Goal: Task Accomplishment & Management: Use online tool/utility

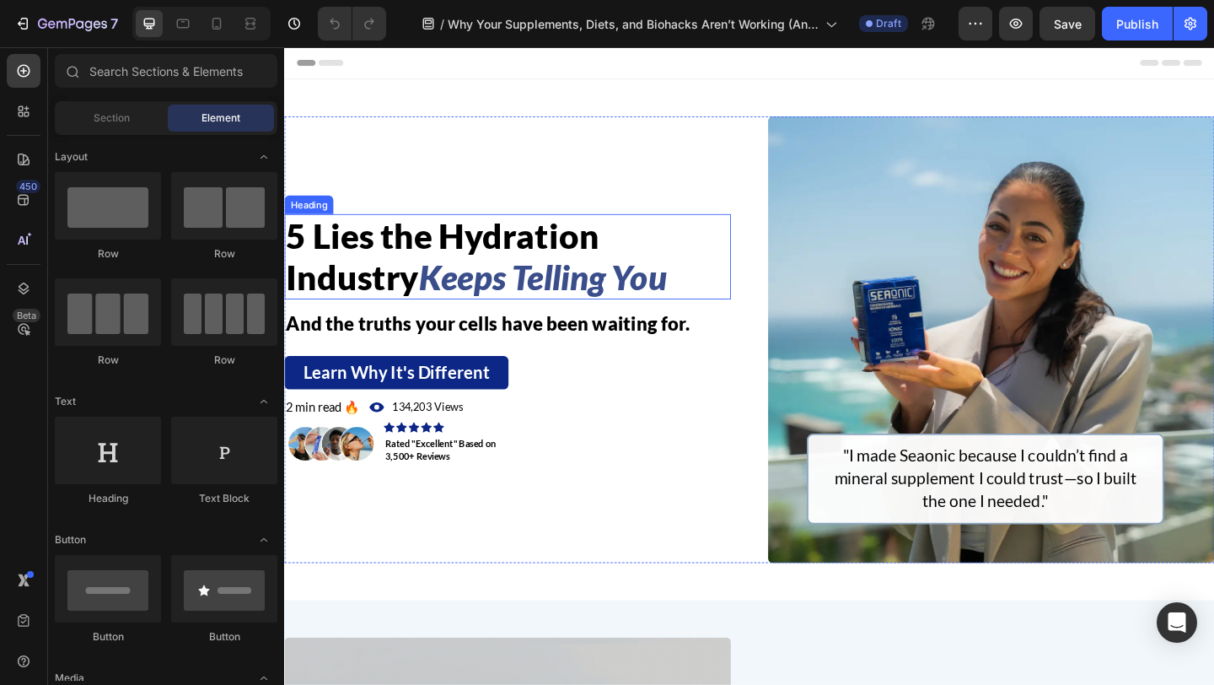
click at [528, 288] on icon "Keeps Telling You" at bounding box center [565, 297] width 270 height 44
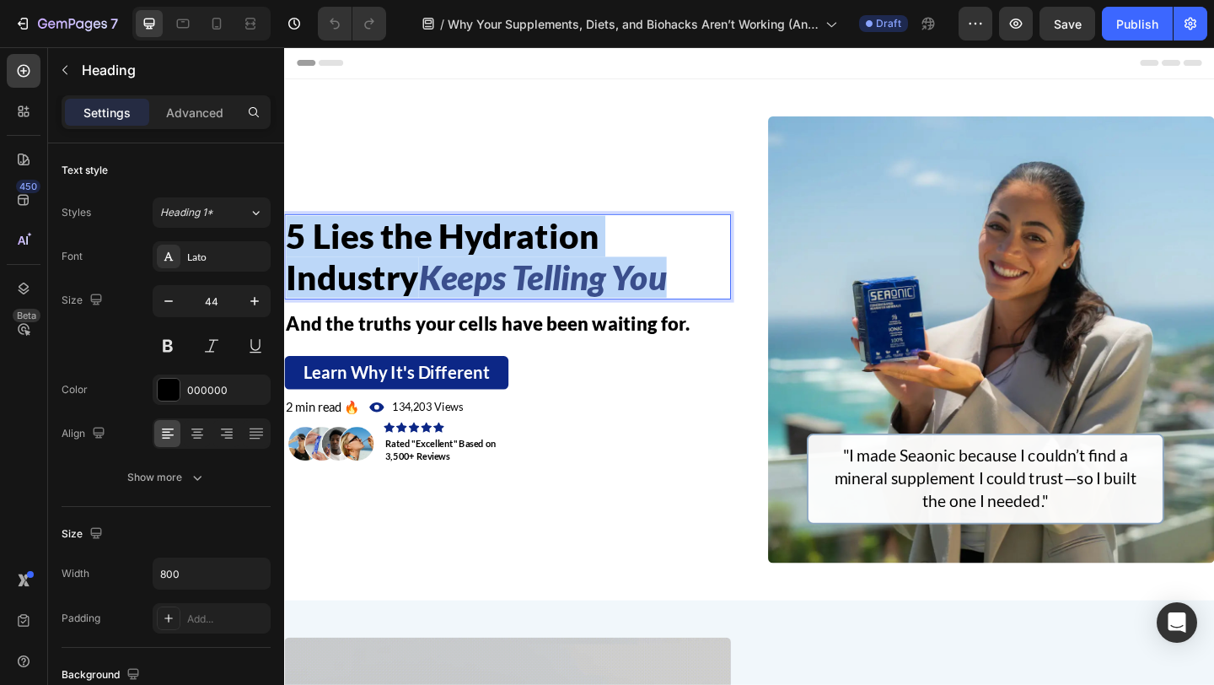
click at [528, 288] on icon "Keeps Telling You" at bounding box center [565, 297] width 270 height 44
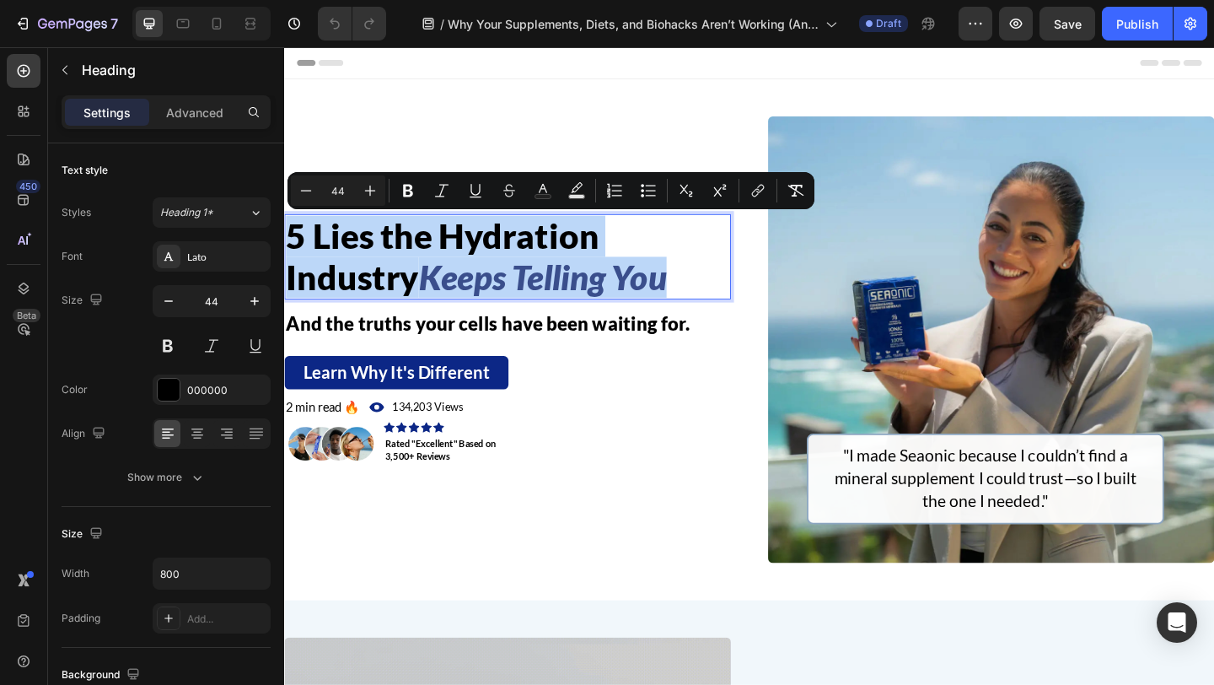
click at [621, 261] on span "5 Lies the Hydration Industry" at bounding box center [456, 274] width 341 height 89
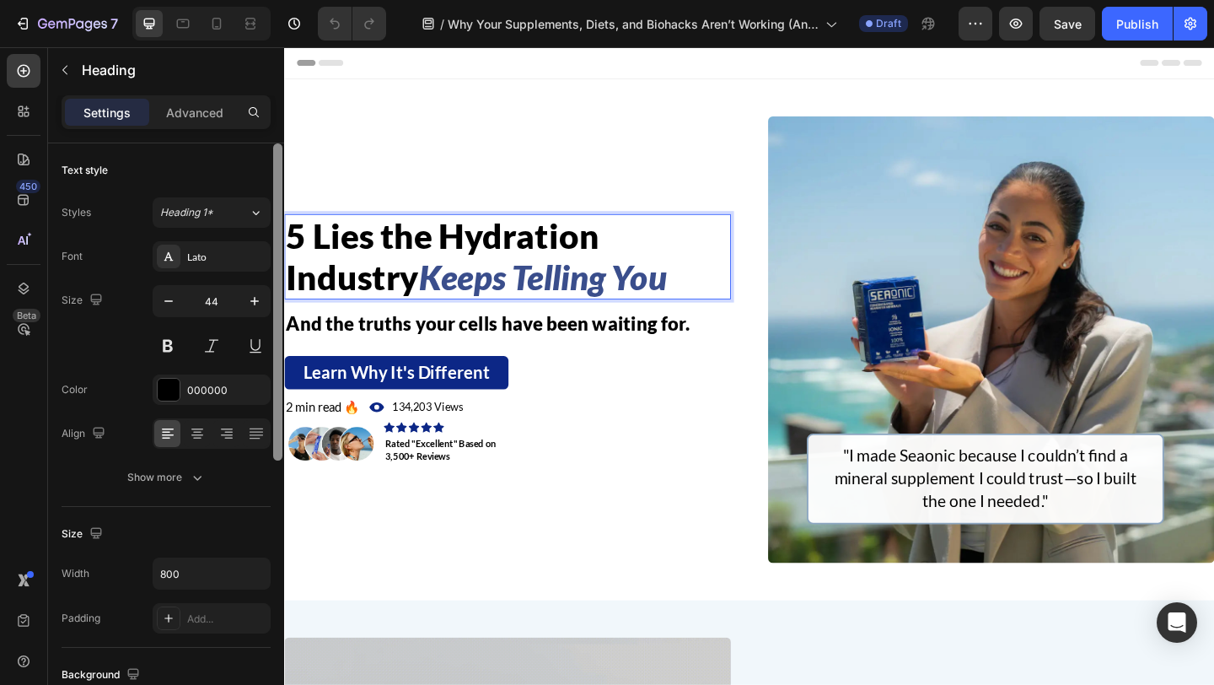
scroll to position [505, 0]
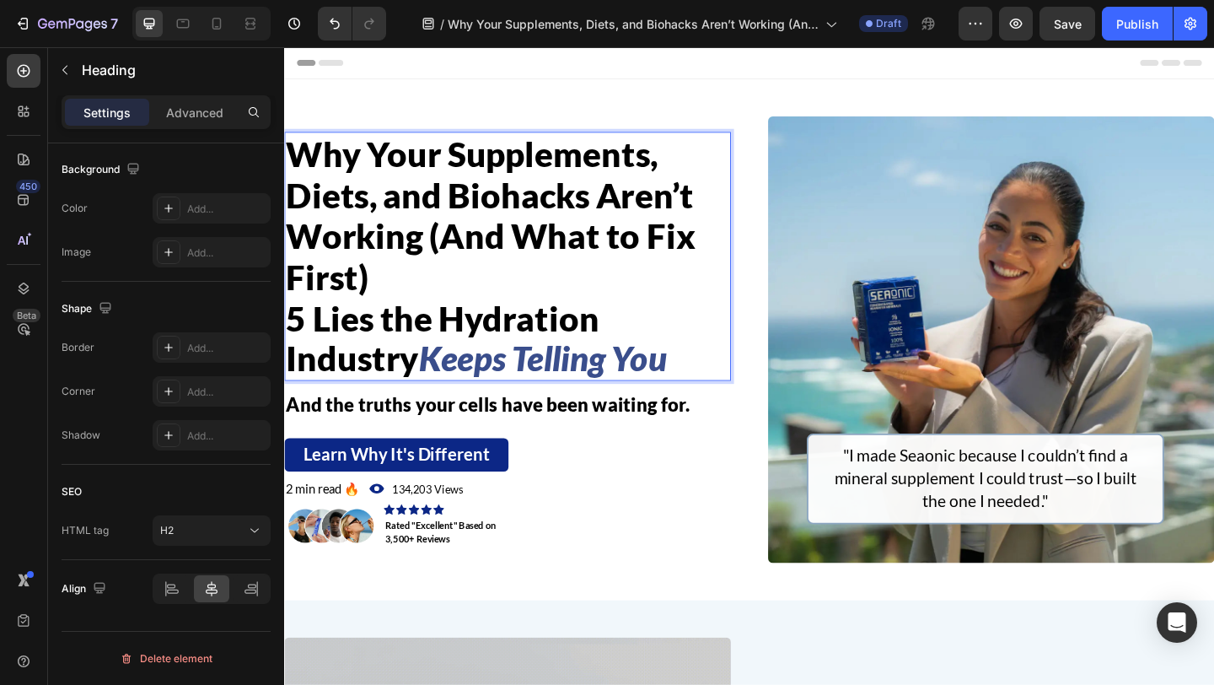
click at [502, 388] on icon "Keeps Telling You" at bounding box center [565, 385] width 270 height 44
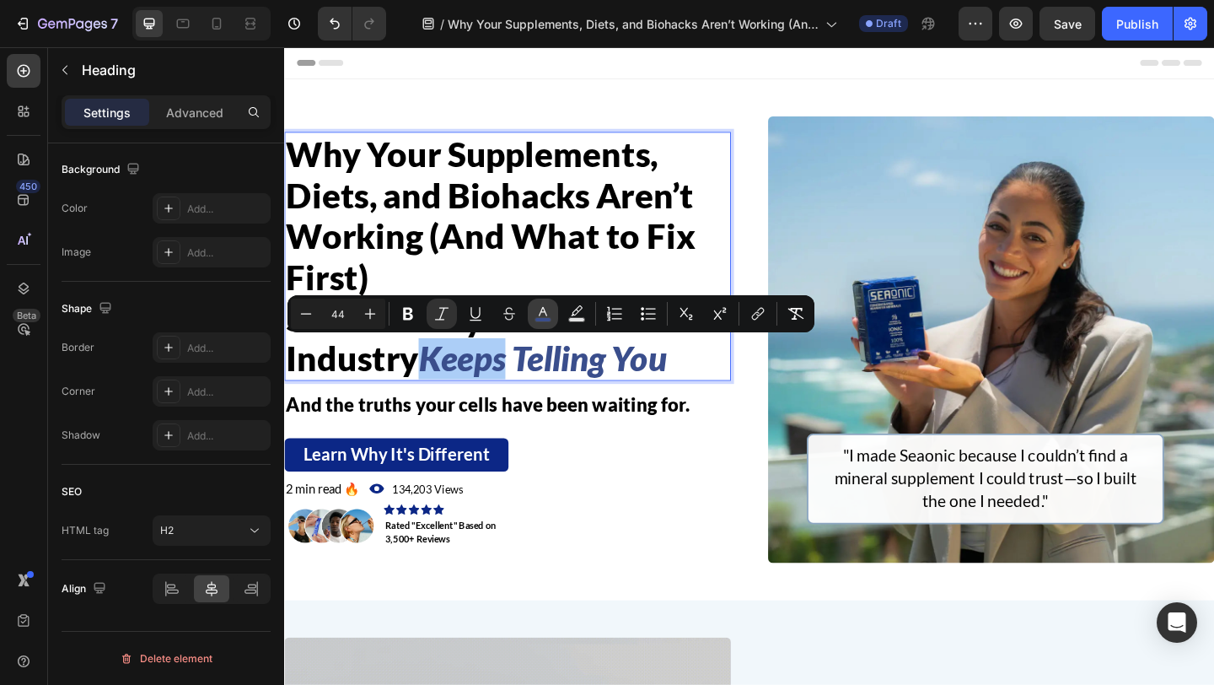
click at [538, 308] on icon "Editor contextual toolbar" at bounding box center [543, 313] width 17 height 17
type input "3A4E8C"
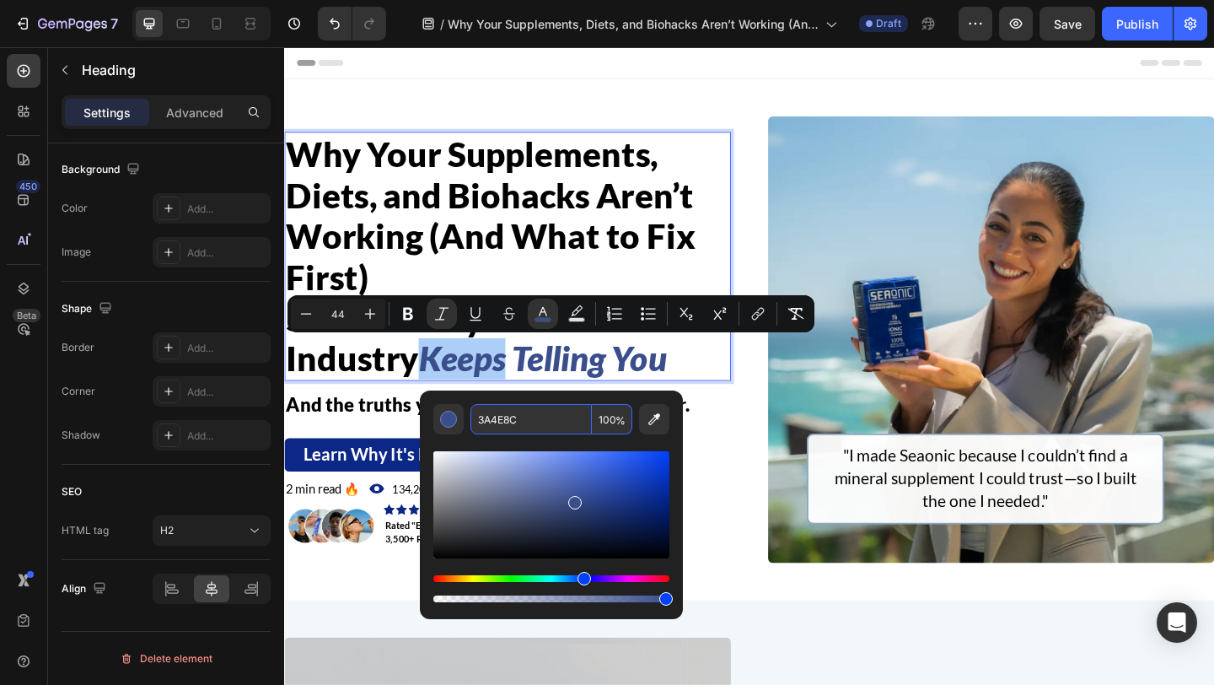
click at [547, 411] on input "3A4E8C" at bounding box center [530, 419] width 121 height 30
click at [744, 434] on p "And the truths your cells have been waiting for." at bounding box center [527, 436] width 482 height 29
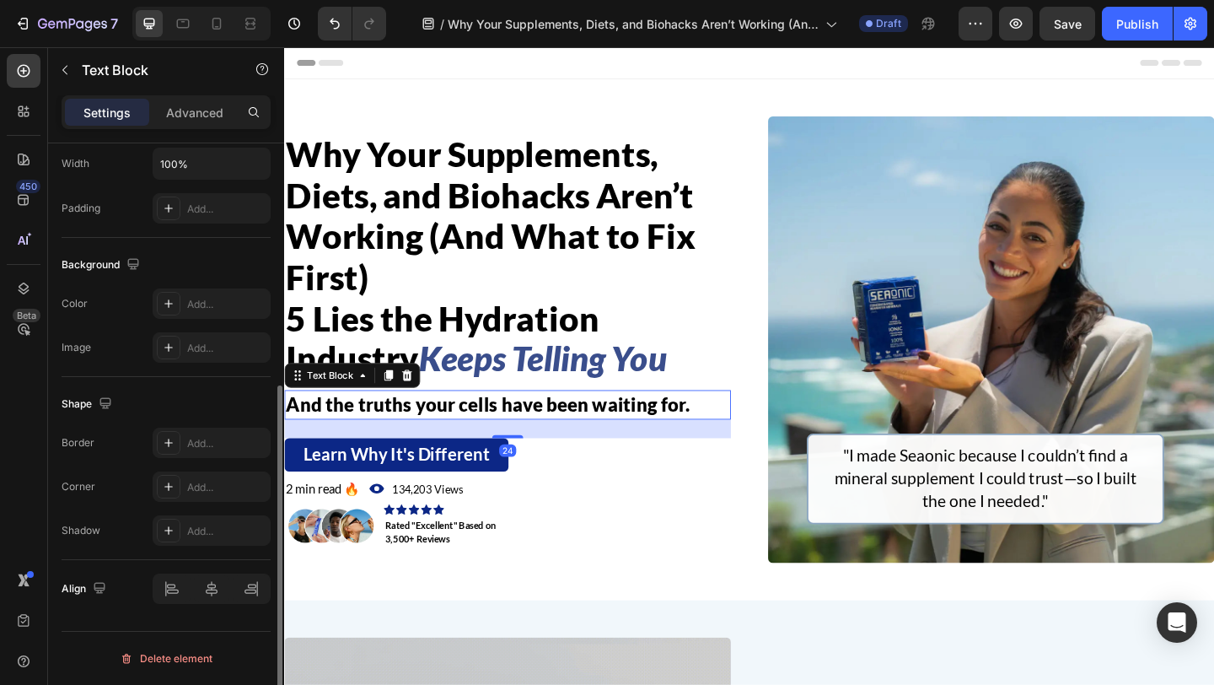
scroll to position [0, 0]
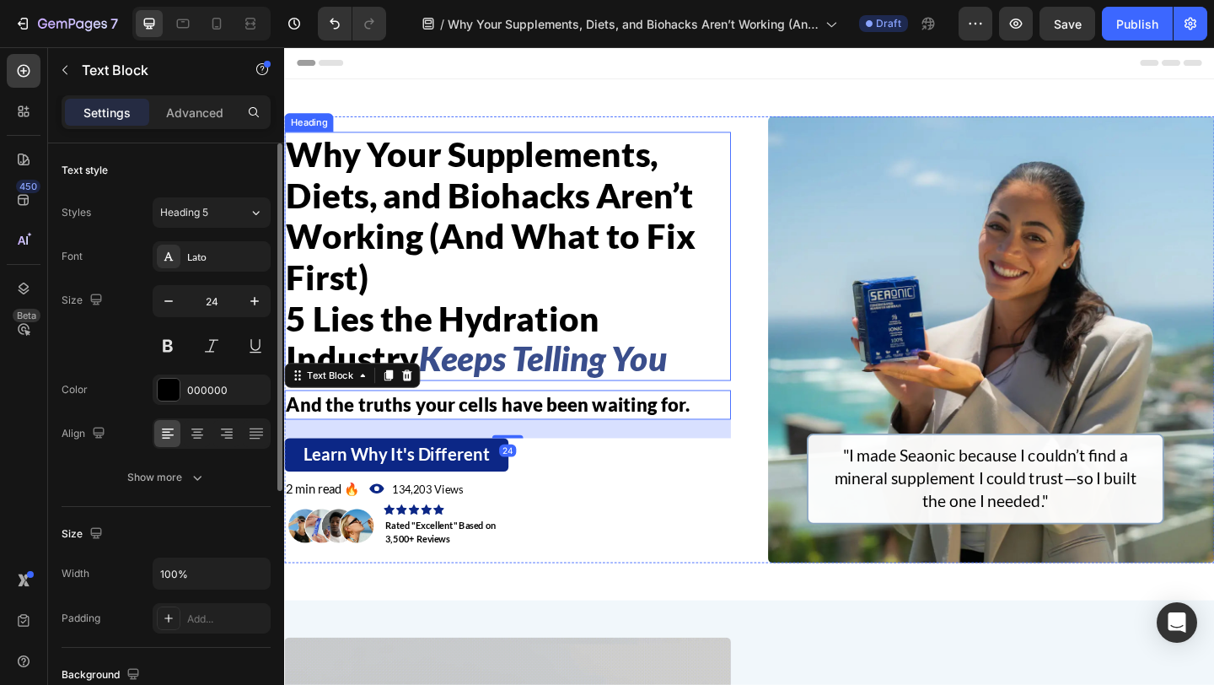
click at [713, 373] on p "⁠⁠⁠⁠⁠⁠⁠ Why Your Supplements, Diets, and Biohacks Aren’t Working (And What to F…" at bounding box center [527, 274] width 482 height 267
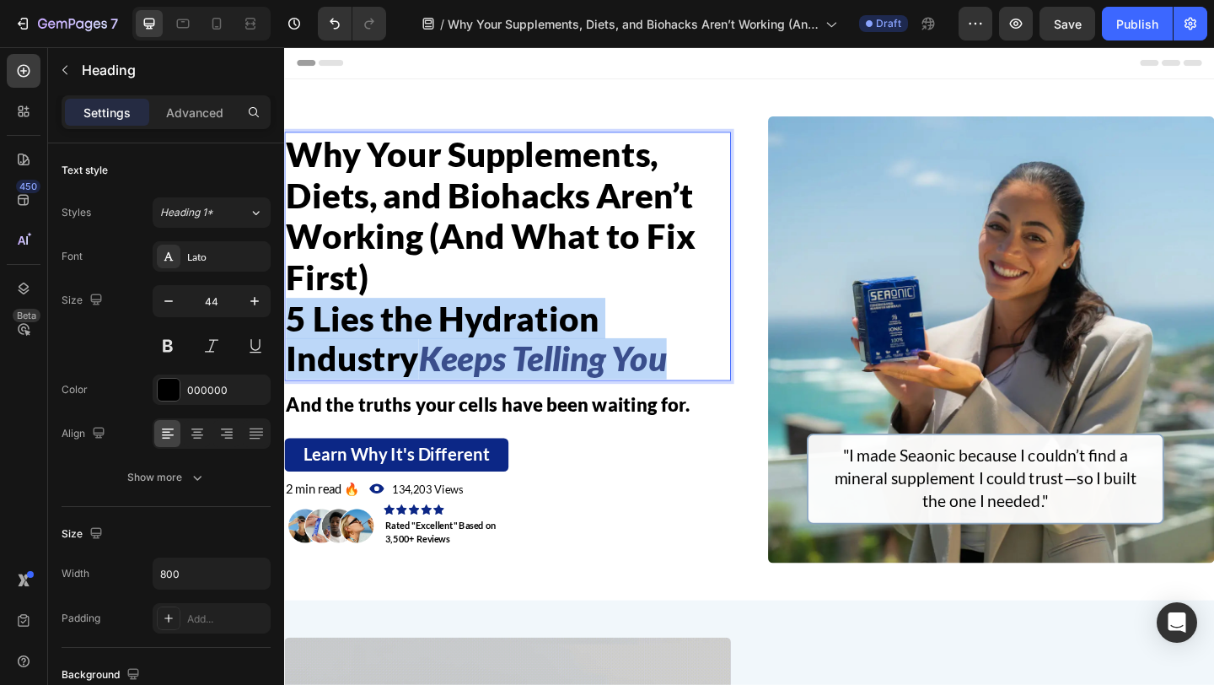
drag, startPoint x: 719, startPoint y: 378, endPoint x: 294, endPoint y: 338, distance: 426.8
click at [294, 338] on p "Why Your Supplements, Diets, and Biohacks Aren’t Working (And What to Fix First…" at bounding box center [527, 274] width 482 height 267
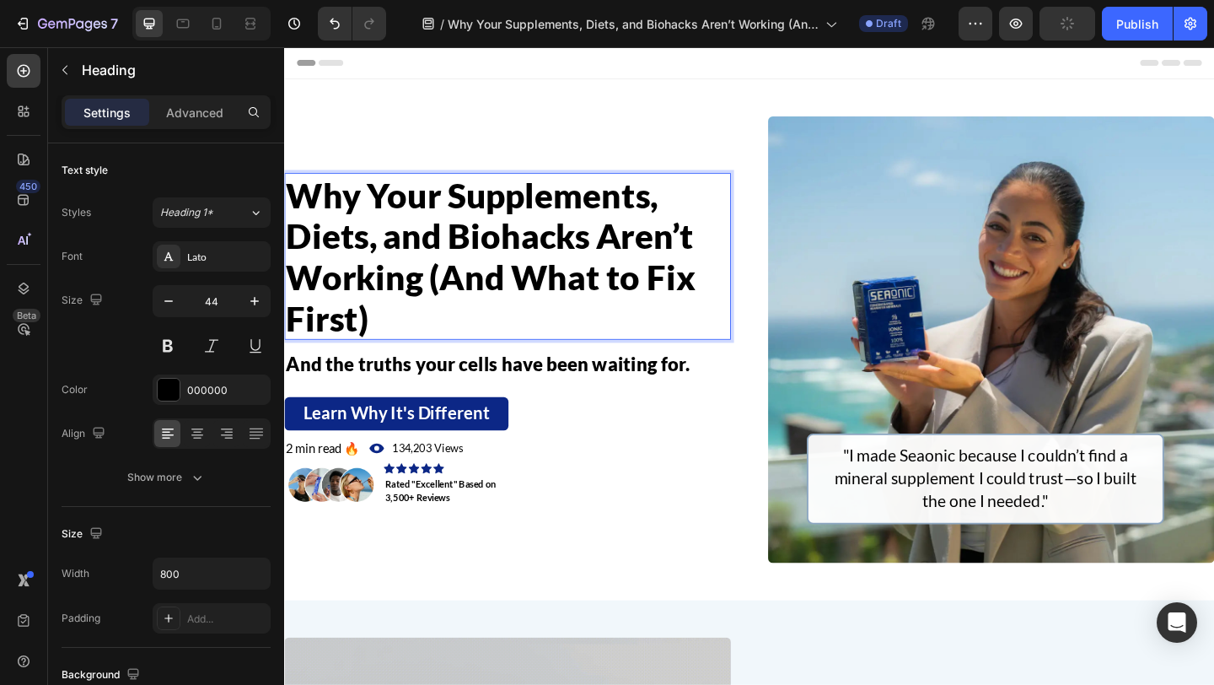
click at [764, 239] on p "Why Your Supplements, Diets, and Biohacks Aren’t Working (And What to Fix First)" at bounding box center [527, 274] width 482 height 178
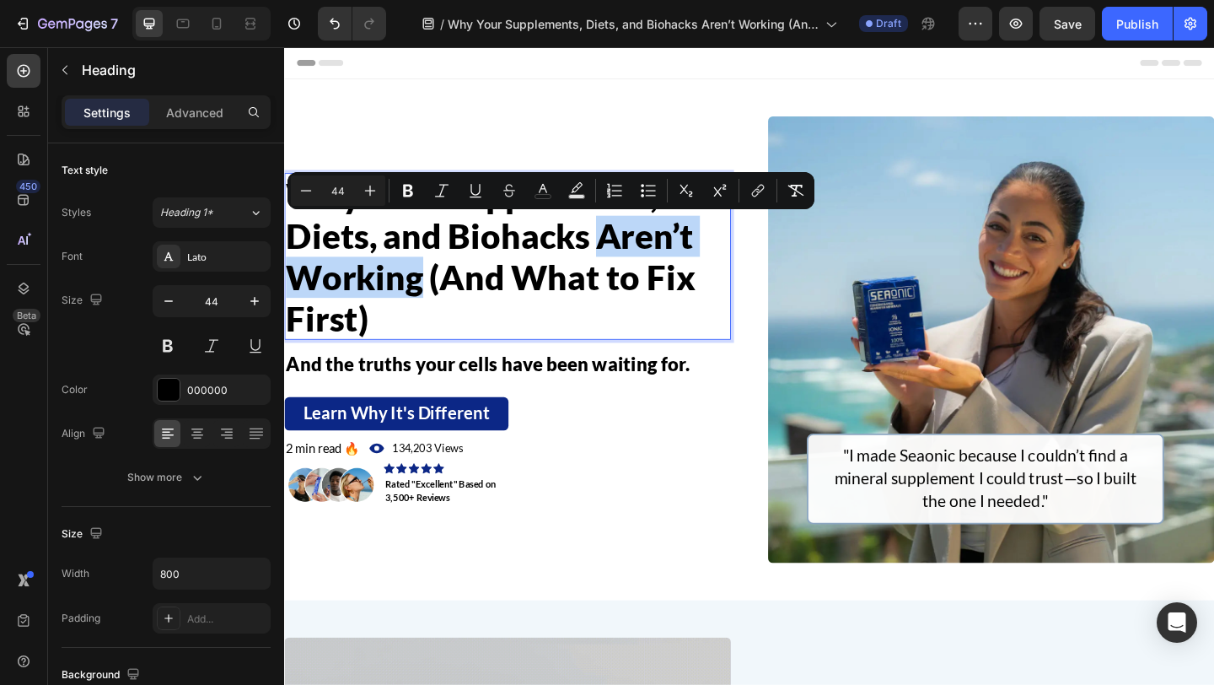
drag, startPoint x: 621, startPoint y: 248, endPoint x: 433, endPoint y: 293, distance: 194.1
click at [433, 293] on span "Why Your Supplements, Diets, and Biohacks Aren’t Working (And What to Fix First)" at bounding box center [508, 273] width 445 height 177
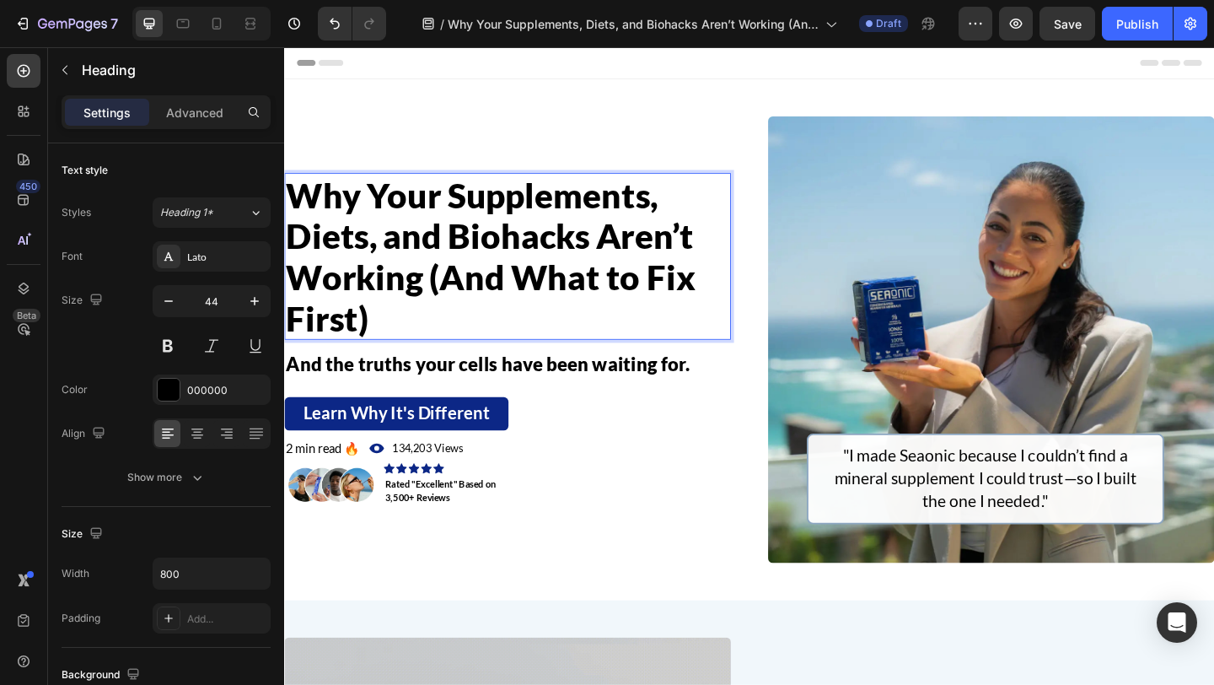
click at [568, 252] on span "Why Your Supplements, Diets, and Biohacks Aren’t Working (And What to Fix First)" at bounding box center [508, 273] width 445 height 177
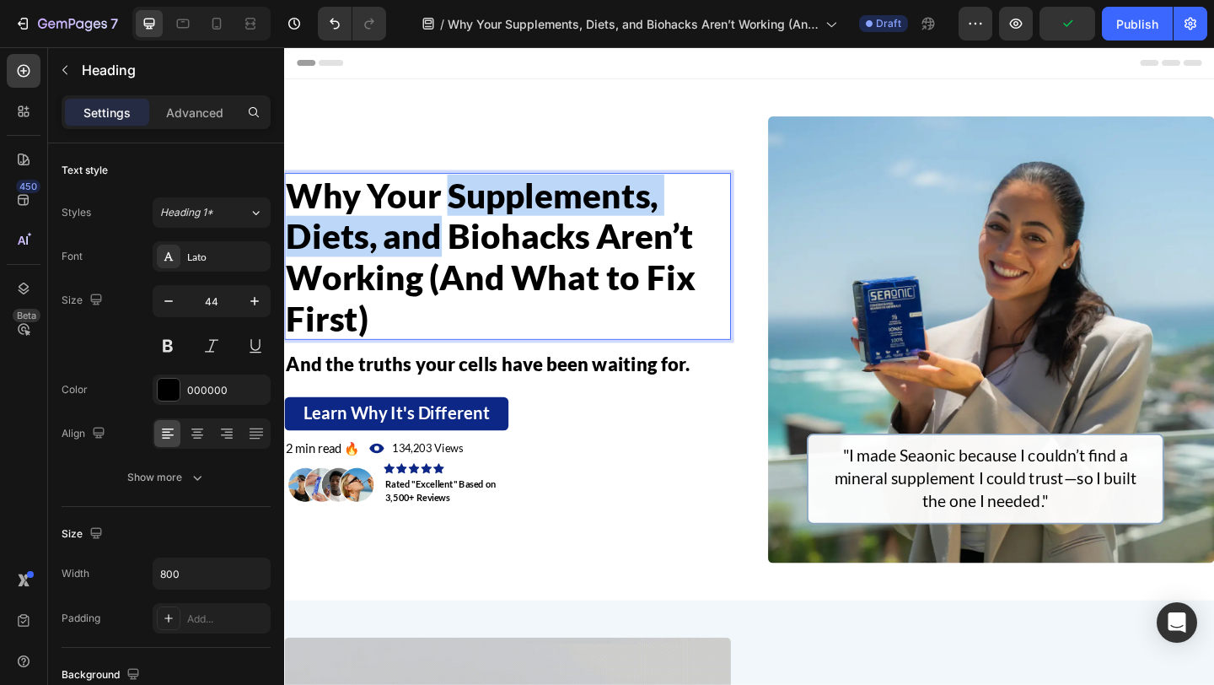
drag, startPoint x: 463, startPoint y: 205, endPoint x: 455, endPoint y: 263, distance: 58.7
click at [455, 263] on span "Why Your Supplements, Diets, and Biohacks Aren’t Working (And What to Fix First)" at bounding box center [508, 273] width 445 height 177
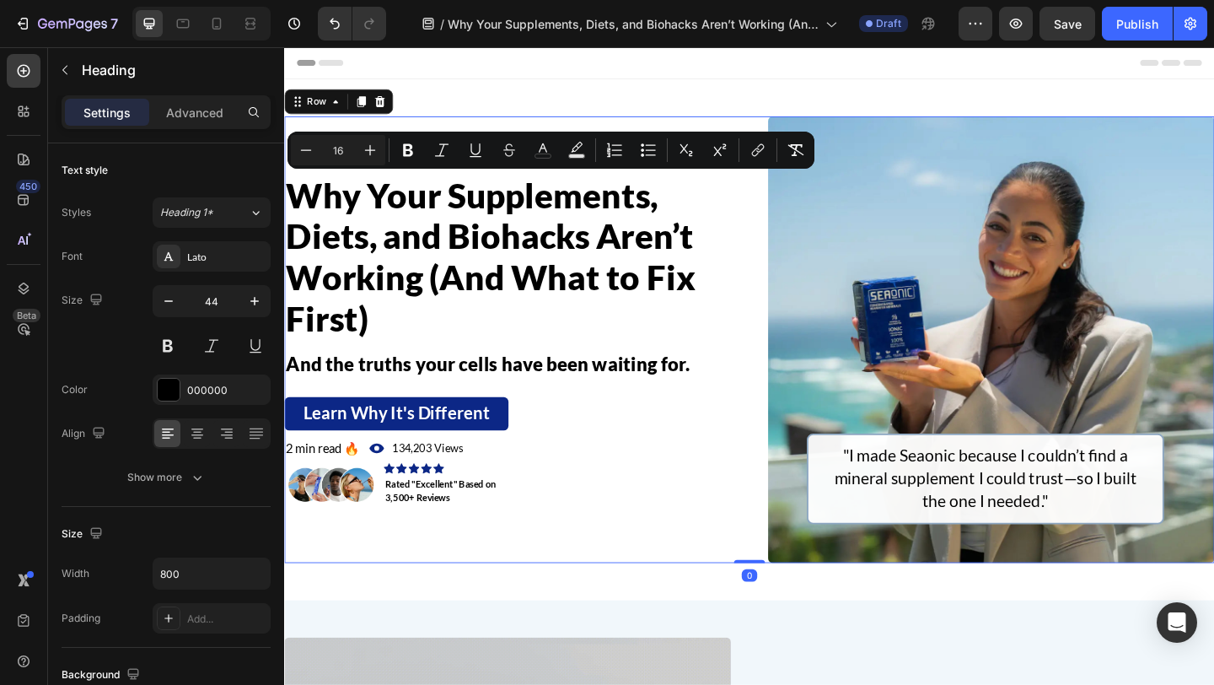
click at [400, 181] on div "⁠⁠⁠⁠⁠⁠⁠ Why Your Supplements, Diets, and Biohacks Aren’t Working (And What to F…" at bounding box center [527, 365] width 486 height 486
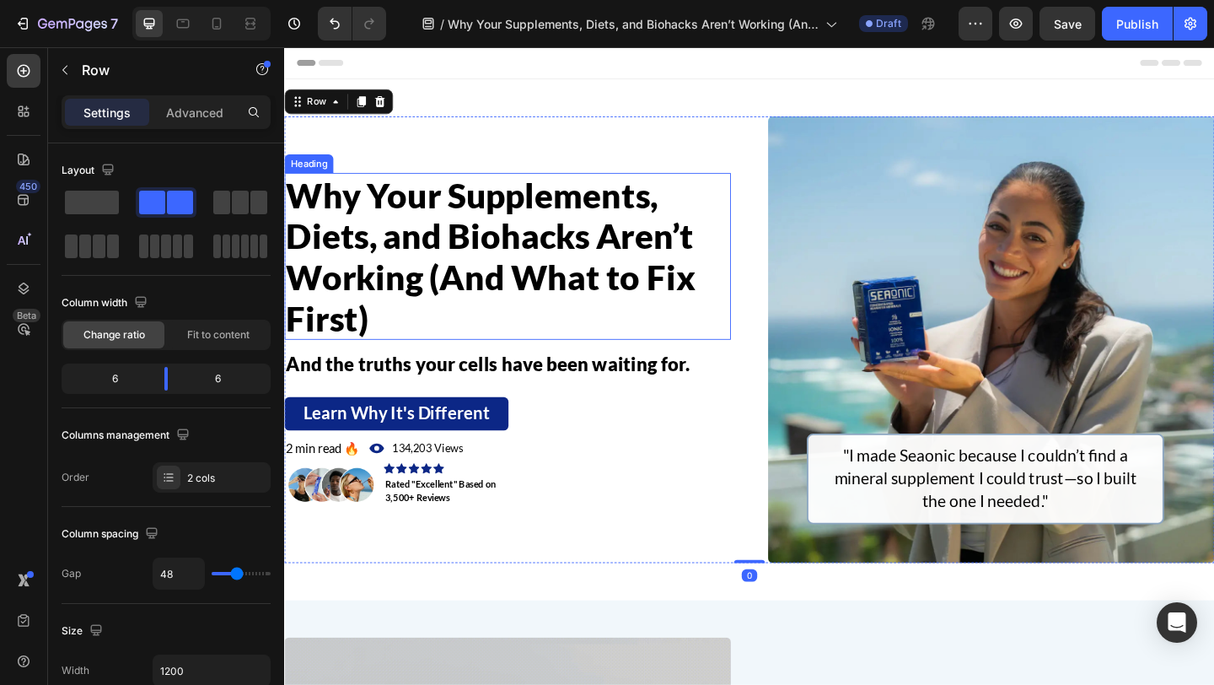
click at [459, 194] on span "Why Your Supplements, Diets, and Biohacks Aren’t Working (And What to Fix First)" at bounding box center [508, 273] width 445 height 177
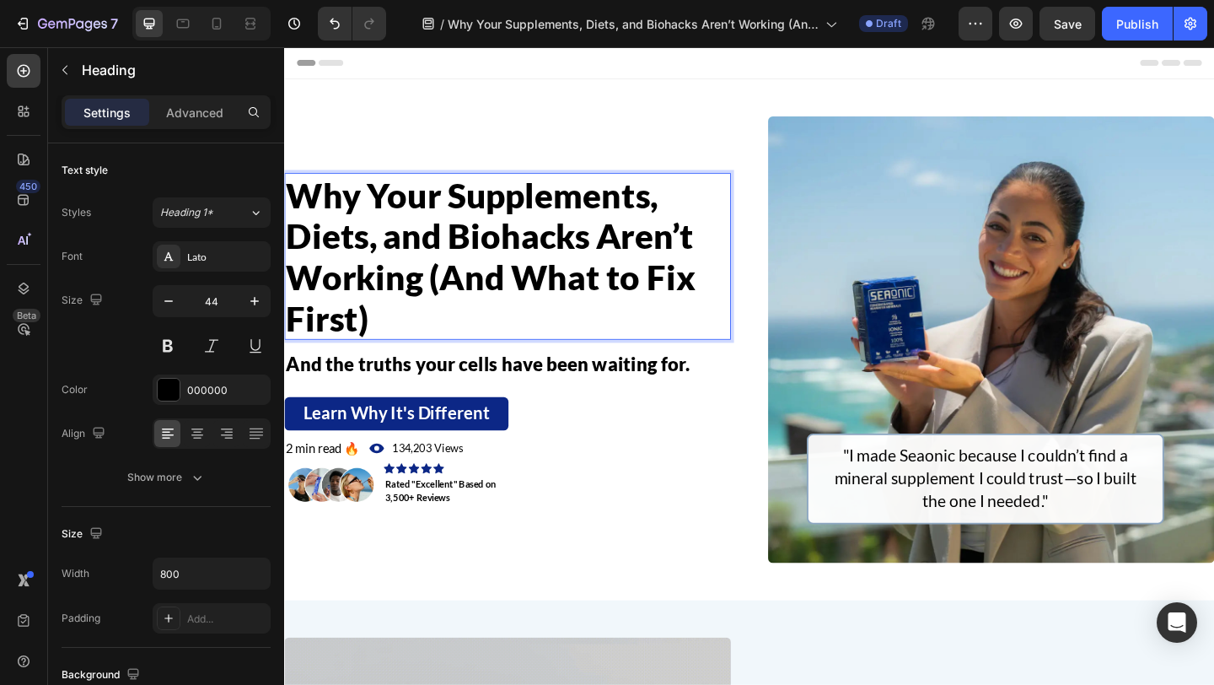
click at [464, 219] on span "Why Your Supplements, Diets, and Biohacks Aren’t Working (And What to Fix First)" at bounding box center [508, 273] width 445 height 177
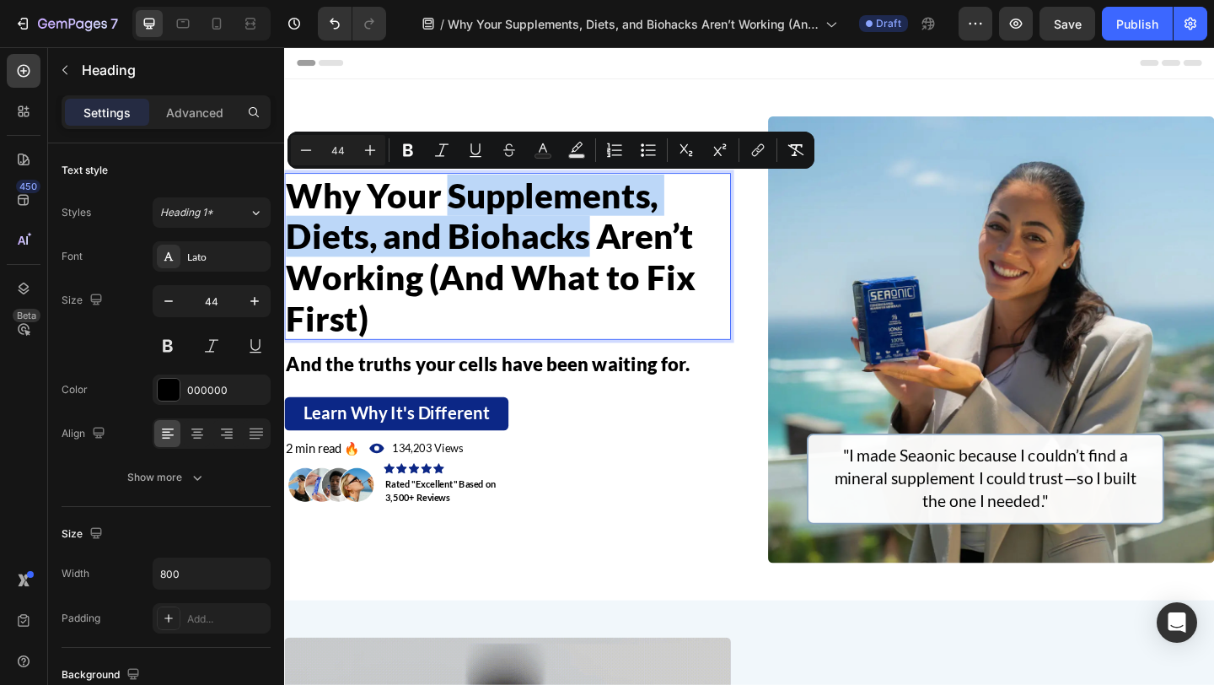
drag, startPoint x: 461, startPoint y: 212, endPoint x: 614, endPoint y: 245, distance: 156.3
click at [614, 245] on span "Why Your Supplements, Diets, and Biohacks Aren’t Working (And What to Fix First)" at bounding box center [508, 273] width 445 height 177
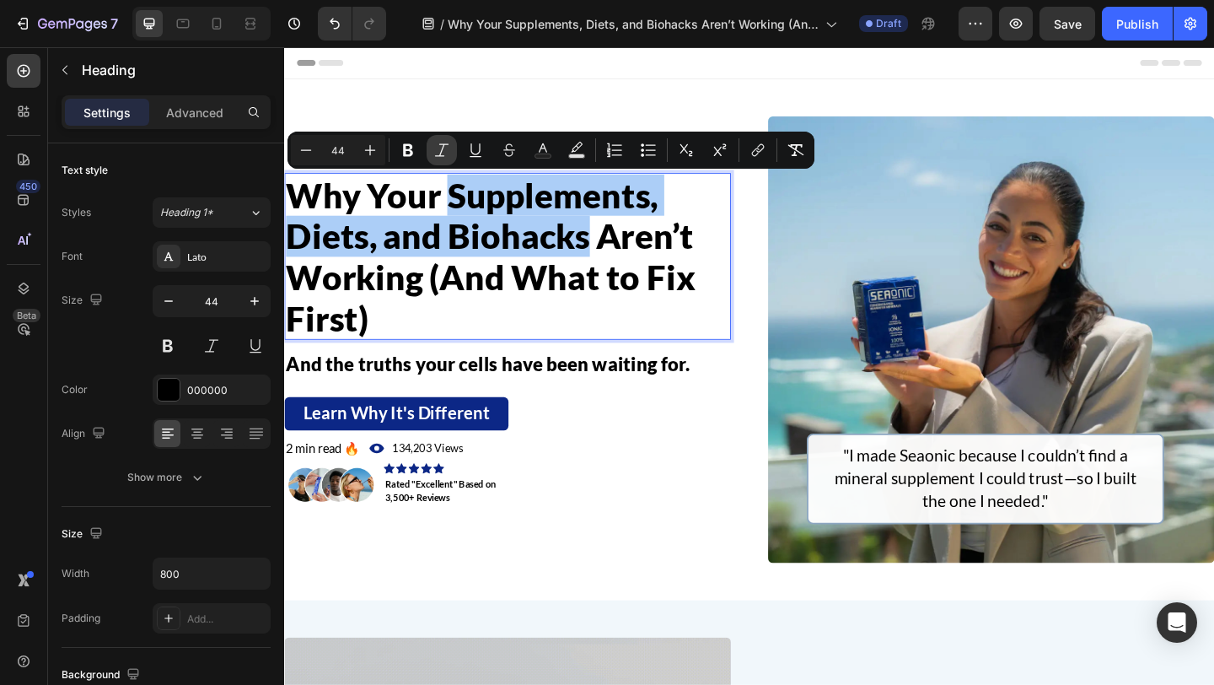
click at [430, 146] on button "Italic" at bounding box center [442, 150] width 30 height 30
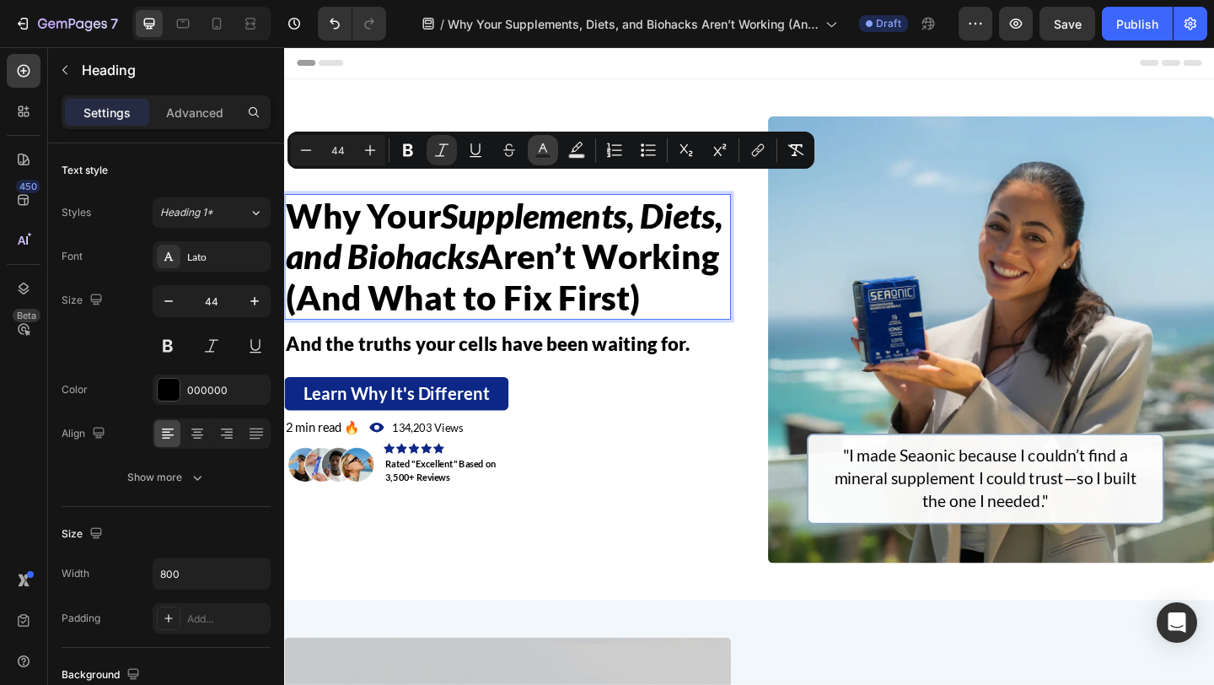
click at [542, 154] on rect "Editor contextual toolbar" at bounding box center [543, 156] width 16 height 4
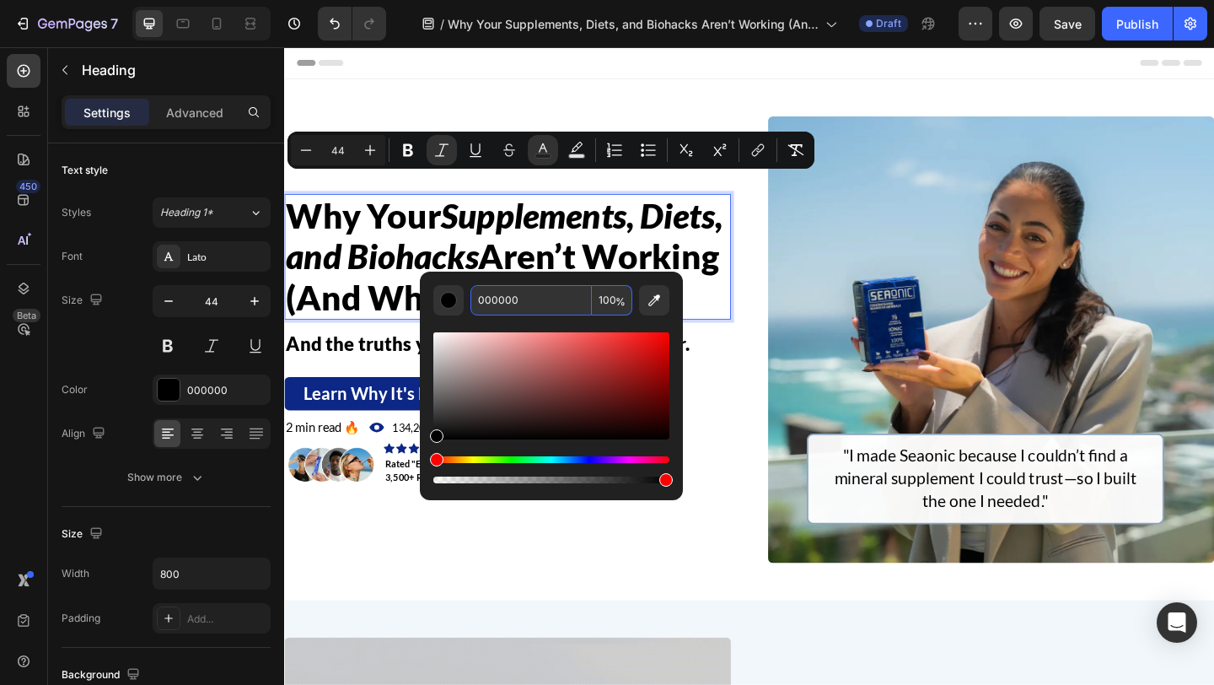
click at [531, 301] on input "000000" at bounding box center [530, 300] width 121 height 30
paste input "3A4E8C"
type input "3A4E8C"
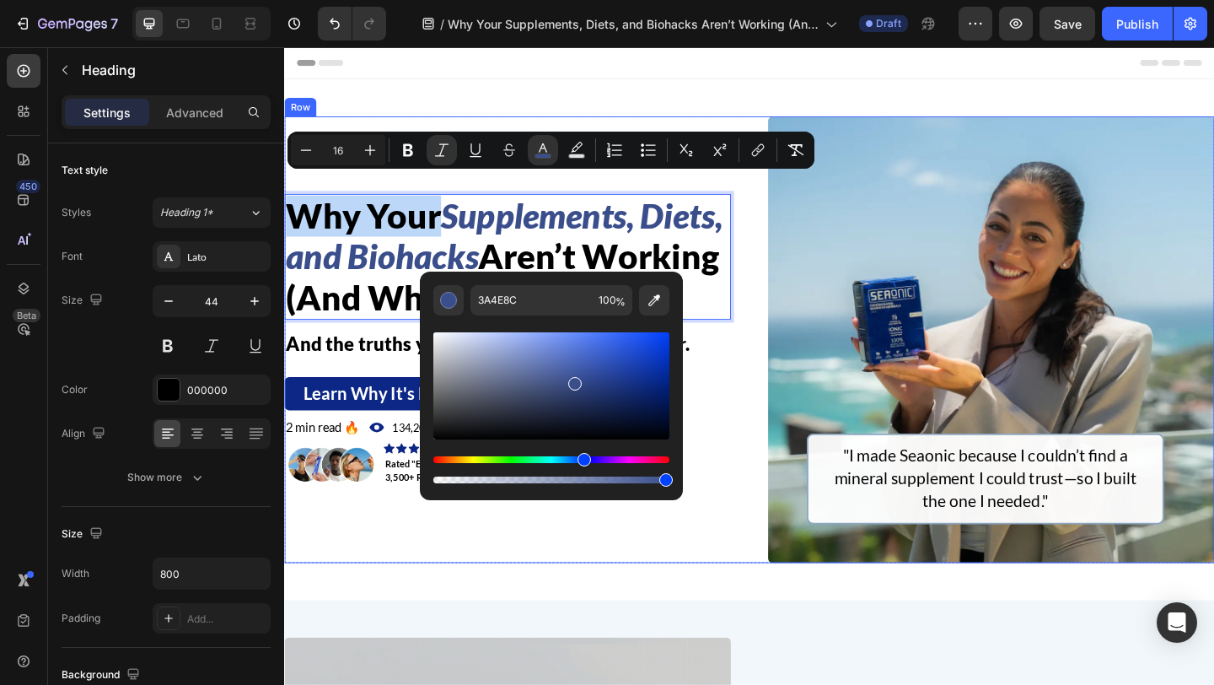
click at [788, 266] on div "Why Your Supplements, Diets, and Biohacks Aren’t Working (And What to Fix First…" at bounding box center [790, 365] width 1012 height 486
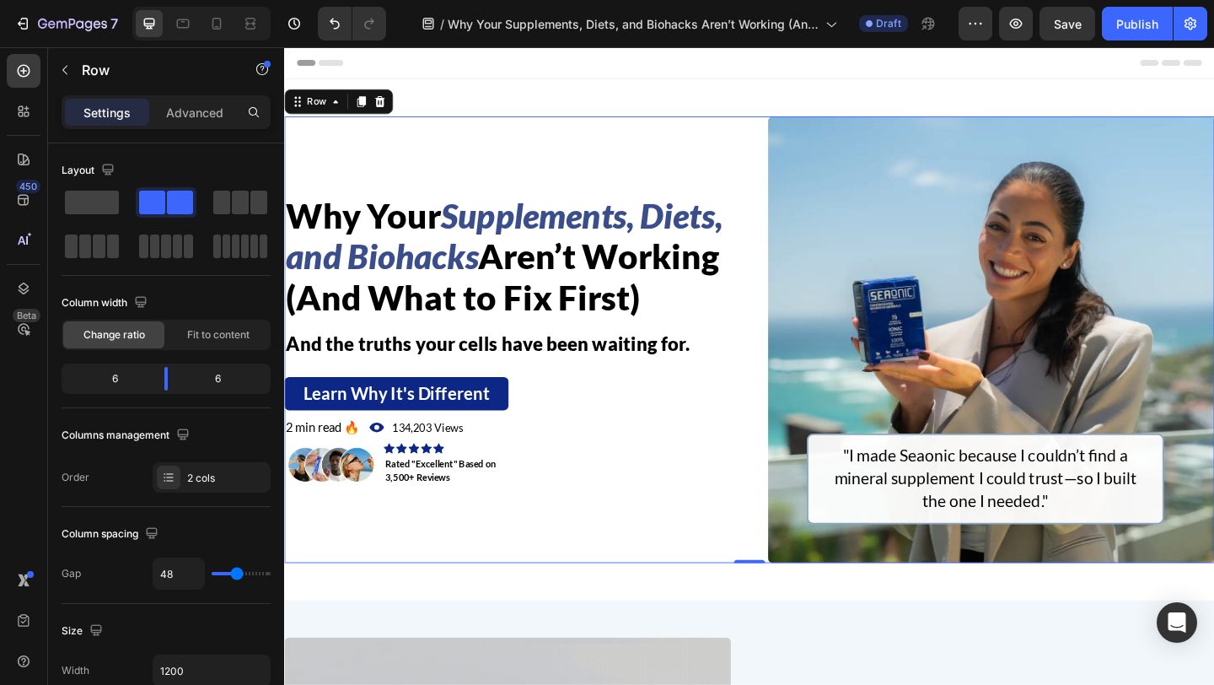
click at [808, 314] on div "⁠⁠⁠⁠⁠⁠⁠ Why Your Supplements, Diets, and Biohacks Aren’t Working (And What to F…" at bounding box center [790, 365] width 1012 height 486
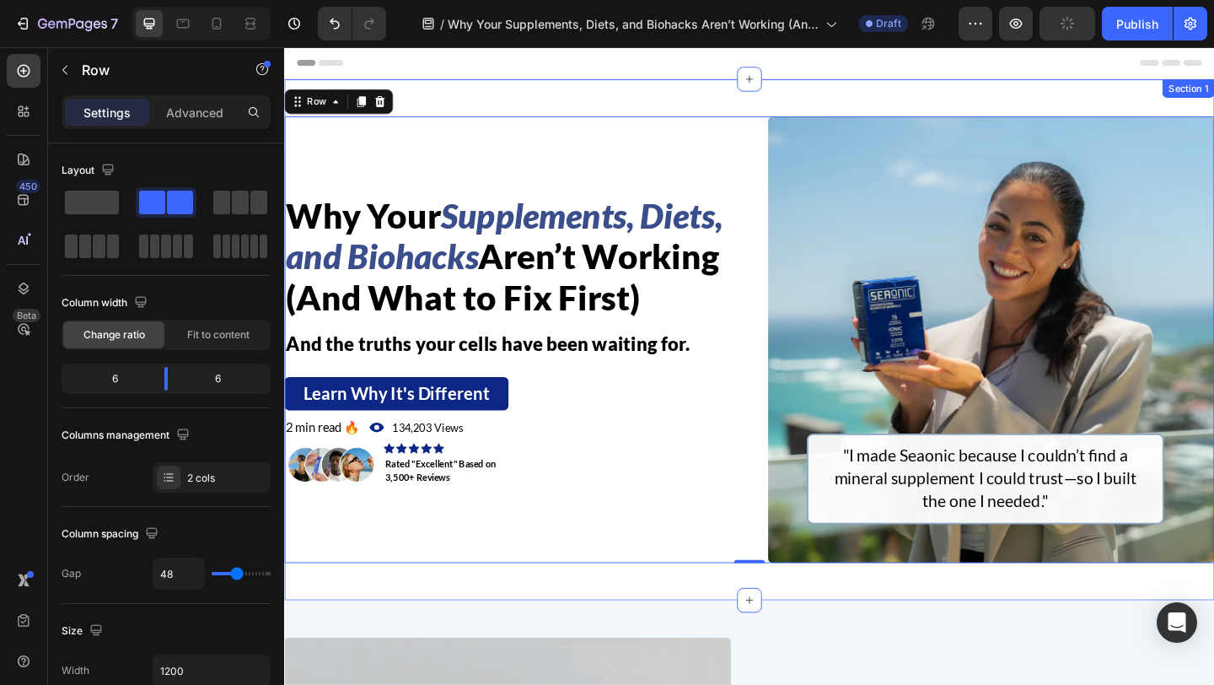
click at [532, 116] on div "⁠⁠⁠⁠⁠⁠⁠ Why Your Supplements, Diets, and Biohacks Aren’t Working (And What to F…" at bounding box center [790, 365] width 1012 height 567
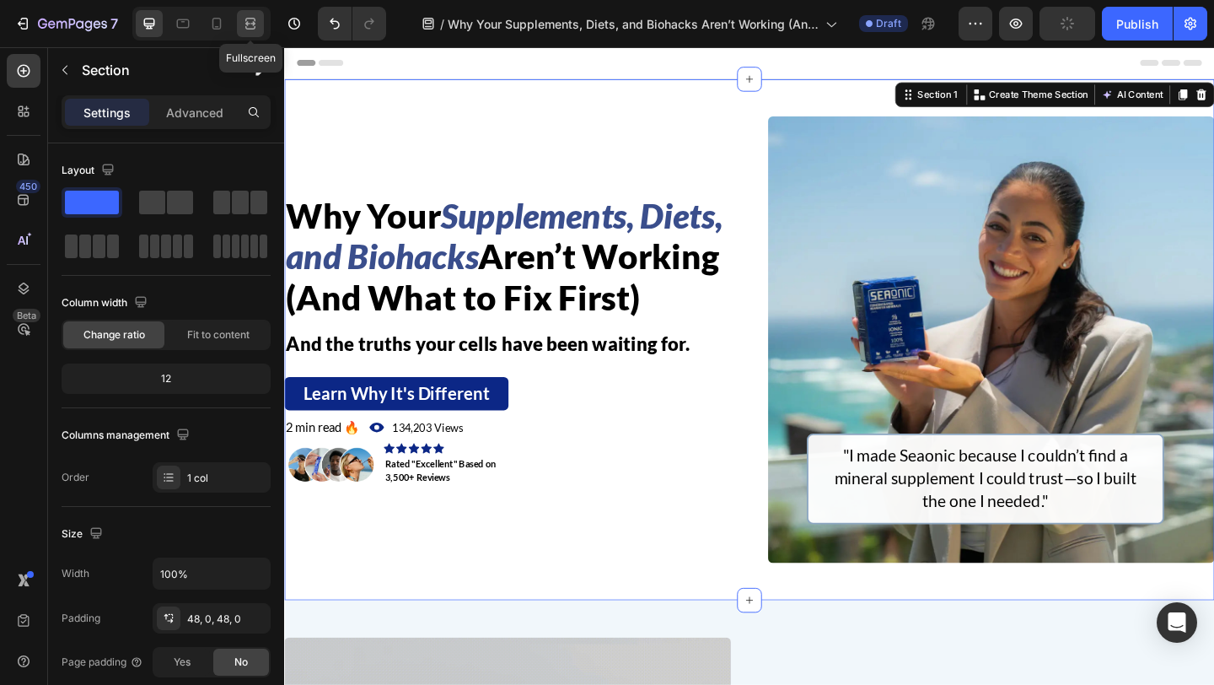
click at [243, 24] on icon at bounding box center [250, 23] width 17 height 17
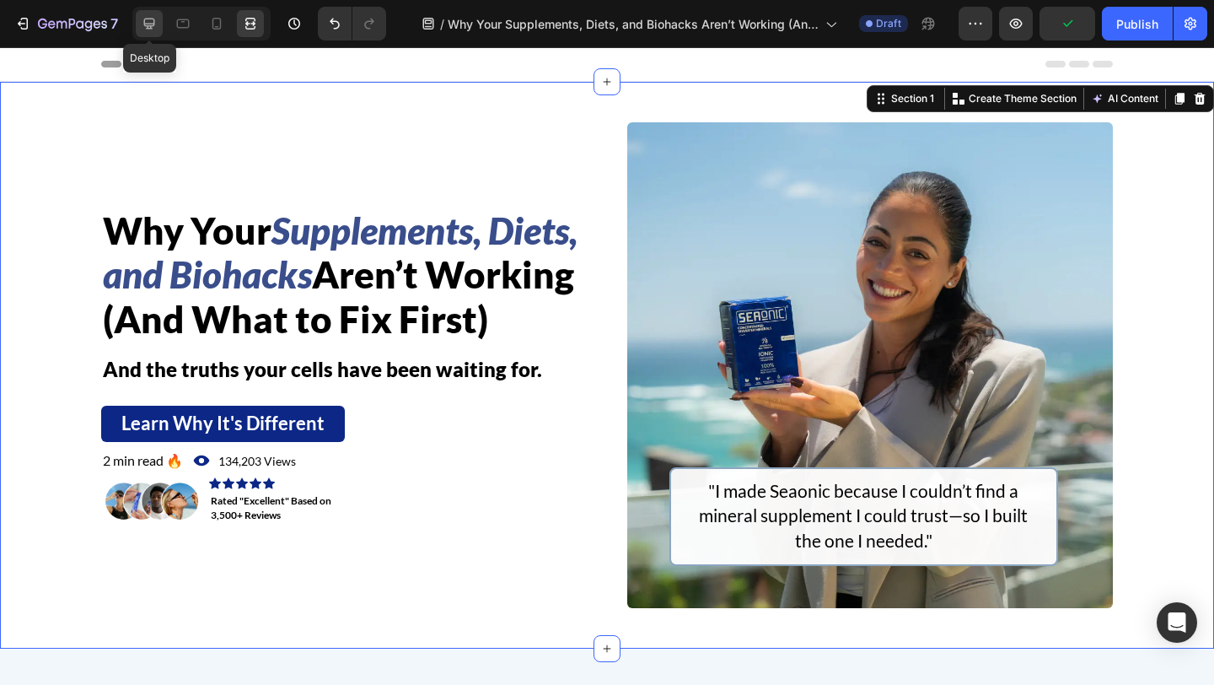
click at [151, 28] on icon at bounding box center [149, 24] width 11 height 11
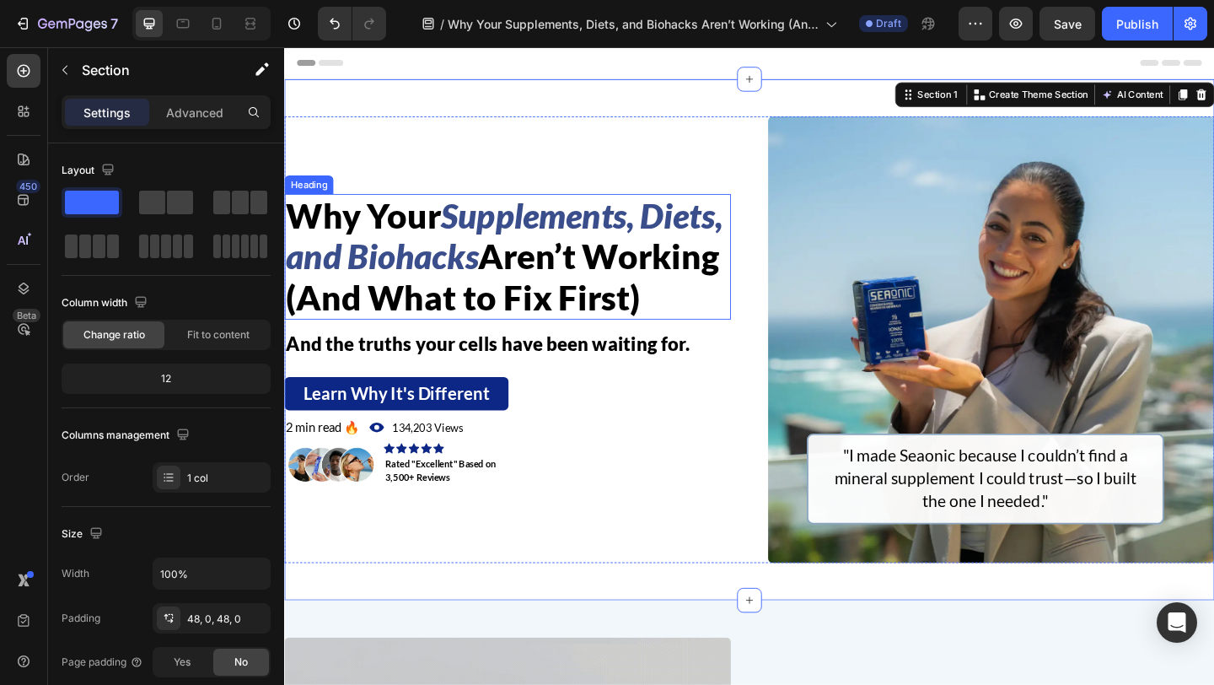
click at [414, 341] on p "⁠⁠⁠⁠⁠⁠⁠ Why Your Supplements, Diets, and Biohacks Aren’t Working (And What to F…" at bounding box center [527, 274] width 482 height 133
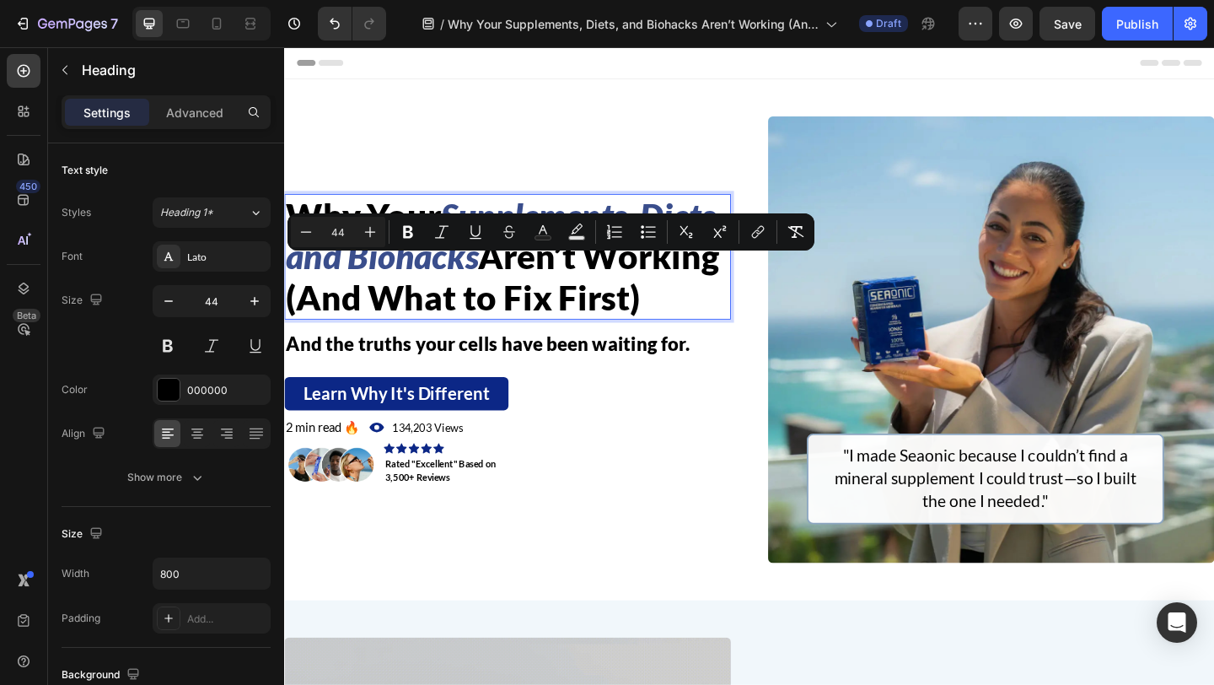
drag, startPoint x: 475, startPoint y: 338, endPoint x: 443, endPoint y: 282, distance: 63.8
click at [443, 282] on p "Why Your Supplements, Diets, and Biohacks Aren’t Working (And What to Fix First)" at bounding box center [527, 274] width 482 height 133
copy span "(And What to Fix First)"
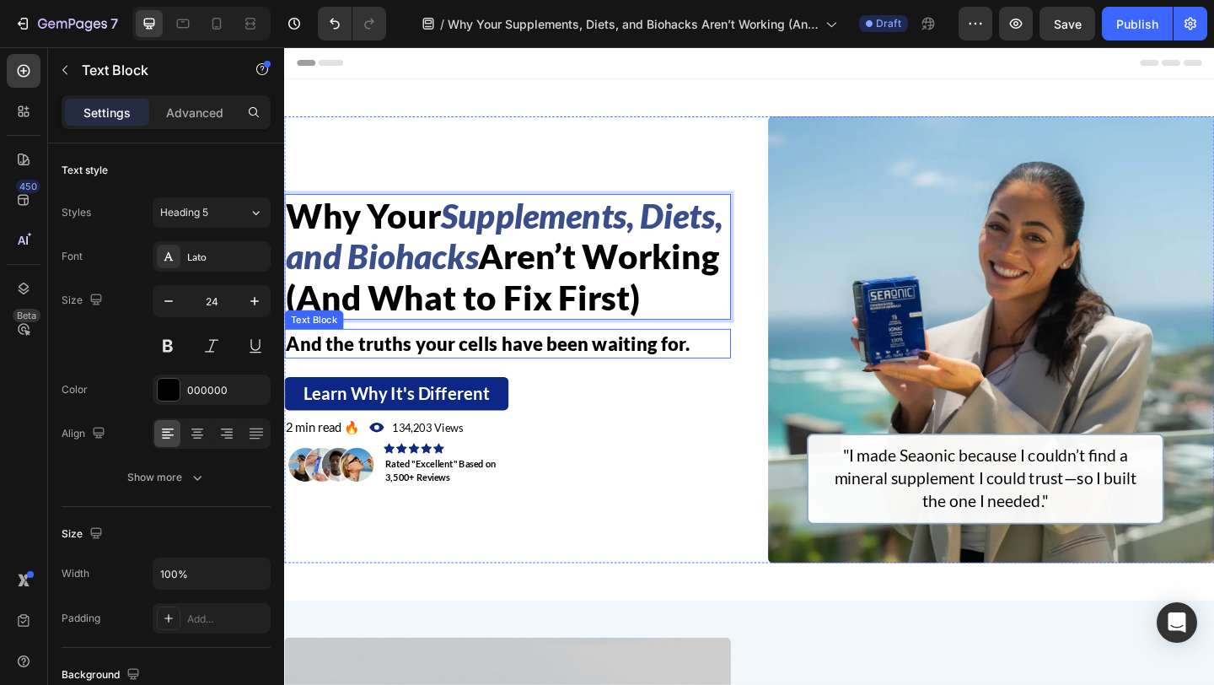
click at [470, 384] on p "And the truths your cells have been waiting for." at bounding box center [527, 369] width 482 height 29
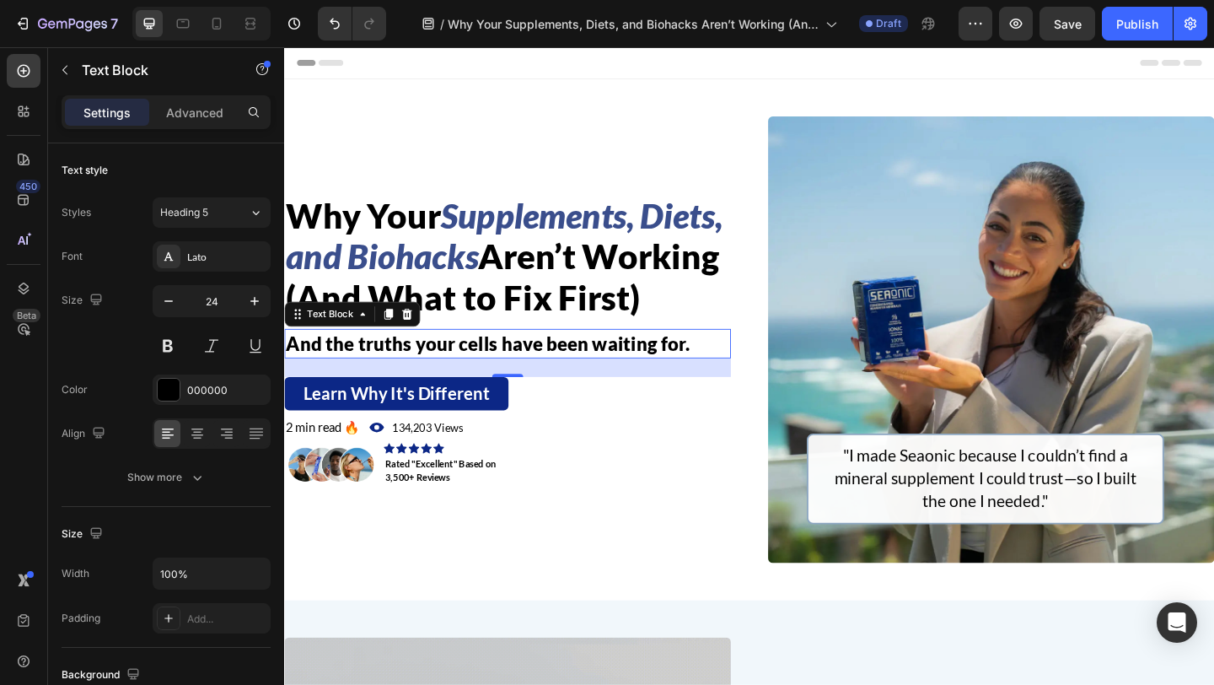
click at [583, 384] on p "And the truths your cells have been waiting for." at bounding box center [527, 369] width 482 height 29
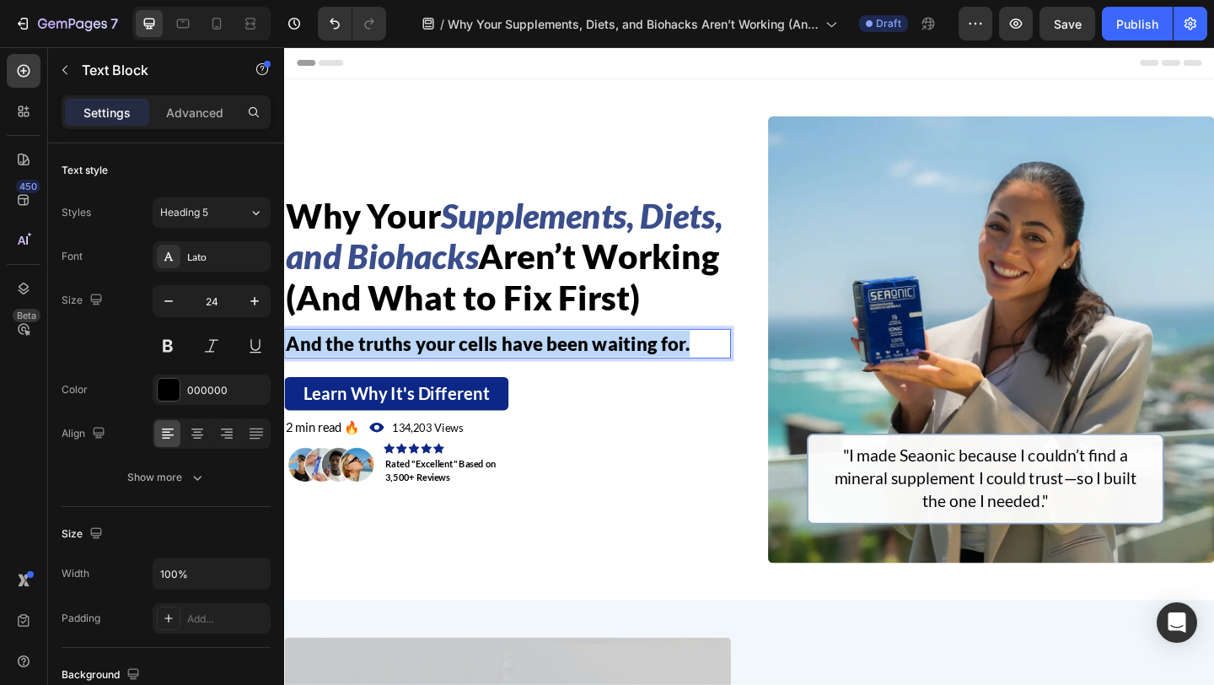
click at [583, 384] on p "And the truths your cells have been waiting for." at bounding box center [527, 369] width 482 height 29
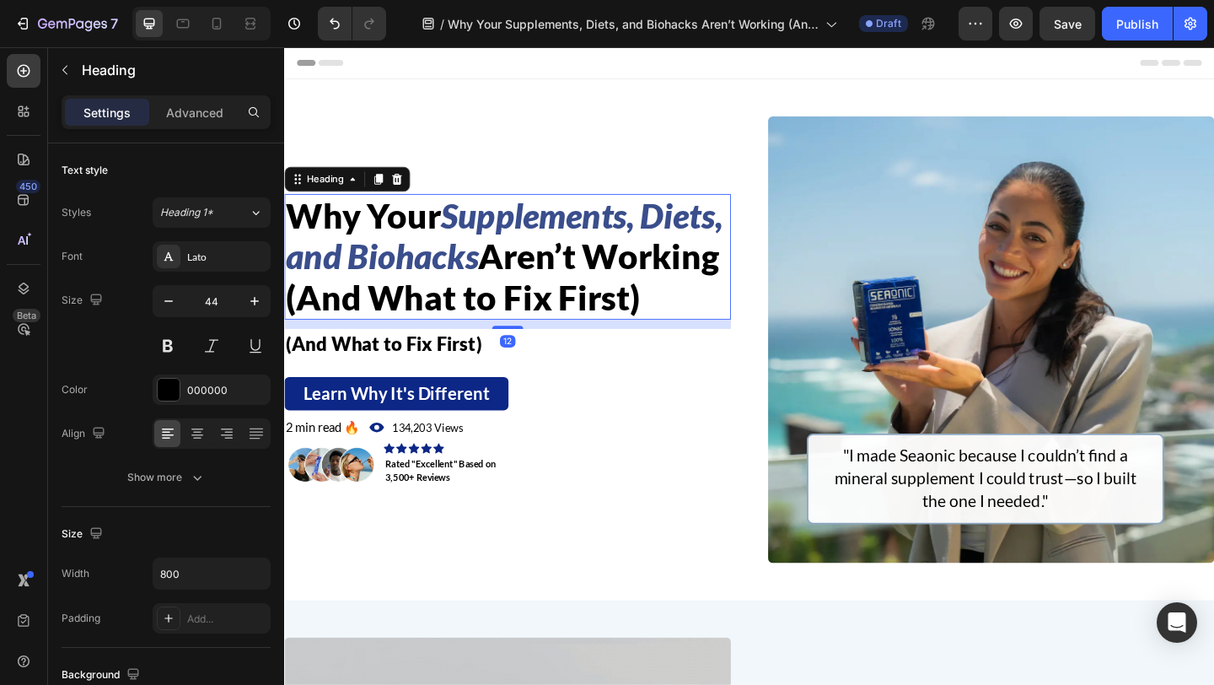
click at [654, 330] on p "⁠⁠⁠⁠⁠⁠⁠ Why Your Supplements, Diets, and Biohacks Aren’t Working (And What to F…" at bounding box center [527, 274] width 482 height 133
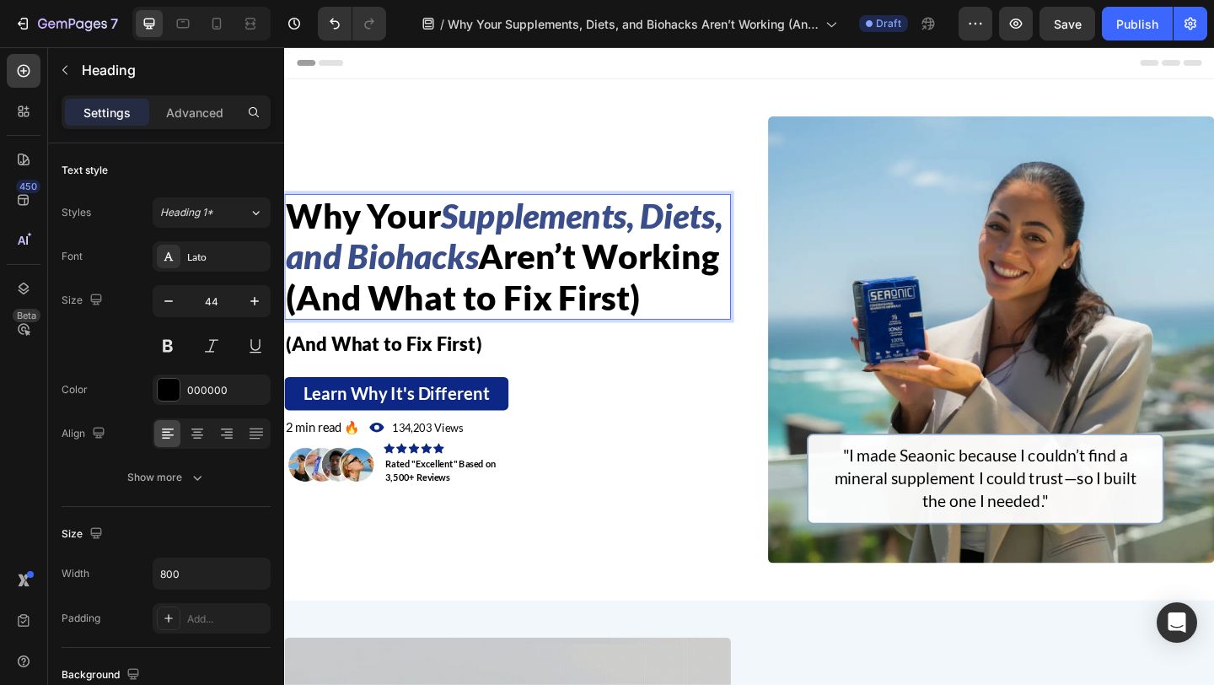
drag, startPoint x: 508, startPoint y: 338, endPoint x: 447, endPoint y: 294, distance: 74.9
click at [447, 294] on p "Why Your Supplements, Diets, and Biohacks Aren’t Working (And What to Fix First)" at bounding box center [527, 274] width 482 height 133
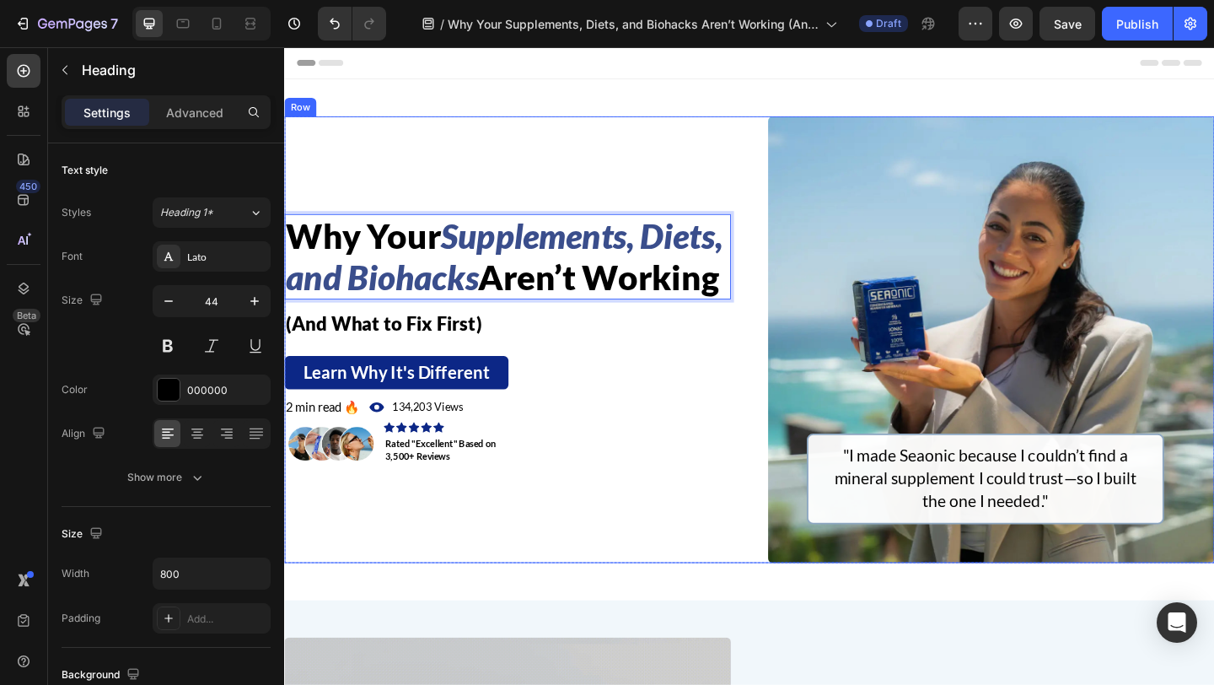
click at [803, 410] on div "Why Your Supplements, Diets, and Biohacks Aren’t Working Heading 12 (And What t…" at bounding box center [790, 365] width 1012 height 486
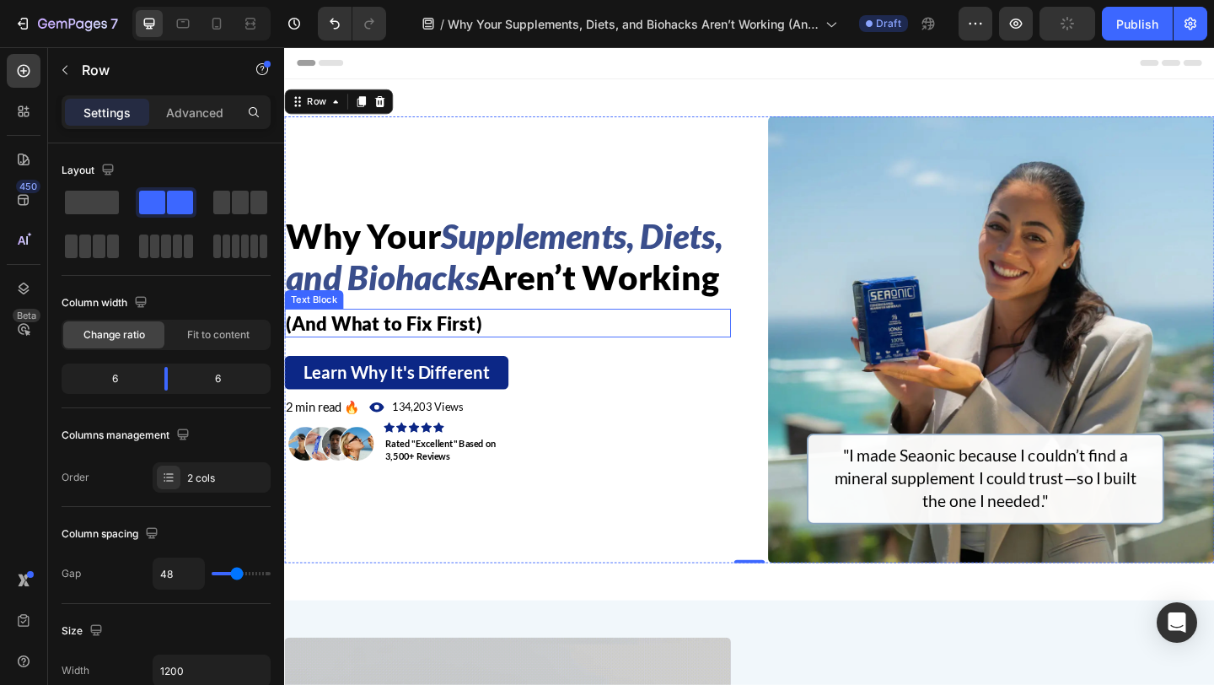
click at [509, 362] on p "(And What to Fix First)" at bounding box center [527, 347] width 482 height 29
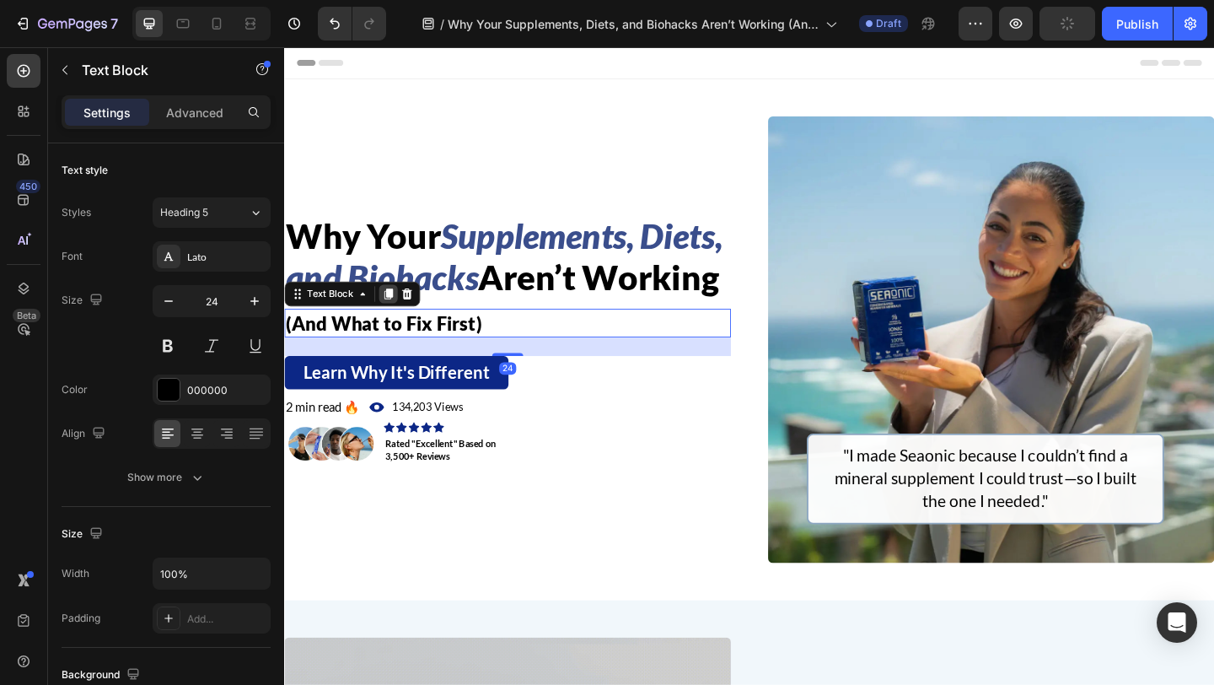
click at [396, 322] on icon at bounding box center [396, 315] width 13 height 13
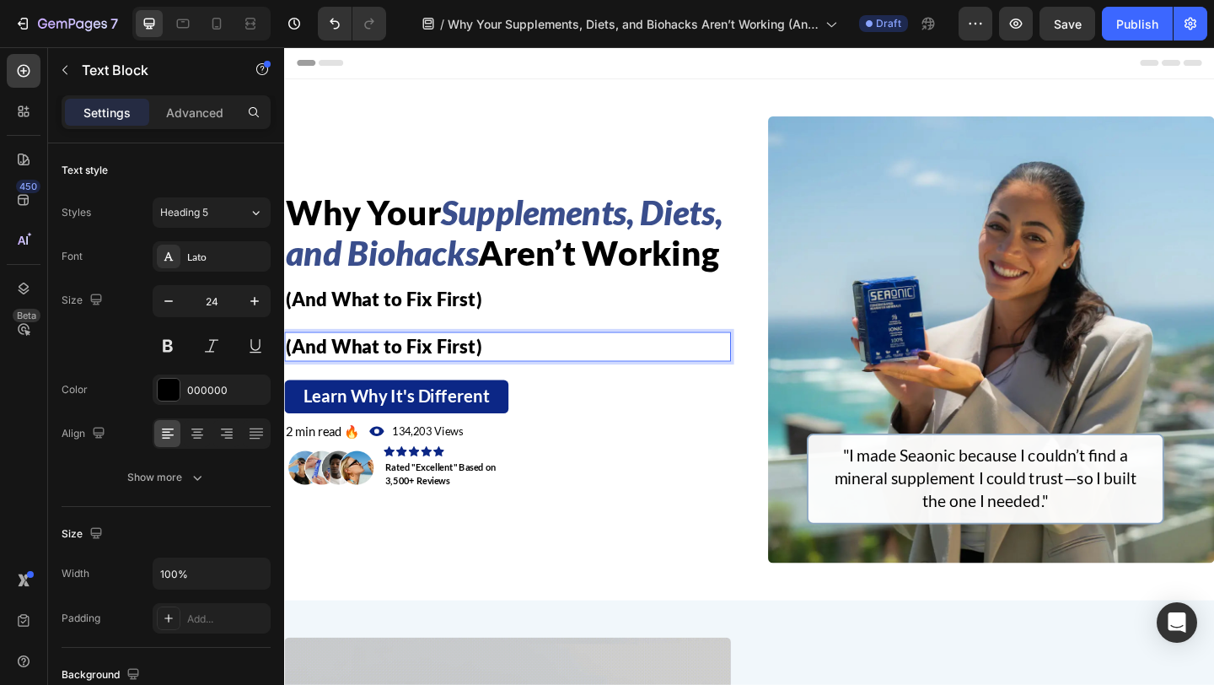
click at [511, 387] on p "(And What to Fix First)" at bounding box center [527, 372] width 482 height 29
click at [520, 387] on p "(And What to Fix First)" at bounding box center [527, 372] width 482 height 29
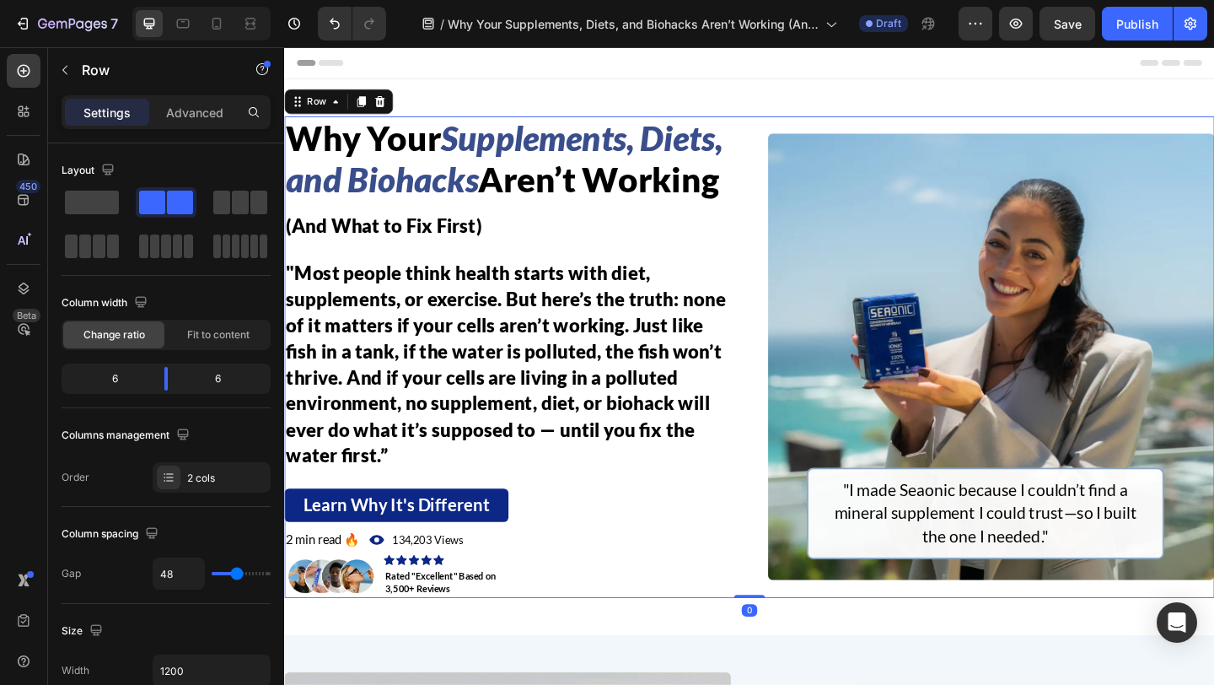
click at [789, 430] on div "⁠⁠⁠⁠⁠⁠⁠ Why Your Supplements, Diets, and Biohacks Aren’t Working Heading (And W…" at bounding box center [790, 384] width 1012 height 524
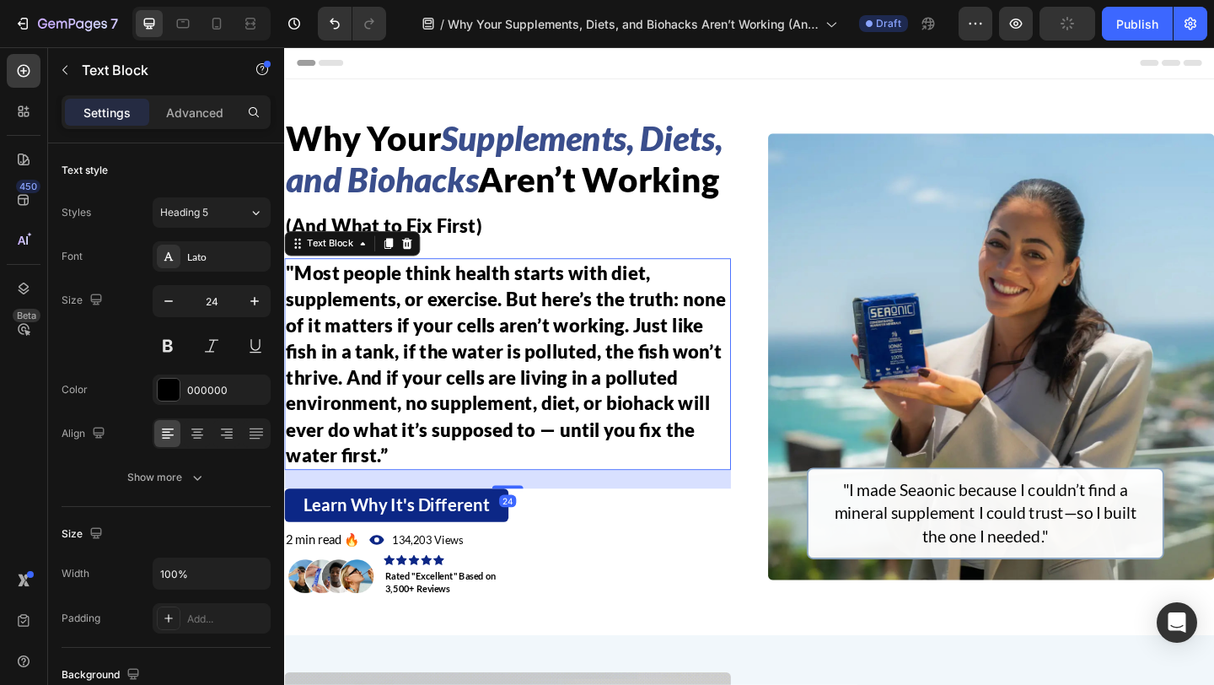
click at [570, 433] on p ""Most people think health starts with diet, supplements, or exercise. But here’…" at bounding box center [527, 391] width 482 height 227
click at [176, 299] on icon "button" at bounding box center [168, 301] width 17 height 17
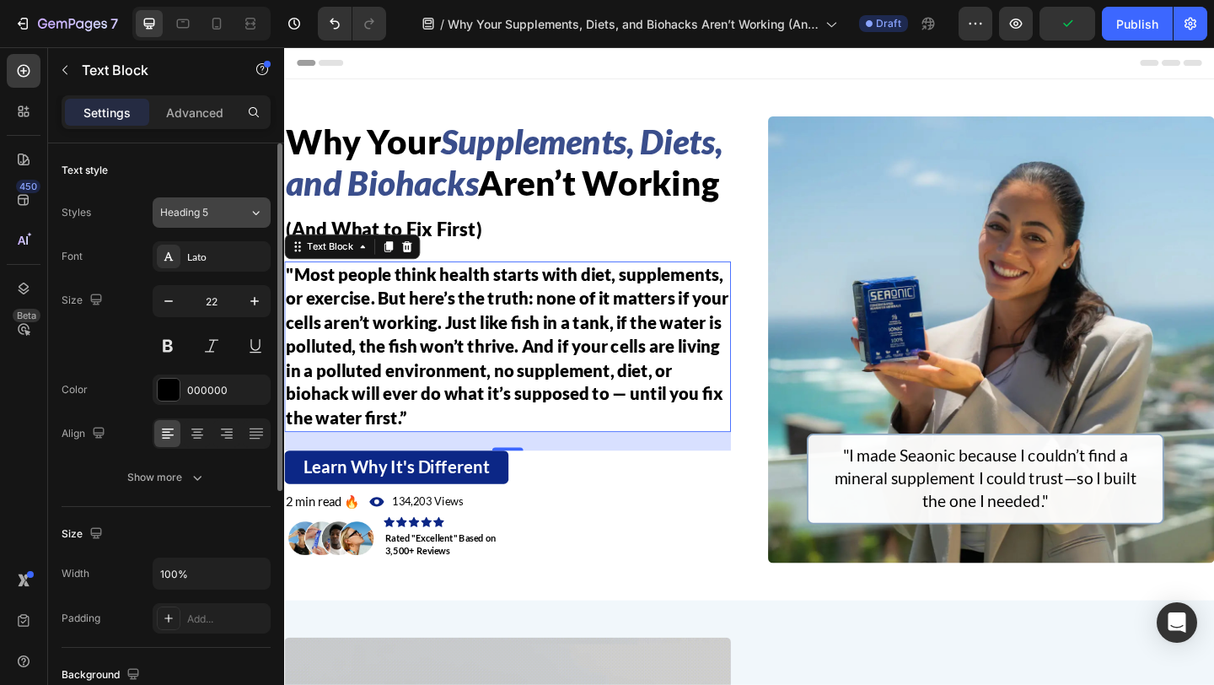
click at [240, 206] on div "Heading 5" at bounding box center [204, 212] width 89 height 15
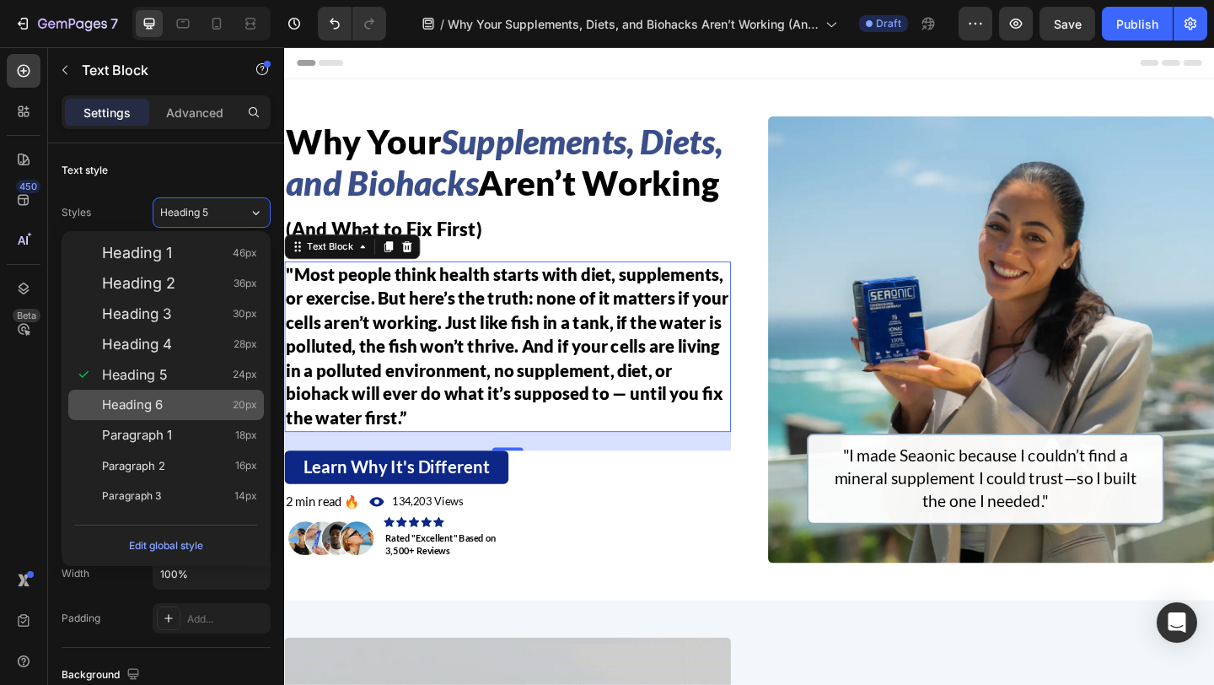
click at [227, 398] on div "Heading 6 20px" at bounding box center [179, 404] width 155 height 17
type input "20"
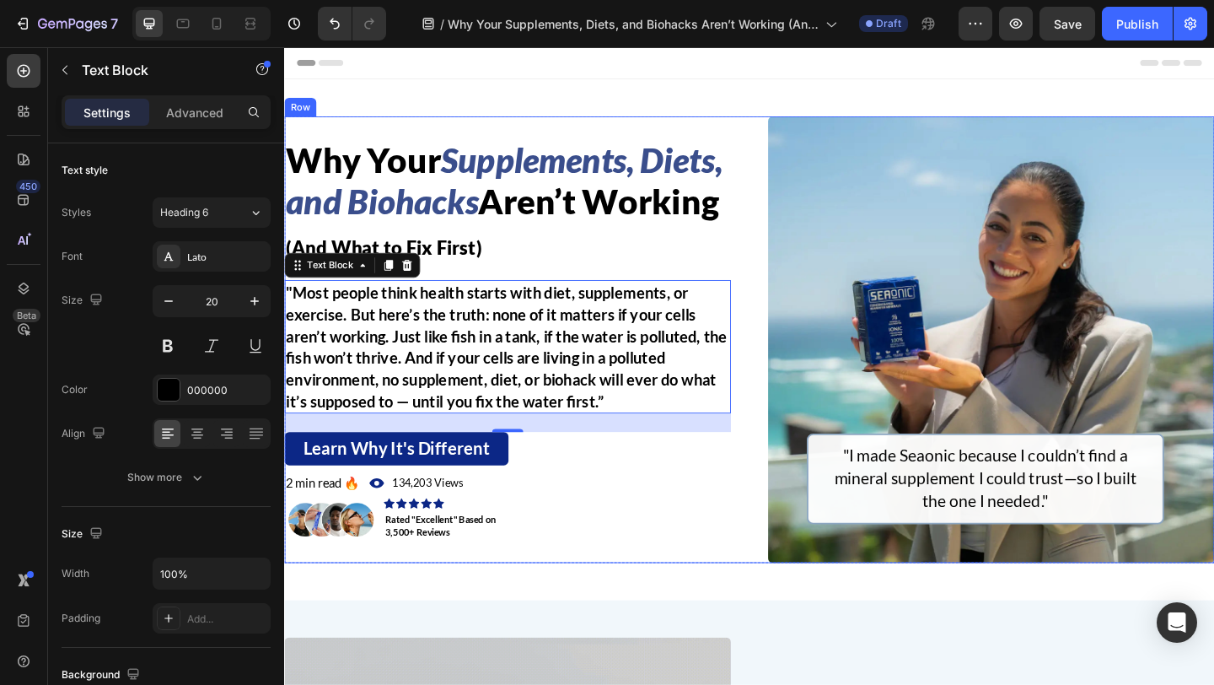
click at [781, 518] on div "⁠⁠⁠⁠⁠⁠⁠ Why Your Supplements, Diets, and Biohacks Aren’t Working Heading (And W…" at bounding box center [790, 365] width 1012 height 486
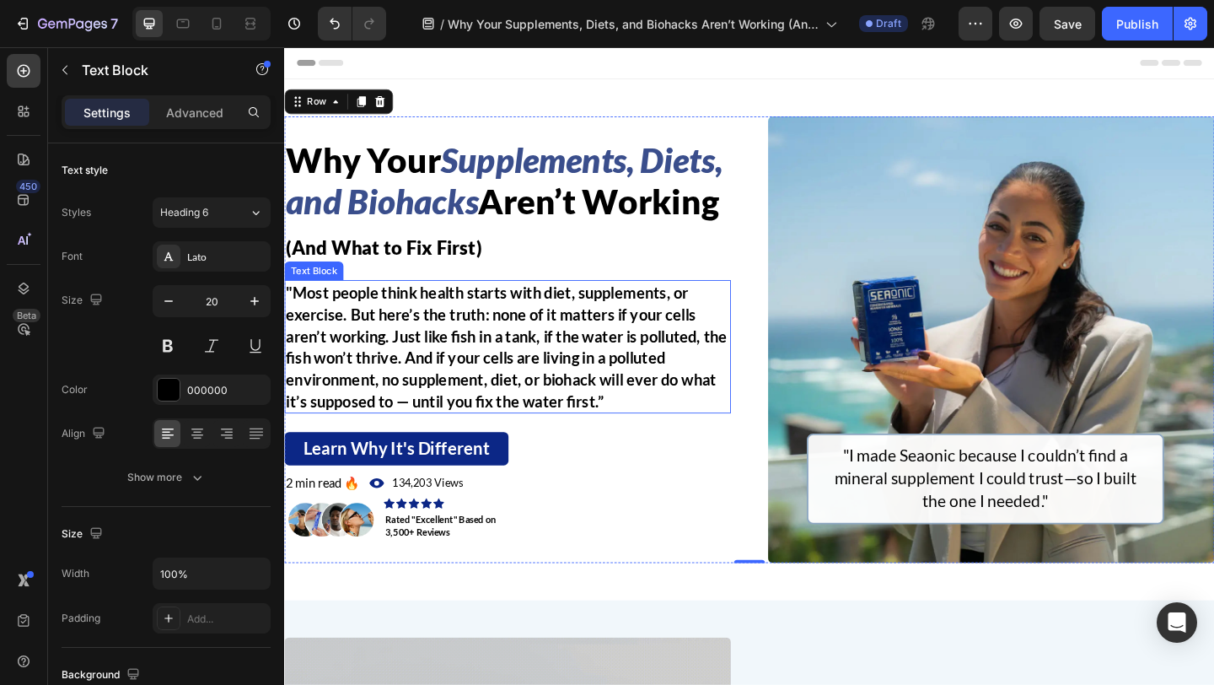
click at [293, 341] on p ""Most people think health starts with diet, supplements, or exercise. But here’…" at bounding box center [527, 373] width 482 height 142
click at [293, 338] on p ""Most people think health starts with diet, supplements, or exercise. But here’…" at bounding box center [527, 373] width 482 height 142
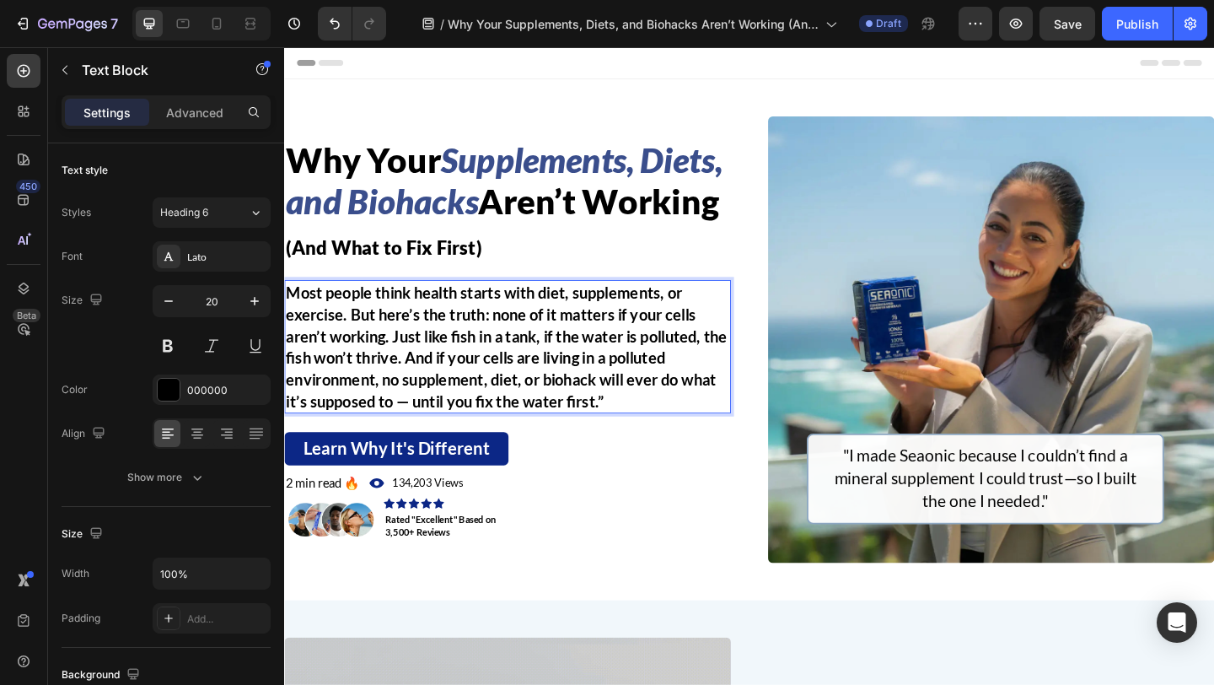
click at [664, 443] on p "Most people think health starts with diet, supplements, or exercise. But here’s…" at bounding box center [527, 373] width 482 height 142
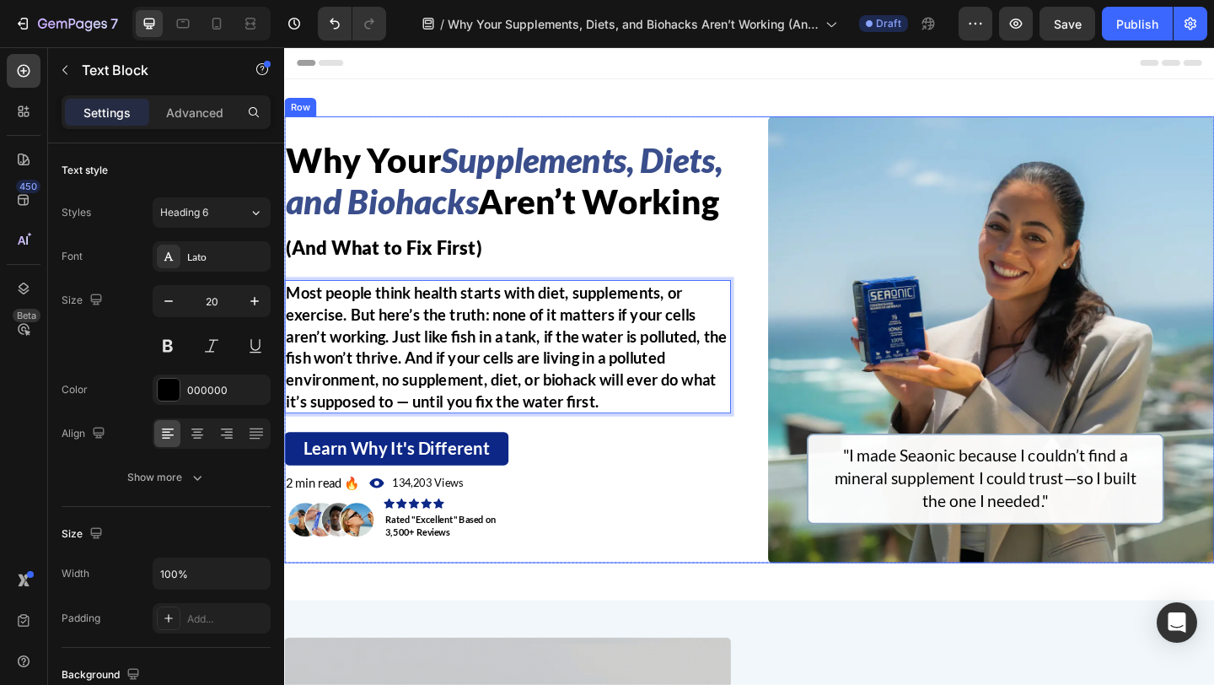
click at [790, 396] on div "⁠⁠⁠⁠⁠⁠⁠ Why Your Supplements, Diets, and Biohacks Aren’t Working Heading (And W…" at bounding box center [790, 365] width 1012 height 486
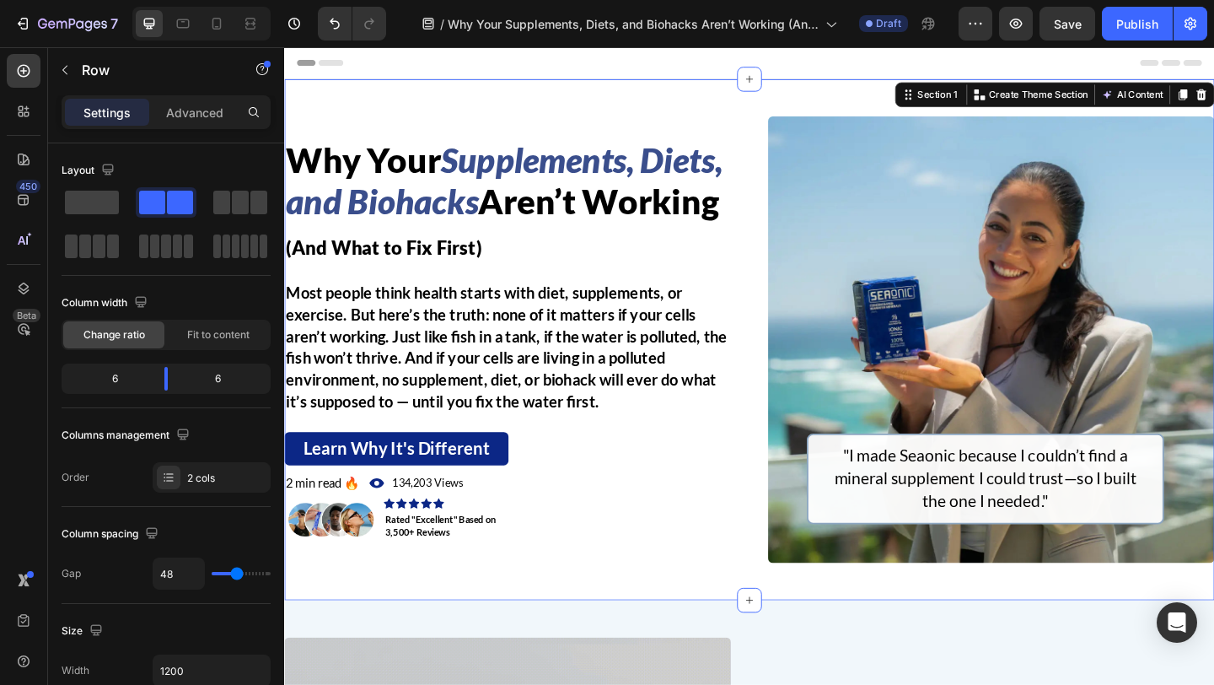
click at [725, 637] on div "⁠⁠⁠⁠⁠⁠⁠ Why Your Supplements, Diets, and Biohacks Aren’t Working Heading (And W…" at bounding box center [790, 365] width 1012 height 567
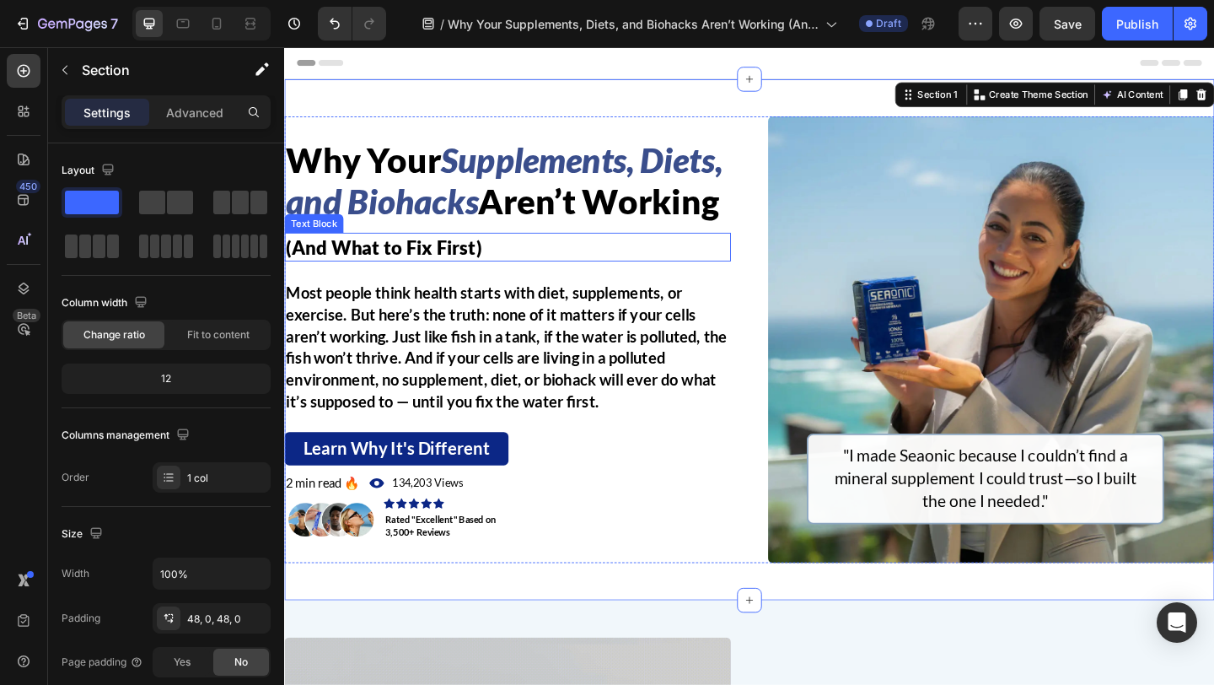
click at [534, 279] on p "(And What to Fix First)" at bounding box center [527, 264] width 482 height 29
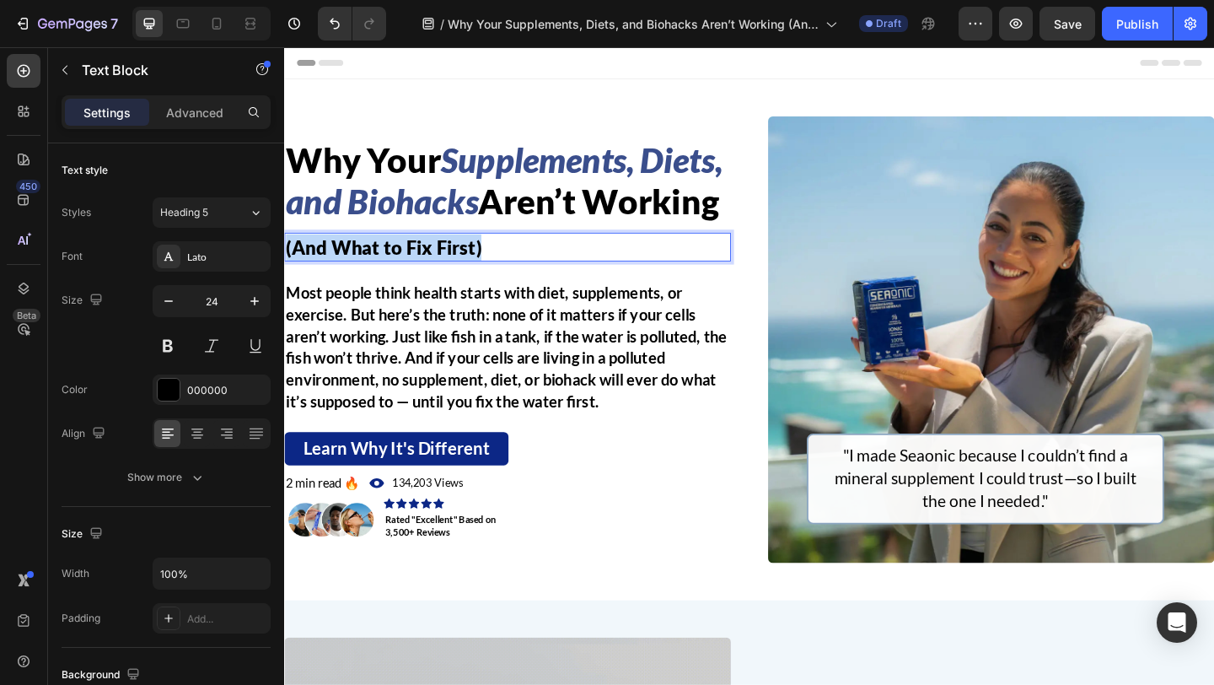
click at [534, 279] on p "(And What to Fix First)" at bounding box center [527, 264] width 482 height 29
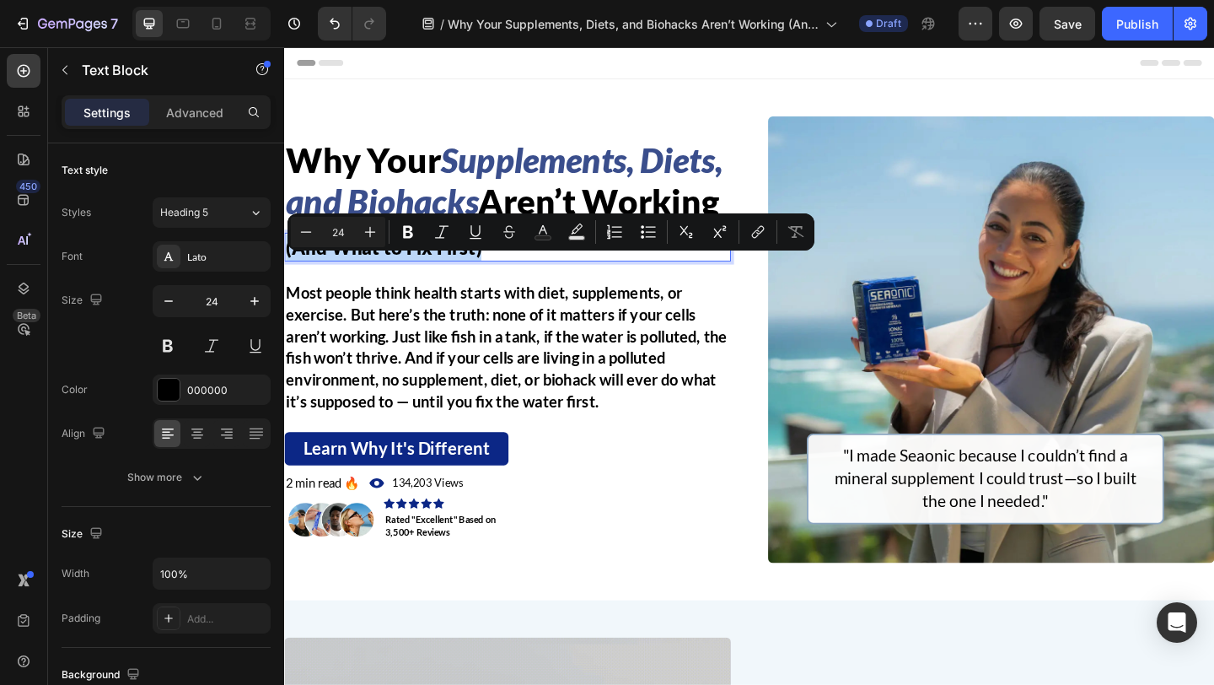
copy p "(And What to Fix First)"
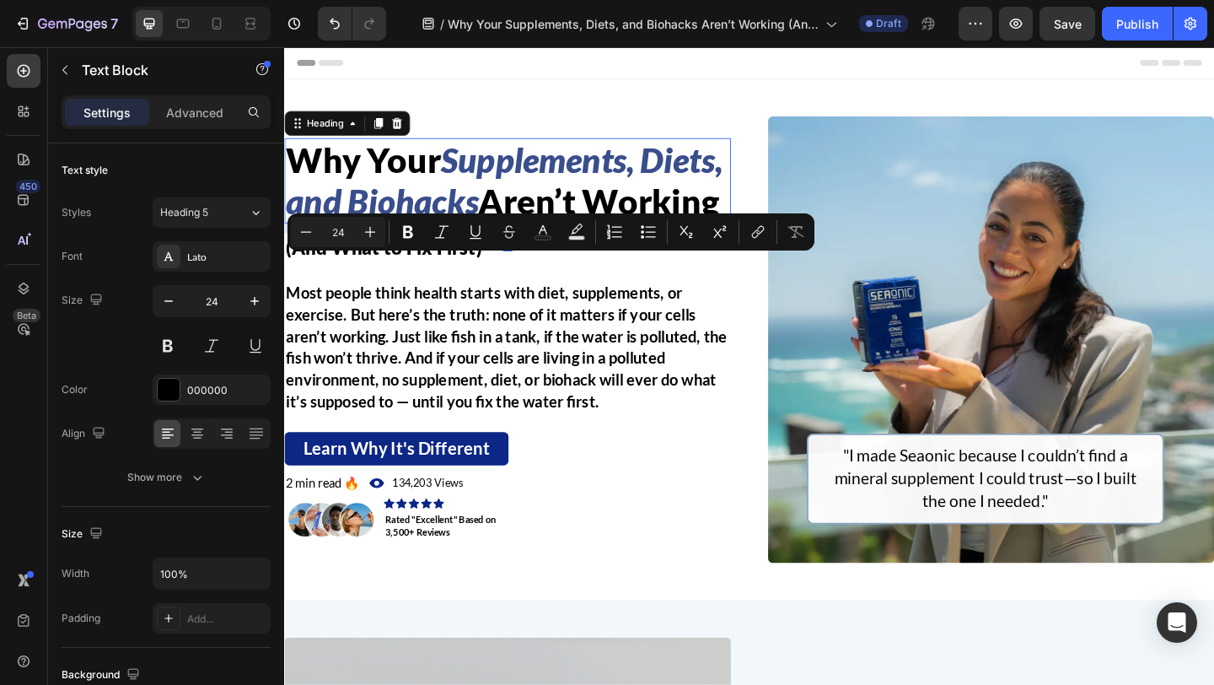
click at [554, 223] on p "⁠⁠⁠⁠⁠⁠⁠ Why Your Supplements, Diets, and Biohacks Aren’t Working" at bounding box center [527, 192] width 482 height 89
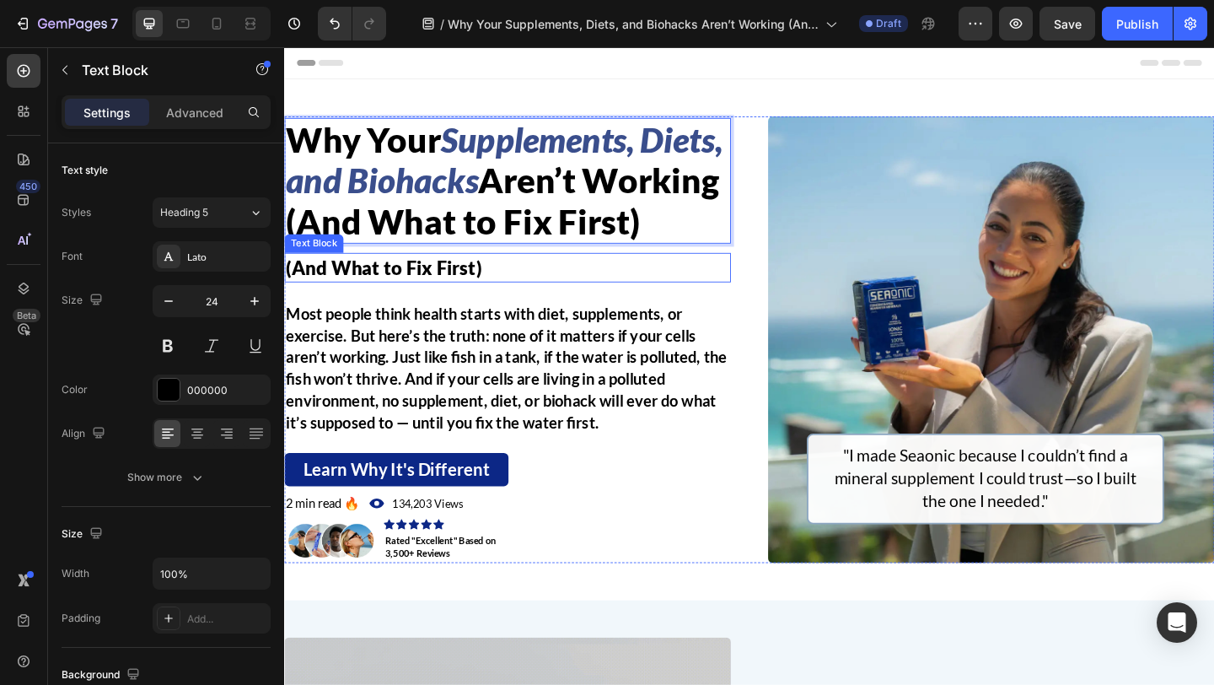
click at [530, 301] on p "(And What to Fix First)" at bounding box center [527, 286] width 482 height 29
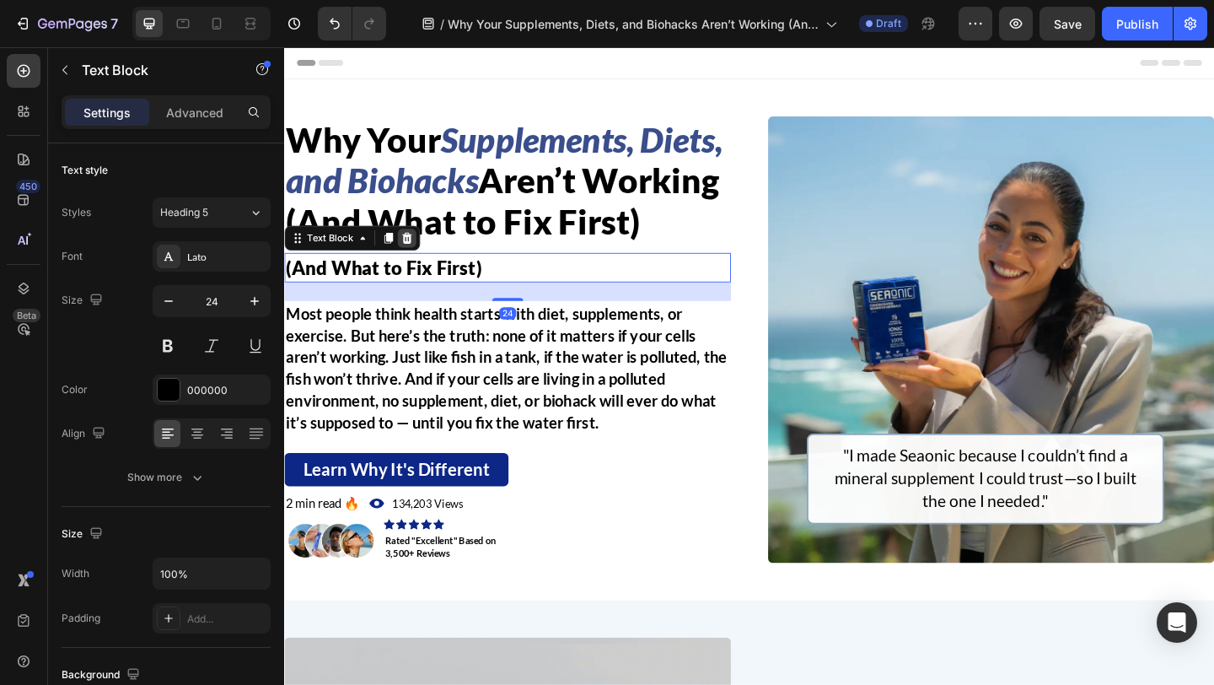
click at [414, 261] on icon at bounding box center [417, 255] width 11 height 12
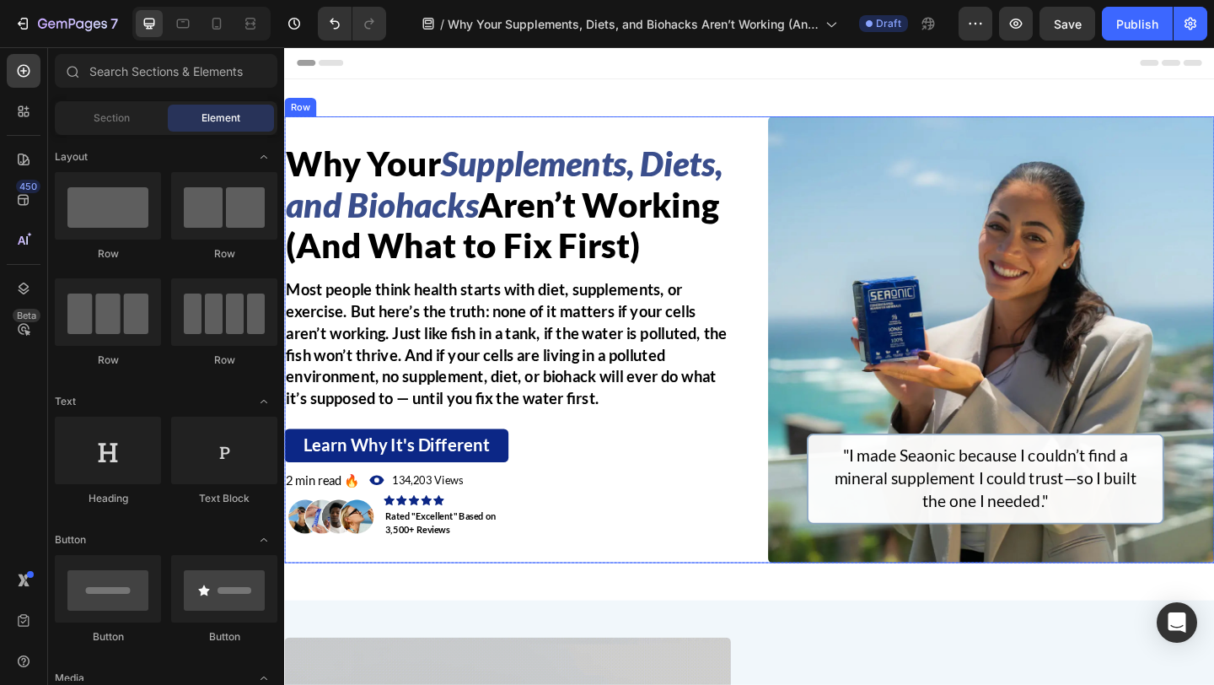
click at [777, 363] on div "⁠⁠⁠⁠⁠⁠⁠ Why Your Supplements, Diets, and Biohacks Aren’t Working (And What to F…" at bounding box center [790, 365] width 1012 height 486
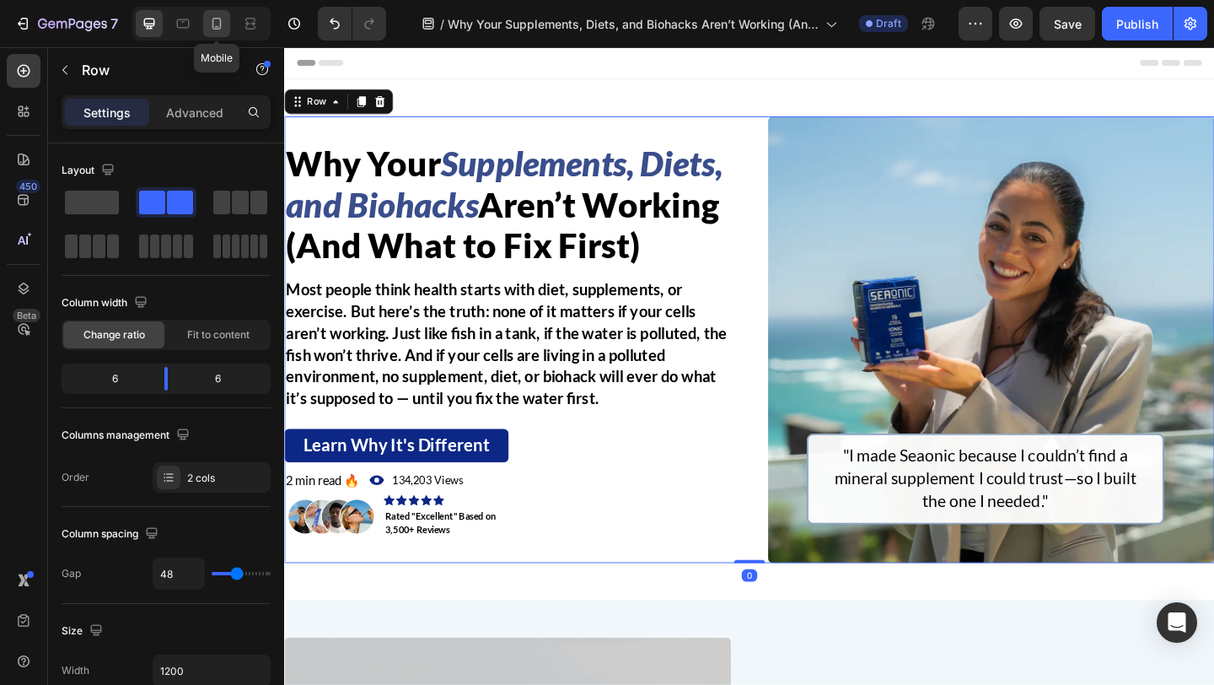
click at [207, 16] on div at bounding box center [216, 23] width 27 height 27
type input "0"
type input "100%"
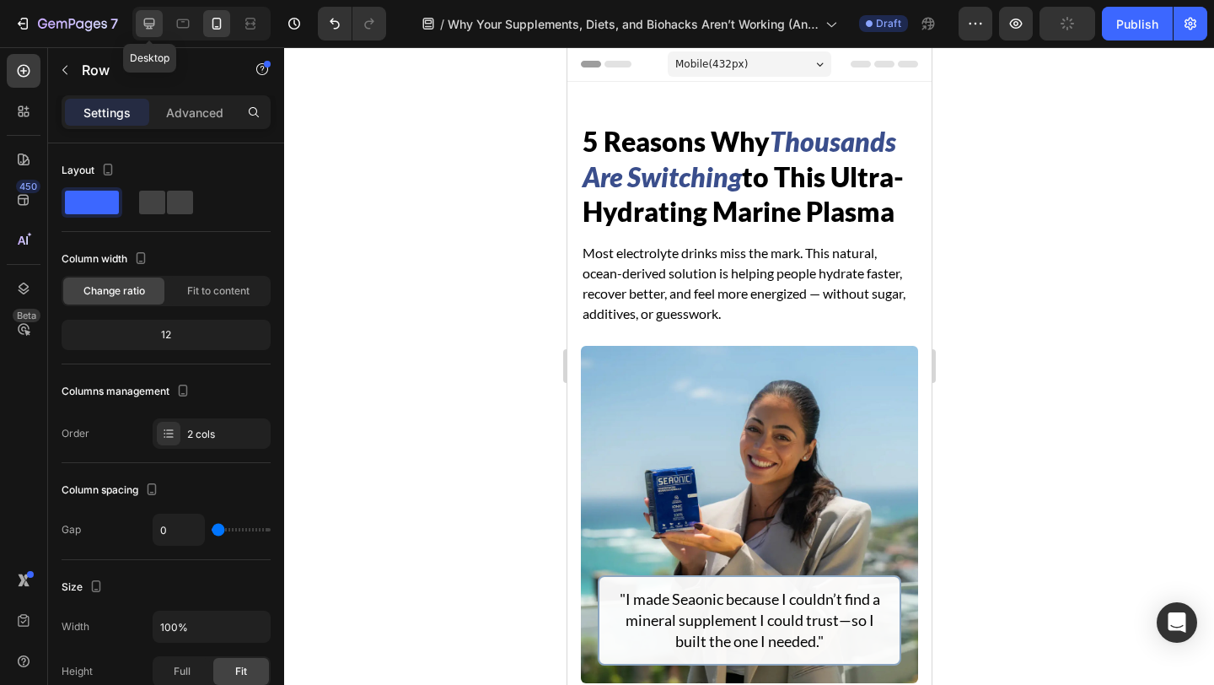
click at [150, 19] on icon at bounding box center [149, 23] width 17 height 17
type input "48"
type input "1200"
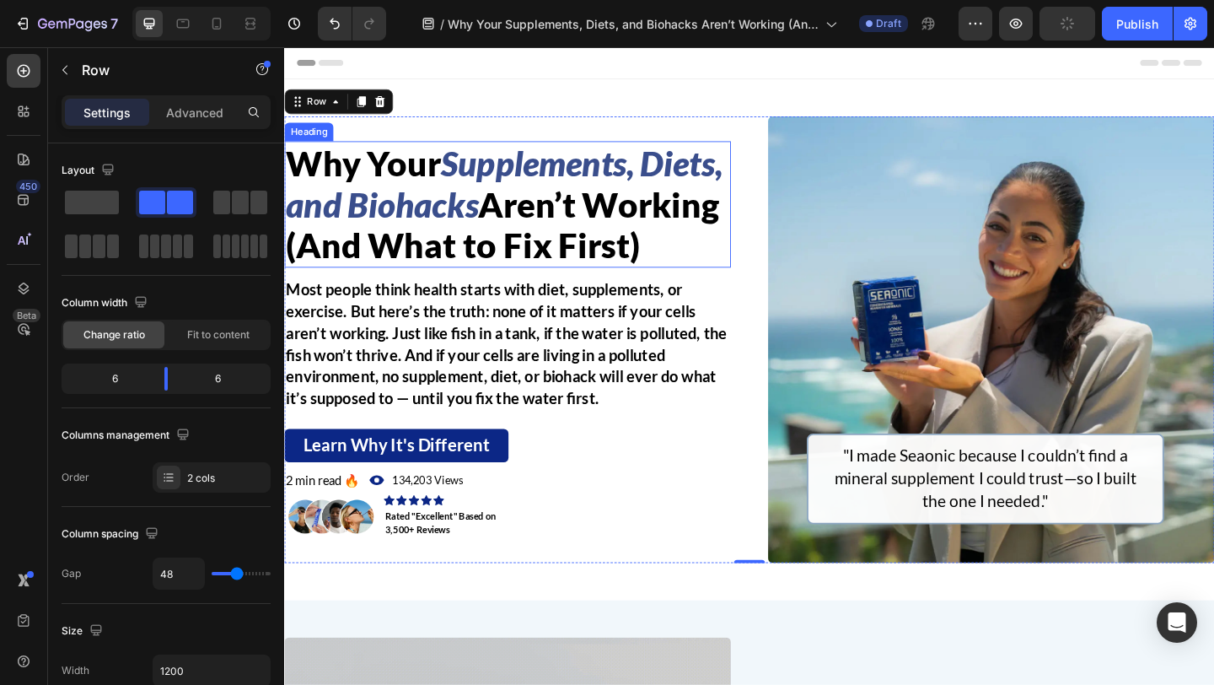
scroll to position [16, 0]
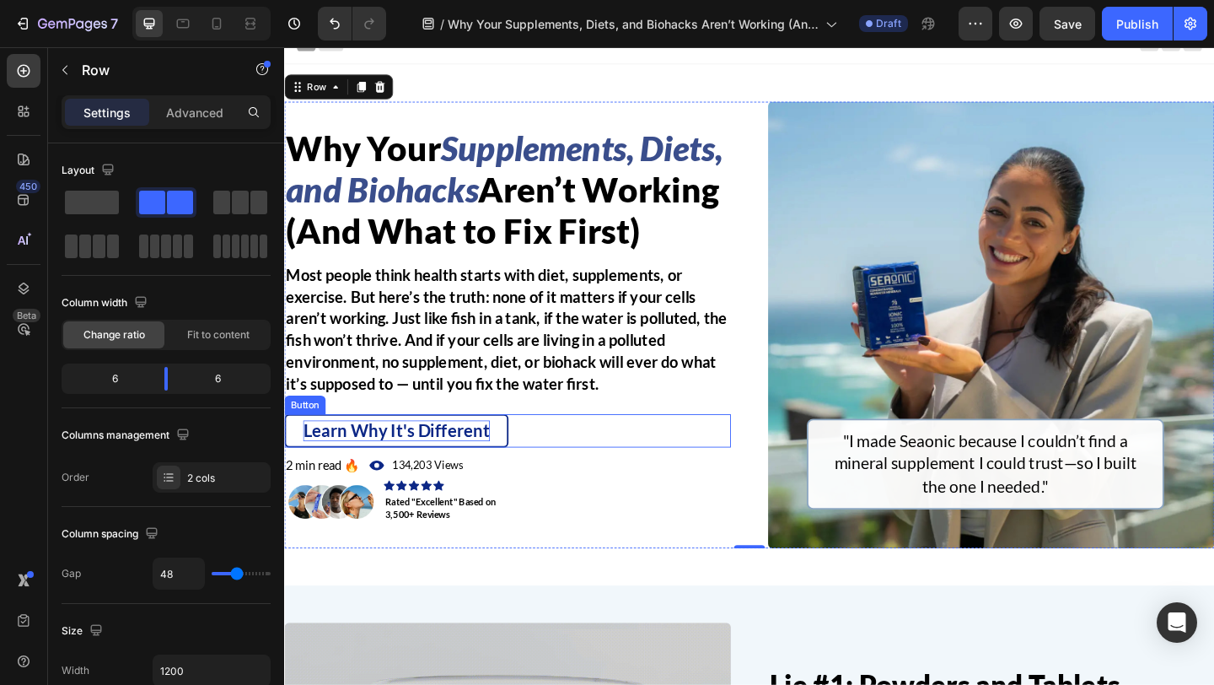
click at [481, 475] on span "Learn Why It's Different" at bounding box center [405, 463] width 203 height 23
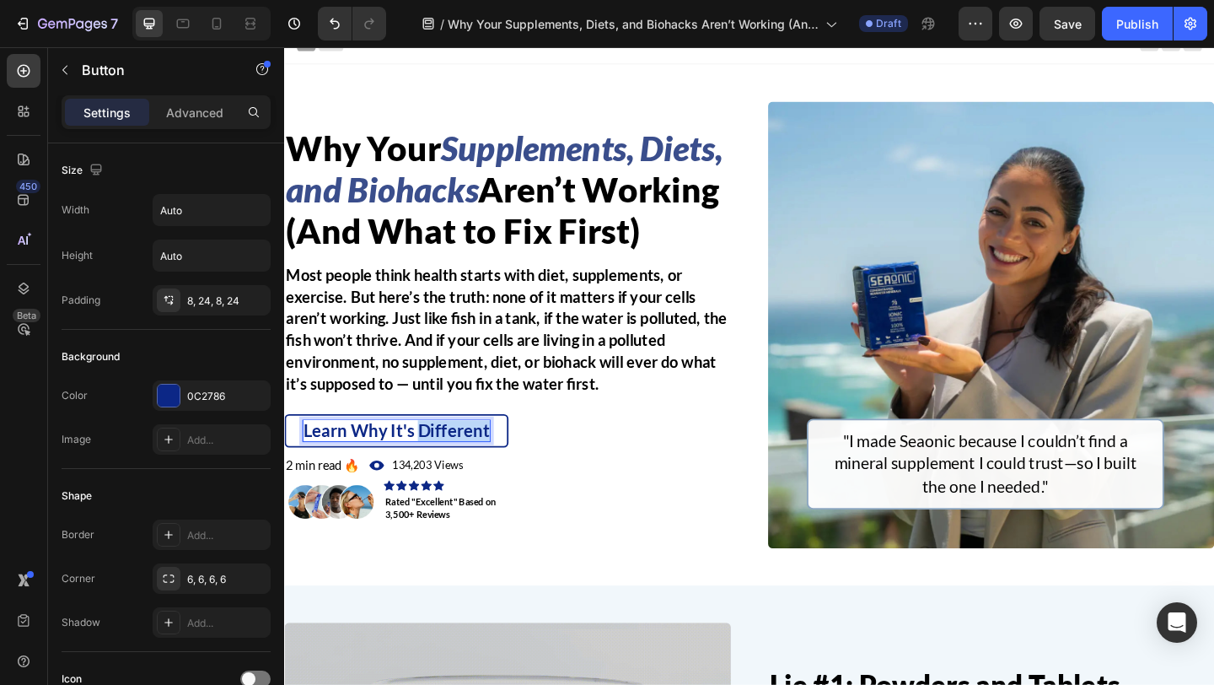
click at [481, 475] on span "Learn Why It's Different" at bounding box center [405, 463] width 203 height 23
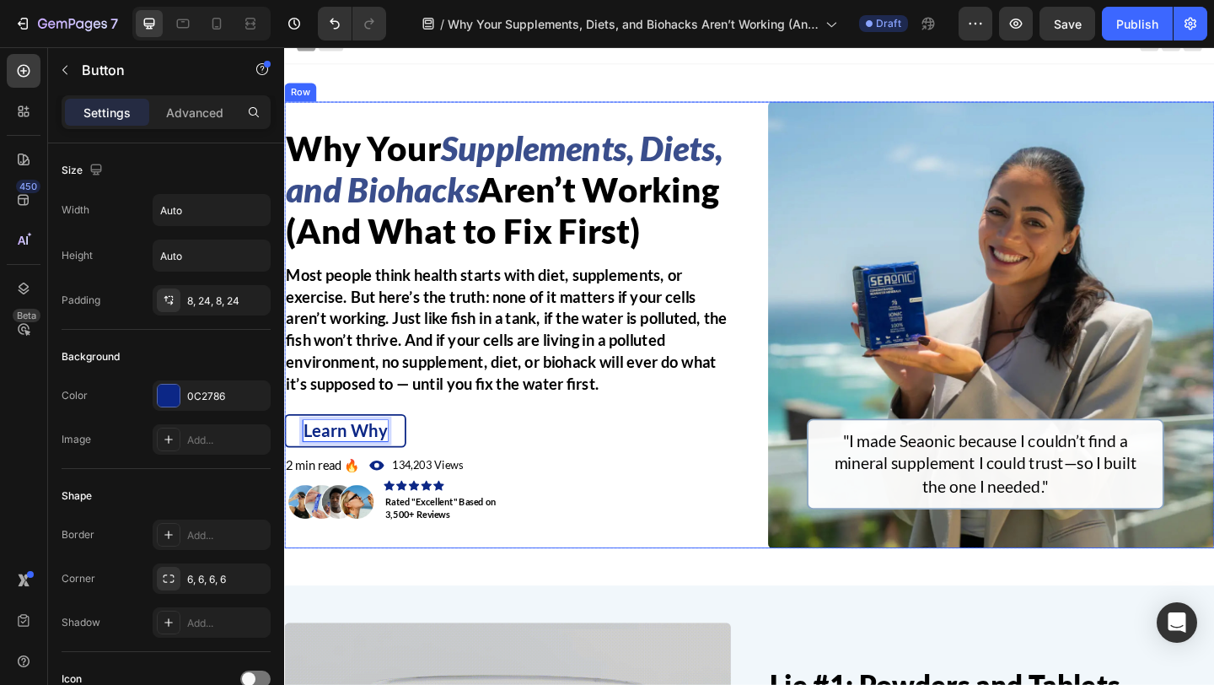
click at [779, 518] on div "⁠⁠⁠⁠⁠⁠⁠ Why Your Supplements, Diets, and Biohacks Aren’t Working (And What to F…" at bounding box center [790, 349] width 1012 height 486
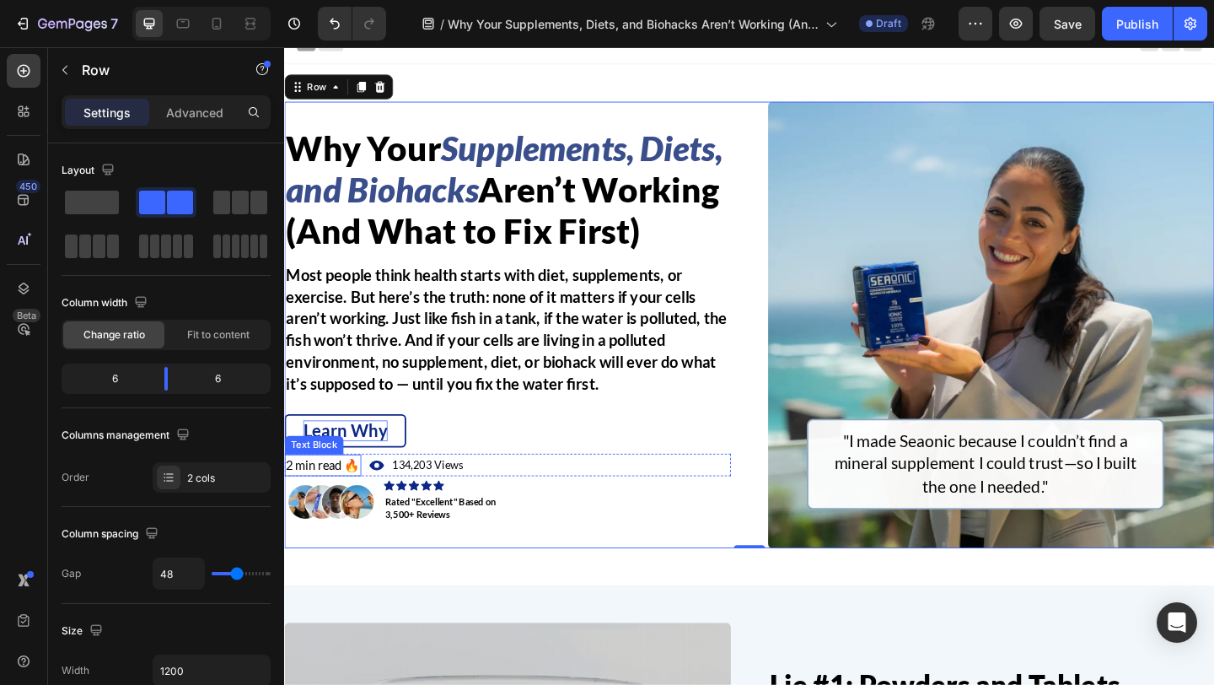
click at [312, 509] on span "2 min read 🔥" at bounding box center [326, 501] width 80 height 16
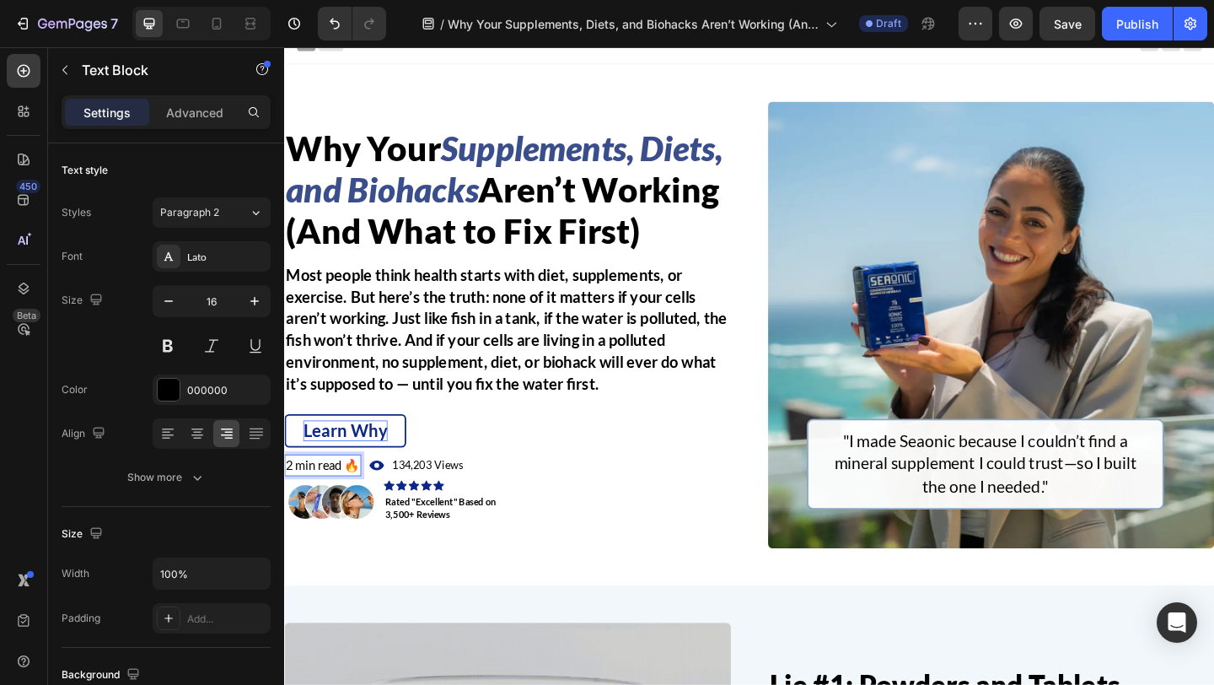
click at [312, 509] on span "2 min read 🔥" at bounding box center [326, 501] width 80 height 16
click at [448, 508] on span "134,203 Views" at bounding box center [440, 501] width 78 height 14
click at [433, 508] on span "134,203 Views" at bounding box center [440, 501] width 78 height 14
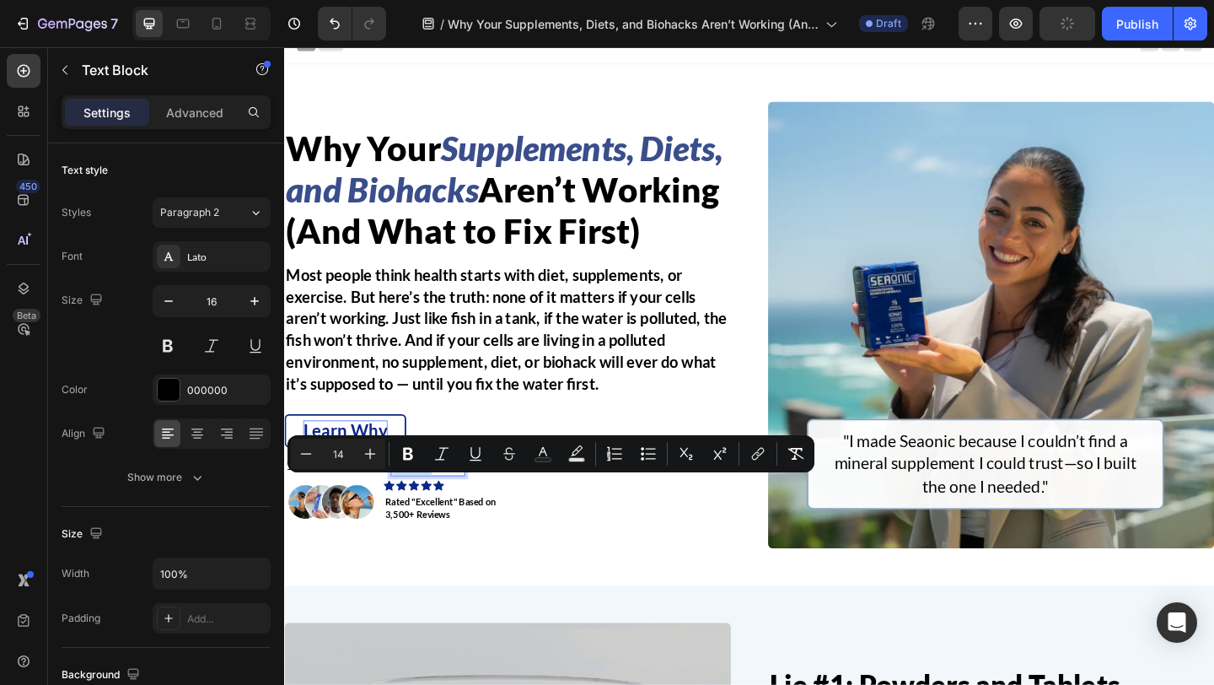
click at [433, 508] on span "134,203 Views" at bounding box center [440, 501] width 78 height 14
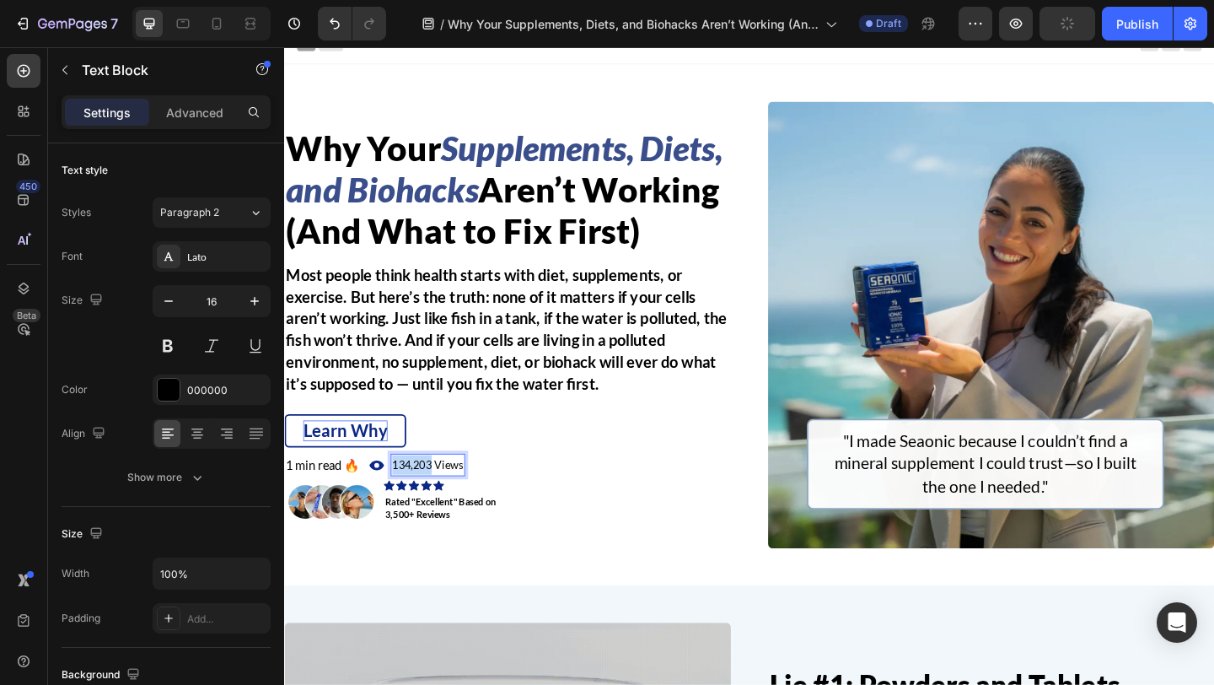
click at [433, 508] on span "134,203 Views" at bounding box center [440, 501] width 78 height 14
click at [470, 508] on span "578,983 Views" at bounding box center [440, 501] width 78 height 14
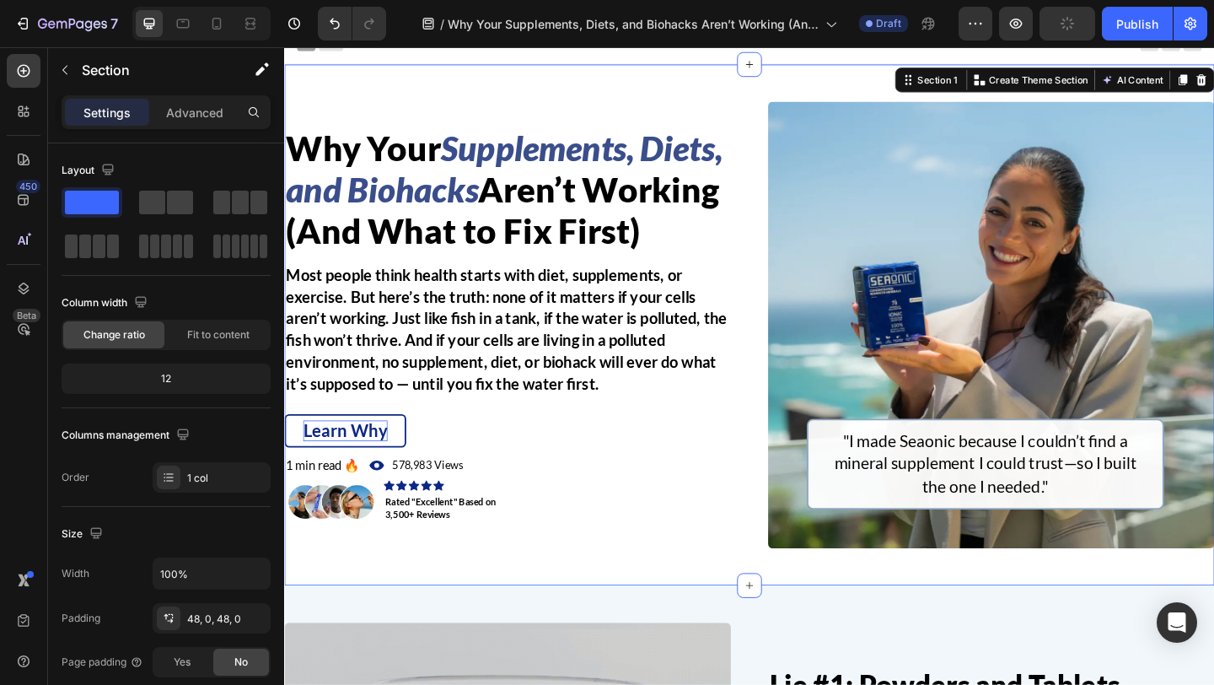
click at [490, 599] on div "⁠⁠⁠⁠⁠⁠⁠ Why Your Supplements, Diets, and Biohacks Aren’t Working (And What to F…" at bounding box center [790, 349] width 1012 height 567
click at [504, 386] on p "Most people think health starts with diet, supplements, or exercise. But here’s…" at bounding box center [527, 353] width 482 height 142
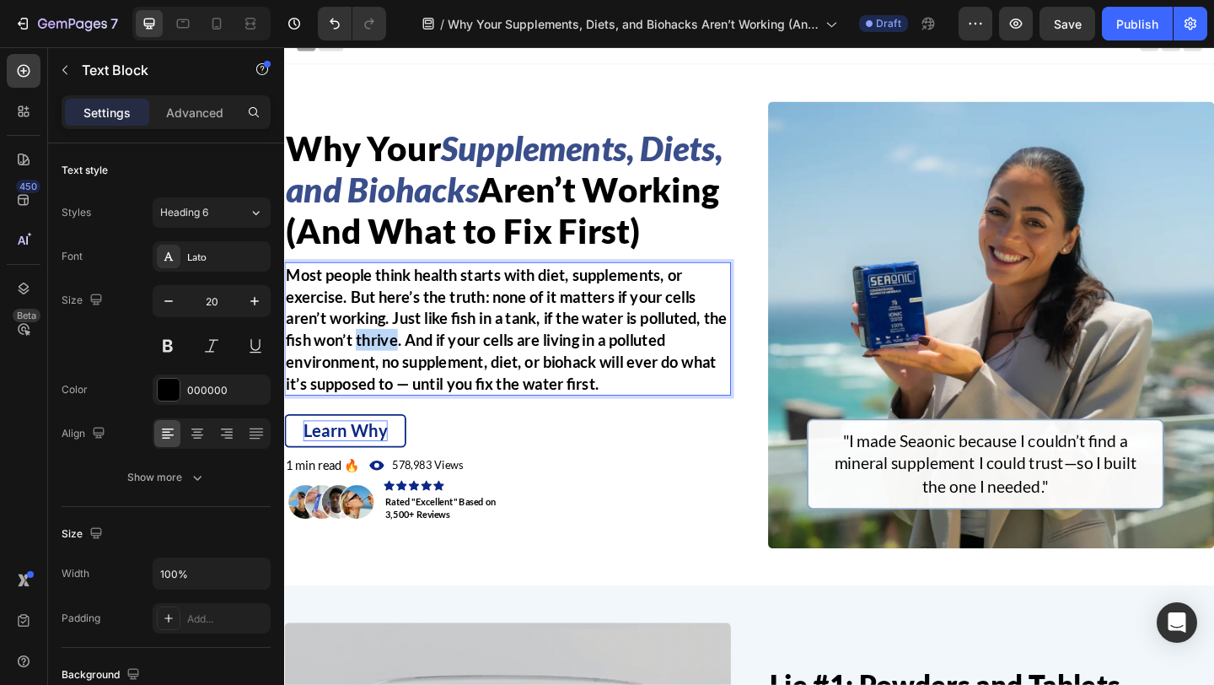
click at [380, 379] on p "Most people think health starts with diet, supplements, or exercise. But here’s…" at bounding box center [527, 353] width 482 height 142
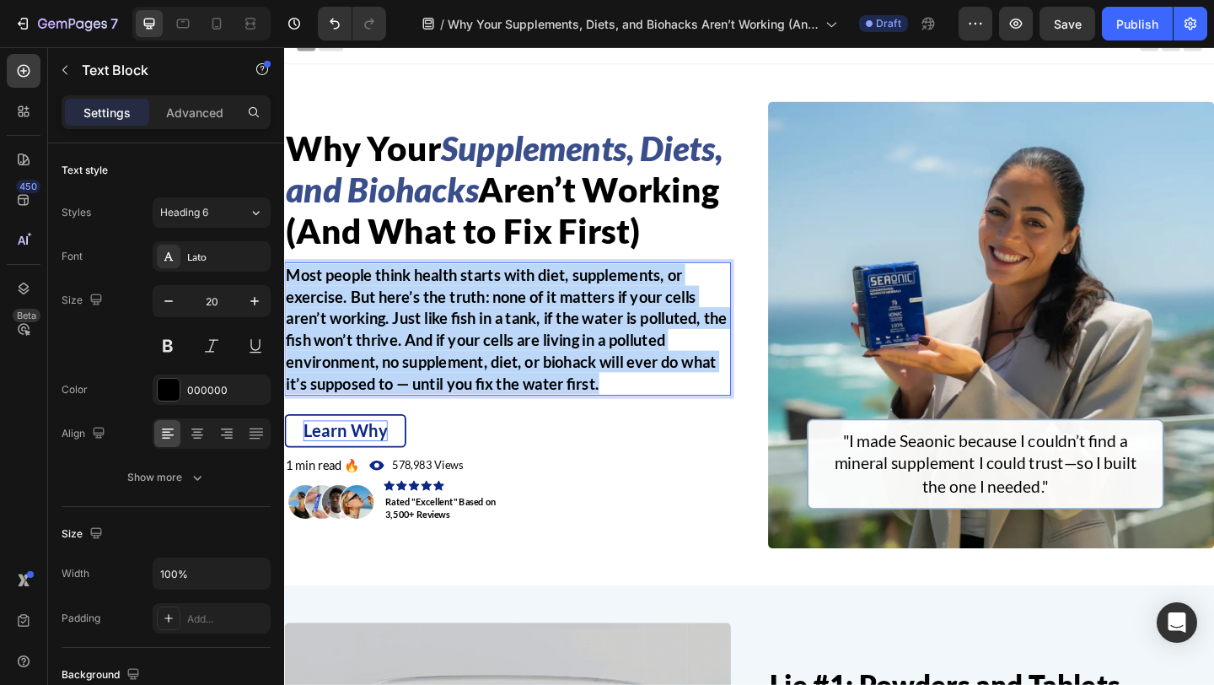
click at [380, 379] on p "Most people think health starts with diet, supplements, or exercise. But here’s…" at bounding box center [527, 353] width 482 height 142
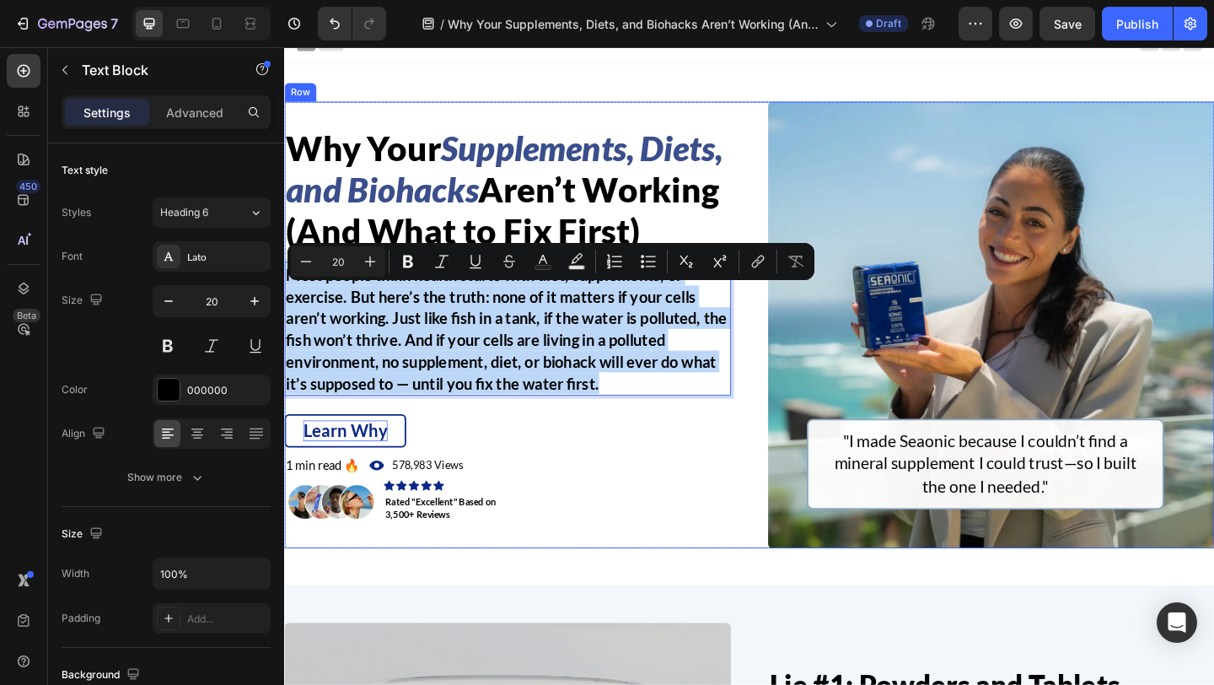
click at [782, 455] on div "⁠⁠⁠⁠⁠⁠⁠ Why Your Supplements, Diets, and Biohacks Aren’t Working (And What to F…" at bounding box center [790, 349] width 1012 height 486
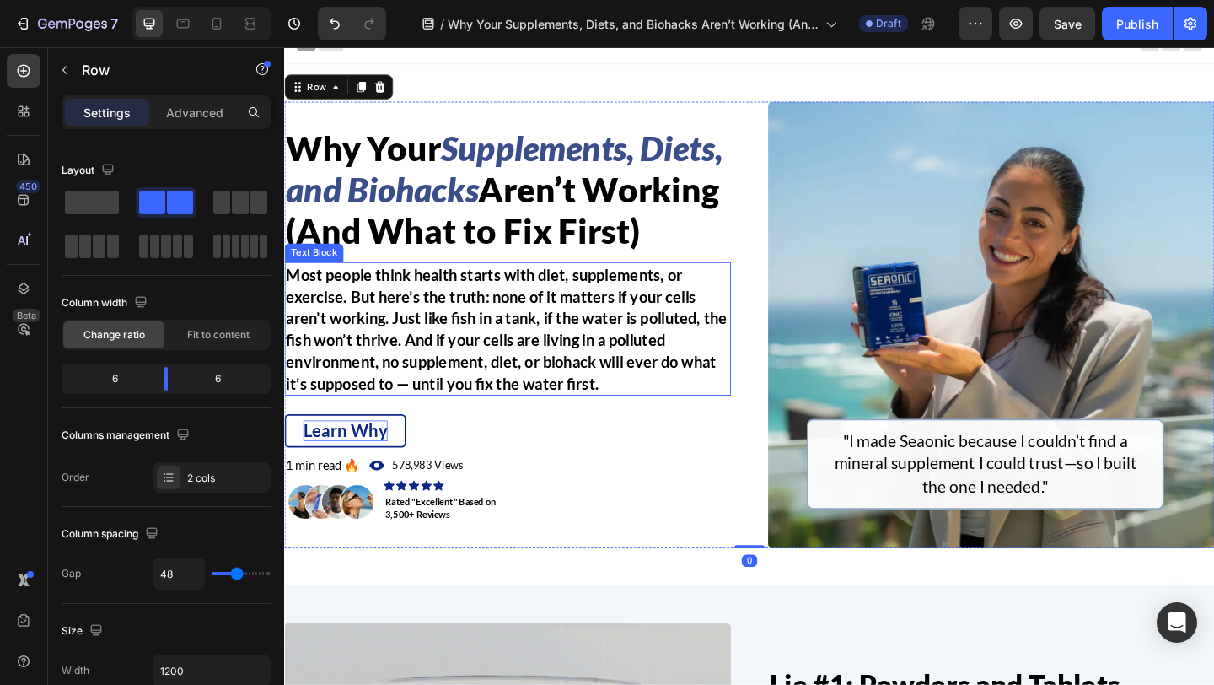
click at [427, 373] on p "Most people think health starts with diet, supplements, or exercise. But here’s…" at bounding box center [527, 353] width 482 height 142
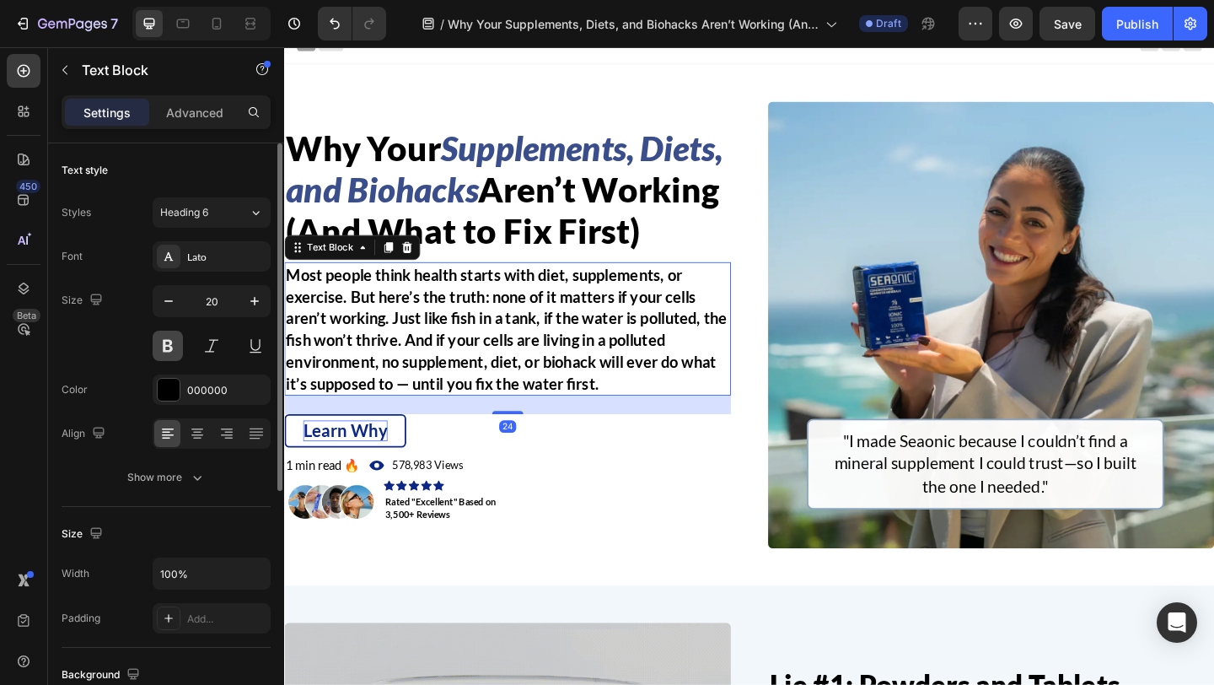
click at [162, 341] on button at bounding box center [168, 345] width 30 height 30
click at [223, 489] on button "Show more" at bounding box center [166, 477] width 209 height 30
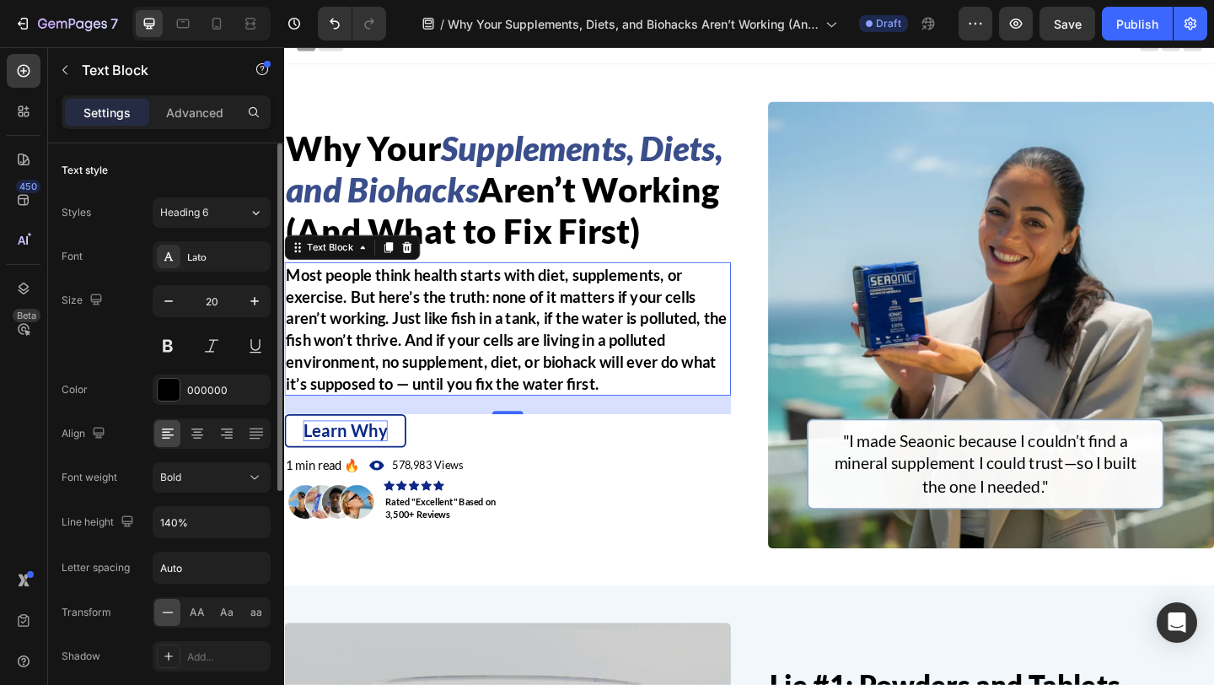
click at [223, 489] on button "Bold" at bounding box center [212, 477] width 118 height 30
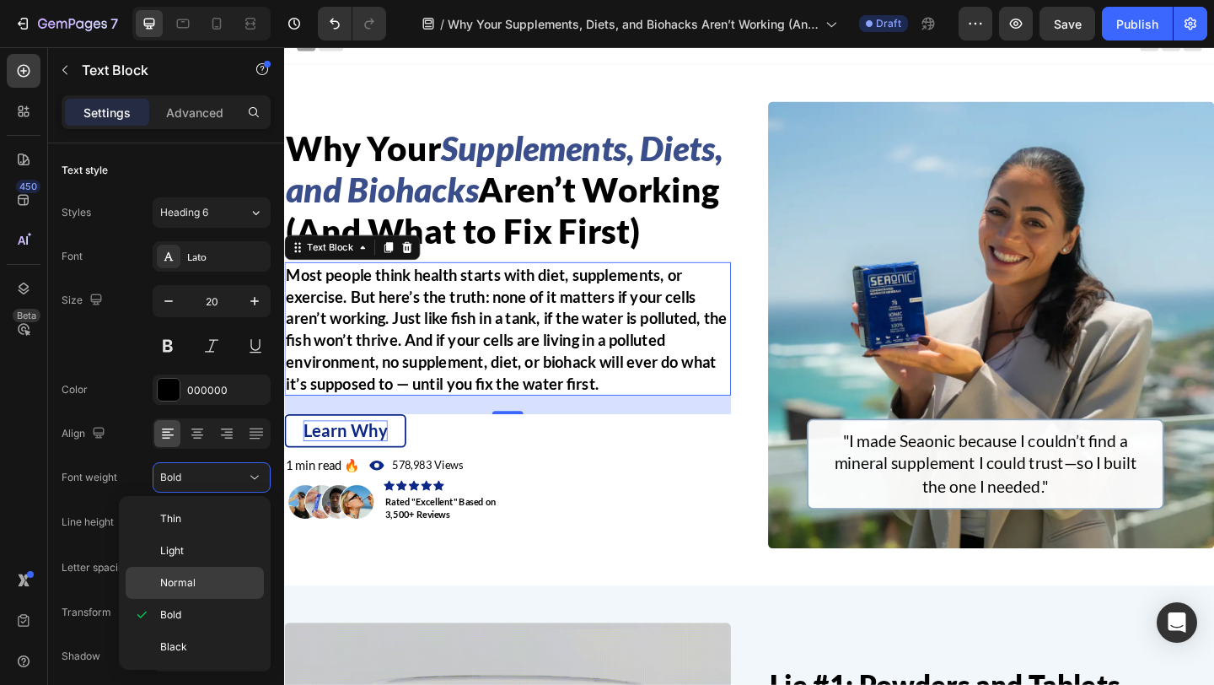
click at [207, 572] on div "Normal" at bounding box center [195, 583] width 138 height 32
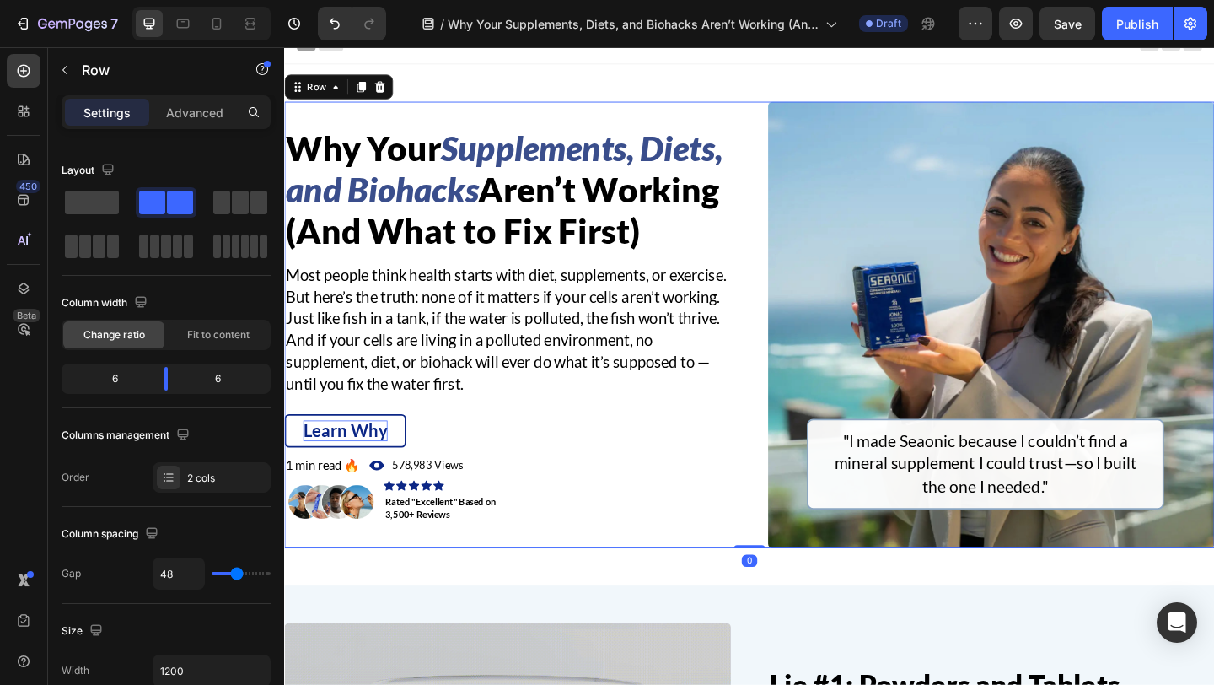
click at [791, 424] on div "⁠⁠⁠⁠⁠⁠⁠ Why Your Supplements, Diets, and Biohacks Aren’t Working (And What to F…" at bounding box center [790, 349] width 1012 height 486
click at [331, 30] on icon "Undo/Redo" at bounding box center [334, 23] width 17 height 17
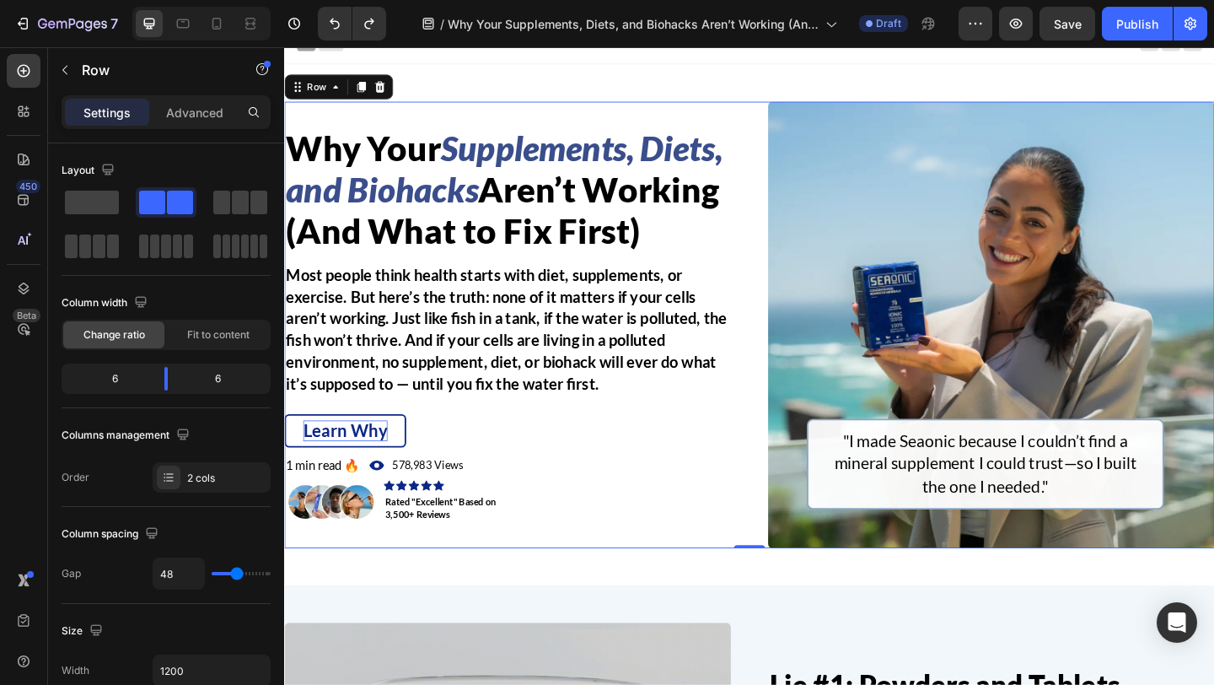
click at [796, 259] on div "⁠⁠⁠⁠⁠⁠⁠ Why Your Supplements, Diets, and Biohacks Aren’t Working (And What to F…" at bounding box center [790, 349] width 1012 height 486
click at [637, 258] on p "⁠⁠⁠⁠⁠⁠⁠ Why Your Supplements, Diets, and Biohacks Aren’t Working (And What to F…" at bounding box center [527, 201] width 482 height 133
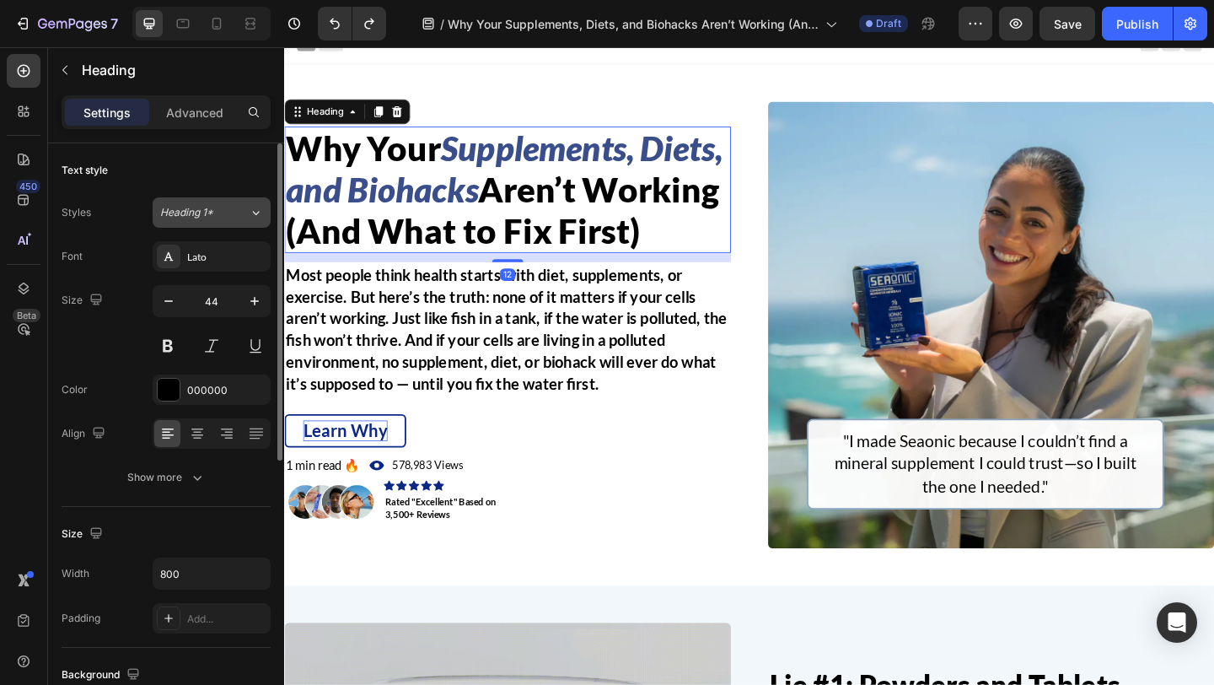
click at [231, 223] on button "Heading 1*" at bounding box center [212, 212] width 118 height 30
click at [191, 172] on div "Text style" at bounding box center [166, 170] width 209 height 27
click at [171, 300] on icon "button" at bounding box center [168, 301] width 8 height 2
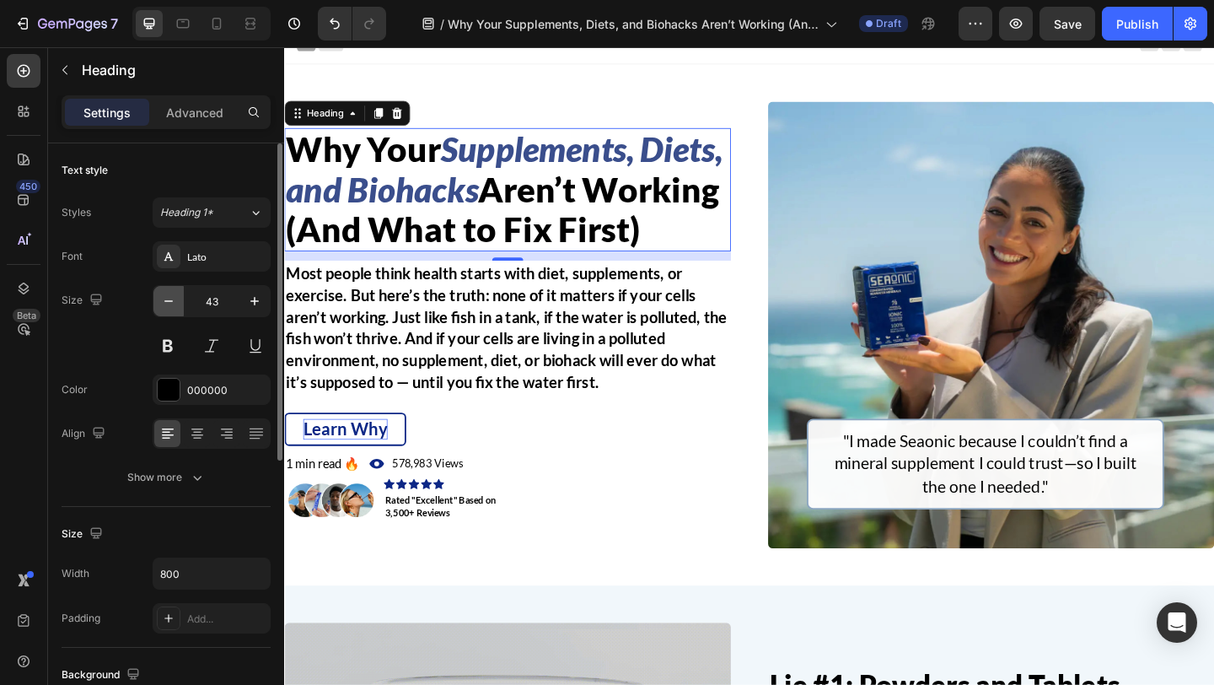
click at [171, 300] on icon "button" at bounding box center [168, 301] width 8 height 2
type input "42"
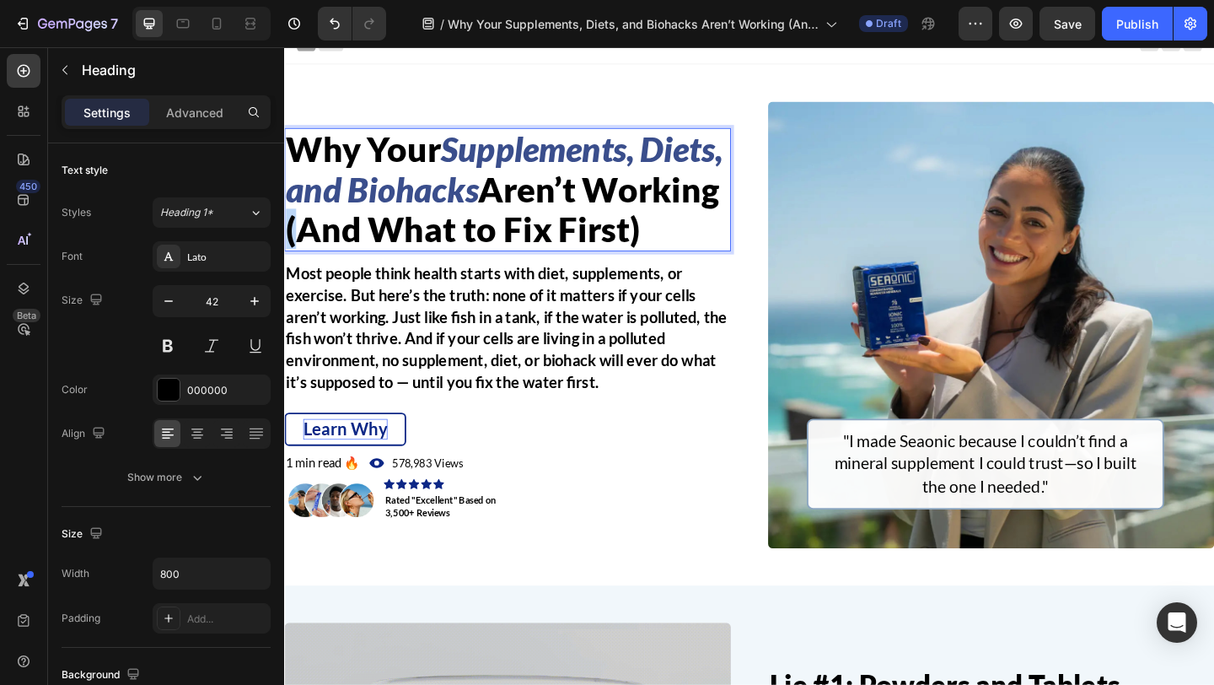
click at [437, 226] on span "Aren’t Working (And What to Fix First)" at bounding box center [521, 223] width 471 height 87
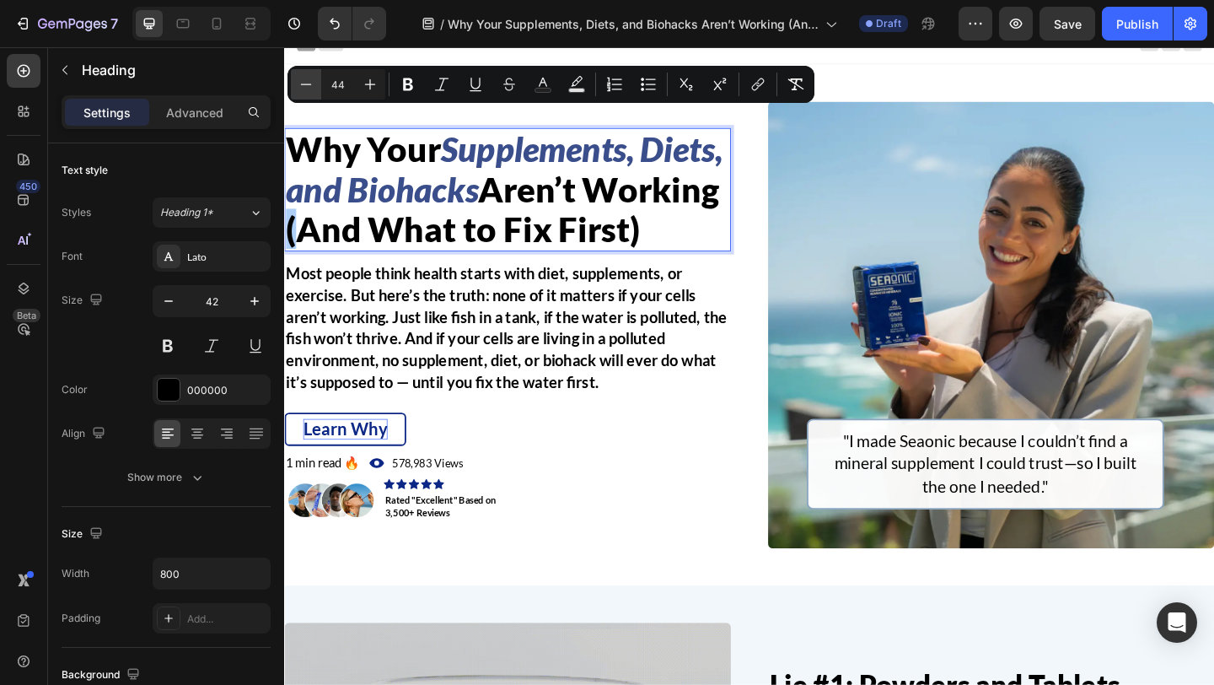
click at [314, 84] on button "Minus" at bounding box center [306, 84] width 30 height 30
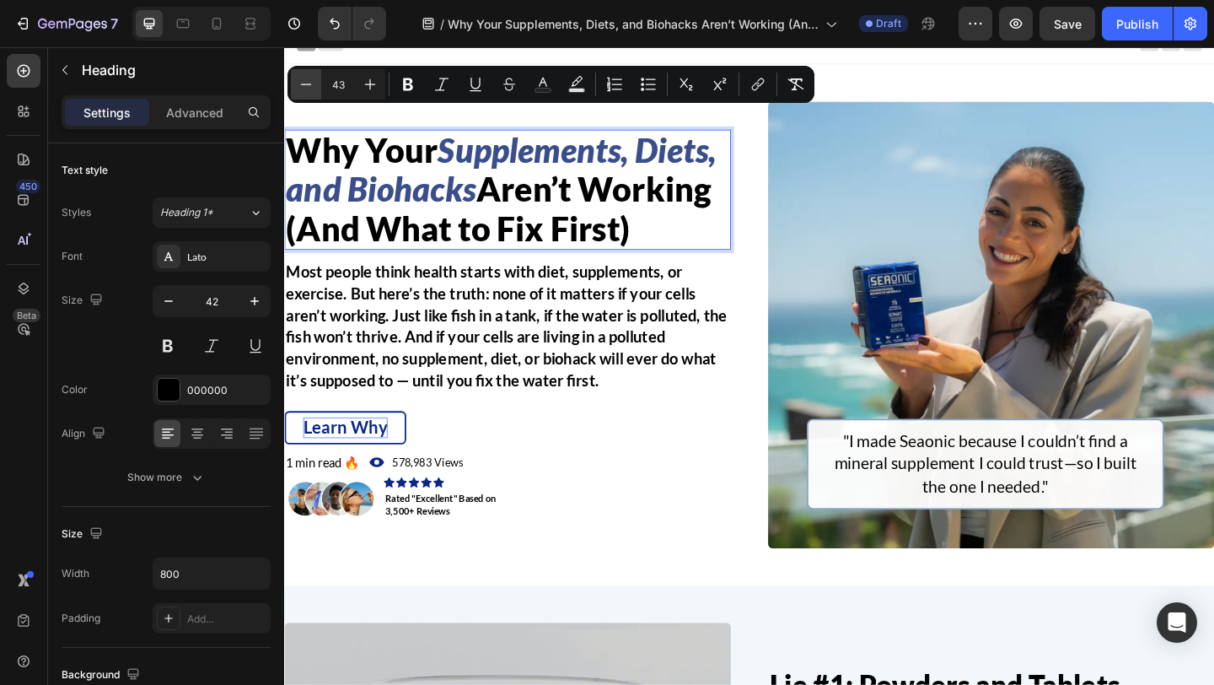
click at [314, 84] on button "Minus" at bounding box center [306, 84] width 30 height 30
type input "42"
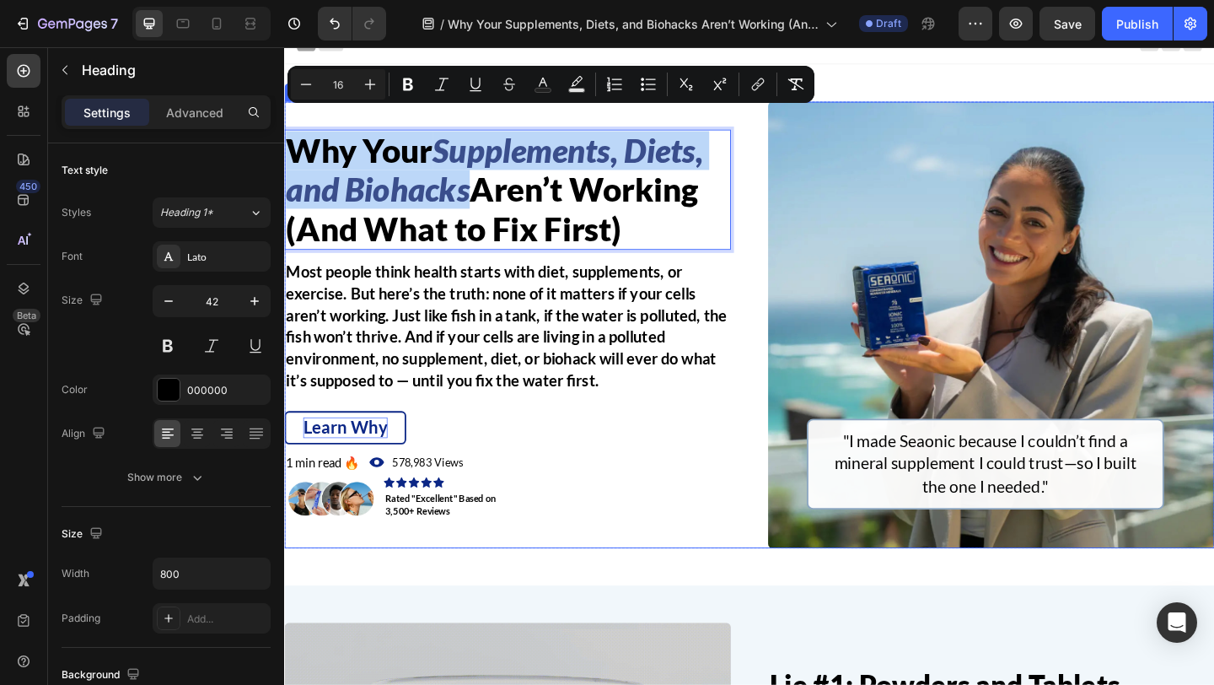
click at [779, 315] on div "Why Your Supplements, Diets, and Biohacks Aren’t Working (And What to Fix First…" at bounding box center [790, 349] width 1012 height 486
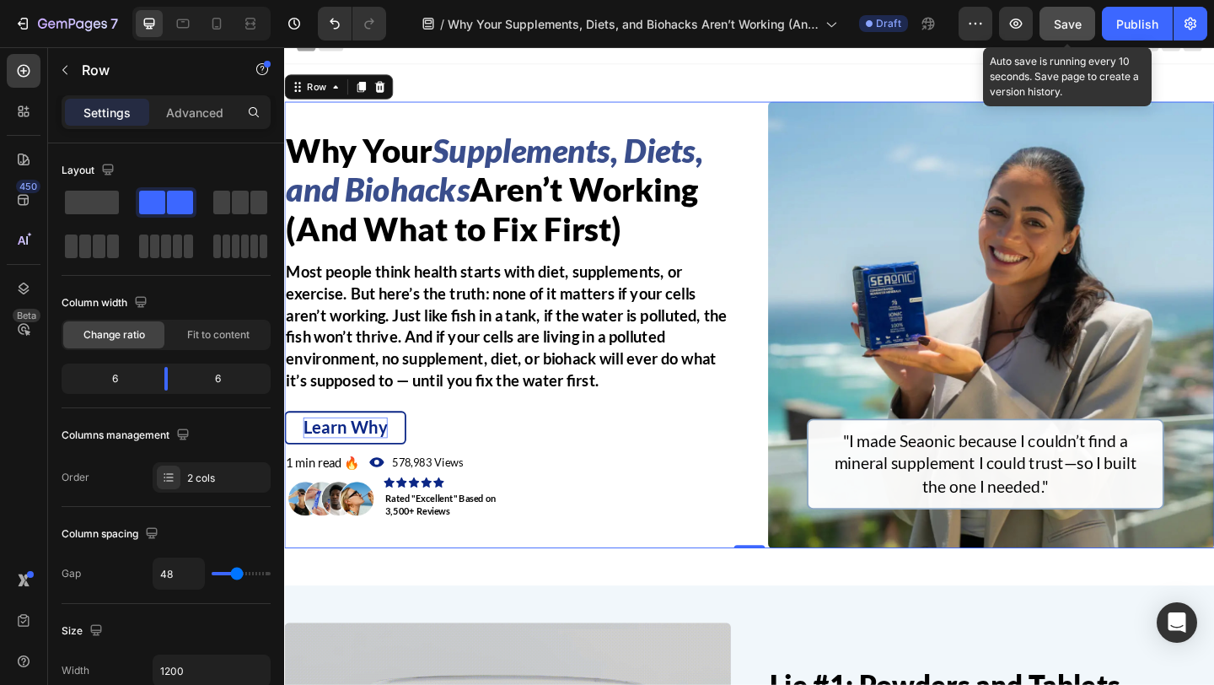
click at [1055, 27] on span "Save" at bounding box center [1068, 24] width 28 height 14
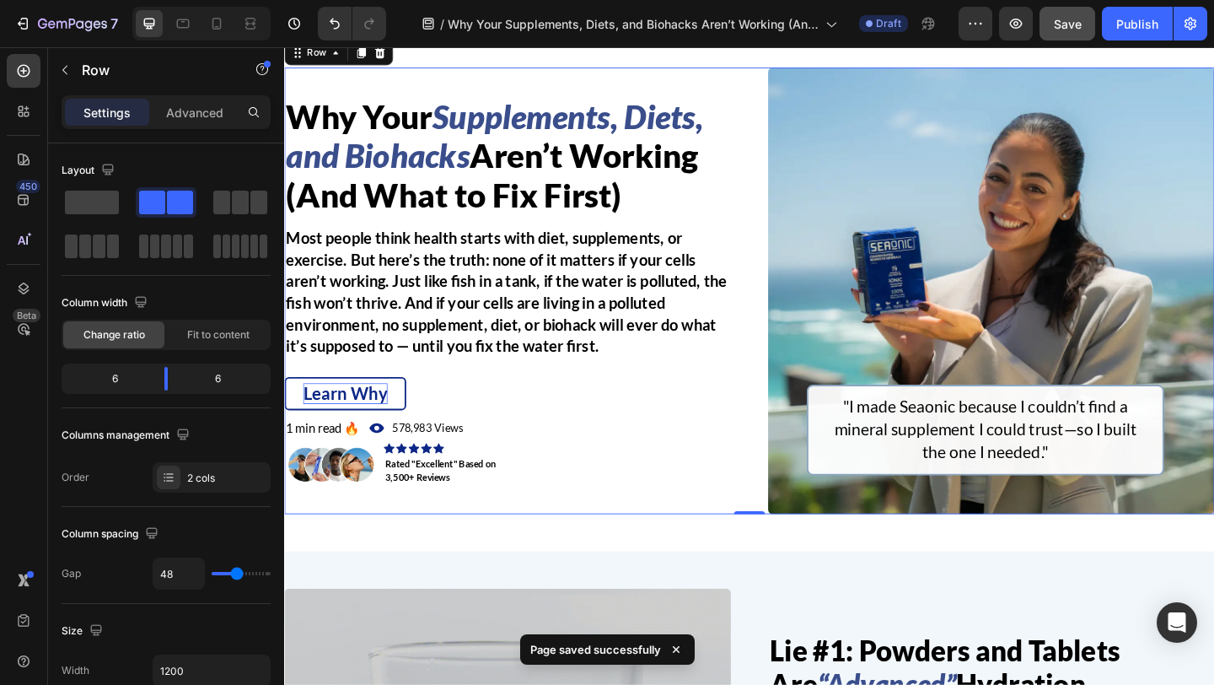
scroll to position [14, 0]
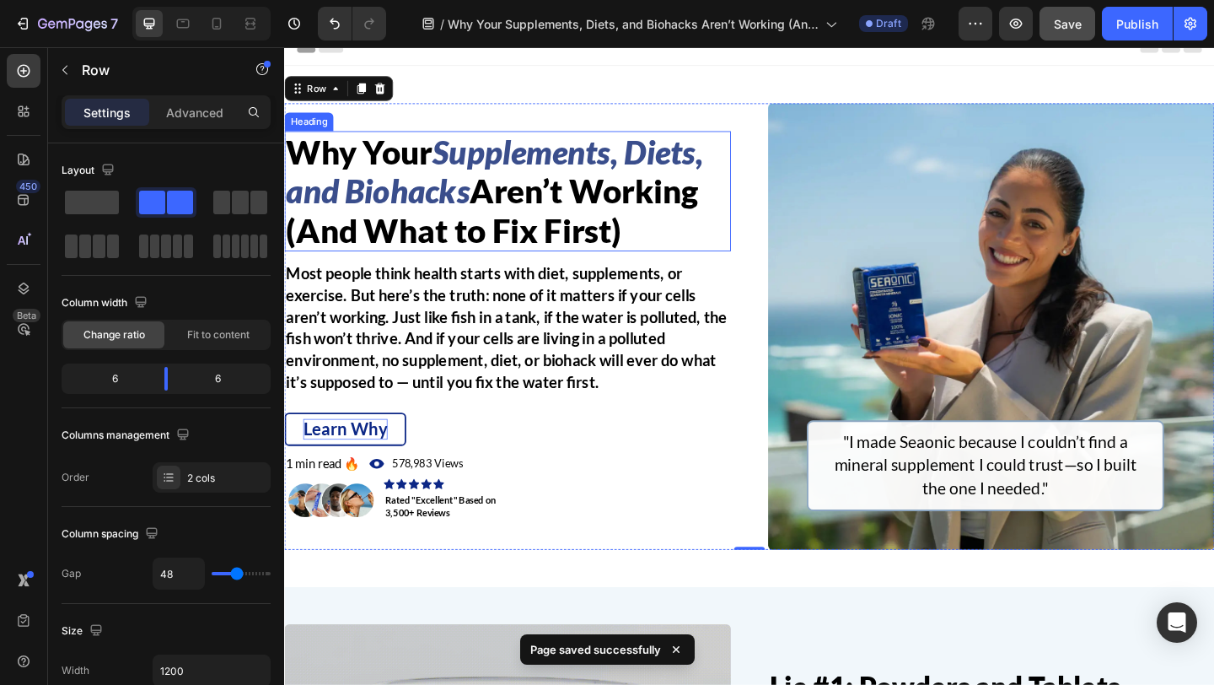
click at [540, 239] on span "Aren’t Working (And What to Fix First)" at bounding box center [510, 224] width 449 height 84
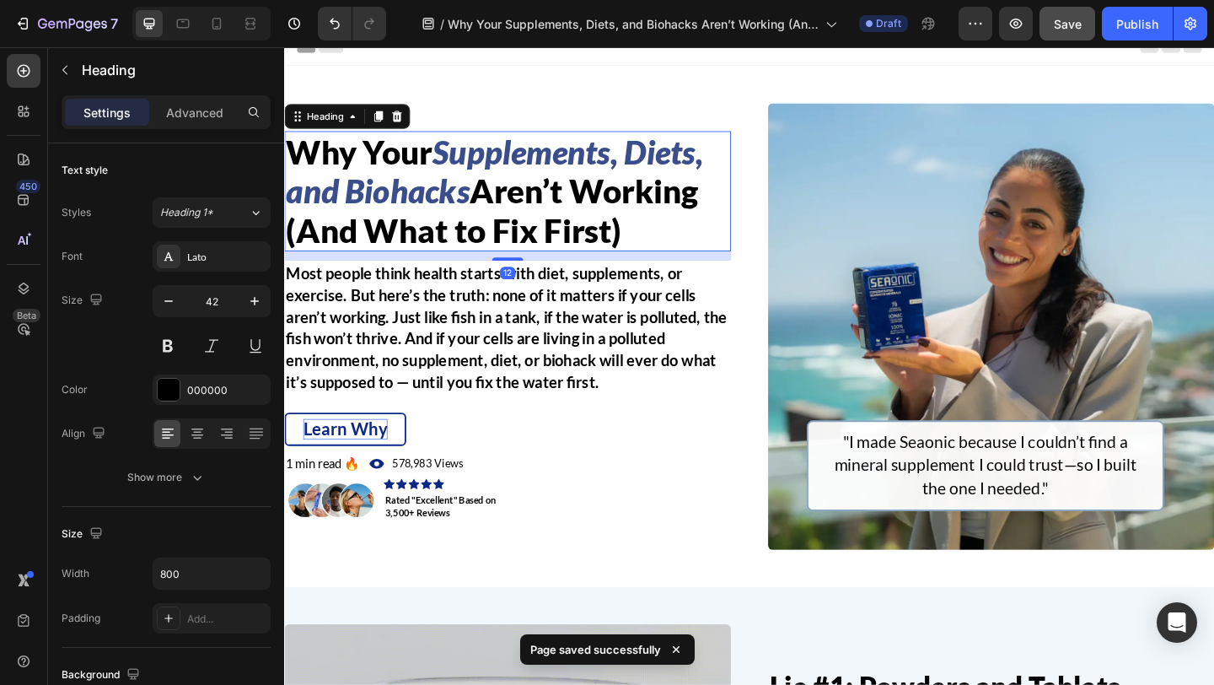
click at [540, 239] on span "Aren’t Working (And What to Fix First)" at bounding box center [510, 224] width 449 height 84
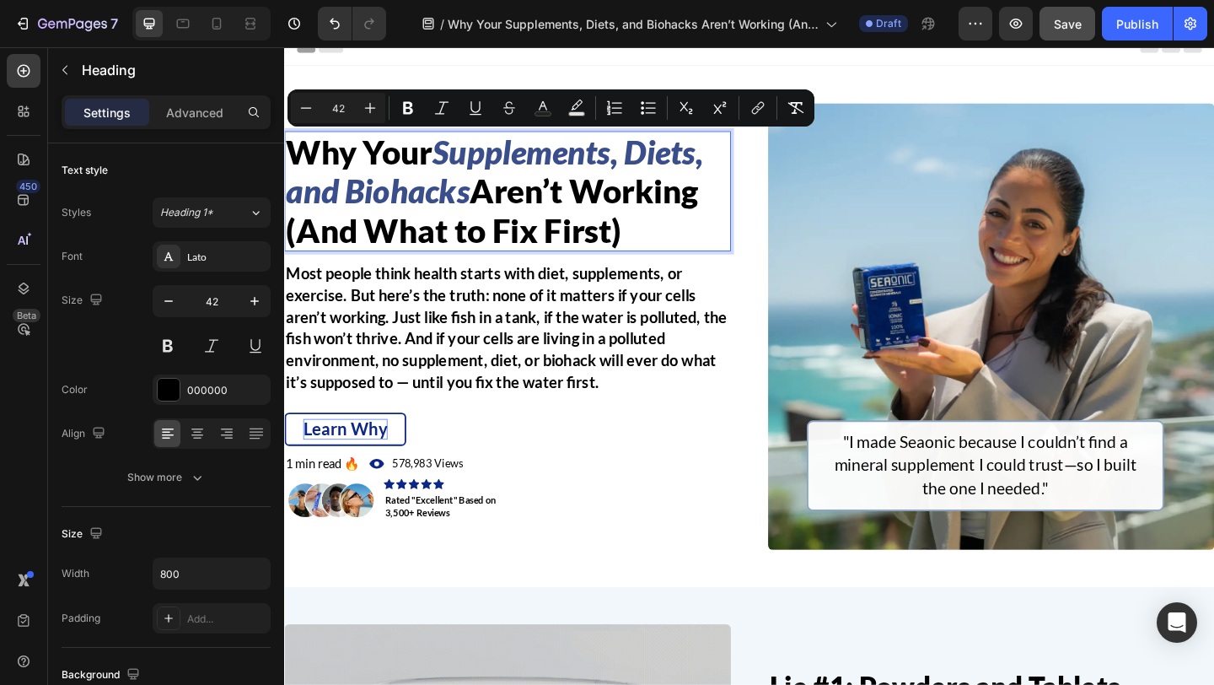
copy p "Why Your Supplements, Diets, and Biohacks Aren’t Working (And What to Fix First)"
click at [223, 23] on icon at bounding box center [216, 23] width 17 height 17
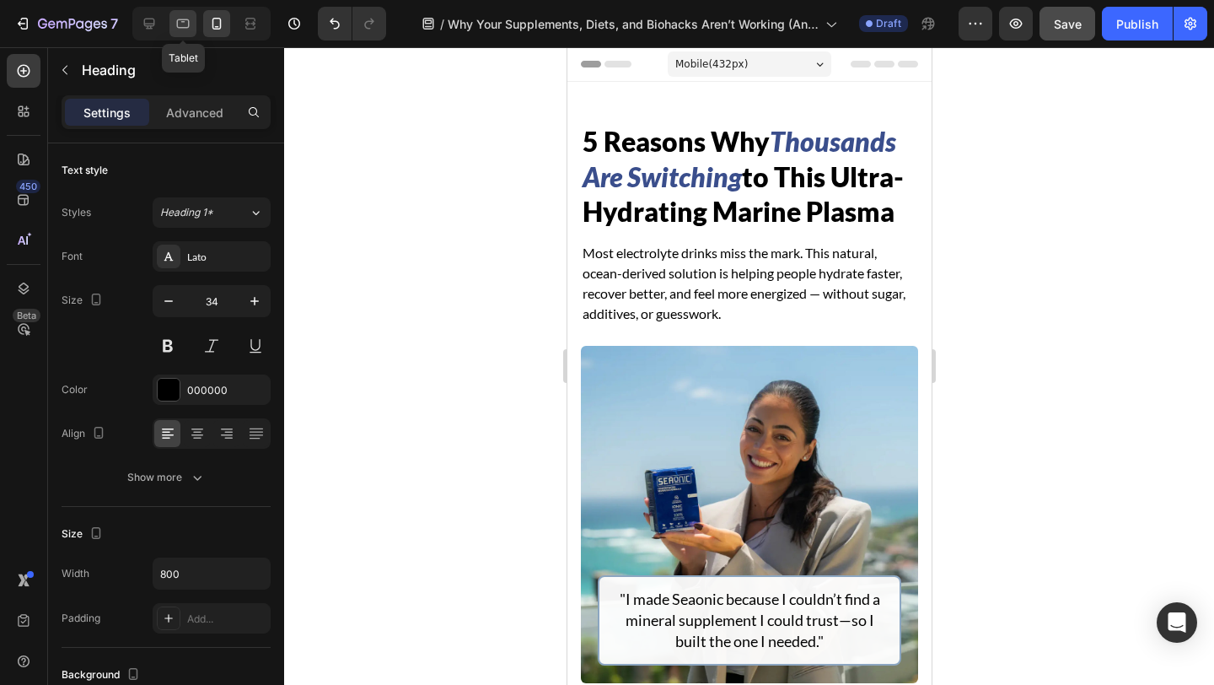
click at [180, 31] on icon at bounding box center [183, 23] width 17 height 17
type input "44"
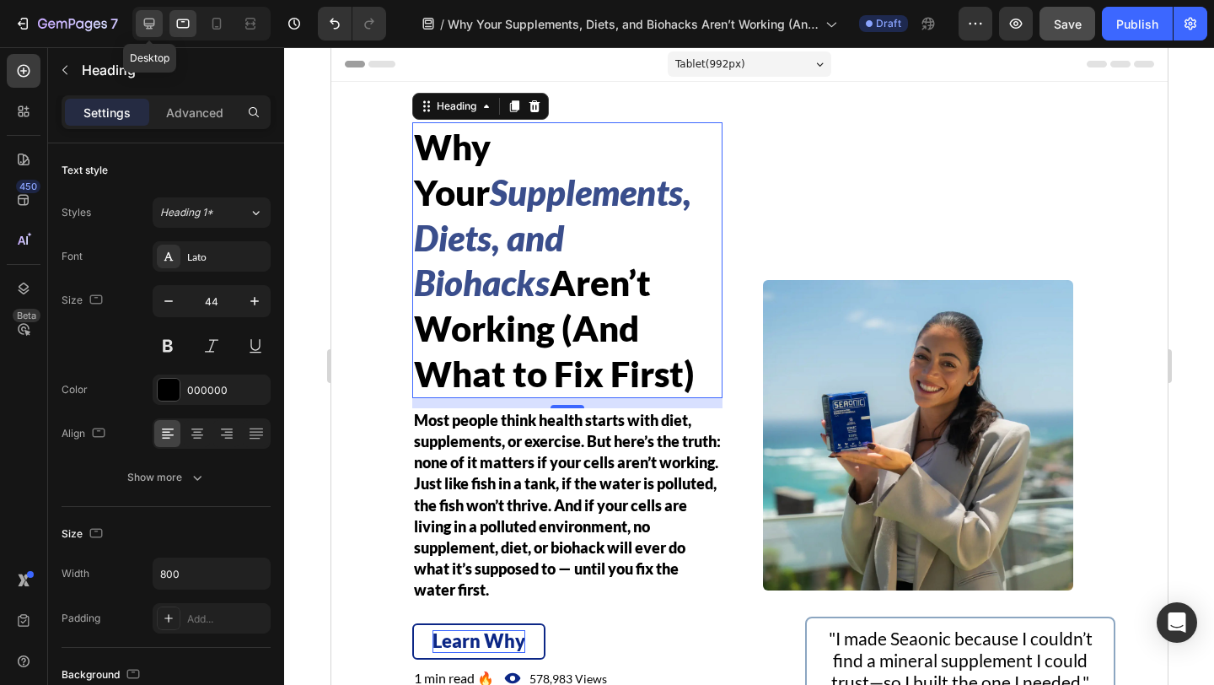
scroll to position [16, 0]
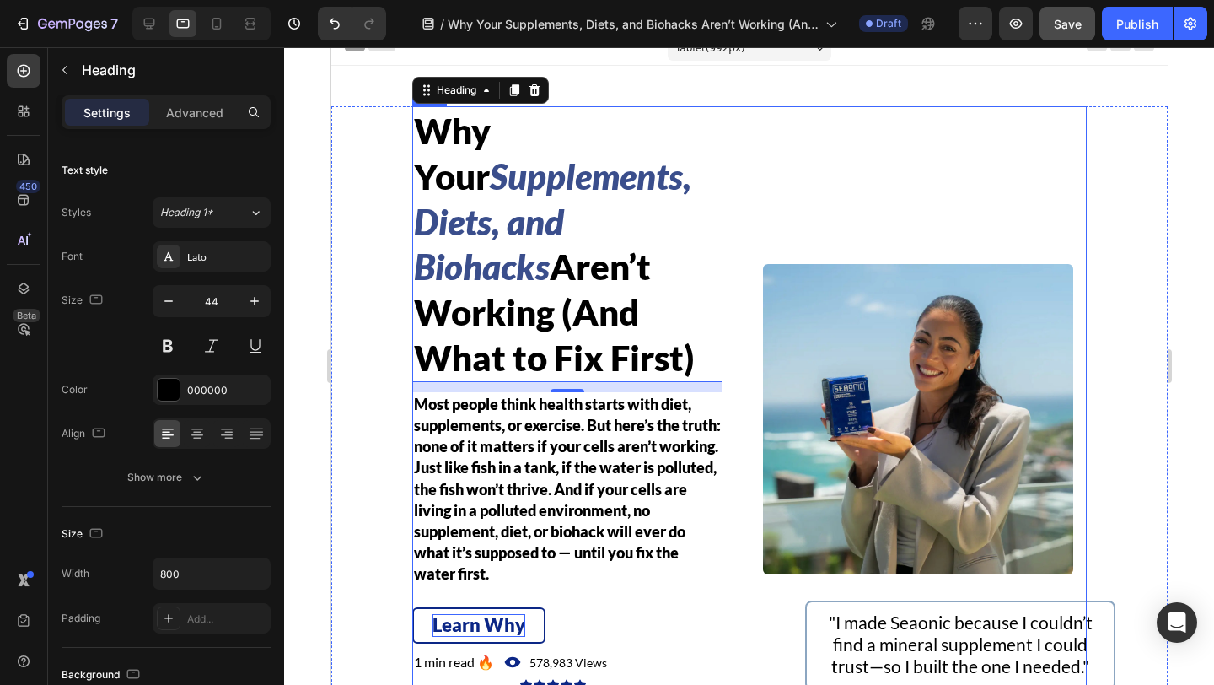
click at [1080, 207] on div "⁠⁠⁠⁠⁠⁠⁠ Why Your Supplements, Diets, and Biohacks Aren’t Working (And What to F…" at bounding box center [748, 419] width 674 height 626
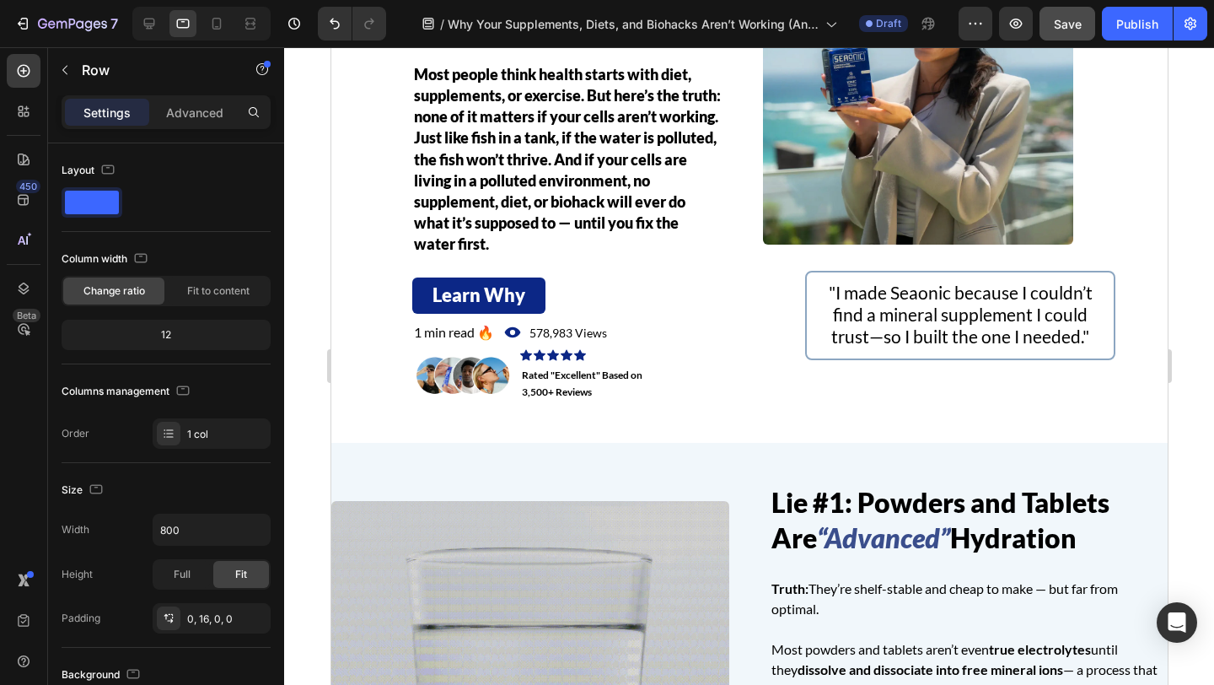
scroll to position [0, 0]
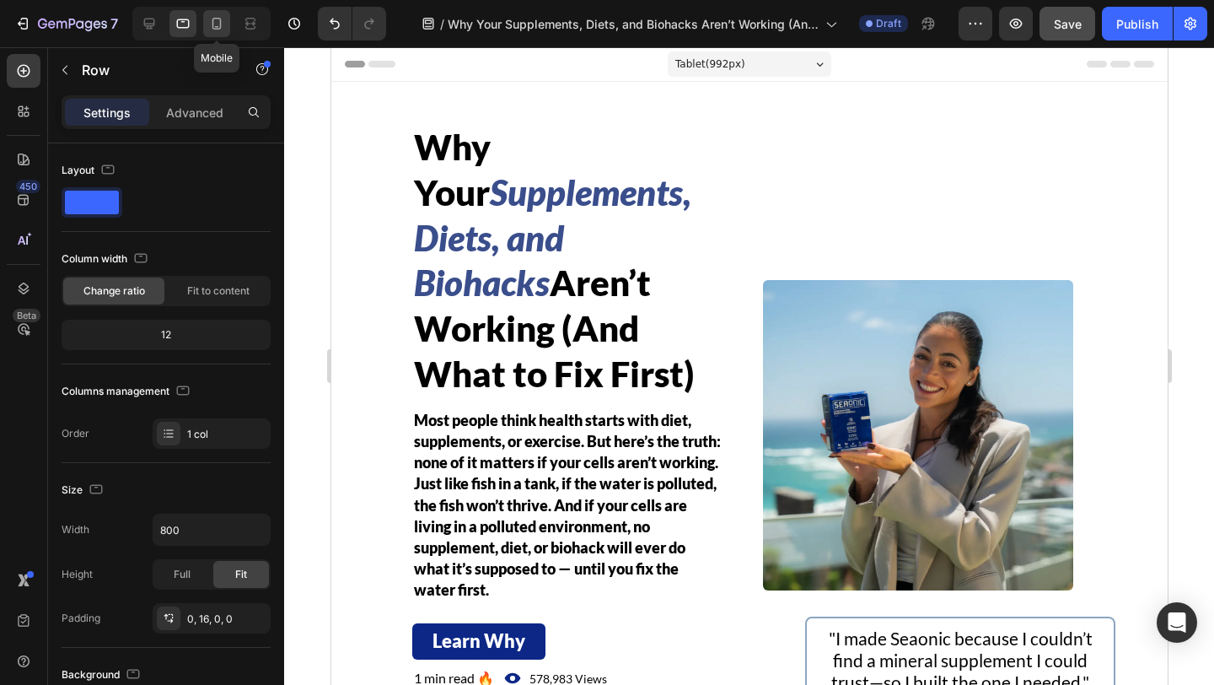
click at [223, 15] on icon at bounding box center [216, 23] width 17 height 17
type input "100%"
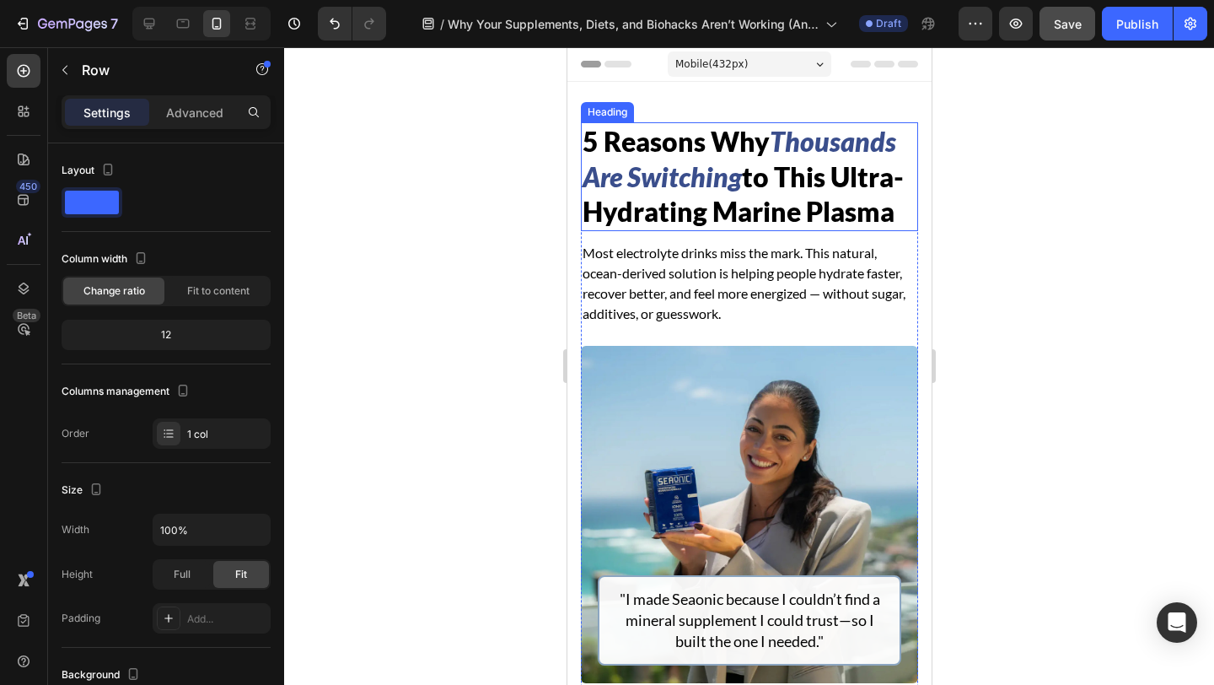
click at [671, 164] on icon "Thousands Are Switching" at bounding box center [739, 159] width 314 height 68
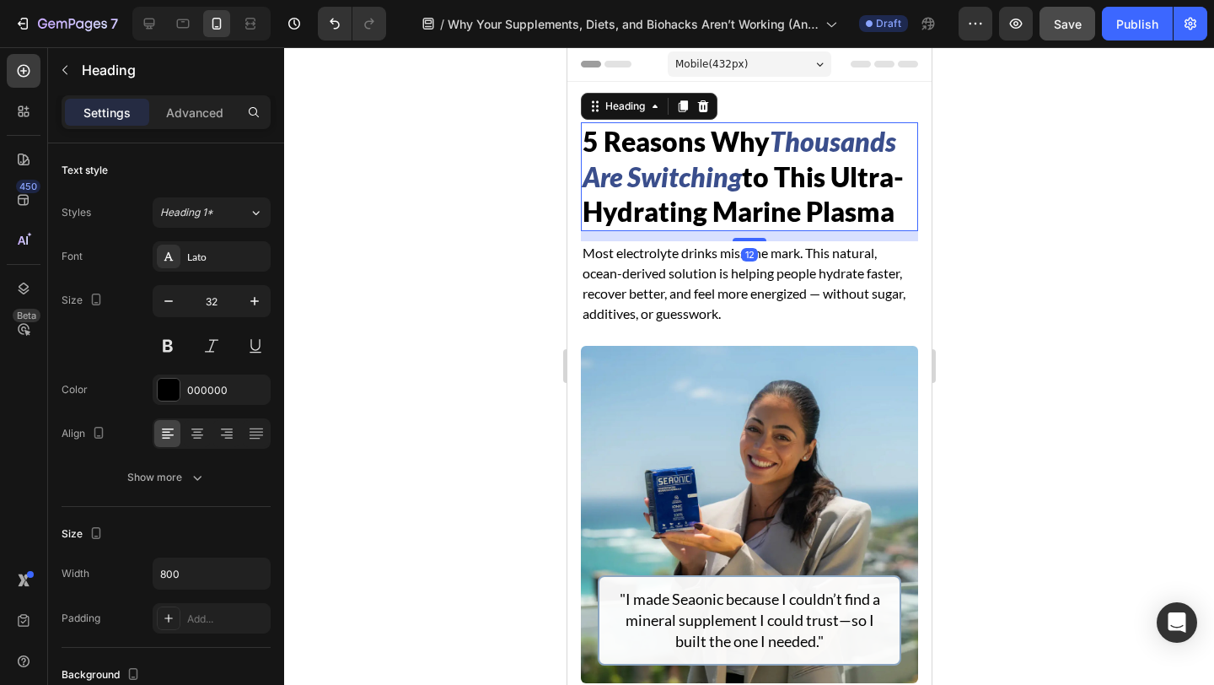
click at [671, 164] on icon "Thousands Are Switching" at bounding box center [739, 159] width 314 height 68
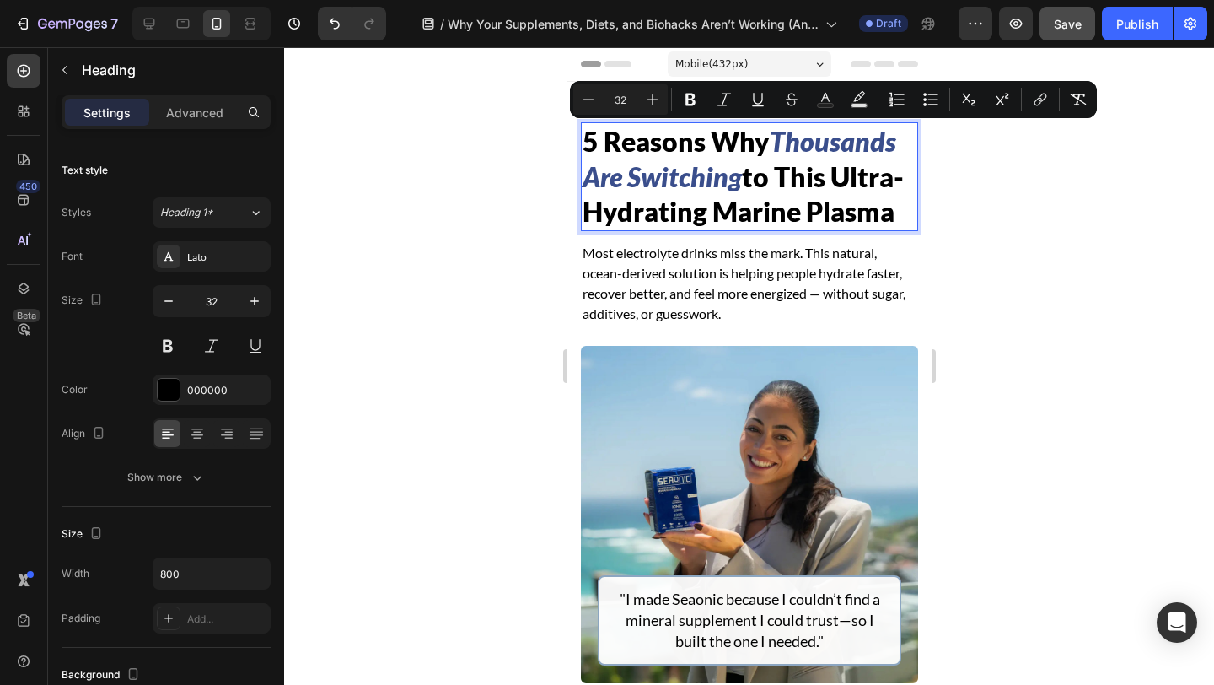
type input "42"
click at [900, 217] on p "5 Reasons Why Thousands Are Switching to This Ultra-Hydrating Marine Plasma" at bounding box center [749, 176] width 334 height 105
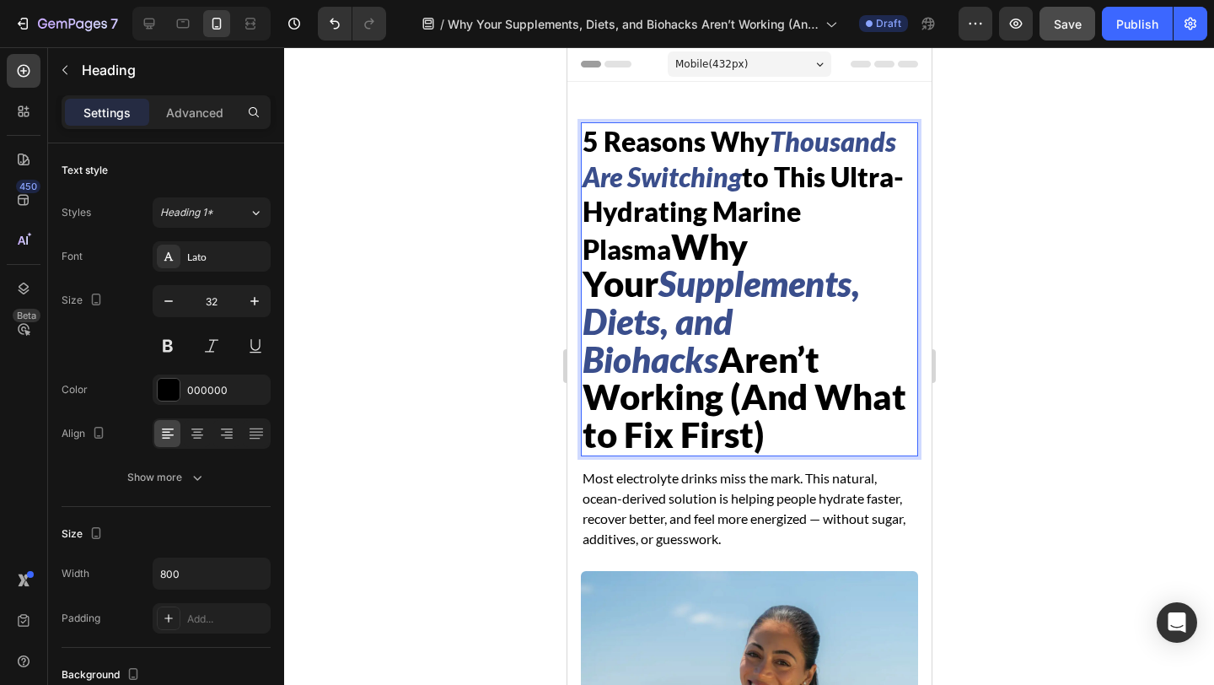
drag, startPoint x: 677, startPoint y: 250, endPoint x: 587, endPoint y: 142, distance: 140.0
click at [587, 142] on p "5 Reasons Why Thousands Are Switching to This Ultra-Hydrating Marine Plasma Why…" at bounding box center [749, 289] width 334 height 330
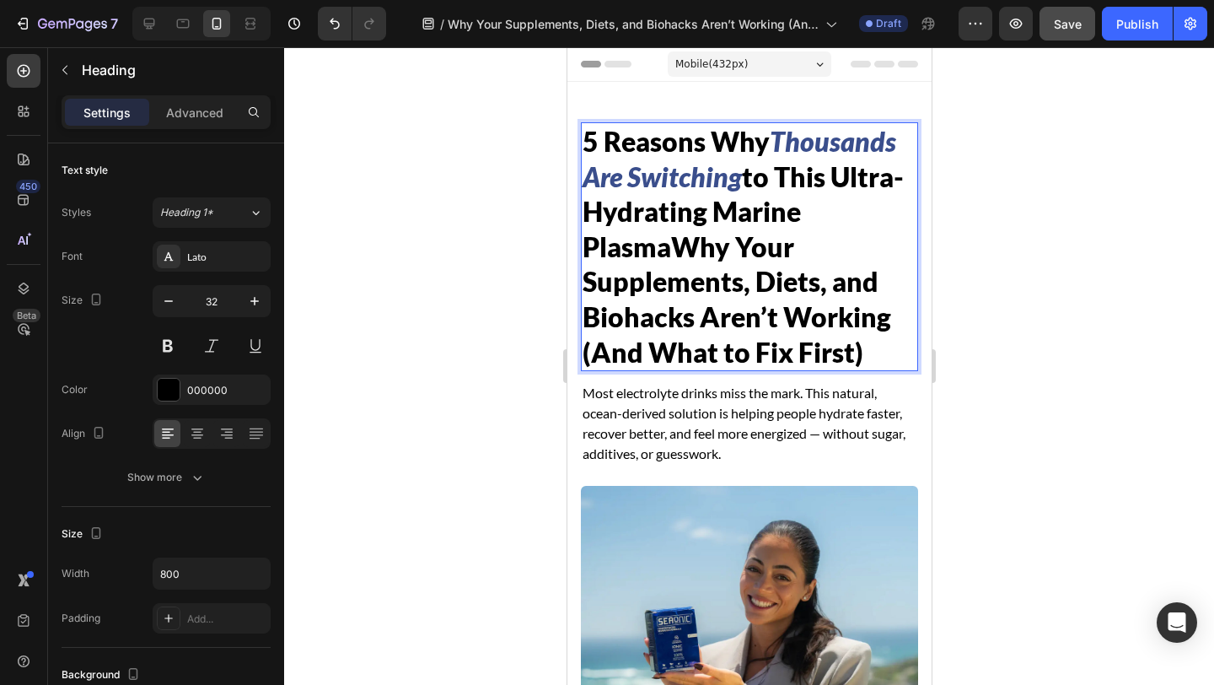
click at [669, 246] on span "to This Ultra-Hydrating Marine PlasmaWhy Your Supplements, Diets, and Biohacks …" at bounding box center [742, 264] width 321 height 208
click at [669, 181] on icon "Thousands Are Switching" at bounding box center [739, 159] width 314 height 68
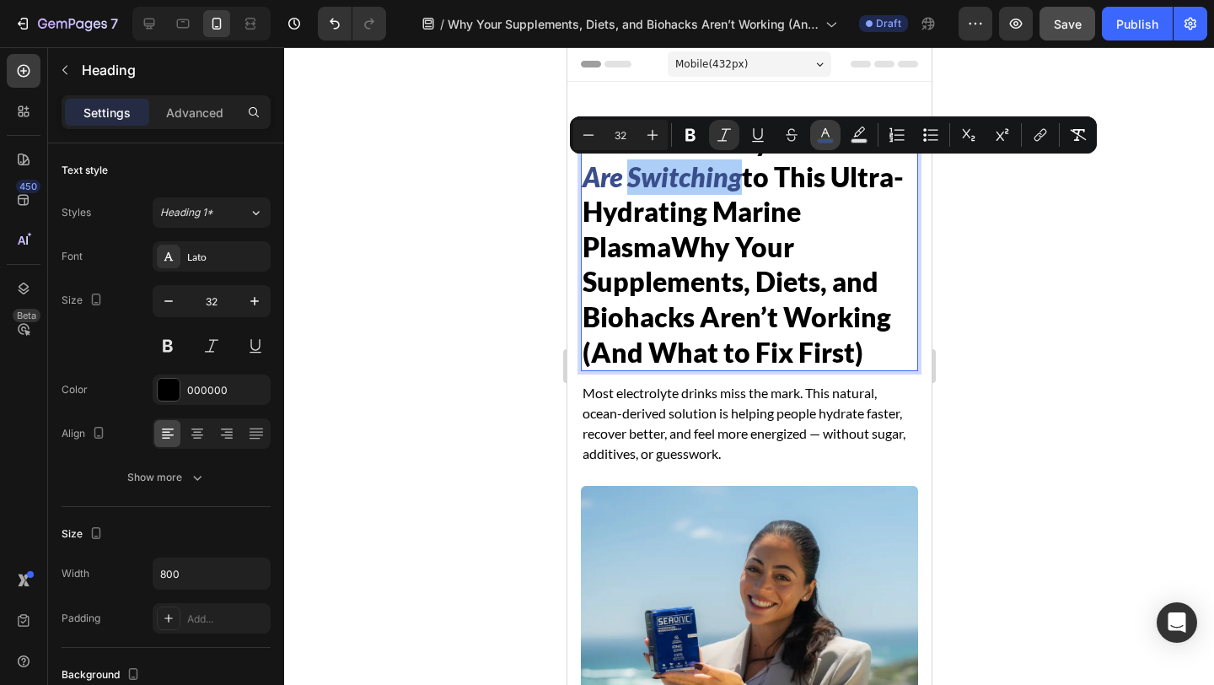
click at [823, 130] on icon "Editor contextual toolbar" at bounding box center [825, 134] width 17 height 17
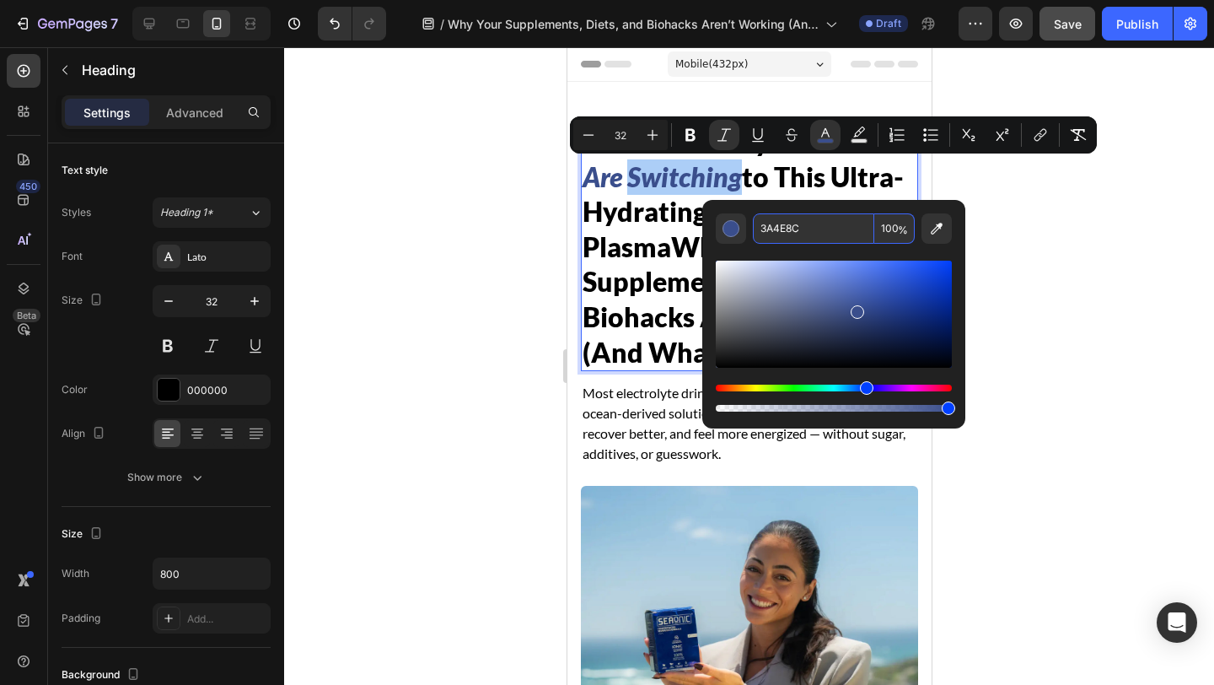
click at [794, 226] on input "3A4E8C" at bounding box center [813, 228] width 121 height 30
click at [626, 239] on span "to This Ultra-Hydrating Marine PlasmaWhy Your Supplements, Diets, and Biohacks …" at bounding box center [742, 264] width 321 height 208
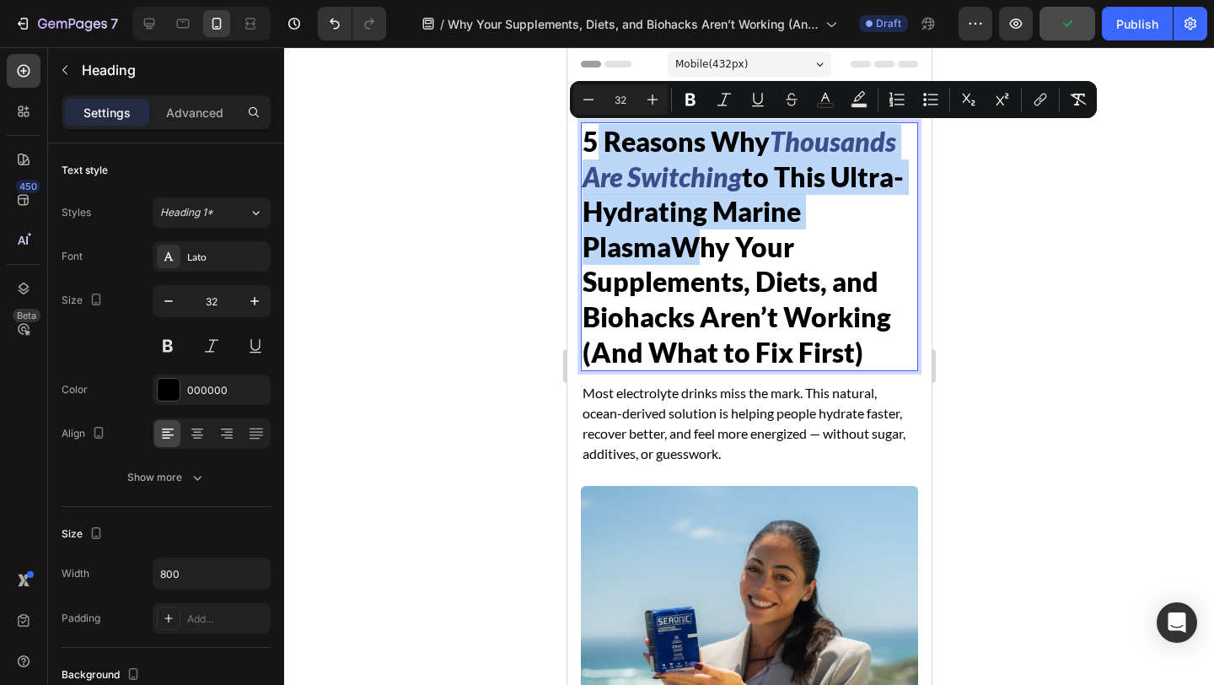
drag, startPoint x: 676, startPoint y: 249, endPoint x: 590, endPoint y: 138, distance: 140.0
click at [590, 138] on p "5 Reasons Why Thousands Are Switching to This Ultra-Hydrating Marine PlasmaWhy …" at bounding box center [749, 246] width 334 height 245
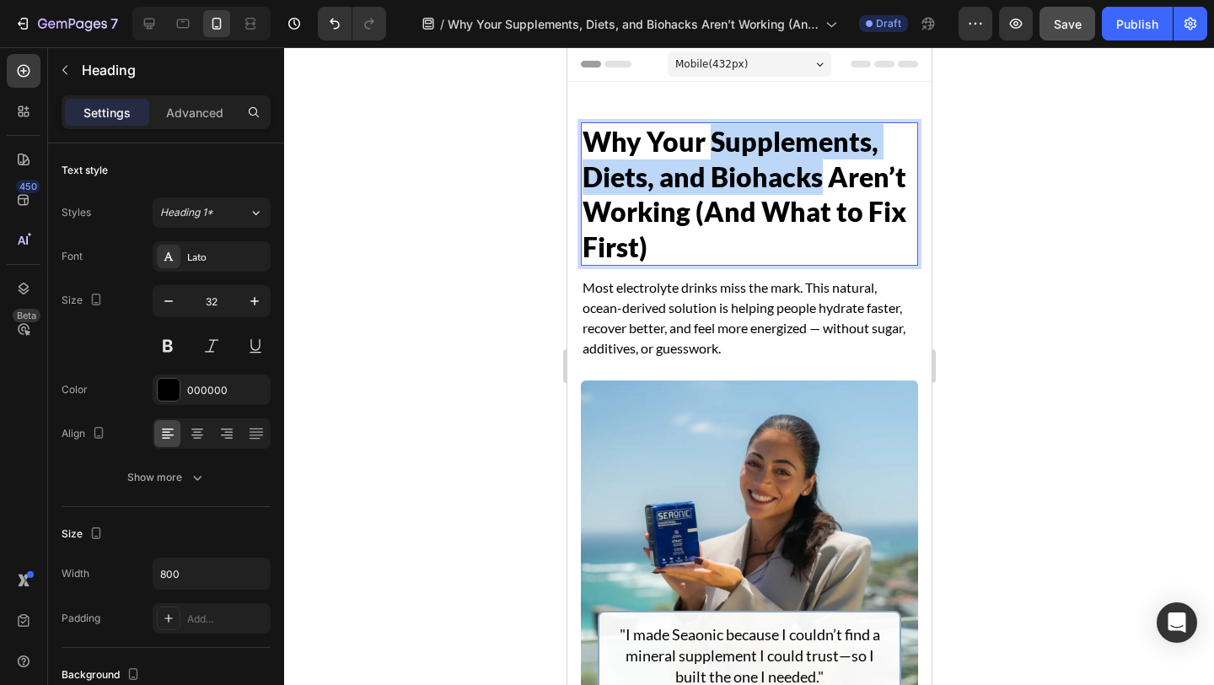
drag, startPoint x: 710, startPoint y: 138, endPoint x: 822, endPoint y: 183, distance: 120.7
click at [822, 183] on span "Why Your Supplements, Diets, and Biohacks Aren’t Working (And What to Fix First)" at bounding box center [744, 194] width 324 height 138
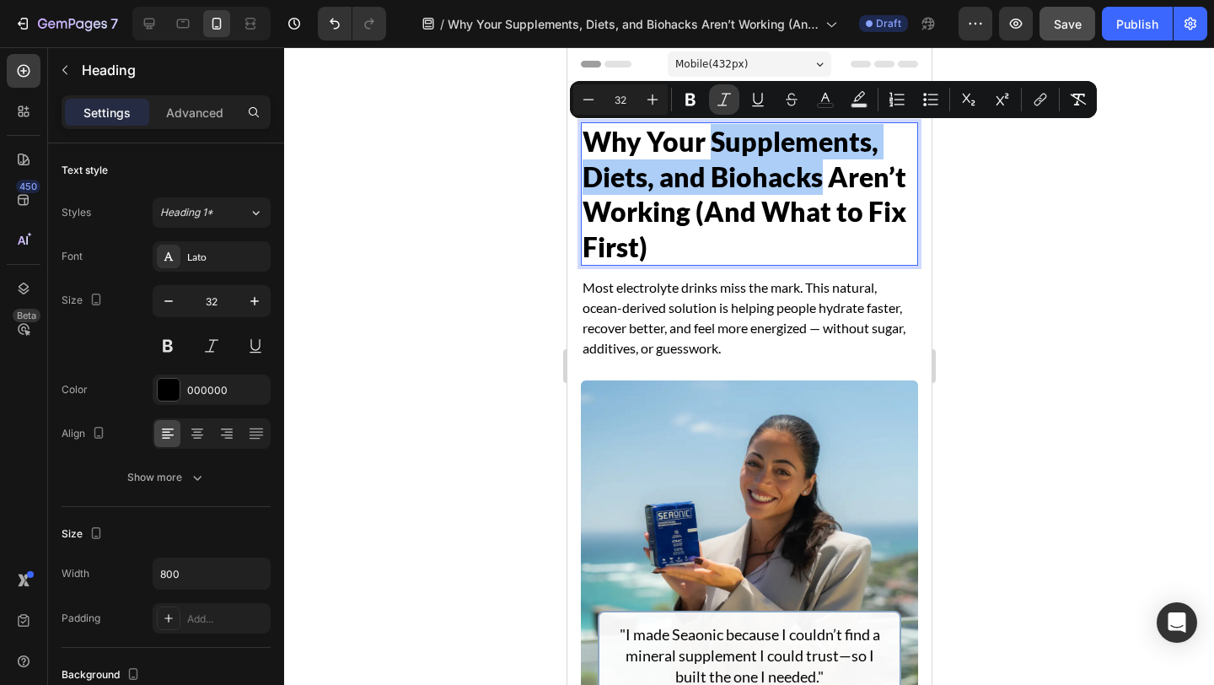
click at [727, 105] on icon "Editor contextual toolbar" at bounding box center [724, 99] width 17 height 17
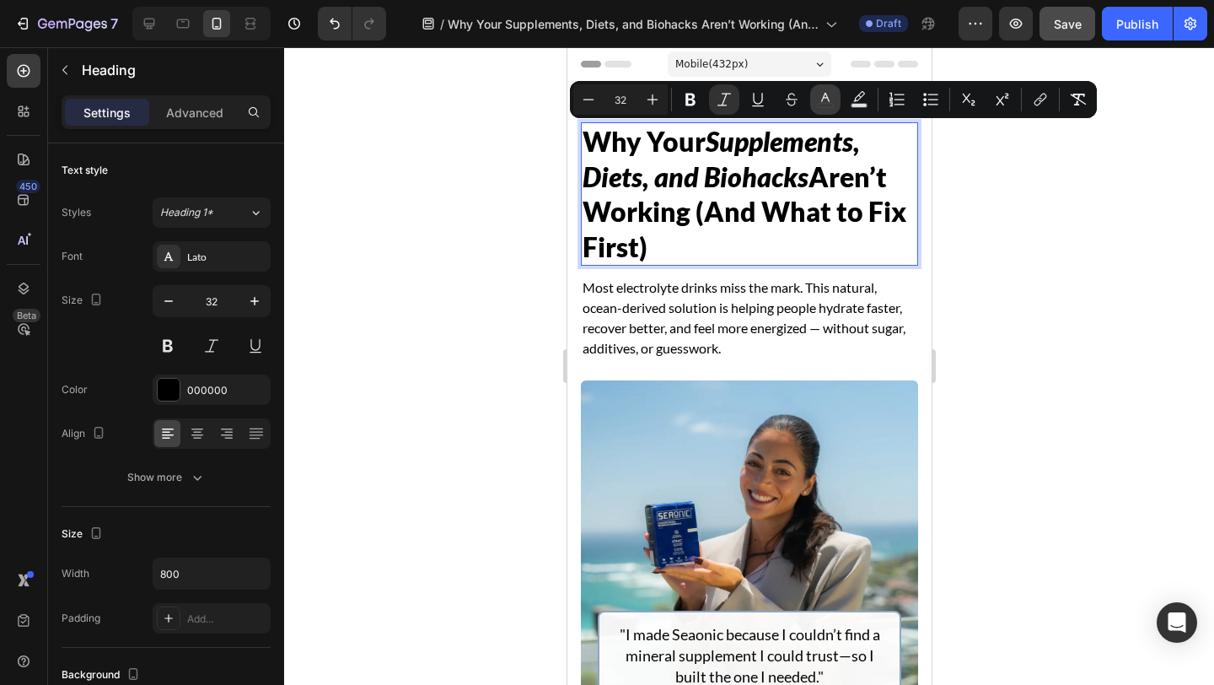
click at [834, 106] on button "color" at bounding box center [825, 99] width 30 height 30
type input "000000"
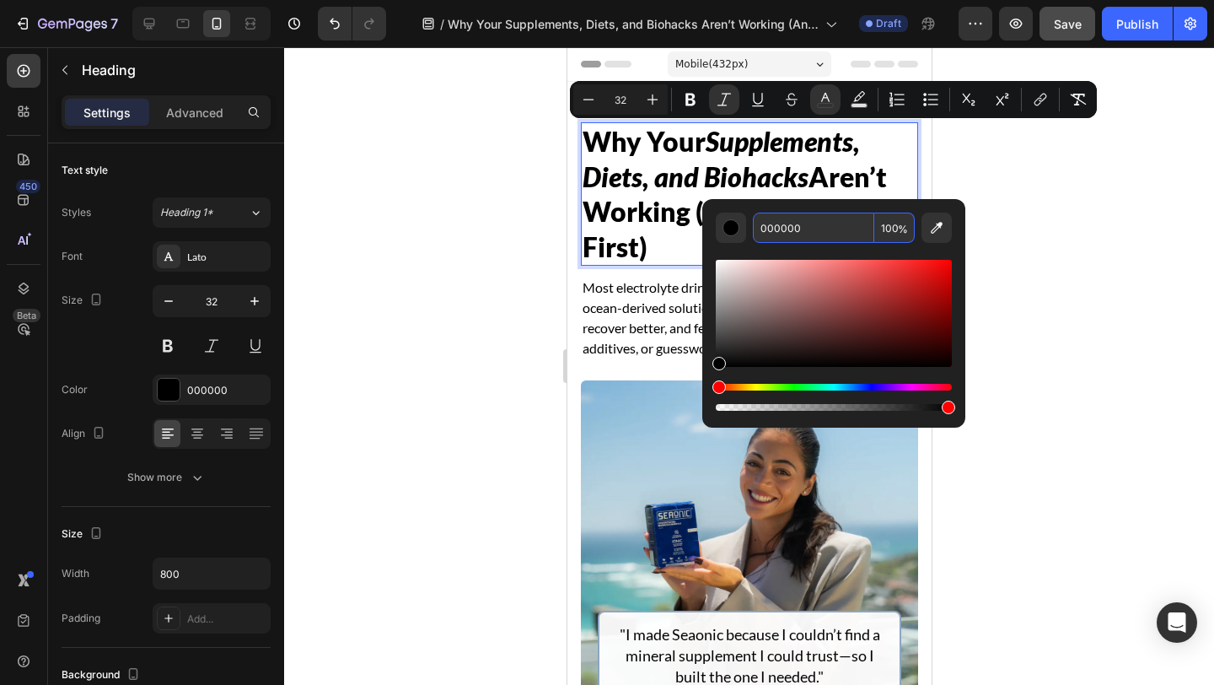
click at [810, 222] on input "000000" at bounding box center [813, 227] width 121 height 30
paste input "3A4E8C"
type input "3A4E8C"
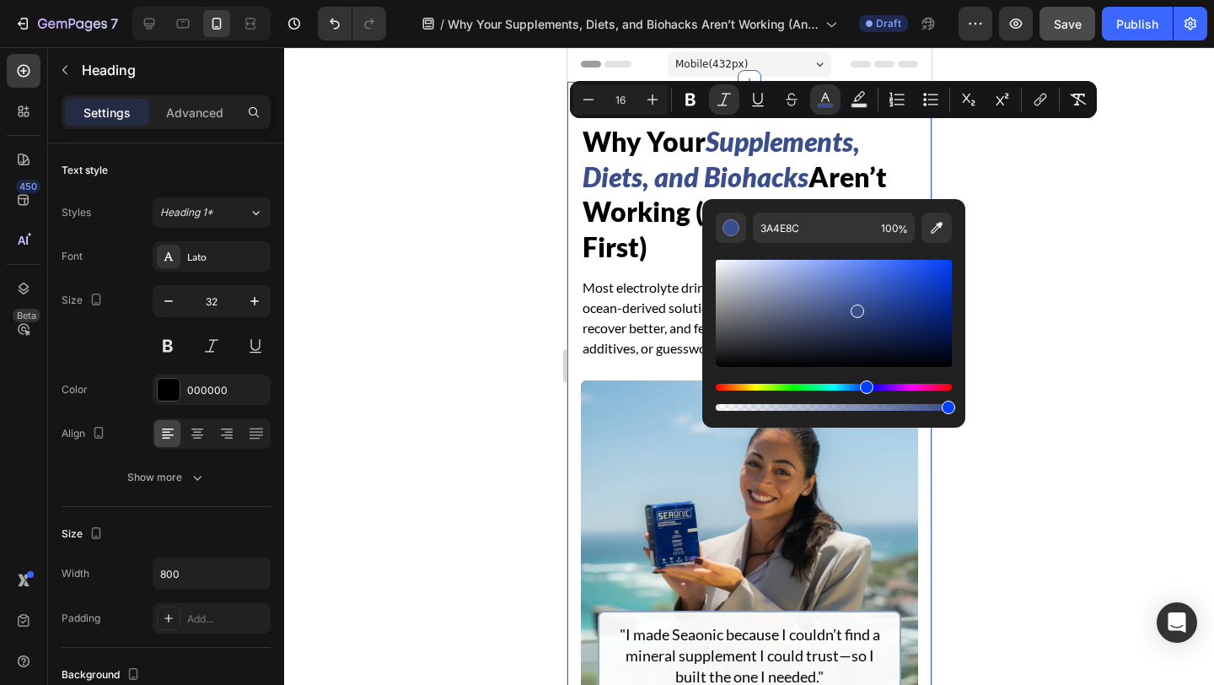
click at [567, 213] on div "Why Your Supplements, Diets, and Biohacks Aren’t Working (And What to Fix First…" at bounding box center [749, 475] width 364 height 787
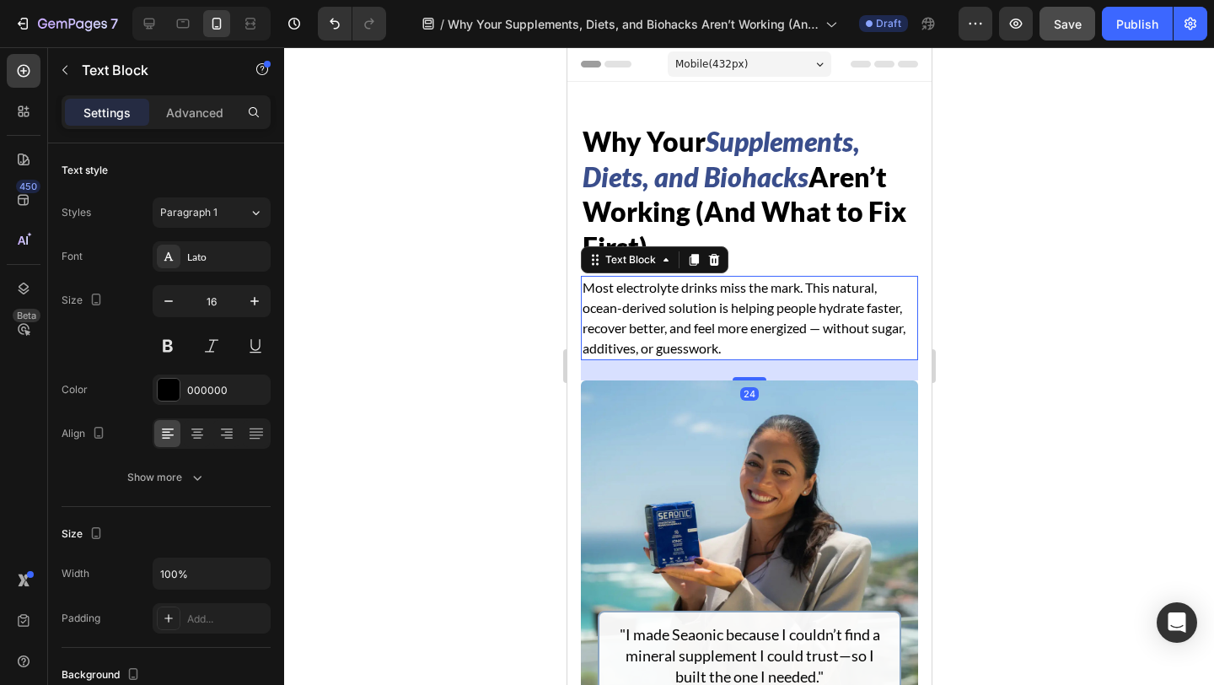
click at [916, 299] on div "Most electrolyte drinks miss the mark. This natural, ocean-derived solution is …" at bounding box center [748, 318] width 337 height 84
click at [142, 23] on icon at bounding box center [149, 23] width 17 height 17
type input "18"
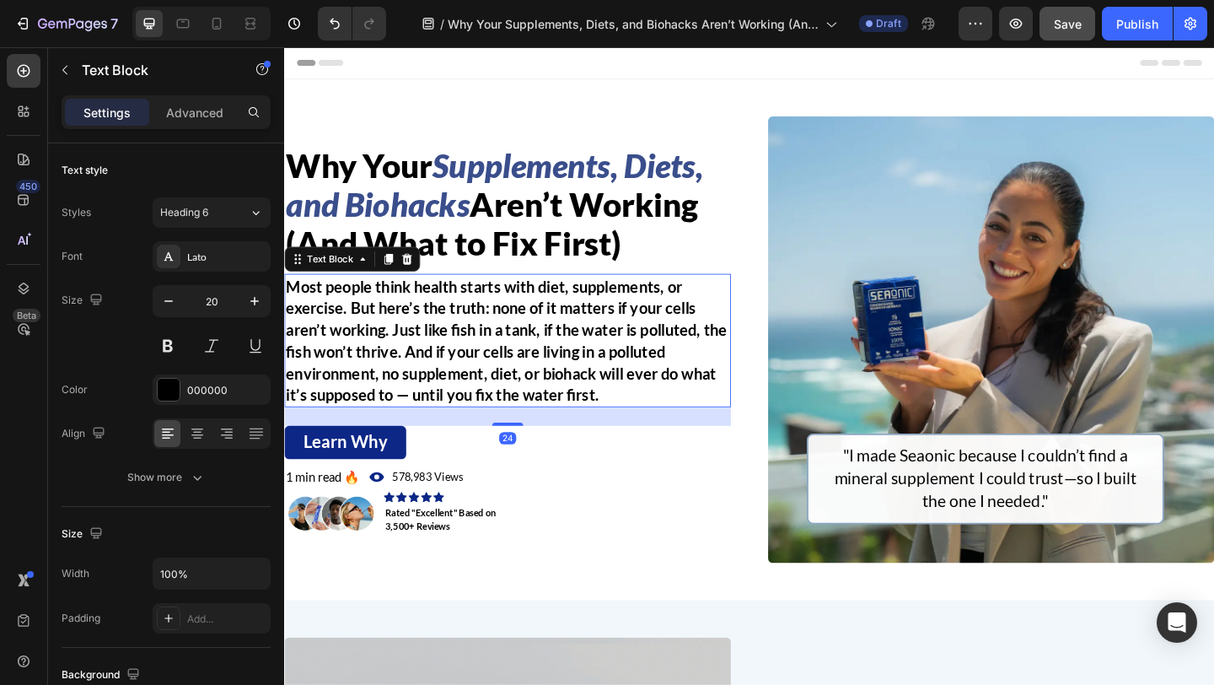
click at [476, 338] on p "Most people think health starts with diet, supplements, or exercise. But here’s…" at bounding box center [527, 366] width 482 height 142
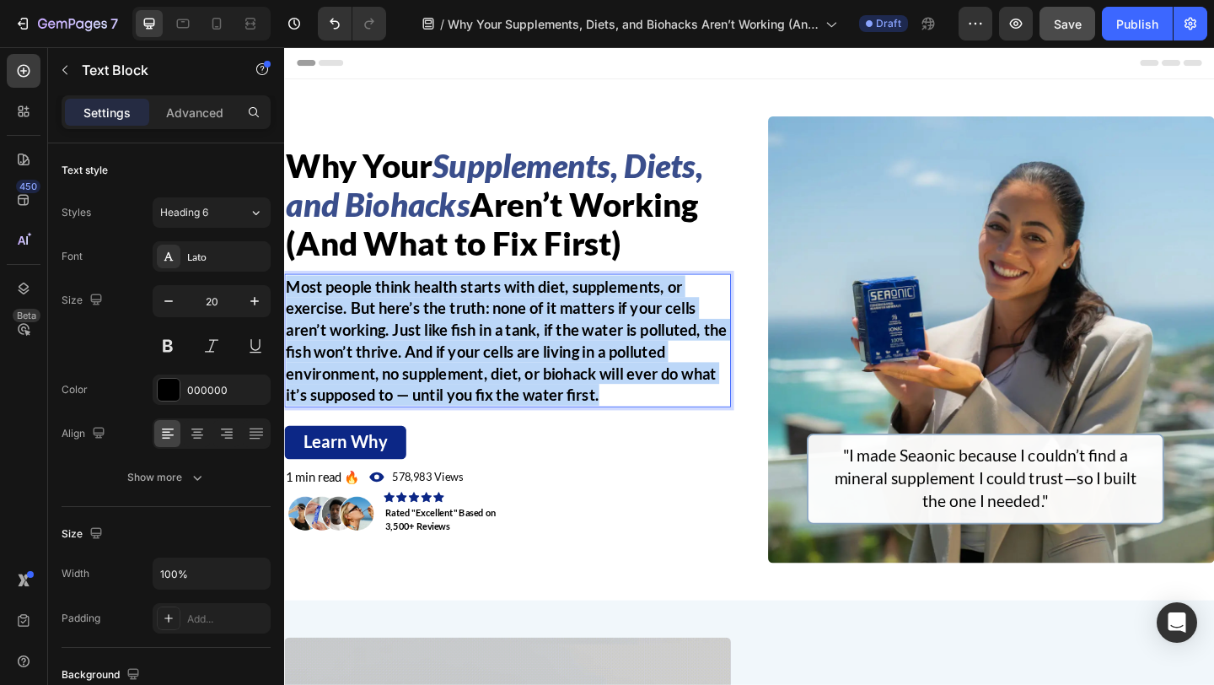
click at [476, 338] on p "Most people think health starts with diet, supplements, or exercise. But here’s…" at bounding box center [527, 366] width 482 height 142
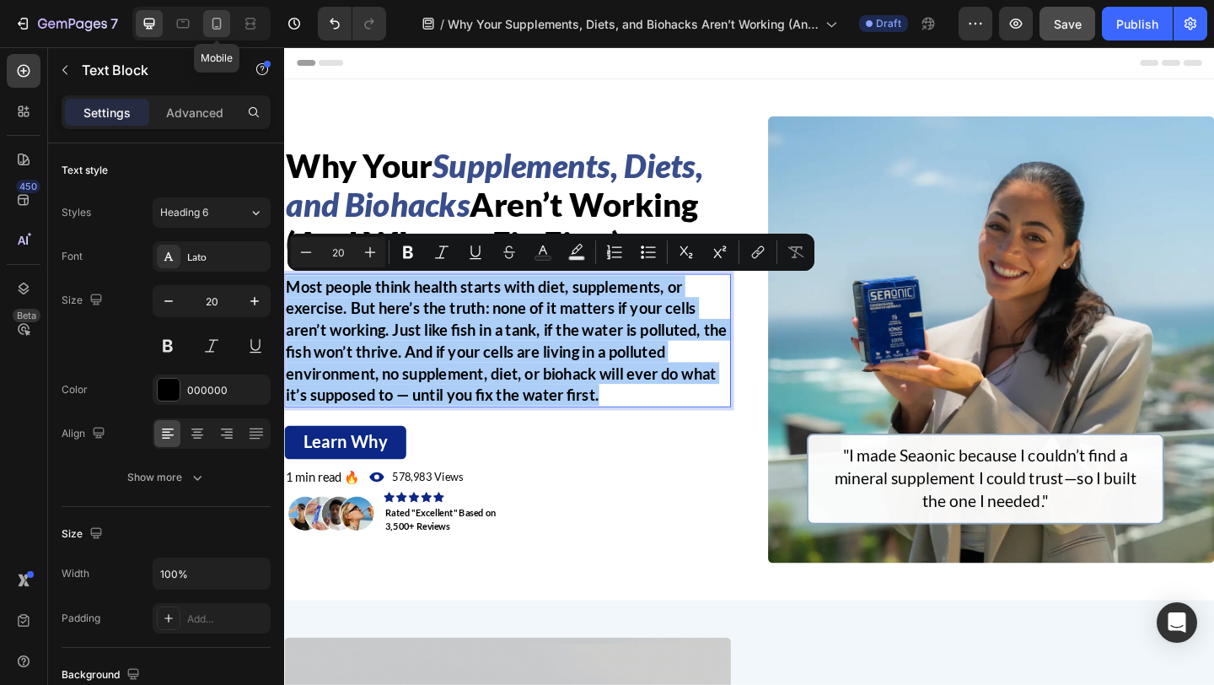
click at [212, 26] on icon at bounding box center [216, 24] width 9 height 12
type input "16"
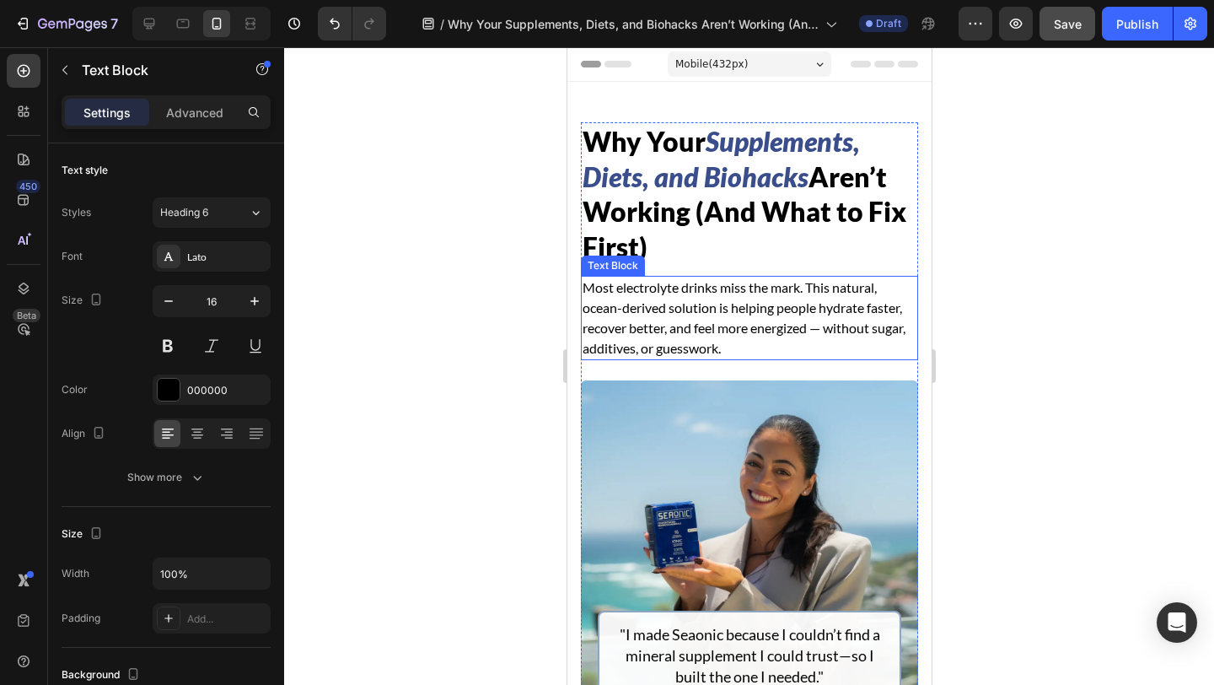
click at [659, 309] on p "Most electrolyte drinks miss the mark. This natural, ocean-derived solution is …" at bounding box center [749, 317] width 334 height 81
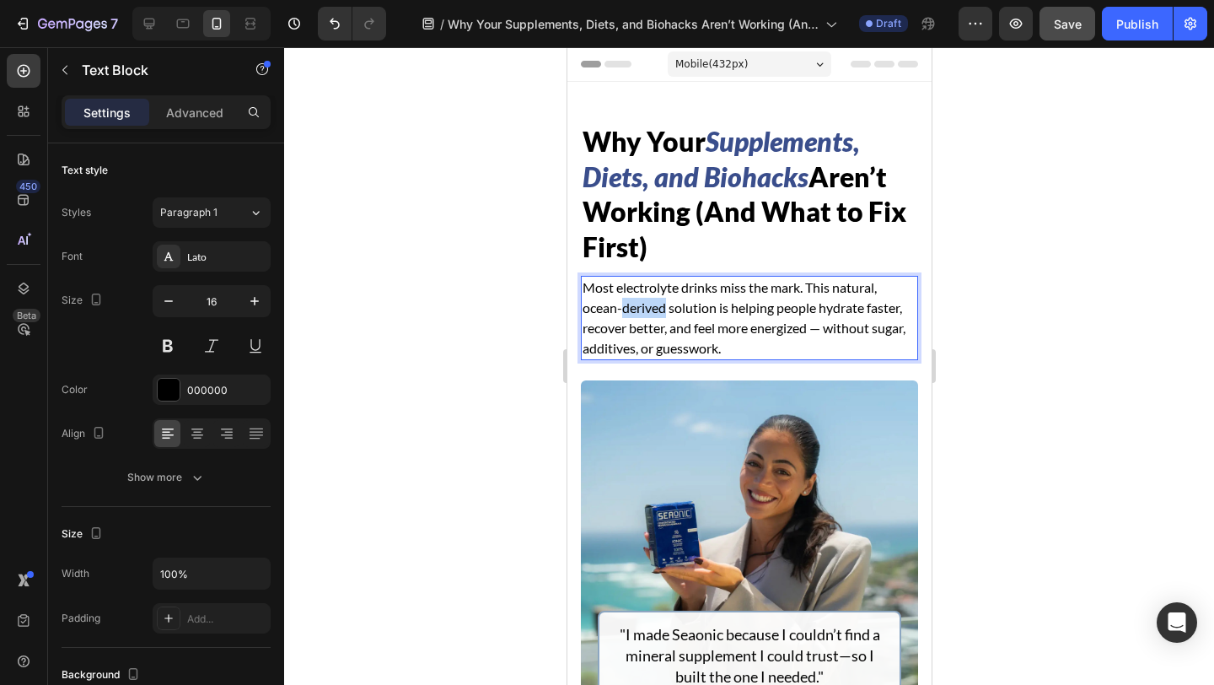
click at [659, 309] on p "Most electrolyte drinks miss the mark. This natural, ocean-derived solution is …" at bounding box center [749, 317] width 334 height 81
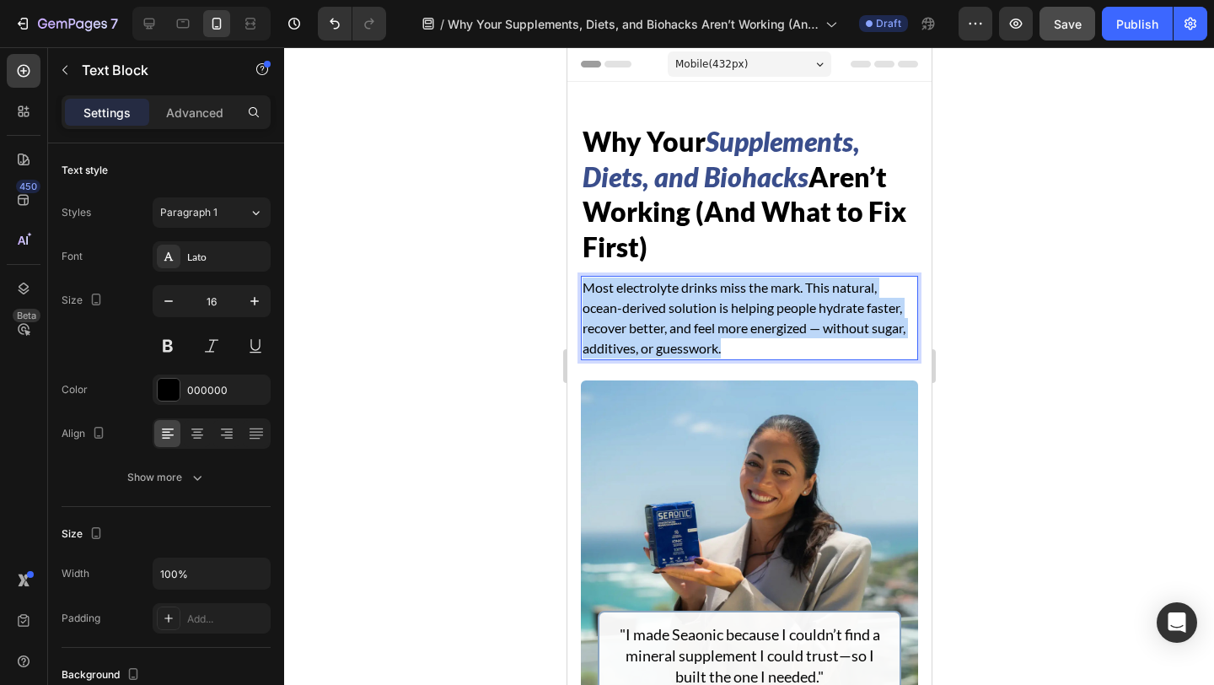
click at [659, 309] on p "Most electrolyte drinks miss the mark. This natural, ocean-derived solution is …" at bounding box center [749, 317] width 334 height 81
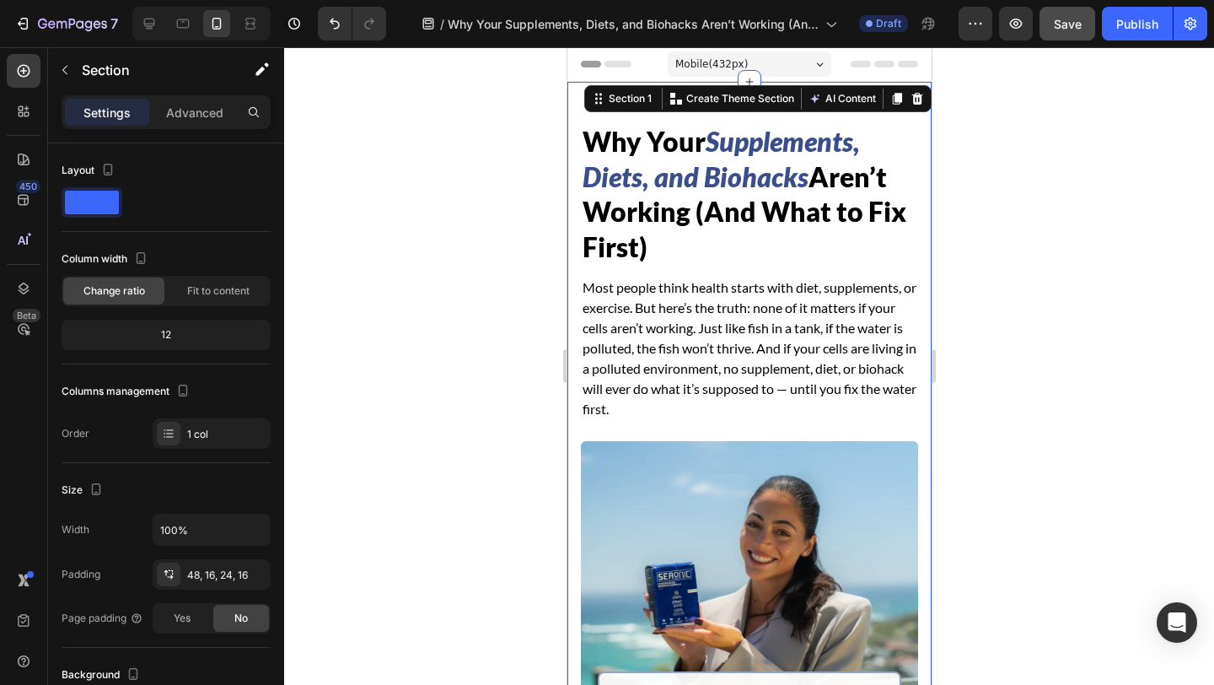
click at [571, 273] on div "Why Your Supplements, Diets, and Biohacks Aren’t Working (And What to Fix First…" at bounding box center [749, 505] width 364 height 847
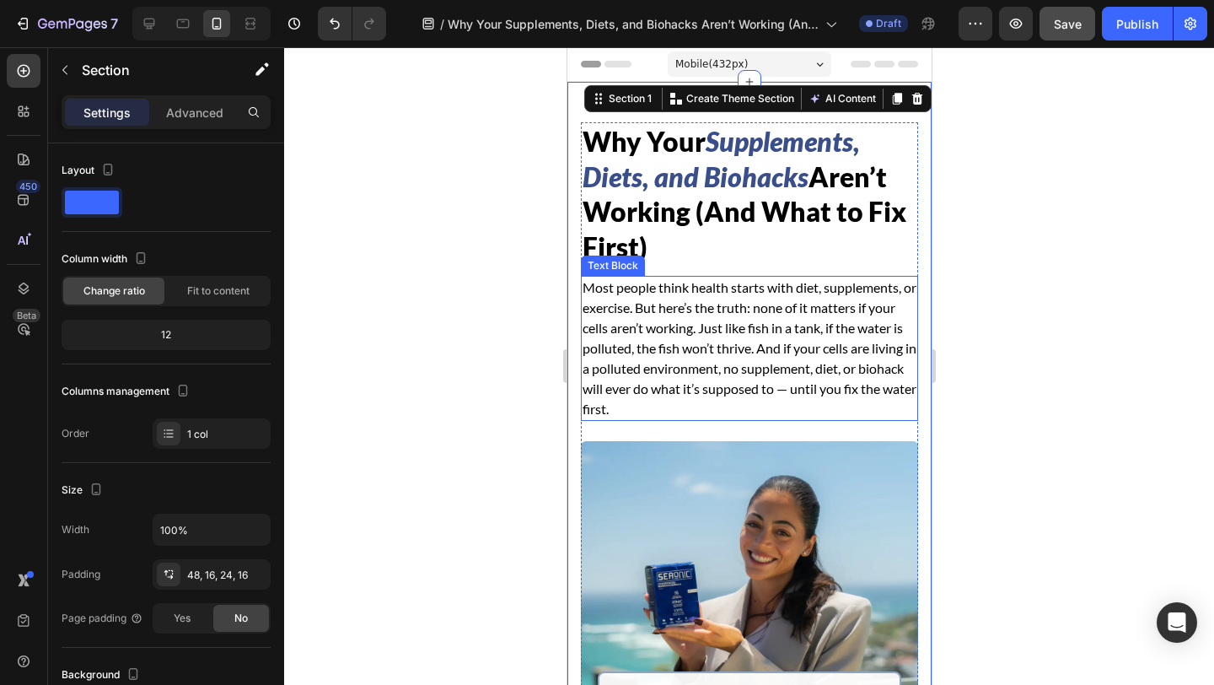
scroll to position [300, 0]
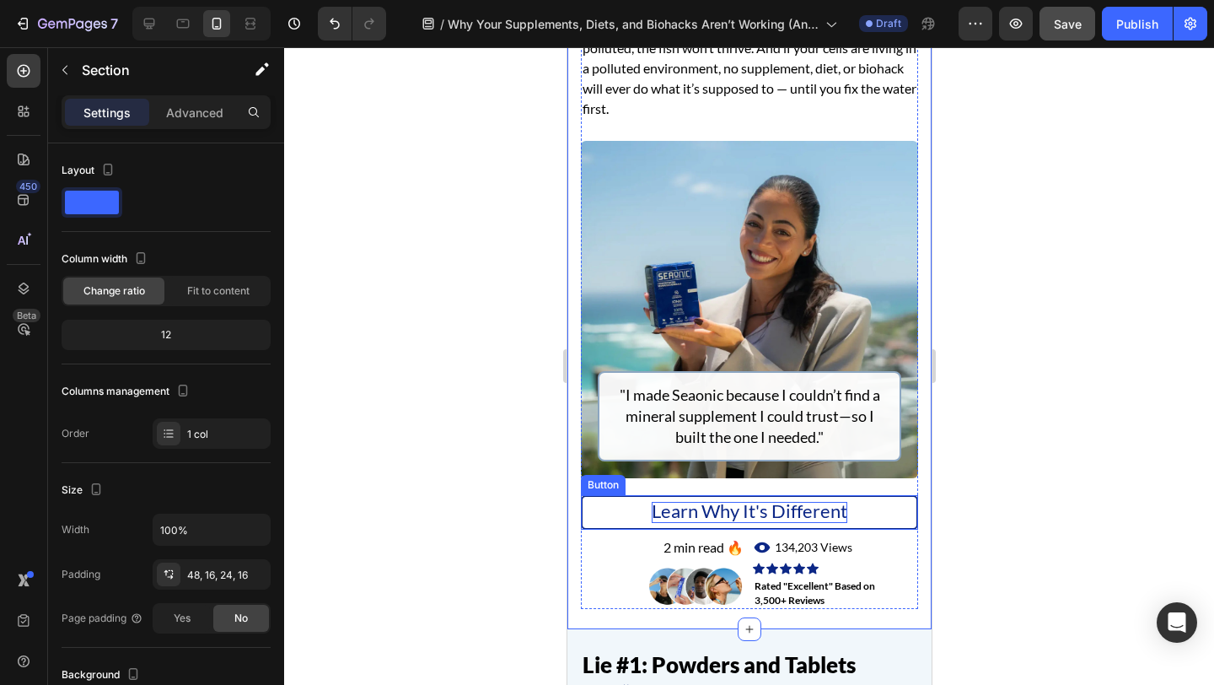
click at [815, 512] on span "Learn Why It's Different" at bounding box center [749, 510] width 196 height 23
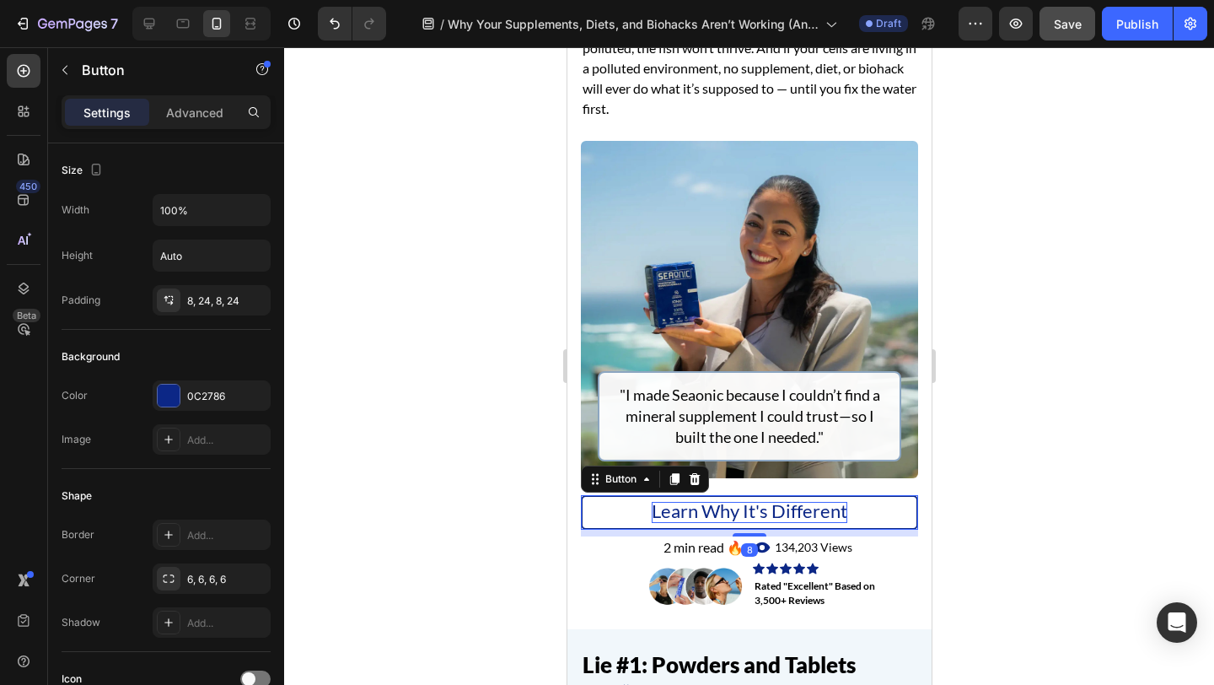
click at [815, 512] on span "Learn Why It's Different" at bounding box center [749, 510] width 196 height 23
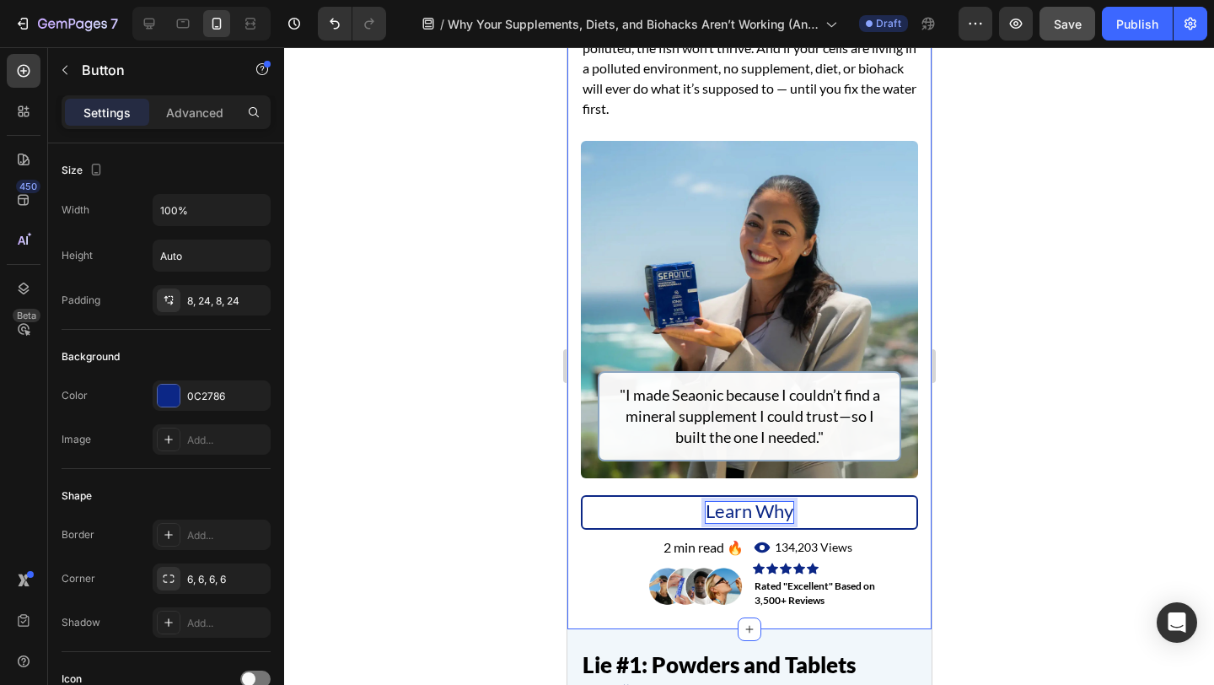
click at [924, 539] on div "Why Your Supplements, Diets, and Biohacks Aren’t Working (And What to Fix First…" at bounding box center [749, 205] width 364 height 847
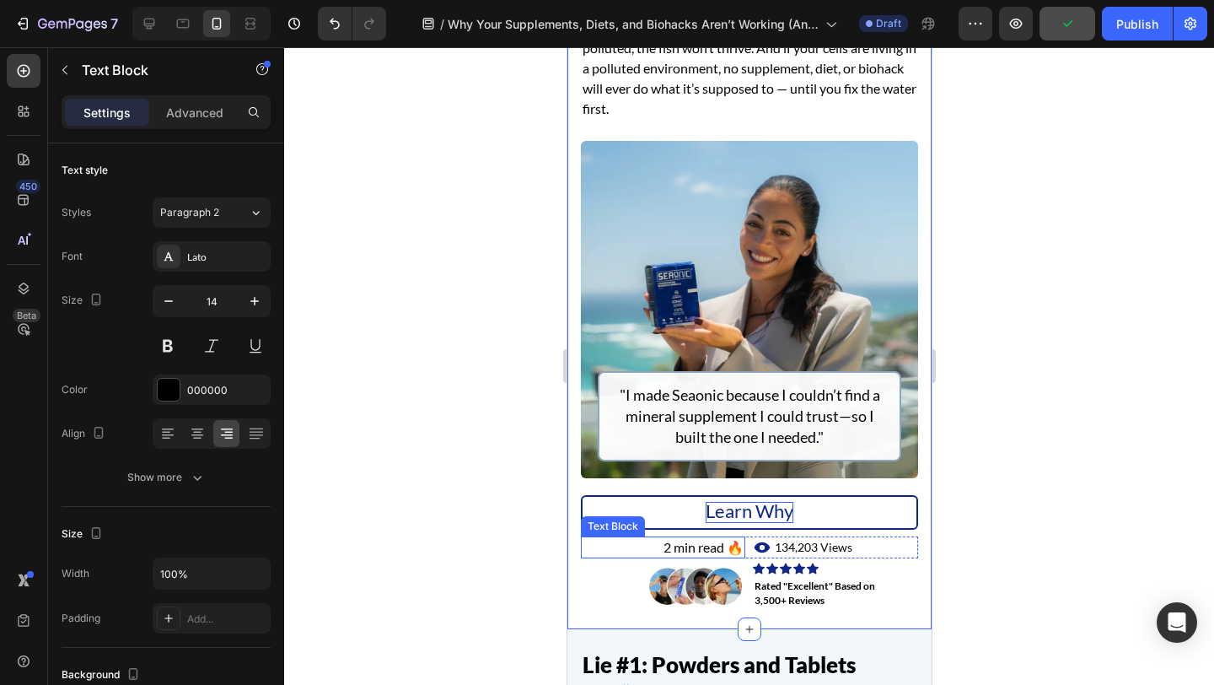
click at [674, 551] on span "2 min read 🔥" at bounding box center [703, 547] width 80 height 16
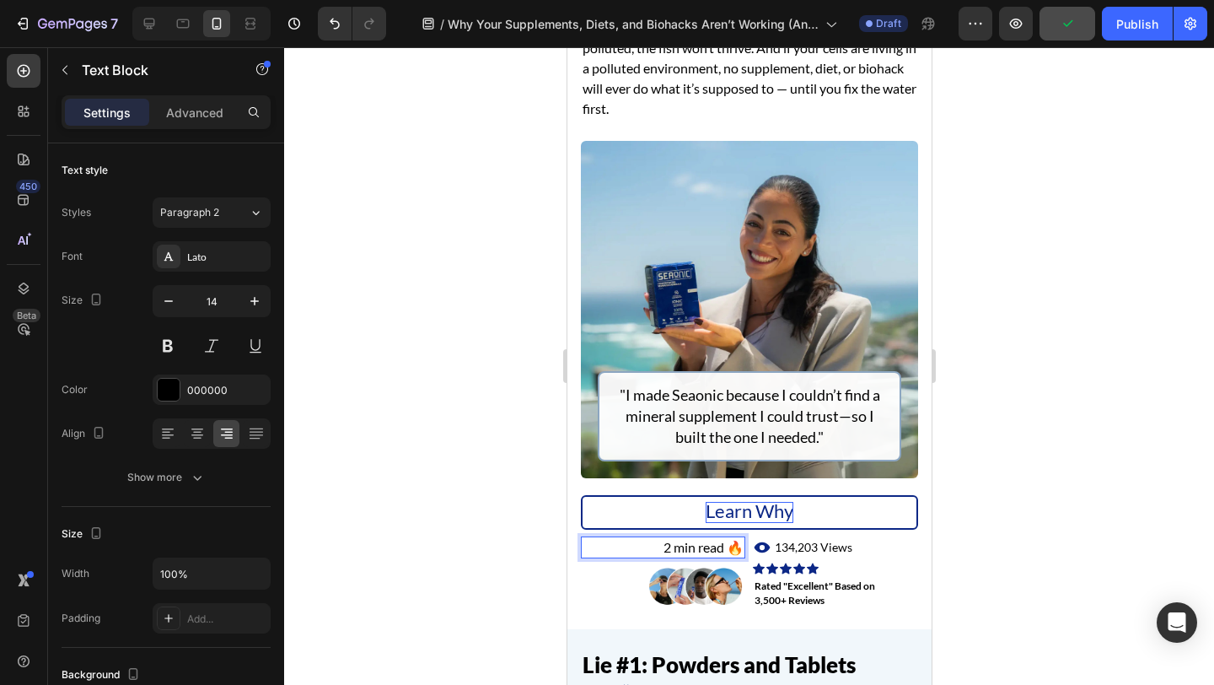
click at [668, 546] on span "2 min read 🔥" at bounding box center [703, 547] width 80 height 16
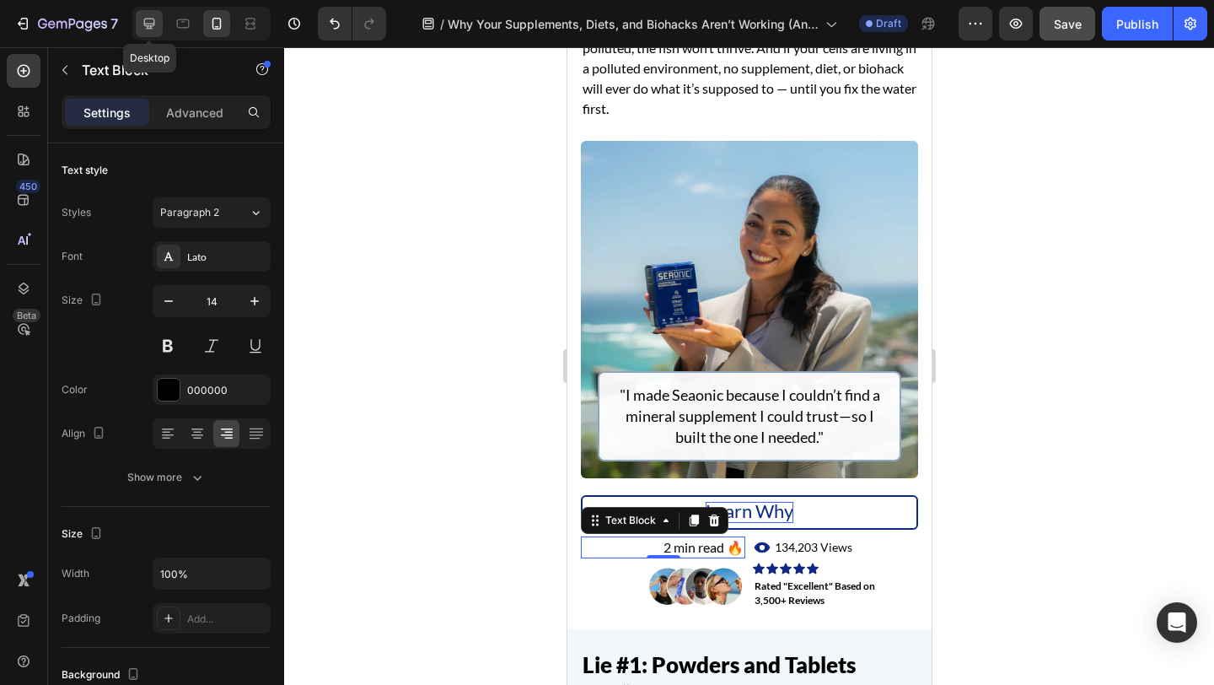
click at [145, 19] on icon at bounding box center [149, 24] width 11 height 11
type input "16"
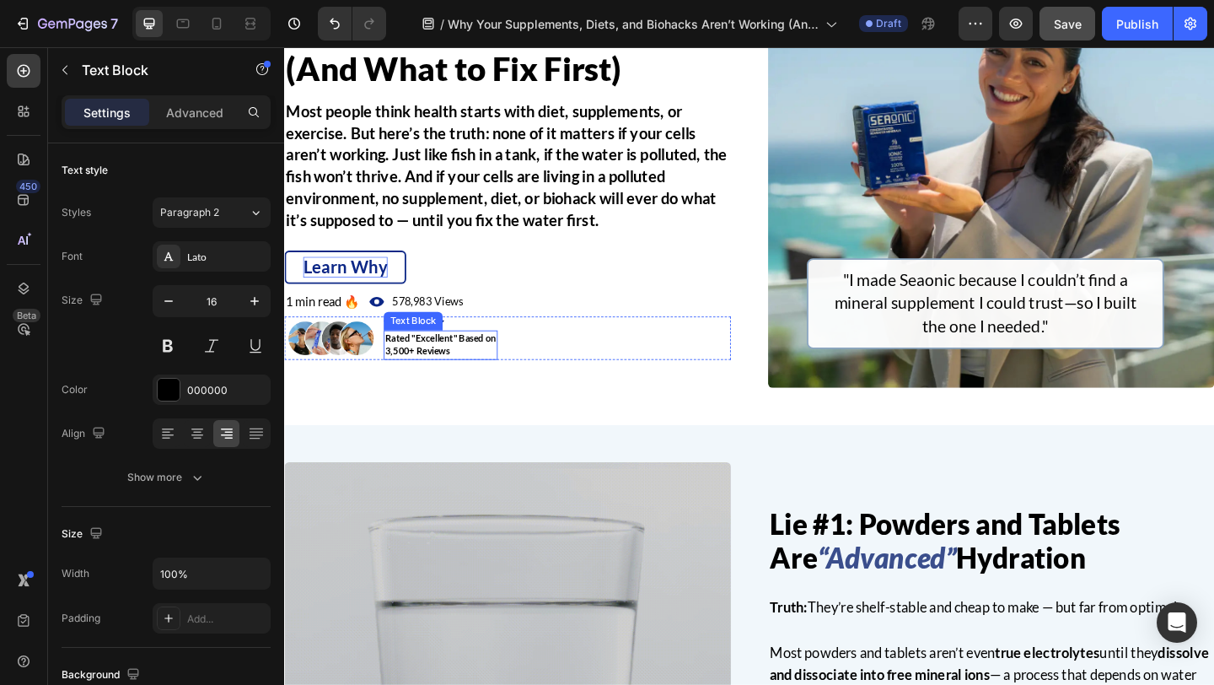
scroll to position [170, 0]
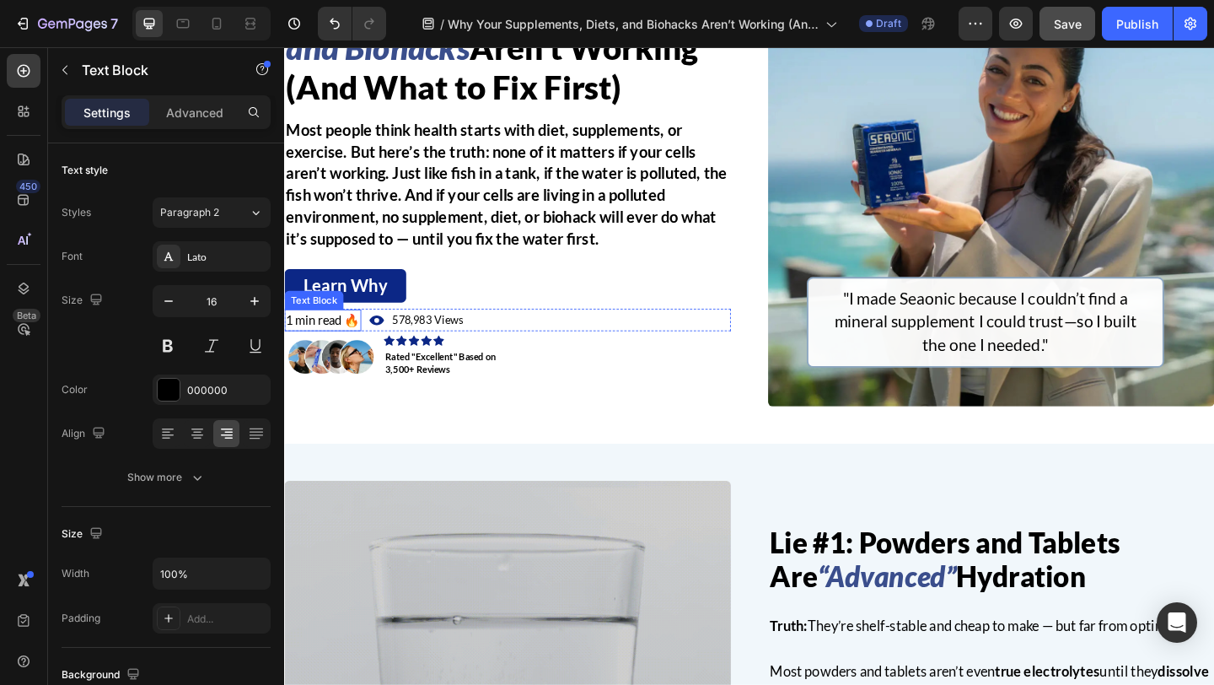
click at [306, 340] on span "1 min read 🔥" at bounding box center [326, 344] width 80 height 16
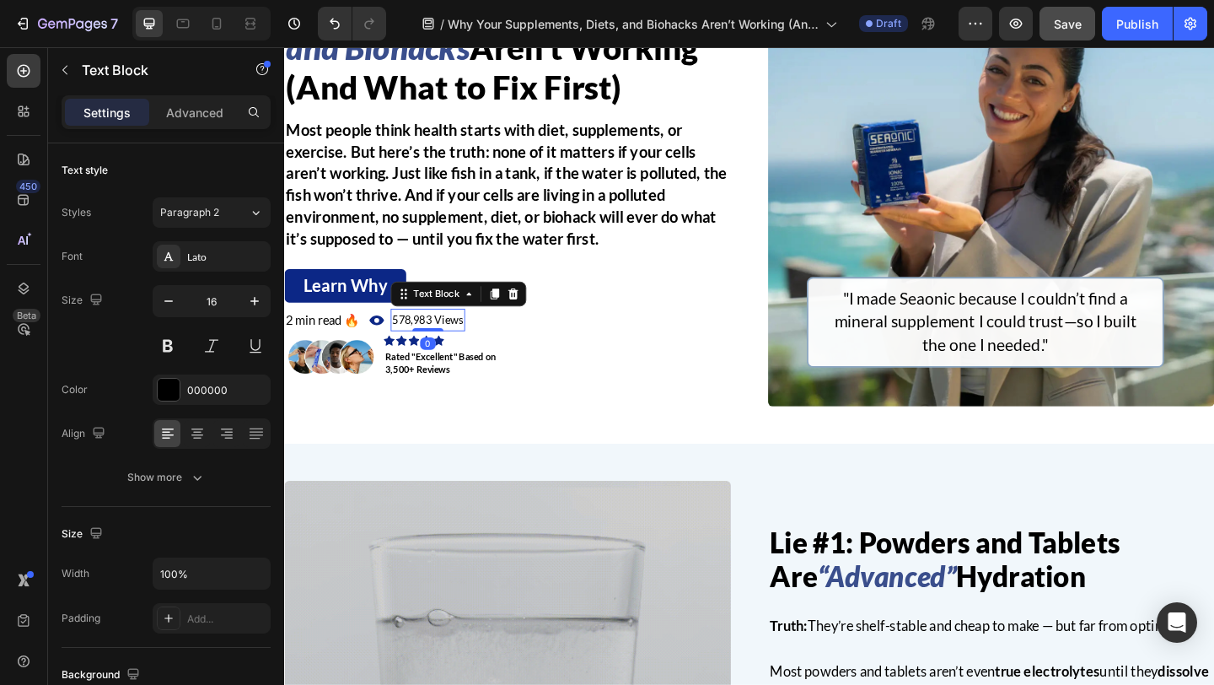
click at [427, 342] on span "578,983 Views" at bounding box center [440, 343] width 78 height 14
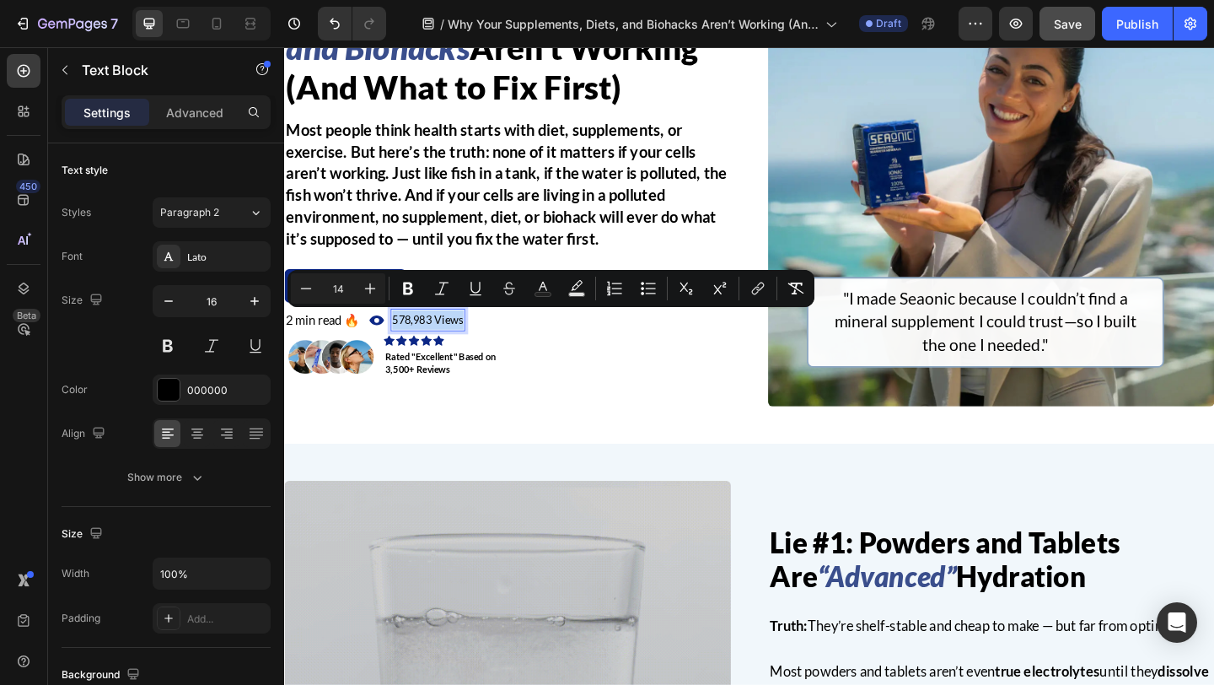
copy span "578,983 Views"
click at [228, 19] on div at bounding box center [216, 23] width 27 height 27
type input "14"
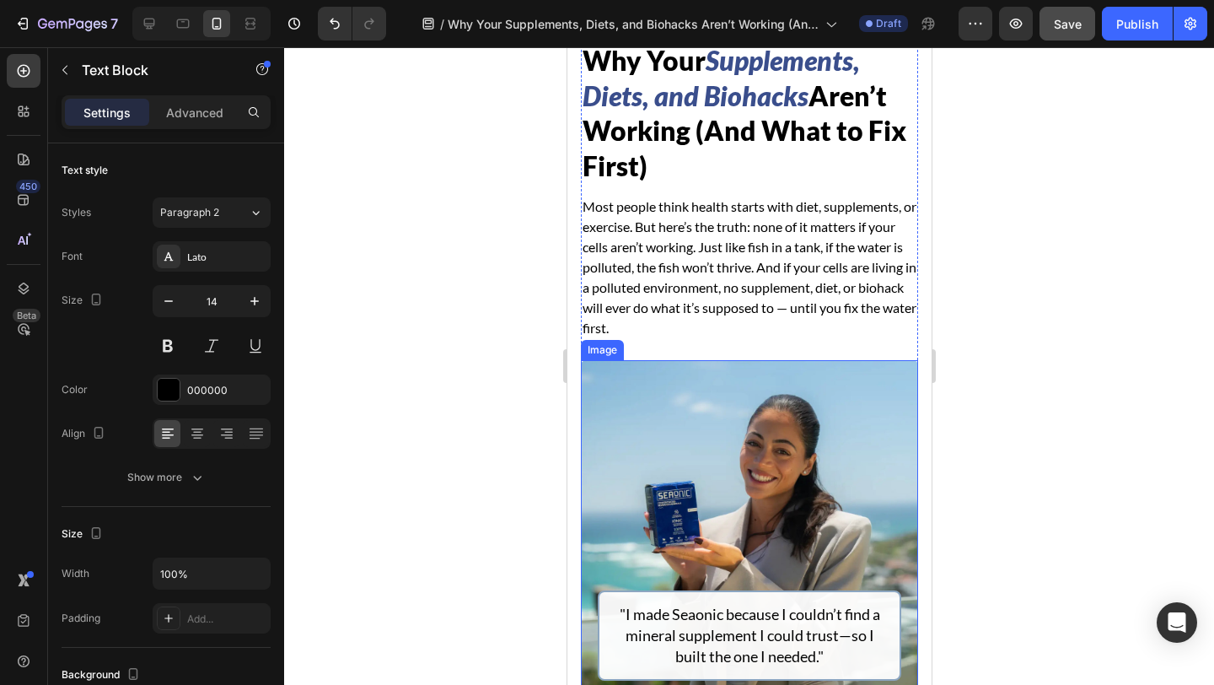
scroll to position [466, 0]
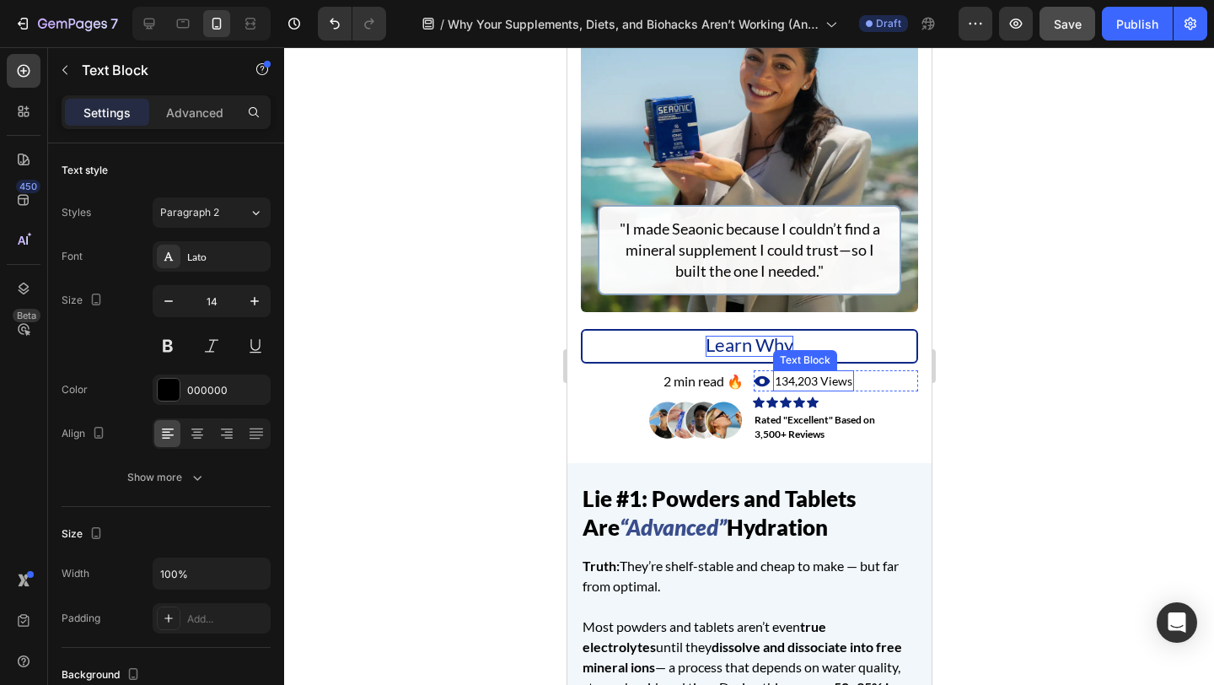
click at [826, 380] on span "134,203 Views" at bounding box center [813, 380] width 78 height 14
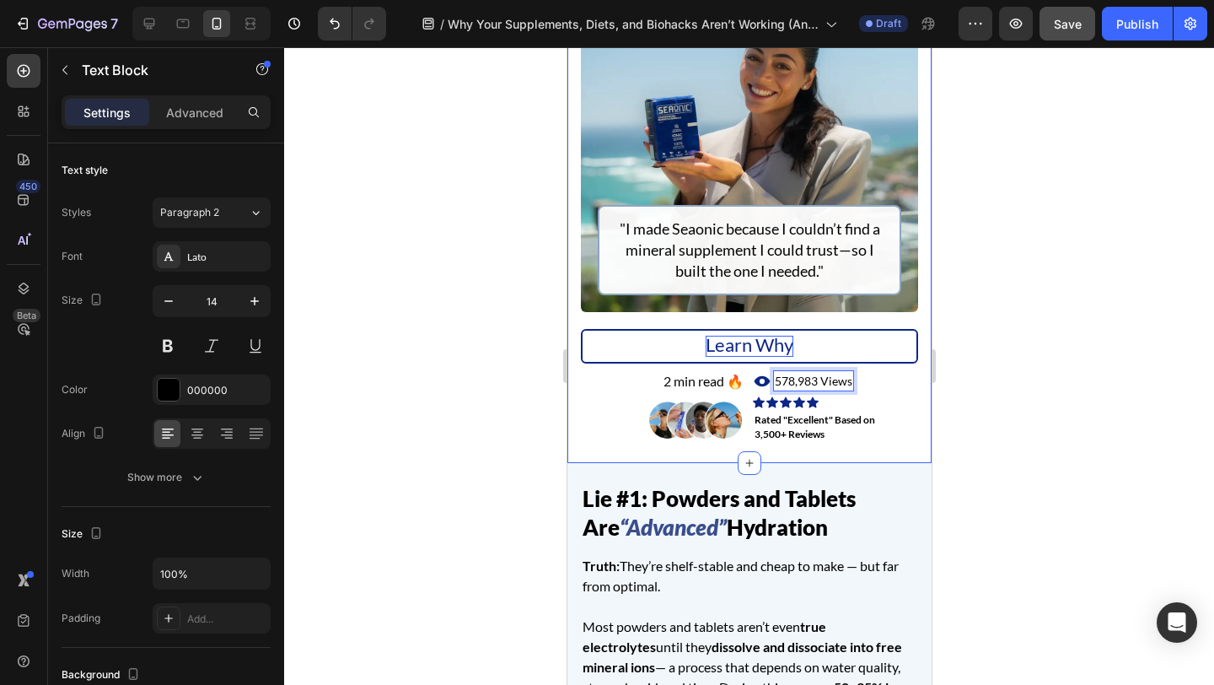
click at [921, 427] on div "Why Your Supplements, Diets, and Biohacks Aren’t Working (And What to Fix First…" at bounding box center [749, 39] width 364 height 847
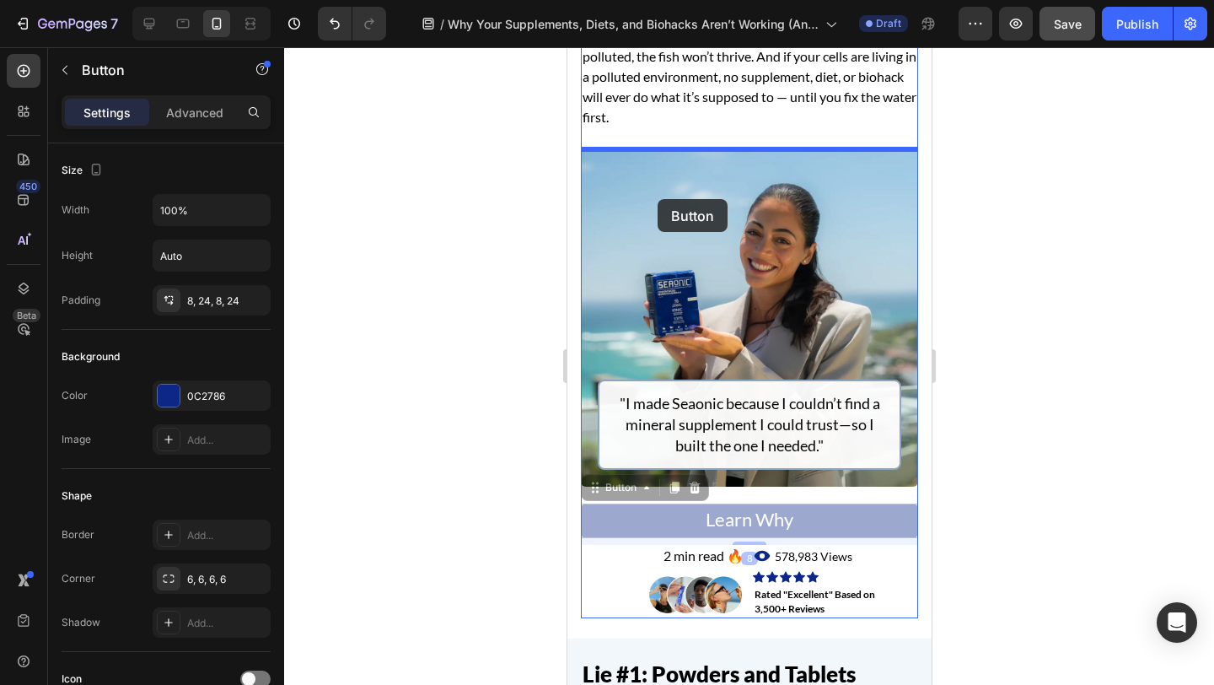
scroll to position [277, 0]
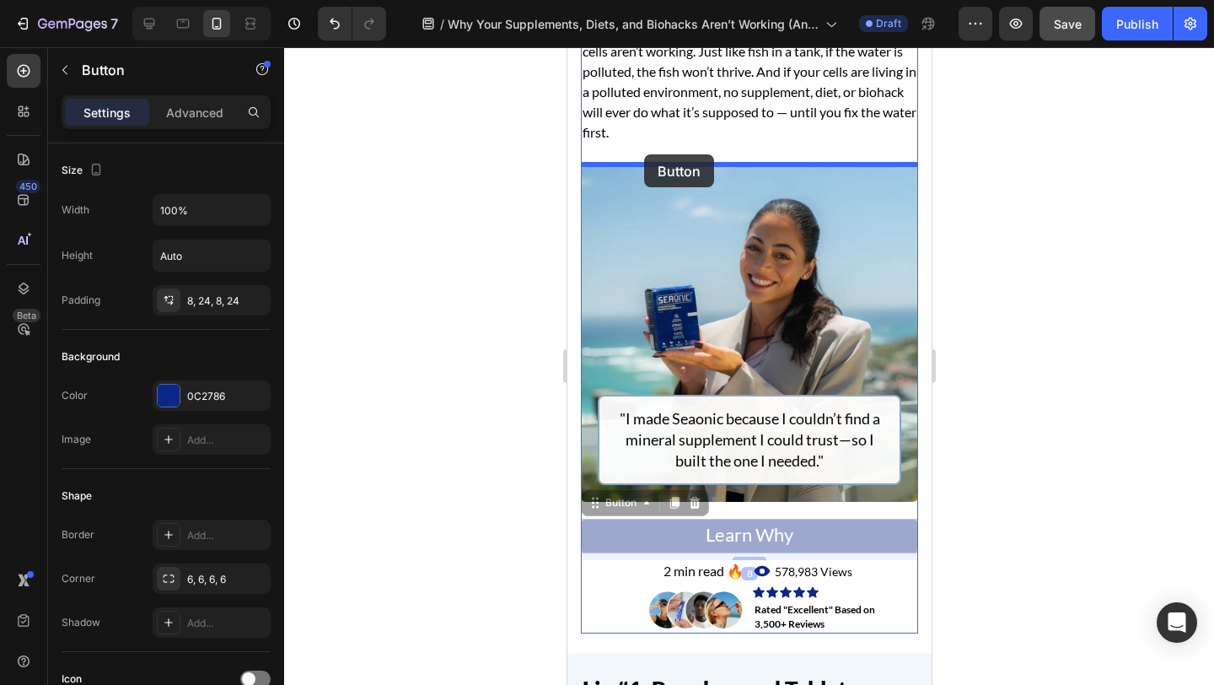
drag, startPoint x: 603, startPoint y: 423, endPoint x: 643, endPoint y: 154, distance: 272.0
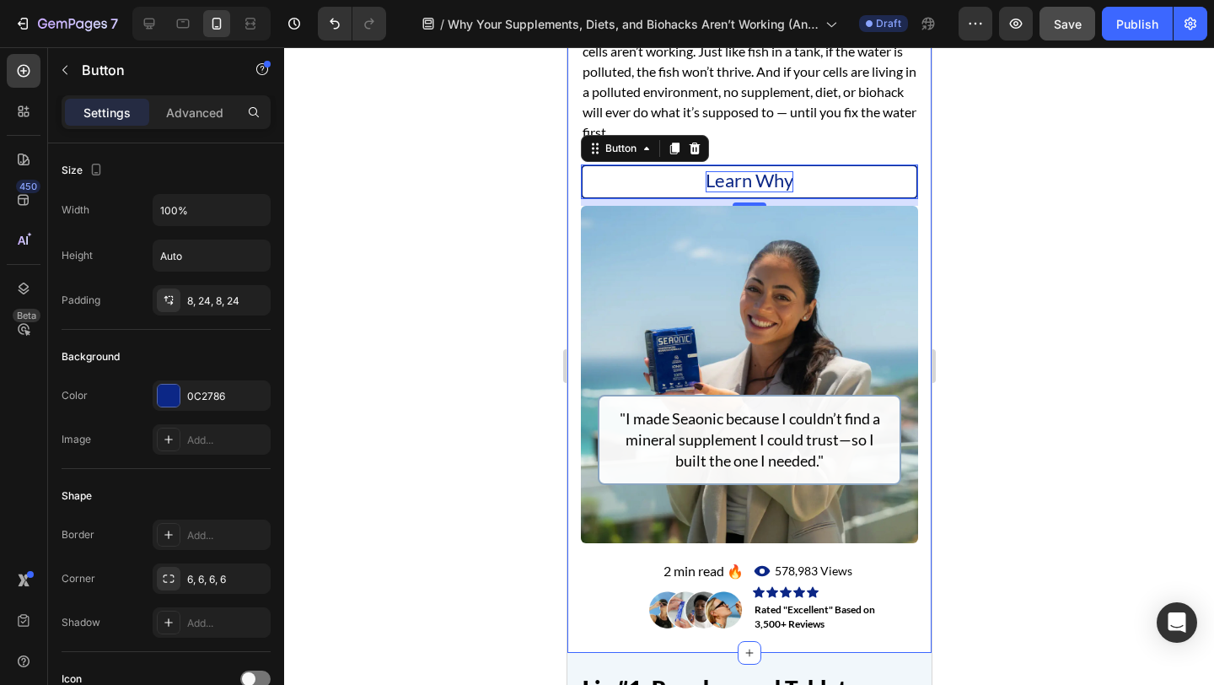
click at [571, 216] on div "Why Your Supplements, Diets, and Biohacks Aren’t Working (And What to Fix First…" at bounding box center [749, 228] width 364 height 847
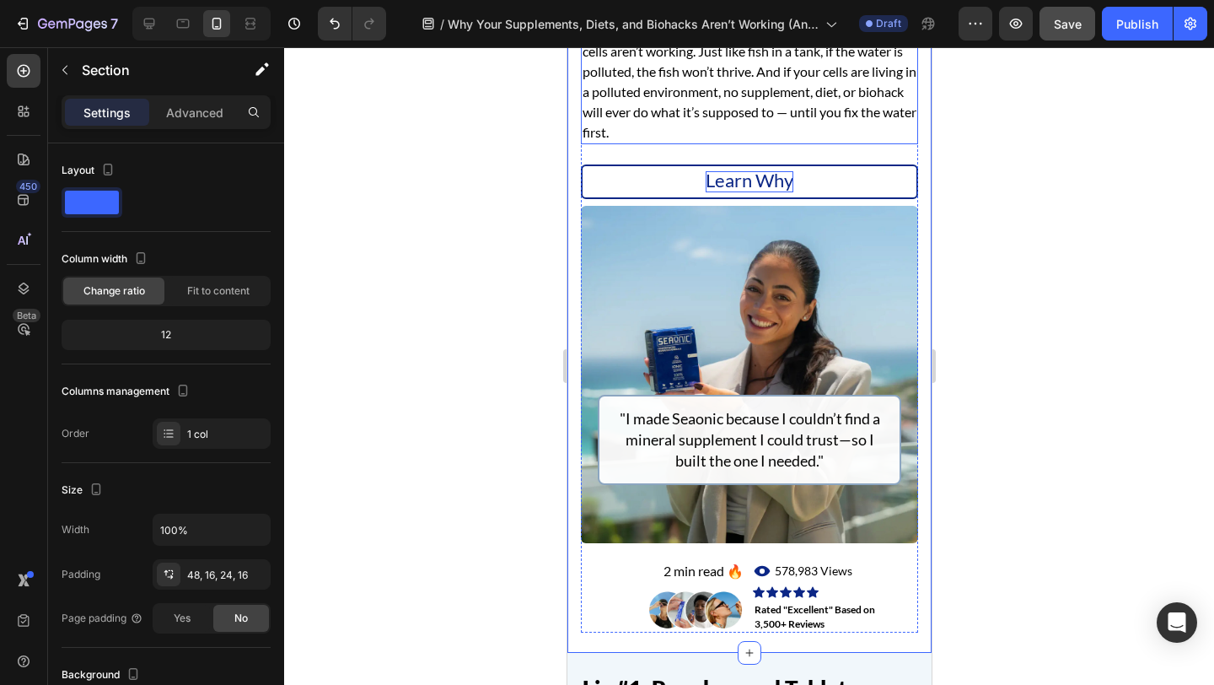
click at [658, 117] on p "Most people think health starts with diet, supplements, or exercise. But here’s…" at bounding box center [749, 72] width 334 height 142
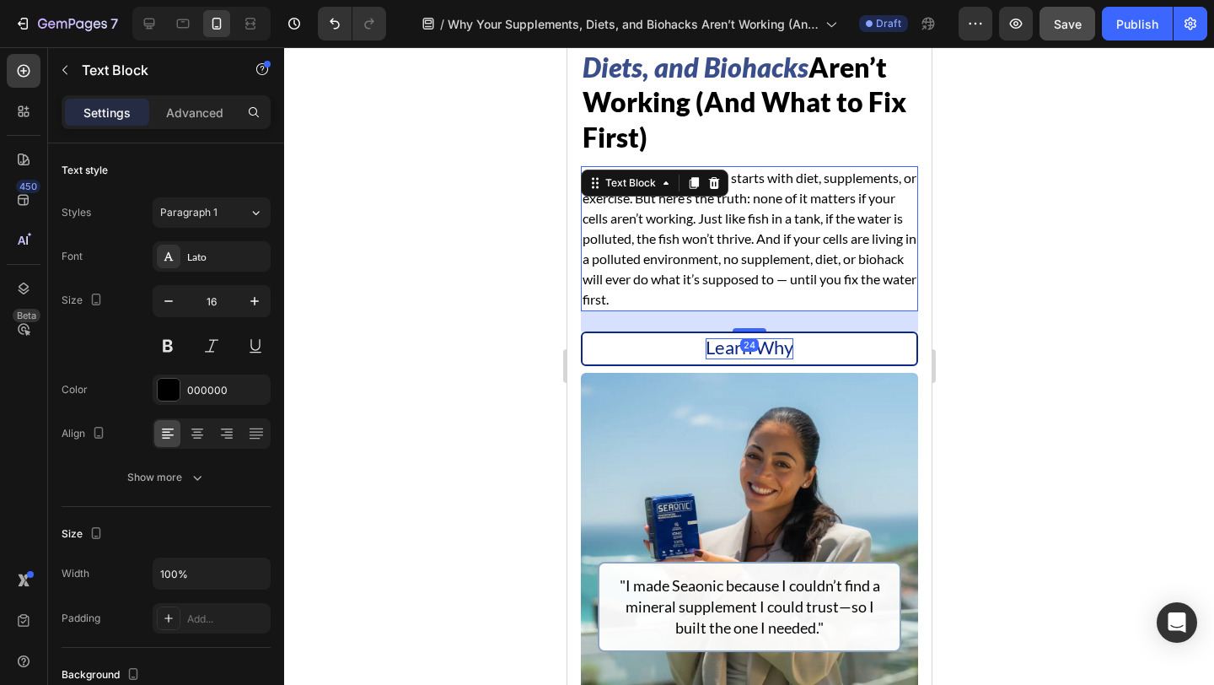
scroll to position [109, 0]
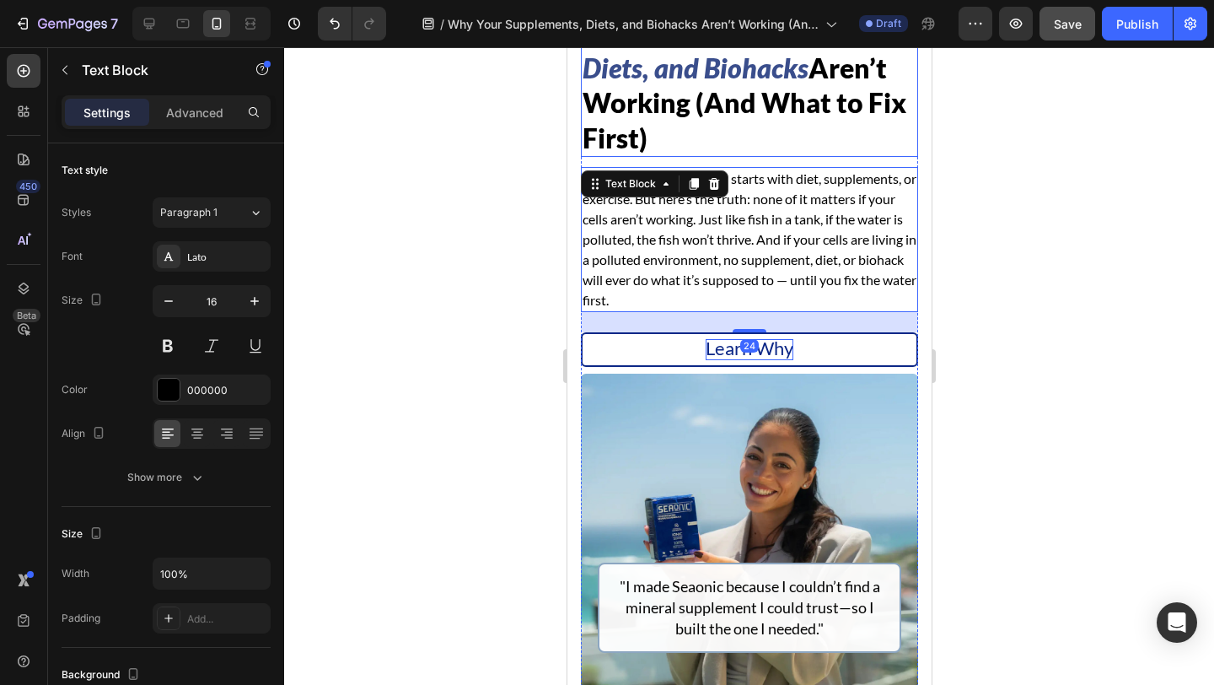
click at [664, 89] on span "Aren’t Working (And What to Fix First)" at bounding box center [744, 102] width 324 height 103
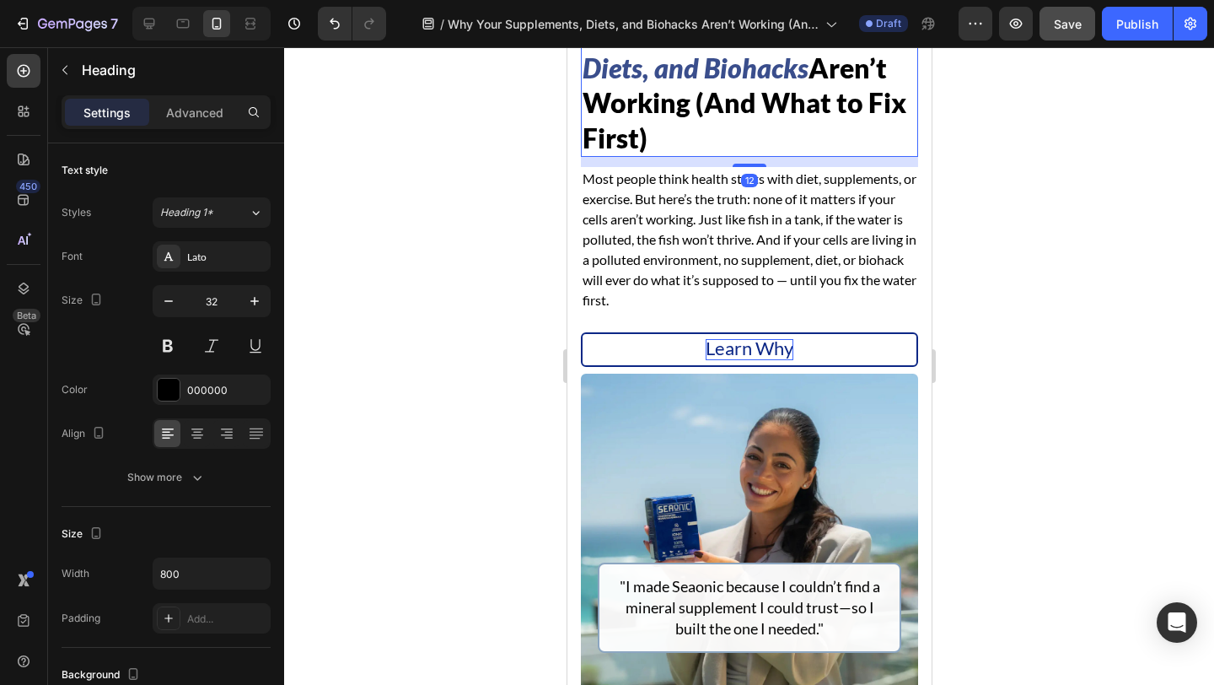
click at [625, 282] on p "Most people think health starts with diet, supplements, or exercise. But here’s…" at bounding box center [749, 240] width 334 height 142
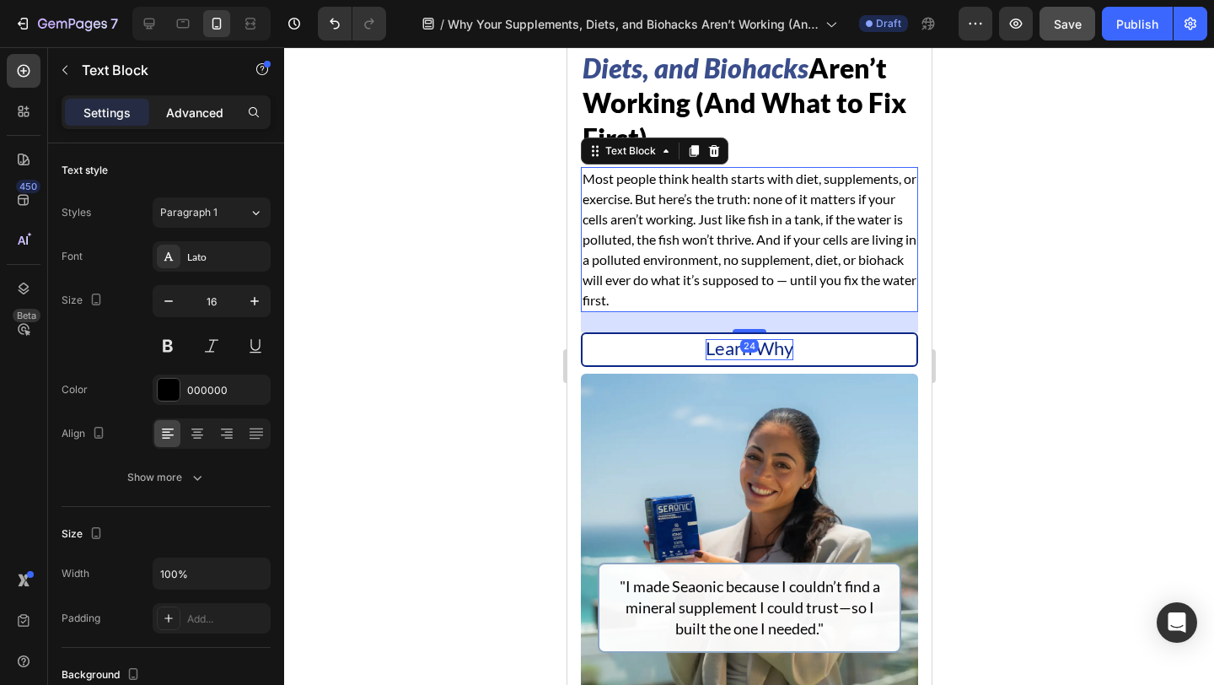
click at [194, 118] on p "Advanced" at bounding box center [194, 113] width 57 height 18
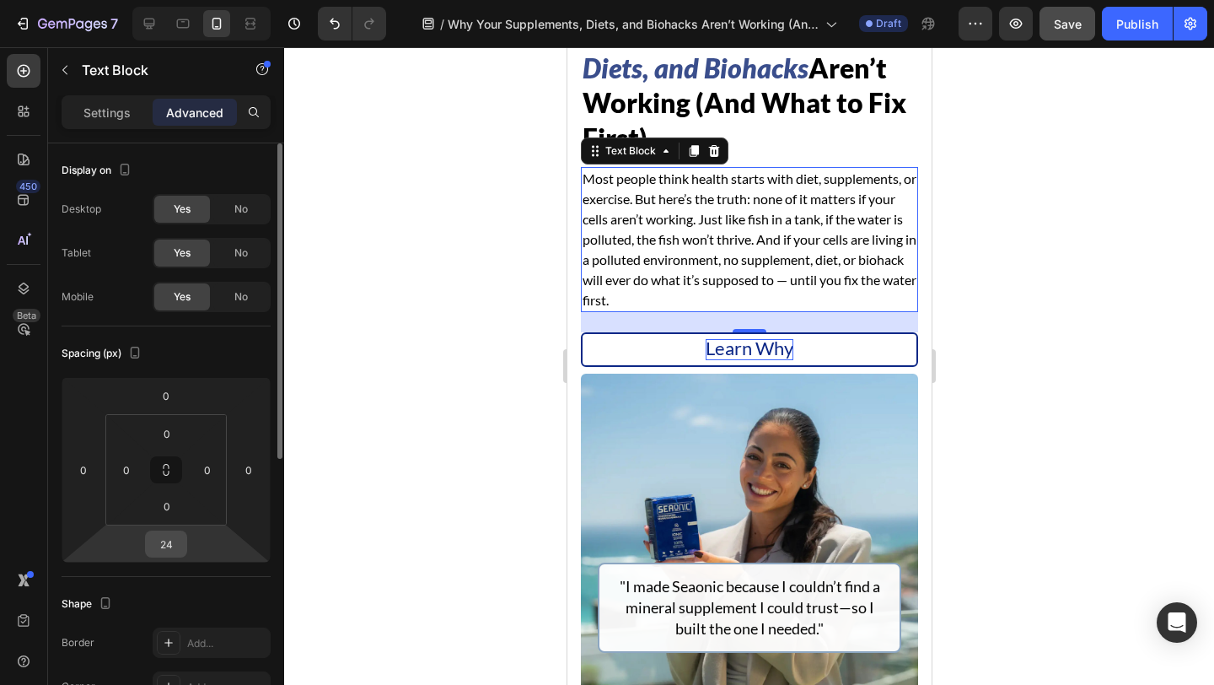
click at [175, 551] on input "24" at bounding box center [166, 543] width 34 height 25
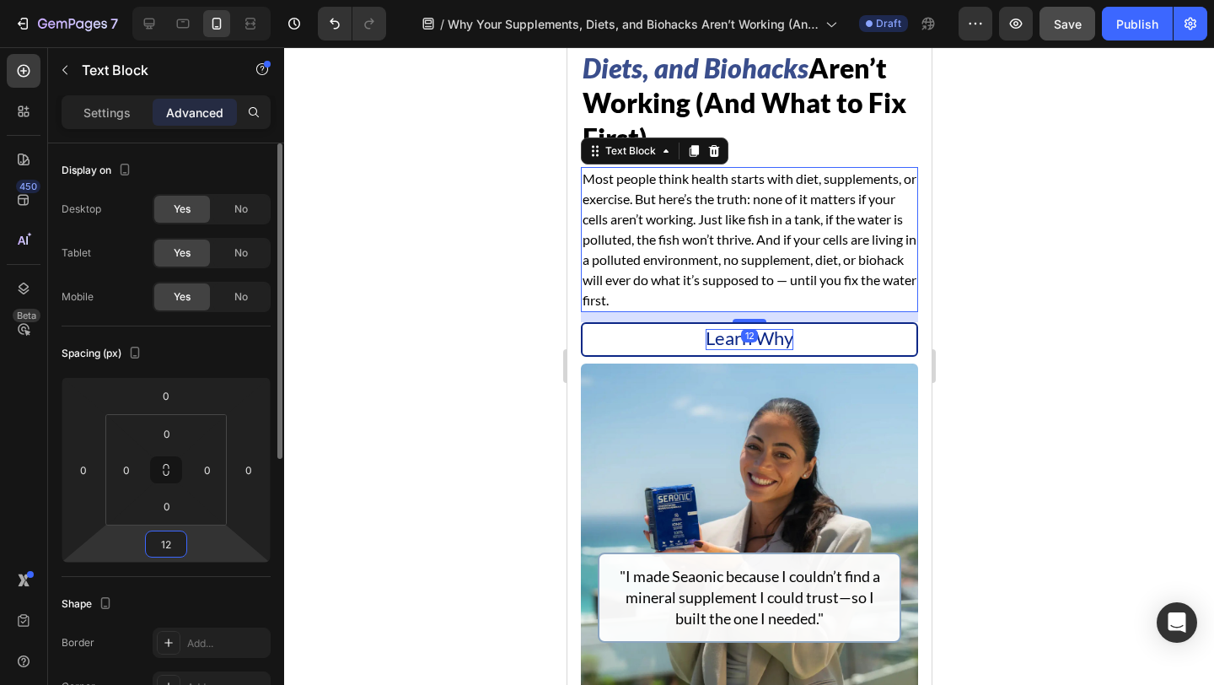
type input "12"
click at [210, 352] on div "Spacing (px)" at bounding box center [166, 353] width 209 height 27
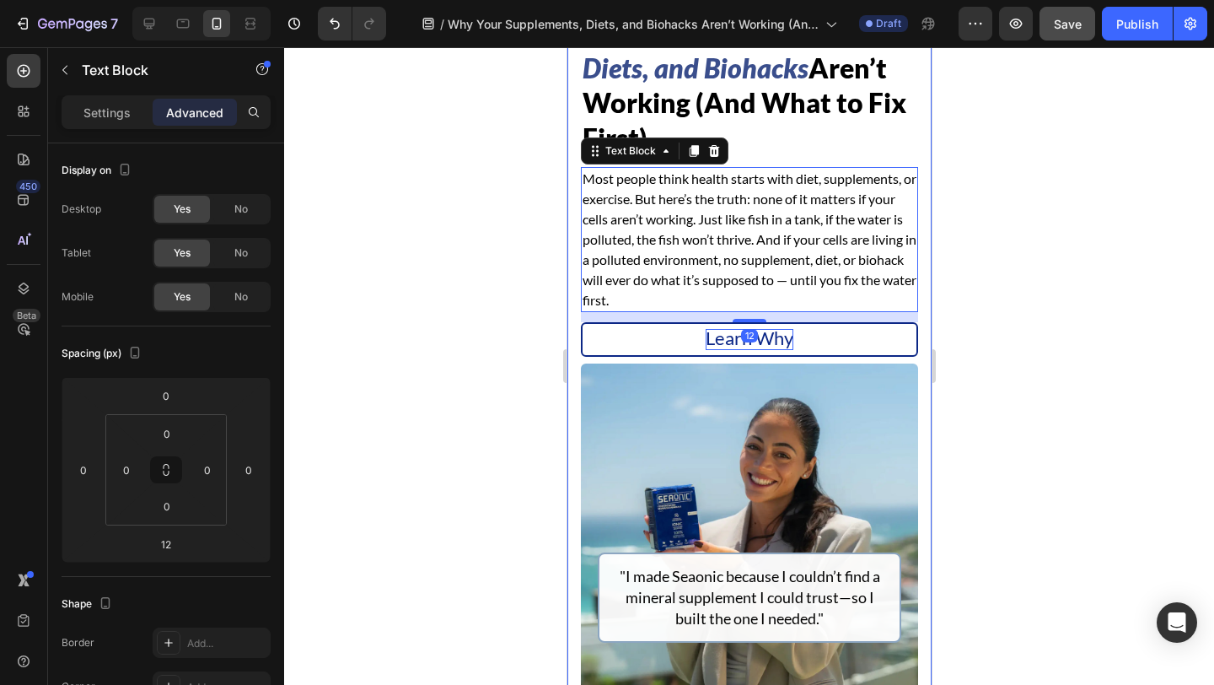
click at [572, 396] on div "Why Your Supplements, Diets, and Biohacks Aren’t Working (And What to Fix First…" at bounding box center [749, 391] width 364 height 837
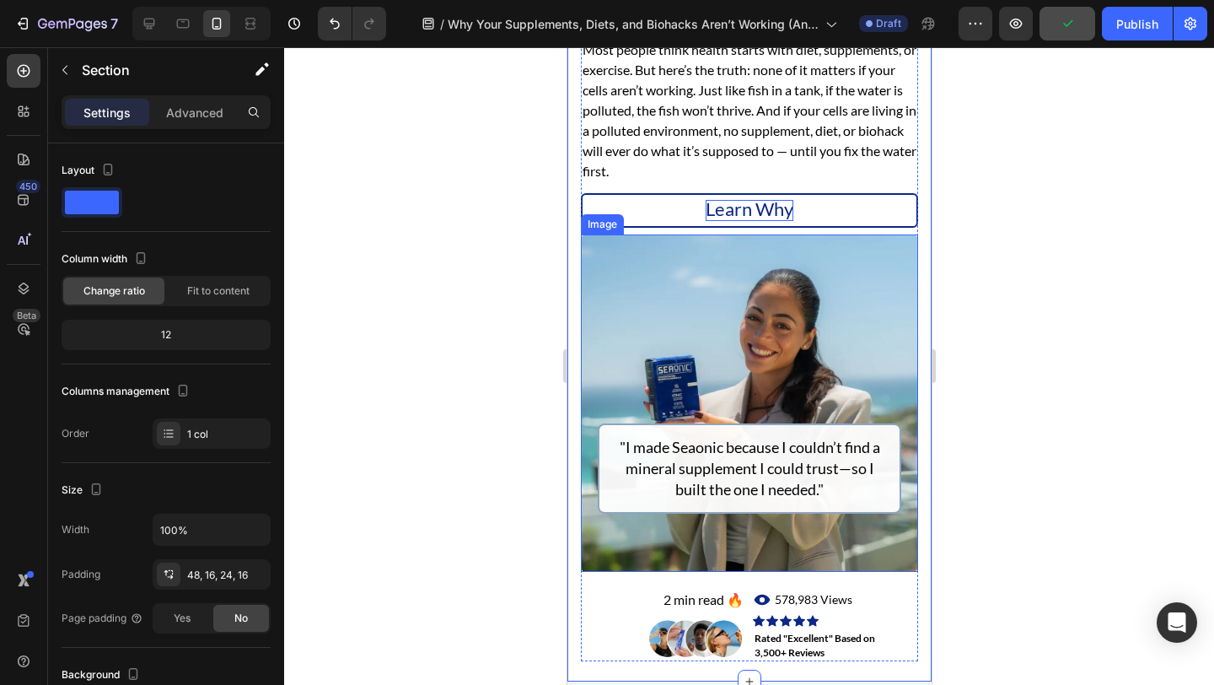
scroll to position [310, 0]
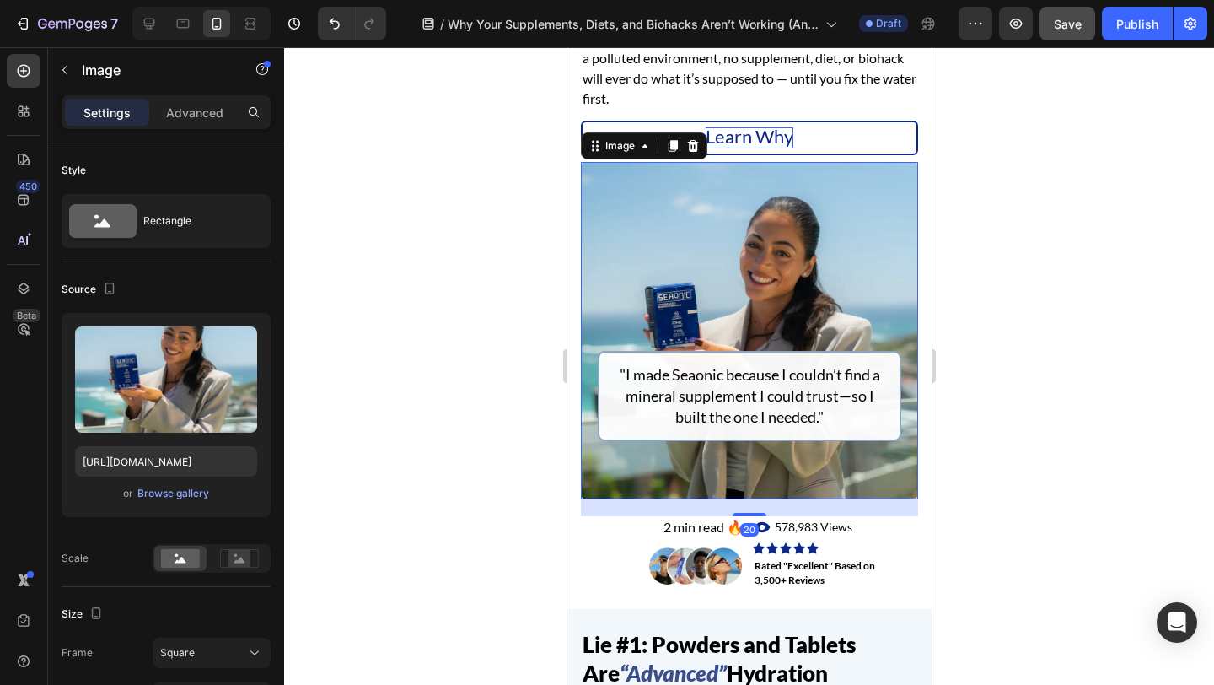
click at [711, 467] on img at bounding box center [748, 330] width 337 height 337
click at [181, 121] on p "Advanced" at bounding box center [194, 113] width 57 height 18
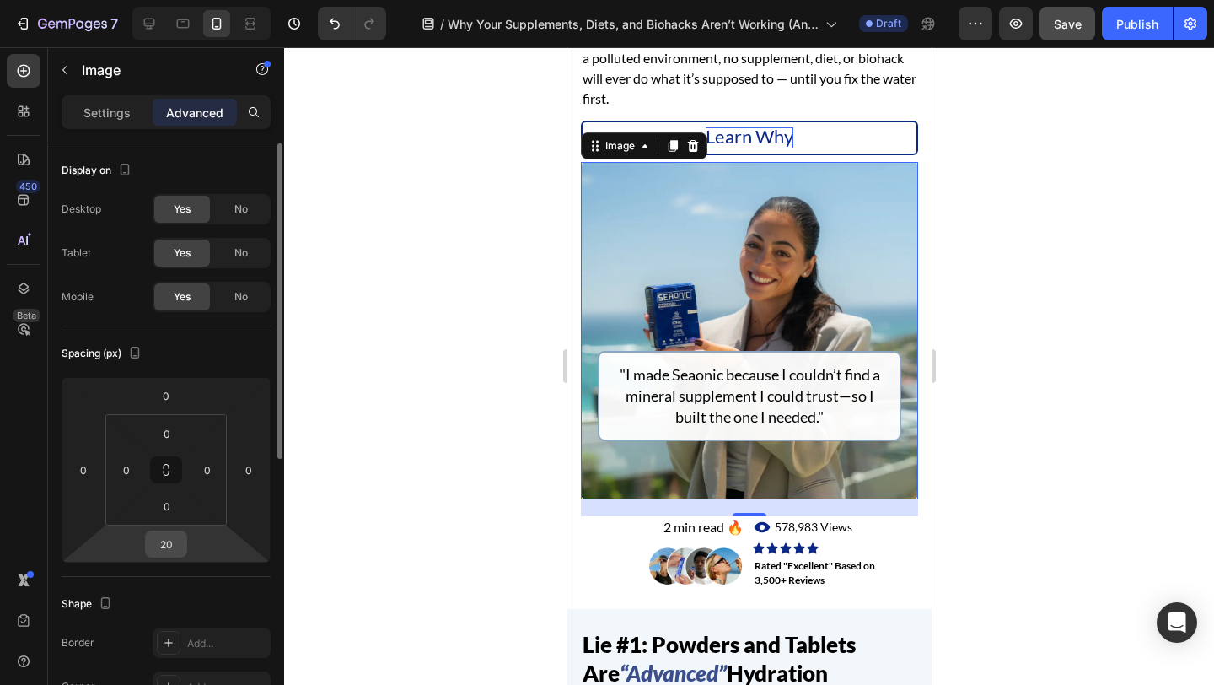
click at [170, 537] on input "20" at bounding box center [166, 543] width 34 height 25
type input "12"
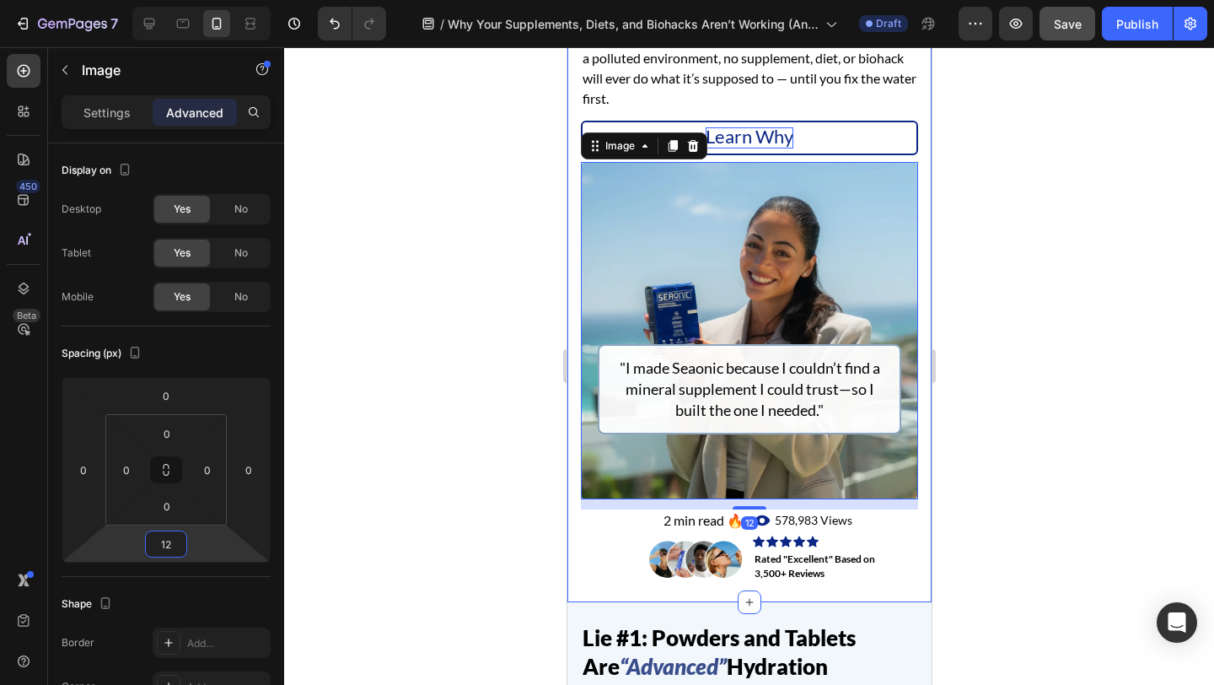
click at [576, 492] on div "Why Your Supplements, Diets, and Biohacks Aren’t Working (And What to Fix First…" at bounding box center [749, 187] width 364 height 830
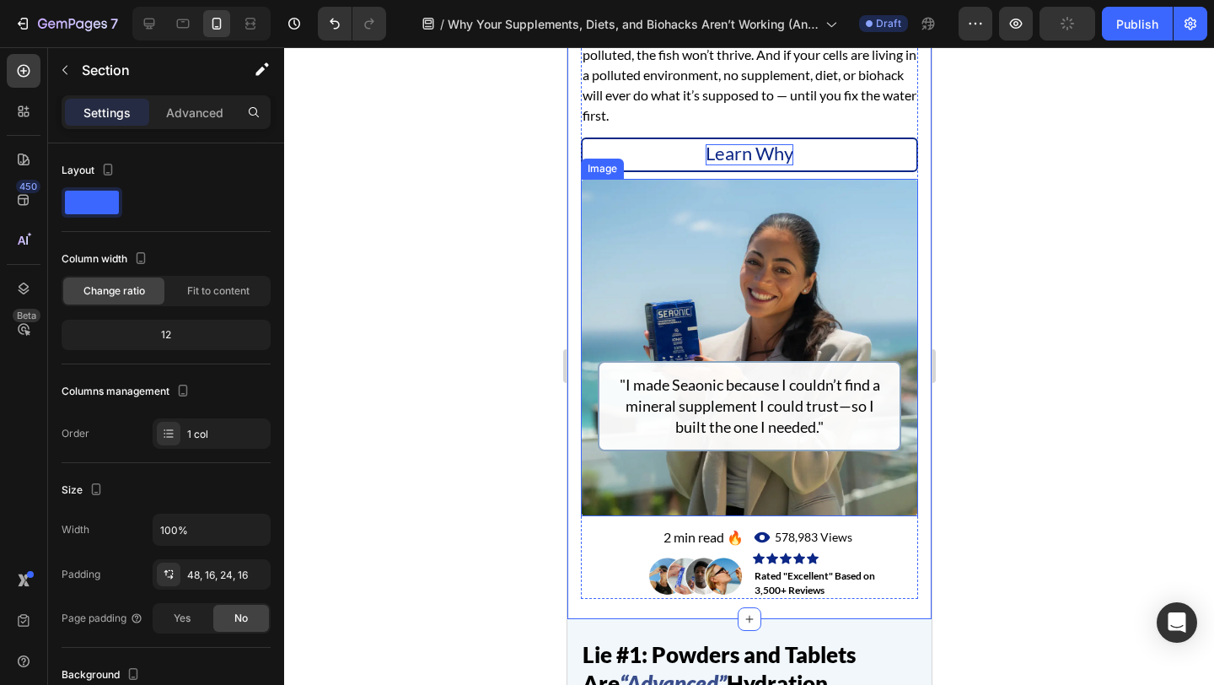
scroll to position [298, 0]
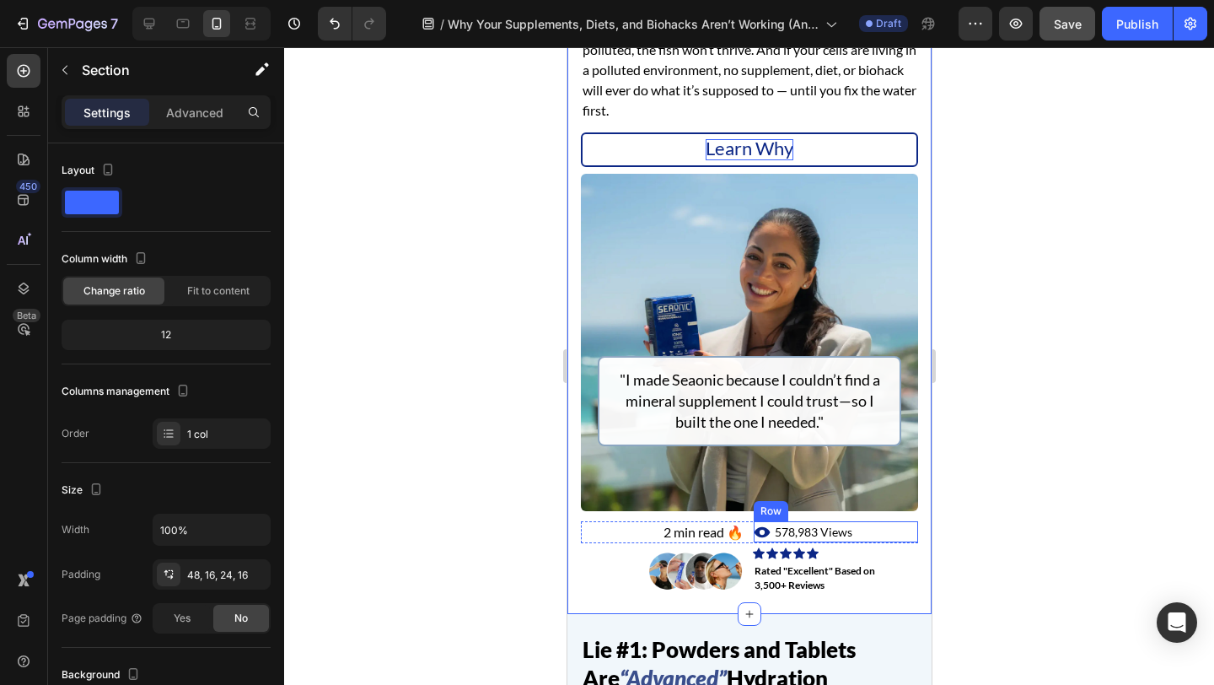
click at [872, 537] on div "Icon 578,983 Views Text Block Row" at bounding box center [835, 531] width 164 height 21
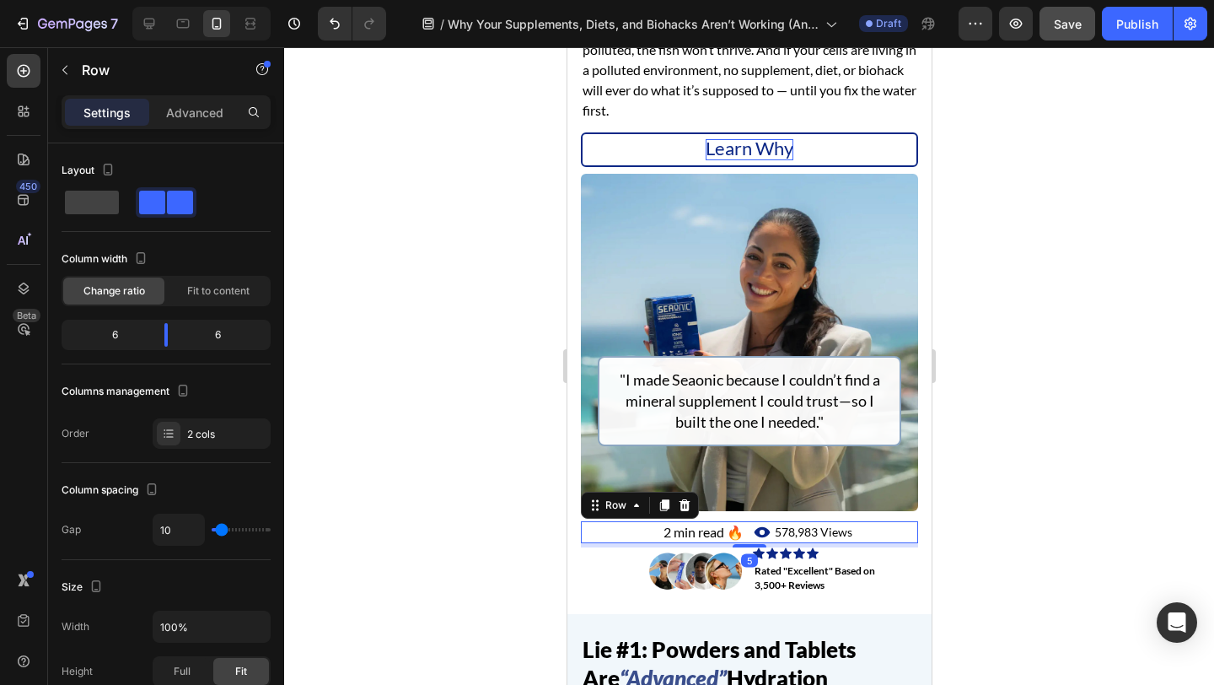
click at [749, 529] on div "2 min read 🔥 Text Block Icon 578,983 Views Text Block Row Row 5" at bounding box center [748, 532] width 337 height 22
click at [623, 508] on div "Row" at bounding box center [615, 504] width 28 height 15
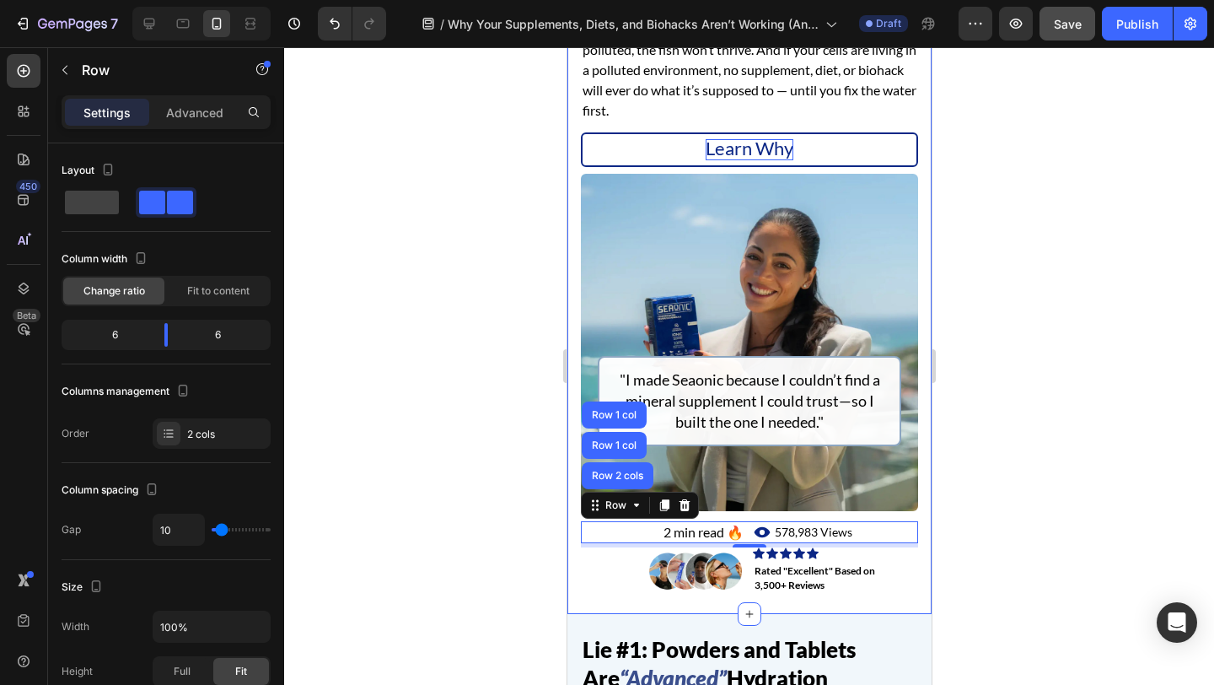
click at [572, 357] on div "Why Your Supplements, Diets, and Biohacks Aren’t Working (And What to Fix First…" at bounding box center [749, 198] width 364 height 830
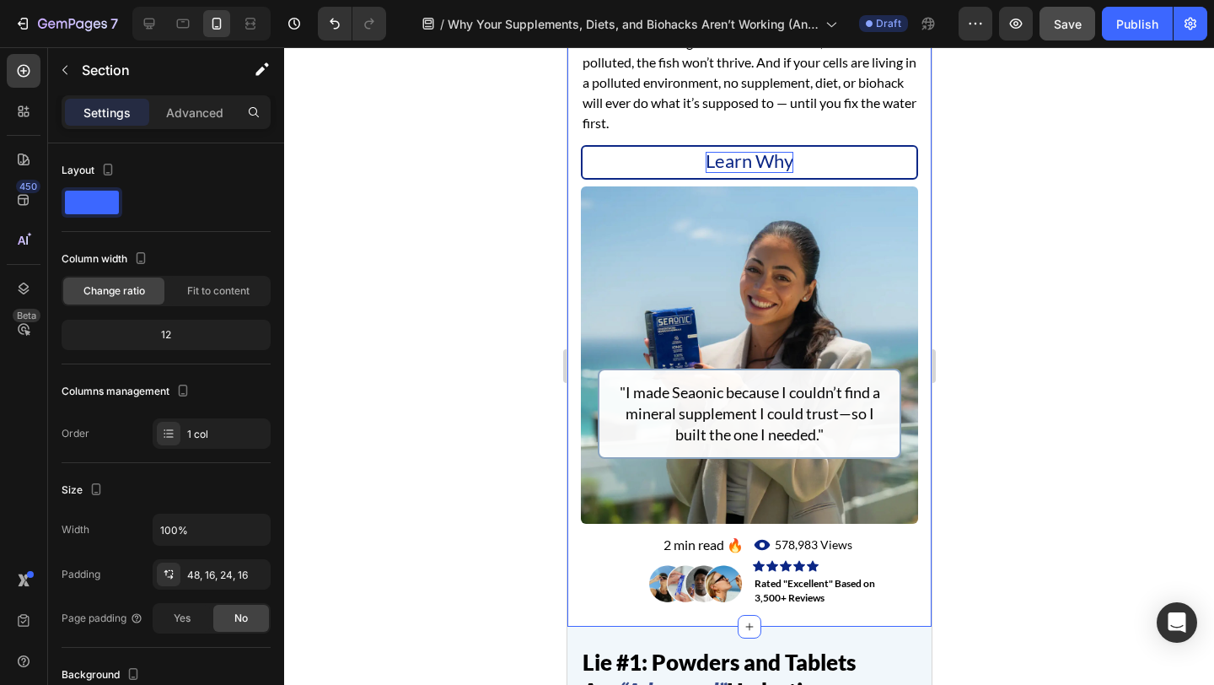
scroll to position [311, 0]
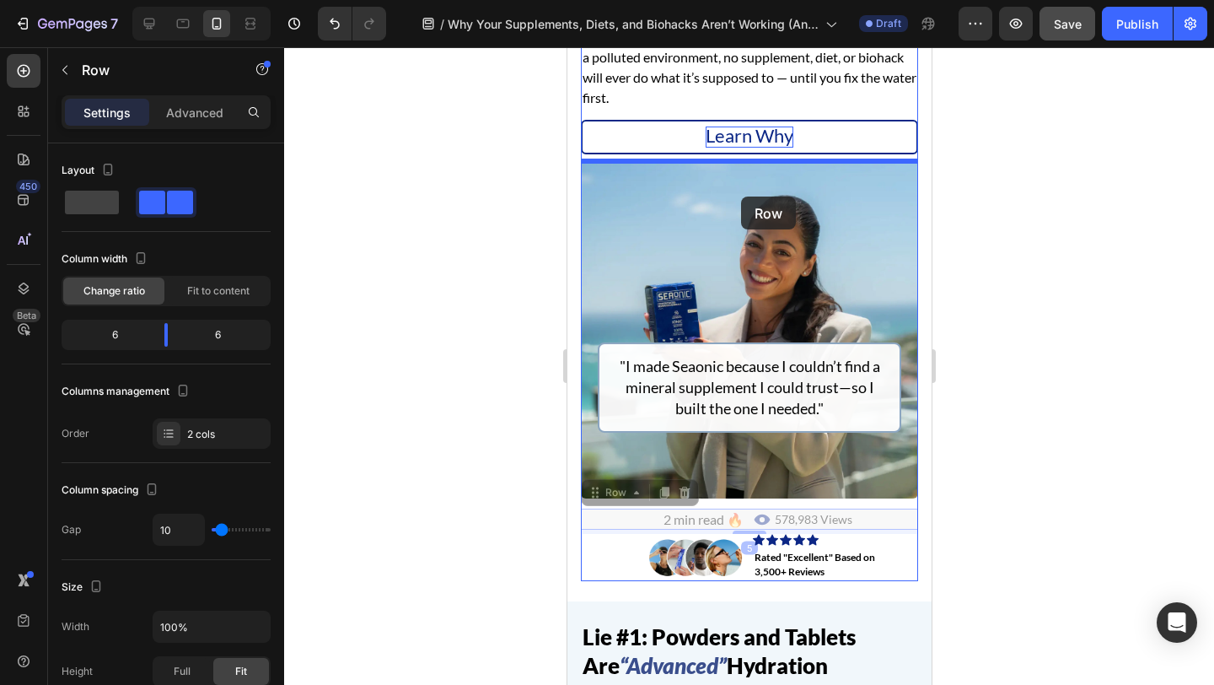
drag, startPoint x: 748, startPoint y: 521, endPoint x: 740, endPoint y: 196, distance: 324.7
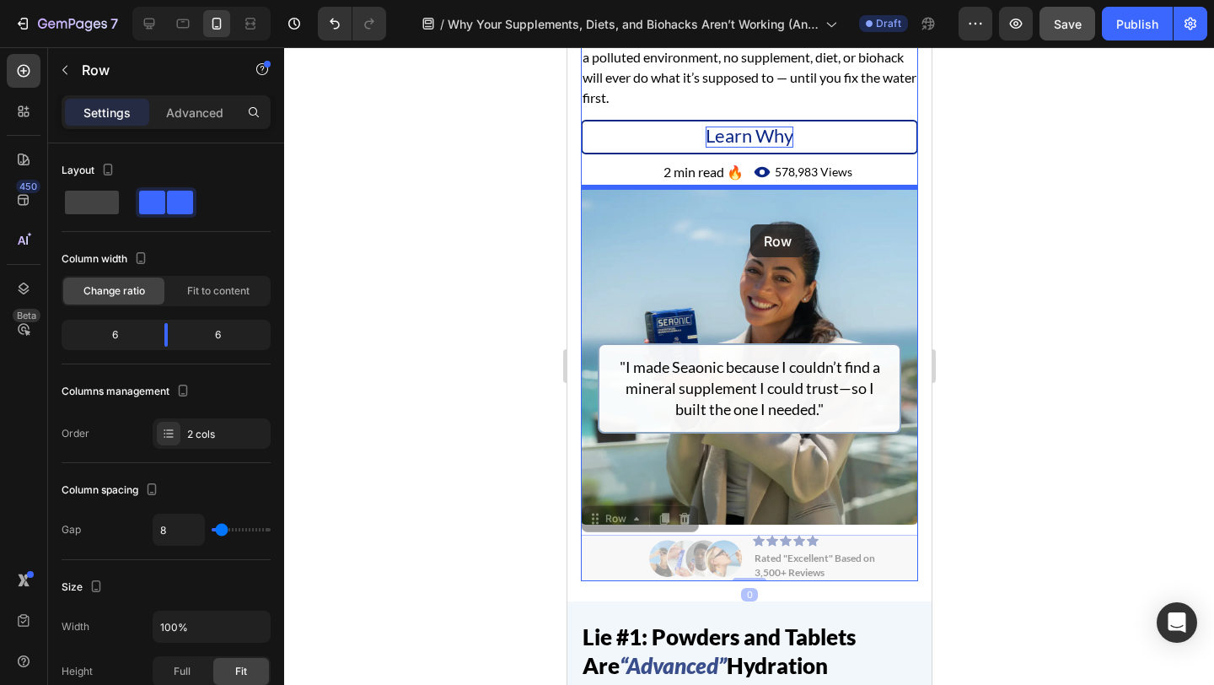
drag, startPoint x: 749, startPoint y: 576, endPoint x: 750, endPoint y: 224, distance: 351.6
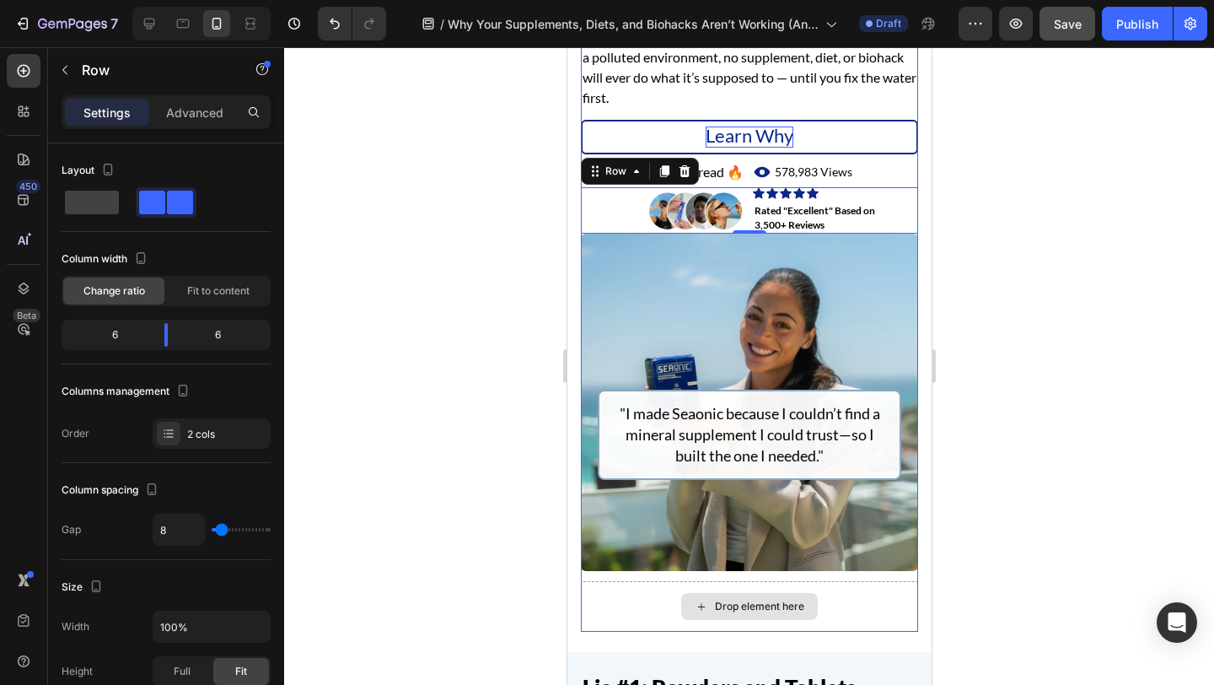
click at [645, 598] on div "Drop element here" at bounding box center [748, 606] width 337 height 51
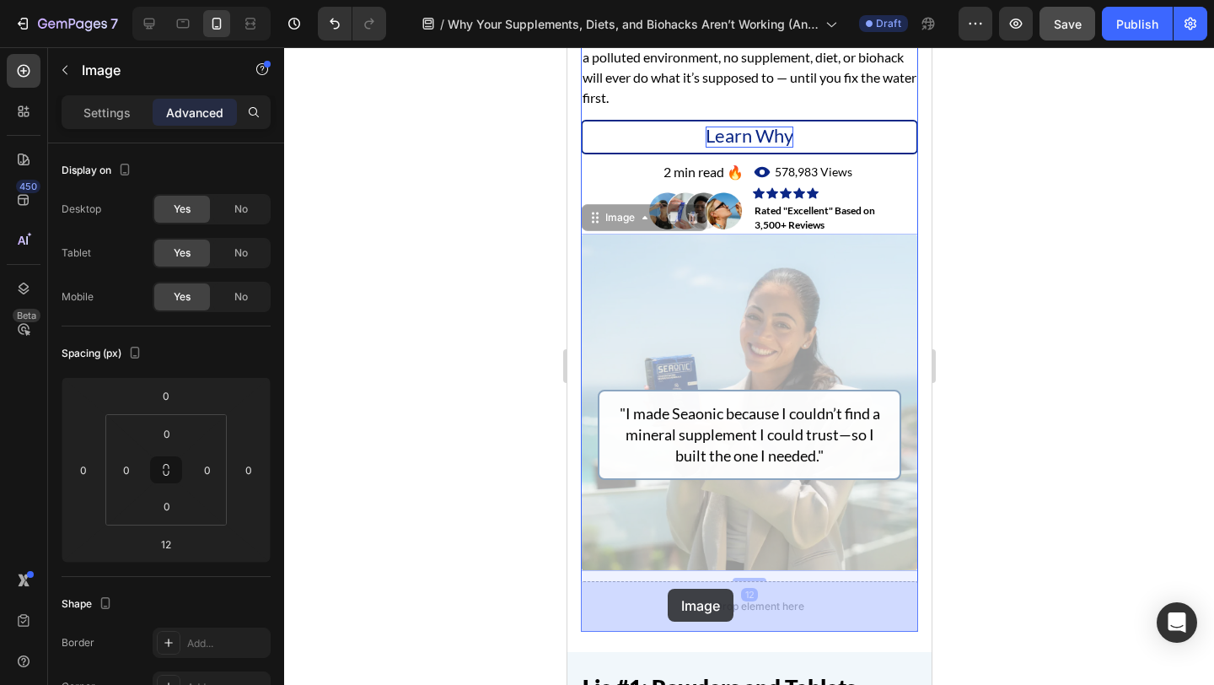
drag, startPoint x: 622, startPoint y: 294, endPoint x: 667, endPoint y: 588, distance: 297.6
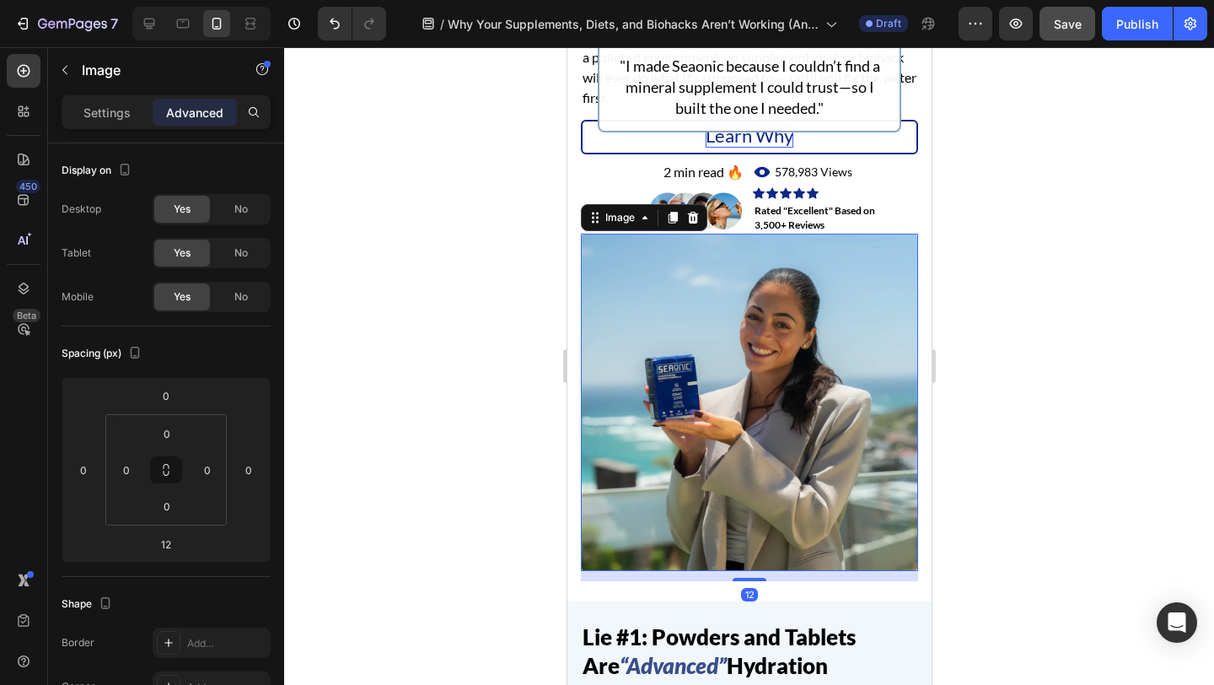
scroll to position [223, 0]
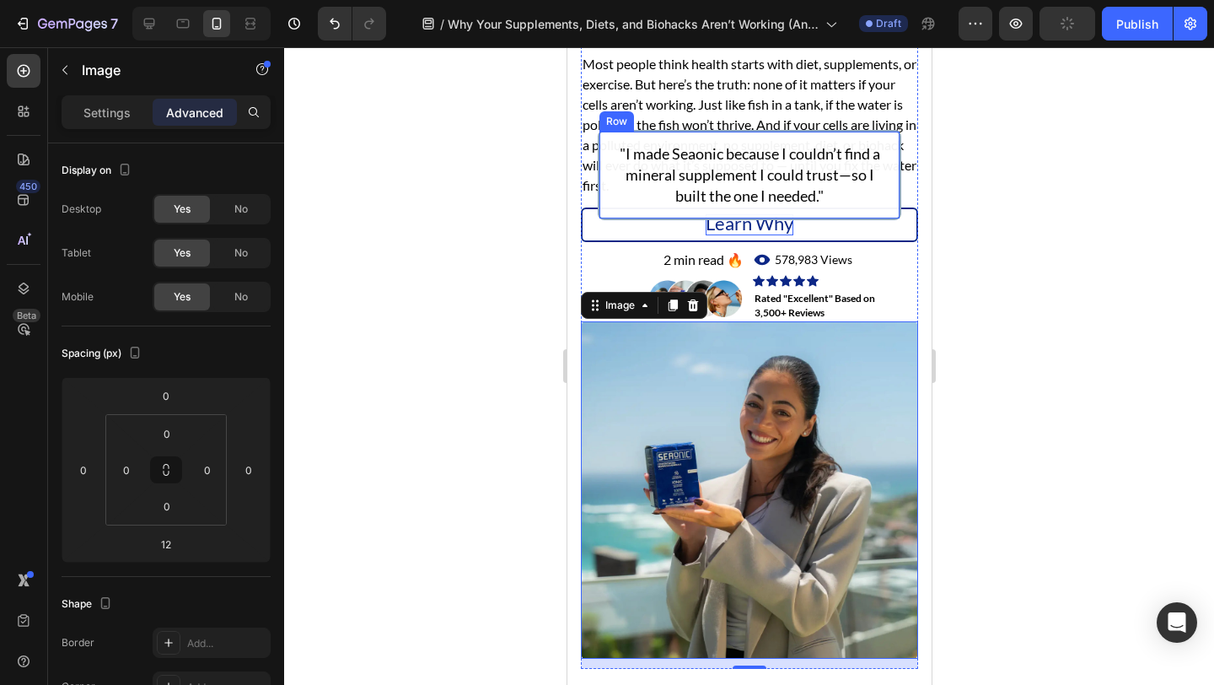
click at [671, 135] on div ""I made Seaonic because I couldn’t find a mineral supplement I could trust—so I…" at bounding box center [749, 175] width 304 height 90
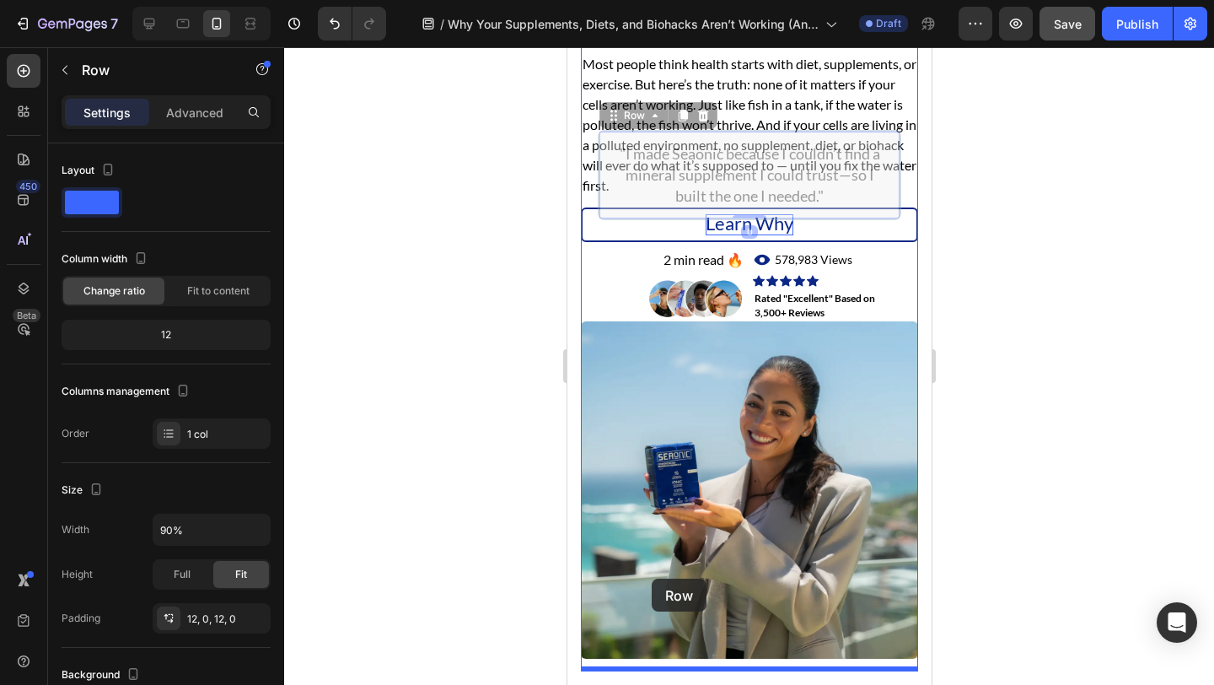
drag, startPoint x: 631, startPoint y: 120, endPoint x: 650, endPoint y: 577, distance: 457.4
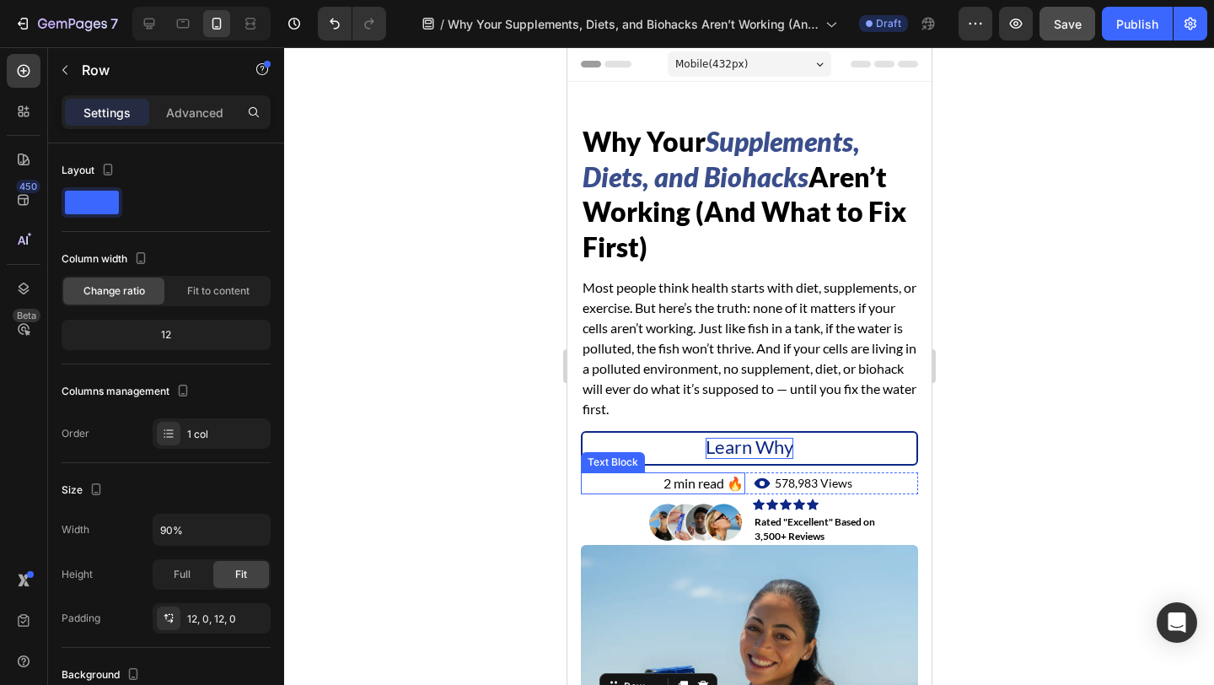
scroll to position [298, 0]
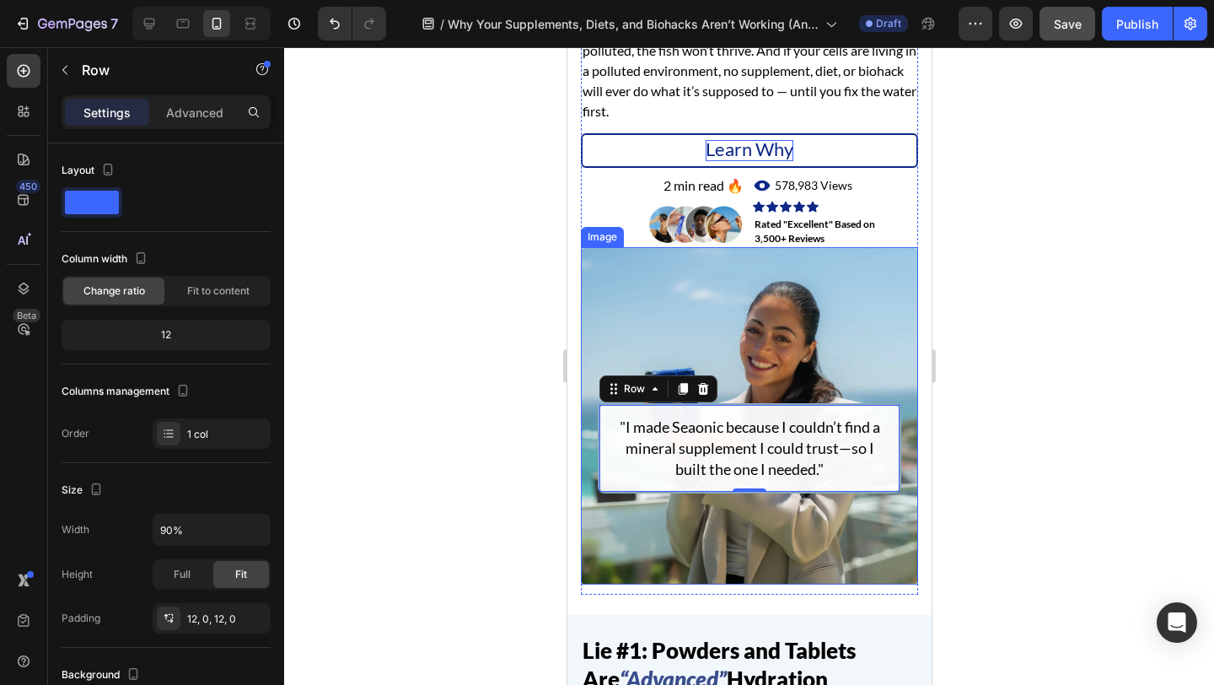
click at [640, 556] on img at bounding box center [748, 415] width 337 height 337
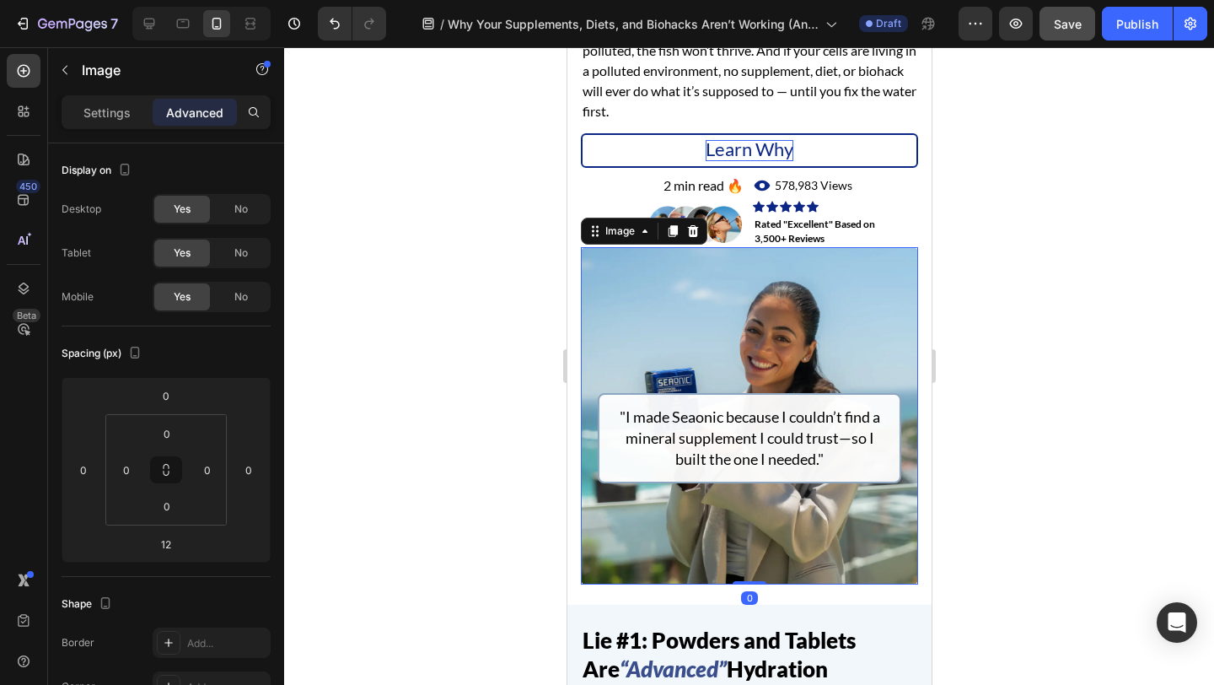
drag, startPoint x: 760, startPoint y: 592, endPoint x: 760, endPoint y: 499, distance: 92.7
click at [760, 499] on div "Image 0" at bounding box center [748, 415] width 337 height 337
type input "0"
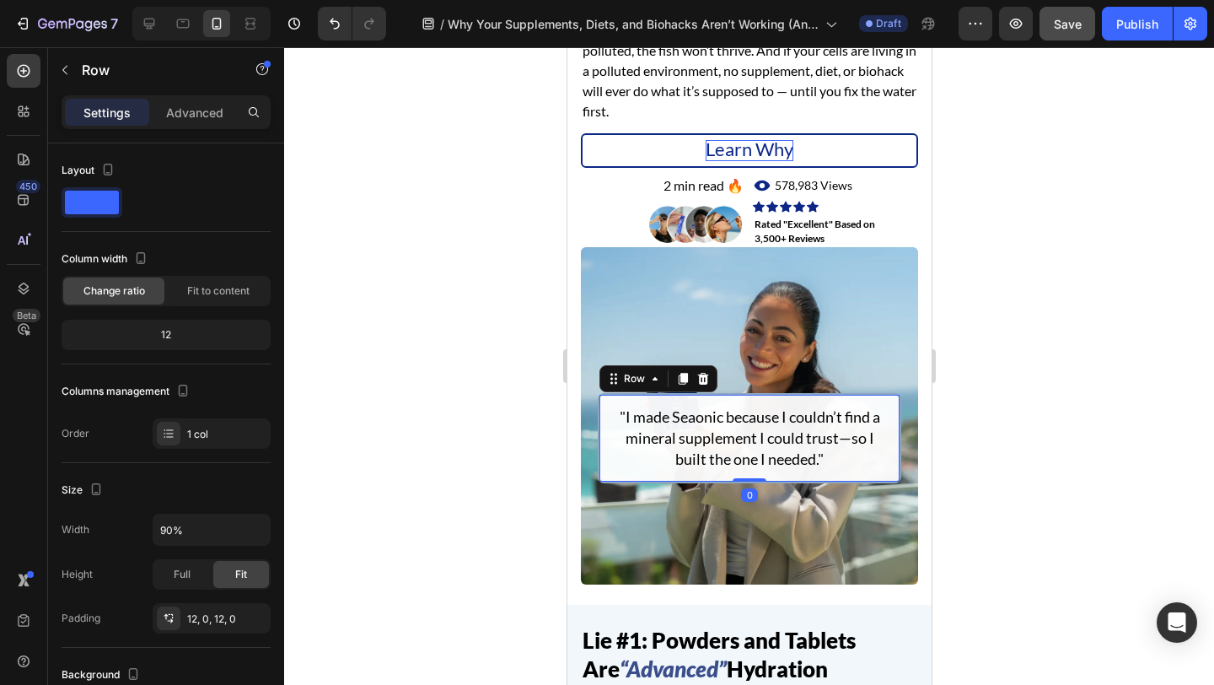
click at [604, 390] on div "Row" at bounding box center [658, 378] width 118 height 27
click at [642, 384] on div "Row" at bounding box center [634, 378] width 28 height 15
click at [626, 376] on div "Row" at bounding box center [634, 378] width 28 height 15
click at [198, 111] on p "Advanced" at bounding box center [194, 113] width 57 height 18
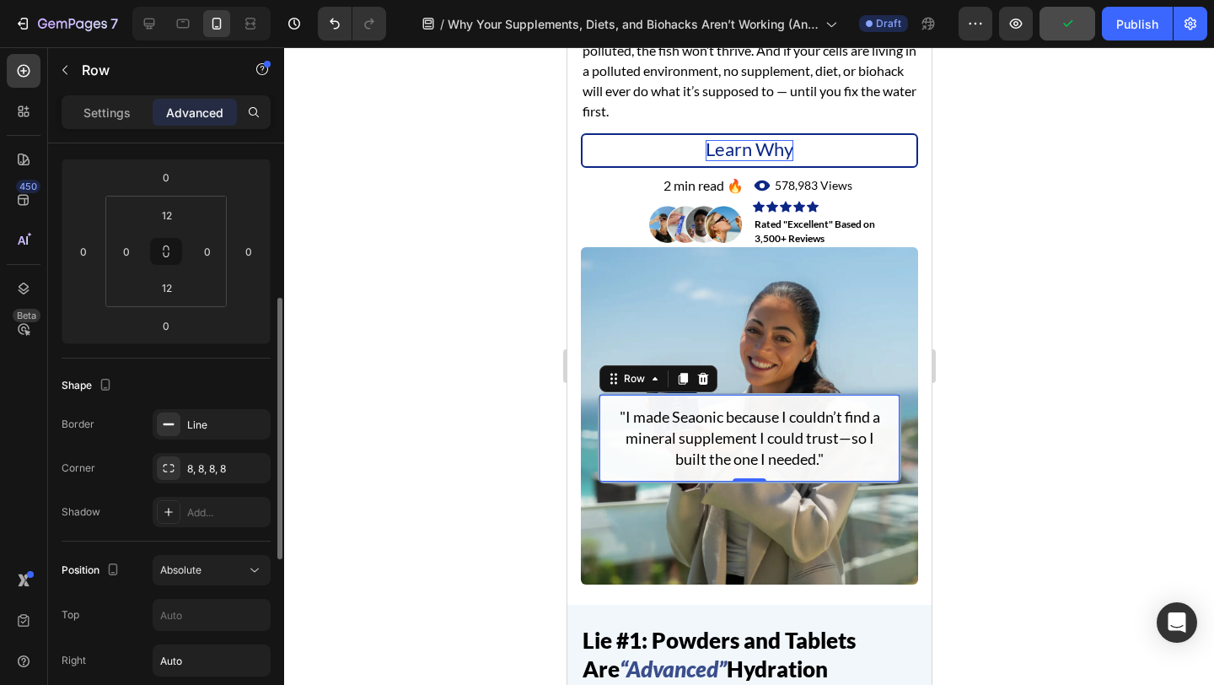
scroll to position [475, 0]
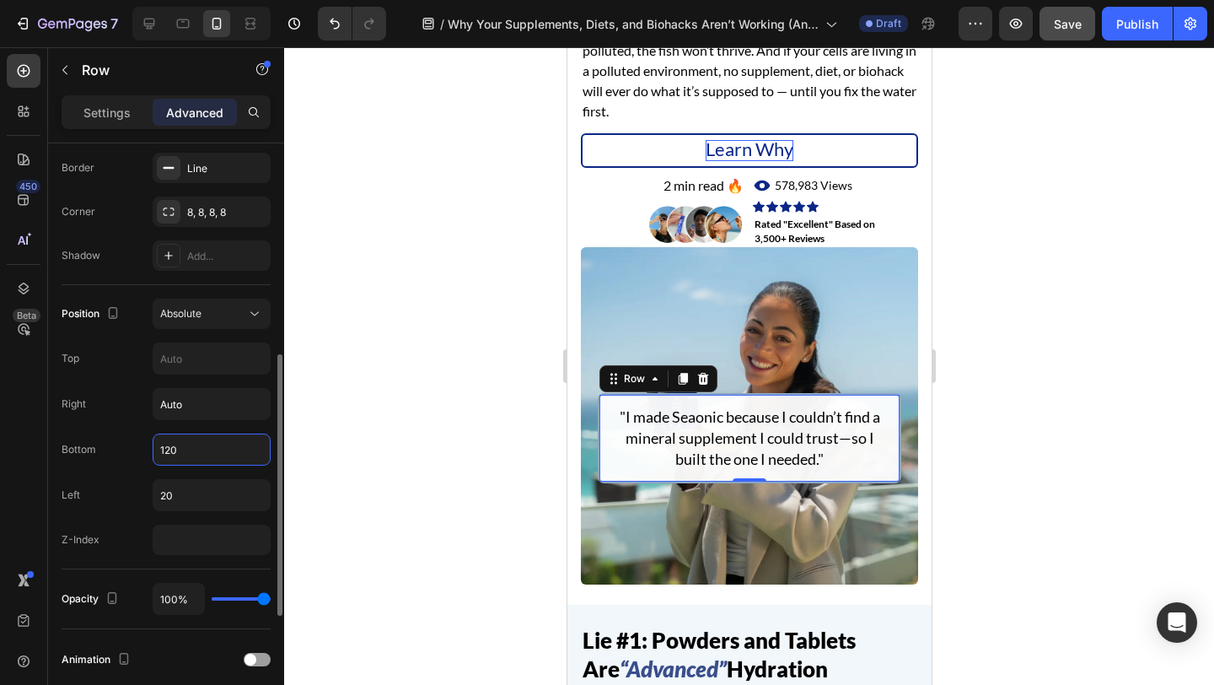
click at [202, 452] on input "120" at bounding box center [211, 449] width 116 height 30
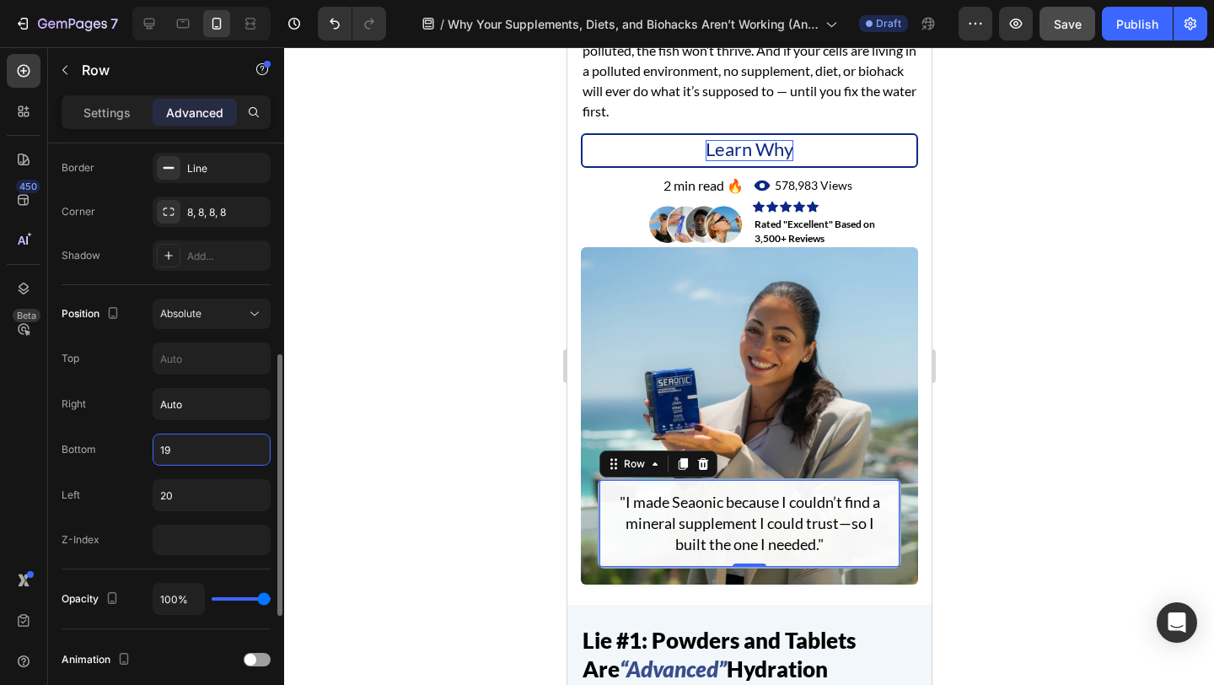
type input "20"
click at [124, 388] on div "Right Auto" at bounding box center [166, 404] width 209 height 32
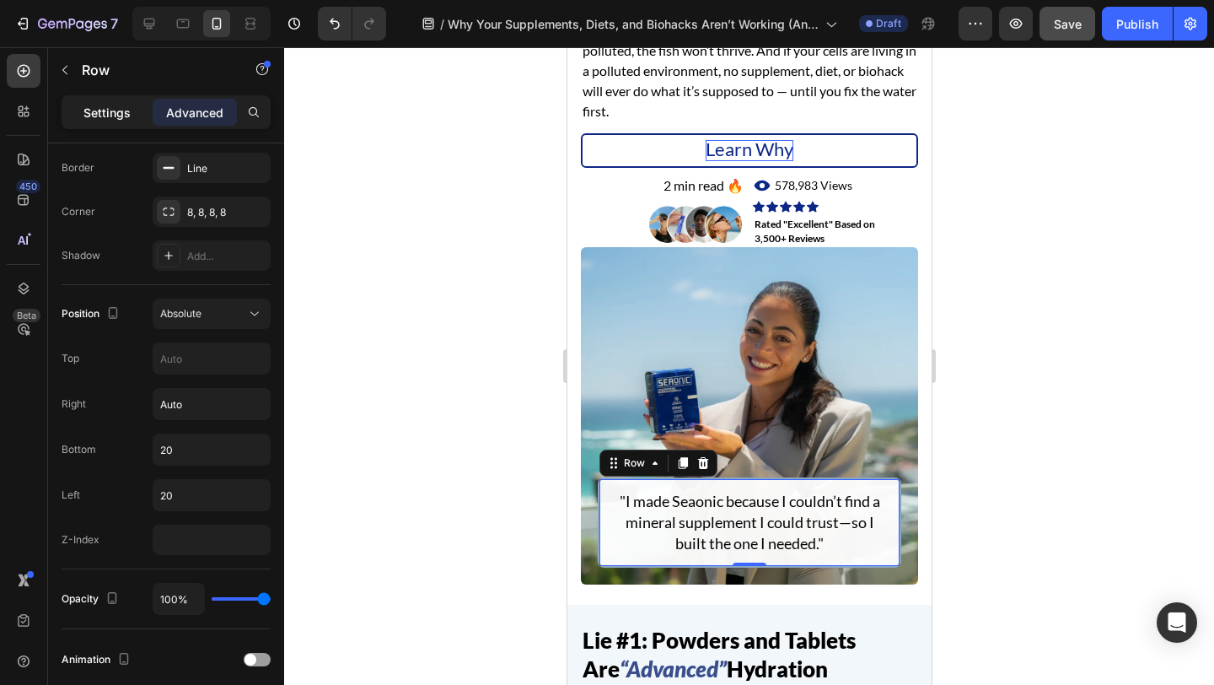
click at [109, 111] on p "Settings" at bounding box center [106, 113] width 47 height 18
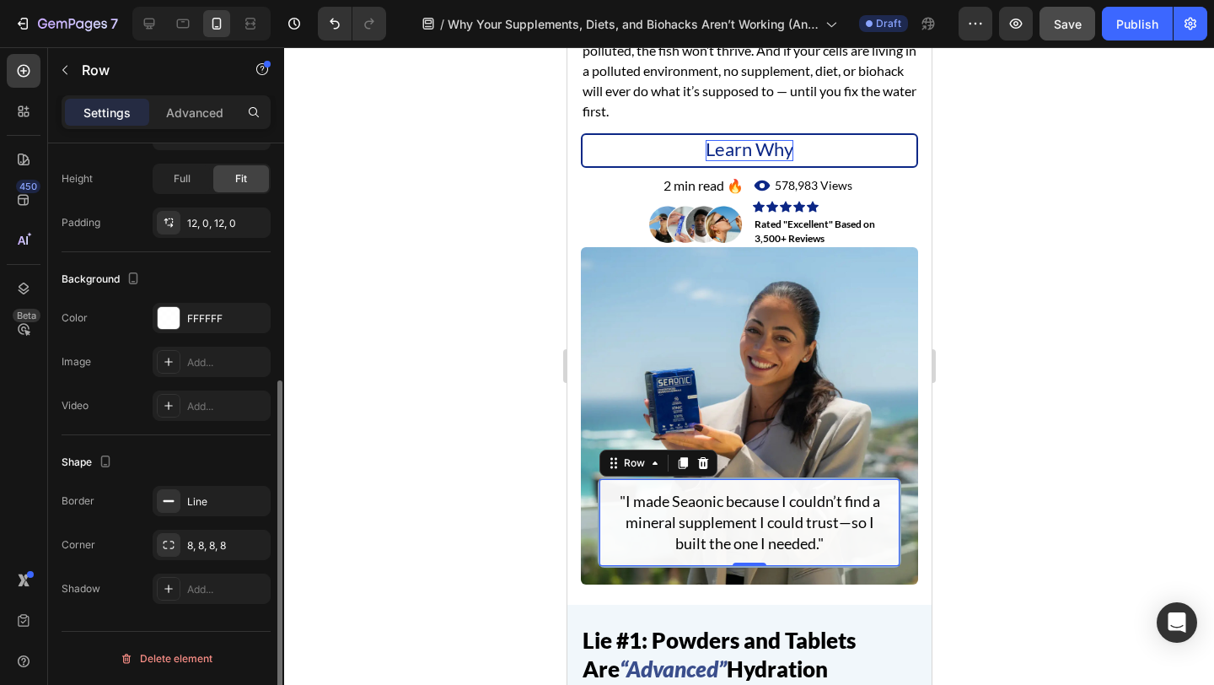
scroll to position [395, 0]
click at [189, 105] on p "Advanced" at bounding box center [194, 113] width 57 height 18
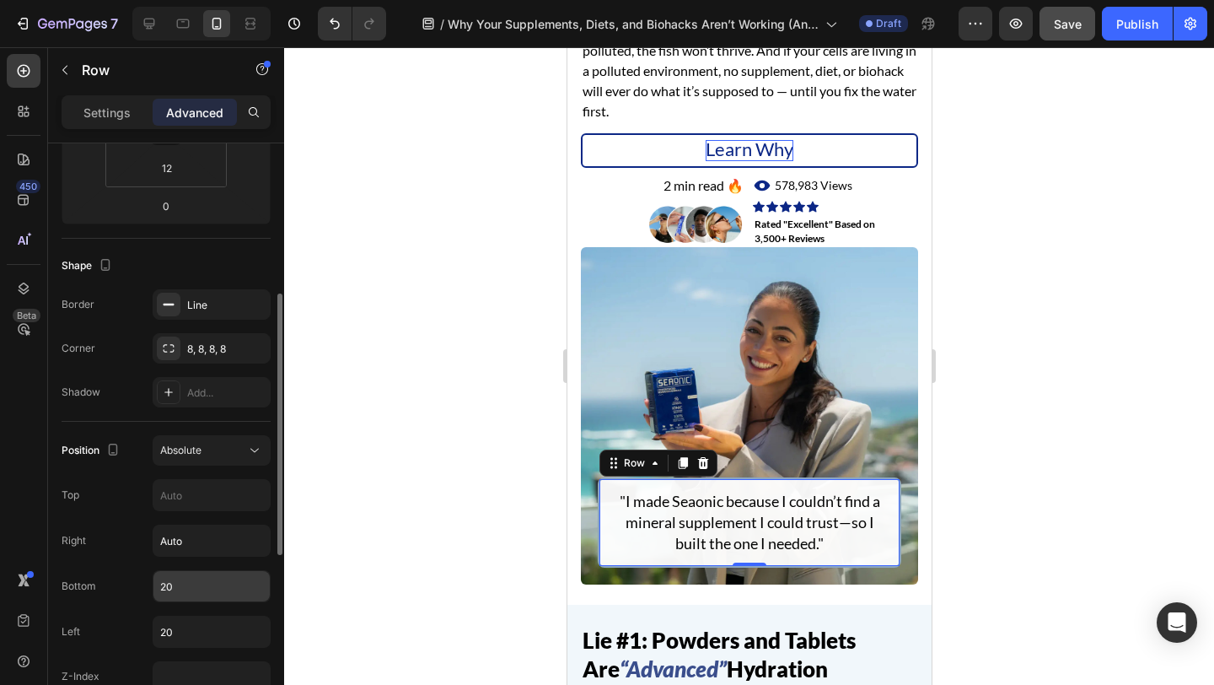
scroll to position [455, 0]
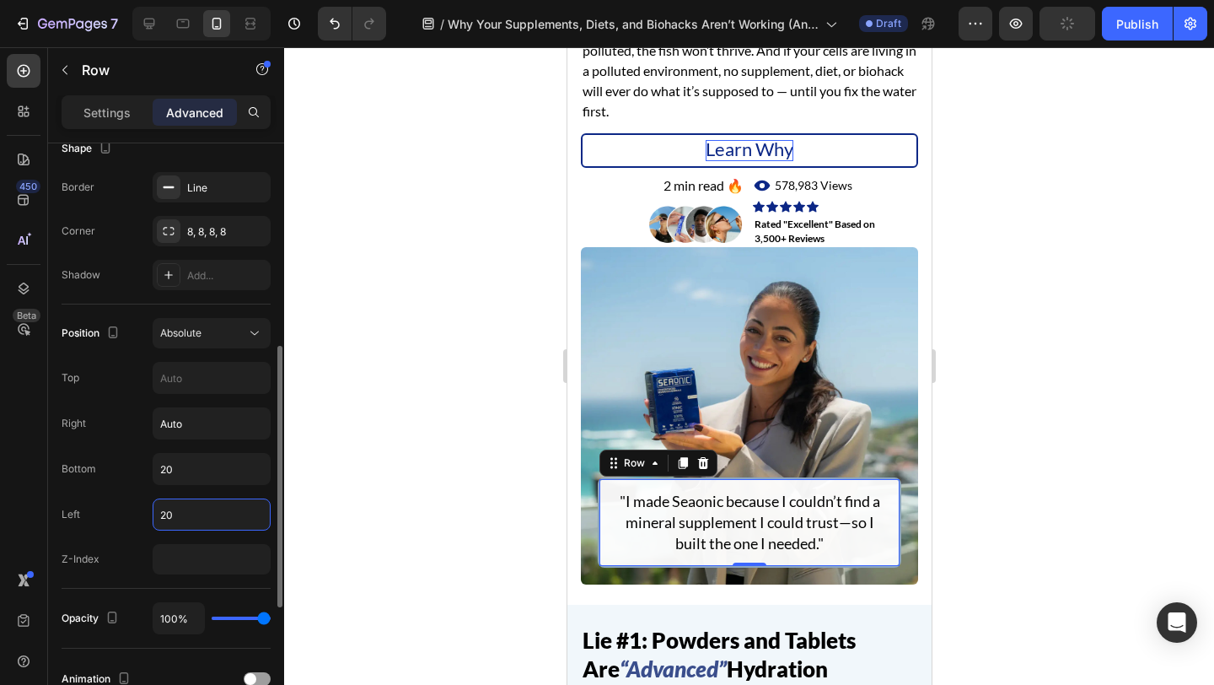
click at [215, 512] on input "20" at bounding box center [211, 514] width 116 height 30
type input "20"
click at [108, 106] on p "Settings" at bounding box center [106, 113] width 47 height 18
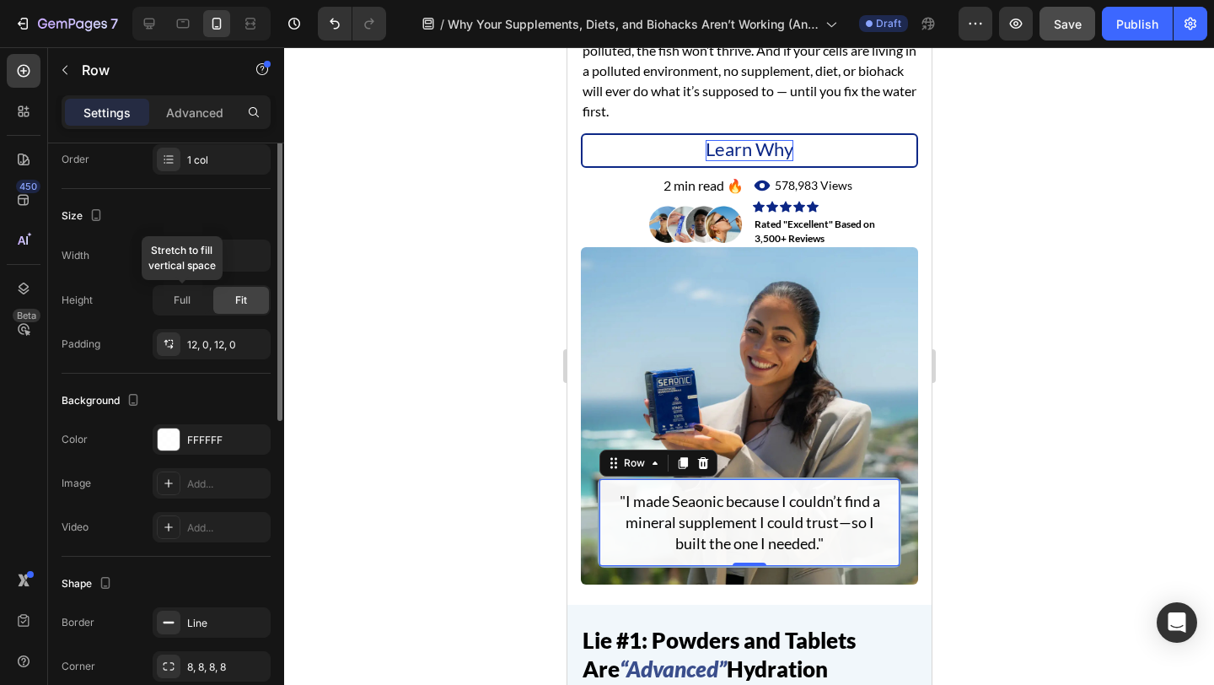
scroll to position [0, 0]
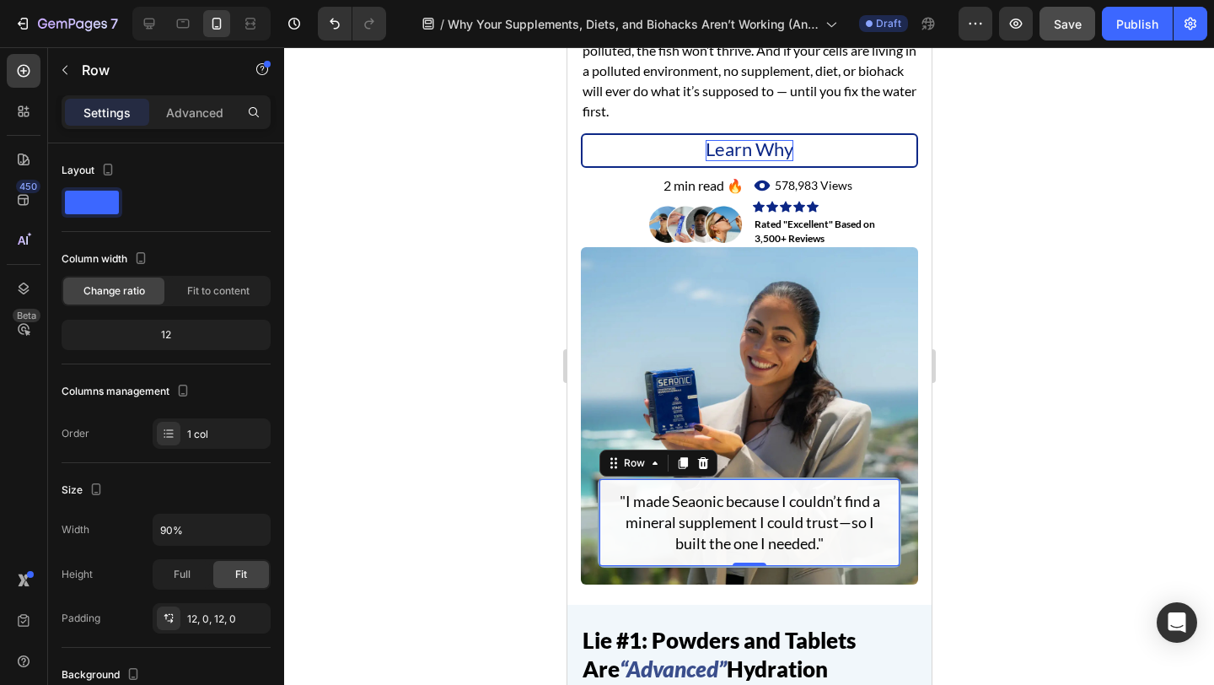
click at [963, 273] on div at bounding box center [749, 365] width 930 height 637
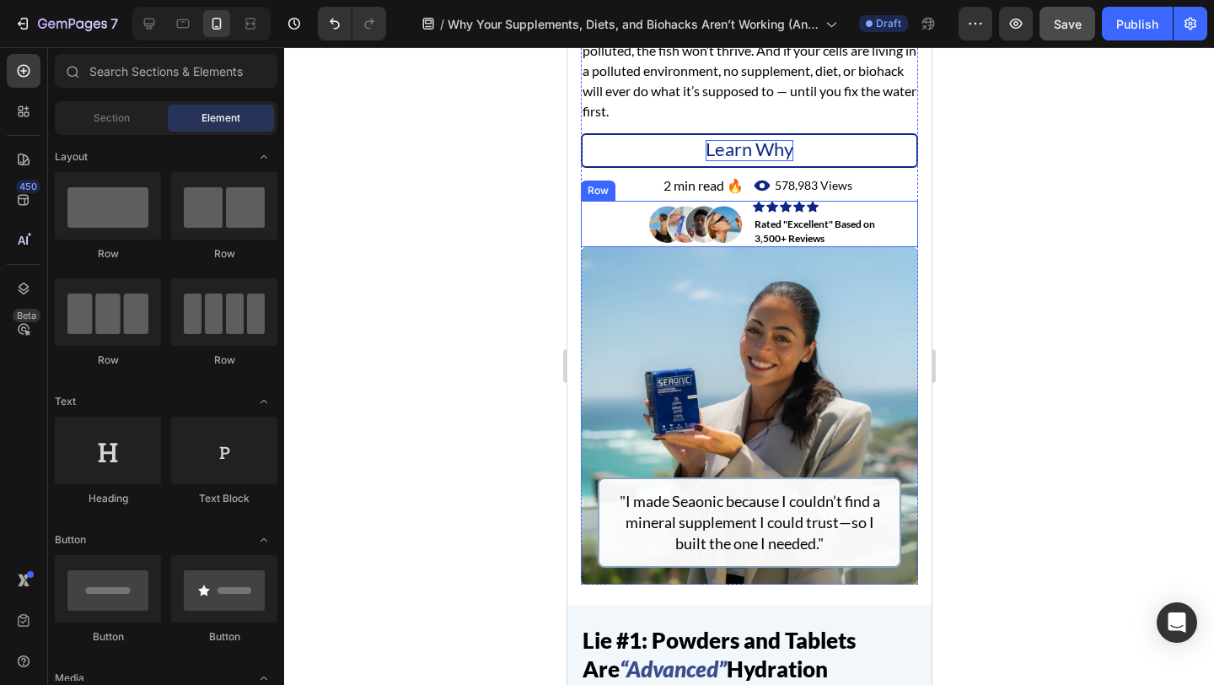
click at [748, 218] on div "Image Icon Icon Icon Icon Icon Icon List Rated "Excellent" Based on 3,500+ Revi…" at bounding box center [748, 224] width 337 height 47
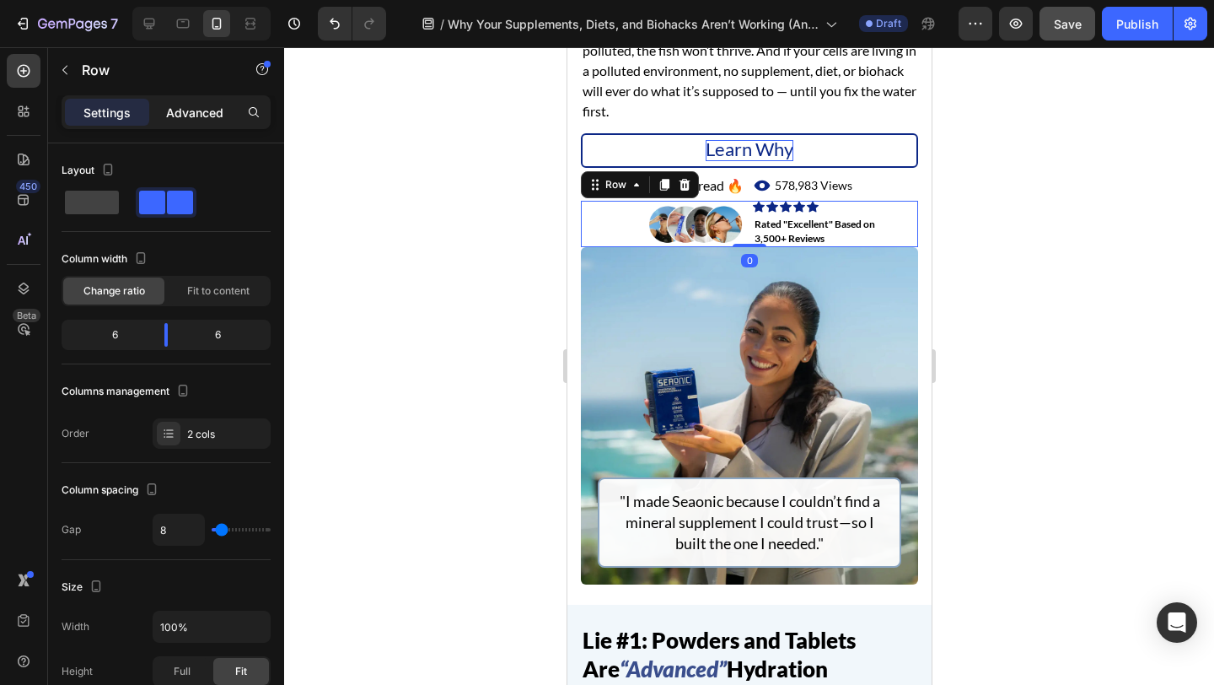
click at [208, 110] on p "Advanced" at bounding box center [194, 113] width 57 height 18
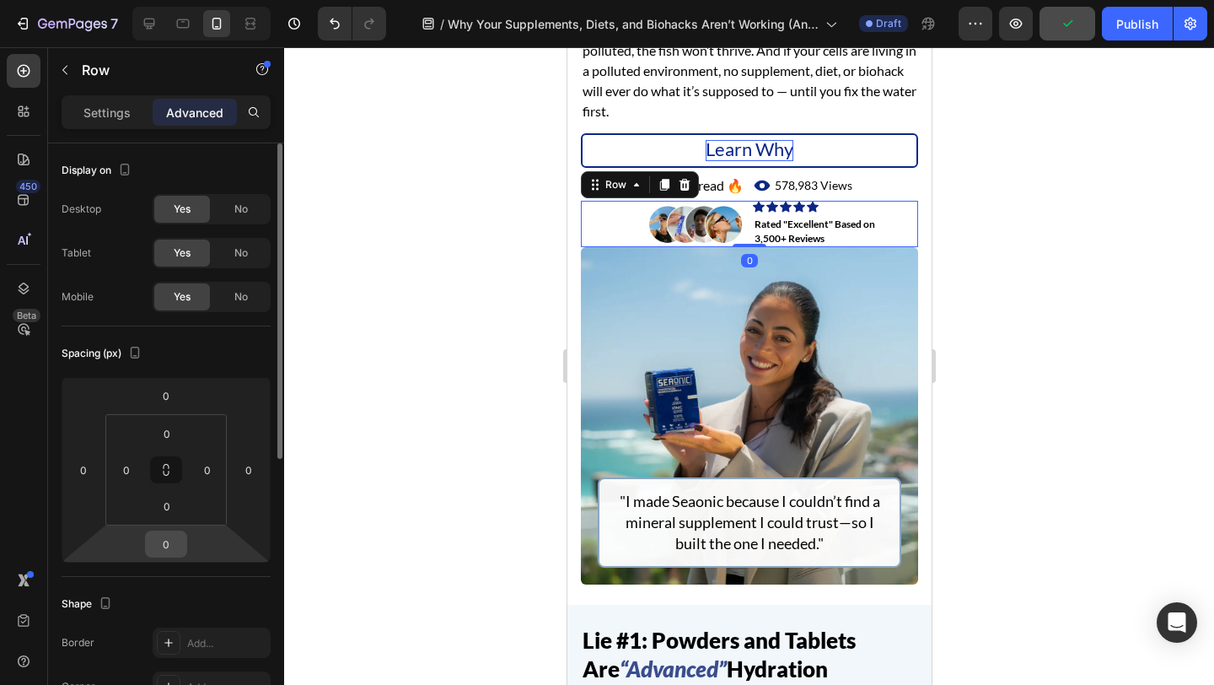
click at [175, 551] on input "0" at bounding box center [166, 543] width 34 height 25
type input "24"
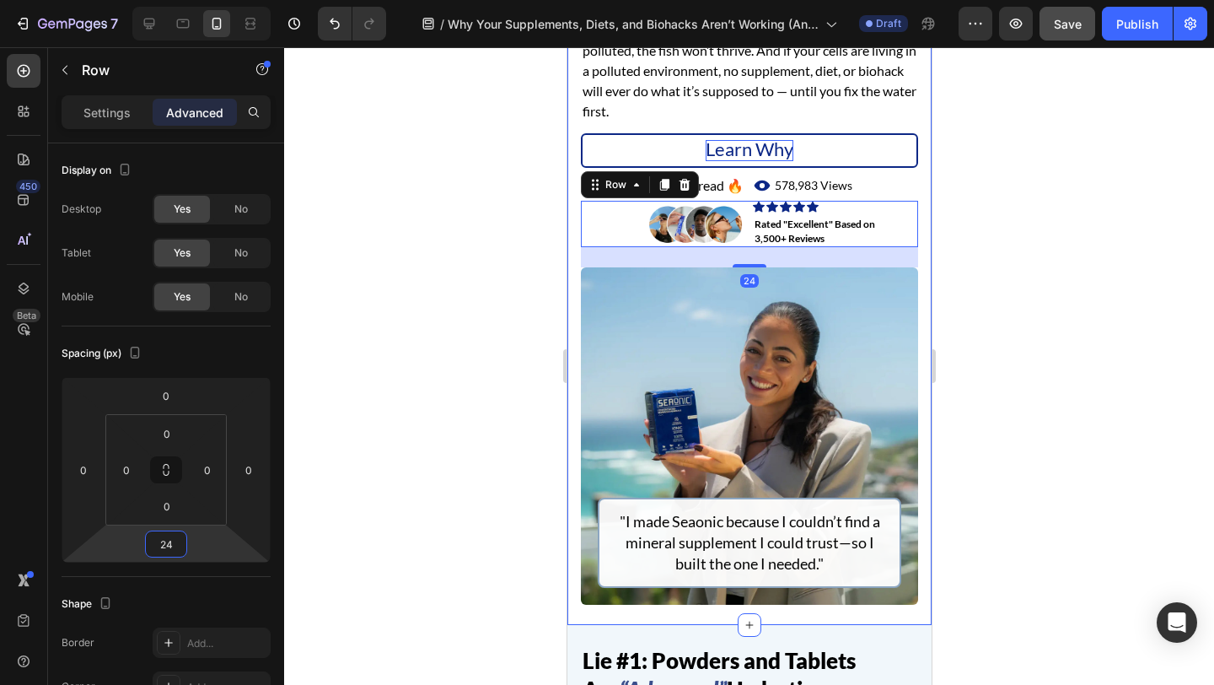
click at [573, 362] on div "Why Your Supplements, Diets, and Biohacks Aren’t Working (And What to Fix First…" at bounding box center [749, 204] width 364 height 841
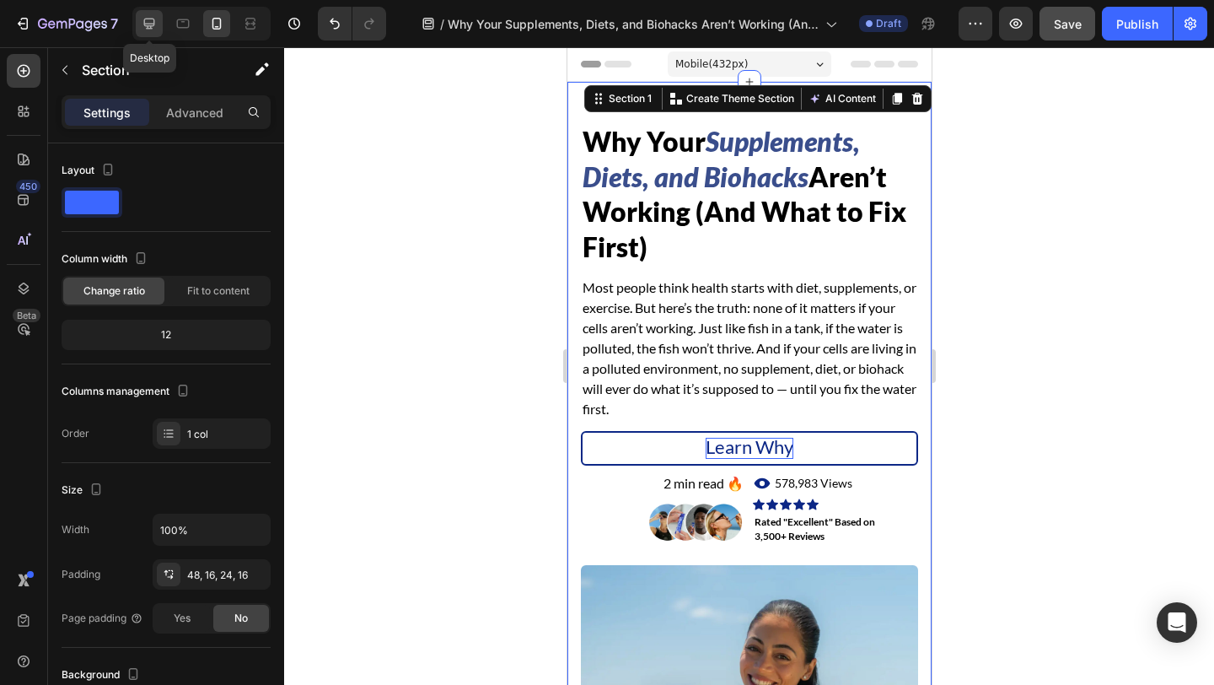
click at [144, 22] on icon at bounding box center [149, 24] width 11 height 11
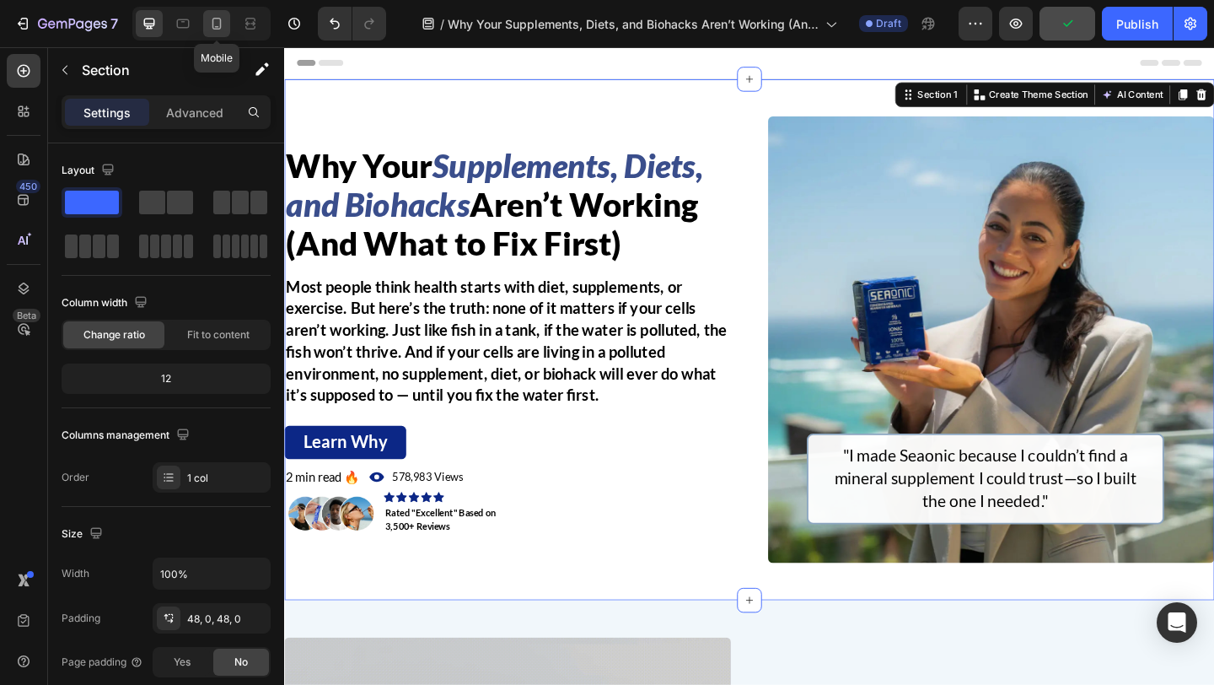
click at [212, 24] on icon at bounding box center [216, 24] width 9 height 12
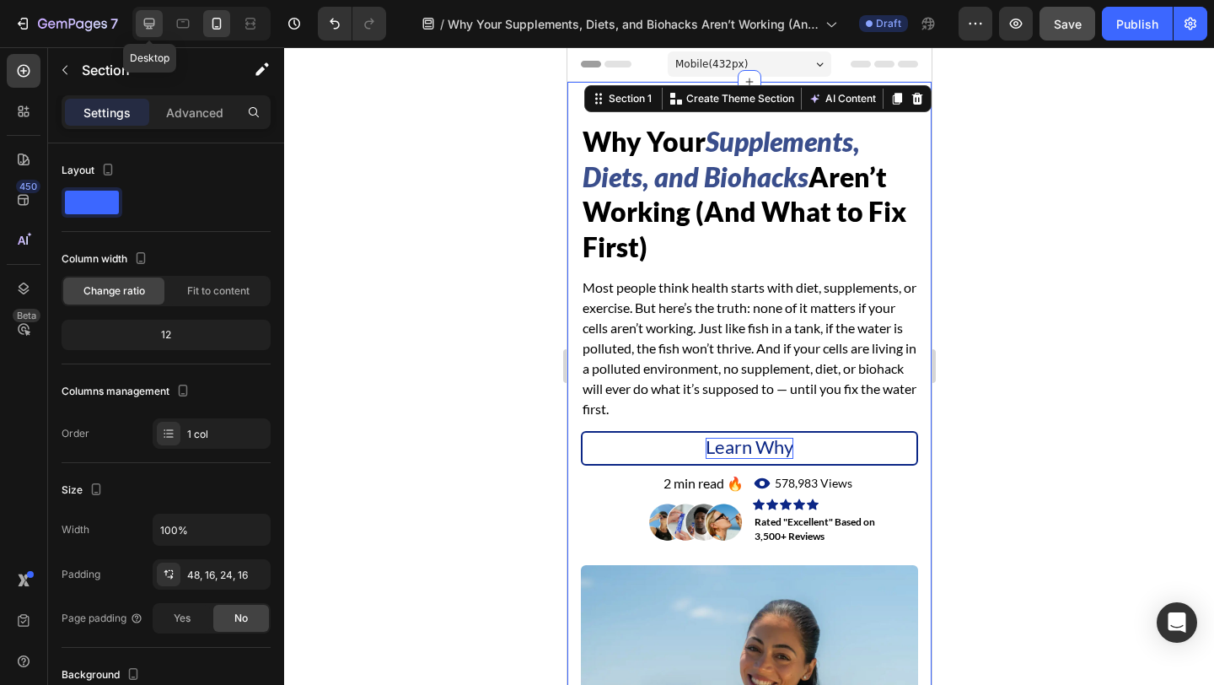
click at [153, 25] on icon at bounding box center [149, 24] width 11 height 11
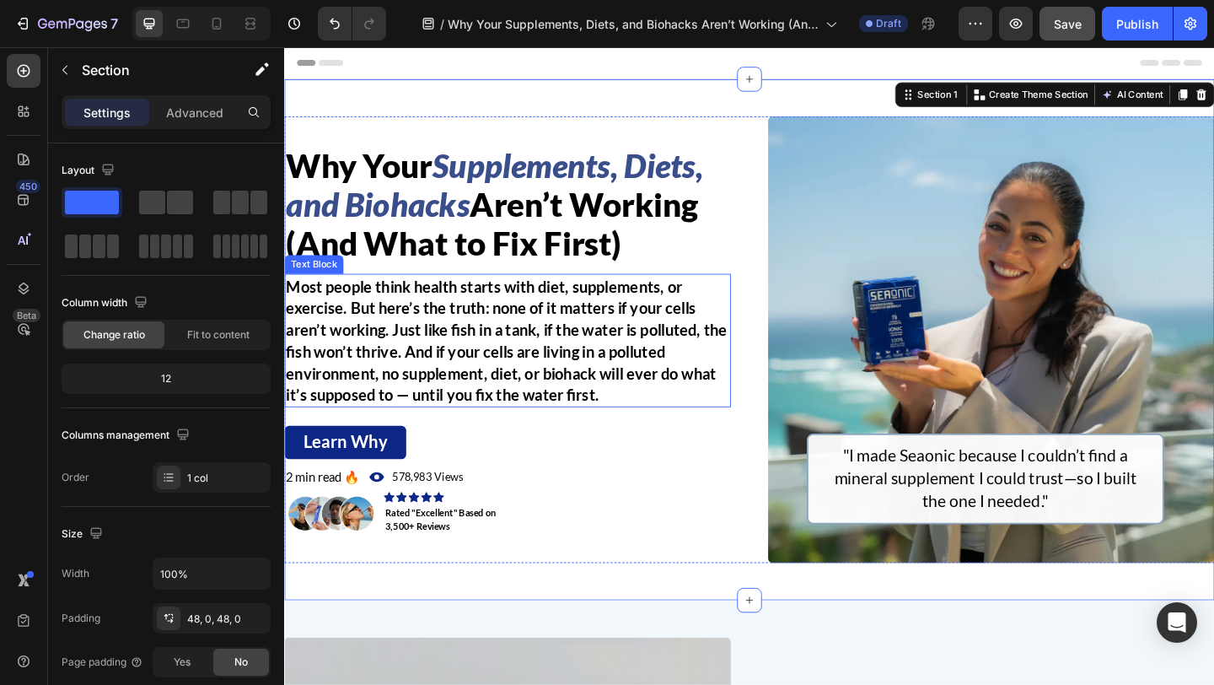
click at [476, 345] on p "Most people think health starts with diet, supplements, or exercise. But here’s…" at bounding box center [527, 366] width 482 height 142
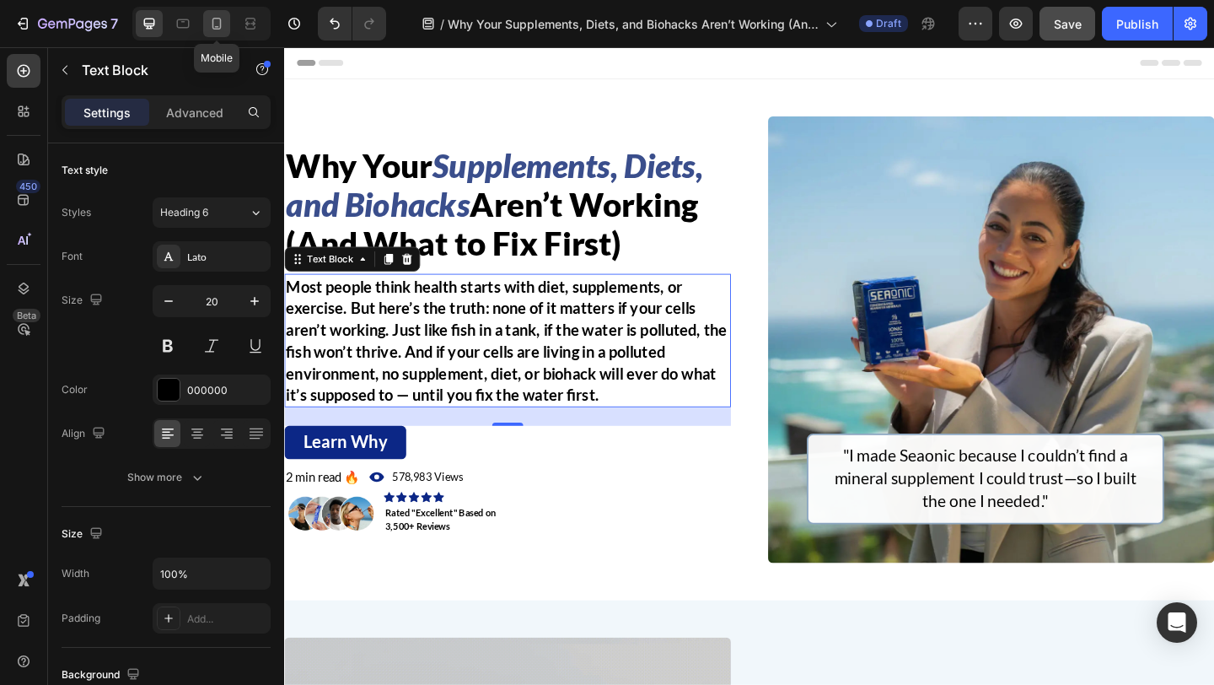
click at [213, 19] on icon at bounding box center [216, 24] width 9 height 12
type input "16"
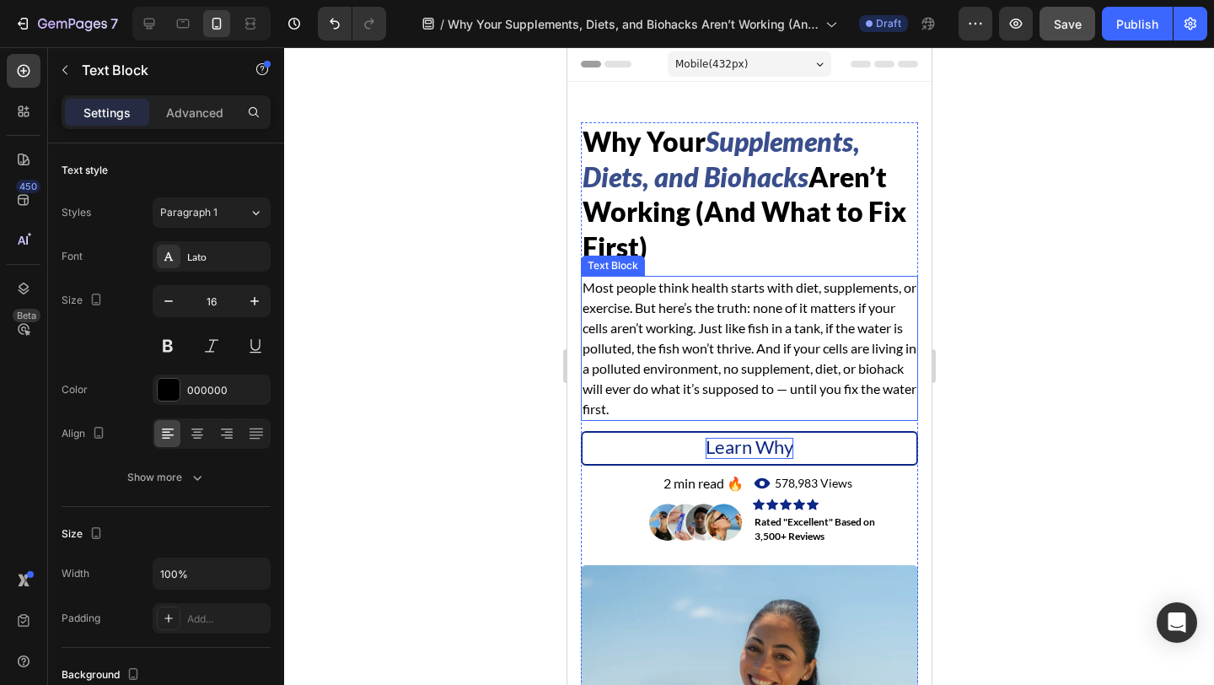
click at [618, 318] on p "Most people think health starts with diet, supplements, or exercise. But here’s…" at bounding box center [749, 348] width 334 height 142
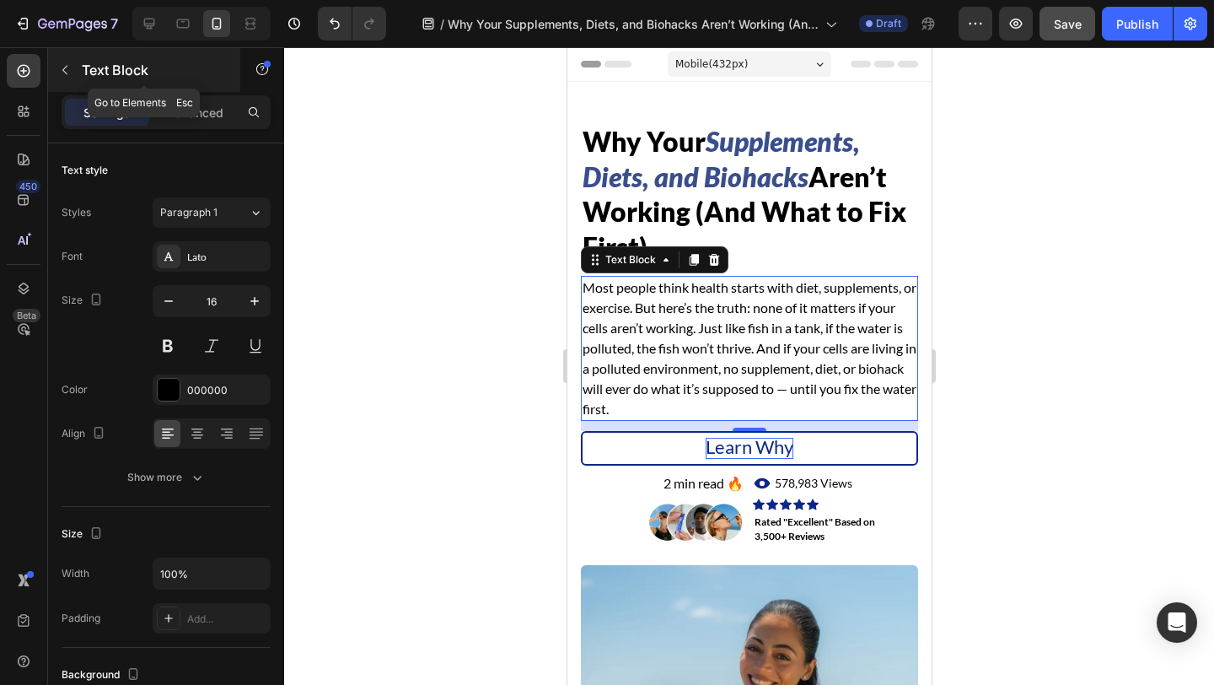
click at [67, 68] on icon "button" at bounding box center [64, 69] width 13 height 13
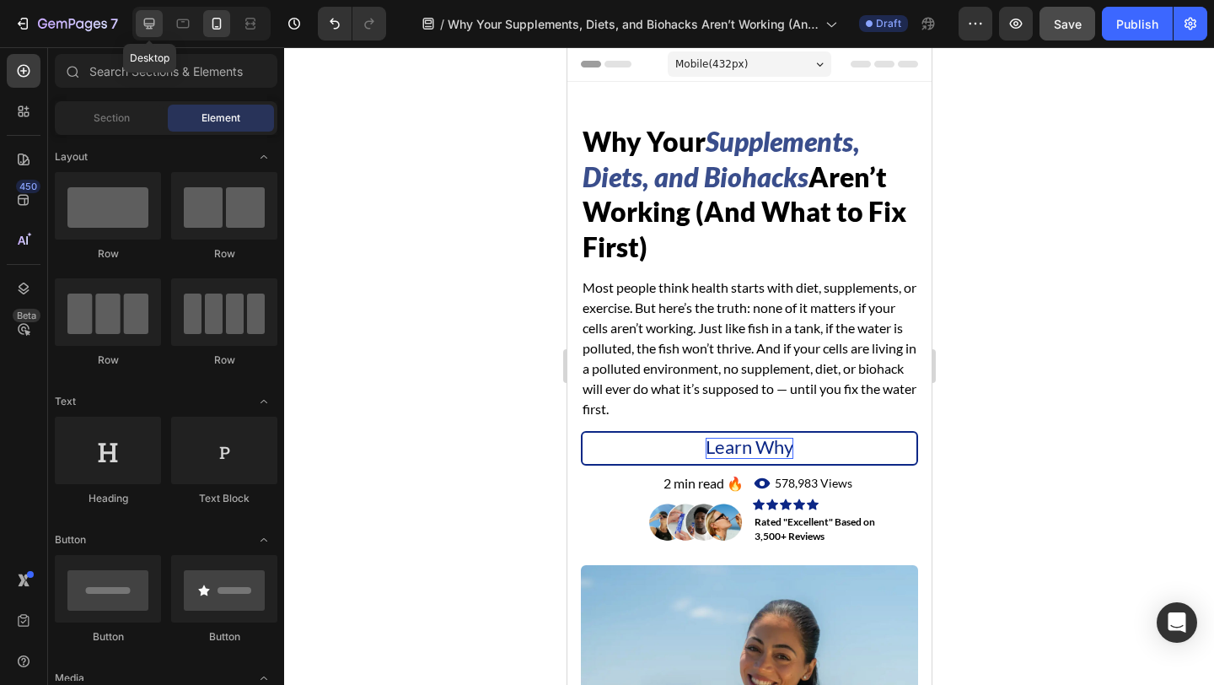
click at [146, 23] on icon at bounding box center [149, 24] width 11 height 11
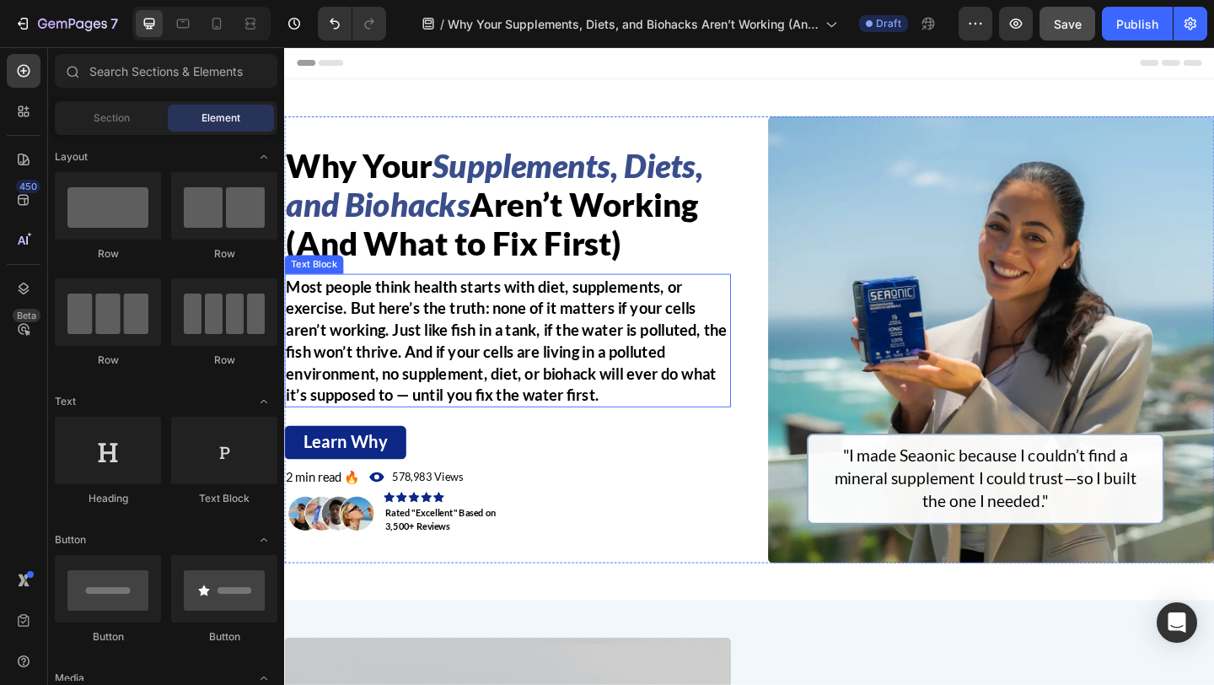
click at [307, 335] on p "Most people think health starts with diet, supplements, or exercise. But here’s…" at bounding box center [527, 366] width 482 height 142
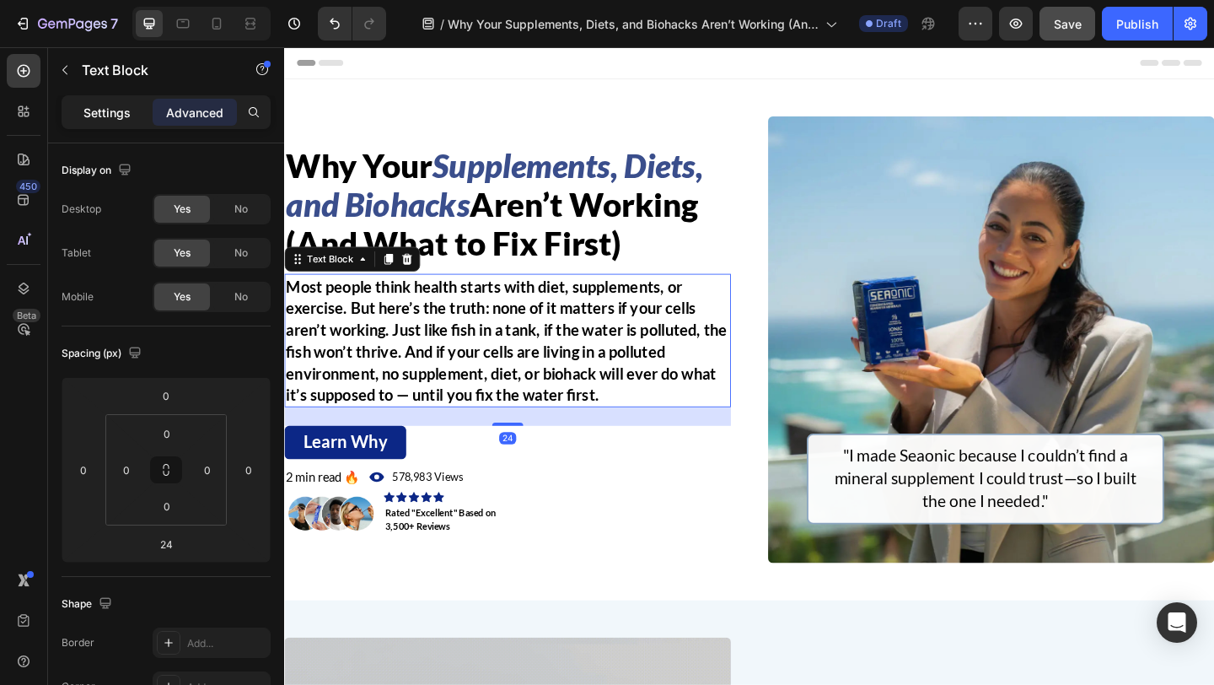
click at [91, 116] on p "Settings" at bounding box center [106, 113] width 47 height 18
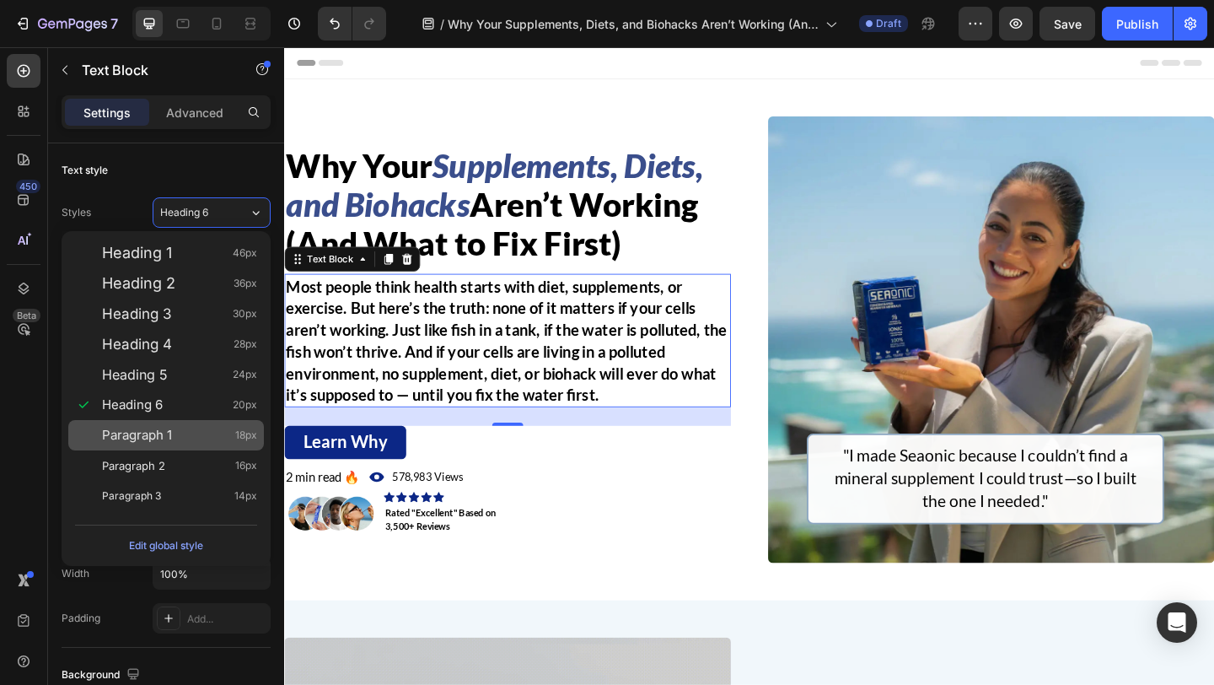
click at [221, 440] on div "Paragraph 1 18px" at bounding box center [179, 435] width 155 height 17
type input "18"
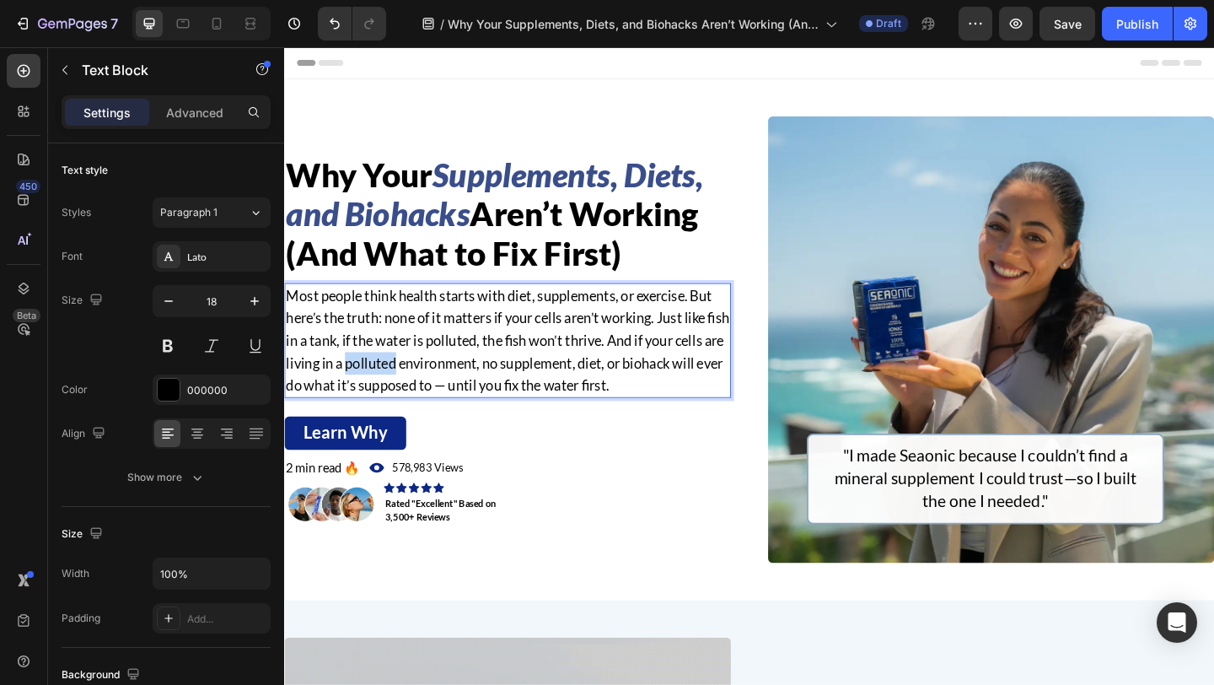
click at [439, 379] on p "Most people think health starts with diet, supplements, or exercise. But here’s…" at bounding box center [527, 365] width 482 height 121
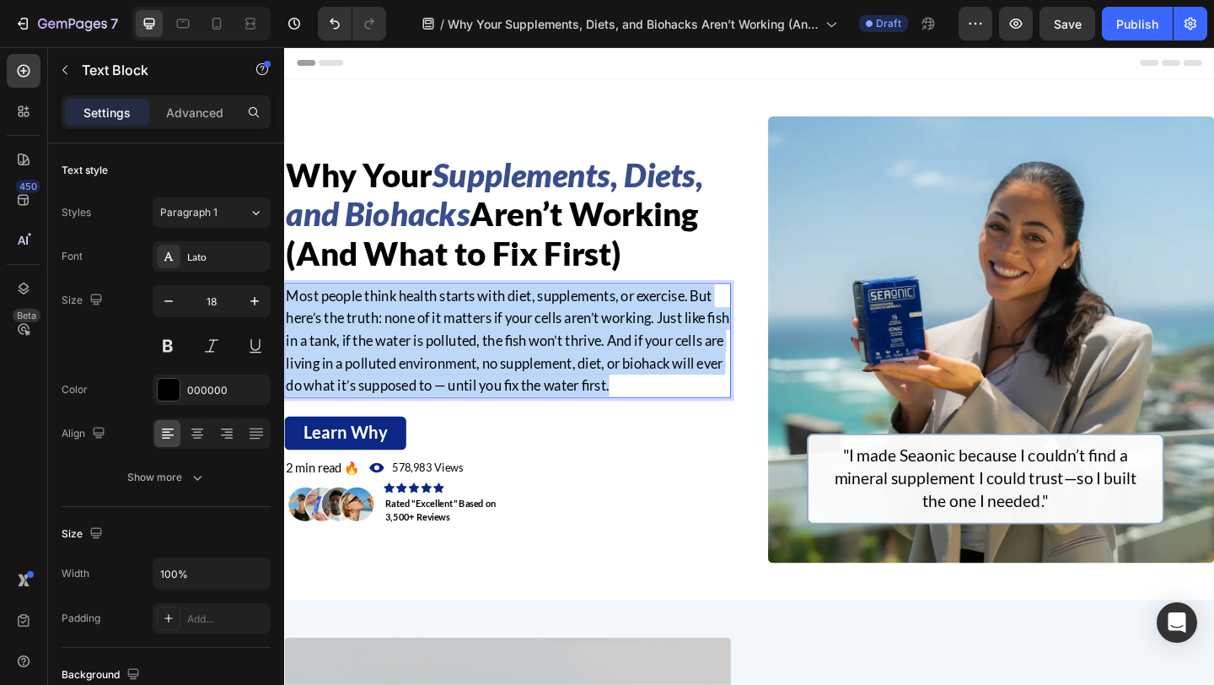
click at [439, 379] on p "Most people think health starts with diet, supplements, or exercise. But here’s…" at bounding box center [527, 365] width 482 height 121
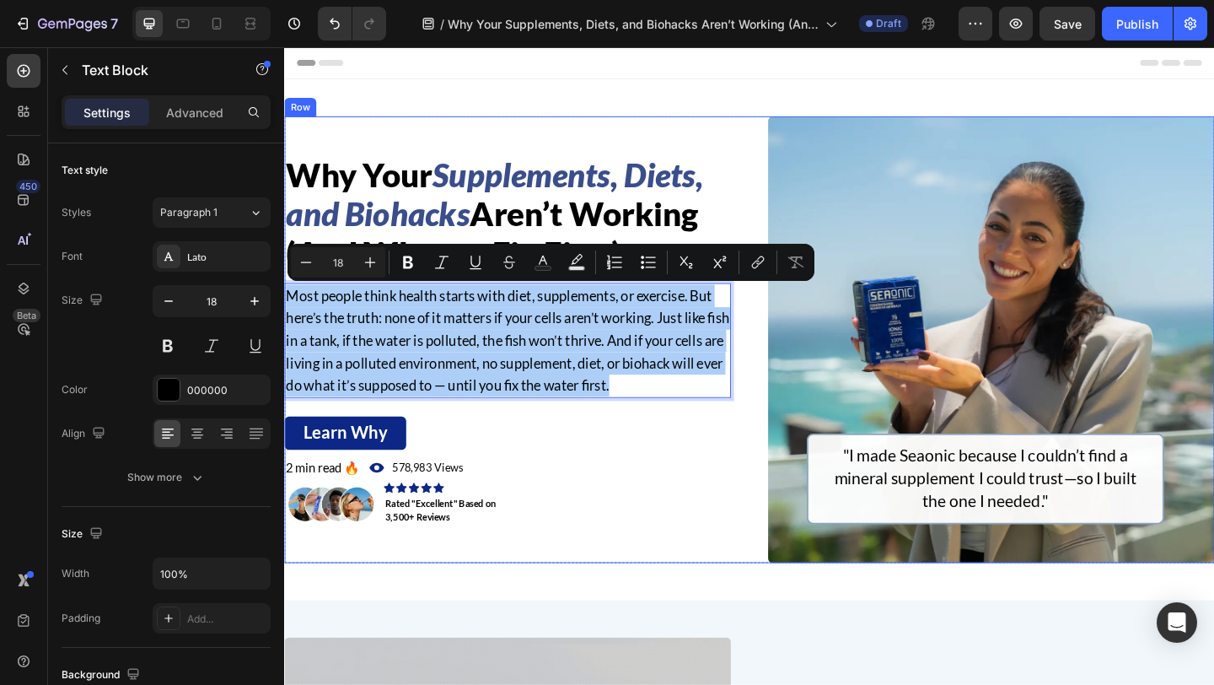
click at [798, 459] on div "Why Your Supplements, Diets, and Biohacks Aren’t Working (And What to Fix First…" at bounding box center [790, 365] width 1012 height 486
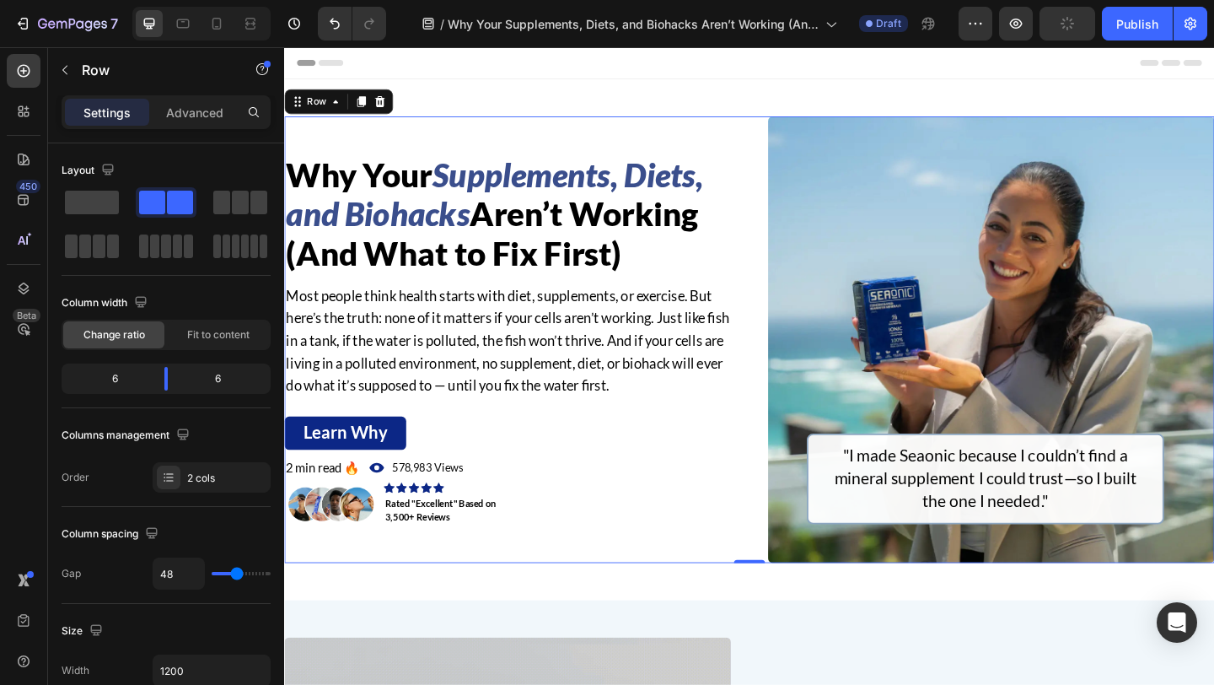
click at [781, 357] on div "Why Your Supplements, Diets, and Biohacks Aren’t Working (And What to Fix First…" at bounding box center [790, 365] width 1012 height 486
click at [860, 472] on div ""I made Seaonic because I couldn’t find a mineral supplement I could trust—so I…" at bounding box center [1046, 516] width 389 height 99
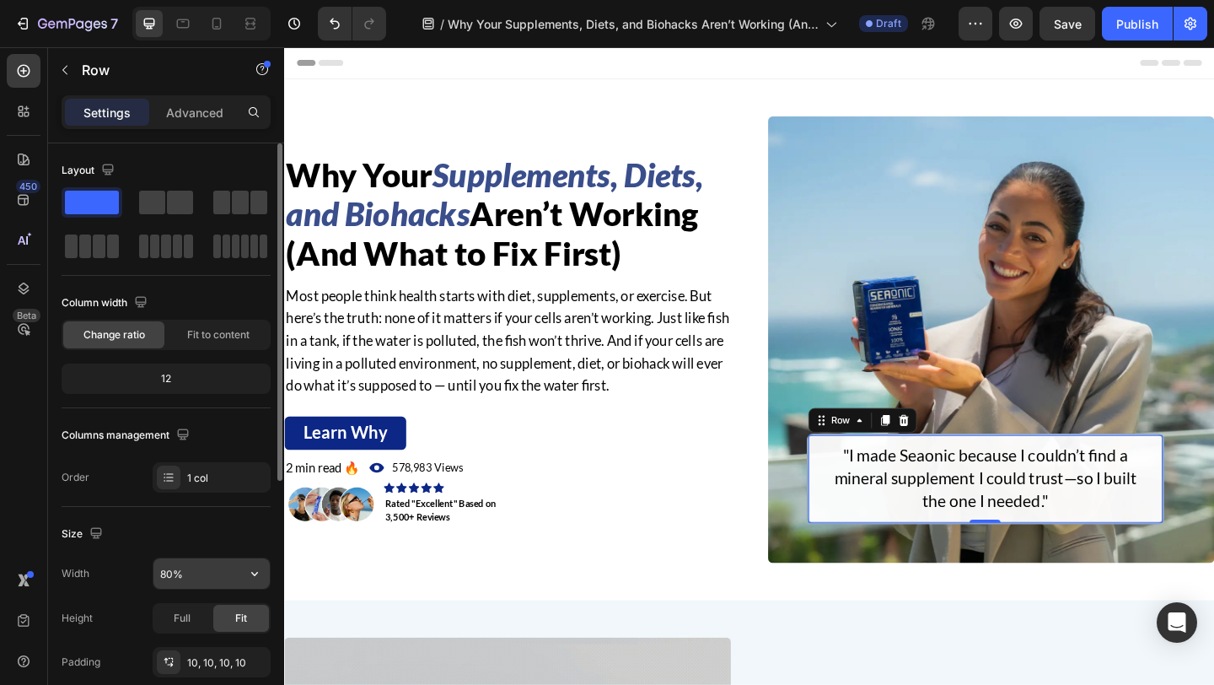
click at [168, 570] on input "80%" at bounding box center [211, 573] width 116 height 30
type input "90%"
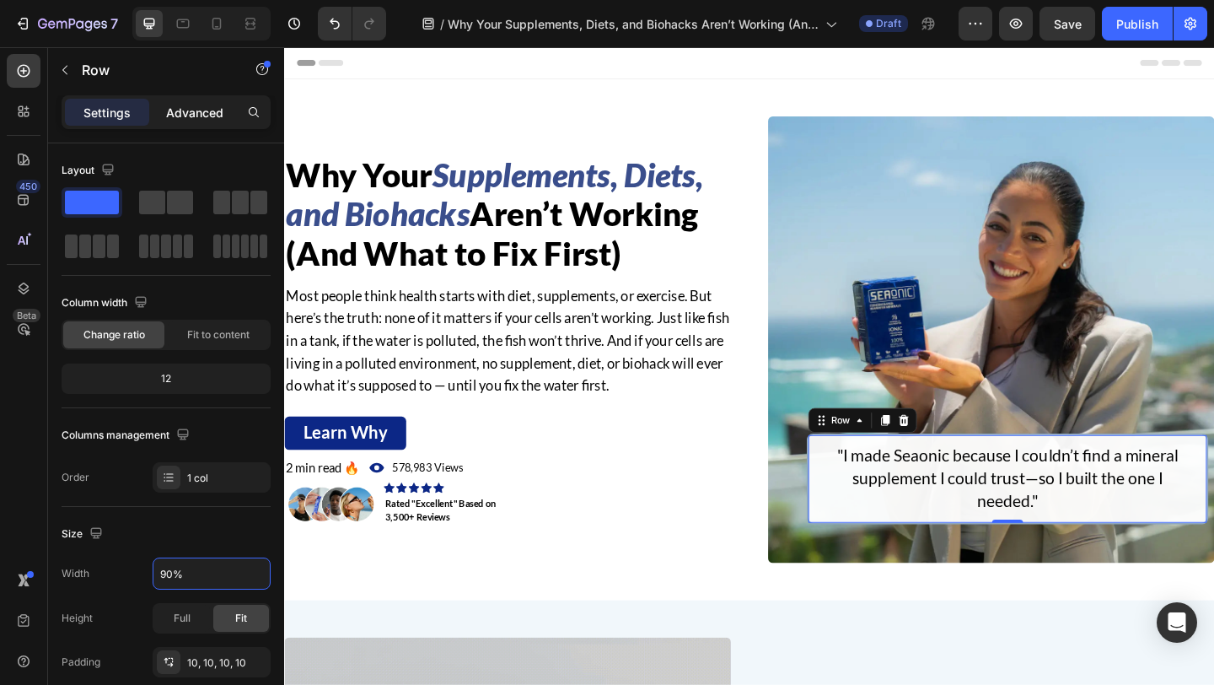
click at [185, 108] on p "Advanced" at bounding box center [194, 113] width 57 height 18
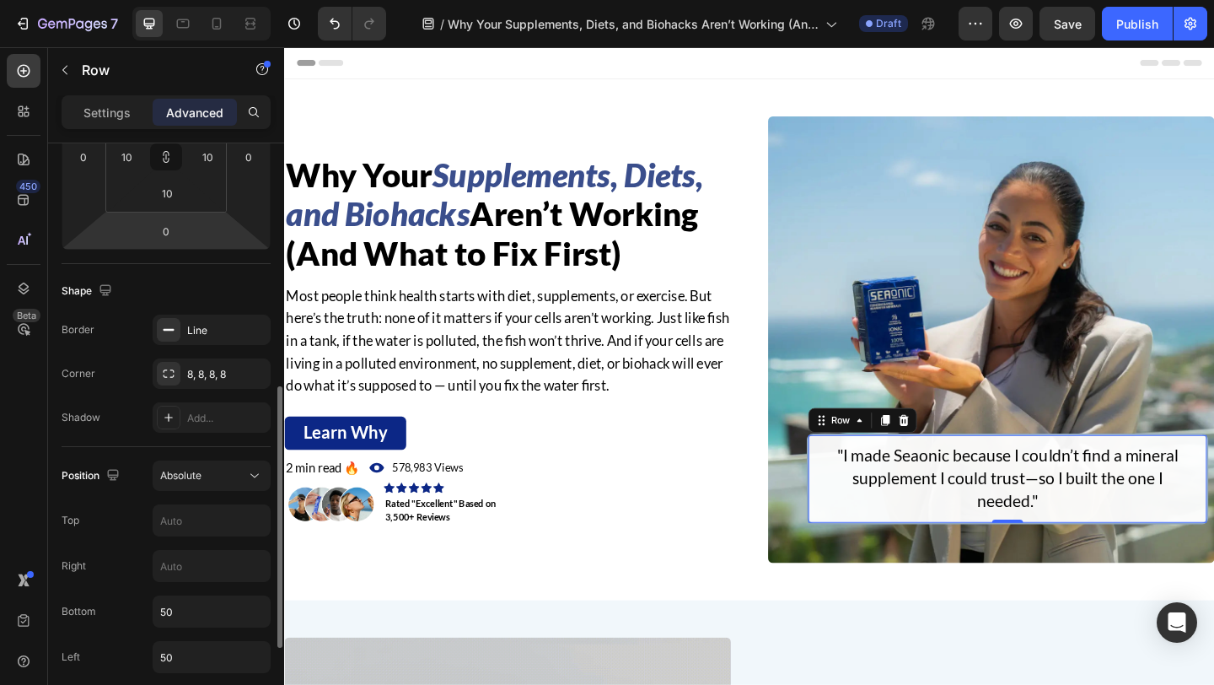
scroll to position [384, 0]
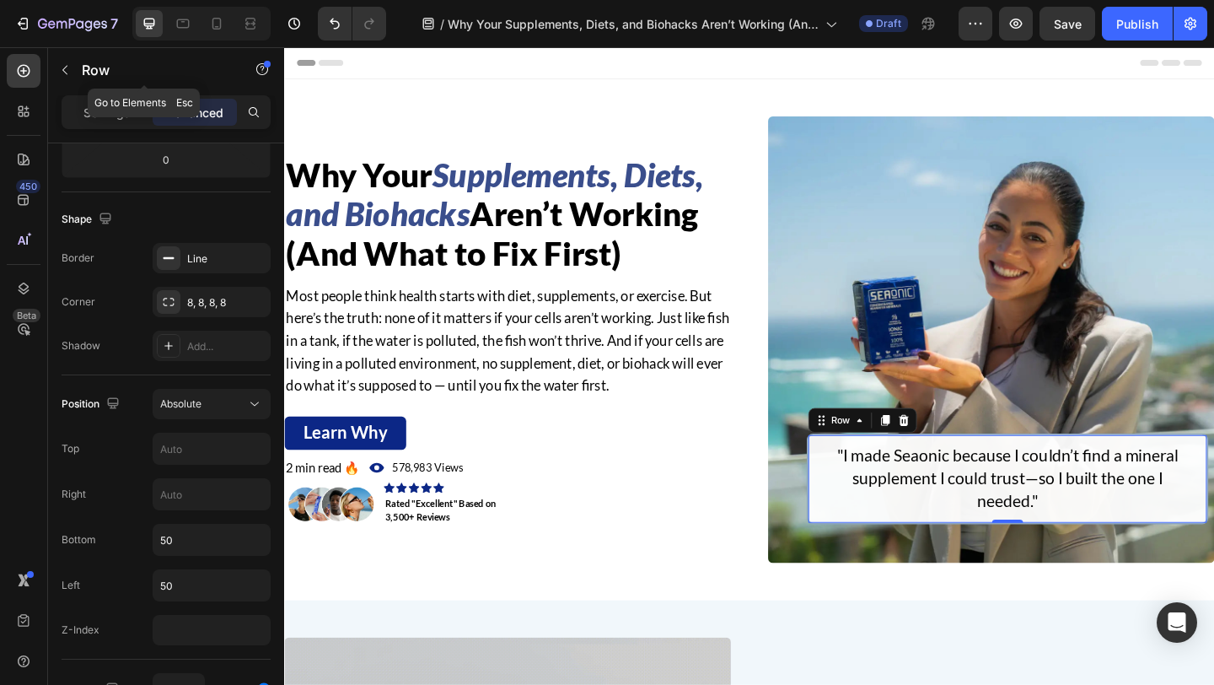
click at [111, 93] on div "Row" at bounding box center [144, 71] width 192 height 48
click at [89, 114] on p "Settings" at bounding box center [106, 113] width 47 height 18
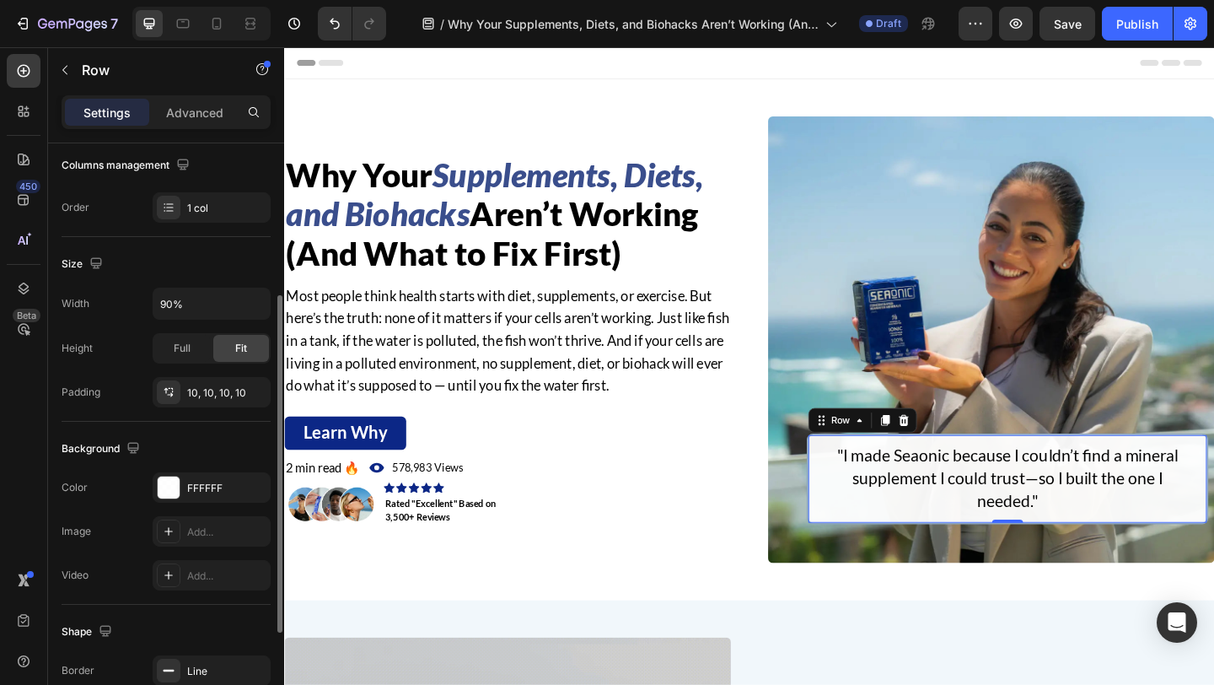
scroll to position [258, 0]
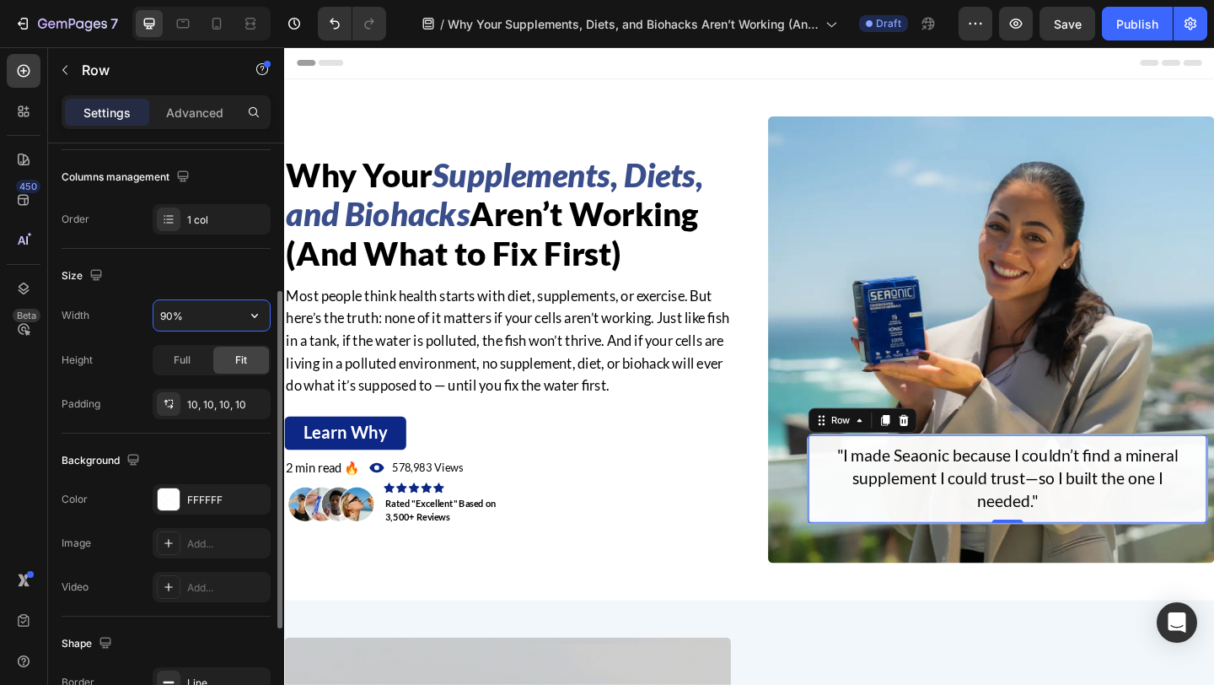
click at [167, 318] on input "90%" at bounding box center [211, 315] width 116 height 30
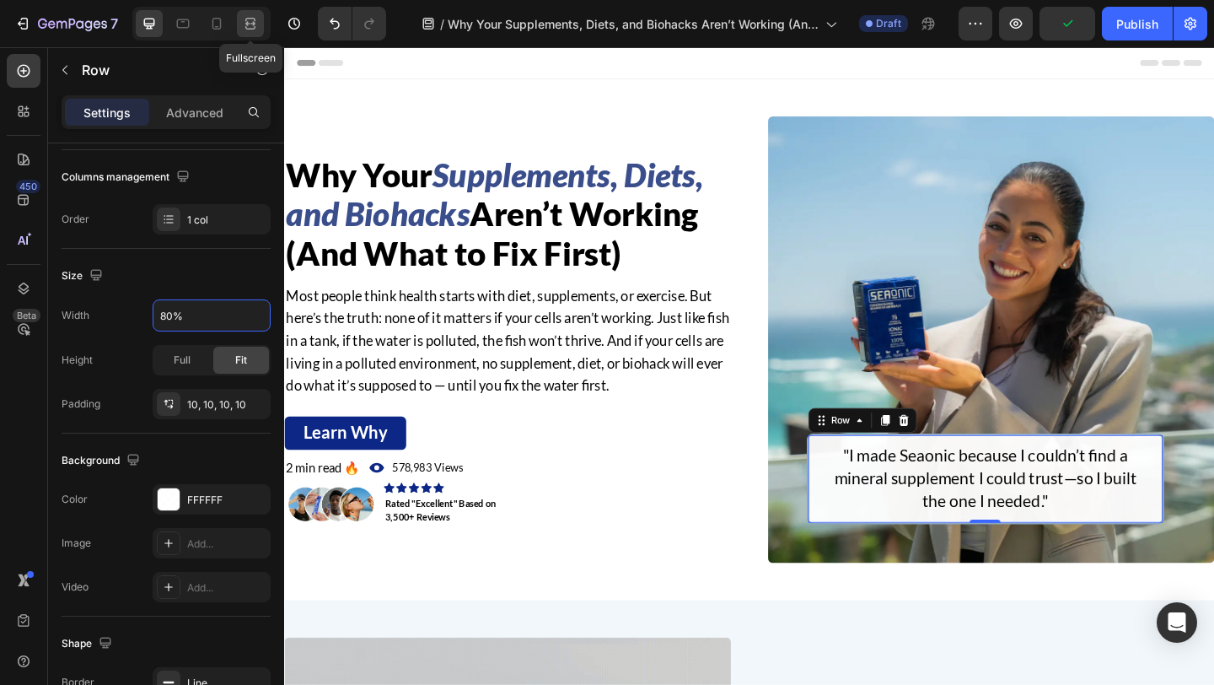
type input "80%"
click at [249, 21] on icon at bounding box center [250, 23] width 17 height 17
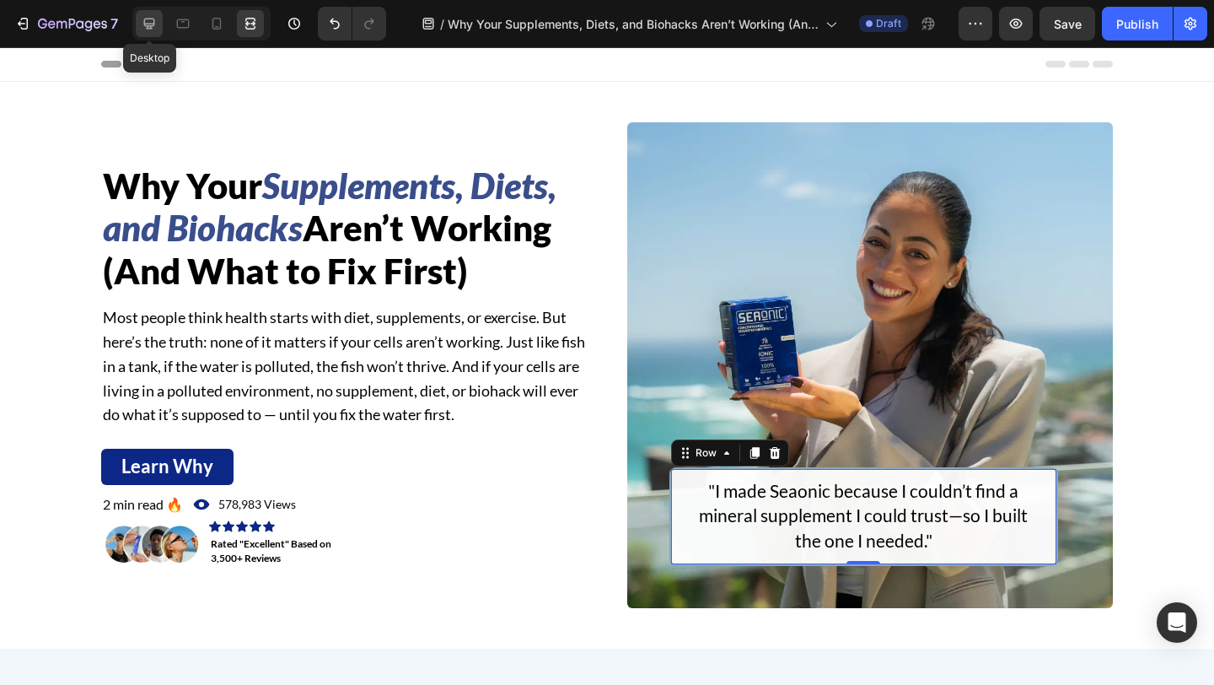
click at [157, 24] on icon at bounding box center [149, 23] width 17 height 17
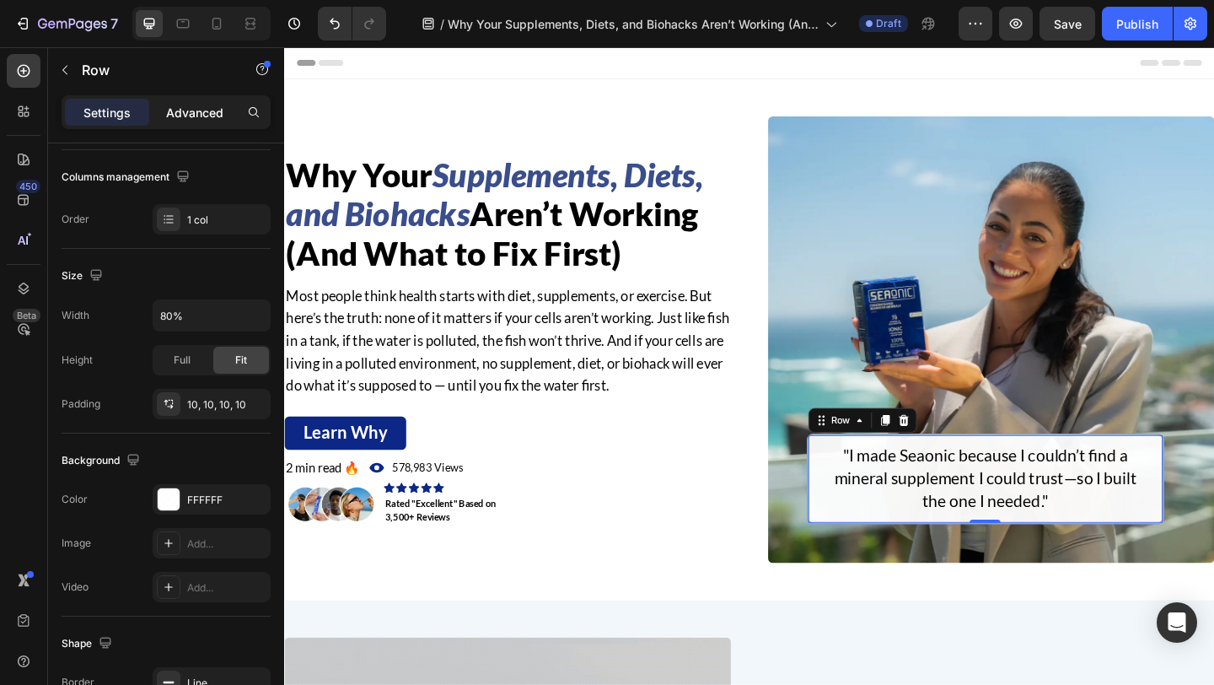
click at [209, 119] on p "Advanced" at bounding box center [194, 113] width 57 height 18
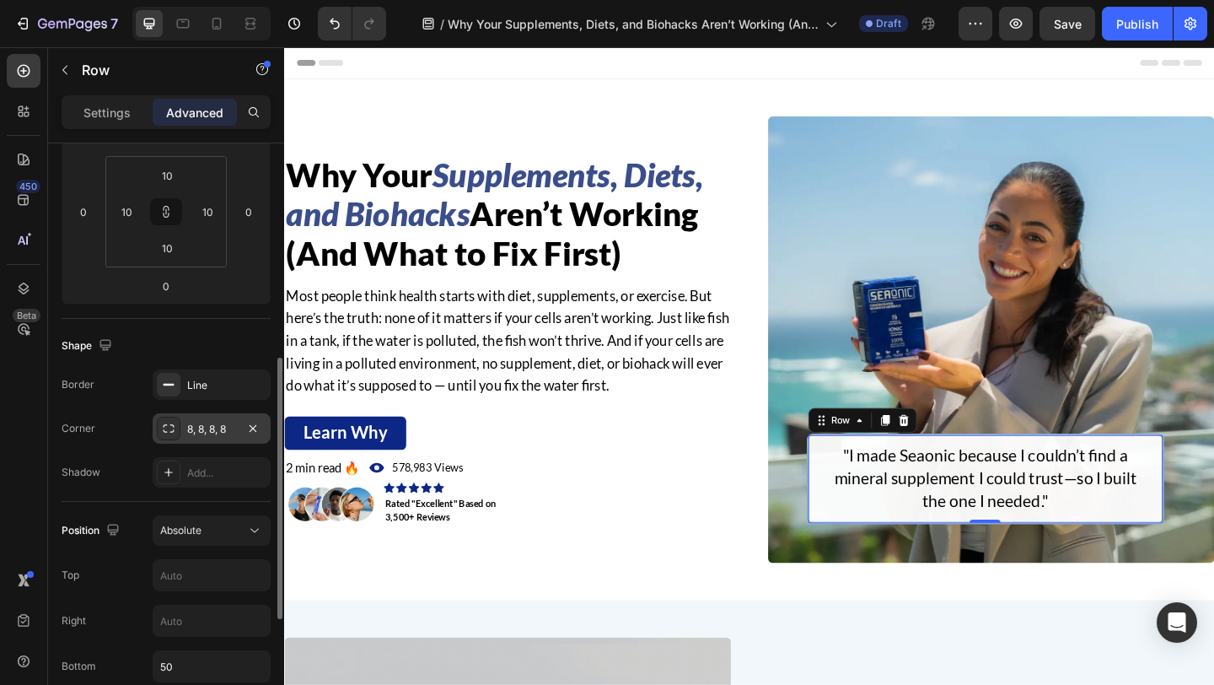
scroll to position [736, 0]
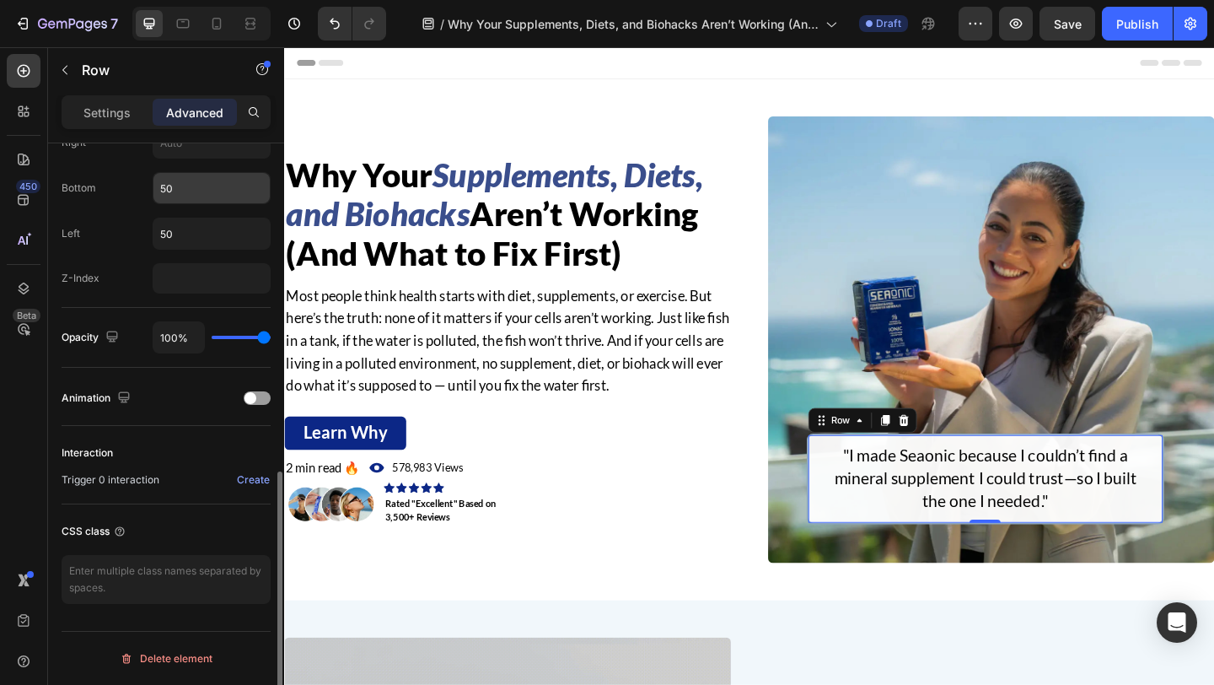
click at [211, 191] on input "50" at bounding box center [211, 188] width 116 height 30
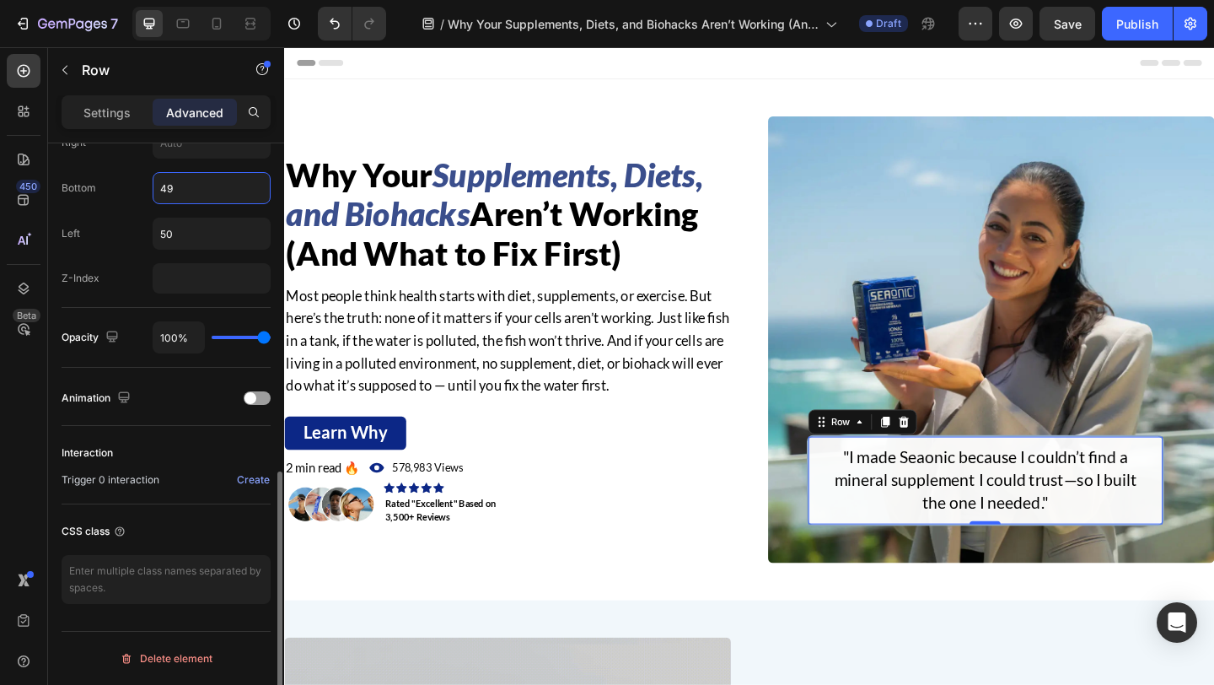
type input "50"
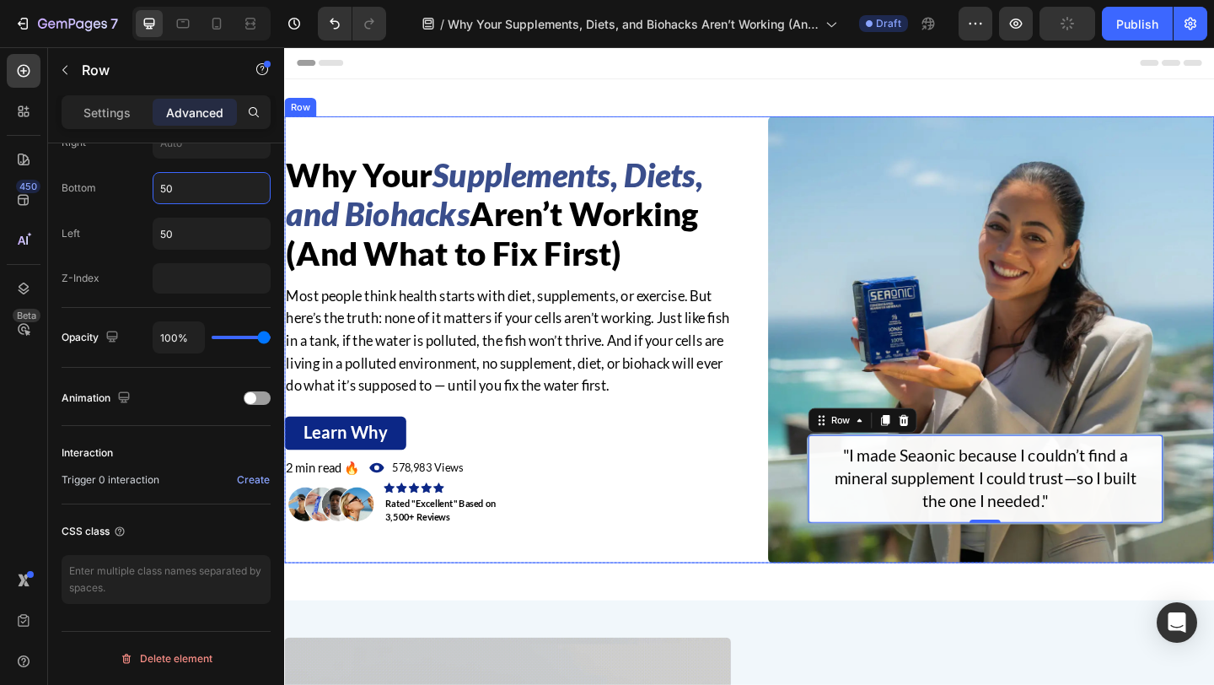
click at [803, 464] on div "Why Your Supplements, Diets, and Biohacks Aren’t Working (And What to Fix First…" at bounding box center [790, 365] width 1012 height 486
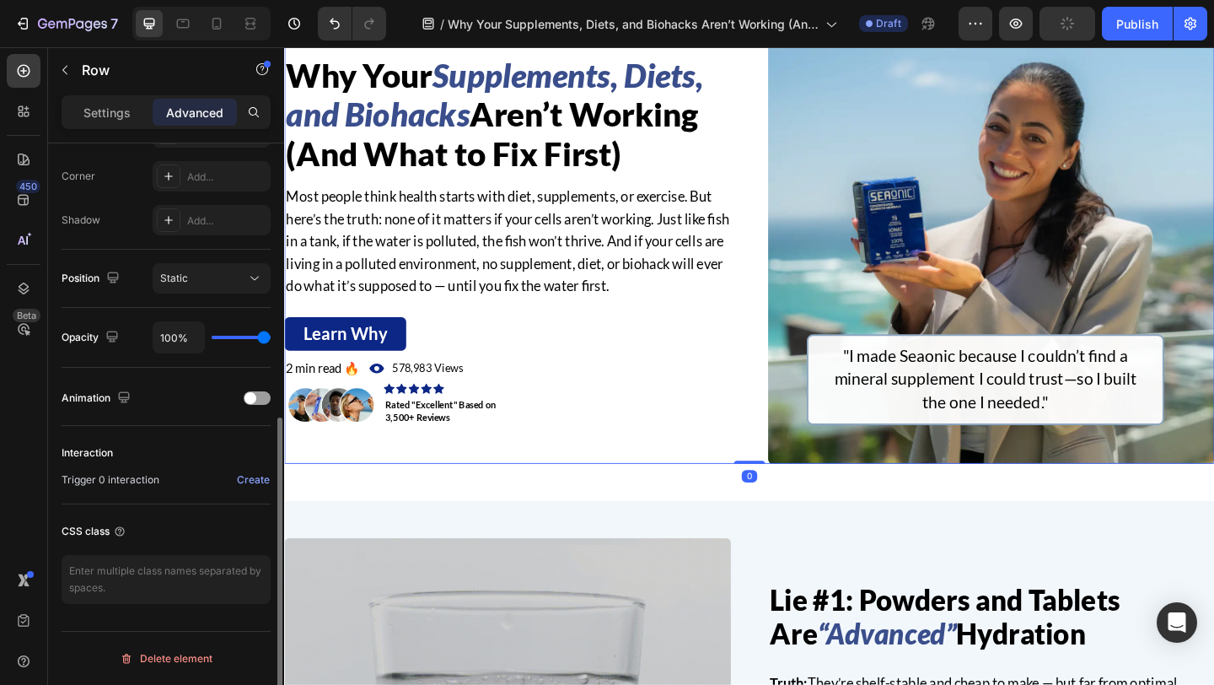
scroll to position [125, 0]
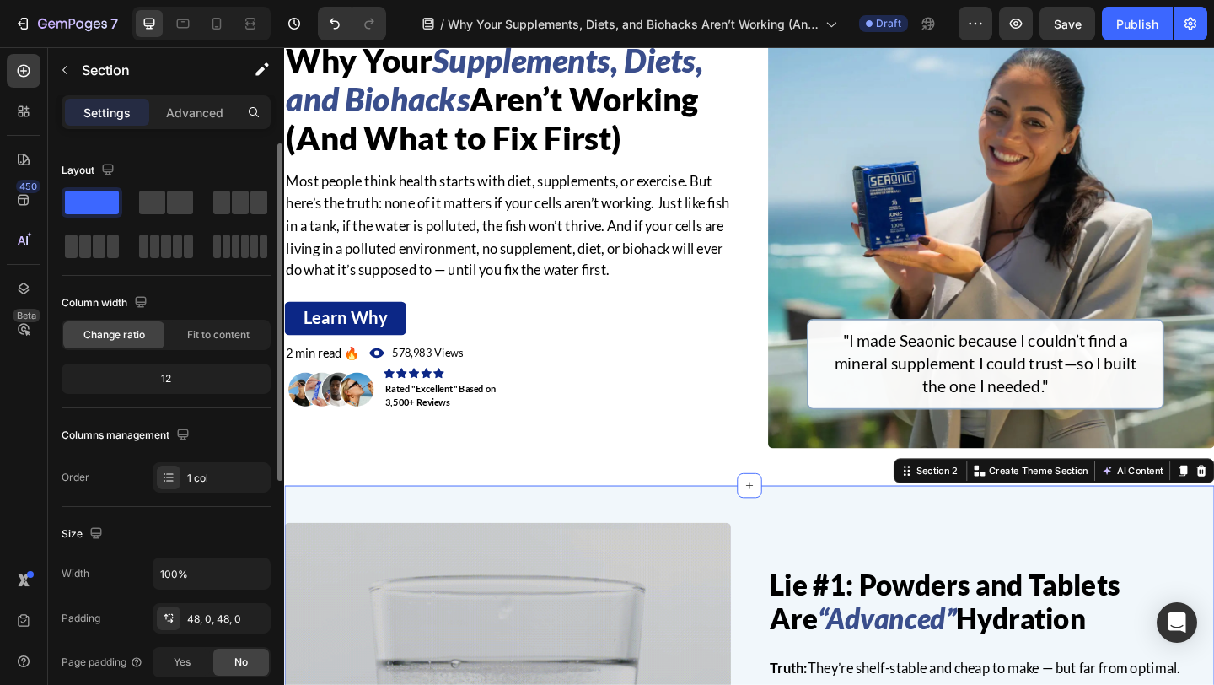
scroll to position [0, 0]
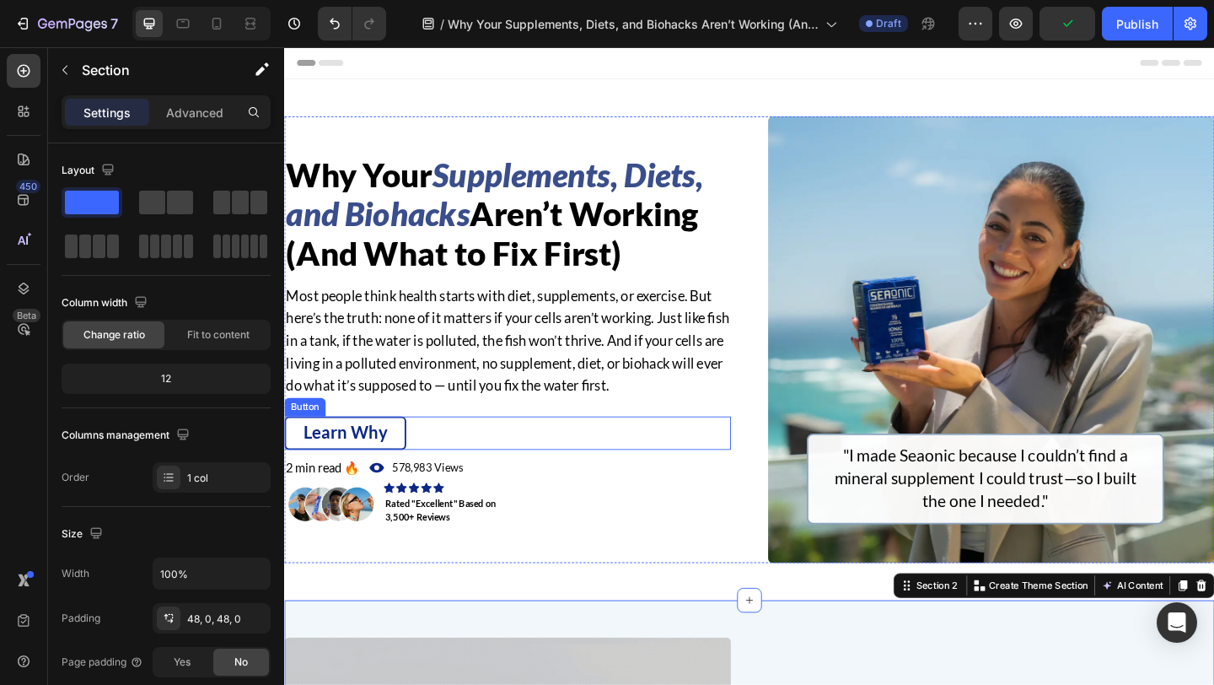
click at [411, 465] on link "Learn Why" at bounding box center [350, 467] width 132 height 36
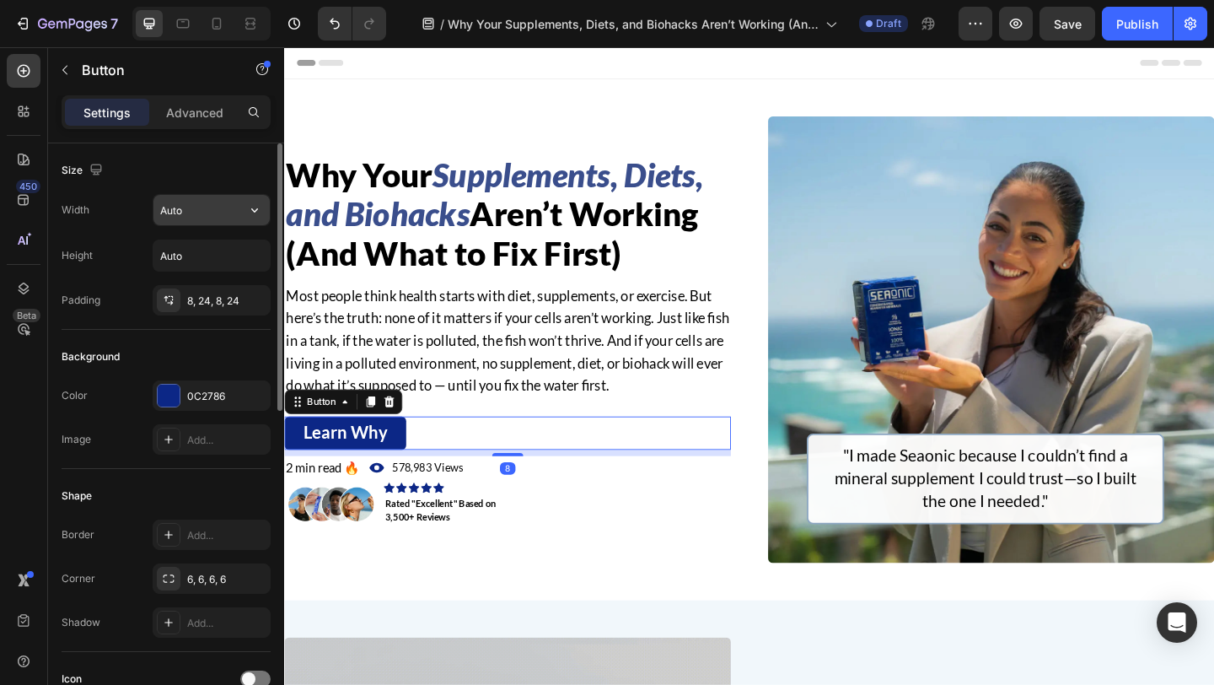
click at [192, 209] on input "Auto" at bounding box center [211, 210] width 116 height 30
click at [252, 210] on icon "button" at bounding box center [254, 210] width 7 height 4
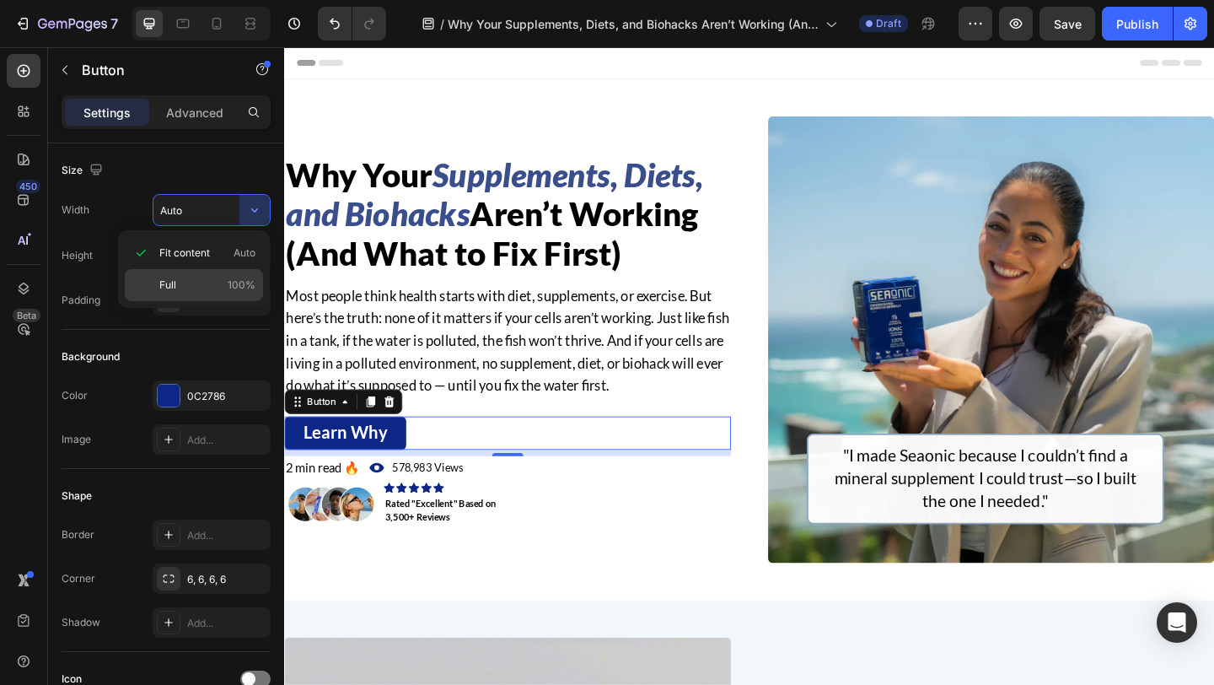
click at [207, 287] on p "Full 100%" at bounding box center [207, 284] width 96 height 15
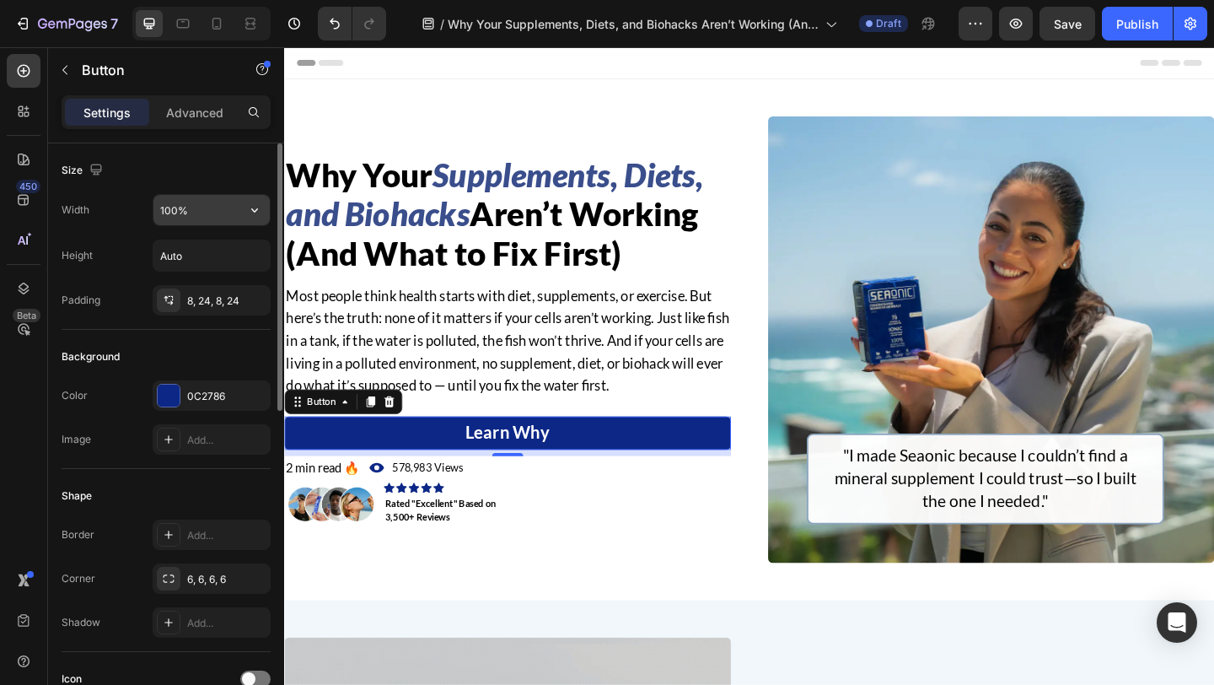
click at [176, 214] on input "100%" at bounding box center [211, 210] width 116 height 30
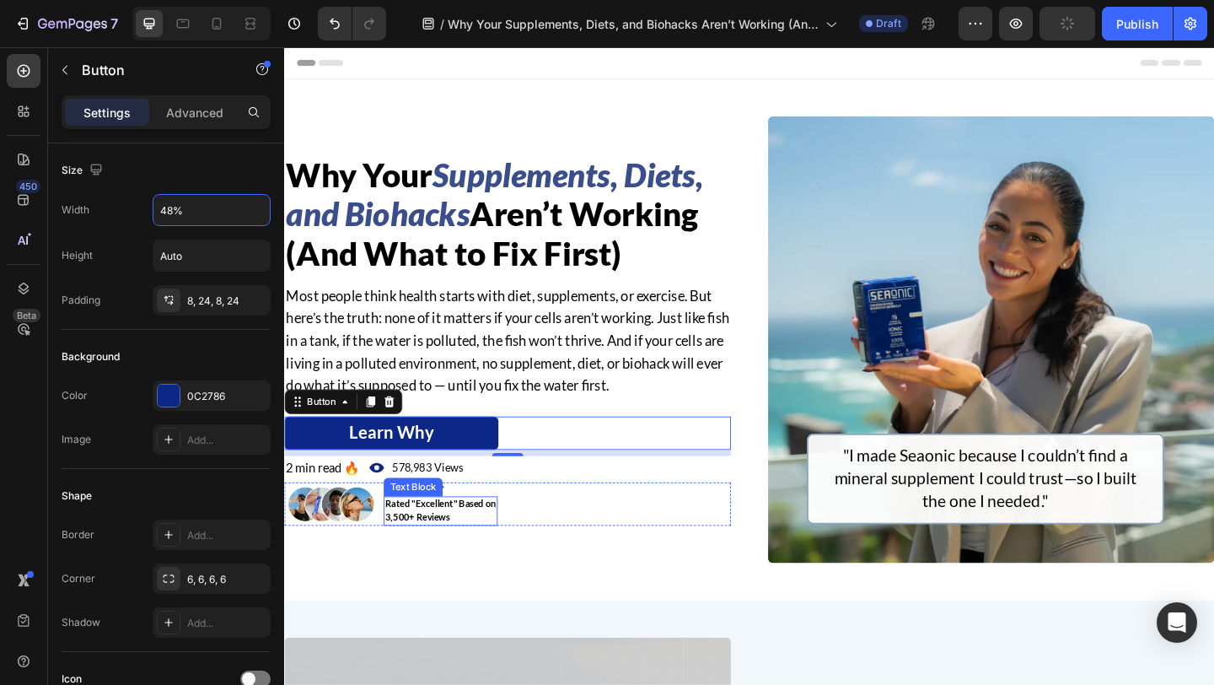
type input "49%"
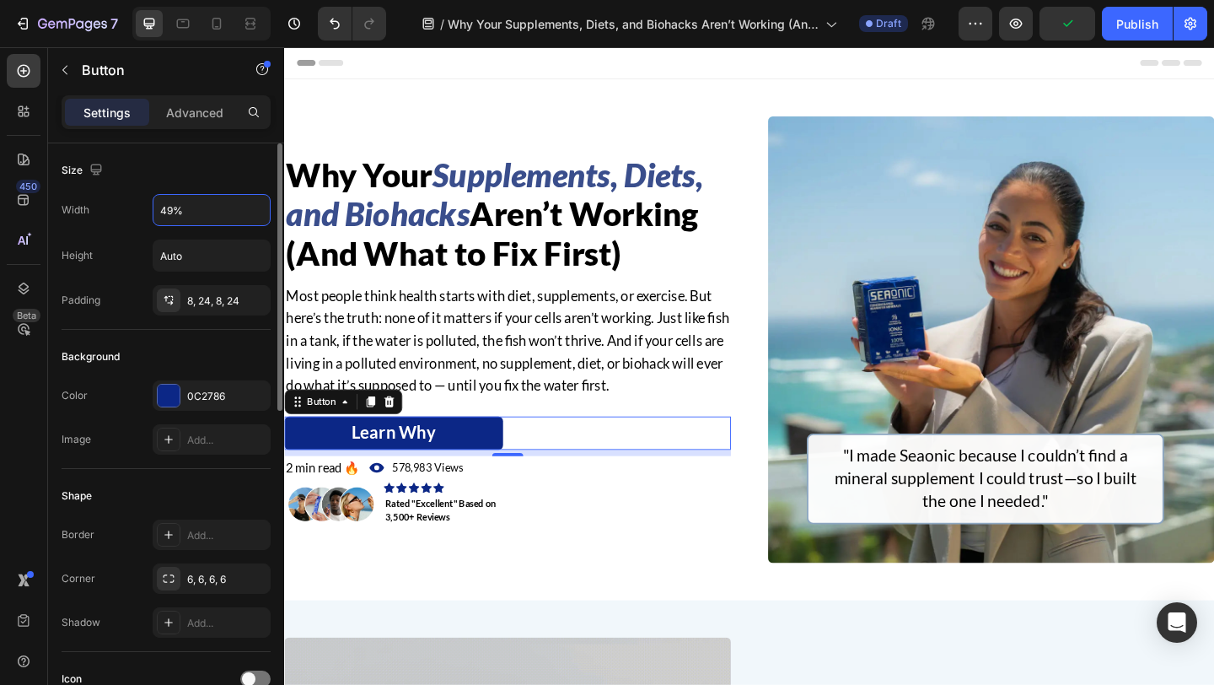
click at [245, 175] on div "Size" at bounding box center [166, 170] width 209 height 27
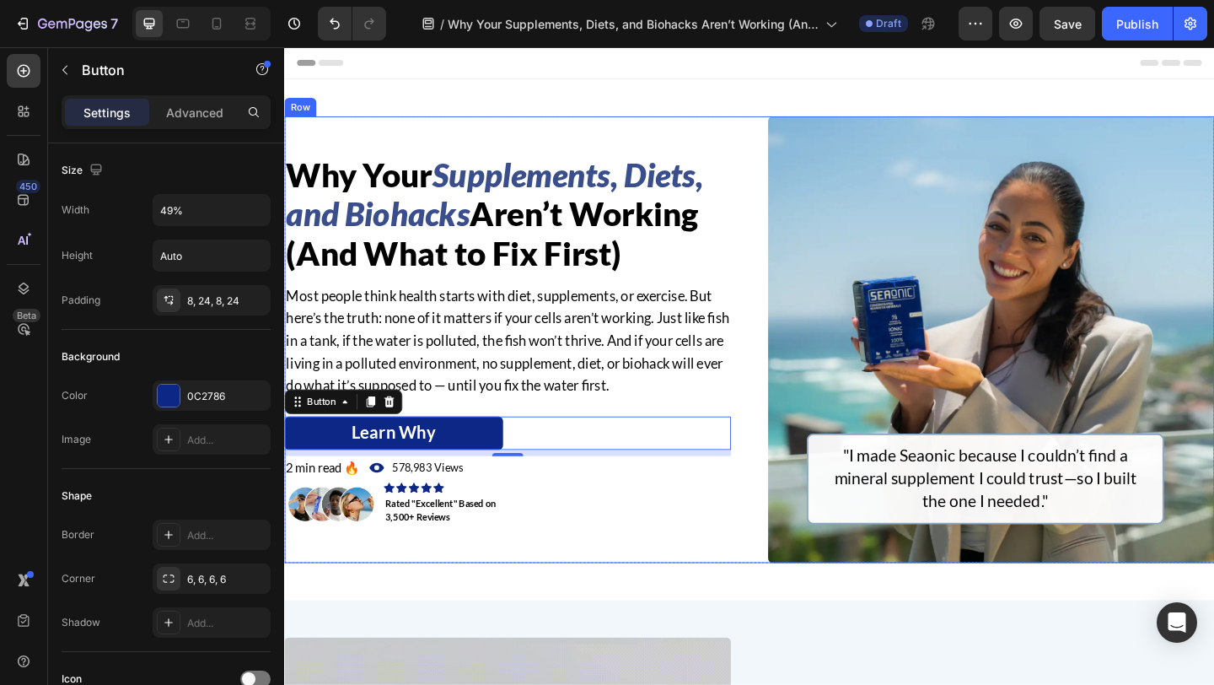
click at [678, 599] on div "Why Your Supplements, Diets, and Biohacks Aren’t Working (And What to Fix First…" at bounding box center [527, 365] width 486 height 486
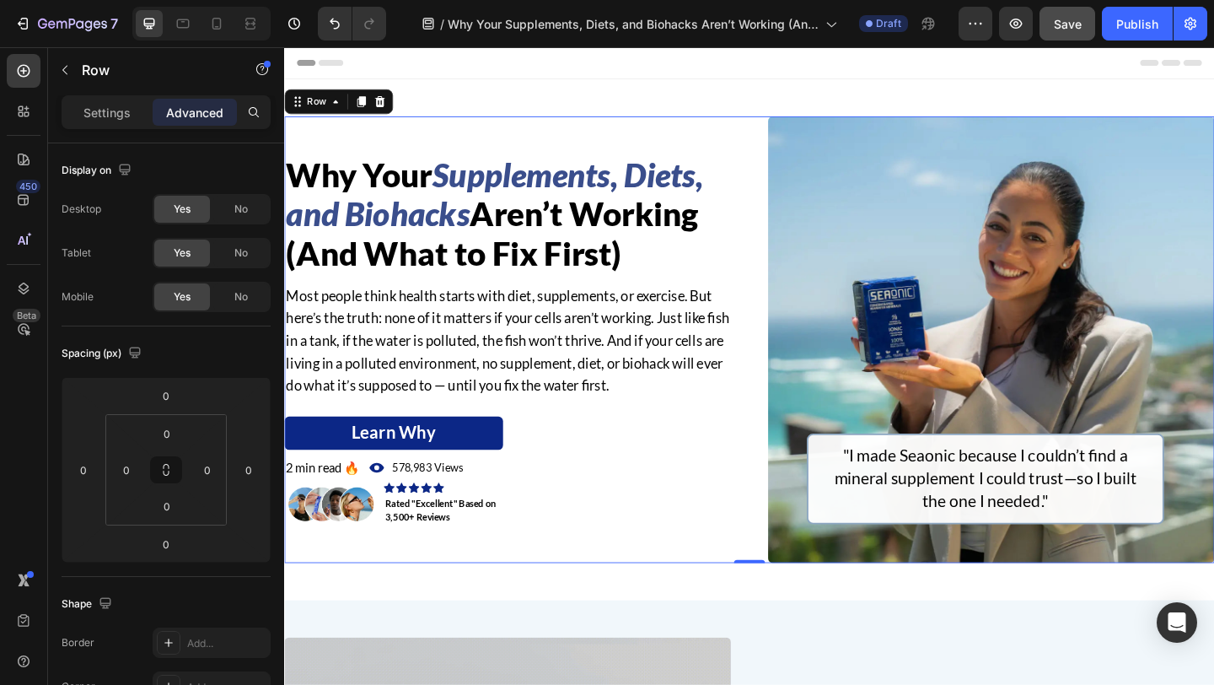
click at [1067, 28] on span "Save" at bounding box center [1068, 24] width 28 height 14
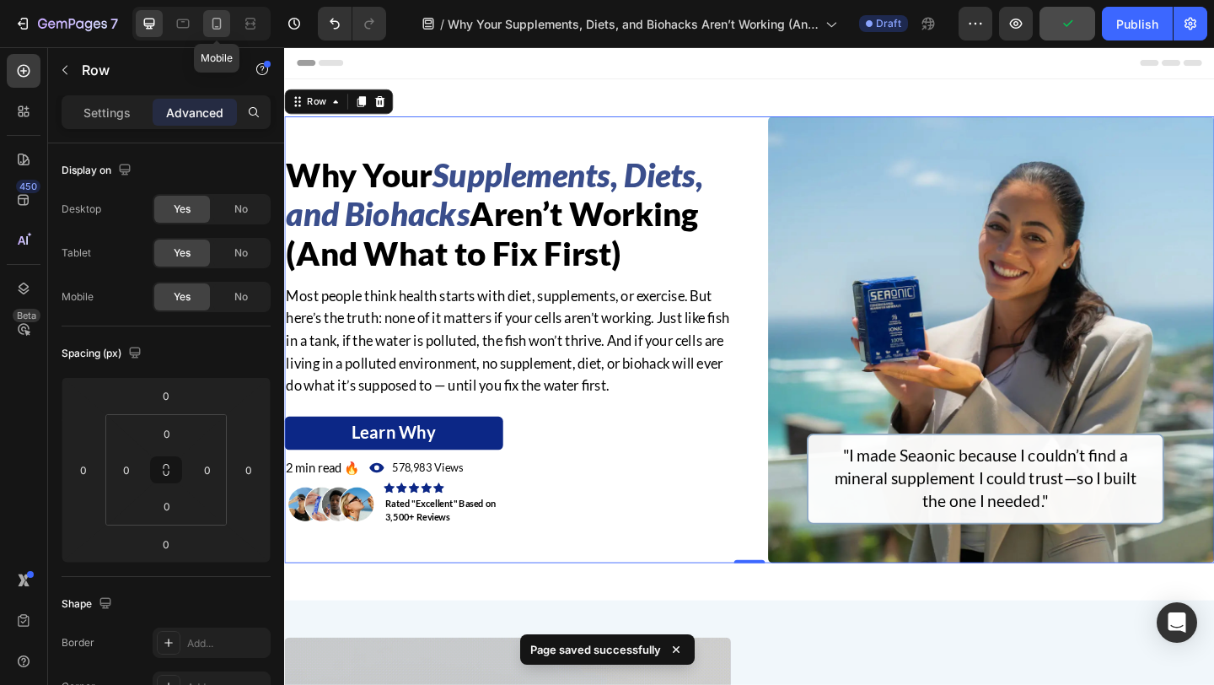
click at [220, 18] on icon at bounding box center [216, 24] width 9 height 12
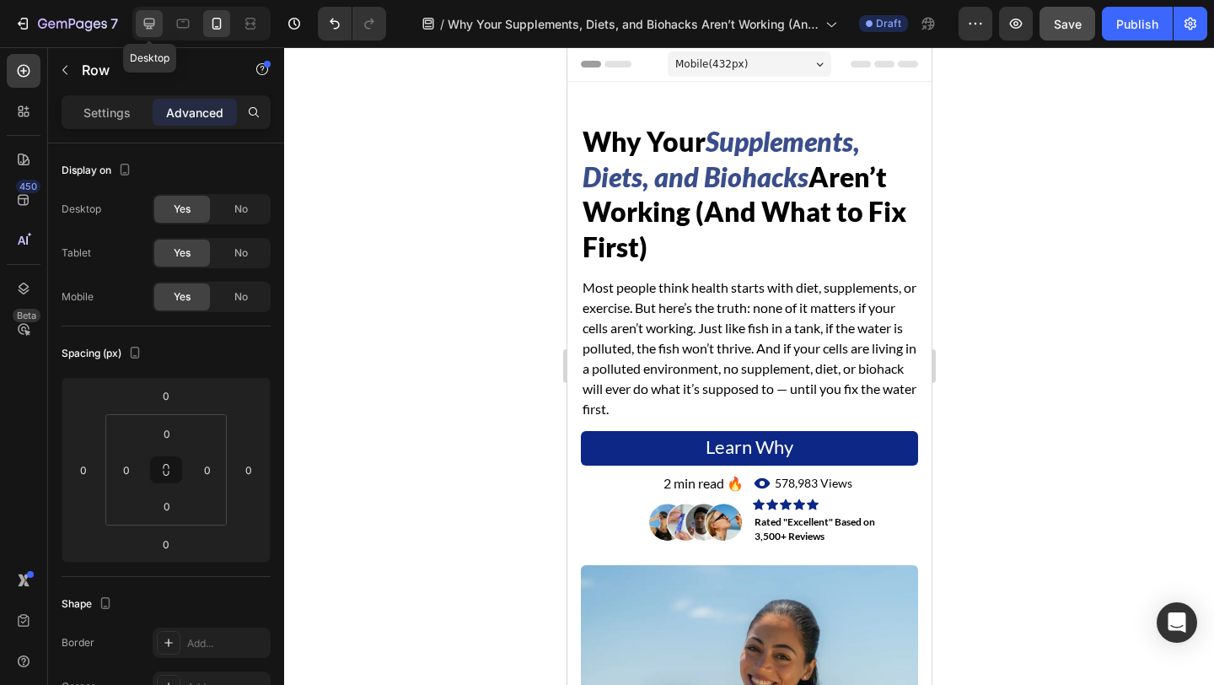
click at [156, 24] on icon at bounding box center [149, 23] width 17 height 17
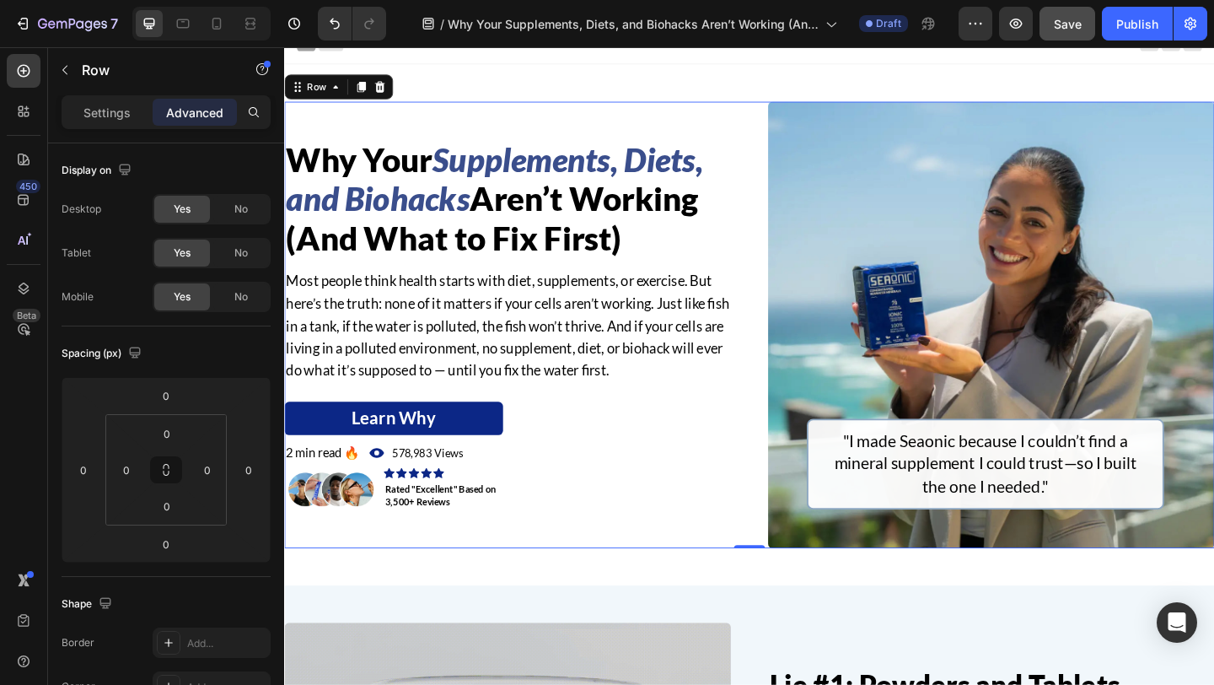
scroll to position [222, 0]
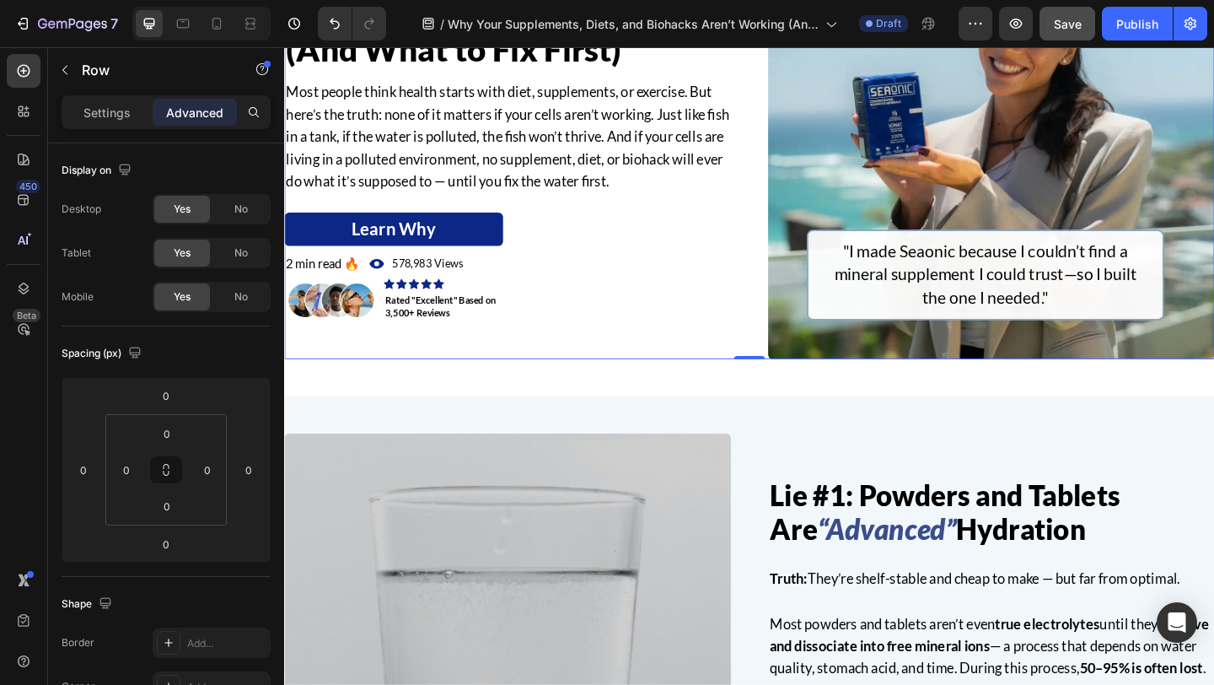
click at [786, 400] on div "0" at bounding box center [790, 399] width 17 height 13
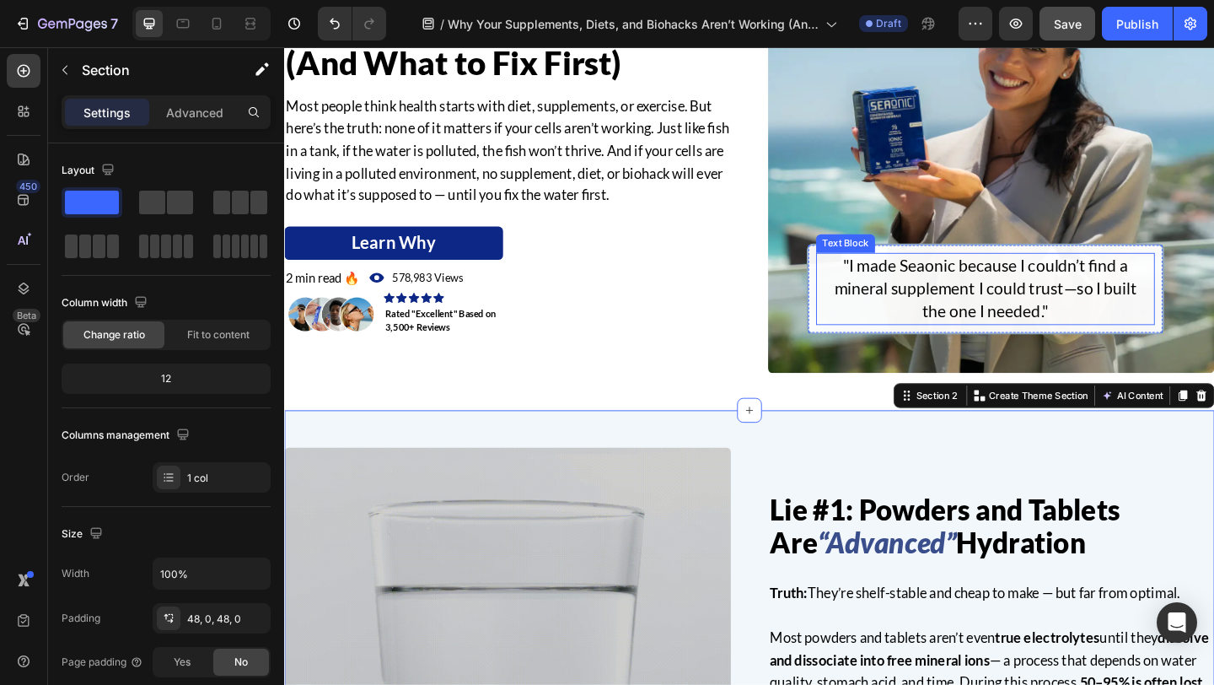
scroll to position [341, 0]
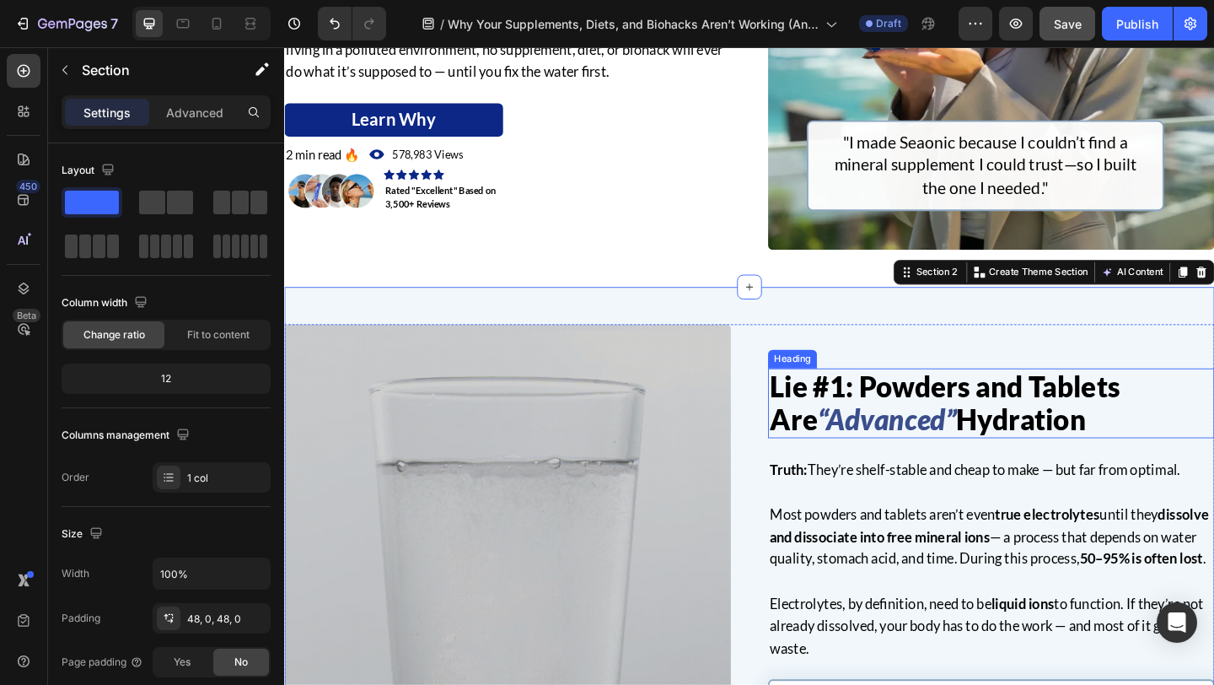
click at [1028, 423] on h2 "Lie #1: Powders and Tablets Are “Advanced” Hydration" at bounding box center [1053, 434] width 486 height 76
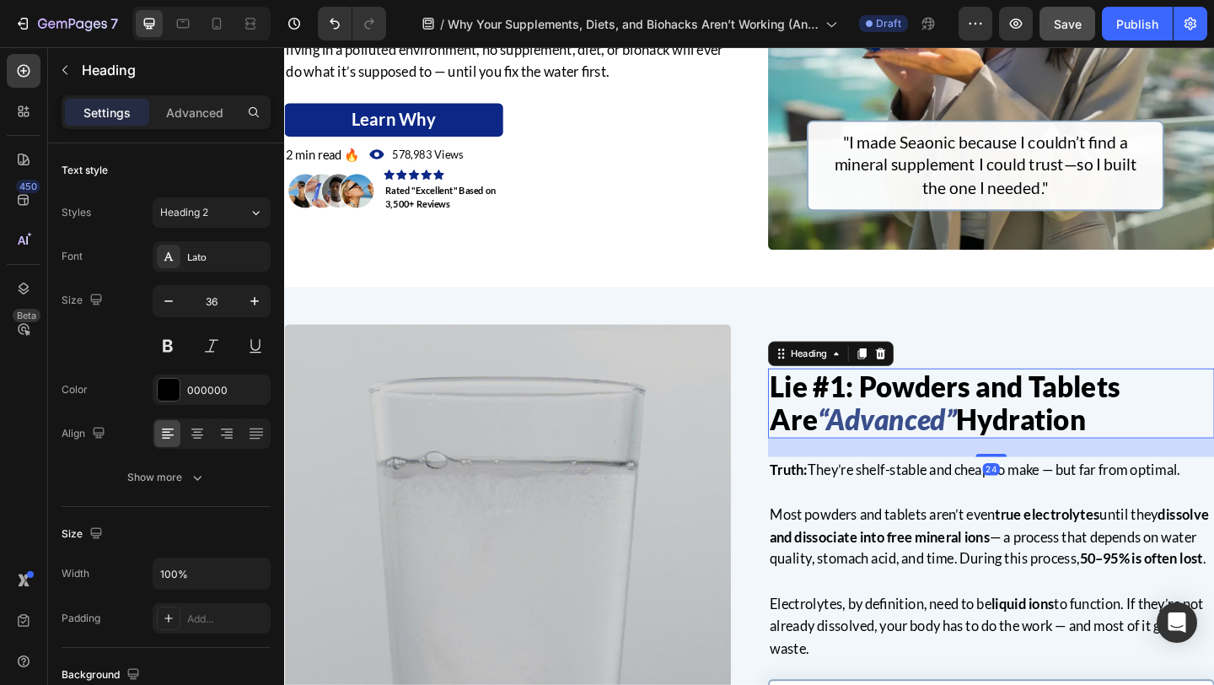
click at [1028, 423] on h2 "Lie #1: Powders and Tablets Are “Advanced” Hydration" at bounding box center [1053, 434] width 486 height 76
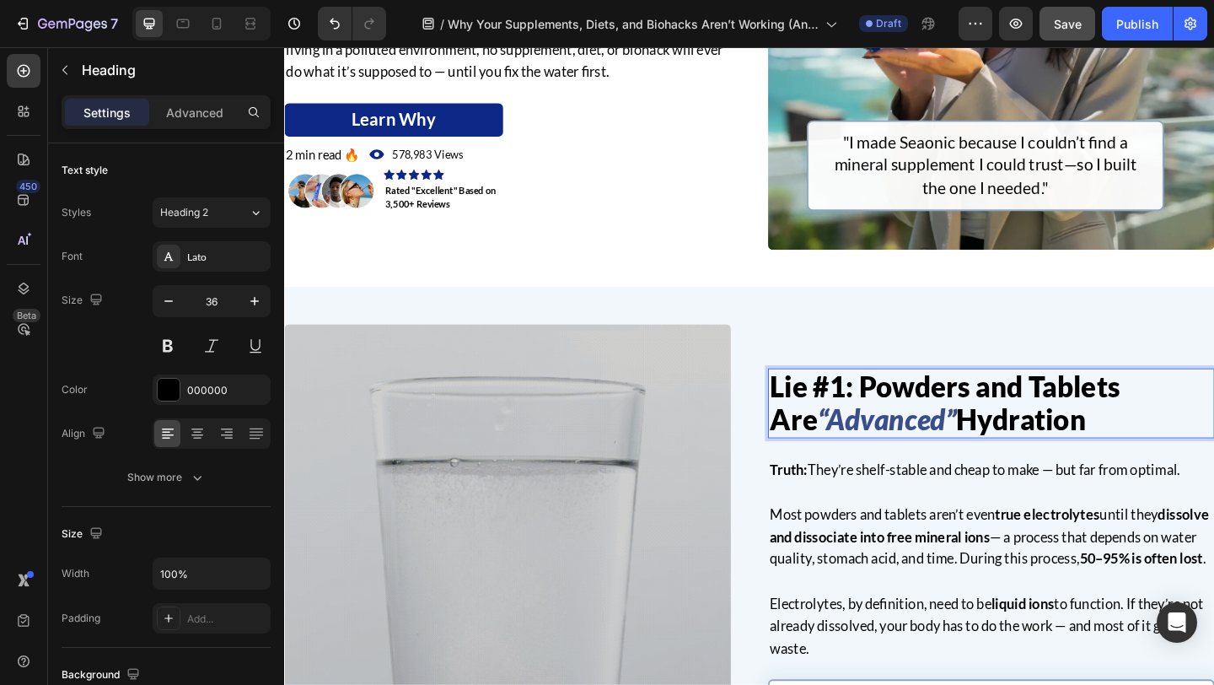
click at [1028, 423] on p "Lie #1: Powders and Tablets Are “Advanced” Hydration" at bounding box center [1053, 434] width 482 height 73
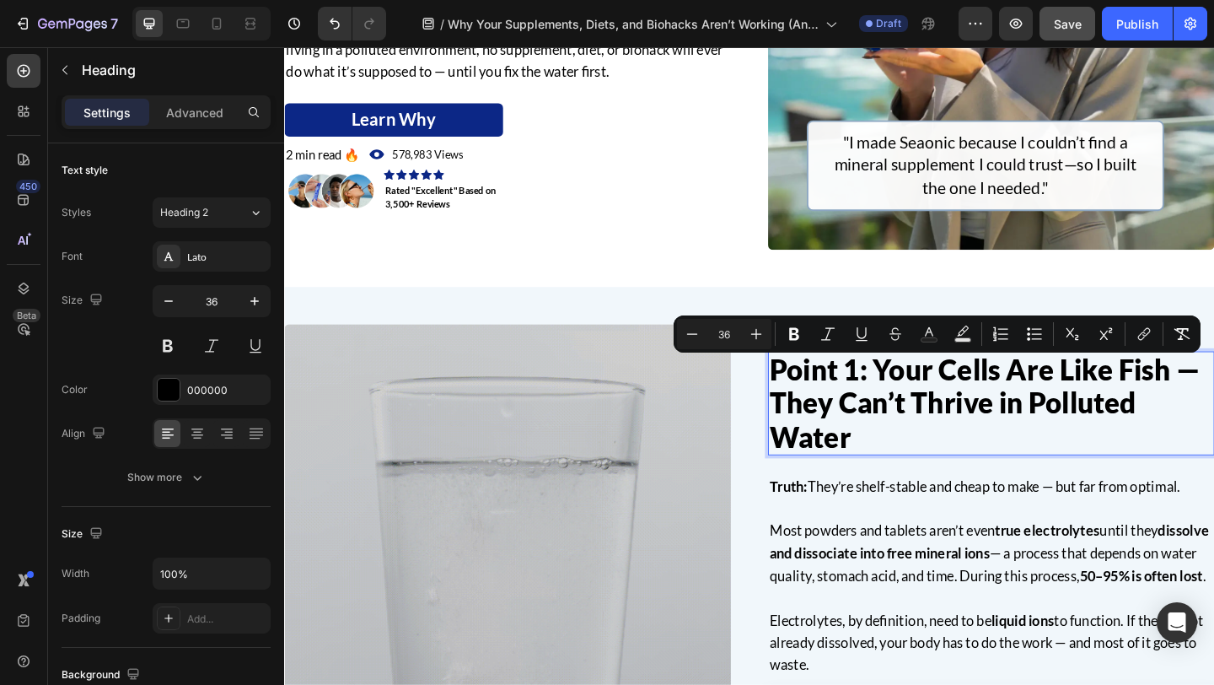
scroll to position [322, 0]
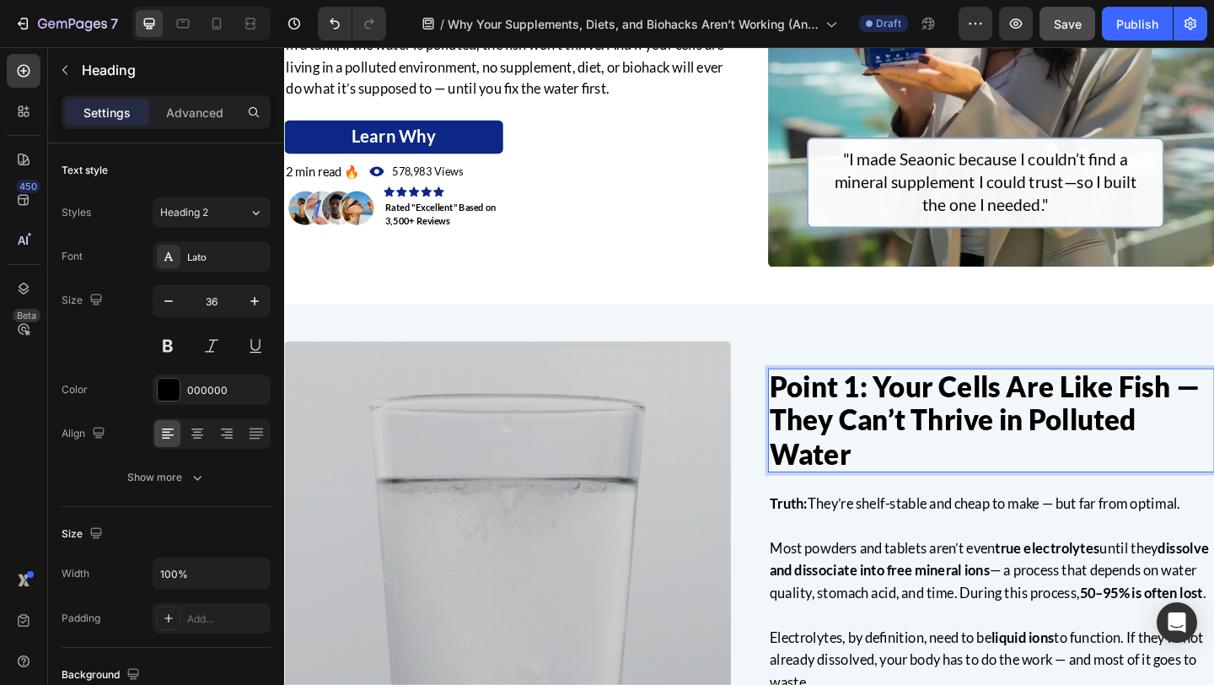
click at [934, 413] on p "Point 1: Your Cells Are Like Fish — They Can’t Thrive in Polluted Water" at bounding box center [1053, 453] width 482 height 110
drag, startPoint x: 920, startPoint y: 408, endPoint x: 814, endPoint y: 405, distance: 106.3
click at [814, 405] on p "Point 1: Your Cells Are Like Fish — They Can’t Thrive in Polluted Water" at bounding box center [1053, 453] width 482 height 110
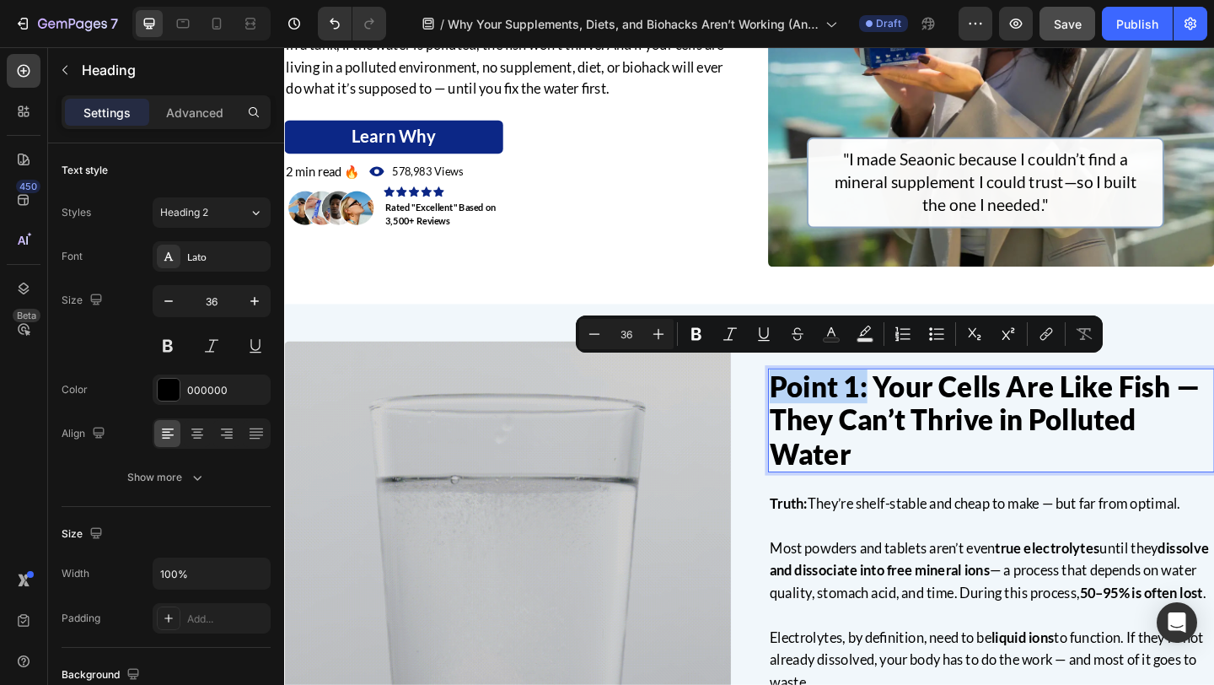
scroll to position [341, 0]
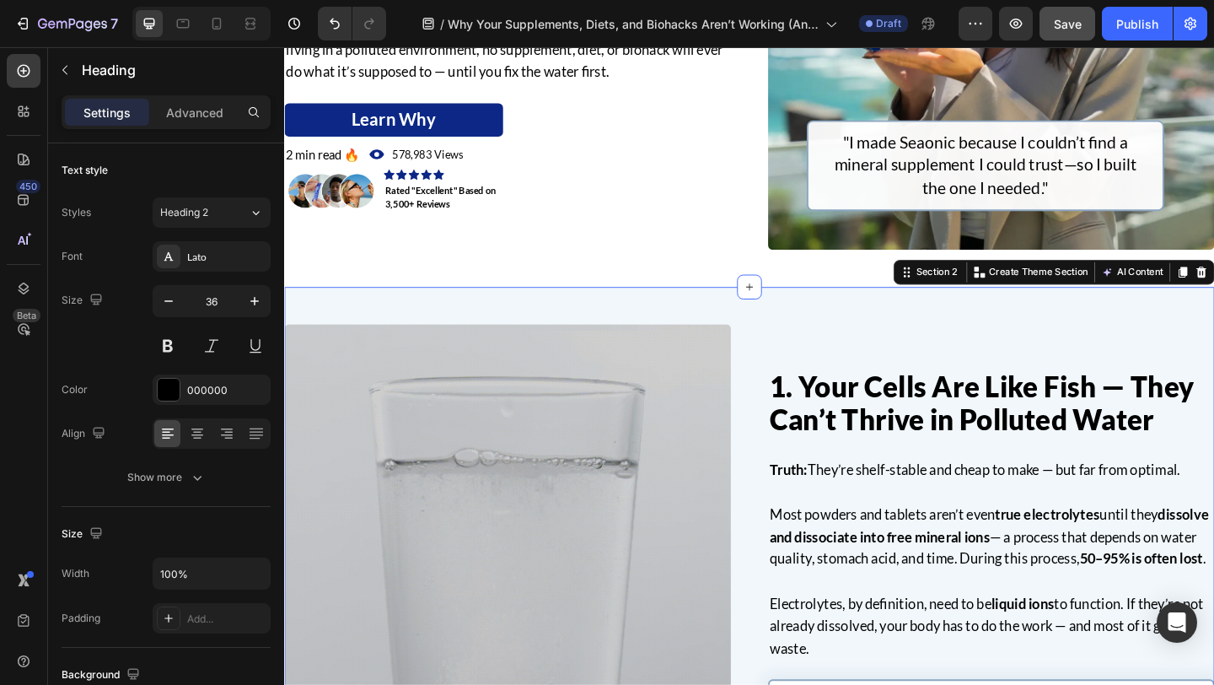
click at [798, 341] on div "1. Your Cells Are Like Fish — They Can’t Thrive in Polluted Water Heading Truth…" at bounding box center [790, 591] width 1012 height 567
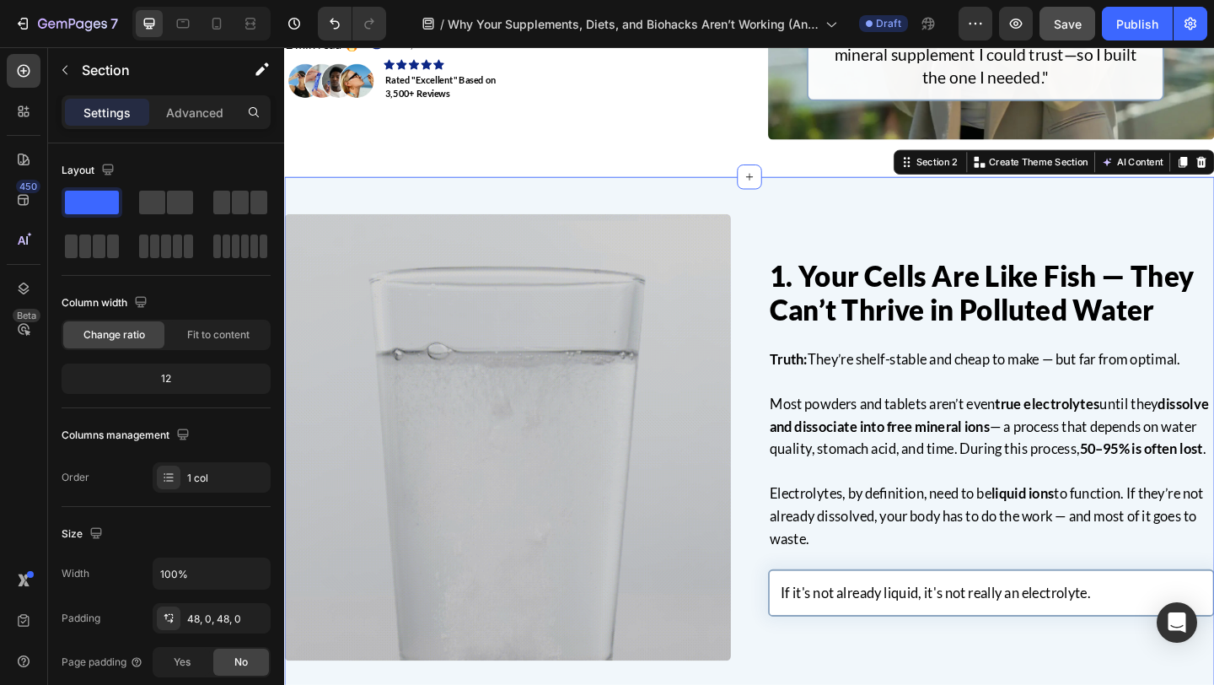
scroll to position [462, 0]
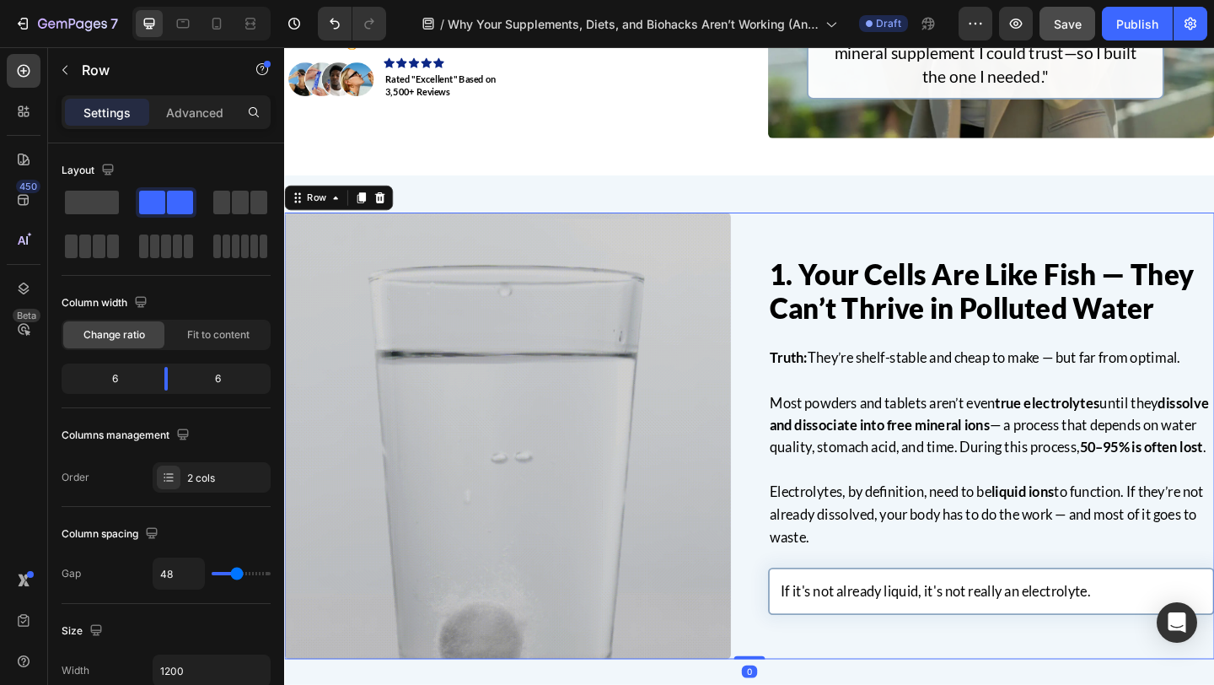
click at [798, 312] on div "1. Your Cells Are Like Fish — They Can’t Thrive in Polluted Water Heading Truth…" at bounding box center [790, 470] width 1012 height 486
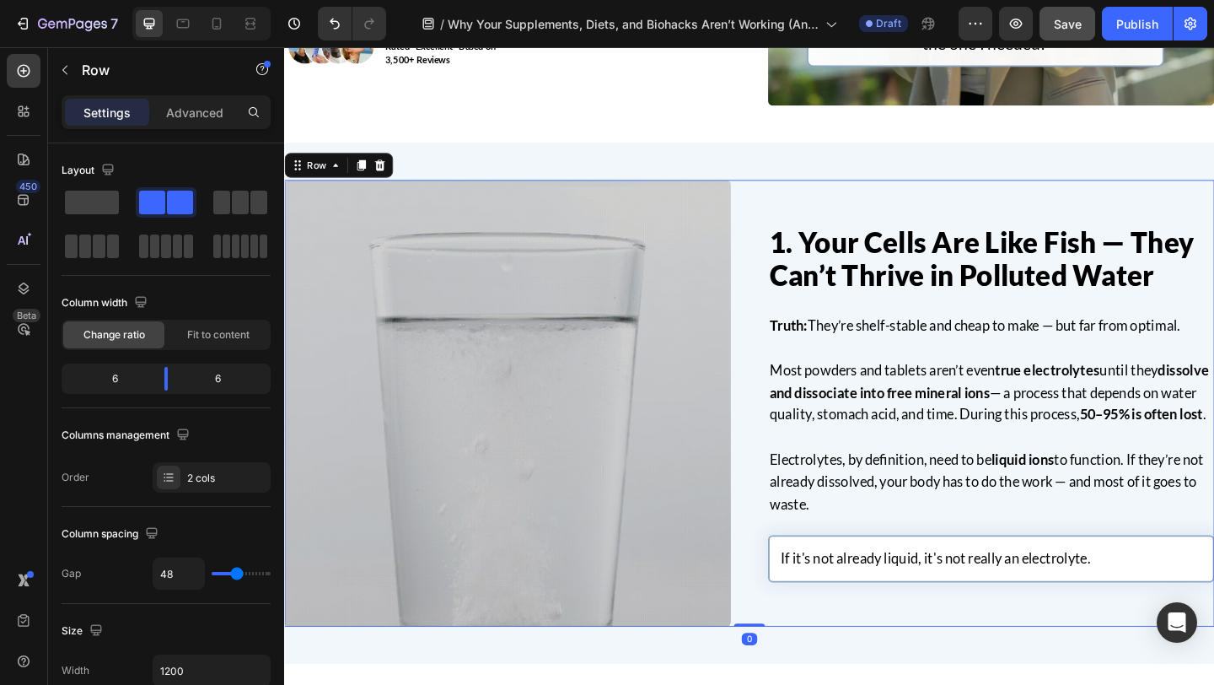
scroll to position [634, 0]
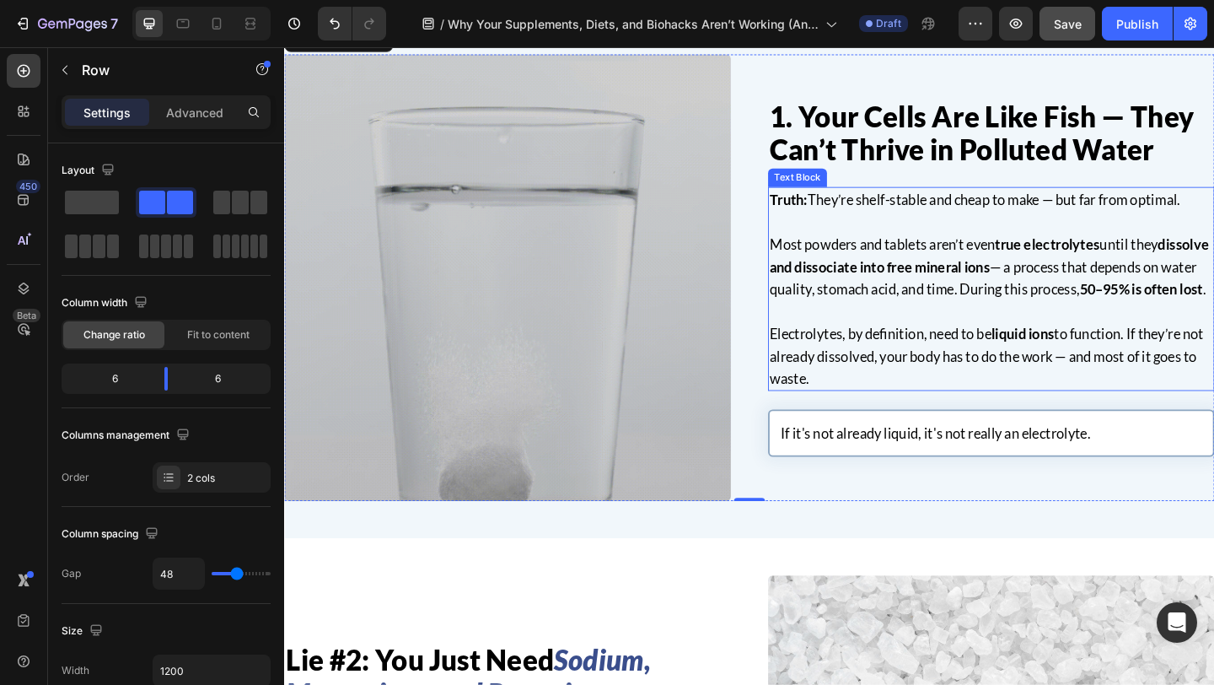
click at [903, 414] on p "Electrolytes, by definition, need to be liquid ions to function. If they’re not…" at bounding box center [1053, 383] width 482 height 73
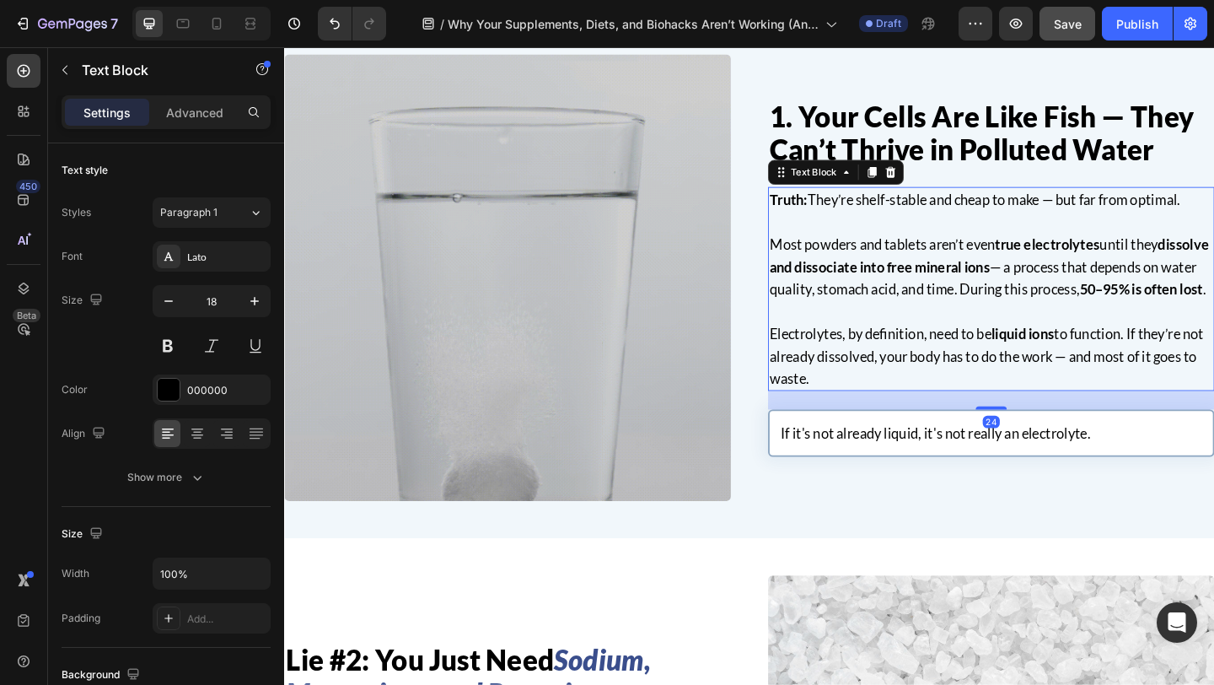
click at [895, 416] on p "Electrolytes, by definition, need to be liquid ions to function. If they’re not…" at bounding box center [1053, 383] width 482 height 73
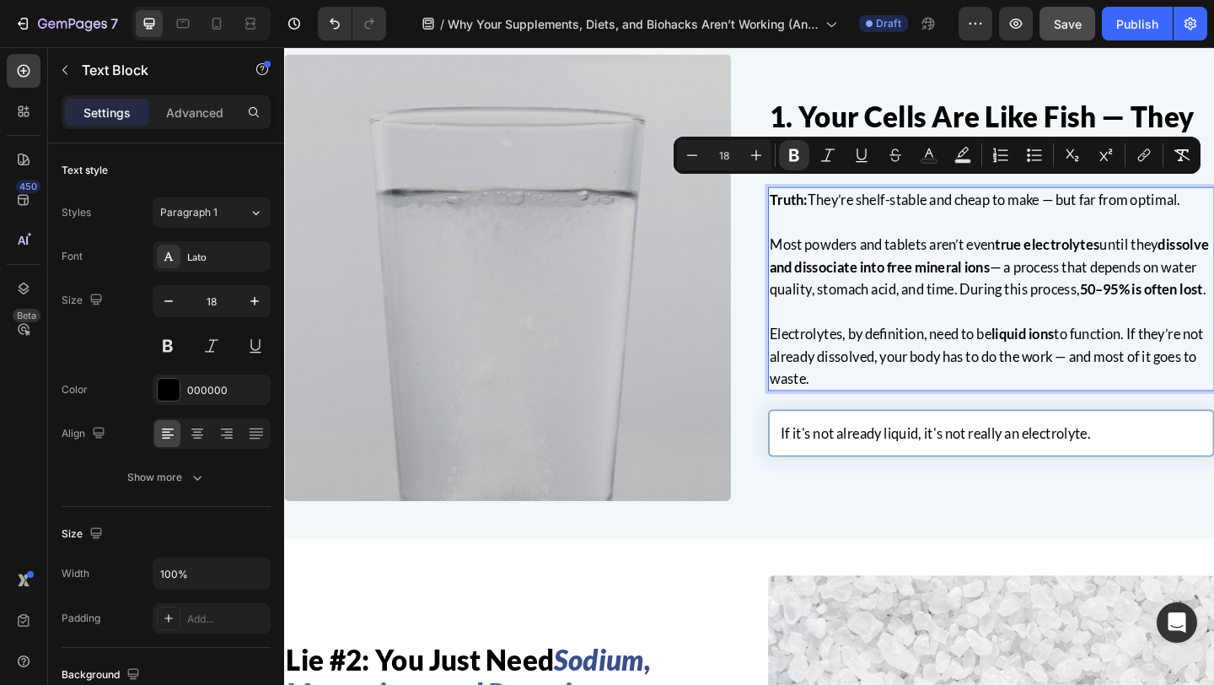
drag, startPoint x: 884, startPoint y: 416, endPoint x: 809, endPoint y: 201, distance: 228.5
click at [810, 201] on div "Truth: They’re shelf-stable and cheap to make — but far from optimal. Most powd…" at bounding box center [1053, 310] width 486 height 222
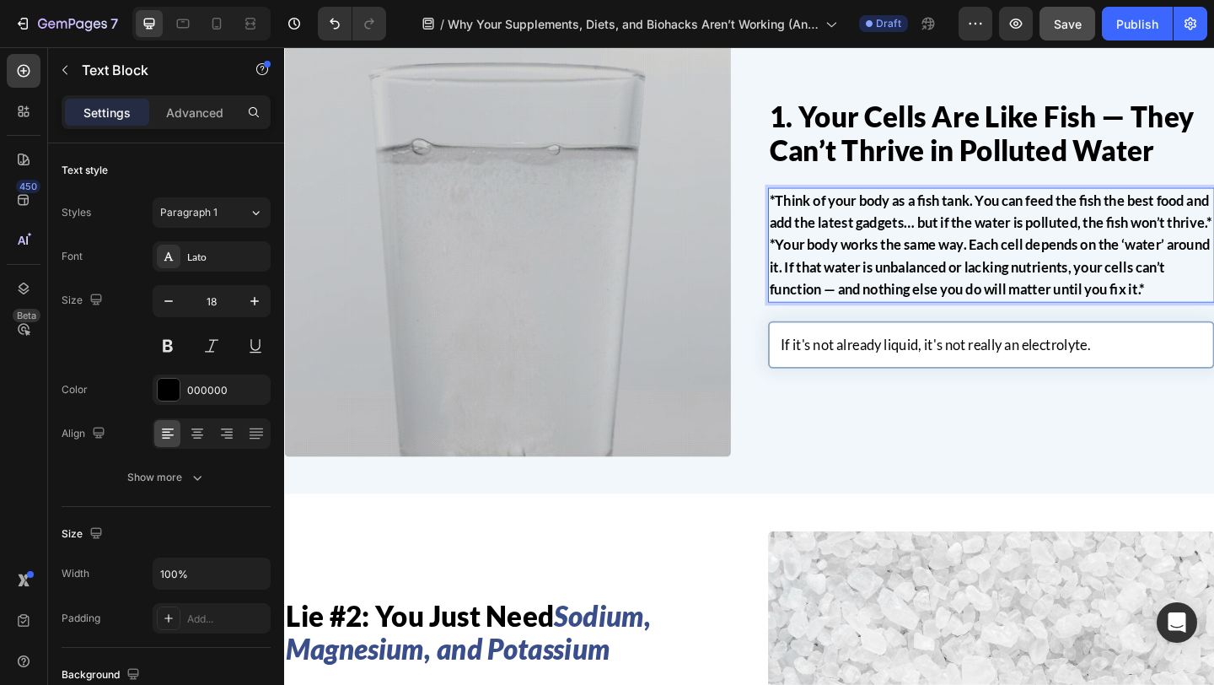
scroll to position [695, 0]
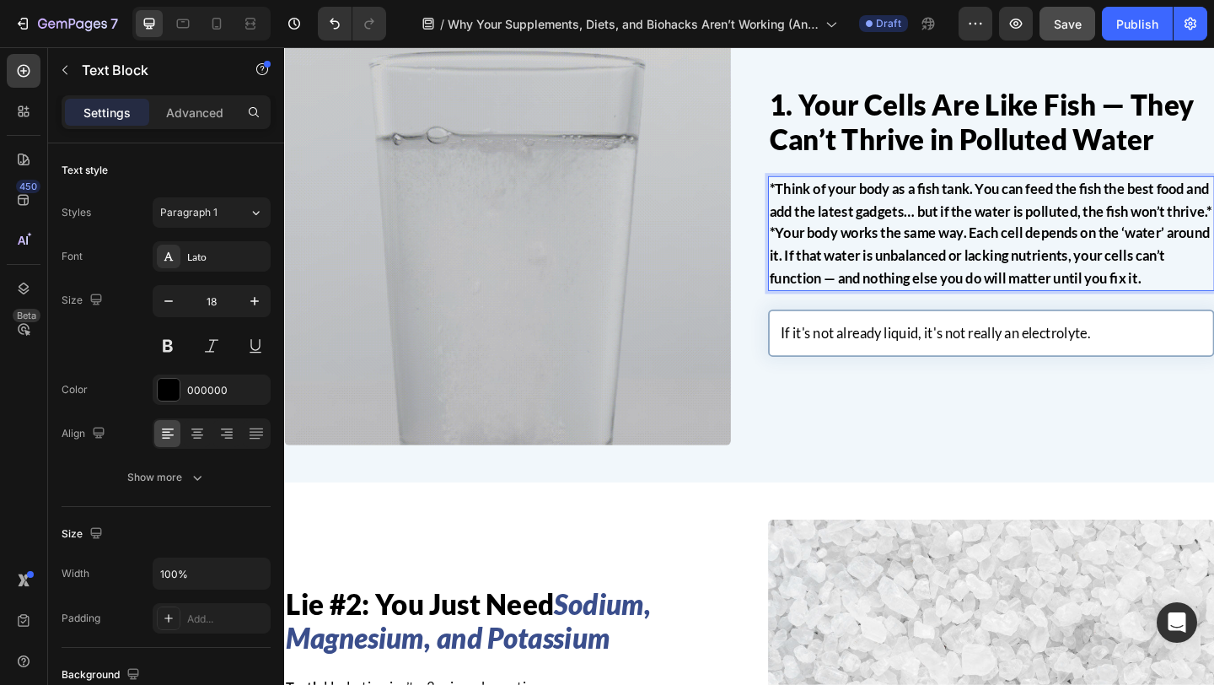
click at [819, 200] on strong "*Think of your body as a fish tank. You can feed the fish the best food and add…" at bounding box center [1052, 249] width 481 height 116
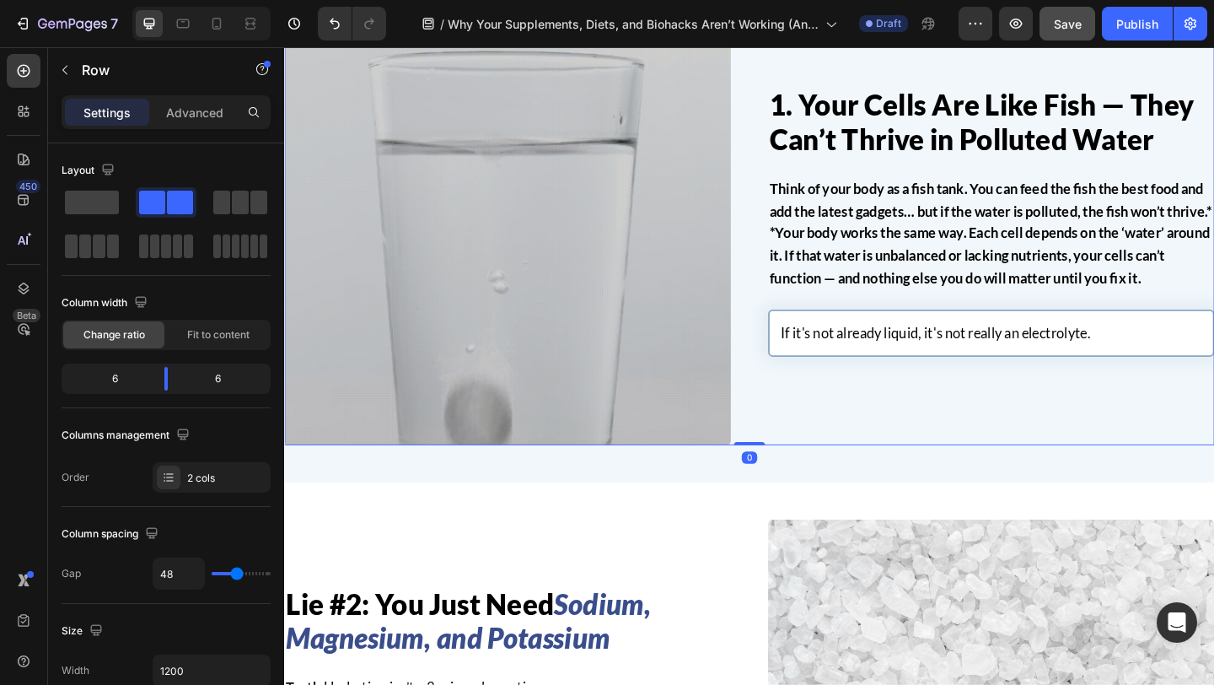
click at [799, 206] on div "1. Your Cells Are Like Fish — They Can’t Thrive in Polluted Water Heading Think…" at bounding box center [790, 237] width 1012 height 486
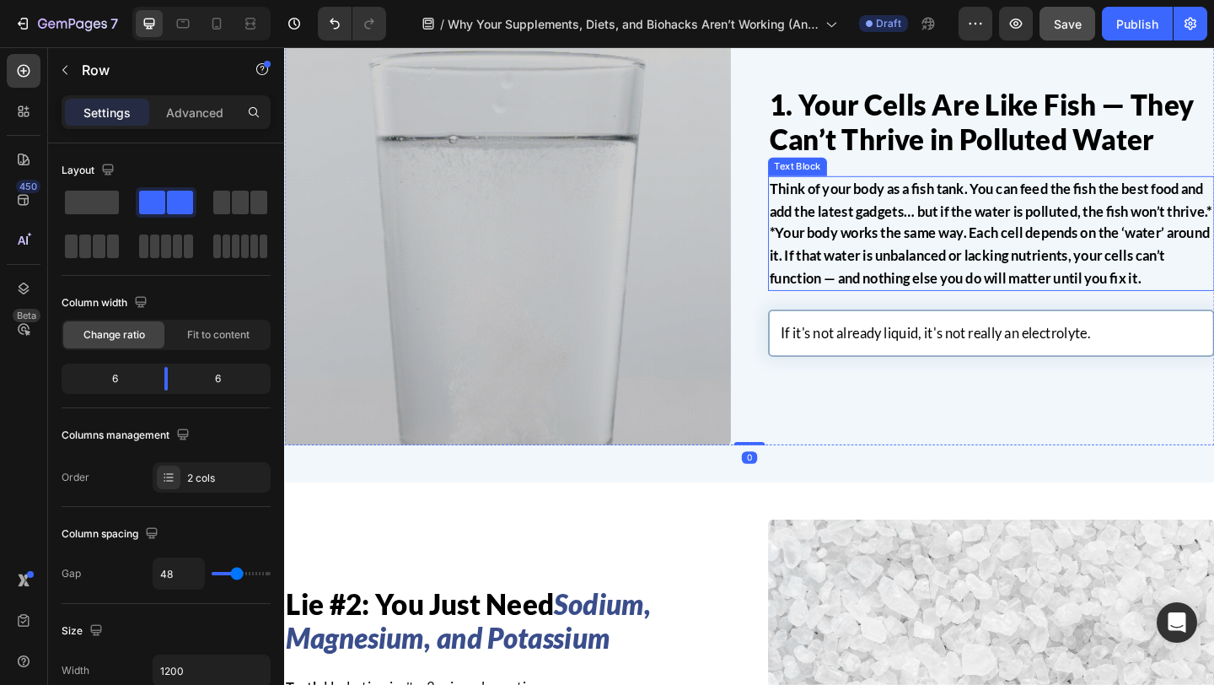
click at [864, 221] on strong "Think of your body as a fish tank. You can feed the fish the best food and add …" at bounding box center [1052, 249] width 481 height 116
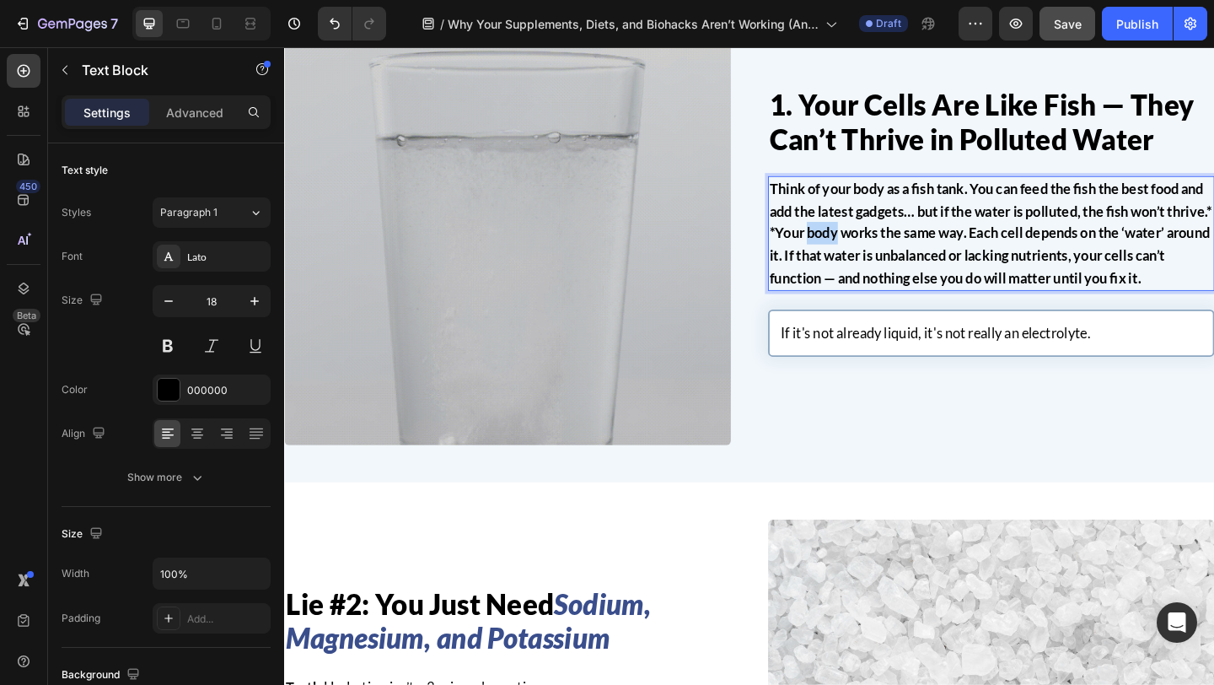
click at [904, 244] on strong "Think of your body as a fish tank. You can feed the fish the best food and add …" at bounding box center [1052, 249] width 481 height 116
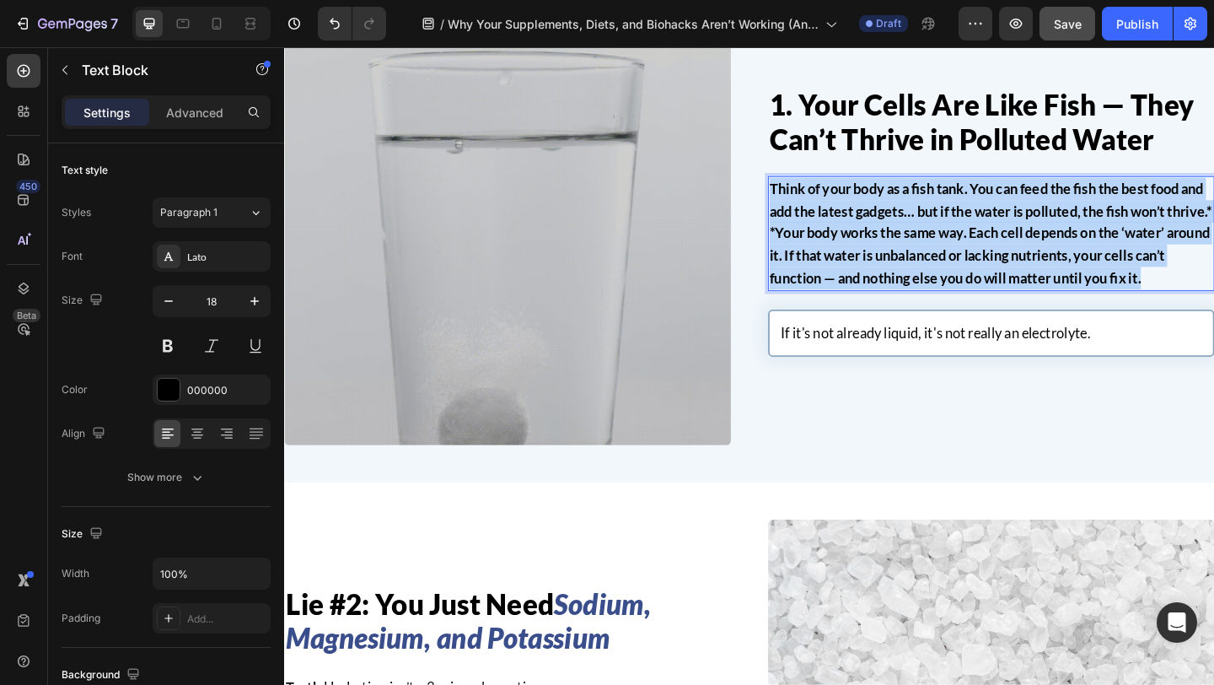
click at [904, 244] on strong "Think of your body as a fish tank. You can feed the fish the best food and add …" at bounding box center [1052, 249] width 481 height 116
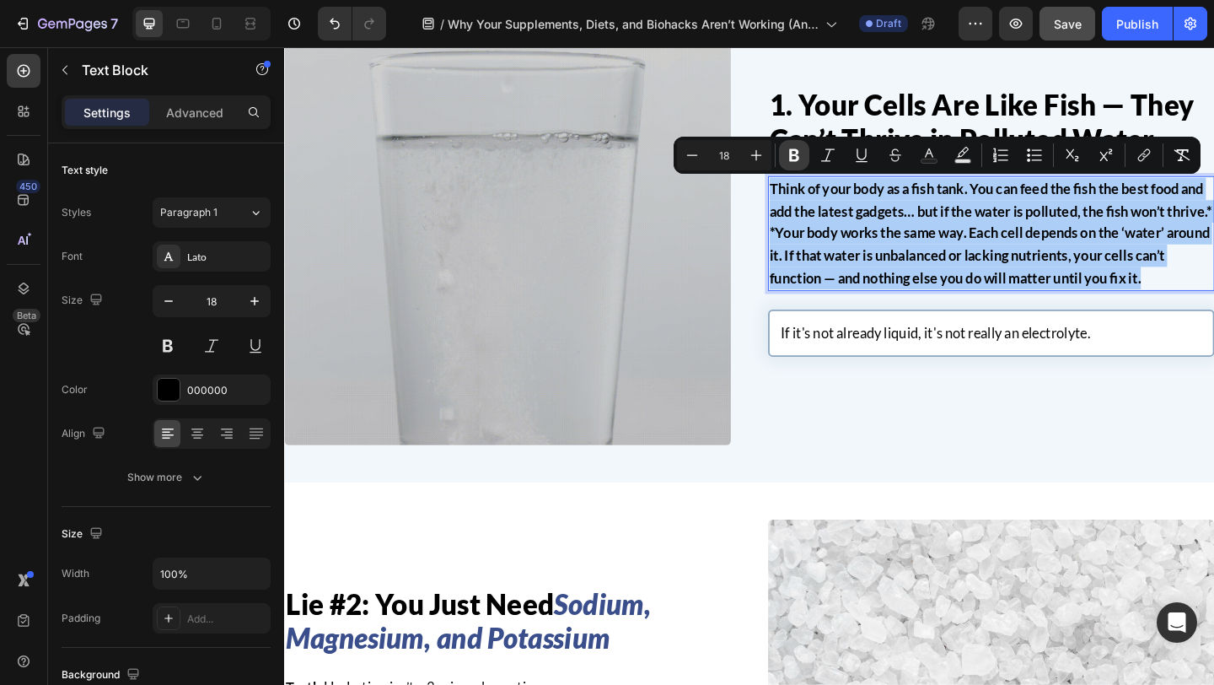
click at [791, 149] on icon "Editor contextual toolbar" at bounding box center [794, 155] width 10 height 13
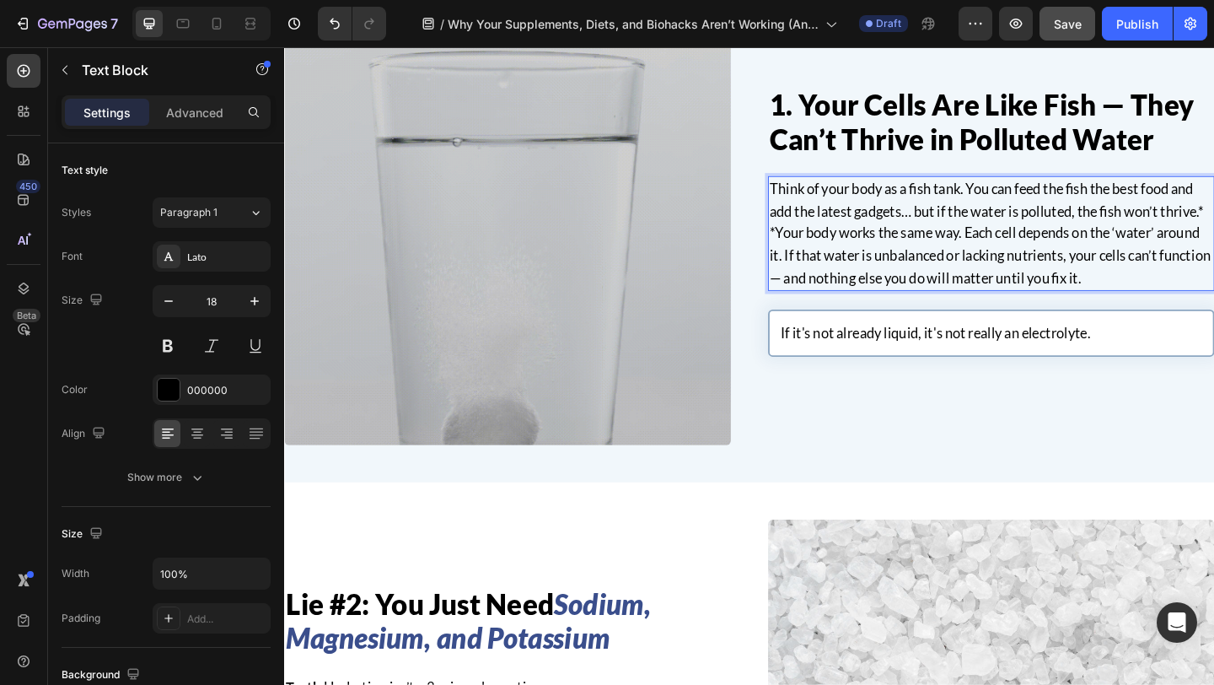
click at [1213, 226] on p "Think of your body as a fish tank. You can feed the fish the best food and add …" at bounding box center [1053, 249] width 482 height 121
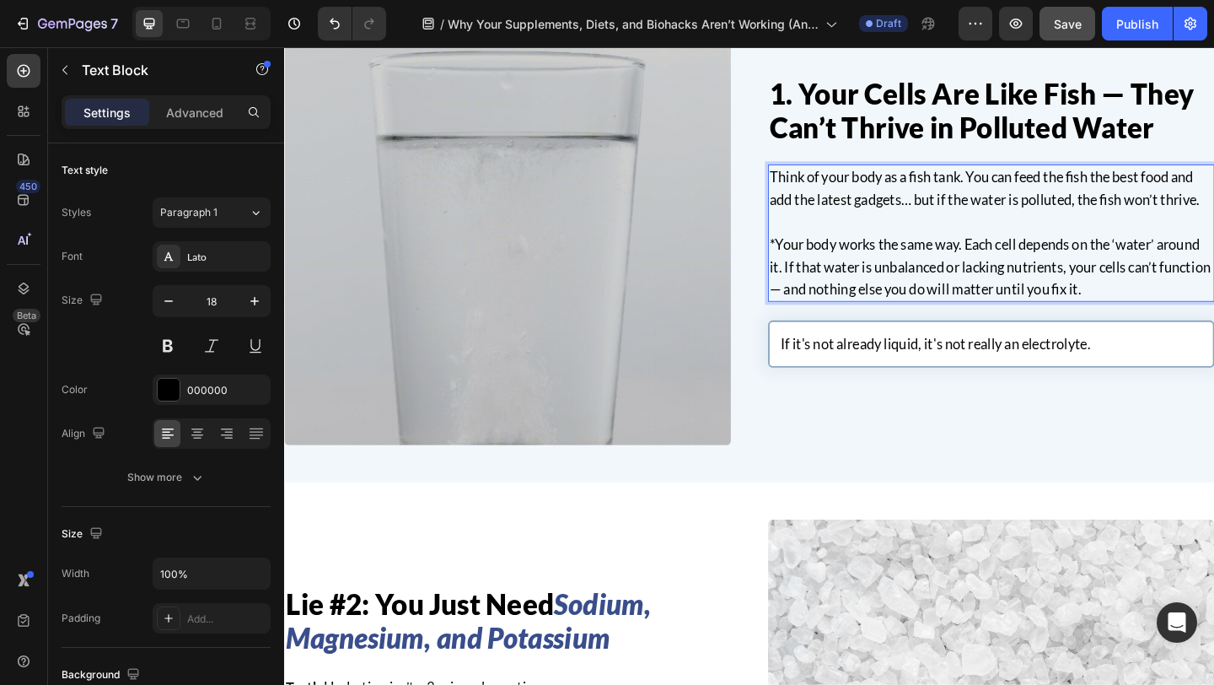
scroll to position [682, 0]
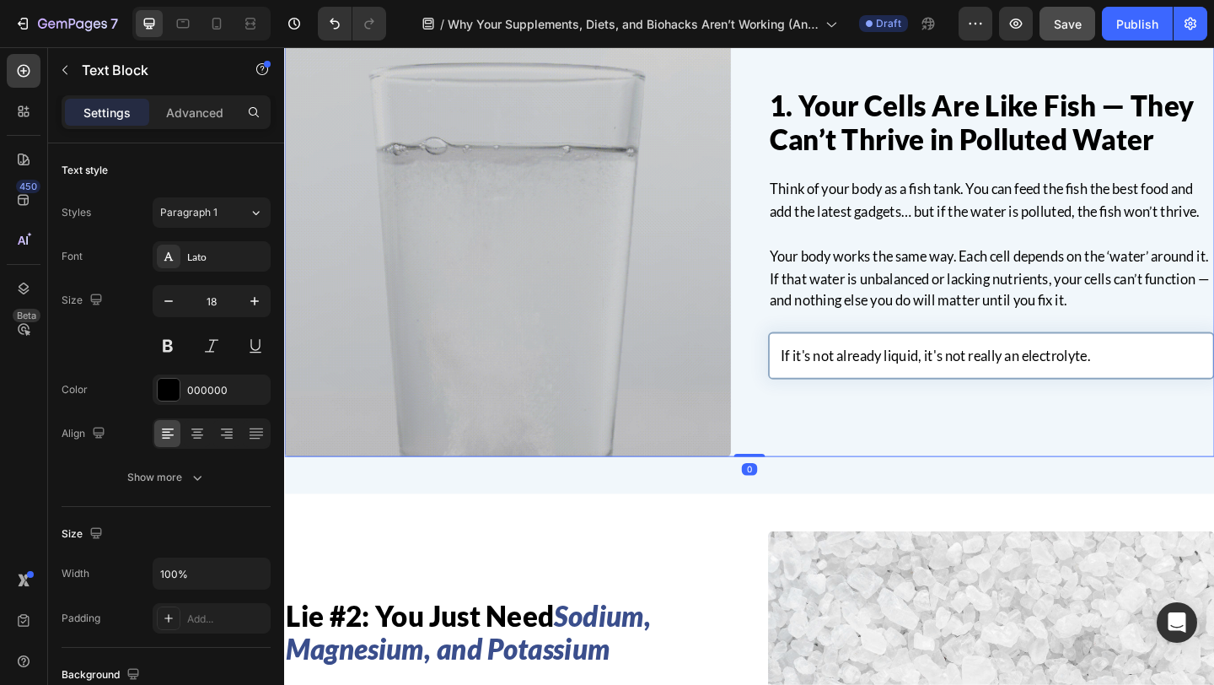
click at [1014, 447] on div "1. Your Cells Are Like Fish — They Can’t Thrive in Polluted Water Heading Think…" at bounding box center [1053, 250] width 486 height 486
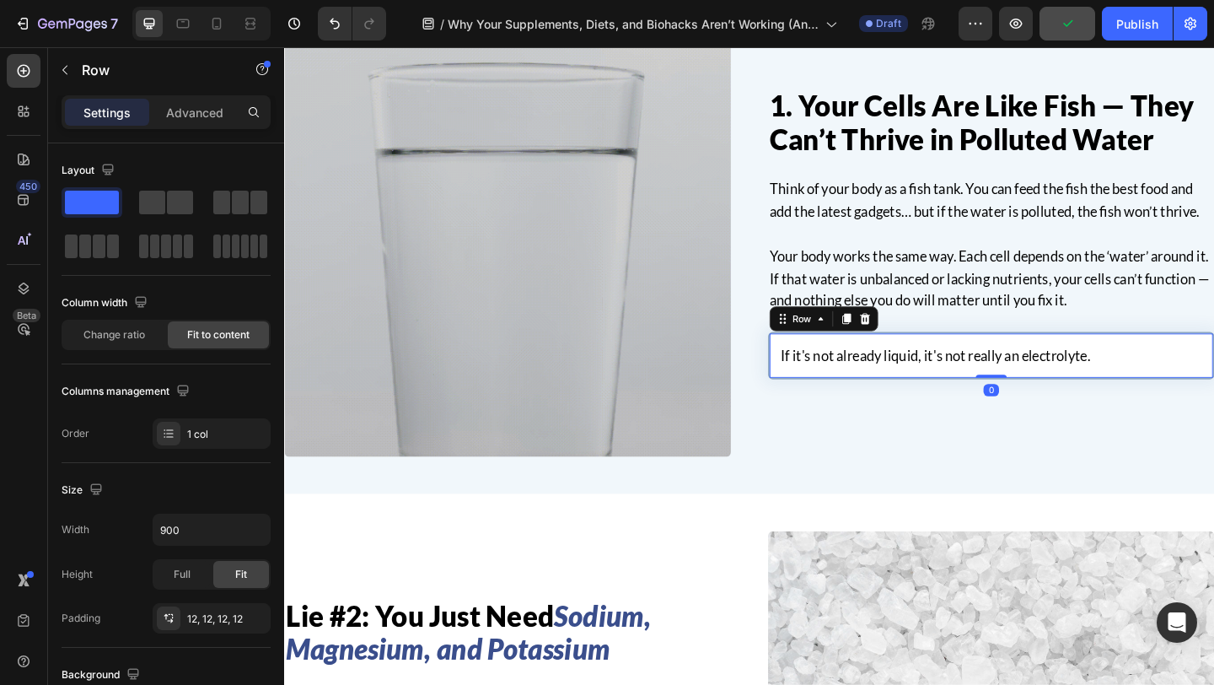
click at [1045, 359] on div "If it's not already liquid, it's not really an electrolyte. Text block Row 0" at bounding box center [1053, 382] width 486 height 51
click at [854, 343] on div "Row" at bounding box center [847, 342] width 28 height 15
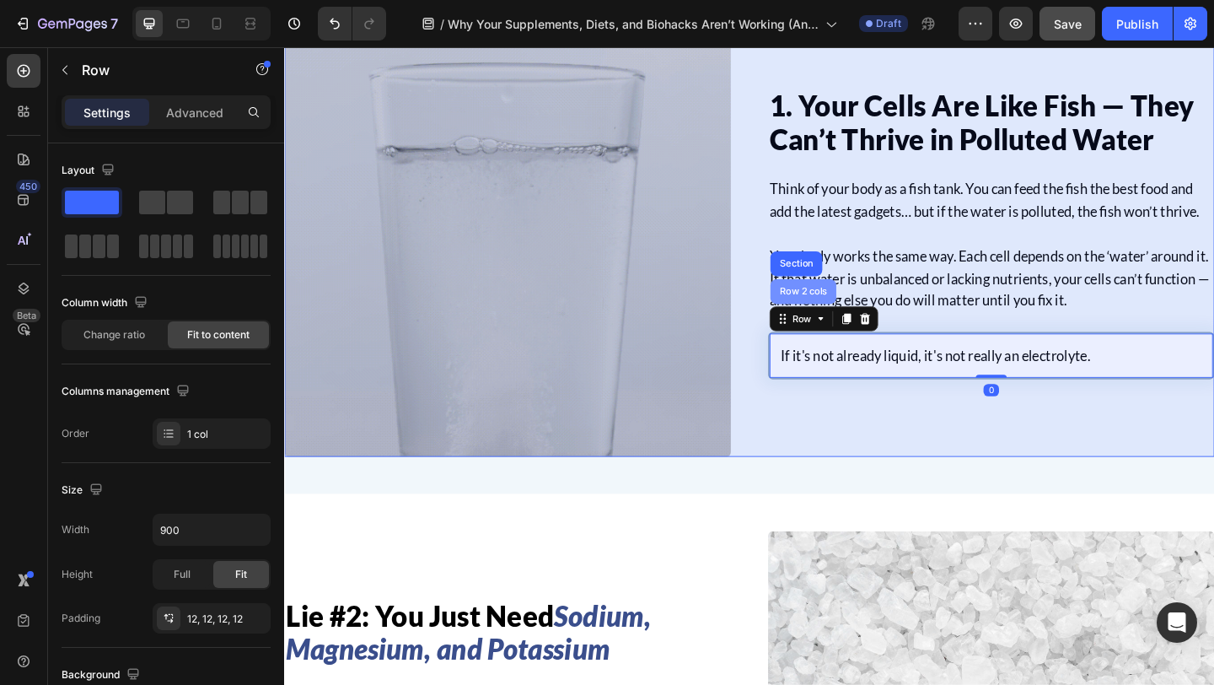
click at [844, 316] on div "Row 2 cols" at bounding box center [848, 313] width 58 height 10
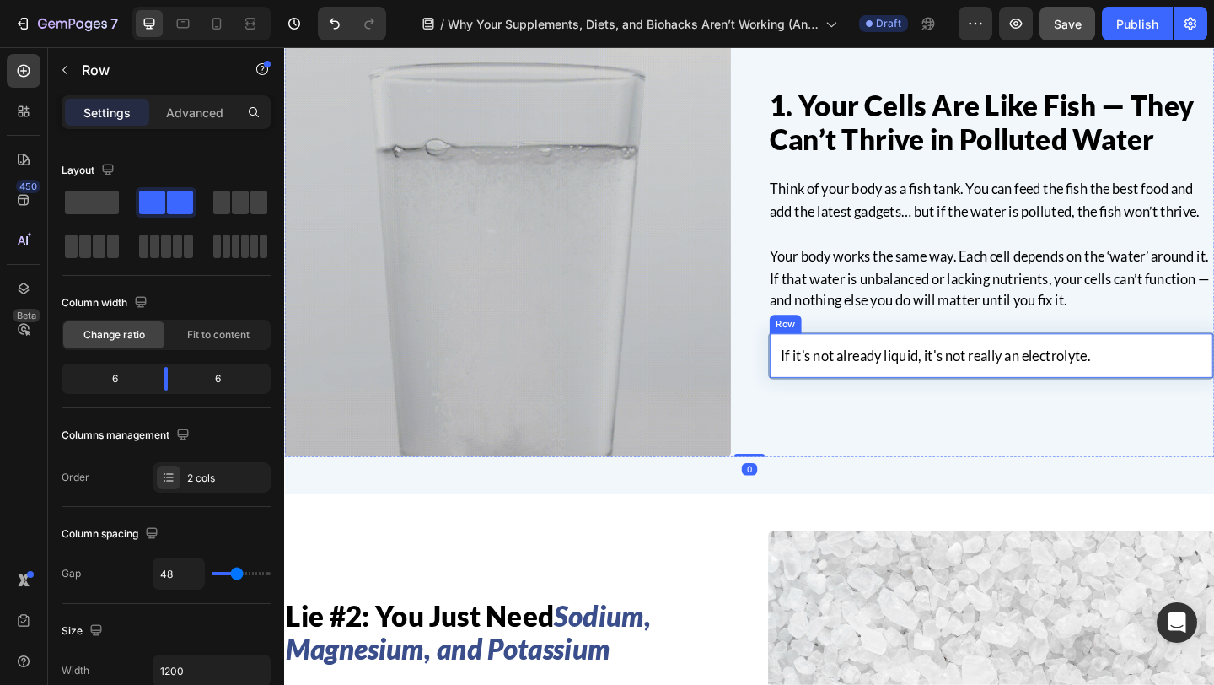
click at [811, 366] on div "If it's not already liquid, it's not really an electrolyte. Text block Row" at bounding box center [1053, 382] width 486 height 51
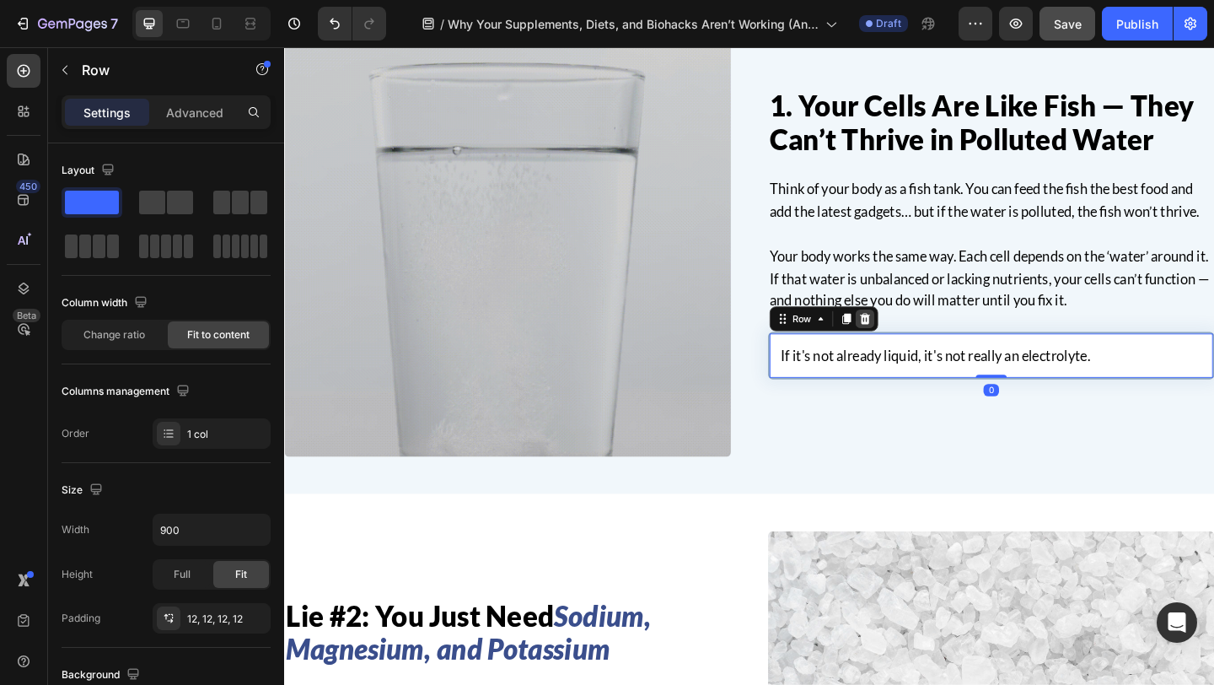
click at [918, 341] on icon at bounding box center [916, 342] width 11 height 12
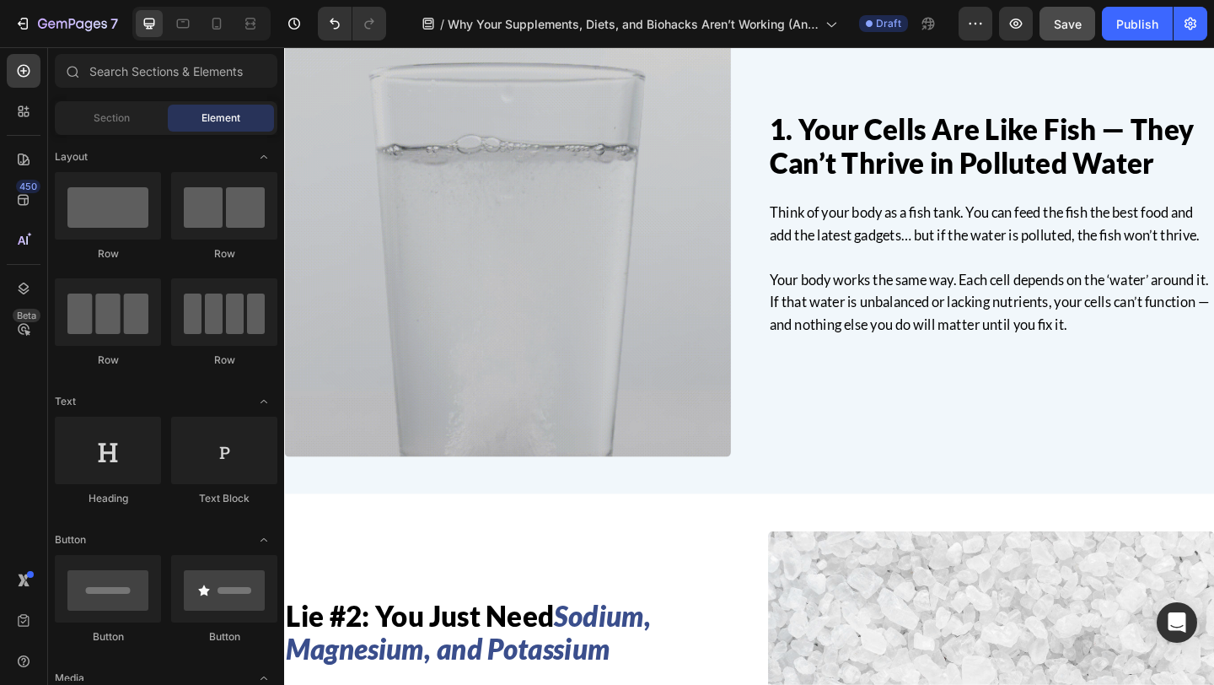
scroll to position [708, 0]
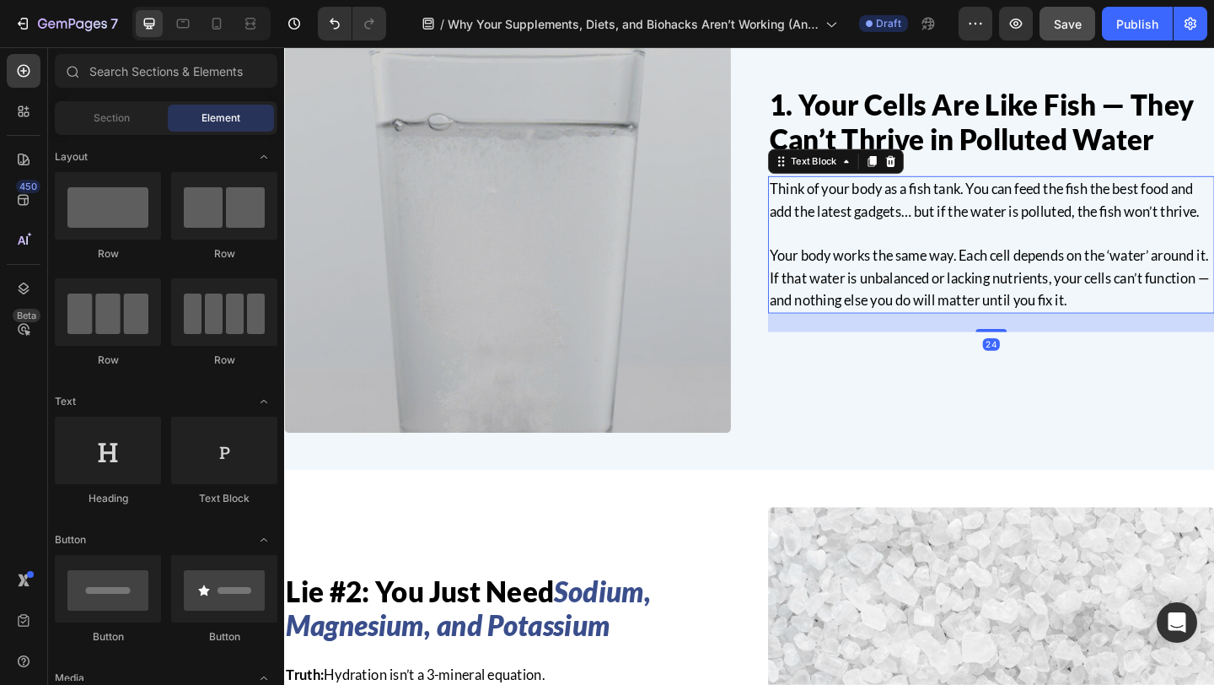
click at [859, 295] on p "Your body works the same way. Each cell depends on the ‘water’ around it. If th…" at bounding box center [1053, 297] width 482 height 73
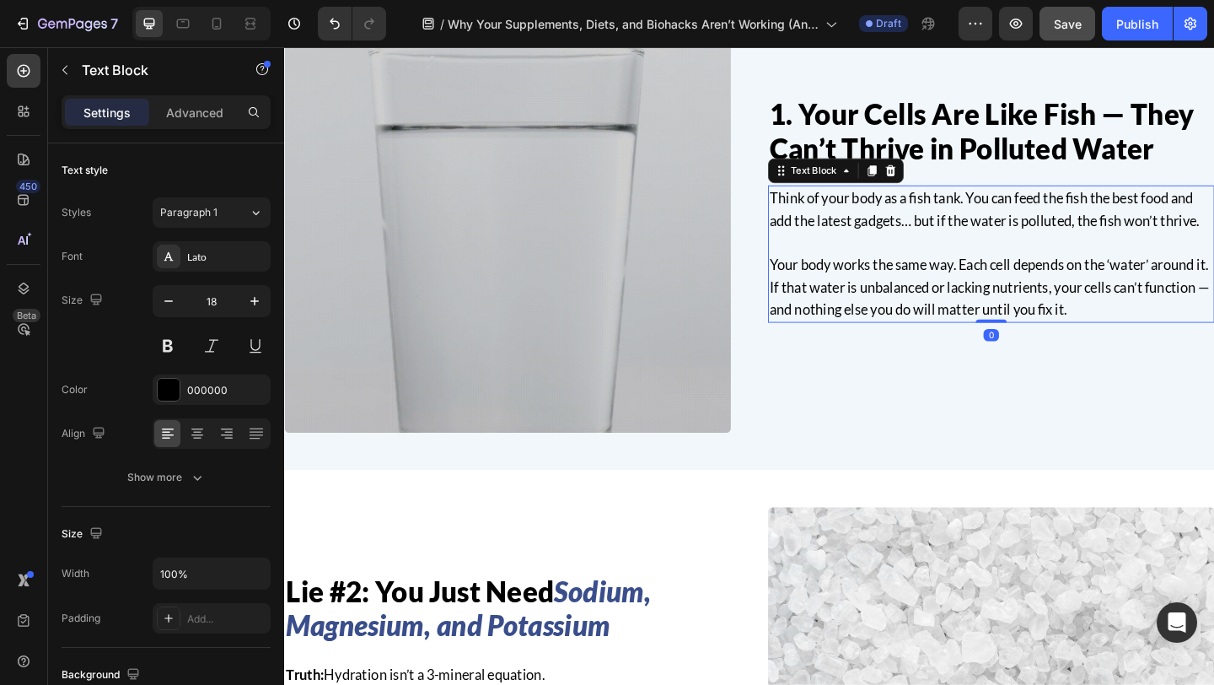
scroll to position [718, 0]
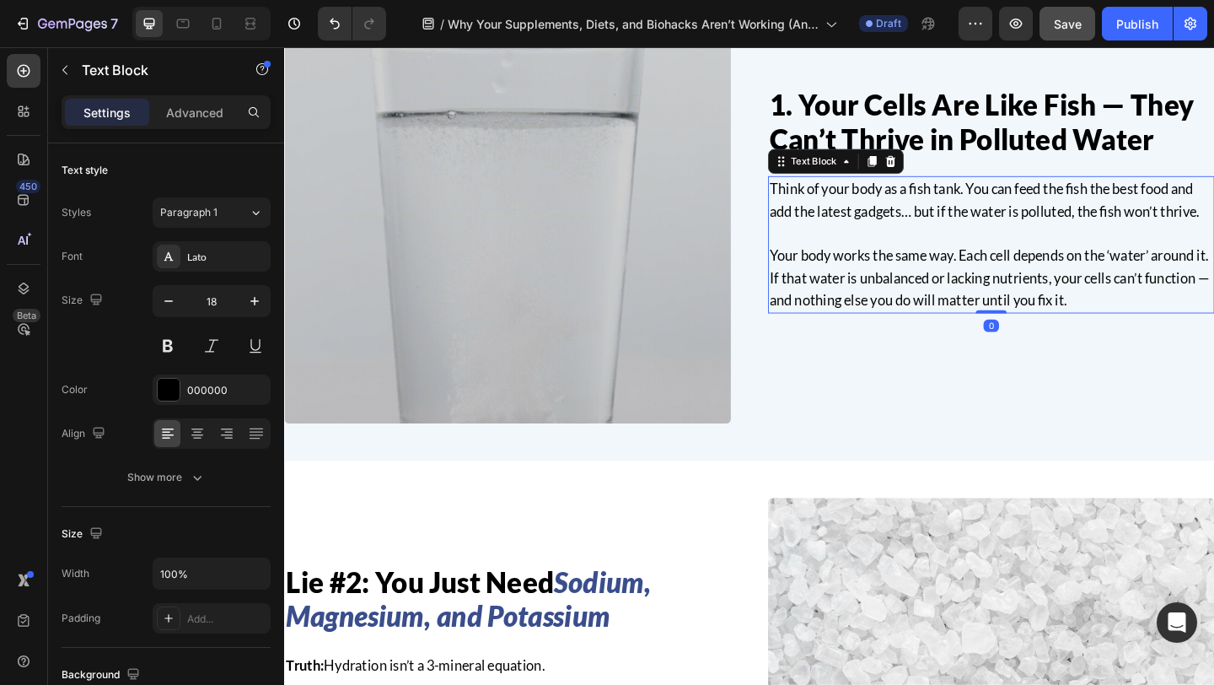
drag, startPoint x: 1062, startPoint y: 354, endPoint x: 1061, endPoint y: 292, distance: 62.4
click at [1061, 292] on div "Think of your body as a fish tank. You can feed the fish the best food and add …" at bounding box center [1053, 261] width 486 height 149
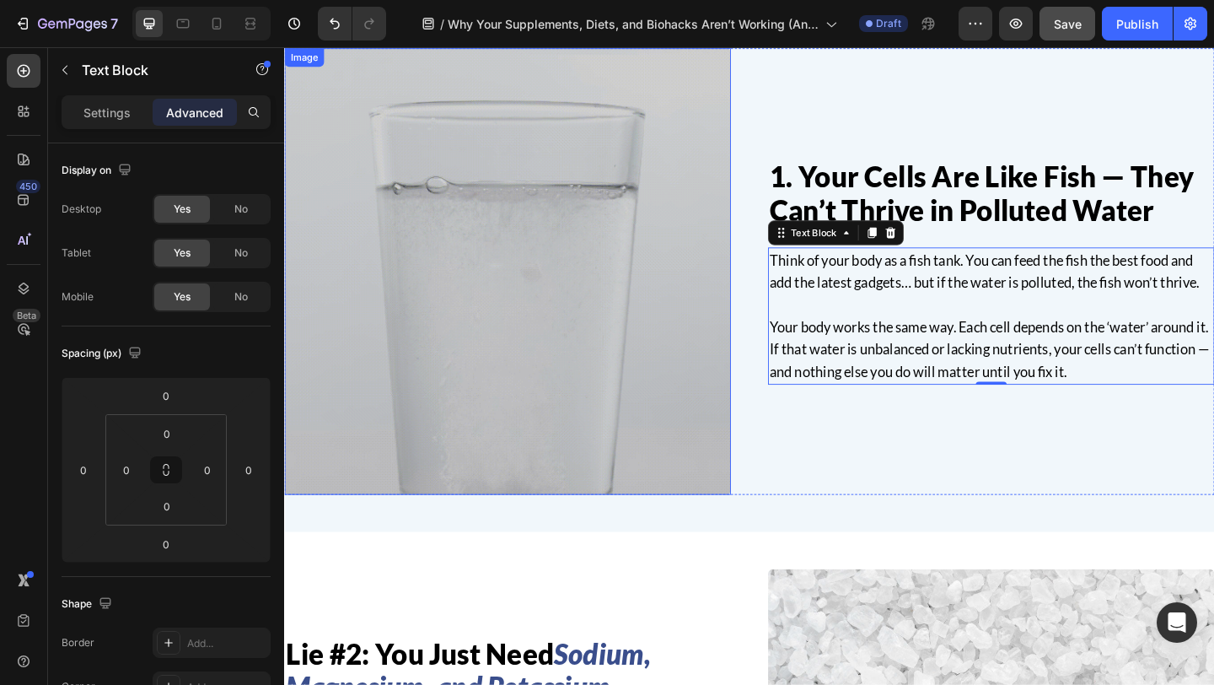
scroll to position [467, 0]
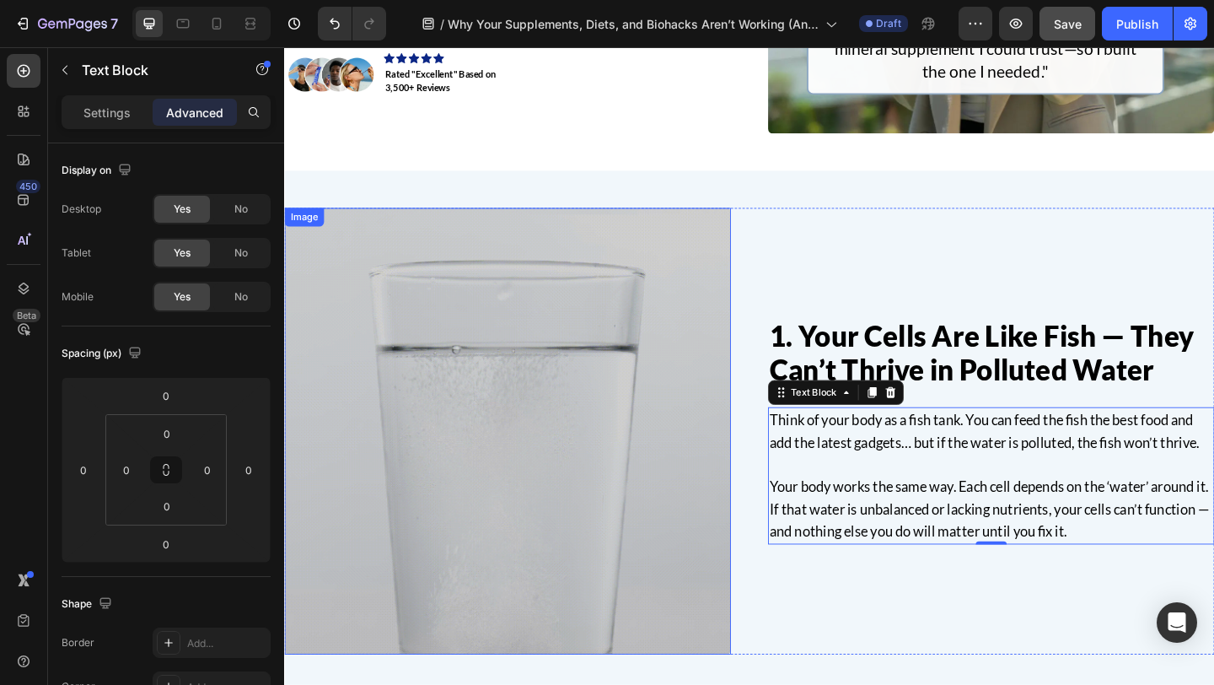
click at [571, 349] on img at bounding box center [527, 465] width 486 height 486
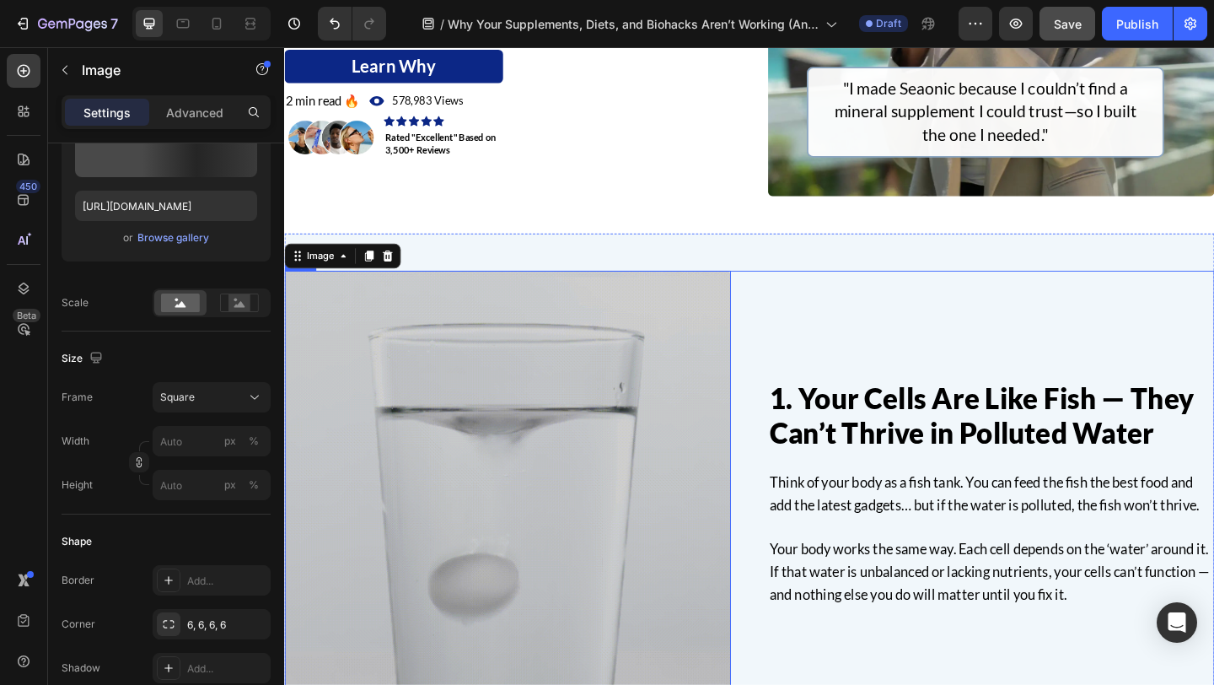
scroll to position [588, 0]
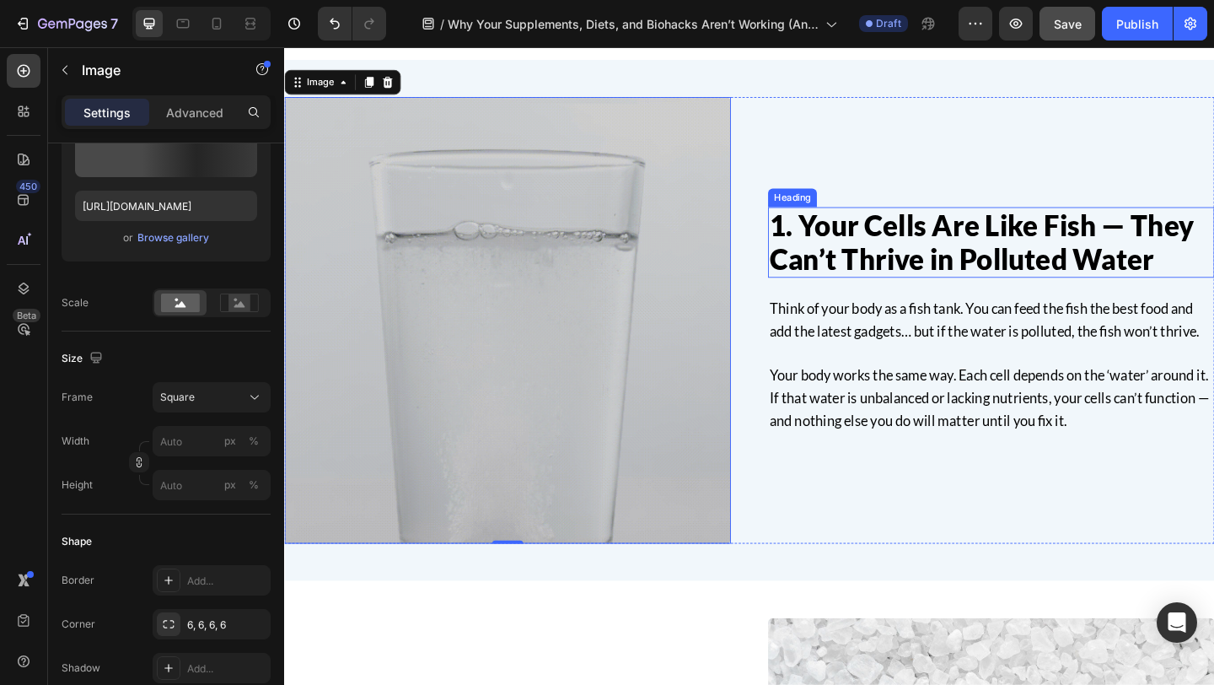
click at [923, 244] on p "1. Your Cells Are Like Fish — They Can’t Thrive in Polluted Water" at bounding box center [1053, 259] width 482 height 73
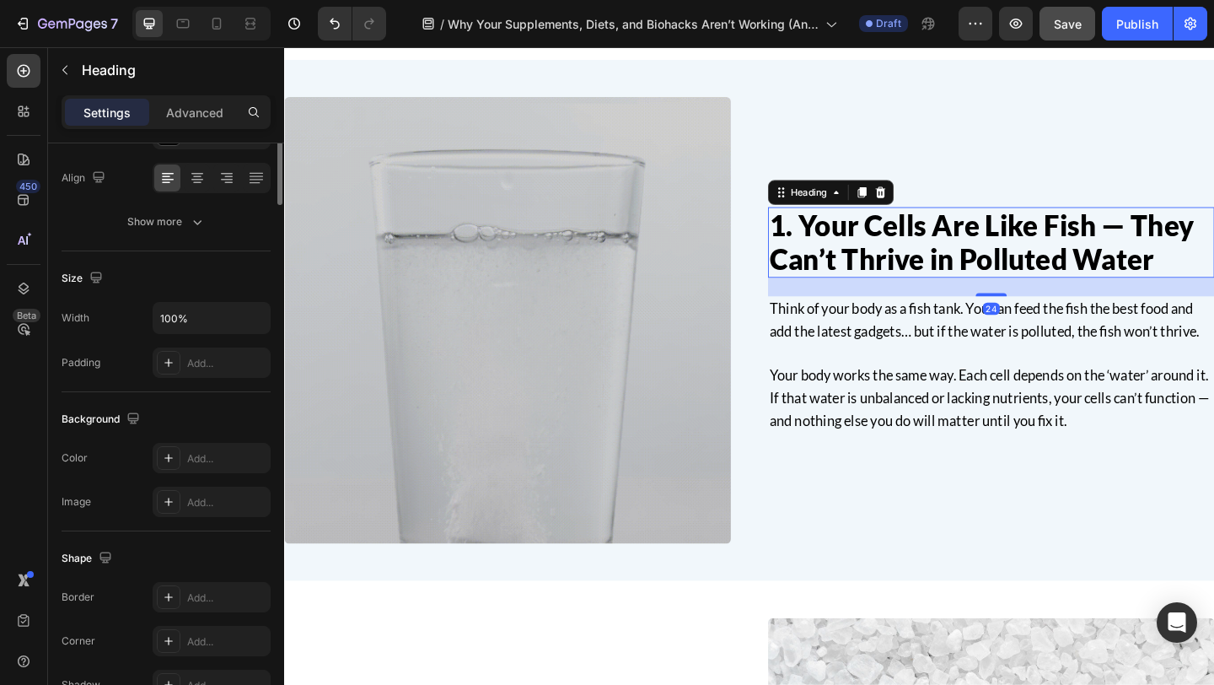
scroll to position [0, 0]
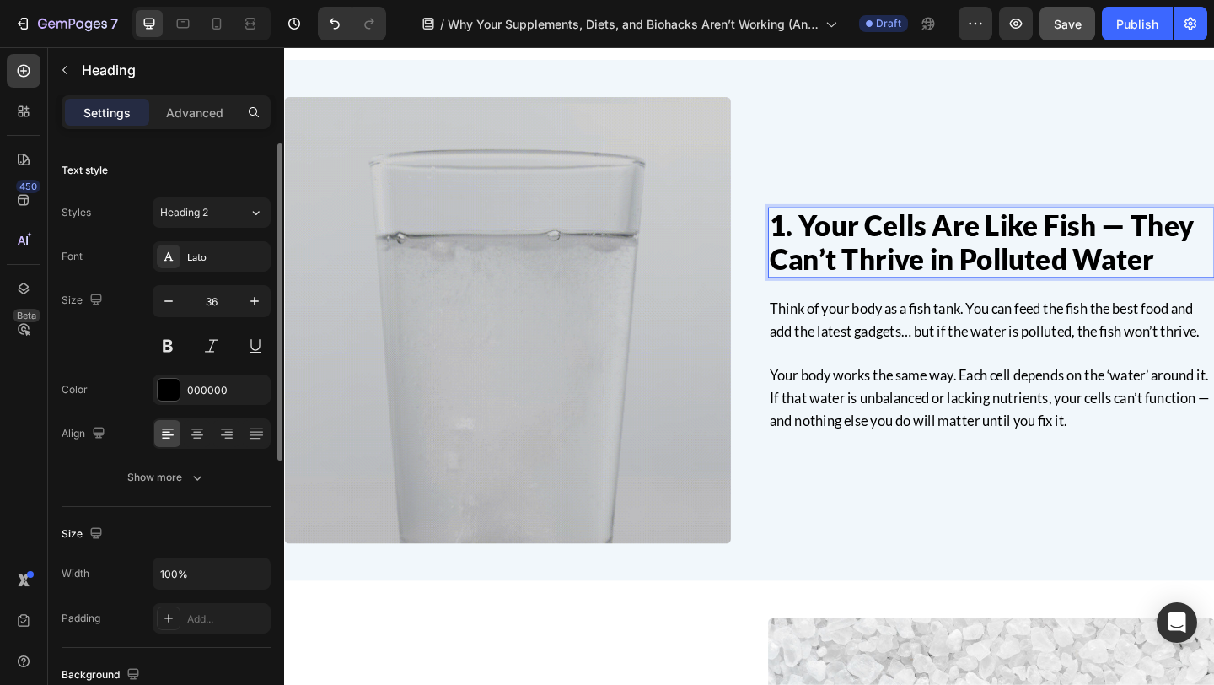
click at [923, 244] on p "1. Your Cells Are Like Fish — They Can’t Thrive in Polluted Water" at bounding box center [1053, 259] width 482 height 73
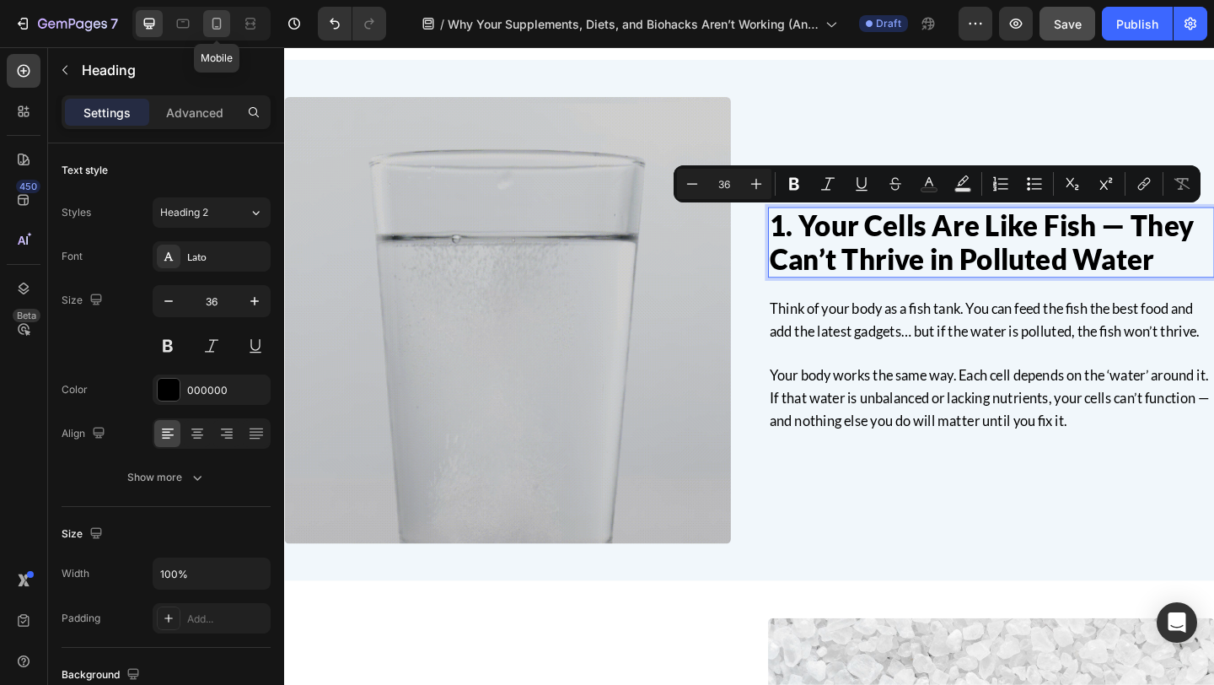
click at [218, 29] on icon at bounding box center [216, 23] width 17 height 17
type input "26"
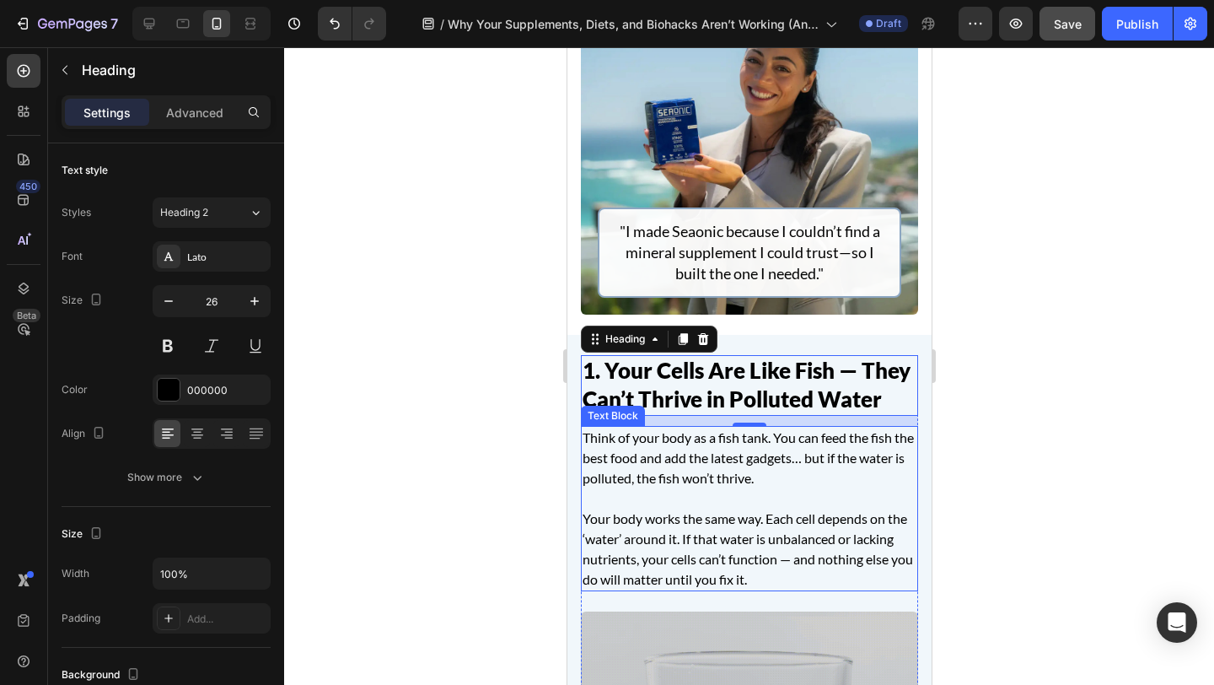
scroll to position [527, 0]
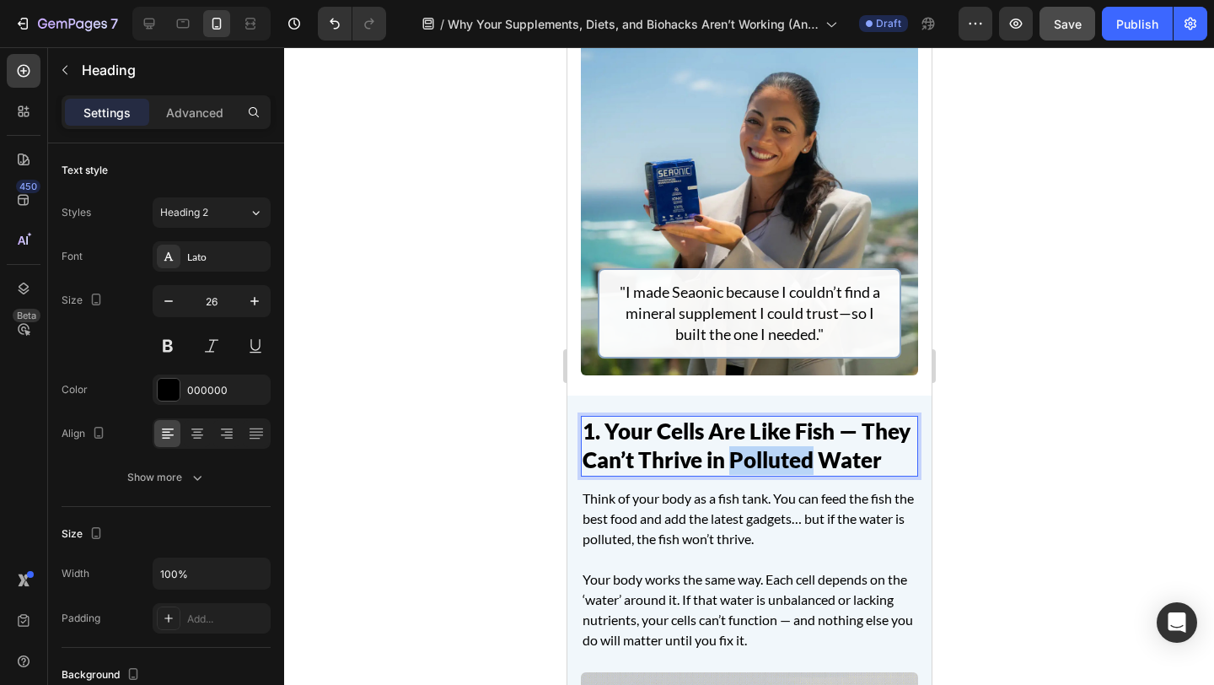
click at [763, 459] on p "1. Your Cells Are Like Fish — They Can’t Thrive in Polluted Water" at bounding box center [749, 445] width 334 height 57
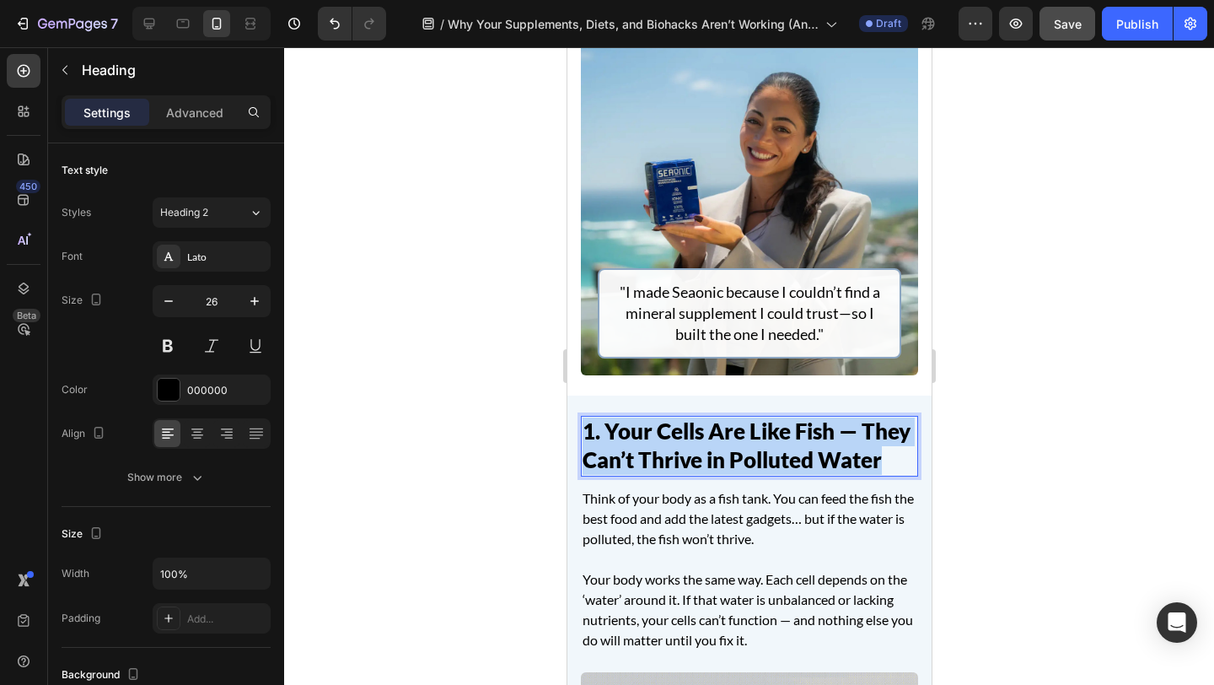
click at [763, 459] on p "1. Your Cells Are Like Fish — They Can’t Thrive in Polluted Water" at bounding box center [749, 445] width 334 height 57
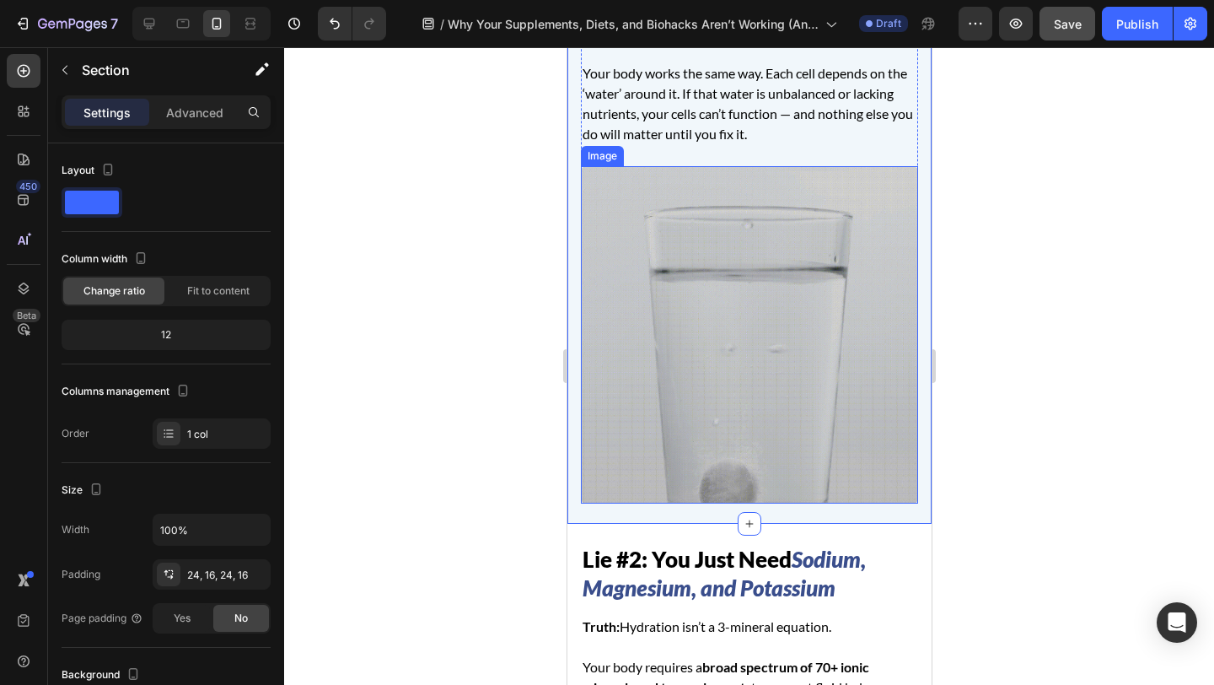
scroll to position [1034, 0]
click at [660, 173] on img at bounding box center [748, 333] width 337 height 337
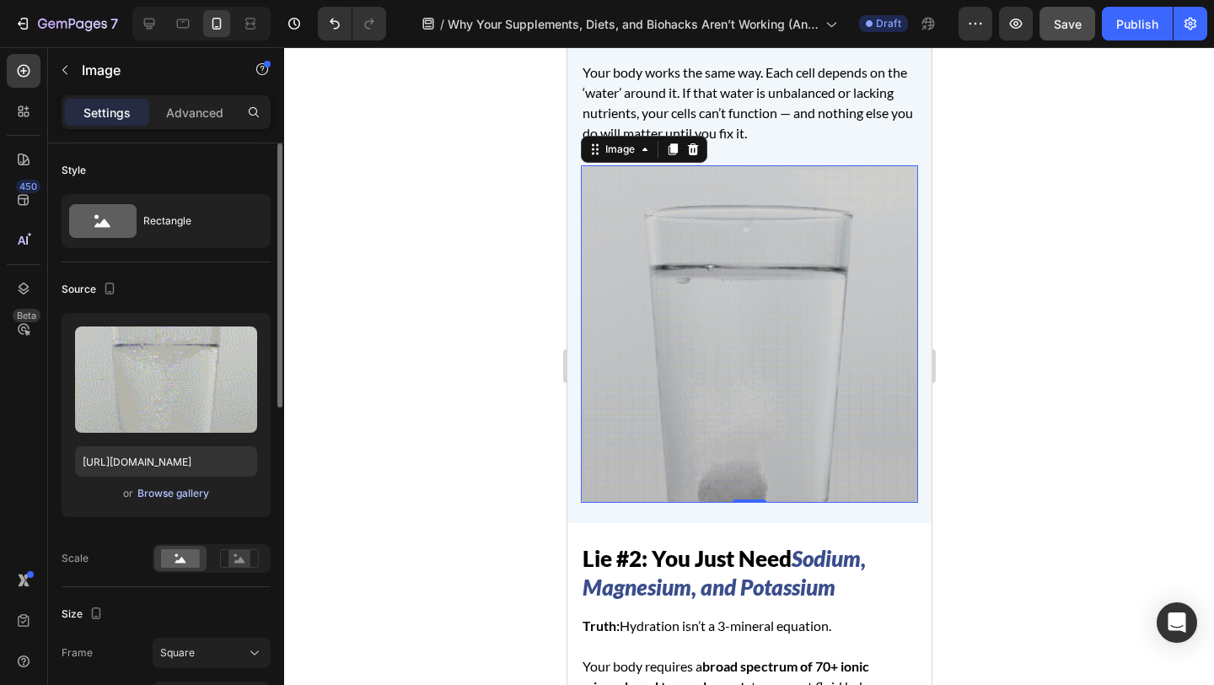
click at [171, 497] on div "Browse gallery" at bounding box center [173, 493] width 72 height 15
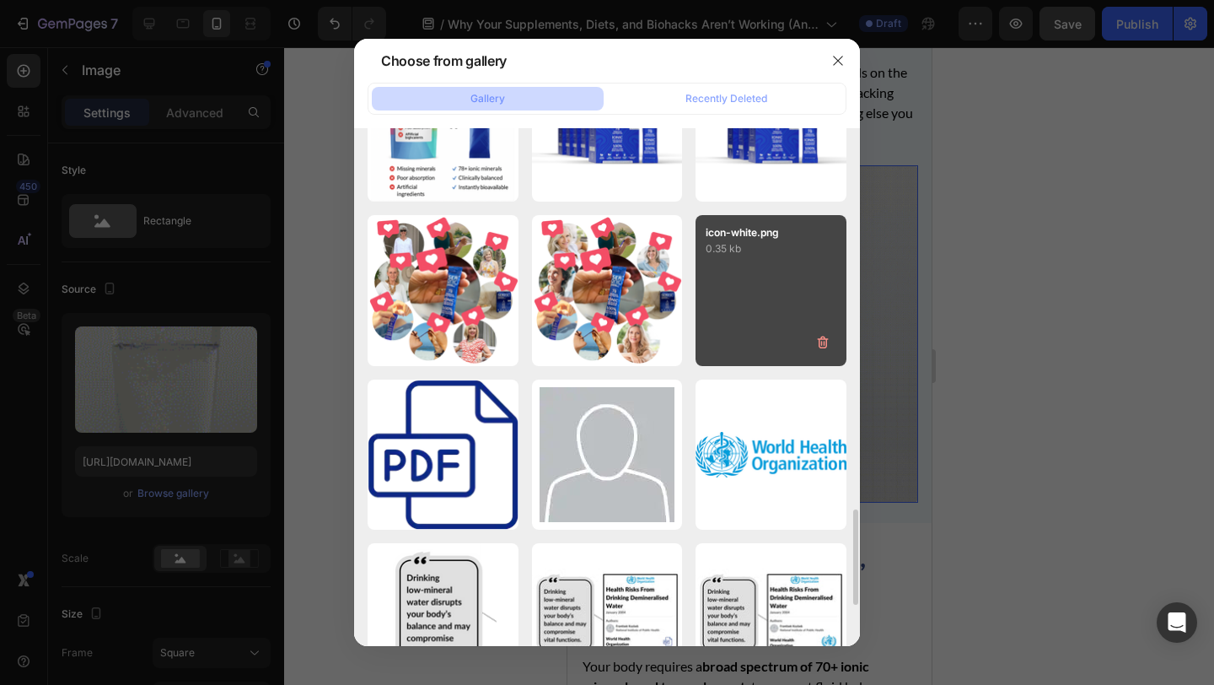
scroll to position [2246, 0]
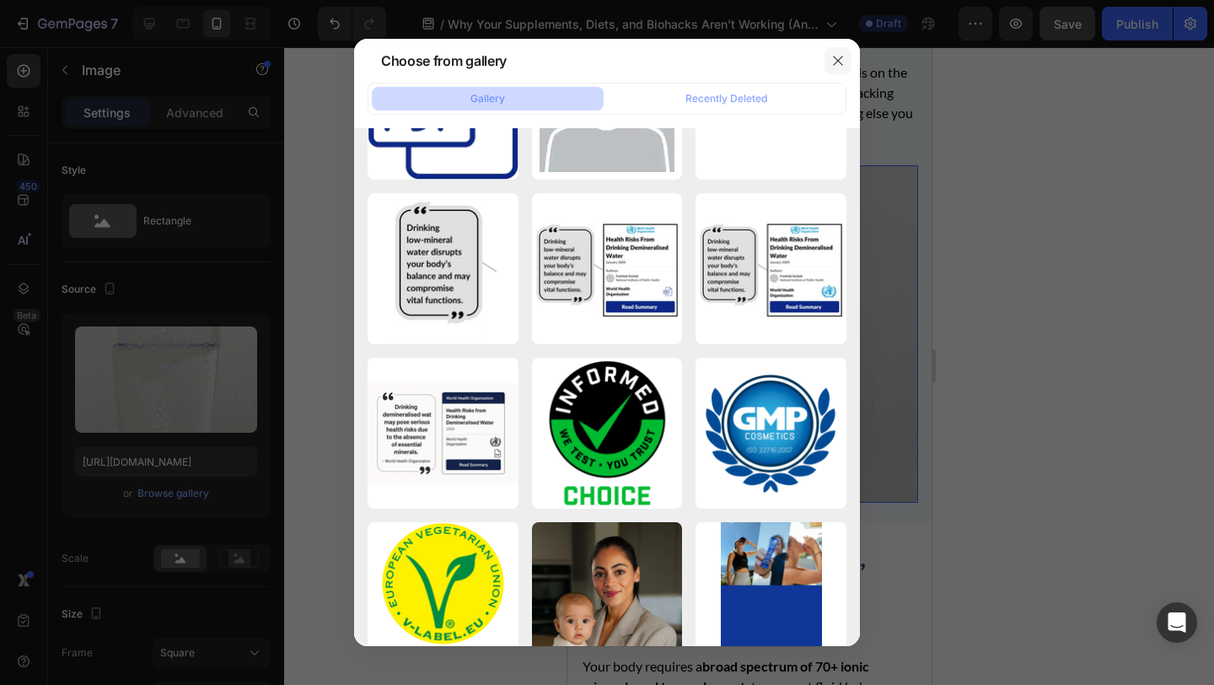
click at [836, 67] on icon "button" at bounding box center [837, 60] width 13 height 13
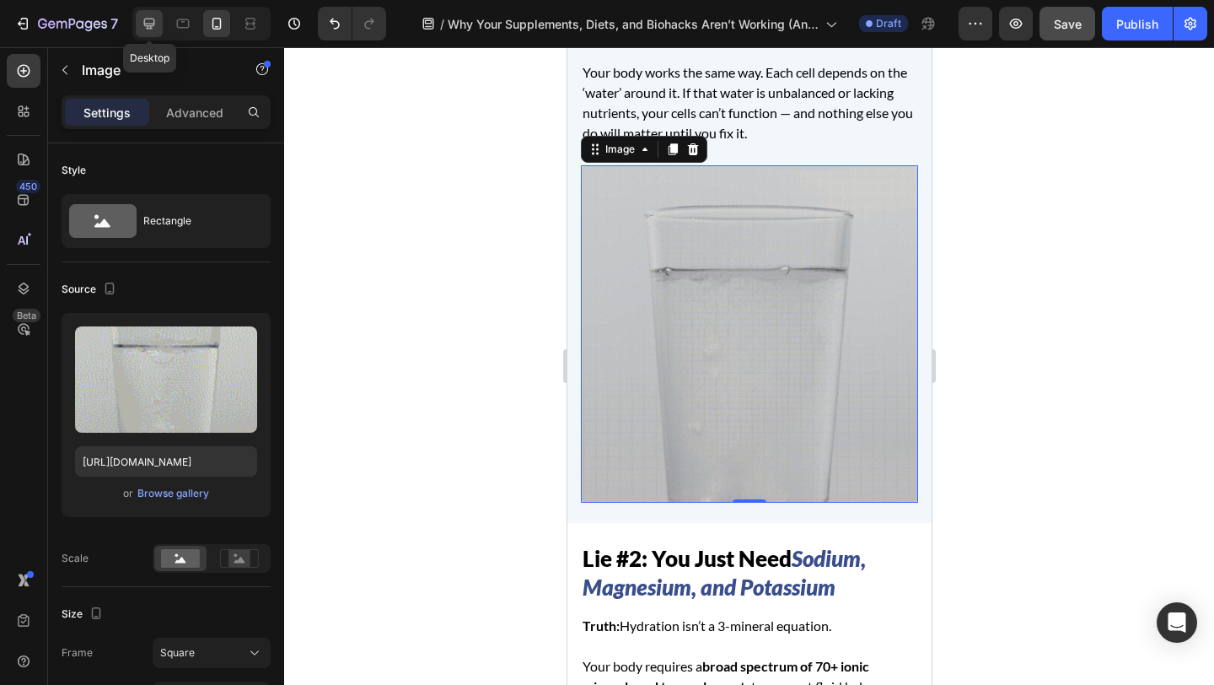
click at [147, 19] on icon at bounding box center [149, 23] width 17 height 17
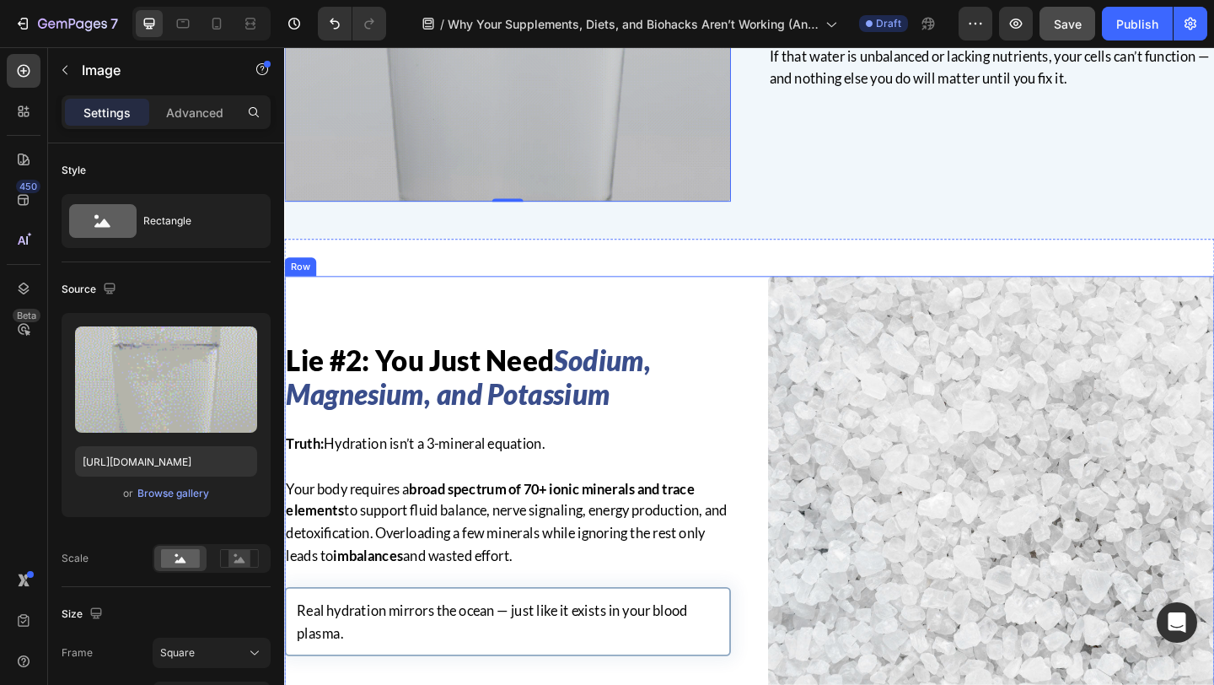
scroll to position [1080, 0]
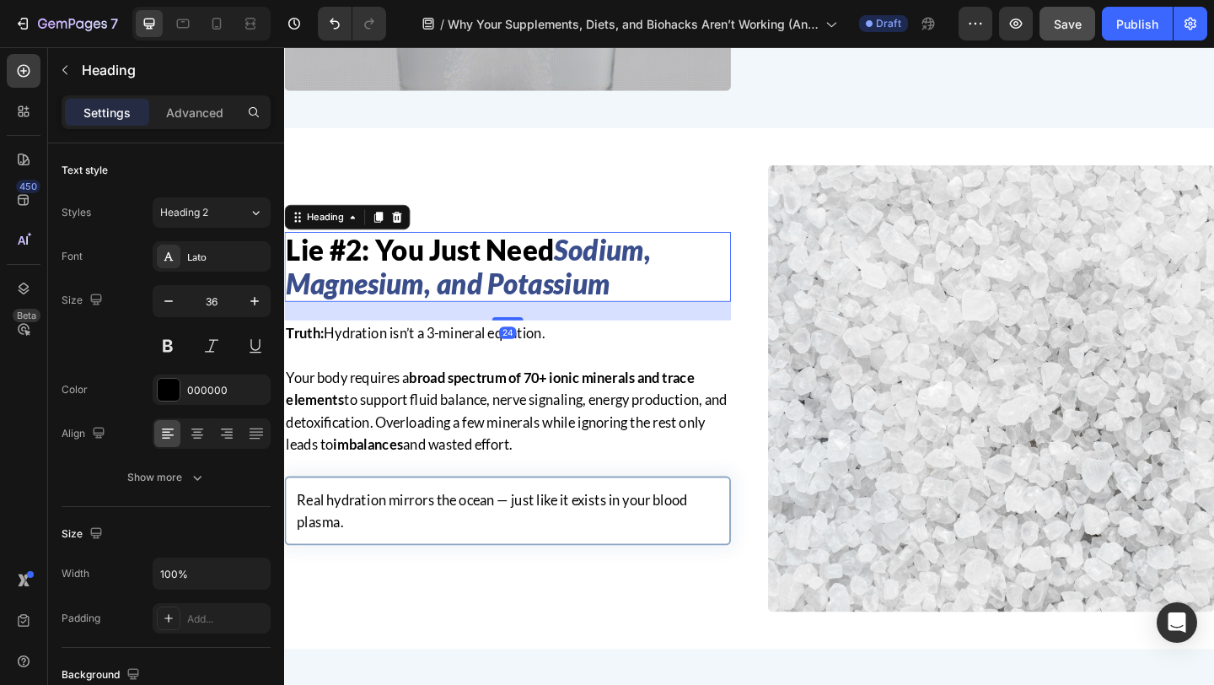
click at [537, 309] on icon "Sodium, Magnesium, and Potassium" at bounding box center [484, 285] width 397 height 73
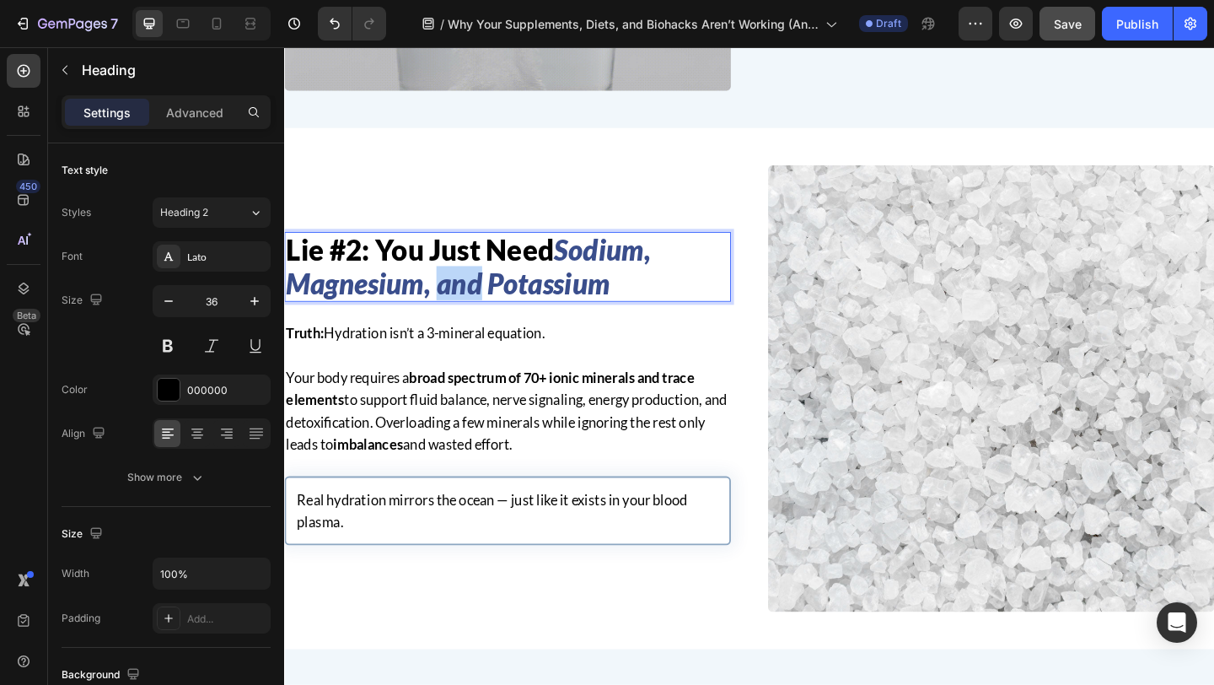
click at [449, 300] on icon "Sodium, Magnesium, and Potassium" at bounding box center [484, 285] width 397 height 73
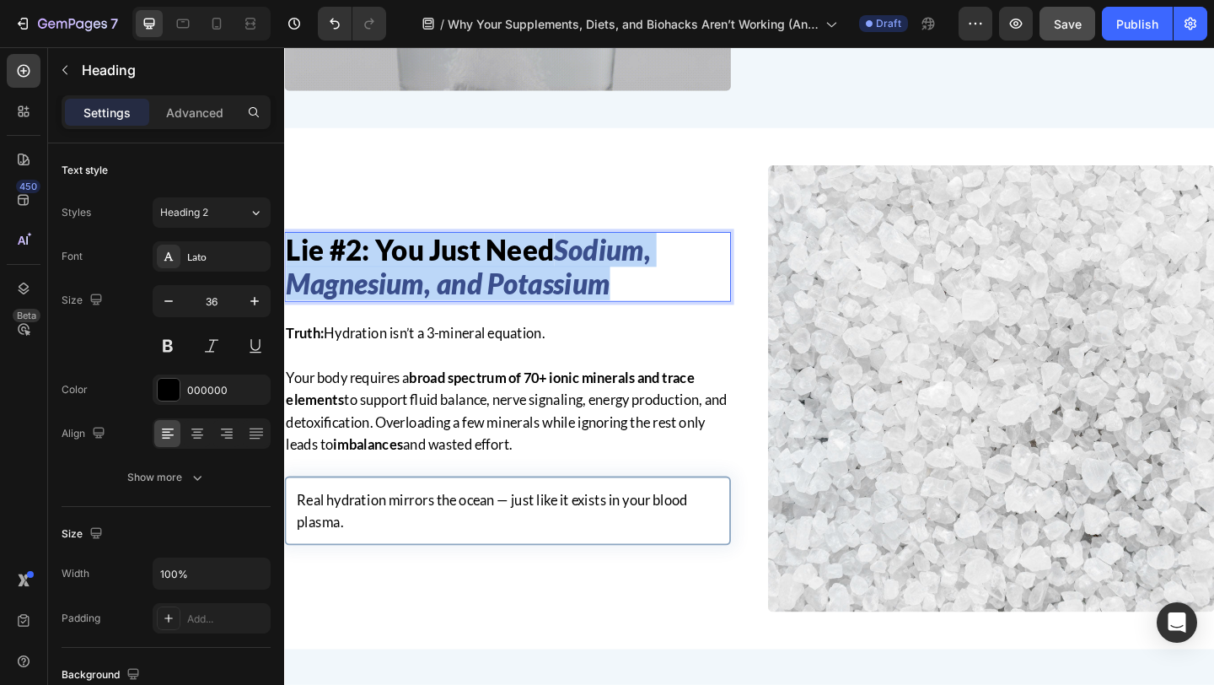
click at [449, 300] on icon "Sodium, Magnesium, and Potassium" at bounding box center [484, 285] width 397 height 73
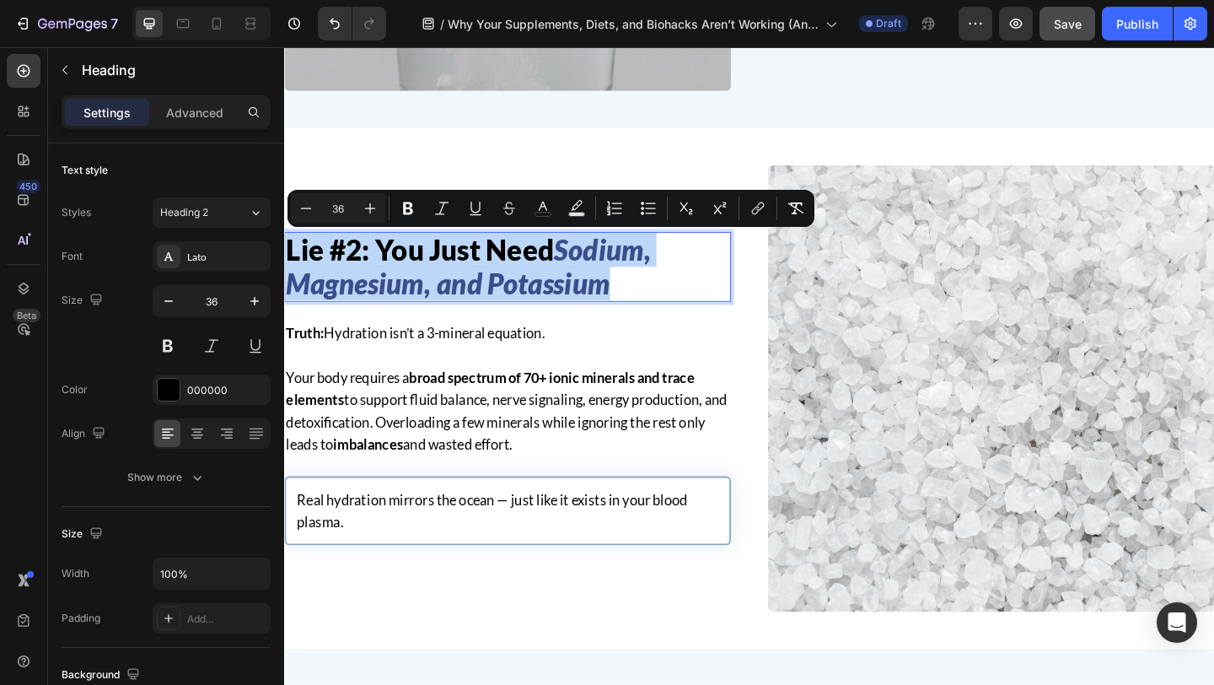
click at [471, 303] on icon "Sodium, Magnesium, and Potassium" at bounding box center [484, 285] width 397 height 73
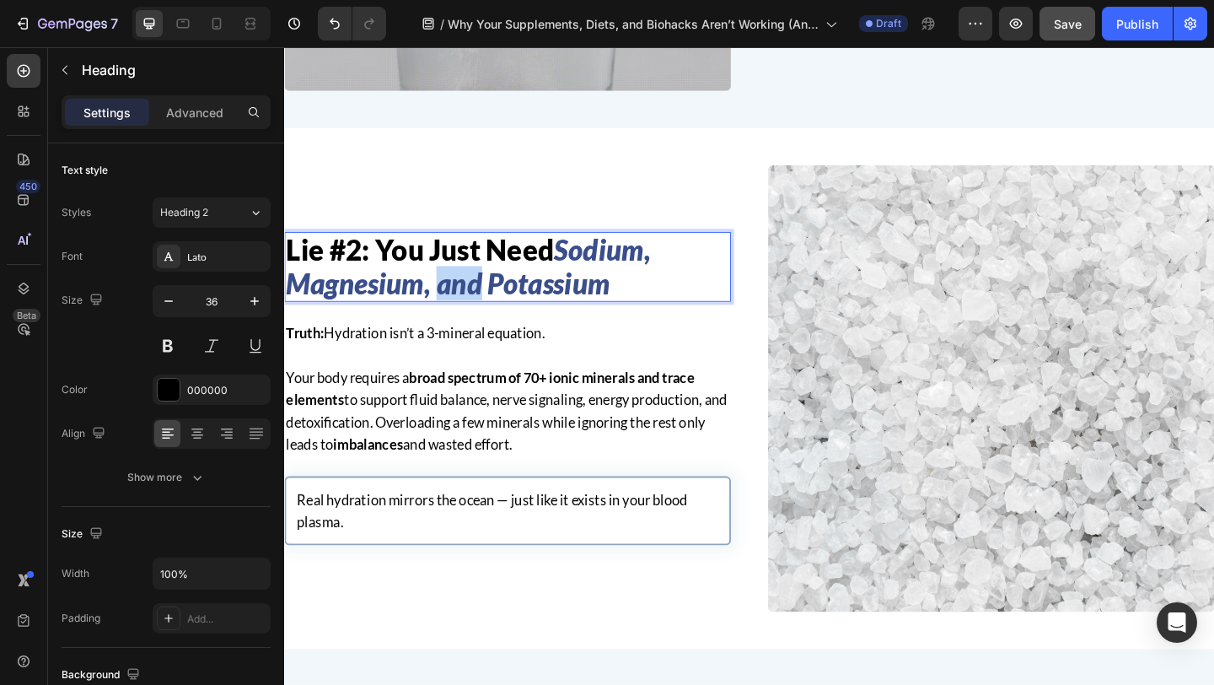
click at [471, 303] on icon "Sodium, Magnesium, and Potassium" at bounding box center [484, 285] width 397 height 73
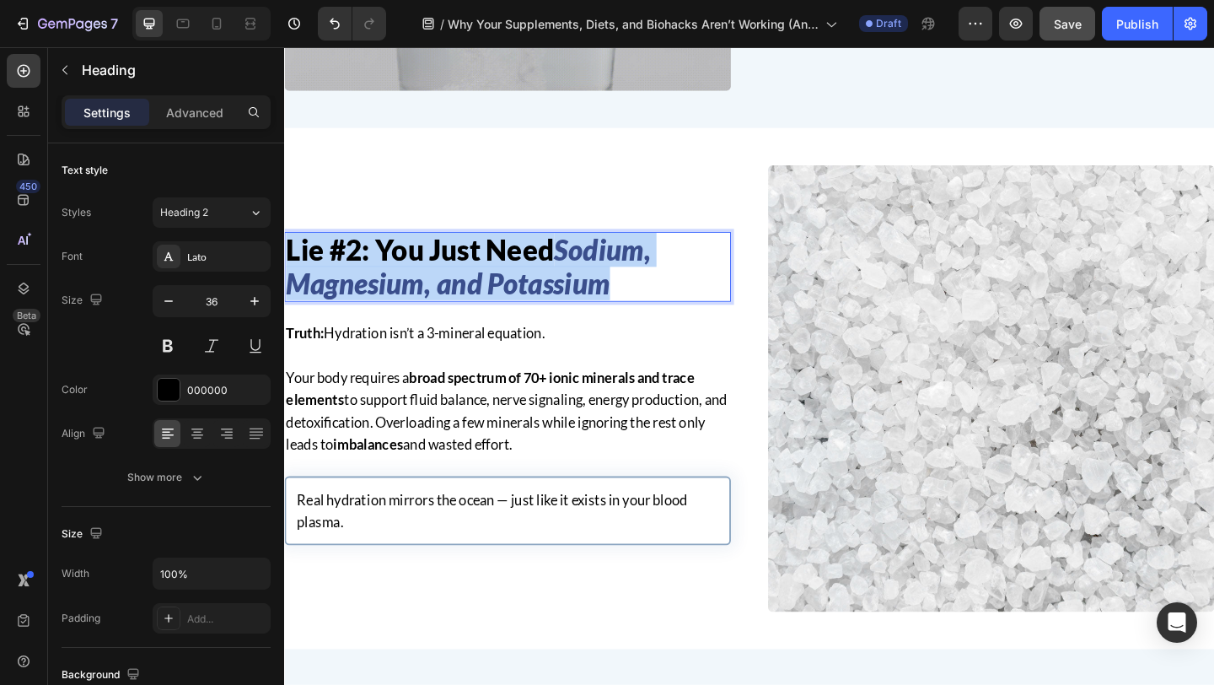
click at [471, 303] on icon "Sodium, Magnesium, and Potassium" at bounding box center [484, 285] width 397 height 73
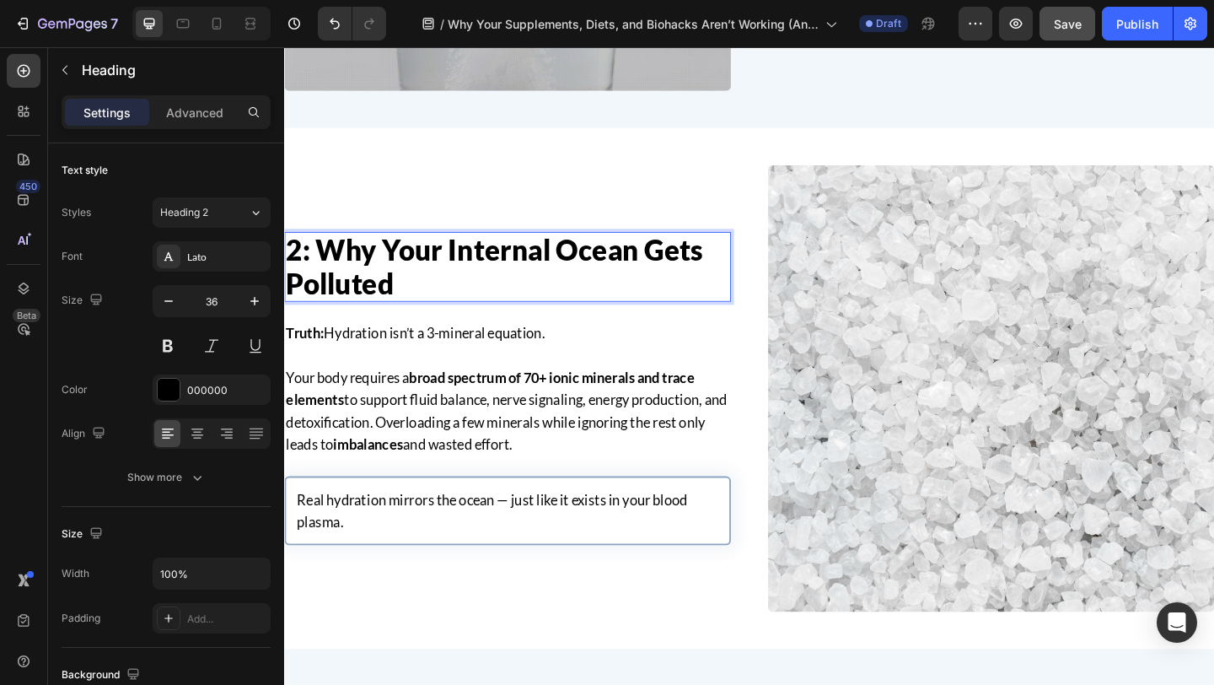
click at [308, 267] on p "2: Why Your Internal Ocean Gets Polluted" at bounding box center [527, 286] width 482 height 73
click at [798, 356] on div "Image Row 2. Why Your Internal Ocean Gets Polluted Heading 24 Truth: Hydration …" at bounding box center [790, 418] width 1012 height 486
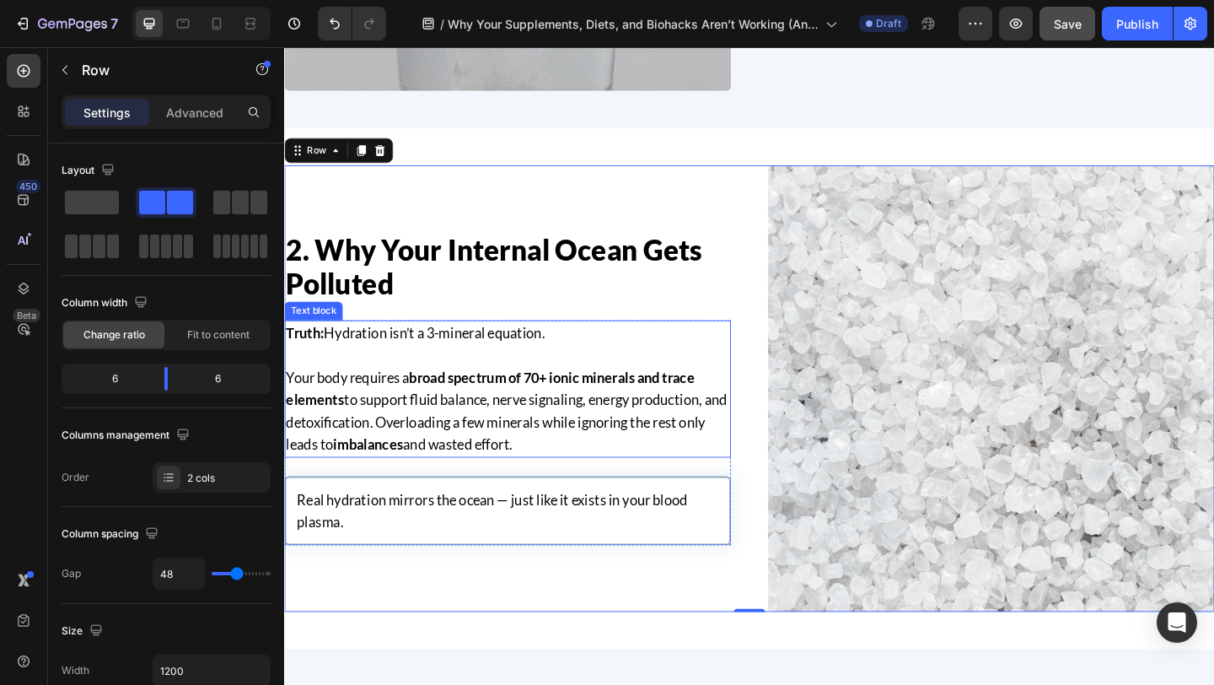
click at [572, 431] on p "Your body requires a broad spectrum of 70+ ionic minerals and trace elements to…" at bounding box center [527, 443] width 482 height 97
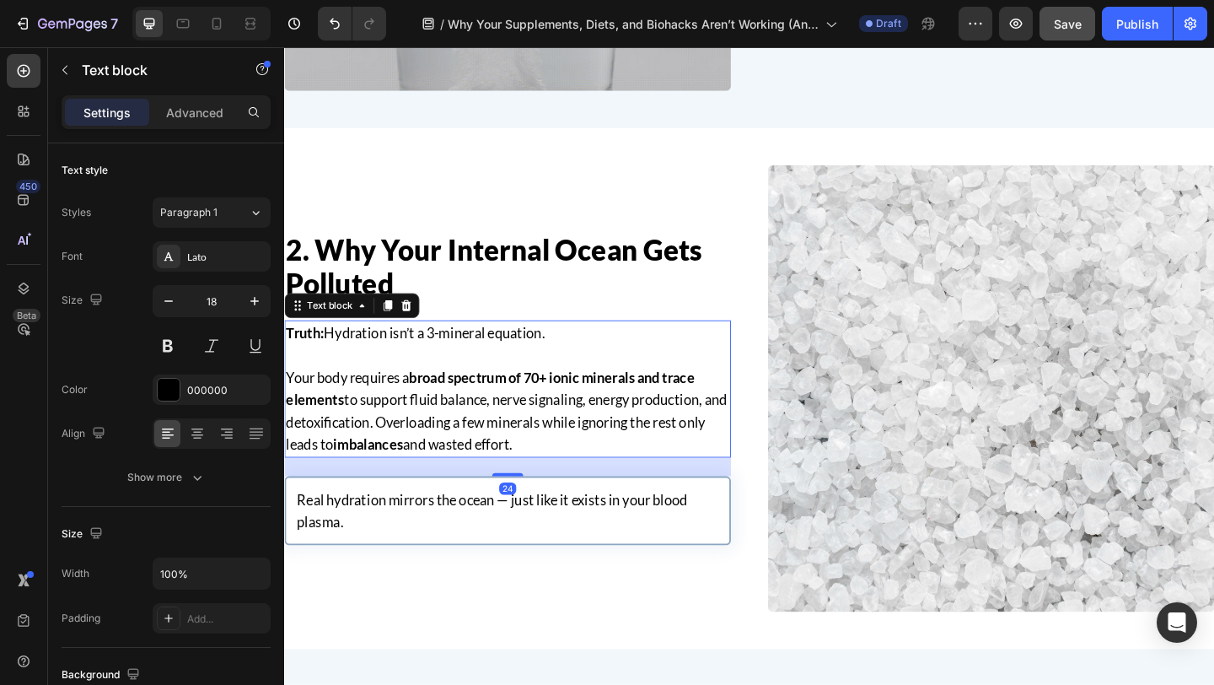
click at [572, 431] on p "Your body requires a broad spectrum of 70+ ionic minerals and trace elements to…" at bounding box center [527, 443] width 482 height 97
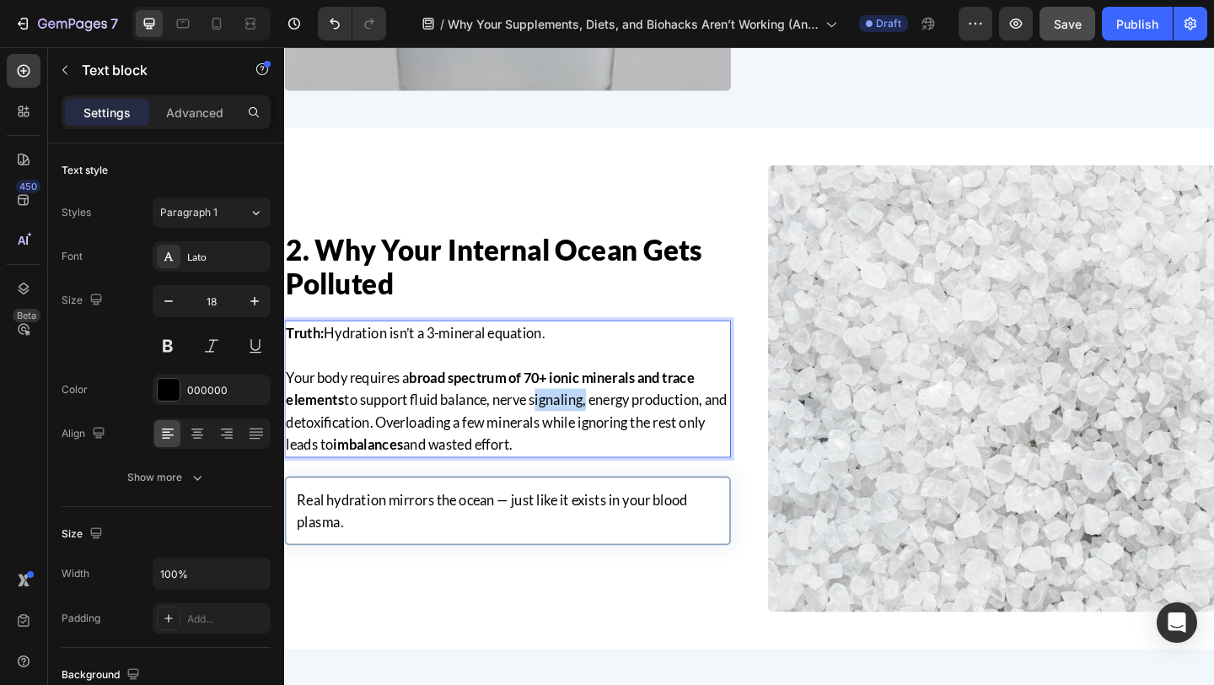
click at [572, 431] on p "Your body requires a broad spectrum of 70+ ionic minerals and trace elements to…" at bounding box center [527, 443] width 482 height 97
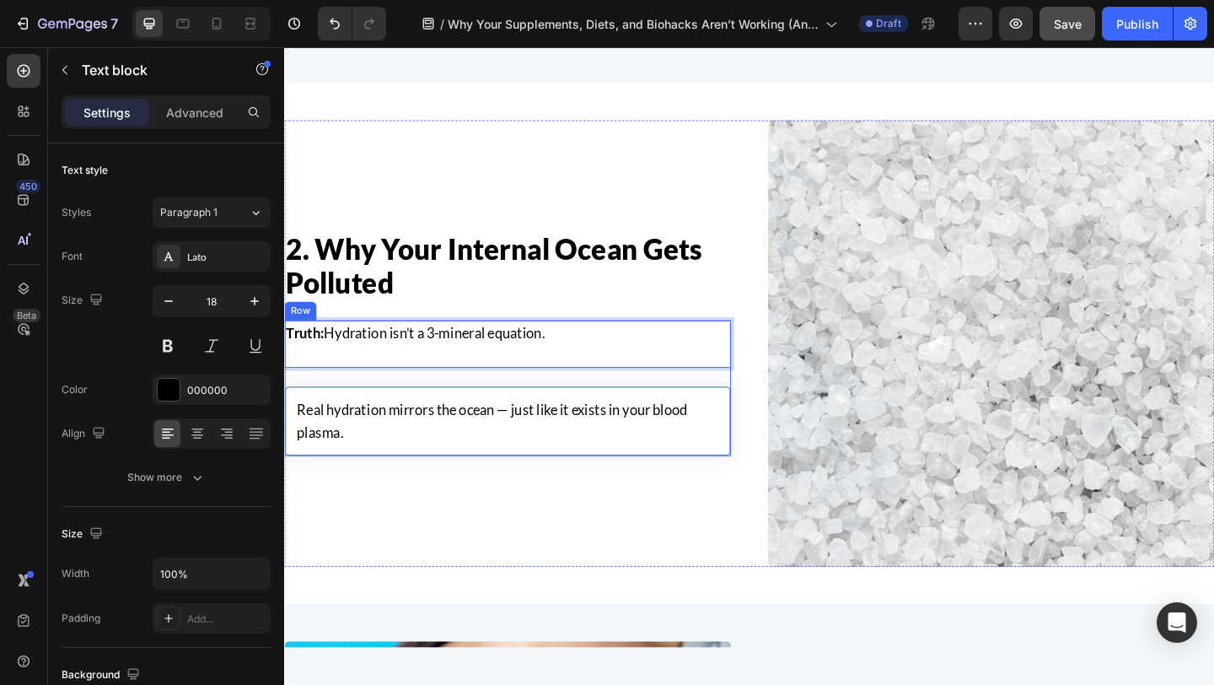
scroll to position [1141, 0]
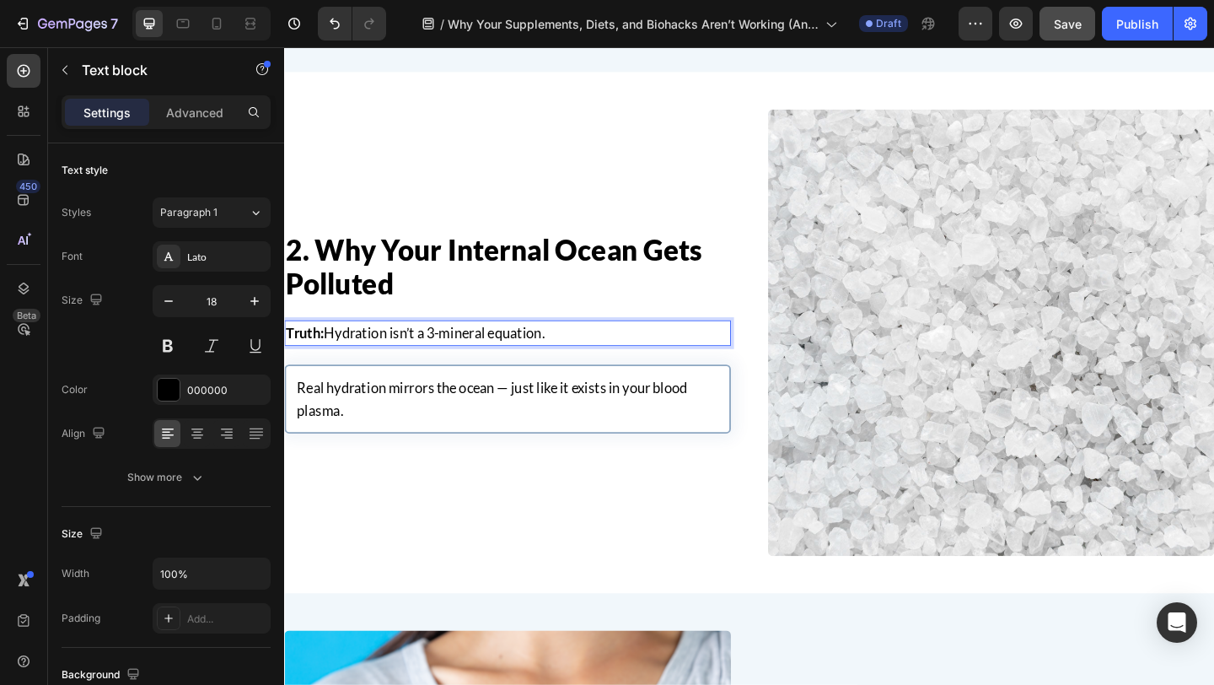
click at [529, 357] on p "Truth: Hydration isn’t a 3-mineral equation." at bounding box center [527, 358] width 482 height 24
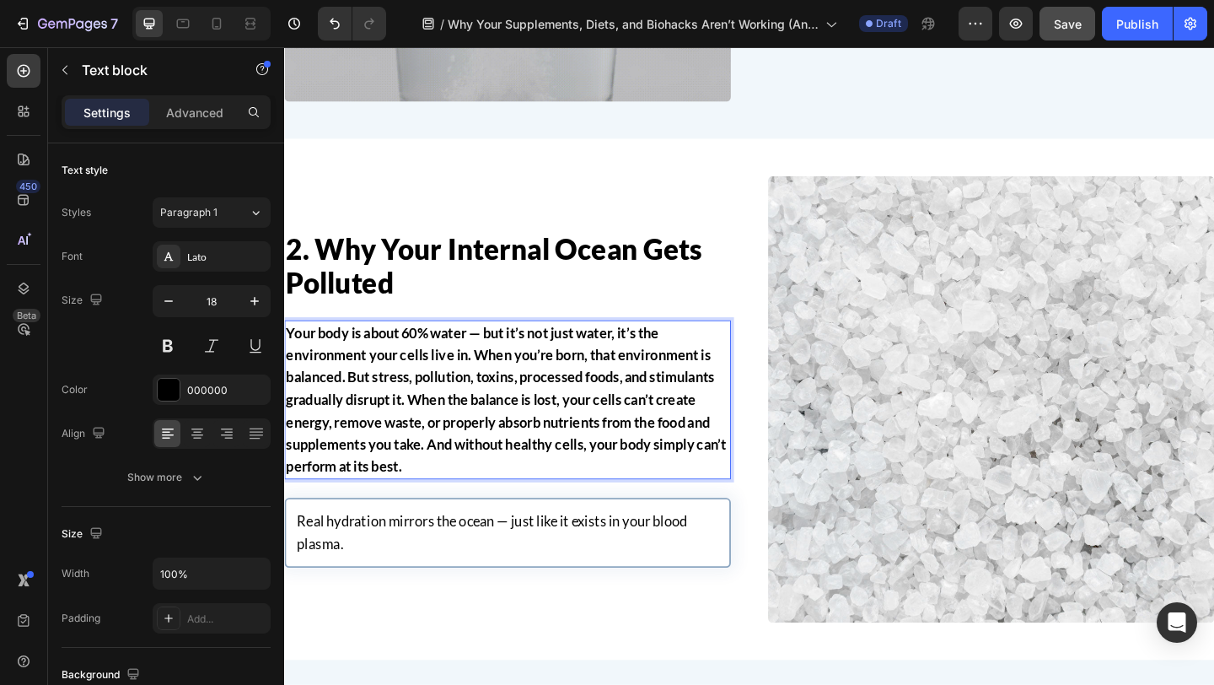
click at [497, 440] on p "Your body is about 60% water — but it’s not just water, it’s the environment yo…" at bounding box center [527, 431] width 482 height 170
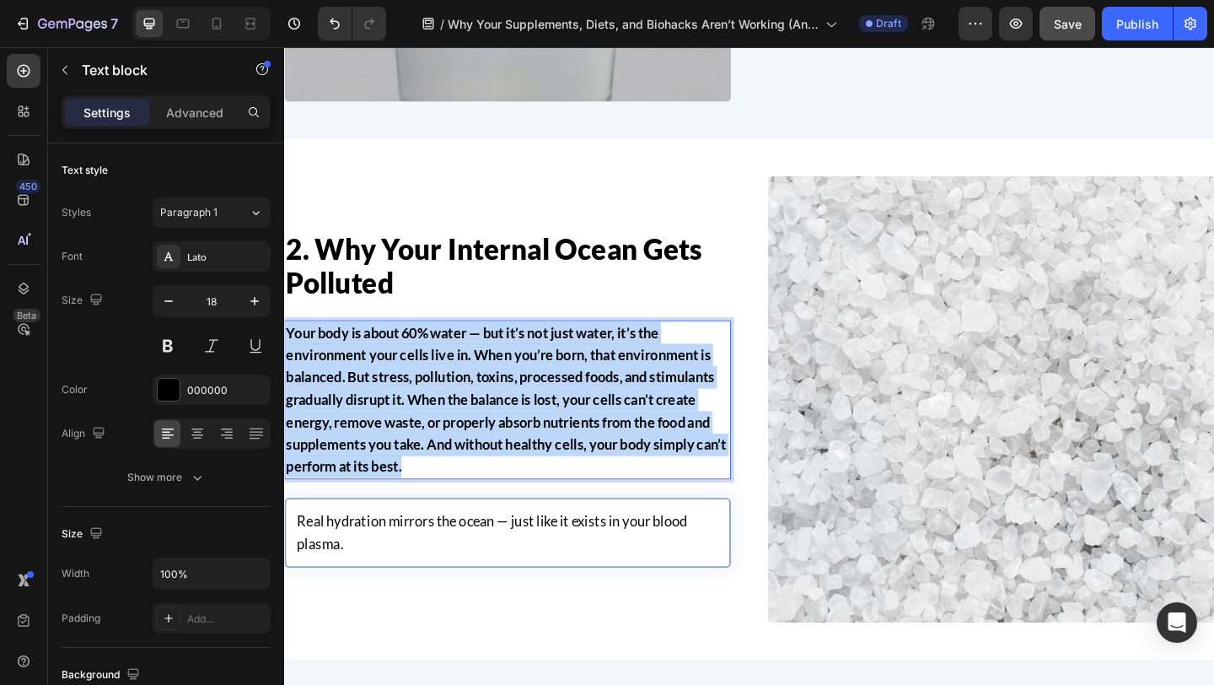
click at [497, 440] on p "Your body is about 60% water — but it’s not just water, it’s the environment yo…" at bounding box center [527, 431] width 482 height 170
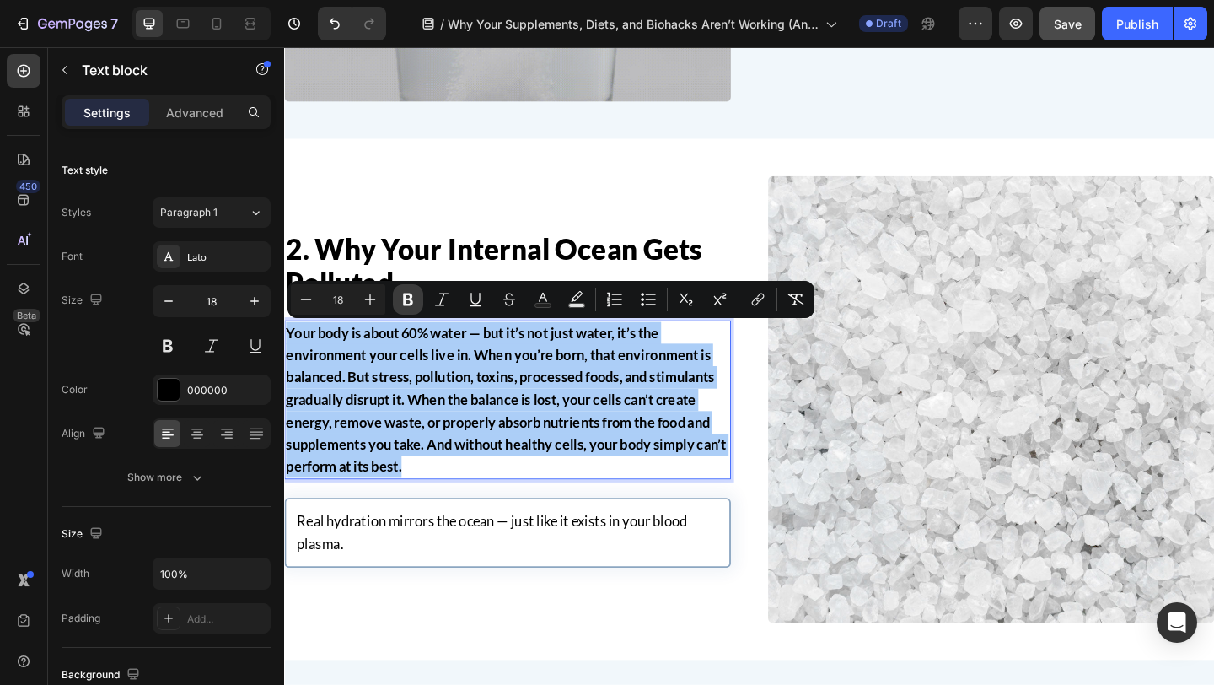
click at [404, 301] on icon "Editor contextual toolbar" at bounding box center [408, 299] width 10 height 13
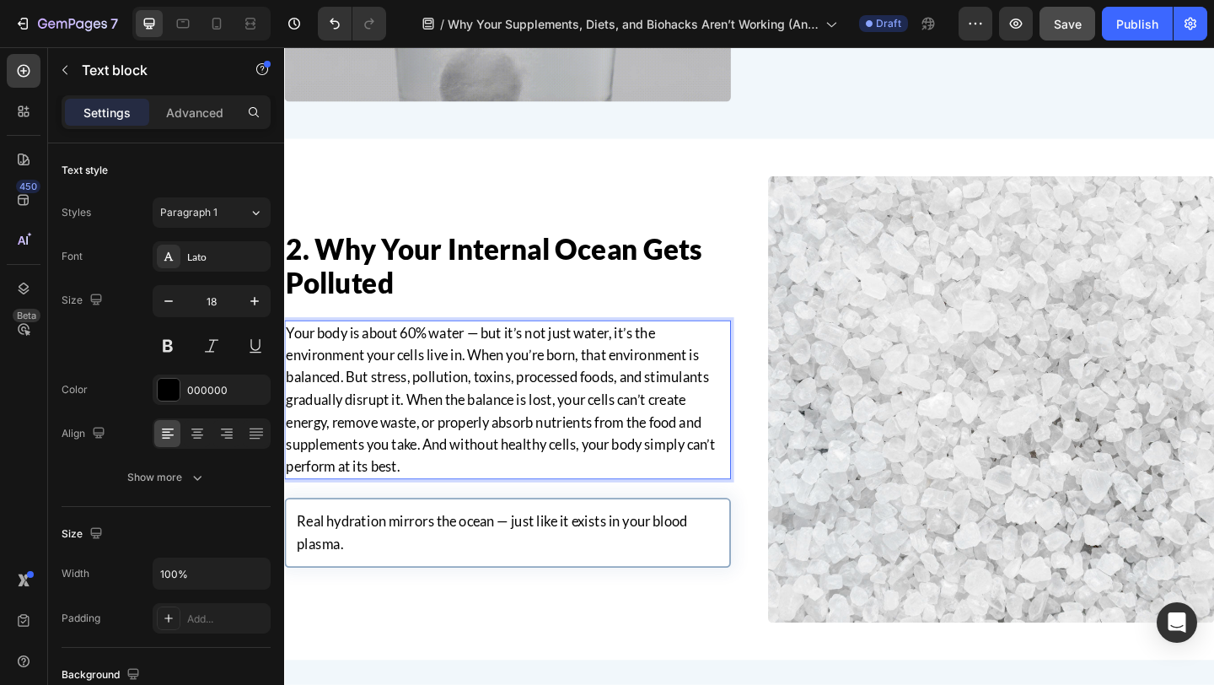
click at [417, 428] on p "Your body is about 60% water — but it’s not just water, it’s the environment yo…" at bounding box center [527, 431] width 482 height 170
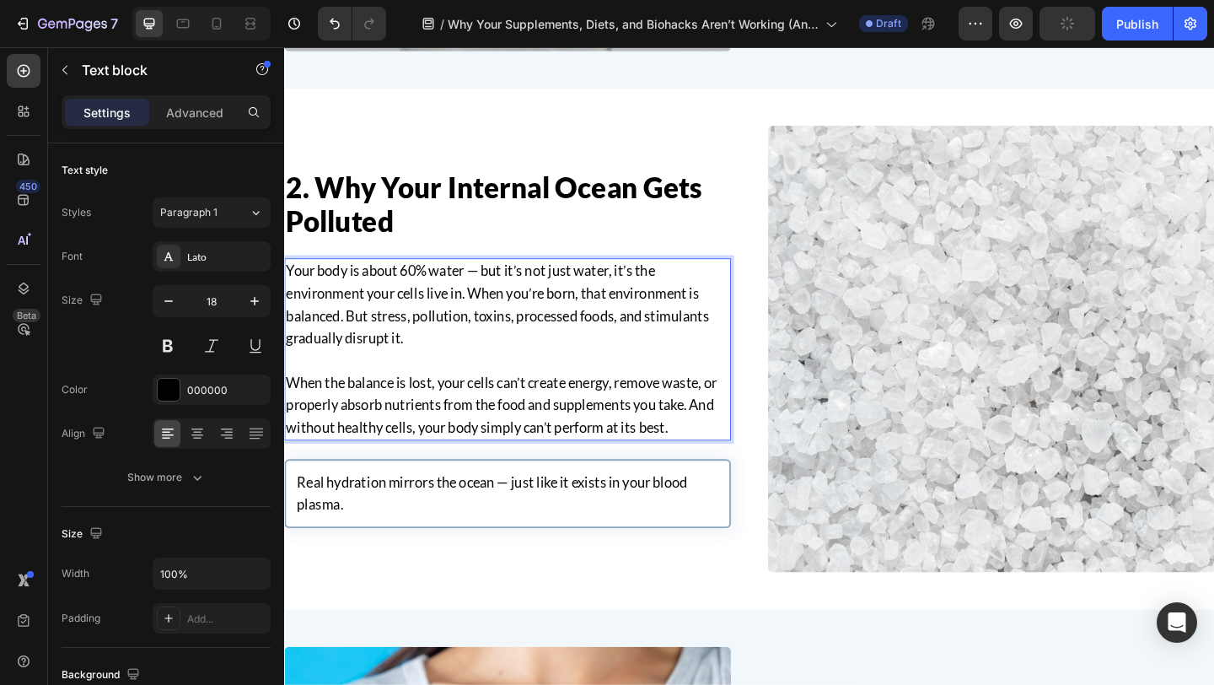
scroll to position [1142, 0]
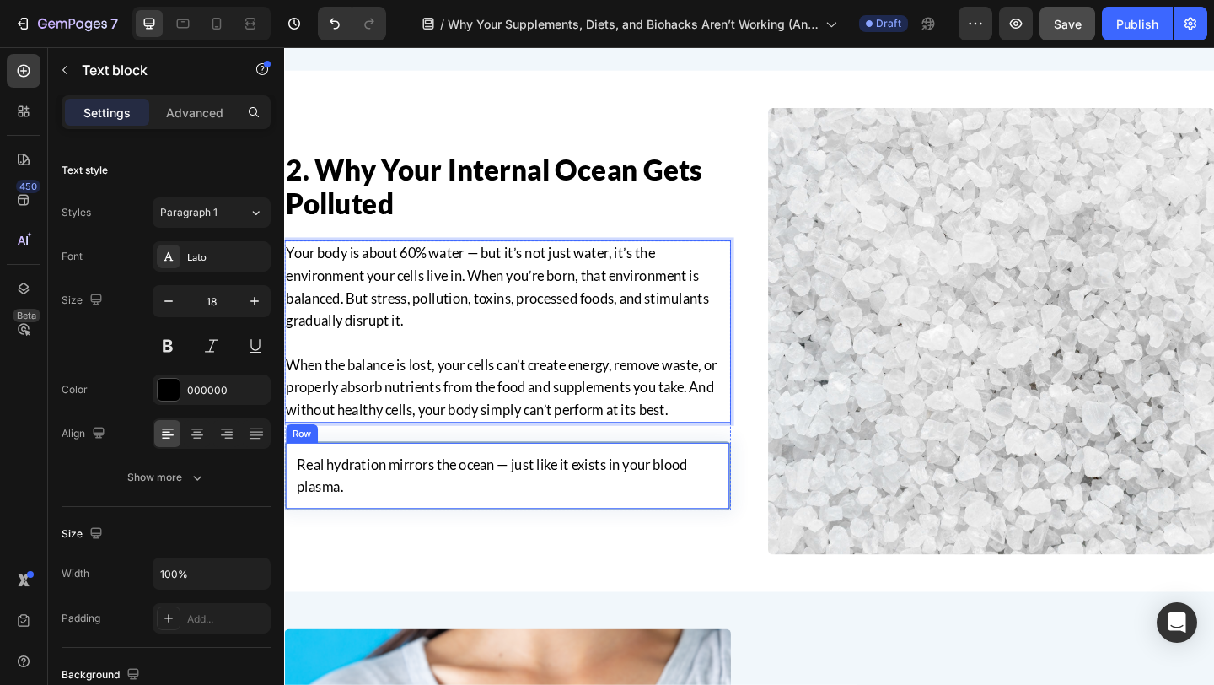
click at [524, 482] on div "Real hydration mirrors the ocean — just like it exists in your blood plasma. Te…" at bounding box center [527, 514] width 486 height 76
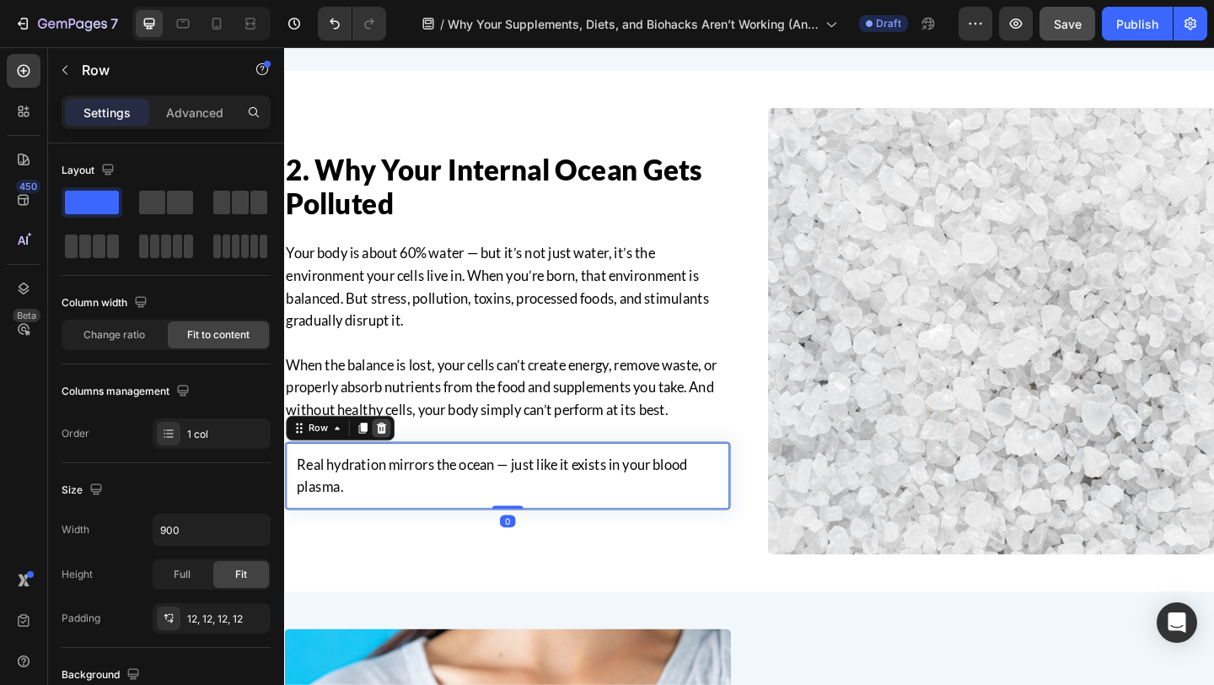
click at [385, 461] on icon at bounding box center [389, 460] width 11 height 12
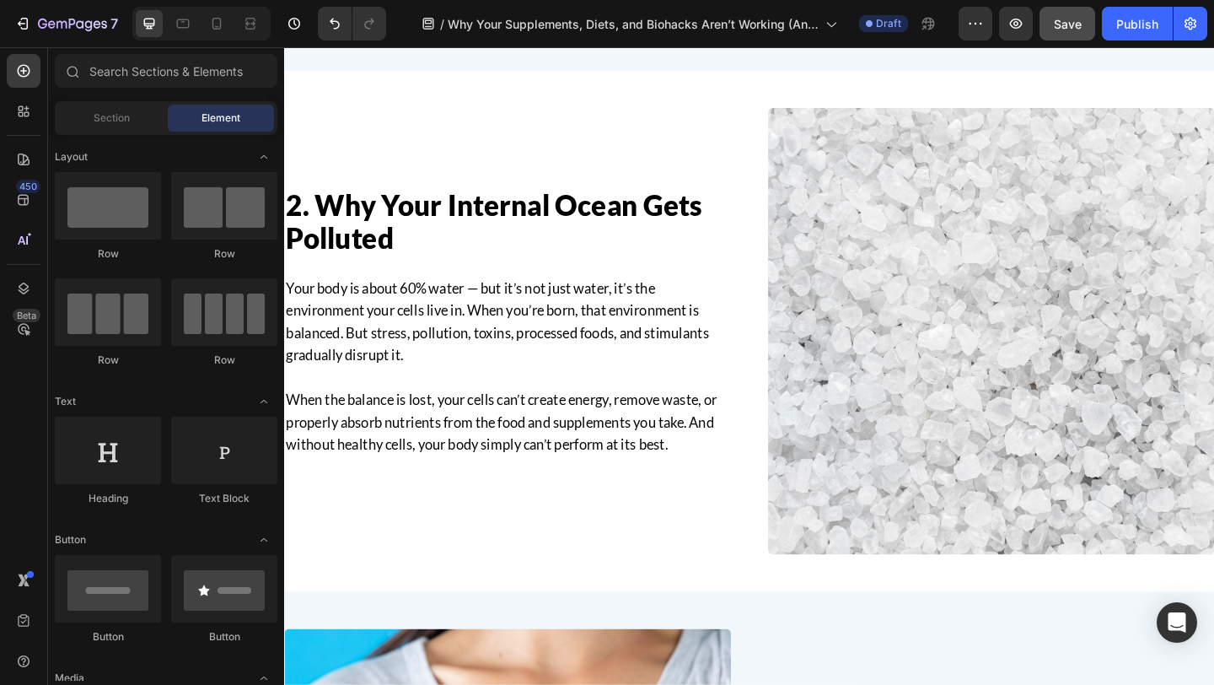
click at [427, 428] on p "When the balance is lost, your cells can’t create energy, remove waste, or prop…" at bounding box center [527, 454] width 482 height 73
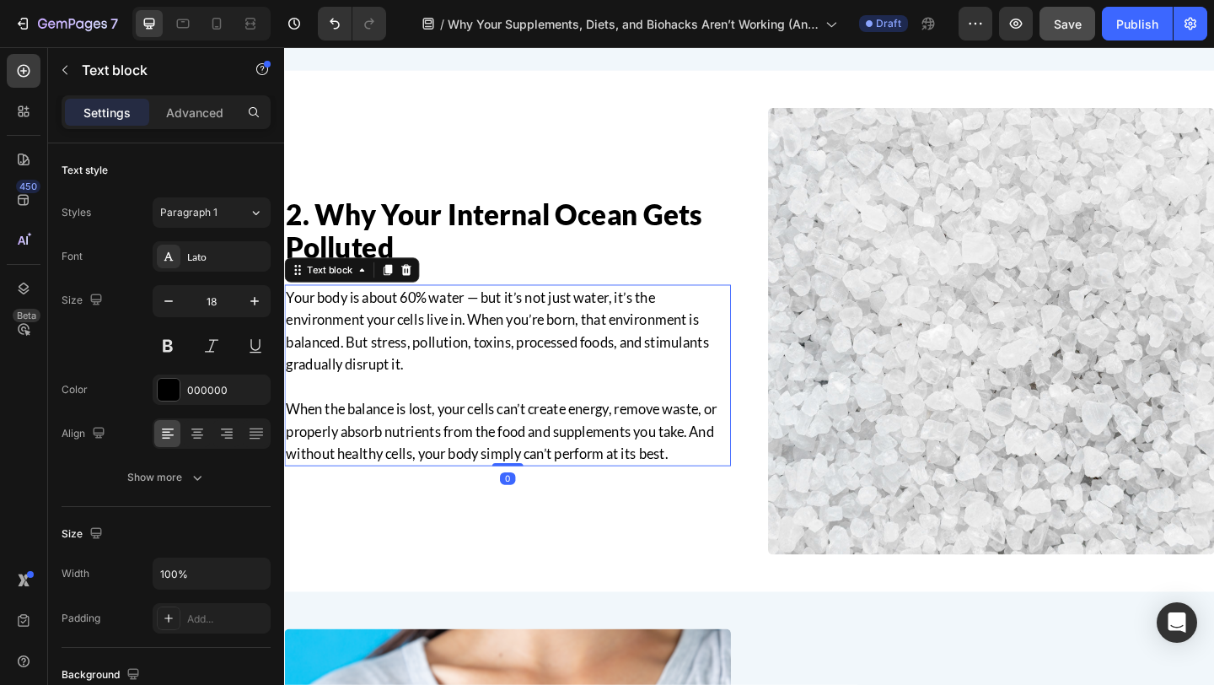
drag, startPoint x: 529, startPoint y: 509, endPoint x: 529, endPoint y: 464, distance: 45.5
click at [529, 464] on div "Your body is about 60% water — but it’s not just water, it’s the environment yo…" at bounding box center [527, 403] width 486 height 197
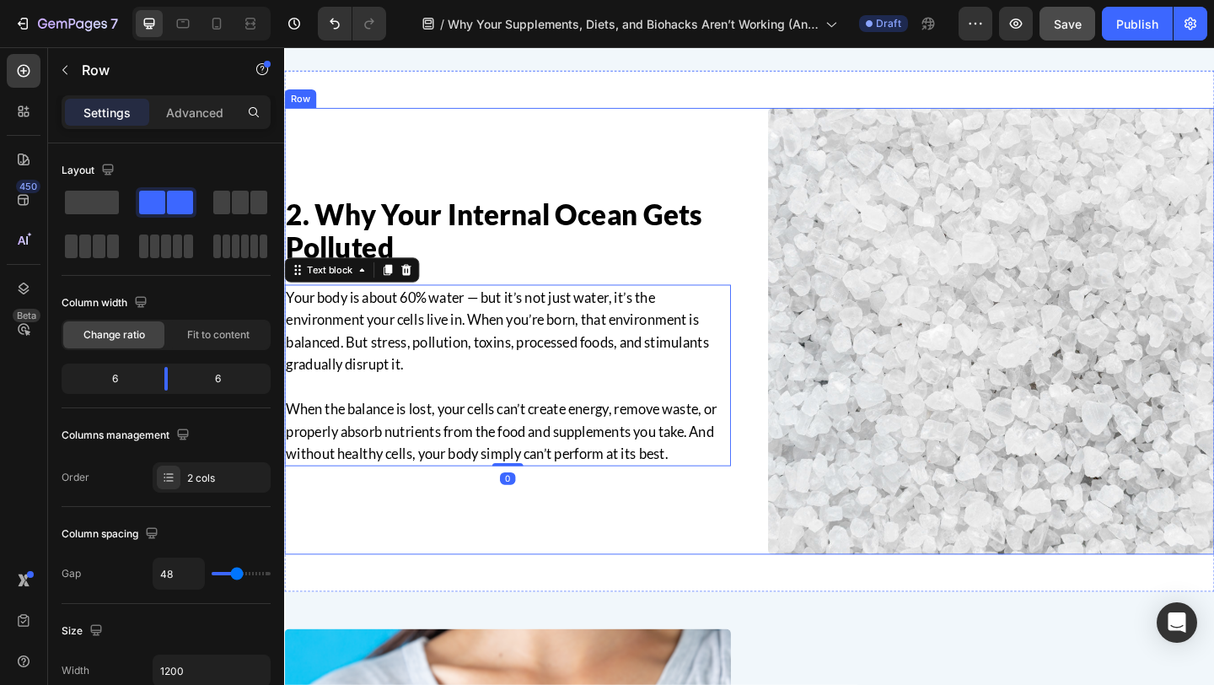
click at [586, 568] on div "2. Why Your Internal Ocean Gets Polluted Heading Your body is about 60% water —…" at bounding box center [527, 356] width 486 height 486
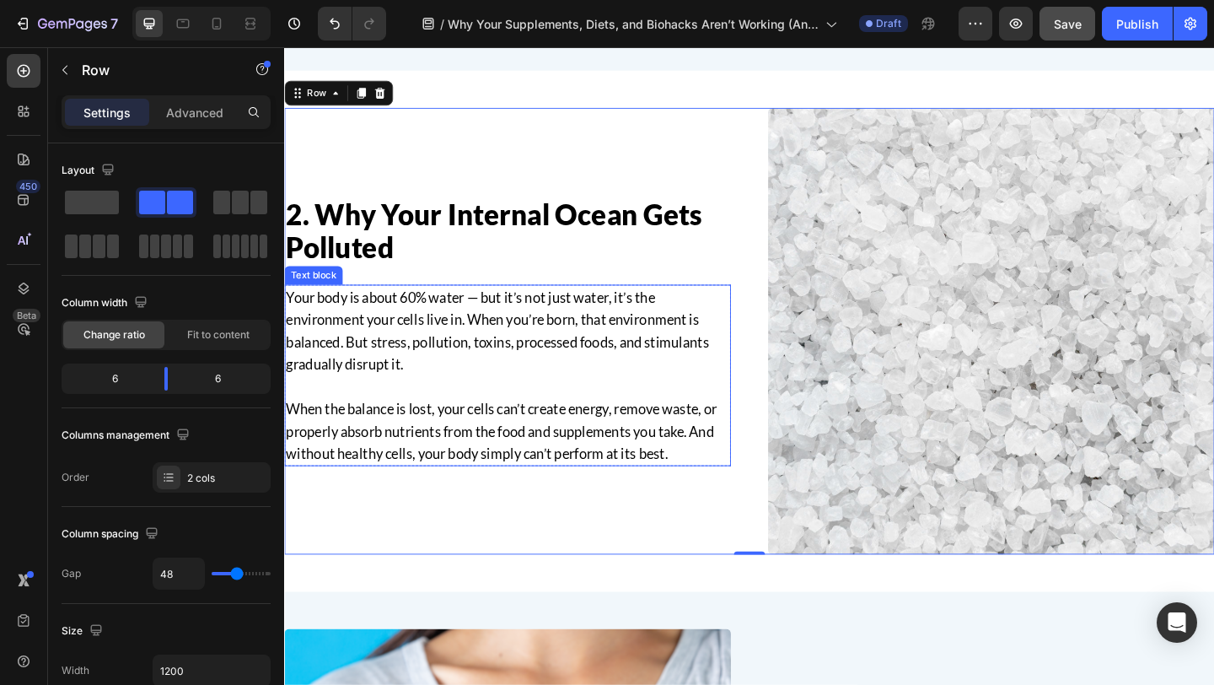
scroll to position [1507, 0]
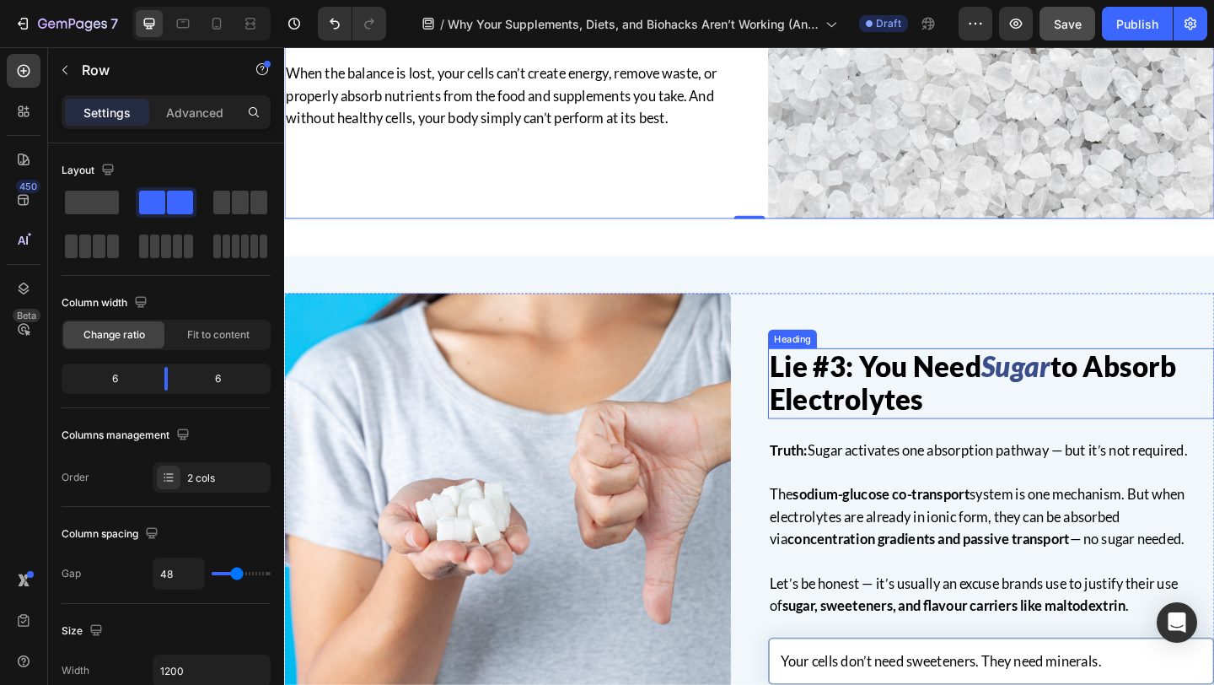
click at [901, 430] on h2 "Lie #3: You Need Sugar to Absorb Electrolytes" at bounding box center [1053, 412] width 486 height 76
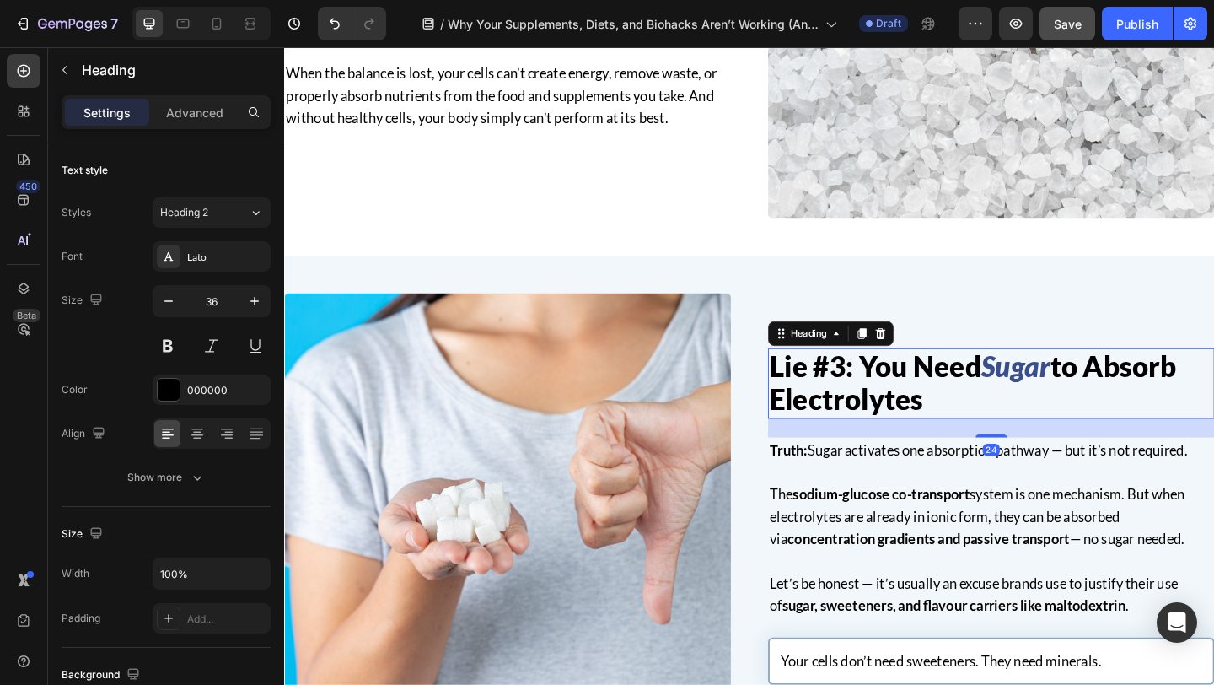
click at [901, 430] on h2 "Lie #3: You Need Sugar to Absorb Electrolytes" at bounding box center [1053, 412] width 486 height 76
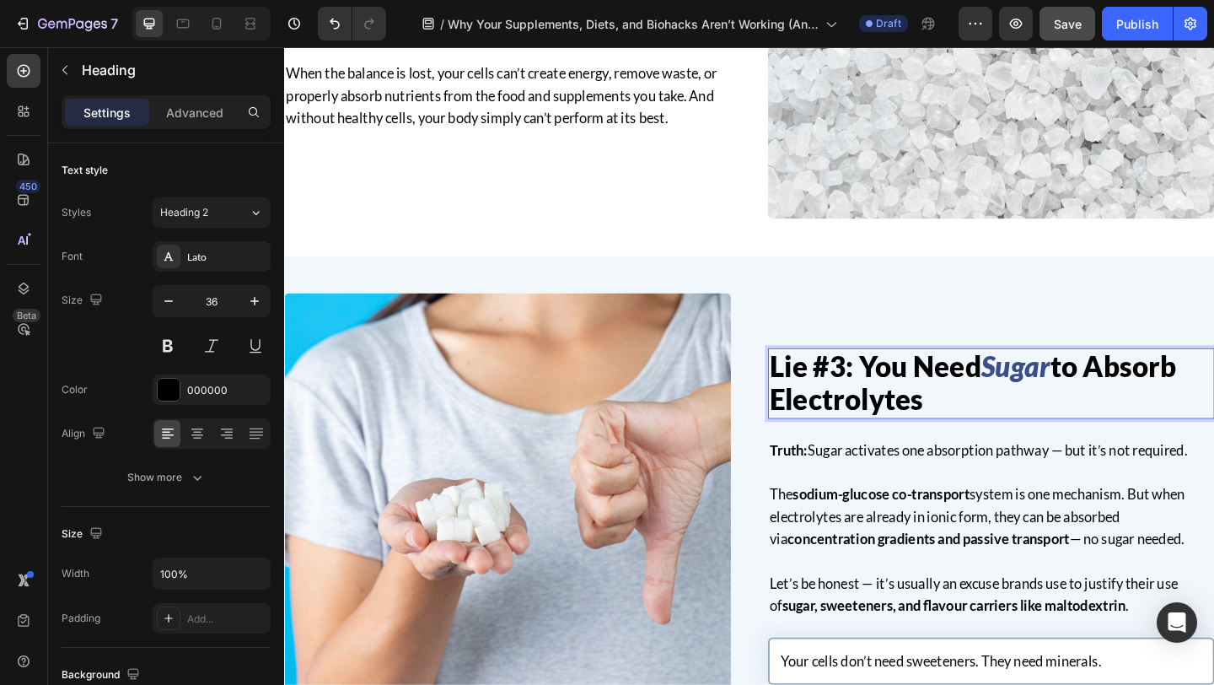
click at [901, 430] on p "Lie #3: You Need Sugar to Absorb Electrolytes" at bounding box center [1053, 412] width 482 height 73
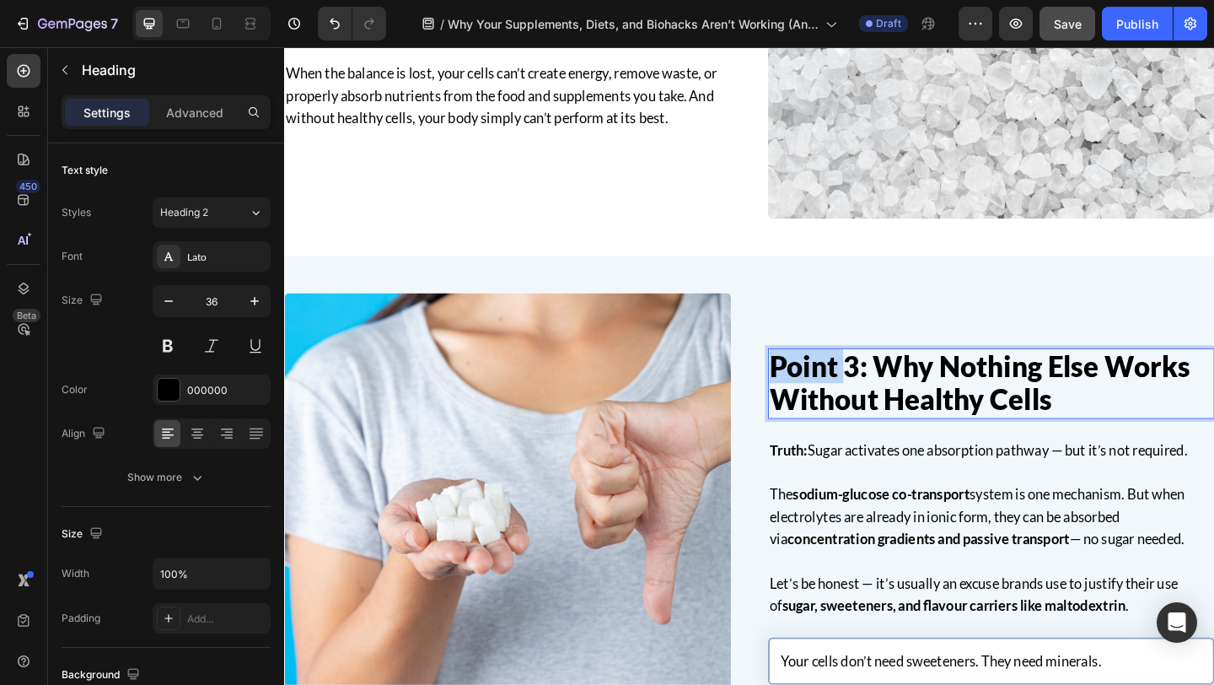
drag, startPoint x: 897, startPoint y: 395, endPoint x: 783, endPoint y: 382, distance: 114.6
click at [783, 382] on div "Point 3: Why Nothing Else Works Without Healthy Cells Heading 24 Truth: Sugar a…" at bounding box center [790, 557] width 1012 height 486
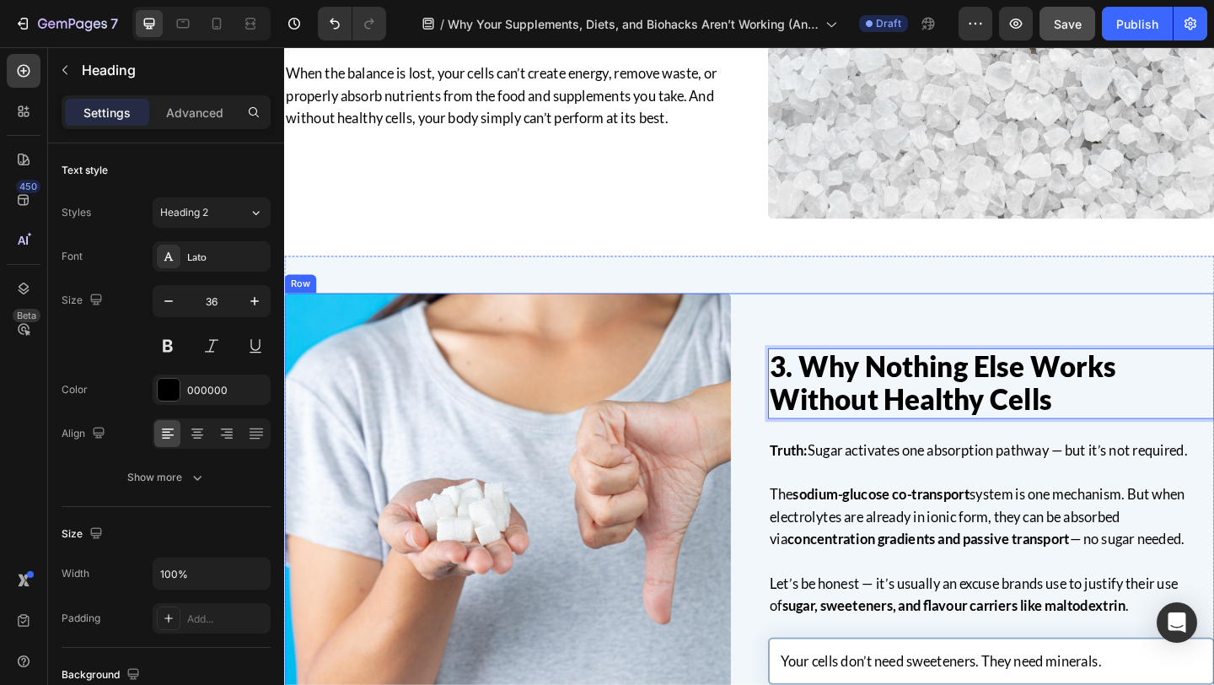
click at [802, 456] on div "3. Why Nothing Else Works Without Healthy Cells Heading 24 Truth: Sugar activat…" at bounding box center [790, 557] width 1012 height 486
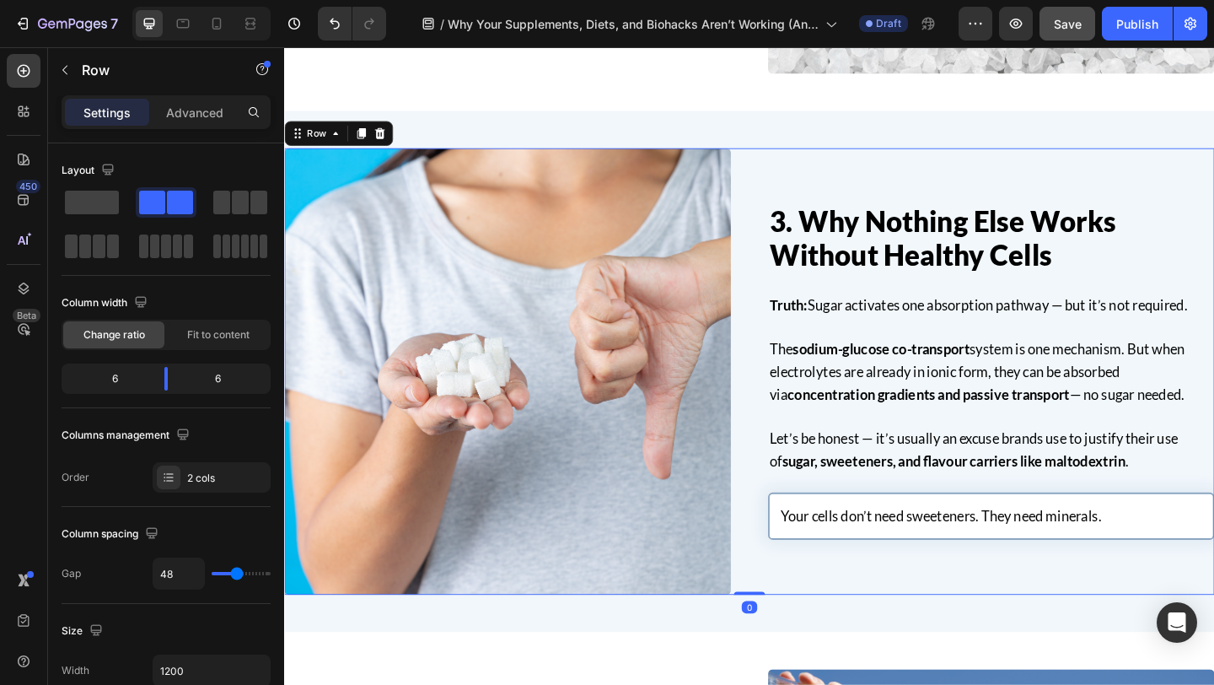
scroll to position [1666, 0]
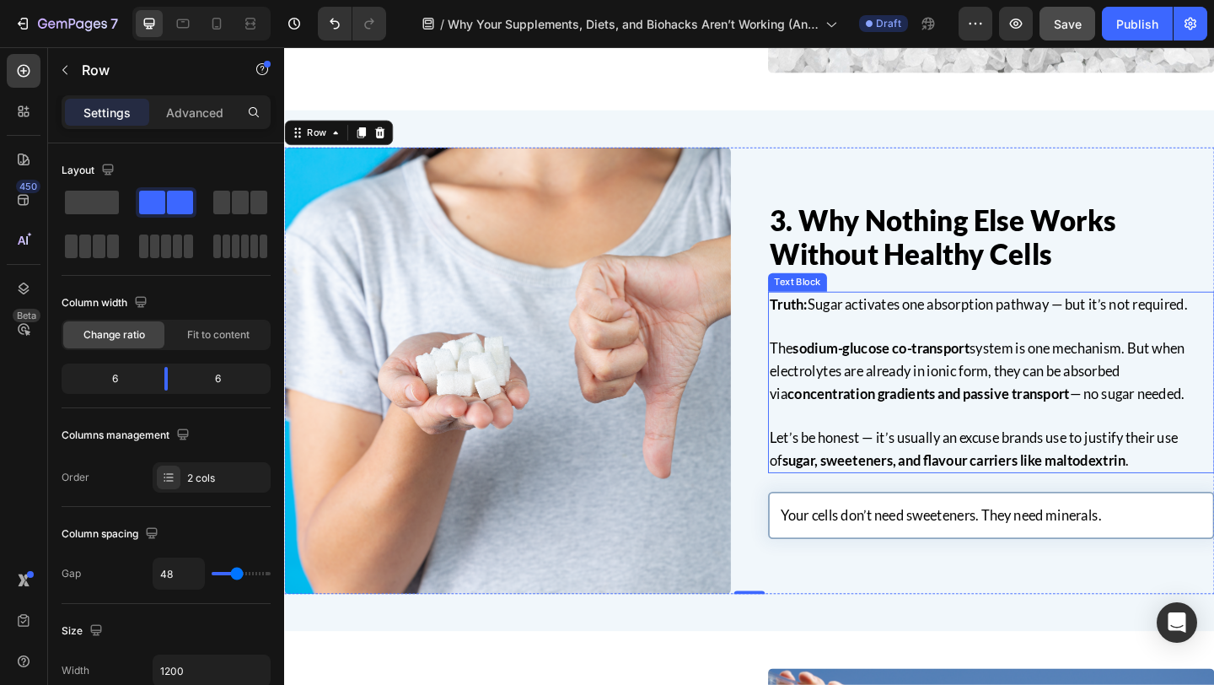
click at [1003, 431] on strong "concentration gradients and passive transport" at bounding box center [984, 423] width 307 height 19
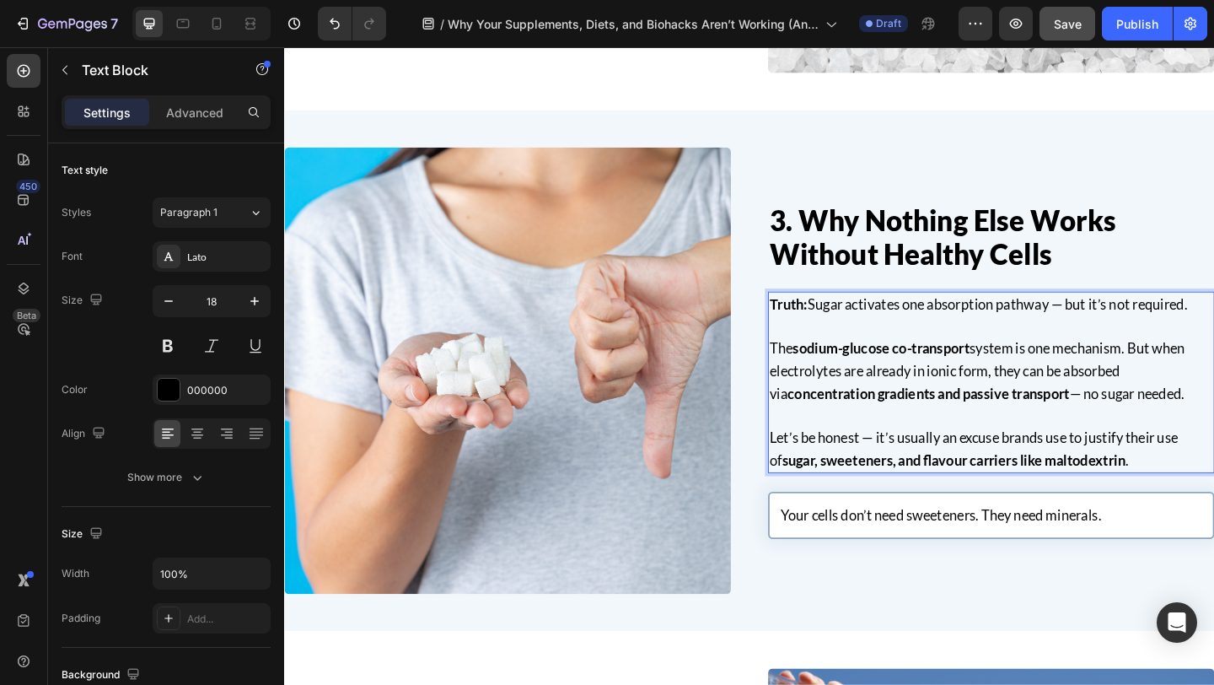
click at [1213, 492] on p "Let’s be honest — it’s usually an excuse brands use to justify their use of sug…" at bounding box center [1053, 483] width 482 height 49
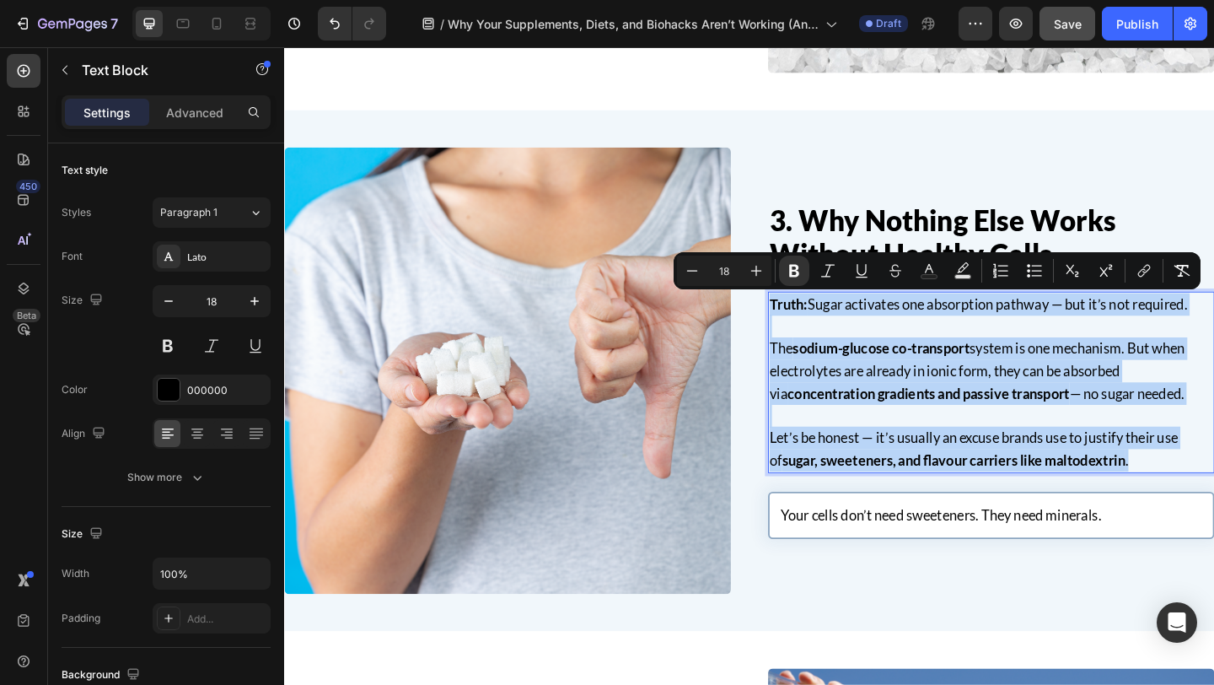
drag, startPoint x: 1218, startPoint y: 492, endPoint x: 812, endPoint y: 323, distance: 440.0
click at [812, 323] on div "Truth: Sugar activates one absorption pathway — but it’s not required. The sodi…" at bounding box center [1053, 411] width 486 height 197
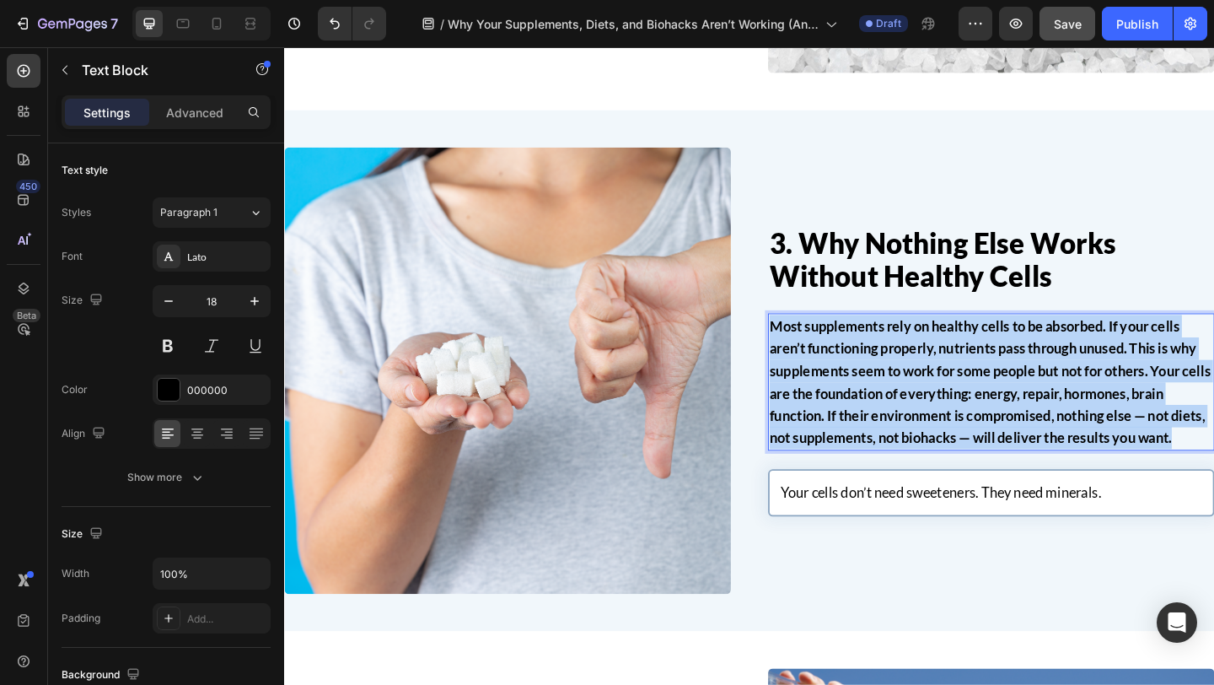
scroll to position [1690, 0]
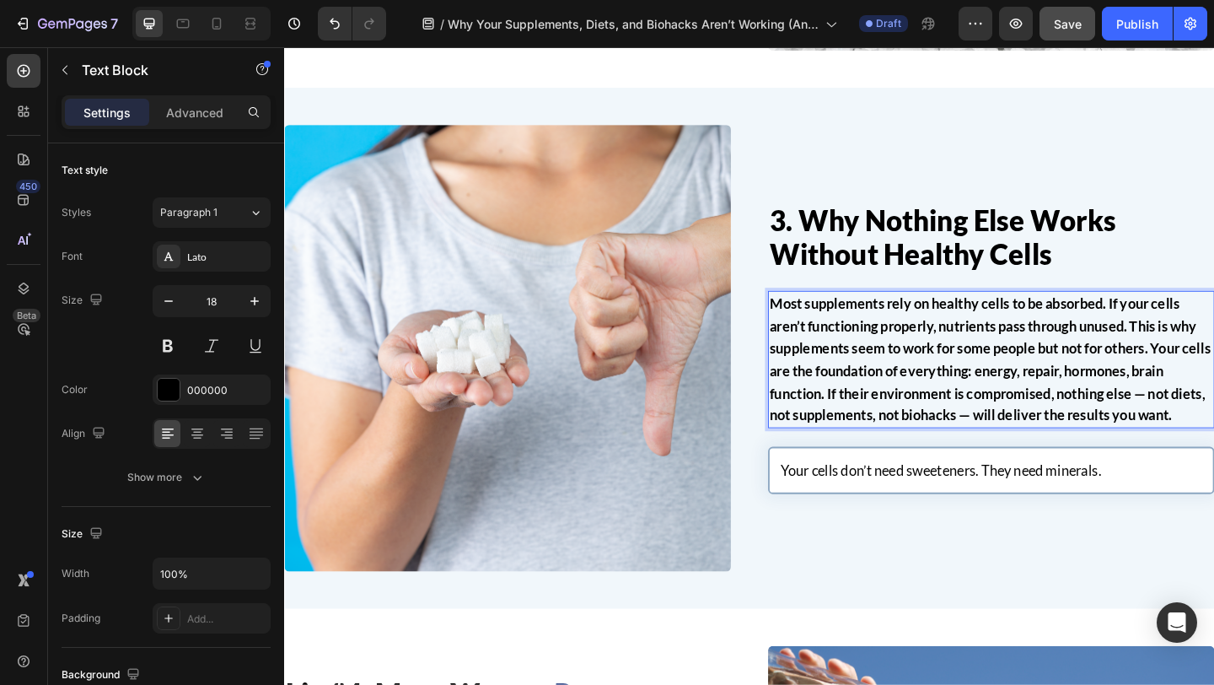
click at [988, 373] on strong "Most supplements rely on healthy cells to be absorbed. If your cells aren’t fun…" at bounding box center [1052, 386] width 480 height 140
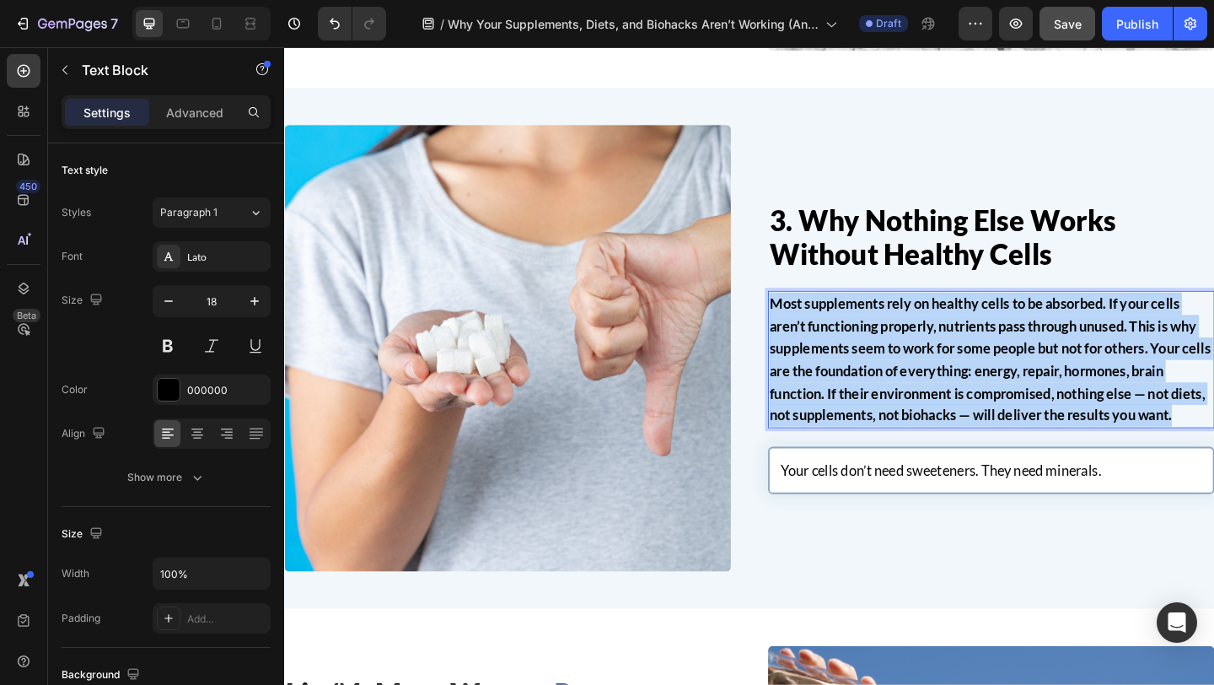
click at [988, 373] on strong "Most supplements rely on healthy cells to be absorbed. If your cells aren’t fun…" at bounding box center [1052, 386] width 480 height 140
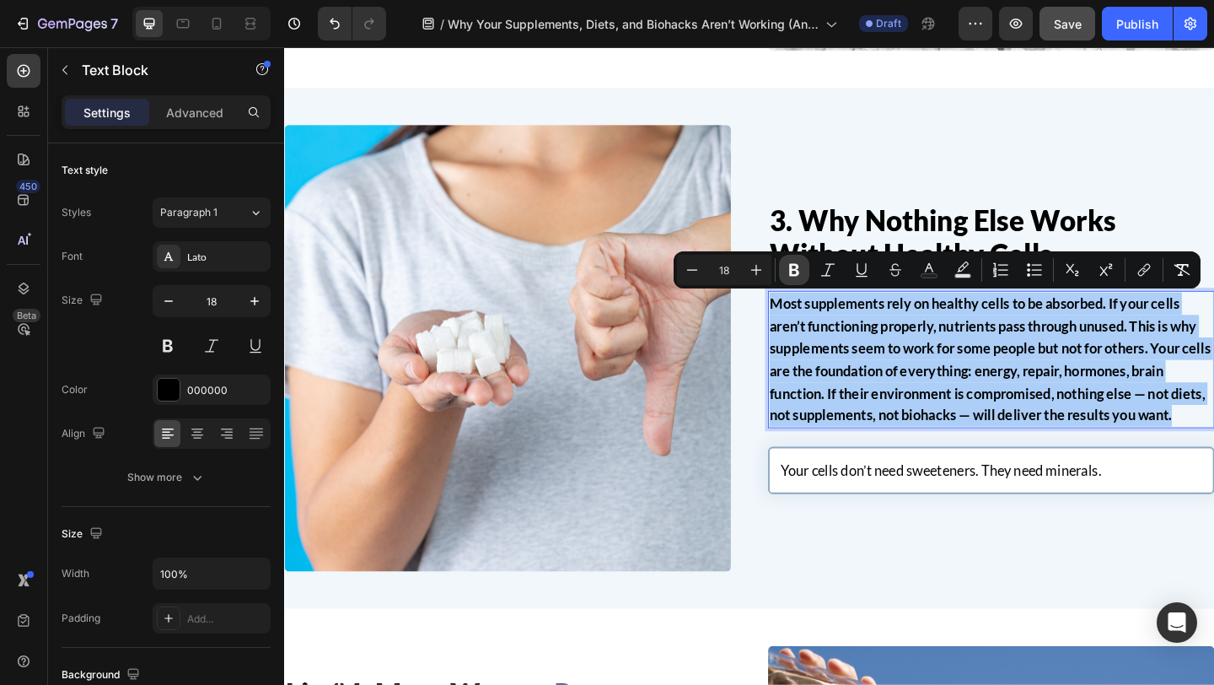
click at [788, 256] on button "Bold" at bounding box center [794, 270] width 30 height 30
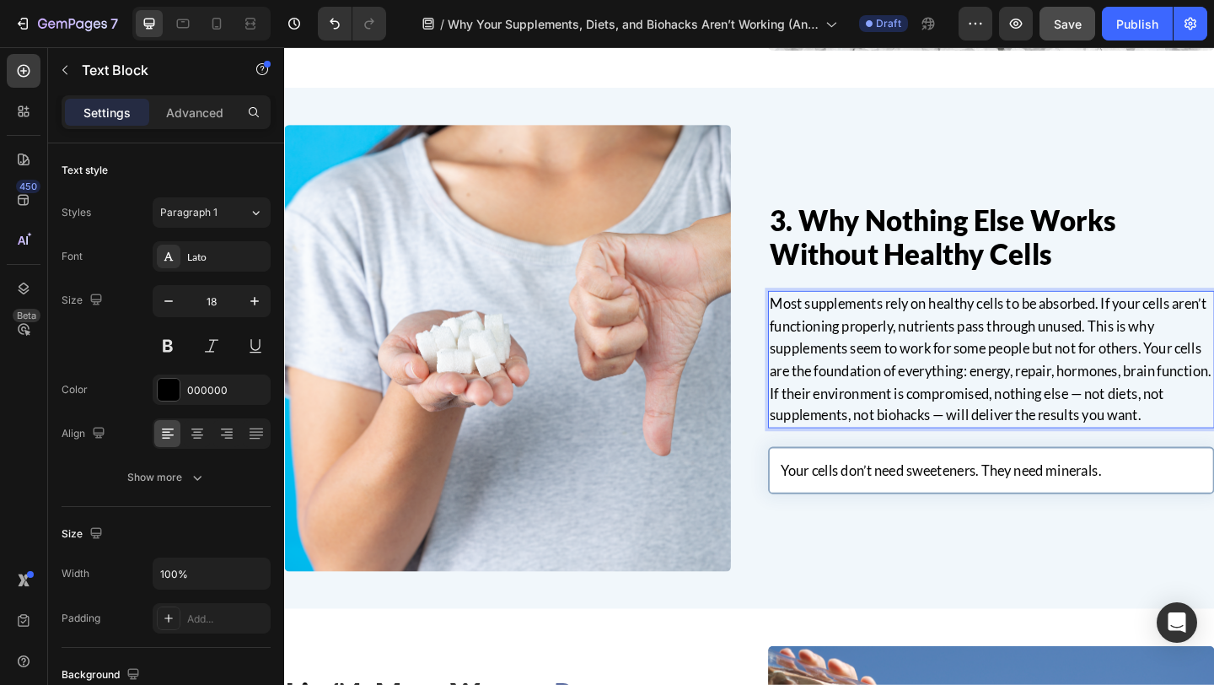
click at [1213, 367] on p "Most supplements rely on healthy cells to be absorbed. If your cells aren’t fun…" at bounding box center [1053, 387] width 482 height 146
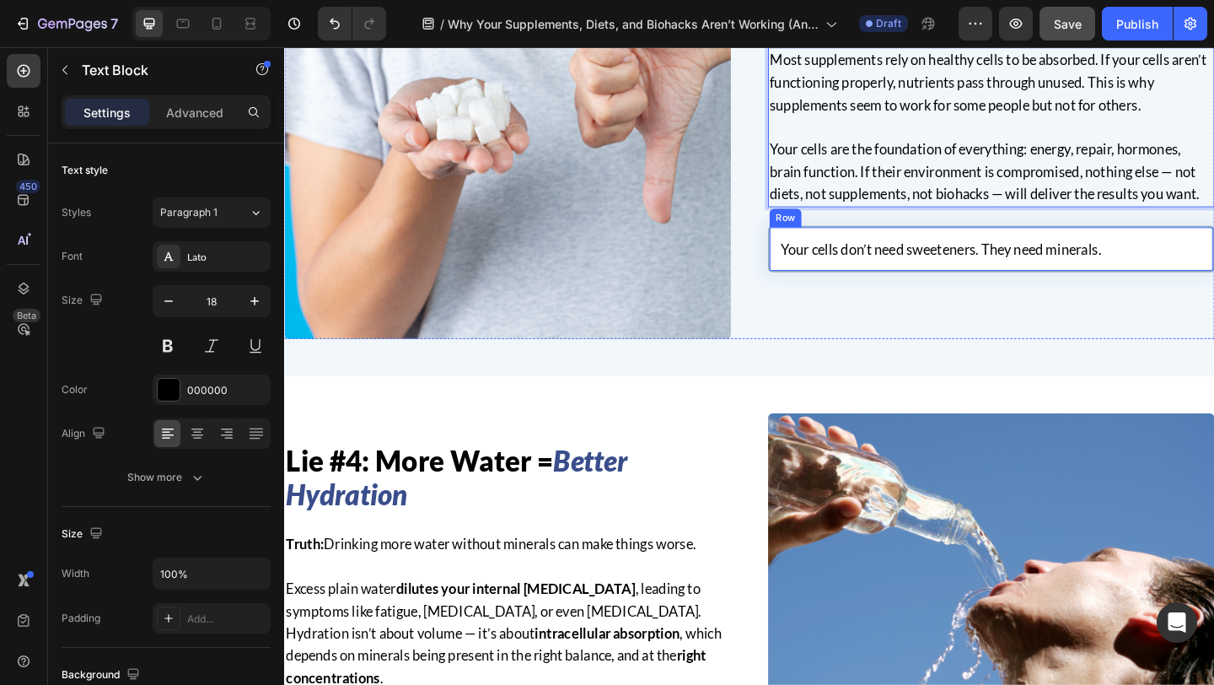
scroll to position [1640, 0]
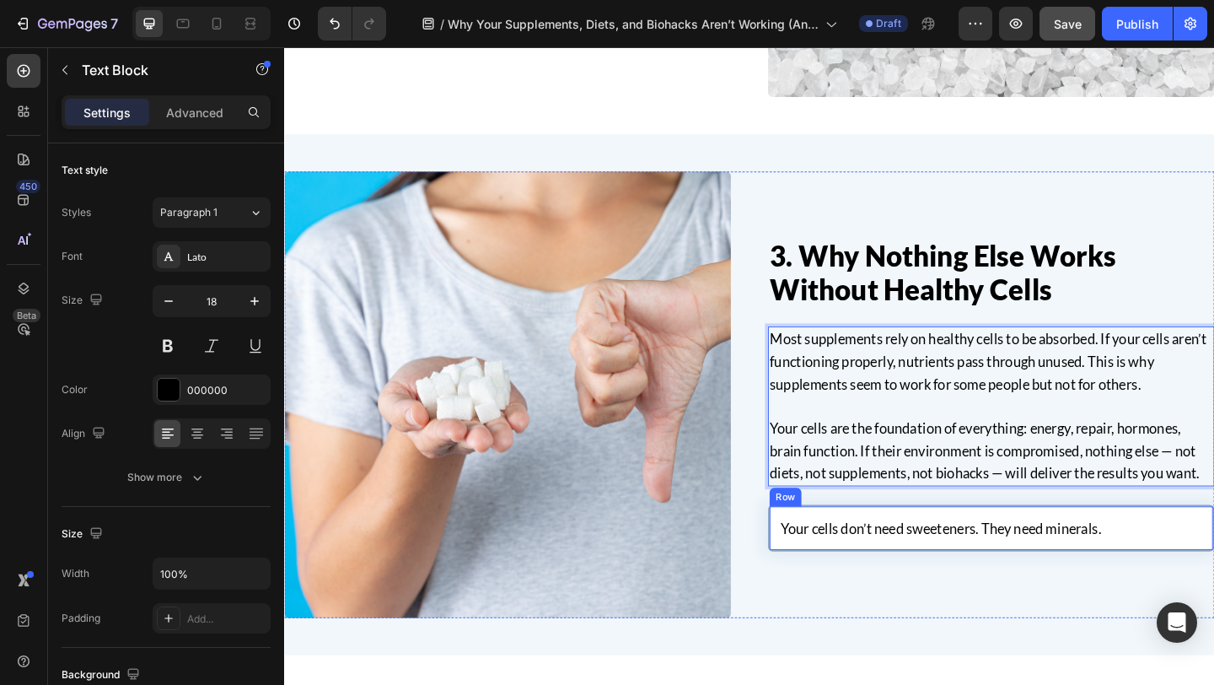
click at [870, 548] on div "Your cells don’t need sweeteners. They need minerals. Text block Row" at bounding box center [1053, 570] width 486 height 51
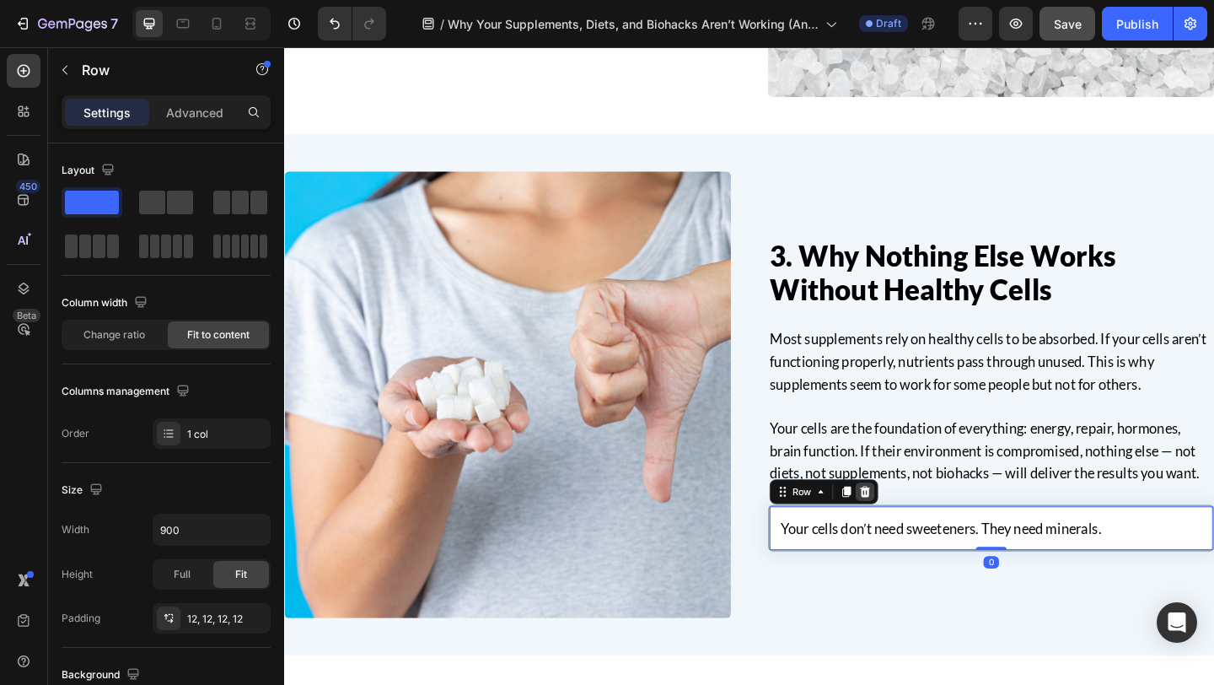
click at [916, 528] on icon at bounding box center [916, 530] width 11 height 12
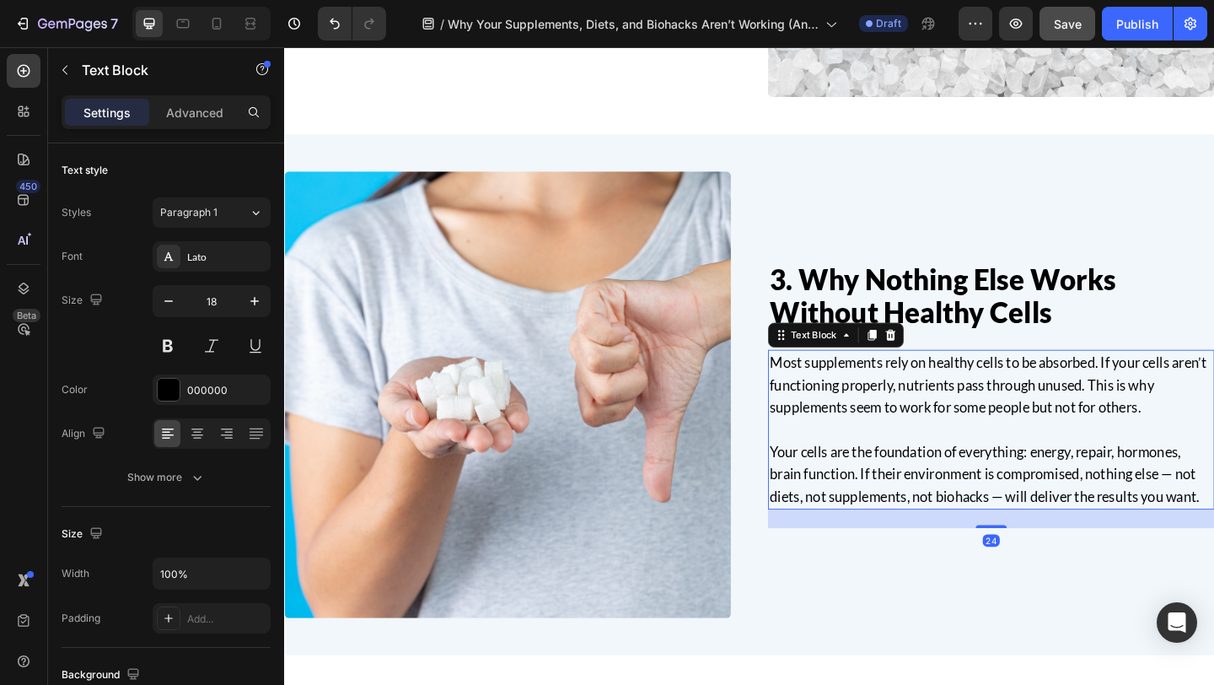
click at [916, 528] on p "Your cells are the foundation of everything: energy, repair, hormones, brain fu…" at bounding box center [1053, 512] width 482 height 73
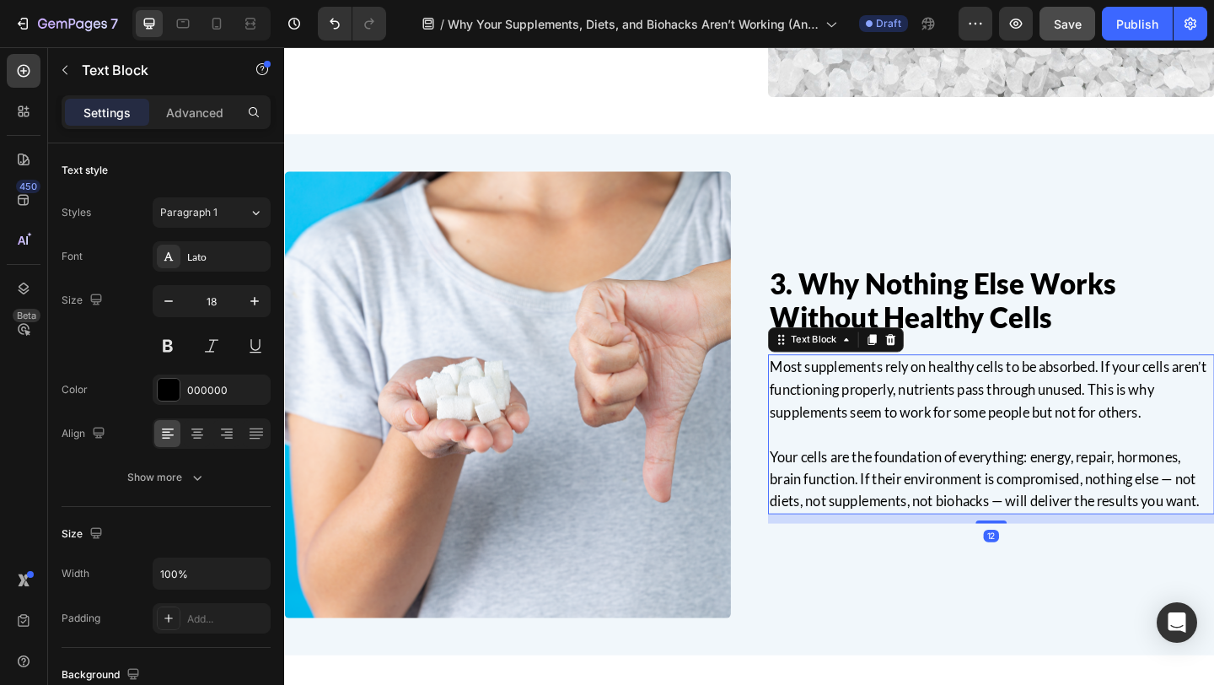
drag, startPoint x: 1060, startPoint y: 567, endPoint x: 1060, endPoint y: 486, distance: 81.8
click at [1060, 486] on div "Most supplements rely on healthy cells to be absorbed. If your cells aren’t fun…" at bounding box center [1053, 468] width 486 height 174
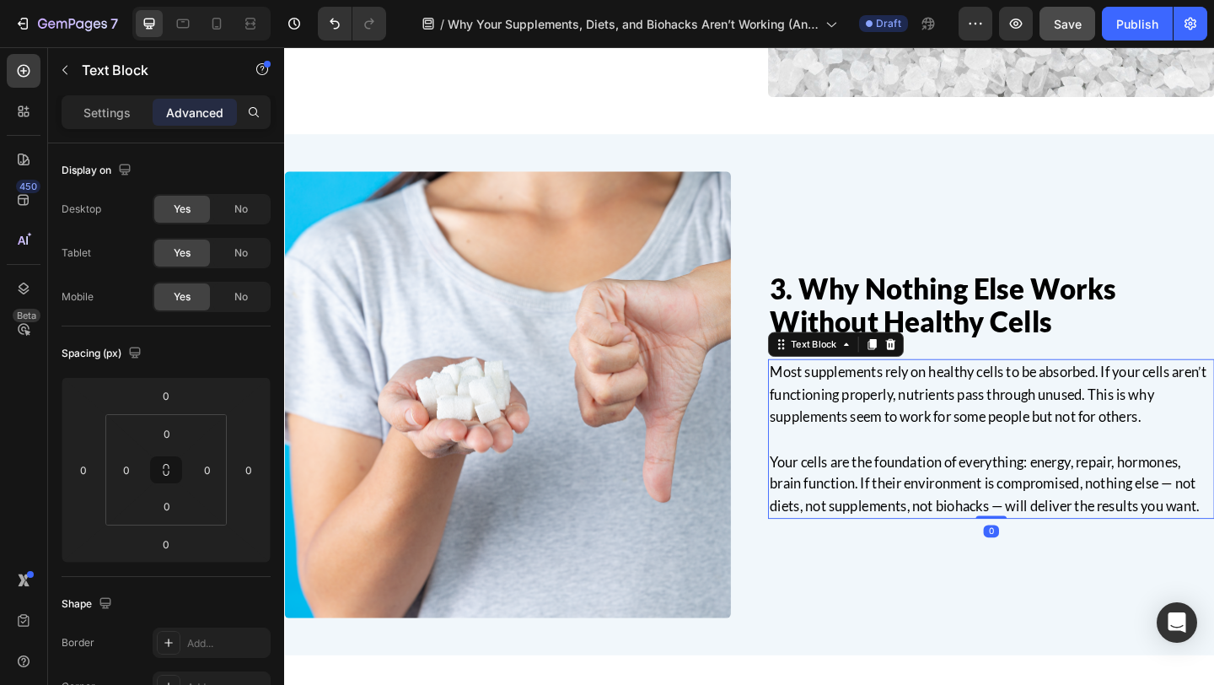
click at [791, 483] on div "3. Why Nothing Else Works Without Healthy Cells Heading Most supplements rely o…" at bounding box center [790, 425] width 1012 height 486
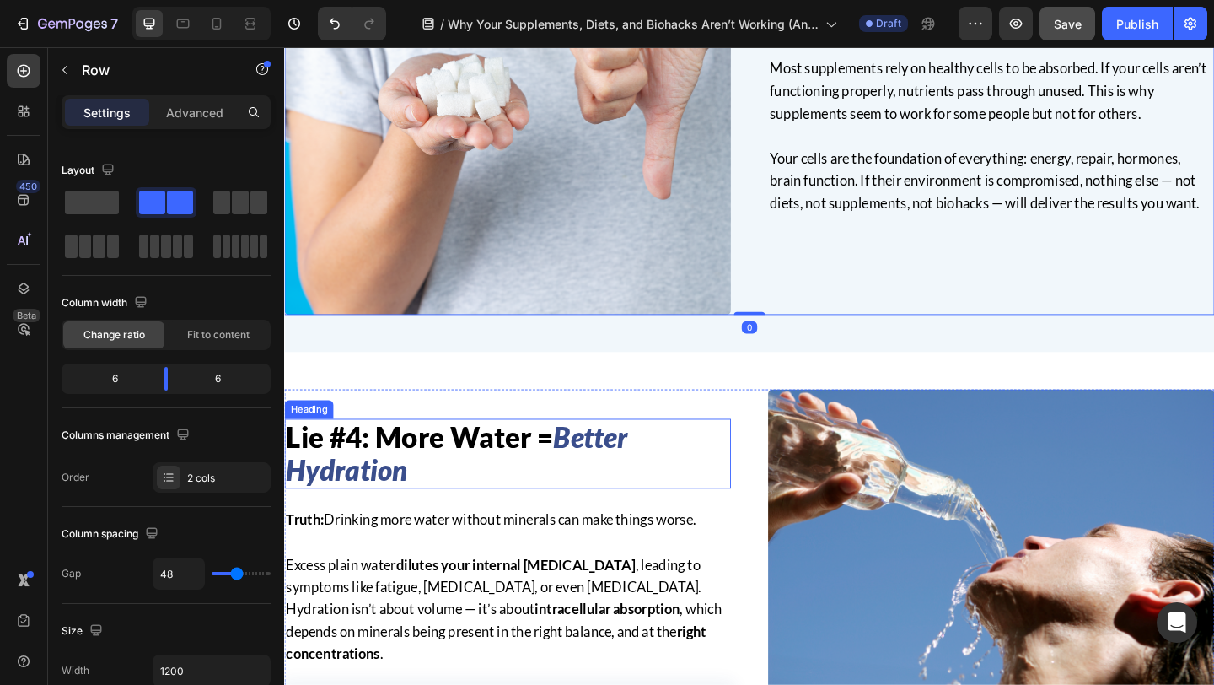
scroll to position [2047, 0]
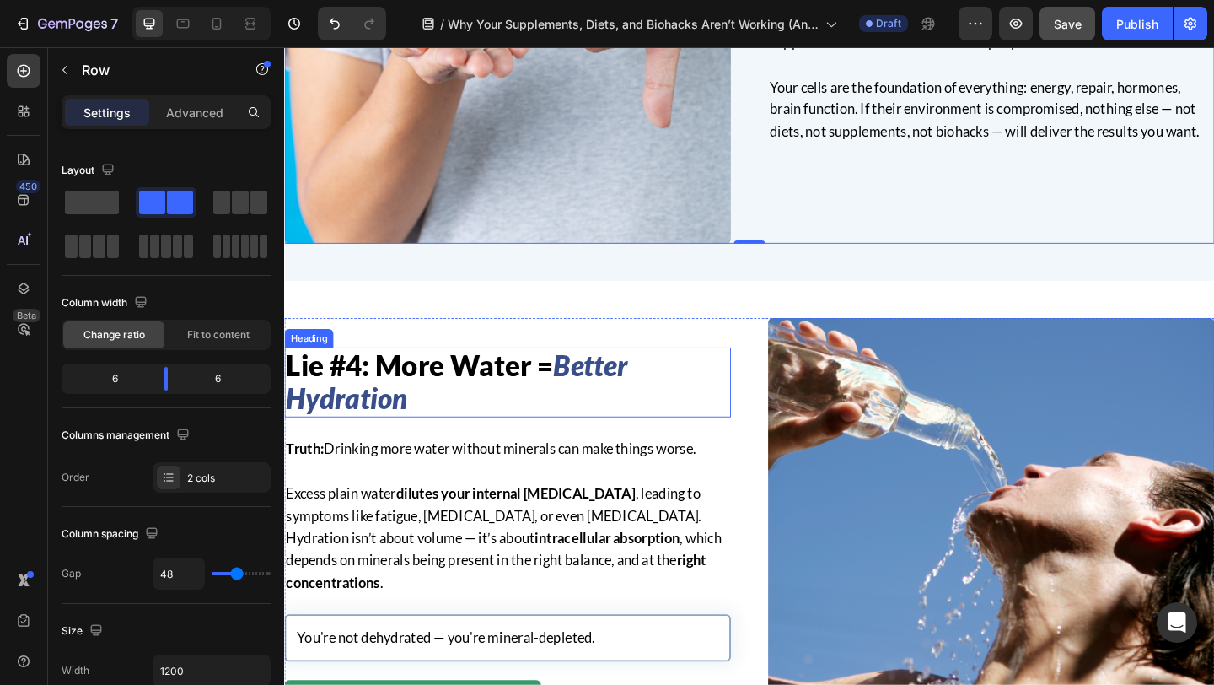
click at [462, 433] on h2 "Lie #4: More Water = Better Hydration" at bounding box center [527, 411] width 486 height 76
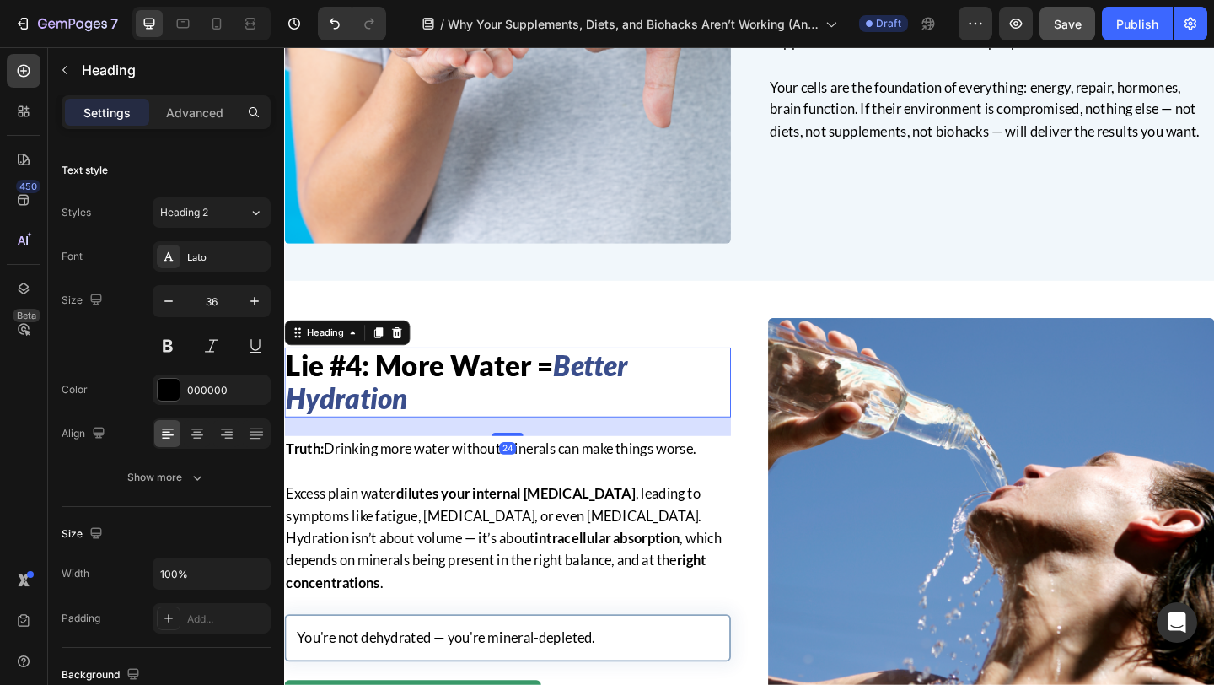
click at [462, 433] on h2 "Lie #4: More Water = Better Hydration" at bounding box center [527, 411] width 486 height 76
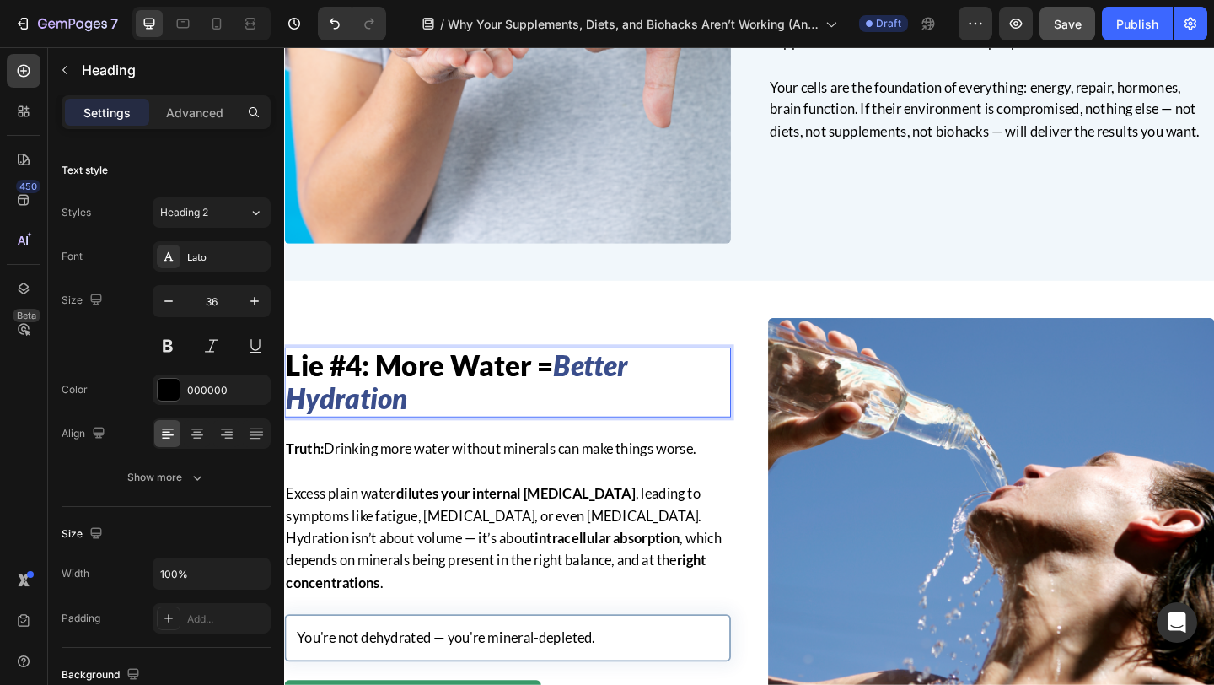
click at [462, 433] on p "Lie #4: More Water = Better Hydration" at bounding box center [527, 411] width 482 height 73
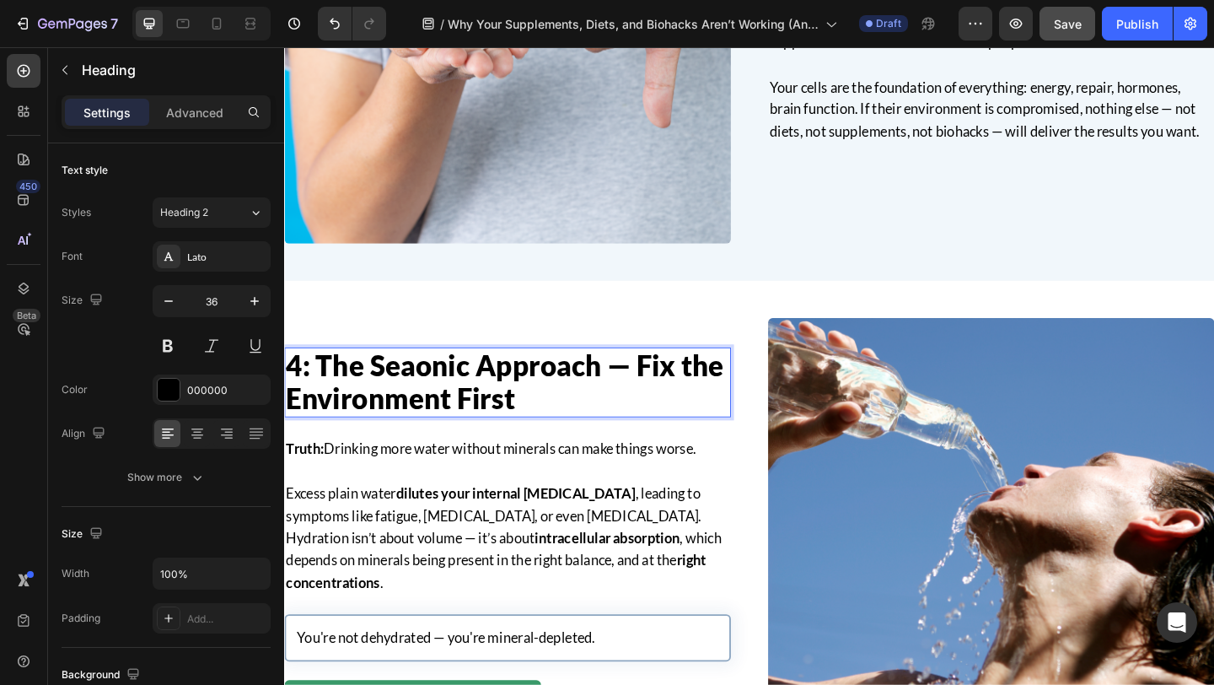
click at [309, 400] on p "4: The Seaonic Approach — Fix the Environment First" at bounding box center [527, 411] width 482 height 73
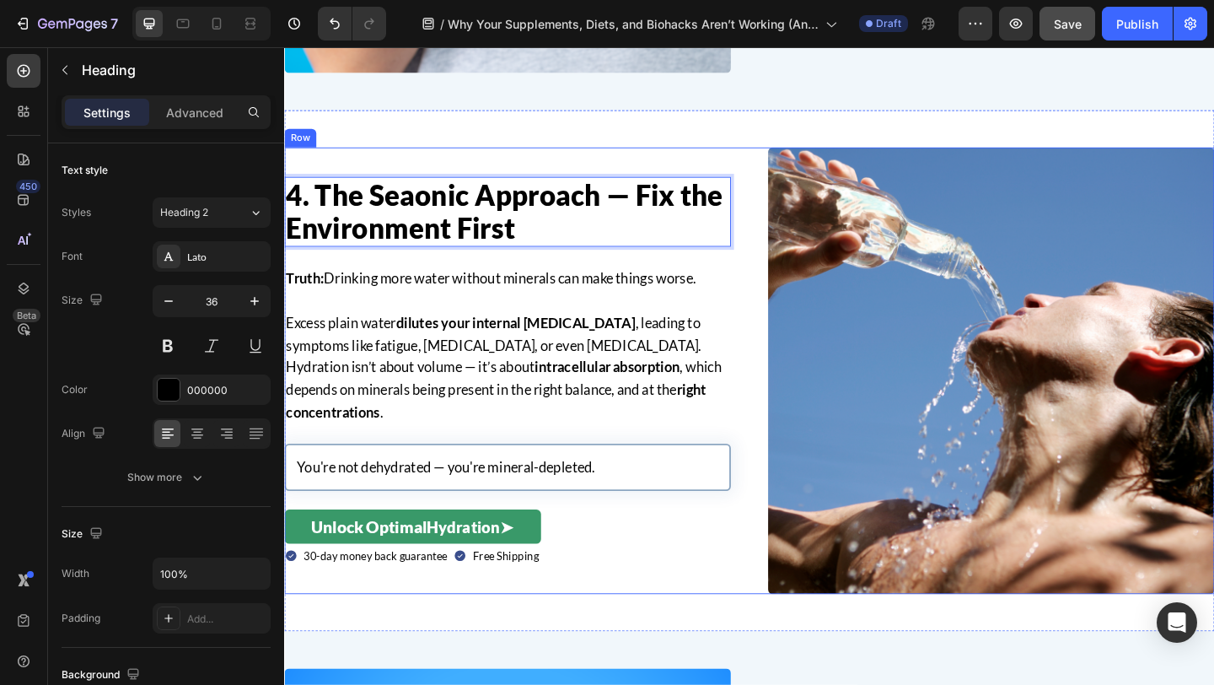
scroll to position [2261, 0]
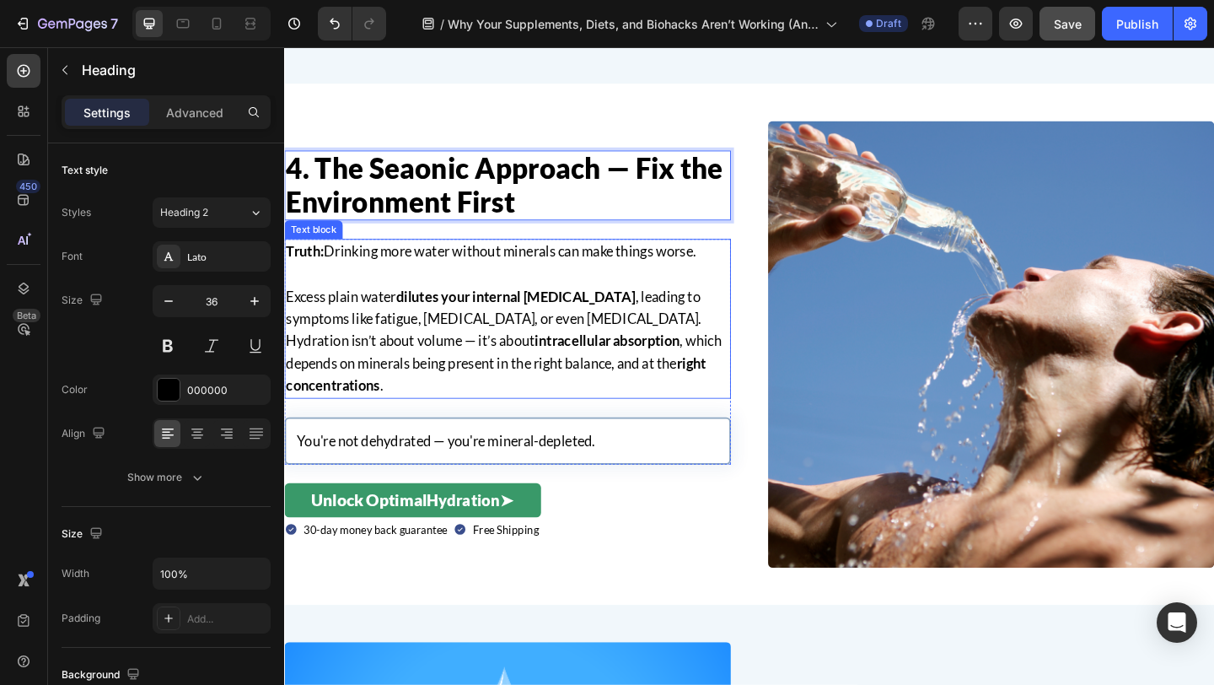
click at [418, 271] on p "Truth: Drinking more water without minerals can make things worse." at bounding box center [527, 269] width 482 height 24
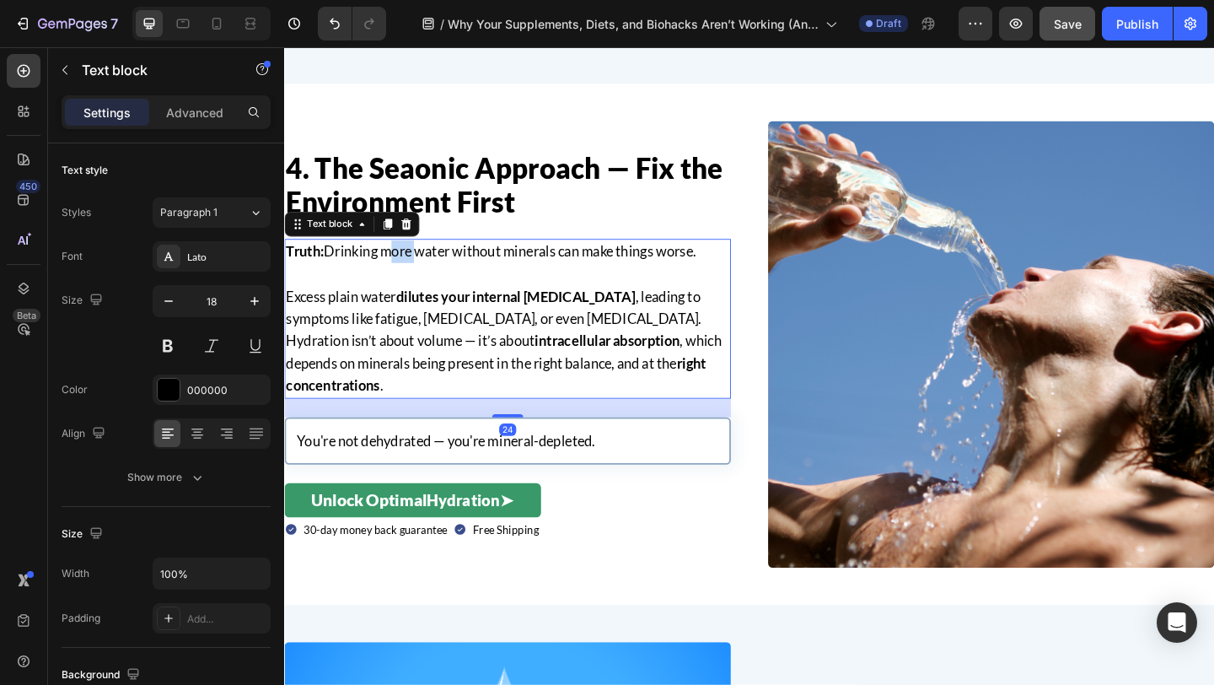
click at [418, 271] on p "Truth: Drinking more water without minerals can make things worse." at bounding box center [527, 269] width 482 height 24
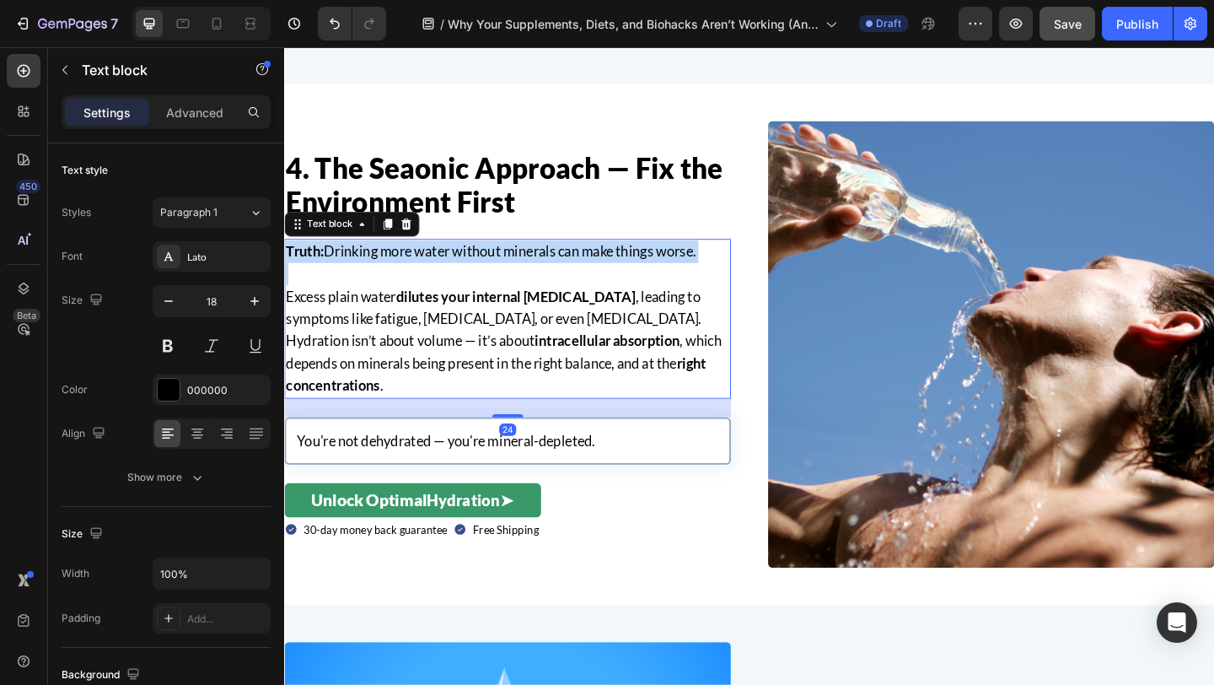
click at [418, 271] on p "Truth: Drinking more water without minerals can make things worse." at bounding box center [527, 269] width 482 height 24
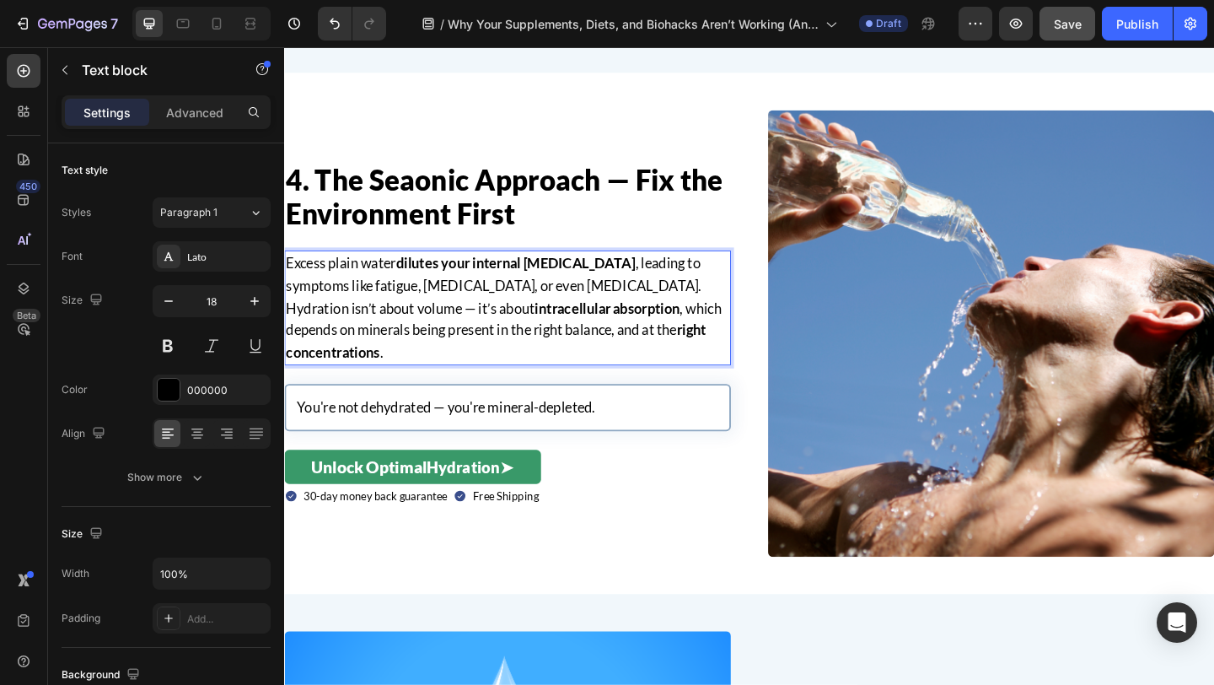
scroll to position [2286, 0]
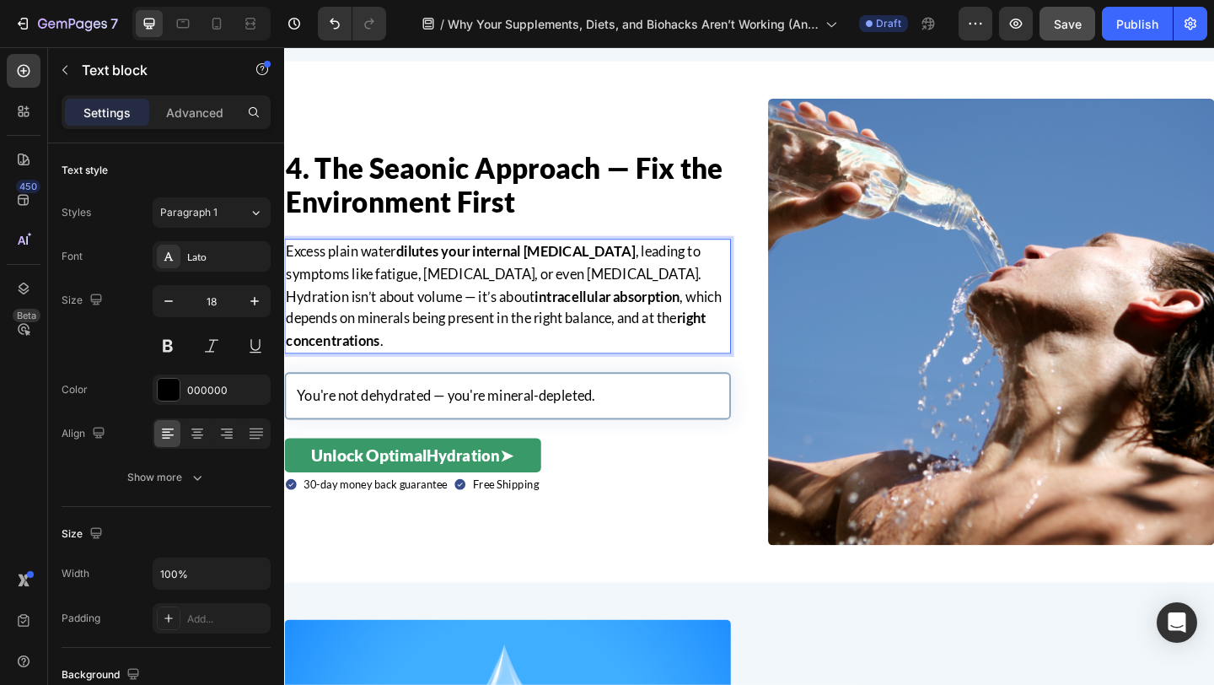
click at [556, 309] on strong "intracellular absorption" at bounding box center [635, 318] width 158 height 19
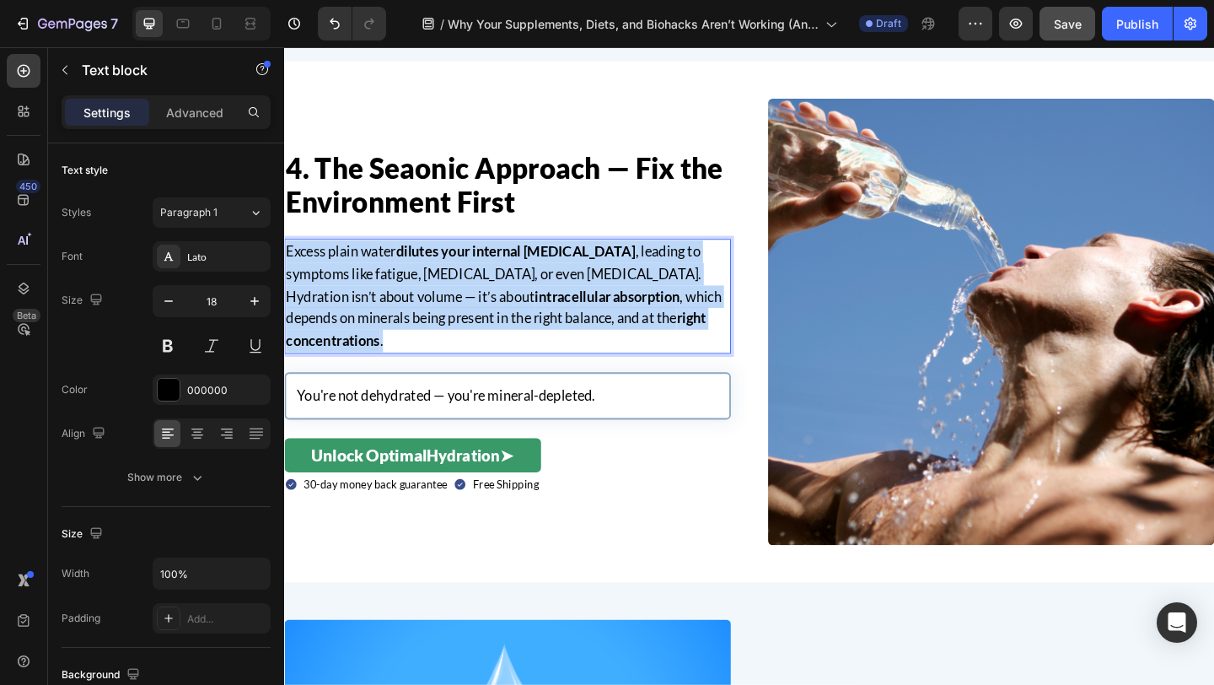
click at [556, 309] on strong "intracellular absorption" at bounding box center [635, 318] width 158 height 19
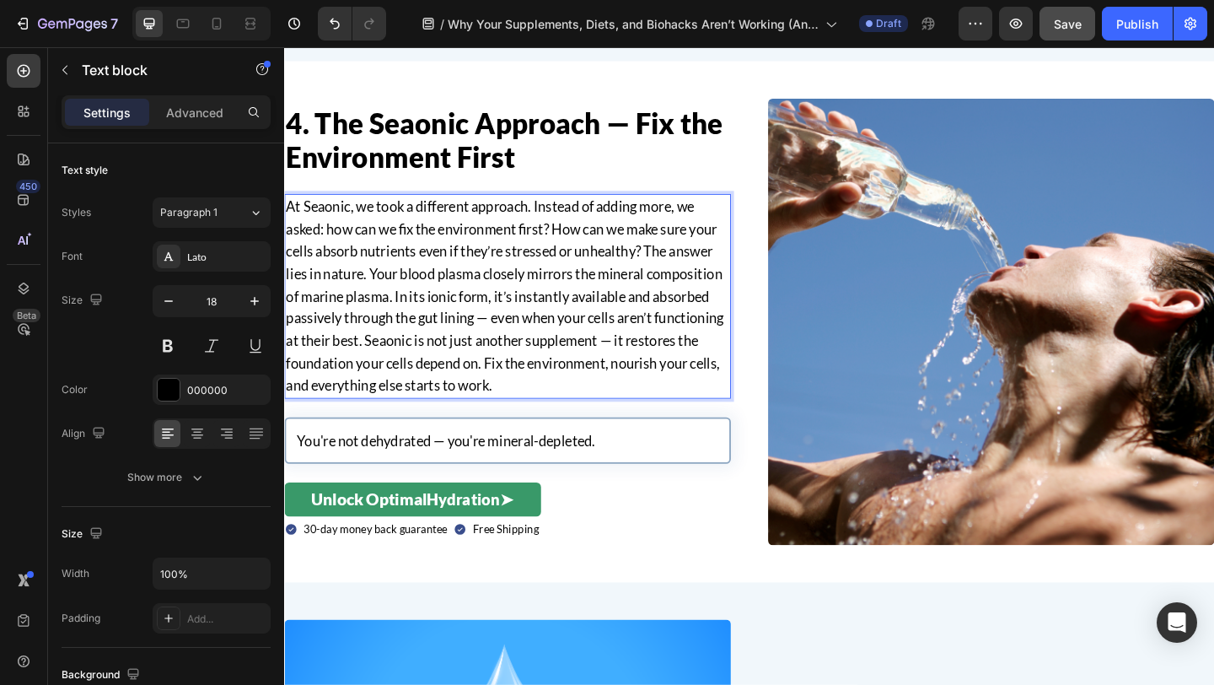
scroll to position [2237, 0]
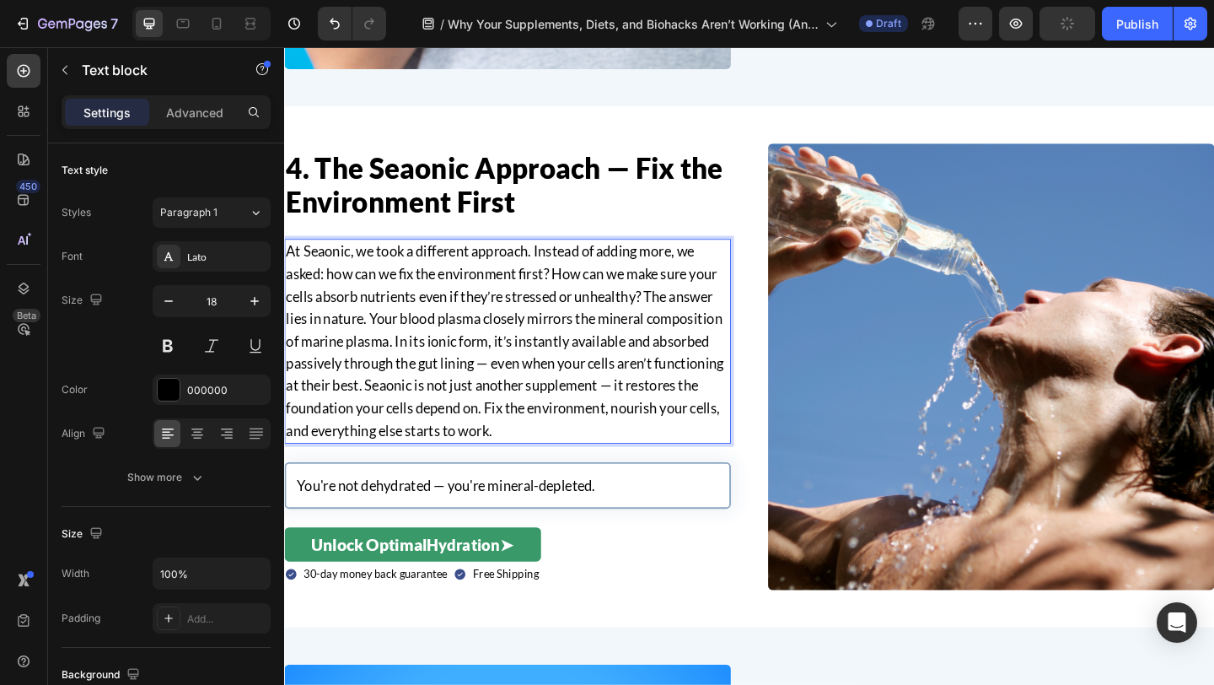
click at [680, 314] on p "At Seaonic, we took a different approach. Instead of adding more, we asked: how…" at bounding box center [527, 366] width 482 height 218
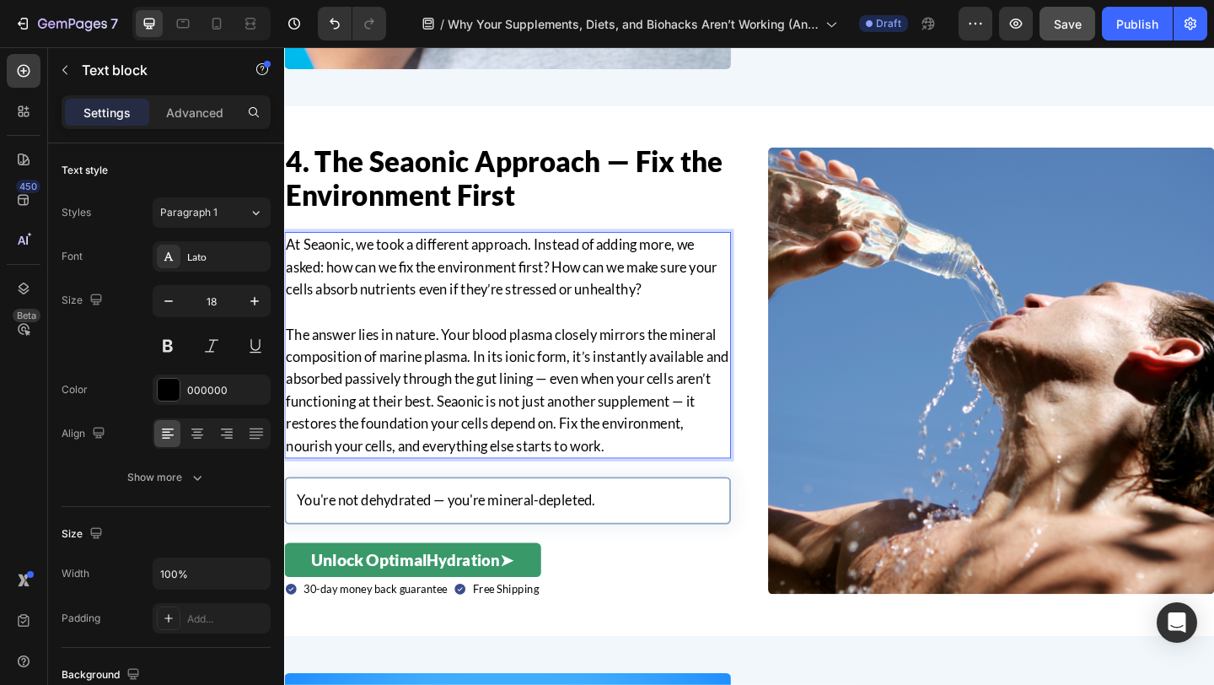
click at [449, 430] on p "The answer lies in nature. Your blood plasma closely mirrors the mineral compos…" at bounding box center [527, 420] width 482 height 146
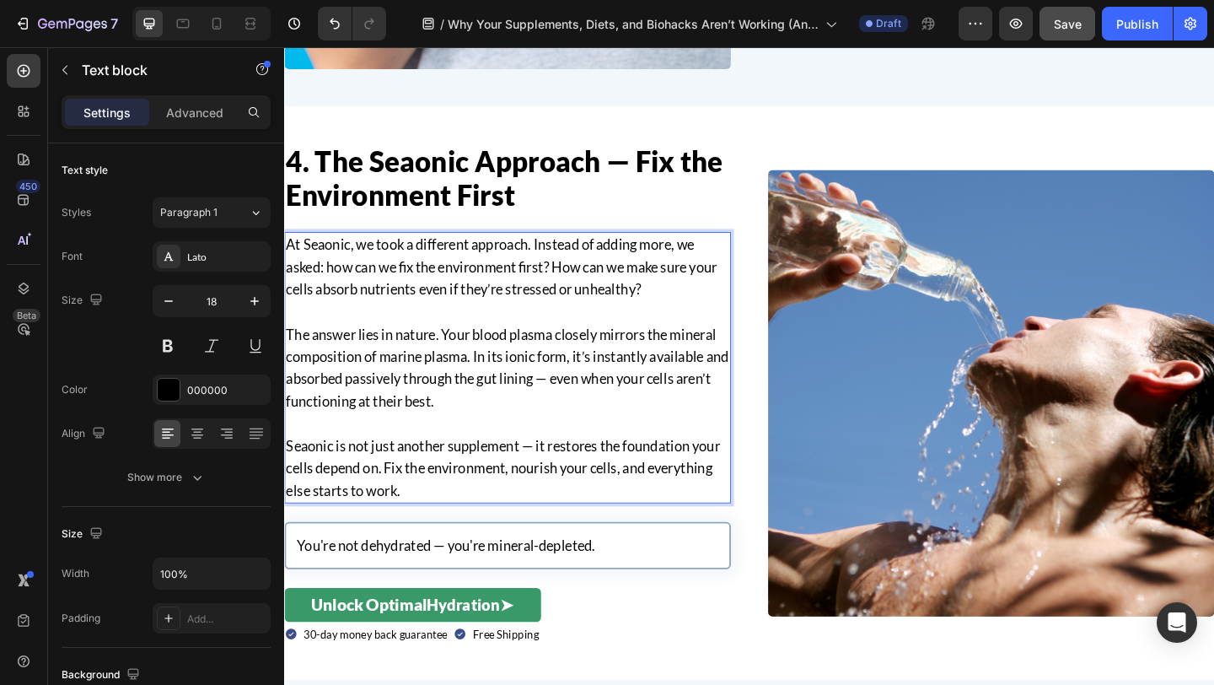
click at [446, 492] on p "Seaonic is not just another supplement — it restores the foundation your cells …" at bounding box center [527, 505] width 482 height 73
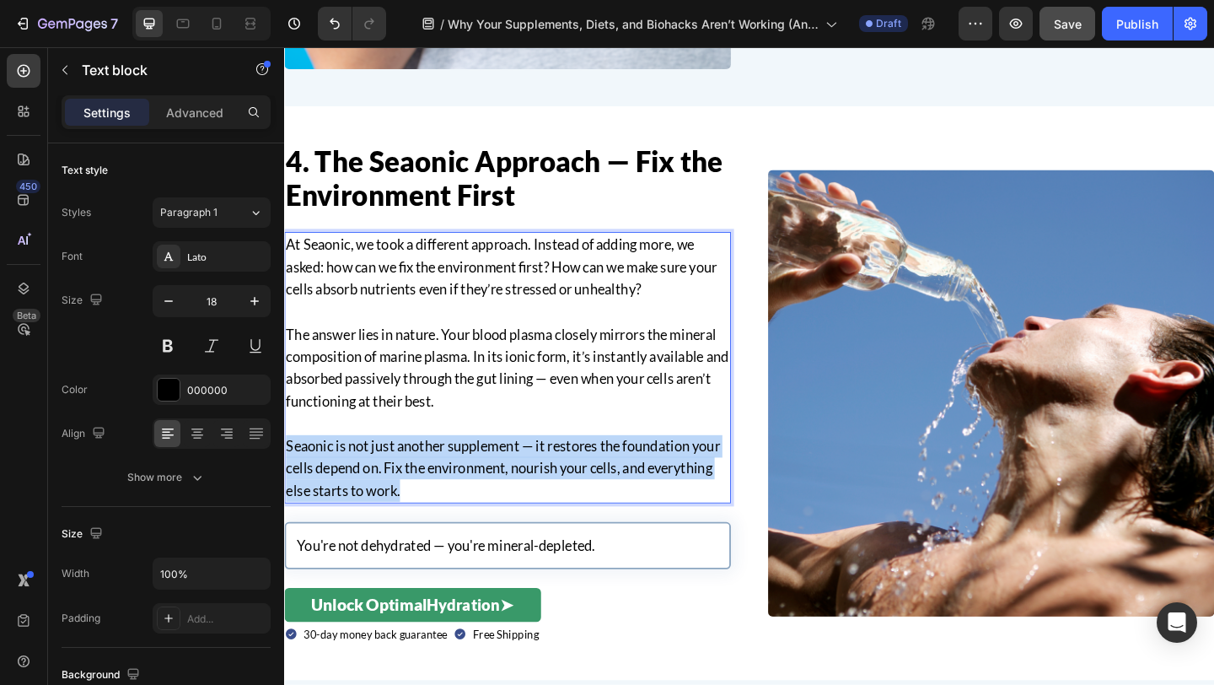
click at [446, 492] on p "Seaonic is not just another supplement — it restores the foundation your cells …" at bounding box center [527, 505] width 482 height 73
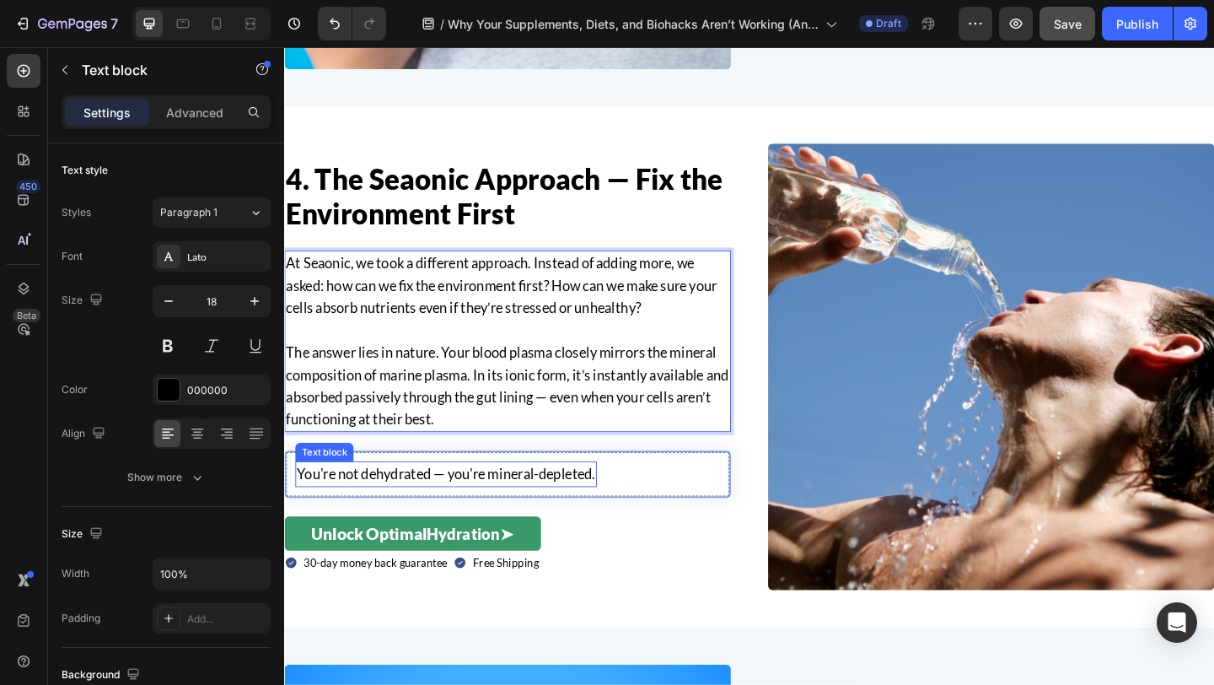
click at [494, 508] on p "You're not dehydrated — you're mineral-depleted." at bounding box center [460, 511] width 325 height 24
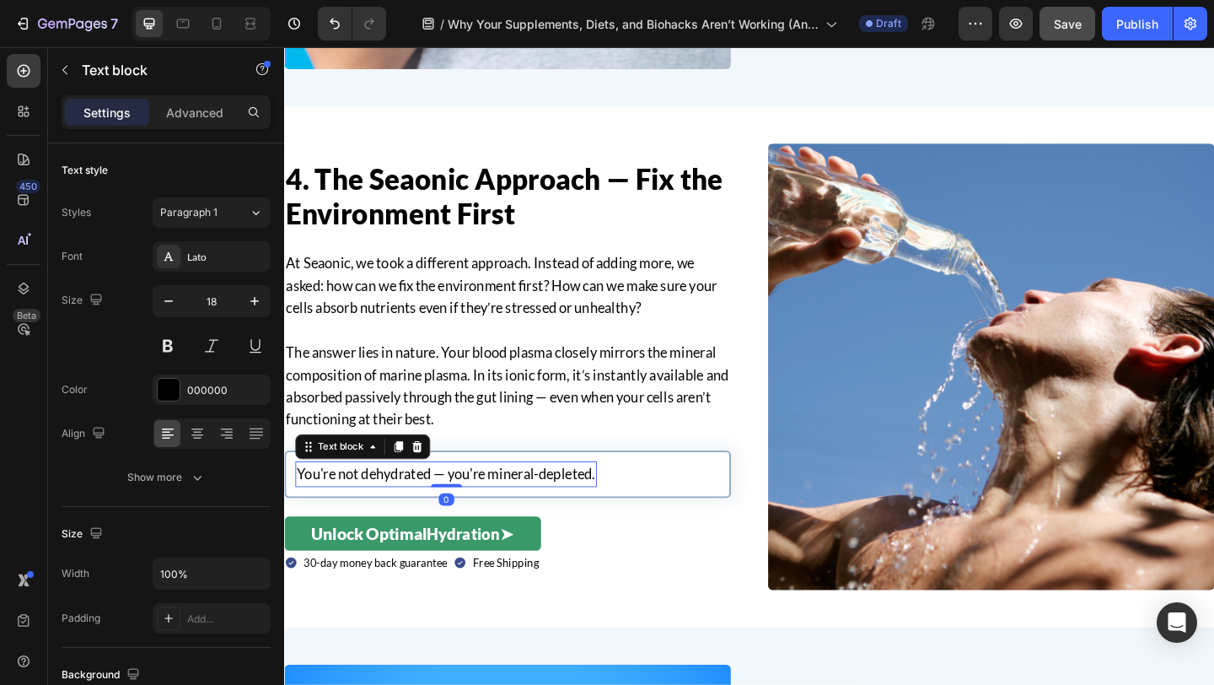
click at [494, 508] on p "You're not dehydrated — you're mineral-depleted." at bounding box center [460, 511] width 325 height 24
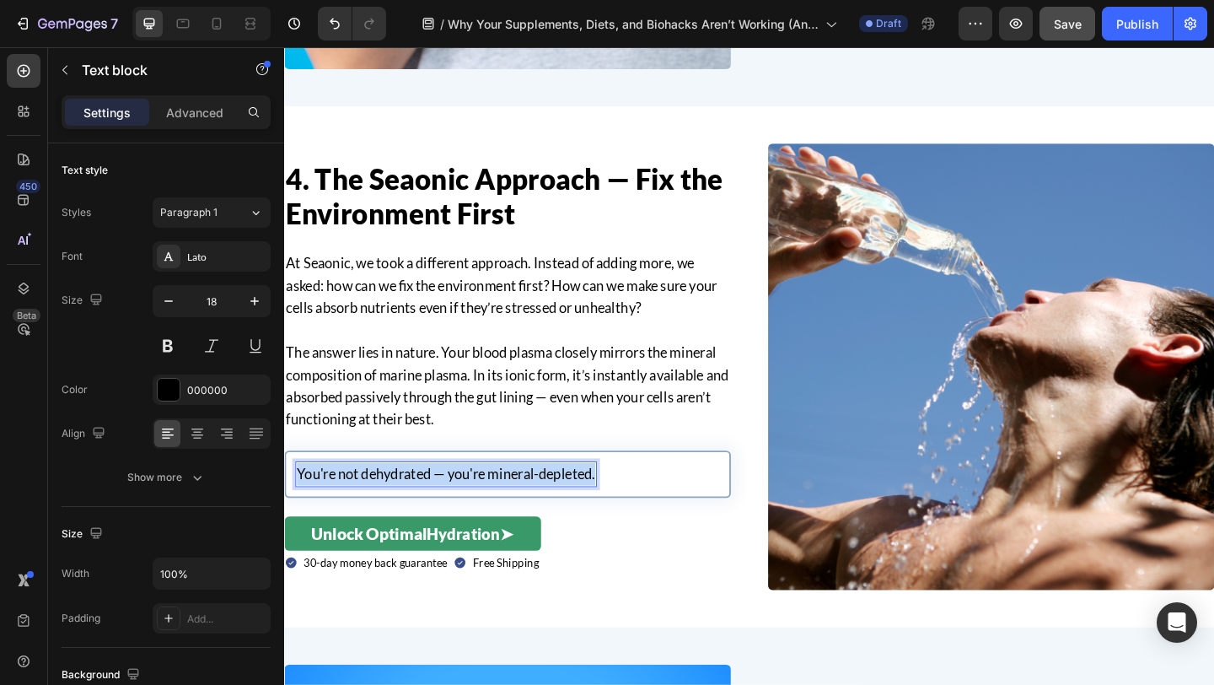
click at [494, 508] on p "You're not dehydrated — you're mineral-depleted." at bounding box center [460, 511] width 325 height 24
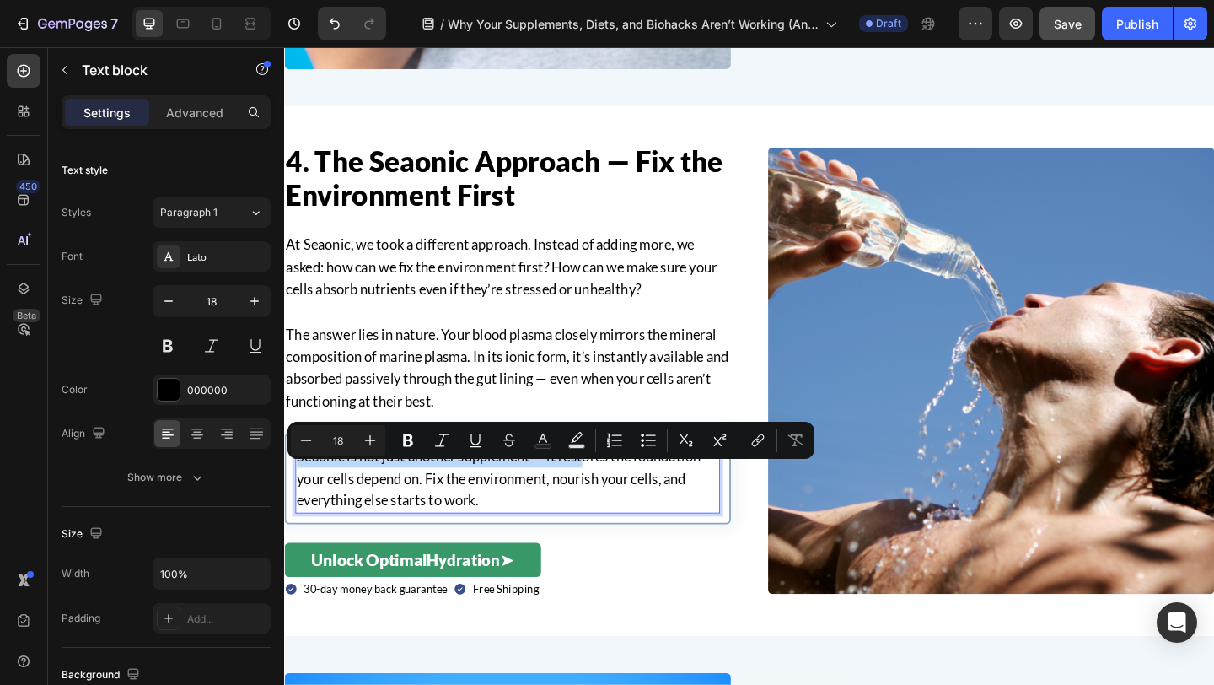
scroll to position [2217, 0]
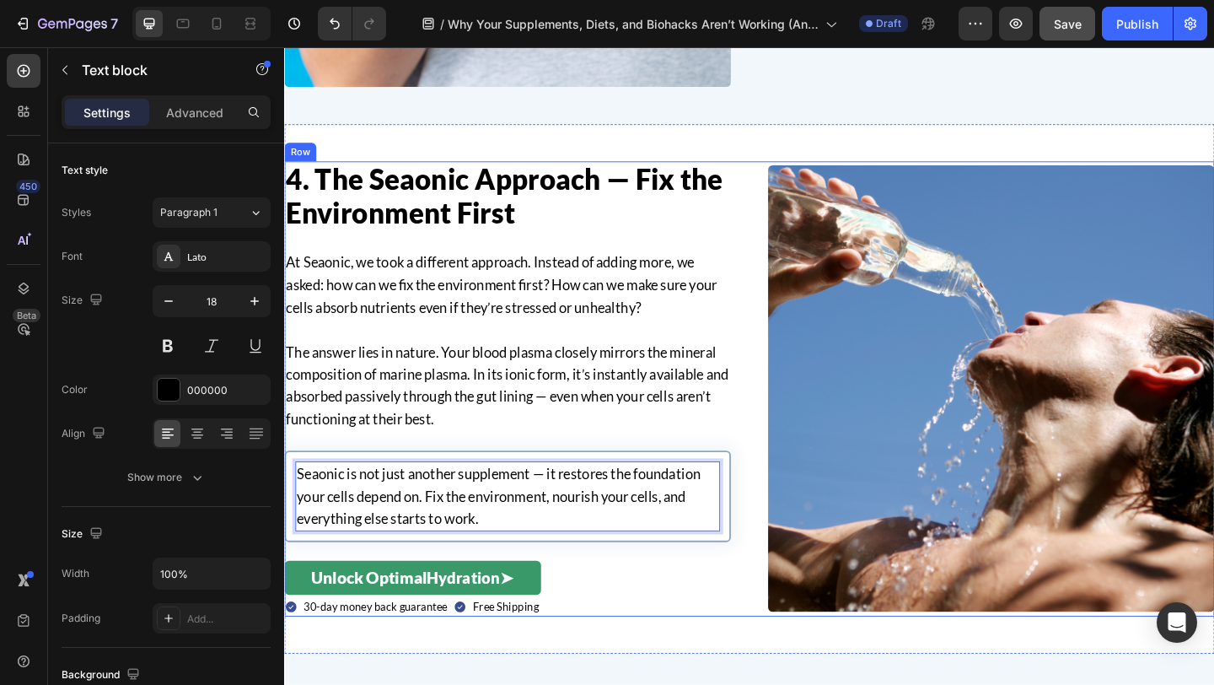
click at [790, 551] on div "Image Row 4. The Seaonic Approach — Fix the Environment First Heading At Seaoni…" at bounding box center [790, 418] width 1012 height 495
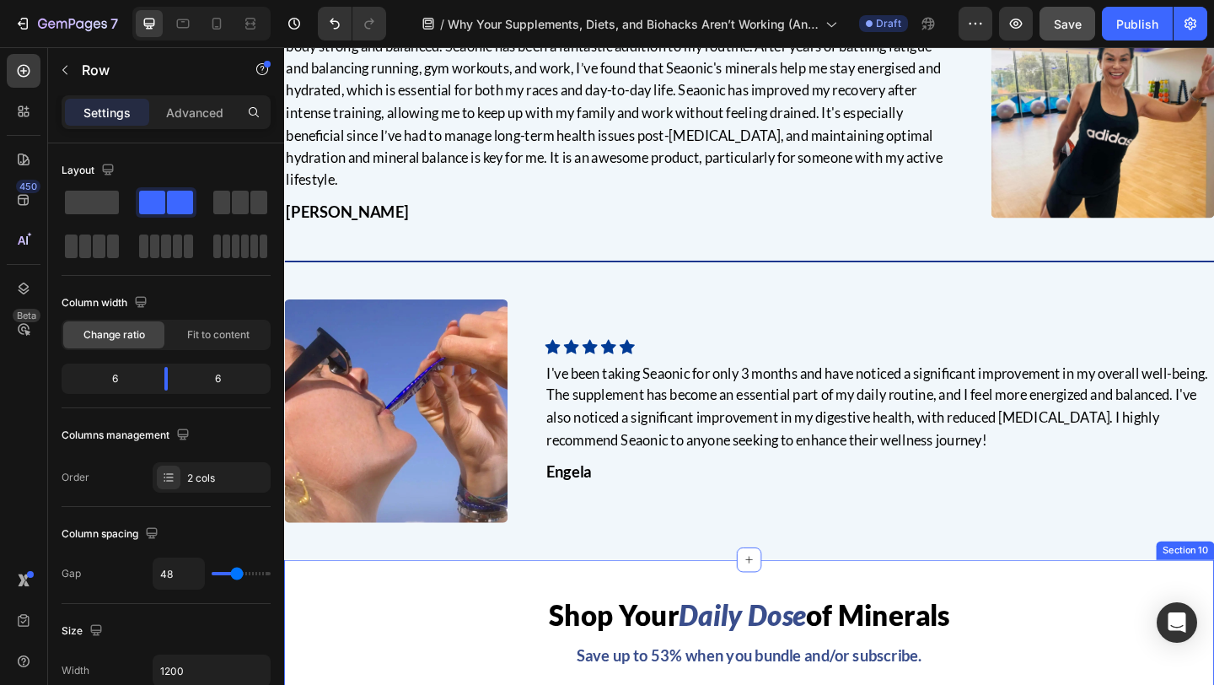
scroll to position [5995, 0]
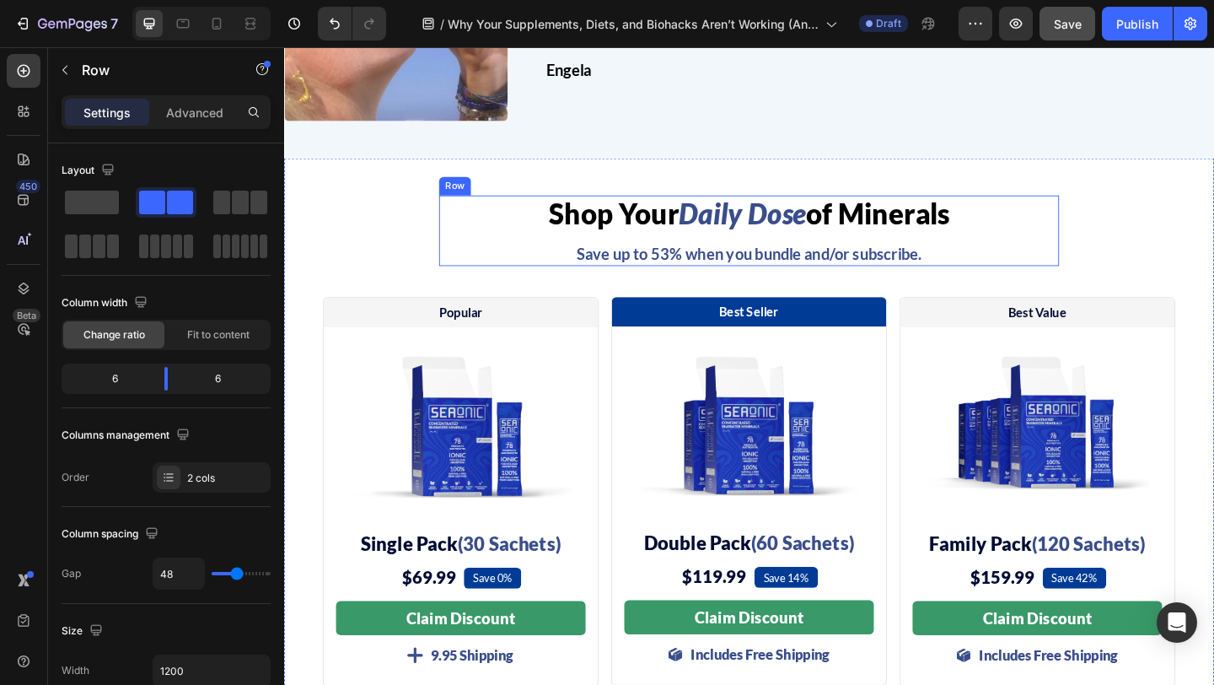
click at [906, 218] on span "of Minerals" at bounding box center [930, 227] width 157 height 37
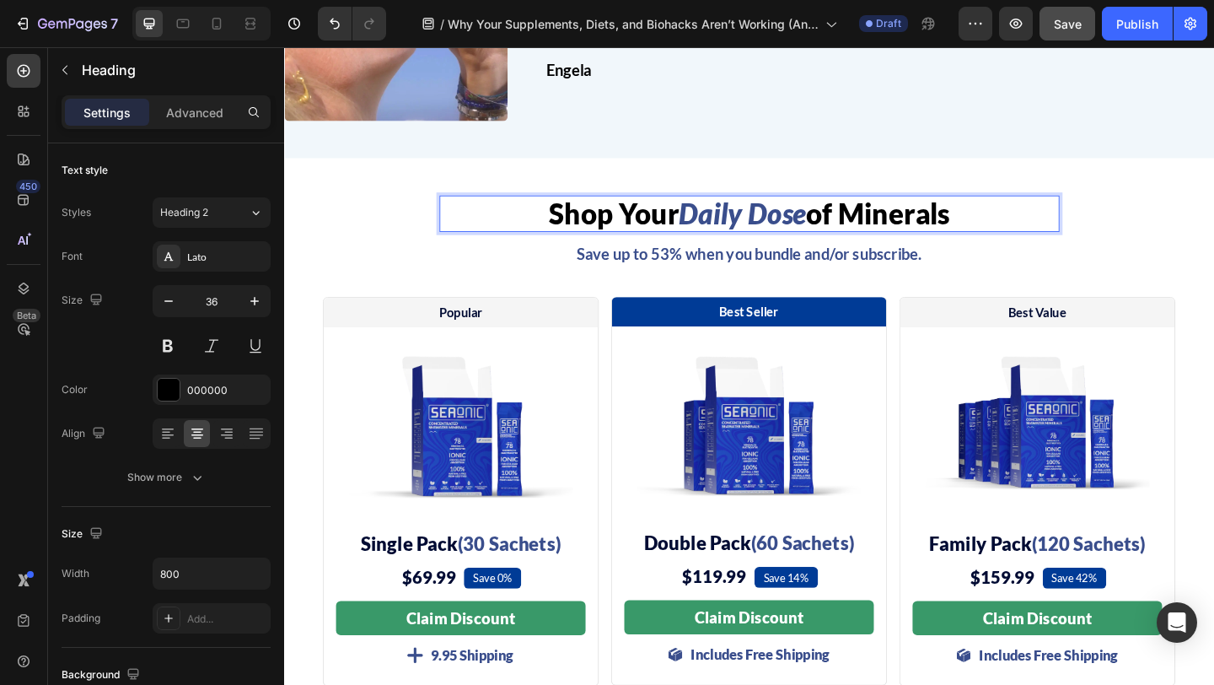
click at [906, 218] on span "of Minerals" at bounding box center [930, 227] width 157 height 37
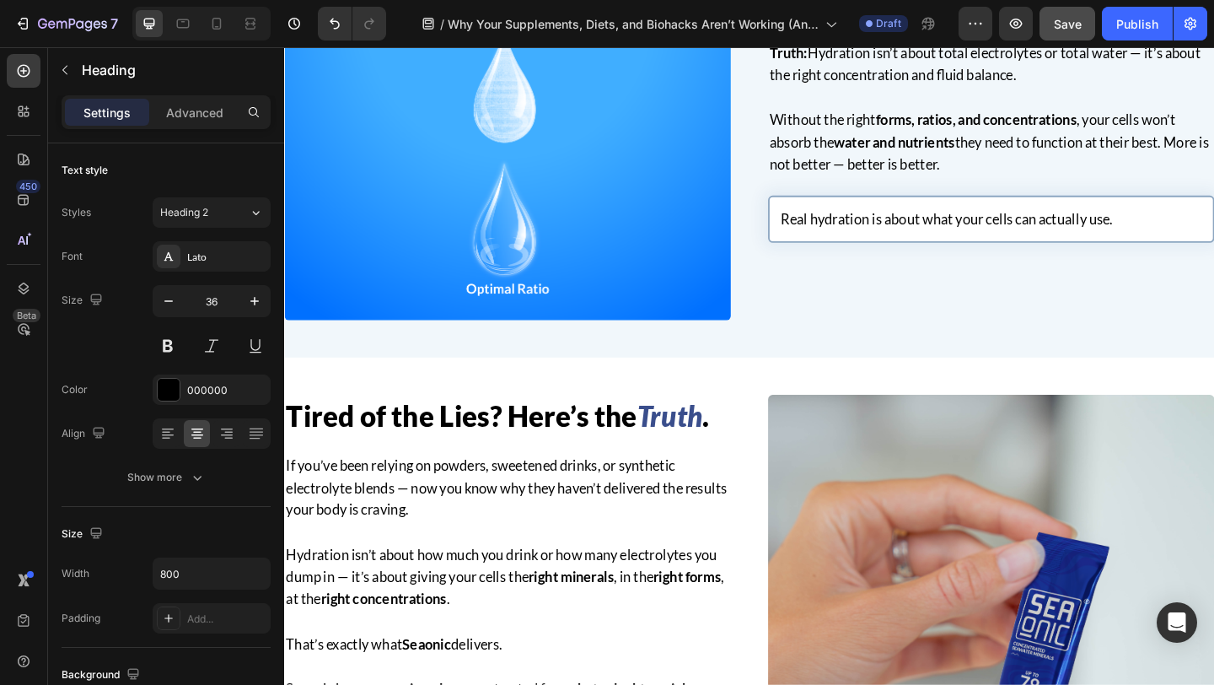
scroll to position [2622, 0]
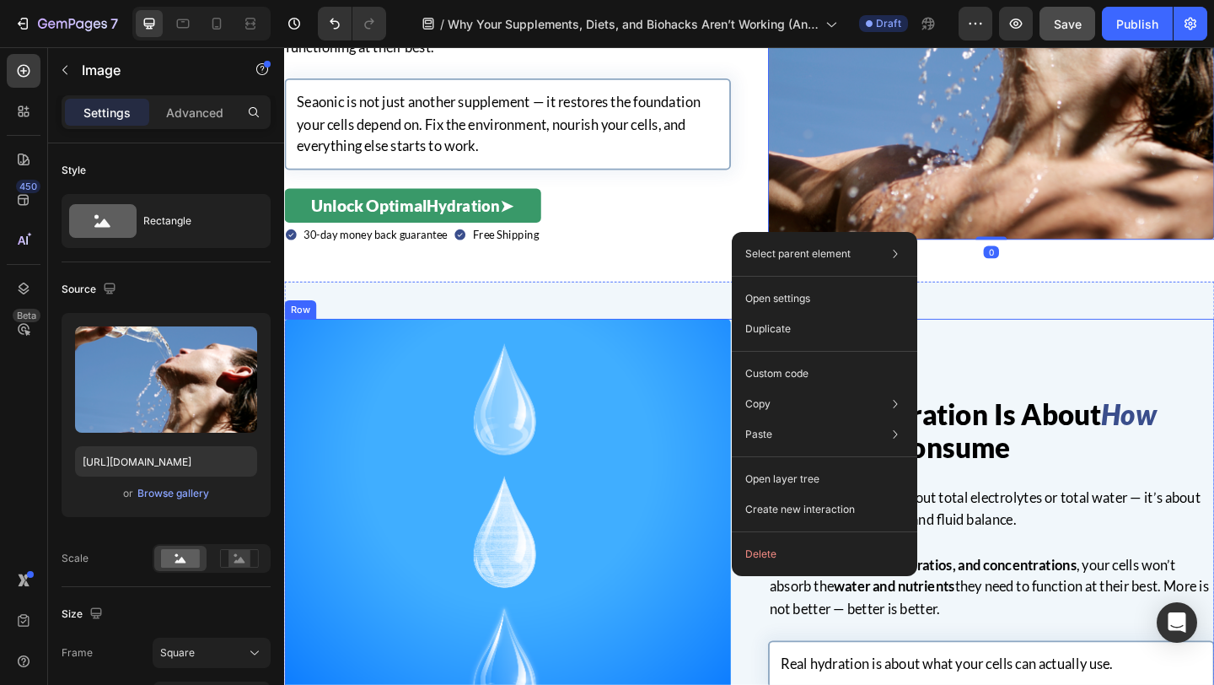
click at [1019, 346] on div "Lie #5: Hydration Is About How Much You Consume Heading Truth: Hydration isn’t …" at bounding box center [1053, 585] width 486 height 486
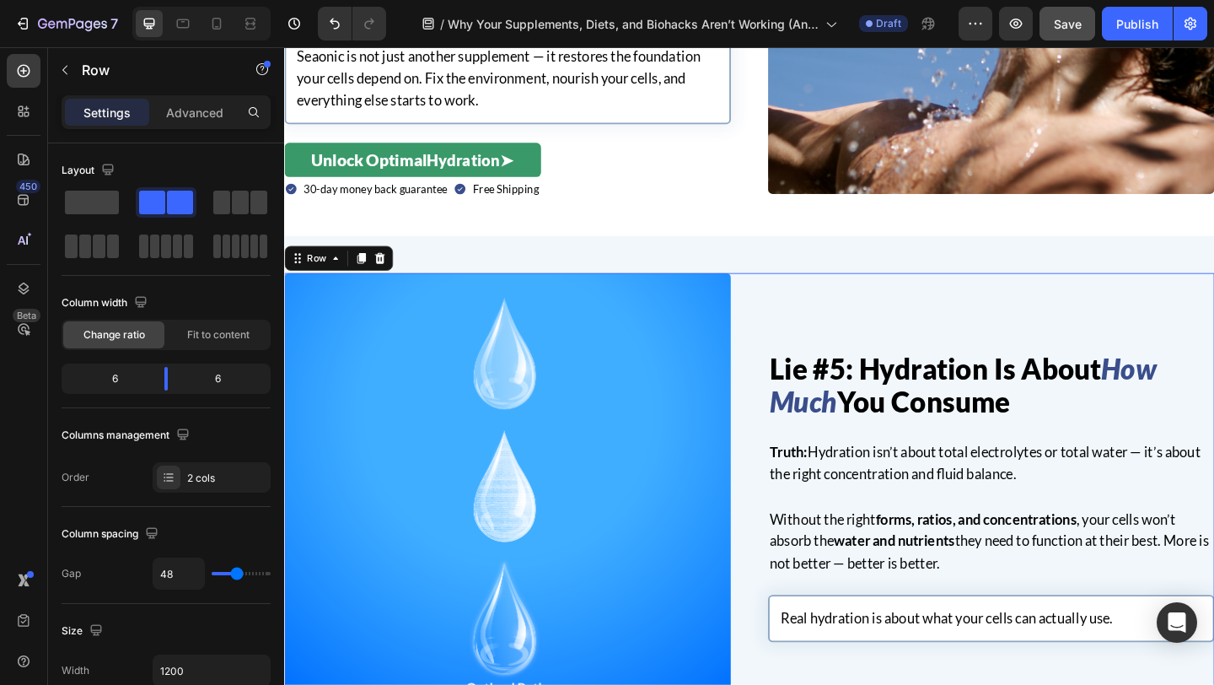
scroll to position [2710, 0]
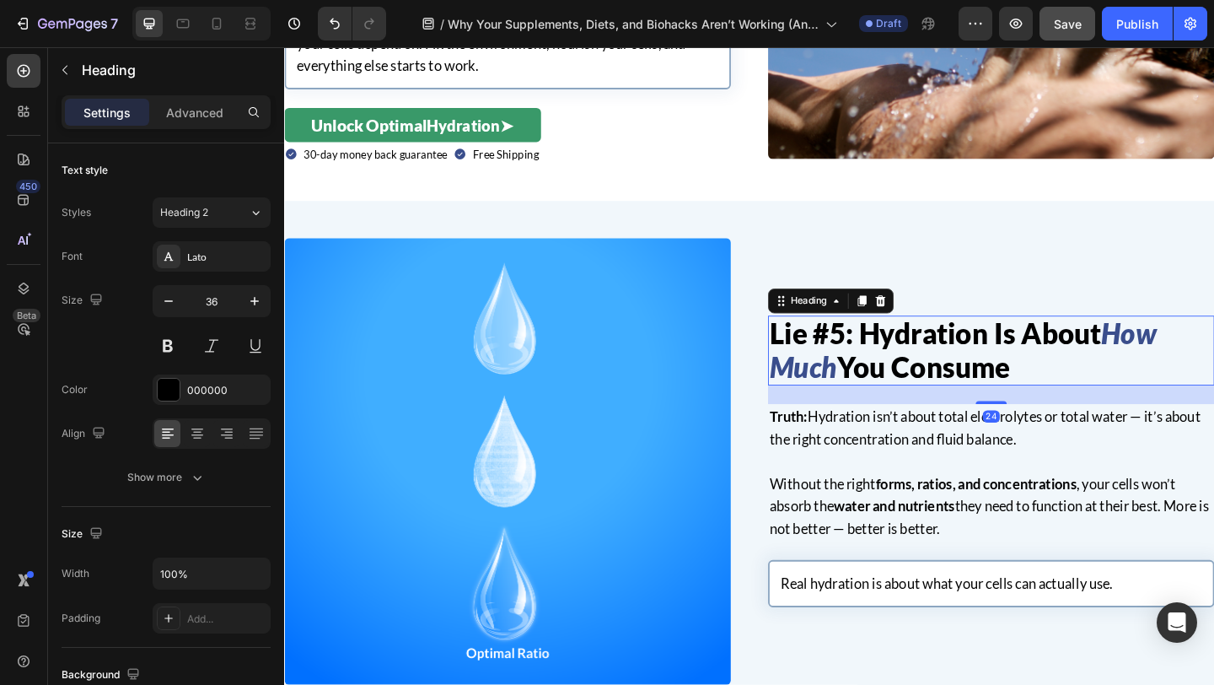
click at [875, 382] on icon "How Much" at bounding box center [1022, 376] width 421 height 73
click at [1110, 402] on h2 "Lie #5: Hydration Is About How Much You Consume" at bounding box center [1053, 377] width 486 height 76
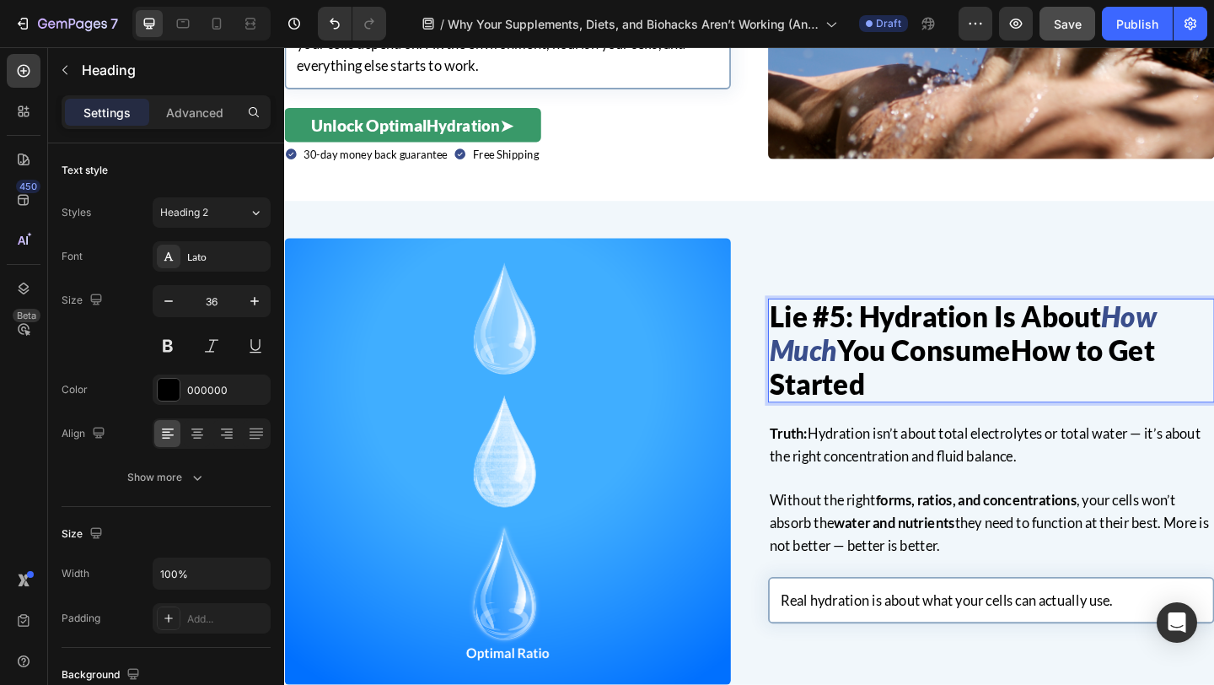
scroll to position [2691, 0]
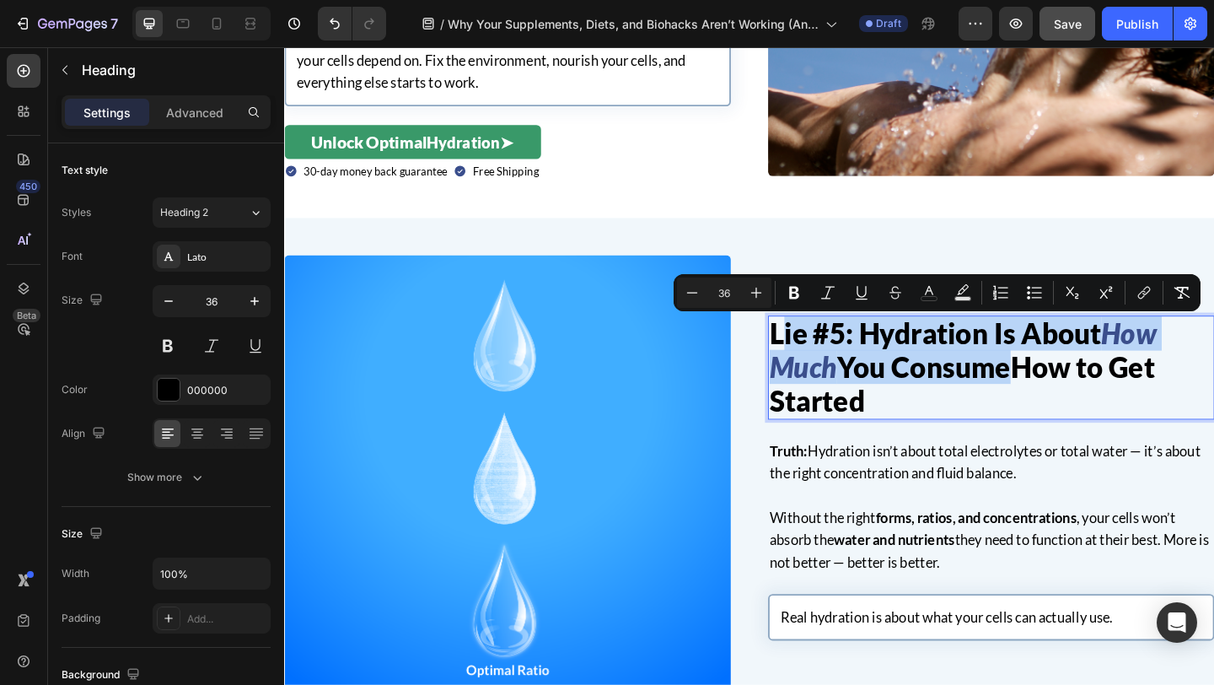
drag, startPoint x: 1079, startPoint y: 400, endPoint x: 820, endPoint y: 367, distance: 260.9
click at [820, 367] on p "Lie #5: Hydration Is About How Much You ConsumeHow to Get Started" at bounding box center [1053, 396] width 482 height 110
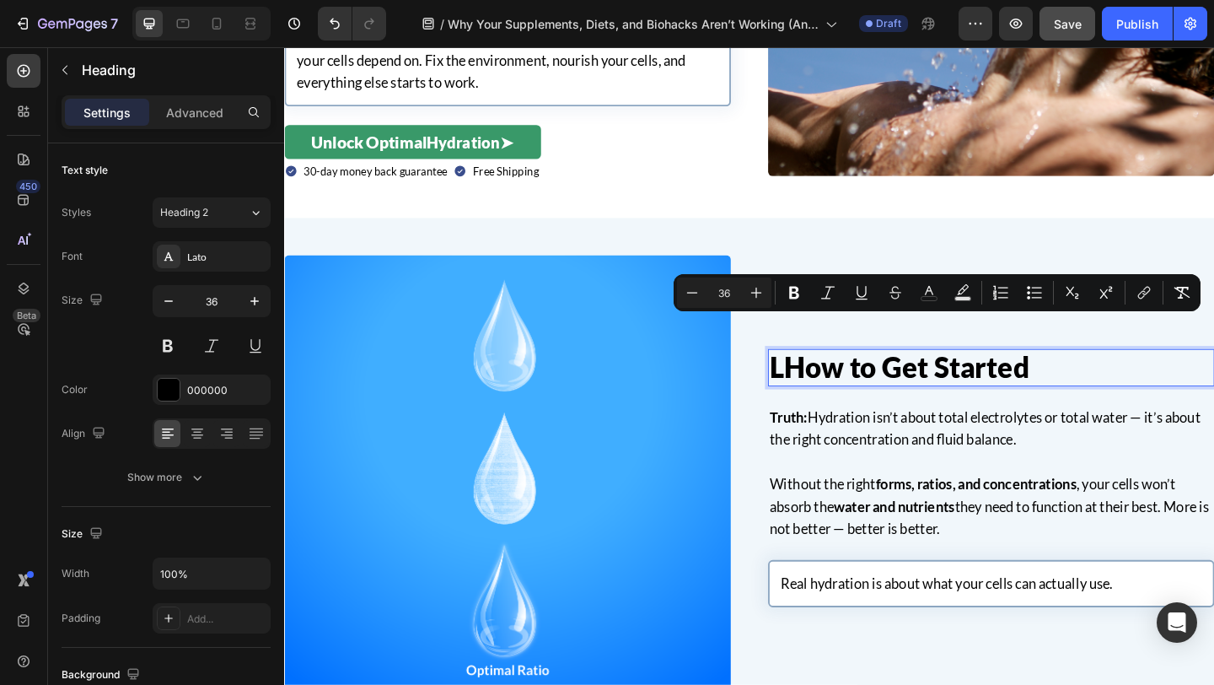
scroll to position [2727, 0]
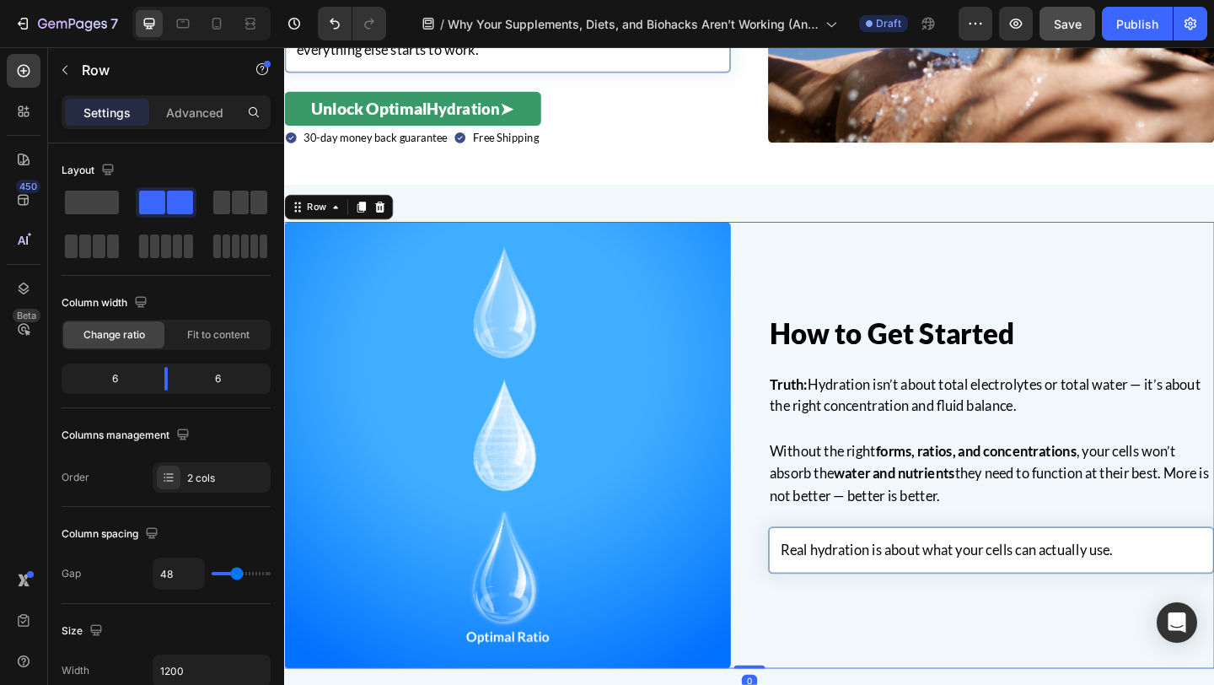
click at [889, 309] on div "How to Get Started Heading Truth: Hydration isn’t about total electrolytes or t…" at bounding box center [1053, 480] width 486 height 486
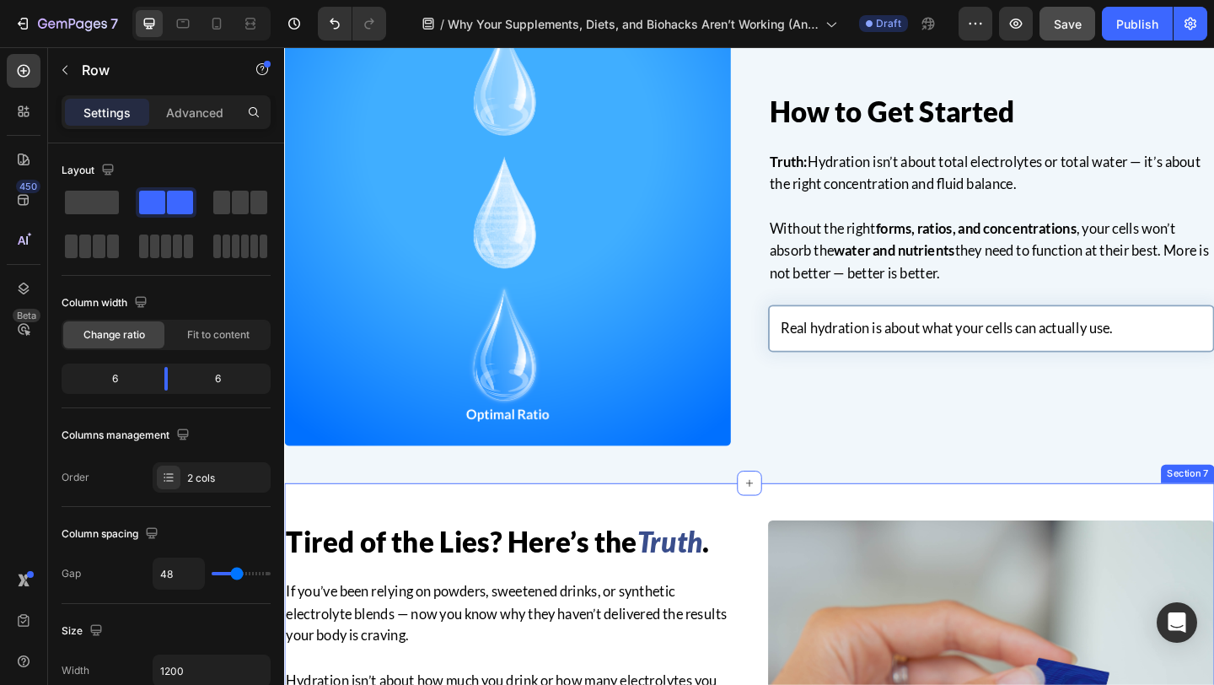
scroll to position [2966, 0]
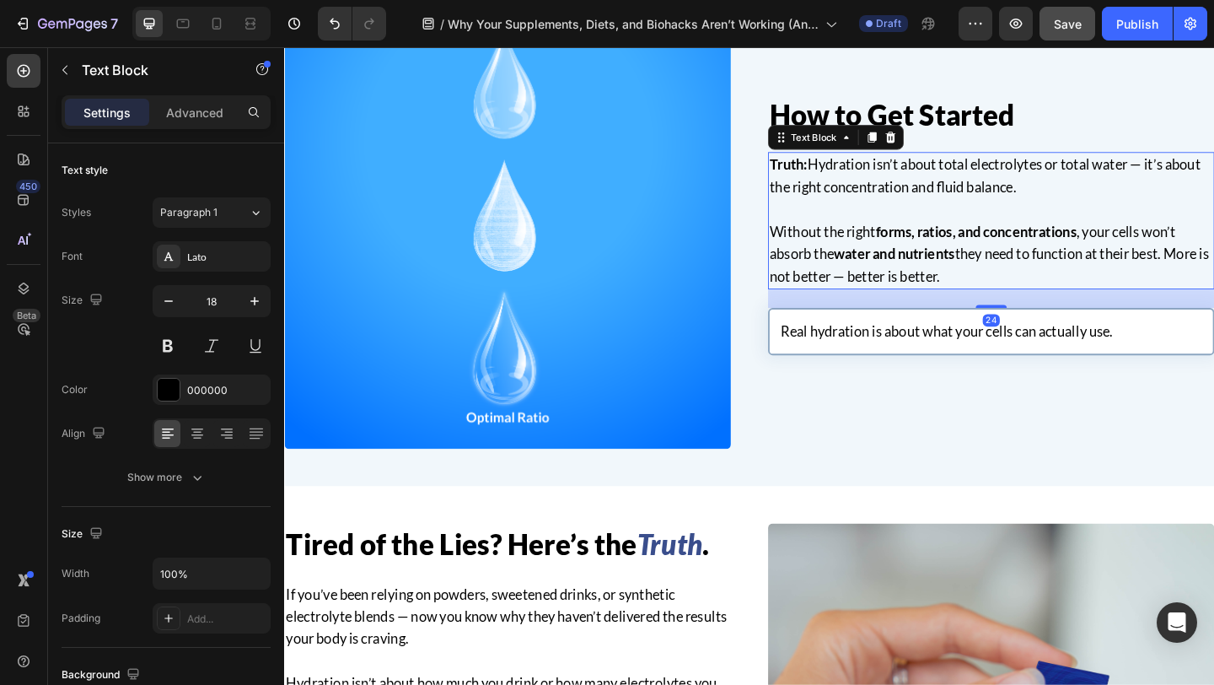
click at [1030, 275] on p "Without the right forms, ratios, and concentrations , your cells won’t absorb t…" at bounding box center [1053, 271] width 482 height 73
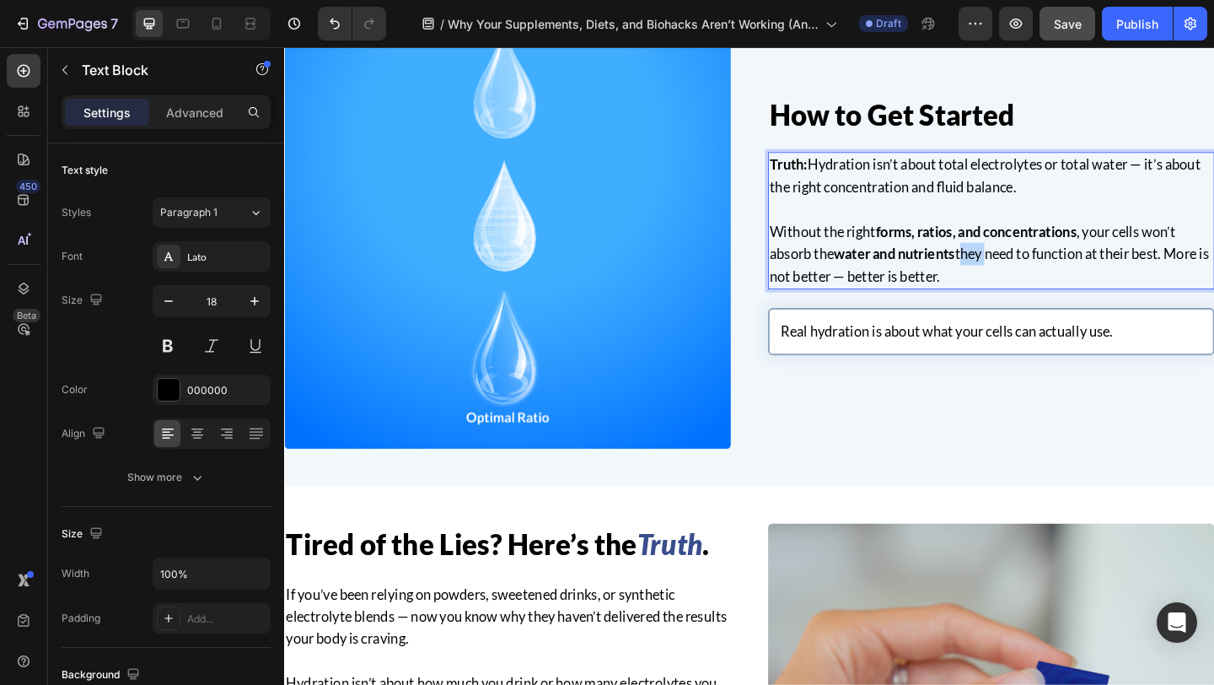
click at [1030, 275] on p "Without the right forms, ratios, and concentrations , your cells won’t absorb t…" at bounding box center [1053, 271] width 482 height 73
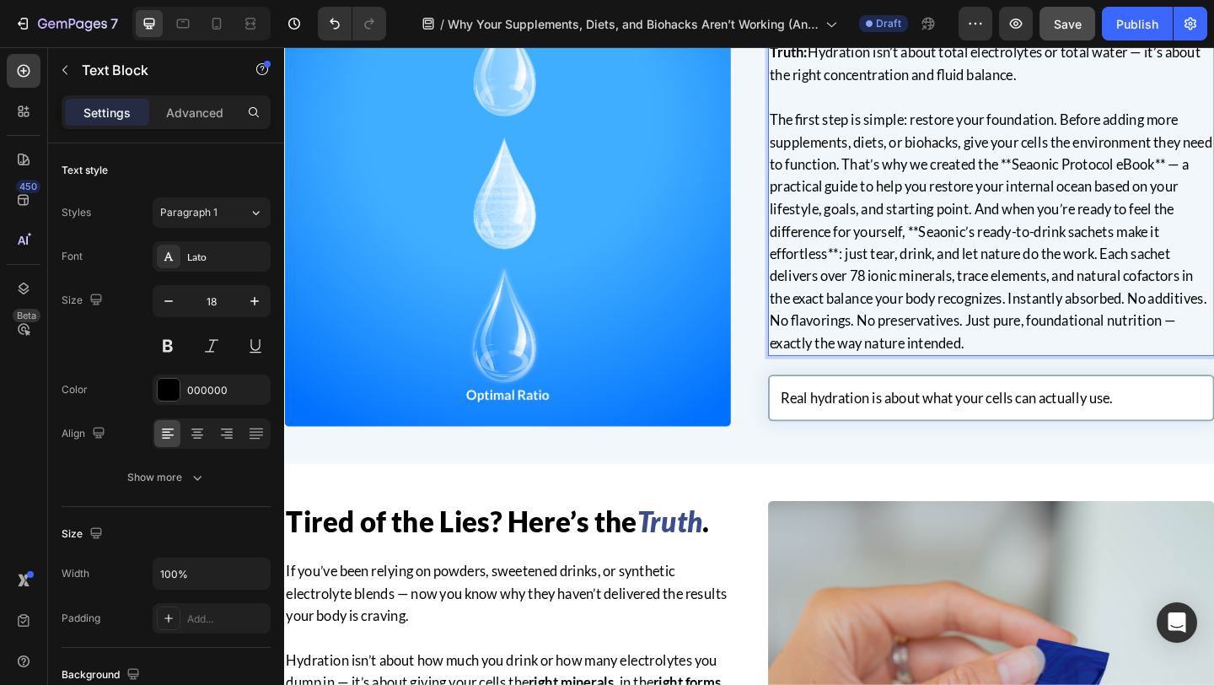
scroll to position [2869, 0]
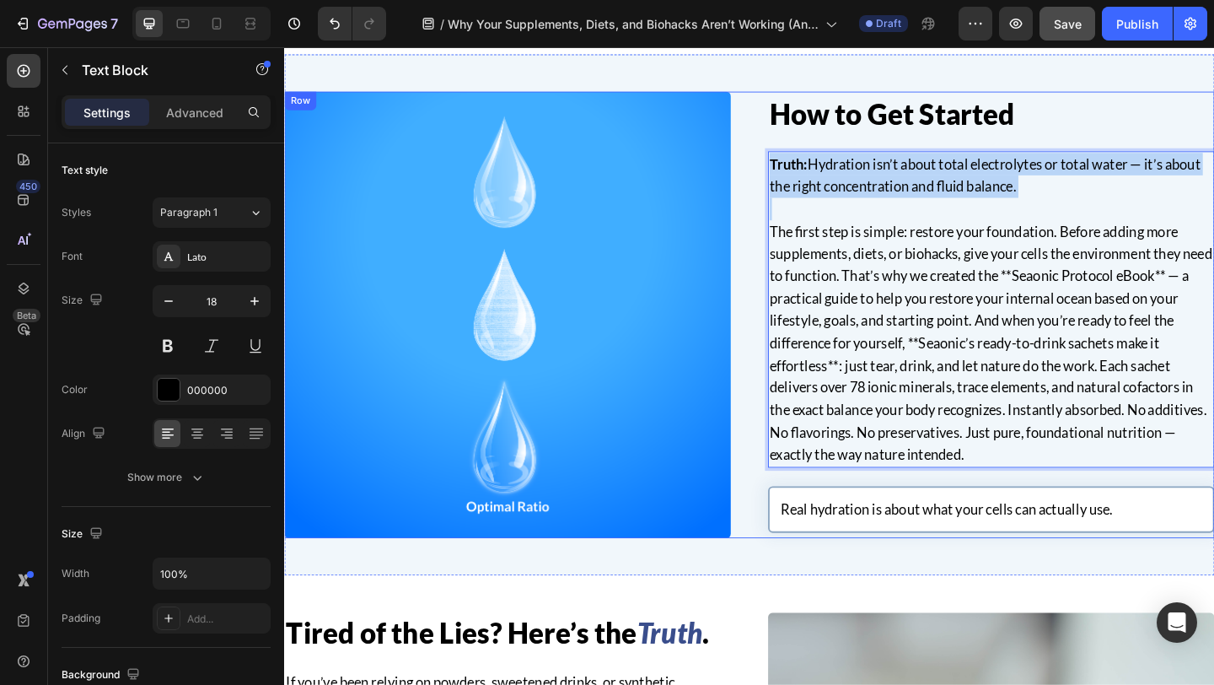
drag, startPoint x: 1073, startPoint y: 223, endPoint x: 807, endPoint y: 169, distance: 271.8
click at [807, 169] on div "How to Get Started Heading Truth: Hydration isn’t about total electrolytes or t…" at bounding box center [790, 338] width 1012 height 486
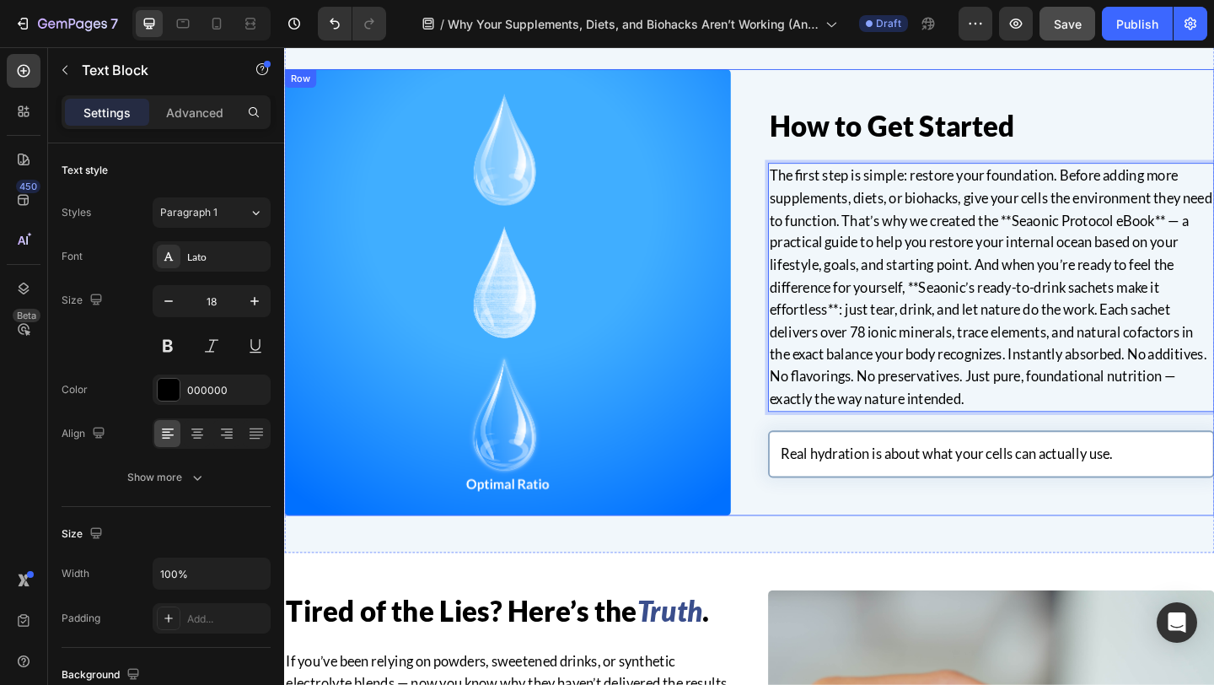
scroll to position [2905, 0]
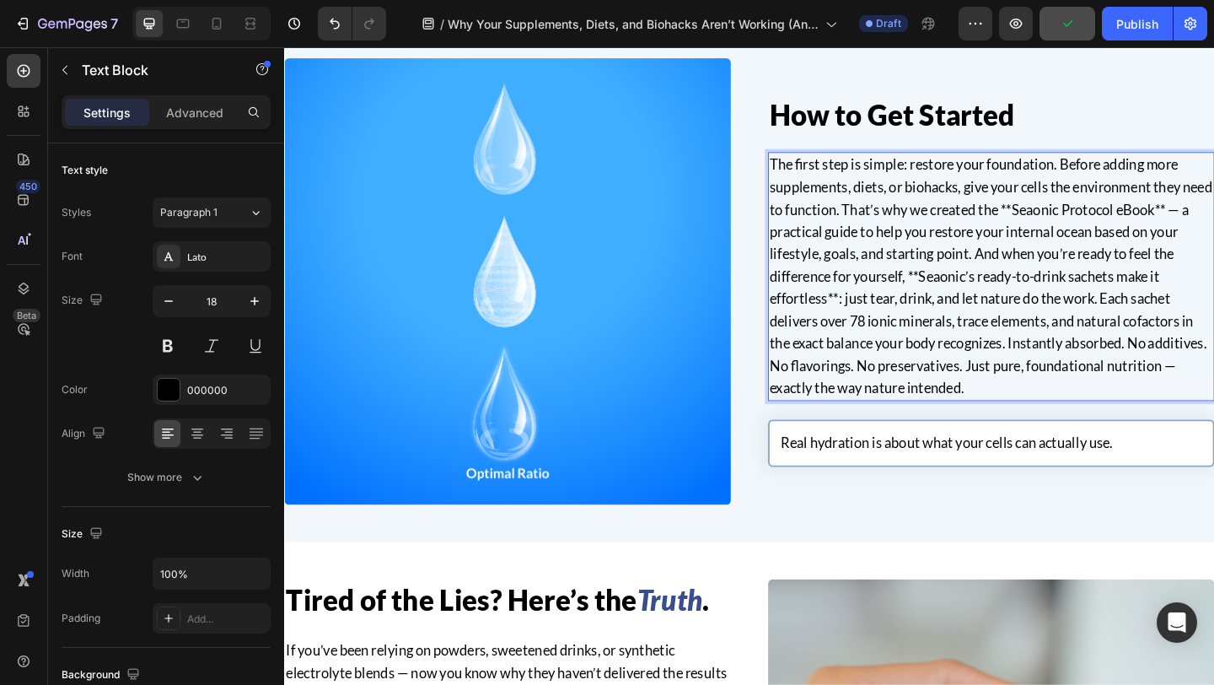
click at [930, 222] on p "The first step is simple: restore your foundation. Before adding more supplemen…" at bounding box center [1053, 296] width 482 height 267
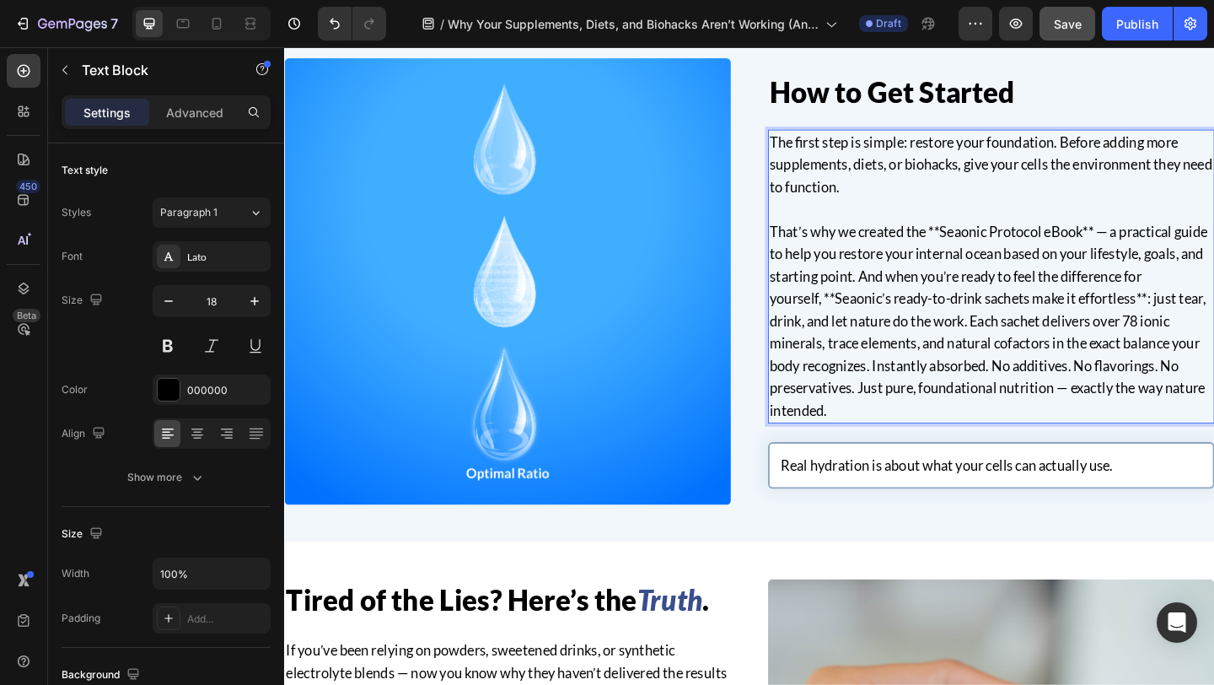
click at [978, 297] on p "That’s why we created the **Seaonic Protocol eBook** — a practical guide to hel…" at bounding box center [1053, 344] width 482 height 218
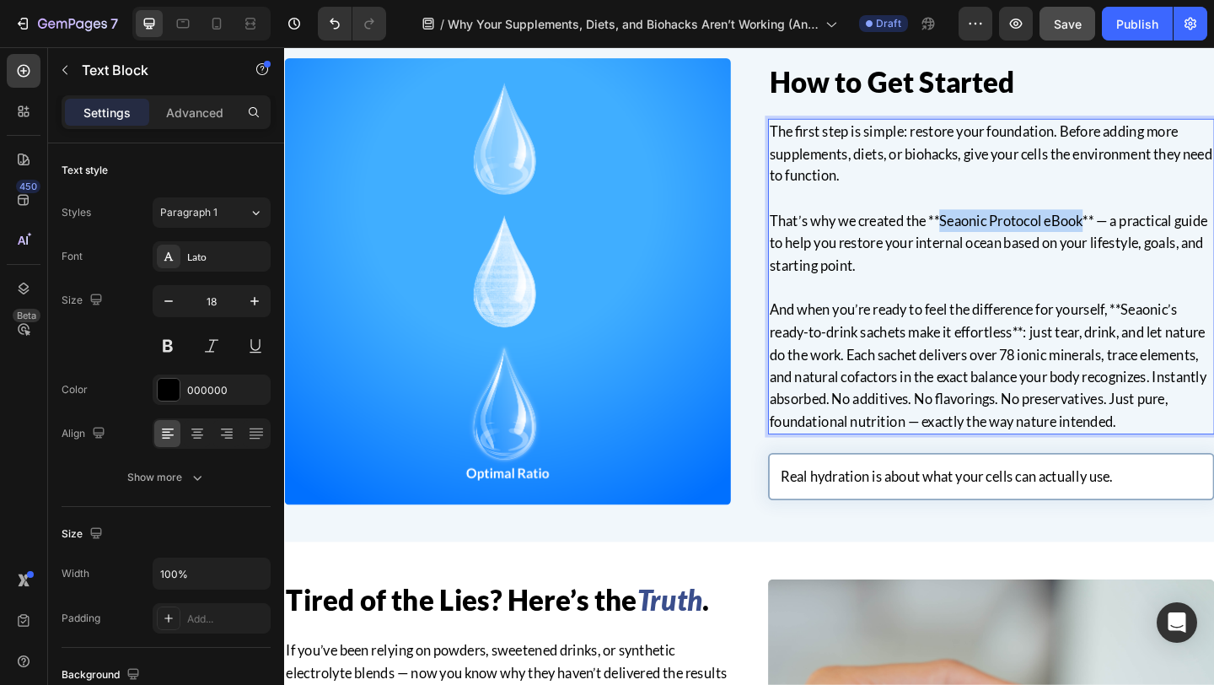
drag, startPoint x: 999, startPoint y: 236, endPoint x: 1155, endPoint y: 237, distance: 156.0
click at [1155, 237] on p "That’s why we created the **Seaonic Protocol eBook** — a practical guide to hel…" at bounding box center [1053, 259] width 482 height 73
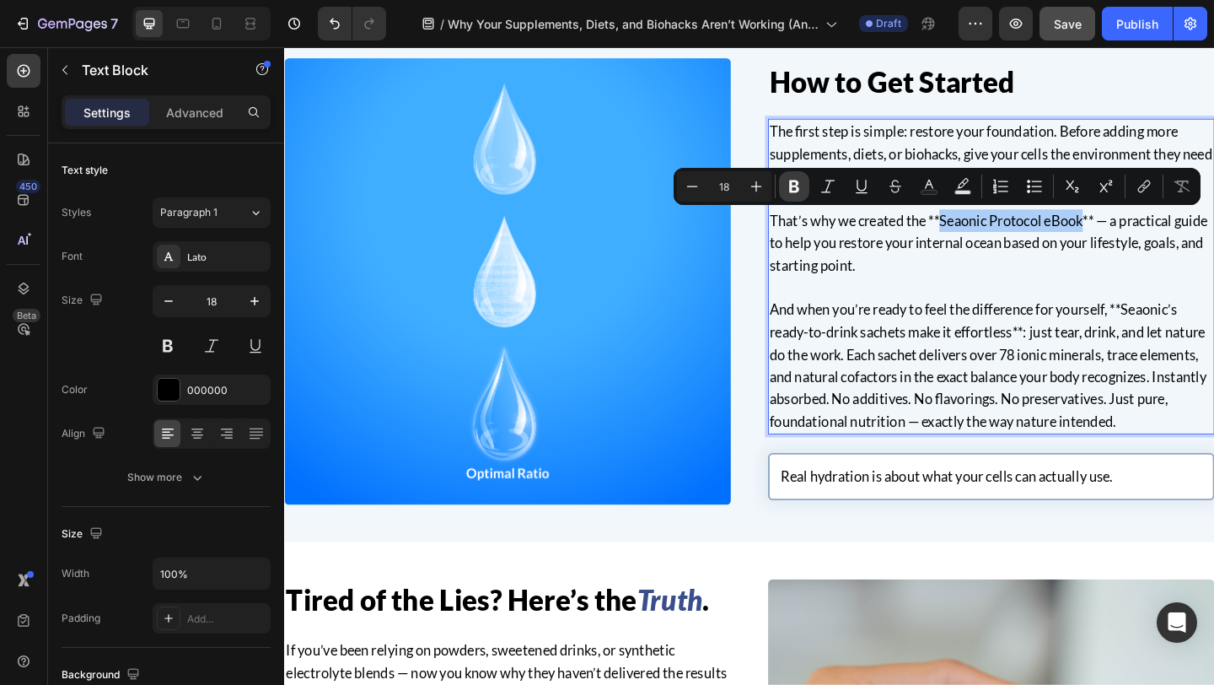
click at [798, 189] on icon "Editor contextual toolbar" at bounding box center [794, 186] width 10 height 13
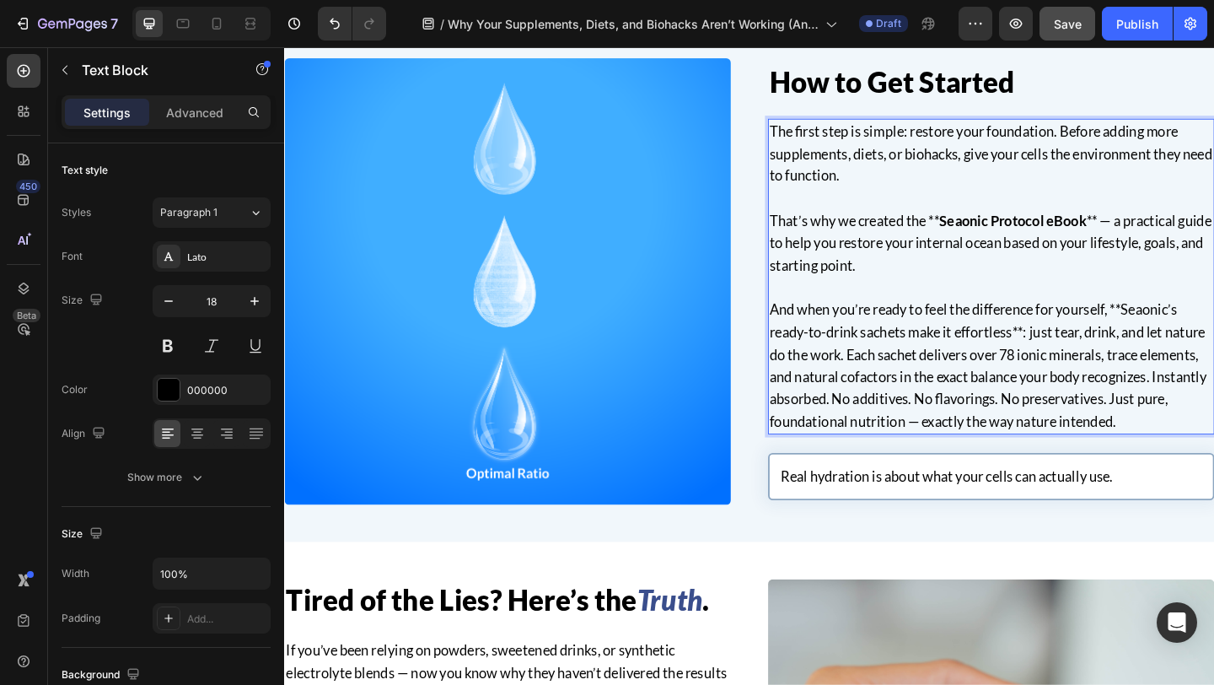
click at [1001, 238] on strong "Seaonic Protocol eBook" at bounding box center [1077, 235] width 160 height 19
click at [1158, 233] on p "That’s why we created the Seaonic Protocol eBook ** — a practical guide to help…" at bounding box center [1053, 259] width 482 height 73
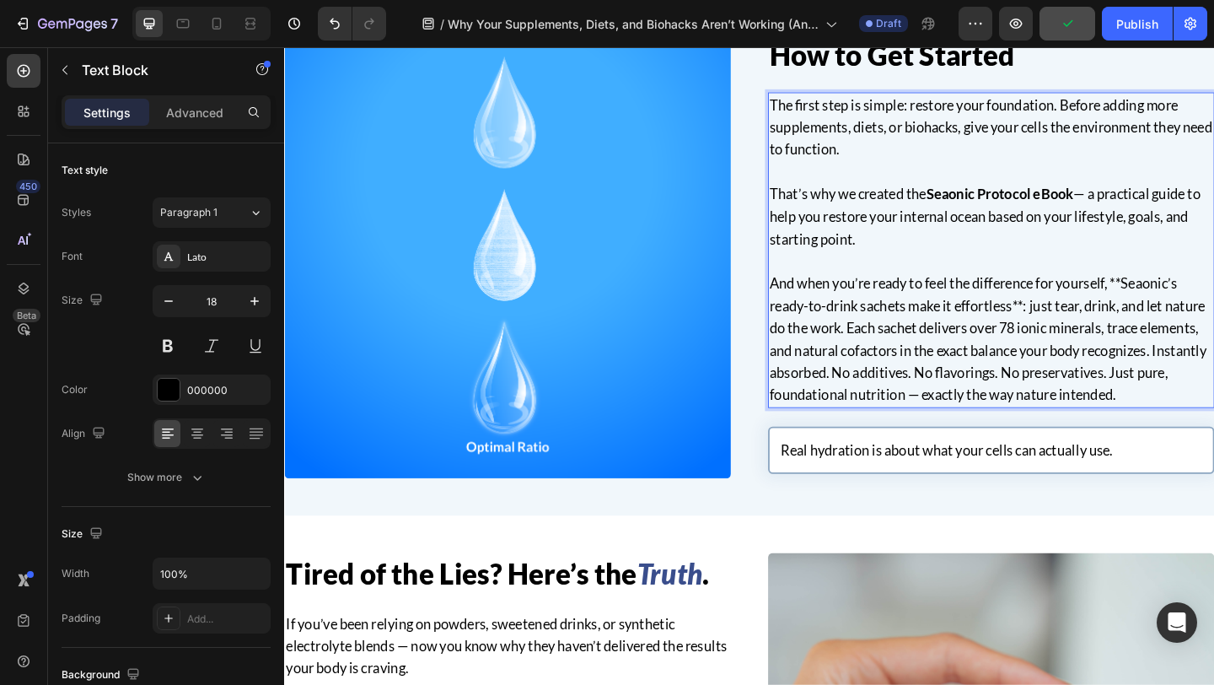
scroll to position [2936, 0]
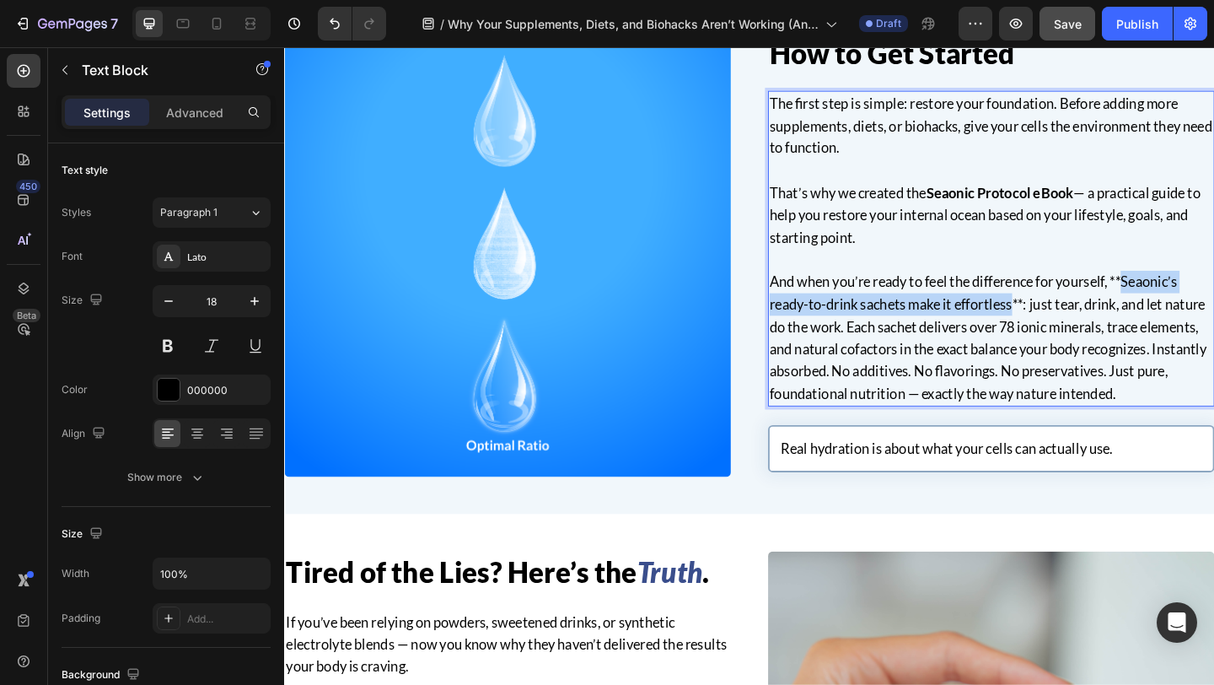
drag, startPoint x: 1204, startPoint y: 304, endPoint x: 1079, endPoint y: 331, distance: 127.8
click at [1079, 331] on p "And when you’re ready to feel the difference for yourself, **Seaonic’s ready-to…" at bounding box center [1053, 363] width 482 height 146
click at [1074, 325] on p "And when you’re ready to feel the difference for yourself, **Seaonic’s ready-to…" at bounding box center [1053, 363] width 482 height 146
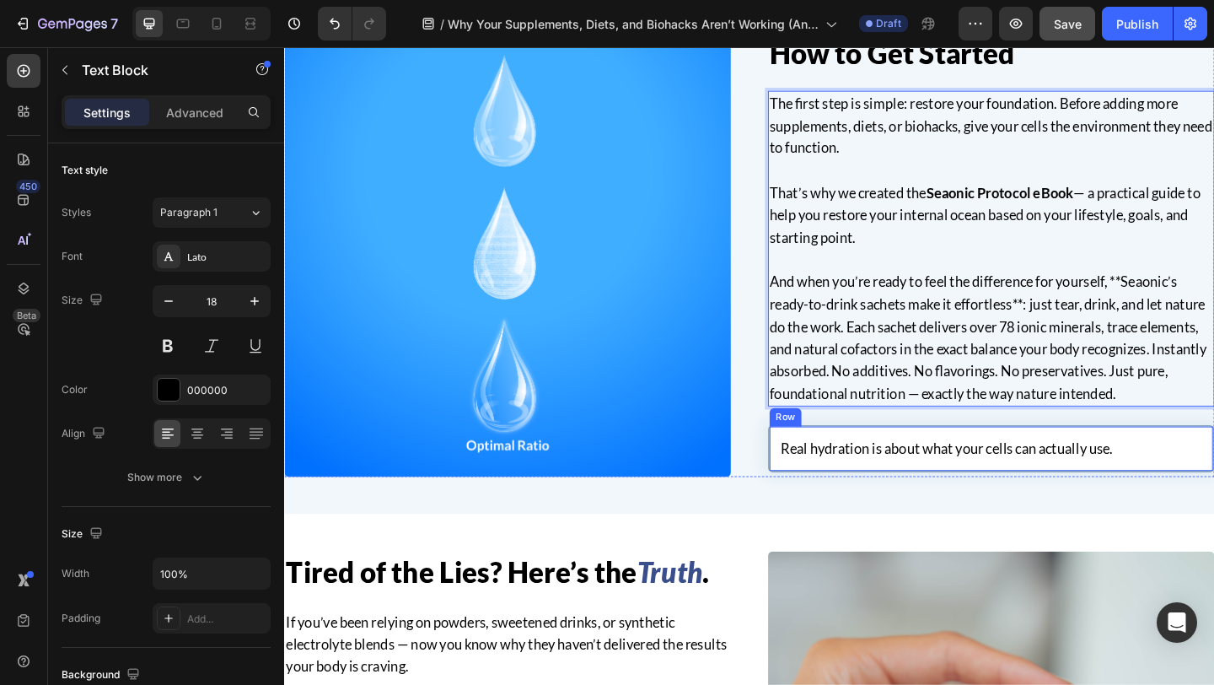
click at [1089, 501] on div "Real hydration is about what your cells can actually use. Text block Row" at bounding box center [1053, 483] width 486 height 51
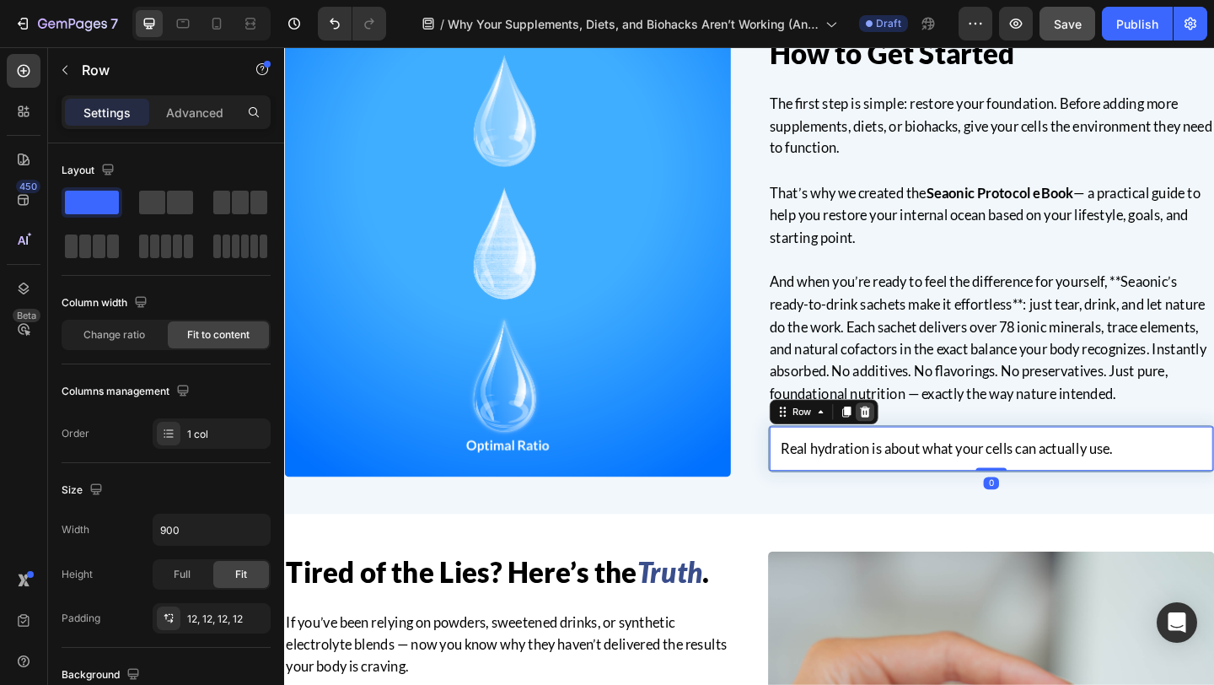
click at [919, 441] on icon at bounding box center [915, 443] width 13 height 13
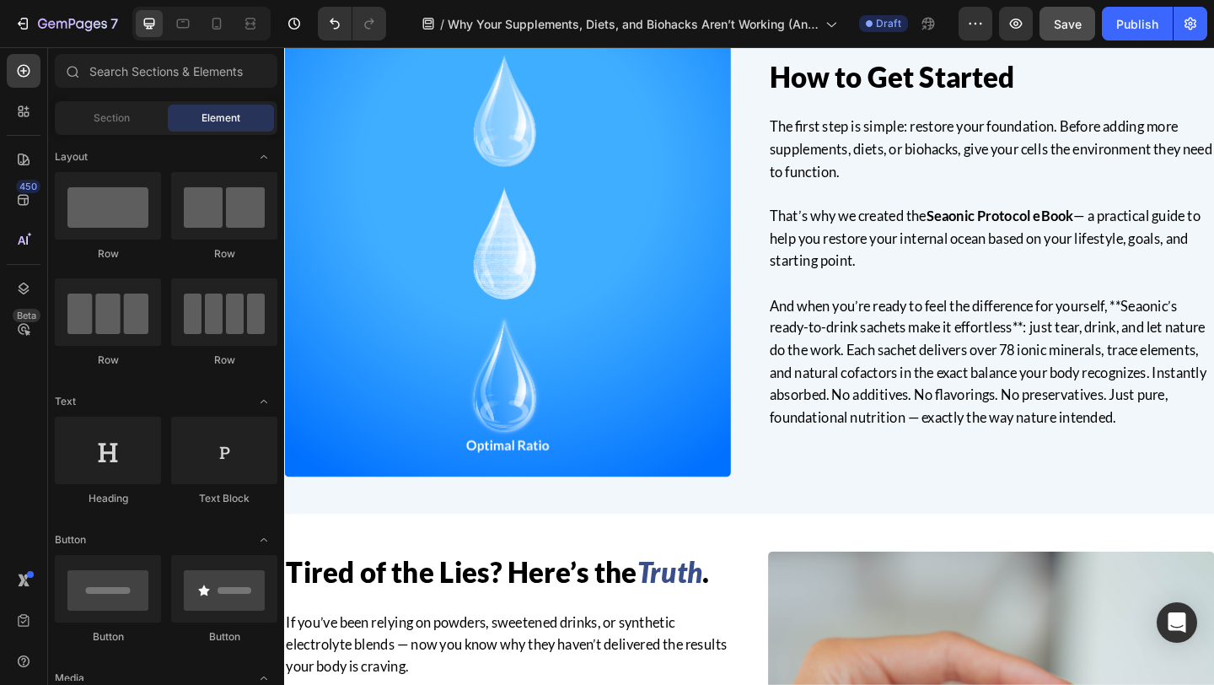
scroll to position [2962, 0]
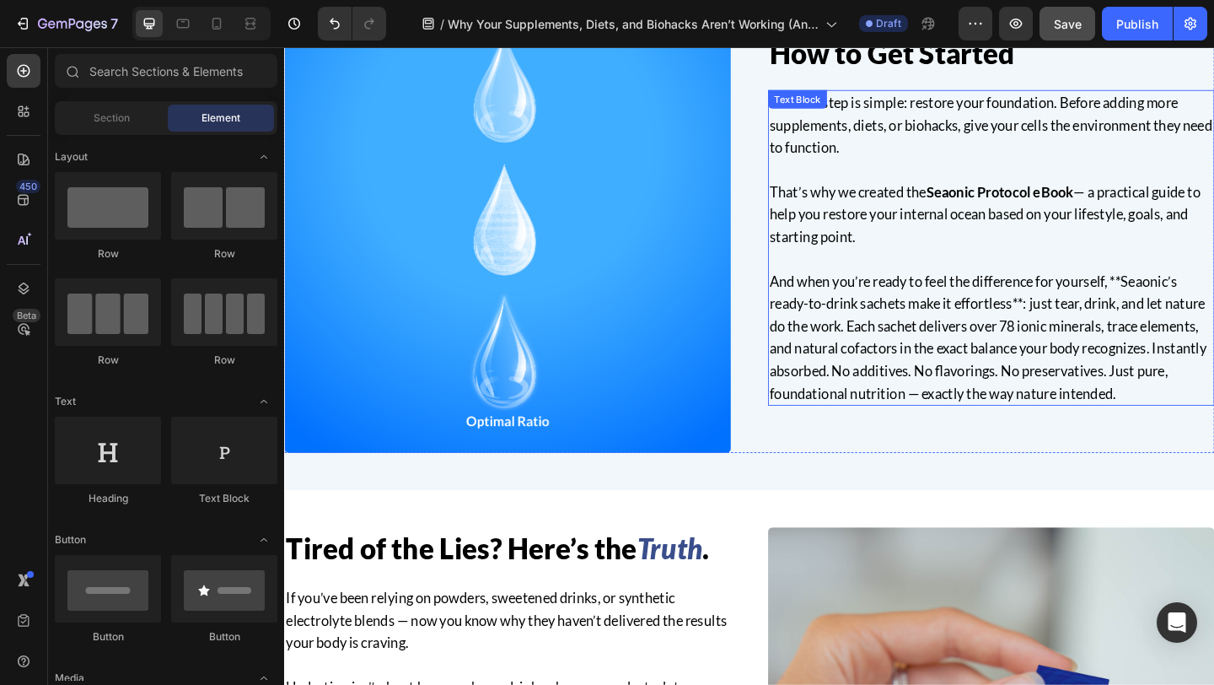
click at [1087, 385] on p "And when you’re ready to feel the difference for yourself, **Seaonic’s ready-to…" at bounding box center [1053, 363] width 482 height 146
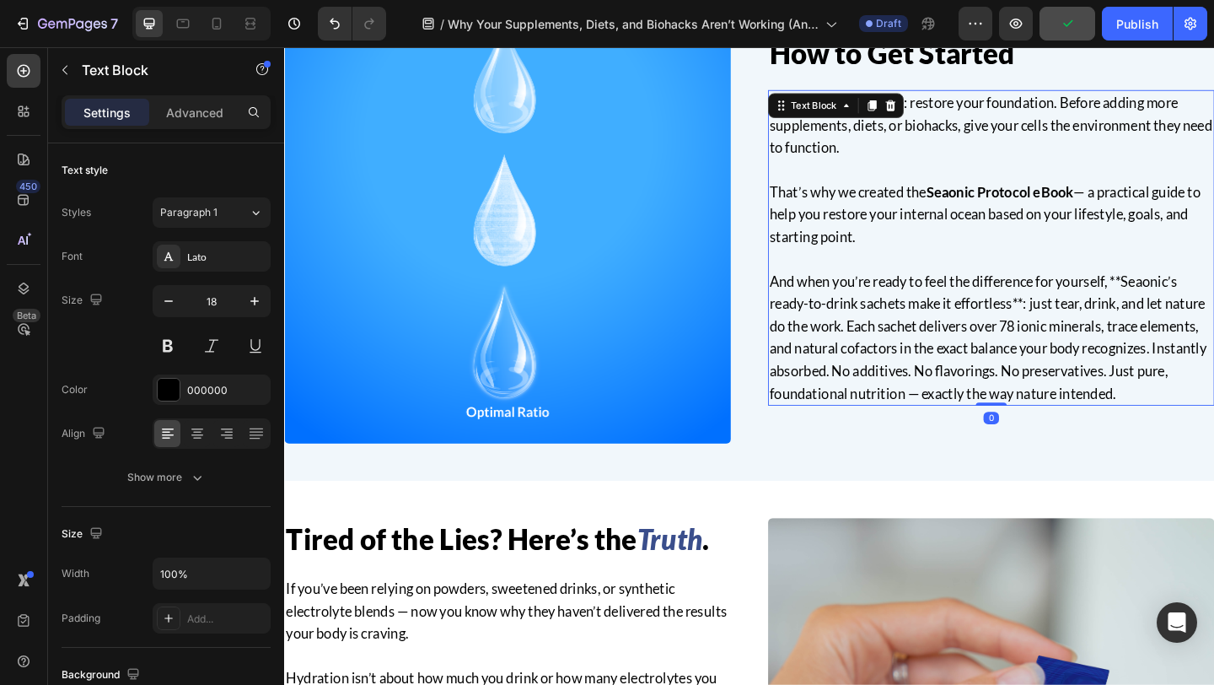
drag, startPoint x: 1050, startPoint y: 454, endPoint x: 1050, endPoint y: 284, distance: 170.3
click at [1050, 284] on div "The first step is simple: restore your foundation. Before adding more supplemen…" at bounding box center [1053, 265] width 486 height 343
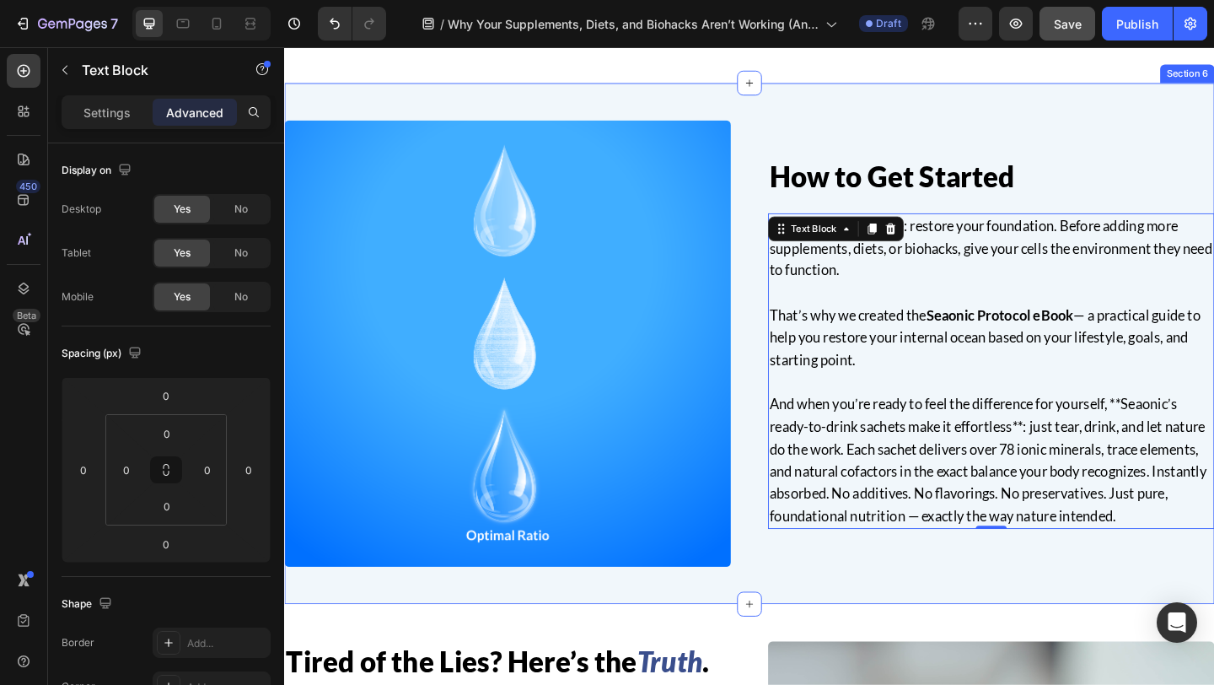
scroll to position [2871, 0]
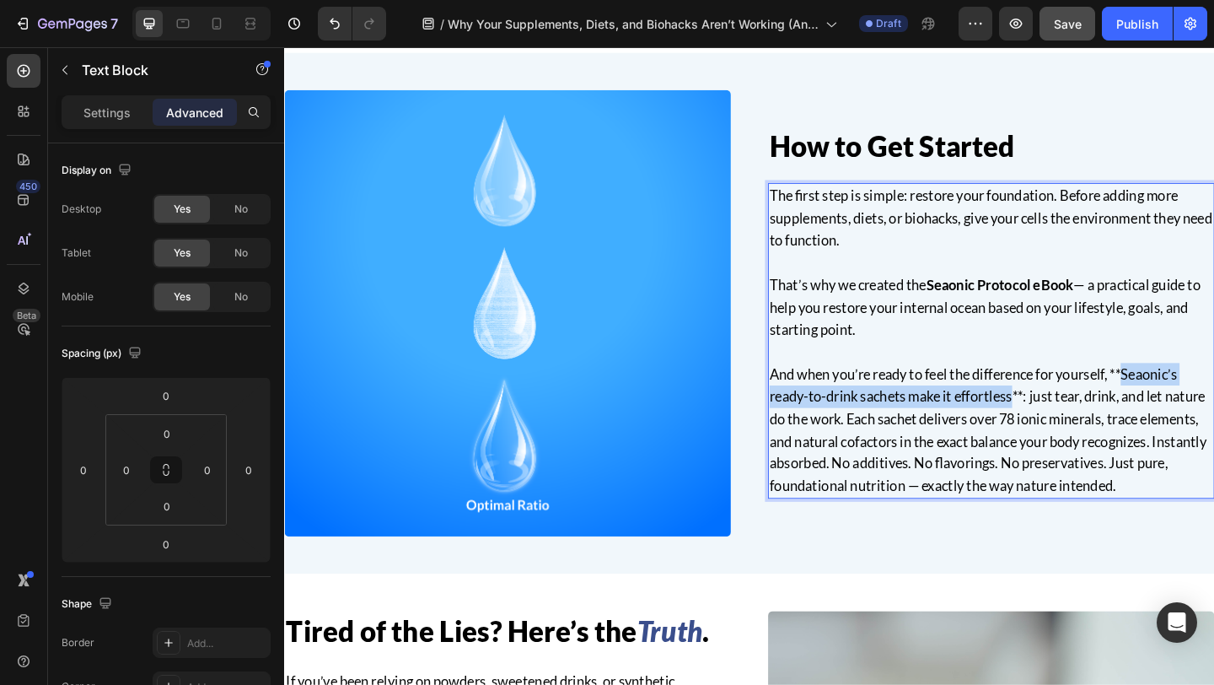
drag, startPoint x: 1205, startPoint y: 403, endPoint x: 1079, endPoint y: 428, distance: 128.1
click at [1079, 428] on p "And when you’re ready to feel the difference for yourself, **Seaonic’s ready-to…" at bounding box center [1053, 463] width 482 height 146
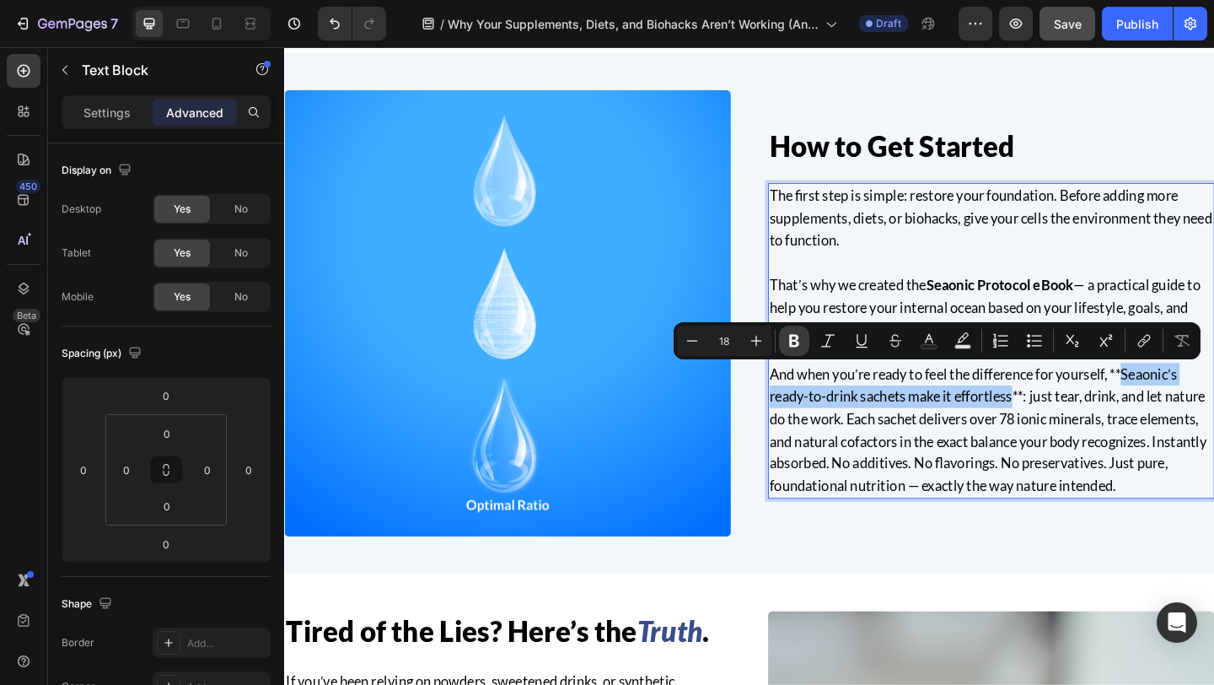
click at [798, 336] on icon "Editor contextual toolbar" at bounding box center [794, 340] width 17 height 17
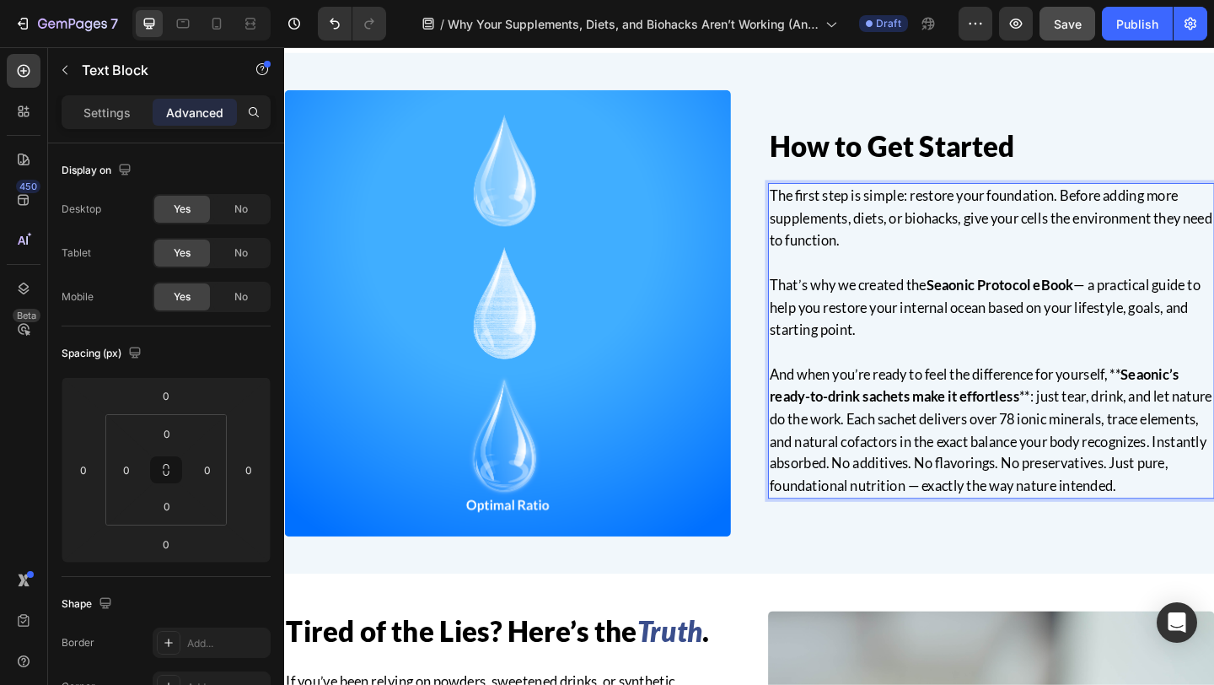
click at [1094, 414] on p "And when you’re ready to feel the difference for yourself, ** Seaonic’s ready-t…" at bounding box center [1053, 463] width 482 height 146
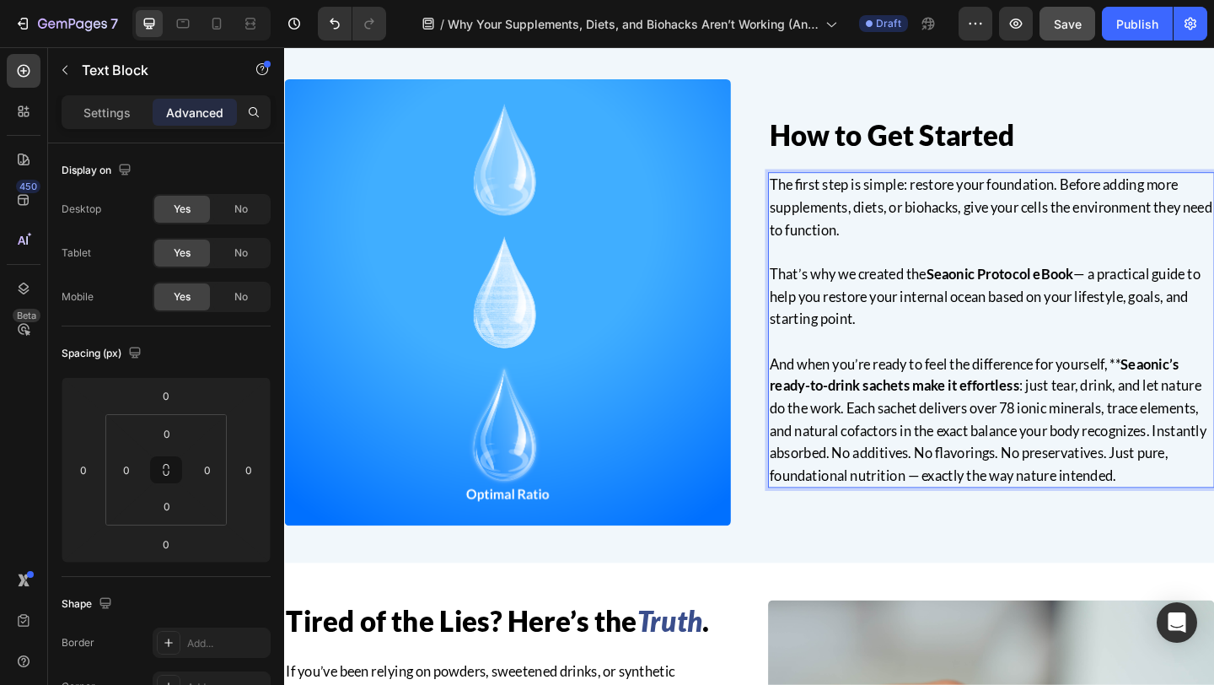
click at [1200, 395] on p "And when you’re ready to feel the difference for yourself, ** Seaonic’s ready-t…" at bounding box center [1053, 452] width 482 height 146
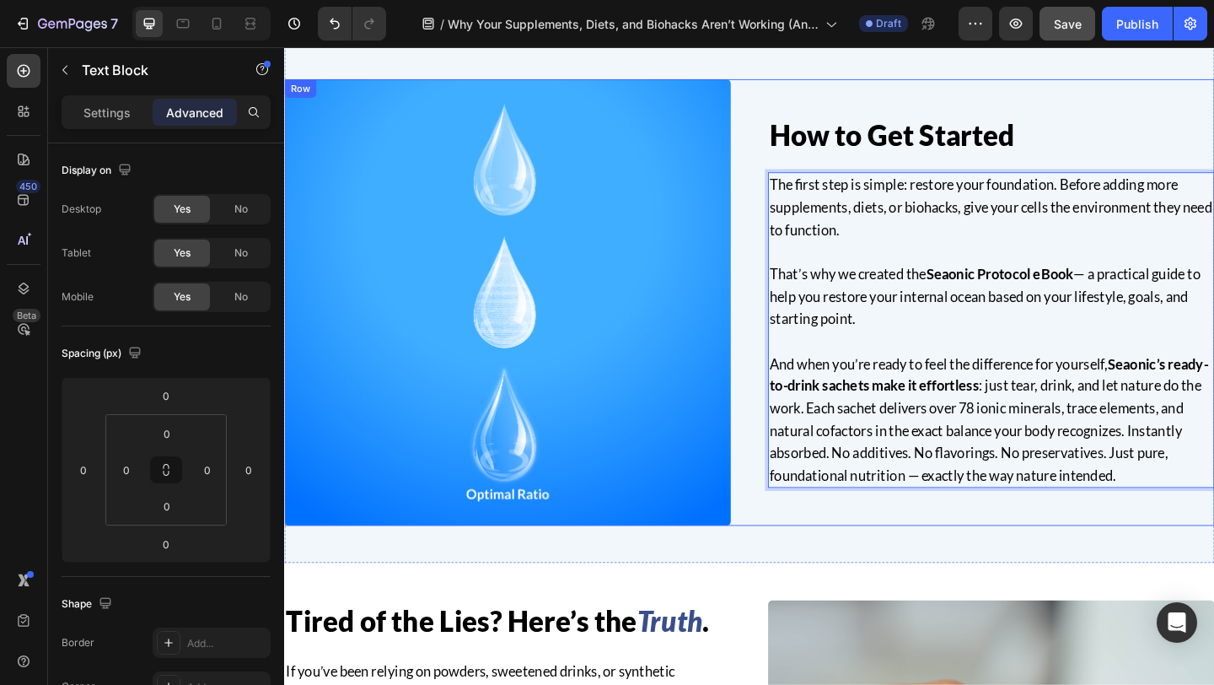
click at [791, 417] on div "How to Get Started Heading The first step is simple: restore your foundation. B…" at bounding box center [790, 325] width 1012 height 486
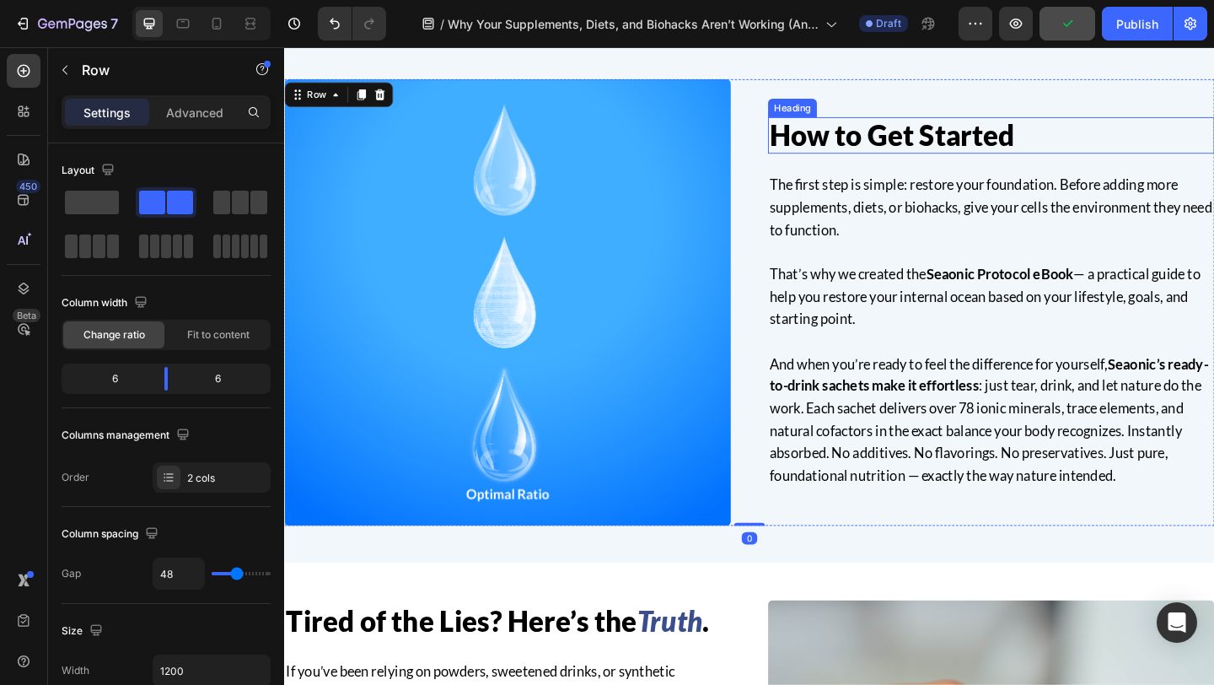
click at [1041, 149] on h2 "How to Get Started" at bounding box center [1053, 143] width 486 height 40
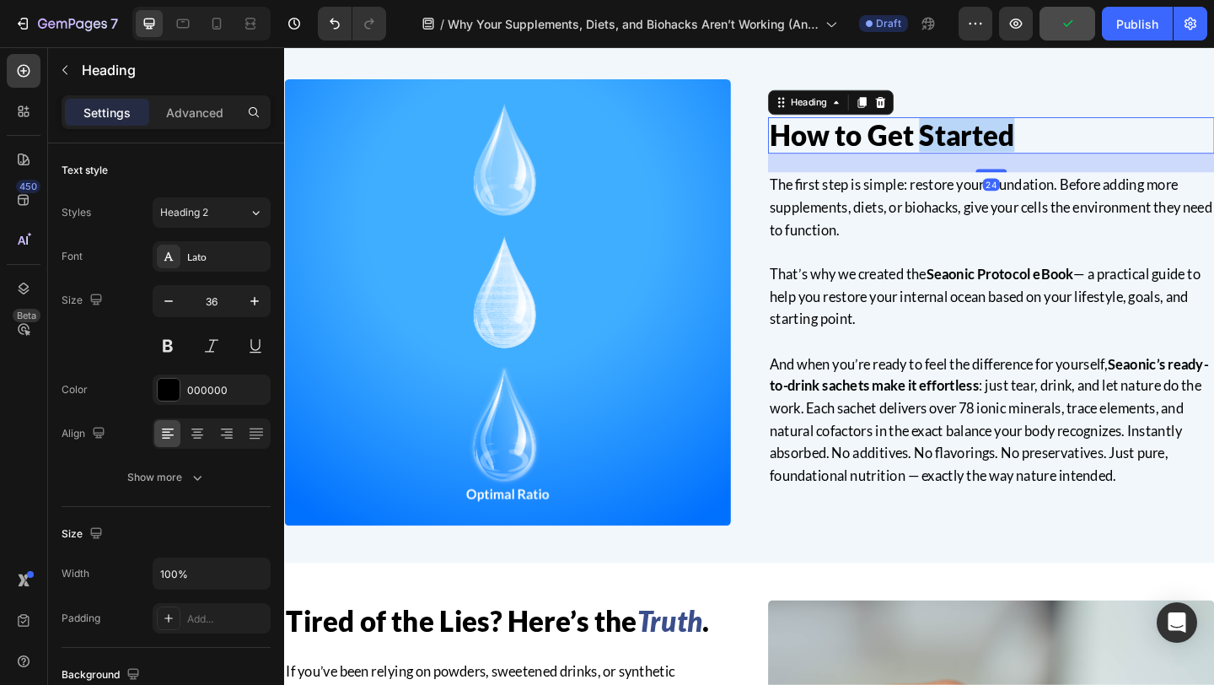
click at [1041, 149] on h2 "How to Get Started" at bounding box center [1053, 143] width 486 height 40
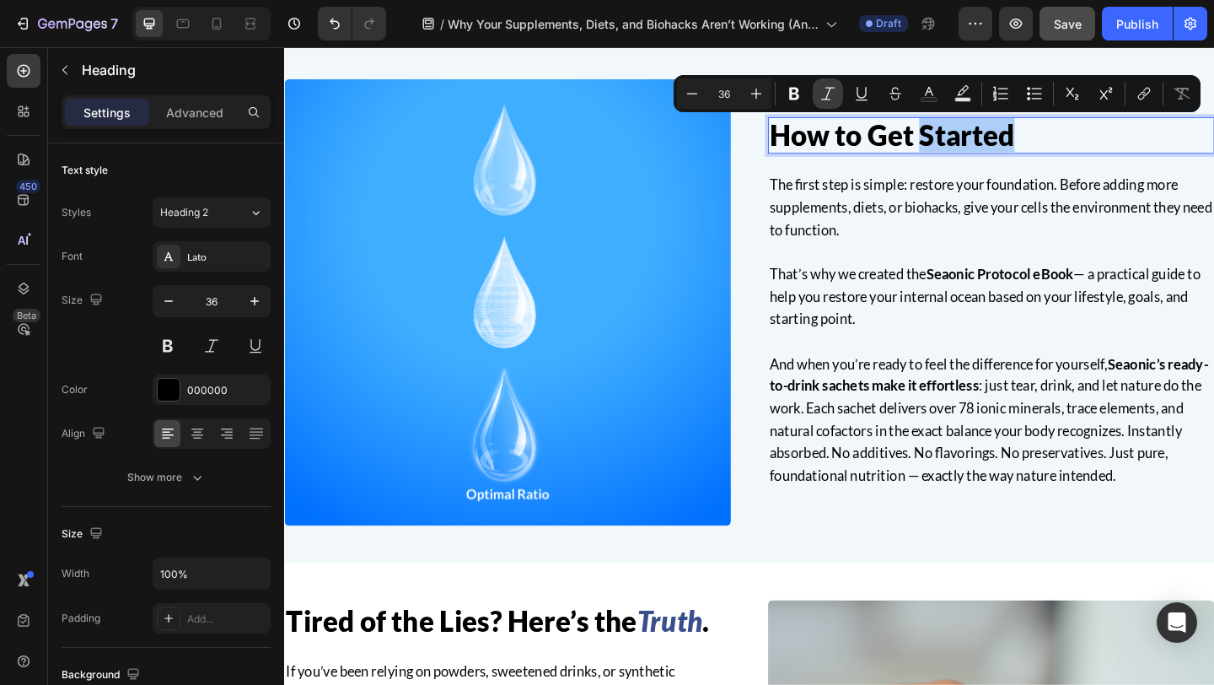
click at [832, 96] on icon "Editor contextual toolbar" at bounding box center [827, 93] width 17 height 17
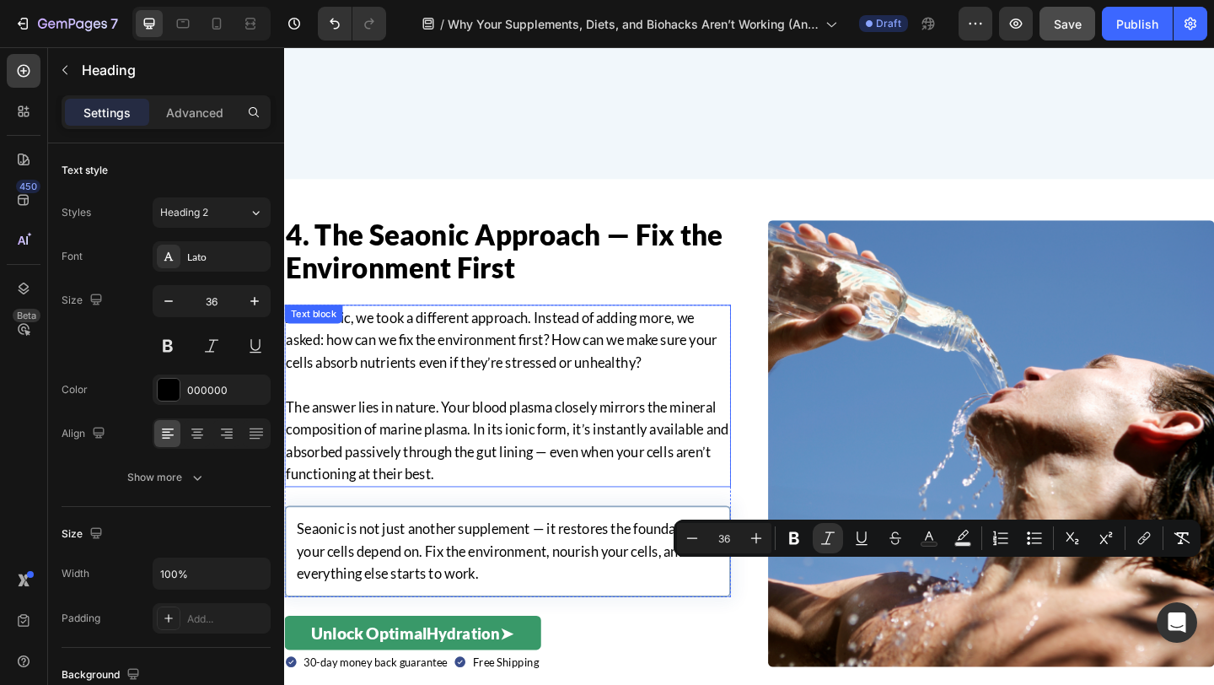
type input "16"
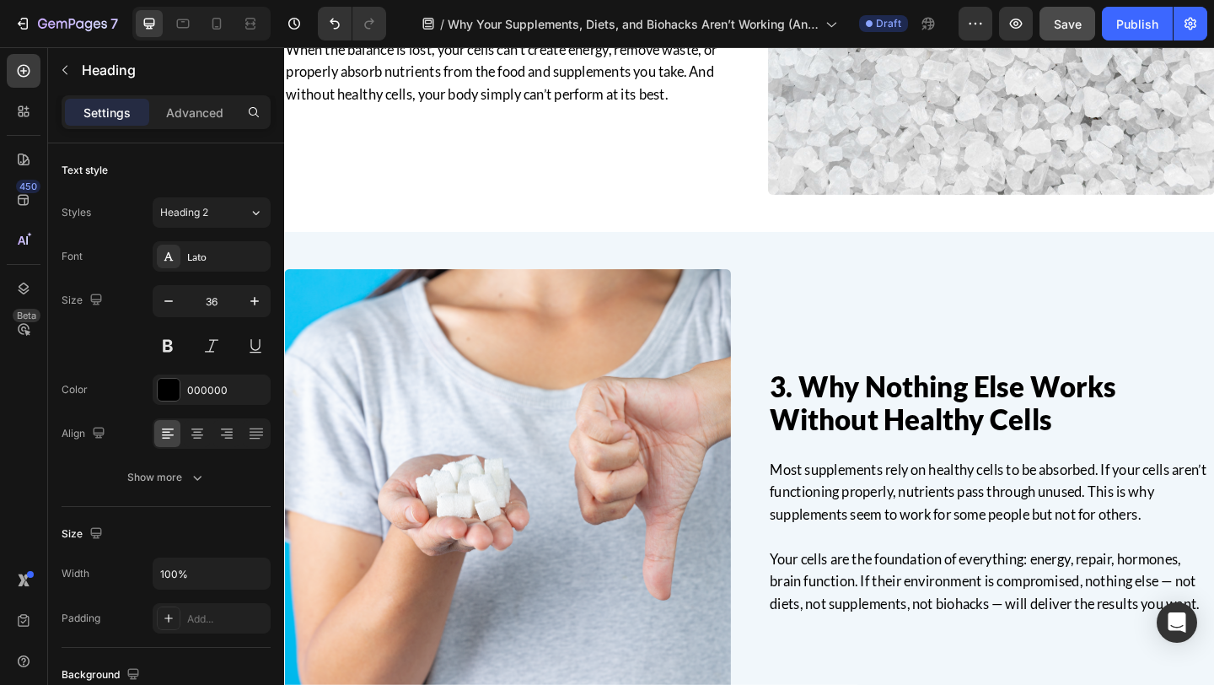
scroll to position [40, 0]
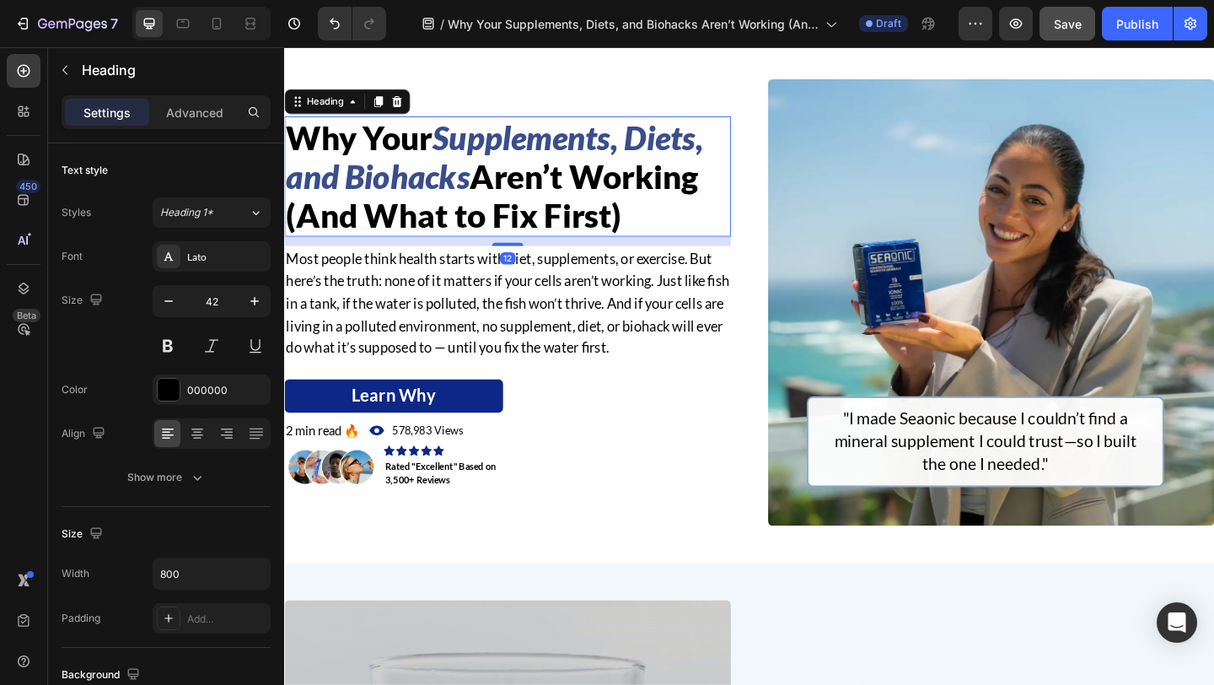
click at [505, 135] on icon "Supplements, Diets, and Biohacks" at bounding box center [513, 166] width 454 height 84
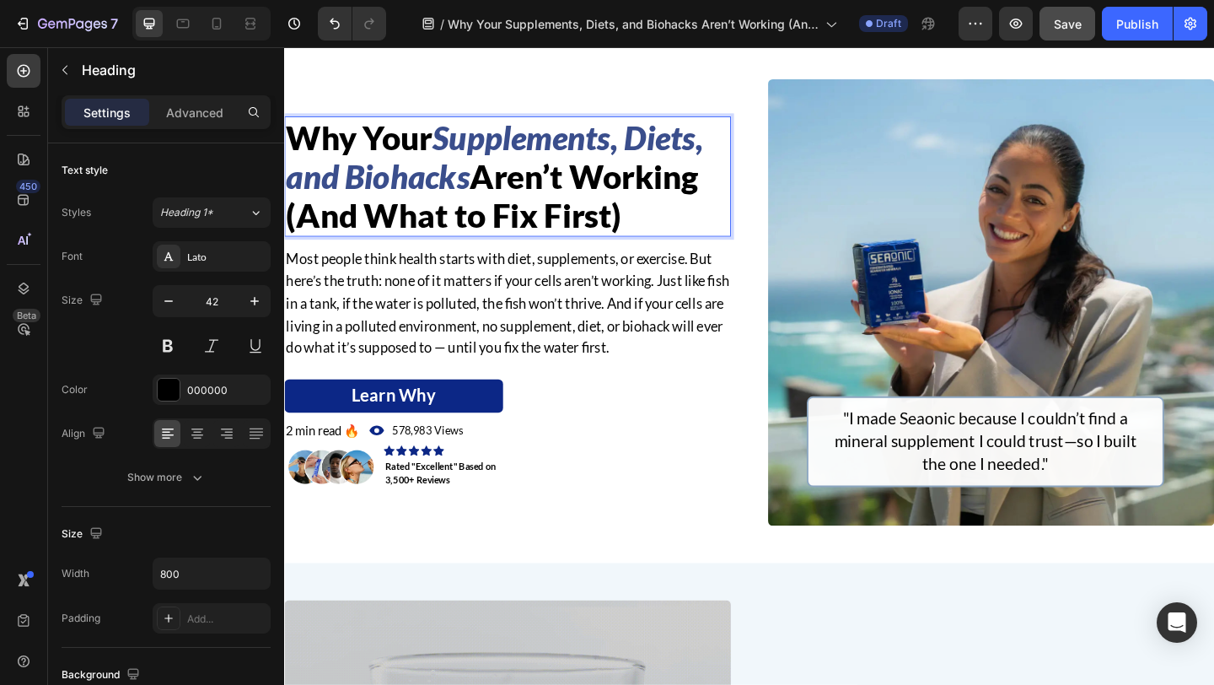
click at [535, 145] on icon "Supplements, Diets, and Biohacks" at bounding box center [513, 166] width 454 height 84
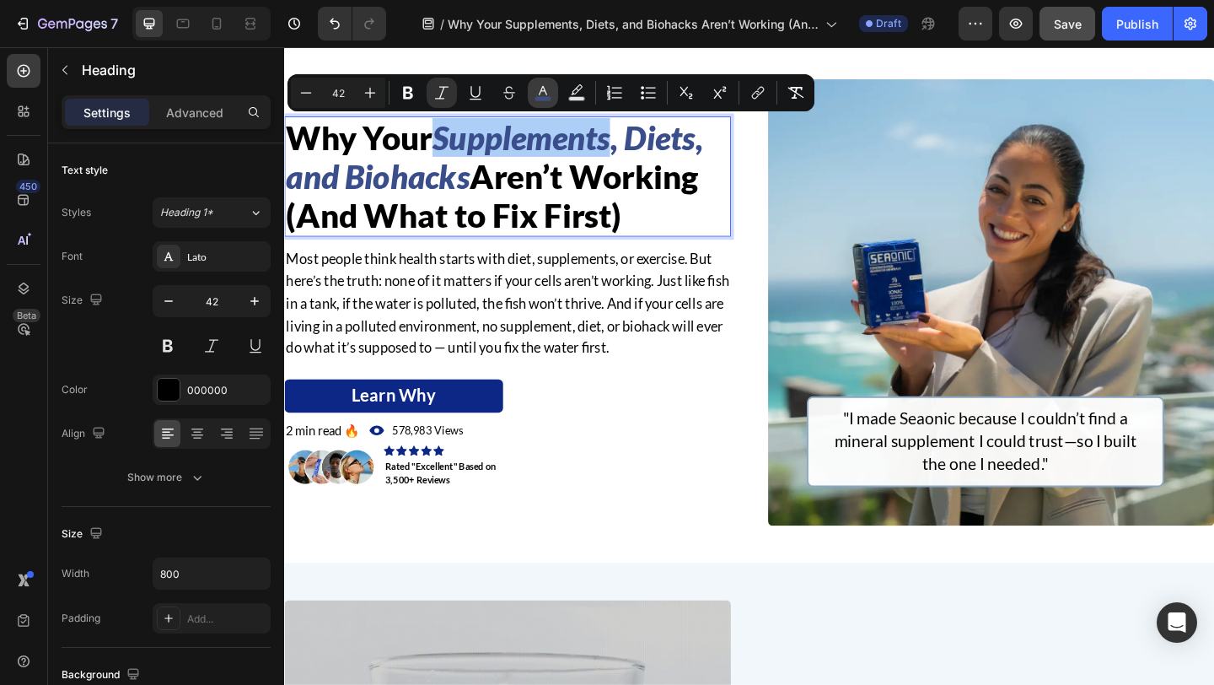
click at [545, 92] on icon "Editor contextual toolbar" at bounding box center [543, 92] width 17 height 17
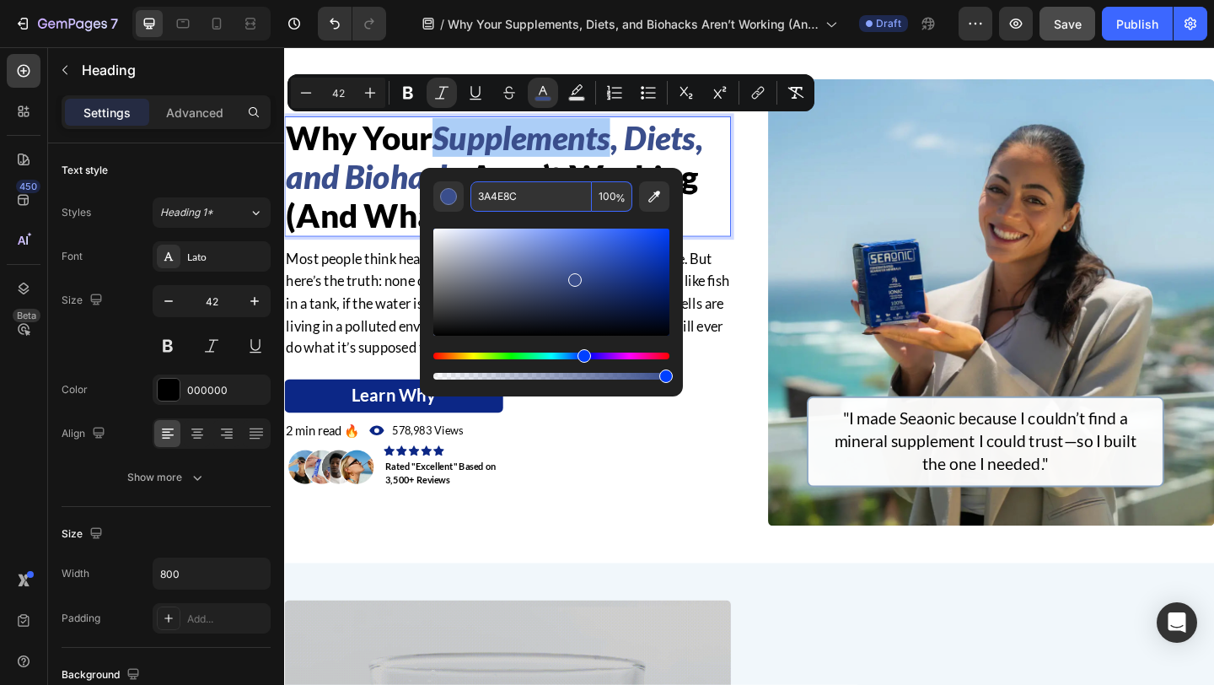
click at [549, 205] on input "3A4E8C" at bounding box center [530, 196] width 121 height 30
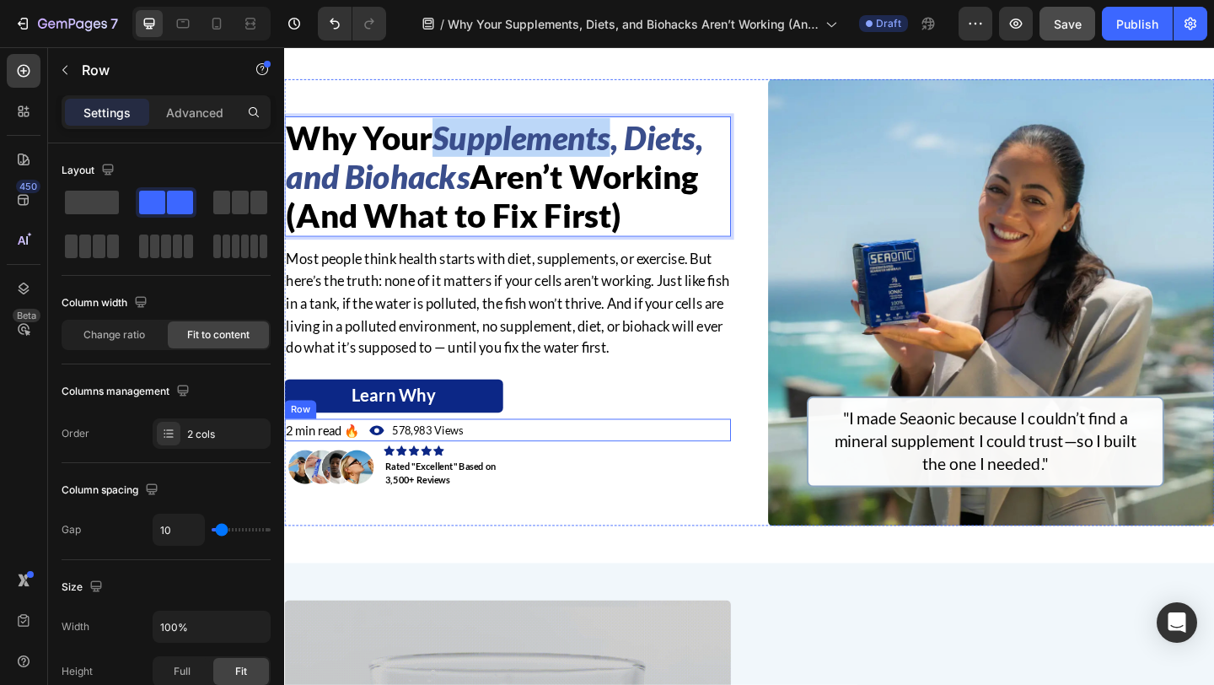
click at [687, 465] on div "2 min read 🔥 Text Block Icon 578,983 Views Text Block Row Row" at bounding box center [527, 463] width 486 height 24
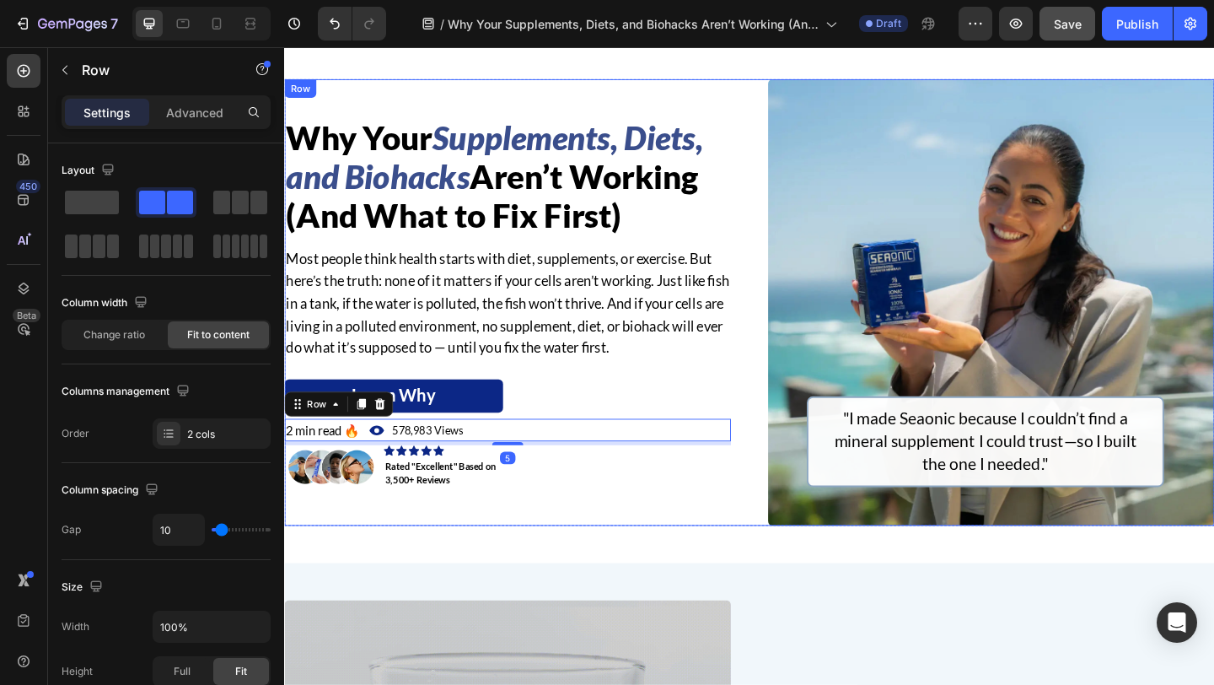
click at [779, 541] on div "⁠⁠⁠⁠⁠⁠⁠ Why Your Supplements, Diets, and Biohacks Aren’t Working (And What to F…" at bounding box center [790, 325] width 1012 height 486
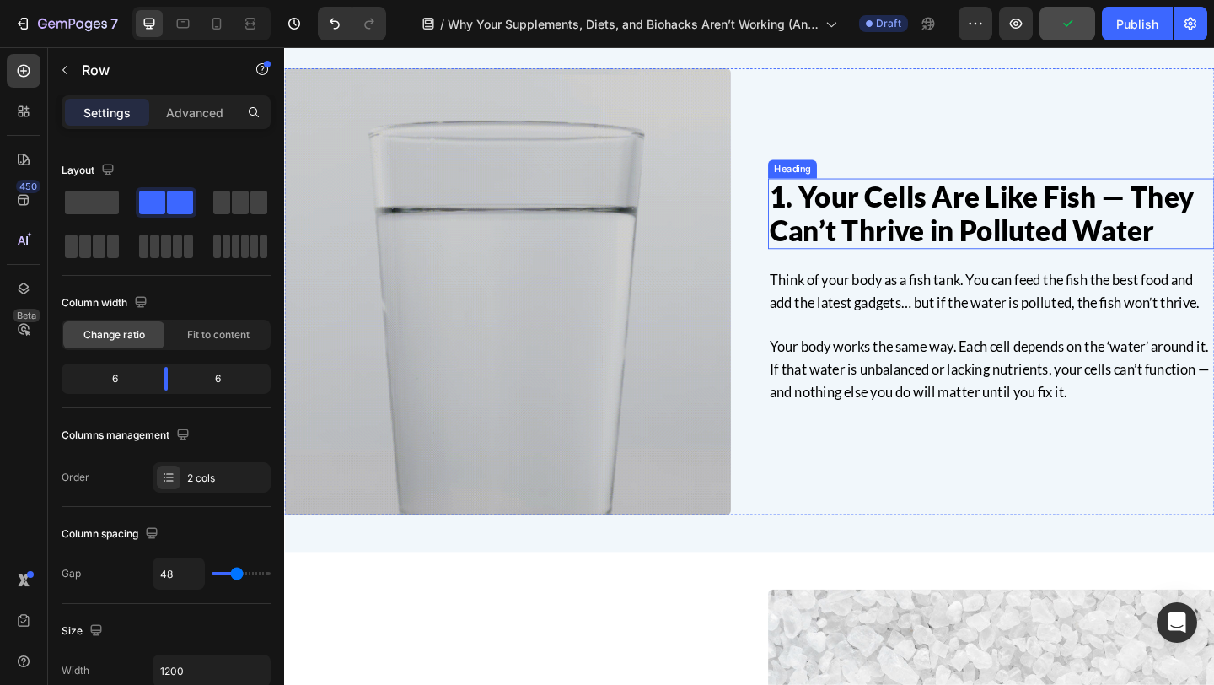
scroll to position [623, 0]
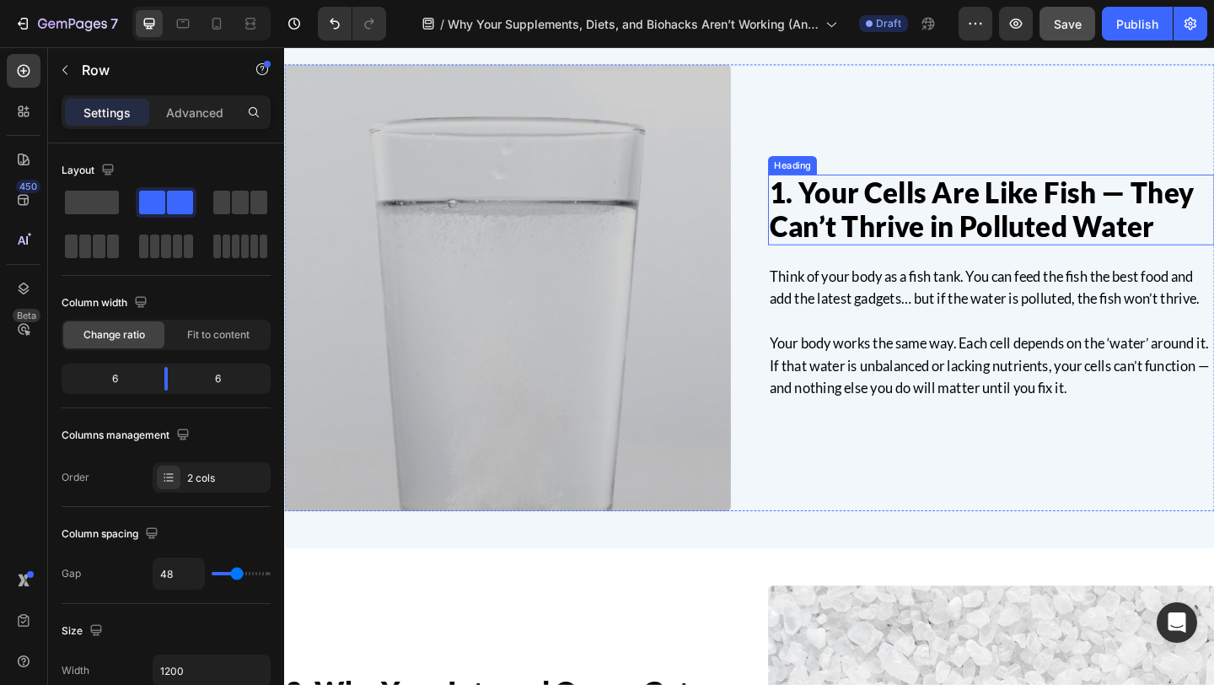
click at [1020, 244] on h2 "1. Your Cells Are Like Fish — They Can’t Thrive in Polluted Water" at bounding box center [1053, 223] width 486 height 76
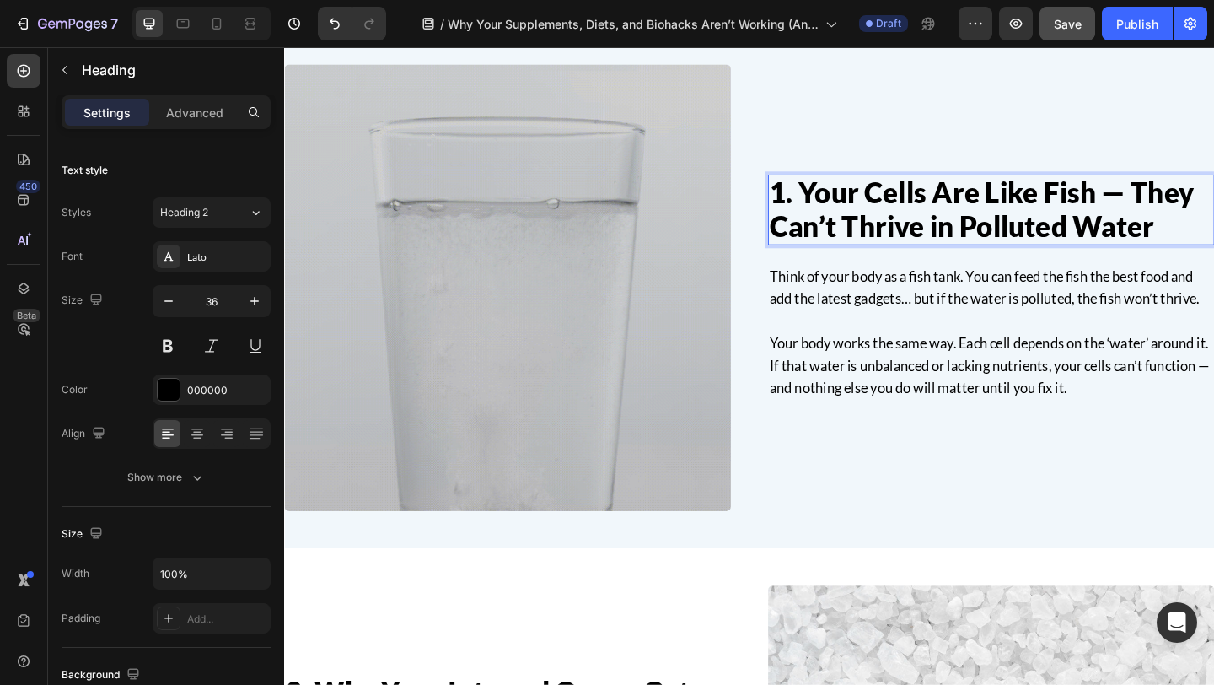
click at [1024, 236] on h2 "1. Your Cells Are Like Fish — They Can’t Thrive in Polluted Water" at bounding box center [1053, 223] width 486 height 76
drag, startPoint x: 1024, startPoint y: 236, endPoint x: 1234, endPoint y: 240, distance: 210.8
click at [1213, 240] on p "1. Your Cells Are Like Fish — They Can’t Thrive in Polluted Water" at bounding box center [1053, 223] width 482 height 73
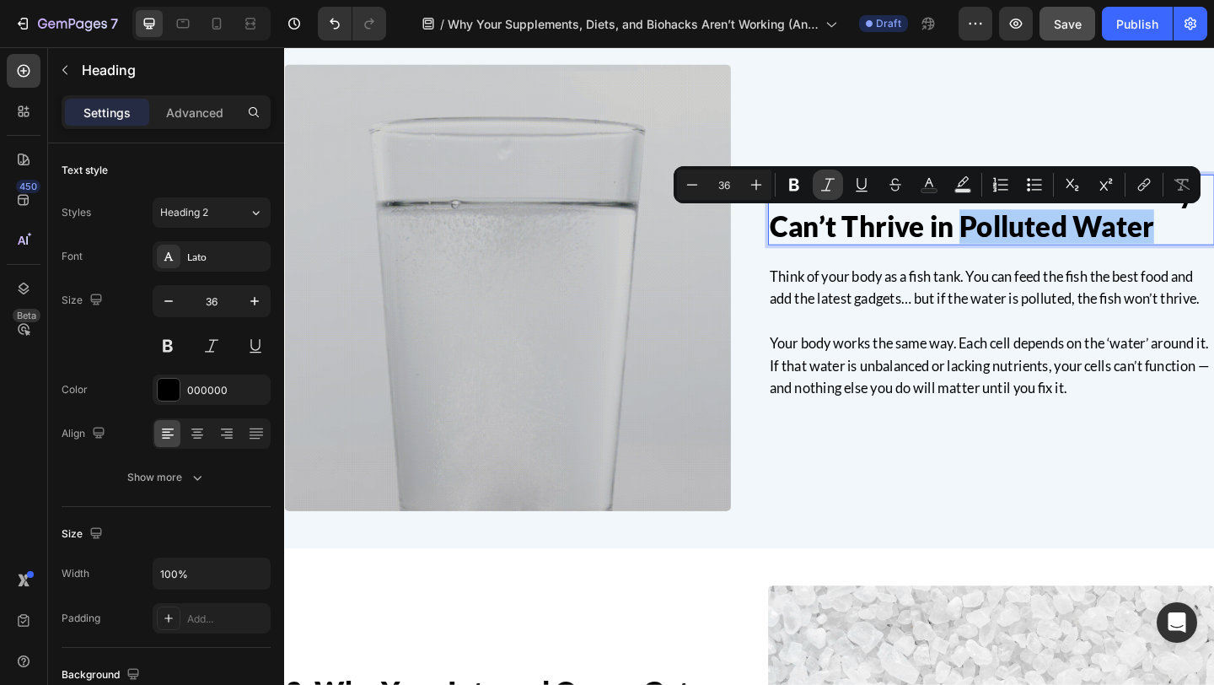
click at [819, 182] on icon "Editor contextual toolbar" at bounding box center [827, 184] width 17 height 17
click at [926, 185] on icon "Editor contextual toolbar" at bounding box center [929, 182] width 8 height 9
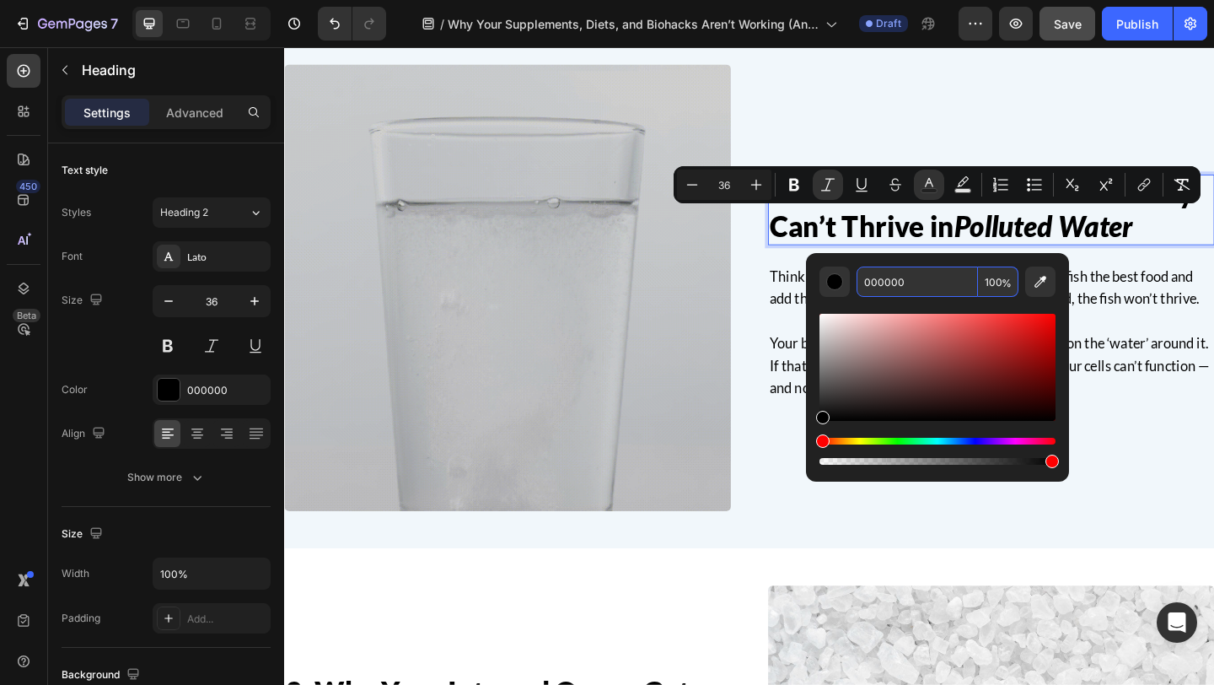
click at [904, 290] on input "000000" at bounding box center [917, 281] width 121 height 30
paste input "3A4E8C"
type input "3A4E8C"
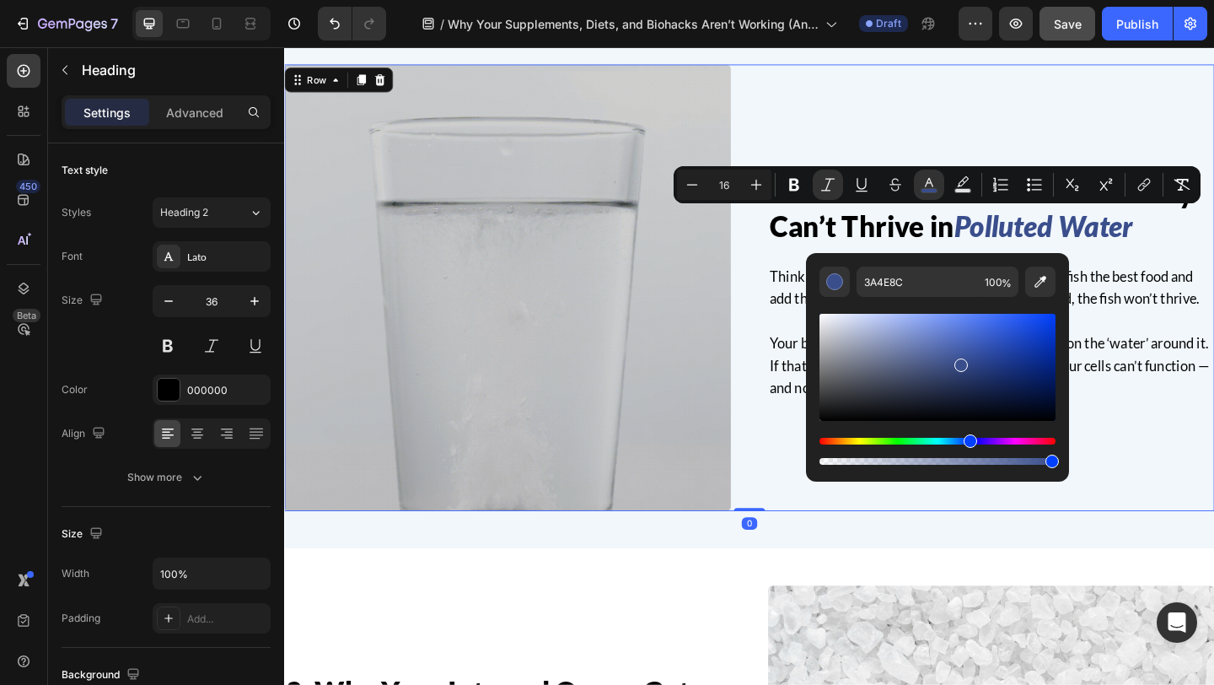
click at [782, 304] on div "1. Your Cells Are Like Fish — They Can’t Thrive in Polluted Water Heading Think…" at bounding box center [790, 309] width 1012 height 486
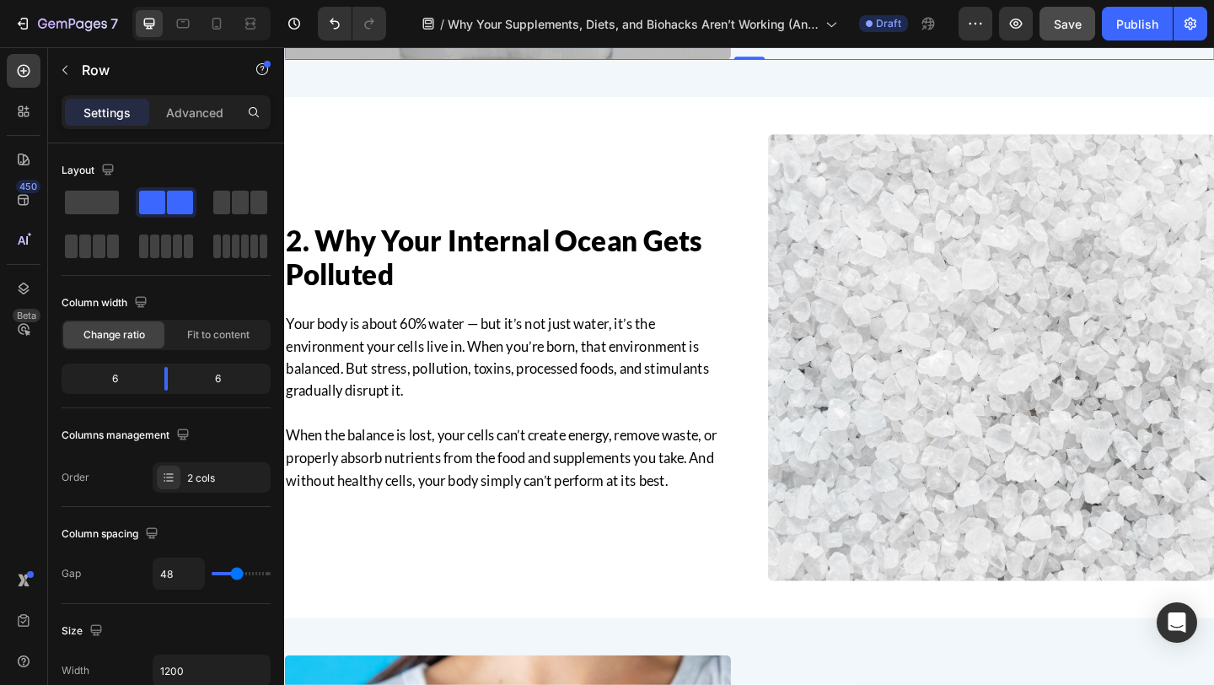
scroll to position [1126, 0]
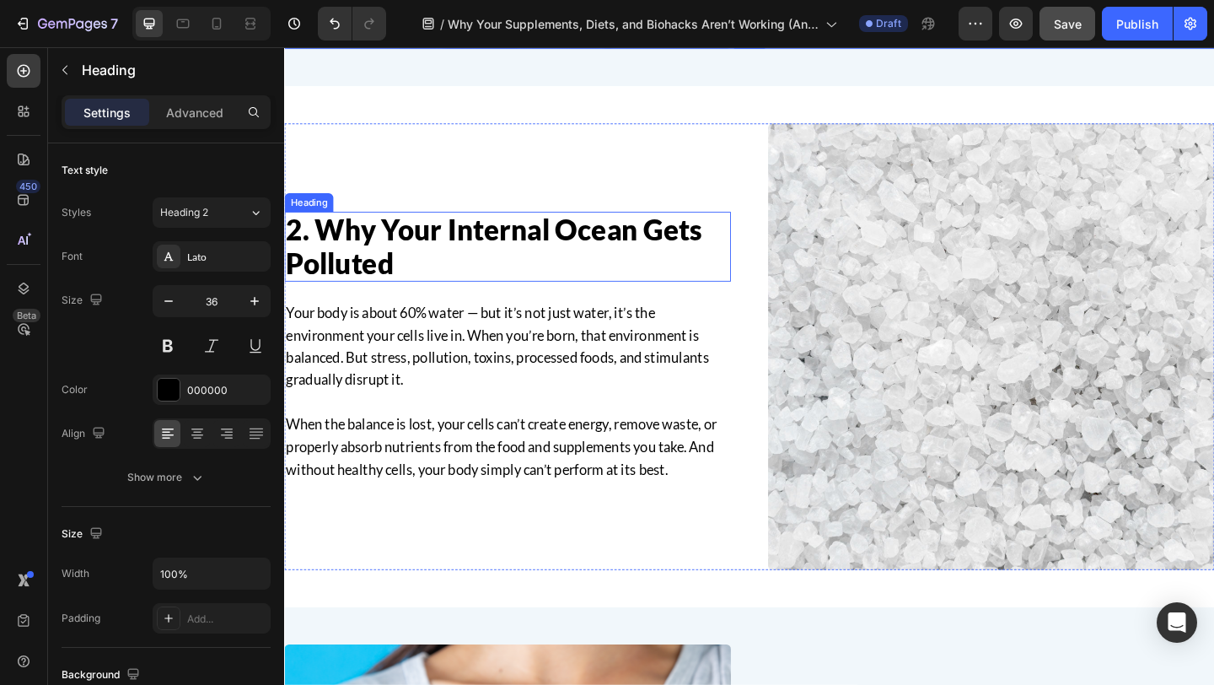
click at [461, 236] on h2 "2. Why Your Internal Ocean Gets Polluted" at bounding box center [527, 264] width 486 height 76
click at [388, 244] on h2 "2. Why Your Internal Ocean Gets Polluted" at bounding box center [527, 264] width 486 height 76
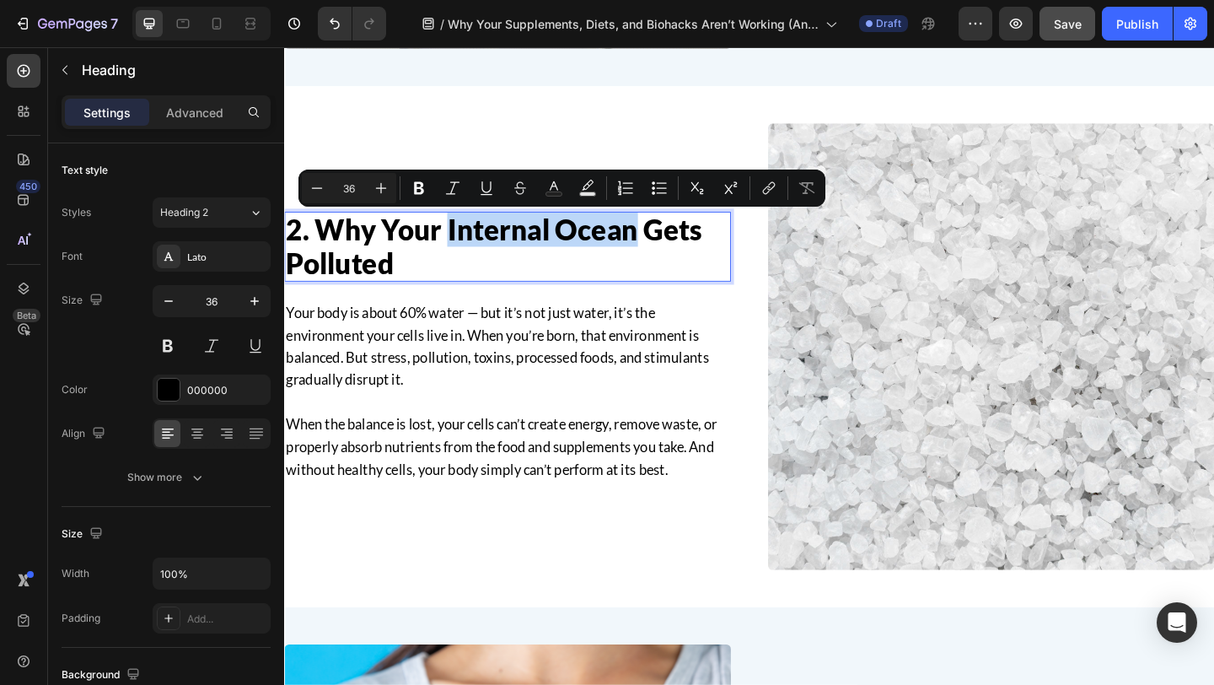
drag, startPoint x: 463, startPoint y: 244, endPoint x: 664, endPoint y: 253, distance: 201.7
click at [664, 253] on p "2. Why Your Internal Ocean Gets Polluted" at bounding box center [527, 264] width 482 height 73
click at [443, 185] on button "Italic" at bounding box center [453, 188] width 30 height 30
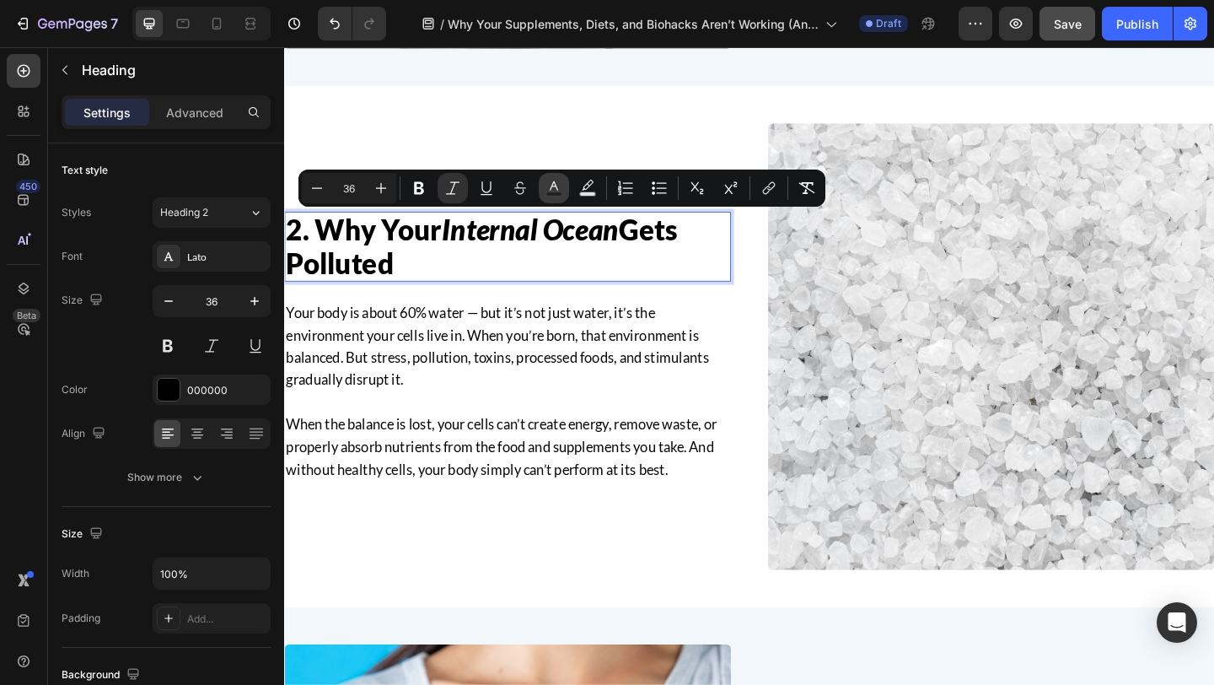
click at [547, 189] on icon "Editor contextual toolbar" at bounding box center [553, 188] width 17 height 17
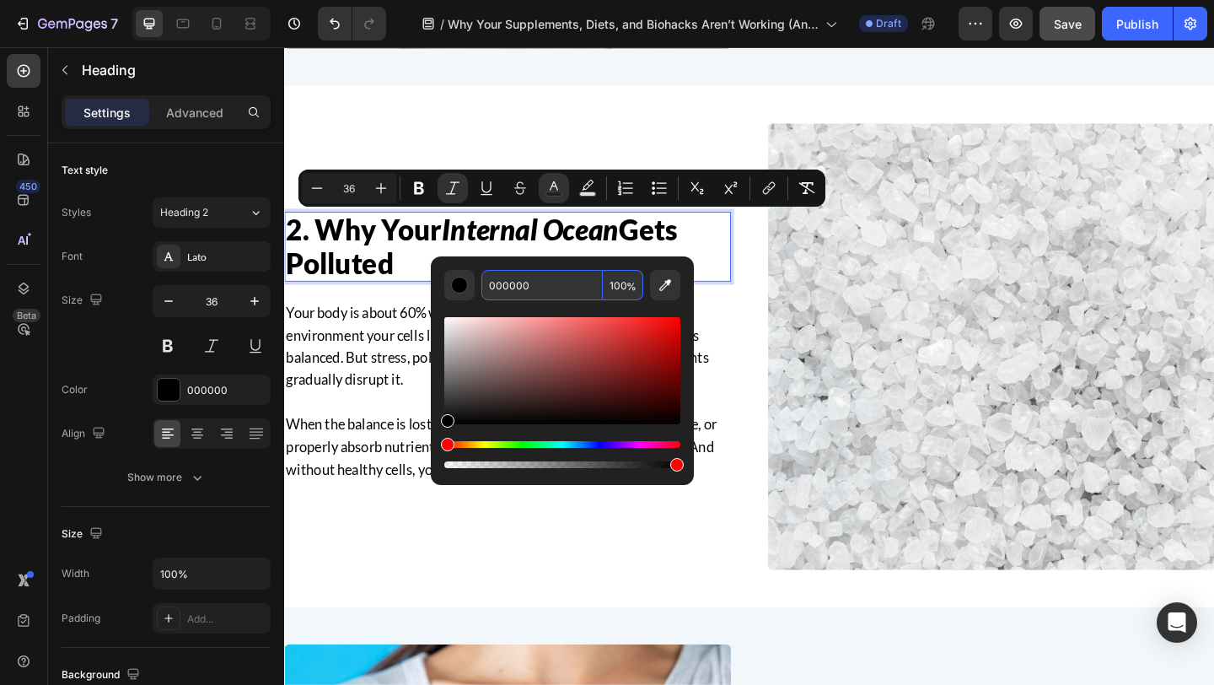
click at [538, 280] on input "000000" at bounding box center [541, 285] width 121 height 30
paste input "3A4E8C"
type input "3A4E8C"
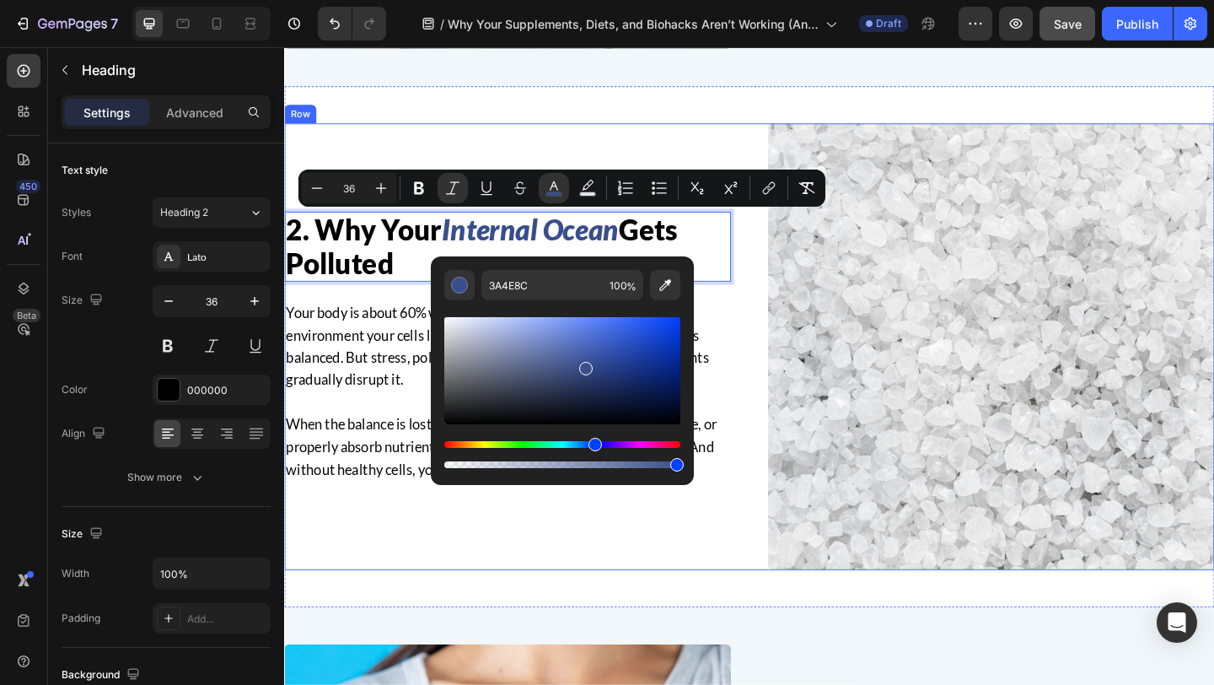
click at [782, 352] on div "Image Row 2. Why Your Internal Ocean Gets Polluted Heading 24 Your body is abou…" at bounding box center [790, 373] width 1012 height 486
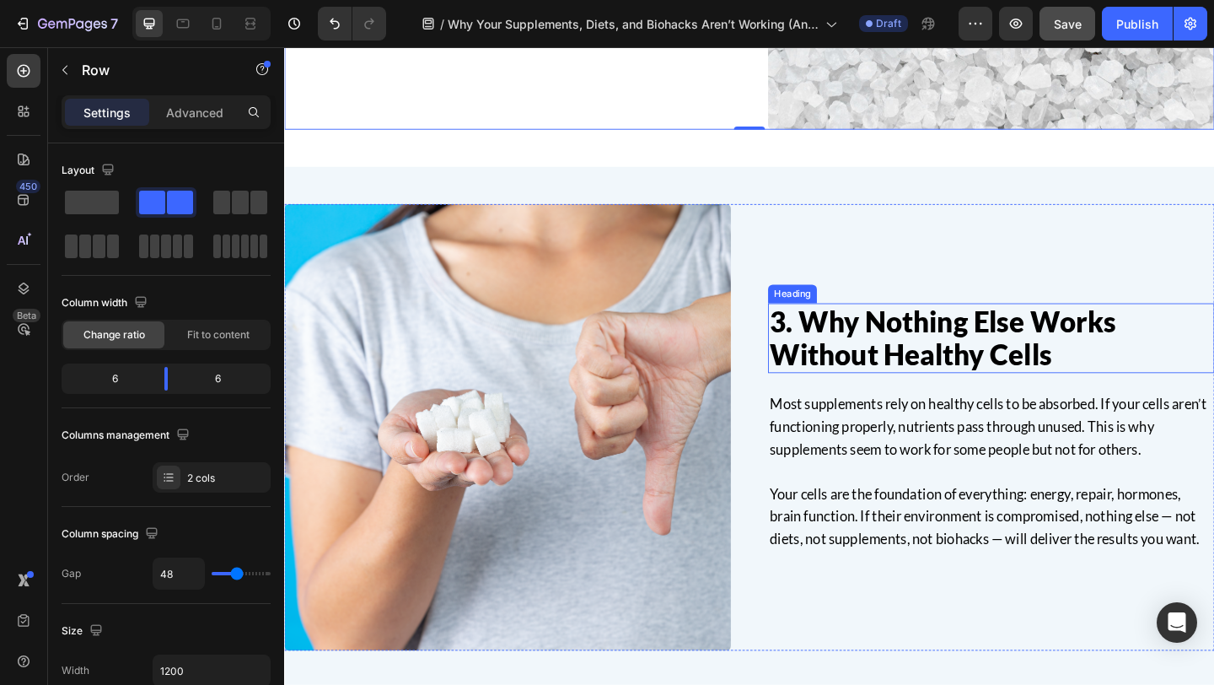
scroll to position [1674, 0]
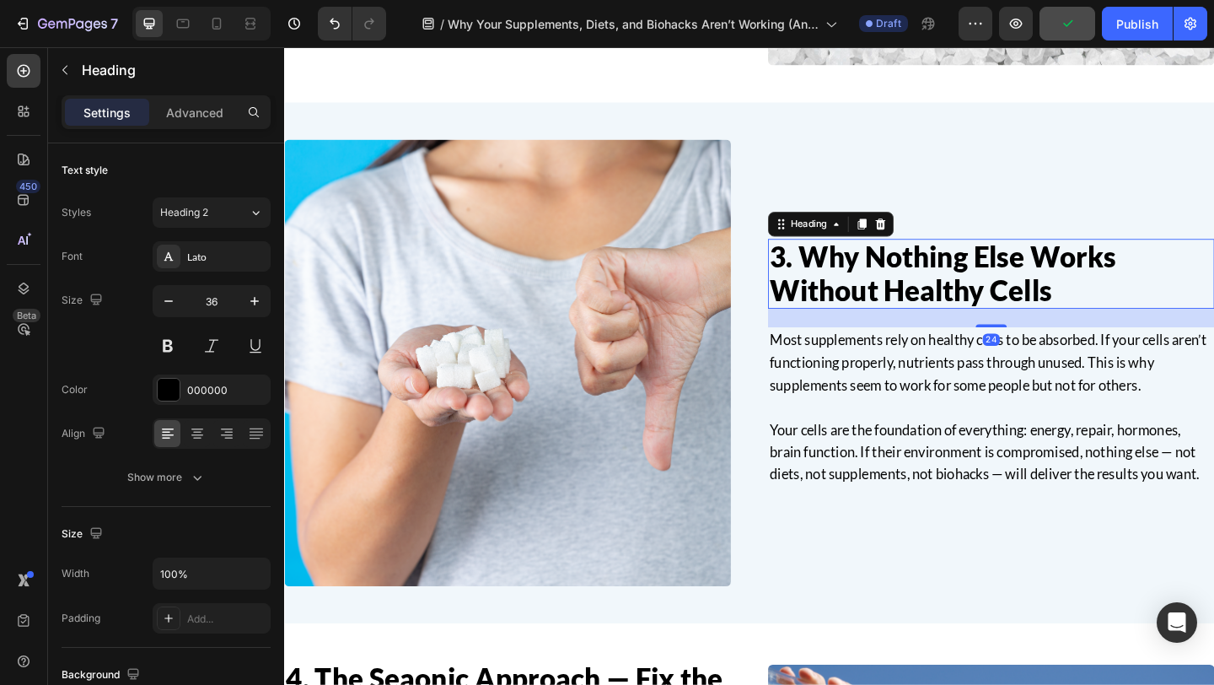
click at [1120, 311] on h2 "3. Why Nothing Else Works Without Healthy Cells" at bounding box center [1053, 293] width 486 height 76
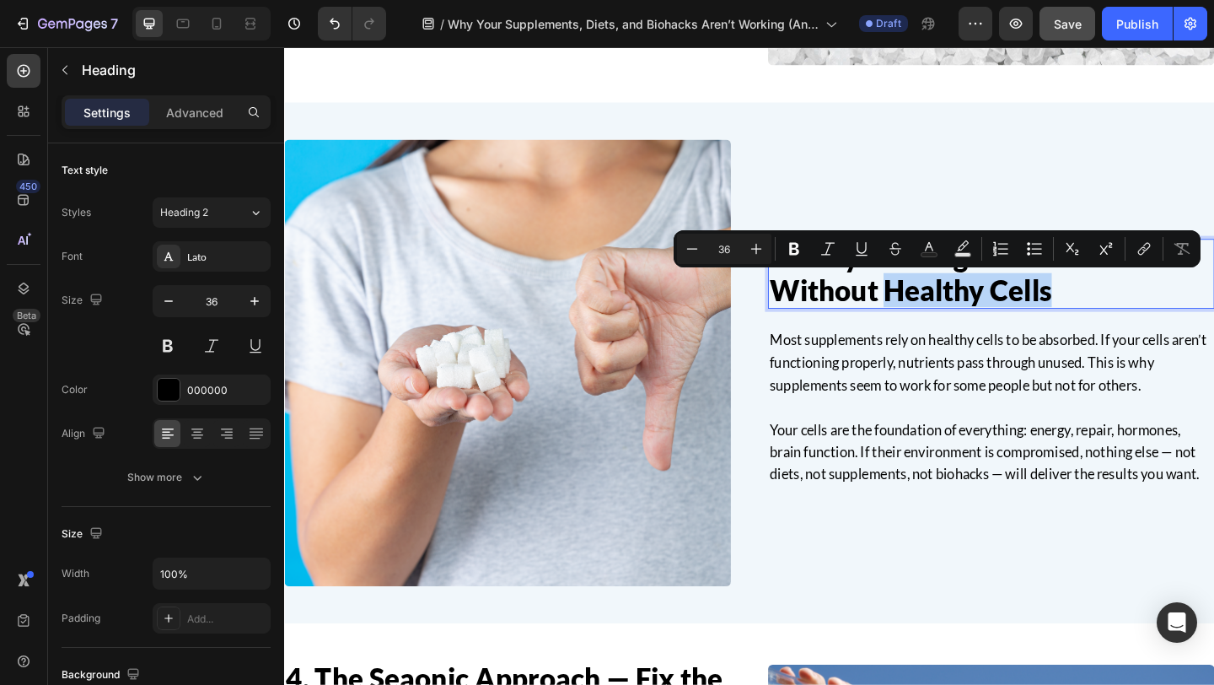
drag, startPoint x: 1121, startPoint y: 310, endPoint x: 946, endPoint y: 314, distance: 175.4
click at [946, 314] on p "3. Why Nothing Else Works Without Healthy Cells" at bounding box center [1053, 293] width 482 height 73
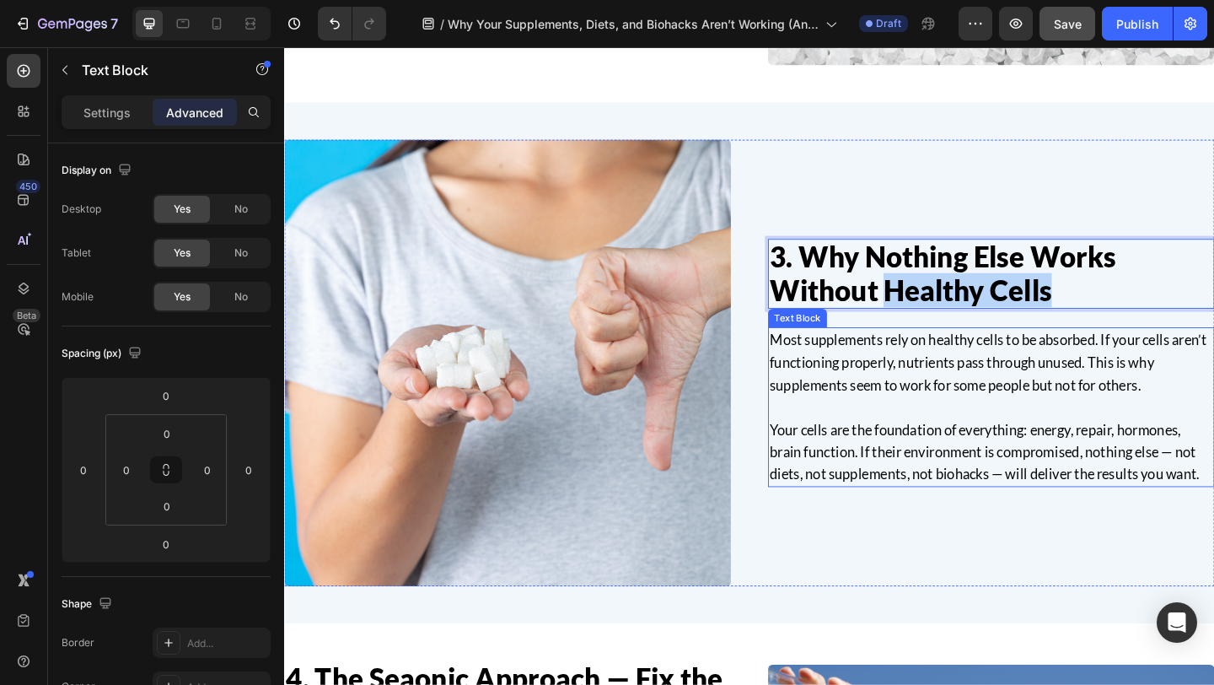
click at [1137, 383] on p "Most supplements rely on healthy cells to be absorbed. If your cells aren’t fun…" at bounding box center [1053, 389] width 482 height 73
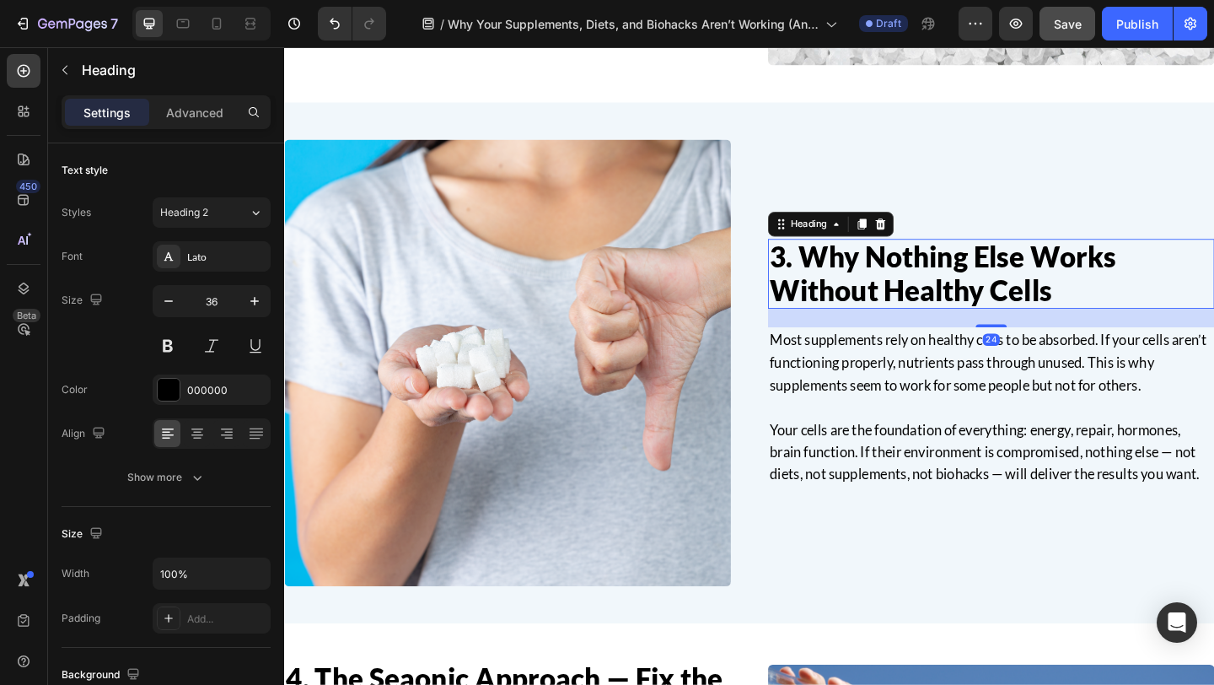
click at [920, 276] on p "3. Why Nothing Else Works Without Healthy Cells" at bounding box center [1053, 293] width 482 height 73
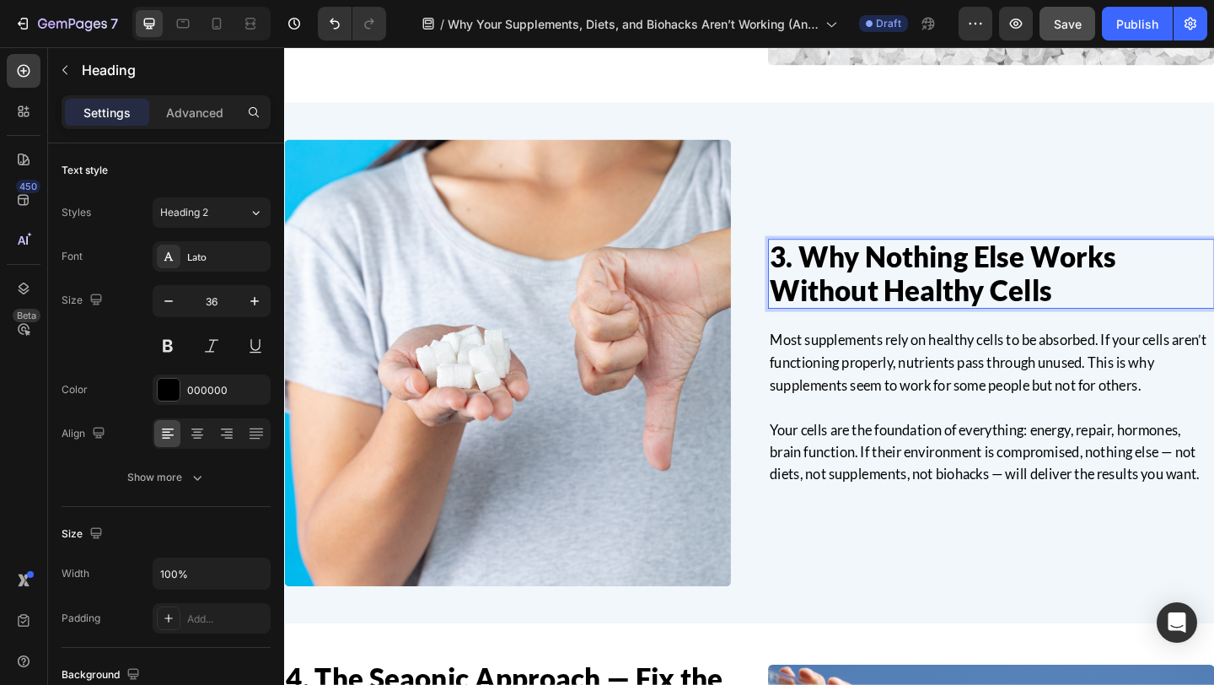
click at [920, 273] on p "3. Why Nothing Else Works Without Healthy Cells" at bounding box center [1053, 293] width 482 height 73
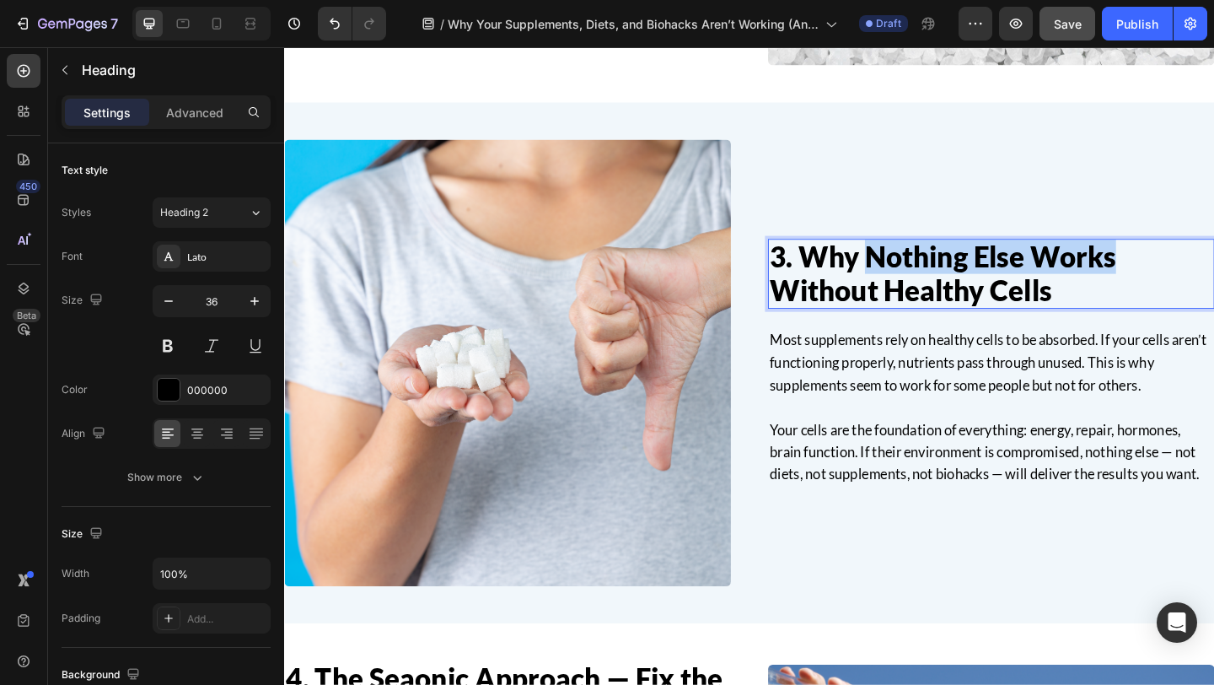
drag, startPoint x: 919, startPoint y: 273, endPoint x: 1199, endPoint y: 276, distance: 279.9
click at [1199, 276] on p "3. Why Nothing Else Works Without Healthy Cells" at bounding box center [1053, 293] width 482 height 73
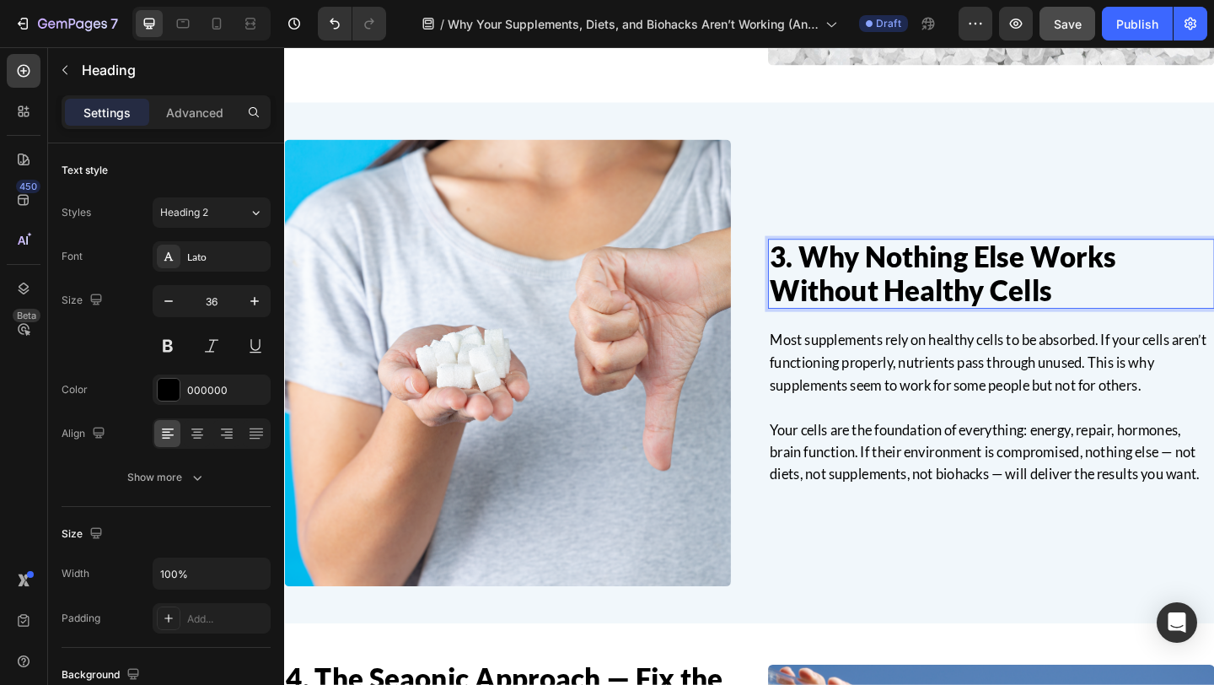
click at [1122, 306] on p "3. Why Nothing Else Works Without Healthy Cells" at bounding box center [1053, 293] width 482 height 73
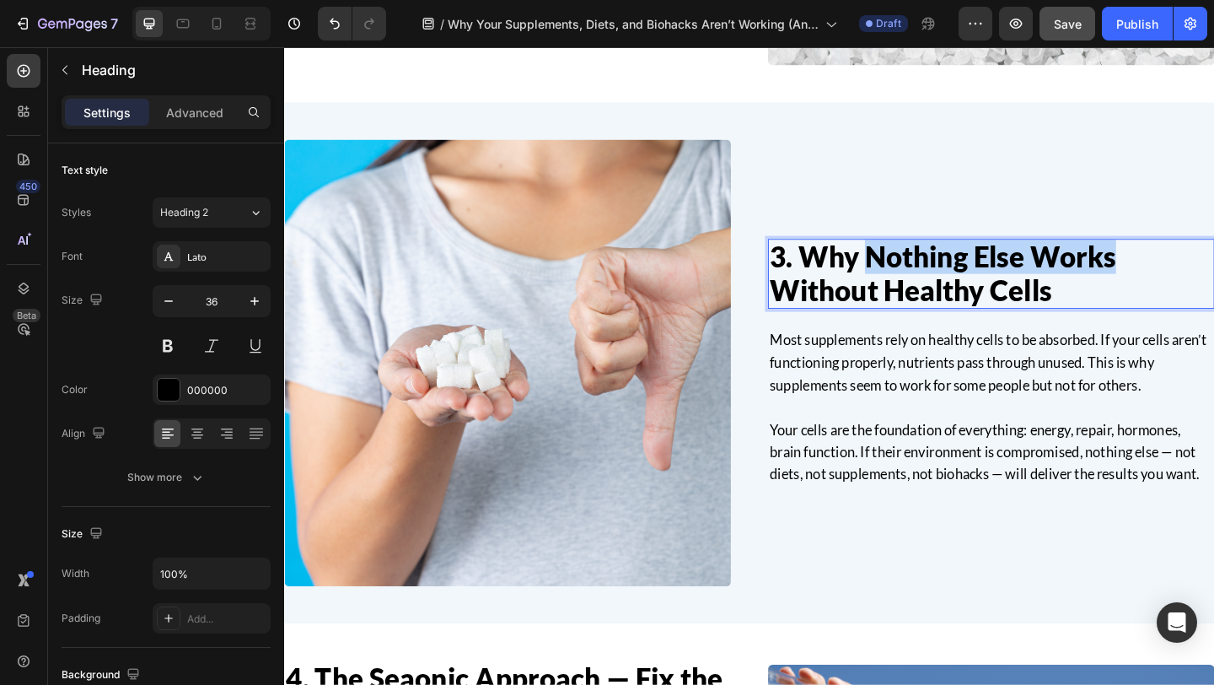
drag, startPoint x: 918, startPoint y: 275, endPoint x: 1186, endPoint y: 277, distance: 268.1
click at [1186, 277] on p "3. Why Nothing Else Works Without Healthy Cells" at bounding box center [1053, 293] width 482 height 73
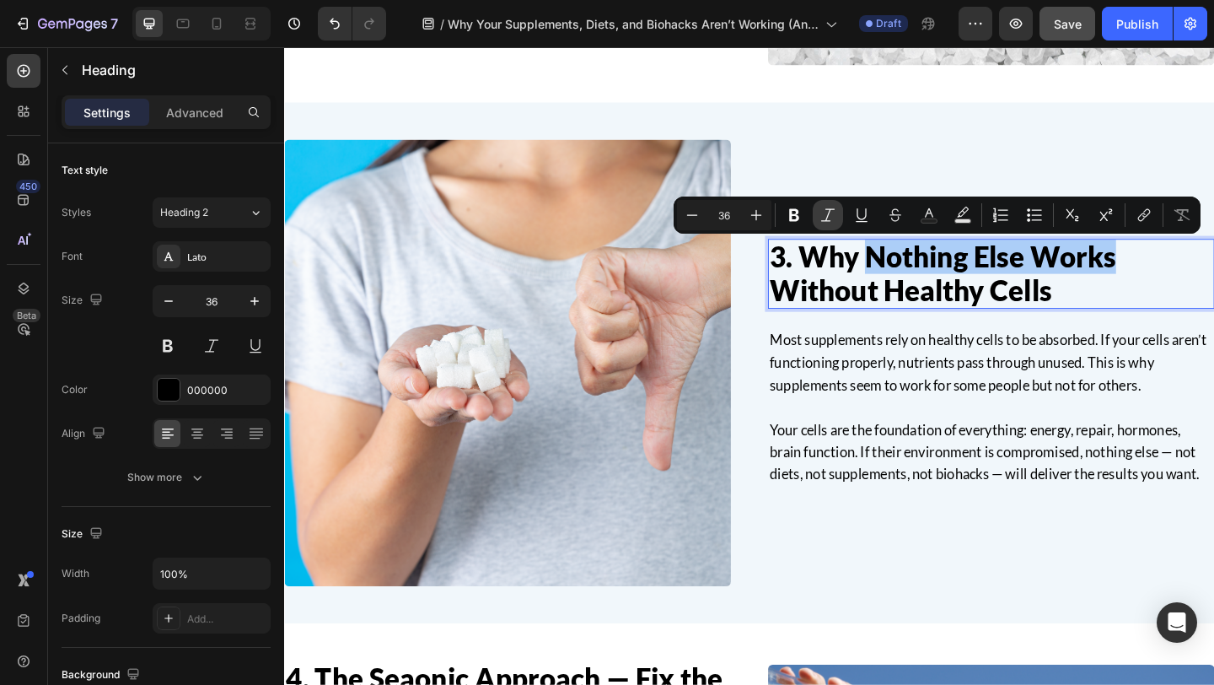
click at [824, 222] on icon "Editor contextual toolbar" at bounding box center [827, 215] width 17 height 17
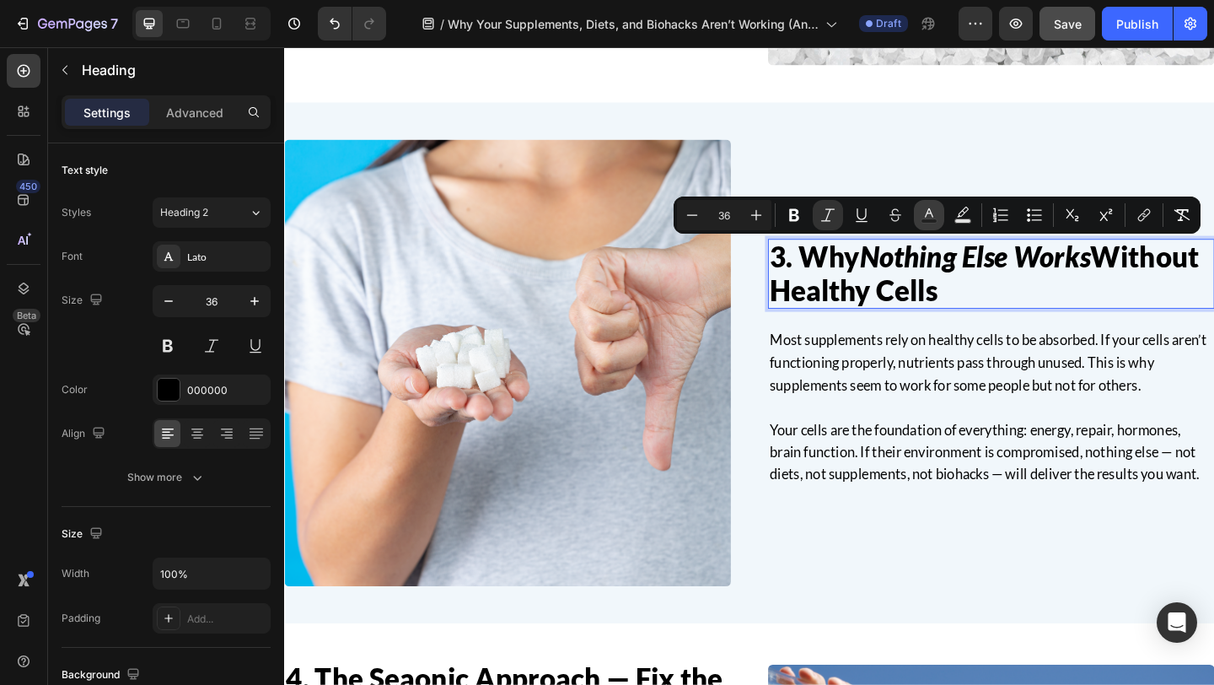
click at [923, 210] on icon "Editor contextual toolbar" at bounding box center [929, 215] width 17 height 17
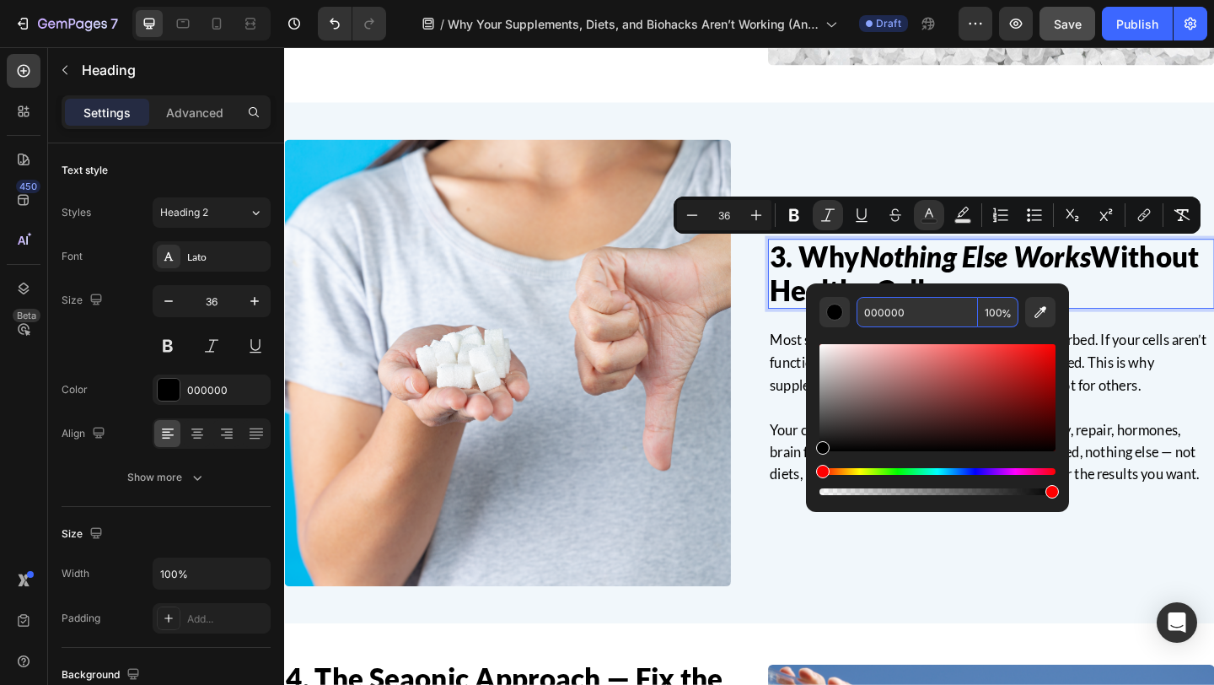
click at [891, 307] on input "000000" at bounding box center [917, 312] width 121 height 30
paste input "3A4E8C"
type input "3A4E8C"
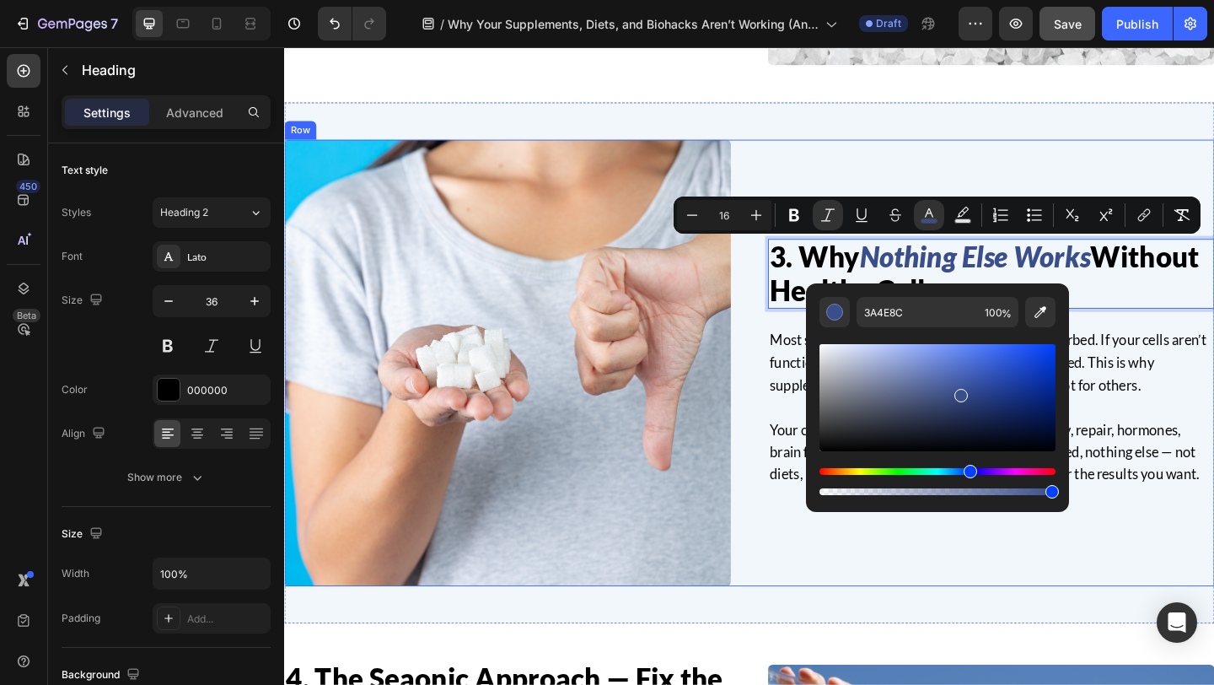
click at [803, 343] on div "3. Why Nothing Else Works Without Healthy Cells Heading 24 Most supplements rel…" at bounding box center [790, 391] width 1012 height 486
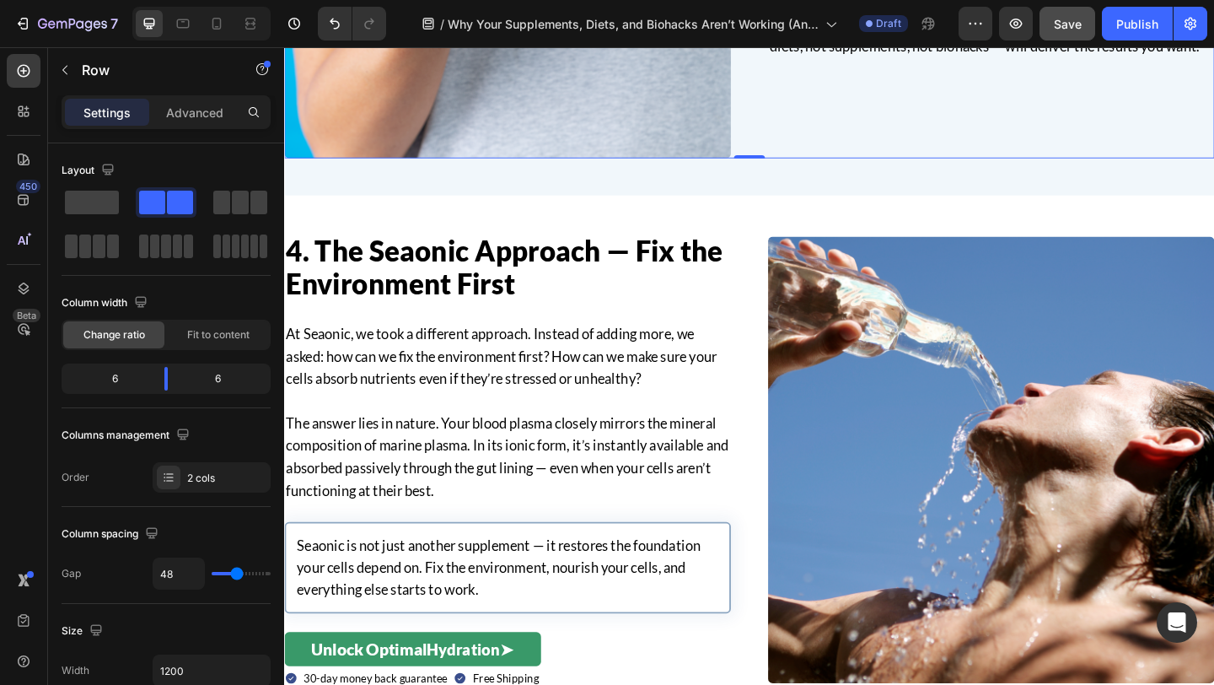
scroll to position [2157, 0]
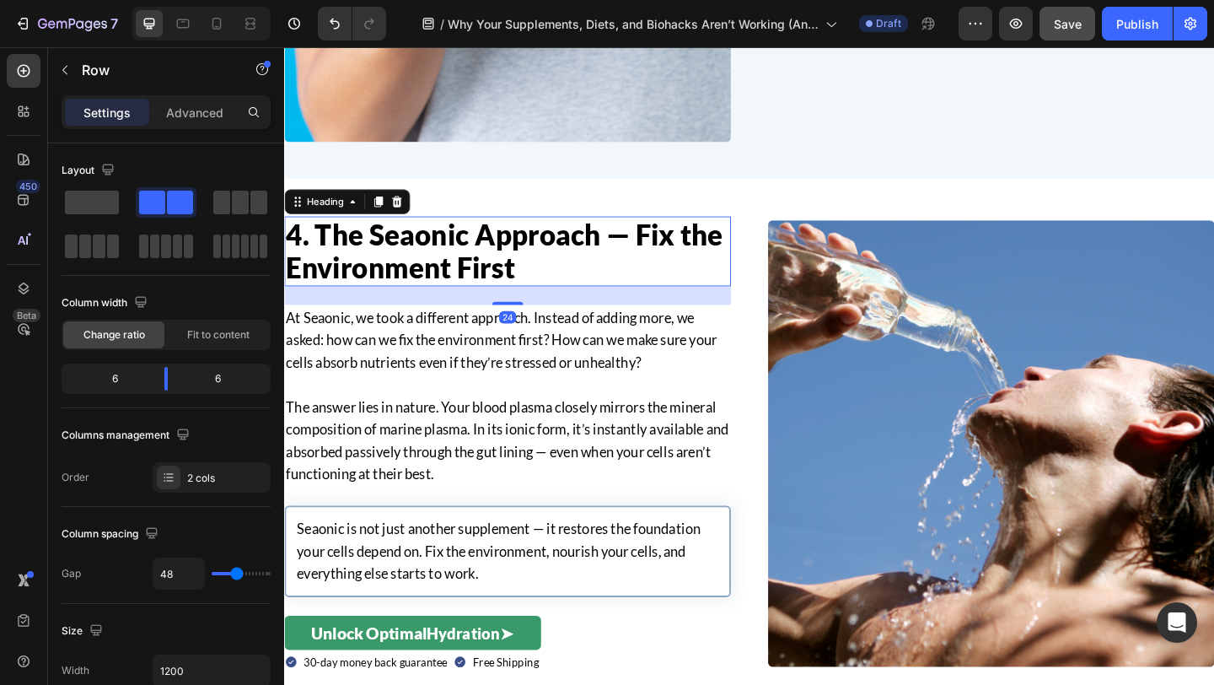
click at [556, 289] on h2 "4. The Seaonic Approach — Fix the Environment First" at bounding box center [527, 269] width 486 height 76
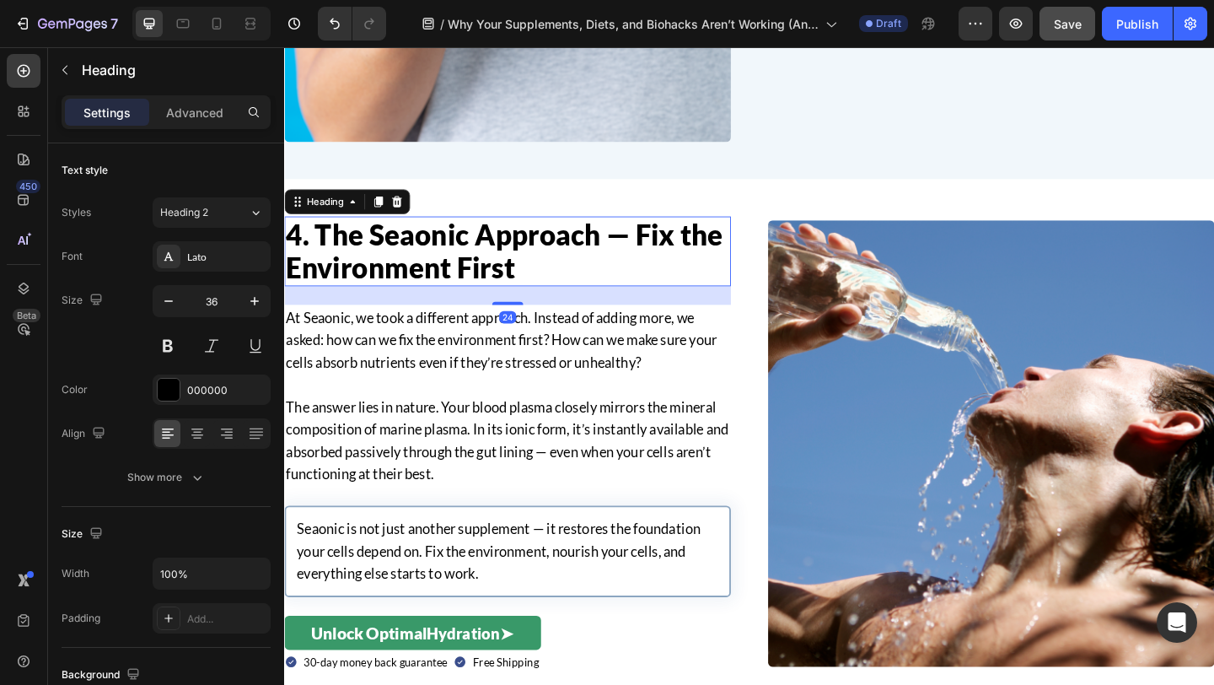
click at [540, 288] on h2 "4. The Seaonic Approach — Fix the Environment First" at bounding box center [527, 269] width 486 height 76
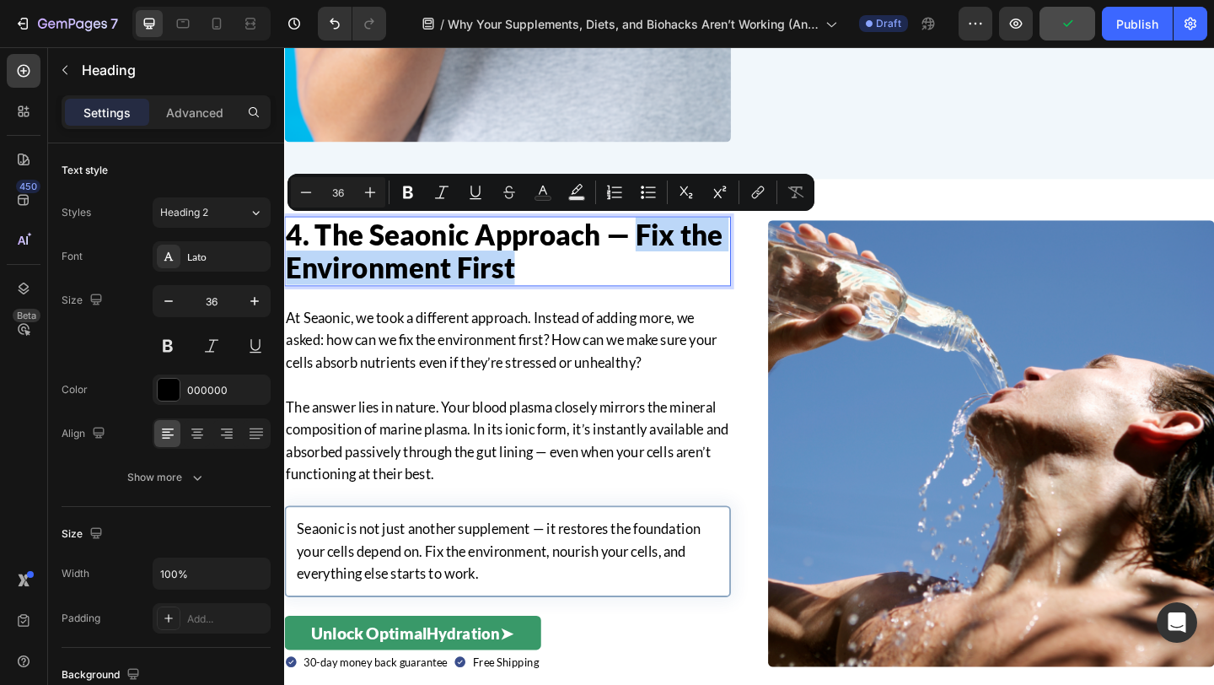
drag, startPoint x: 609, startPoint y: 285, endPoint x: 666, endPoint y: 250, distance: 67.4
click at [666, 250] on p "4. The Seaonic Approach — Fix the Environment First" at bounding box center [527, 269] width 482 height 73
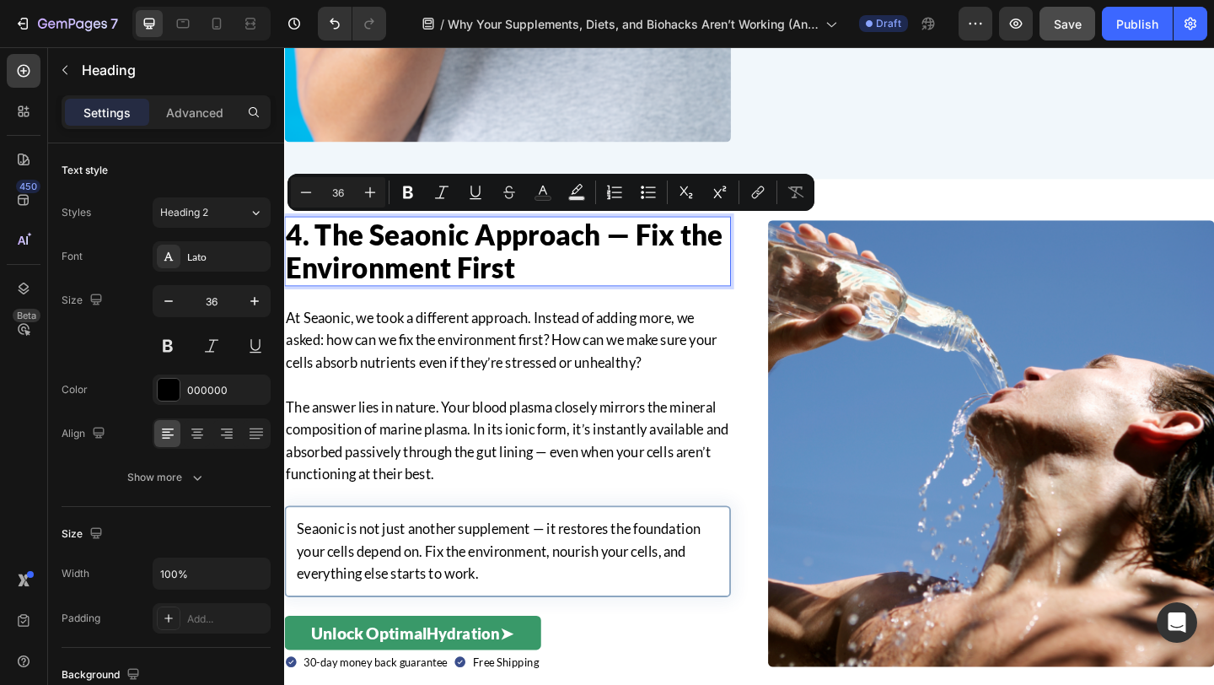
click at [616, 254] on p "4. The Seaonic Approach — Fix the Environment First" at bounding box center [527, 269] width 482 height 73
drag, startPoint x: 624, startPoint y: 254, endPoint x: 379, endPoint y: 253, distance: 245.3
click at [379, 253] on p "4. The Seaonic Approach — Fix the Environment First" at bounding box center [527, 269] width 482 height 73
click at [442, 196] on icon "Editor contextual toolbar" at bounding box center [441, 192] width 17 height 17
click at [540, 194] on icon "Editor contextual toolbar" at bounding box center [543, 192] width 17 height 17
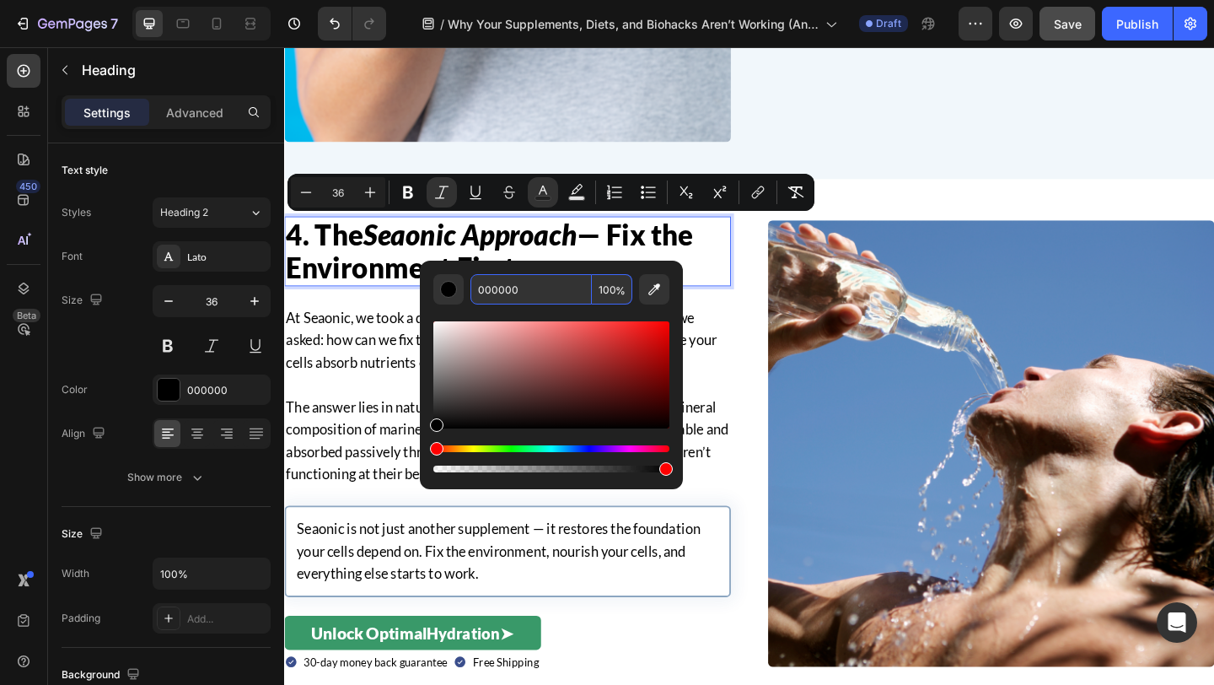
click at [535, 299] on input "000000" at bounding box center [530, 289] width 121 height 30
paste input "3A4E8C"
type input "3A4E8C"
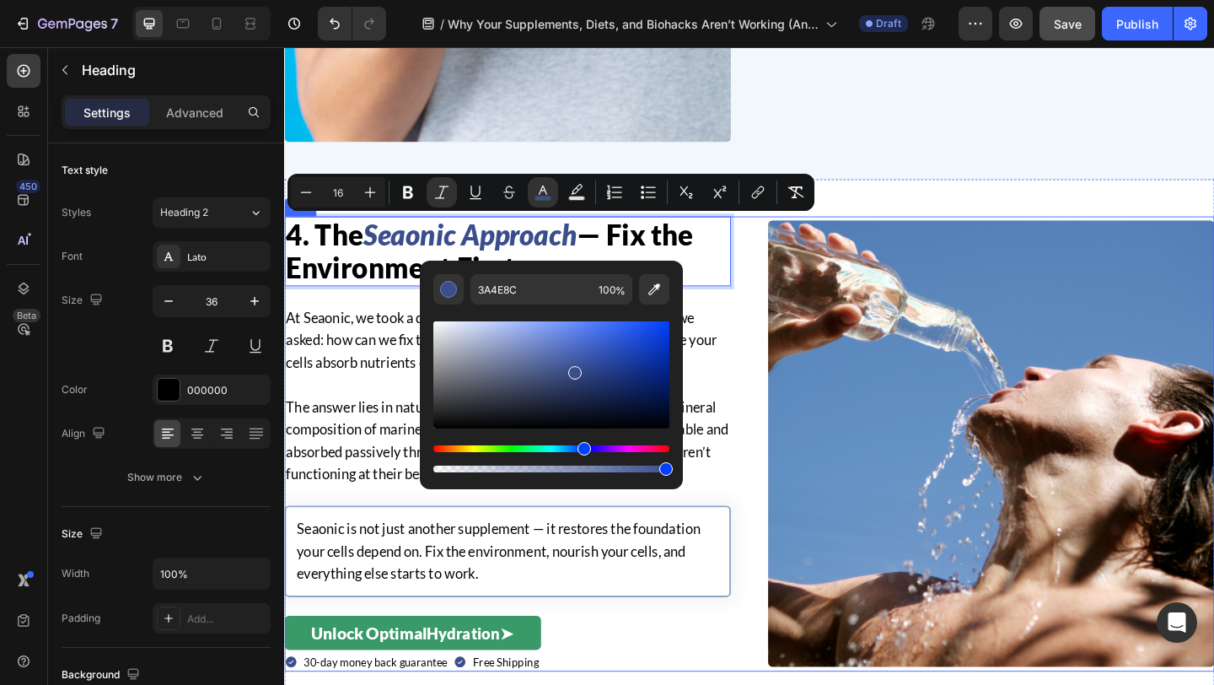
click at [777, 333] on div "Image Row 4. The Seaonic Approach — Fix the Environment First Heading 24 At Sea…" at bounding box center [790, 478] width 1012 height 495
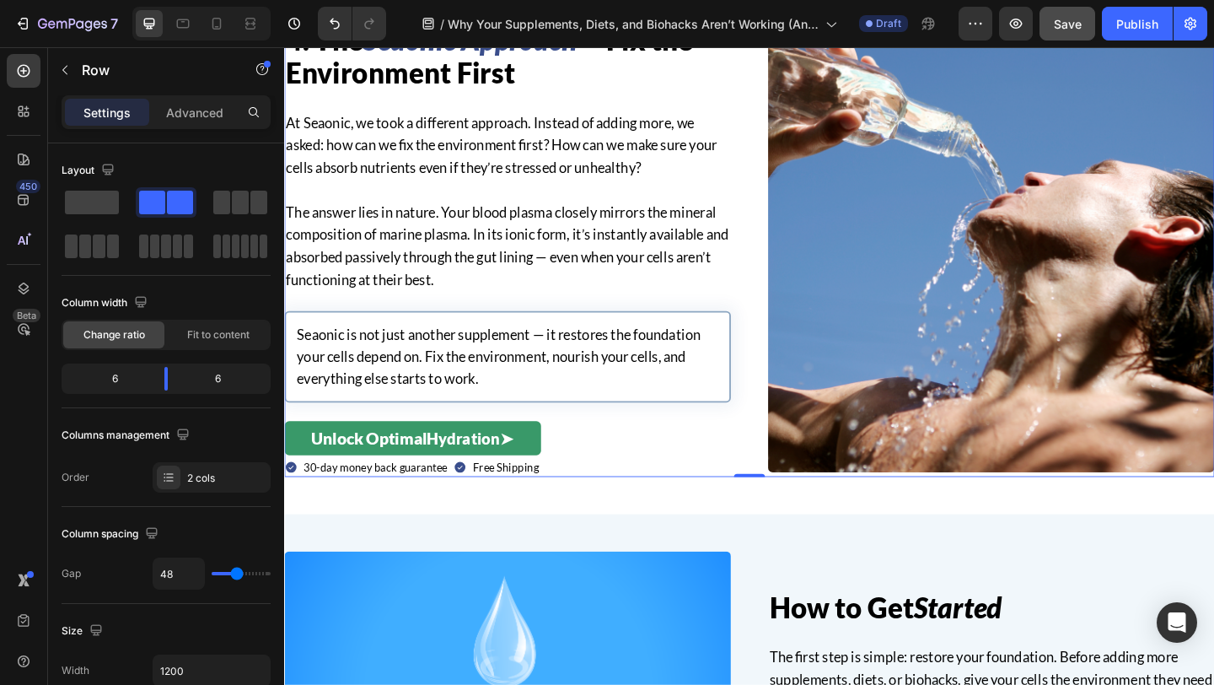
scroll to position [2595, 0]
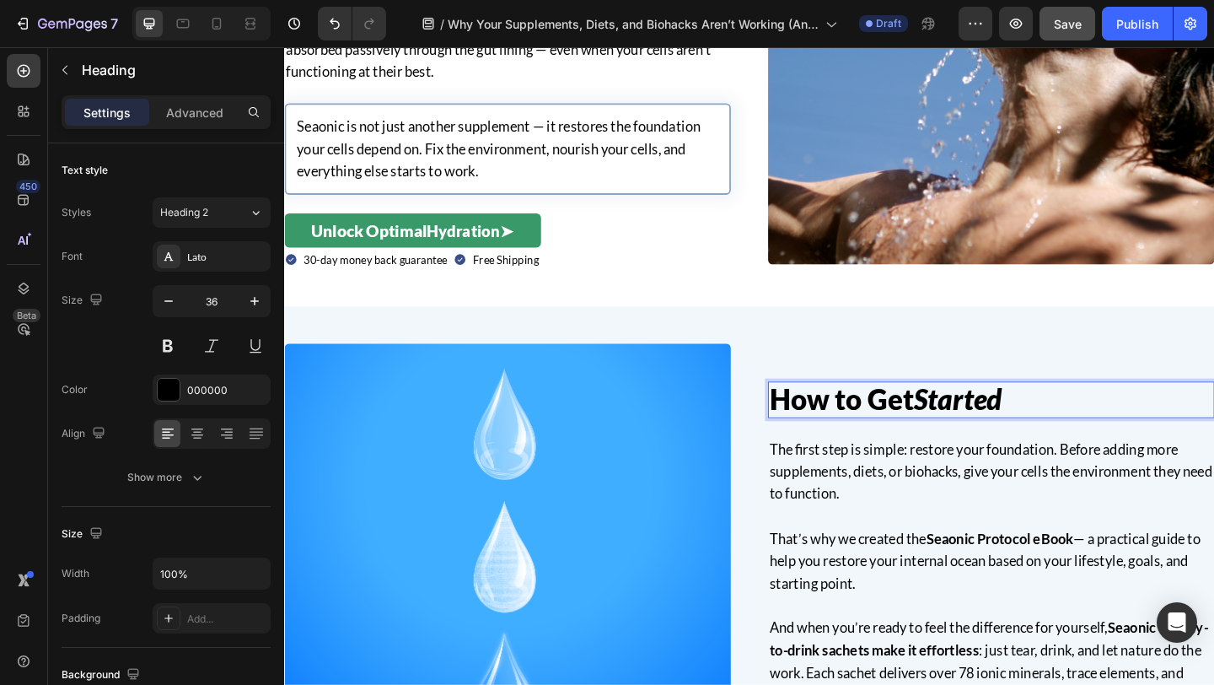
click at [997, 432] on icon "Started" at bounding box center [1017, 429] width 96 height 37
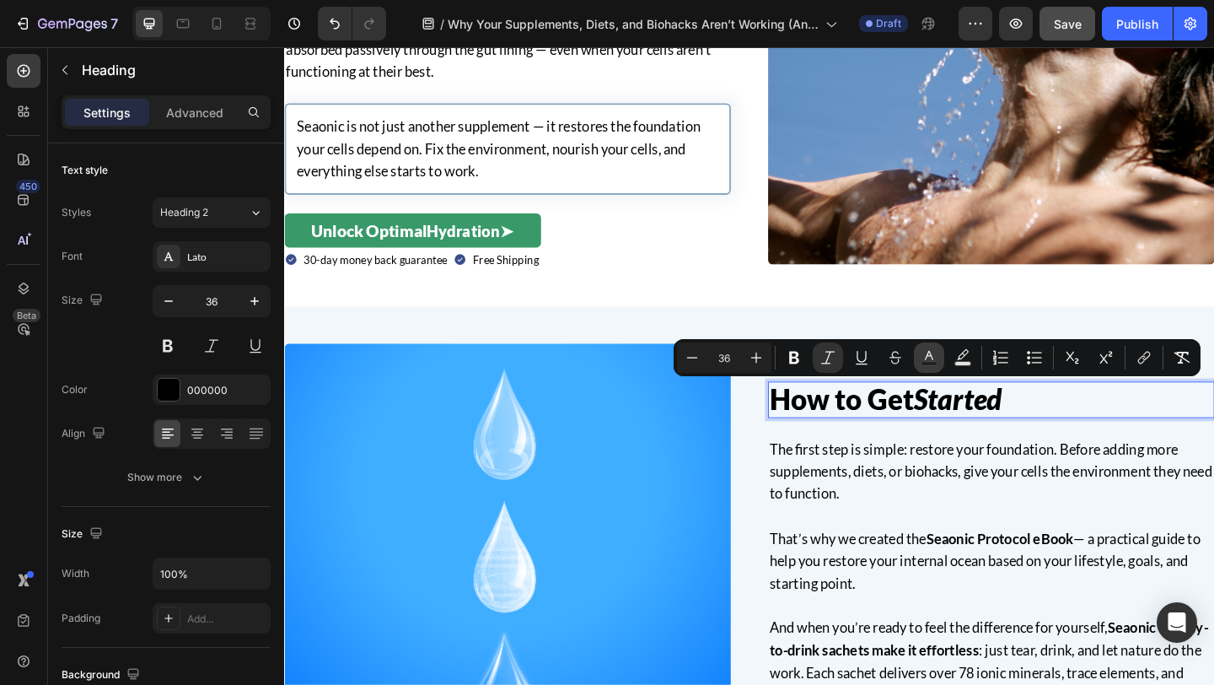
click at [923, 357] on icon "Editor contextual toolbar" at bounding box center [929, 357] width 17 height 17
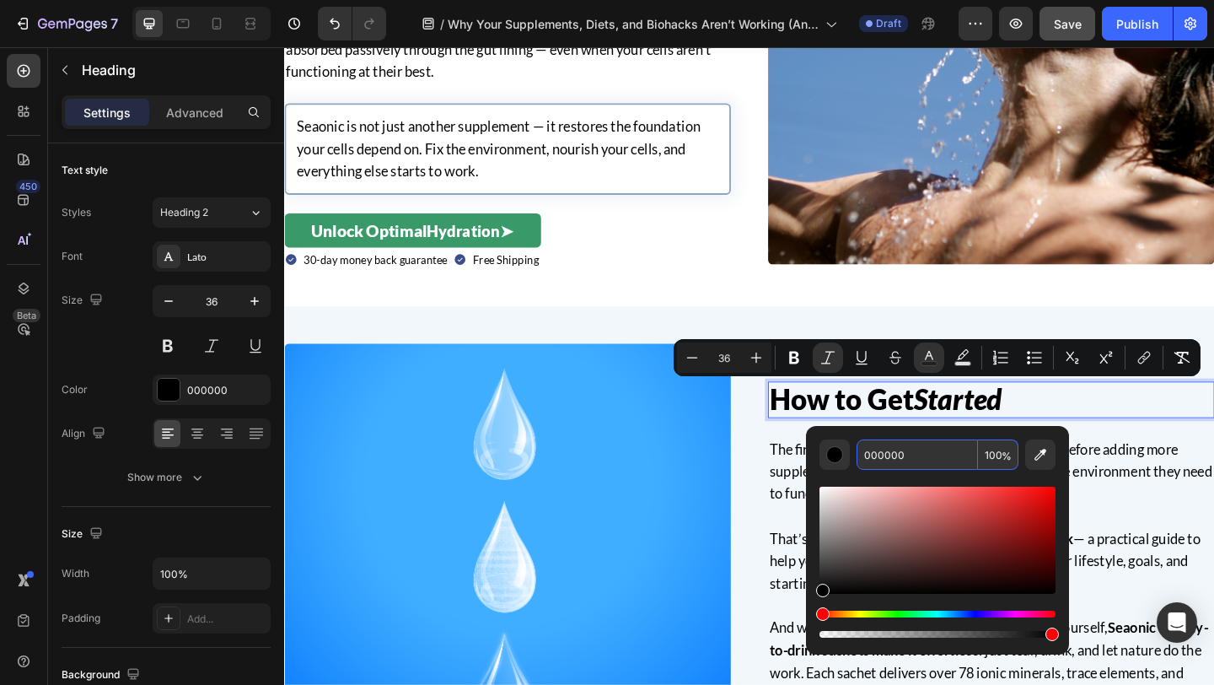
click at [902, 448] on input "000000" at bounding box center [917, 454] width 121 height 30
paste input "3A4E8C"
type input "3A4E8C"
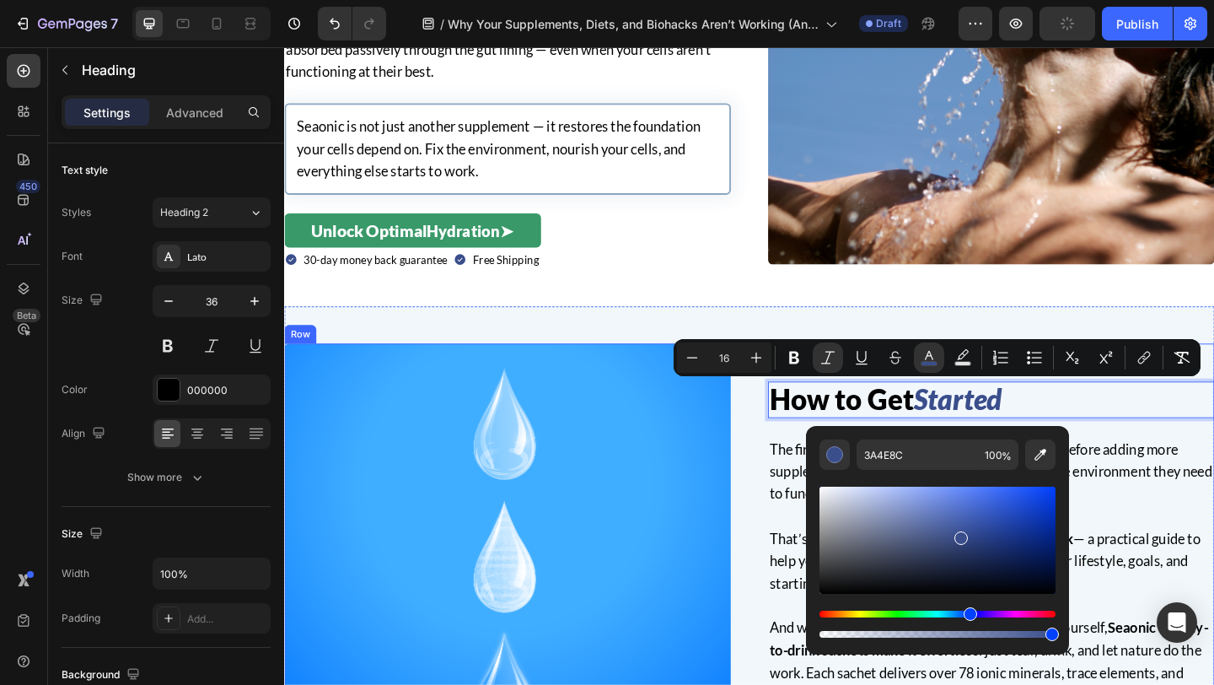
click at [773, 469] on div "How to Get Started Heading 24 The first step is simple: restore your foundation…" at bounding box center [790, 612] width 1012 height 486
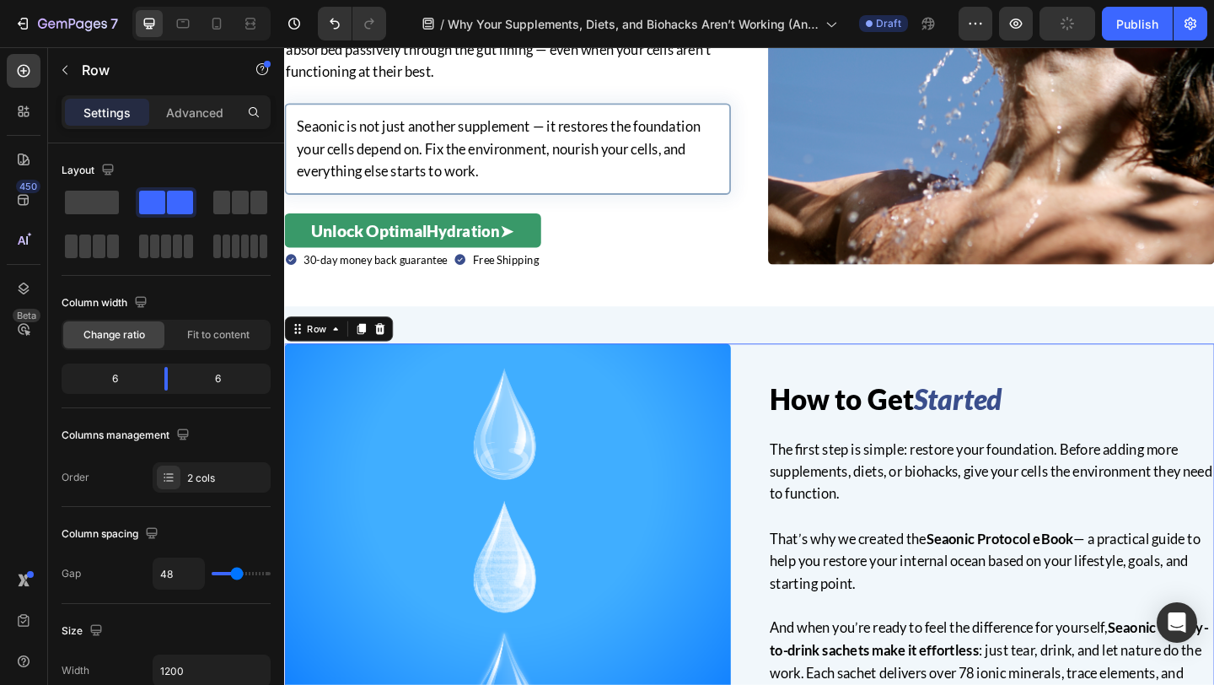
scroll to position [2698, 0]
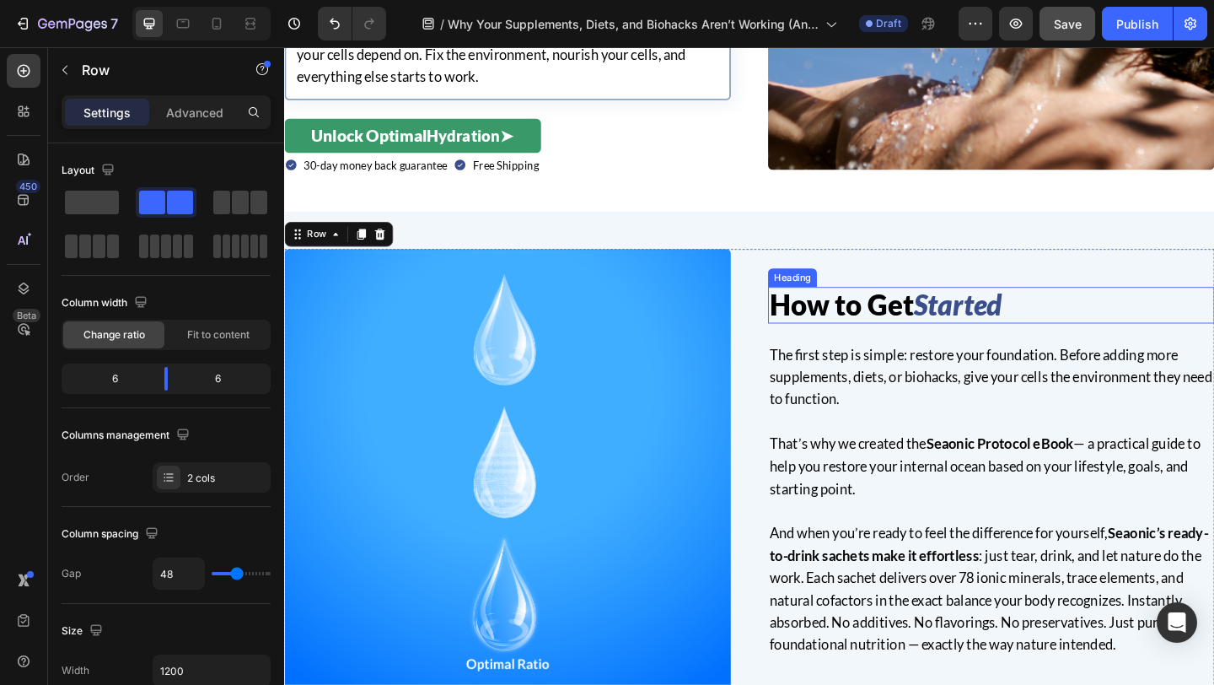
click at [958, 333] on p "How to Get Started" at bounding box center [1053, 327] width 482 height 36
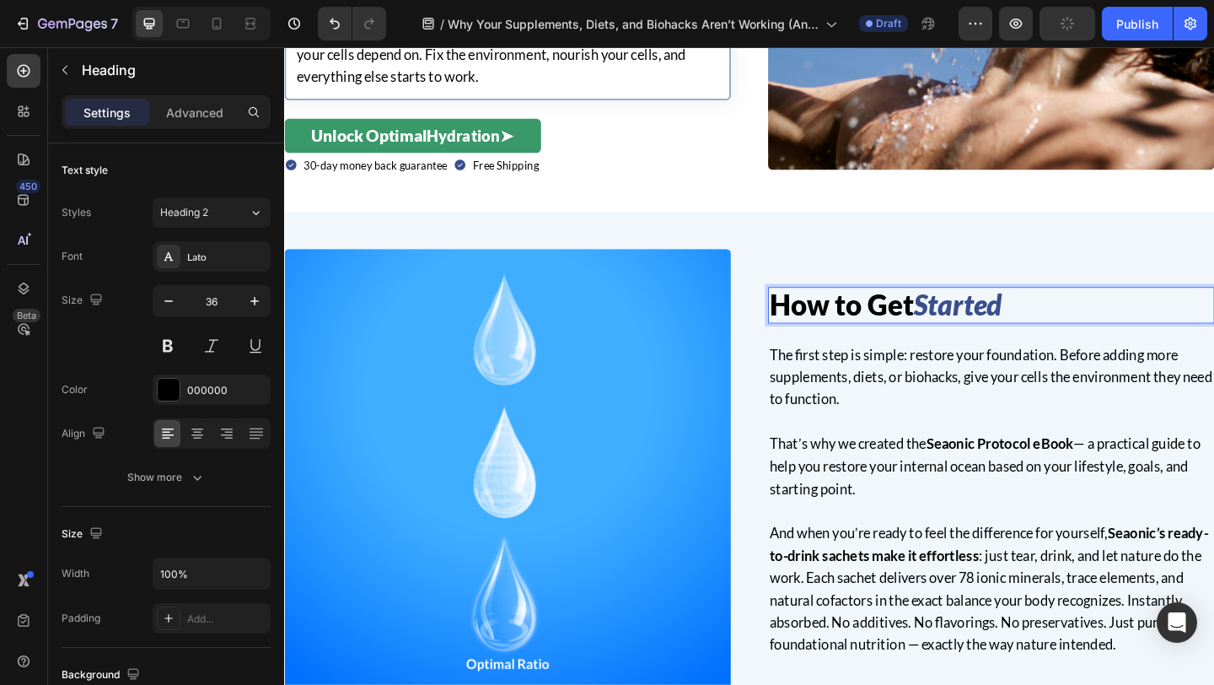
click at [941, 334] on p "How to Get Started" at bounding box center [1053, 327] width 482 height 36
click at [982, 333] on icon "Started" at bounding box center [1017, 327] width 96 height 37
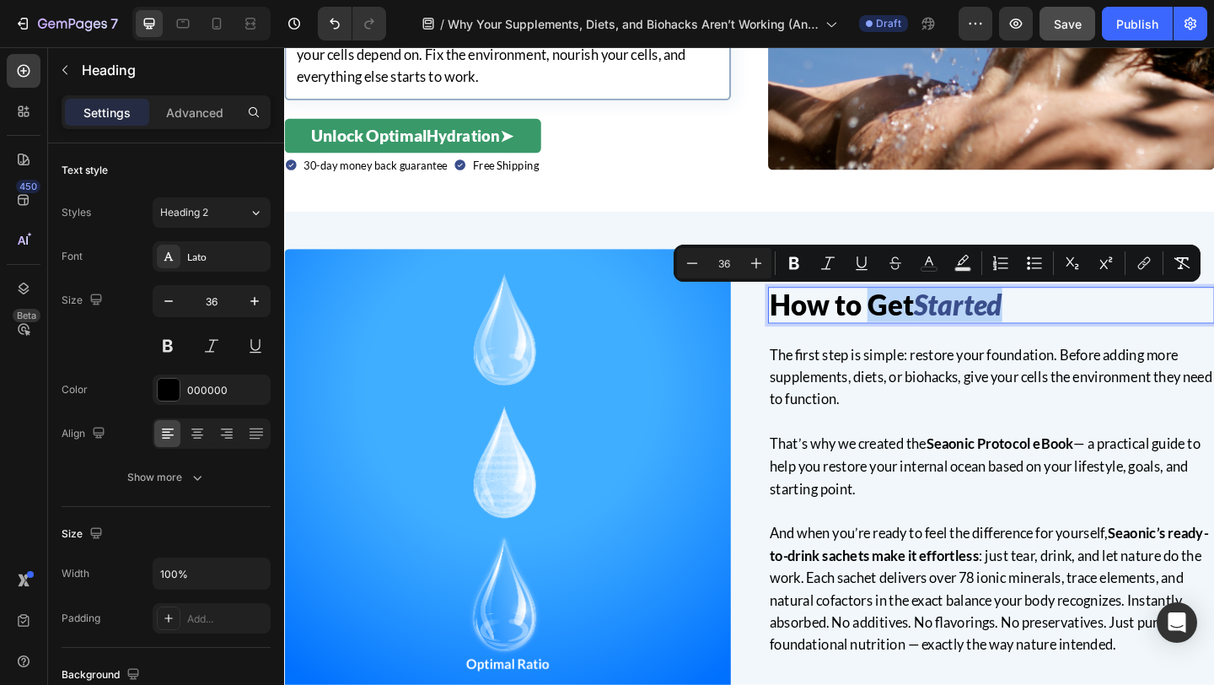
drag, startPoint x: 920, startPoint y: 332, endPoint x: 1089, endPoint y: 320, distance: 169.9
click at [1089, 320] on p "How to Get Started" at bounding box center [1053, 327] width 482 height 36
click at [833, 260] on icon "Editor contextual toolbar" at bounding box center [827, 263] width 17 height 17
click at [923, 261] on icon "Editor contextual toolbar" at bounding box center [929, 263] width 17 height 17
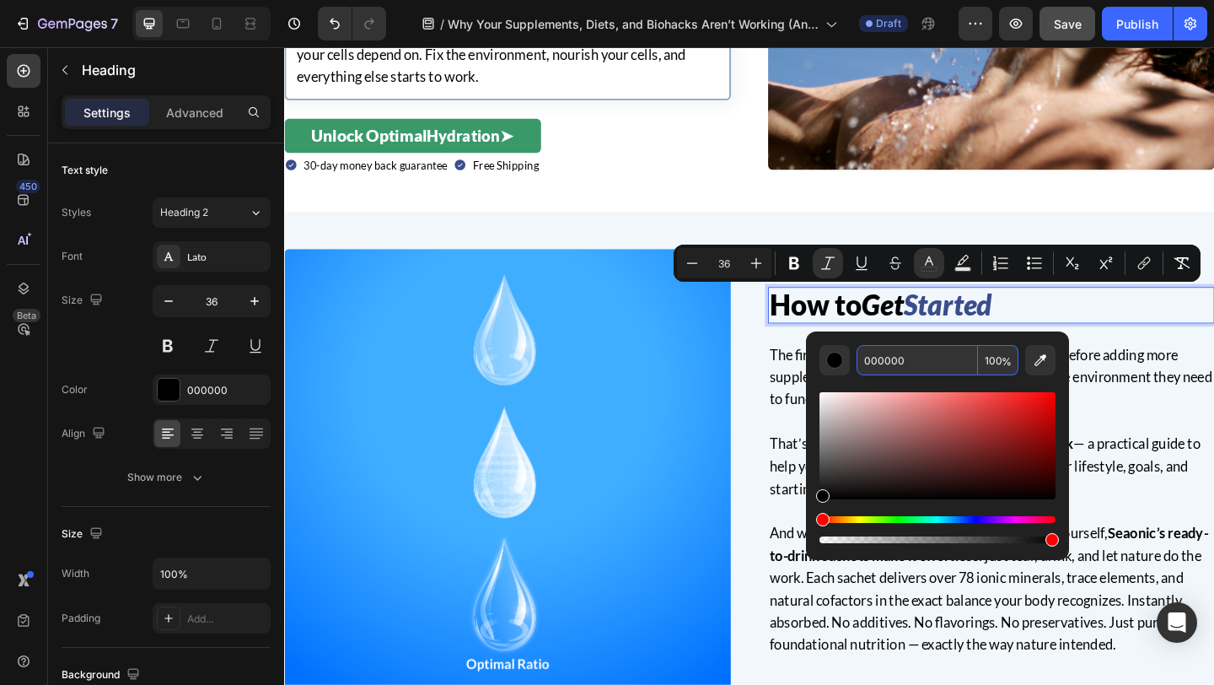
click at [921, 362] on input "000000" at bounding box center [917, 360] width 121 height 30
paste input "3A4E8C"
type input "3A4E8C"
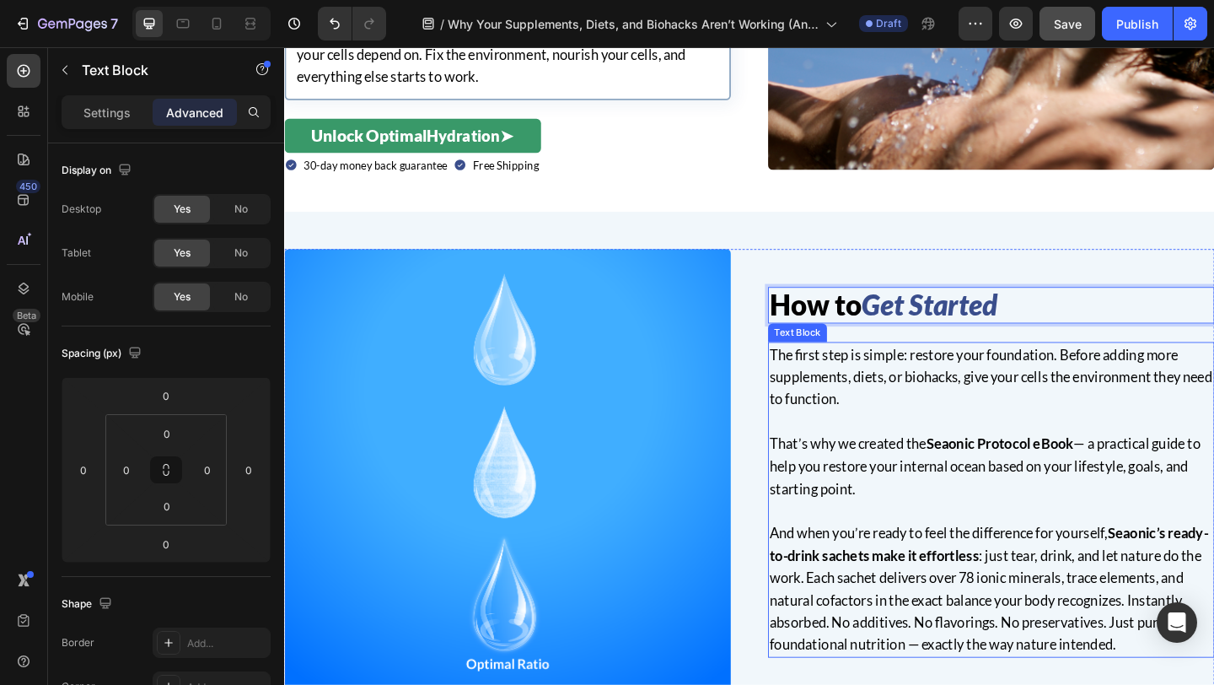
click at [811, 384] on div "The first step is simple: restore your foundation. Before adding more supplemen…" at bounding box center [1053, 539] width 486 height 343
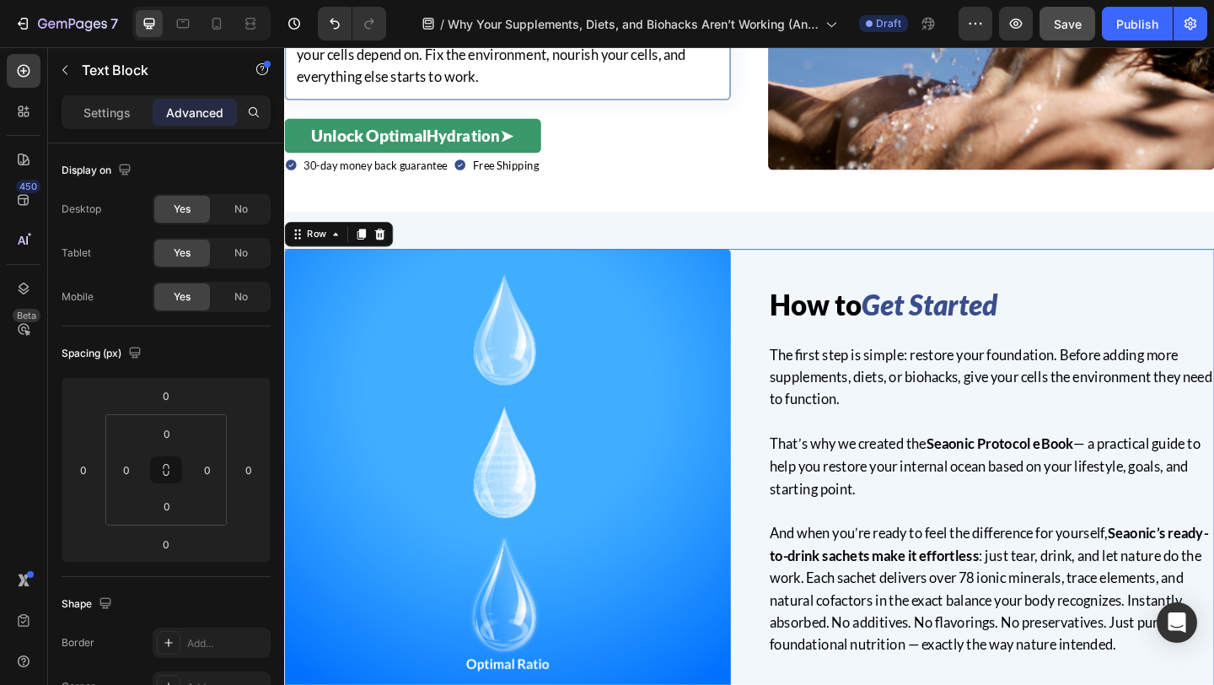
click at [788, 392] on div "How to Get Started Heading The first step is simple: restore your foundation. B…" at bounding box center [790, 509] width 1012 height 486
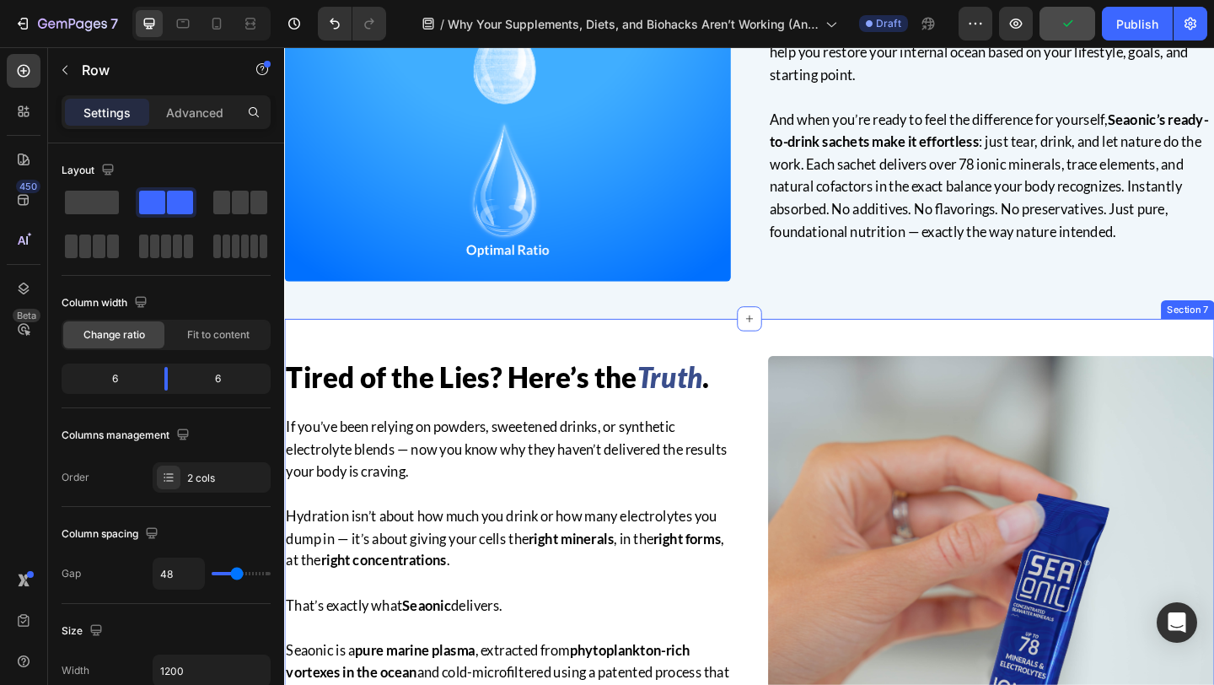
scroll to position [2969, 0]
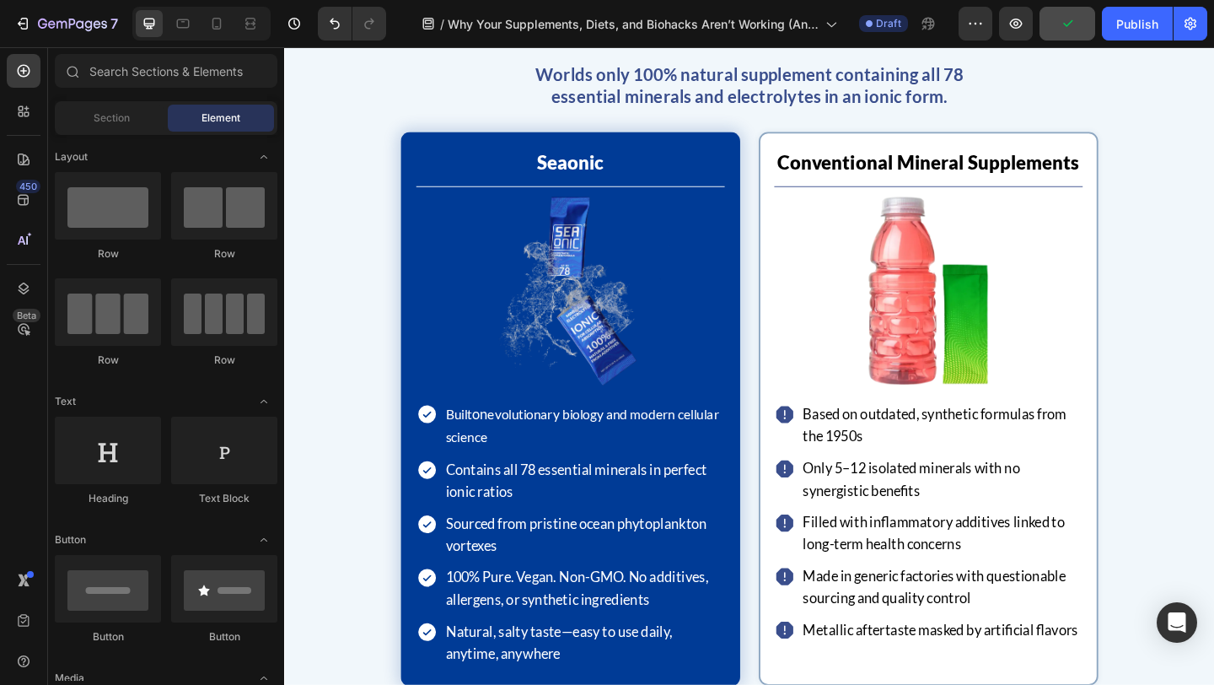
scroll to position [3288, 0]
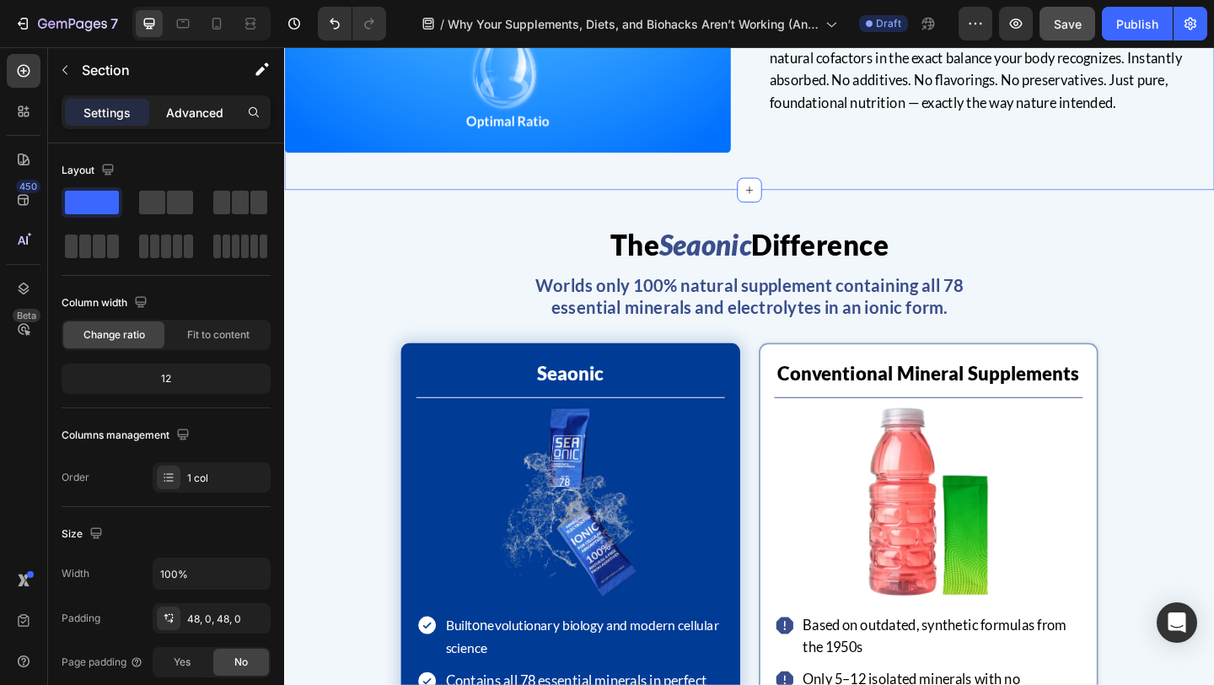
click at [189, 99] on div "Advanced" at bounding box center [195, 112] width 84 height 27
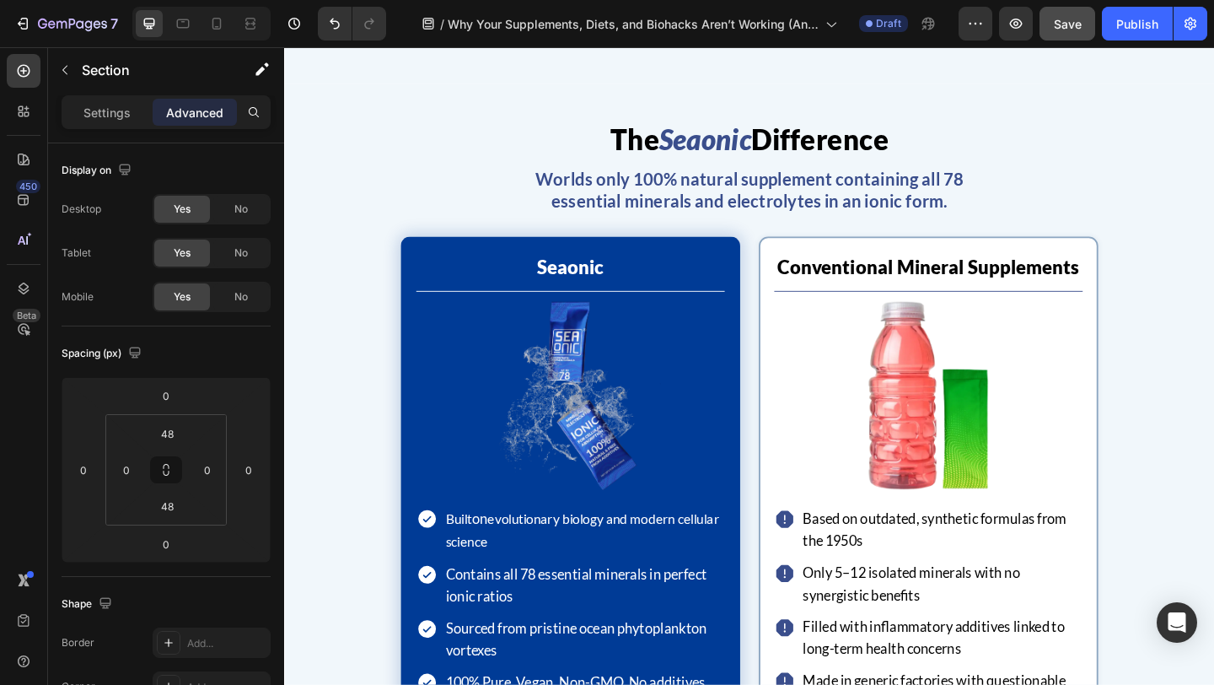
scroll to position [3769, 0]
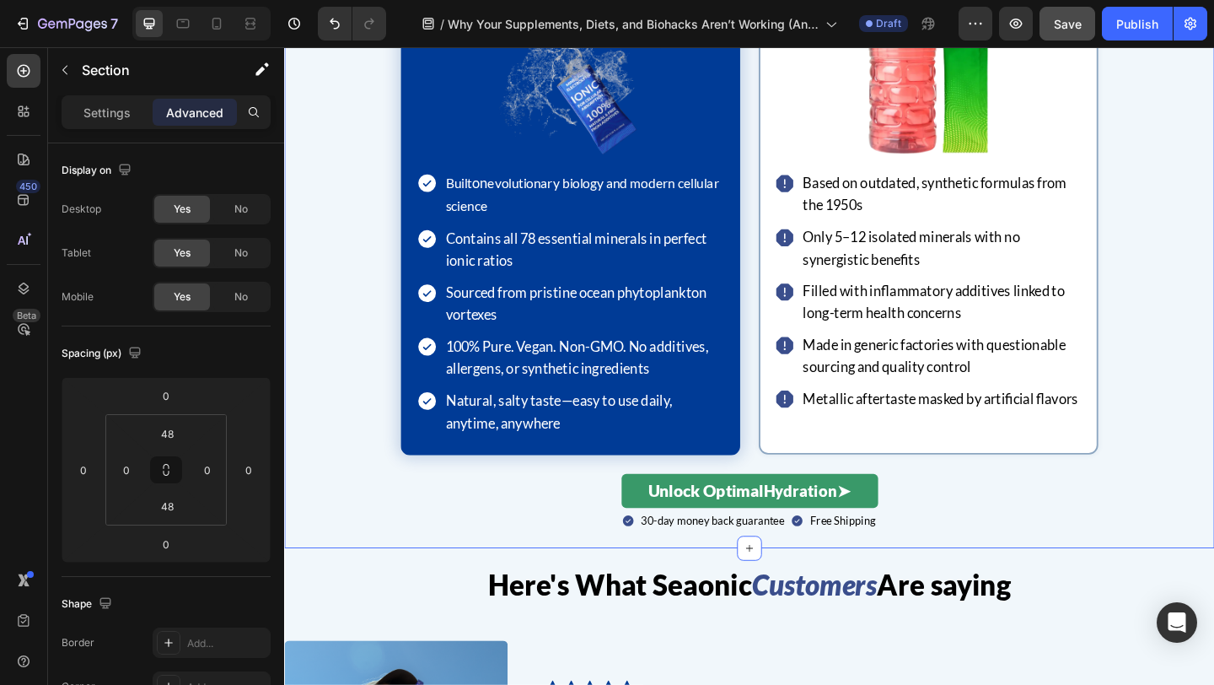
click at [817, 581] on div "The Seaonic Difference Heading Worlds only 100% natural supplement containing a…" at bounding box center [790, 157] width 1012 height 870
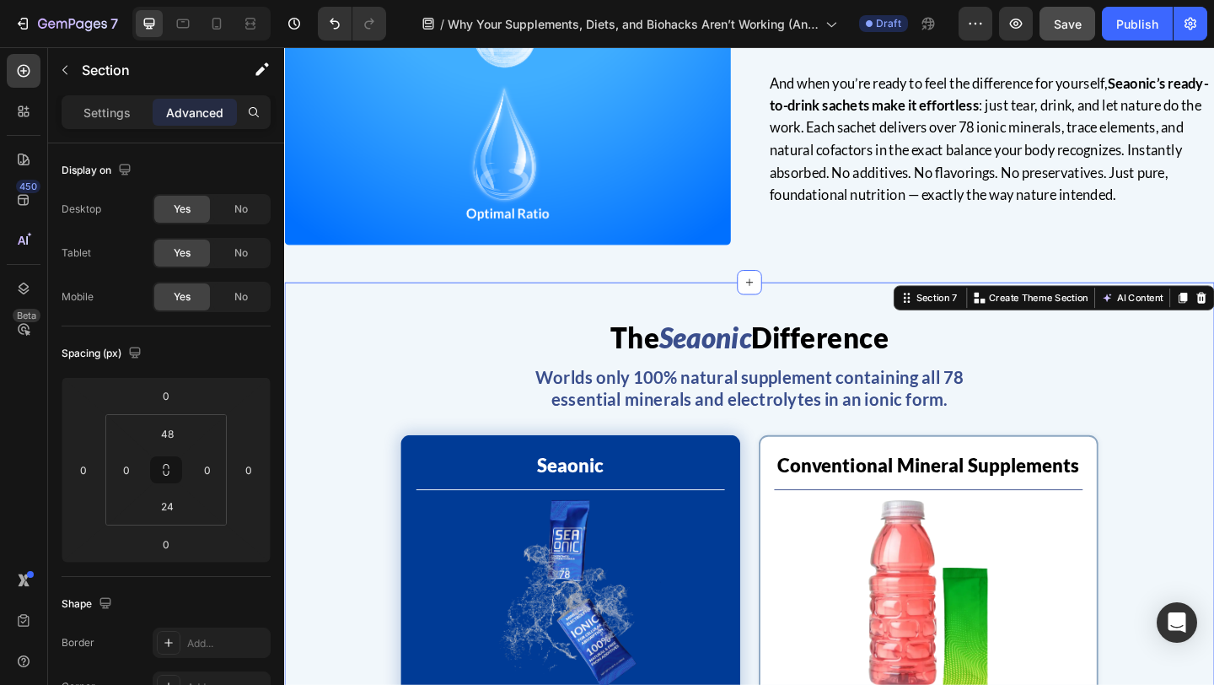
scroll to position [3179, 0]
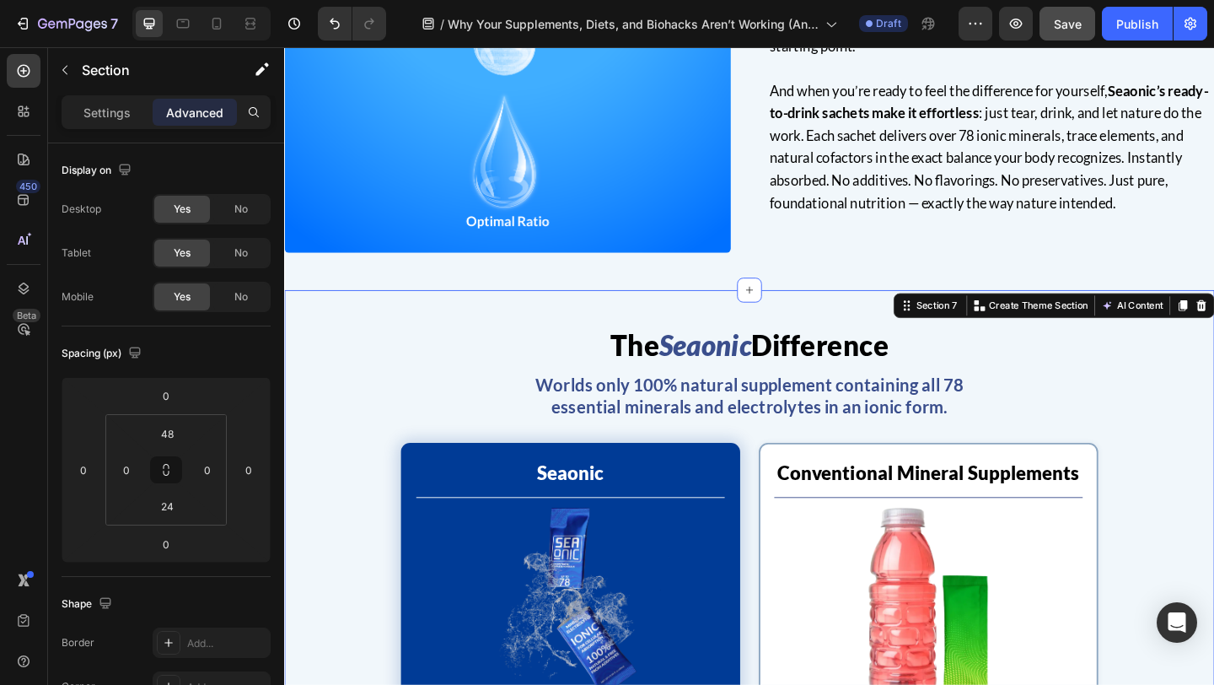
click at [180, 434] on input "48" at bounding box center [167, 433] width 34 height 25
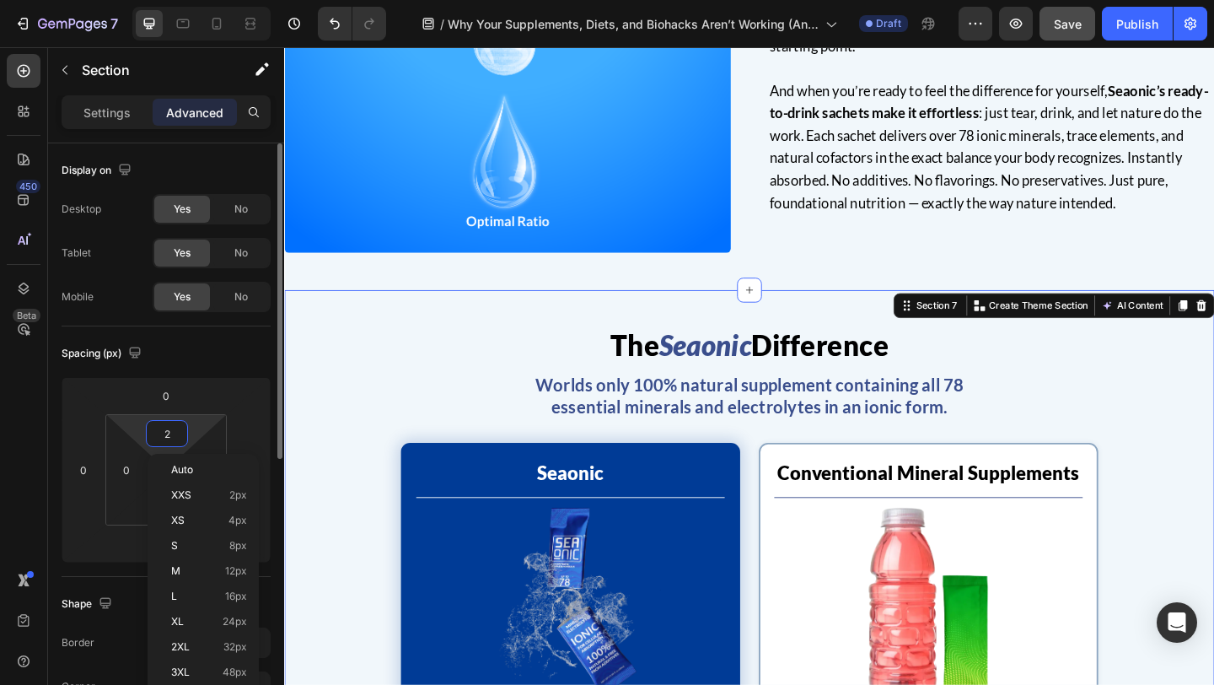
type input "24"
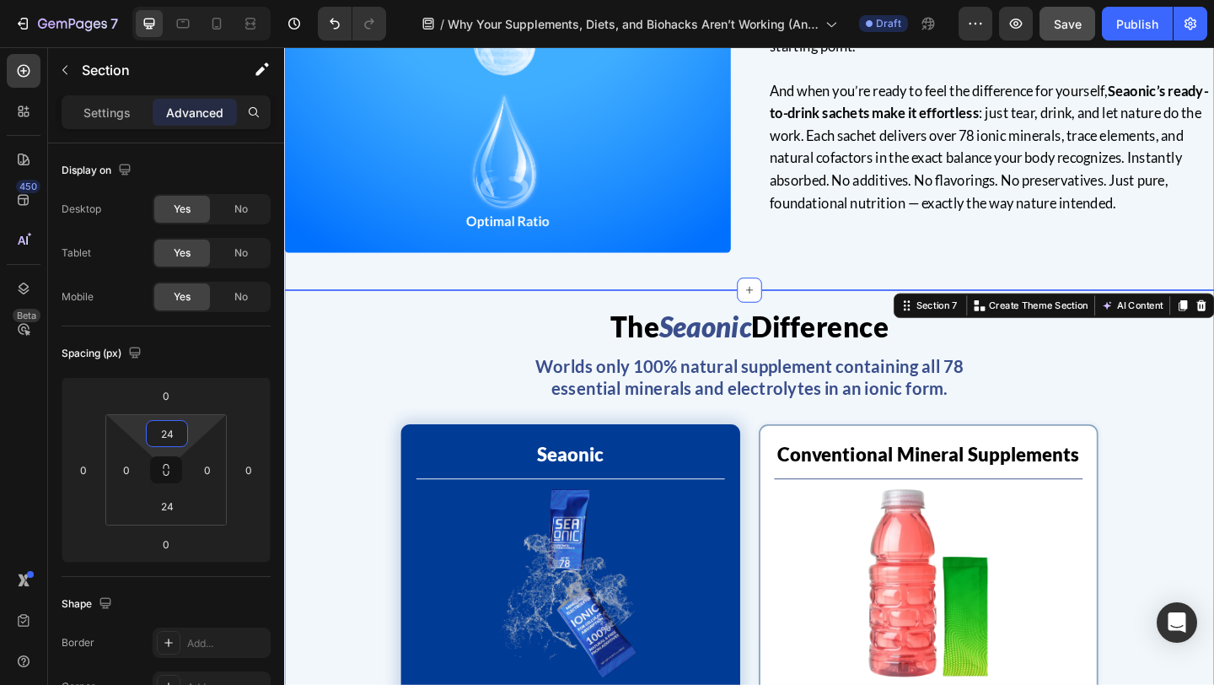
click at [836, 283] on div "How to Get Started Heading The first step is simple: restore your foundation. B…" at bounding box center [790, 28] width 1012 height 567
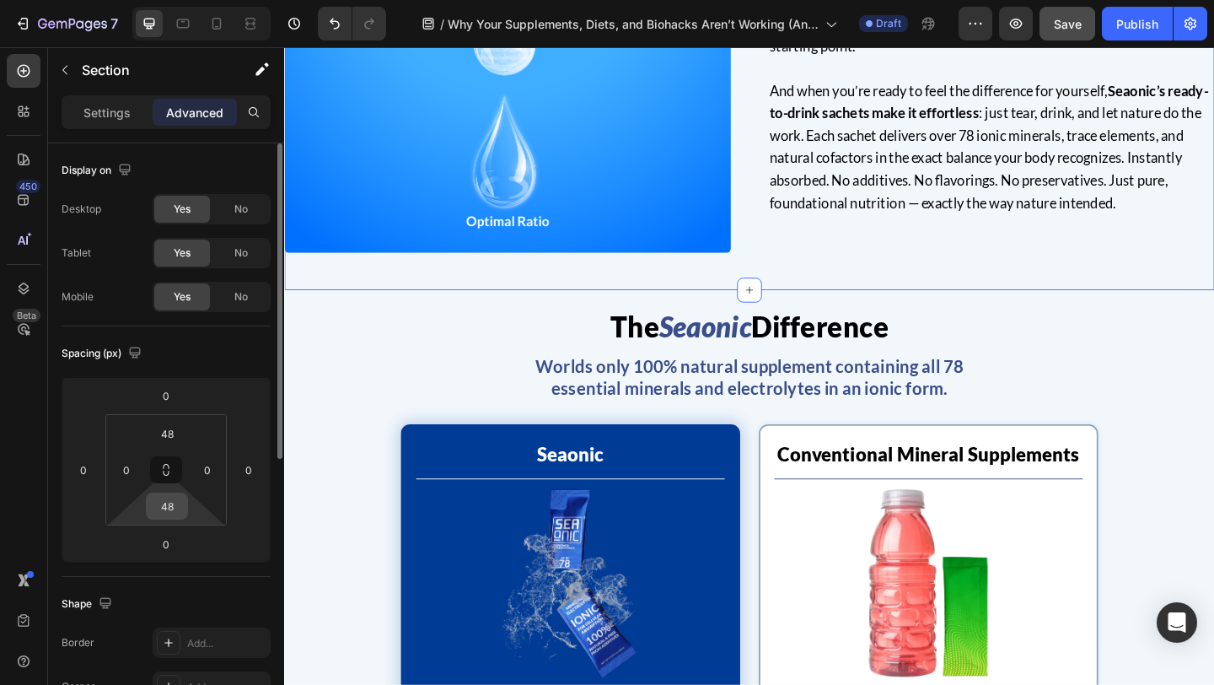
click at [168, 508] on input "48" at bounding box center [167, 505] width 34 height 25
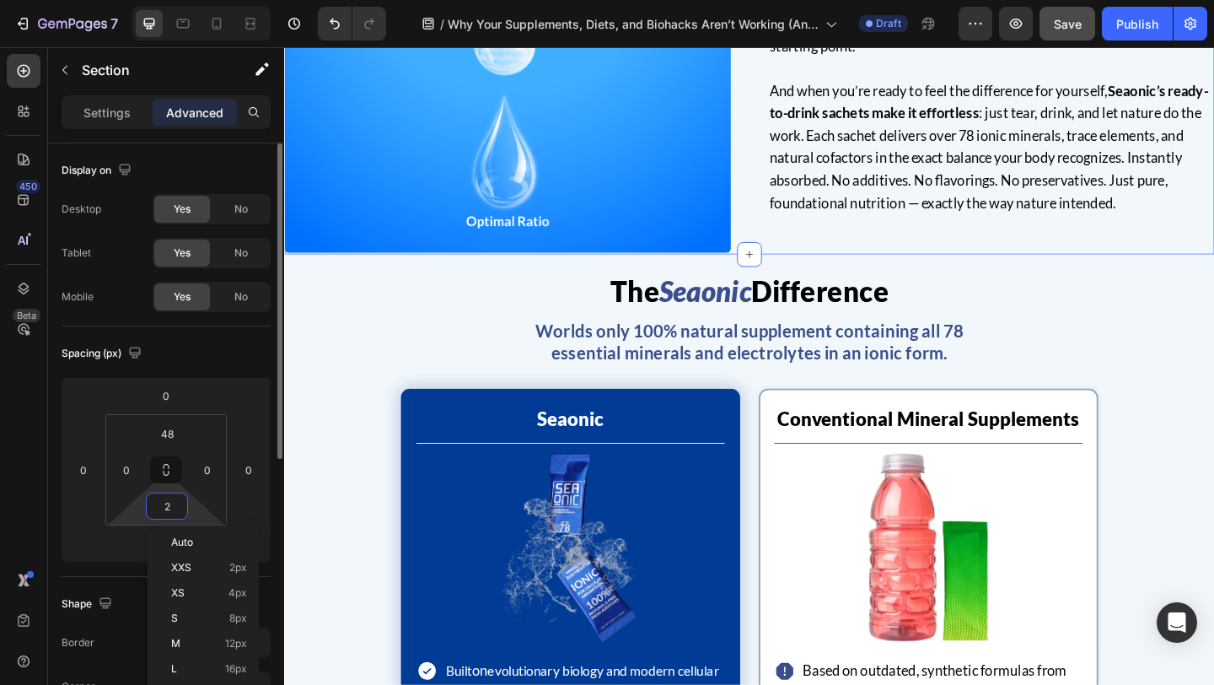
type input "24"
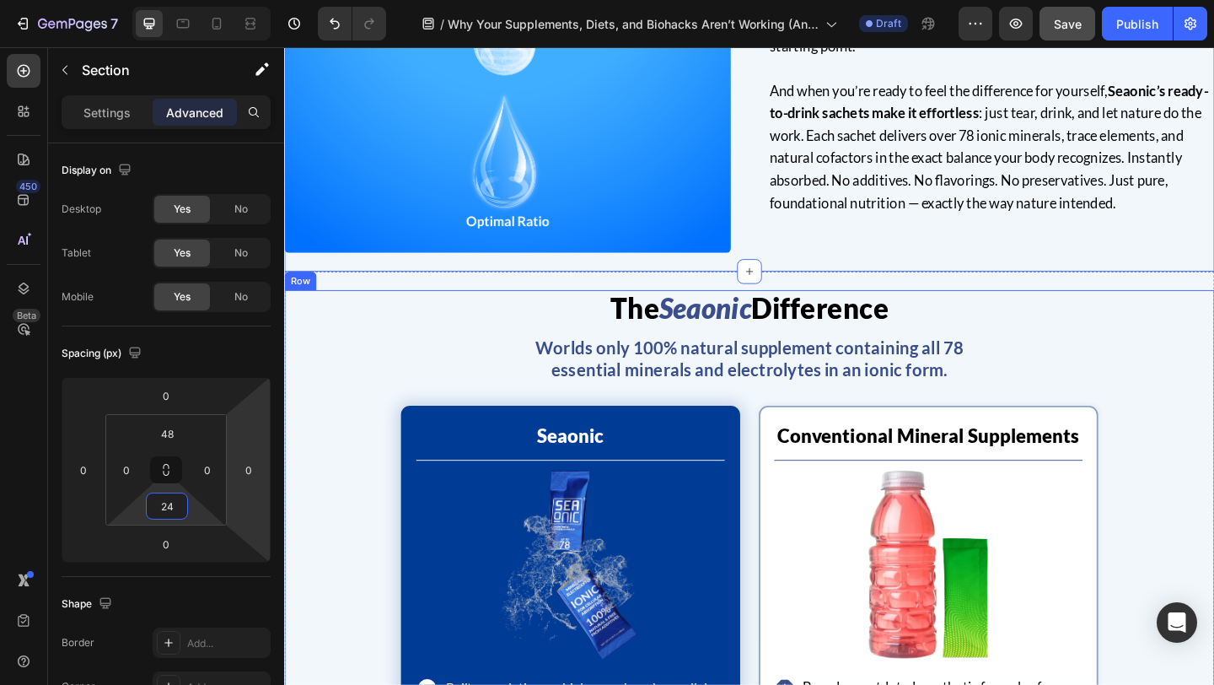
click at [353, 397] on div "The Seaonic Difference Heading Worlds only 100% natural supplement containing a…" at bounding box center [790, 361] width 1012 height 100
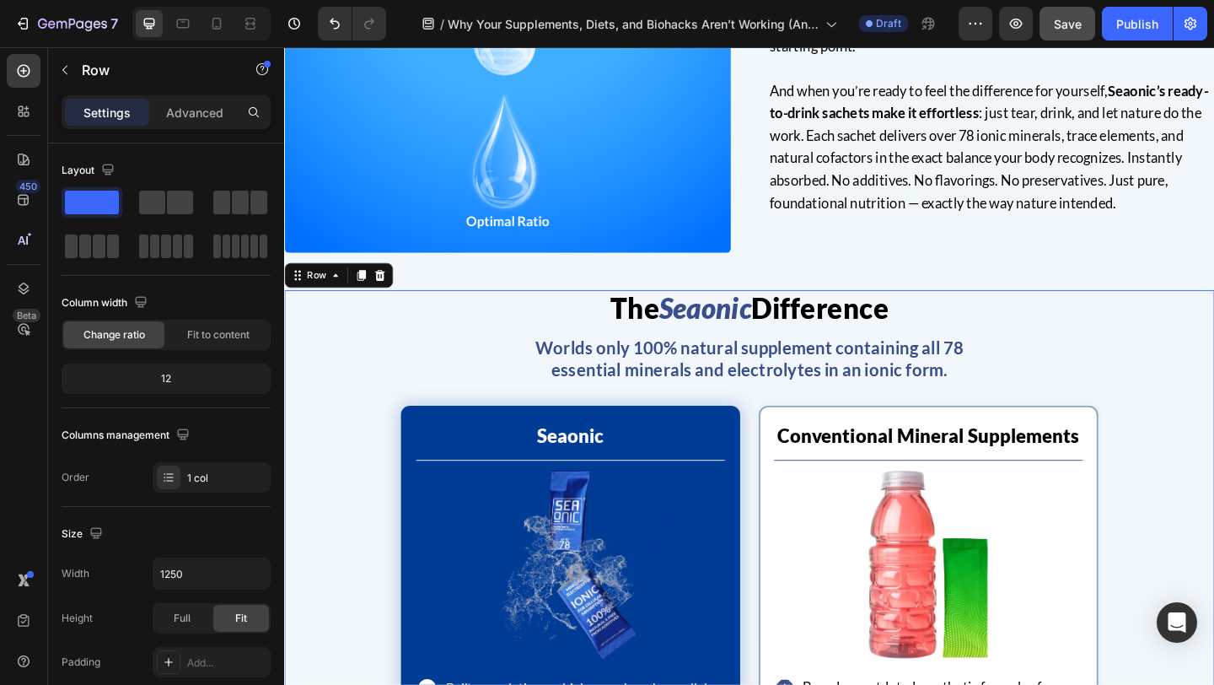
click at [782, 233] on div "How to Get Started Heading The first step is simple: restore your foundation. B…" at bounding box center [790, 28] width 1012 height 486
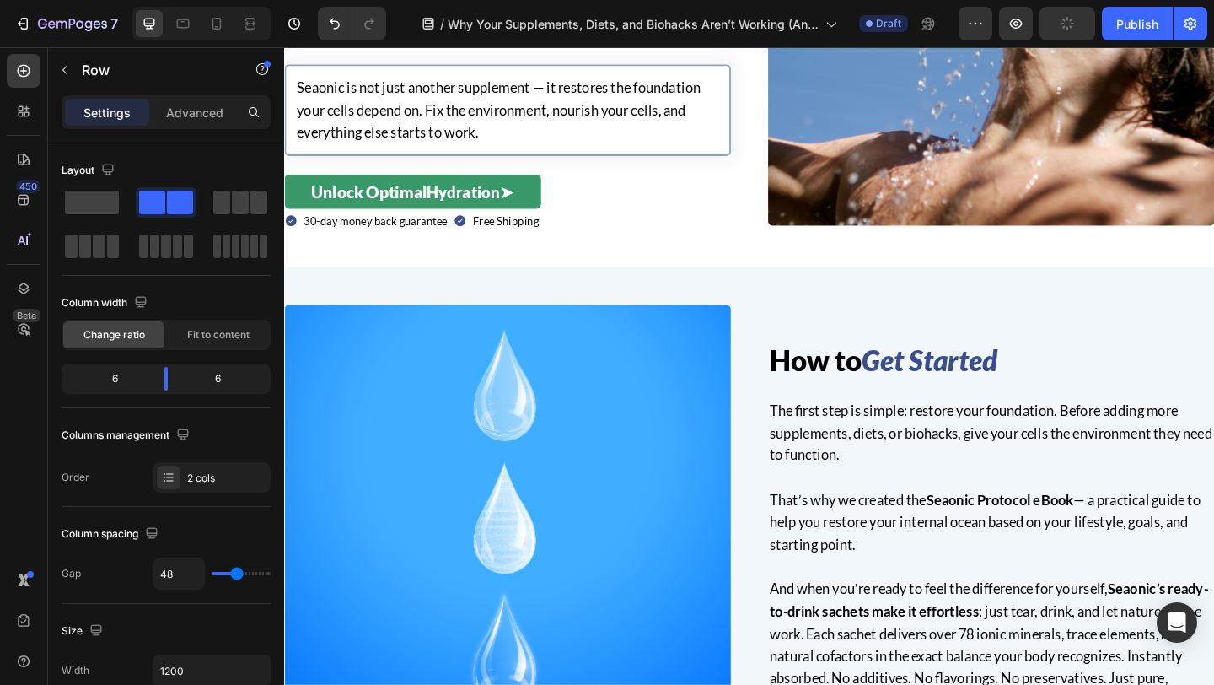
scroll to position [2873, 0]
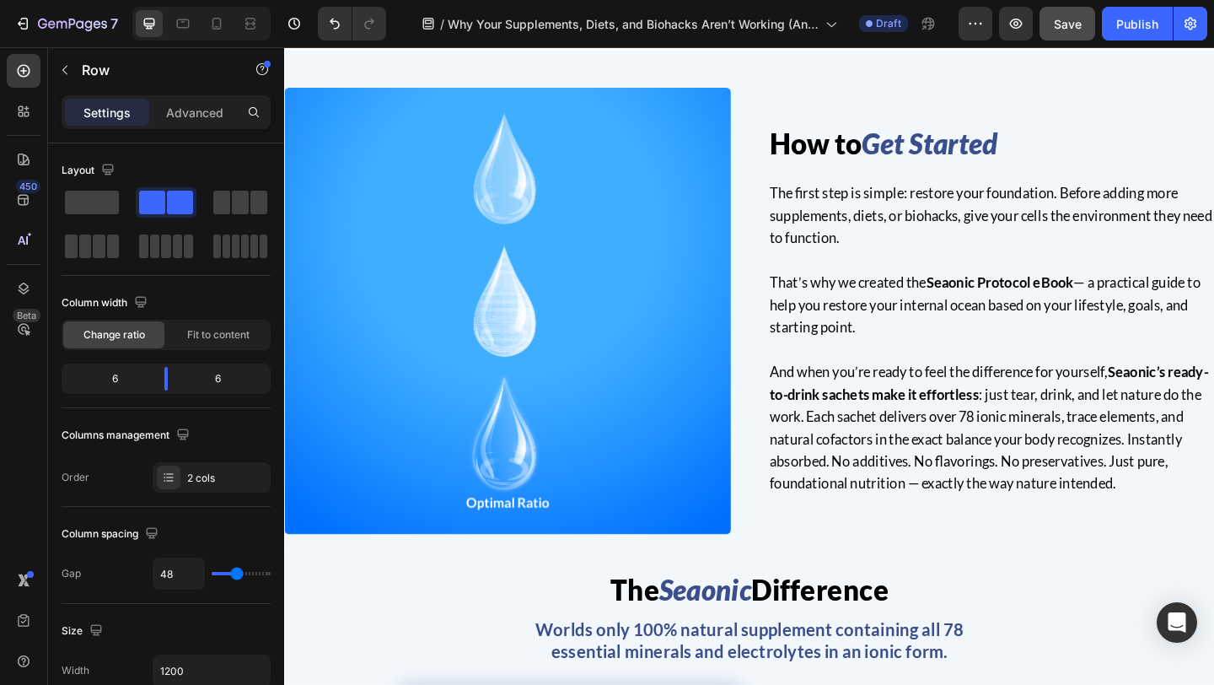
click at [793, 202] on div "How to Get Started Heading The first step is simple: restore your foundation. B…" at bounding box center [790, 334] width 1012 height 486
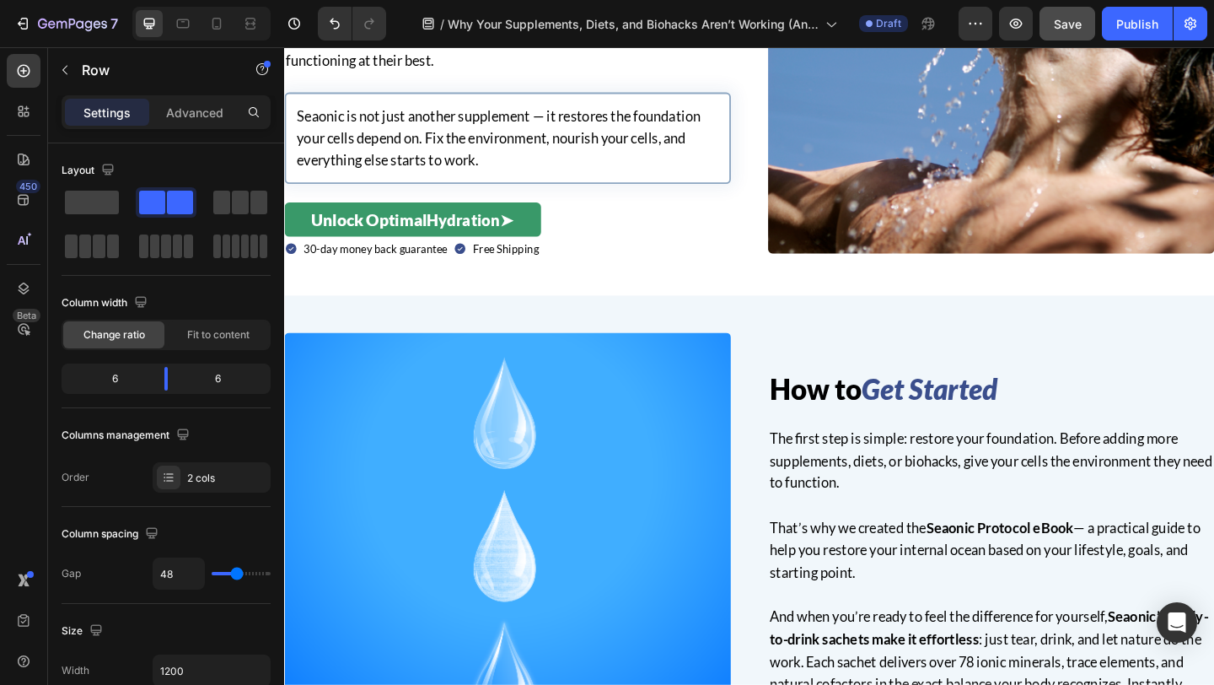
scroll to position [2452, 0]
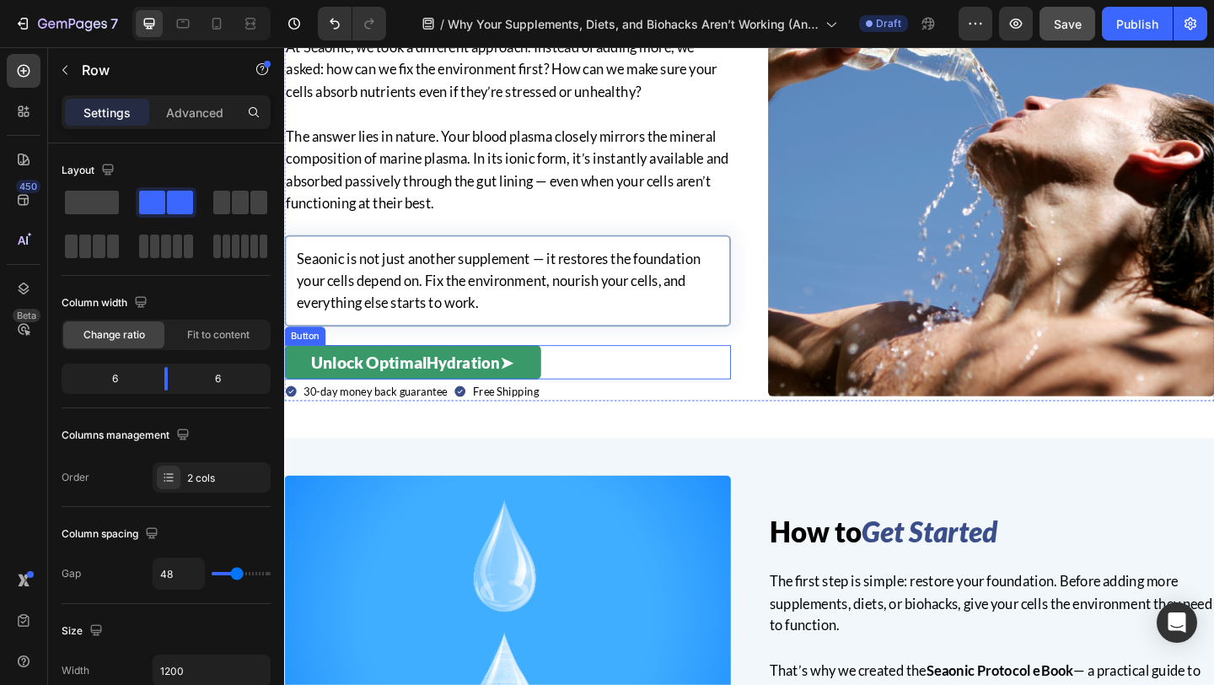
click at [588, 390] on div "Unlock Optimal Hydration ➤ Button" at bounding box center [527, 389] width 486 height 37
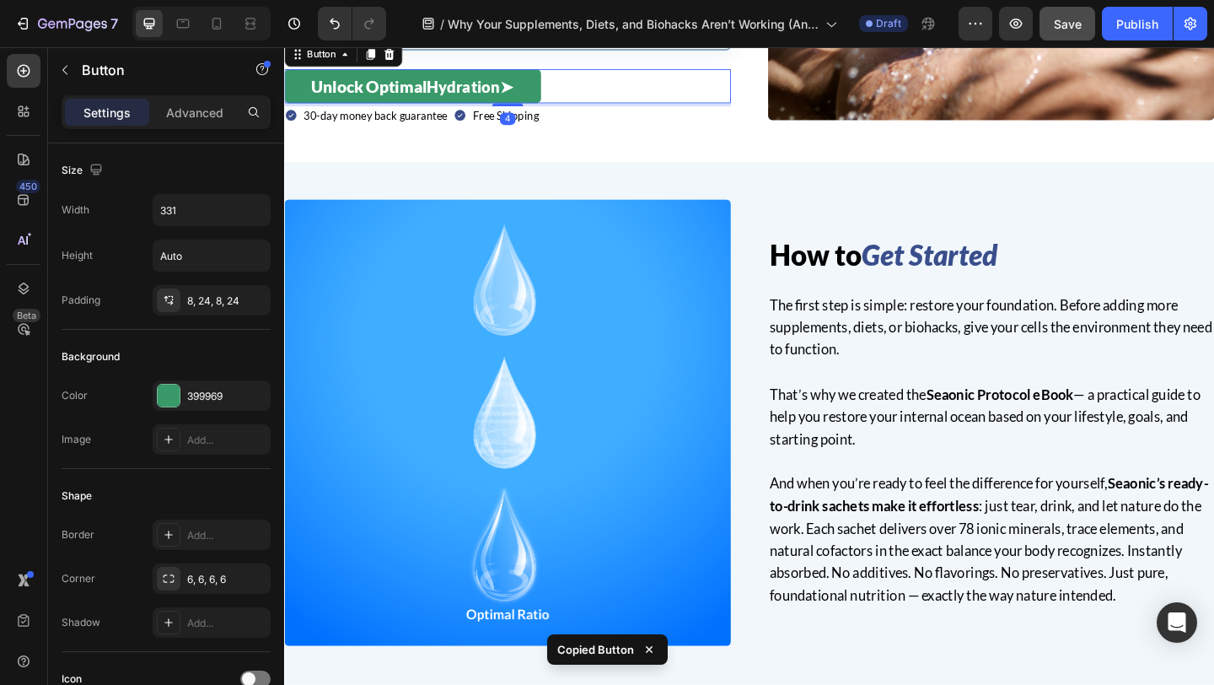
scroll to position [2833, 0]
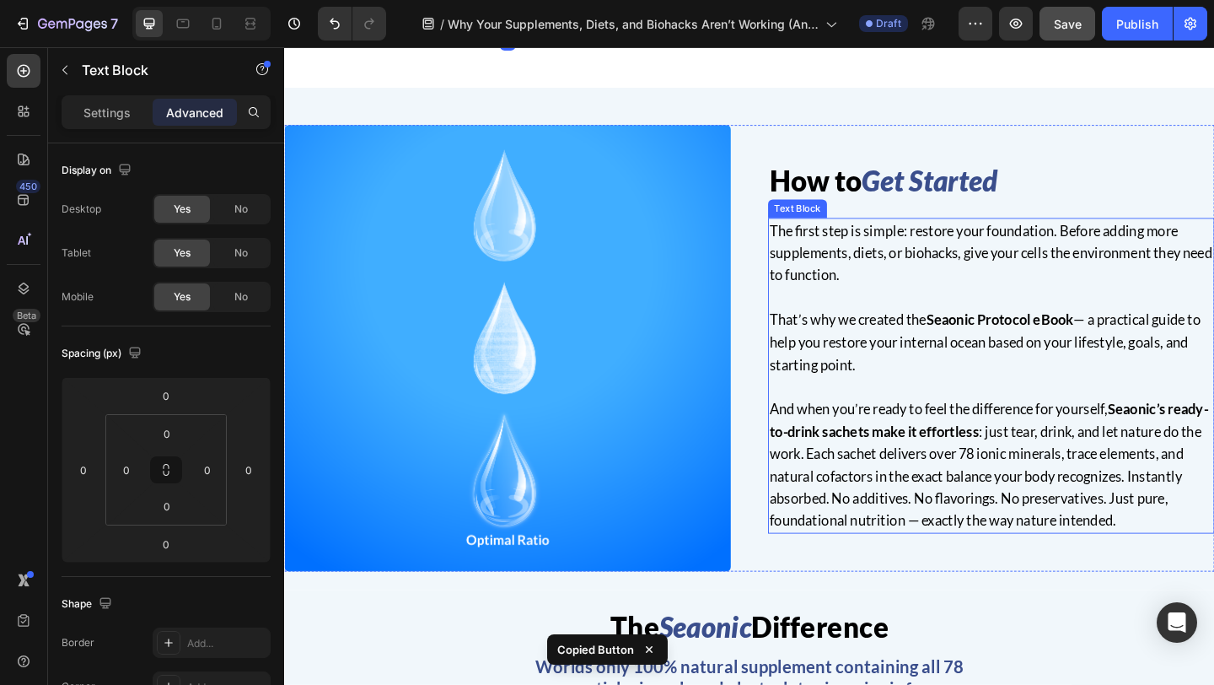
click at [982, 550] on p "And when you’re ready to feel the difference for yourself, Seaonic’s ready-to-d…" at bounding box center [1053, 501] width 482 height 146
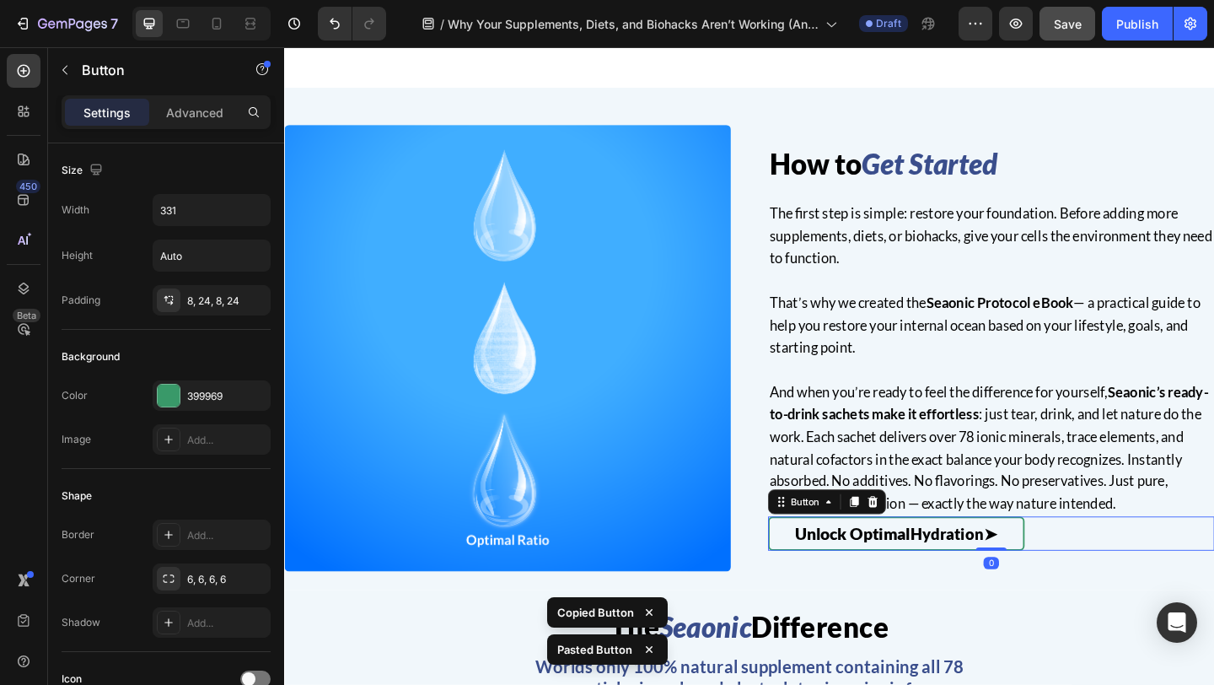
drag, startPoint x: 1055, startPoint y: 593, endPoint x: 1055, endPoint y: 557, distance: 35.4
click at [1055, 557] on div "Unlock Optimal Hydration ➤ Button 0" at bounding box center [1053, 575] width 486 height 37
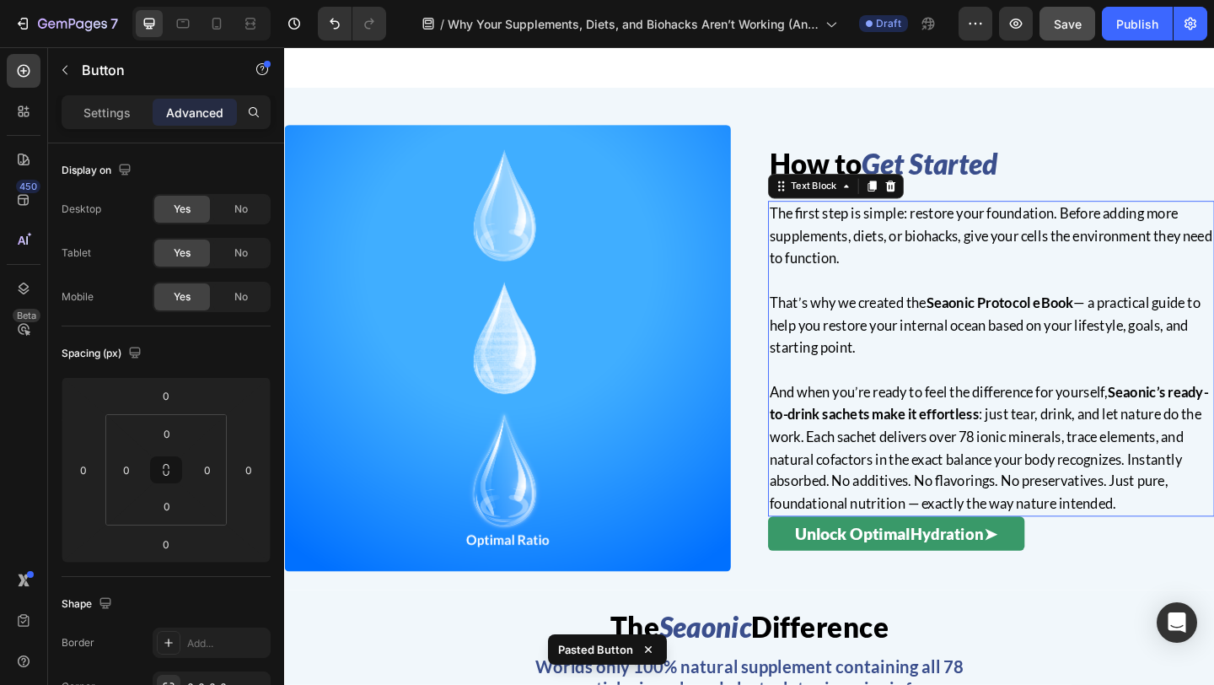
click at [1000, 405] on p at bounding box center [1053, 397] width 482 height 24
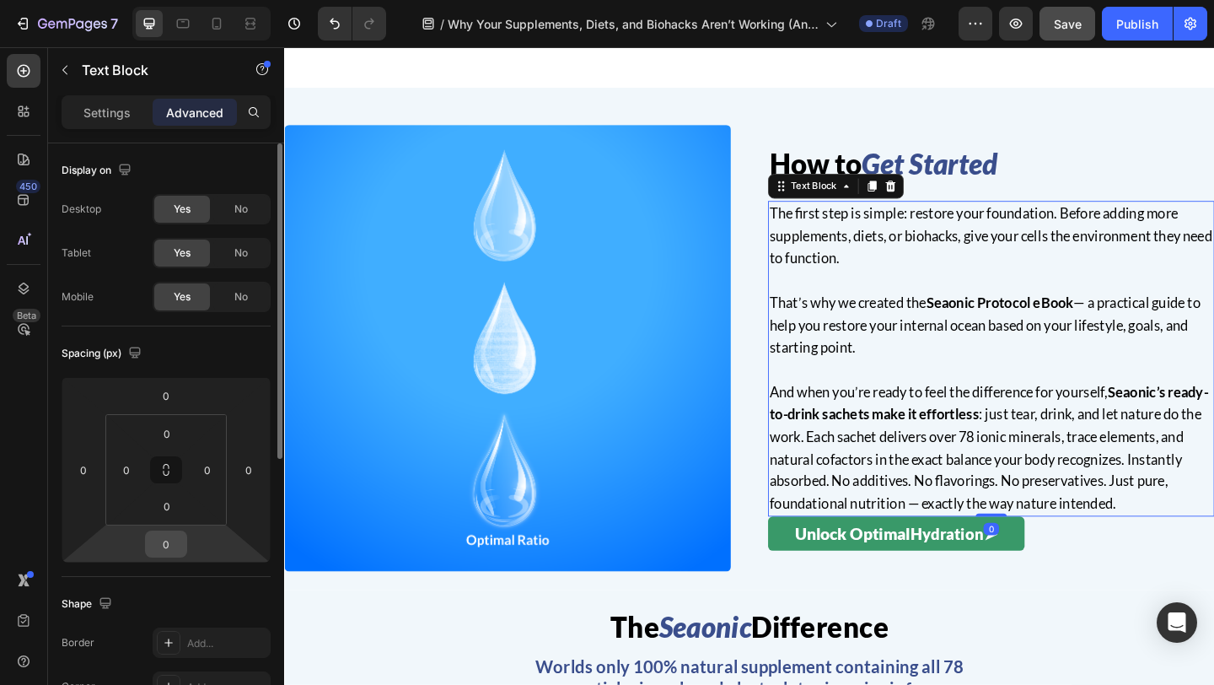
click at [178, 545] on input "0" at bounding box center [166, 543] width 34 height 25
type input "24"
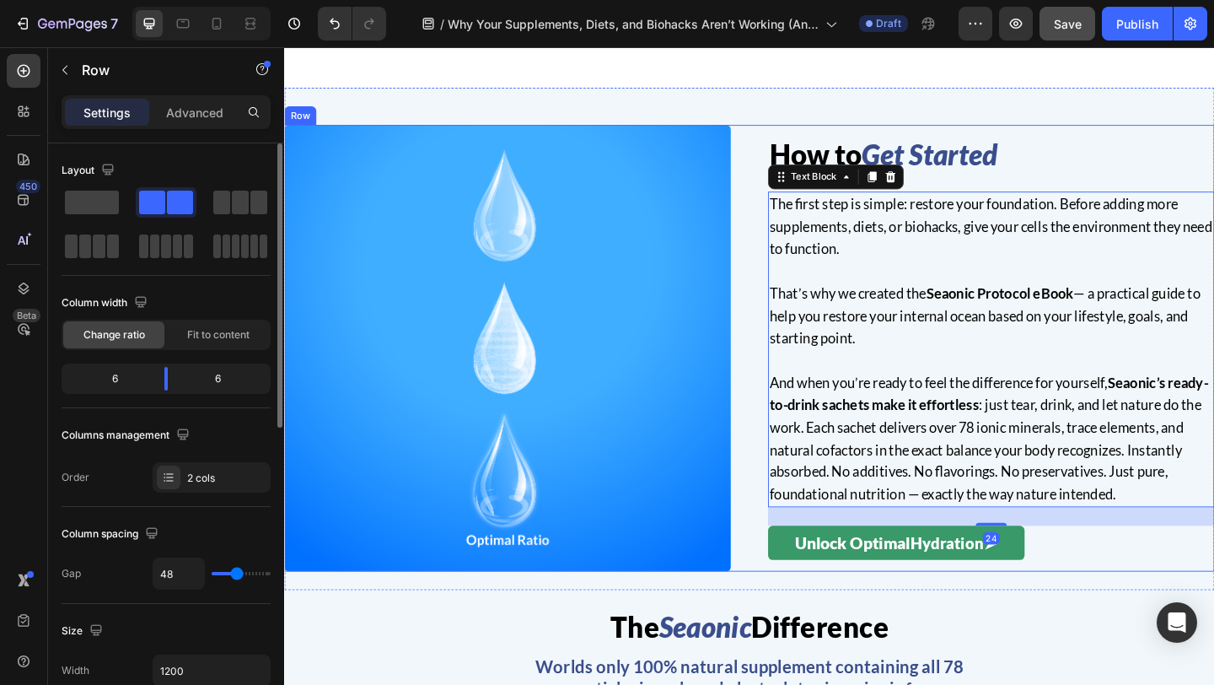
click at [786, 336] on div "How to Get Started Heading The first step is simple: restore your foundation. B…" at bounding box center [790, 375] width 1012 height 486
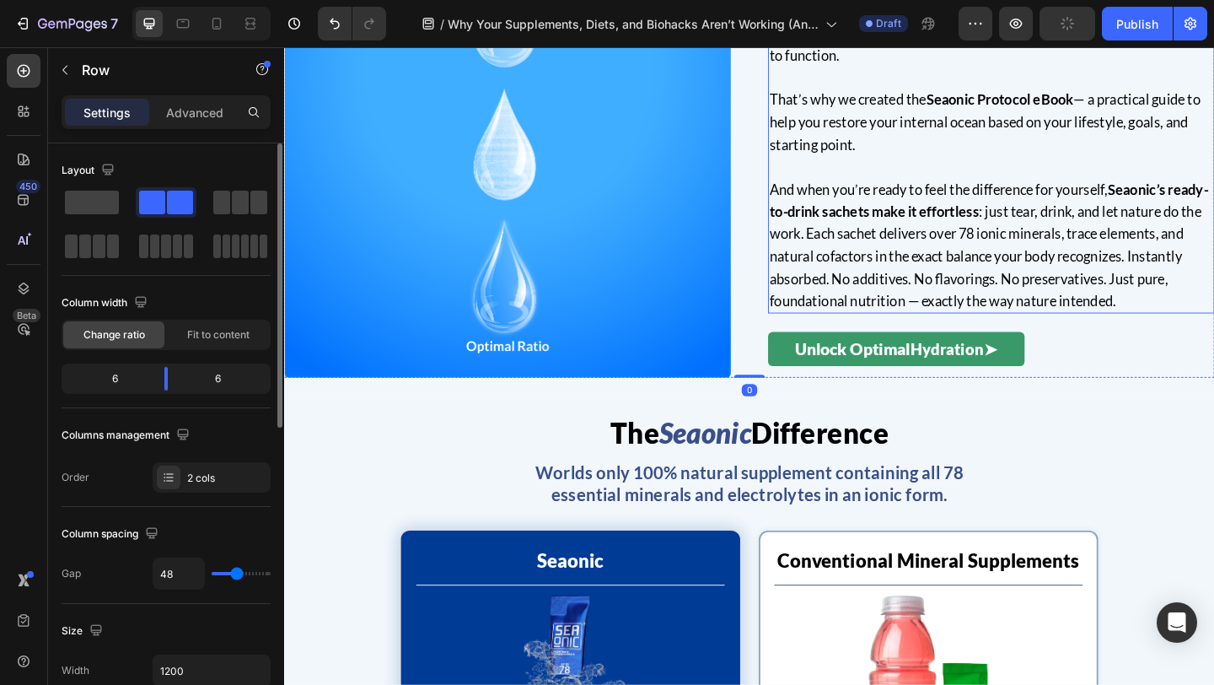
scroll to position [3121, 0]
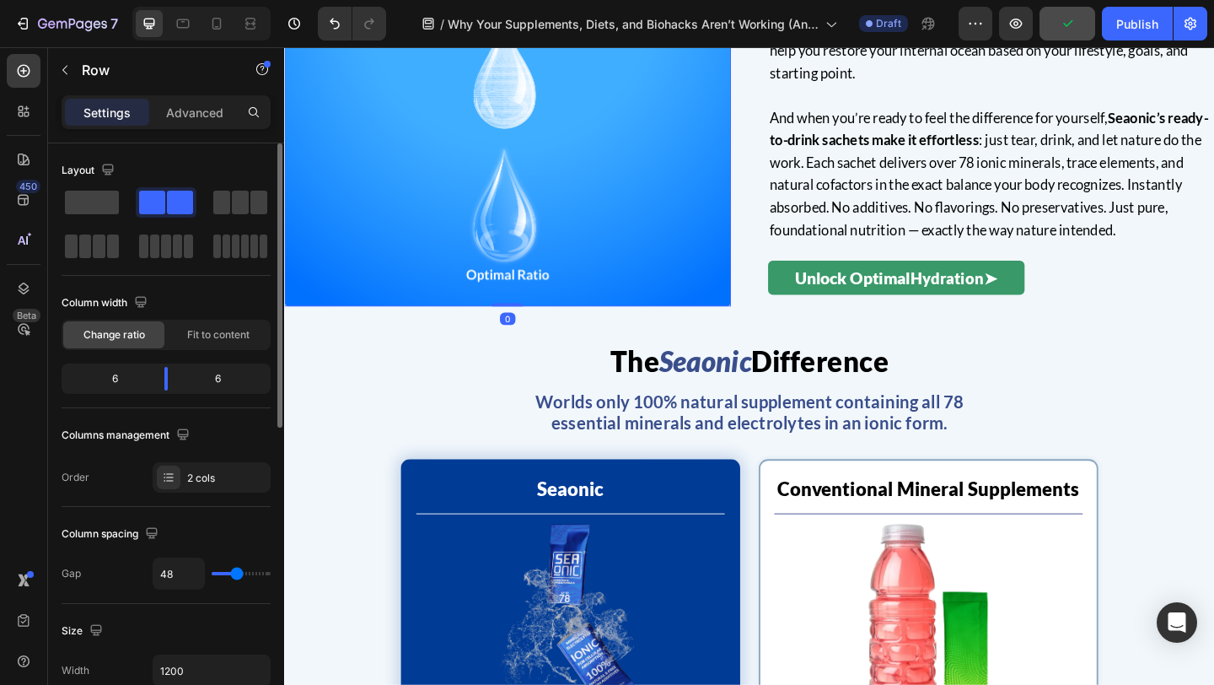
click at [592, 273] on img at bounding box center [527, 86] width 486 height 486
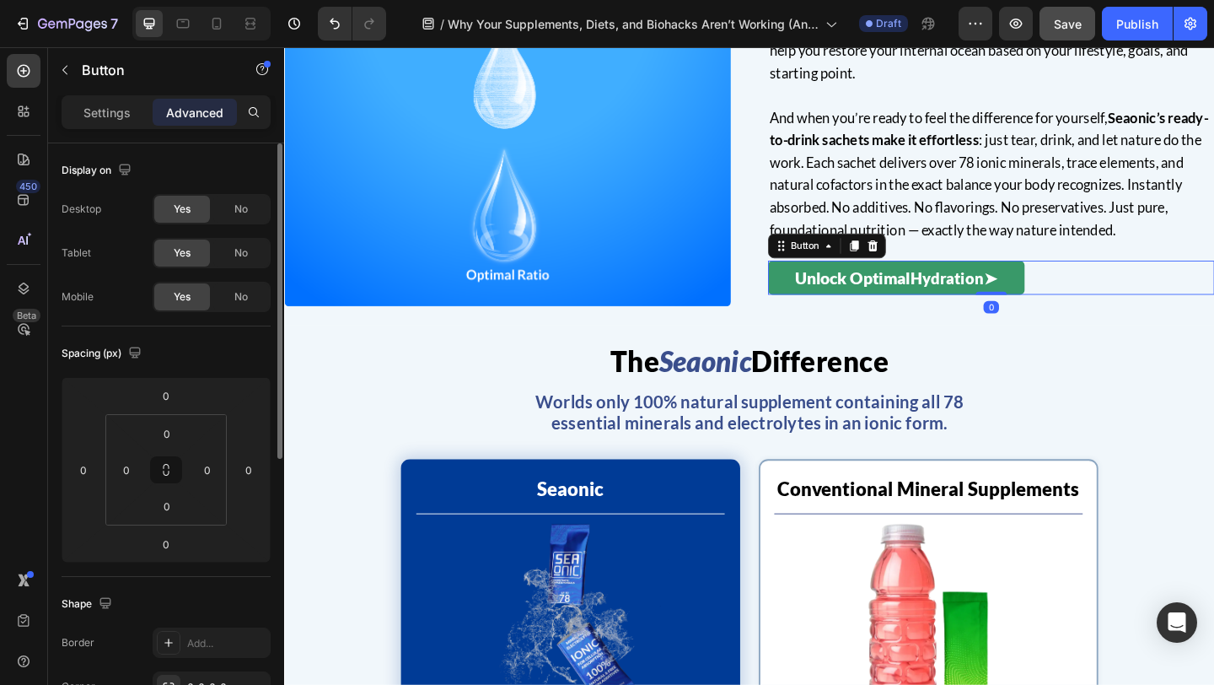
click at [1105, 297] on div "Unlock Optimal Hydration ➤ Button 0" at bounding box center [1053, 297] width 486 height 37
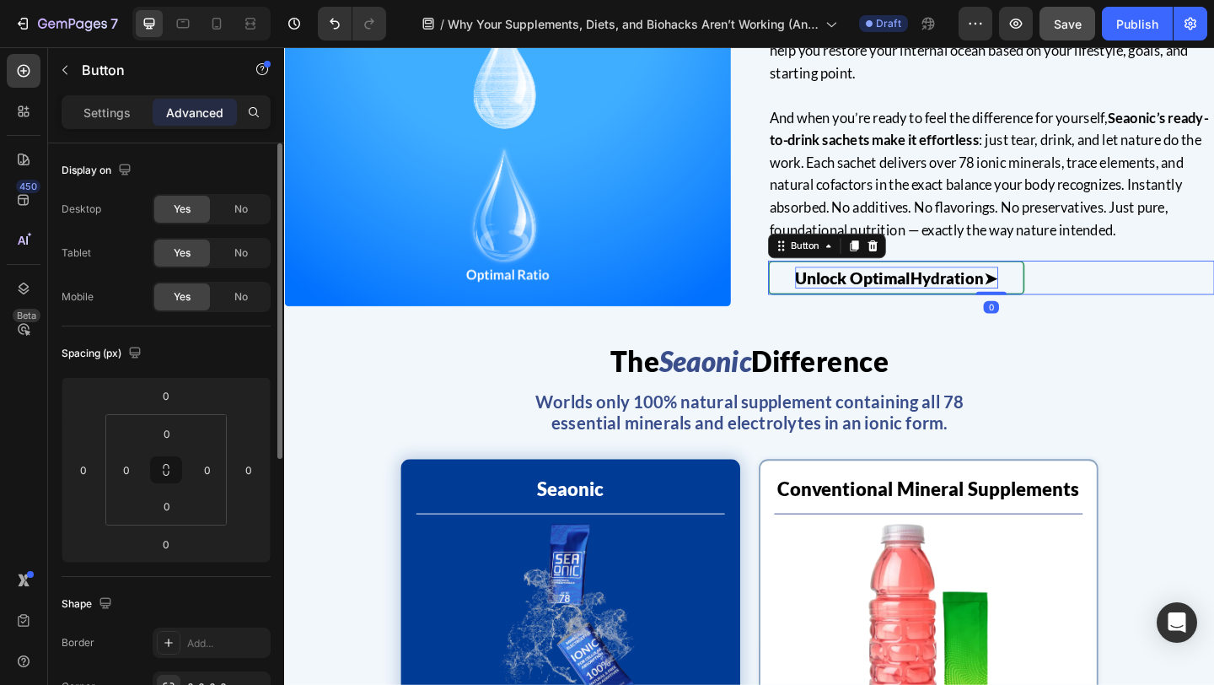
click at [969, 298] on span "Hydration" at bounding box center [1005, 297] width 80 height 20
click at [947, 292] on span "Unlock Optimal" at bounding box center [903, 297] width 126 height 21
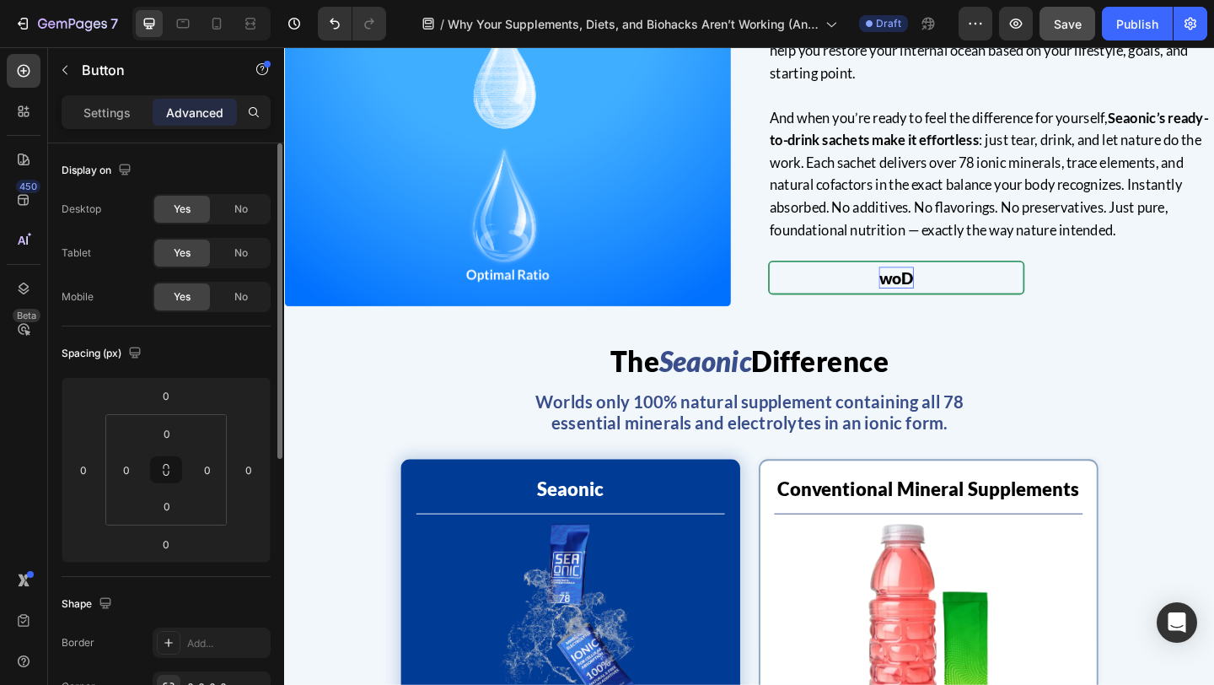
click at [960, 297] on span "woD" at bounding box center [950, 297] width 38 height 21
click at [1022, 293] on span "Hydration" at bounding box center [1005, 297] width 80 height 20
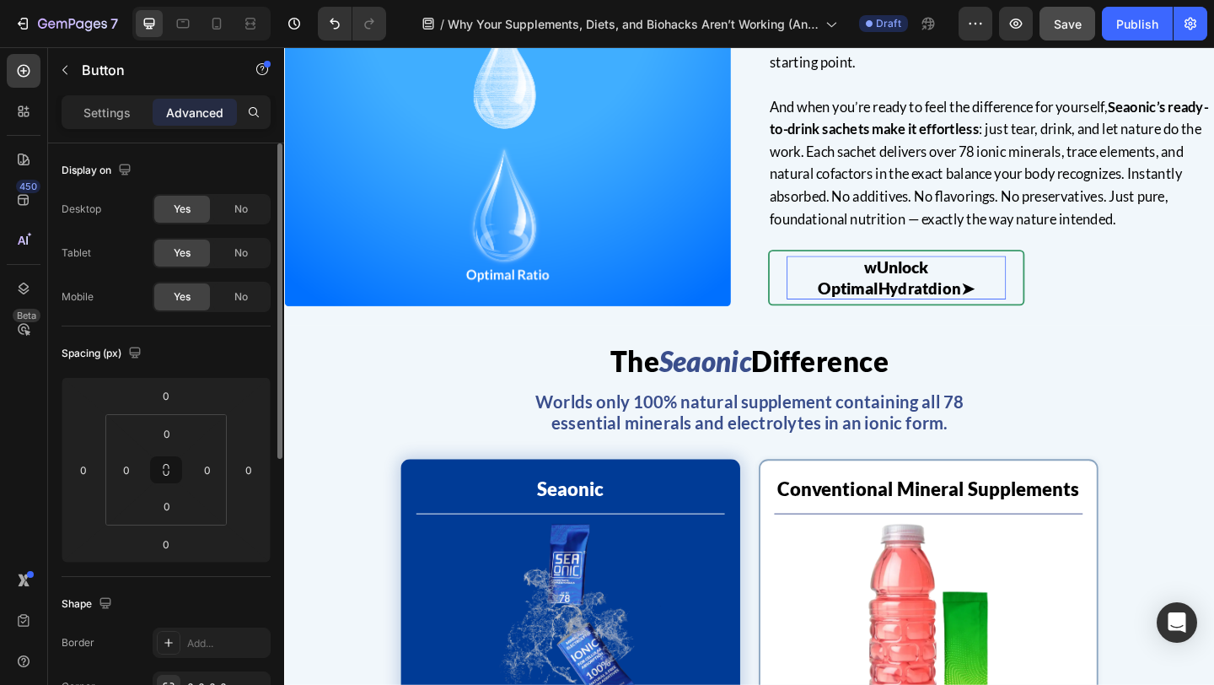
scroll to position [3109, 0]
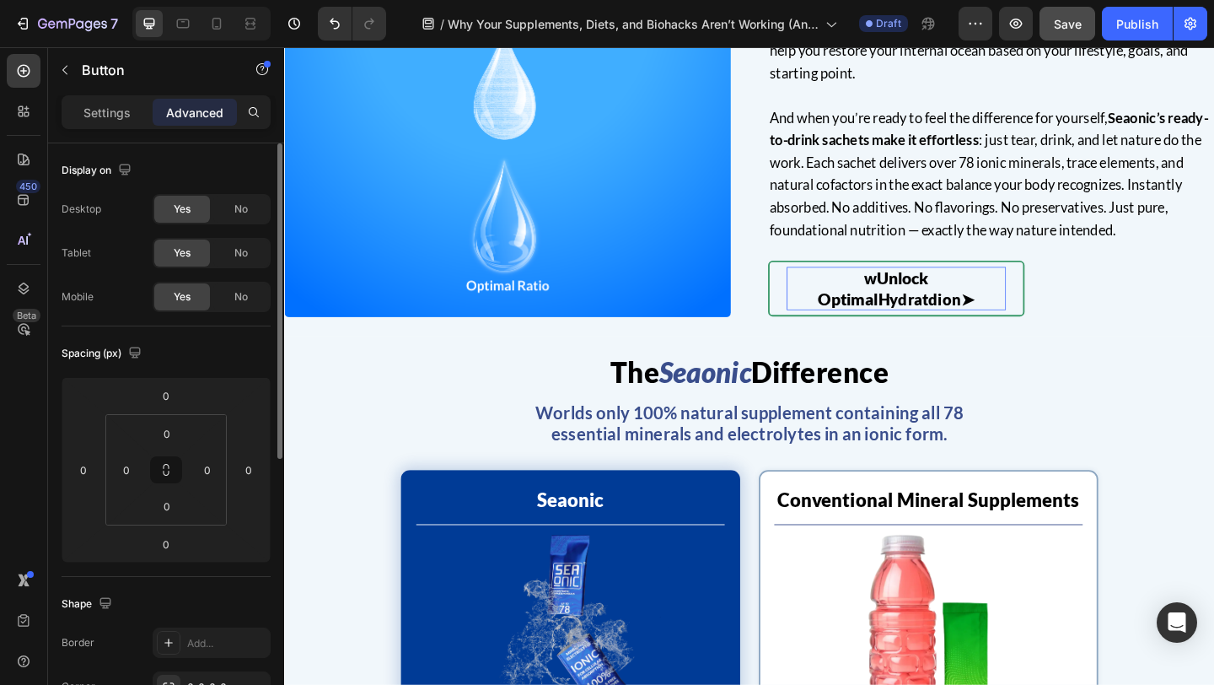
click at [1213, 320] on div "w Unlock Optimal Hydratdion ➤ Button 0" at bounding box center [1053, 309] width 486 height 61
click at [1085, 310] on link "w Unlock Optimal Hydratdion ➤" at bounding box center [949, 309] width 279 height 61
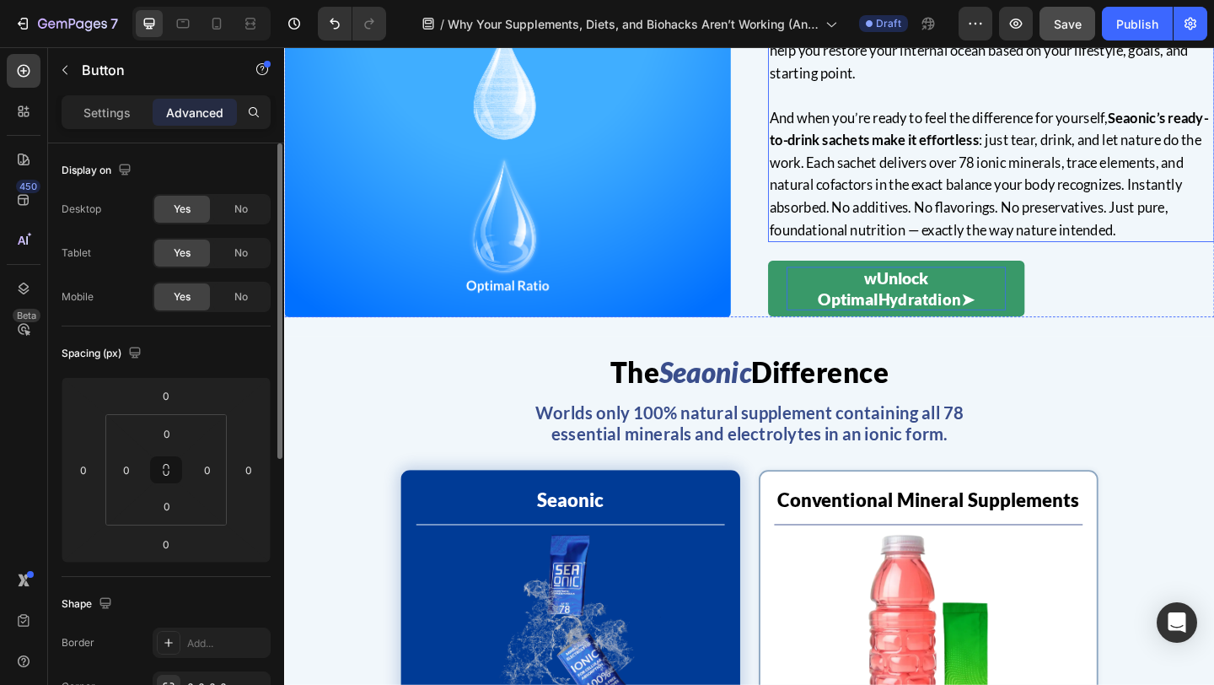
click at [972, 204] on p "And when you’re ready to feel the difference for yourself, Seaonic’s ready-to-d…" at bounding box center [1053, 185] width 482 height 146
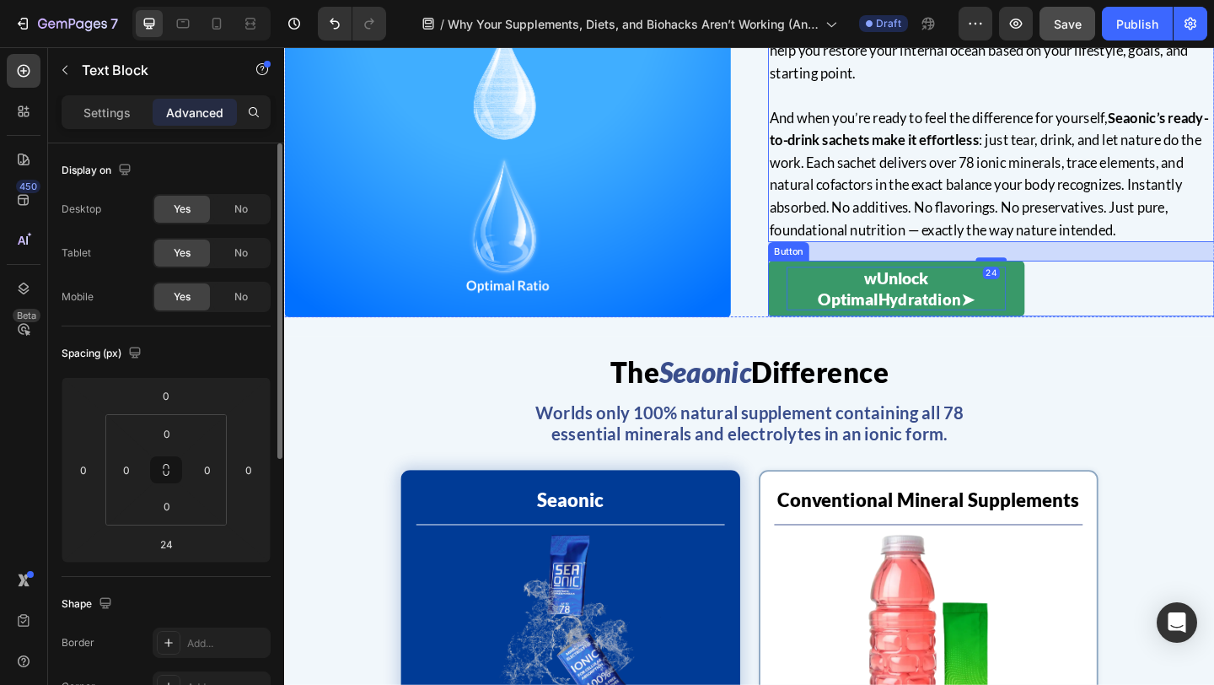
click at [1114, 324] on div "w Unlock Optimal Hydratdion ➤ Button" at bounding box center [1053, 309] width 486 height 61
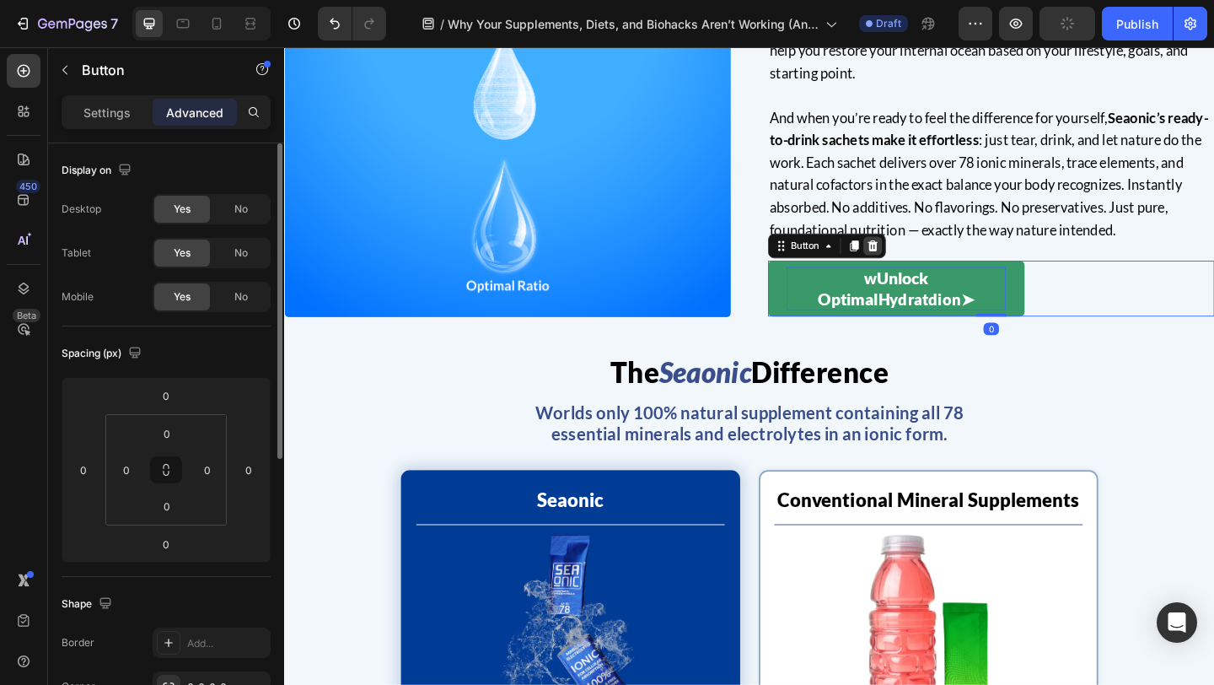
click at [924, 261] on icon at bounding box center [924, 263] width 11 height 12
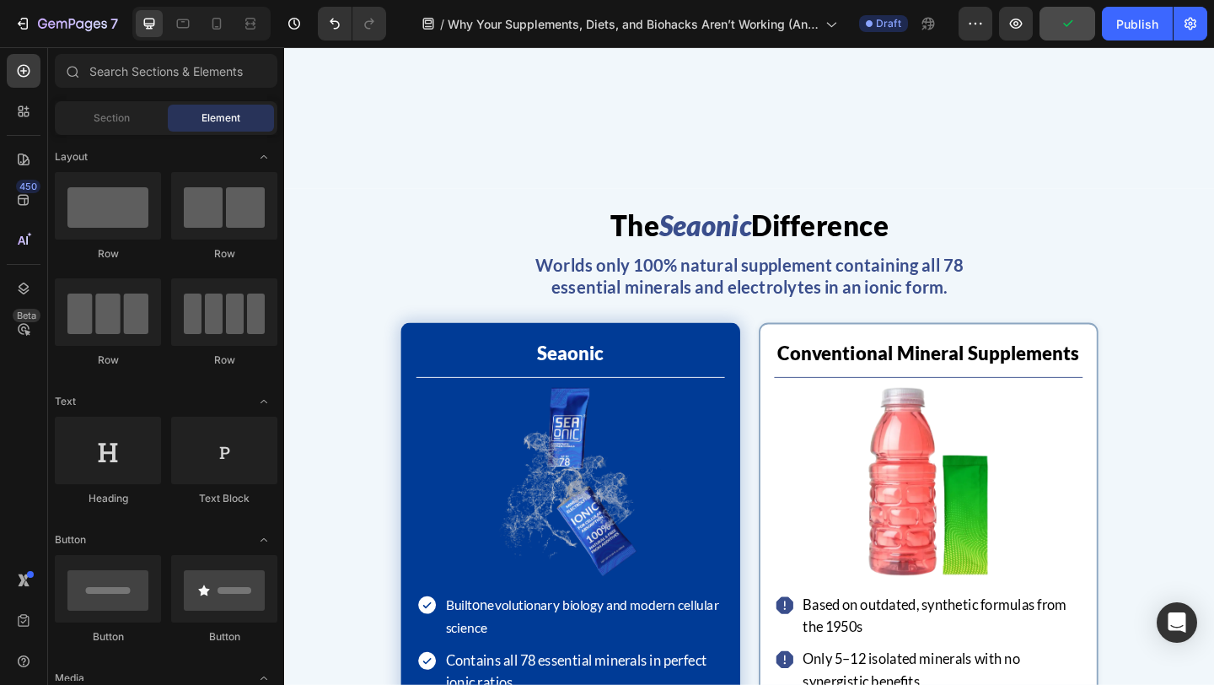
scroll to position [3903, 0]
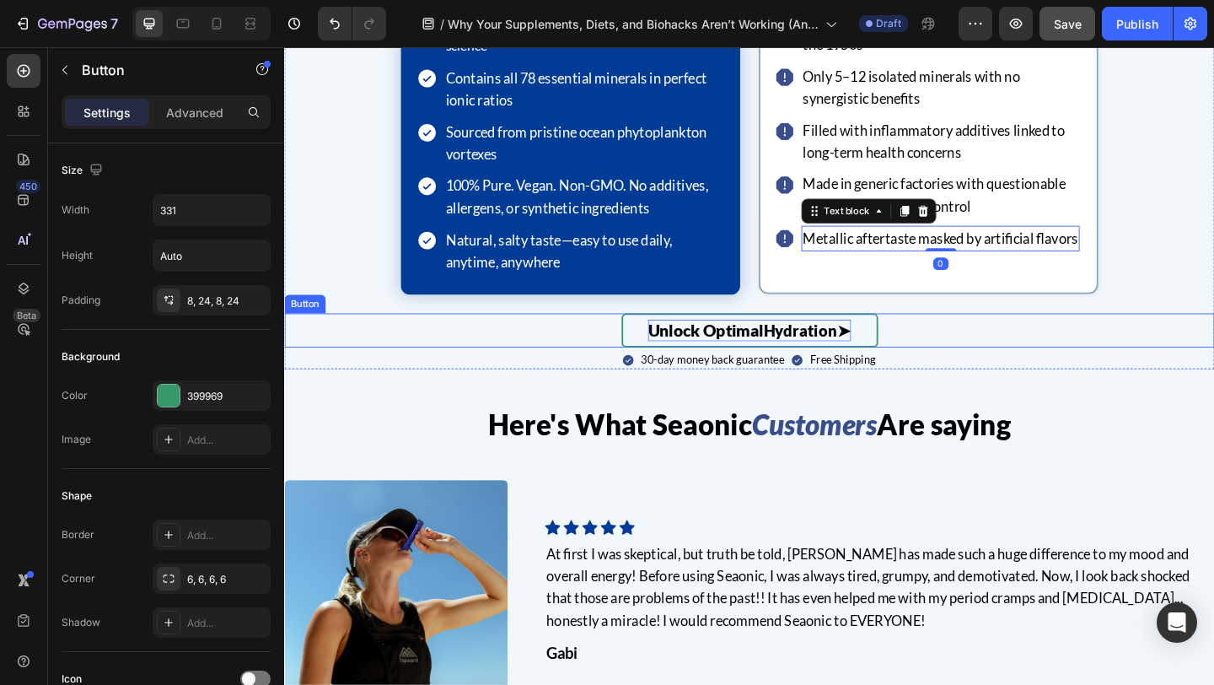
click at [797, 355] on span "Unlock Optimal" at bounding box center [743, 354] width 126 height 21
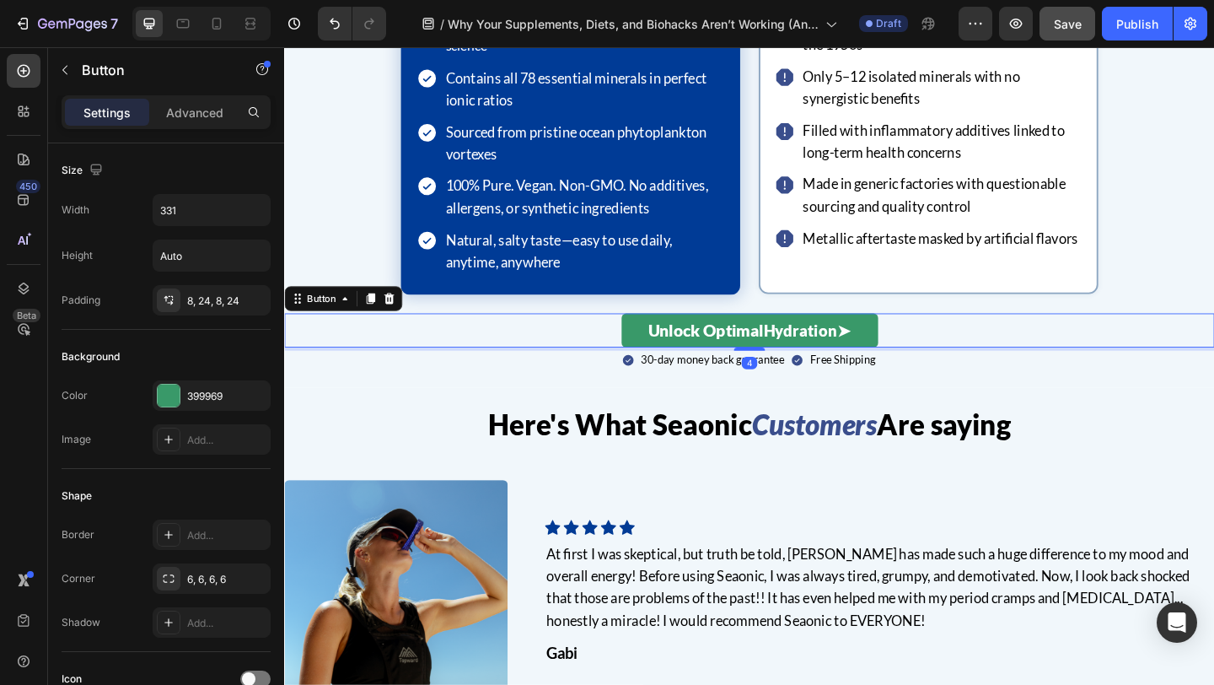
click at [996, 352] on div "Unlock Optimal Hydration ➤ Button 4" at bounding box center [790, 354] width 1012 height 37
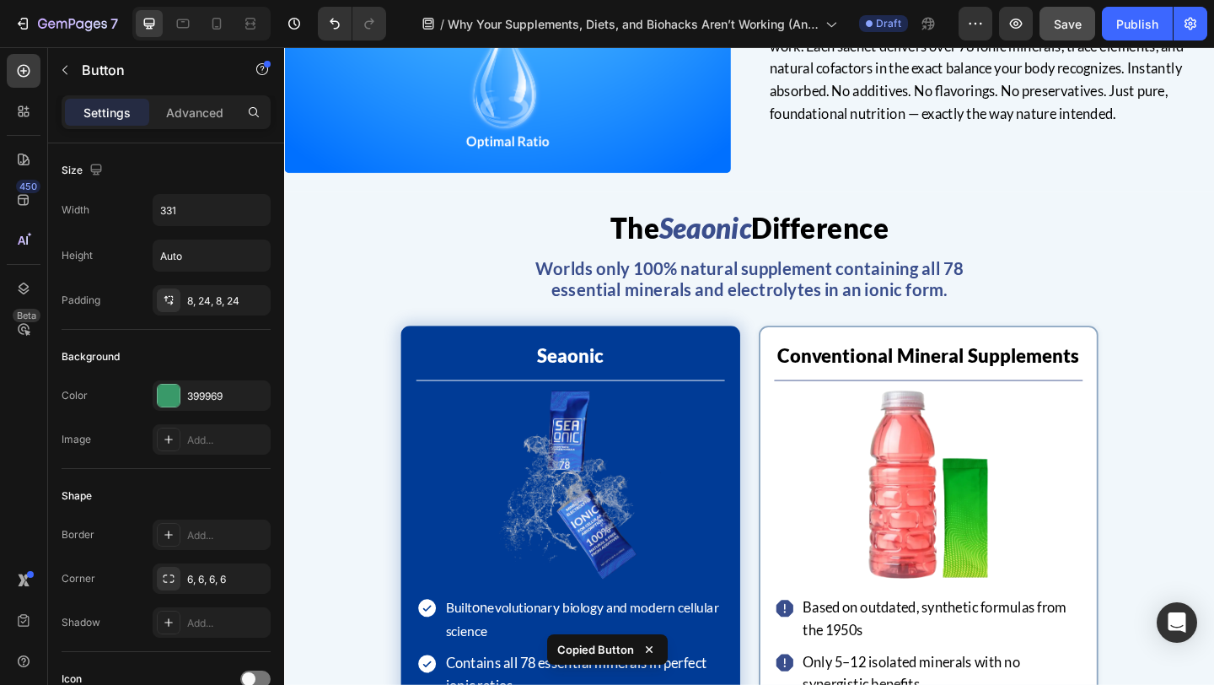
scroll to position [3230, 0]
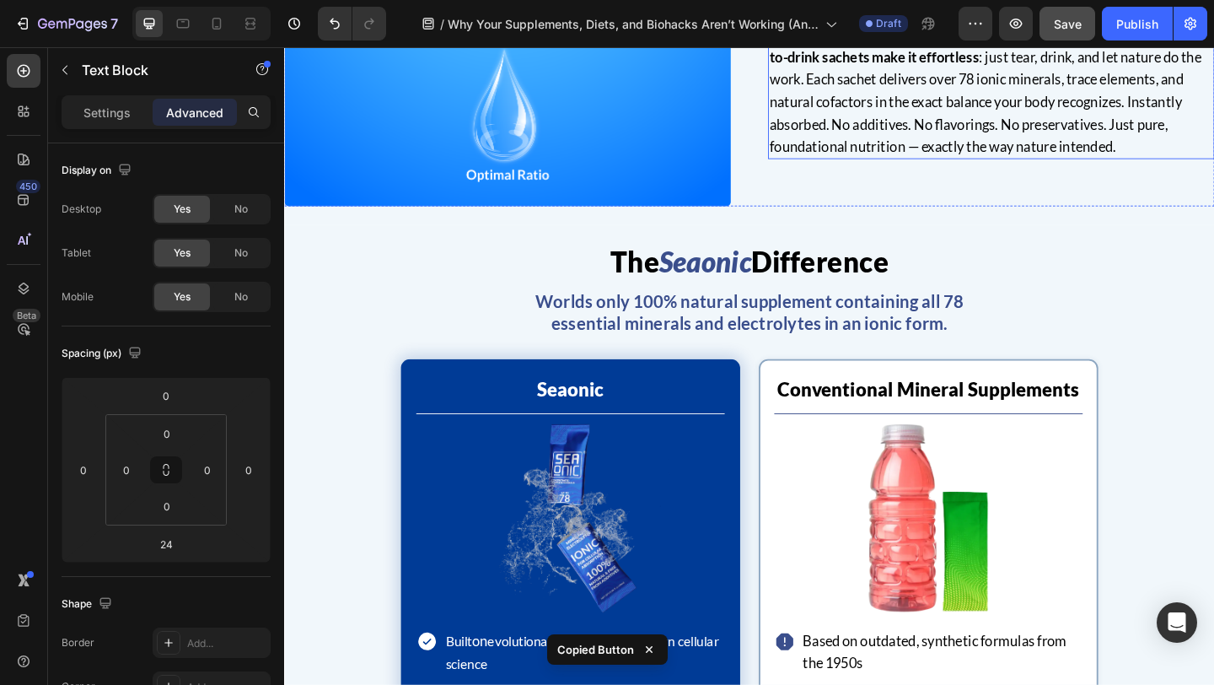
click at [993, 97] on p "And when you’re ready to feel the difference for yourself, Seaonic’s ready-to-d…" at bounding box center [1053, 95] width 482 height 146
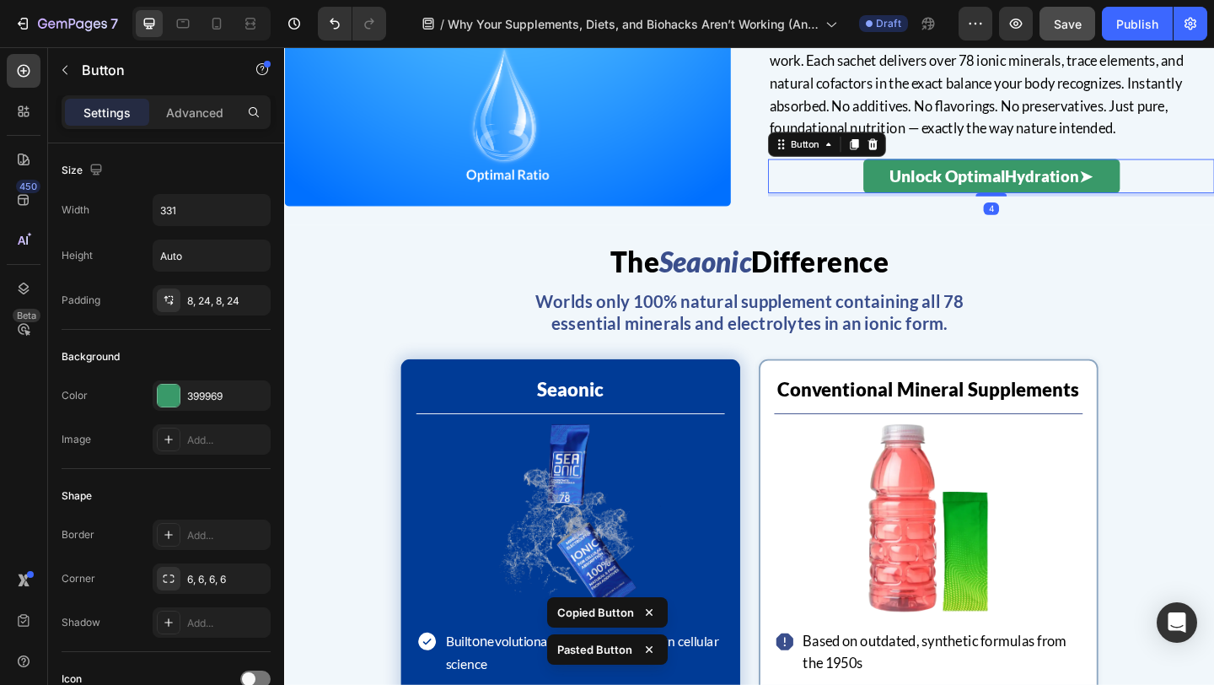
scroll to position [3210, 0]
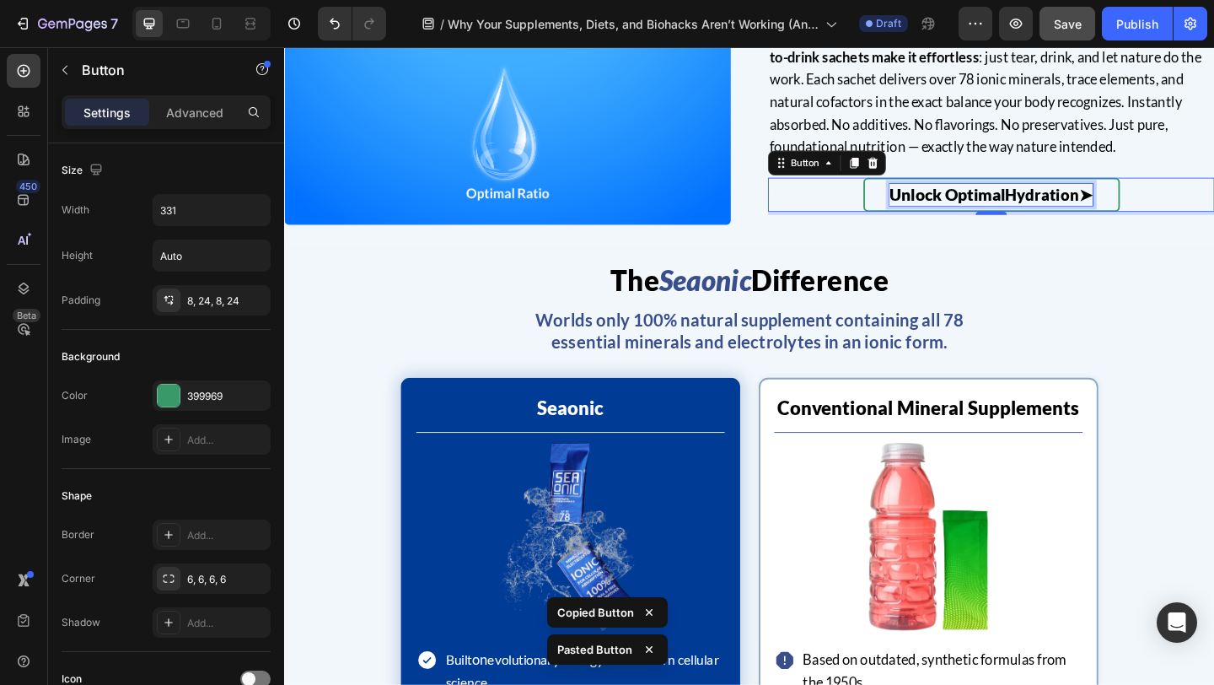
click at [1157, 199] on span "➤" at bounding box center [1155, 206] width 15 height 21
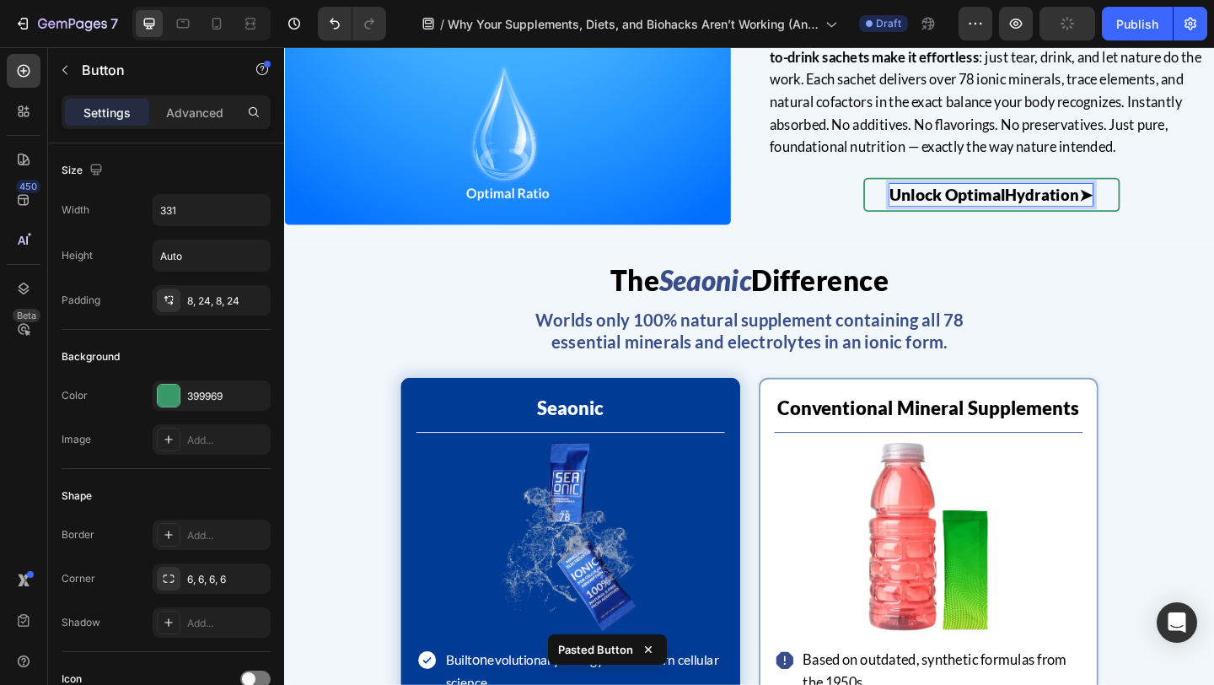
drag, startPoint x: 1163, startPoint y: 207, endPoint x: 1109, endPoint y: 203, distance: 55.0
click at [1109, 203] on p "Unlock Optimal Hydration ➤" at bounding box center [1053, 208] width 221 height 24
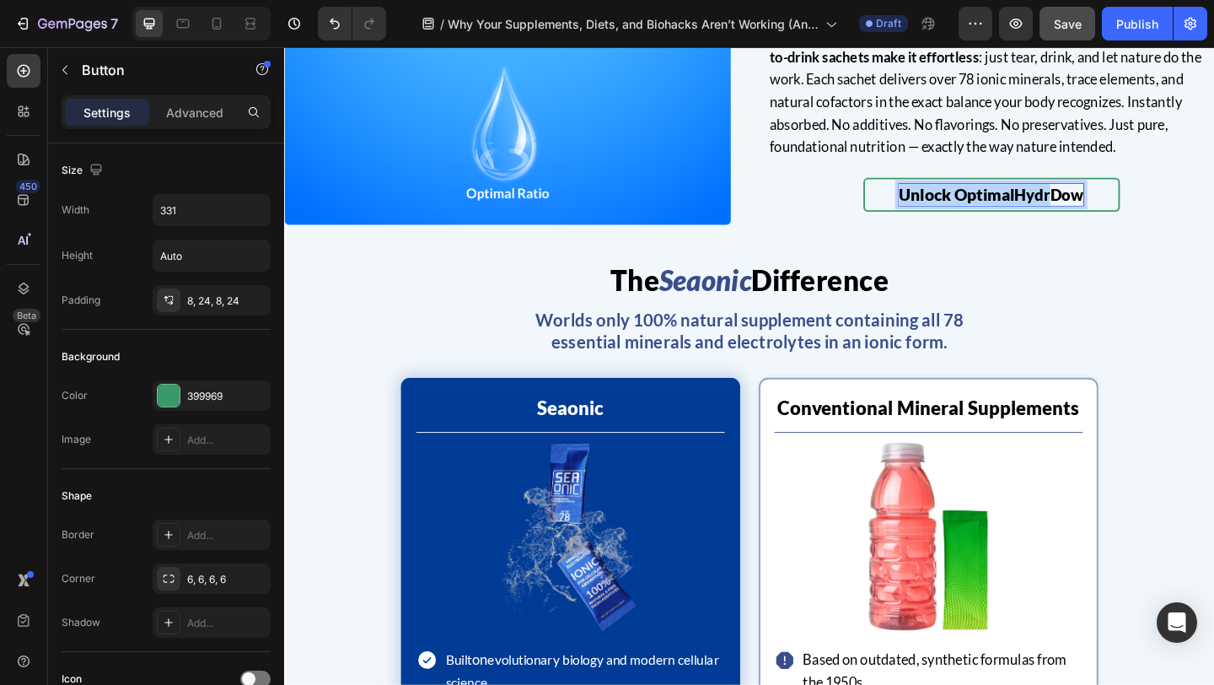
drag, startPoint x: 1117, startPoint y: 210, endPoint x: 950, endPoint y: 195, distance: 167.6
click at [953, 196] on p "Unlock Optimal HydrDow" at bounding box center [1053, 208] width 201 height 24
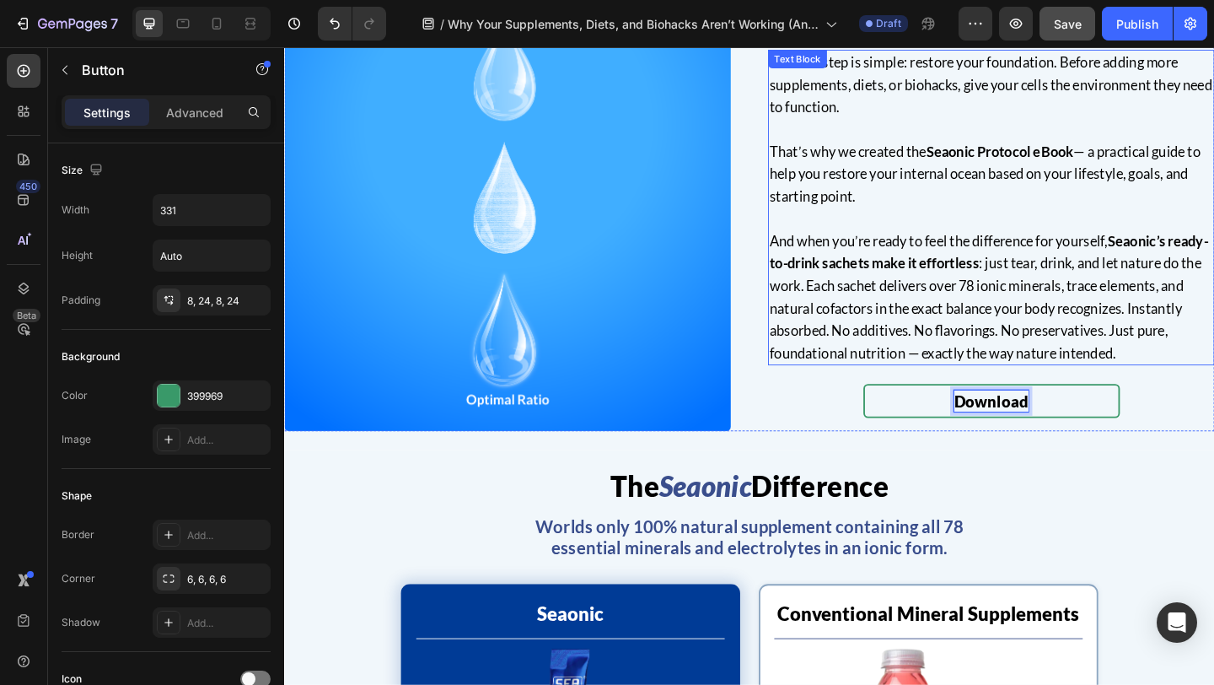
scroll to position [2970, 0]
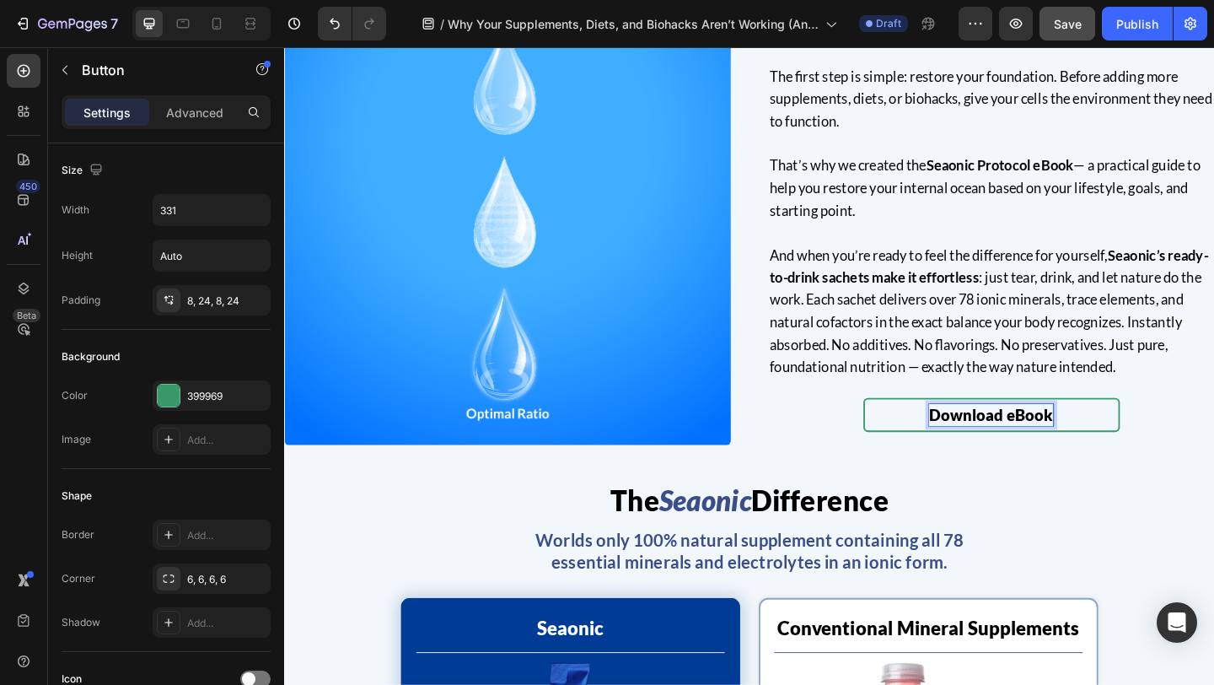
click at [1070, 448] on span "Download eBook" at bounding box center [1053, 447] width 135 height 20
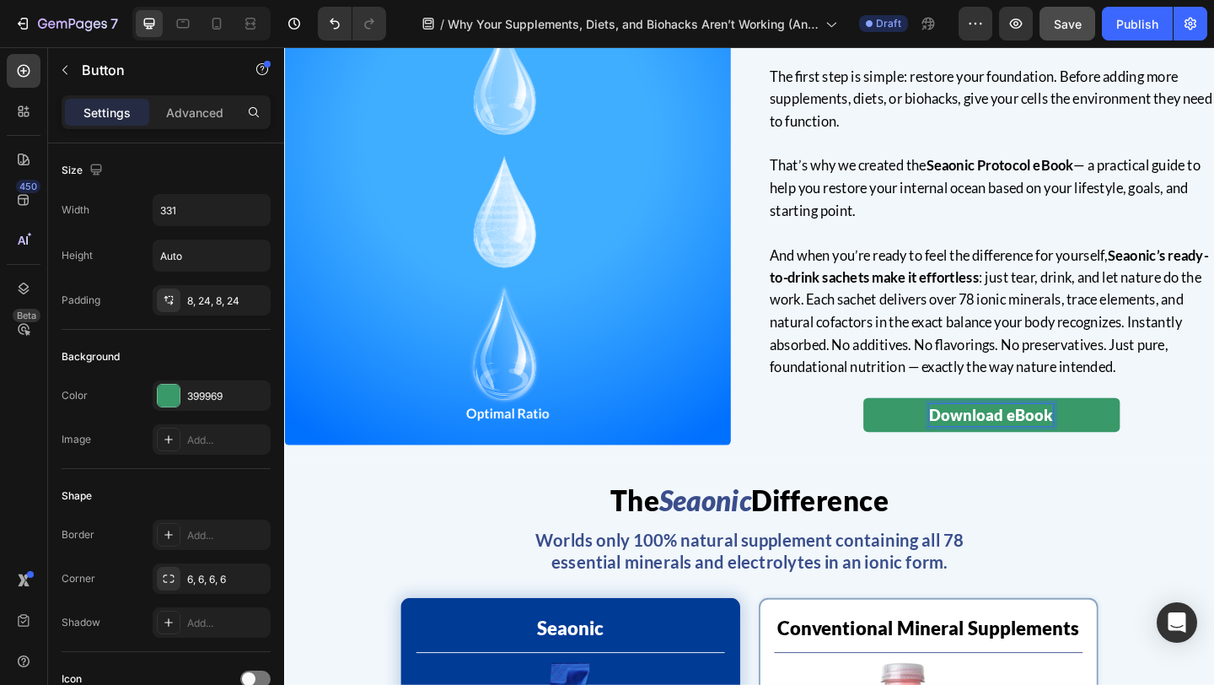
click at [1195, 455] on div "Download eBook Button 4" at bounding box center [1053, 446] width 486 height 37
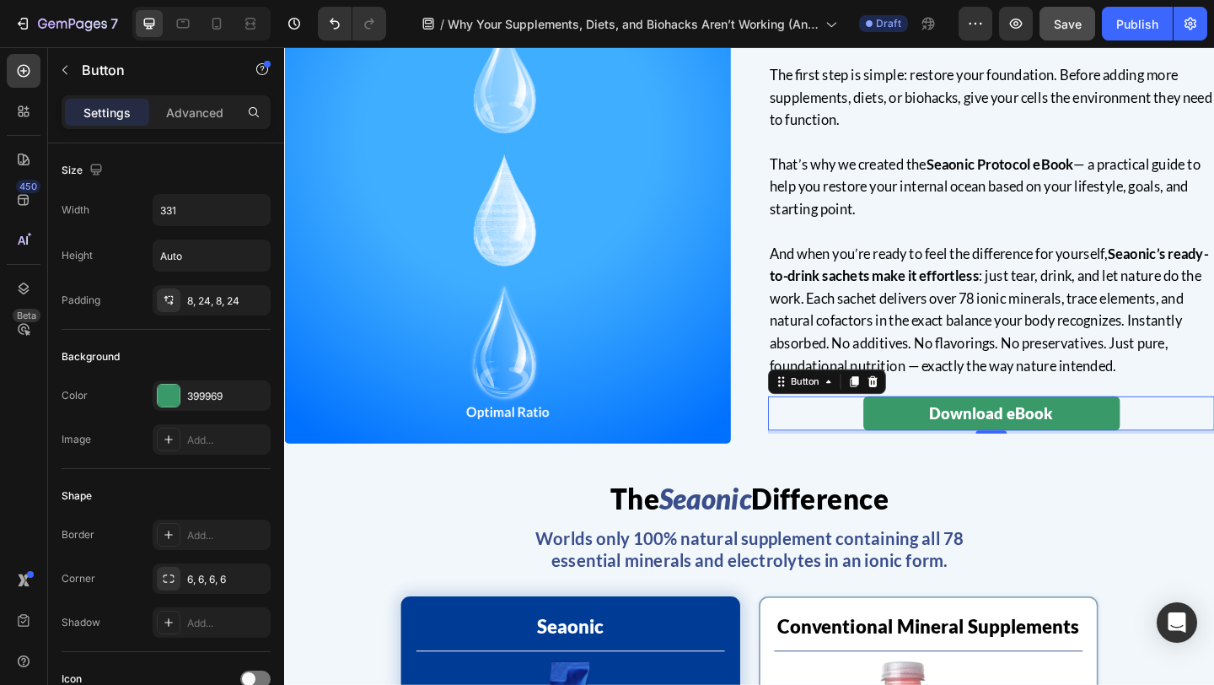
drag, startPoint x: 1056, startPoint y: 466, endPoint x: 1056, endPoint y: 427, distance: 38.8
click at [1056, 427] on div "How to Get Started Heading The first step is simple: restore your foundation. B…" at bounding box center [1053, 235] width 486 height 486
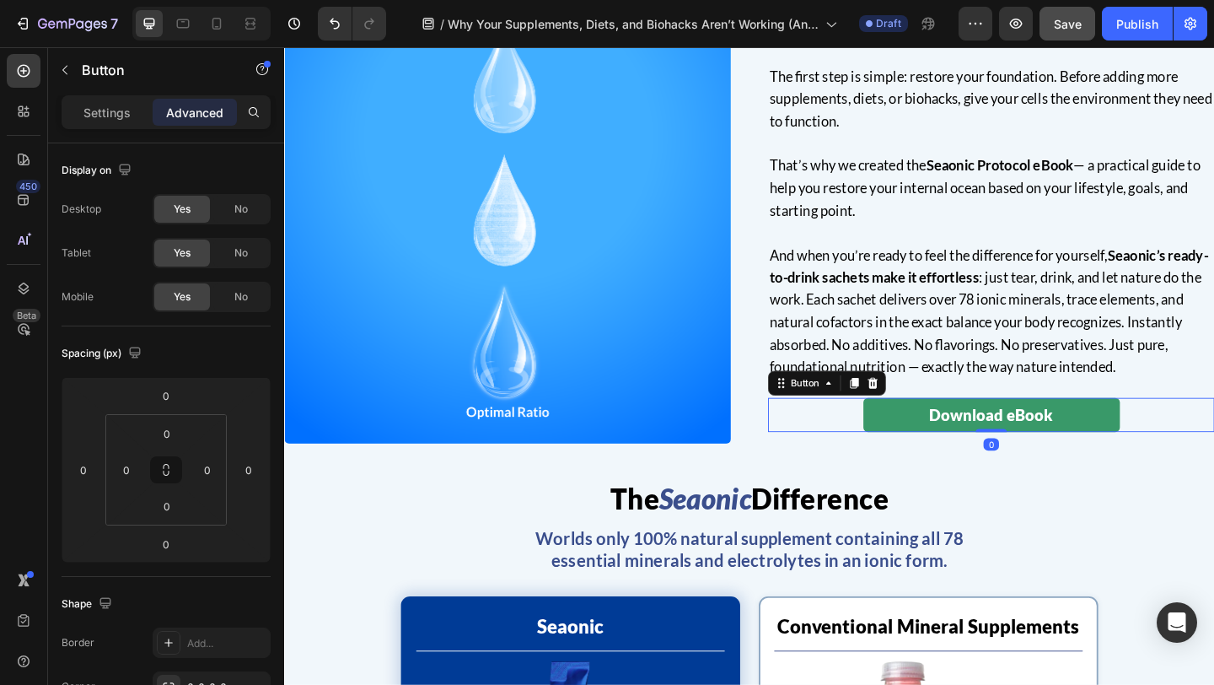
click at [85, 97] on div "Settings Advanced" at bounding box center [166, 112] width 209 height 34
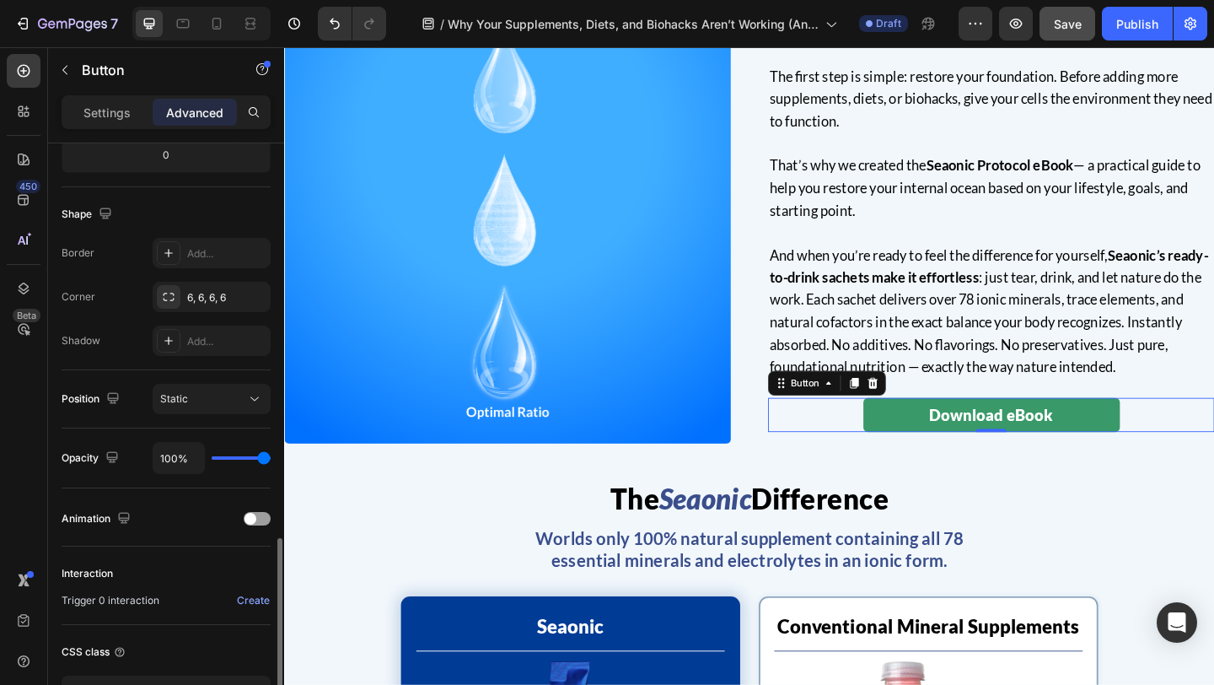
scroll to position [510, 0]
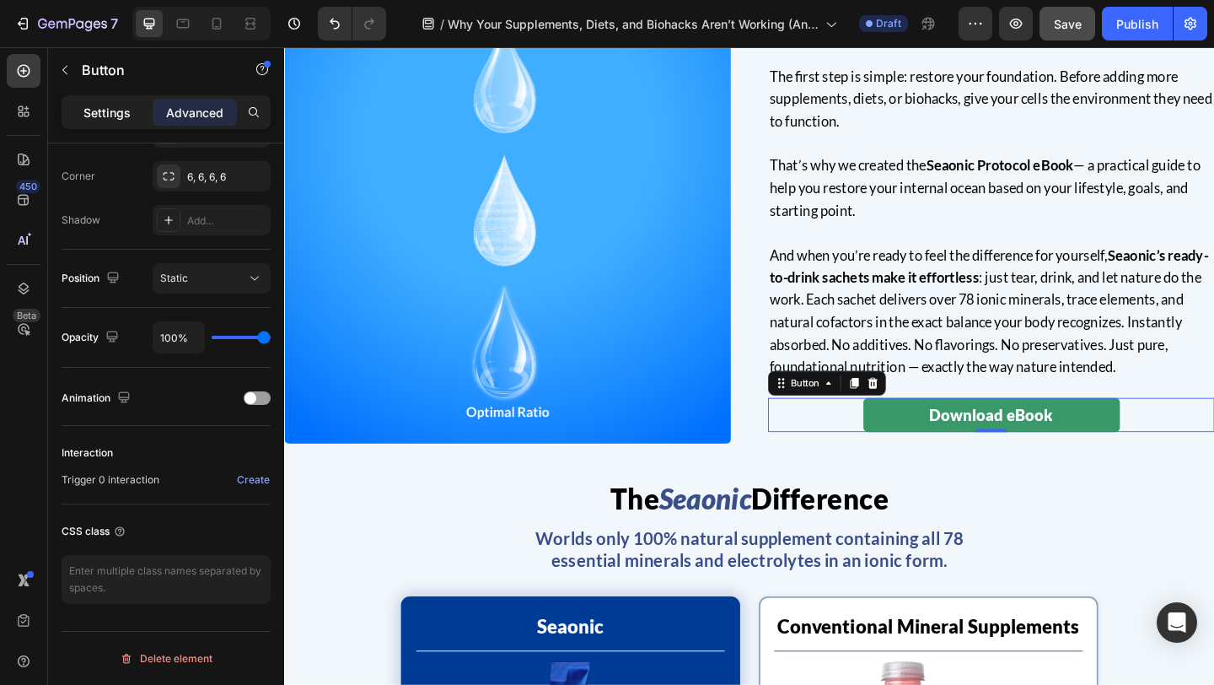
click at [111, 104] on p "Settings" at bounding box center [106, 113] width 47 height 18
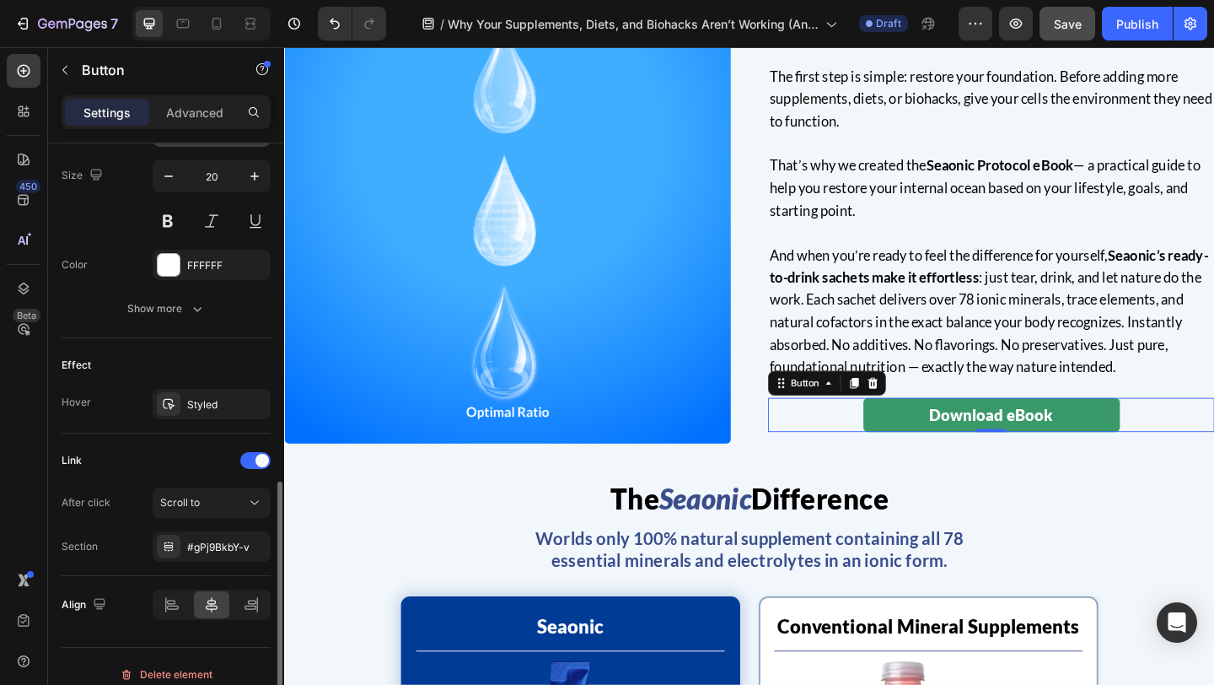
scroll to position [707, 0]
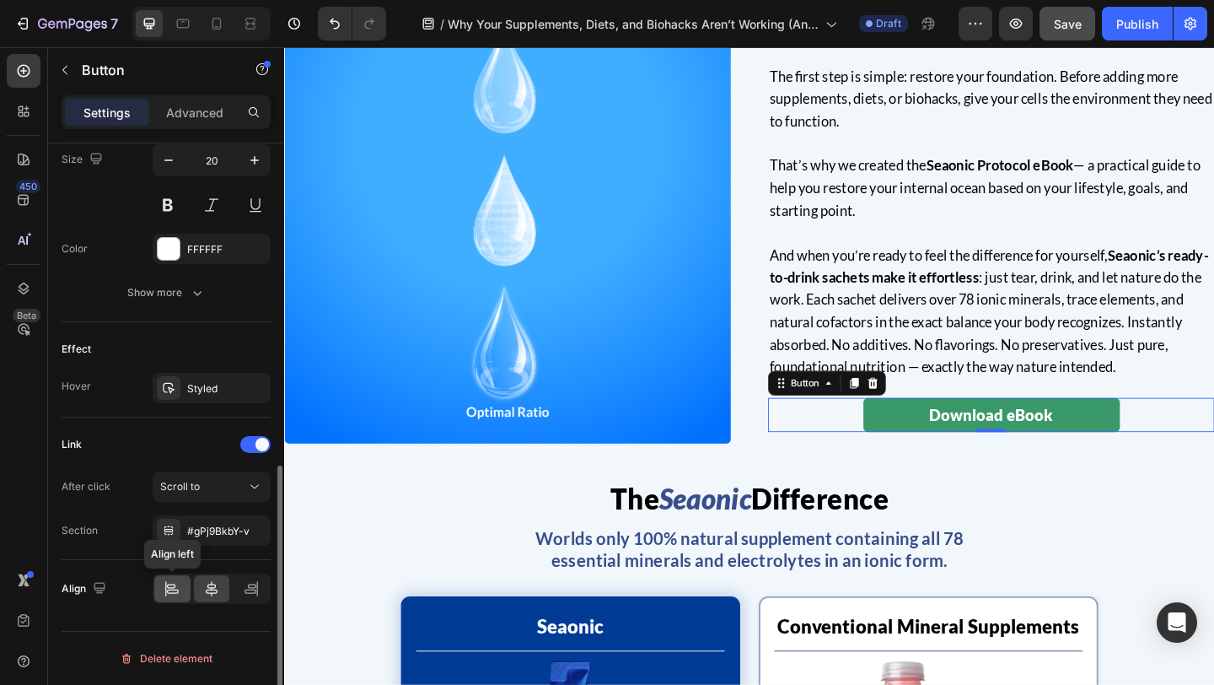
click at [177, 592] on icon at bounding box center [173, 591] width 12 height 4
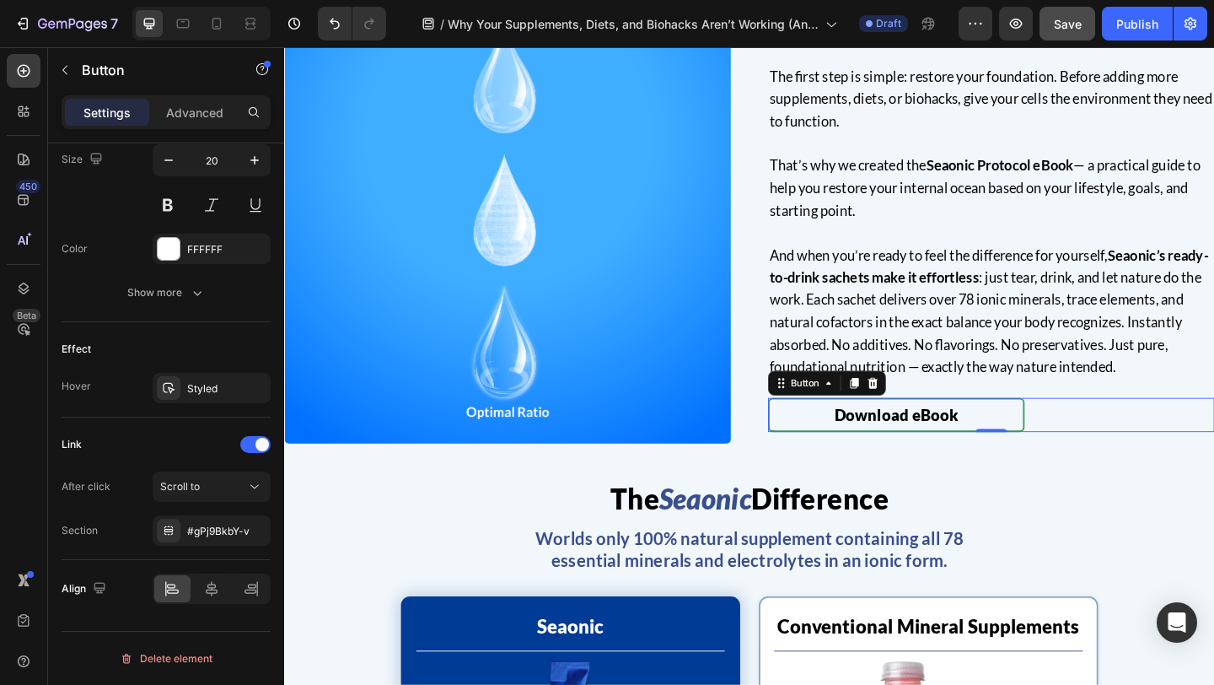
click at [862, 450] on link "Download eBook" at bounding box center [949, 446] width 279 height 37
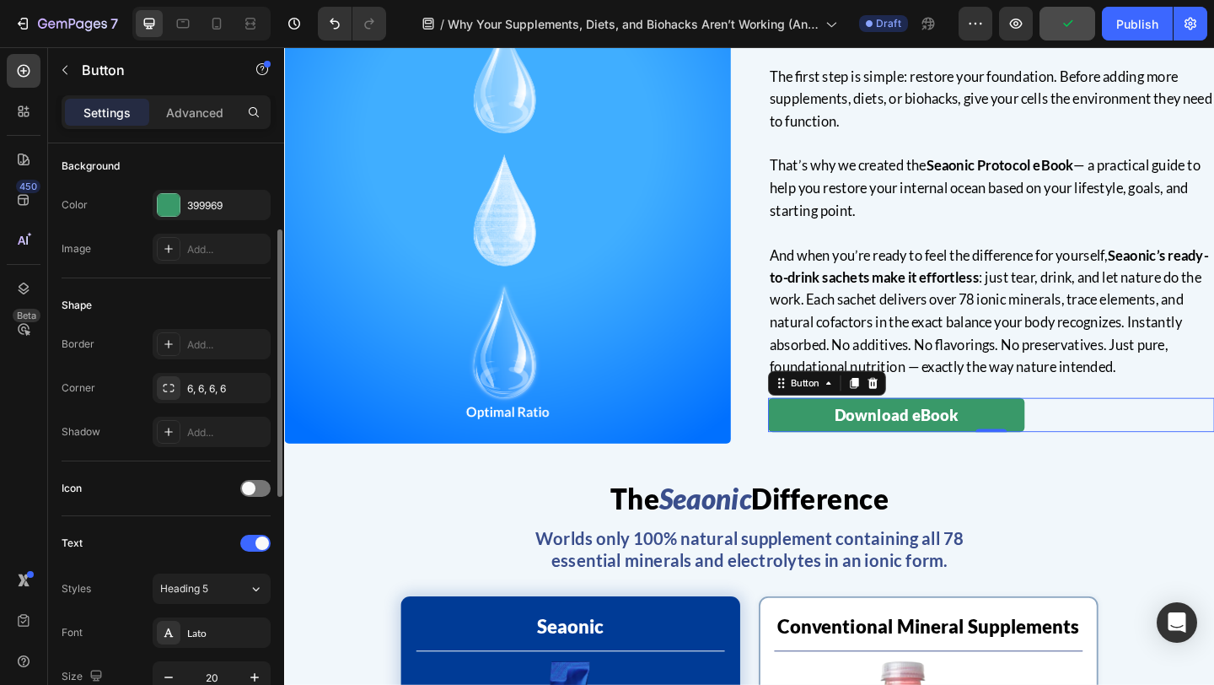
scroll to position [0, 0]
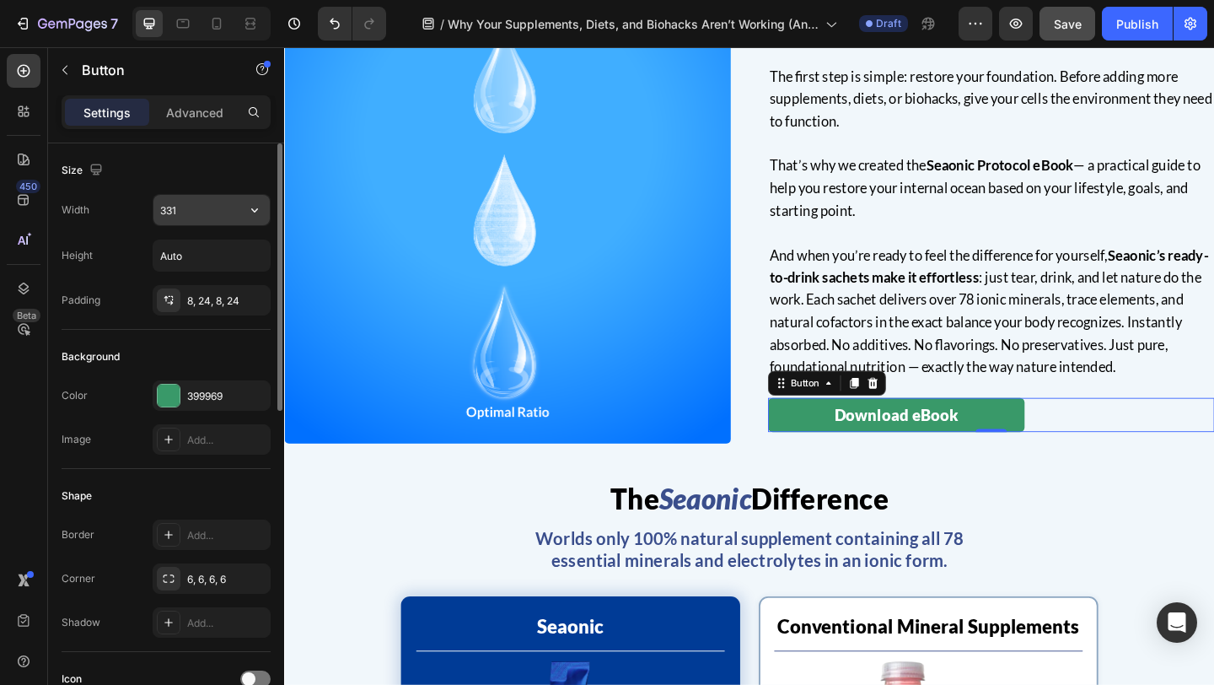
click at [195, 203] on input "331" at bounding box center [211, 210] width 116 height 30
click at [252, 212] on icon "button" at bounding box center [254, 209] width 17 height 17
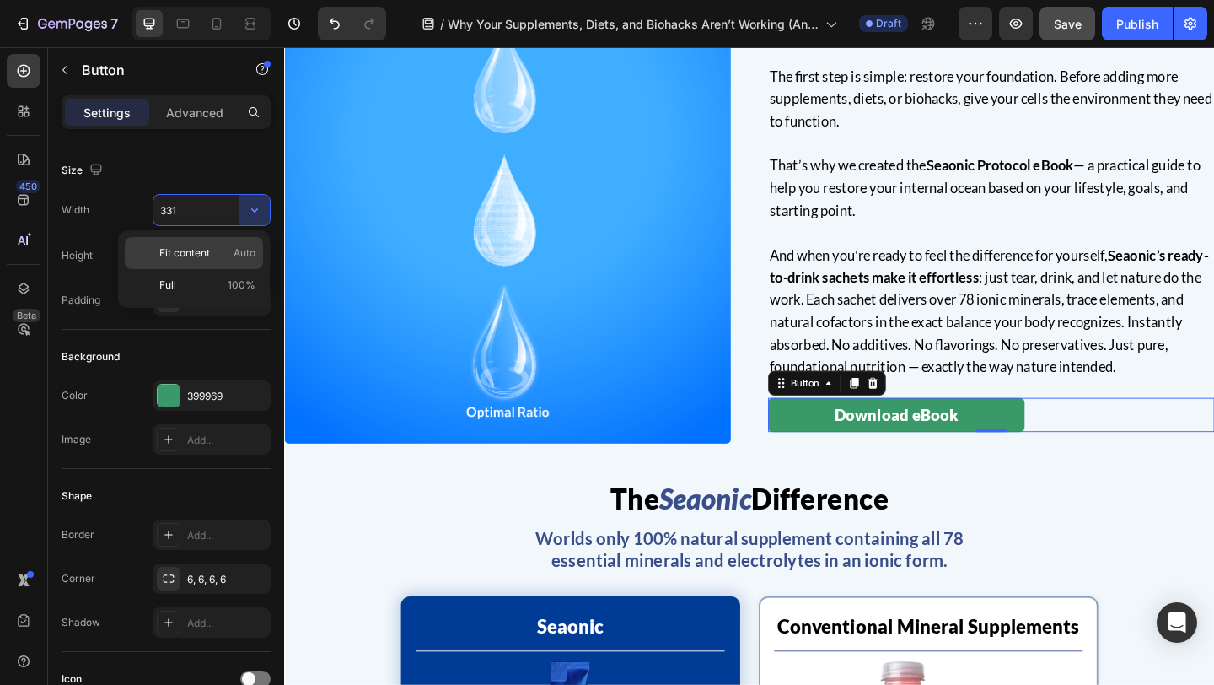
click at [220, 254] on p "Fit content Auto" at bounding box center [207, 252] width 96 height 15
type input "Auto"
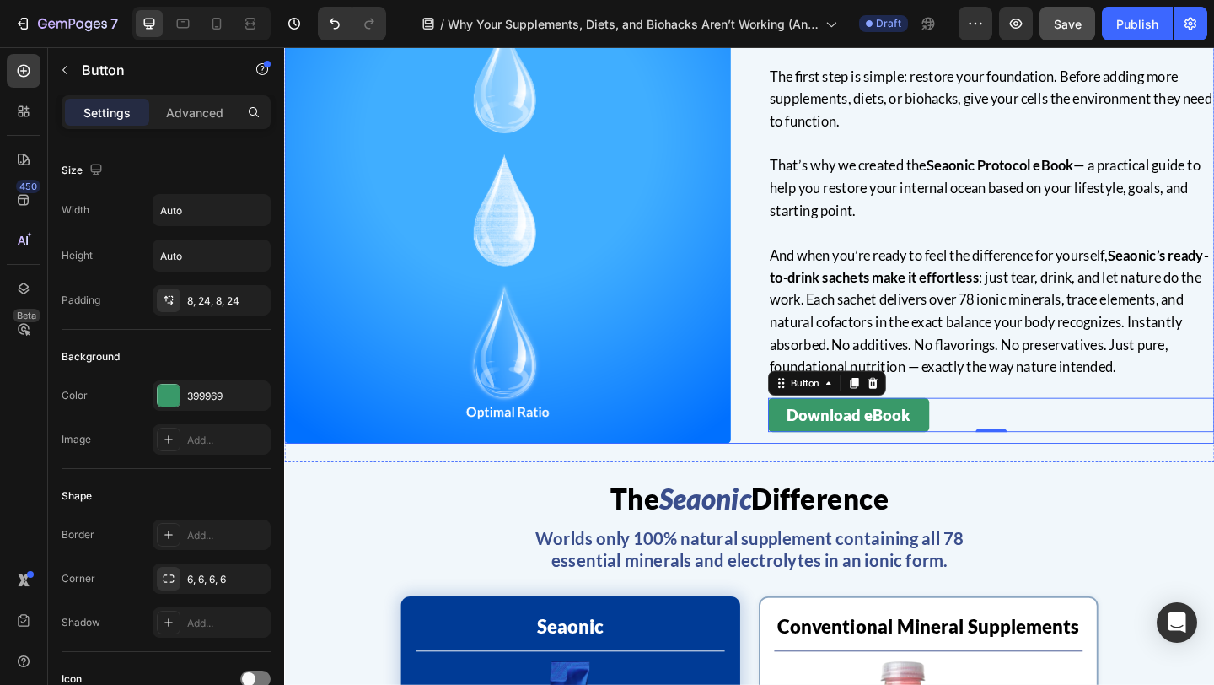
click at [789, 422] on div "How to Get Started Heading The first step is simple: restore your foundation. B…" at bounding box center [790, 235] width 1012 height 486
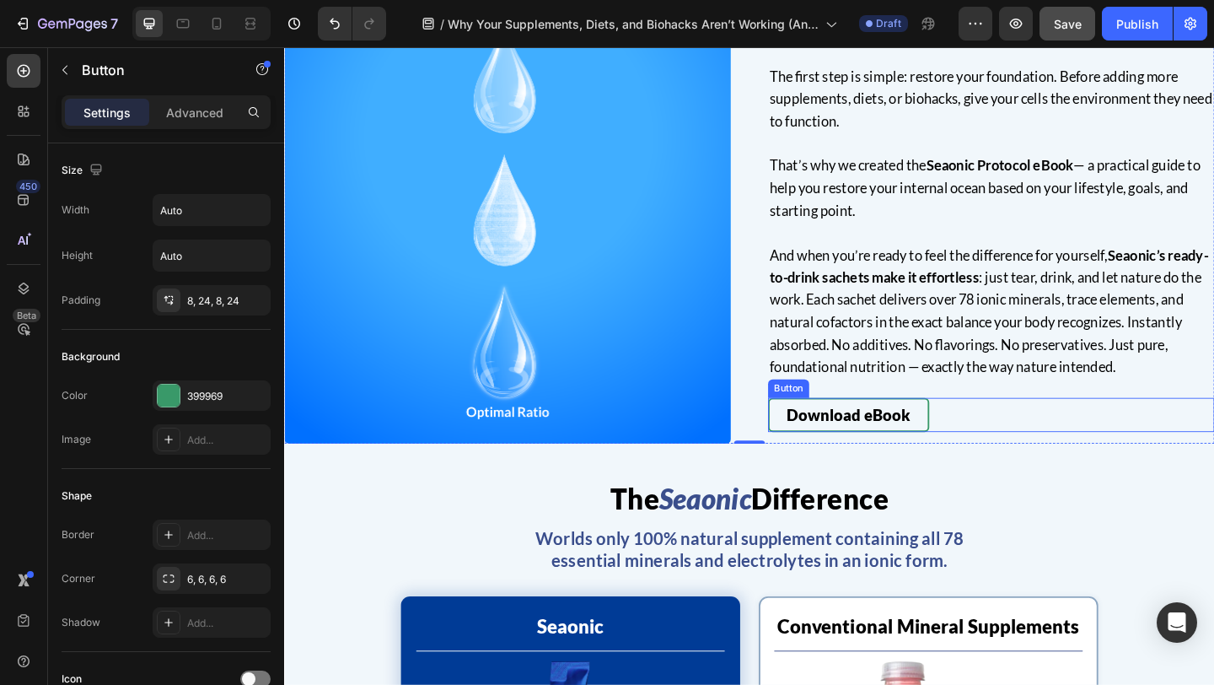
click at [971, 447] on link "Download eBook" at bounding box center [897, 446] width 175 height 37
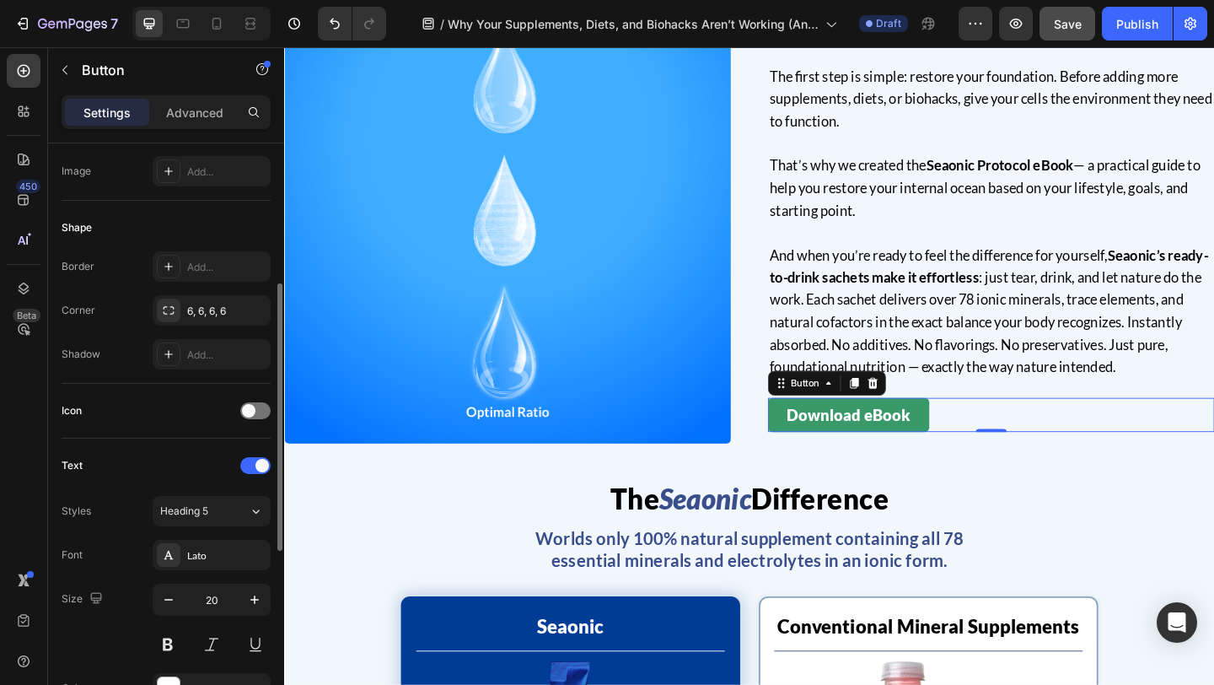
scroll to position [284, 0]
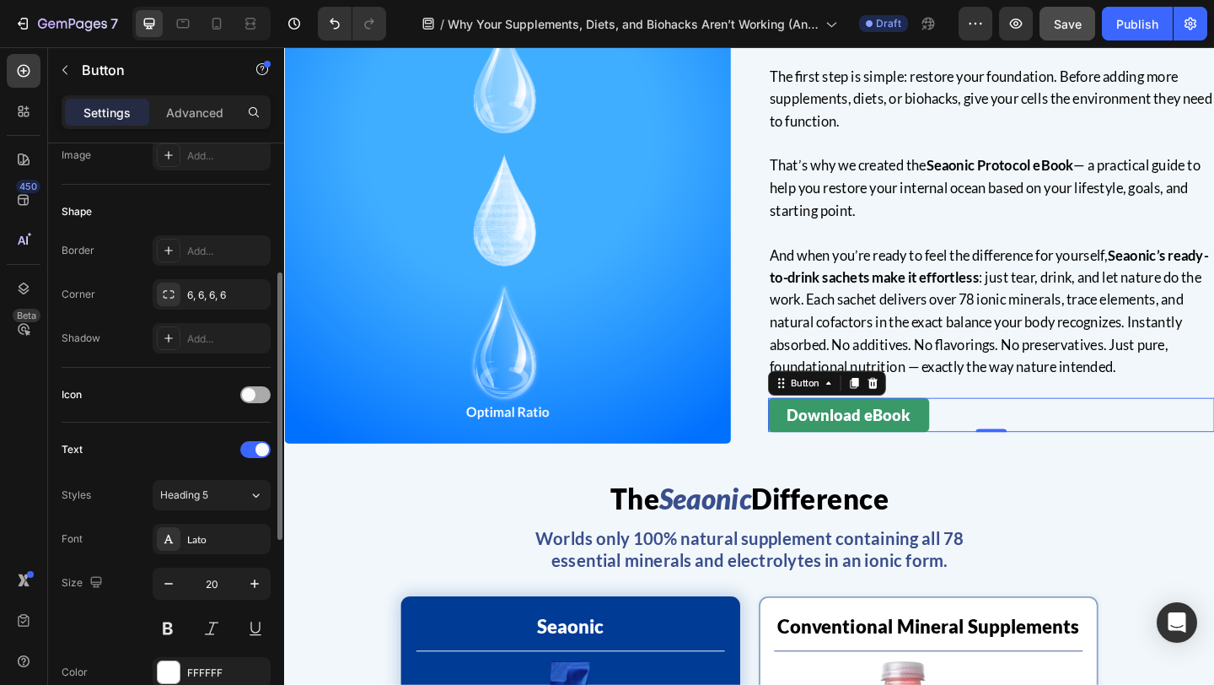
click at [258, 397] on div at bounding box center [255, 394] width 30 height 17
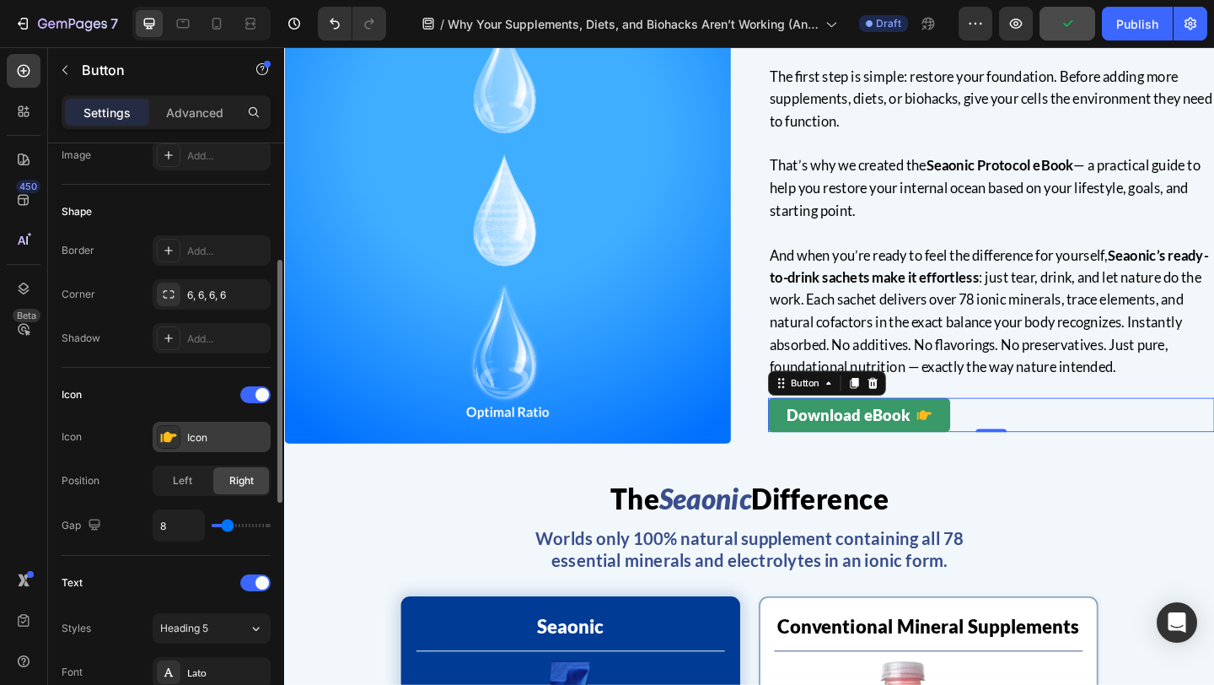
click at [174, 438] on icon at bounding box center [168, 436] width 17 height 17
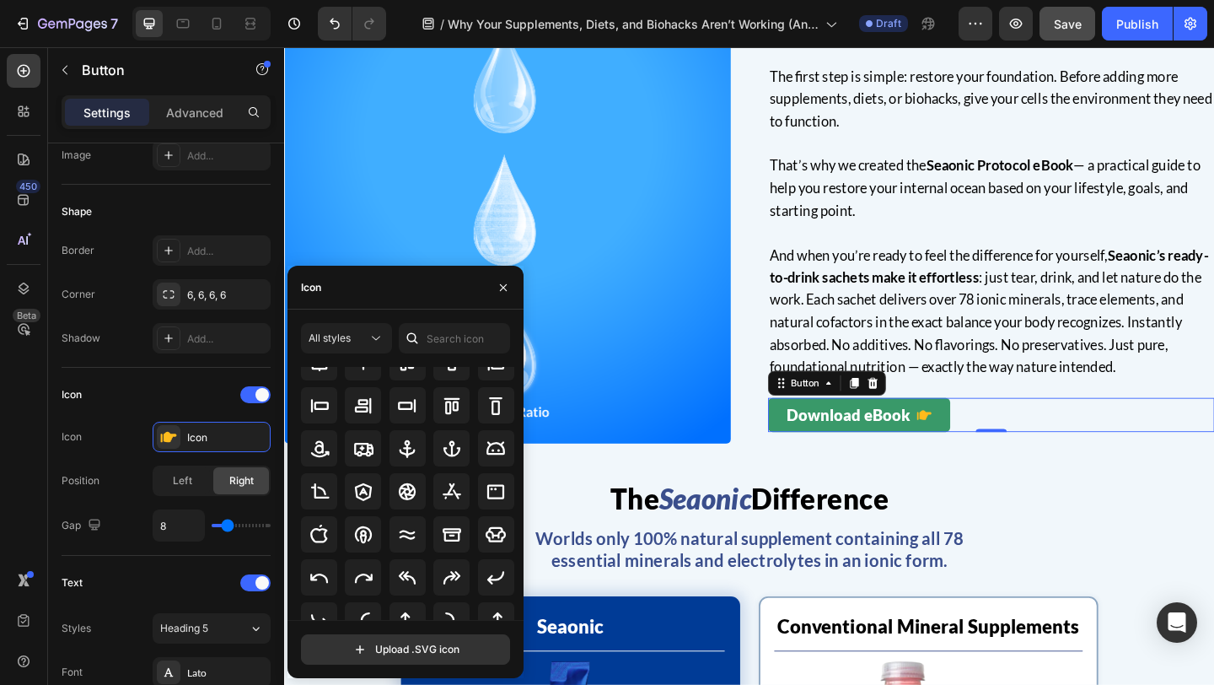
scroll to position [0, 0]
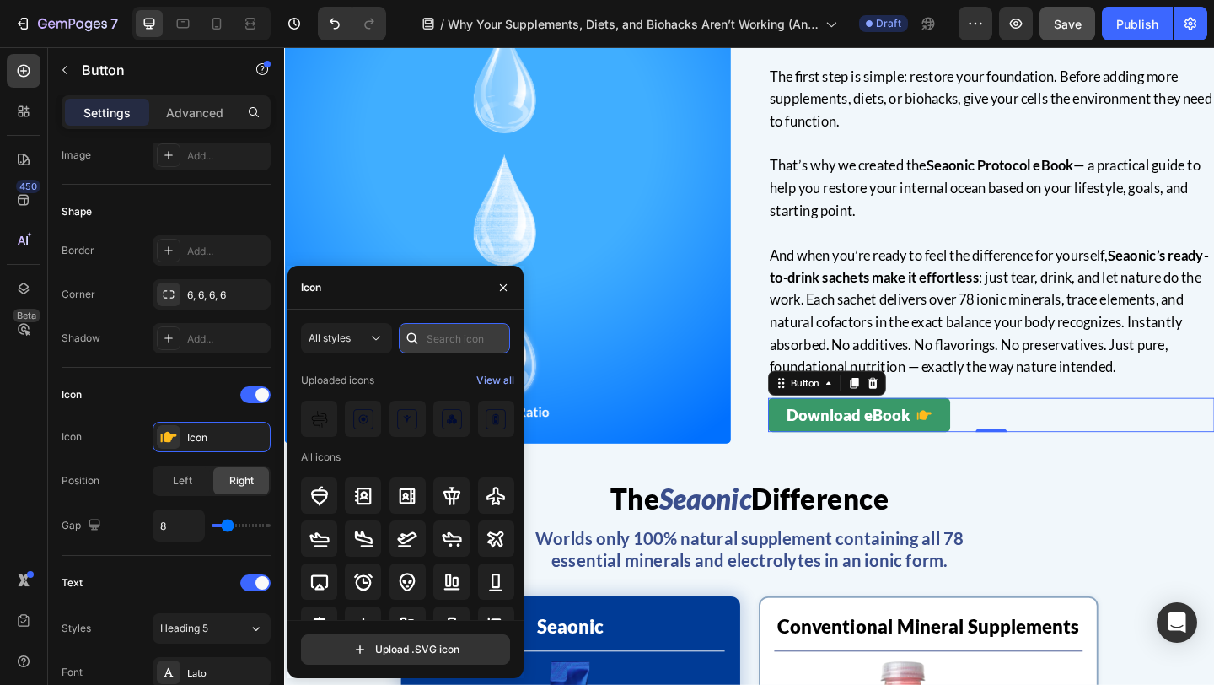
click at [444, 337] on input "text" at bounding box center [454, 338] width 111 height 30
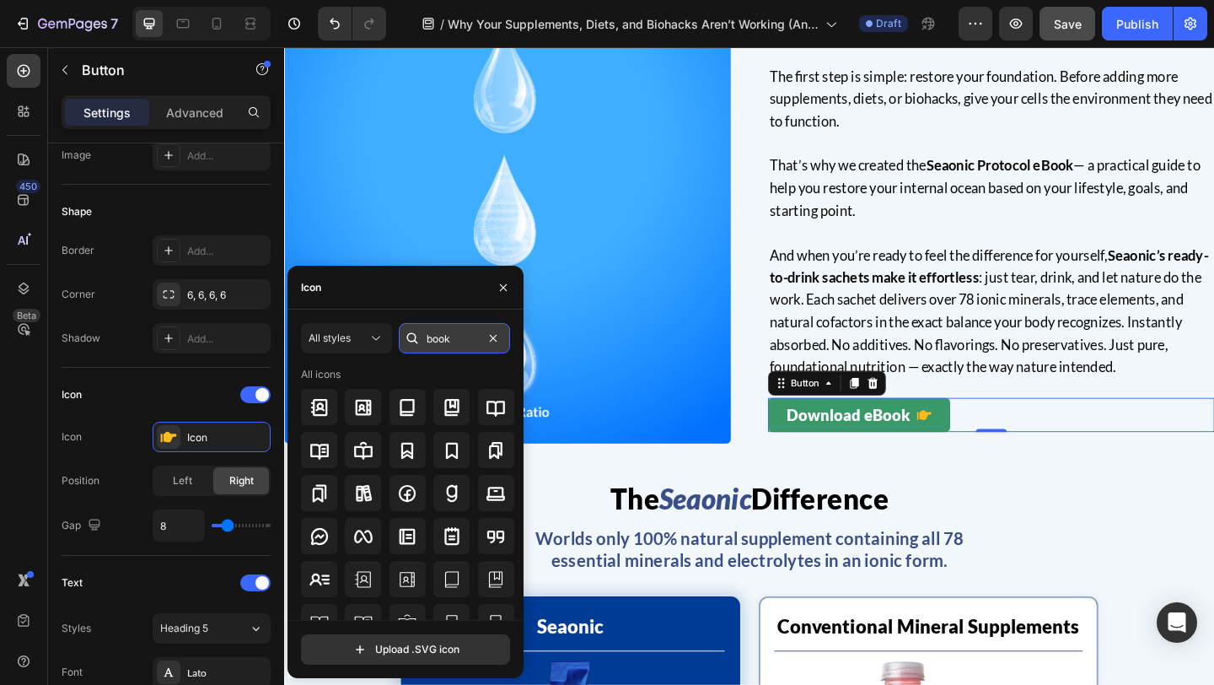
click at [450, 342] on input "book" at bounding box center [454, 338] width 111 height 30
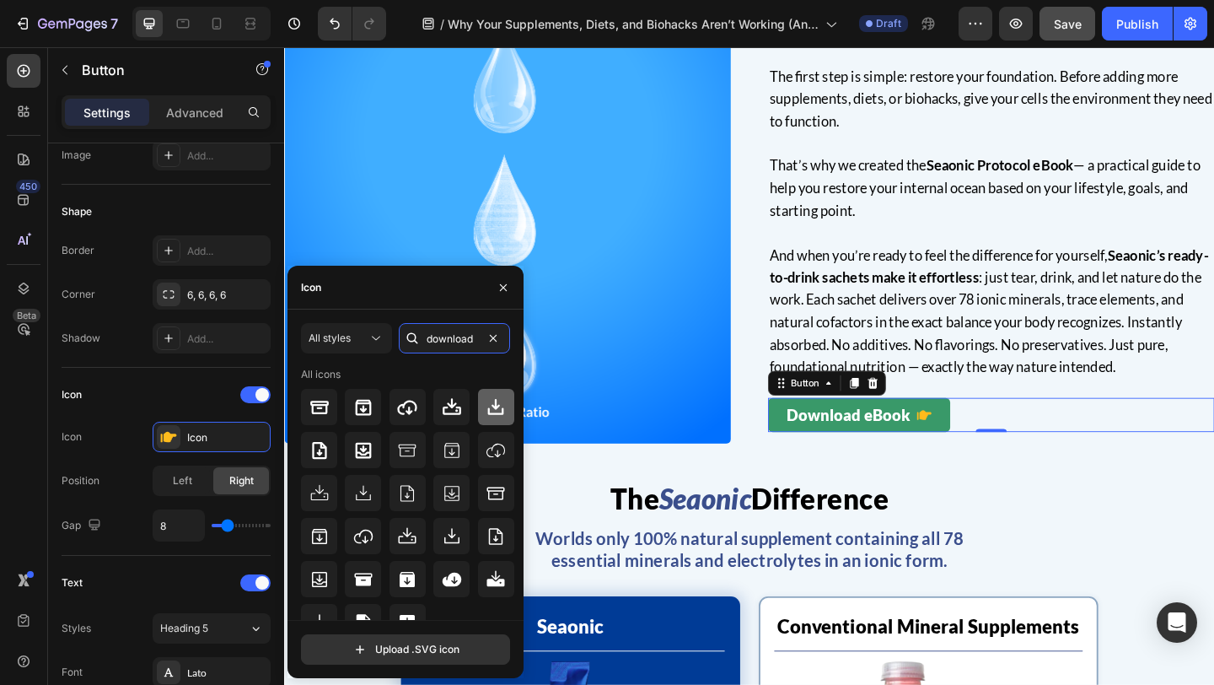
type input "download"
click at [497, 408] on icon at bounding box center [496, 407] width 20 height 20
click at [985, 474] on div "How to Get Started Heading The first step is simple: restore your foundation. B…" at bounding box center [1053, 235] width 486 height 486
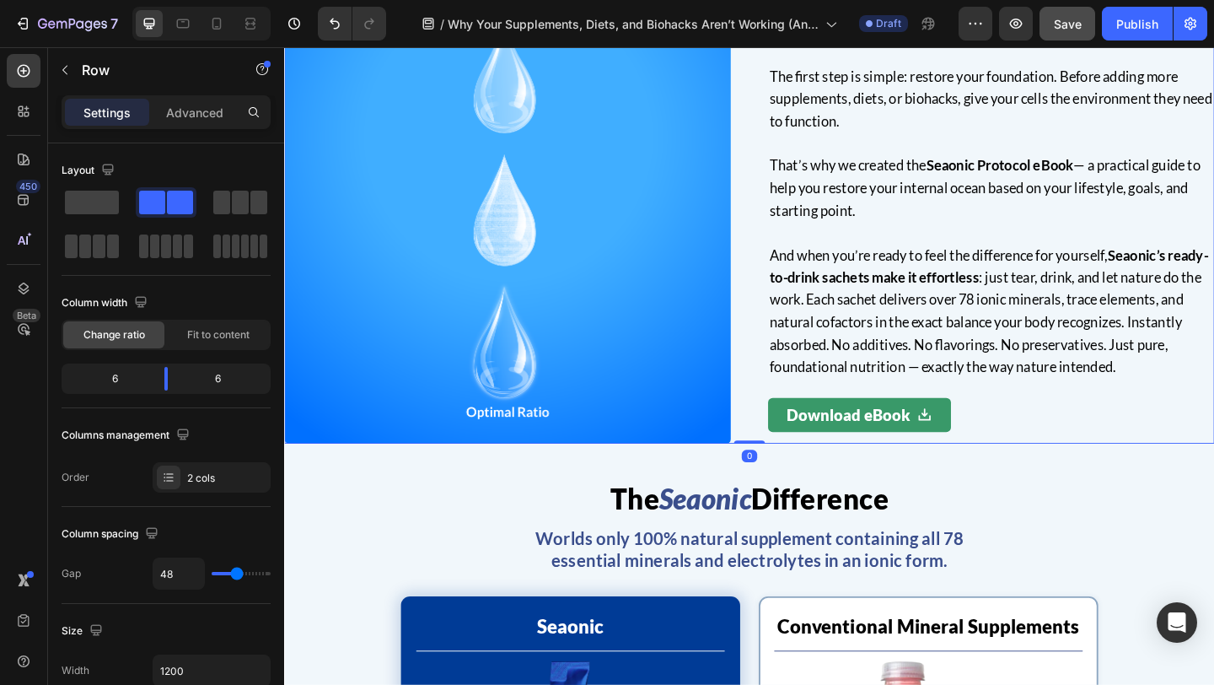
click at [1034, 419] on div "How to Get Started Heading The first step is simple: restore your foundation. B…" at bounding box center [1053, 235] width 486 height 486
click at [1055, 432] on div "Download eBook Button" at bounding box center [1053, 446] width 486 height 37
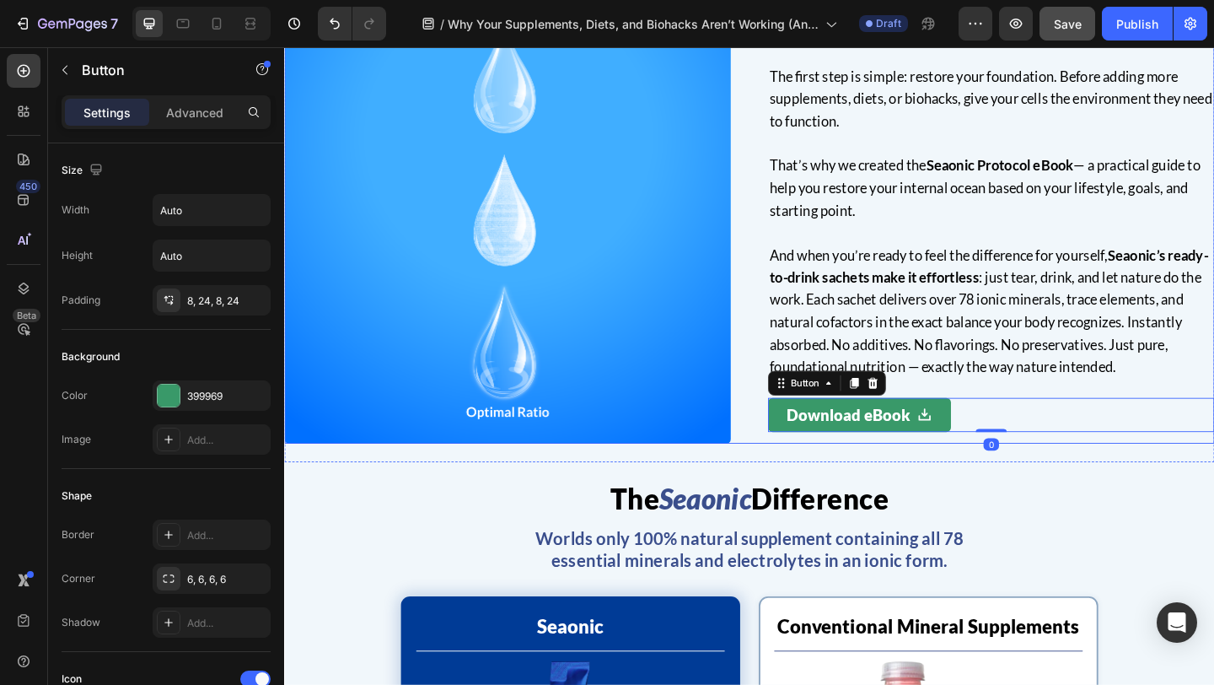
click at [796, 390] on div "How to Get Started Heading The first step is simple: restore your foundation. B…" at bounding box center [790, 235] width 1012 height 486
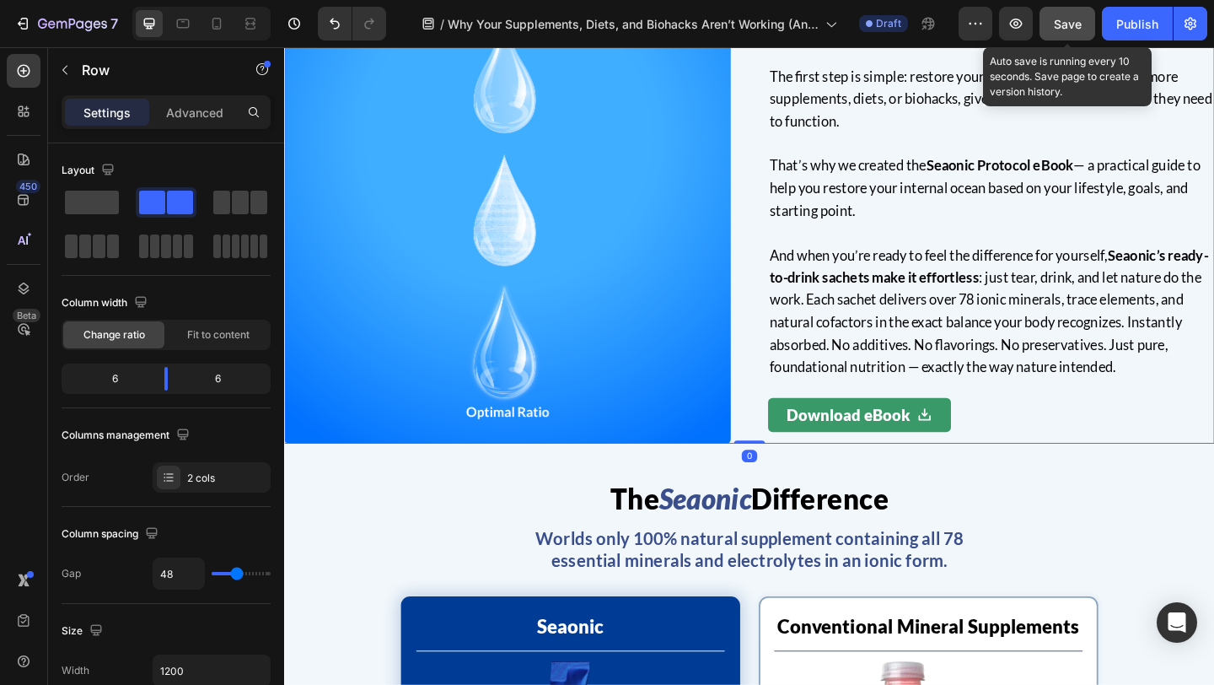
click at [1077, 26] on span "Save" at bounding box center [1068, 24] width 28 height 14
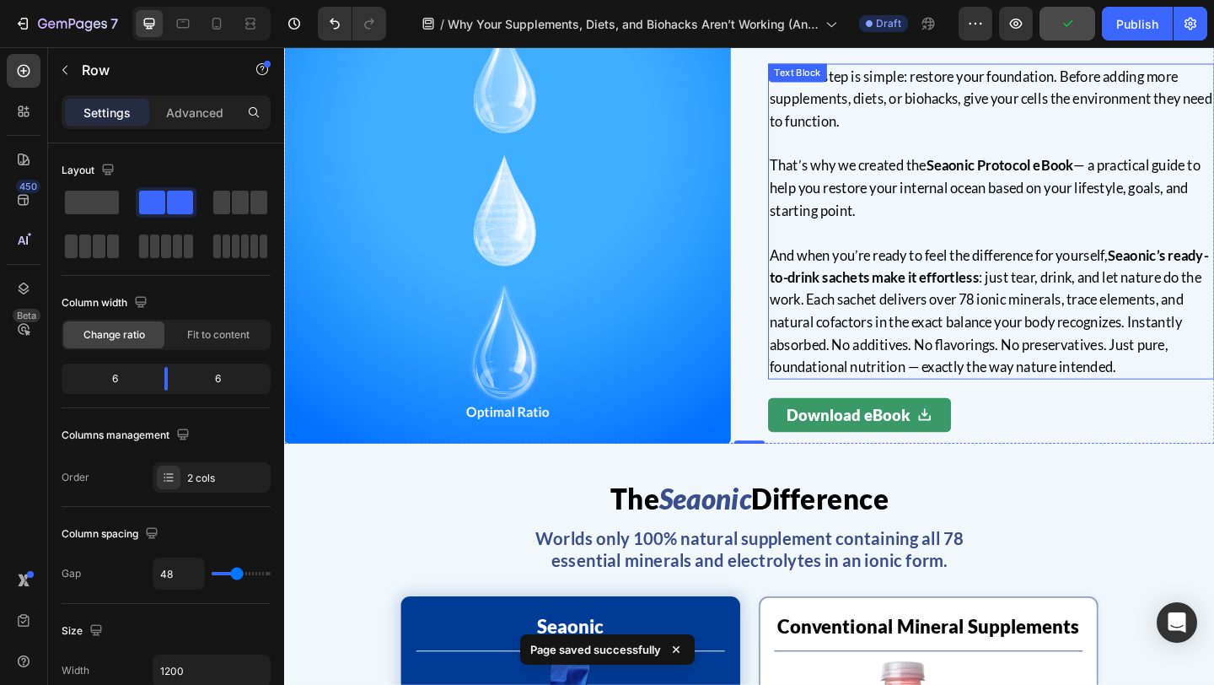
click at [626, 393] on img at bounding box center [527, 235] width 486 height 486
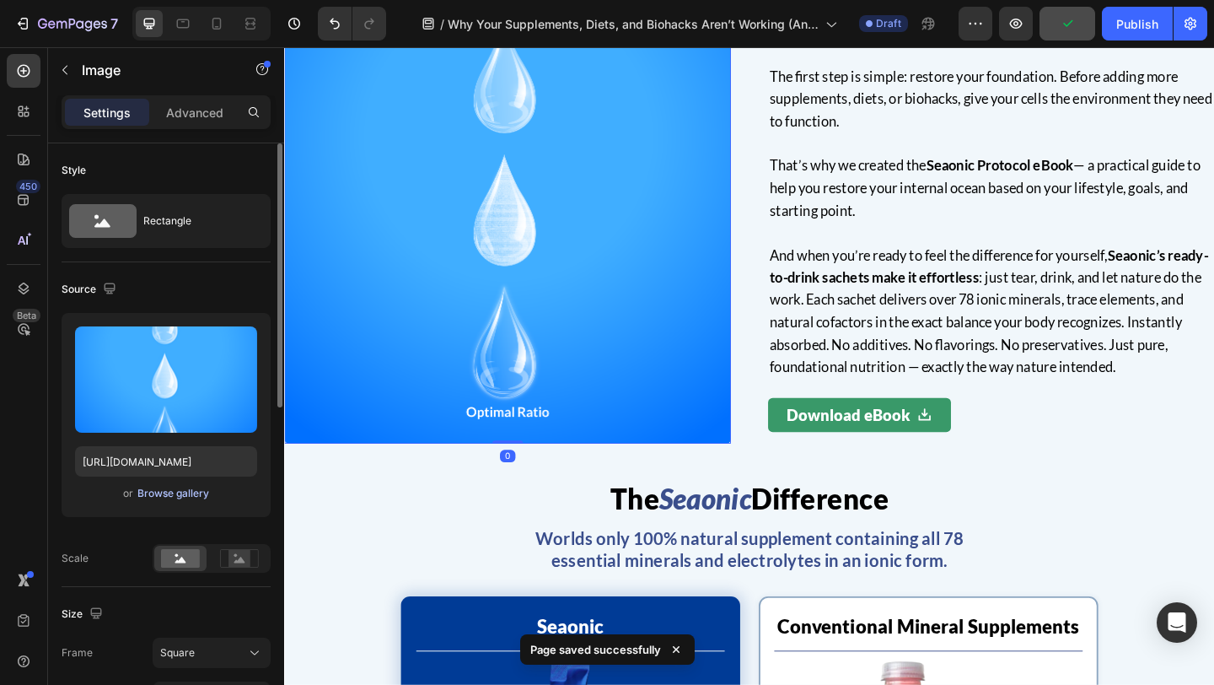
click at [194, 495] on div "Browse gallery" at bounding box center [173, 493] width 72 height 15
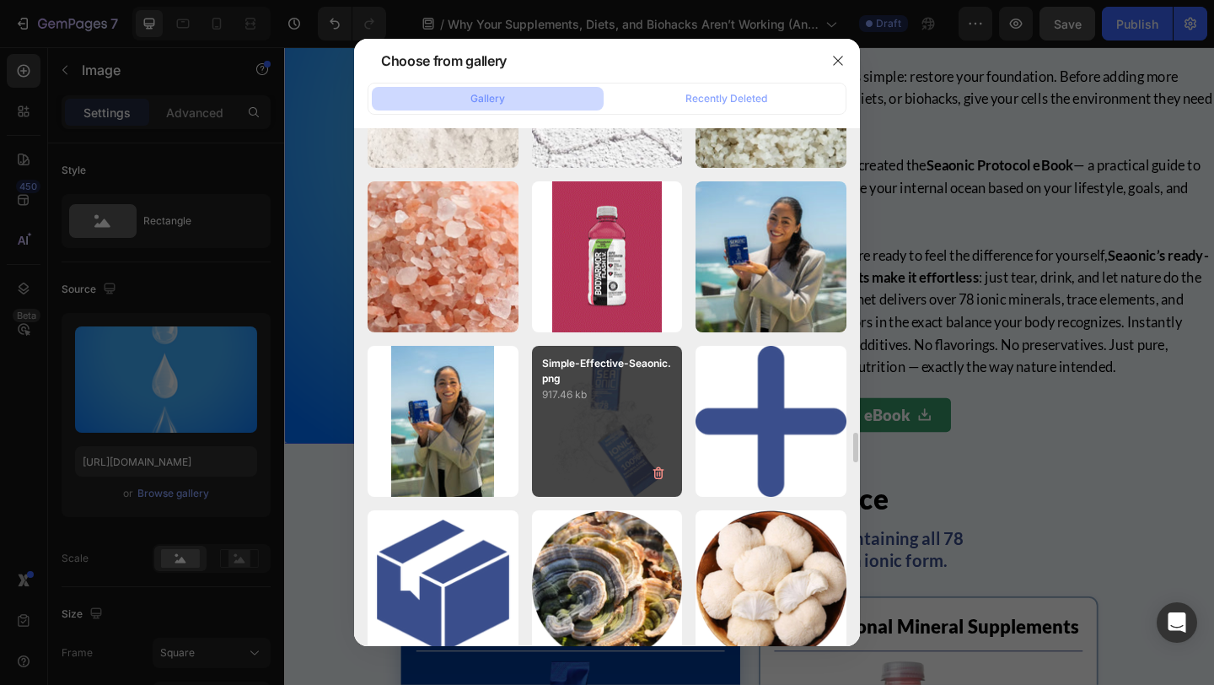
scroll to position [4226, 0]
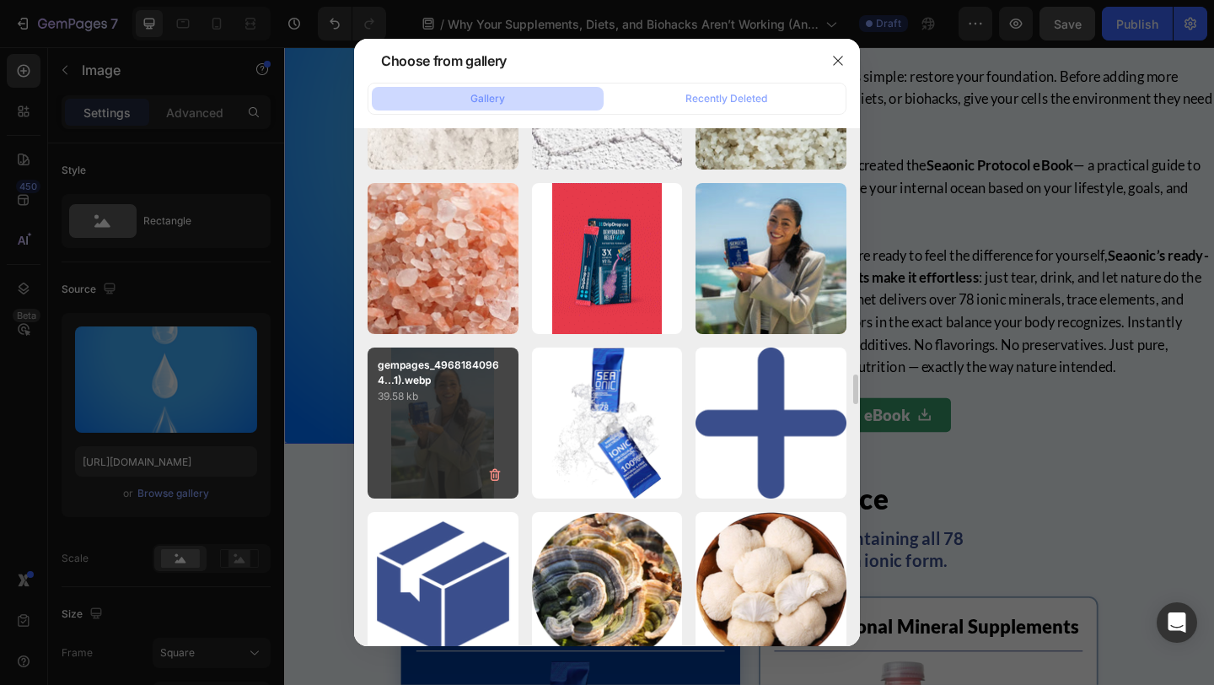
click at [447, 425] on div "gempages_49681840964...1).webp 39.58 kb" at bounding box center [443, 422] width 151 height 151
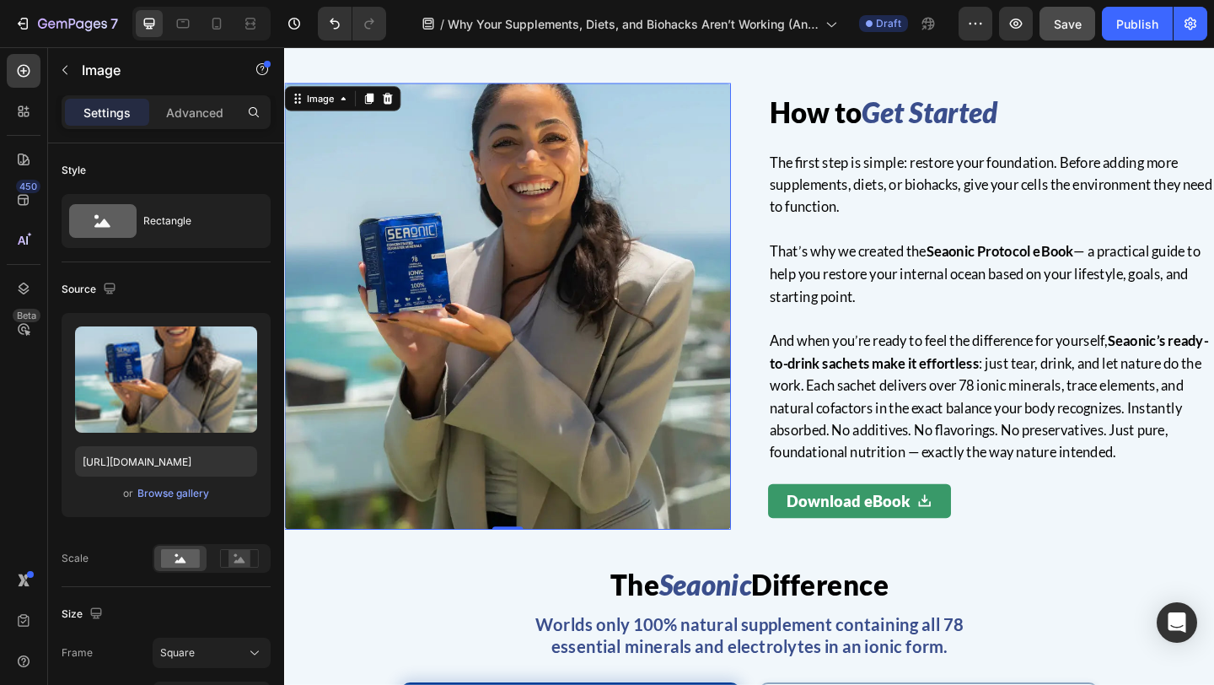
scroll to position [2818, 0]
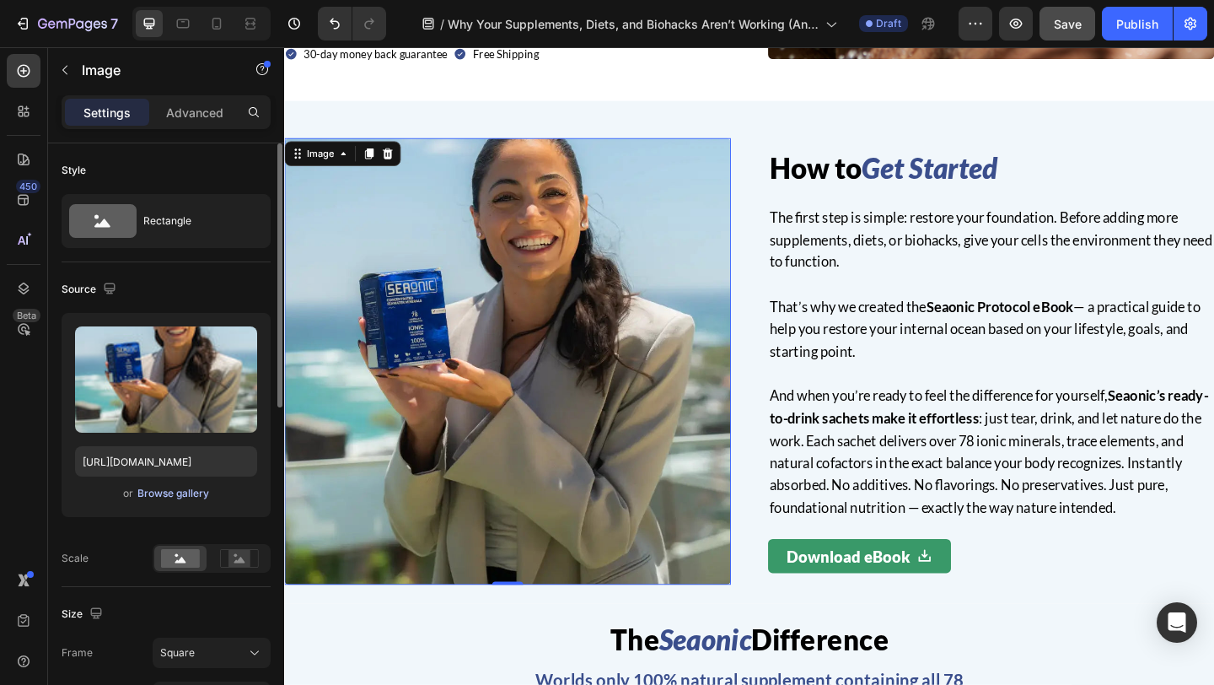
click at [177, 494] on div "Browse gallery" at bounding box center [173, 493] width 72 height 15
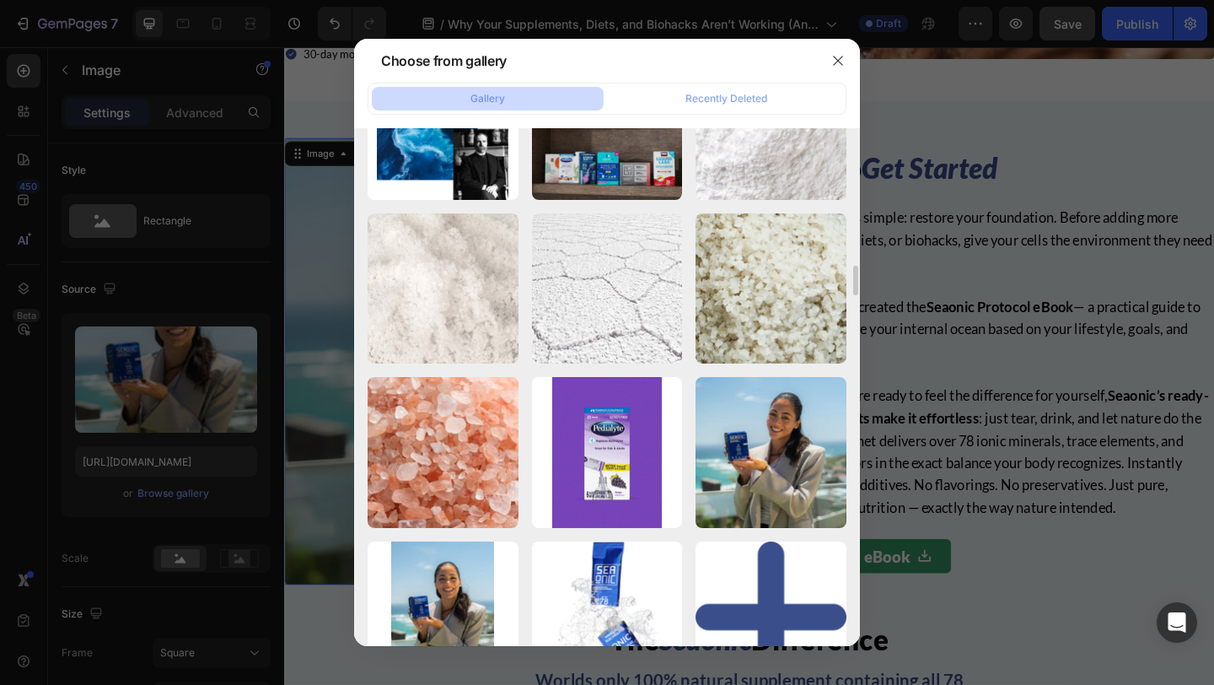
scroll to position [4032, 0]
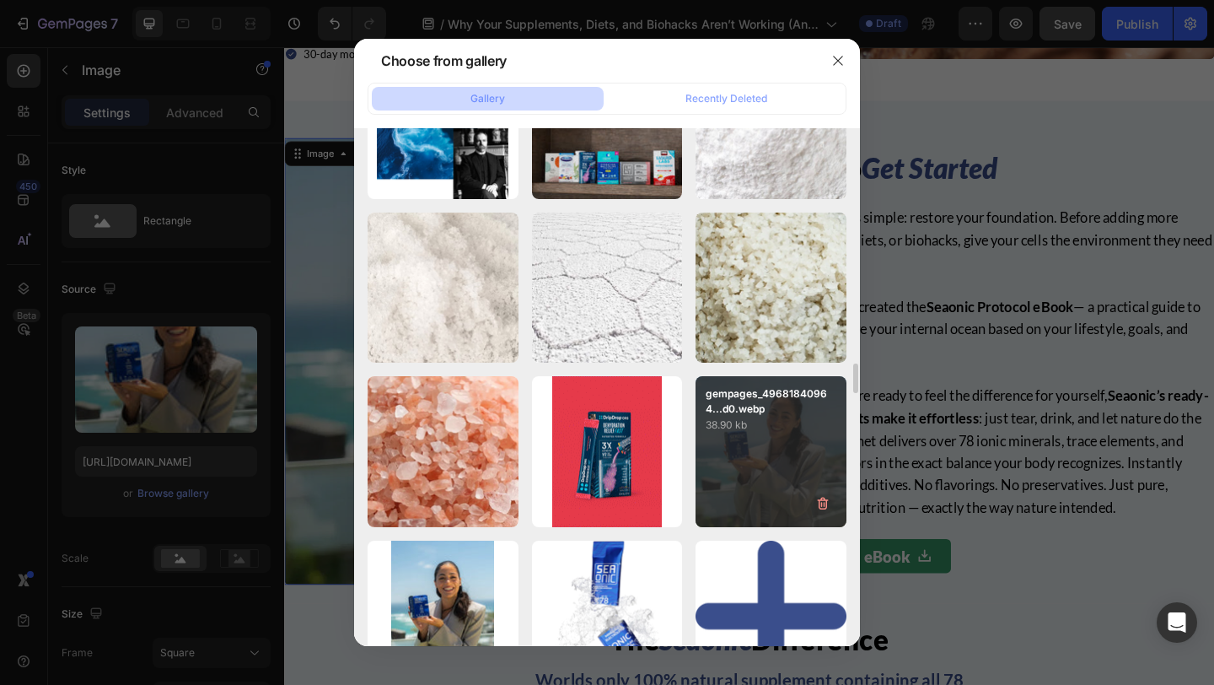
click at [763, 457] on div "gempages_49681840964...d0.webp 38.90 kb" at bounding box center [771, 451] width 151 height 151
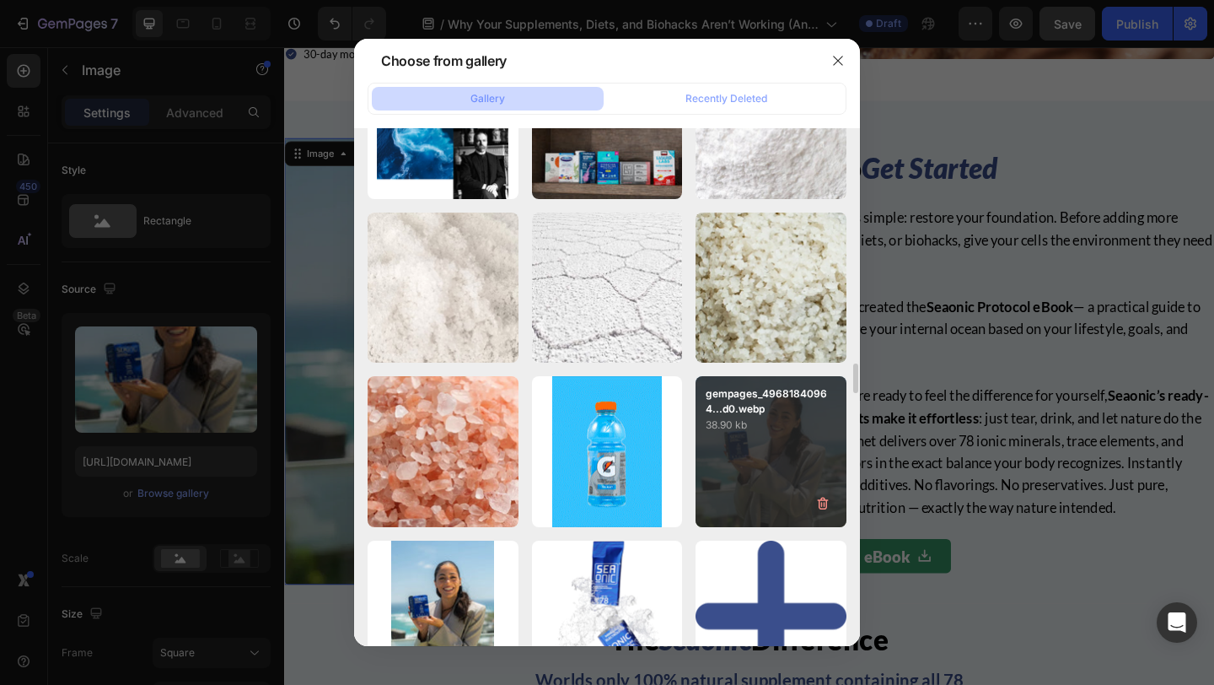
type input "https://cdn.shopify.com/s/files/1/0836/7069/6228/files/gempages_496818409648948…"
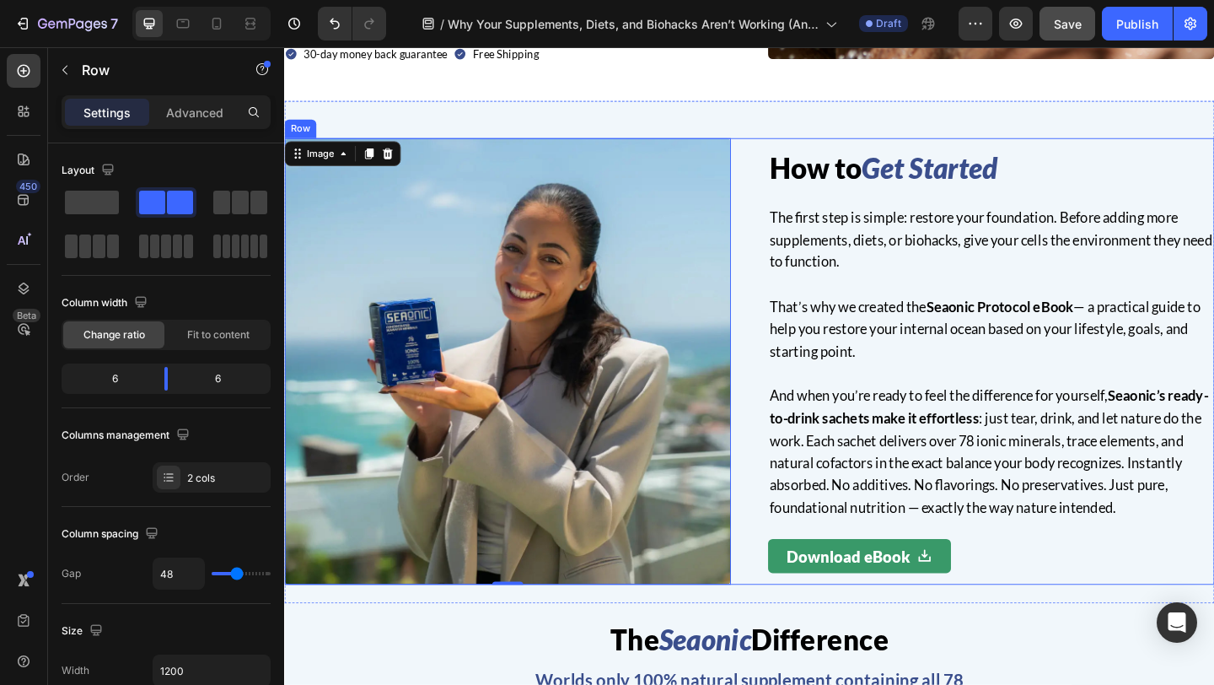
click at [786, 334] on div "How to Get Started Heading The first step is simple: restore your foundation. B…" at bounding box center [790, 389] width 1012 height 486
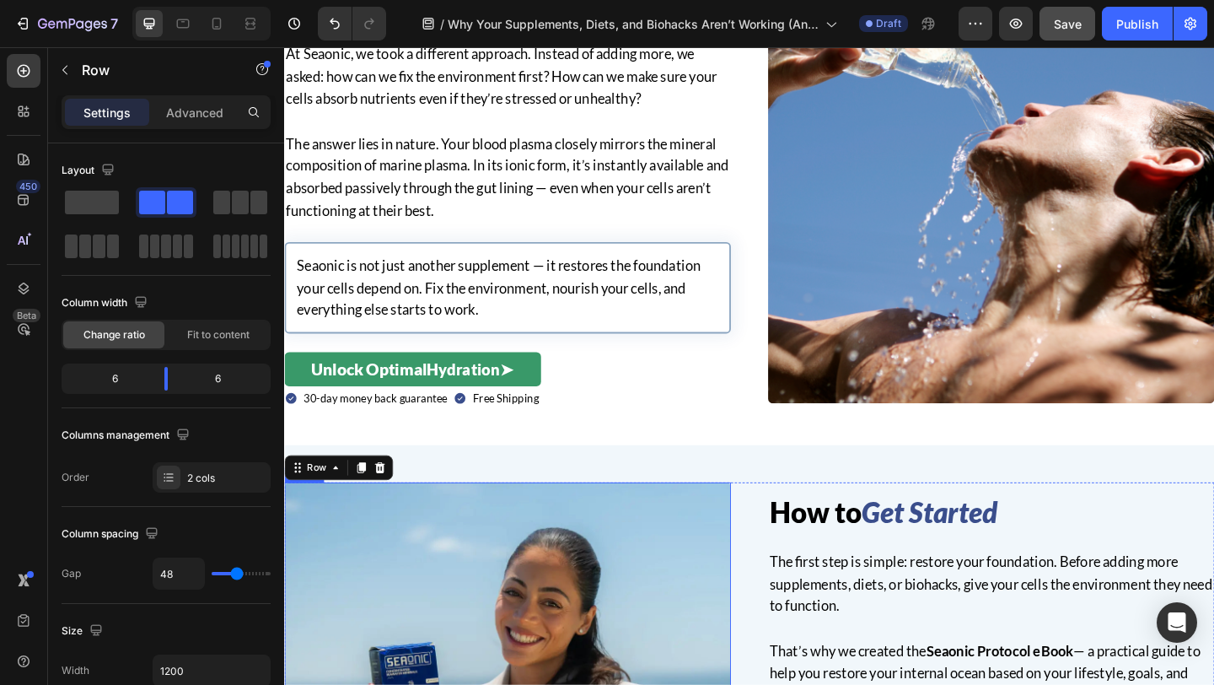
scroll to position [2284, 0]
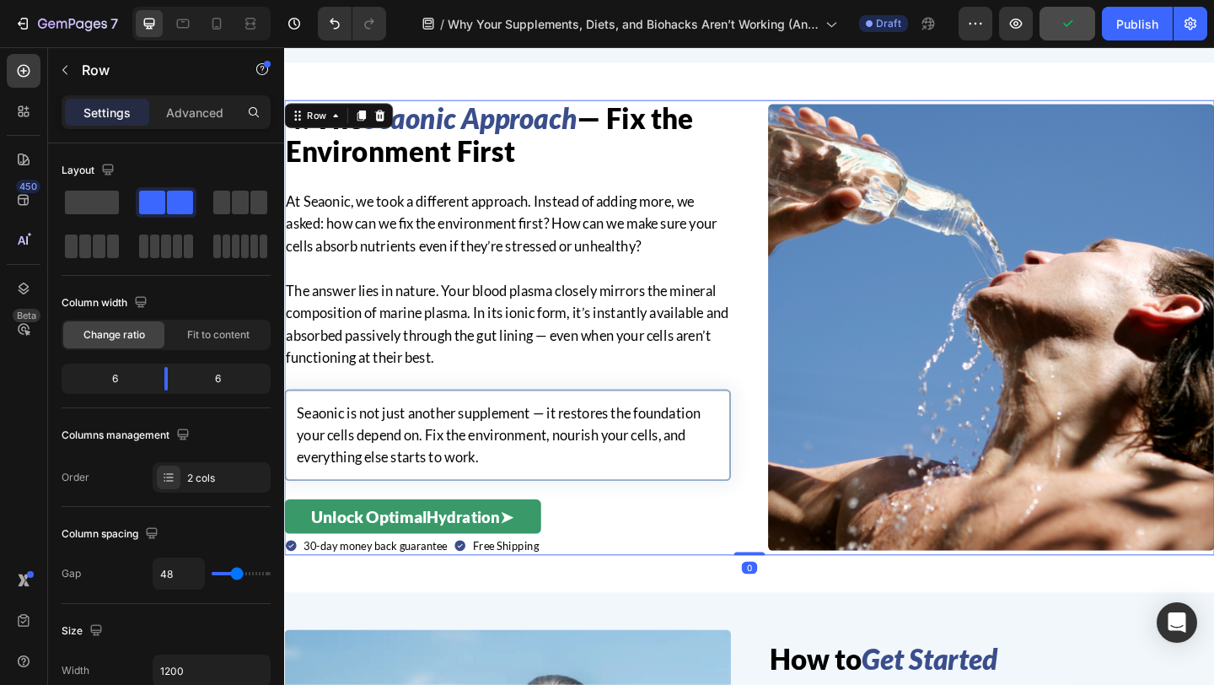
click at [789, 307] on div "Image Row 4. The Seaonic Approach — Fix the Environment First Heading At Seaoni…" at bounding box center [790, 352] width 1012 height 495
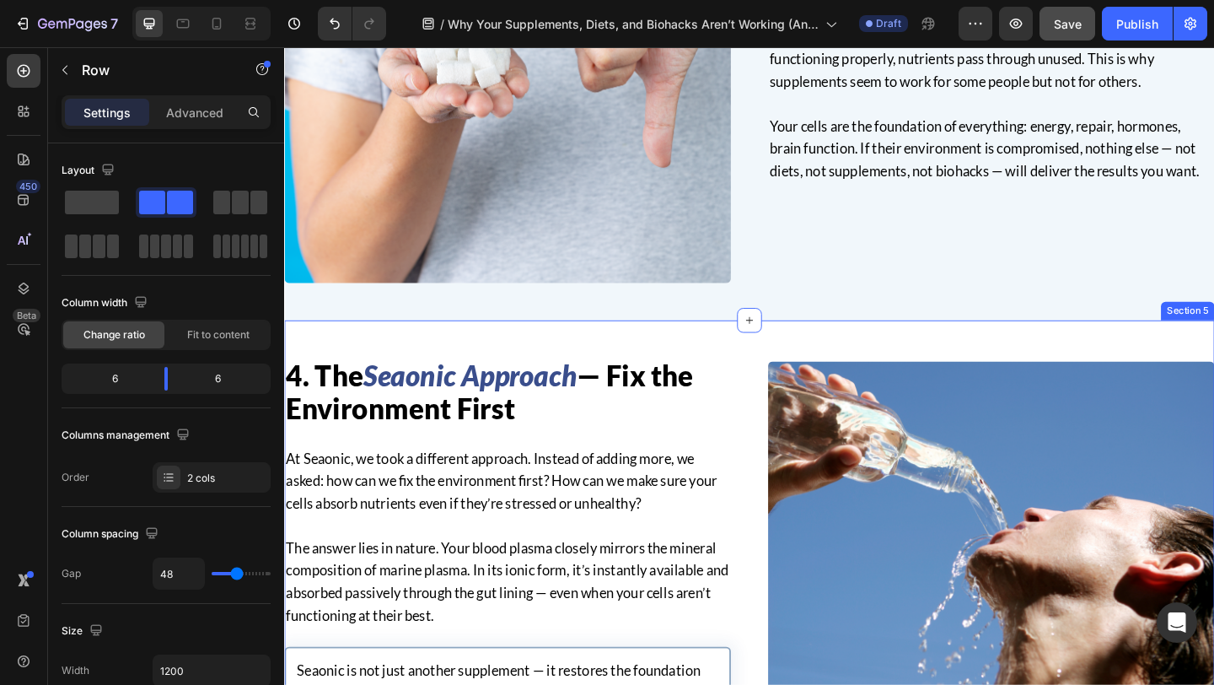
scroll to position [2347, 0]
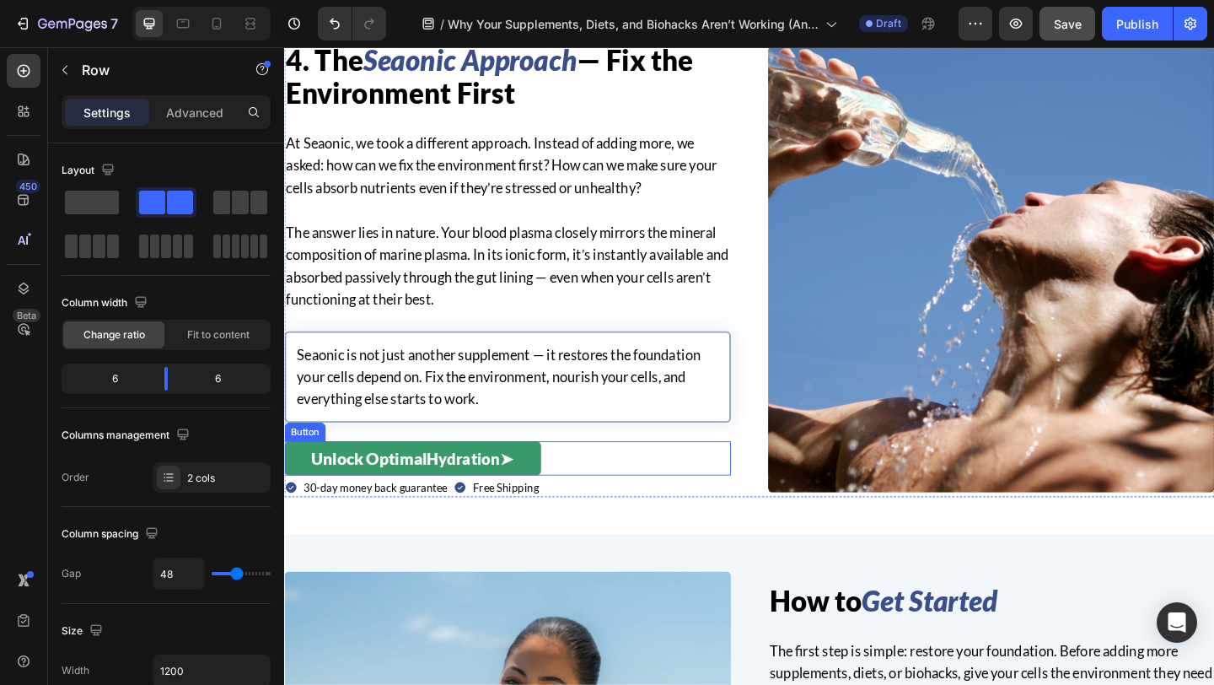
click at [586, 486] on div "Unlock Optimal Hydration ➤ Button" at bounding box center [527, 494] width 486 height 37
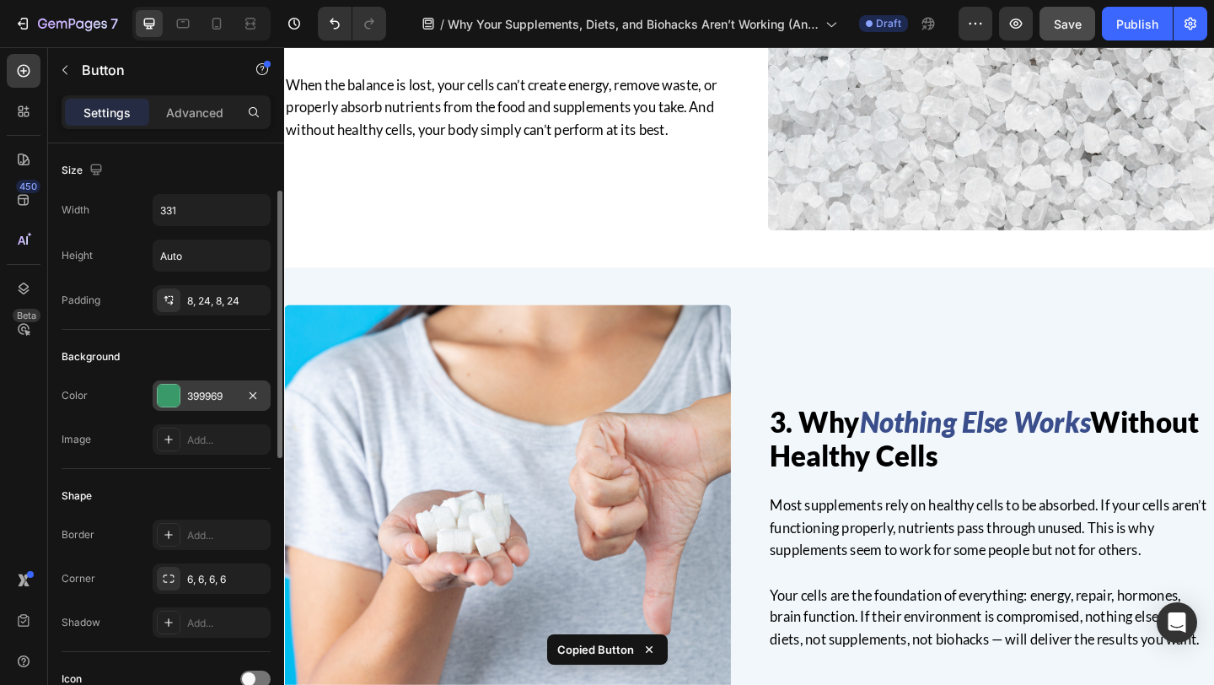
scroll to position [707, 0]
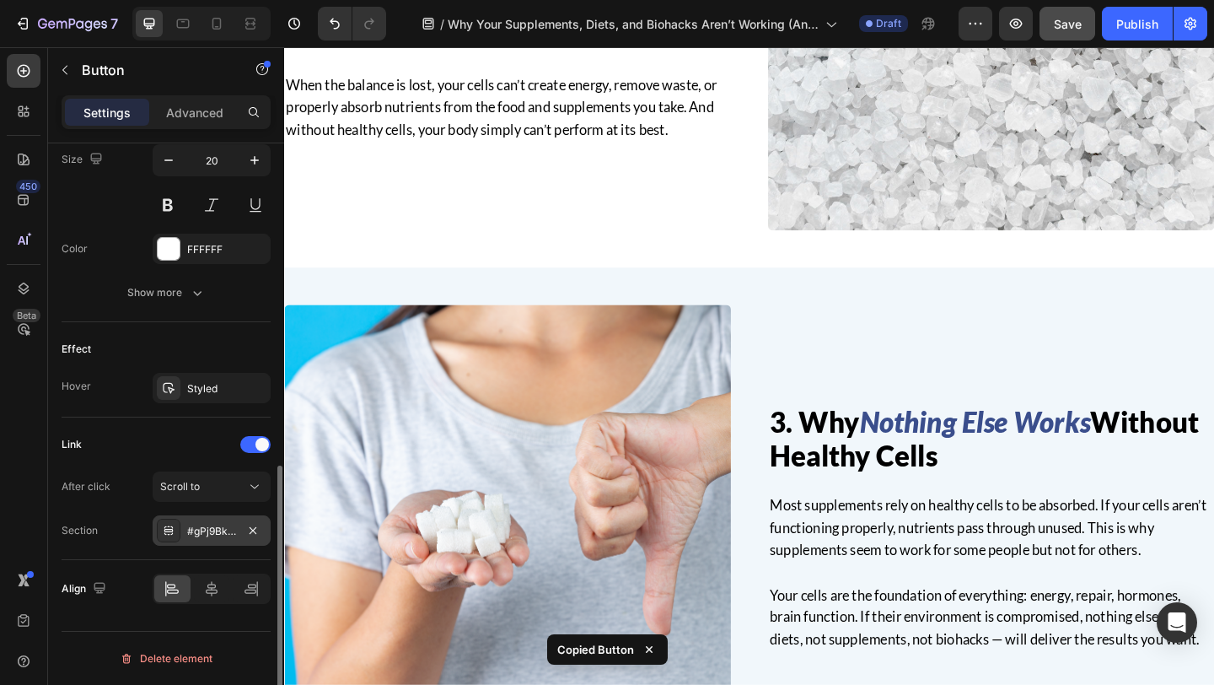
click at [201, 529] on div "#gPj9BkbY-v" at bounding box center [211, 531] width 49 height 15
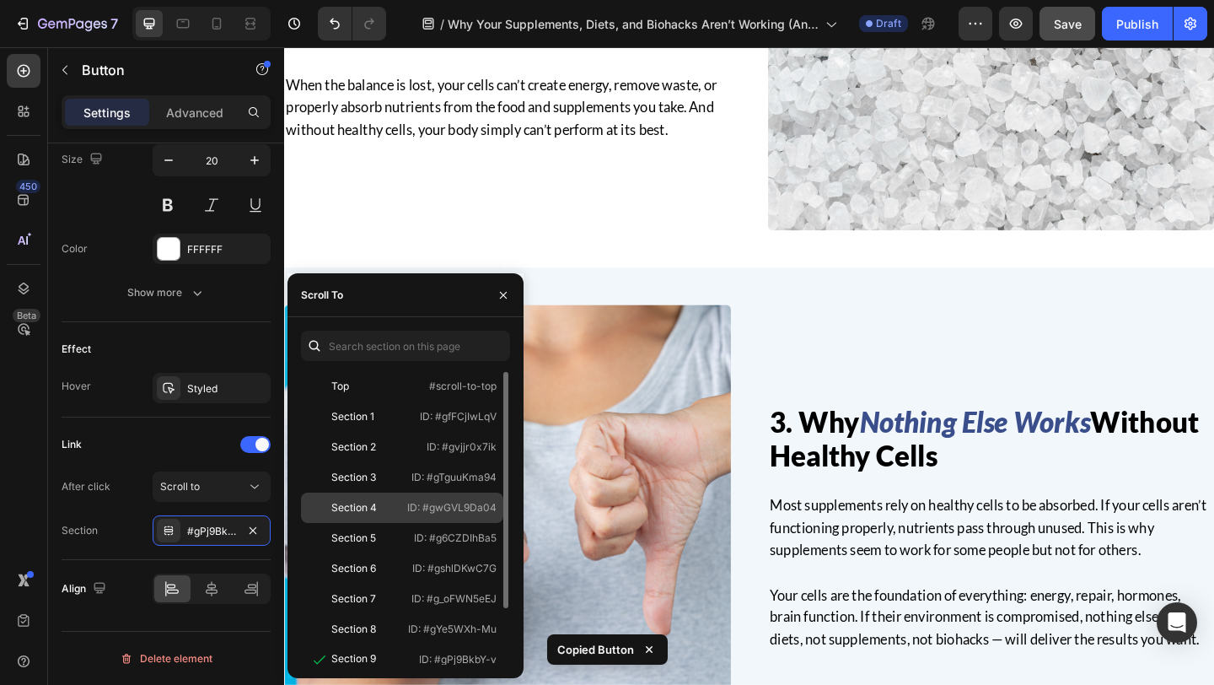
scroll to position [71, 0]
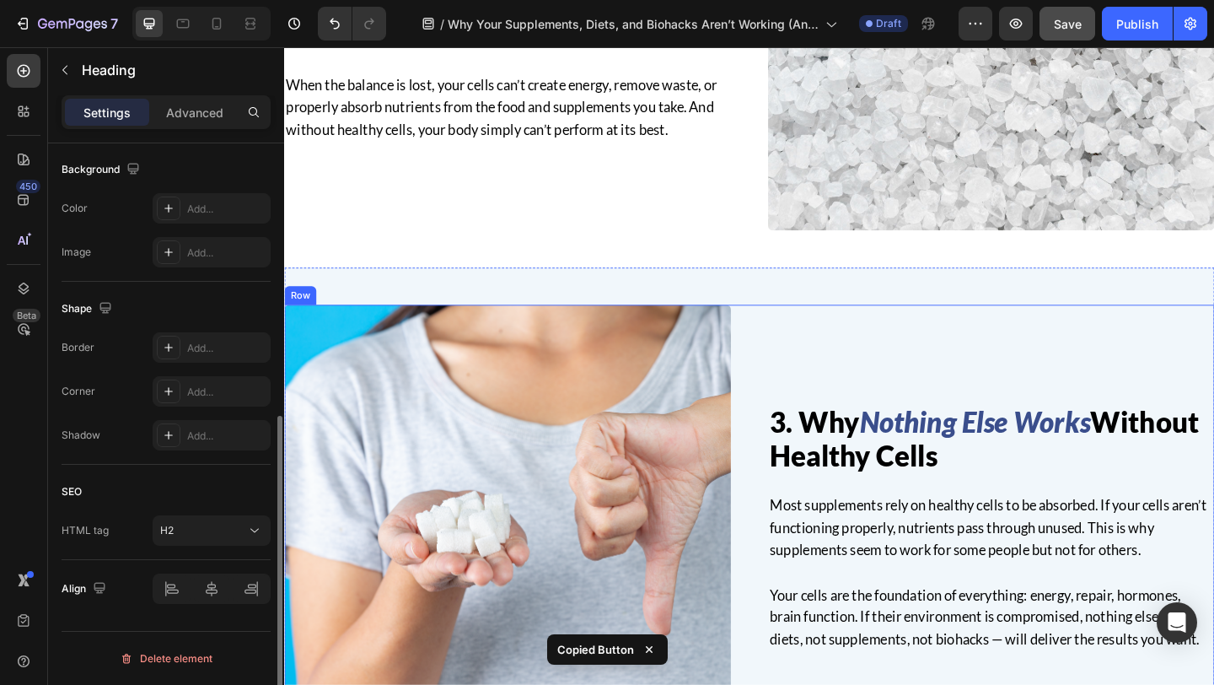
click at [820, 504] on h2 "3. Why Nothing Else Works Without Healthy Cells" at bounding box center [1053, 473] width 486 height 76
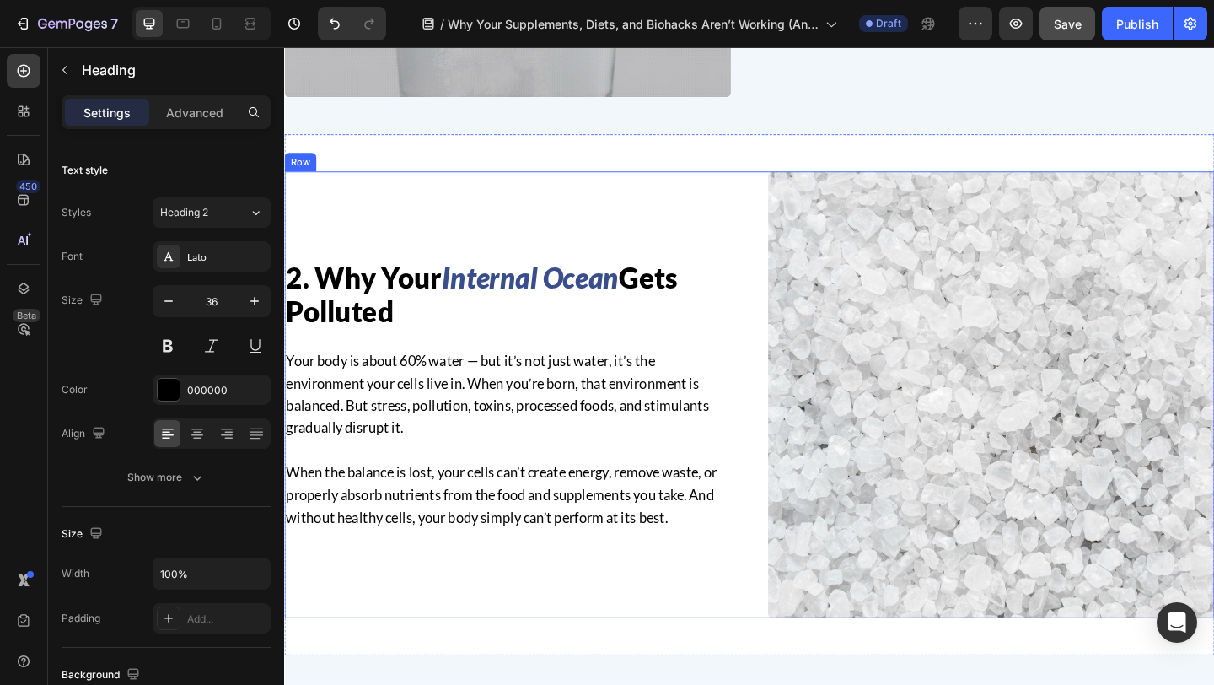
scroll to position [1222, 0]
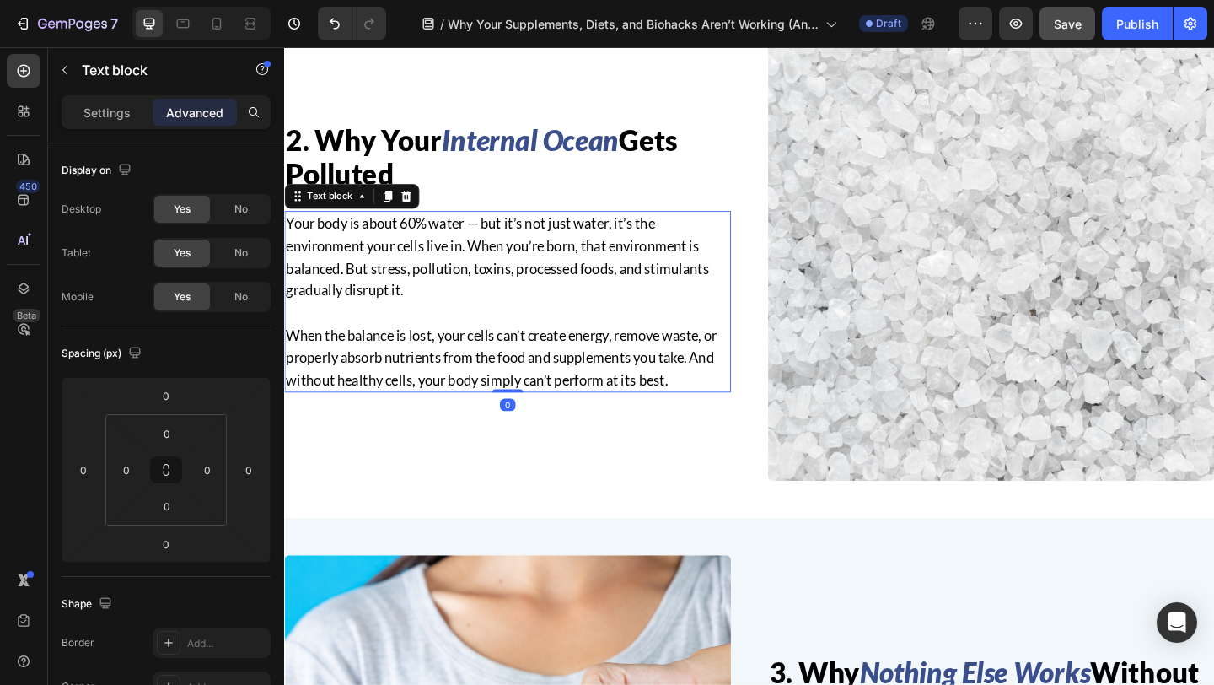
click at [450, 378] on p "When the balance is lost, your cells can’t create energy, remove waste, or prop…" at bounding box center [527, 384] width 482 height 73
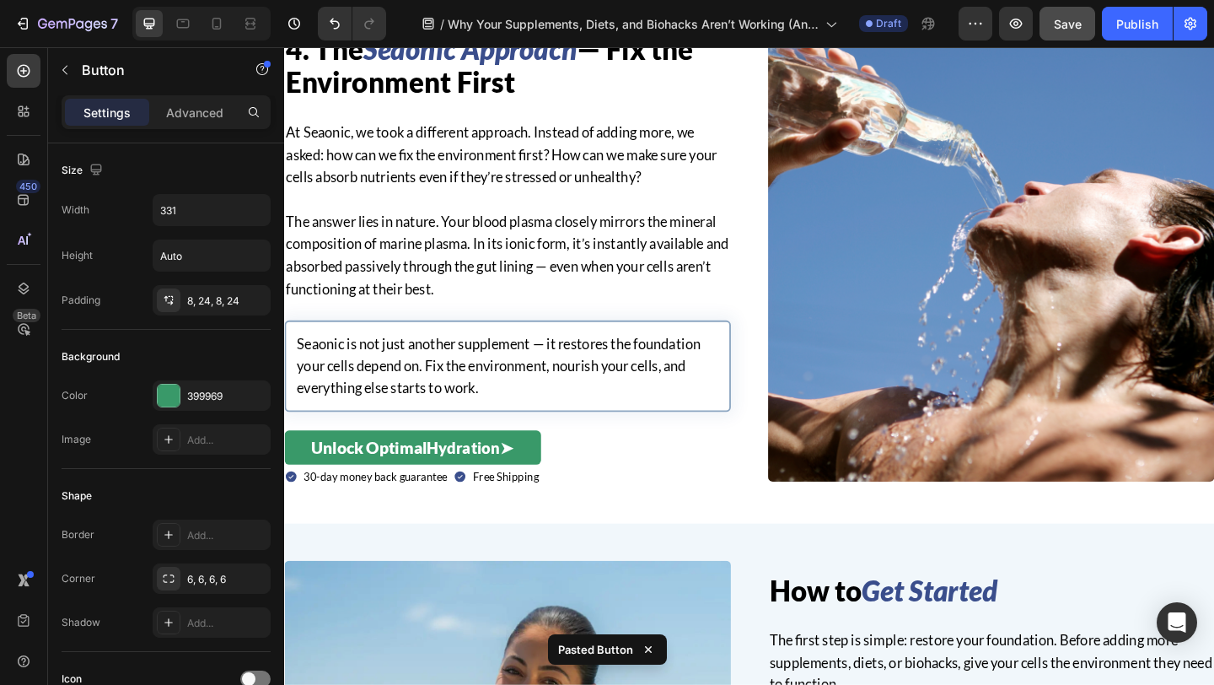
scroll to position [2386, 0]
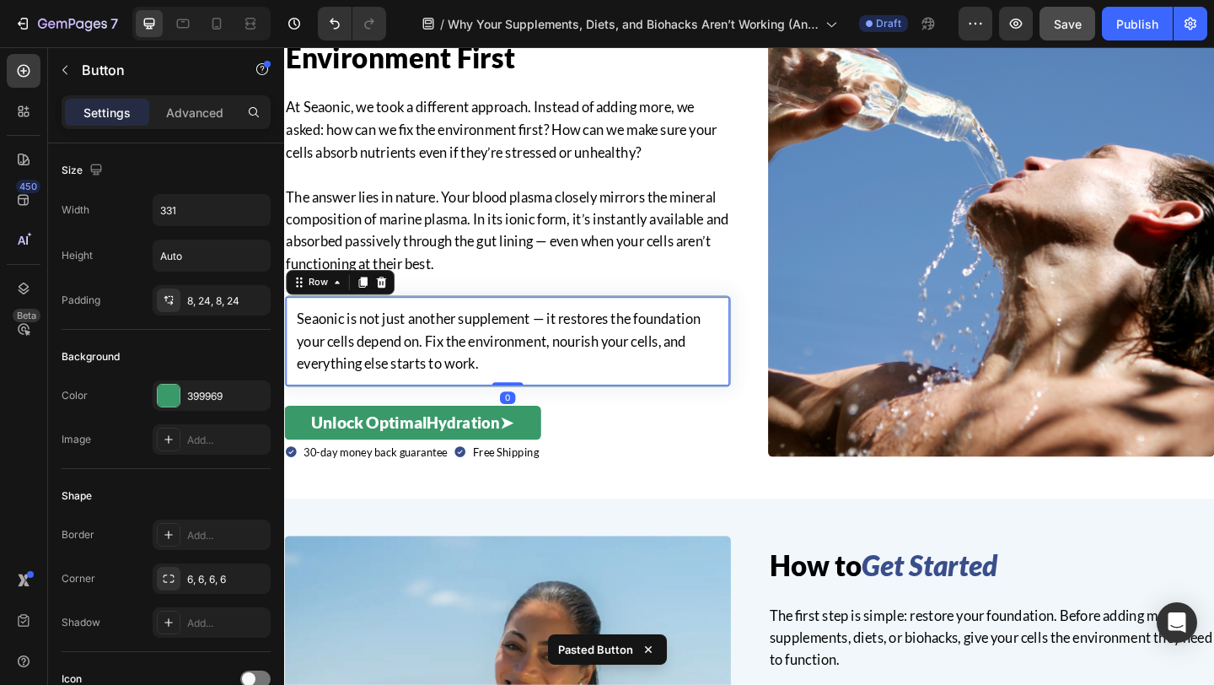
click at [625, 408] on div "Seaonic is not just another supplement — it restores the foundation your cells …" at bounding box center [527, 366] width 486 height 99
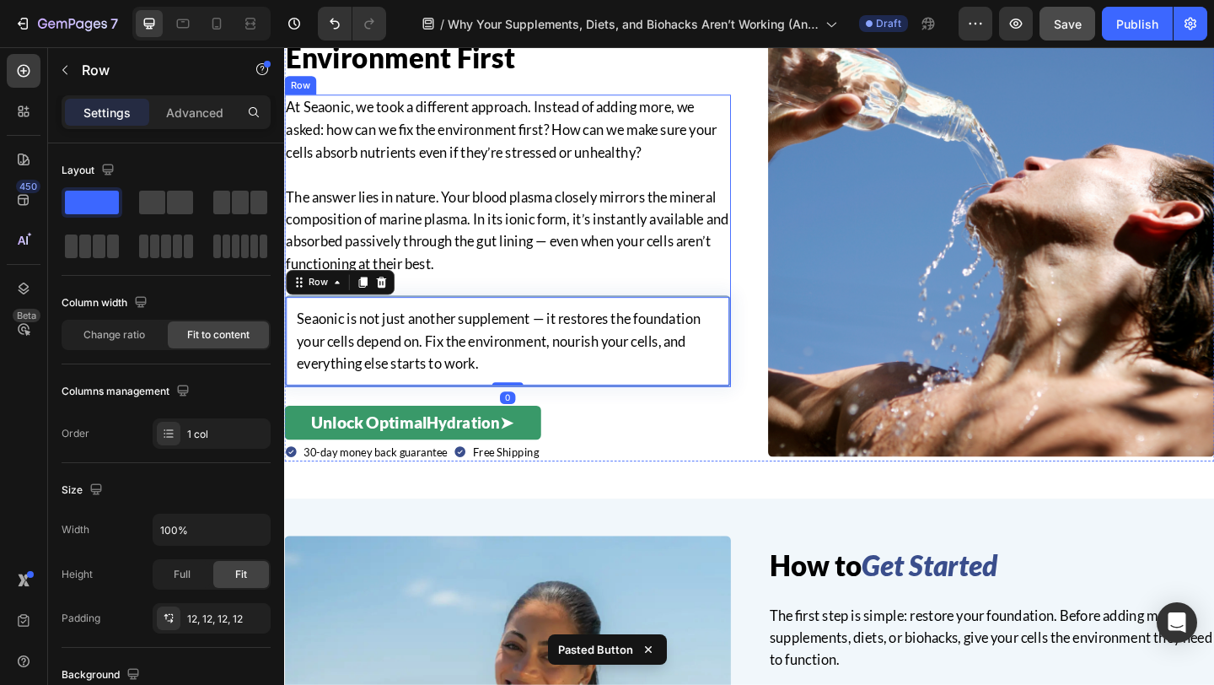
click at [612, 304] on div "At Seaonic, we took a different approach. Instead of adding more, we asked: how…" at bounding box center [527, 258] width 486 height 318
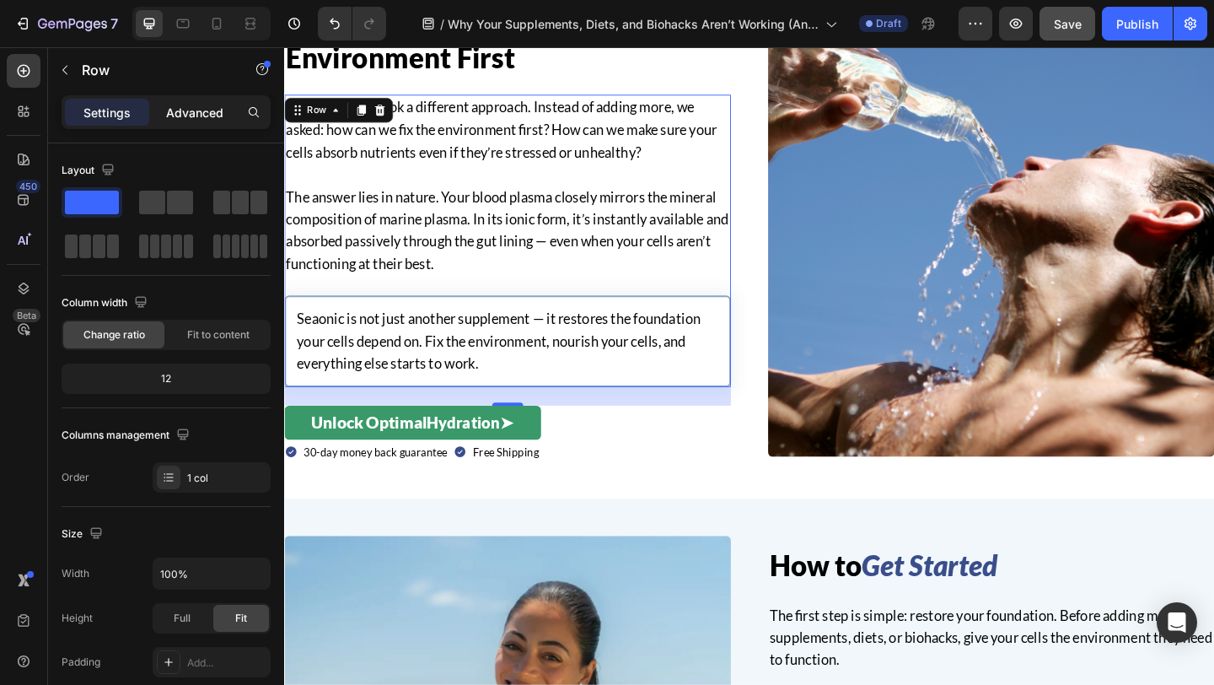
click at [200, 108] on p "Advanced" at bounding box center [194, 113] width 57 height 18
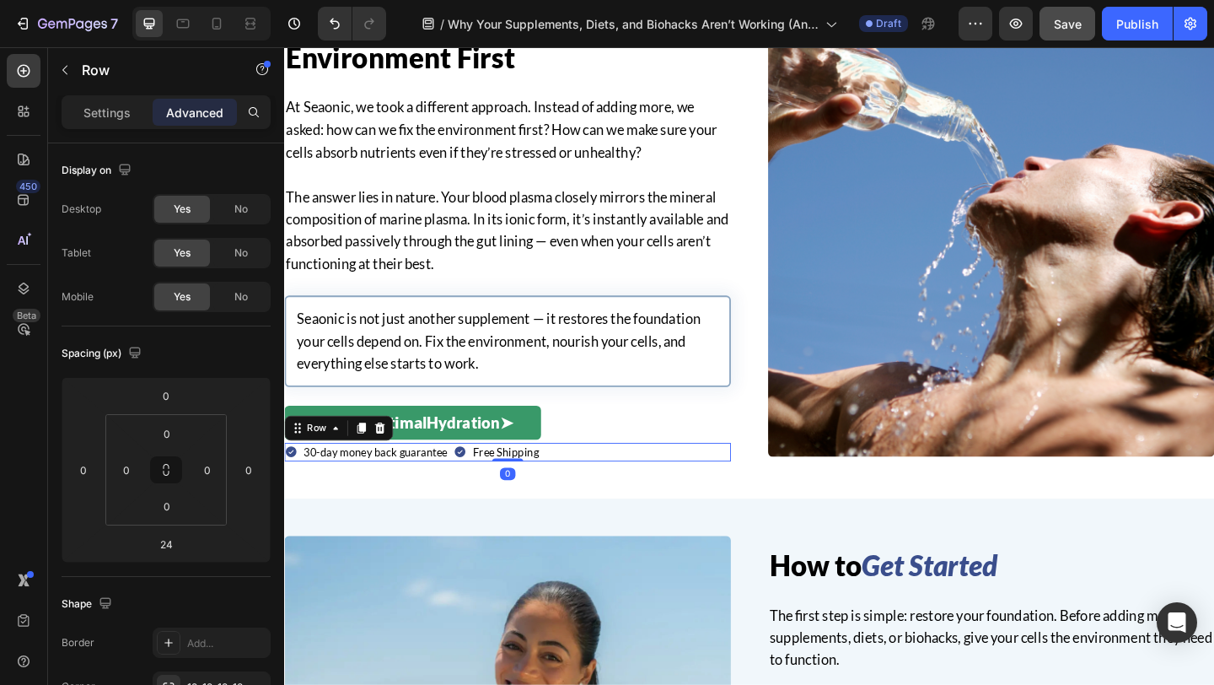
click at [578, 484] on div "Icon 30-day money back guarantee Text Block Icon Free Shipping Text Block Row 0" at bounding box center [527, 487] width 486 height 20
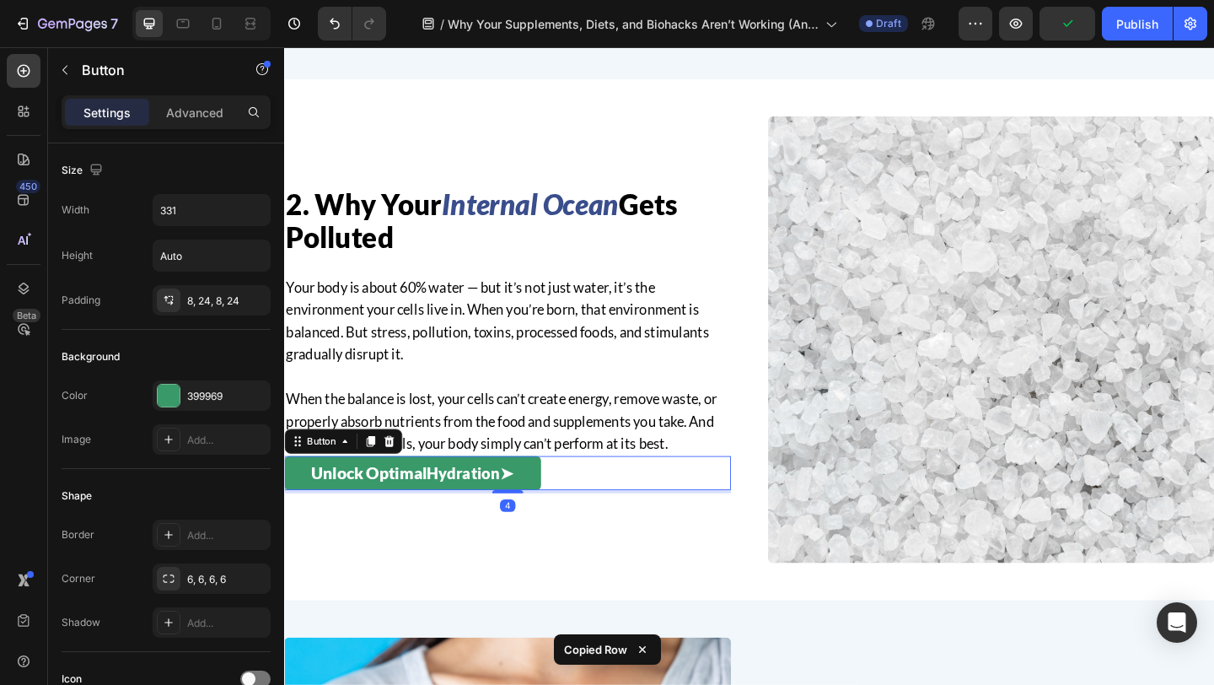
click at [587, 509] on div "Unlock Optimal Hydration ➤ Button 4" at bounding box center [527, 510] width 486 height 37
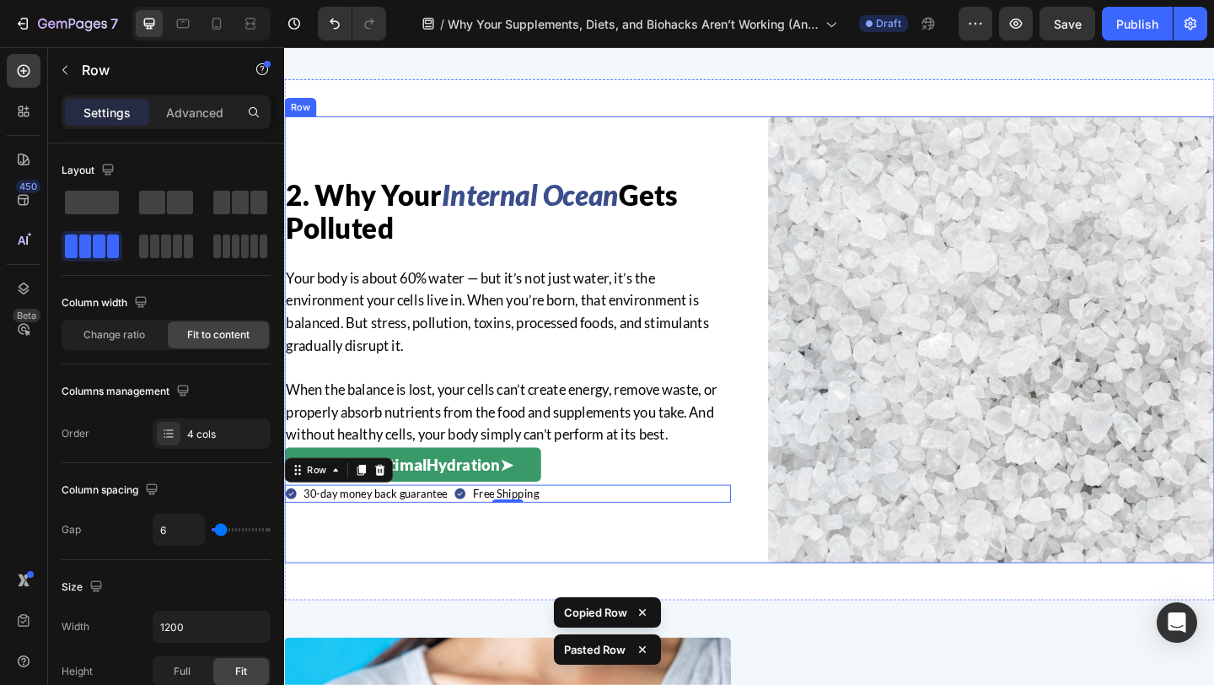
click at [577, 553] on div "2. Why Your Internal Ocean Gets Polluted Heading Your body is about 60% water —…" at bounding box center [527, 365] width 486 height 486
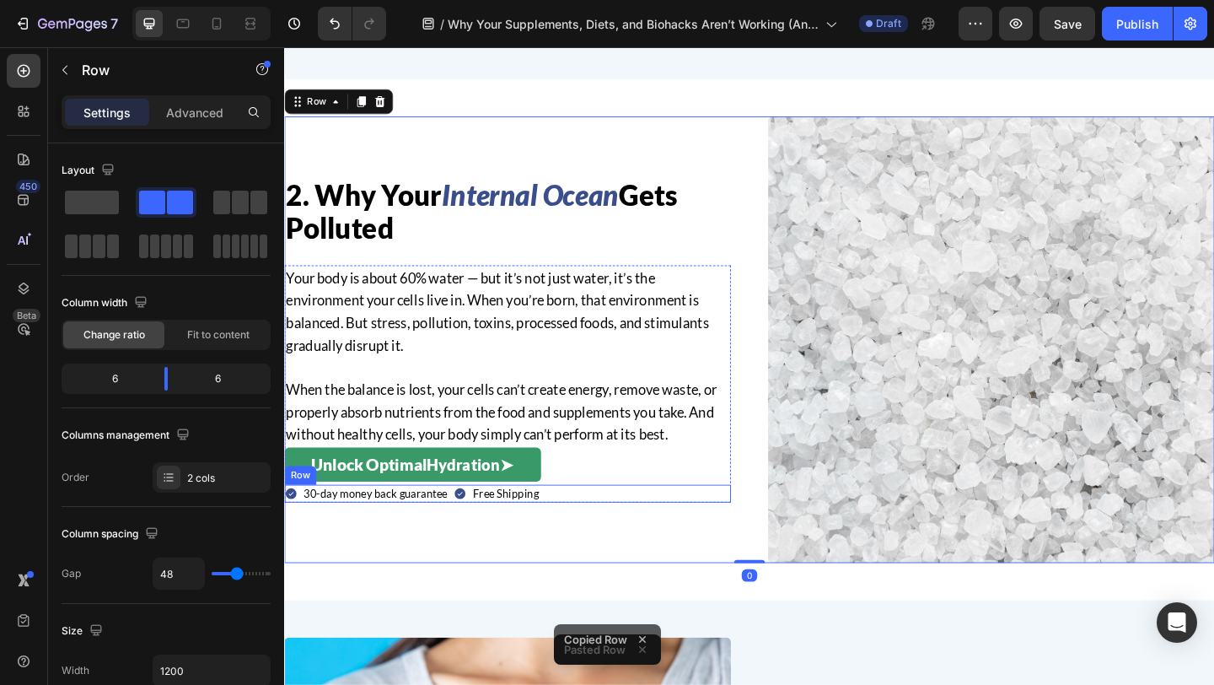
click at [578, 531] on div "Icon 30-day money back guarantee Text Block Icon Free Shipping Text Block Row" at bounding box center [527, 533] width 486 height 20
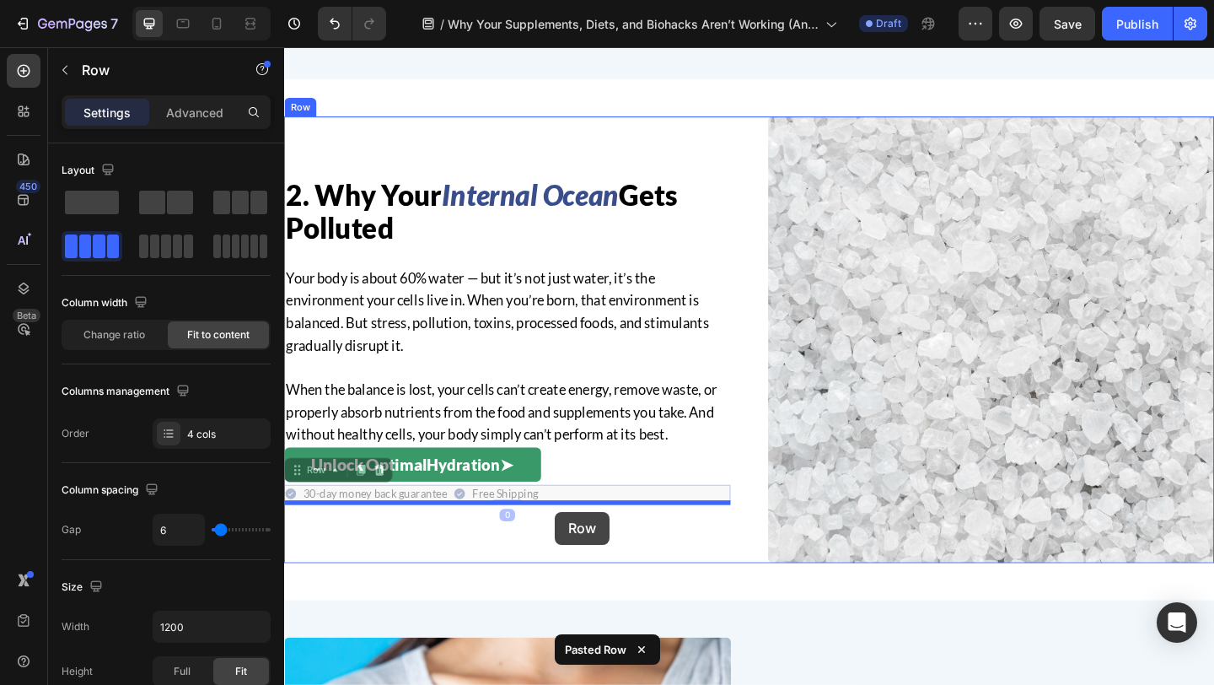
drag, startPoint x: 578, startPoint y: 531, endPoint x: 578, endPoint y: 552, distance: 21.1
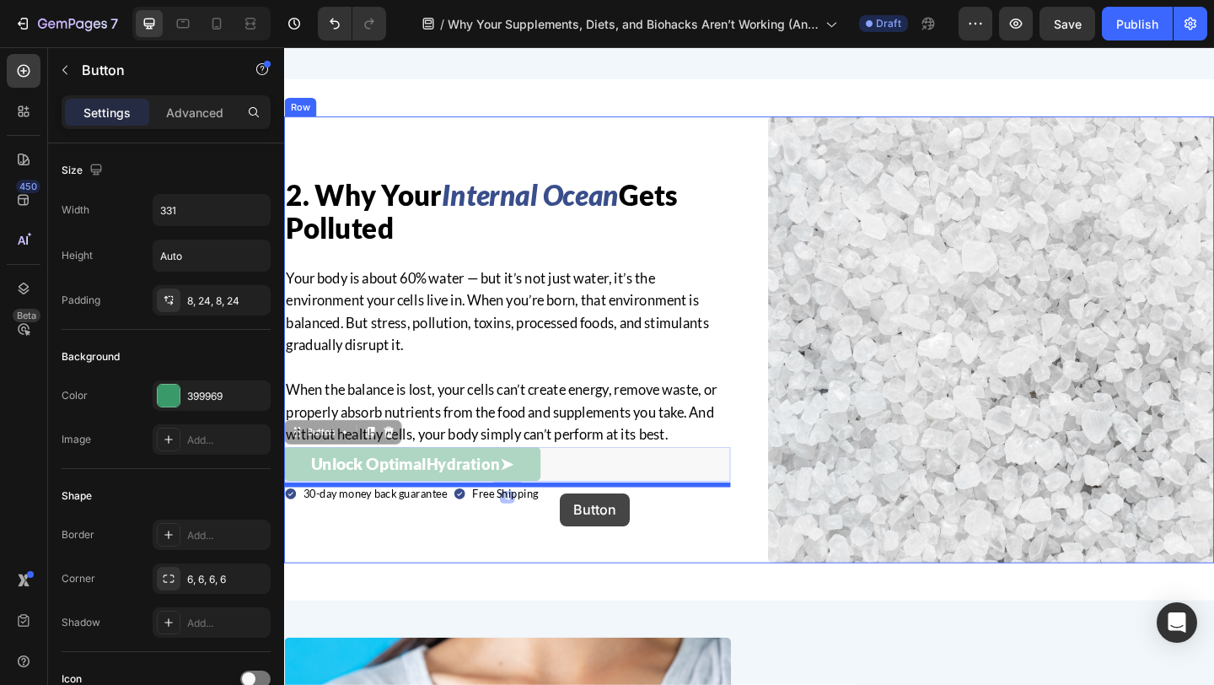
drag, startPoint x: 584, startPoint y: 502, endPoint x: 584, endPoint y: 532, distance: 30.4
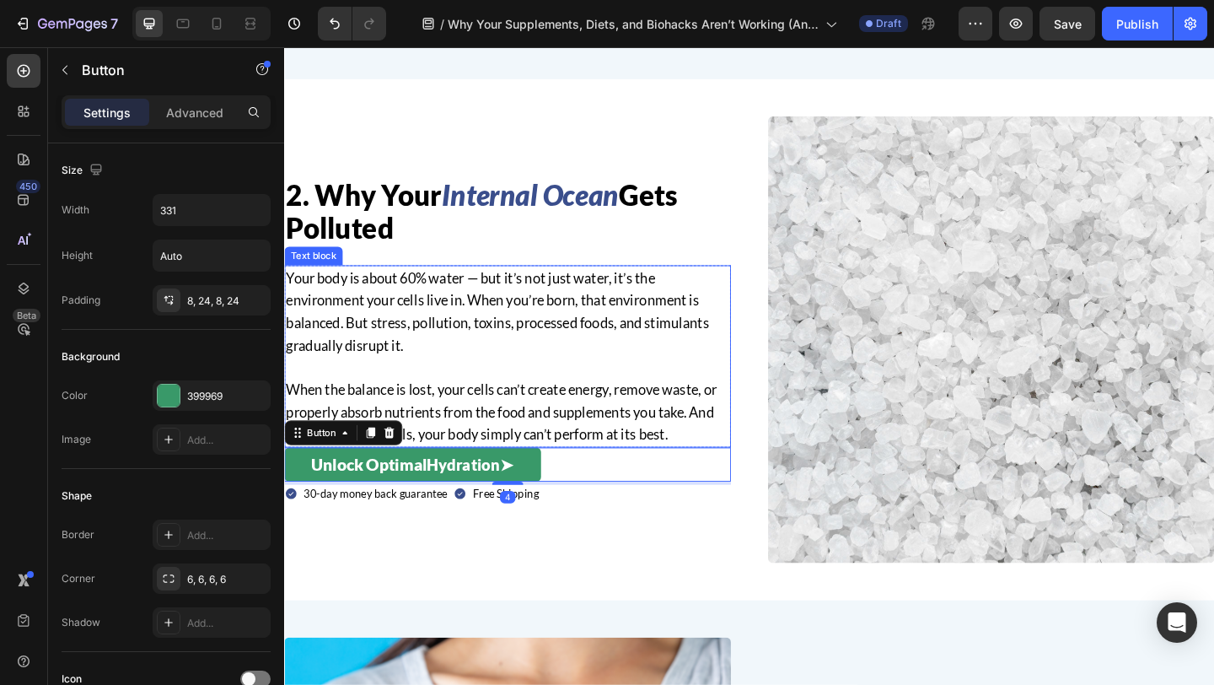
click at [598, 448] on p "When the balance is lost, your cells can’t create energy, remove waste, or prop…" at bounding box center [527, 443] width 482 height 73
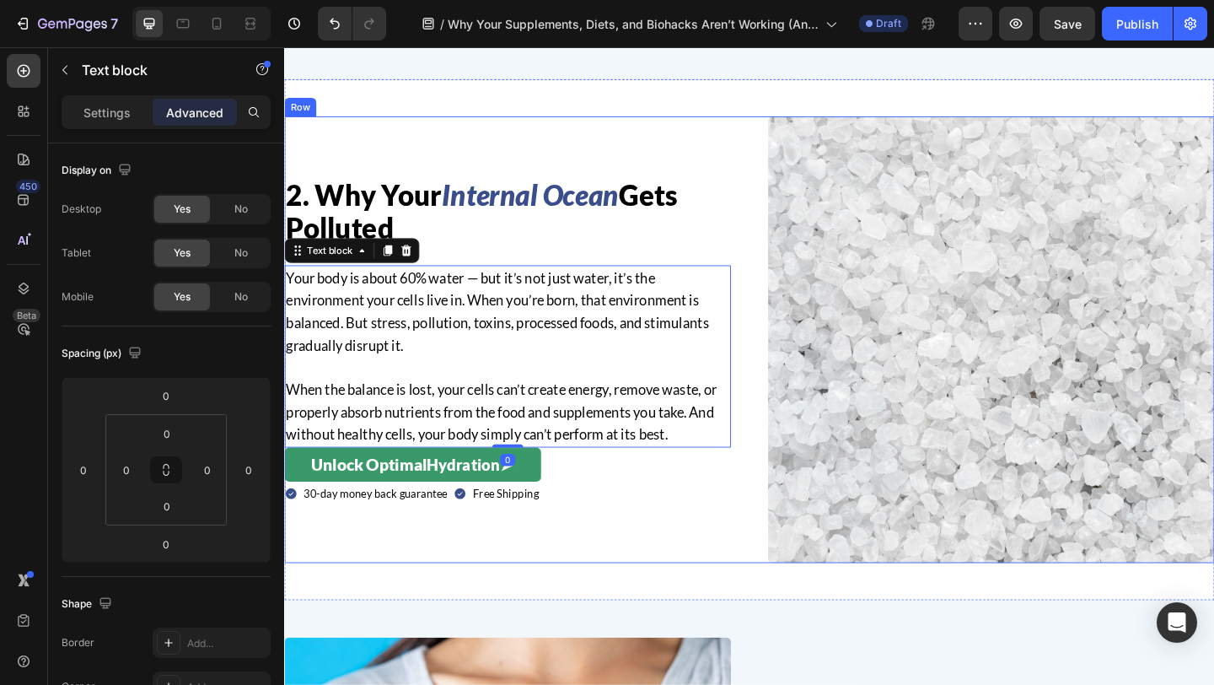
click at [548, 279] on div "2. Why Your Internal Ocean Gets Polluted Heading Your body is about 60% water —…" at bounding box center [527, 365] width 486 height 486
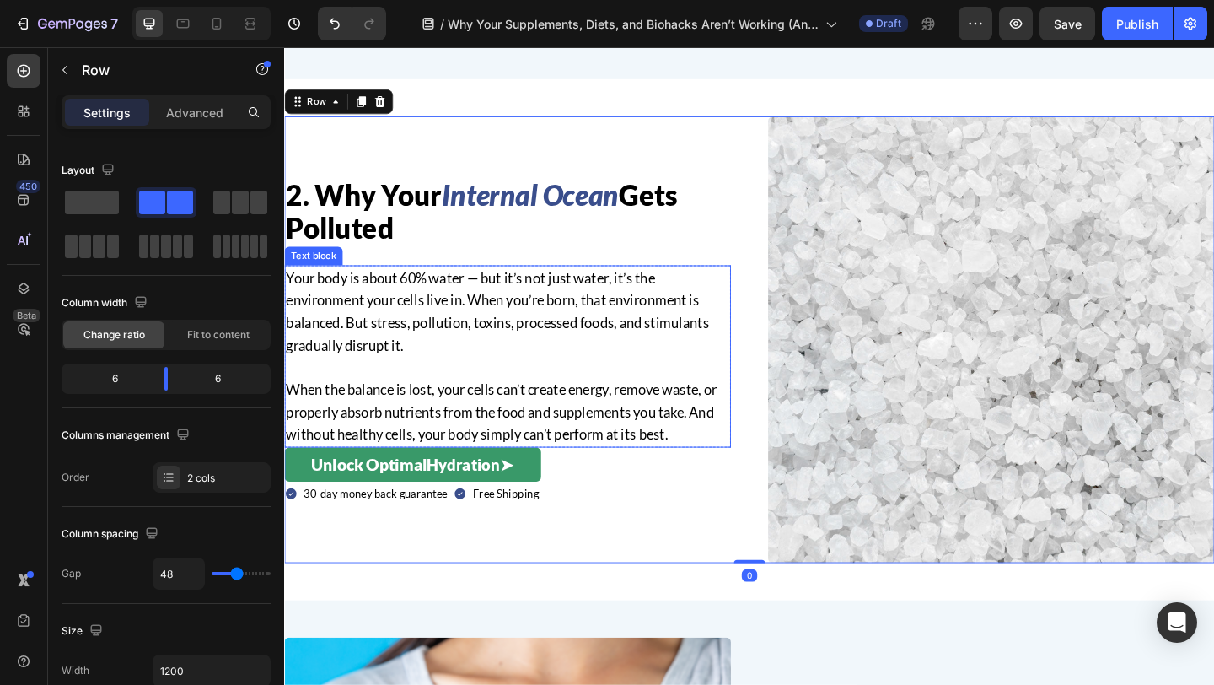
click at [323, 298] on p "Your body is about 60% water — but it’s not just water, it’s the environment yo…" at bounding box center [527, 334] width 482 height 97
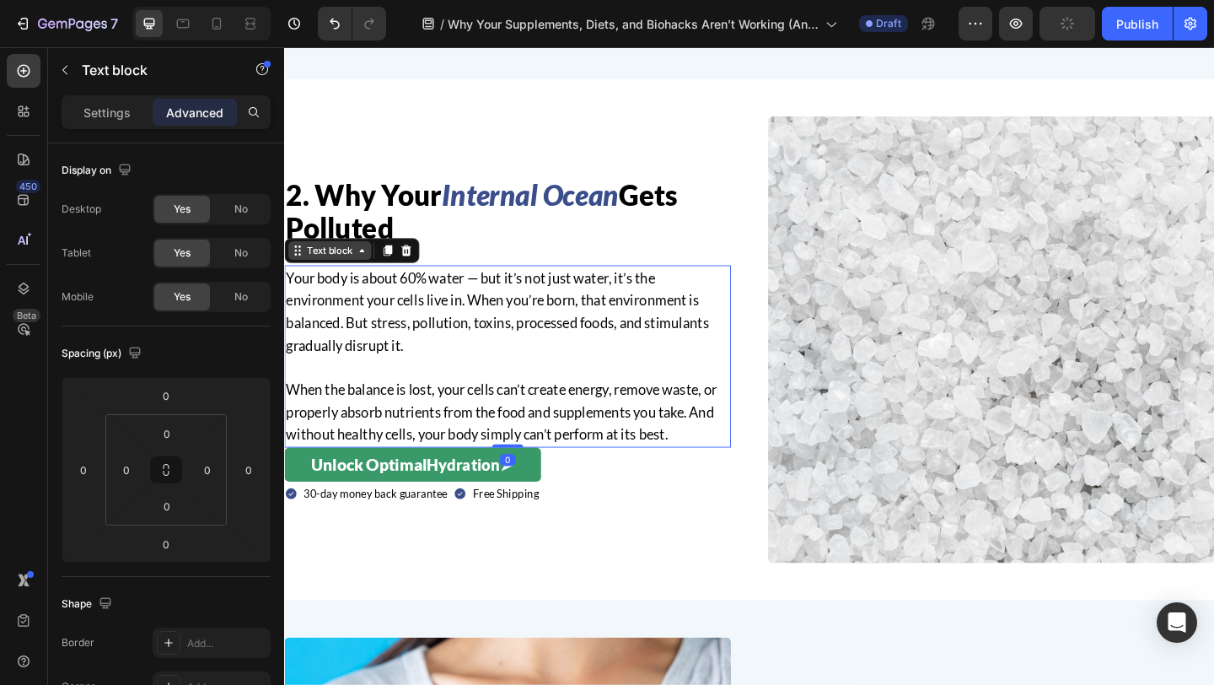
click at [321, 269] on div "Text block" at bounding box center [333, 268] width 56 height 15
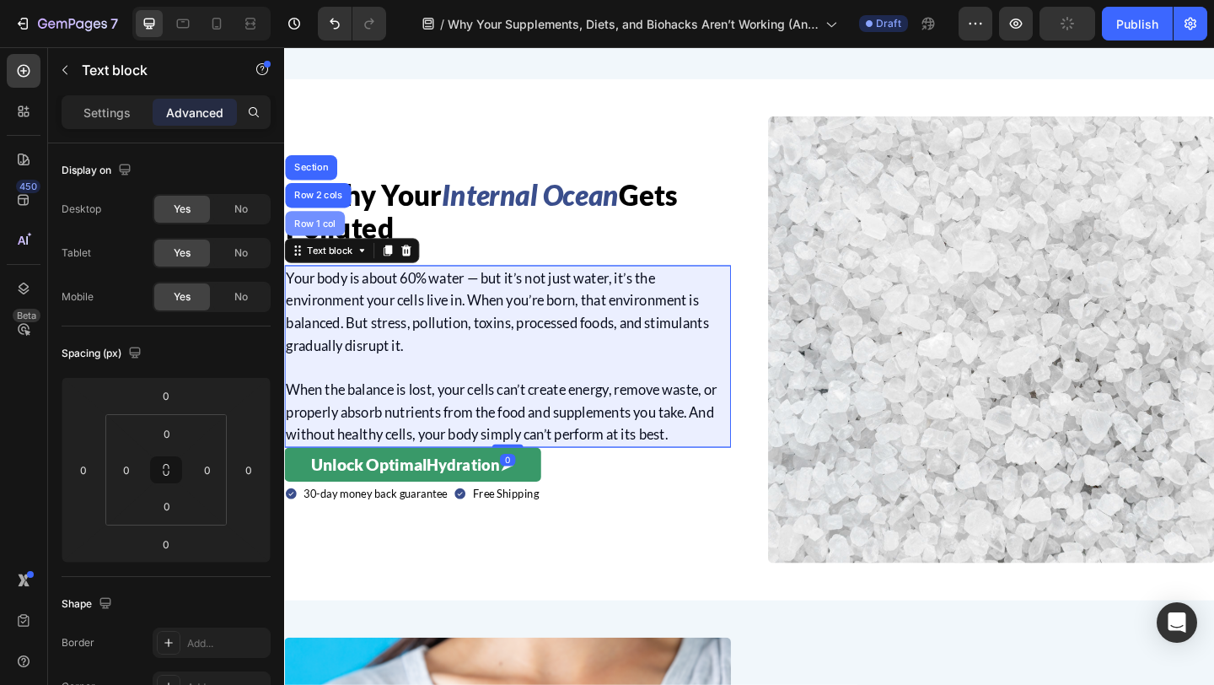
click at [321, 241] on div "Row 1 col" at bounding box center [317, 239] width 51 height 10
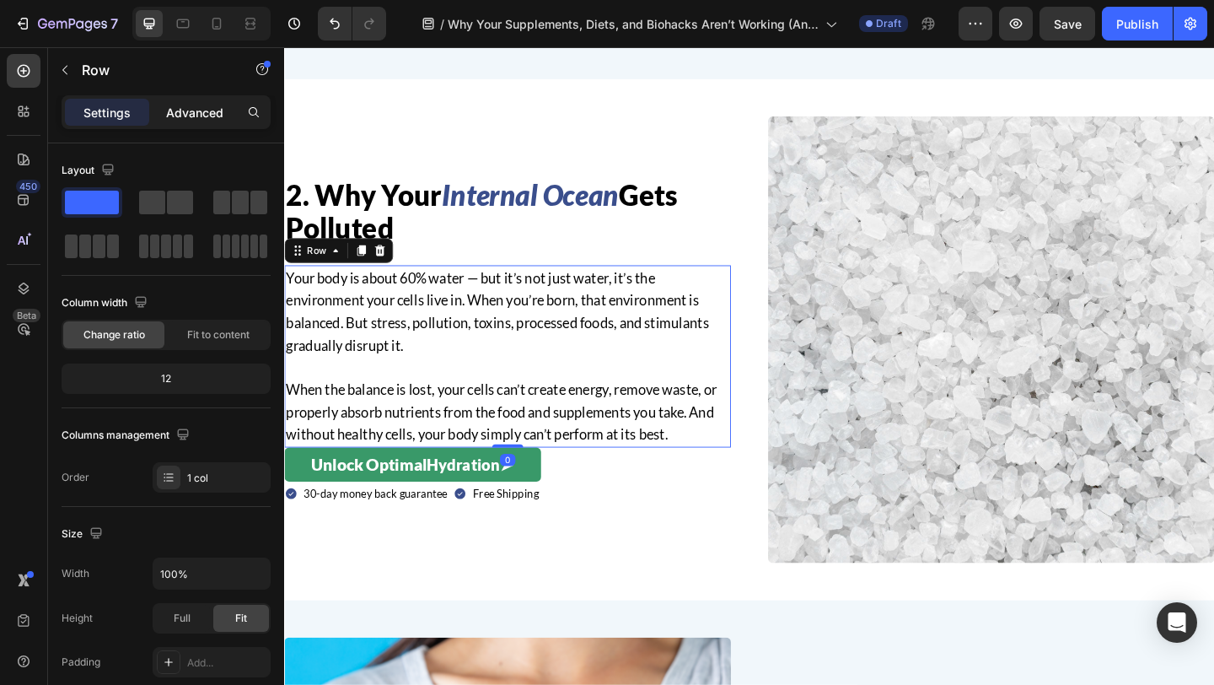
click at [207, 118] on p "Advanced" at bounding box center [194, 113] width 57 height 18
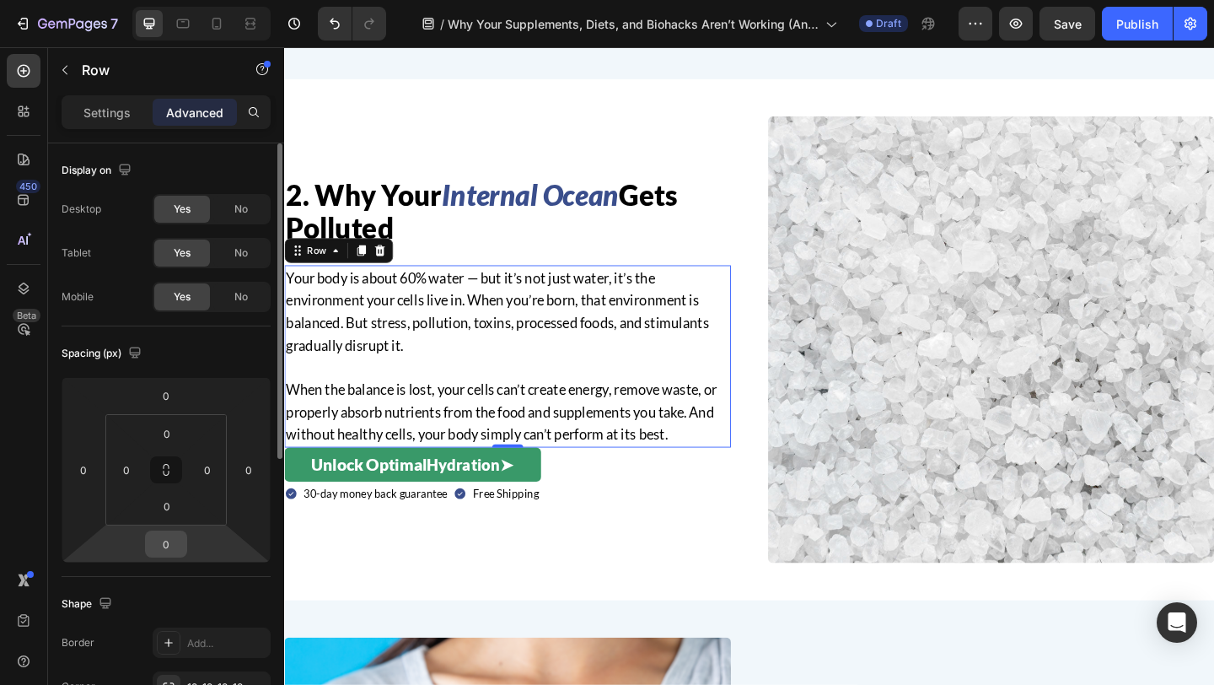
click at [173, 542] on input "0" at bounding box center [166, 543] width 34 height 25
type input "24"
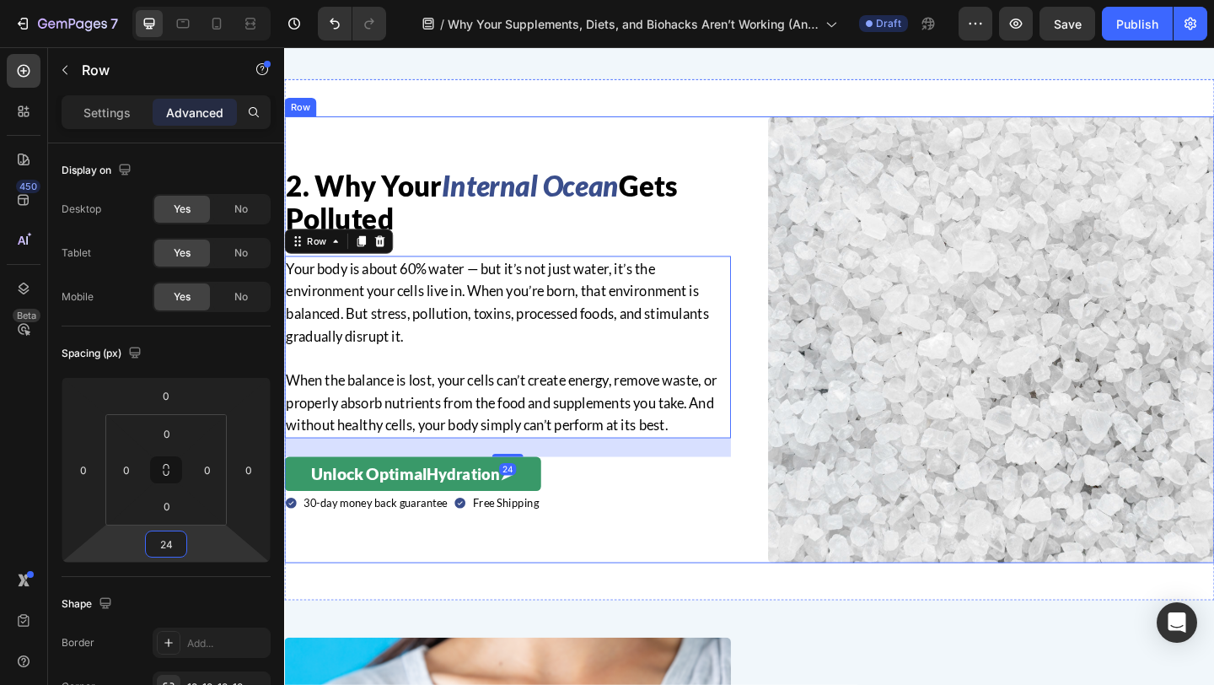
click at [581, 584] on div "2. Why Your Internal Ocean Gets Polluted Heading Your body is about 60% water —…" at bounding box center [527, 365] width 486 height 486
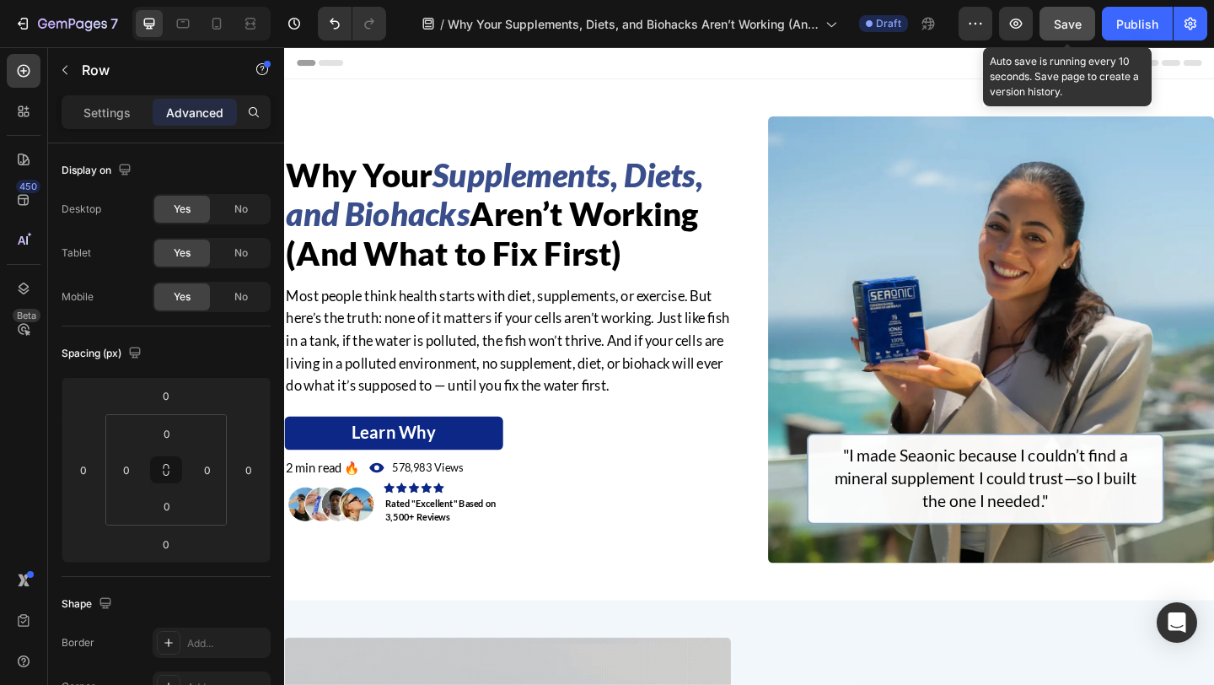
click at [1064, 35] on button "Save" at bounding box center [1068, 24] width 56 height 34
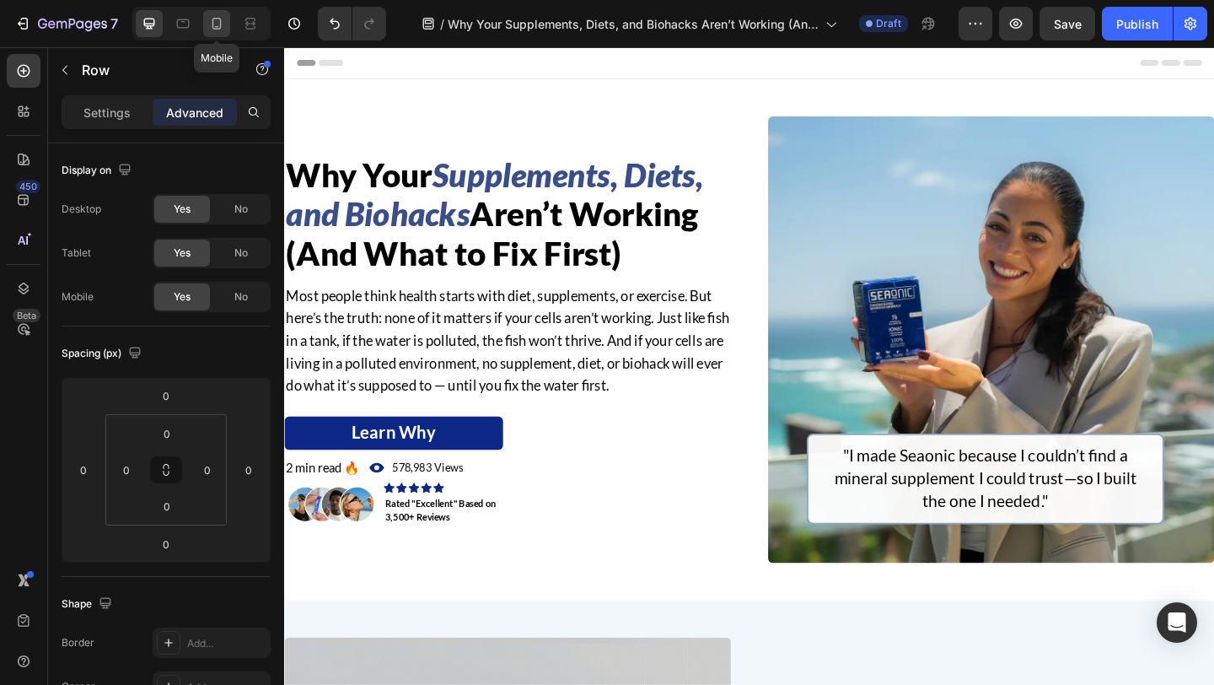
click at [212, 29] on icon at bounding box center [216, 23] width 17 height 17
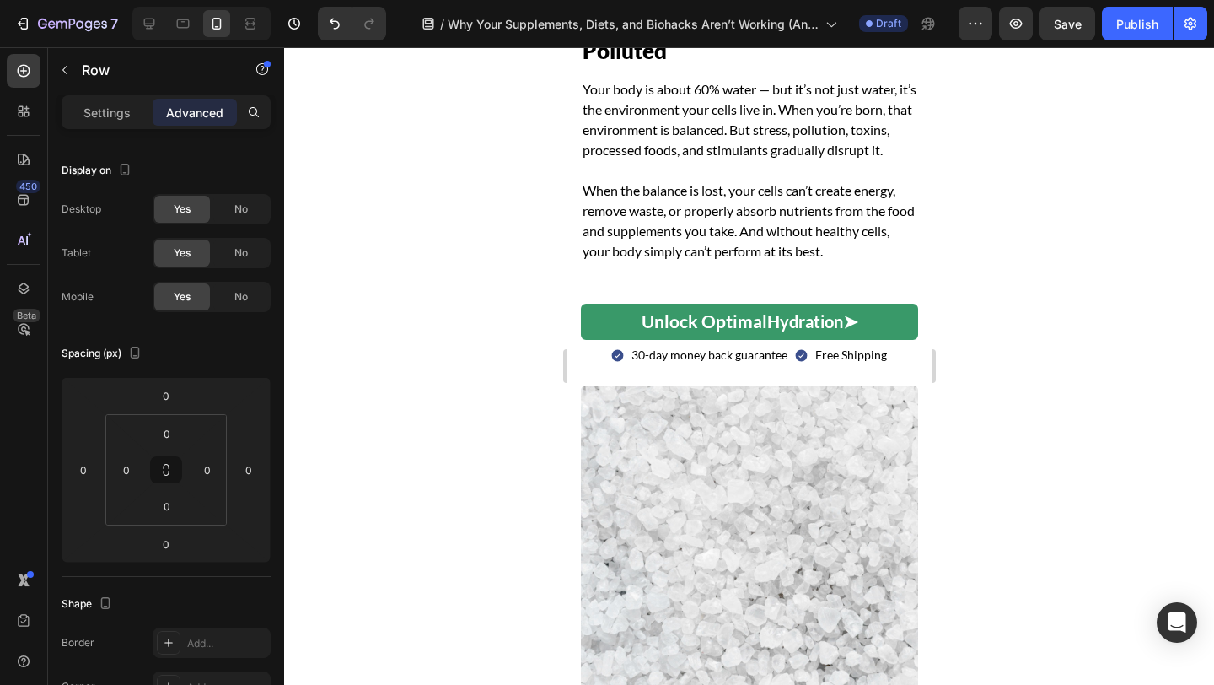
scroll to position [1576, 0]
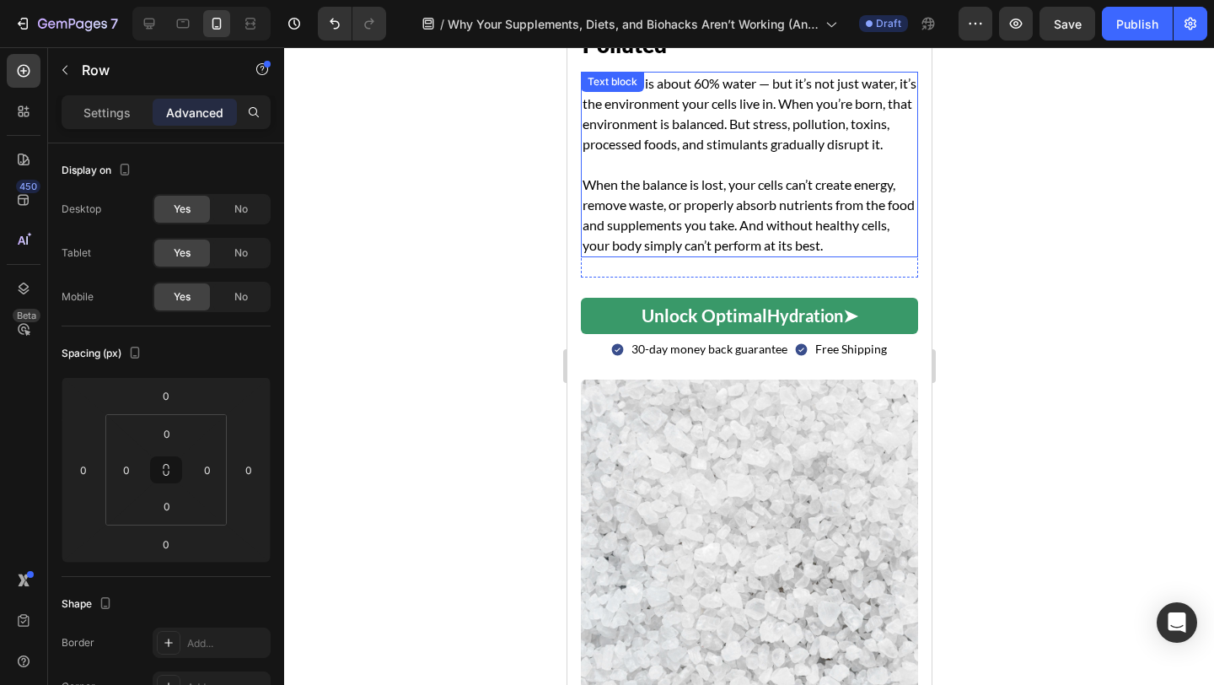
click at [677, 255] on p "When the balance is lost, your cells can’t create energy, remove waste, or prop…" at bounding box center [749, 215] width 334 height 81
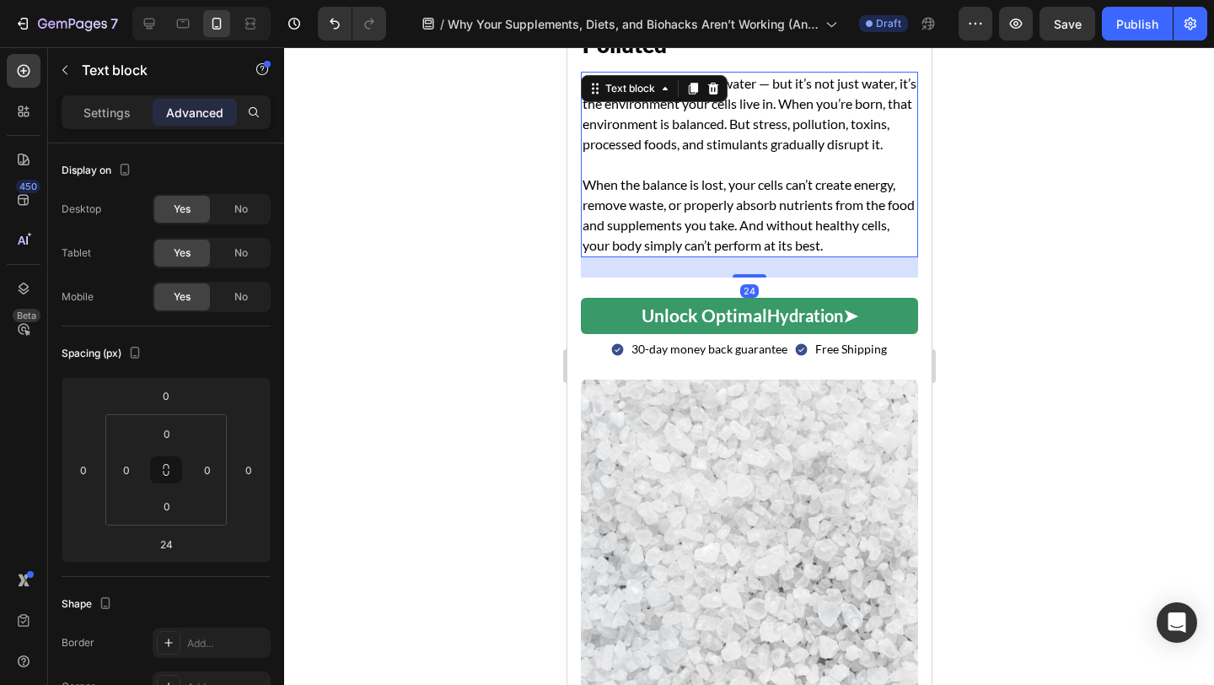
scroll to position [1555, 0]
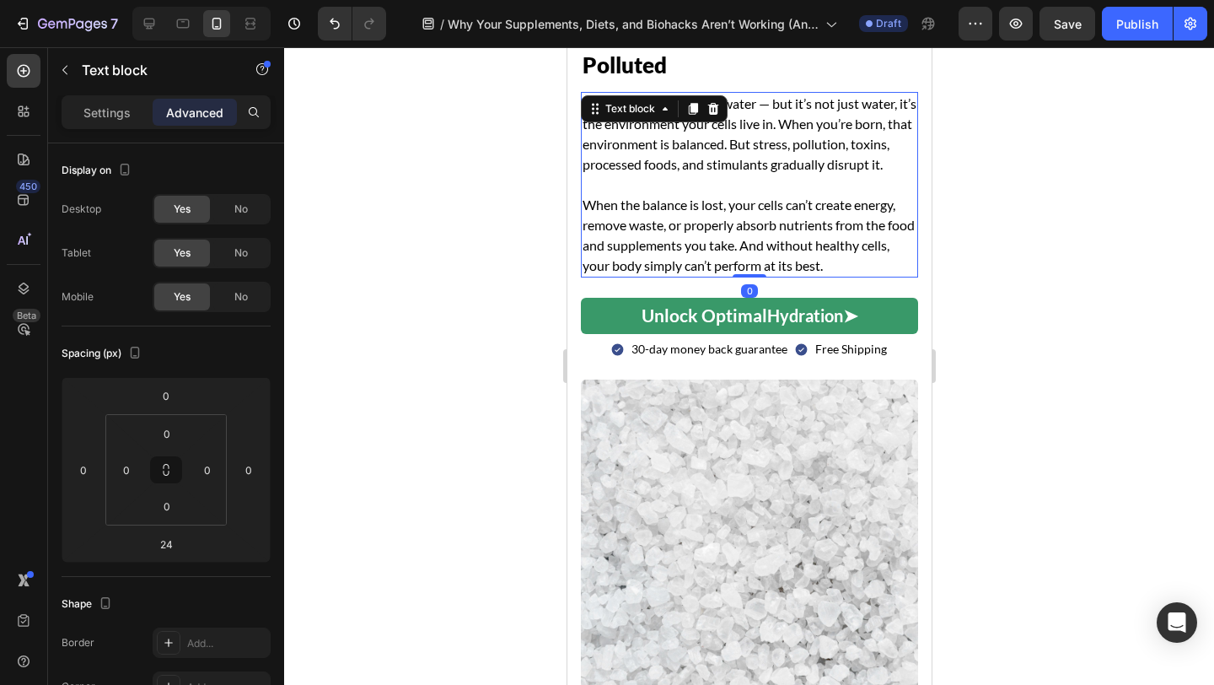
drag, startPoint x: 741, startPoint y: 293, endPoint x: 739, endPoint y: 230, distance: 63.3
click at [739, 230] on div "Your body is about 60% water — but it’s not just water, it’s the environment yo…" at bounding box center [748, 184] width 337 height 185
type input "0"
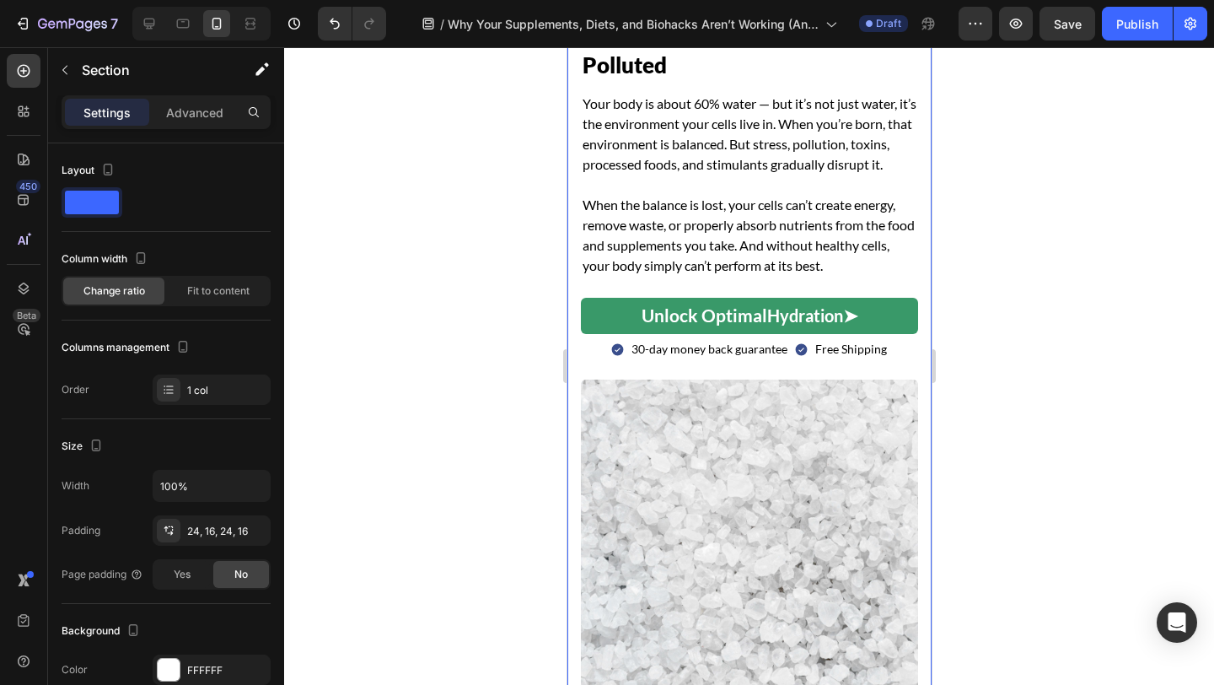
click at [572, 244] on div "Image Row 2. Why Your Internal Ocean Gets Polluted Heading Your body is about 6…" at bounding box center [749, 369] width 364 height 736
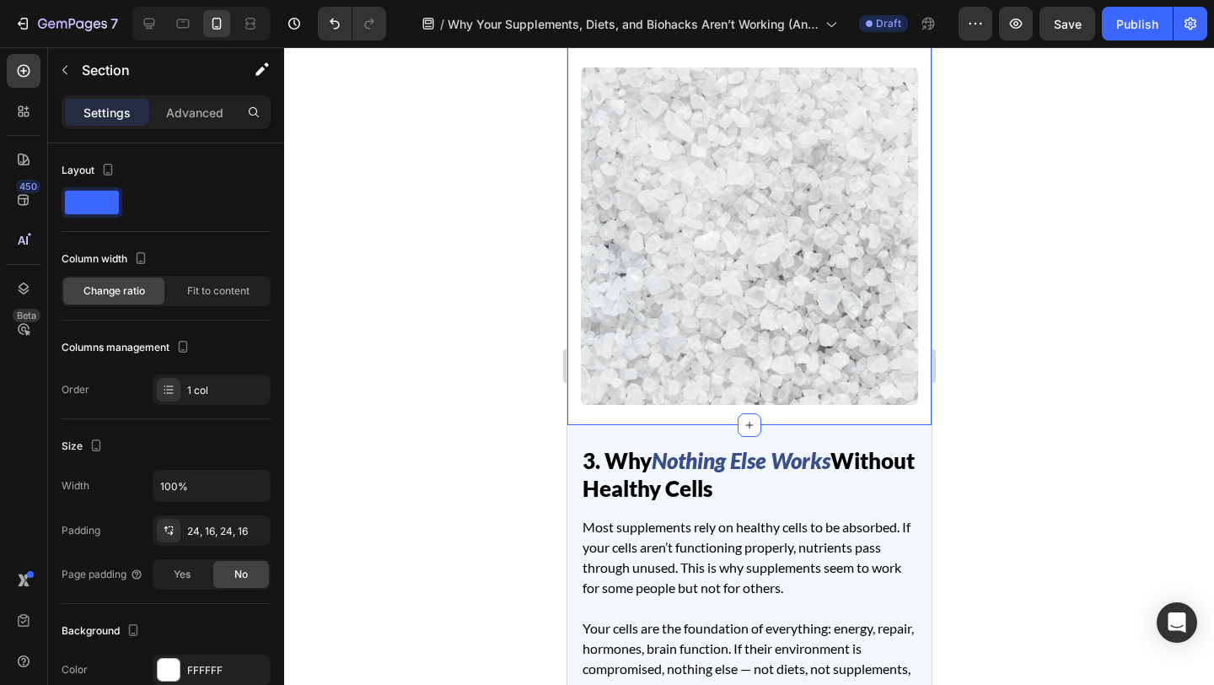
scroll to position [1709, 0]
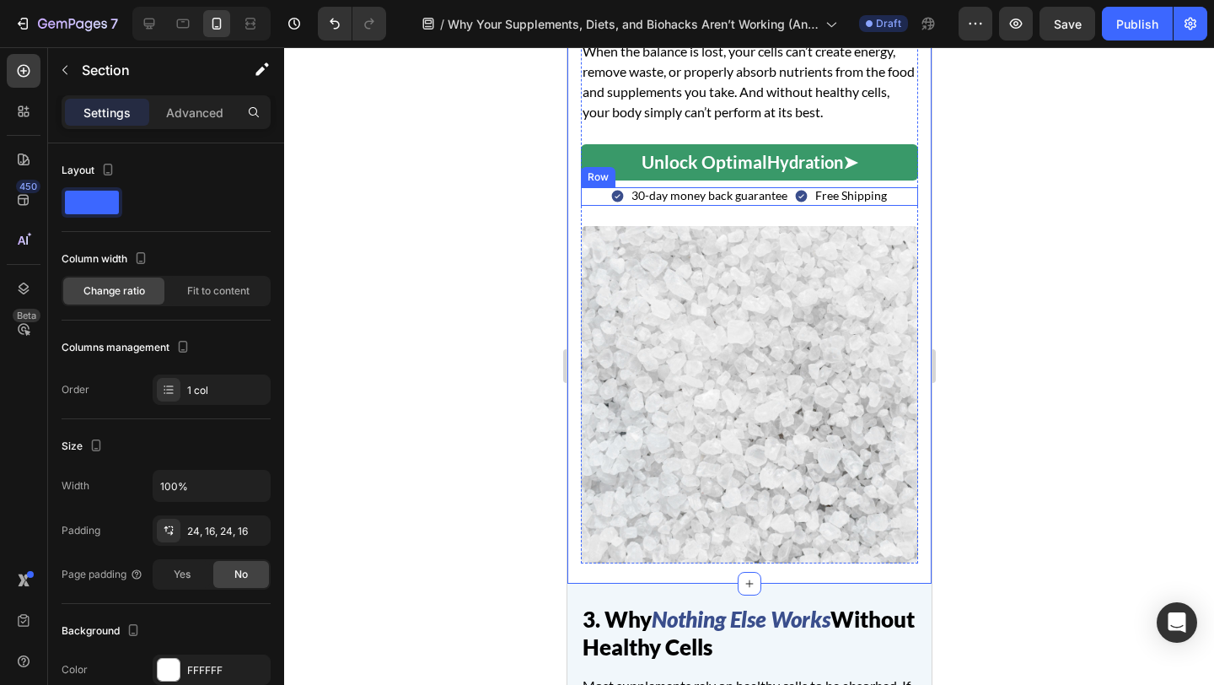
click at [594, 206] on div "Icon 30-day money back guarantee Text Block Icon Free Shipping Text Block Row" at bounding box center [748, 196] width 337 height 19
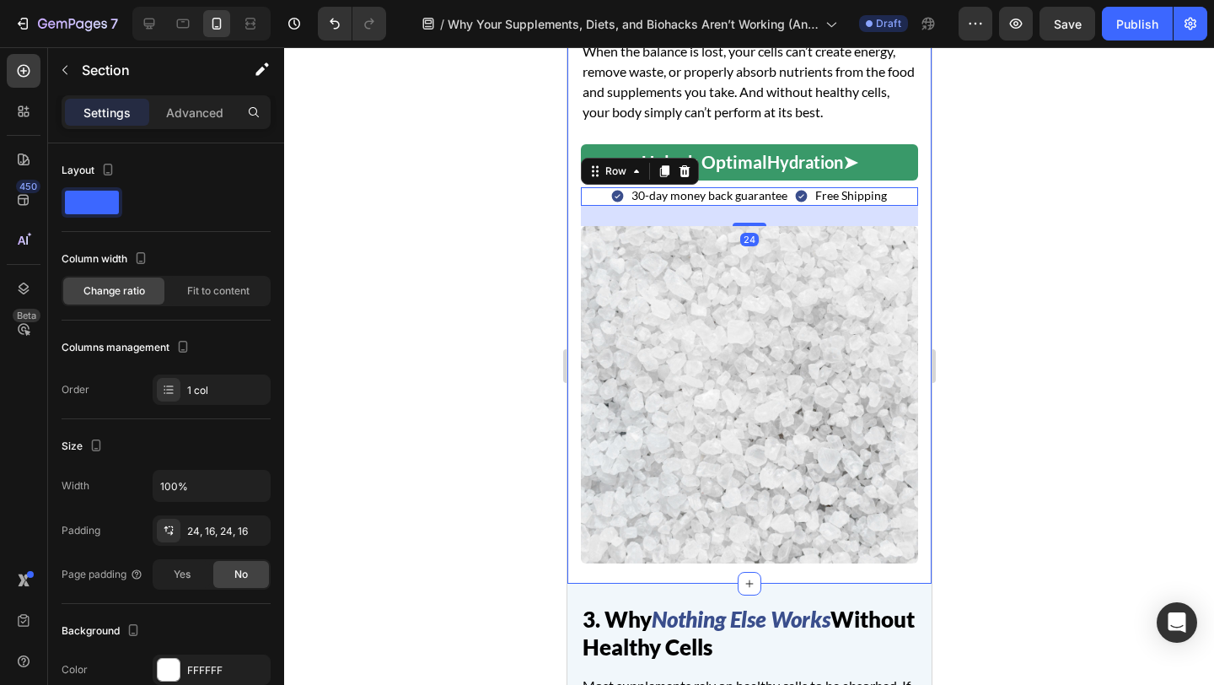
click at [573, 242] on div "Image Row 2. Why Your Internal Ocean Gets Polluted Heading Your body is about 6…" at bounding box center [749, 215] width 364 height 736
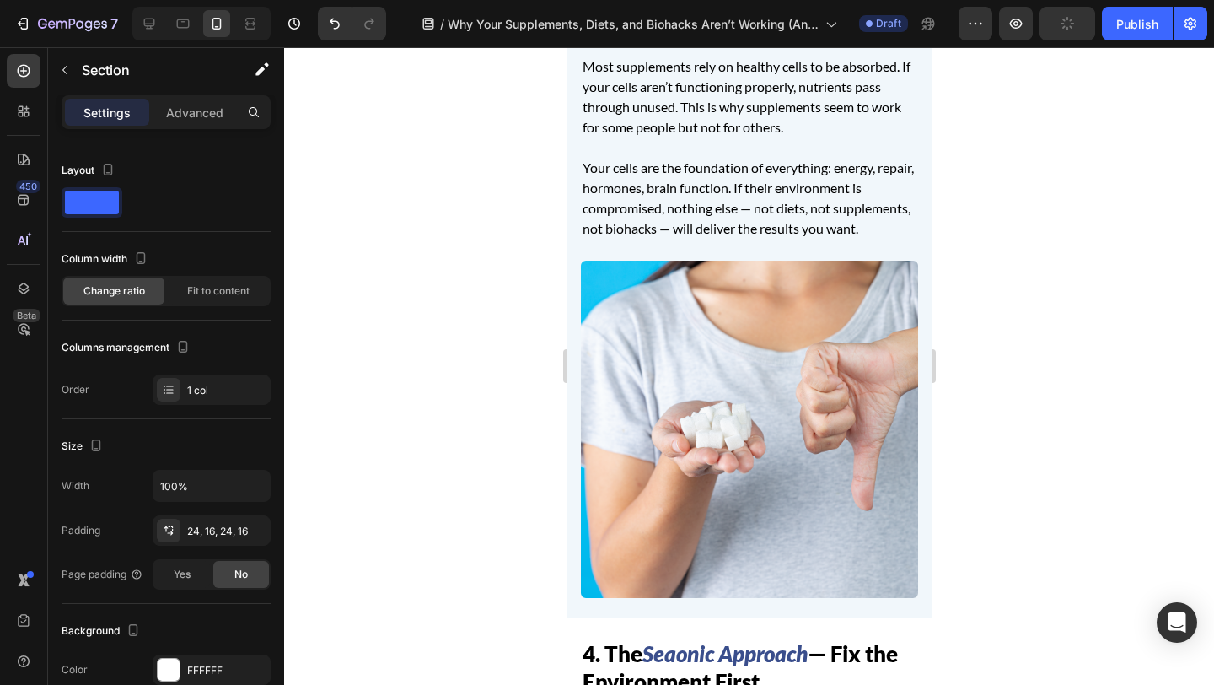
scroll to position [2711, 0]
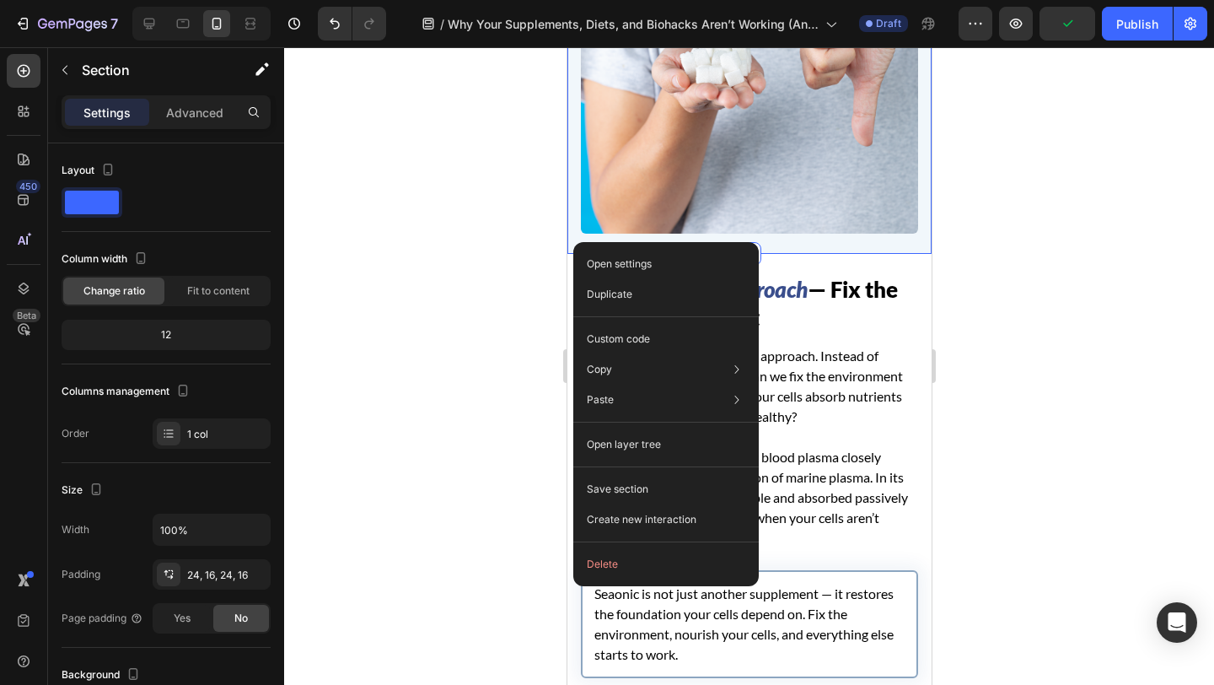
click at [574, 242] on div "Open settings Duplicate Custom code Copy Copy section Cmd + C Copy style Copy c…" at bounding box center [665, 414] width 185 height 344
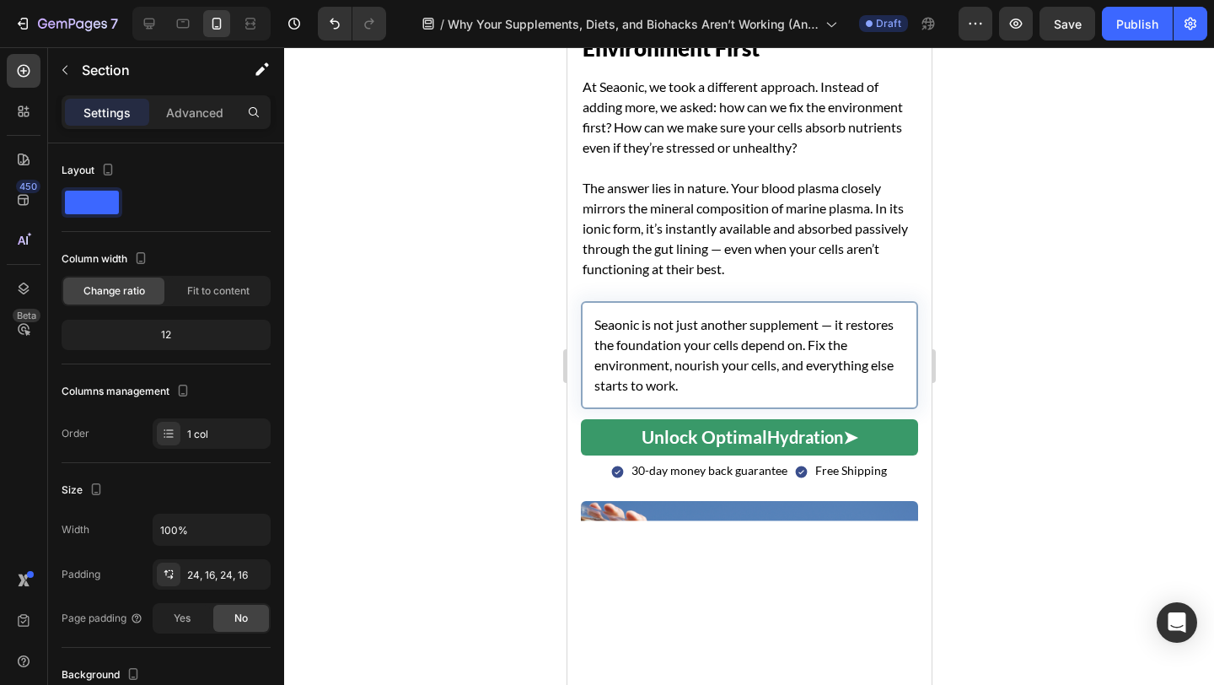
scroll to position [2981, 0]
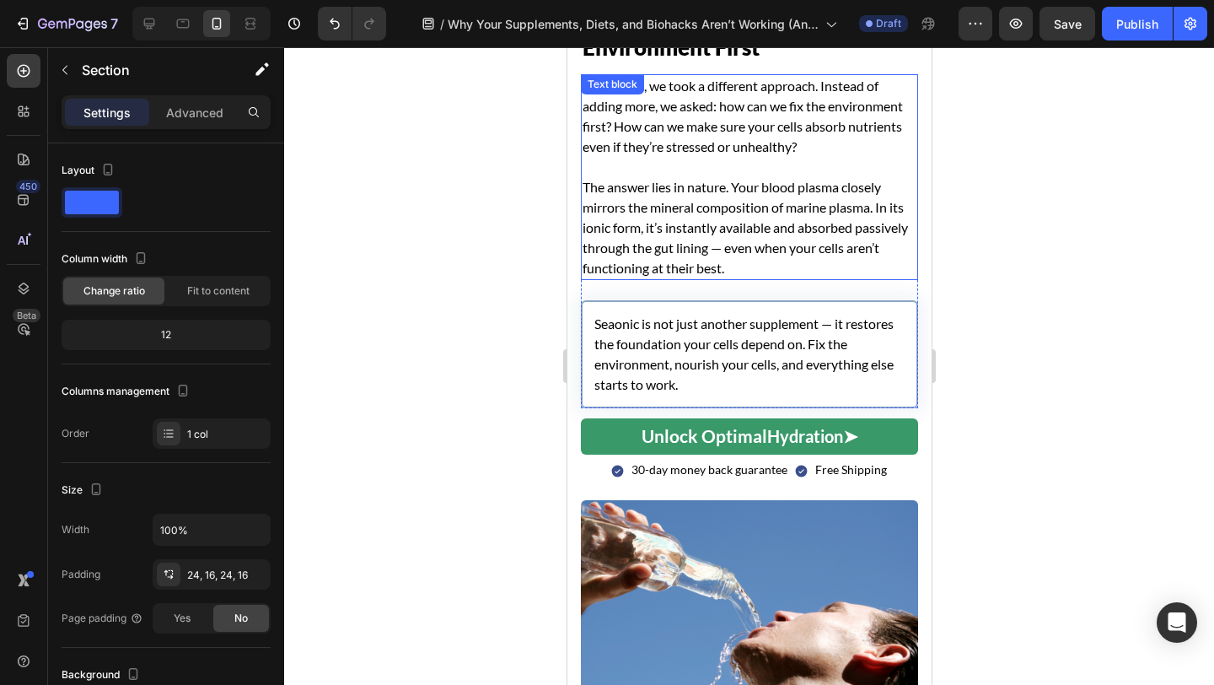
click at [690, 265] on p "The answer lies in nature. Your blood plasma closely mirrors the mineral compos…" at bounding box center [749, 227] width 334 height 101
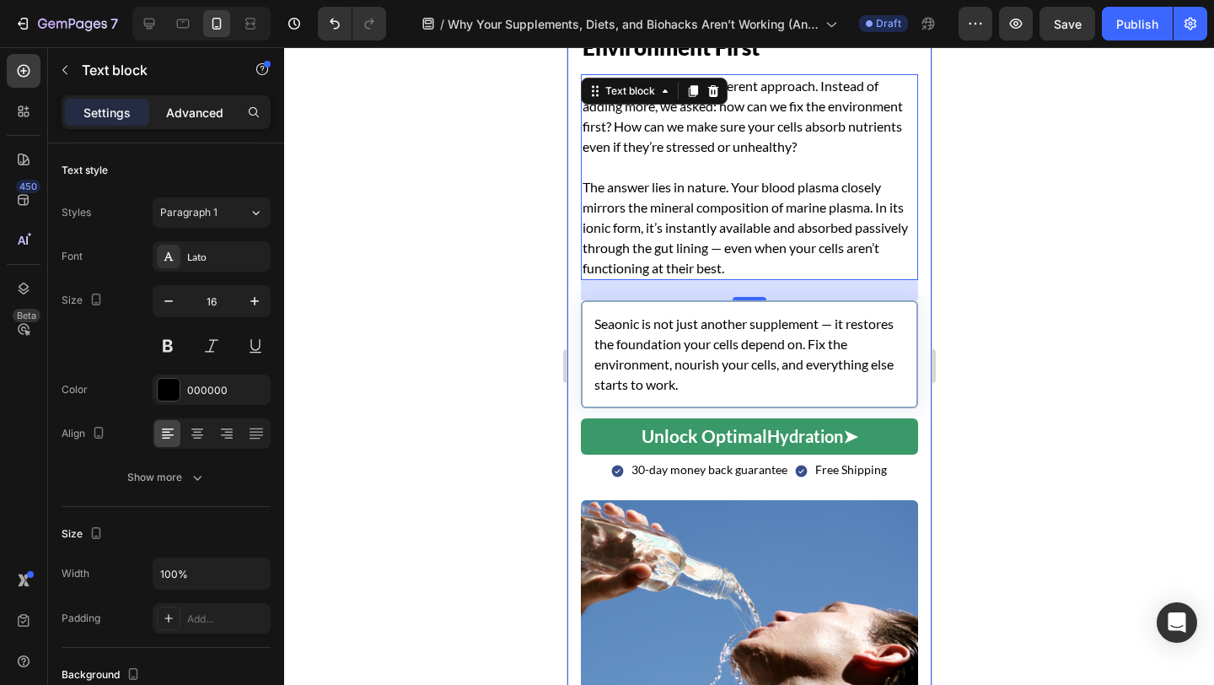
click at [201, 109] on p "Advanced" at bounding box center [194, 113] width 57 height 18
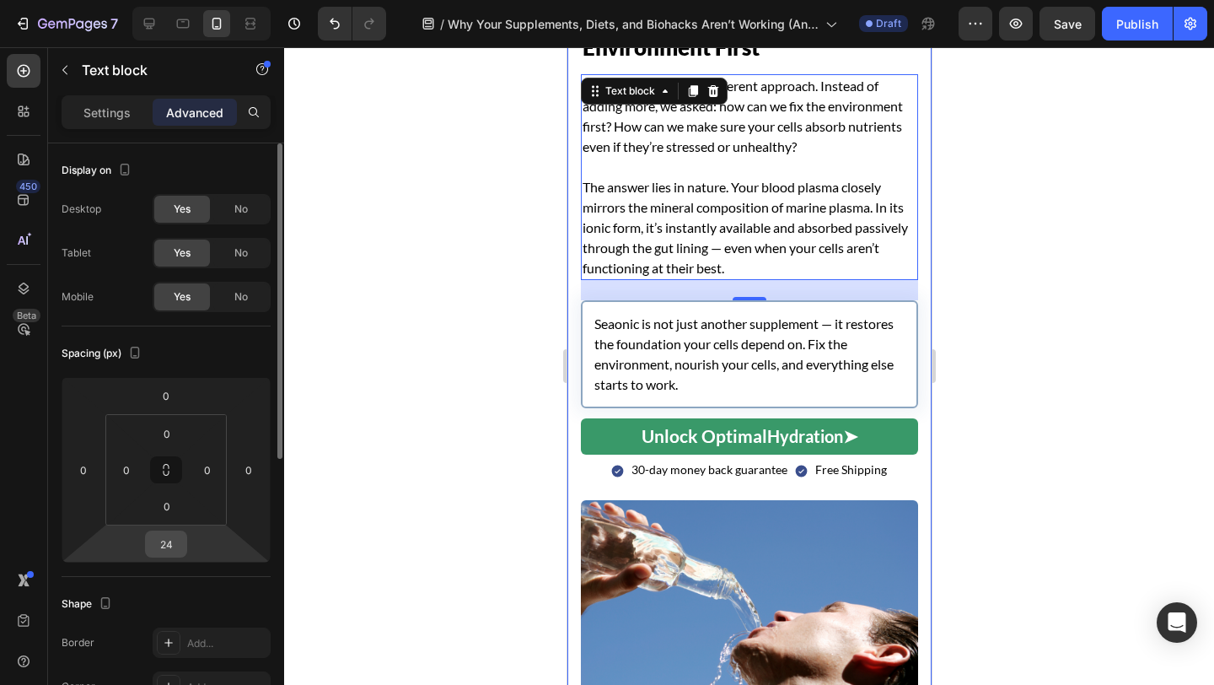
click at [172, 547] on input "24" at bounding box center [166, 543] width 34 height 25
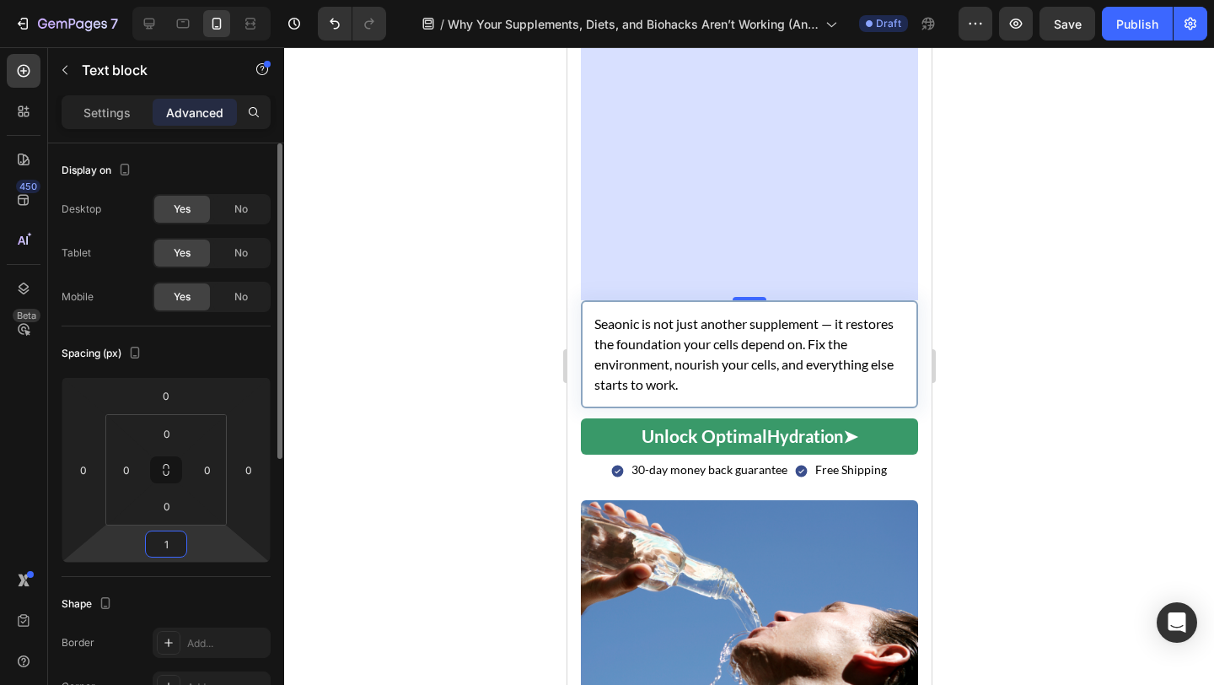
type input "12"
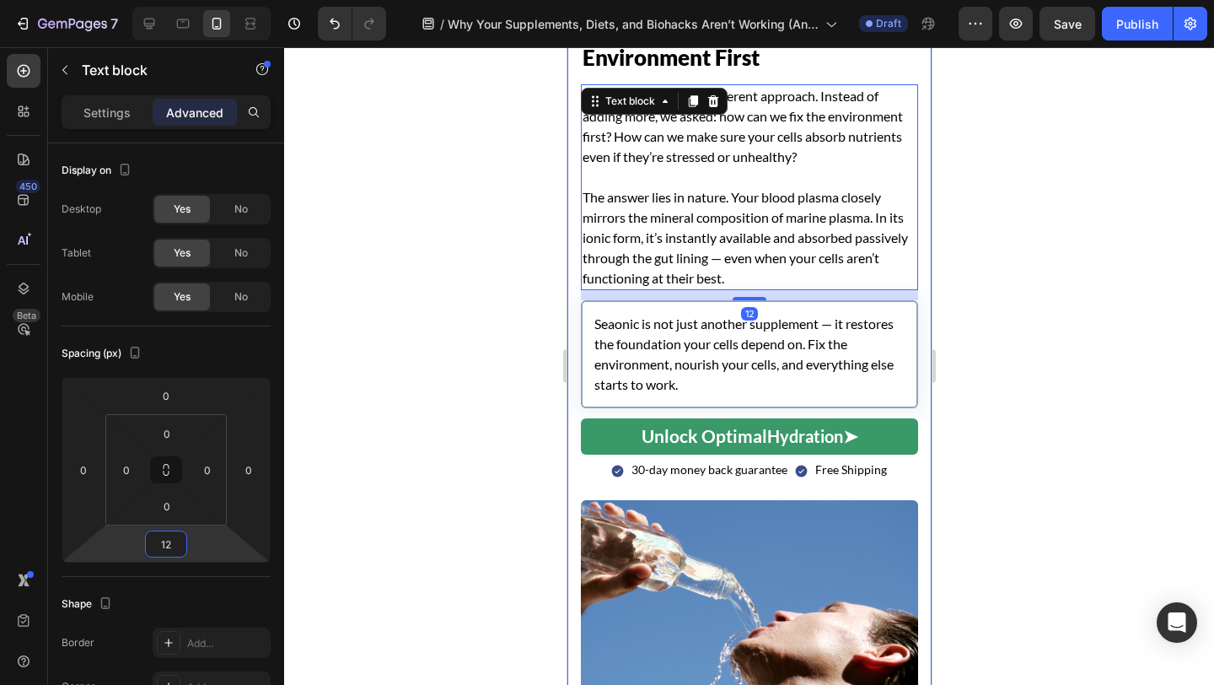
click at [574, 364] on div "Image Row 4. The Seaonic Approach — Fix the Environment First Heading At Seaoni…" at bounding box center [749, 426] width 364 height 864
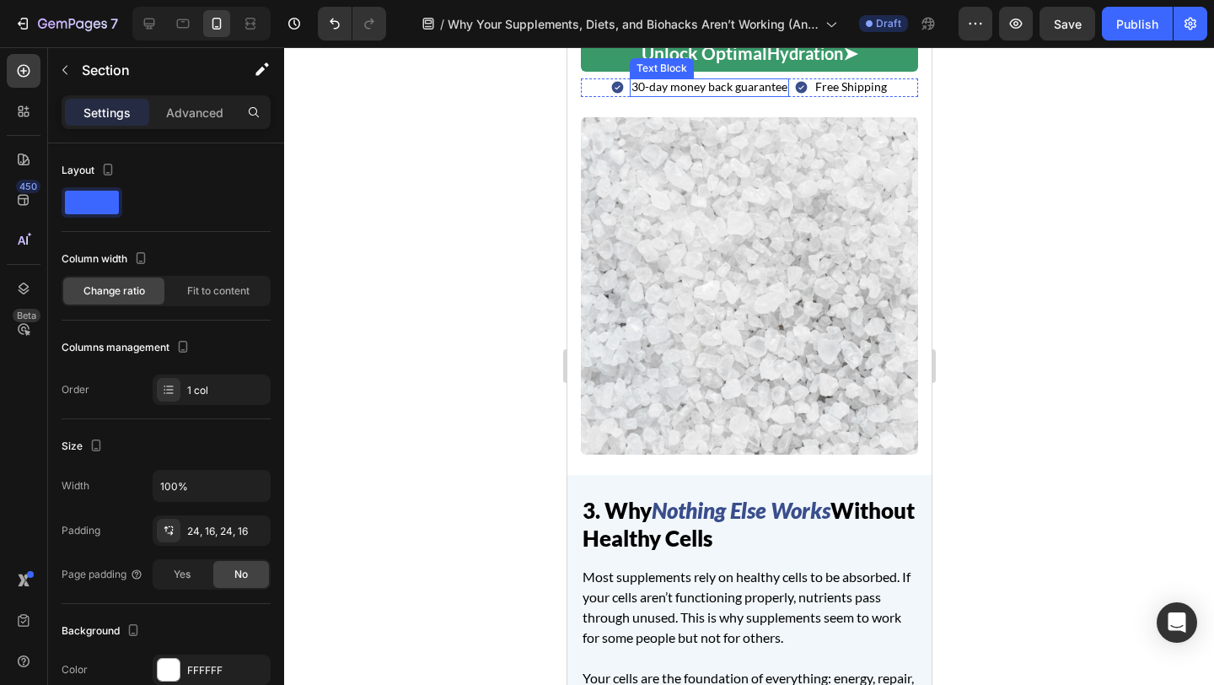
scroll to position [1667, 0]
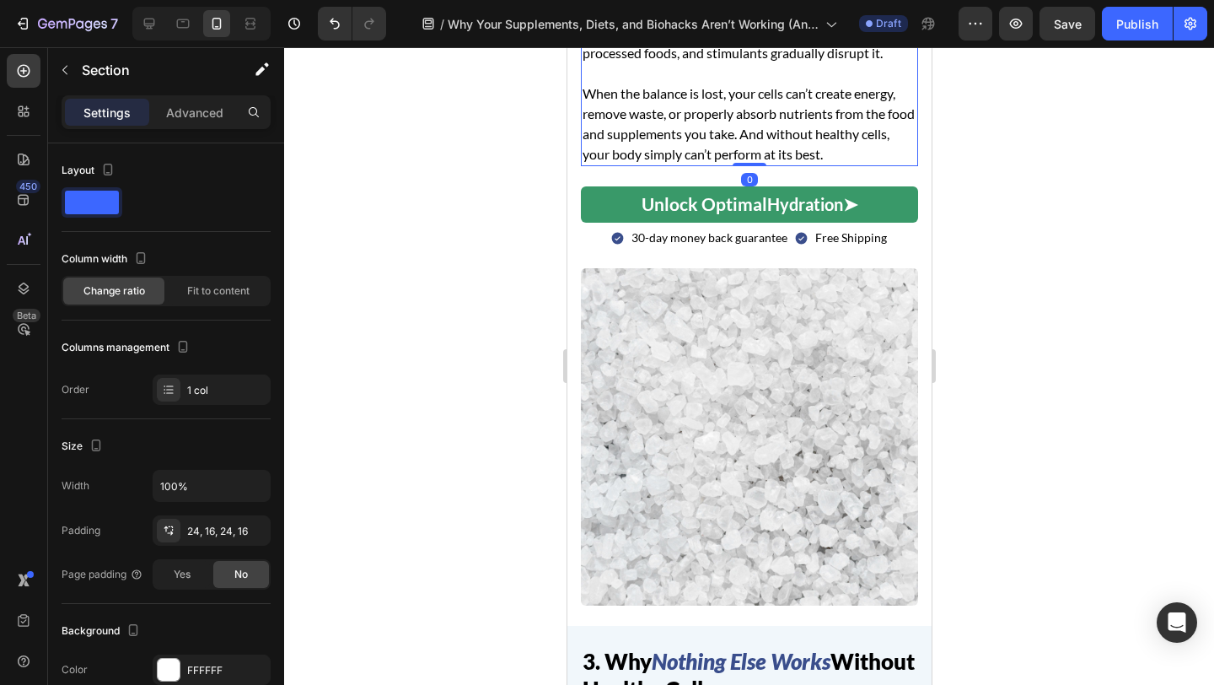
click at [680, 164] on p "When the balance is lost, your cells can’t create energy, remove waste, or prop…" at bounding box center [749, 123] width 334 height 81
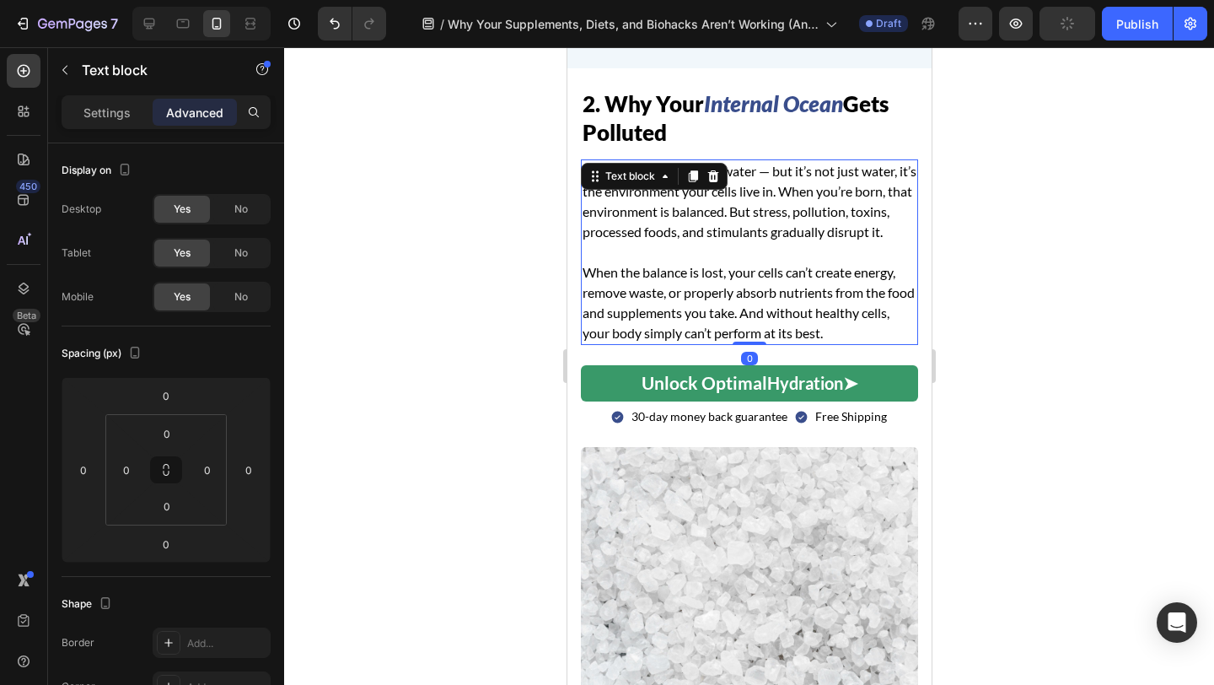
scroll to position [1430, 0]
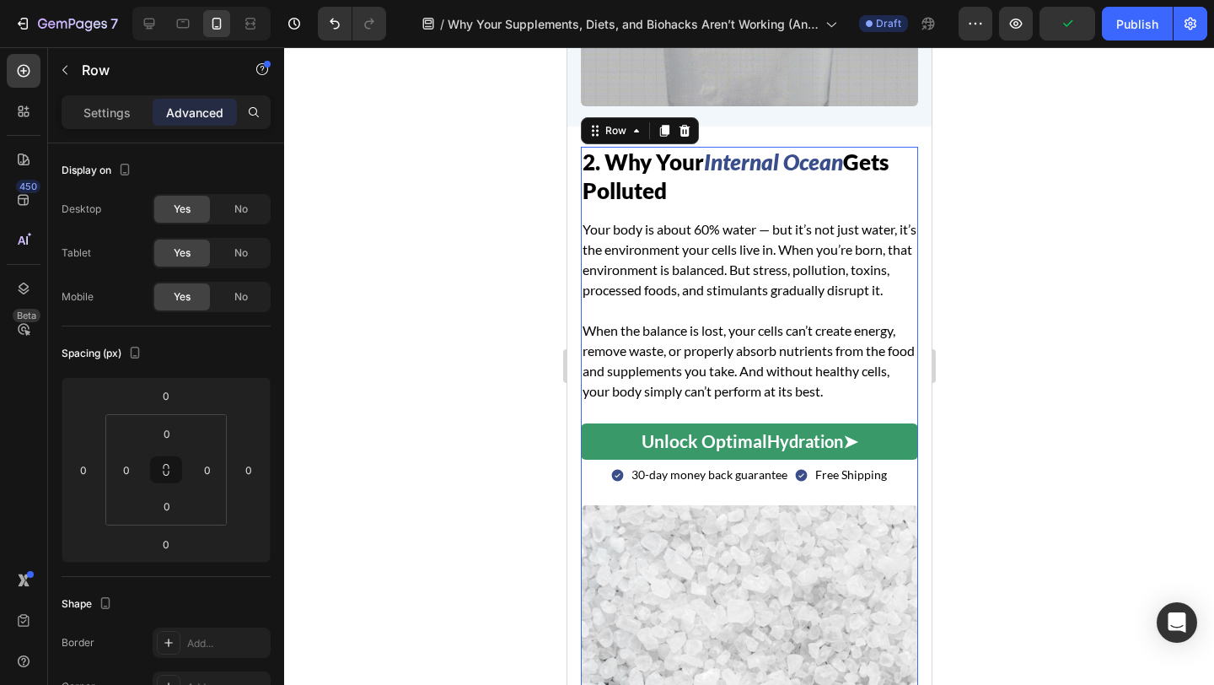
click at [664, 208] on div "2. Why Your Internal Ocean Gets Polluted Heading Your body is about 60% water —…" at bounding box center [748, 326] width 337 height 358
click at [622, 363] on p "When the balance is lost, your cells can’t create energy, remove waste, or prop…" at bounding box center [749, 360] width 334 height 81
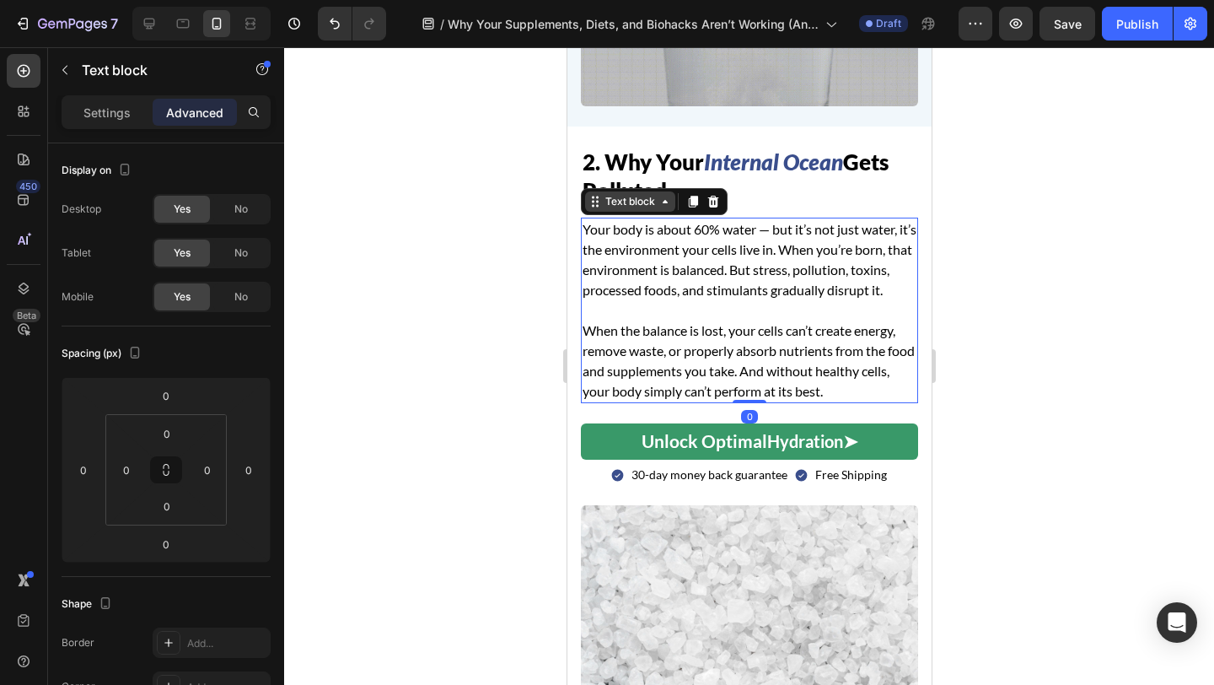
click at [625, 201] on div "Text block" at bounding box center [629, 201] width 56 height 15
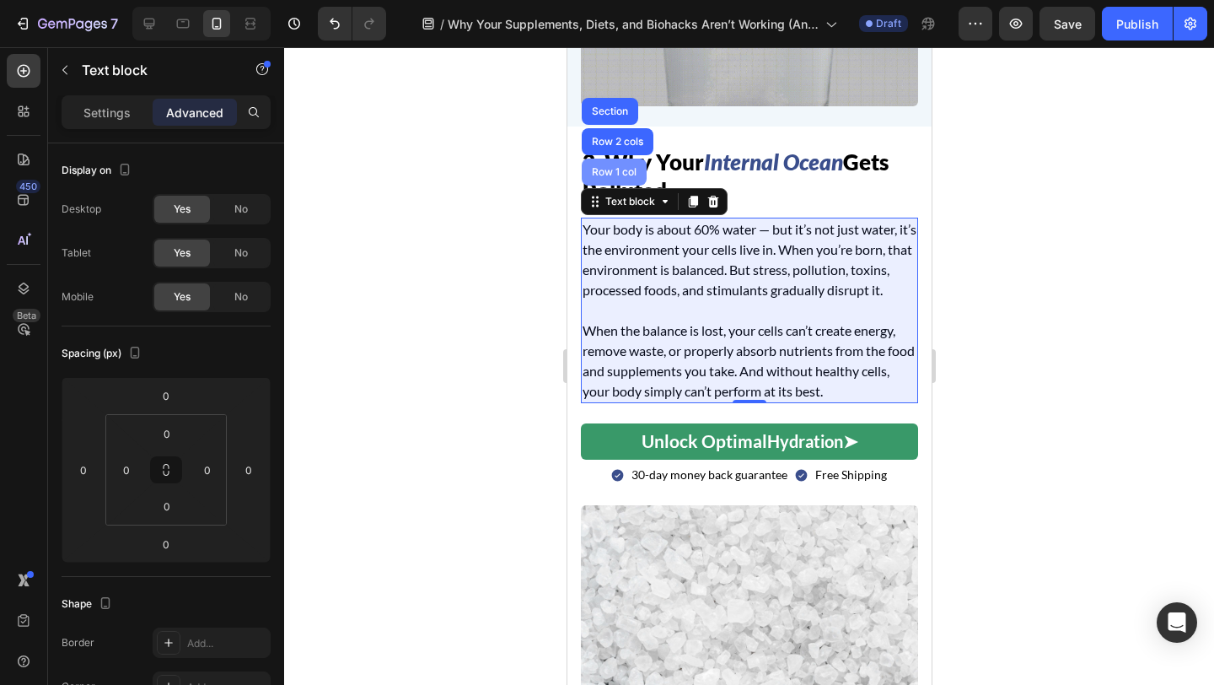
click at [616, 176] on div "Row 1 col" at bounding box center [613, 172] width 65 height 27
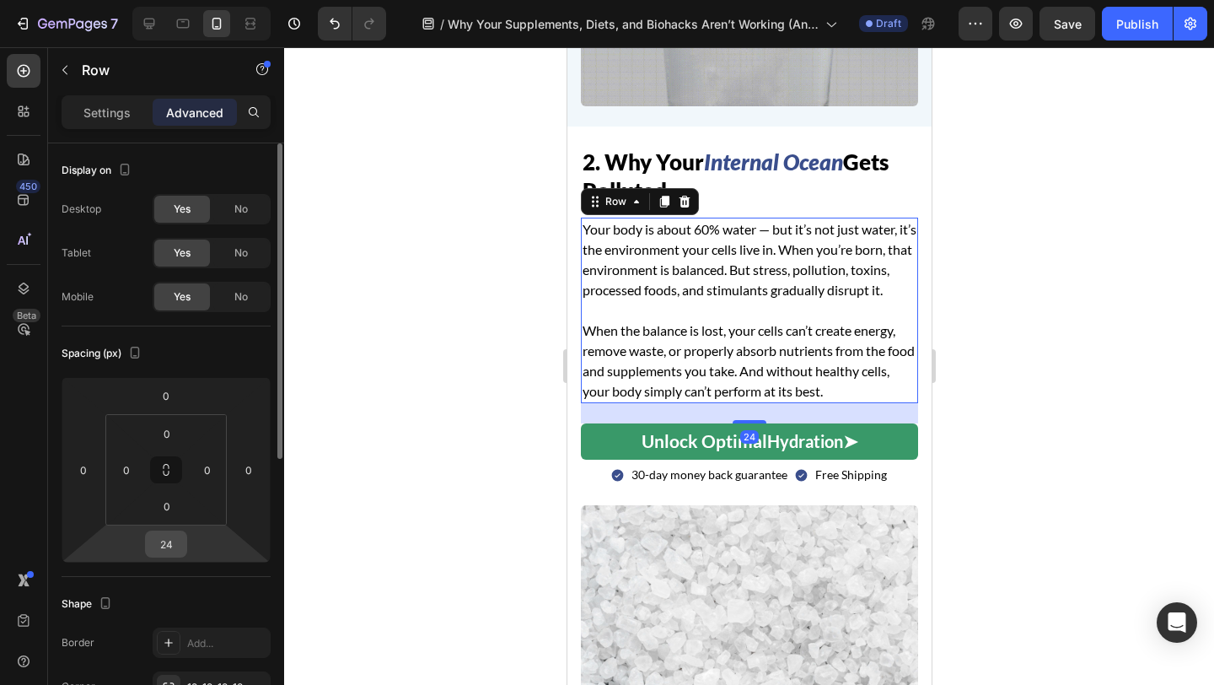
click at [171, 550] on input "24" at bounding box center [166, 543] width 34 height 25
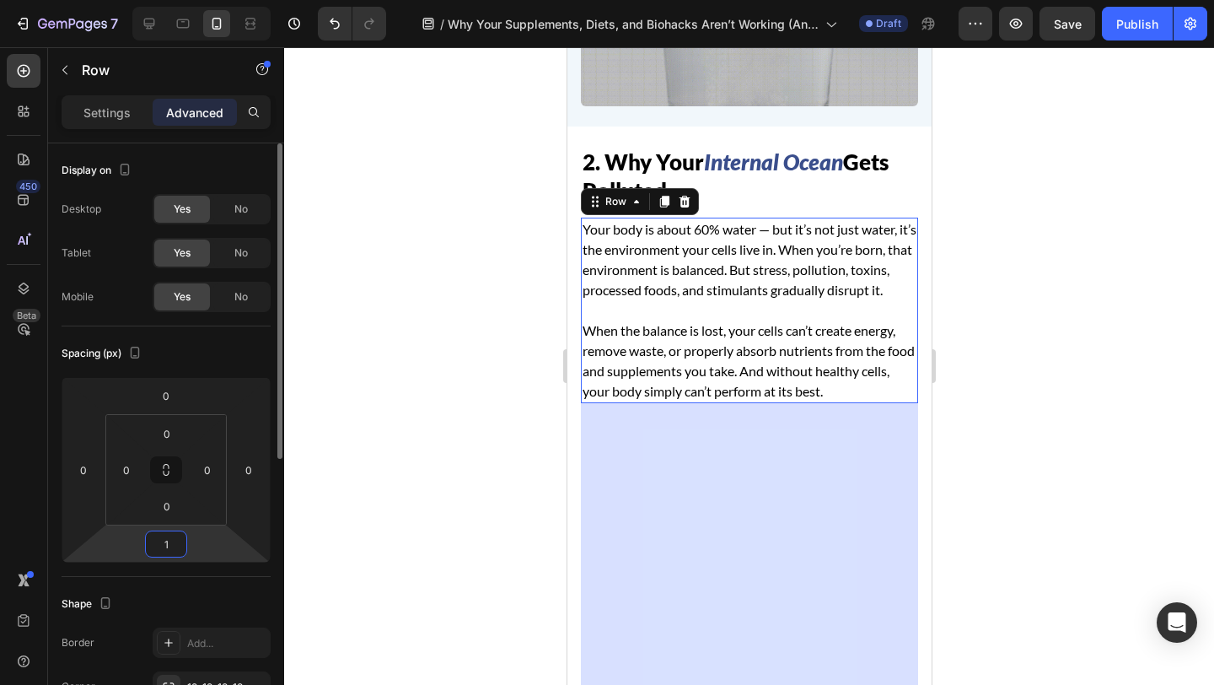
type input "12"
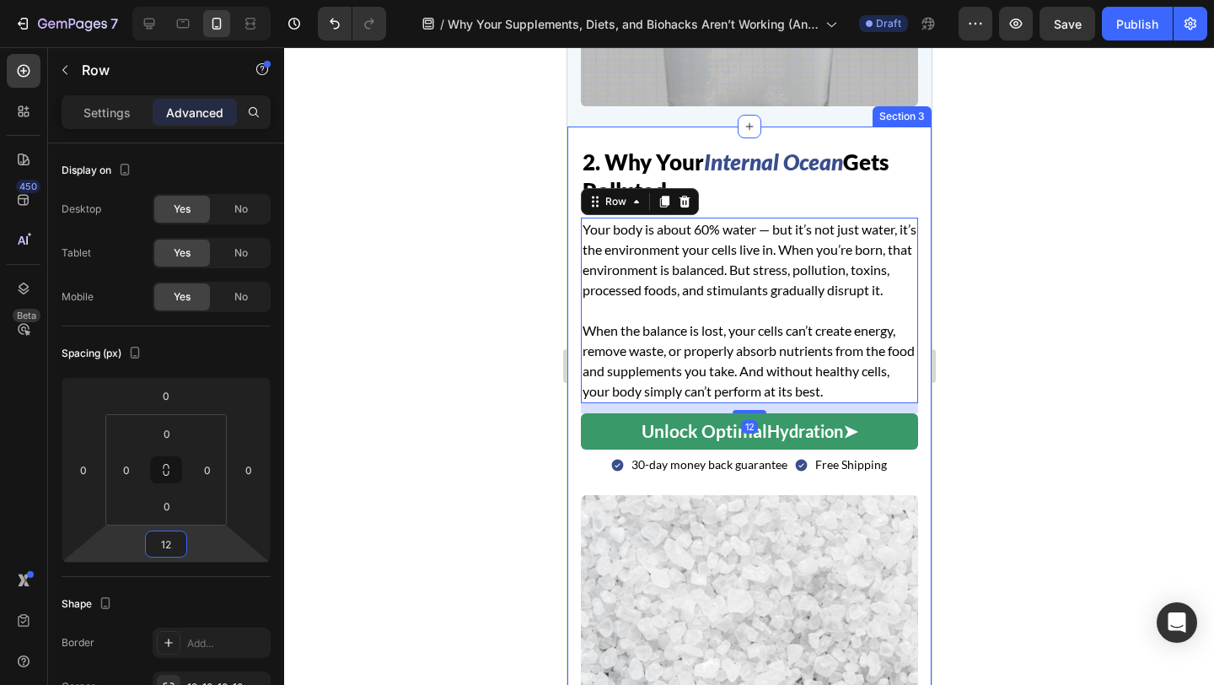
click at [572, 455] on div "Image Row 2. Why Your Internal Ocean Gets Polluted Heading Your body is about 6…" at bounding box center [749, 489] width 364 height 726
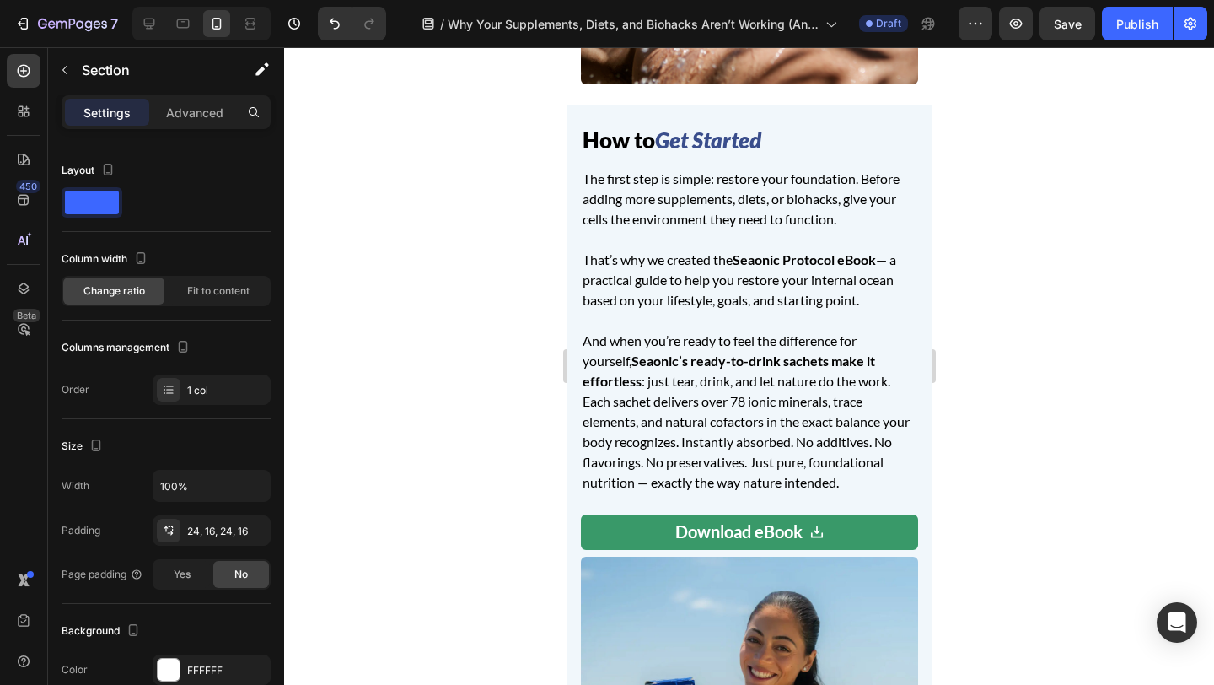
scroll to position [3773, 0]
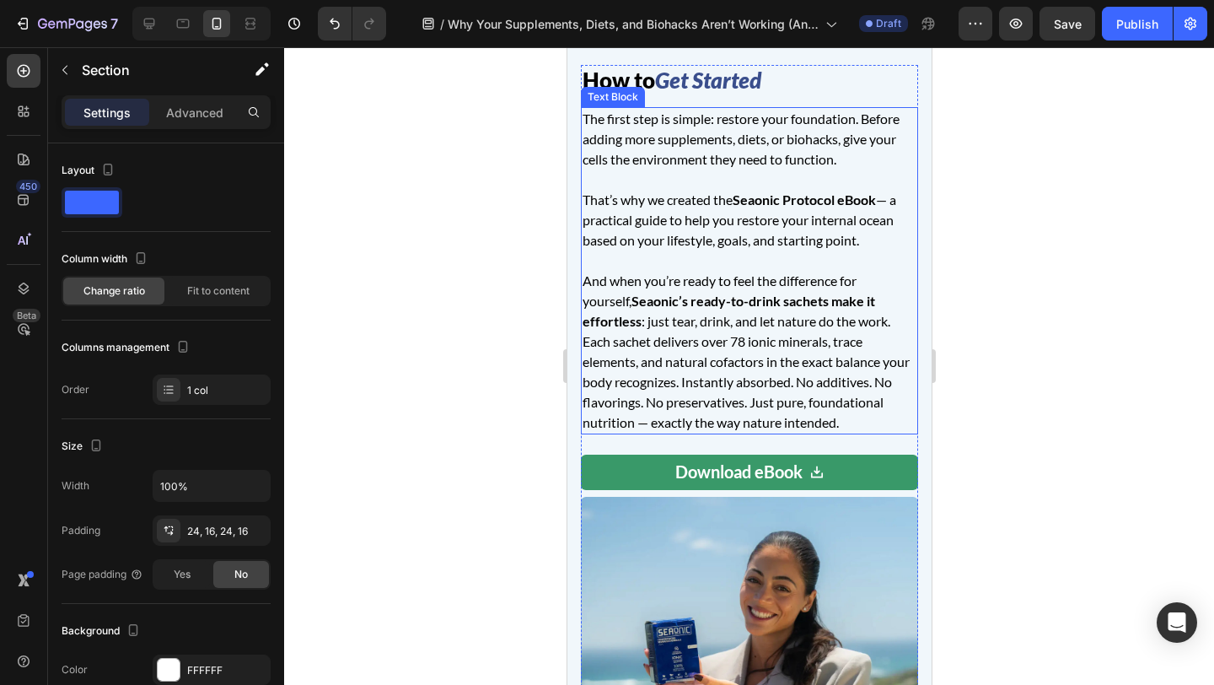
click at [638, 403] on p "And when you’re ready to feel the difference for yourself, [PERSON_NAME]’s read…" at bounding box center [749, 352] width 334 height 162
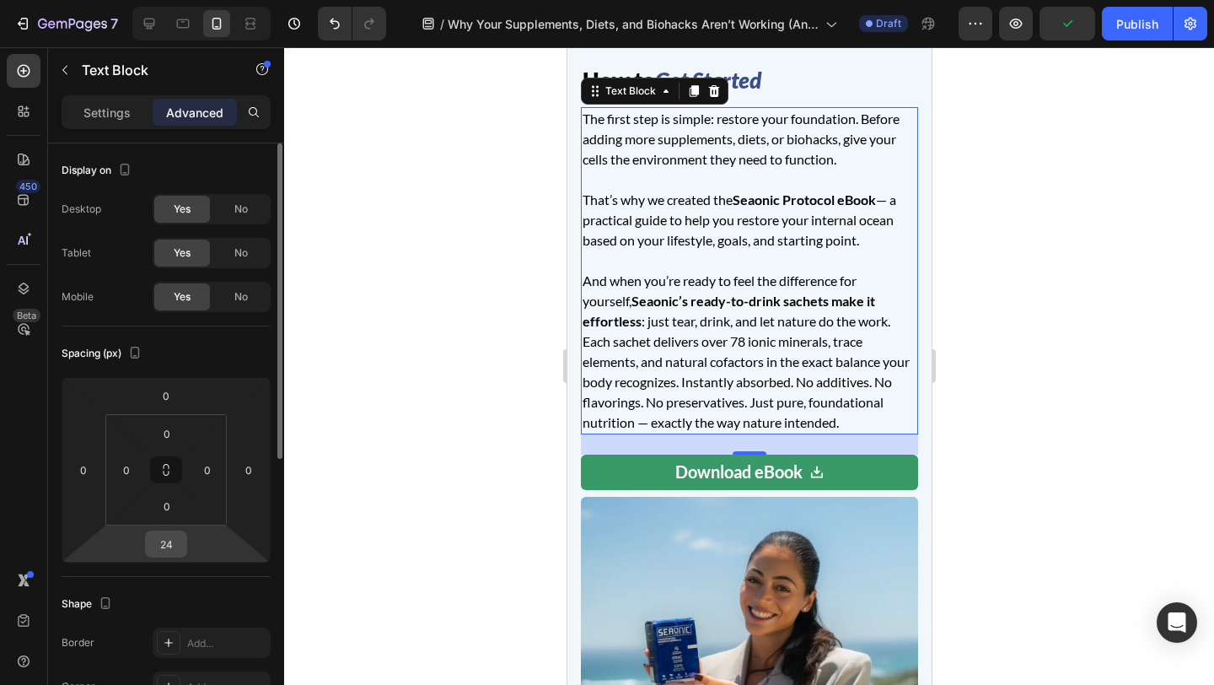
click at [177, 542] on input "24" at bounding box center [166, 543] width 34 height 25
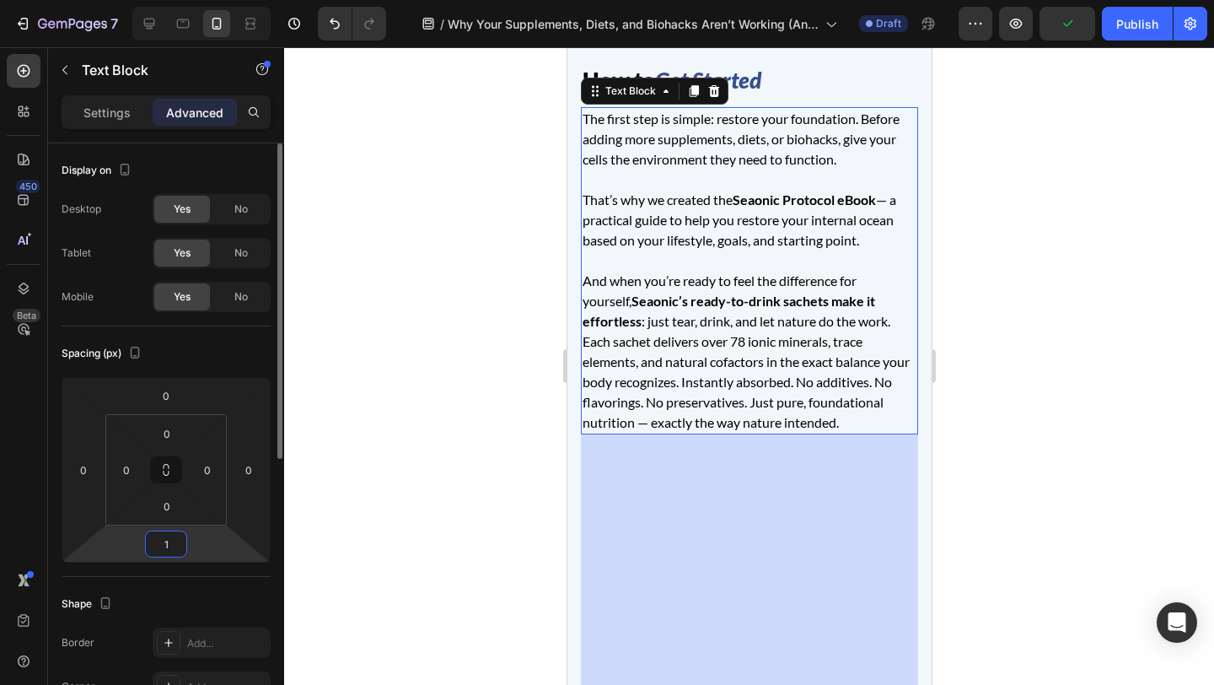
type input "12"
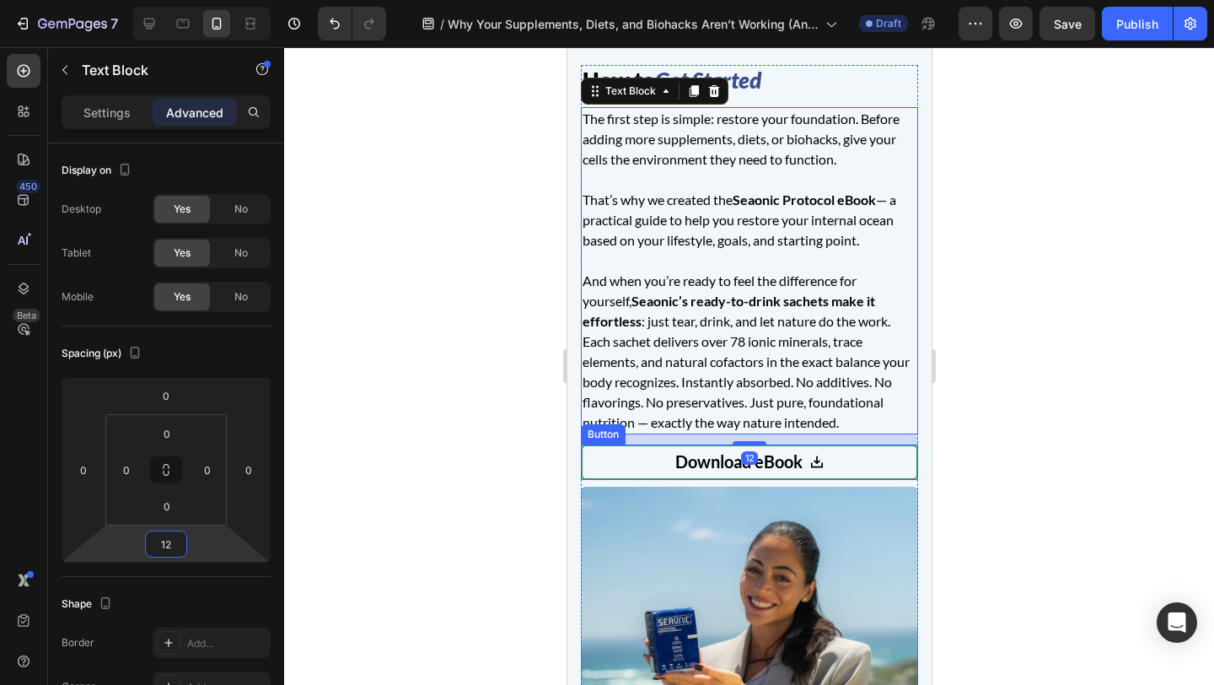
click at [604, 471] on link "Download eBook" at bounding box center [748, 461] width 337 height 35
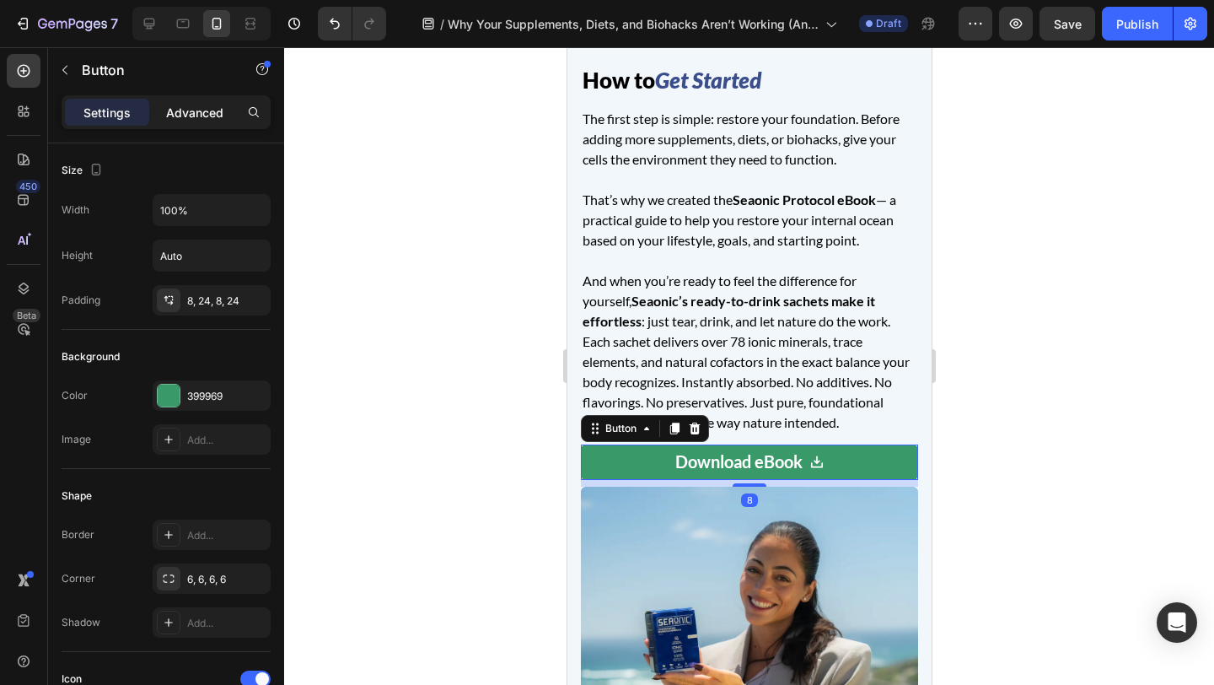
click at [194, 109] on p "Advanced" at bounding box center [194, 113] width 57 height 18
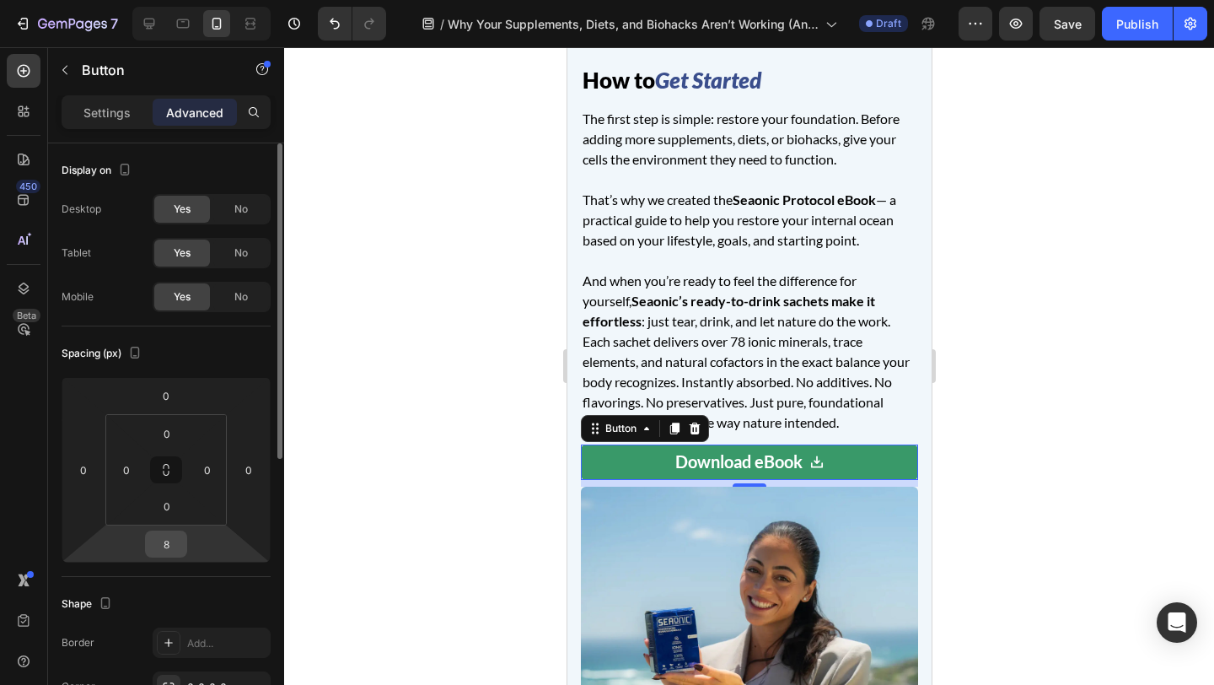
click at [172, 547] on input "8" at bounding box center [166, 543] width 34 height 25
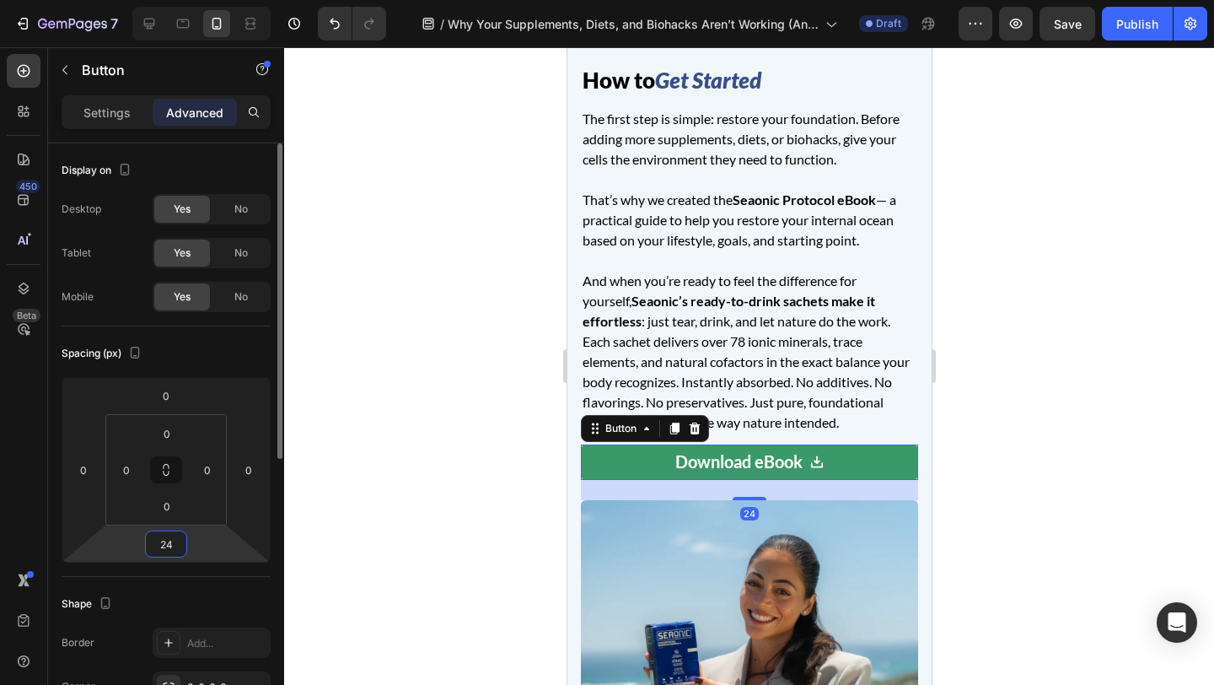
type input "24"
click at [0, 0] on div "Spacing (px) 0 0 24 0 0 0 0 0" at bounding box center [0, 0] width 0 height 0
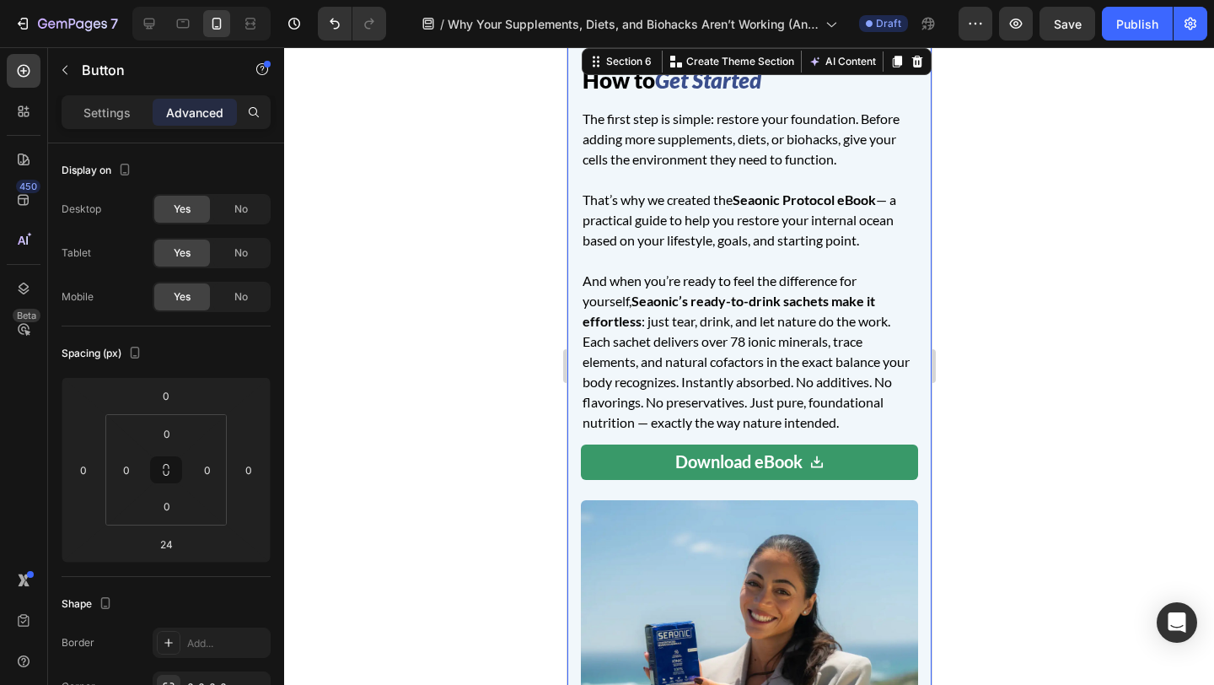
click at [567, 245] on div "How to Get Started Heading The first step is simple: restore your foundation. B…" at bounding box center [749, 451] width 364 height 813
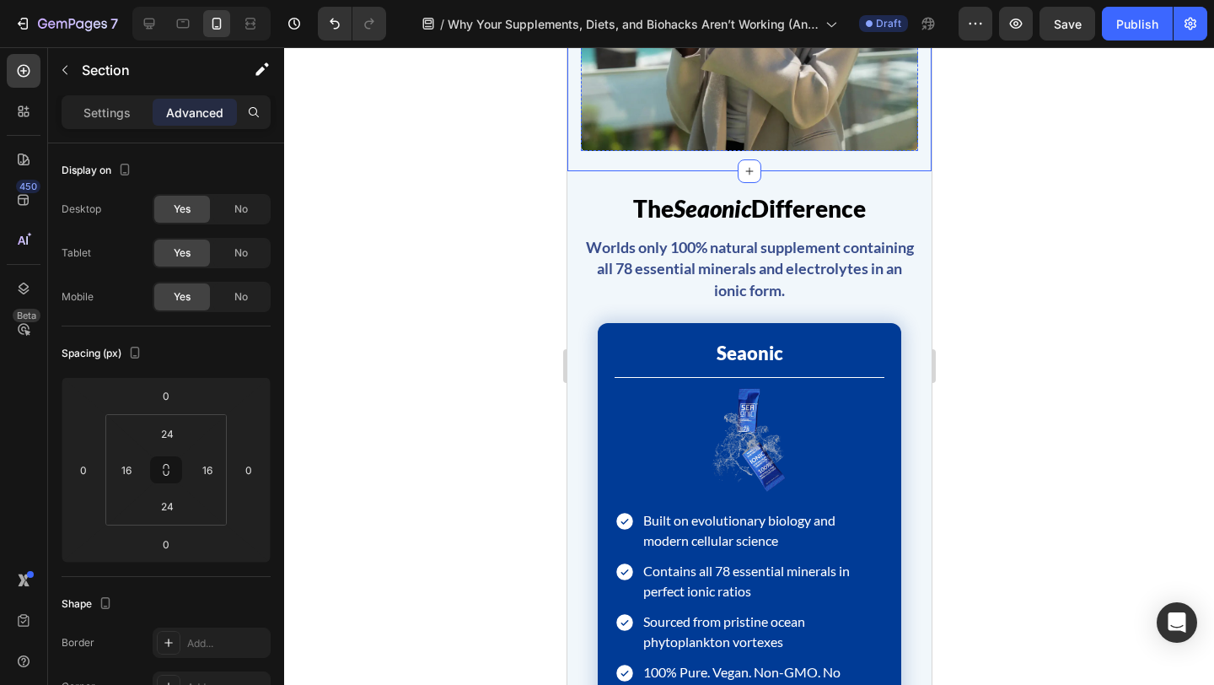
scroll to position [4461, 0]
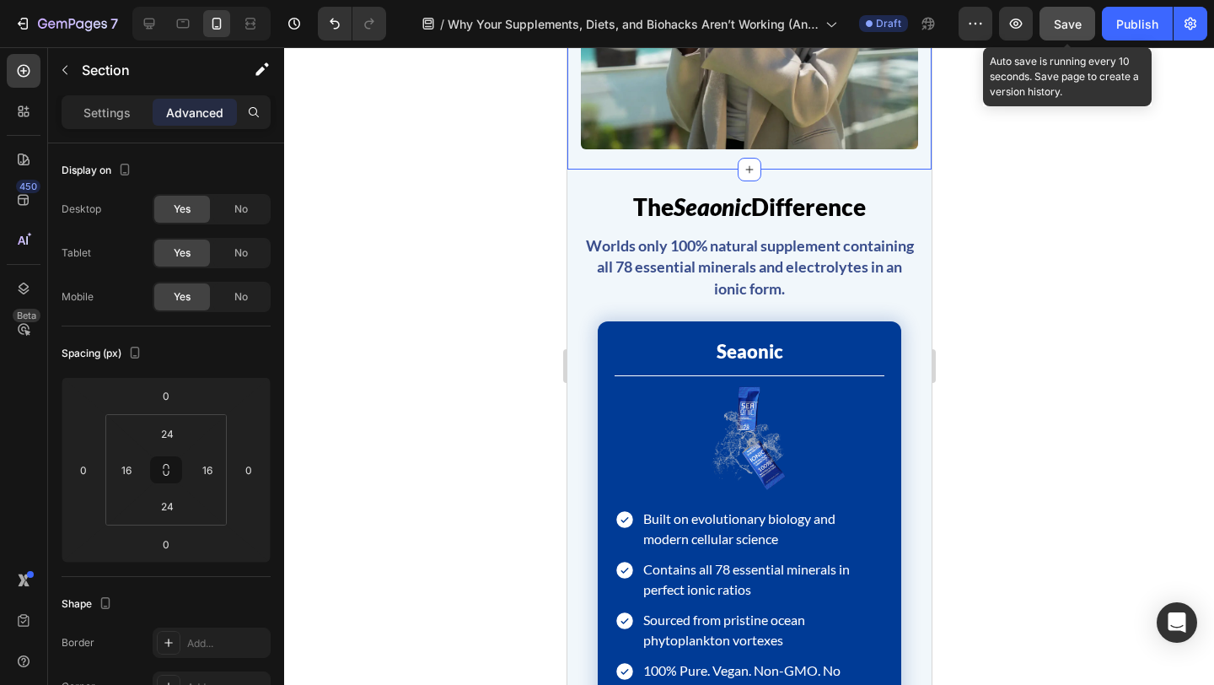
click at [1073, 23] on span "Save" at bounding box center [1068, 24] width 28 height 14
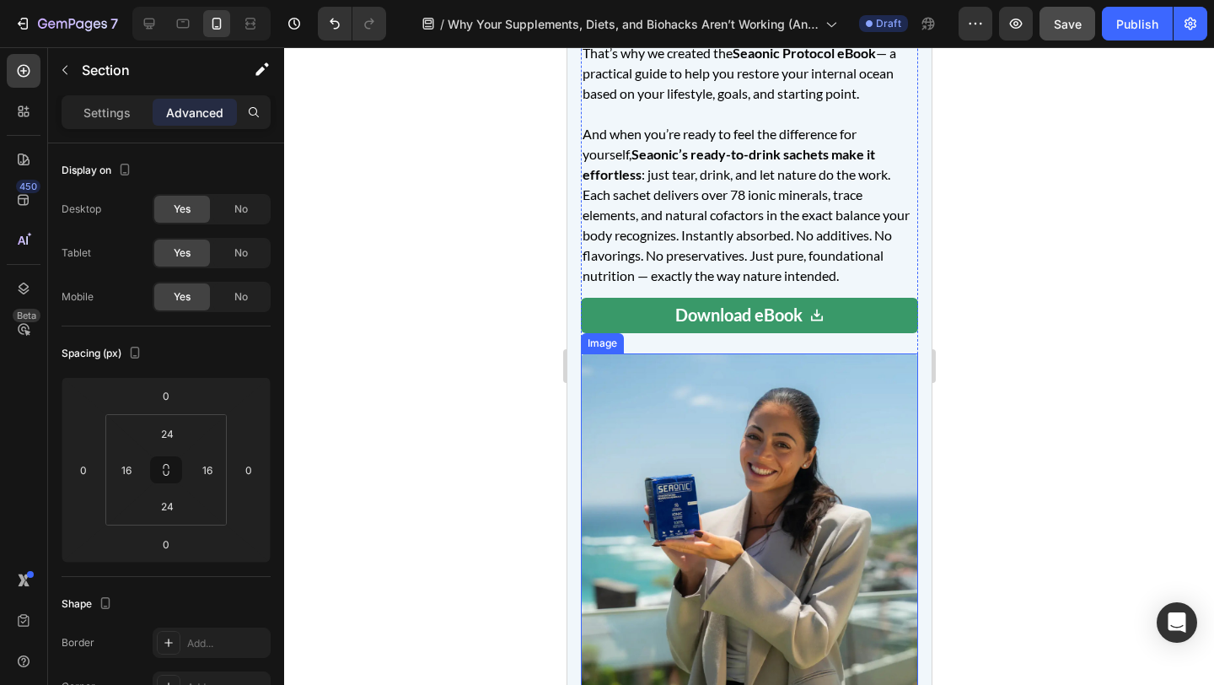
scroll to position [3984, 0]
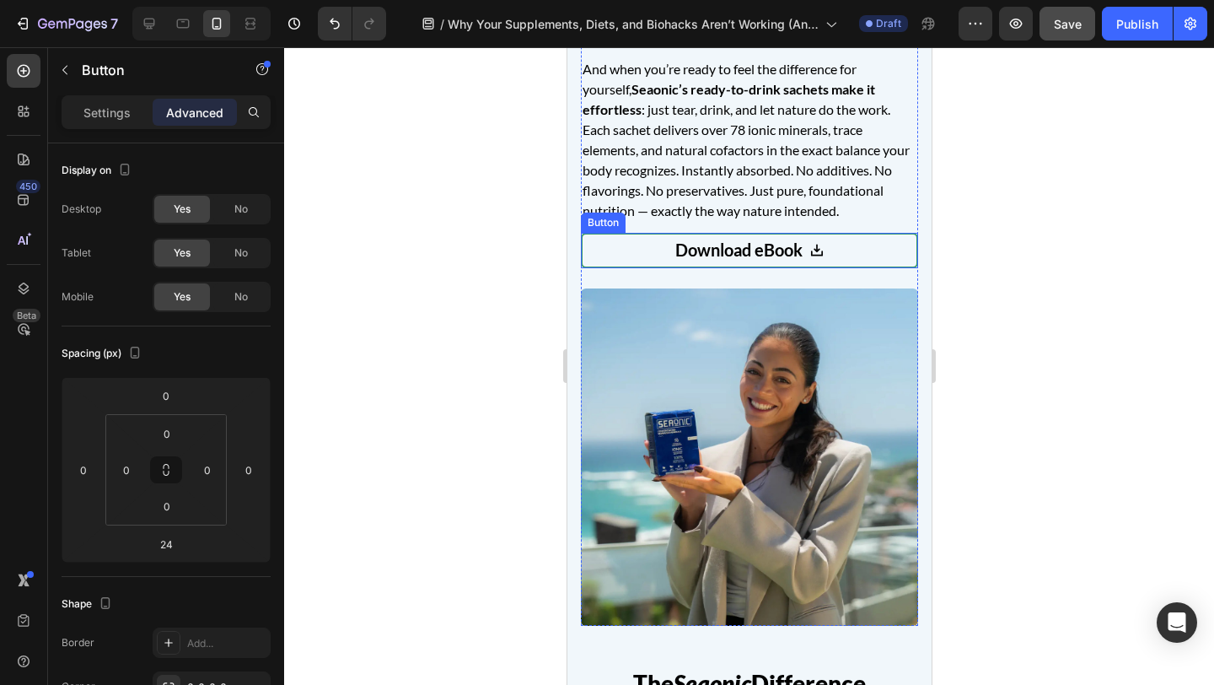
click at [626, 235] on link "Download eBook" at bounding box center [748, 250] width 337 height 35
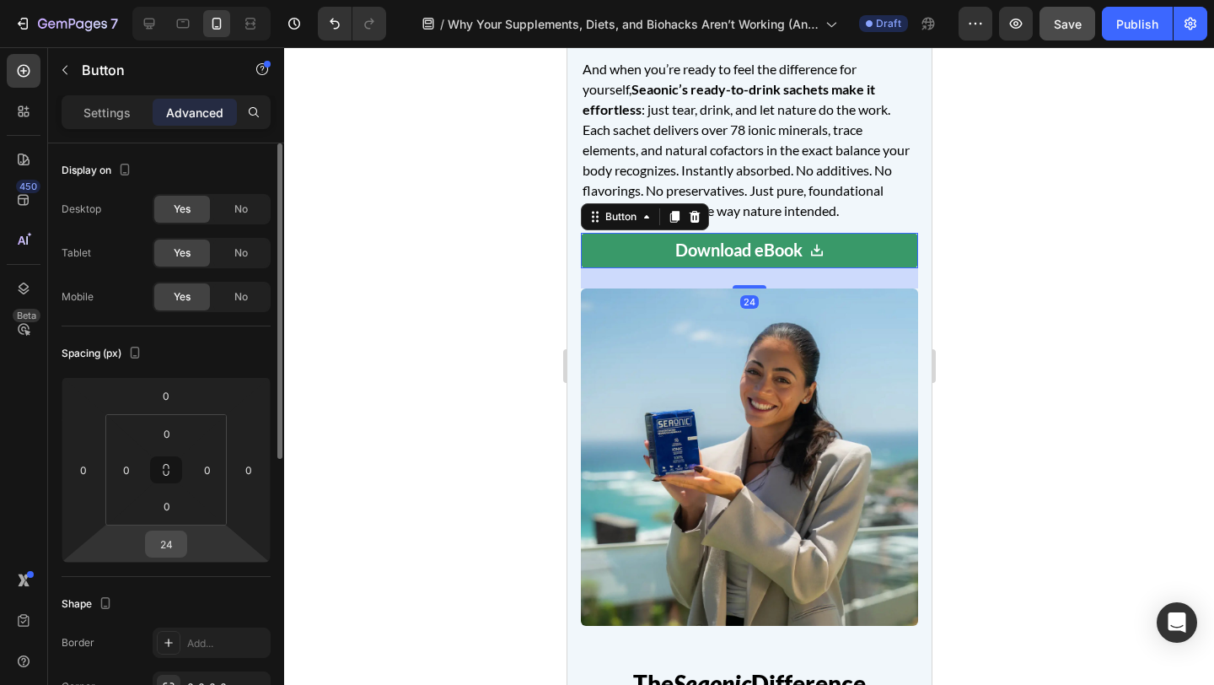
scroll to position [510, 0]
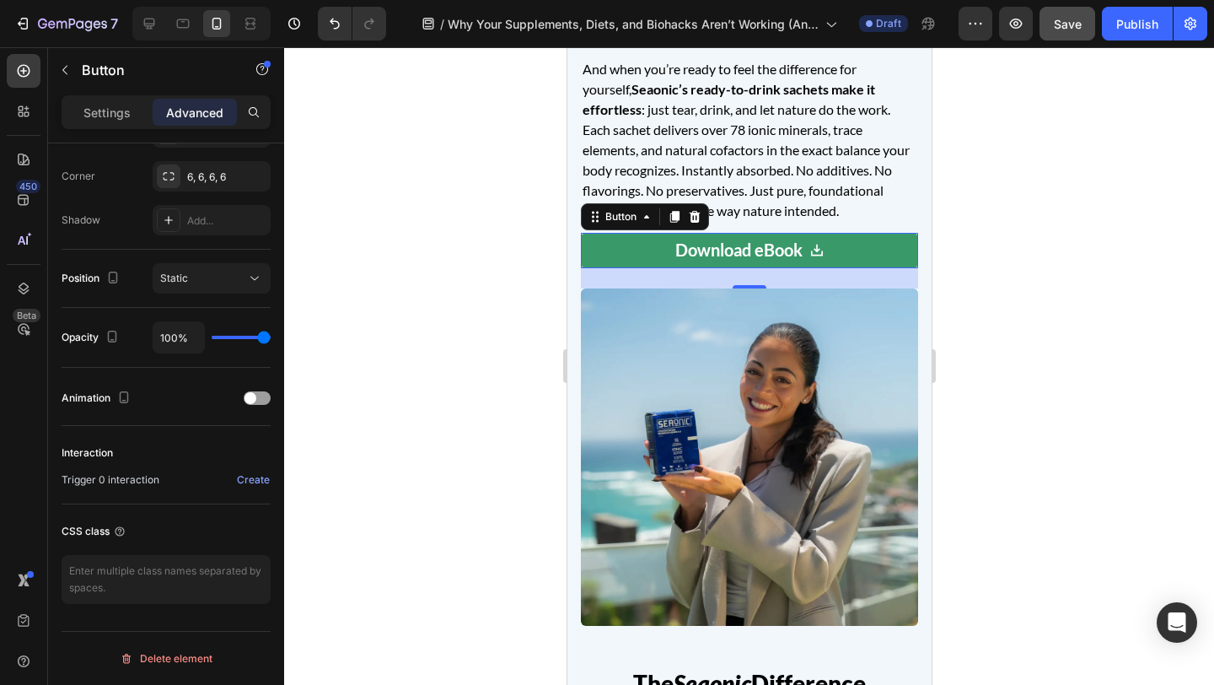
click at [91, 96] on div "Settings Advanced" at bounding box center [166, 112] width 209 height 34
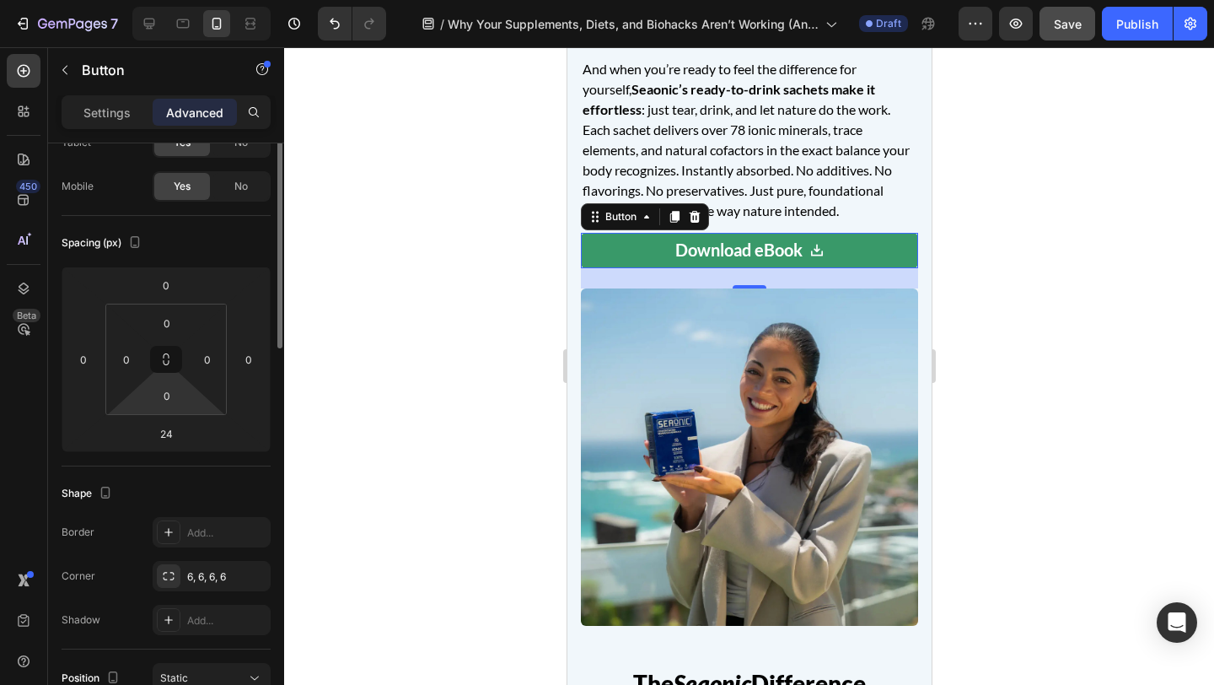
scroll to position [0, 0]
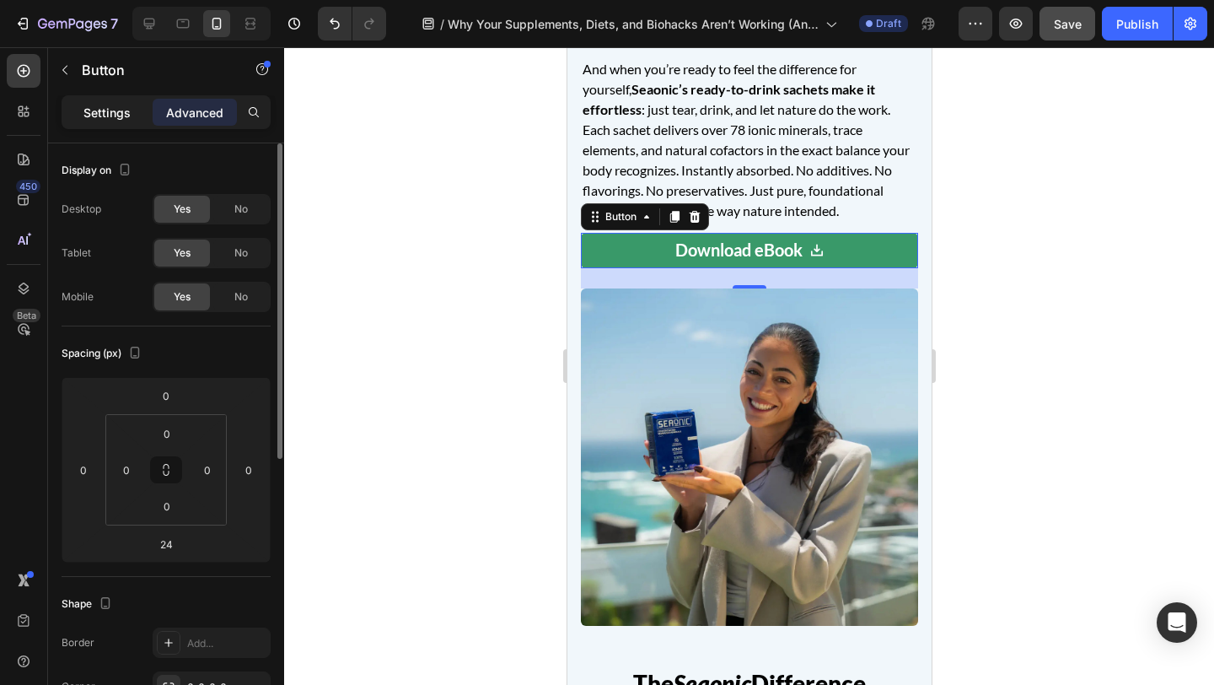
click at [121, 106] on p "Settings" at bounding box center [106, 113] width 47 height 18
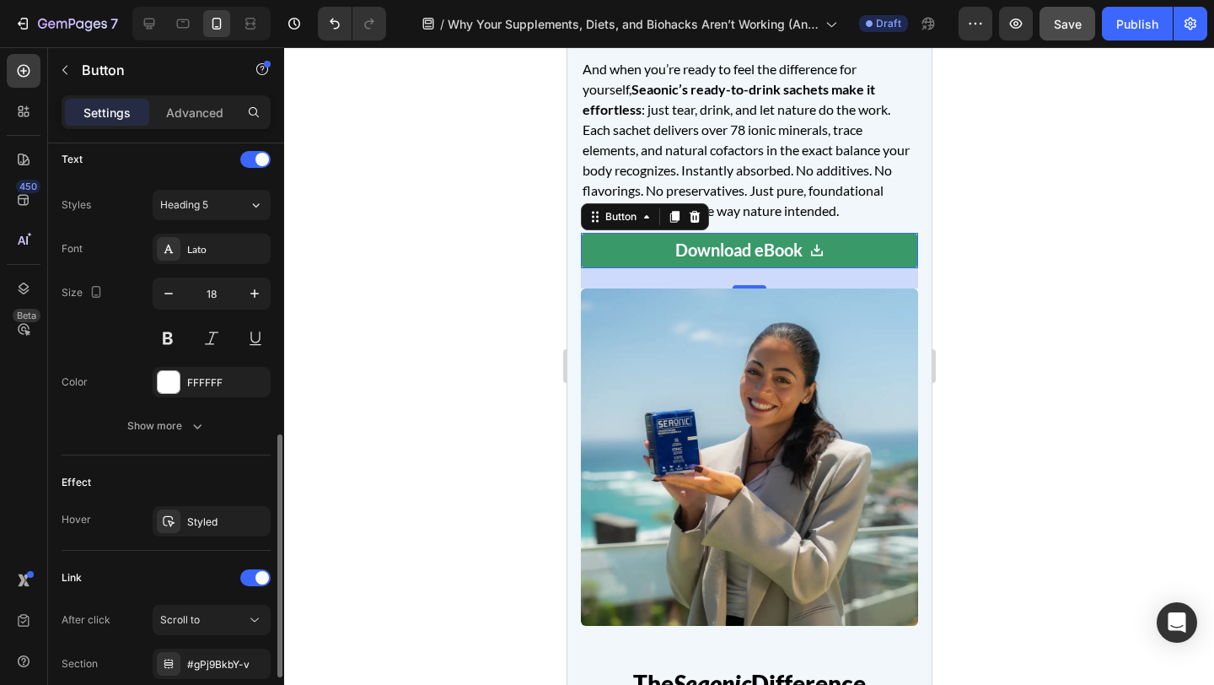
scroll to position [841, 0]
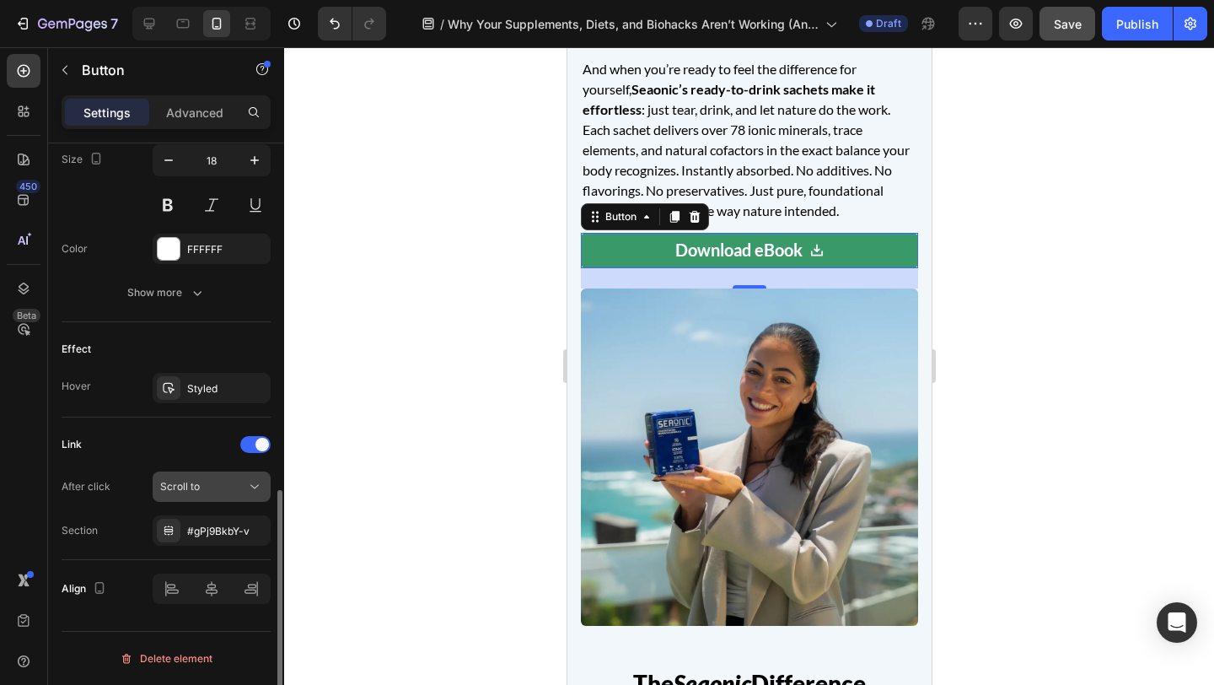
click at [223, 480] on div "Scroll to" at bounding box center [203, 486] width 86 height 15
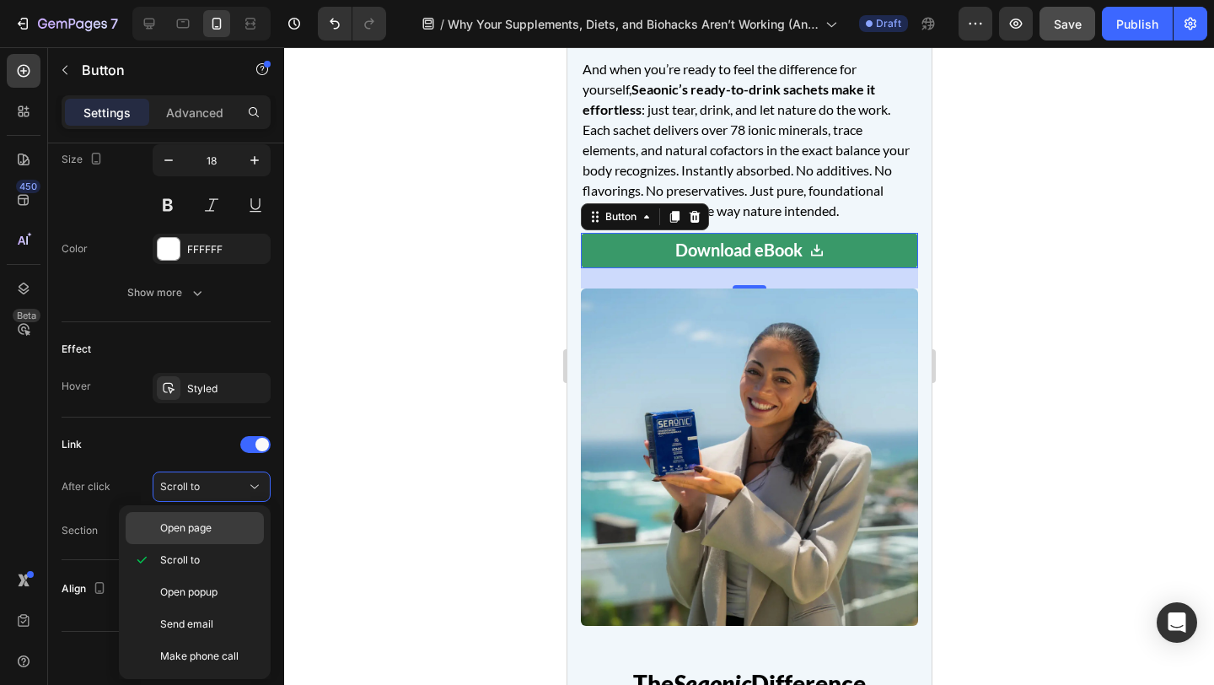
click at [207, 527] on span "Open page" at bounding box center [185, 527] width 51 height 15
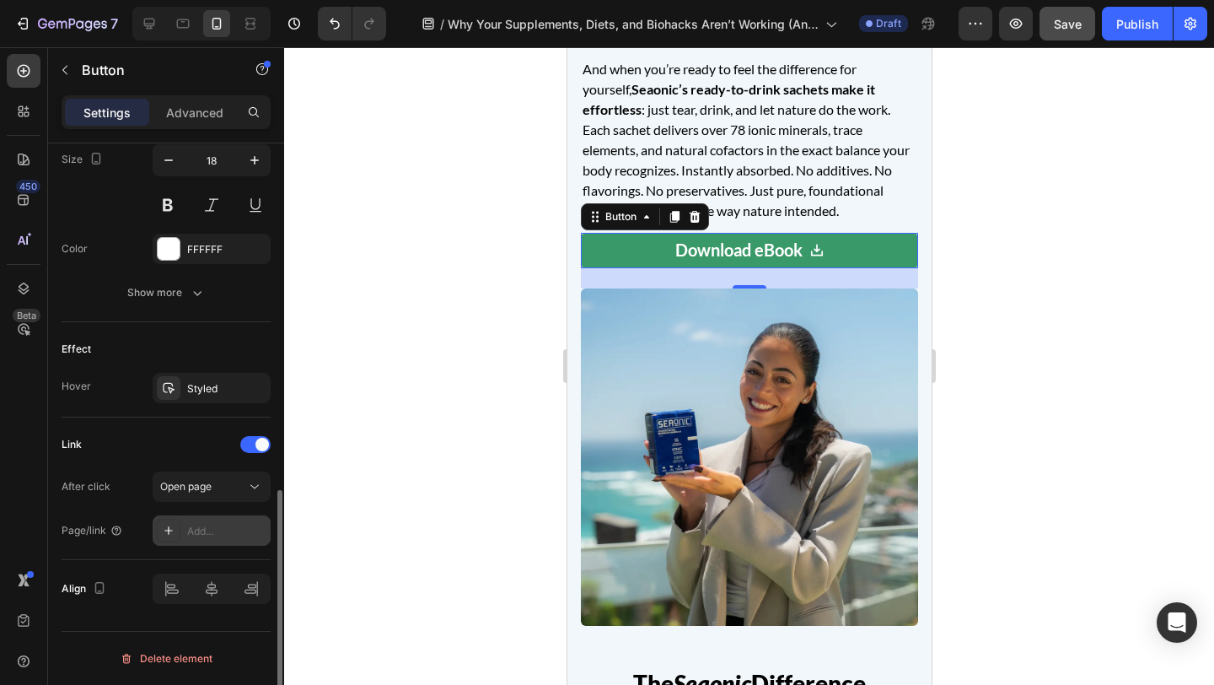
click at [208, 537] on div "Add..." at bounding box center [226, 531] width 79 height 15
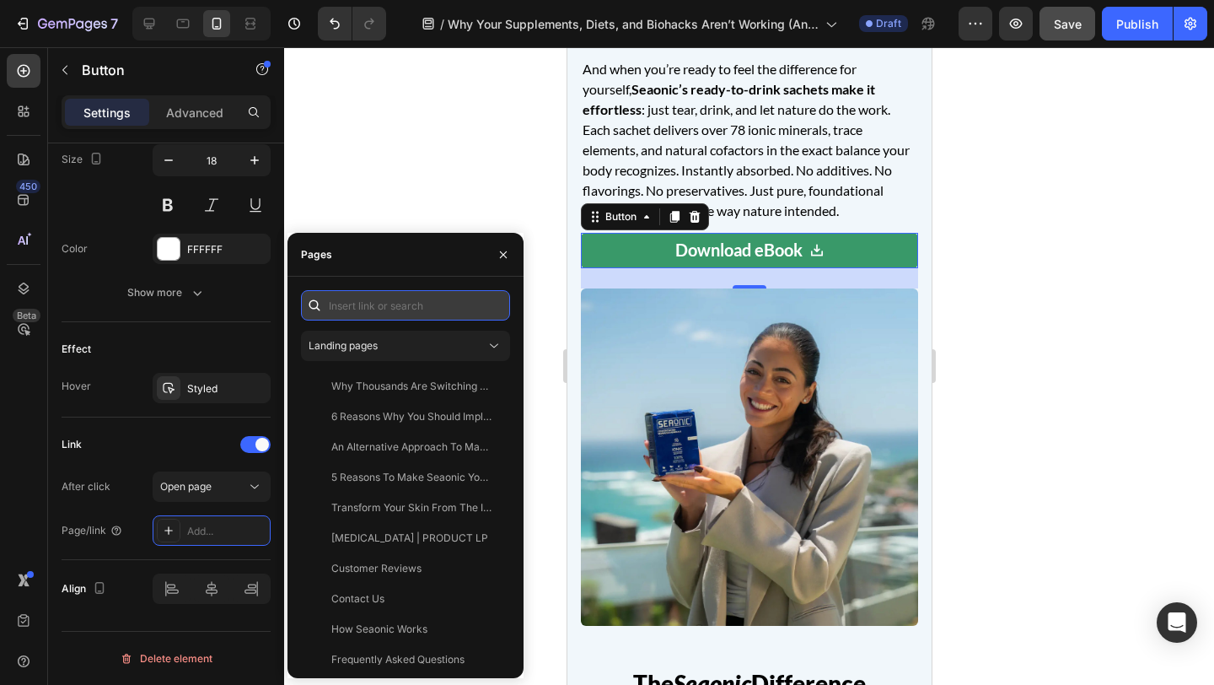
click at [389, 305] on input "text" at bounding box center [405, 305] width 209 height 30
paste input "Copy element from Gempages!"
type input "Copy element from Gempages!"
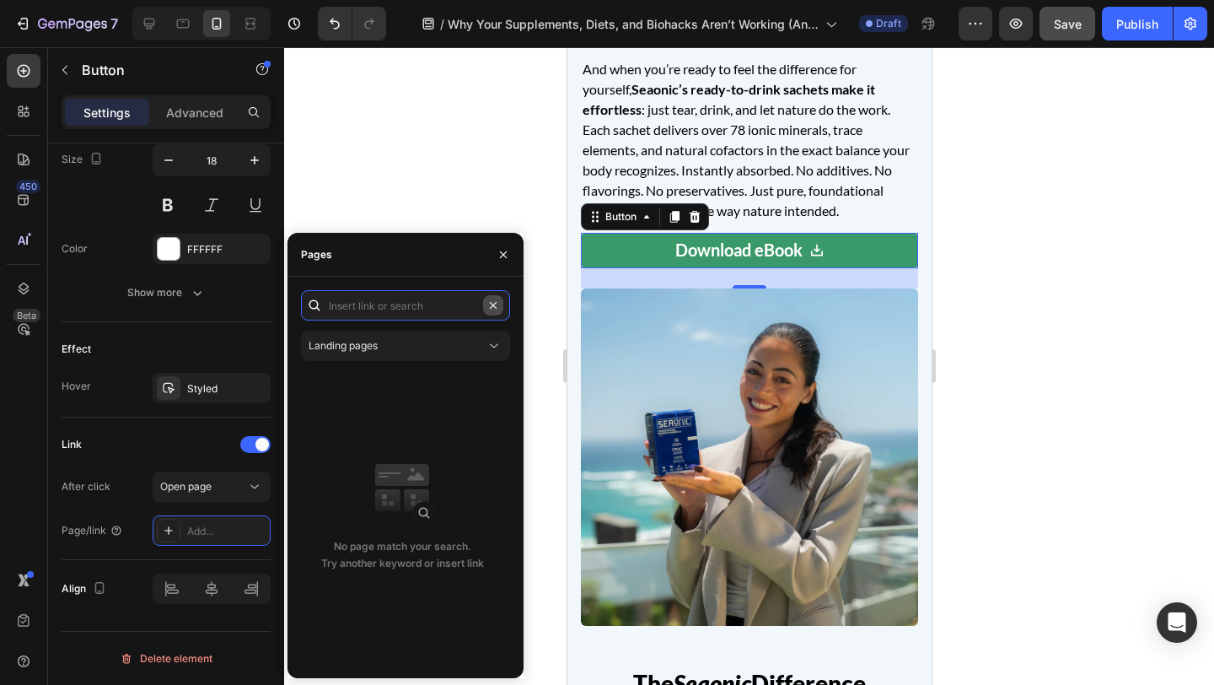
scroll to position [0, 0]
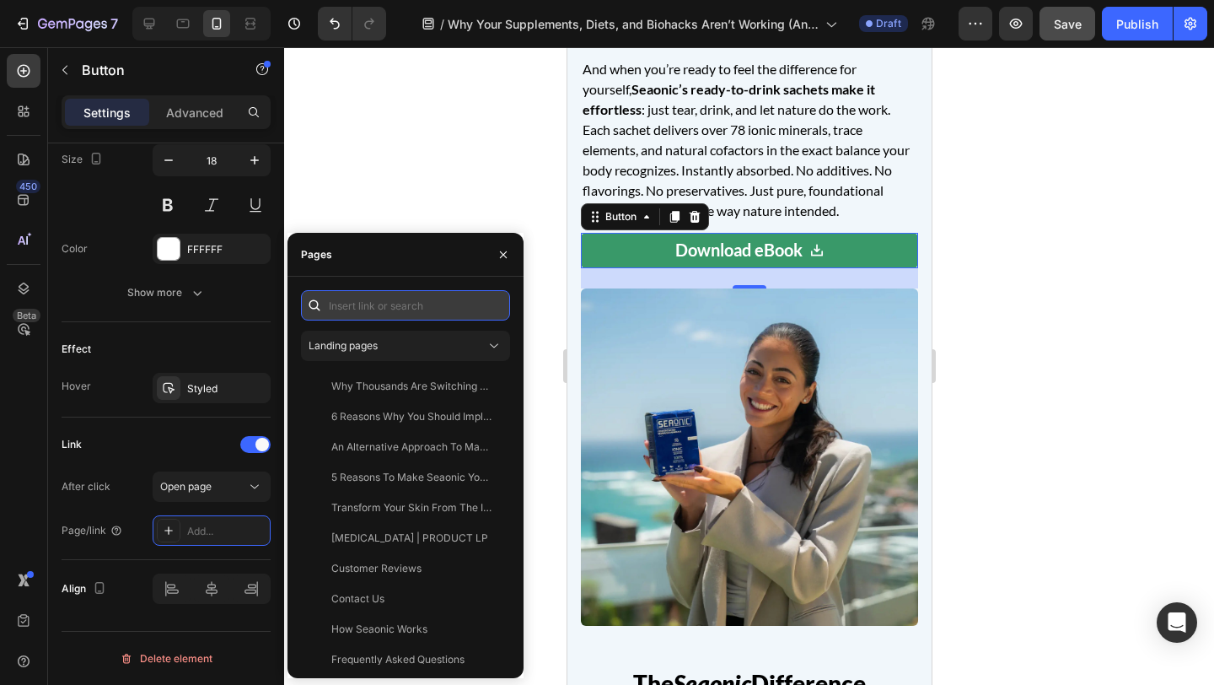
paste input "[URL][DOMAIN_NAME]"
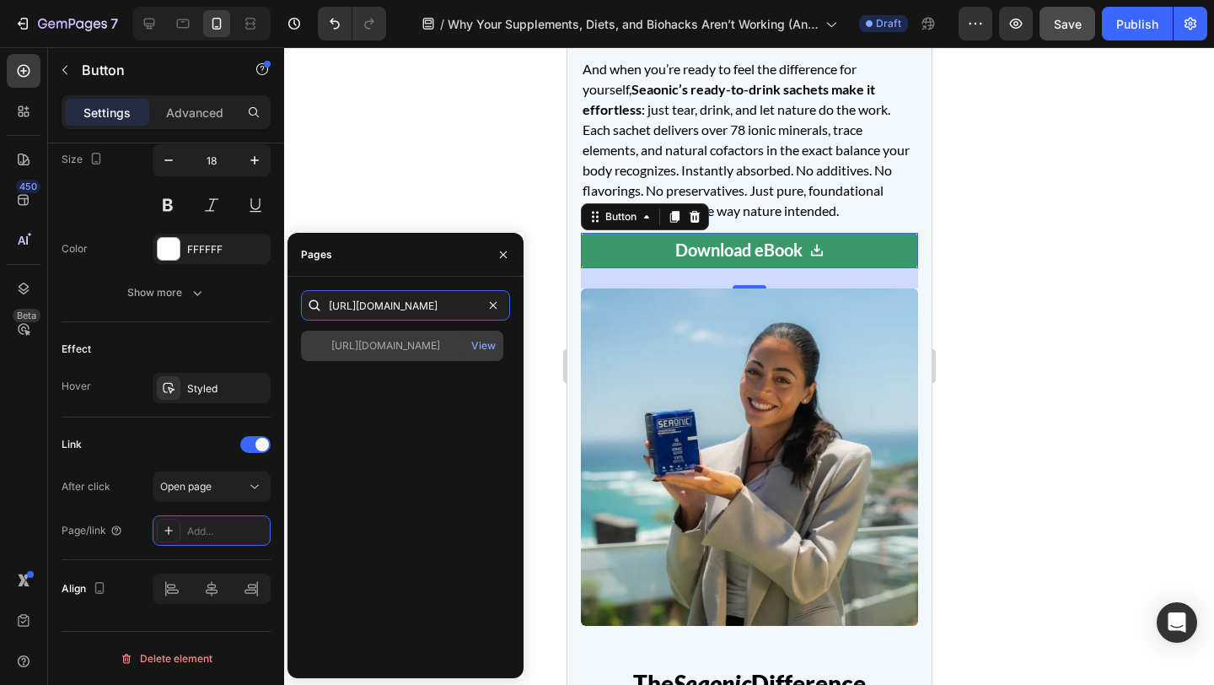
type input "[URL][DOMAIN_NAME]"
click at [379, 342] on div "[URL][DOMAIN_NAME]" at bounding box center [385, 345] width 109 height 15
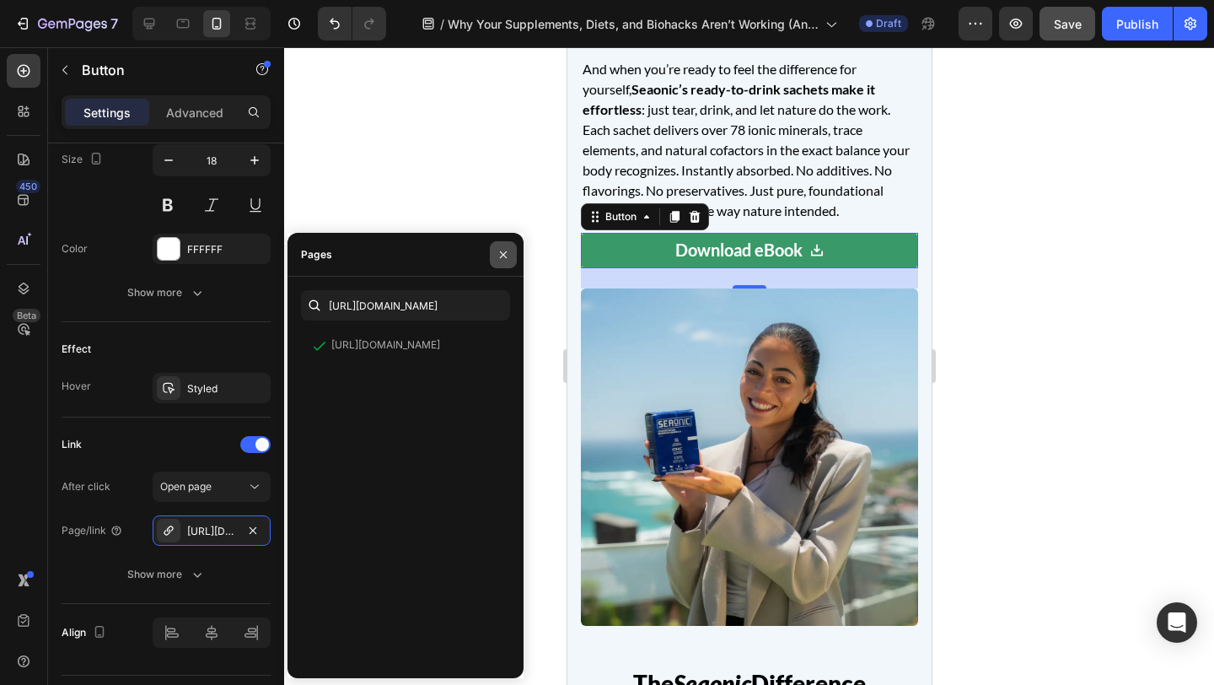
click at [498, 254] on icon "button" at bounding box center [503, 254] width 13 height 13
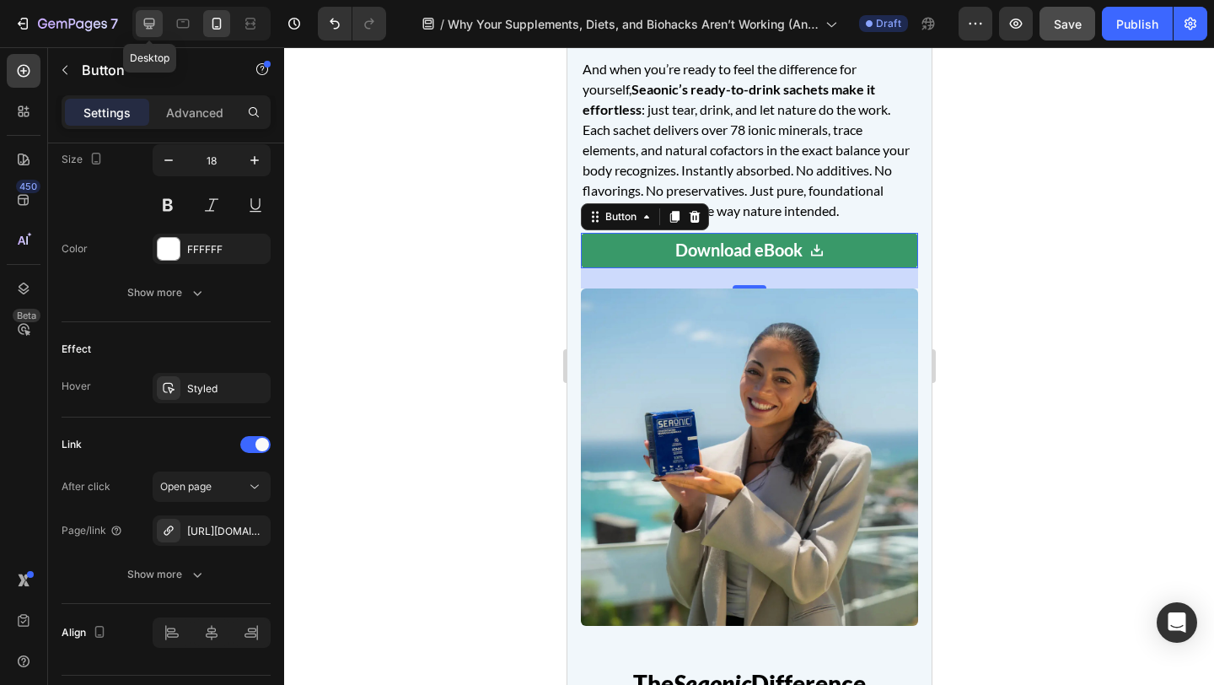
click at [151, 30] on icon at bounding box center [149, 23] width 17 height 17
type input "Auto"
type input "20"
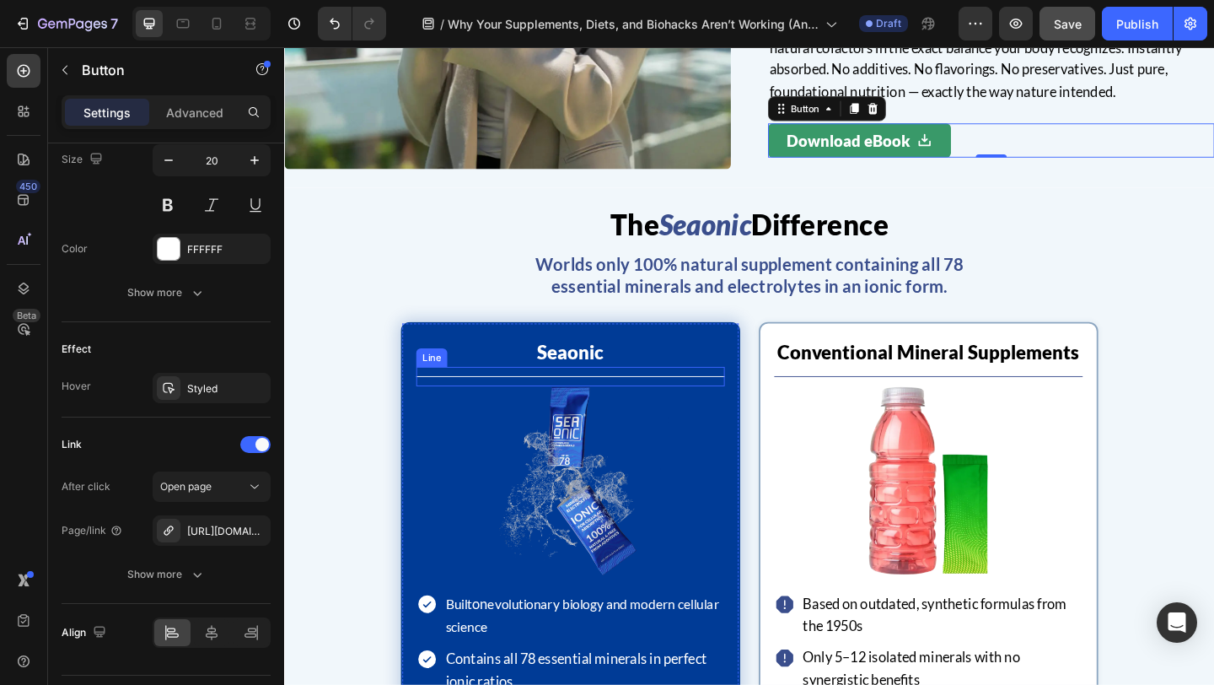
scroll to position [4370, 0]
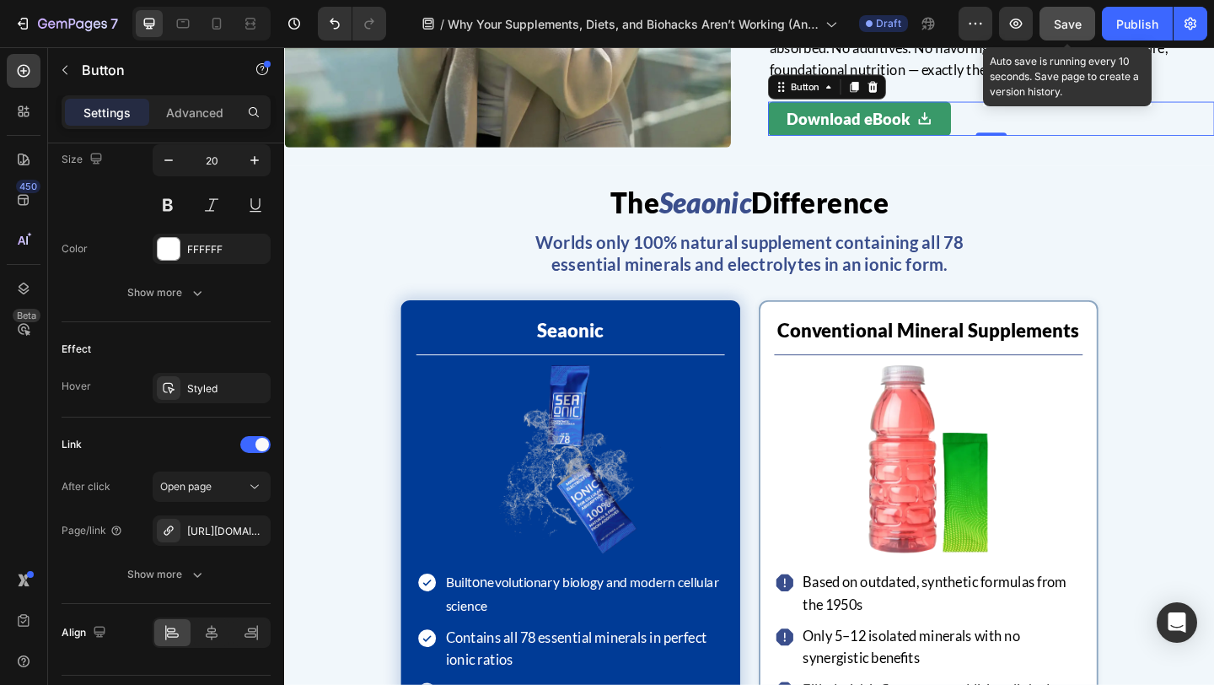
click at [1056, 19] on span "Save" at bounding box center [1068, 24] width 28 height 14
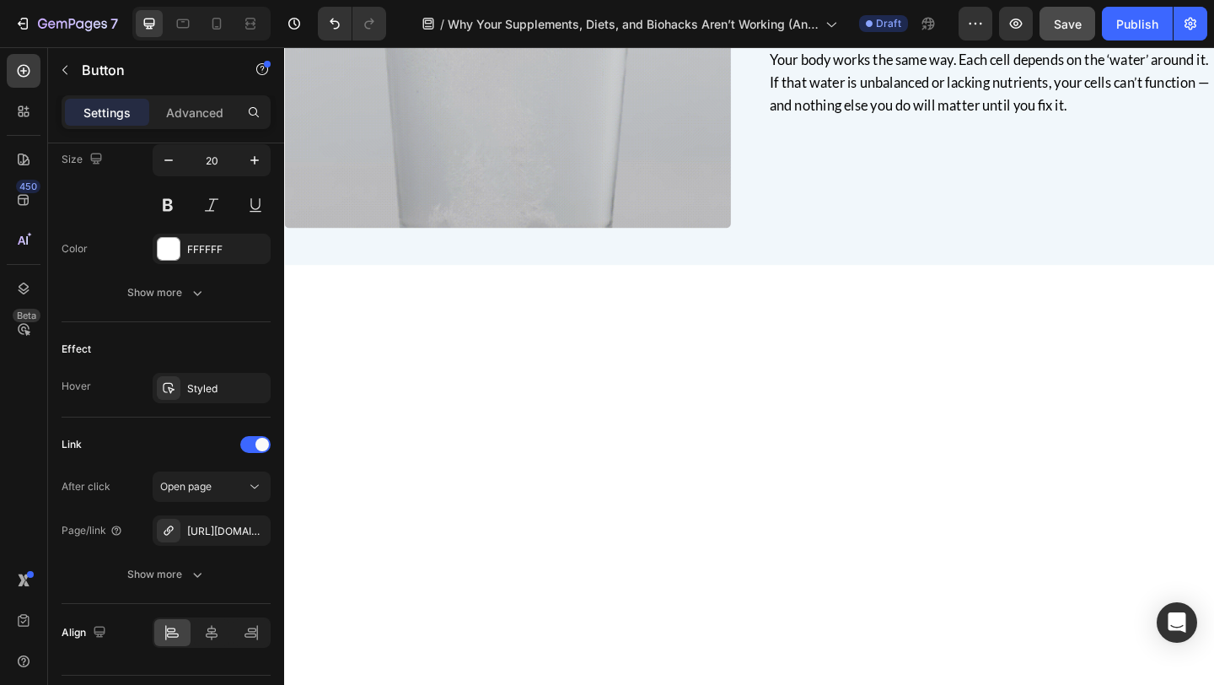
scroll to position [0, 0]
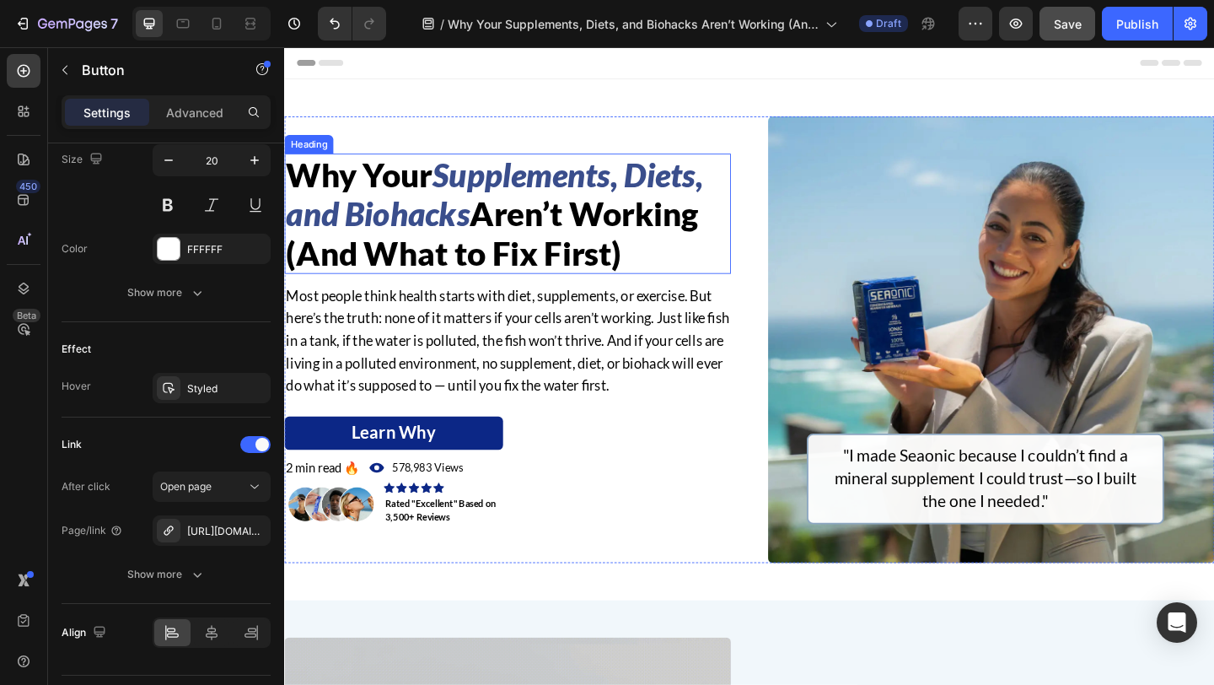
click at [671, 261] on h2 "Why Your Supplements, Diets, and Biohacks Aren’t Working (And What to Fix First)" at bounding box center [527, 228] width 486 height 131
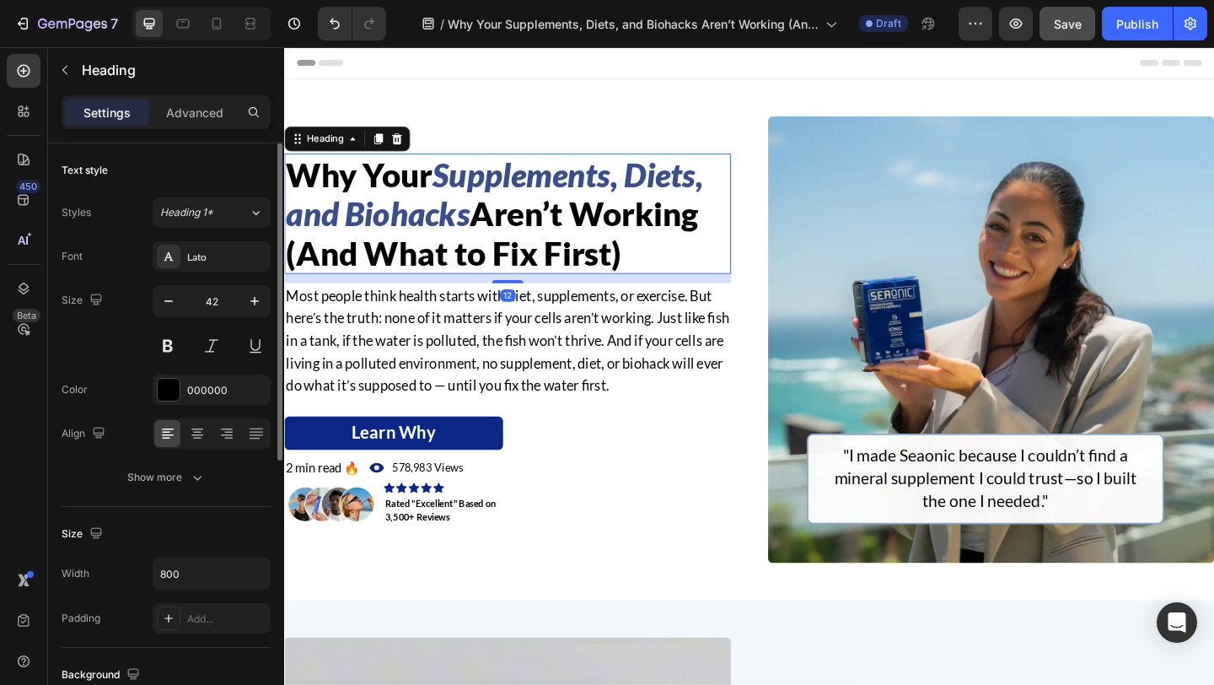
click at [671, 261] on h2 "Why Your Supplements, Diets, and Biohacks Aren’t Working (And What to Fix First)" at bounding box center [527, 228] width 486 height 131
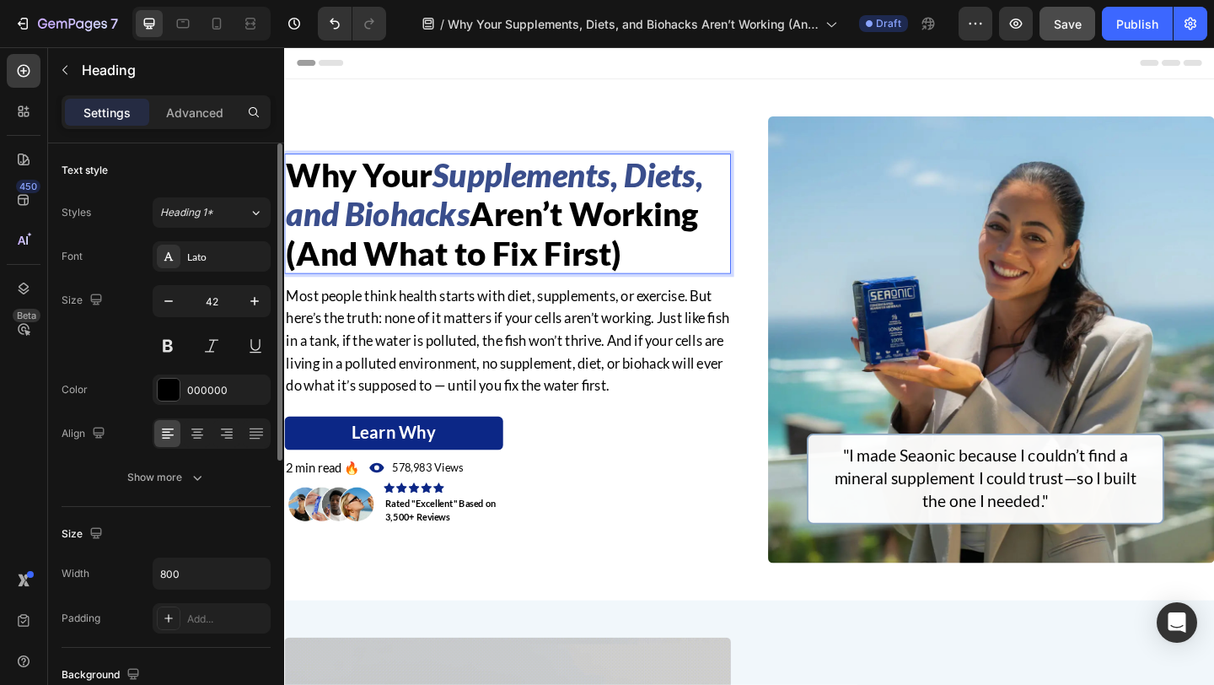
click at [671, 261] on p "Why Your Supplements, Diets, and Biohacks Aren’t Working (And What to Fix First)" at bounding box center [527, 227] width 482 height 127
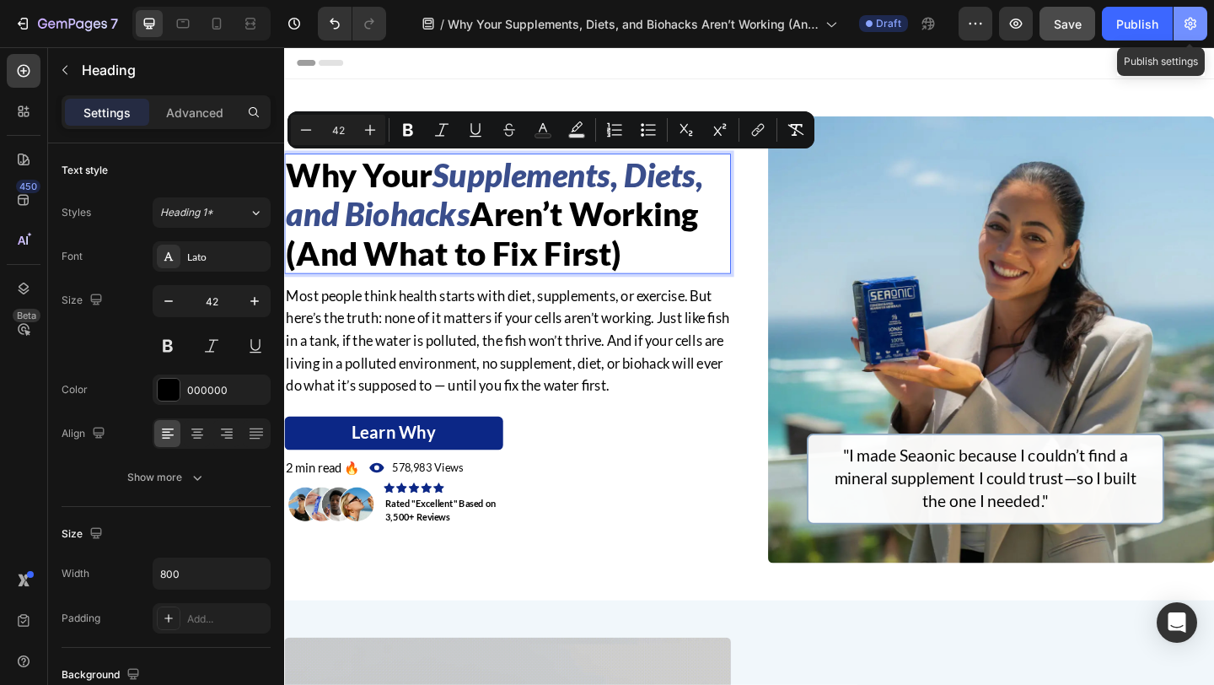
click at [1185, 32] on button "button" at bounding box center [1191, 24] width 34 height 34
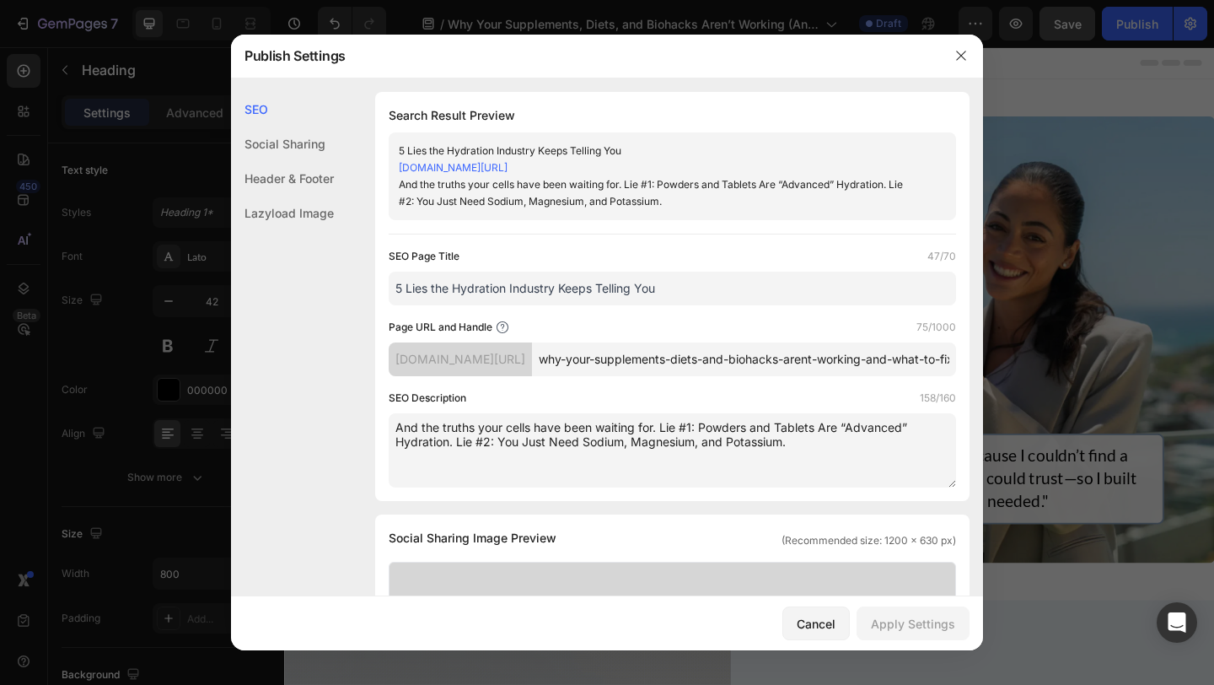
click at [585, 305] on input "5 Lies the Hydration Industry Keeps Telling You" at bounding box center [672, 288] width 567 height 34
paste input "Why Your Supplements, Diets, and Biohacks Aren’t Working (And What to Fix First)"
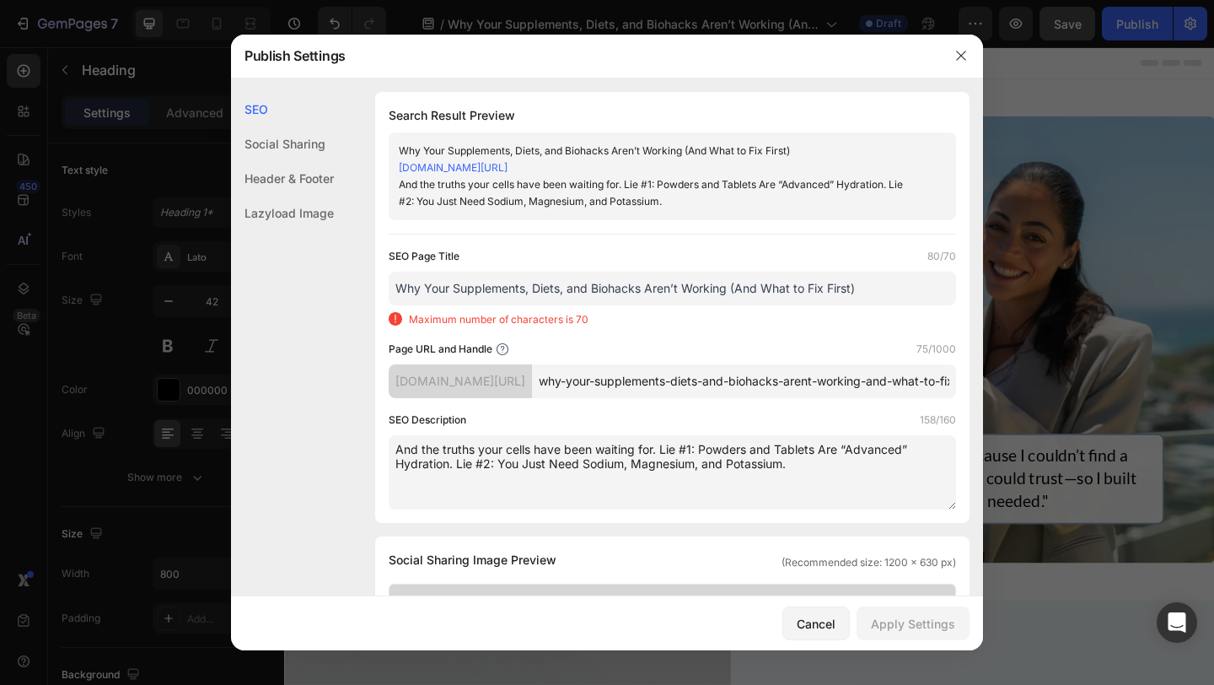
drag, startPoint x: 864, startPoint y: 307, endPoint x: 733, endPoint y: 303, distance: 130.7
click at [733, 303] on input "Why Your Supplements, Diets, and Biohacks Aren’t Working (And What to Fix First)" at bounding box center [672, 288] width 567 height 34
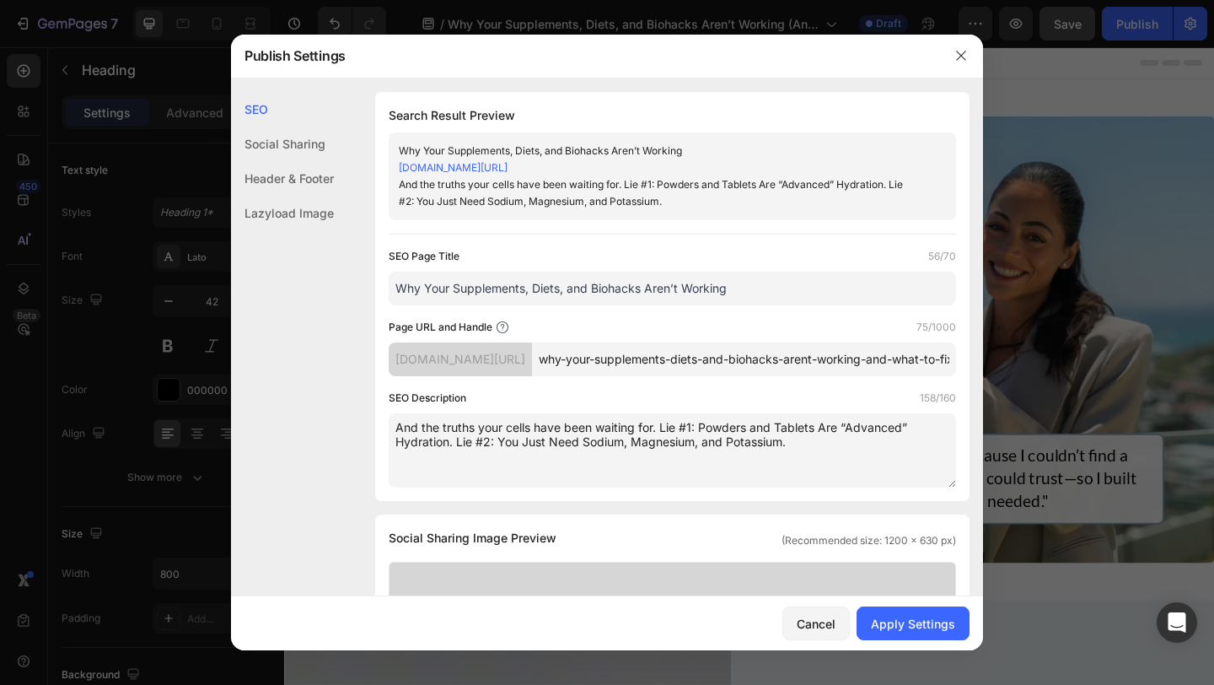
type input "Why Your Supplements, Diets, and Biohacks Aren’t Working"
click at [620, 251] on div "Search Result Preview Why Your Supplements, Diets, and Biohacks Aren’t Working …" at bounding box center [672, 296] width 594 height 409
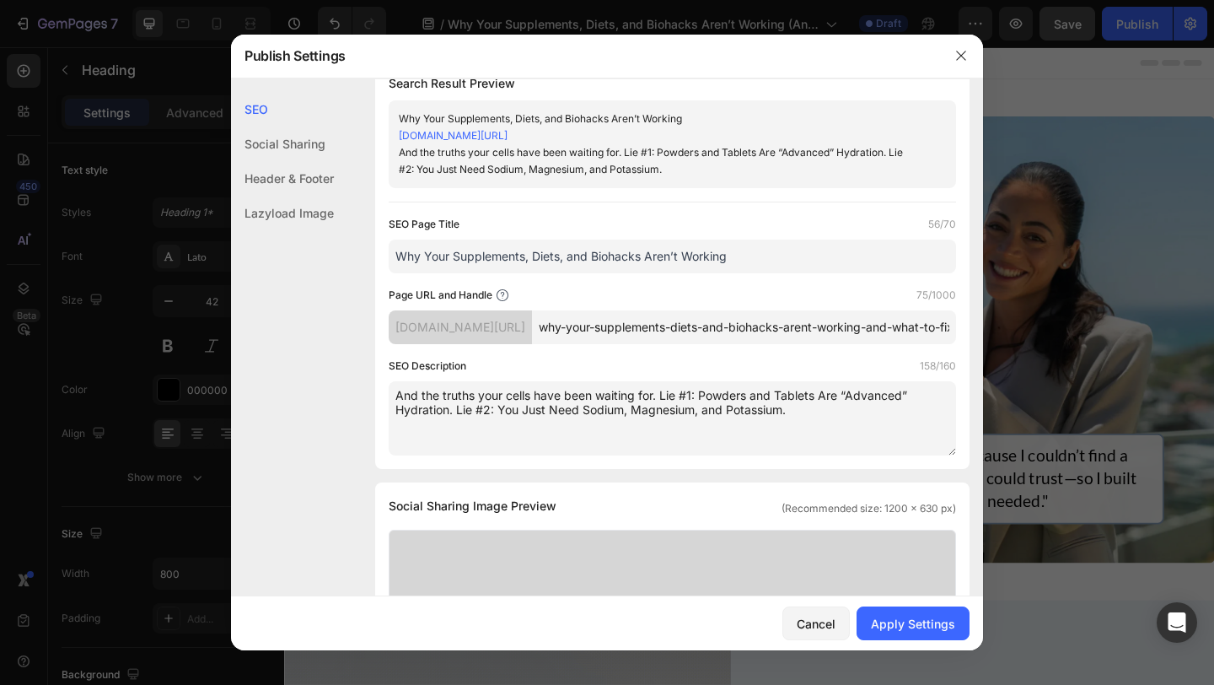
scroll to position [48, 0]
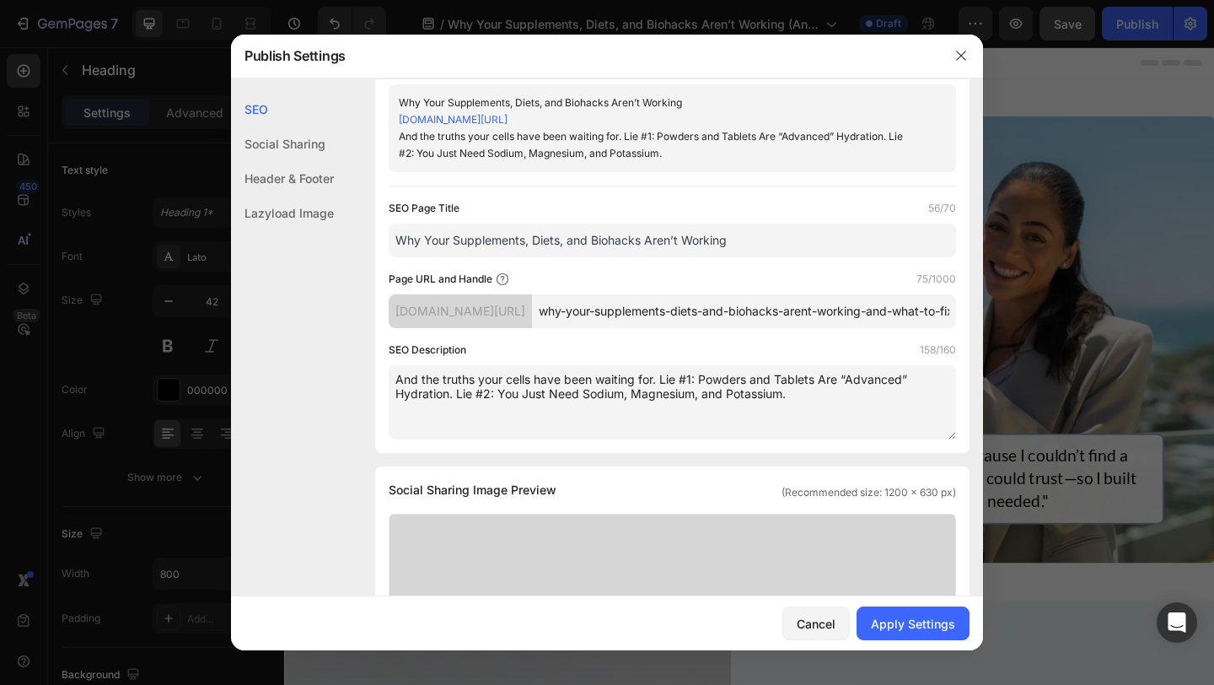
click at [526, 411] on textarea "And the truths your cells have been waiting for. Lie #1: Powders and Tablets Ar…" at bounding box center [672, 402] width 567 height 74
paste textarea "Most people think health starts with diet, supplements, or exercise. But here’s…"
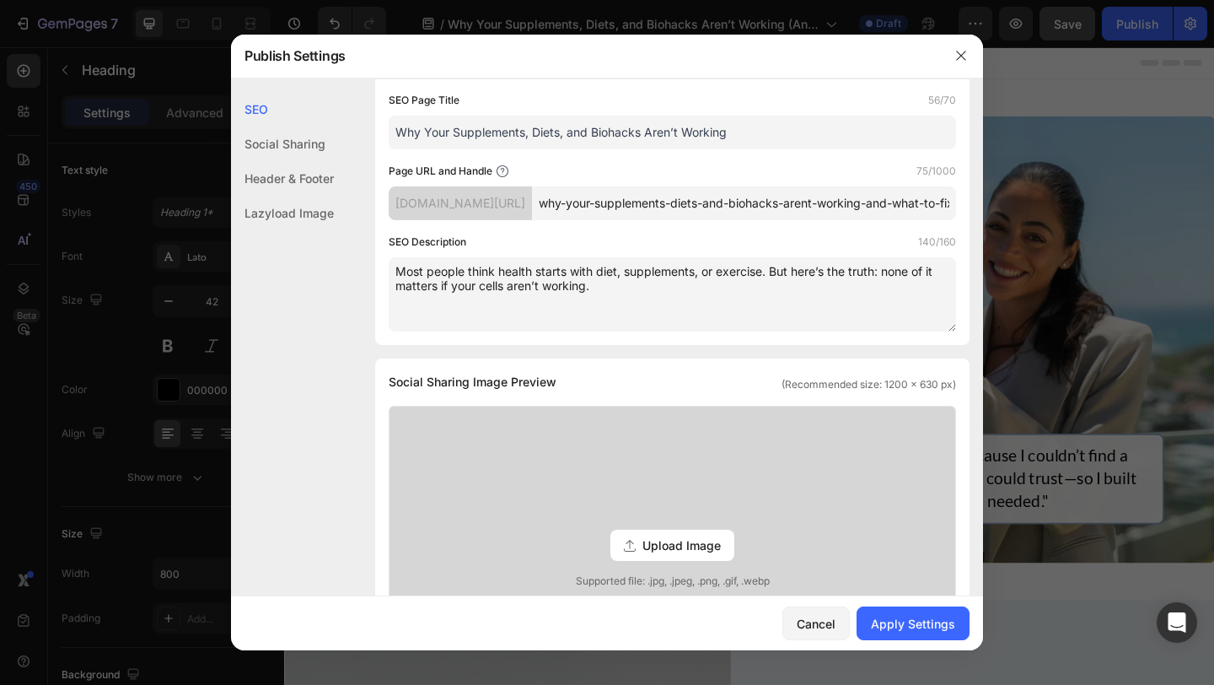
scroll to position [0, 0]
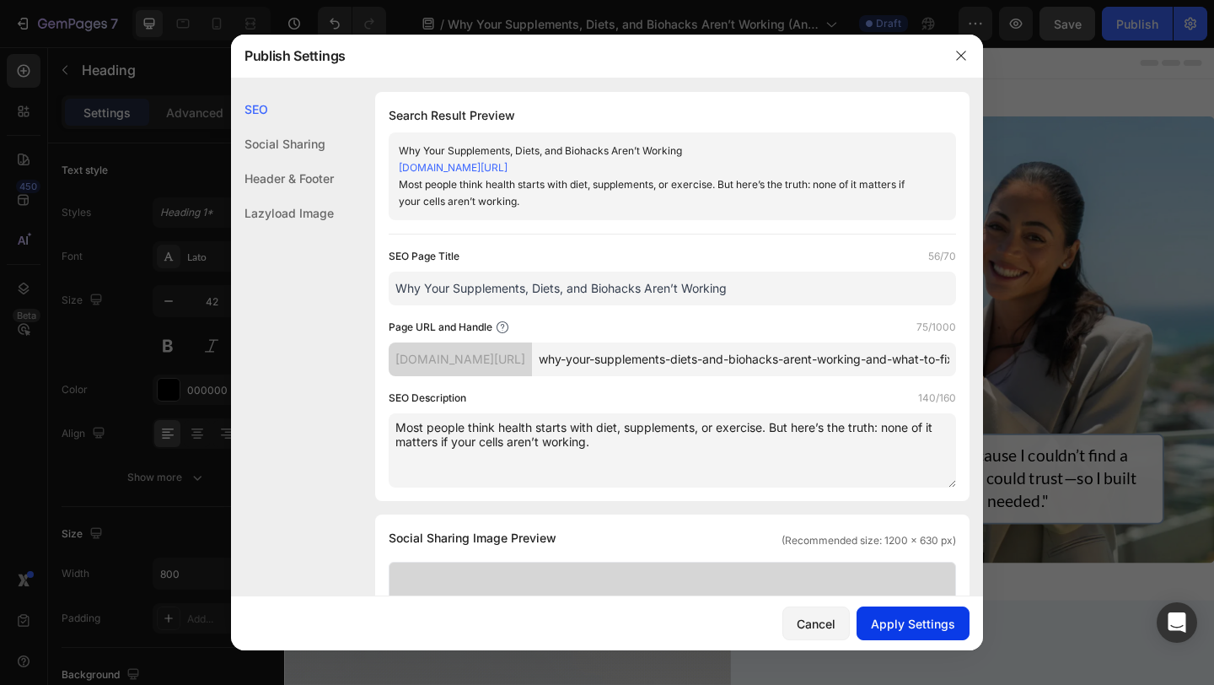
type textarea "Most people think health starts with diet, supplements, or exercise. But here’s…"
click at [916, 623] on div "Apply Settings" at bounding box center [913, 624] width 84 height 18
click at [961, 52] on icon "button" at bounding box center [960, 55] width 13 height 13
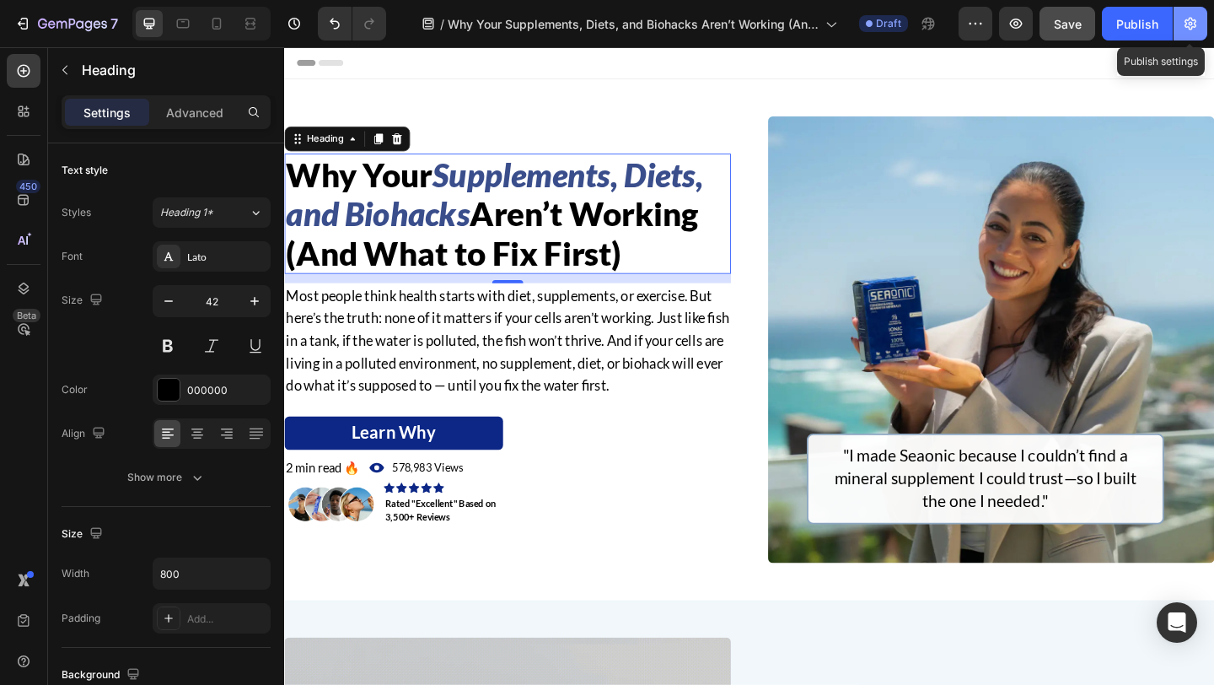
click at [1204, 23] on button "button" at bounding box center [1191, 24] width 34 height 34
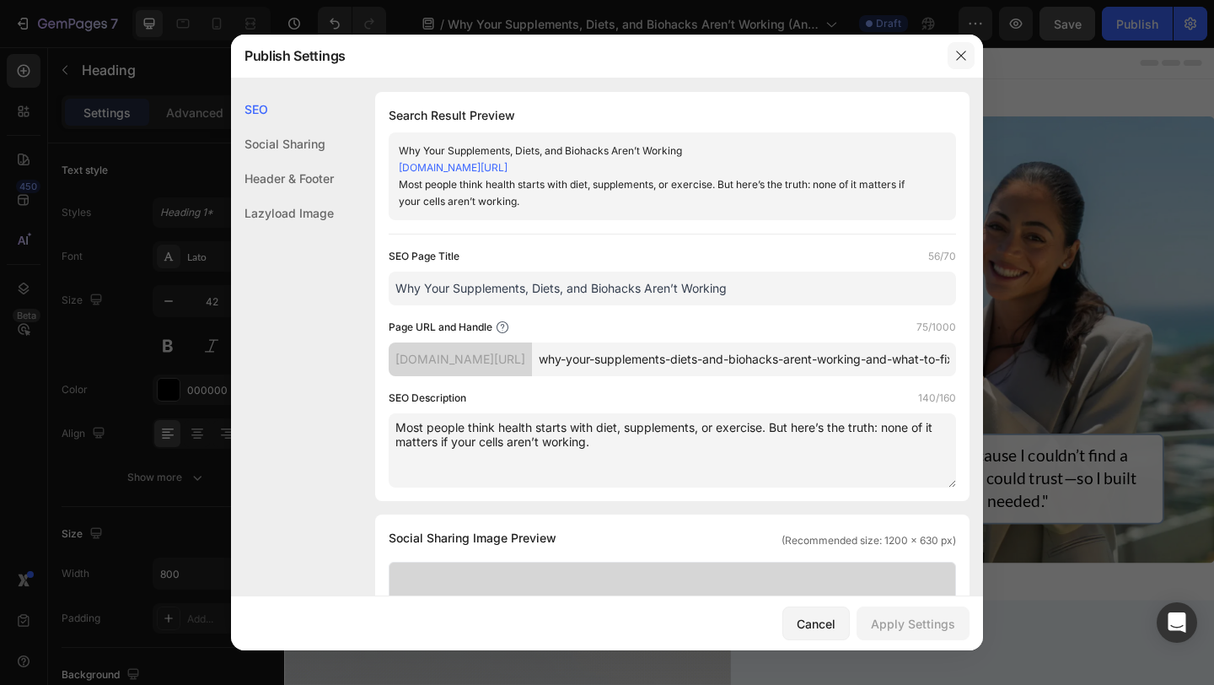
click at [958, 46] on button "button" at bounding box center [961, 55] width 27 height 27
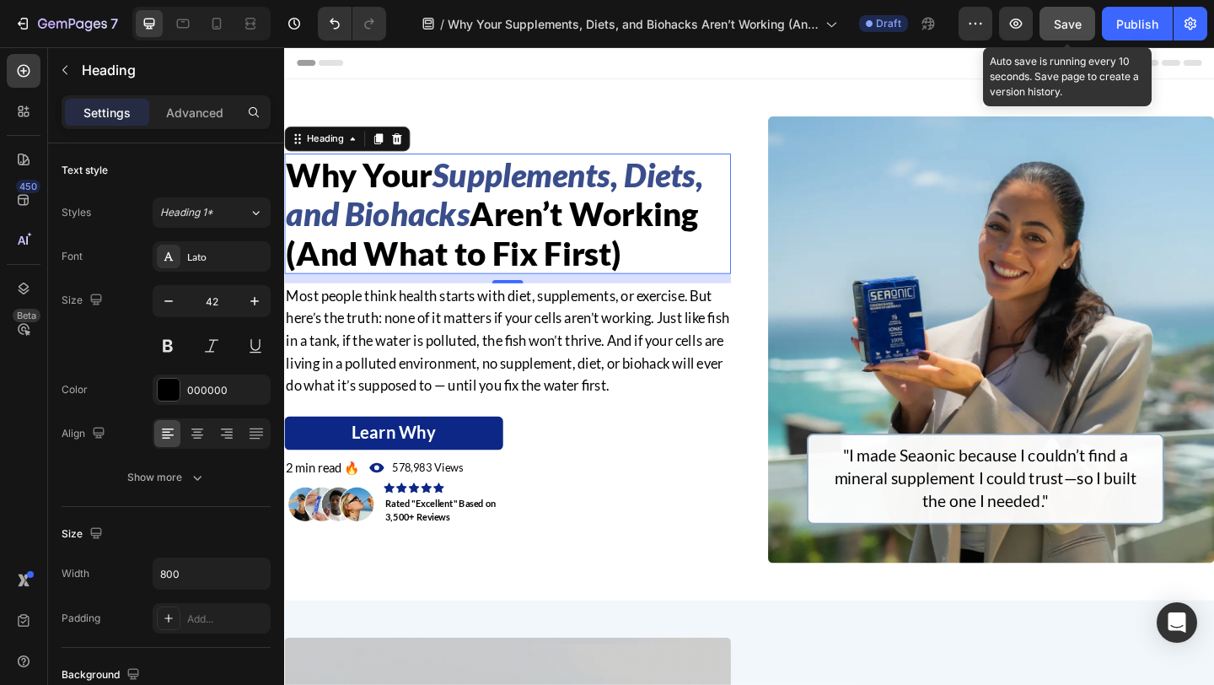
click at [1076, 30] on div "Save" at bounding box center [1068, 24] width 28 height 18
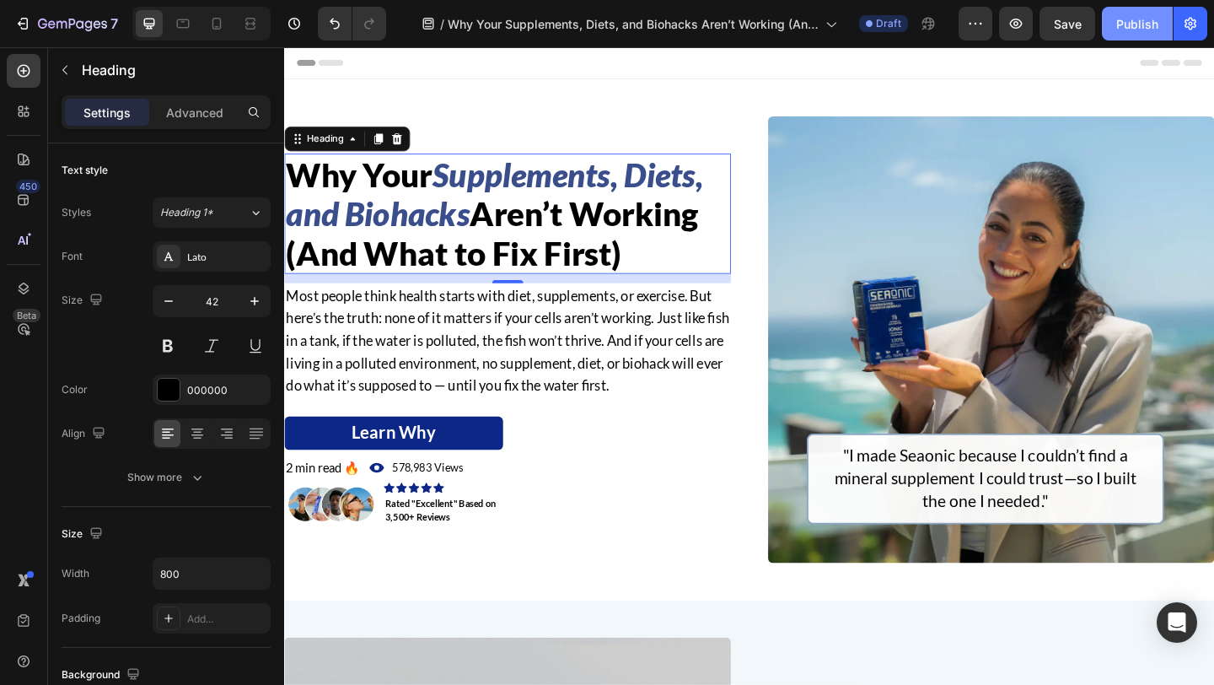
click at [1126, 30] on div "Publish" at bounding box center [1137, 24] width 42 height 18
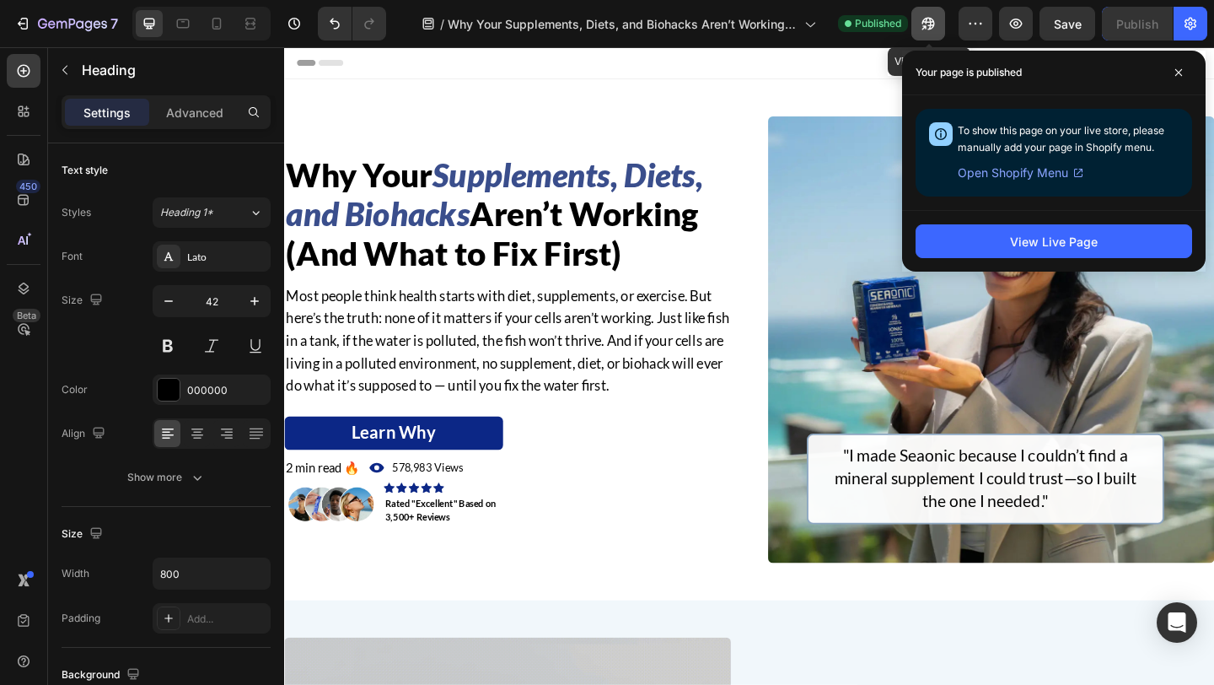
click at [933, 22] on icon "button" at bounding box center [928, 23] width 17 height 17
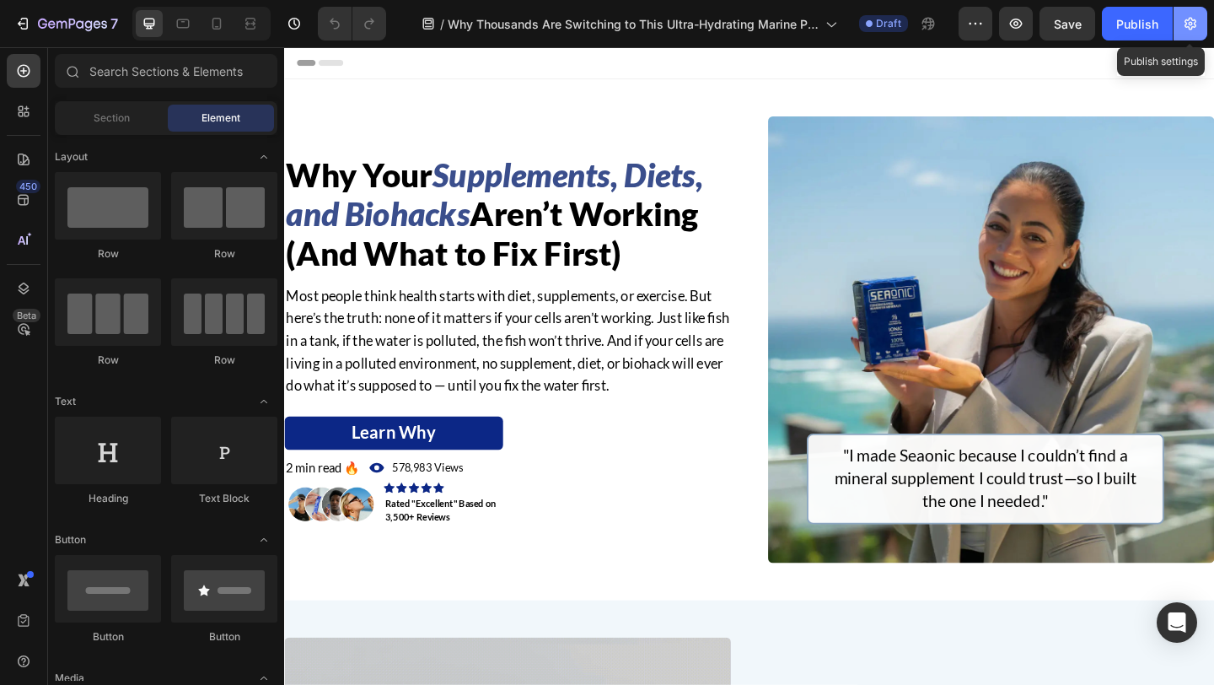
click at [1192, 33] on button "button" at bounding box center [1191, 24] width 34 height 34
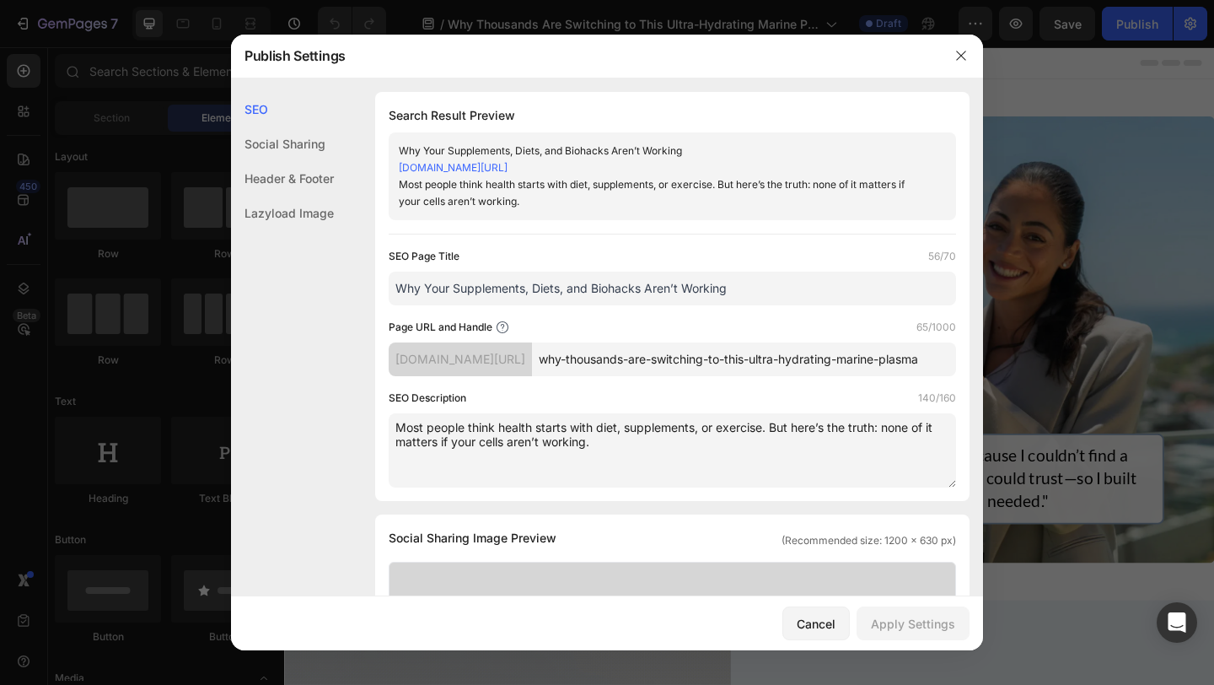
click at [577, 285] on input "Why Your Supplements, Diets, and Biohacks Aren’t Working" at bounding box center [672, 288] width 567 height 34
paste input "Thousands Are Switching to This Ultra-Hydrating Marine Plasma"
type input "Why Thousands Are Switching to This Ultra-Hydrating Marine Plasma"
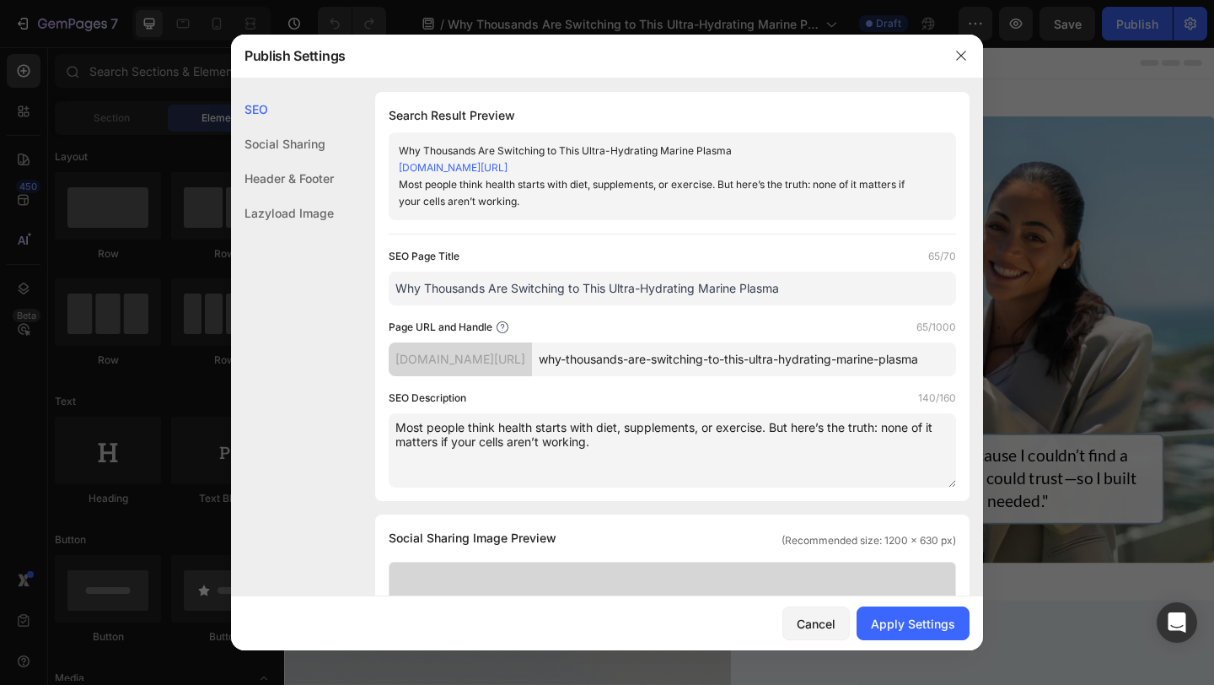
click at [569, 441] on textarea "Most people think health starts with diet, supplements, or exercise. But here’s…" at bounding box center [672, 450] width 567 height 74
paste textarea "Would you rather eat a fresh orange… or drink reconstituted orange juice? That’…"
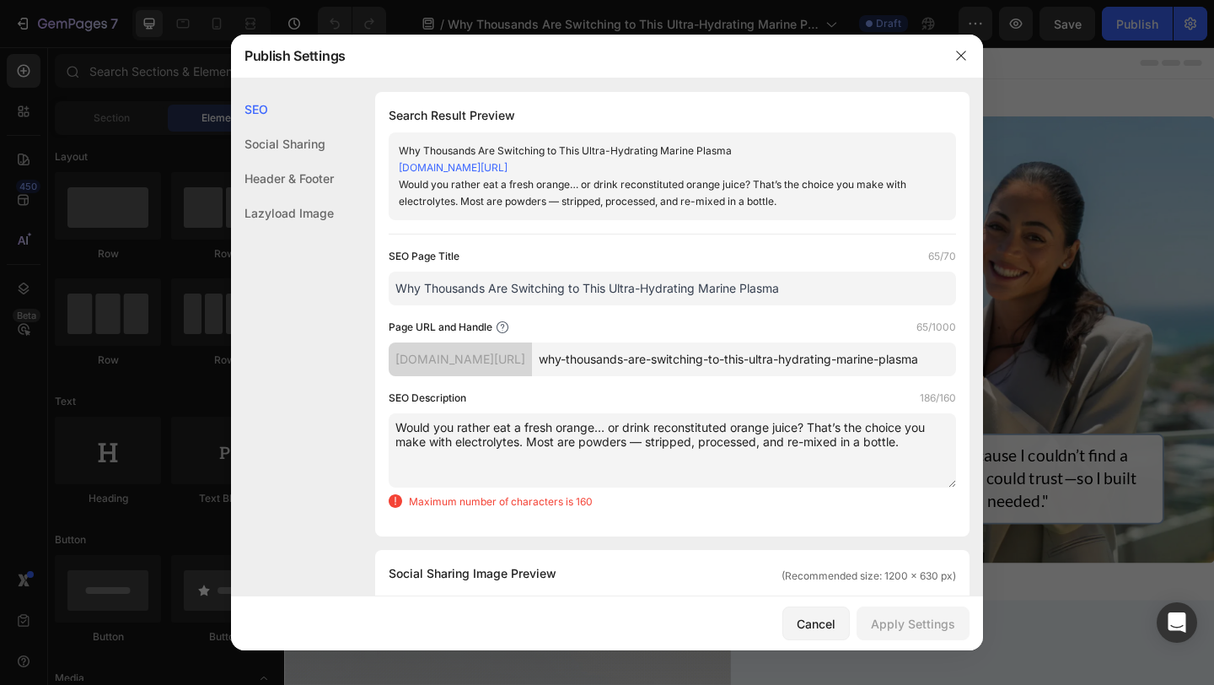
drag, startPoint x: 902, startPoint y: 443, endPoint x: 530, endPoint y: 435, distance: 371.9
click at [530, 435] on textarea "Would you rather eat a fresh orange… or drink reconstituted orange juice? That’…" at bounding box center [672, 450] width 567 height 74
click at [911, 442] on textarea "Would you rather eat a fresh orange… or drink reconstituted orange juice? That’…" at bounding box center [672, 450] width 567 height 74
drag, startPoint x: 905, startPoint y: 442, endPoint x: 761, endPoint y: 438, distance: 144.2
click at [761, 438] on textarea "Would you rather eat a fresh orange… or drink reconstituted orange juice? That’…" at bounding box center [672, 450] width 567 height 74
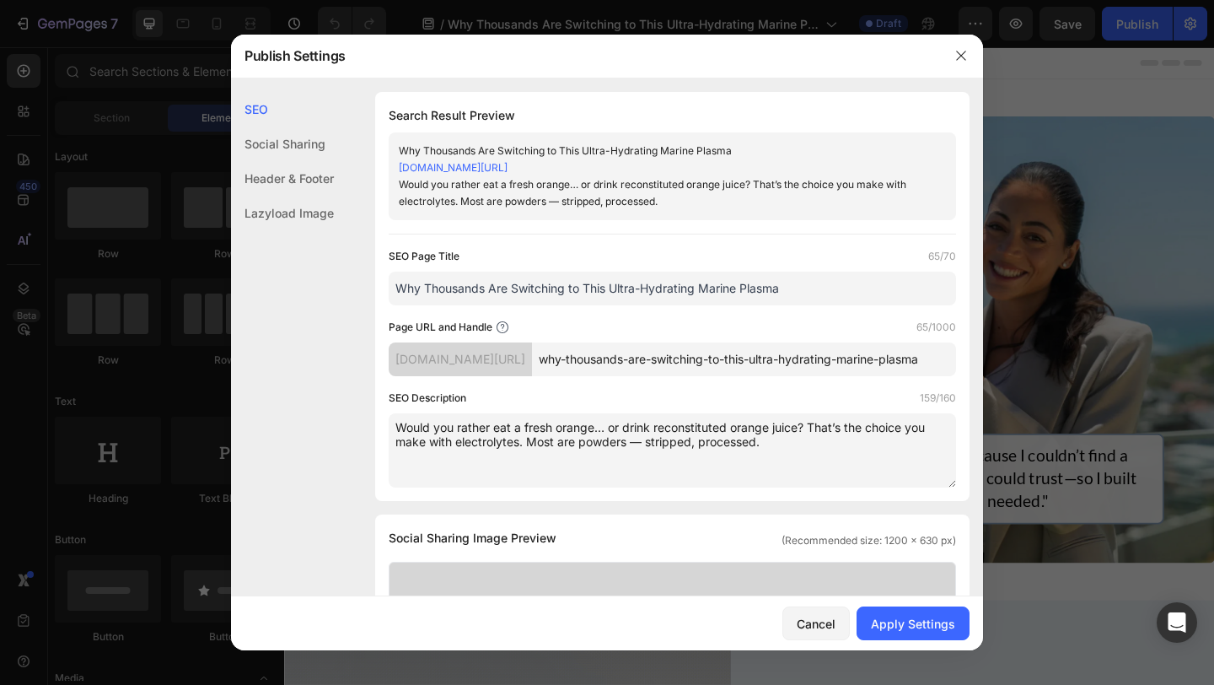
click at [694, 444] on textarea "Would you rather eat a fresh orange… or drink reconstituted orange juice? That’…" at bounding box center [672, 450] width 567 height 74
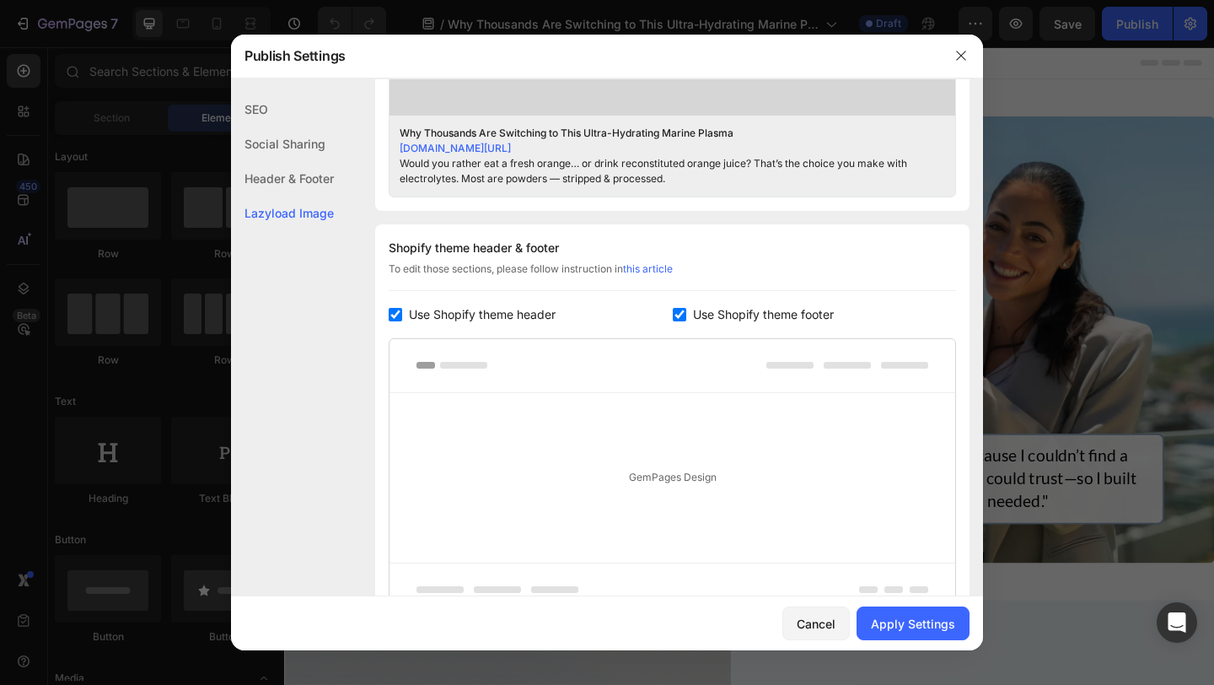
scroll to position [884, 0]
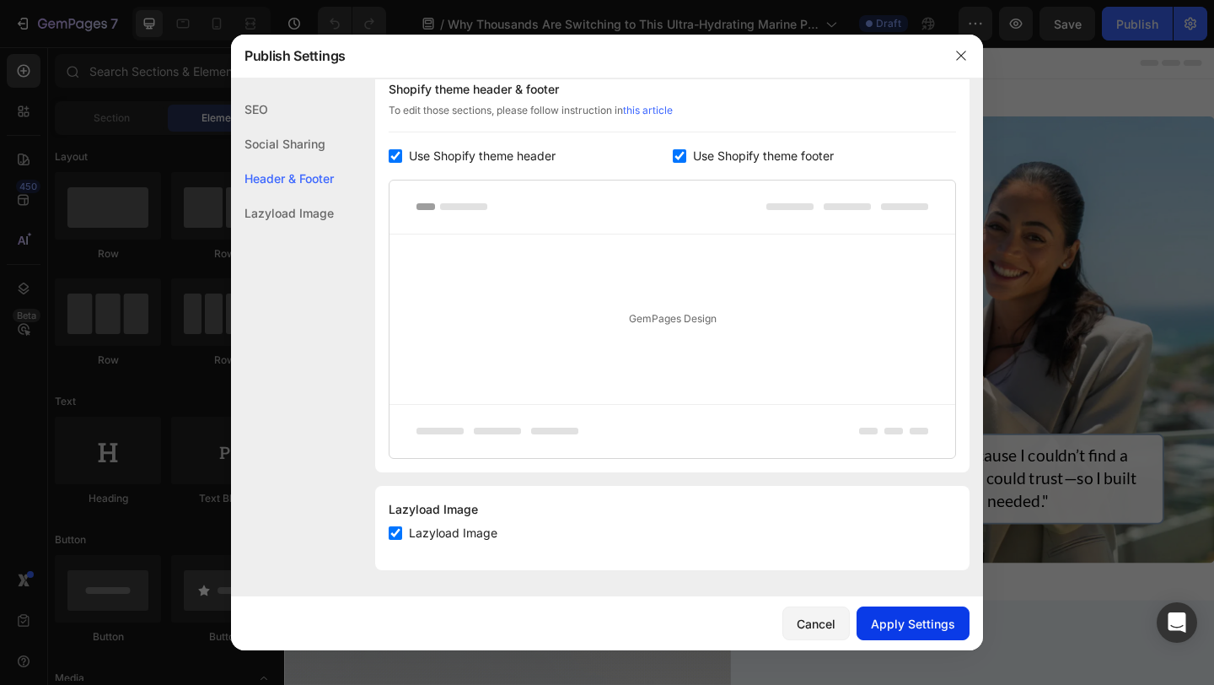
type textarea "Would you rather eat a fresh orange… or drink reconstituted orange juice? That’…"
click at [939, 624] on div "Apply Settings" at bounding box center [913, 624] width 84 height 18
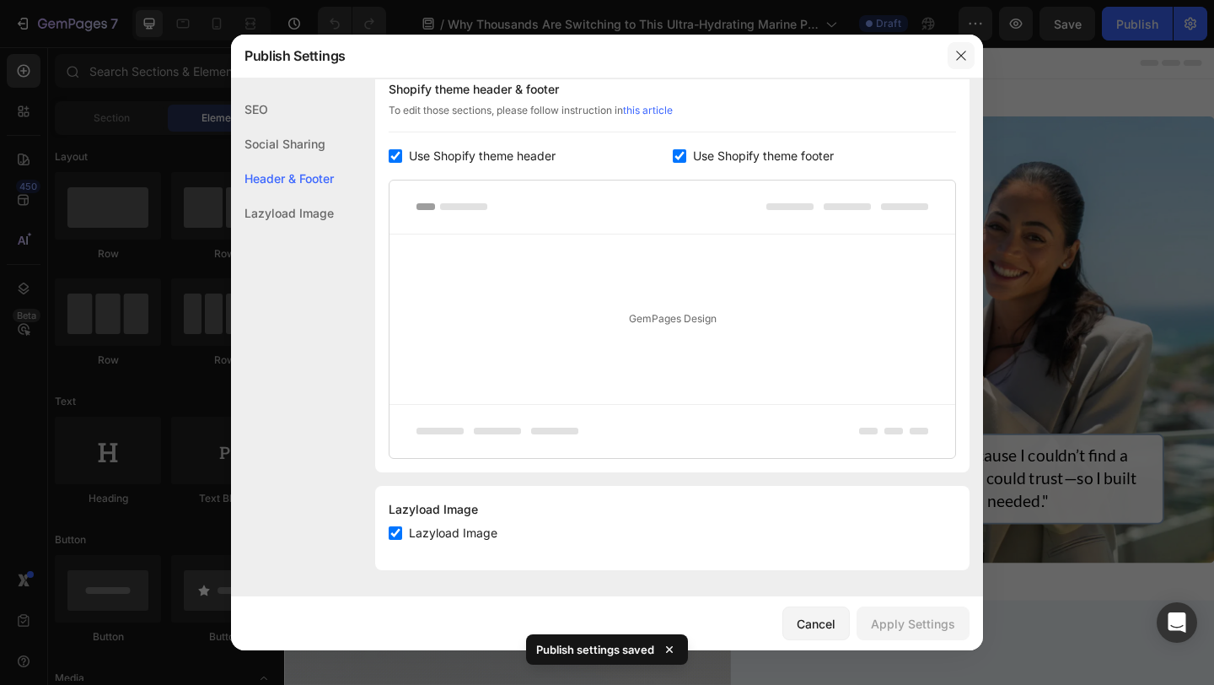
click at [963, 56] on icon "button" at bounding box center [960, 55] width 13 height 13
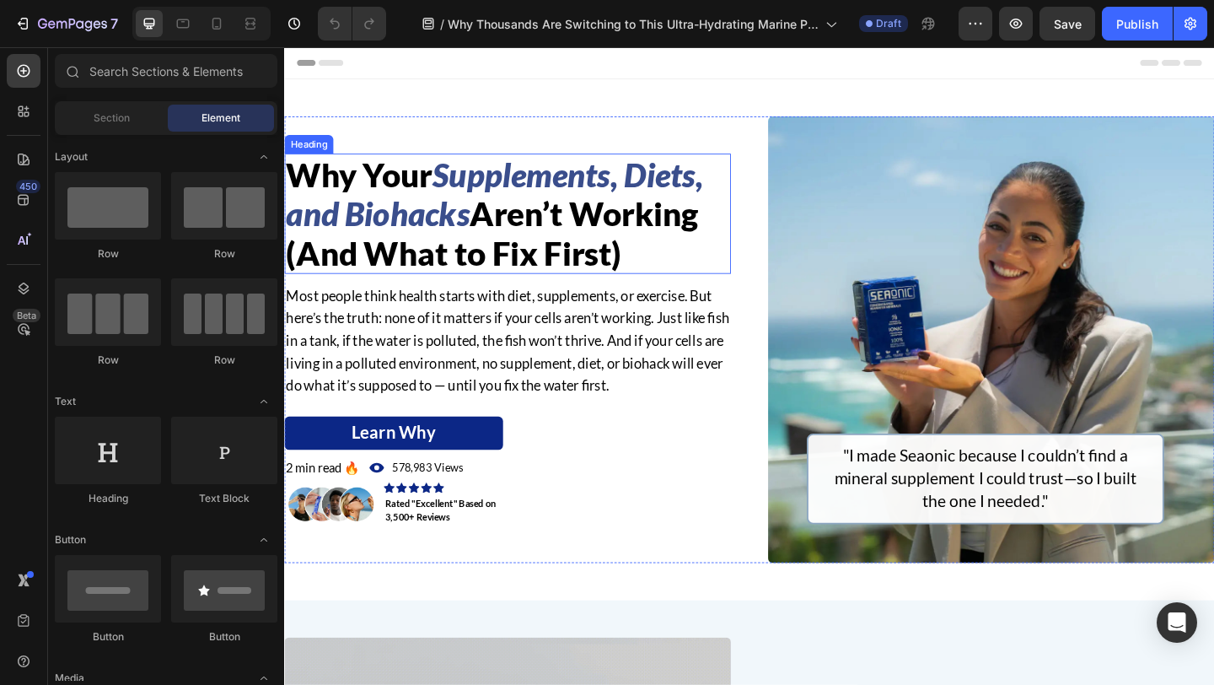
click at [664, 253] on h2 "Why Your Supplements, Diets, and Biohacks Aren’t Working (And What to Fix First)" at bounding box center [527, 228] width 486 height 131
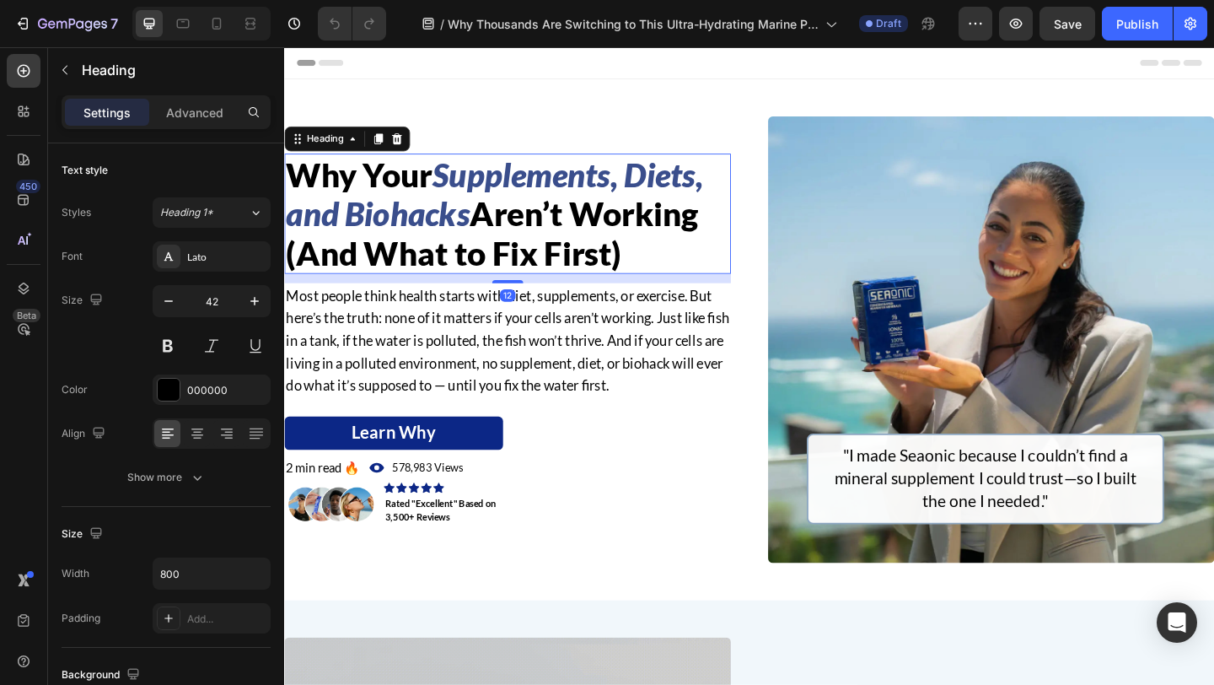
click at [663, 267] on h2 "Why Your Supplements, Diets, and Biohacks Aren’t Working (And What to Fix First)" at bounding box center [527, 228] width 486 height 131
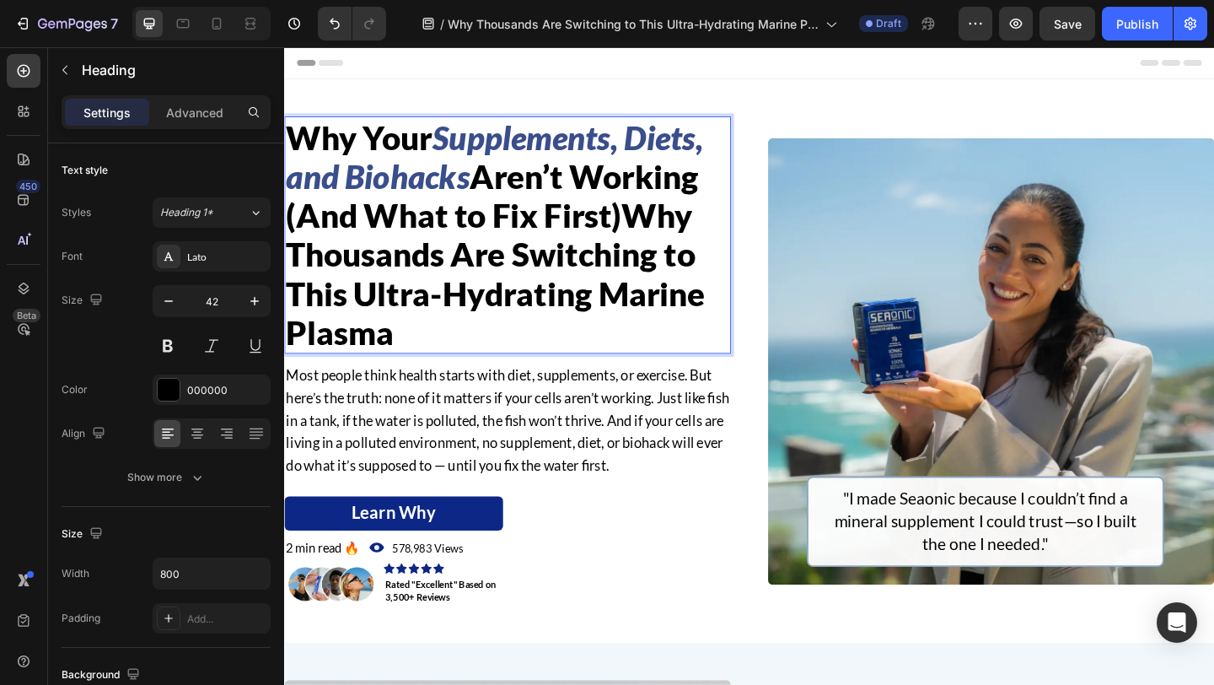
click at [656, 234] on span "Aren’t Working (And What to Fix First)Why Thousands Are Switching to This Ultra…" at bounding box center [514, 272] width 456 height 212
click at [600, 154] on icon "Supplements, Diets, and Biohacks" at bounding box center [513, 166] width 454 height 84
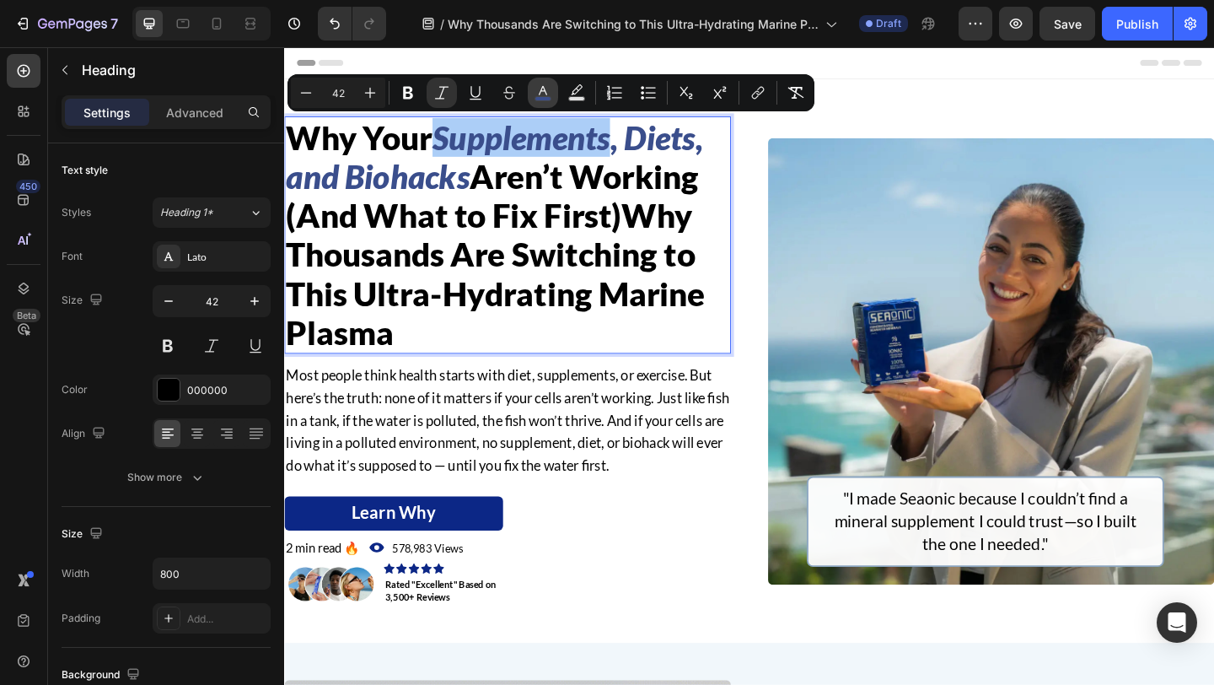
click at [535, 92] on icon "Editor contextual toolbar" at bounding box center [543, 92] width 17 height 17
type input "3A4E8C"
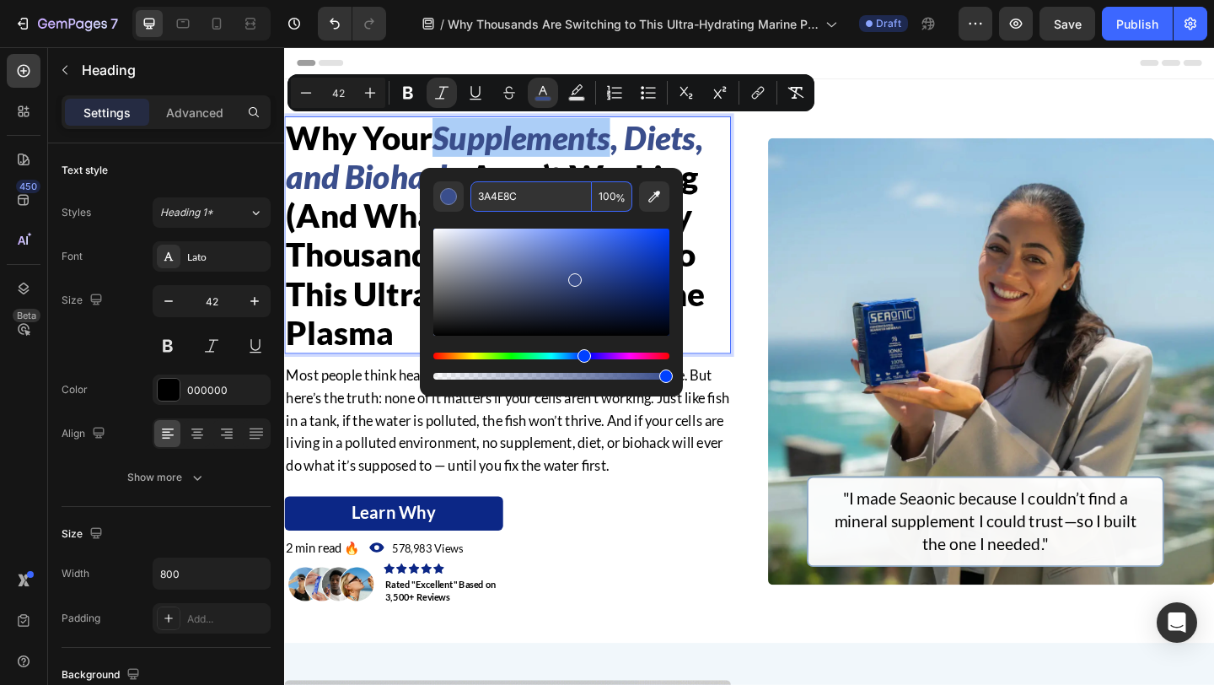
click at [531, 199] on input "3A4E8C" at bounding box center [530, 196] width 121 height 30
click at [771, 258] on div "Why Your Supplements, Diets, and Biohacks Aren’t Working (And What to Fix First…" at bounding box center [790, 388] width 1012 height 532
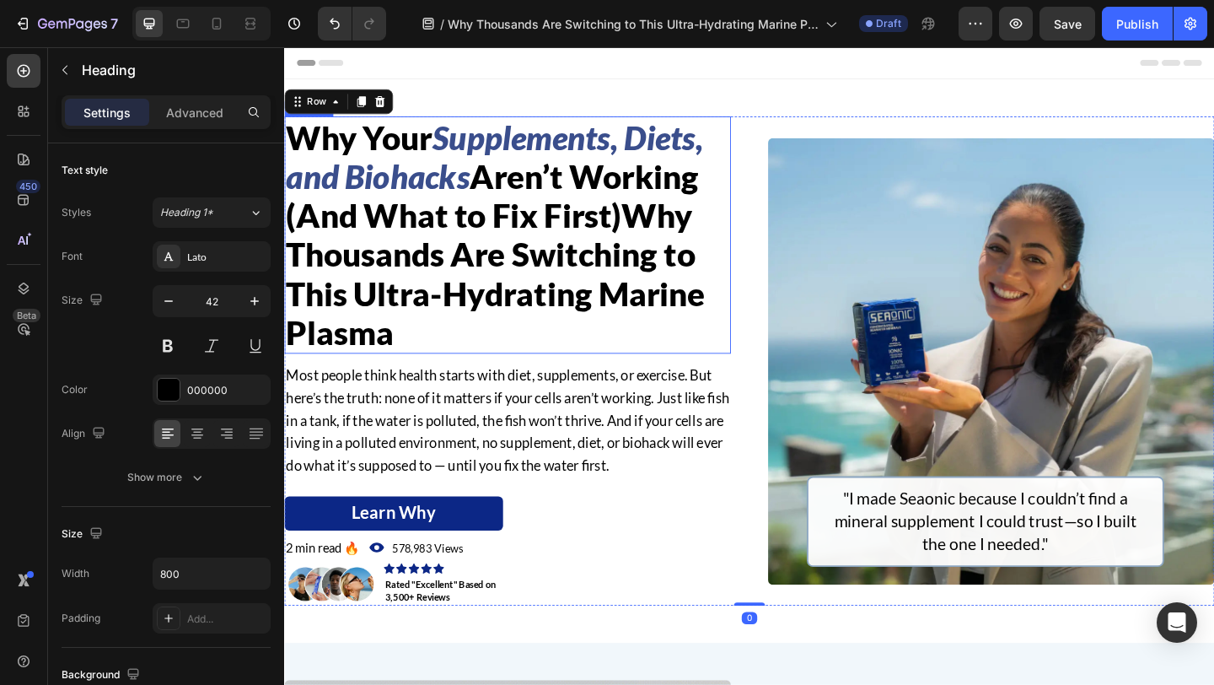
click at [656, 230] on span "Aren’t Working (And What to Fix First)Why Thousands Are Switching to This Ultra…" at bounding box center [514, 272] width 456 height 212
click at [652, 230] on span "Aren’t Working (And What to Fix First)Why Thousands Are Switching to This Ultra…" at bounding box center [514, 272] width 456 height 212
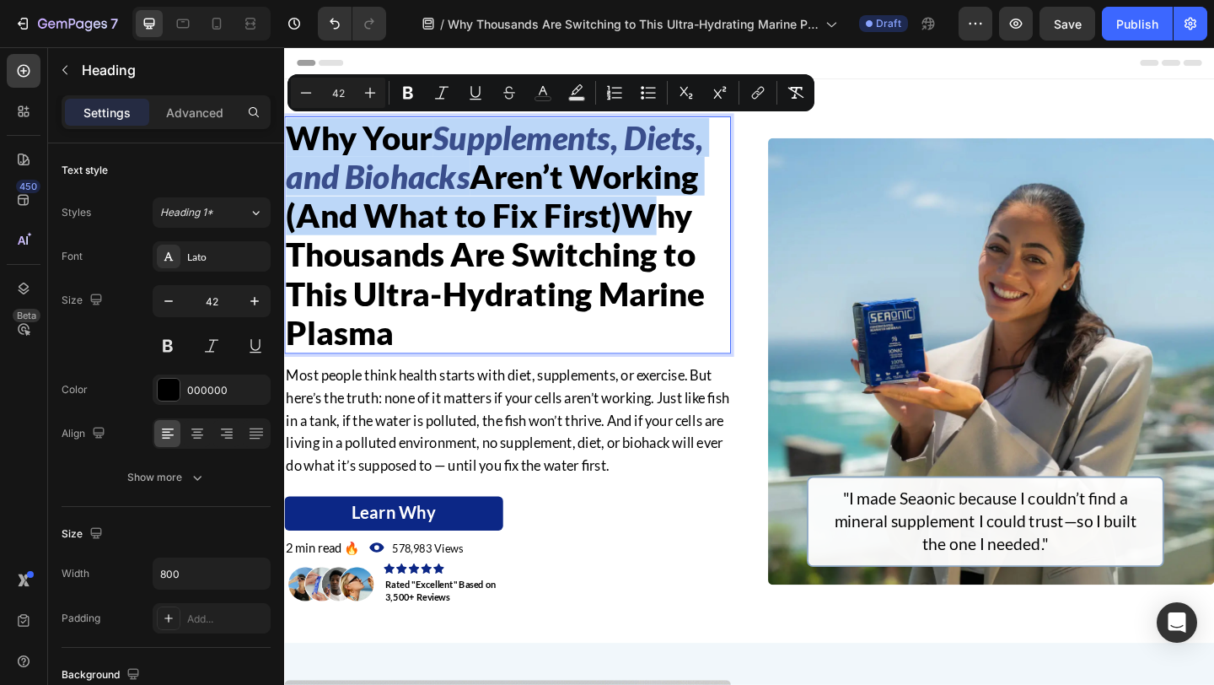
drag, startPoint x: 655, startPoint y: 230, endPoint x: 280, endPoint y: 144, distance: 384.9
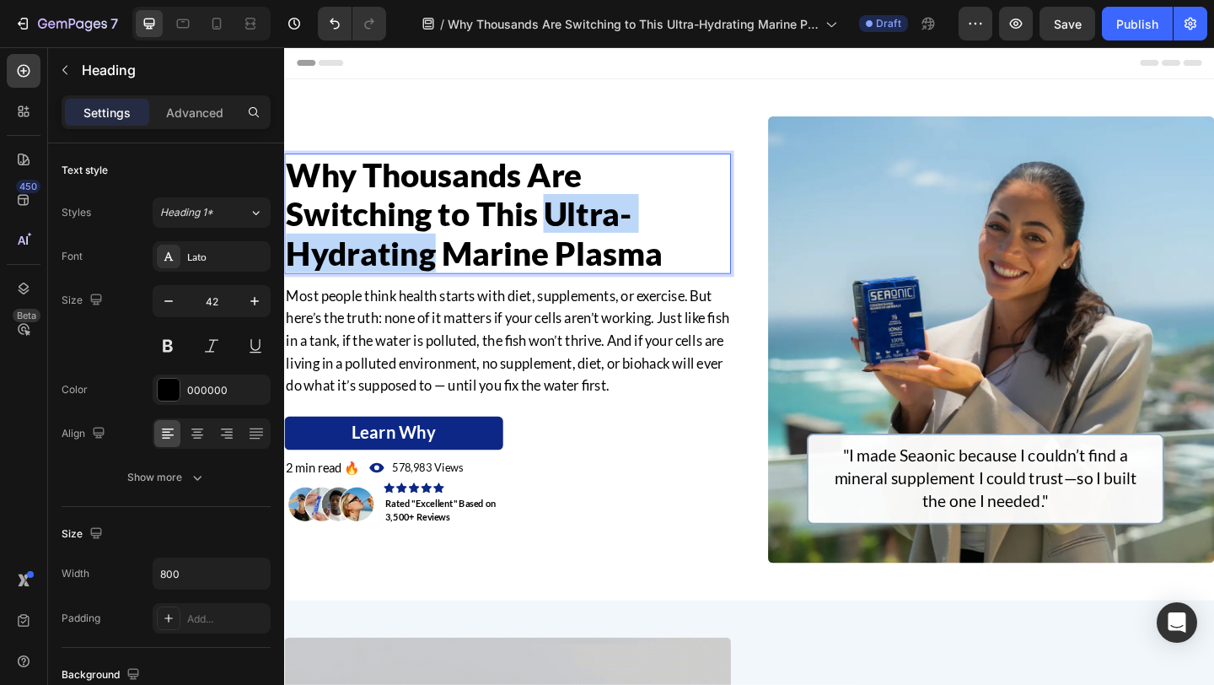
drag, startPoint x: 569, startPoint y: 233, endPoint x: 449, endPoint y: 272, distance: 126.9
click at [449, 272] on span "Why Thousands Are Switching to This Ultra-Hydrating Marine Plasma" at bounding box center [491, 227] width 410 height 127
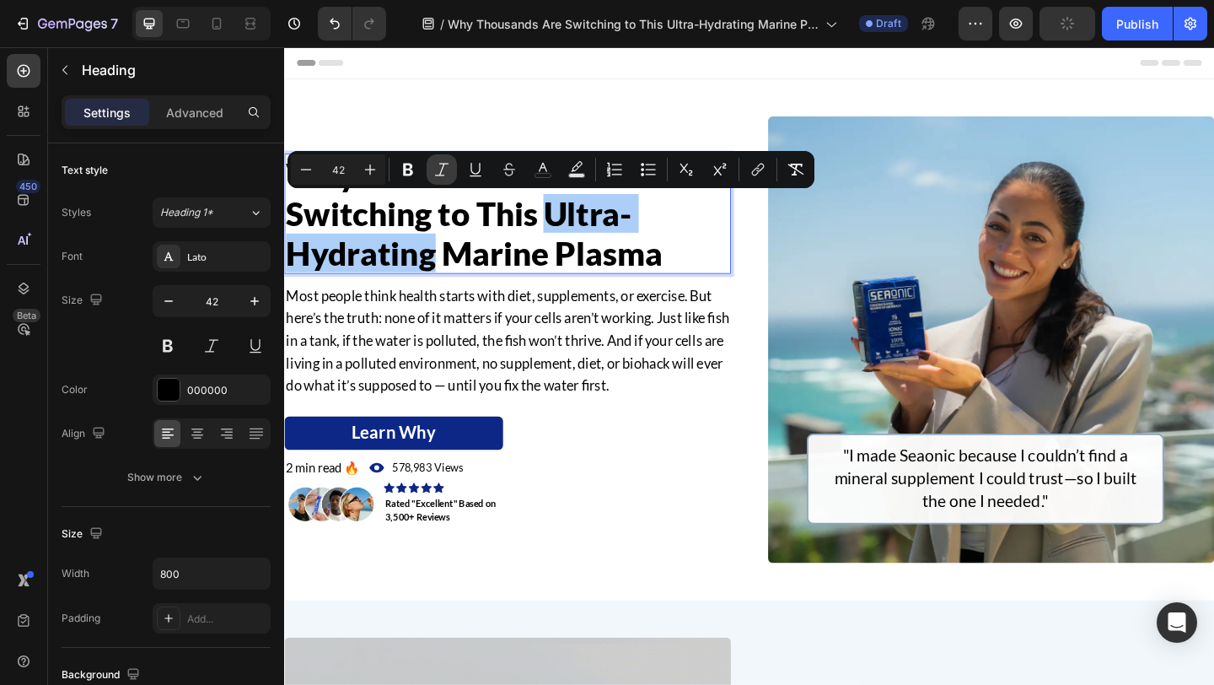
click at [444, 168] on icon "Editor contextual toolbar" at bounding box center [441, 169] width 17 height 17
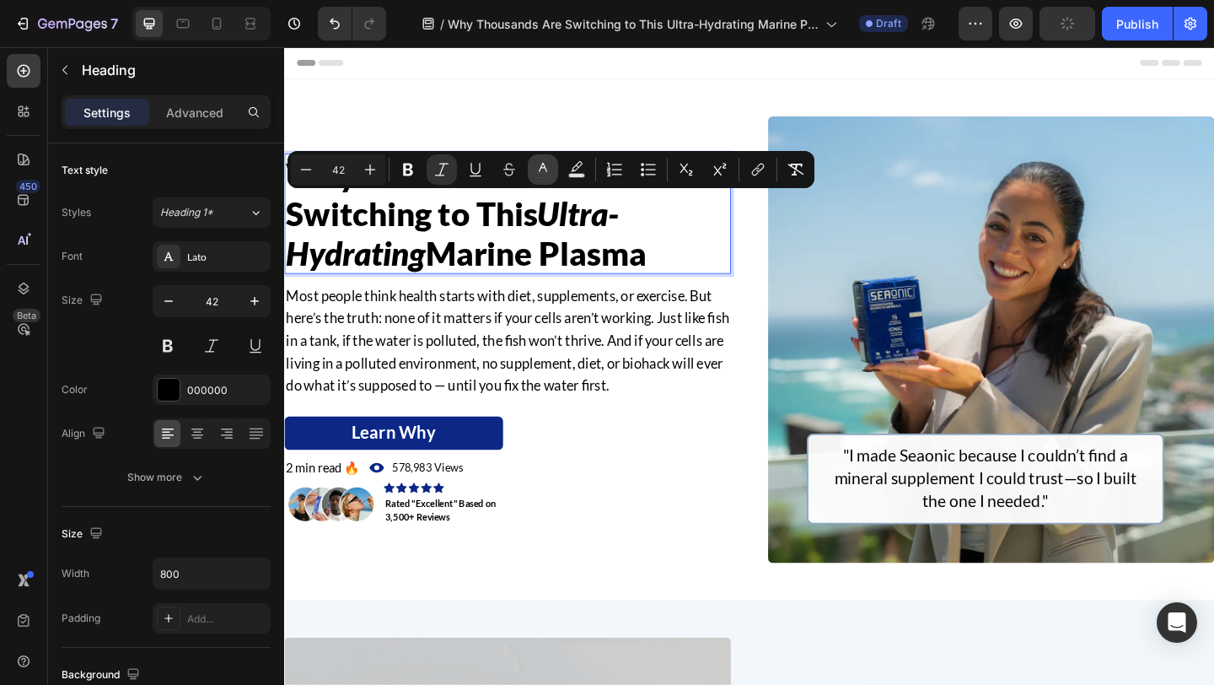
click at [543, 165] on icon "Editor contextual toolbar" at bounding box center [543, 167] width 8 height 9
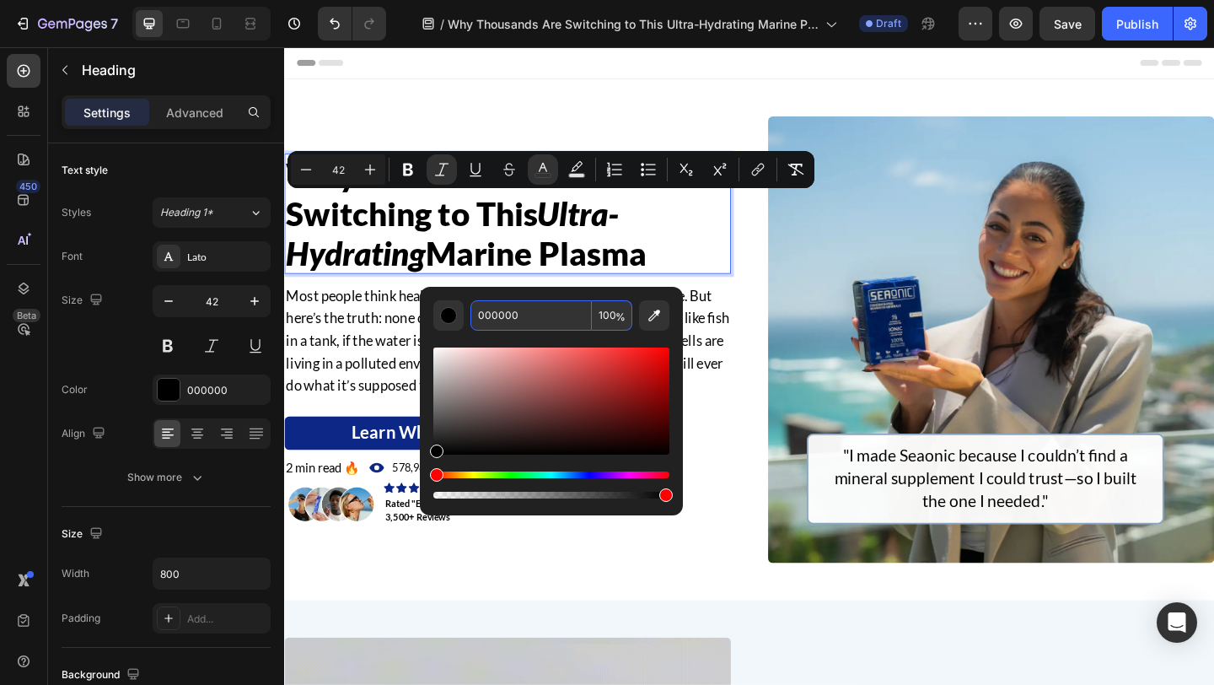
click at [553, 325] on input "000000" at bounding box center [530, 315] width 121 height 30
paste input "3A4E8C"
type input "3A4E8C"
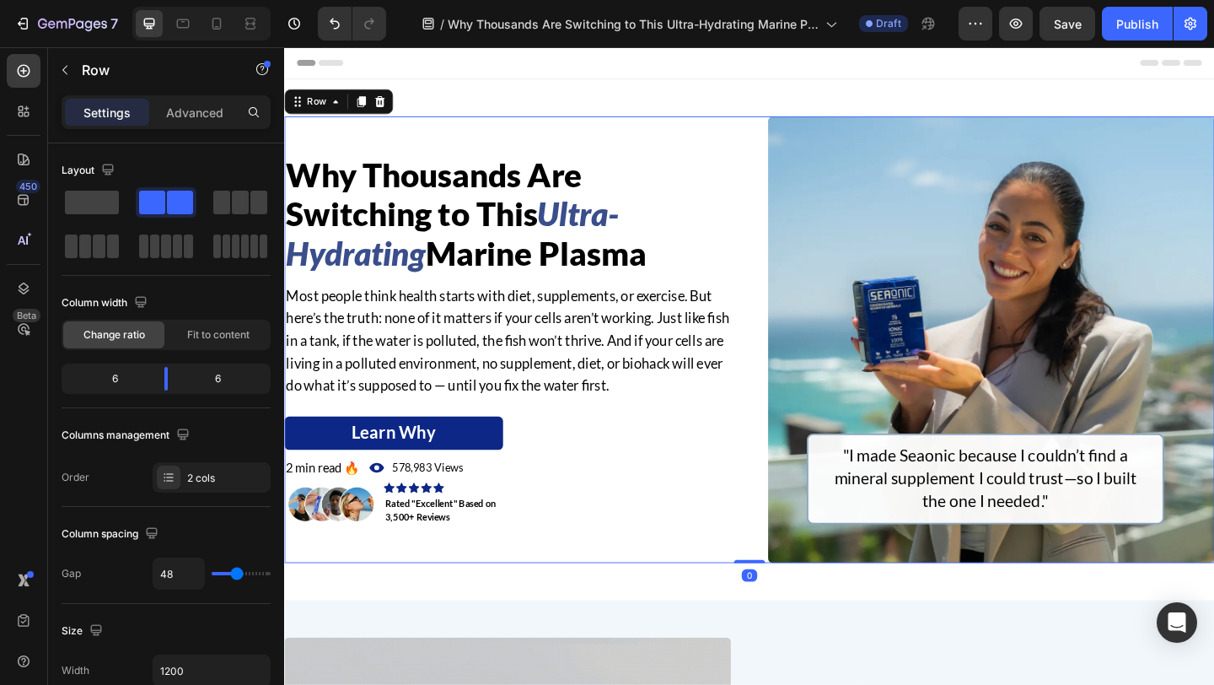
click at [791, 342] on div "⁠⁠⁠⁠⁠⁠⁠ Why Thousands Are Switching to This Ultra-Hydrating Marine Plasma Headi…" at bounding box center [790, 365] width 1012 height 486
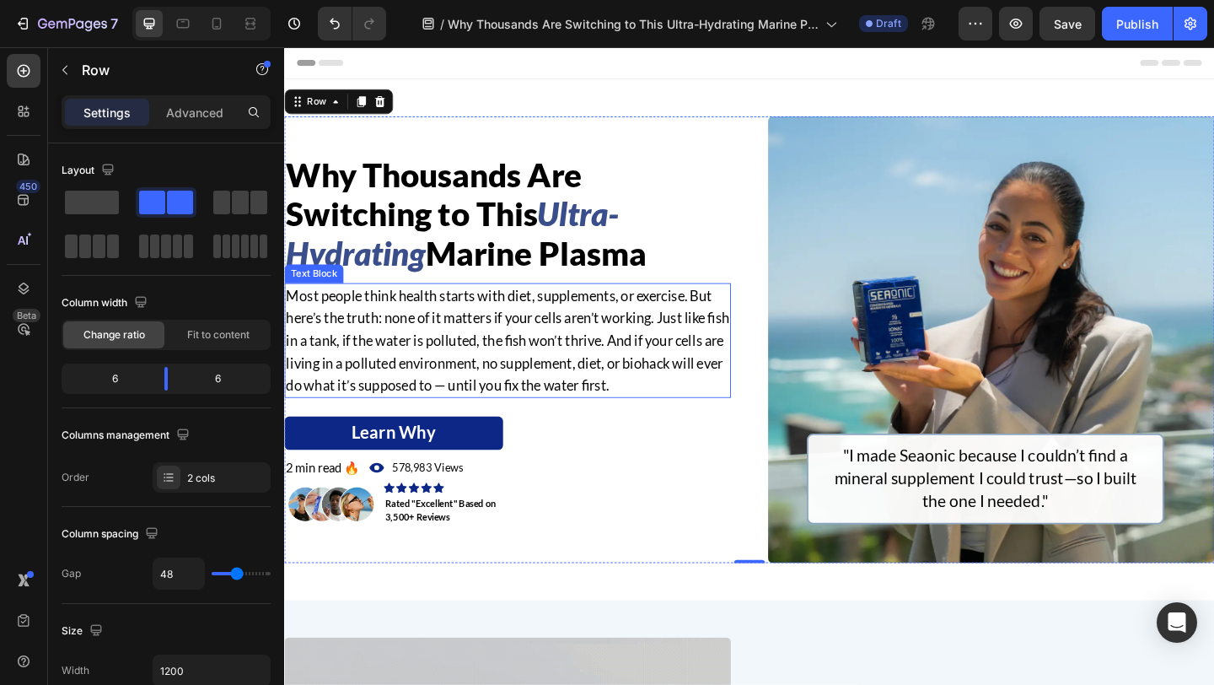
click at [565, 389] on p "Most people think health starts with diet, supplements, or exercise. But here’s…" at bounding box center [527, 365] width 482 height 121
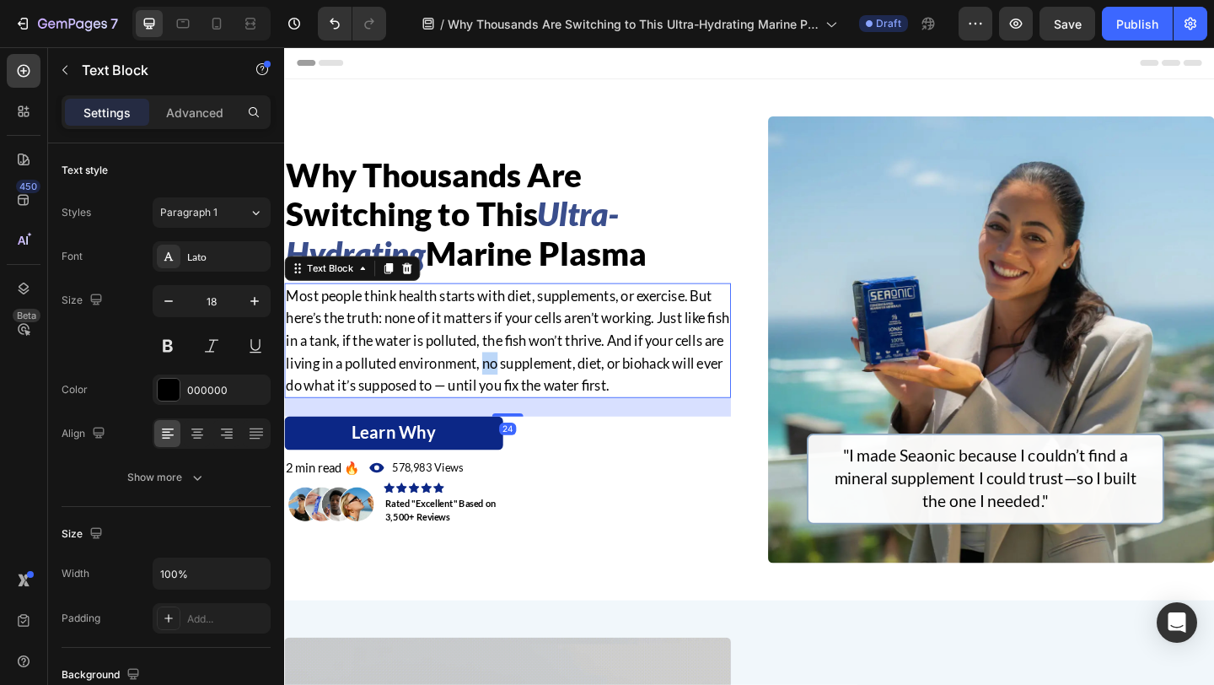
click at [565, 389] on p "Most people think health starts with diet, supplements, or exercise. But here’s…" at bounding box center [527, 365] width 482 height 121
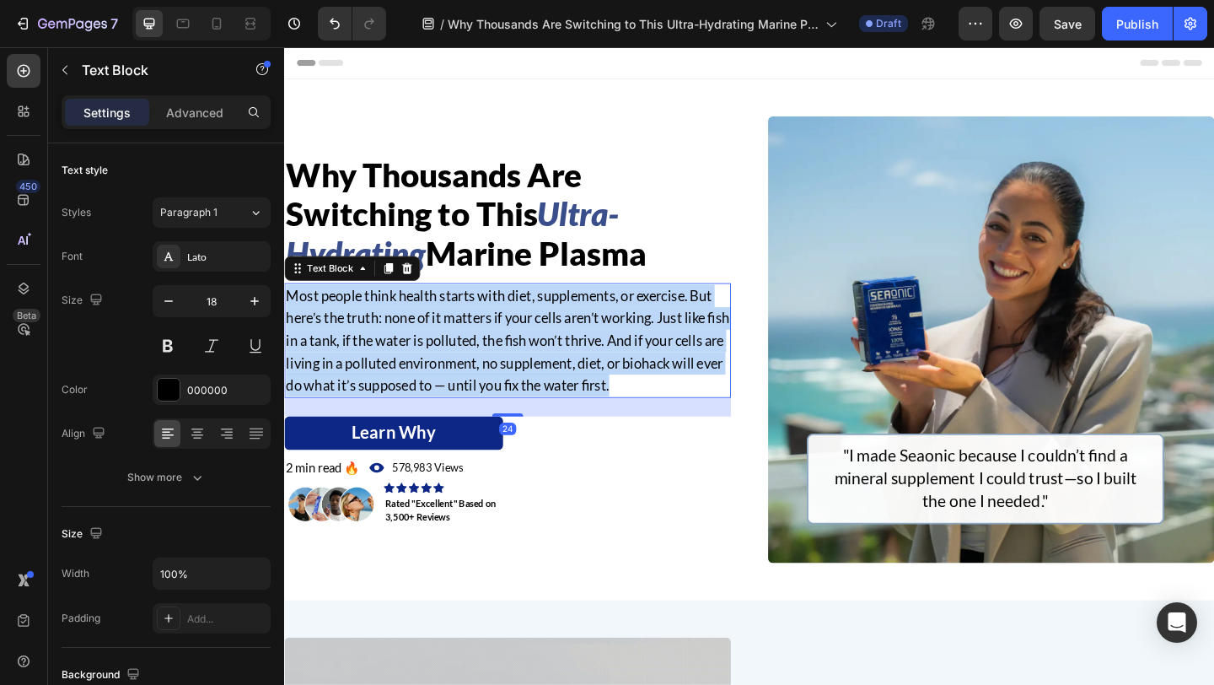
click at [565, 389] on p "Most people think health starts with diet, supplements, or exercise. But here’s…" at bounding box center [527, 365] width 482 height 121
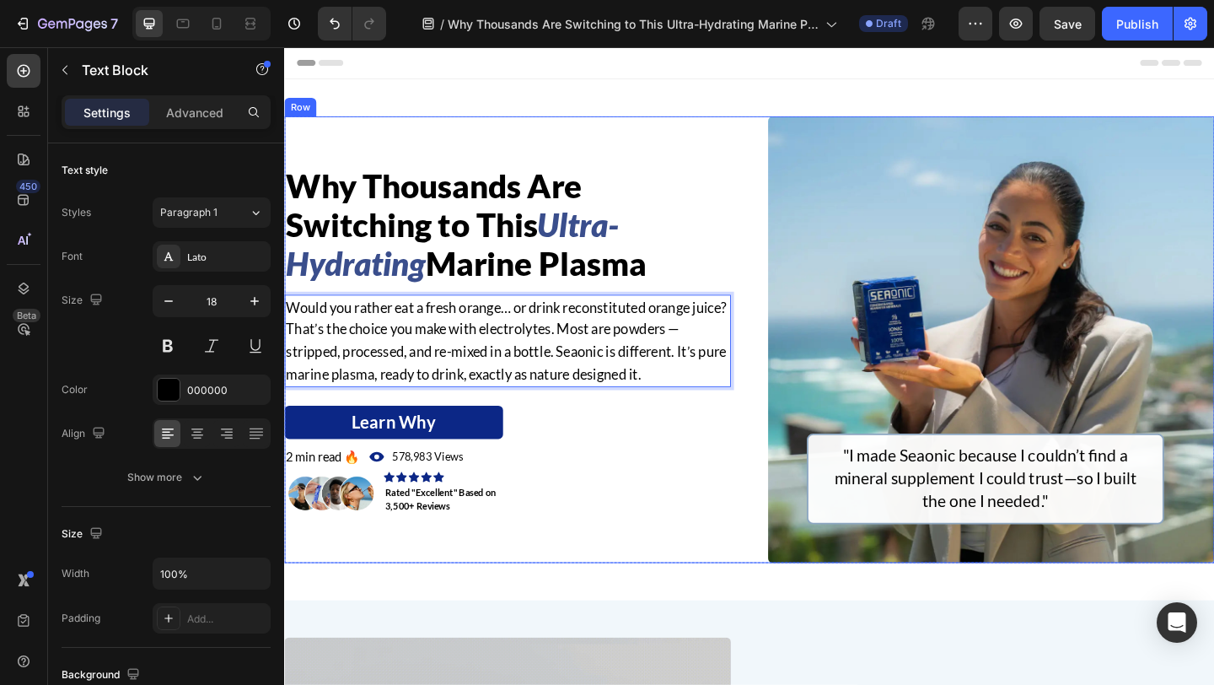
click at [792, 363] on div "⁠⁠⁠⁠⁠⁠⁠ Why Thousands Are Switching to This Ultra-Hydrating Marine Plasma Headi…" at bounding box center [790, 365] width 1012 height 486
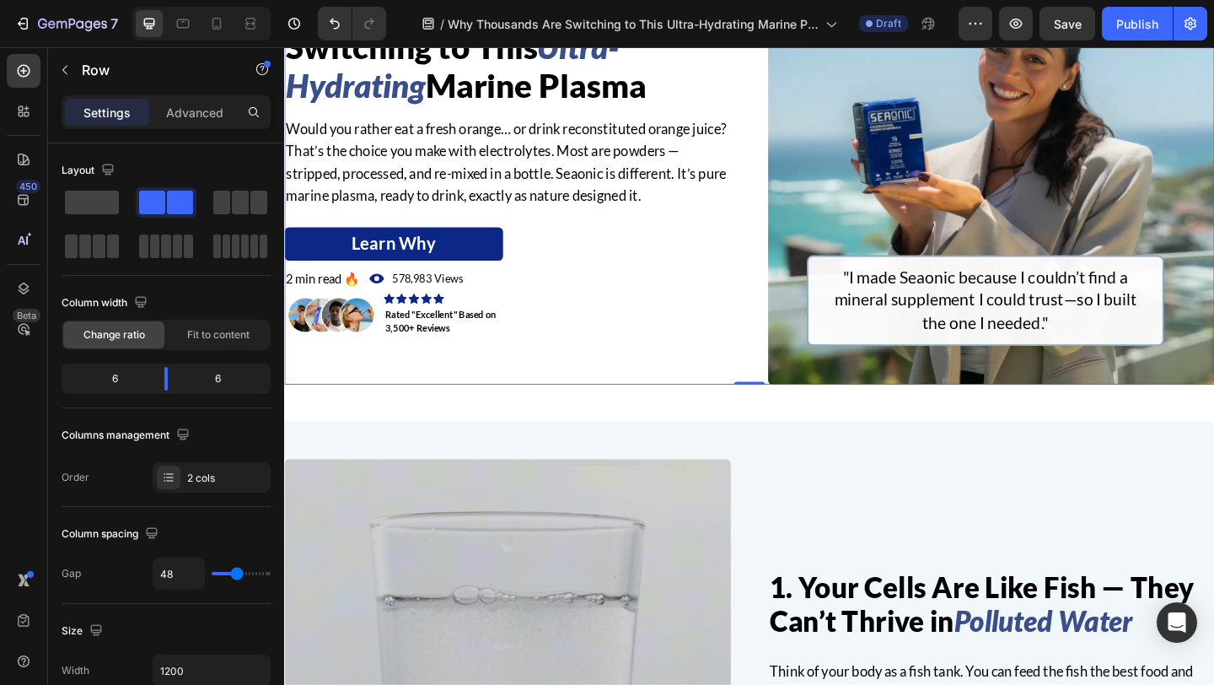
scroll to position [505, 0]
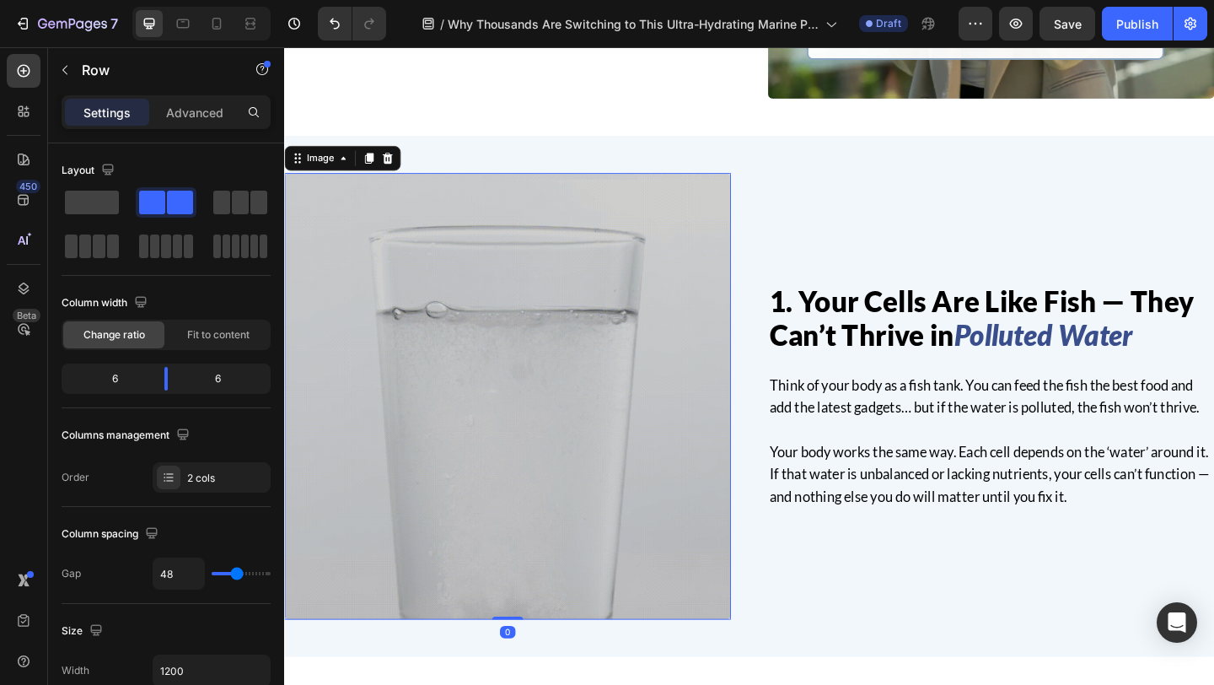
click at [562, 385] on img at bounding box center [527, 427] width 486 height 486
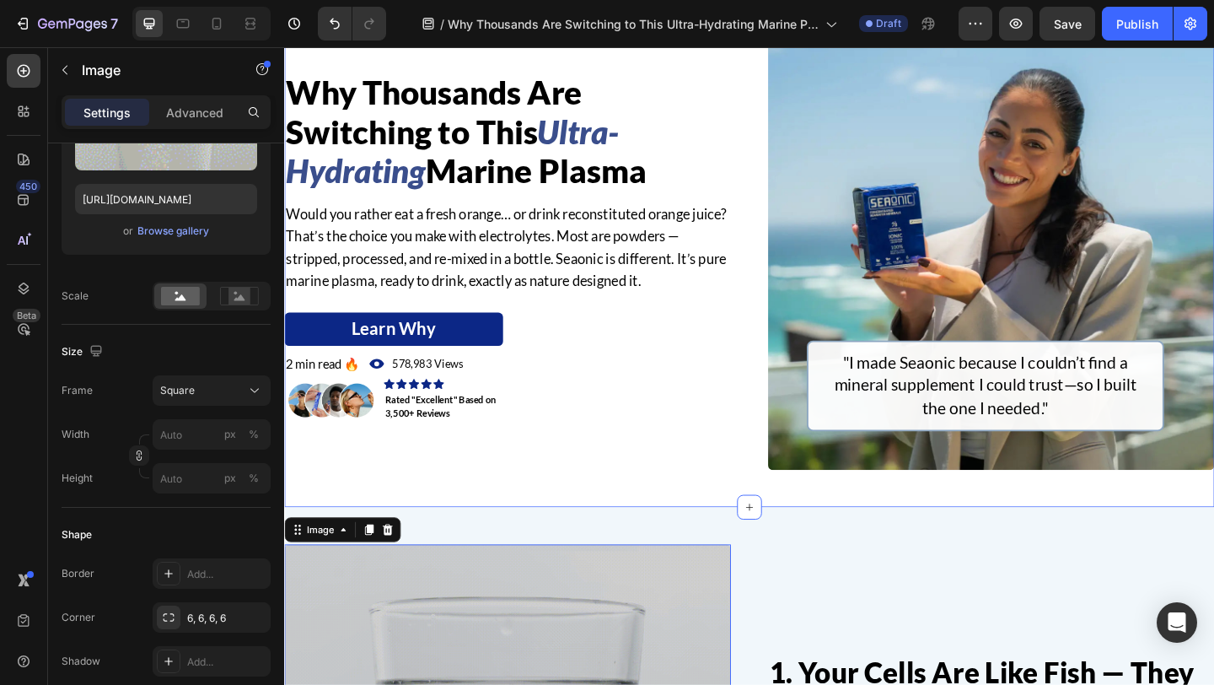
scroll to position [63, 0]
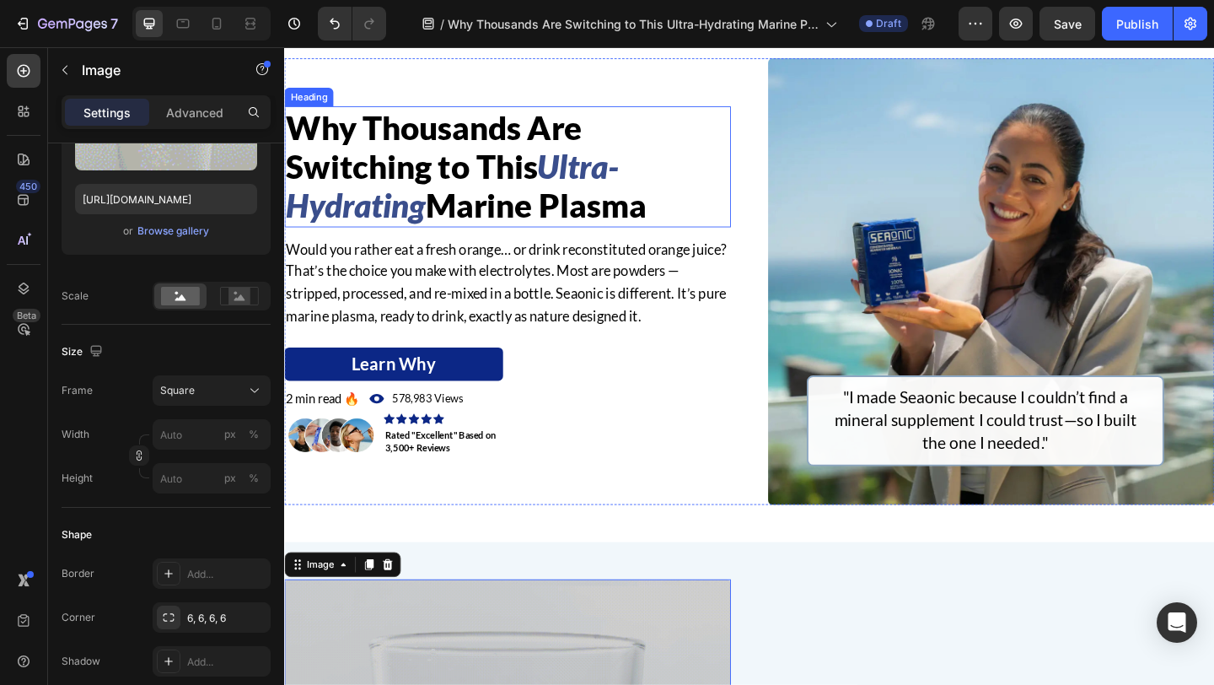
click at [466, 178] on span "Why Thousands Are Switching to This" at bounding box center [447, 155] width 322 height 84
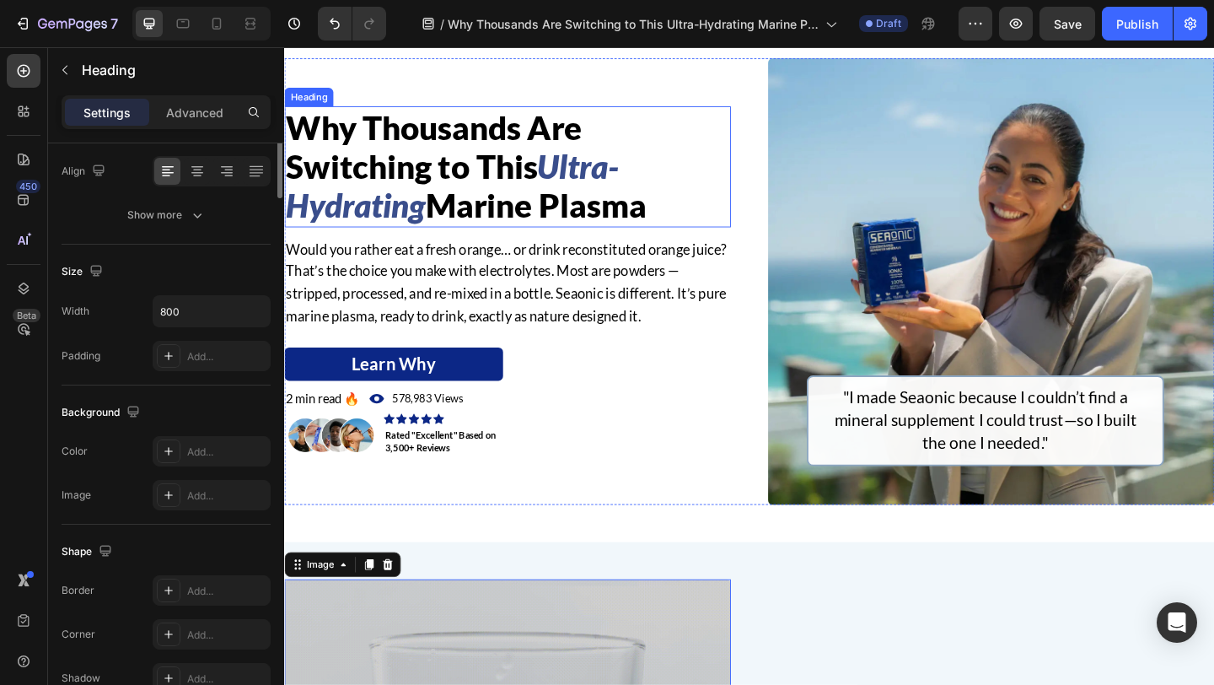
scroll to position [0, 0]
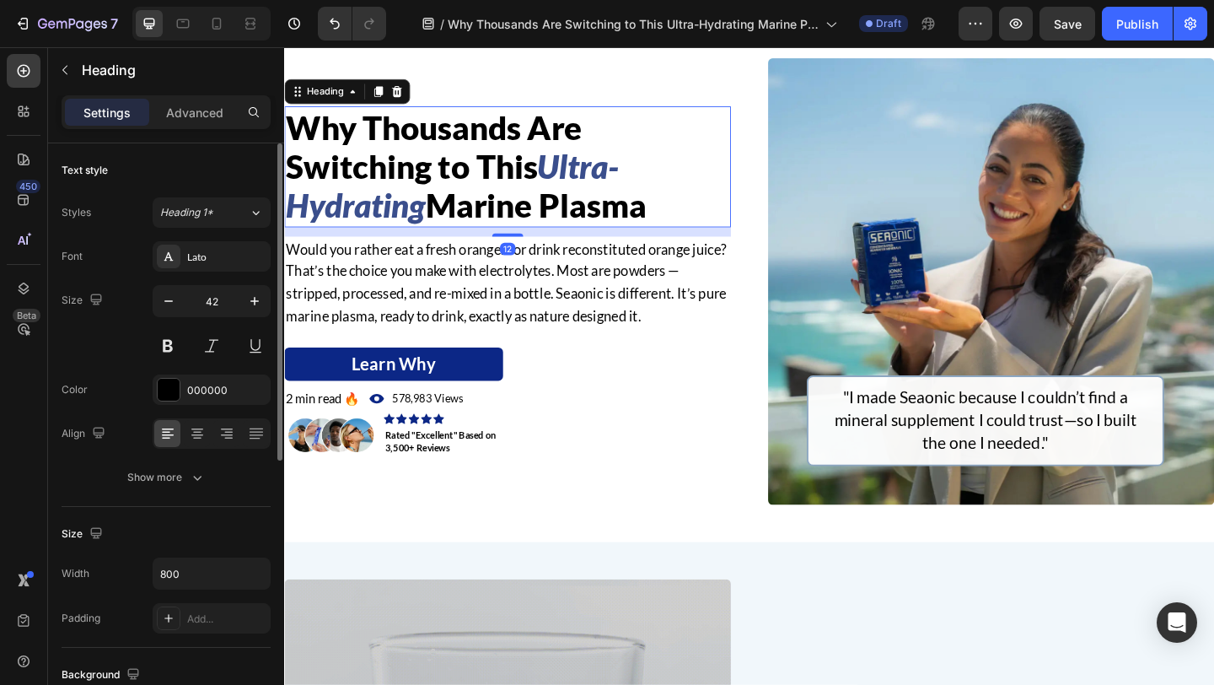
click at [466, 178] on span "Why Thousands Are Switching to This" at bounding box center [447, 155] width 322 height 84
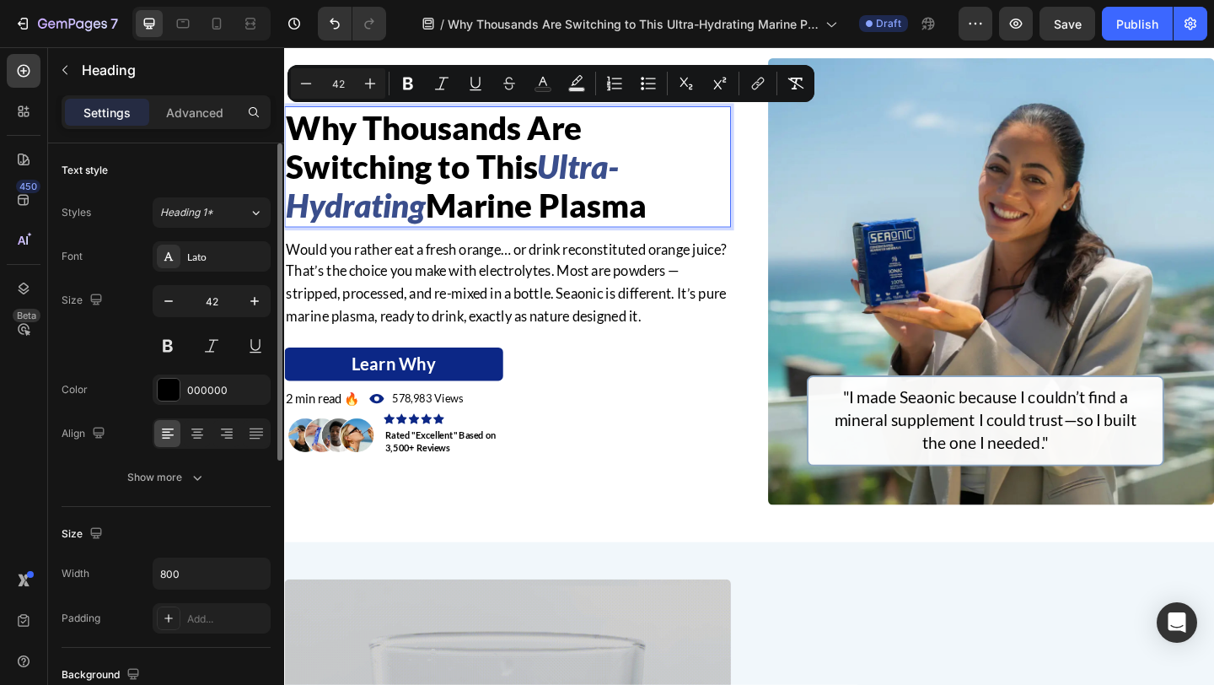
copy p "Why Thousands Are Switching to This Ultra-Hydrating Marine Plasma"
click at [211, 26] on icon at bounding box center [216, 23] width 17 height 17
type input "34"
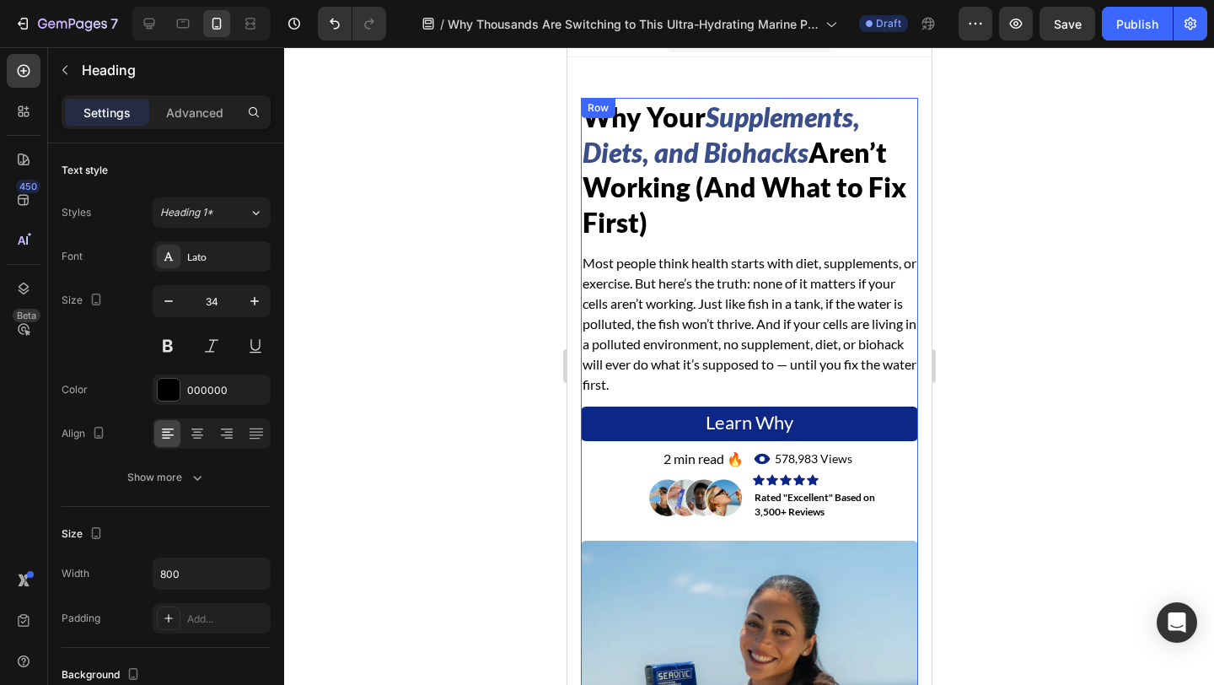
scroll to position [4, 0]
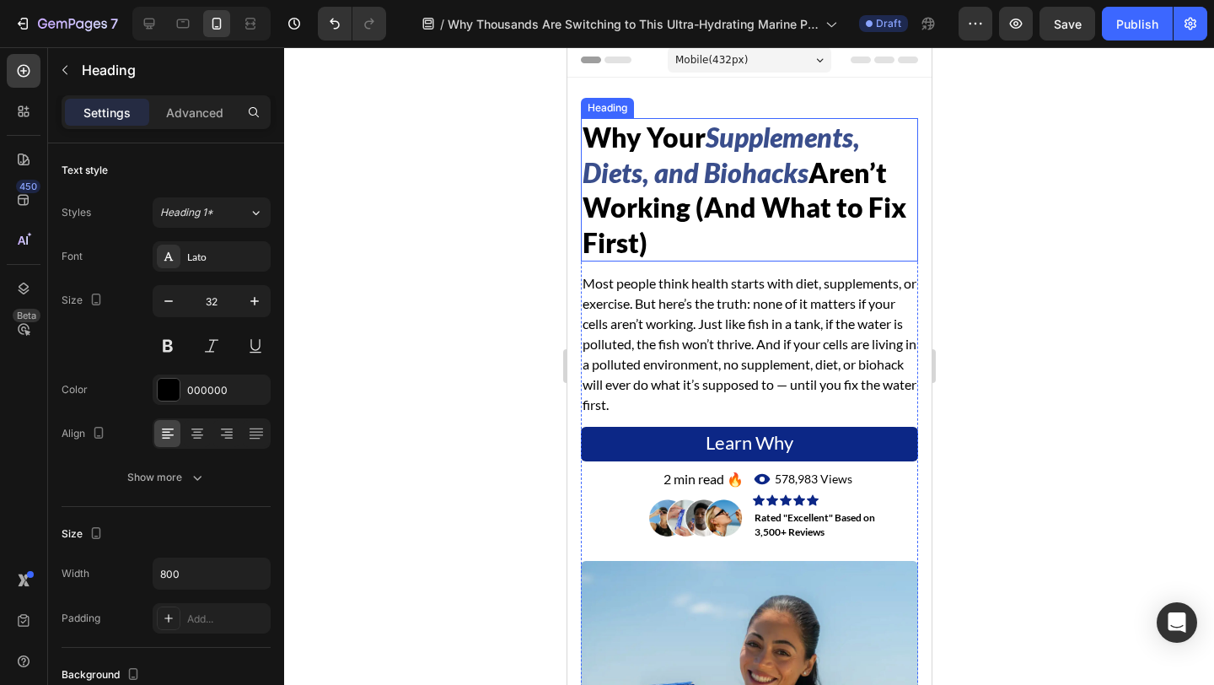
click at [701, 245] on h2 "Why Your Supplements, Diets, and Biohacks Aren’t Working (And What to Fix First)" at bounding box center [748, 189] width 337 height 143
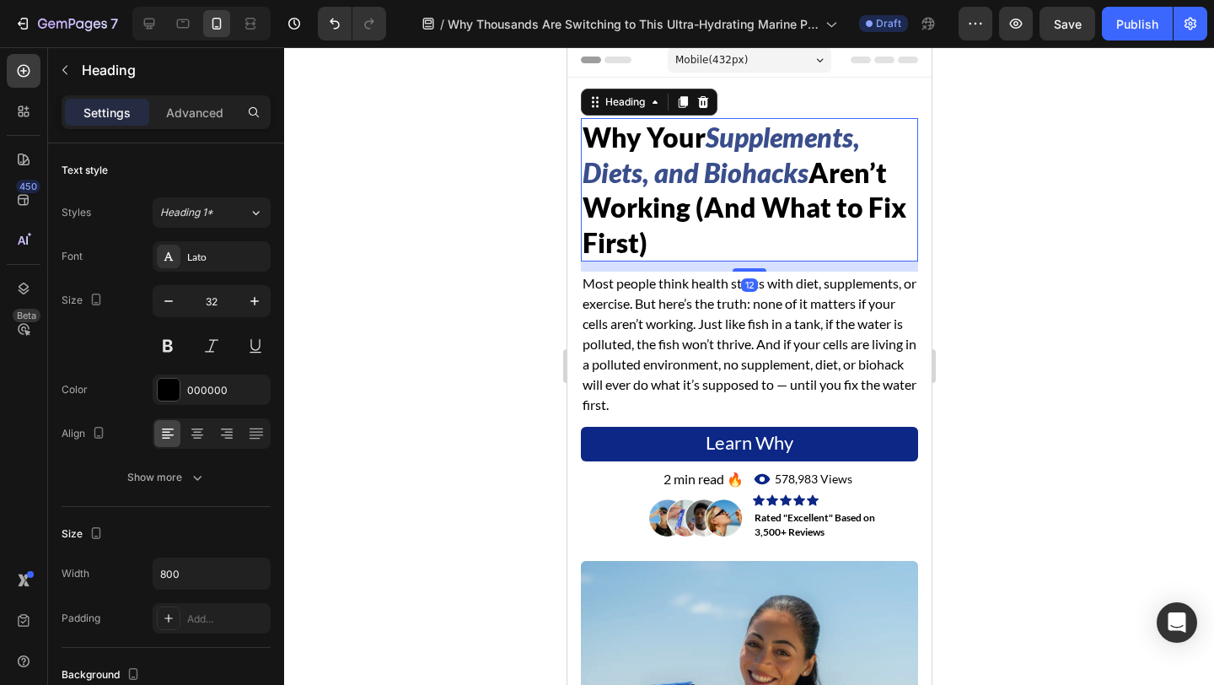
click at [689, 247] on h2 "Why Your Supplements, Diets, and Biohacks Aren’t Working (And What to Fix First)" at bounding box center [748, 189] width 337 height 143
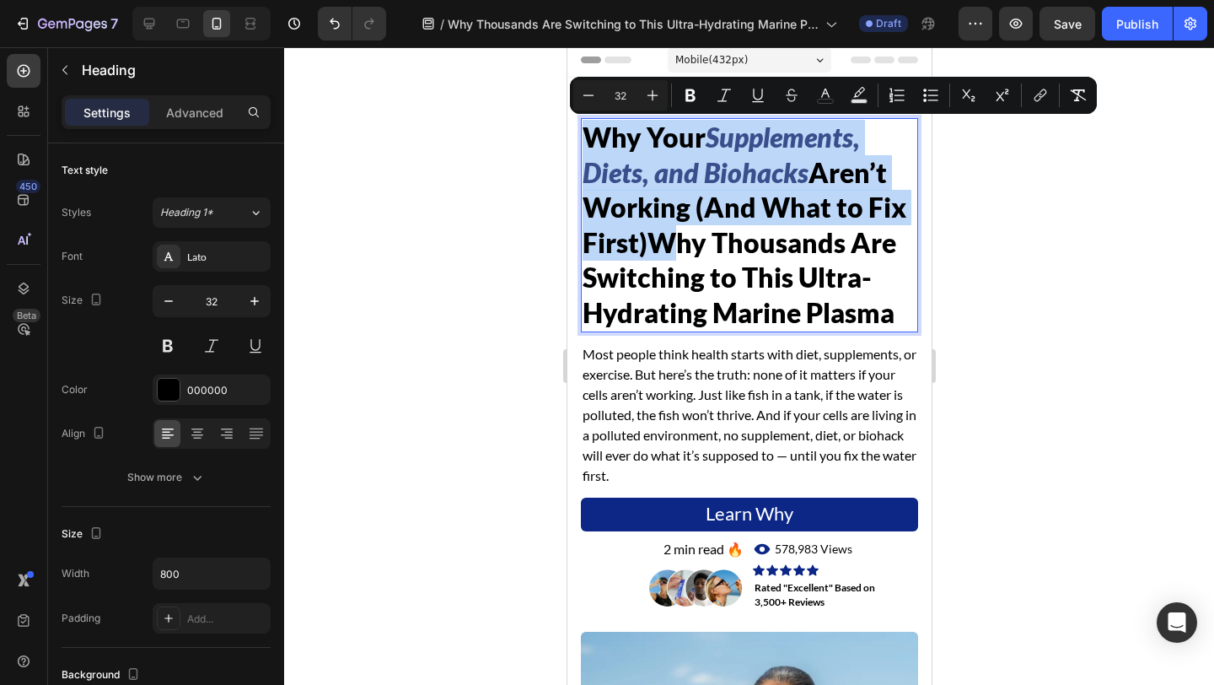
drag, startPoint x: 650, startPoint y: 243, endPoint x: 583, endPoint y: 138, distance: 124.0
click at [583, 138] on p "Why Your Supplements, Diets, and Biohacks Aren’t Working (And What to Fix First…" at bounding box center [749, 225] width 334 height 211
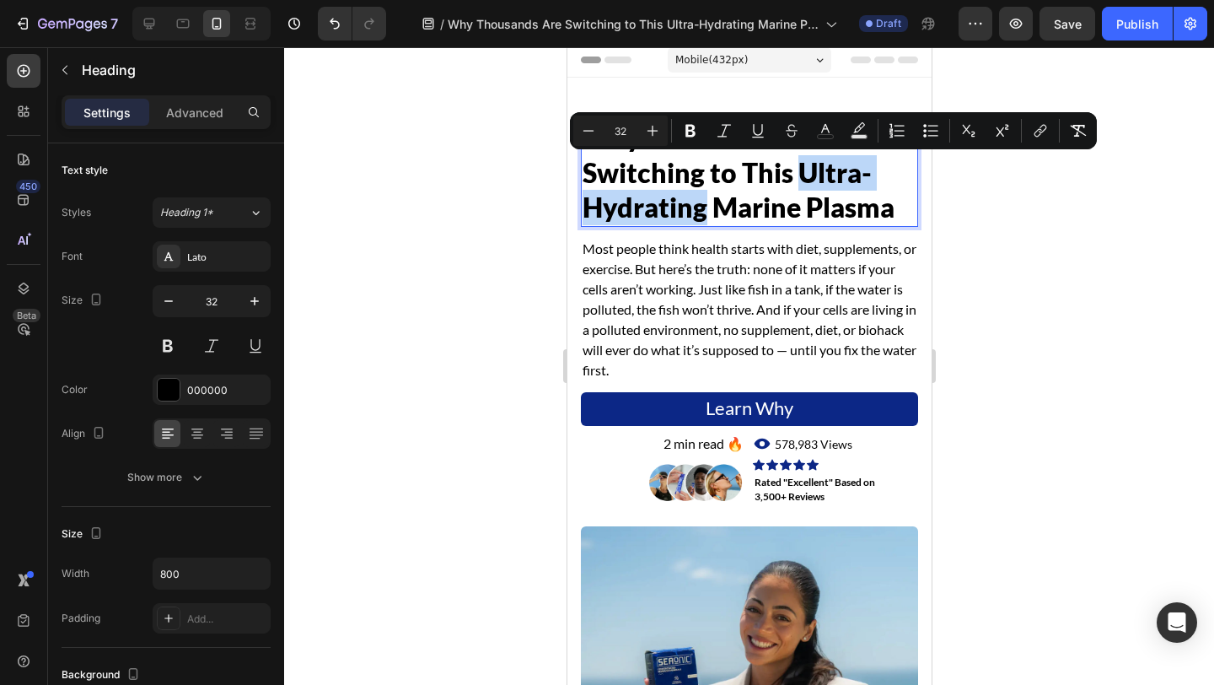
drag, startPoint x: 798, startPoint y: 167, endPoint x: 701, endPoint y: 203, distance: 103.5
click at [701, 203] on span "Why Thousands Are Switching to This Ultra-Hydrating Marine Plasma" at bounding box center [738, 172] width 312 height 103
click at [721, 130] on icon "Editor contextual toolbar" at bounding box center [724, 130] width 17 height 17
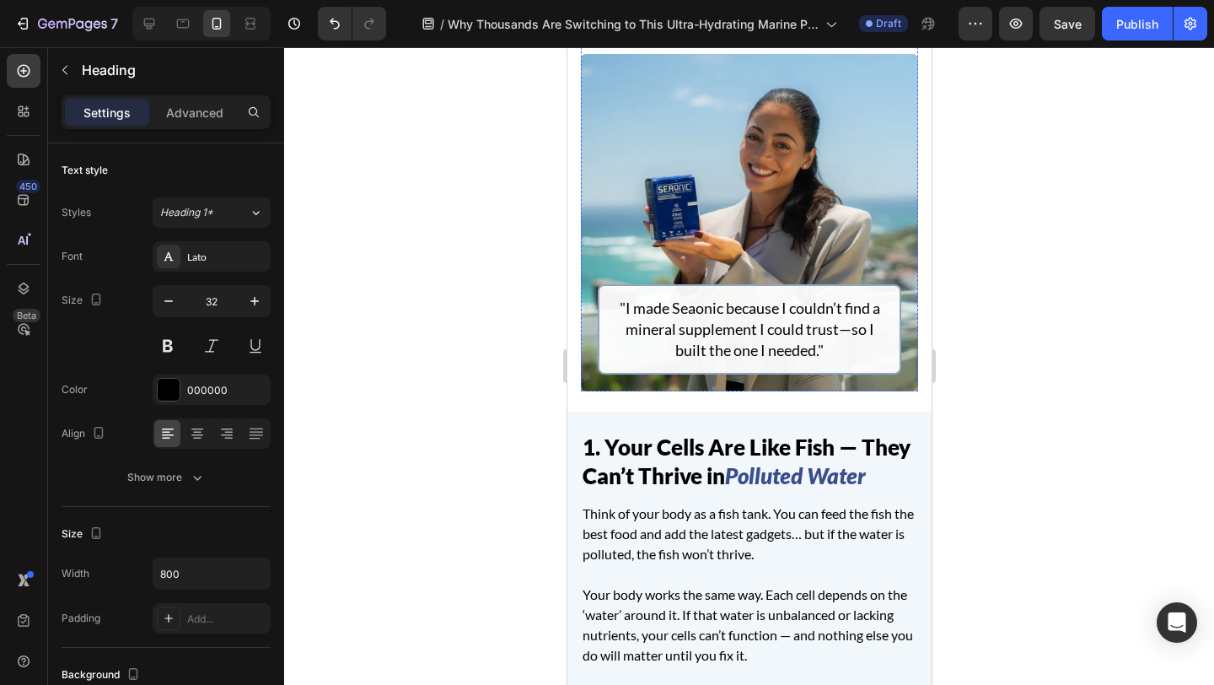
scroll to position [696, 0]
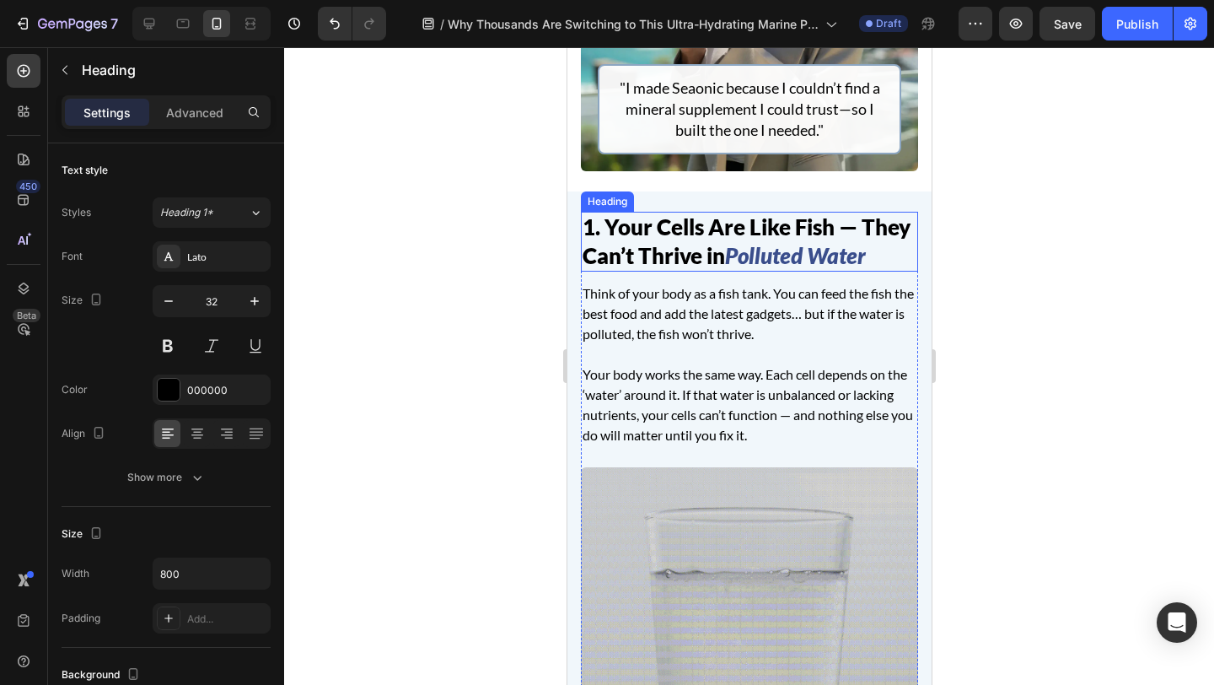
click at [783, 262] on icon "Polluted Water" at bounding box center [794, 255] width 141 height 27
click at [776, 260] on icon "Polluted Water" at bounding box center [794, 255] width 141 height 27
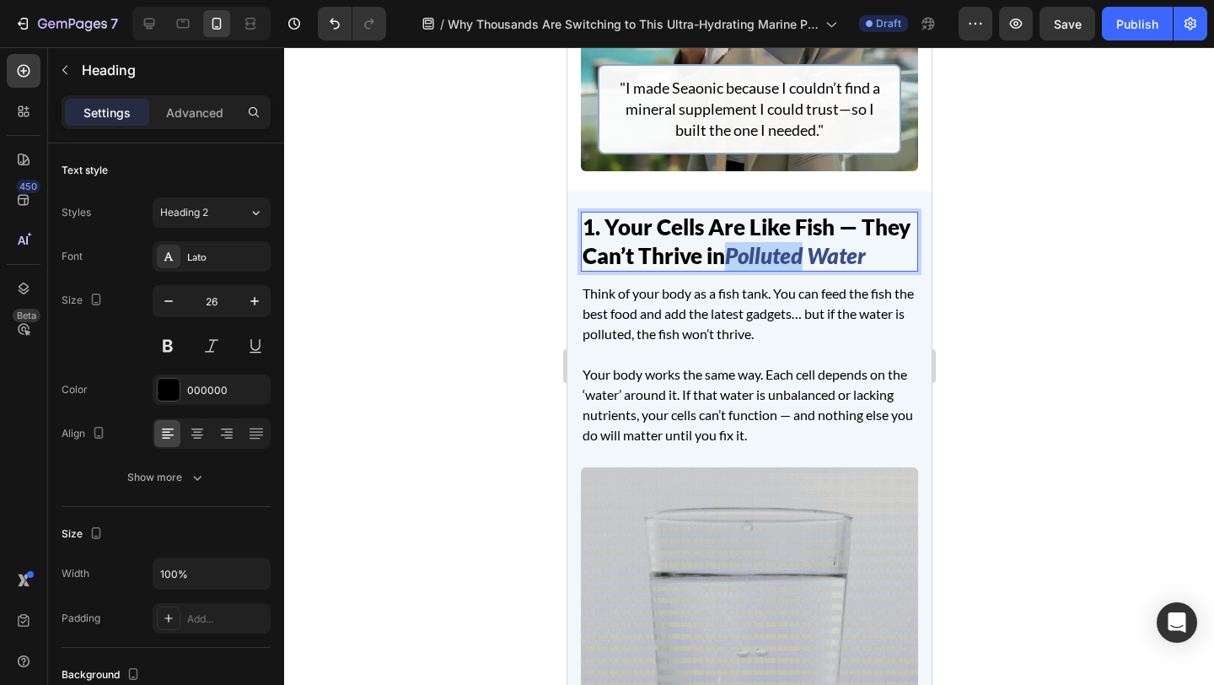
click at [776, 260] on icon "Polluted Water" at bounding box center [794, 255] width 141 height 27
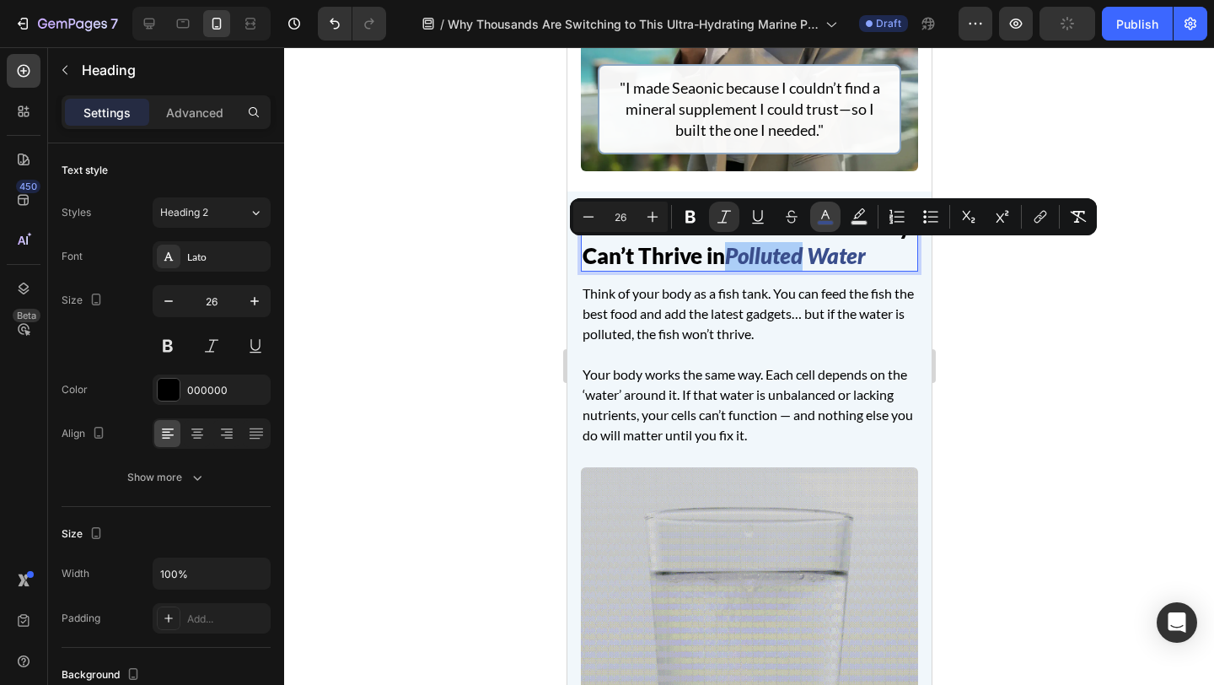
click at [828, 210] on icon "Editor contextual toolbar" at bounding box center [825, 216] width 17 height 17
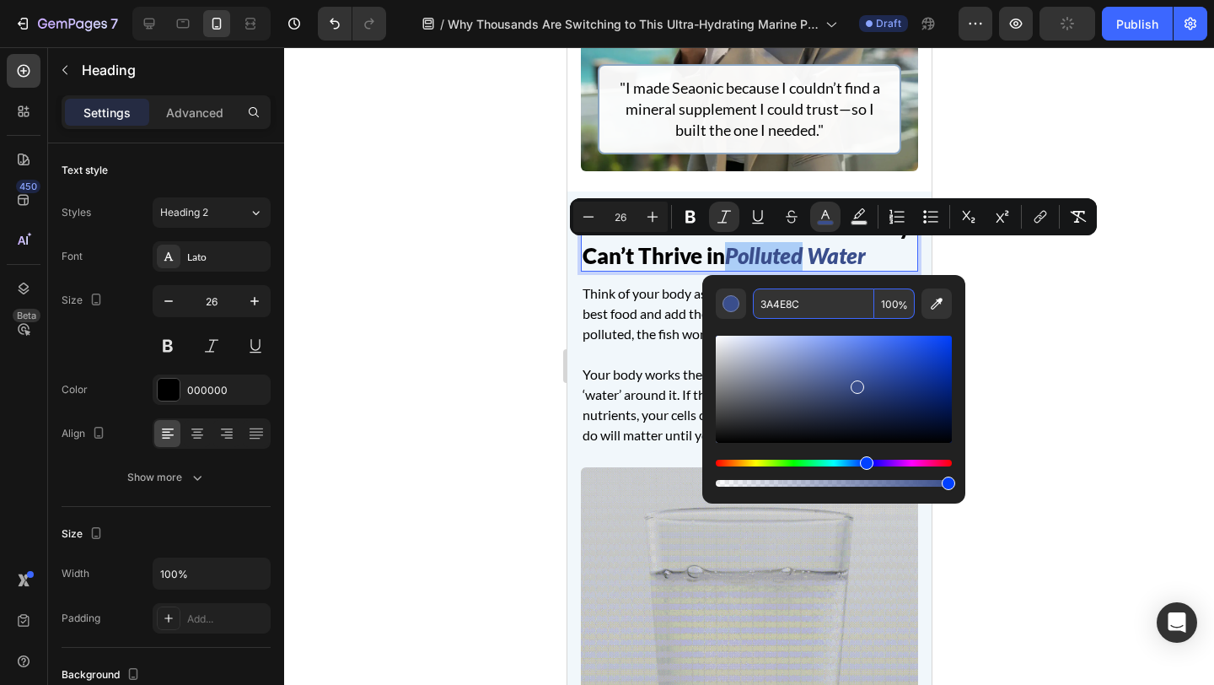
click at [805, 302] on input "3A4E8C" at bounding box center [813, 303] width 121 height 30
click at [722, 159] on img at bounding box center [748, 2] width 337 height 337
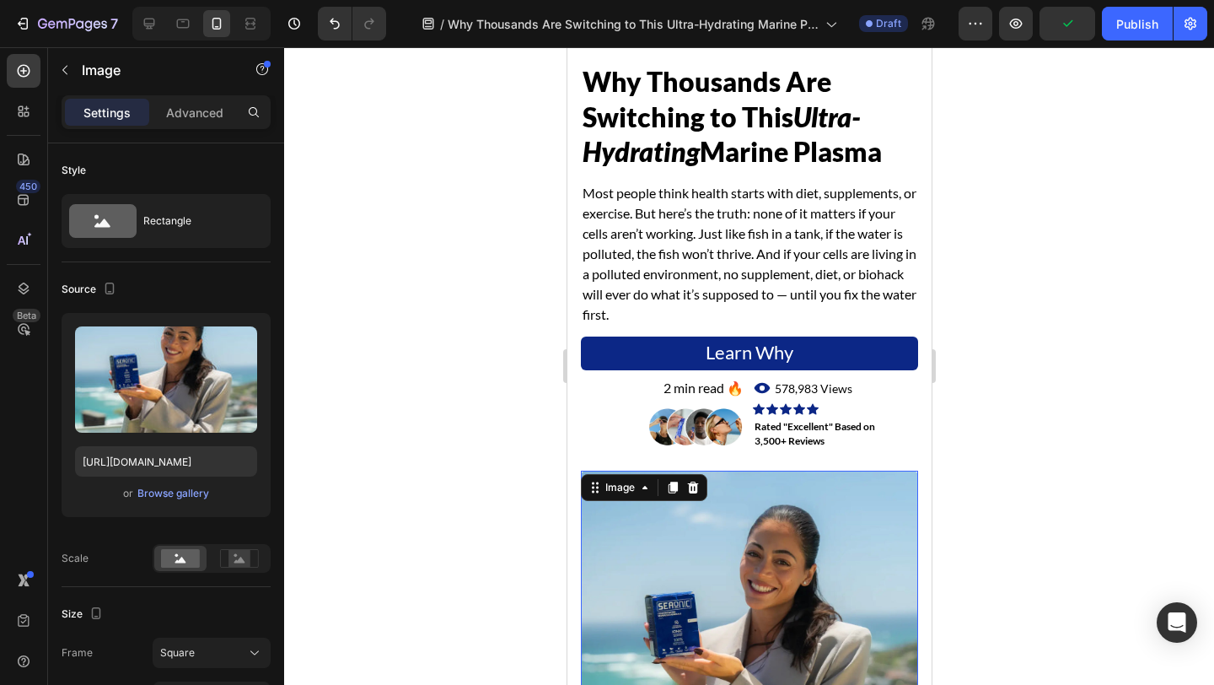
scroll to position [0, 0]
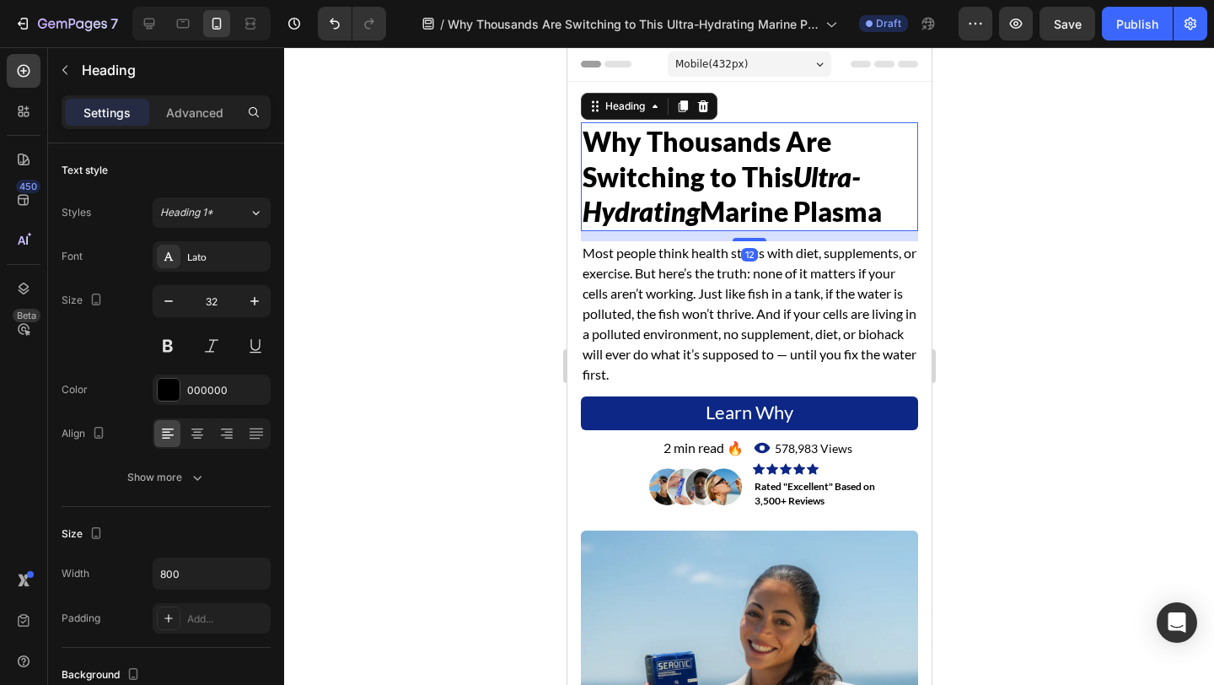
click at [801, 175] on icon "Ultra-Hydrating" at bounding box center [721, 194] width 278 height 68
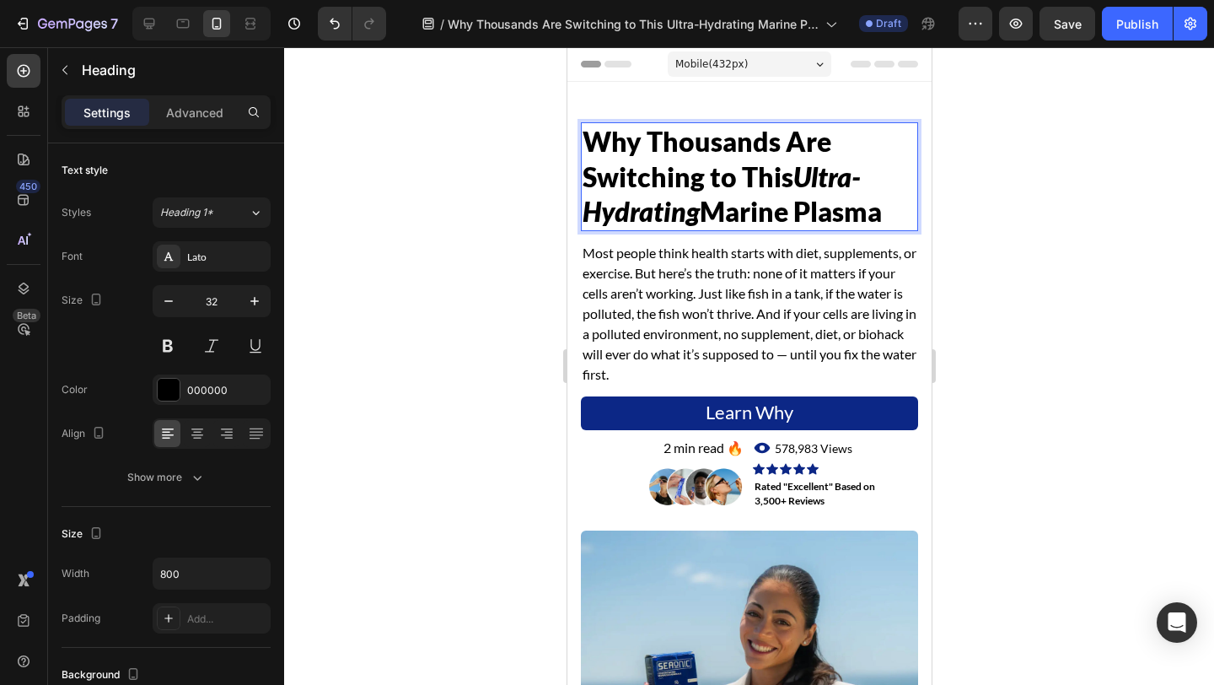
click at [797, 175] on icon "Ultra-Hydrating" at bounding box center [721, 194] width 278 height 68
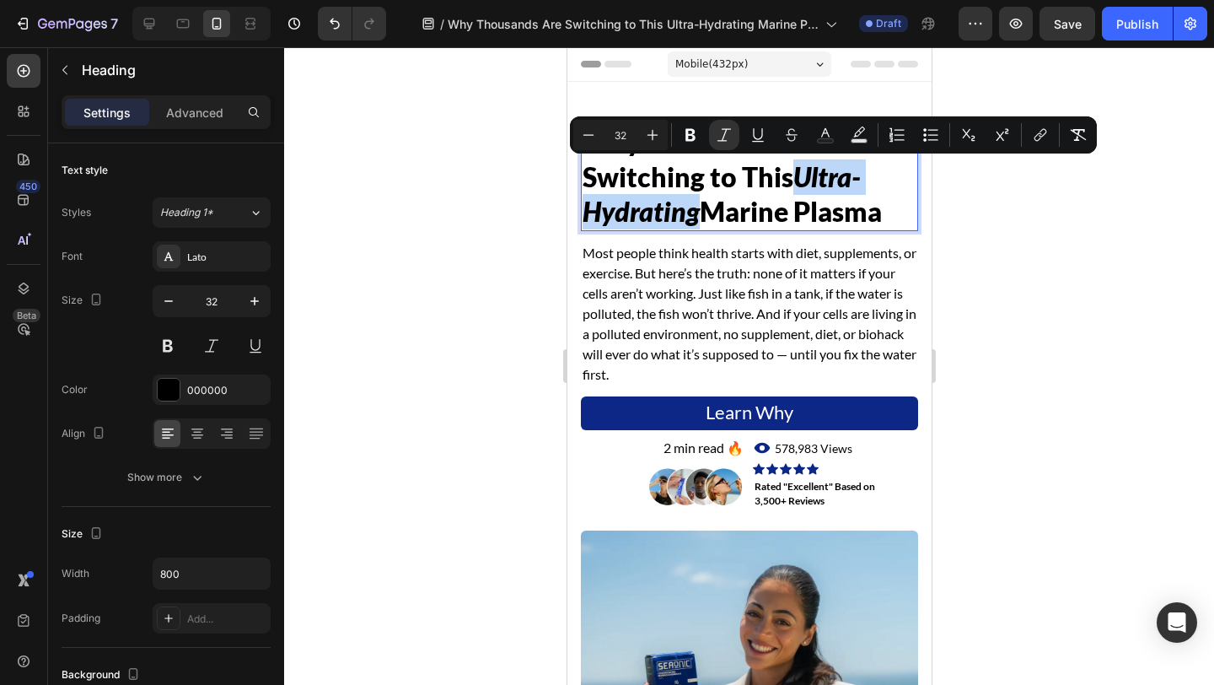
drag, startPoint x: 798, startPoint y: 174, endPoint x: 698, endPoint y: 206, distance: 104.5
click at [698, 206] on span "Why Thousands Are Switching to This Ultra-Hydrating Marine Plasma" at bounding box center [731, 176] width 299 height 103
click at [824, 130] on icon "Editor contextual toolbar" at bounding box center [825, 132] width 8 height 9
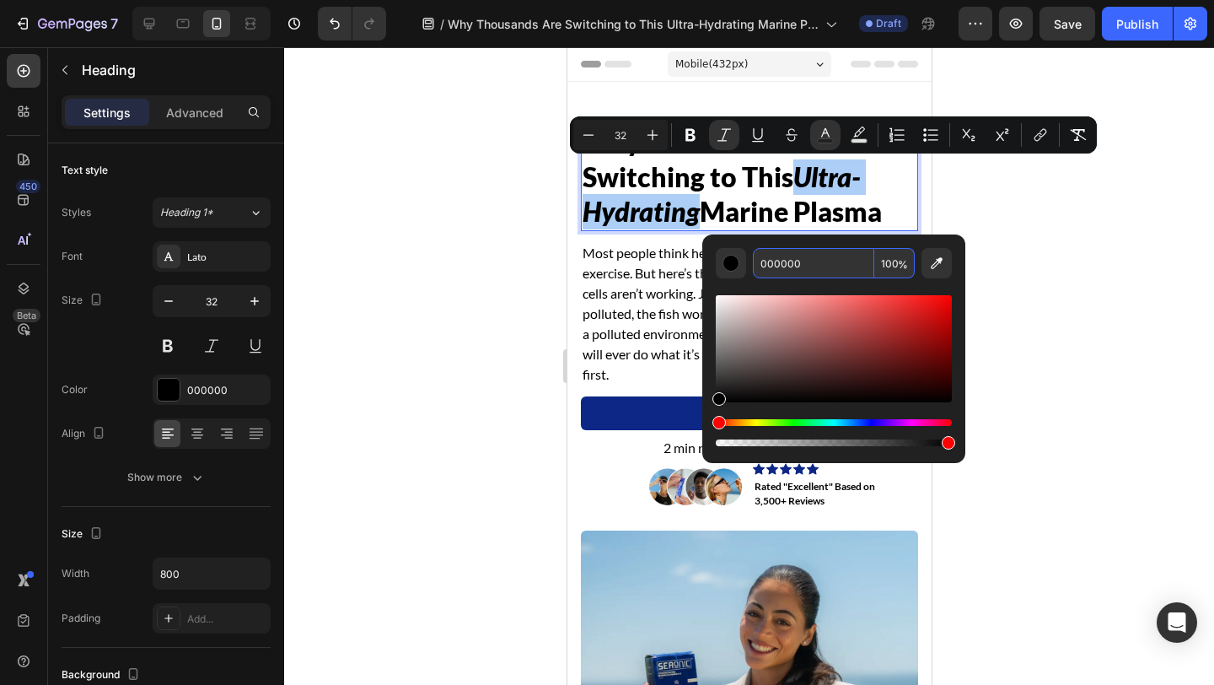
click at [807, 269] on input "000000" at bounding box center [813, 263] width 121 height 30
paste input "3A4E8C"
type input "3A4E8C"
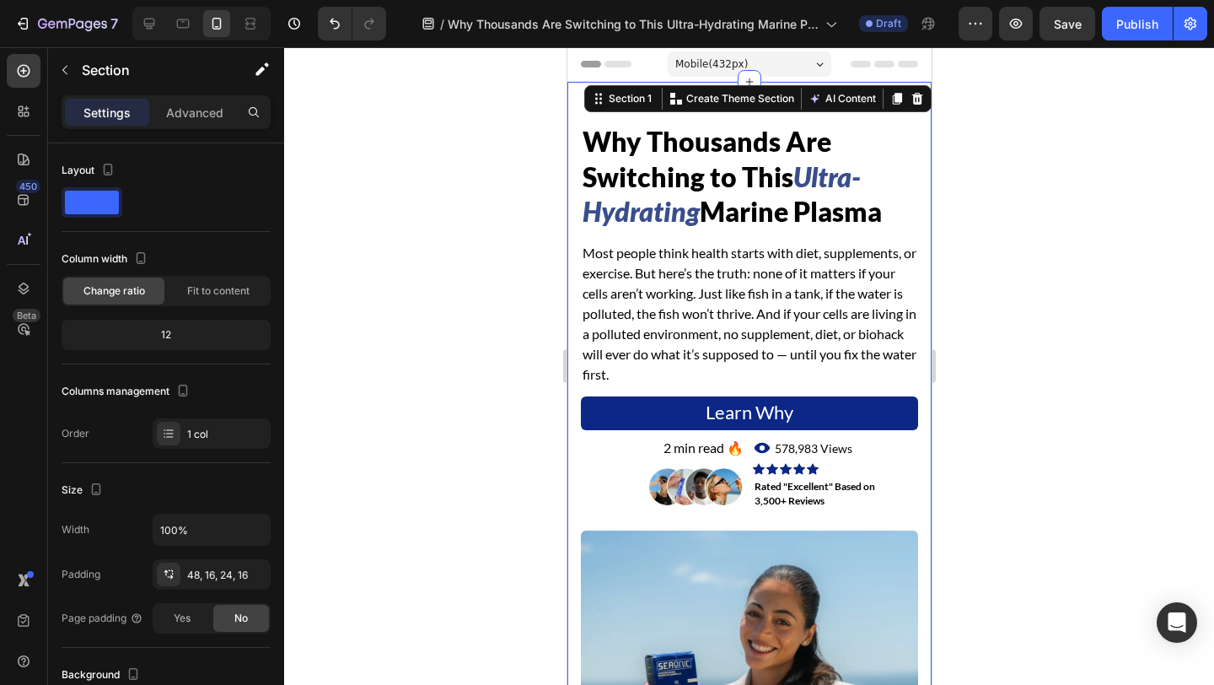
click at [572, 244] on div "⁠⁠⁠⁠⁠⁠⁠ Why Thousands Are Switching to This Ultra-Hydrating Marine Plasma Headi…" at bounding box center [749, 485] width 364 height 806
click at [159, 19] on div at bounding box center [149, 23] width 27 height 27
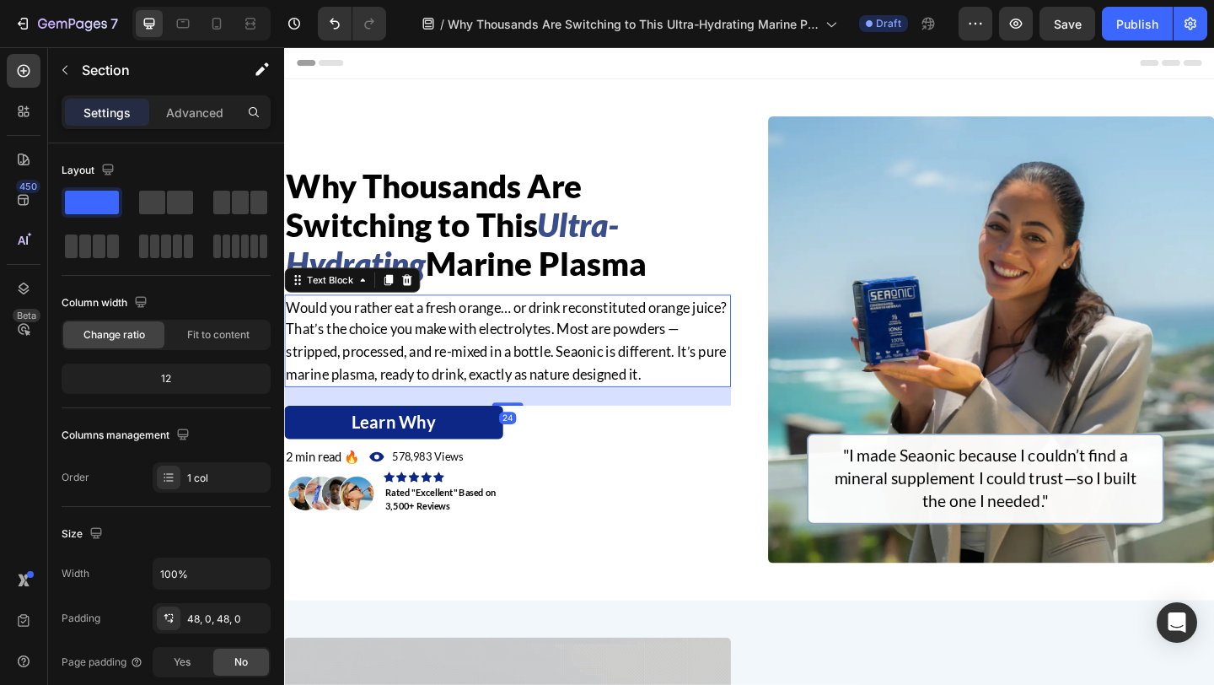
click at [393, 326] on p "Would you rather eat a fresh orange… or drink reconstituted orange juice? That’…" at bounding box center [527, 366] width 482 height 97
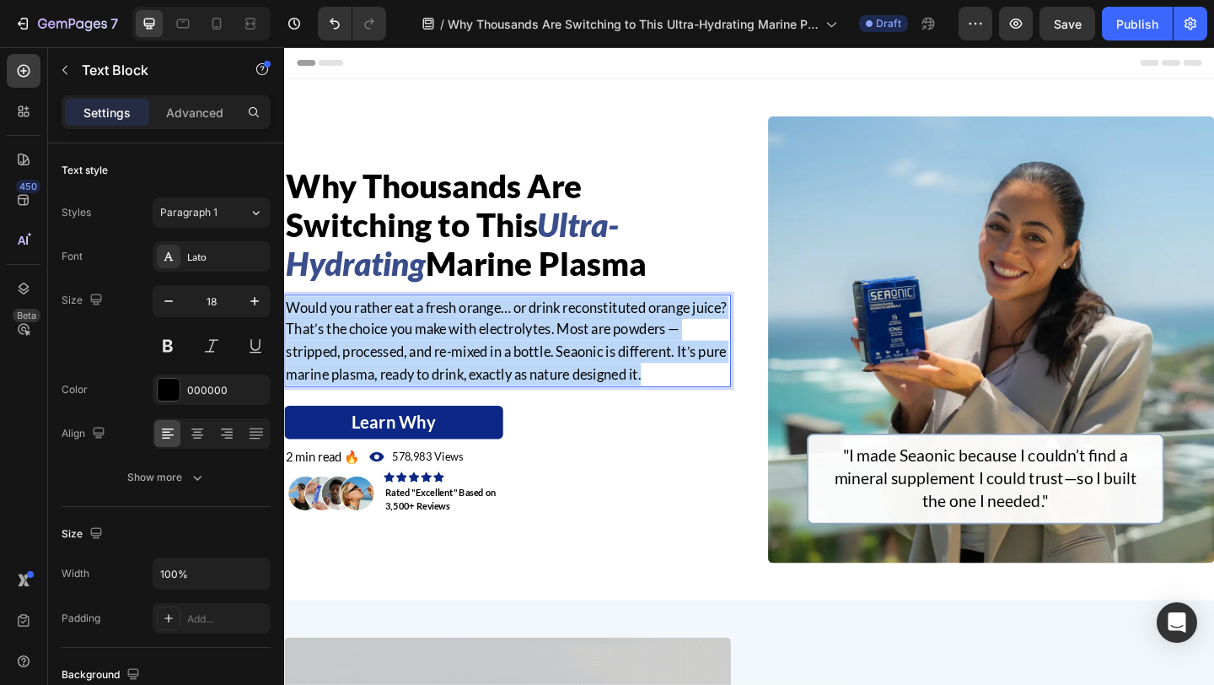
click at [393, 326] on p "Would you rather eat a fresh orange… or drink reconstituted orange juice? That’…" at bounding box center [527, 366] width 482 height 97
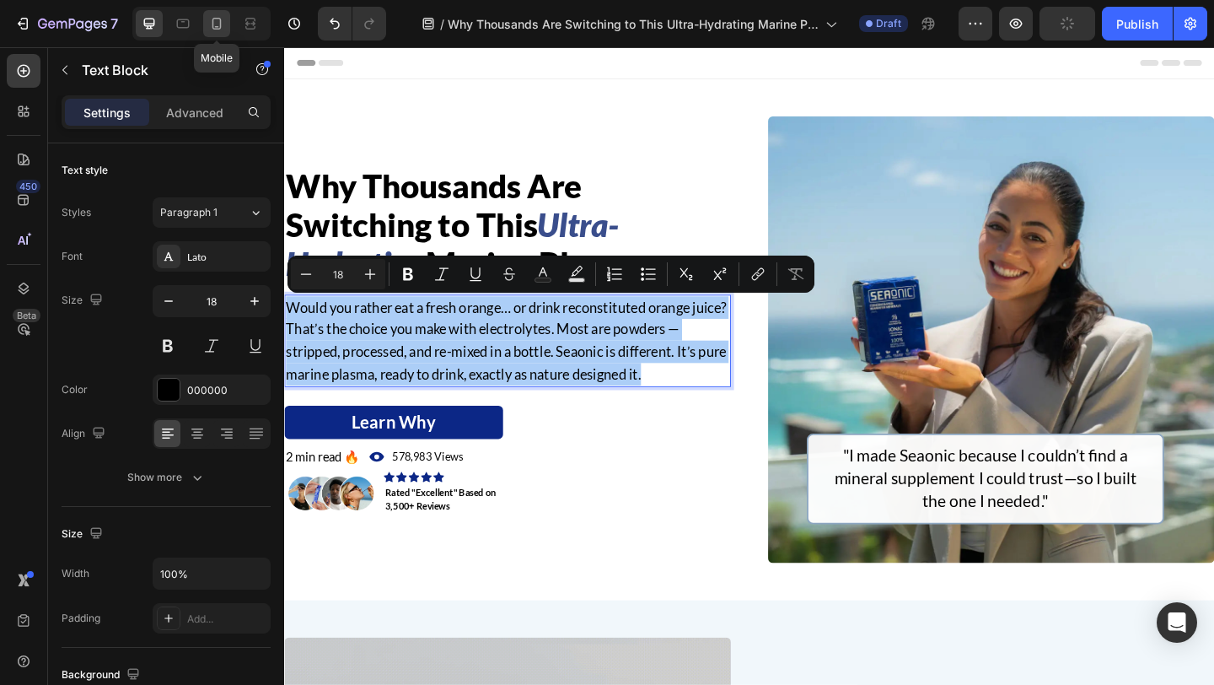
click at [218, 22] on icon at bounding box center [216, 23] width 17 height 17
type input "16"
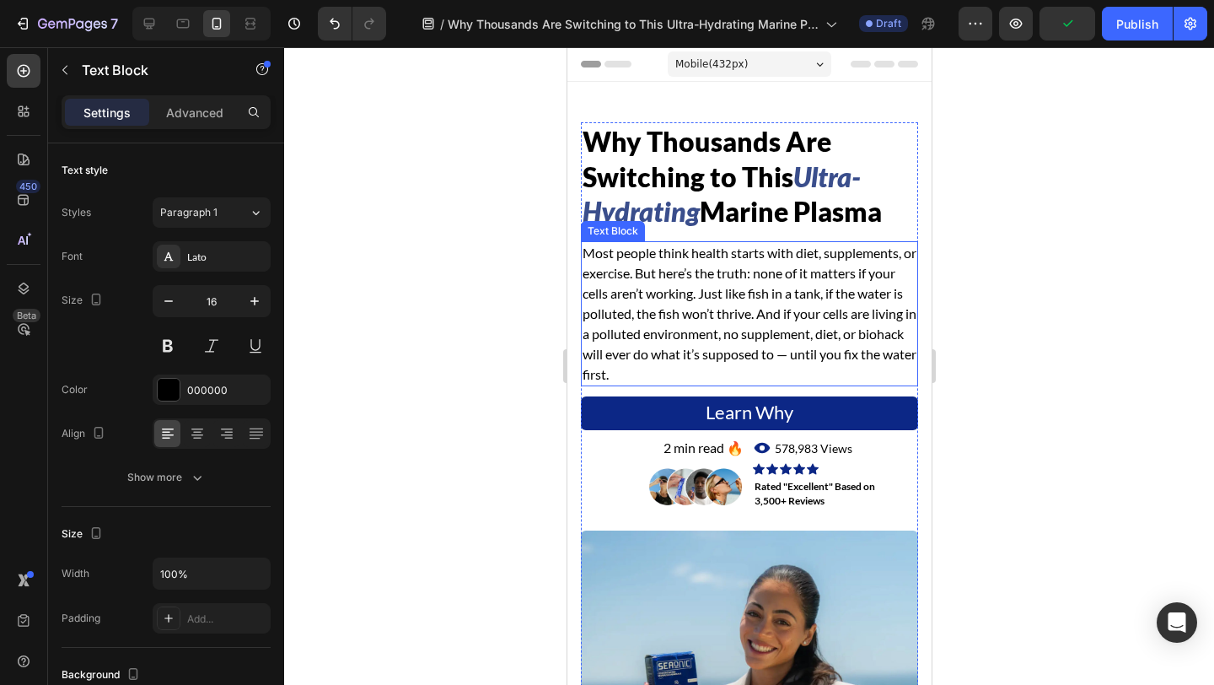
click at [678, 314] on p "Most people think health starts with diet, supplements, or exercise. But here’s…" at bounding box center [749, 314] width 334 height 142
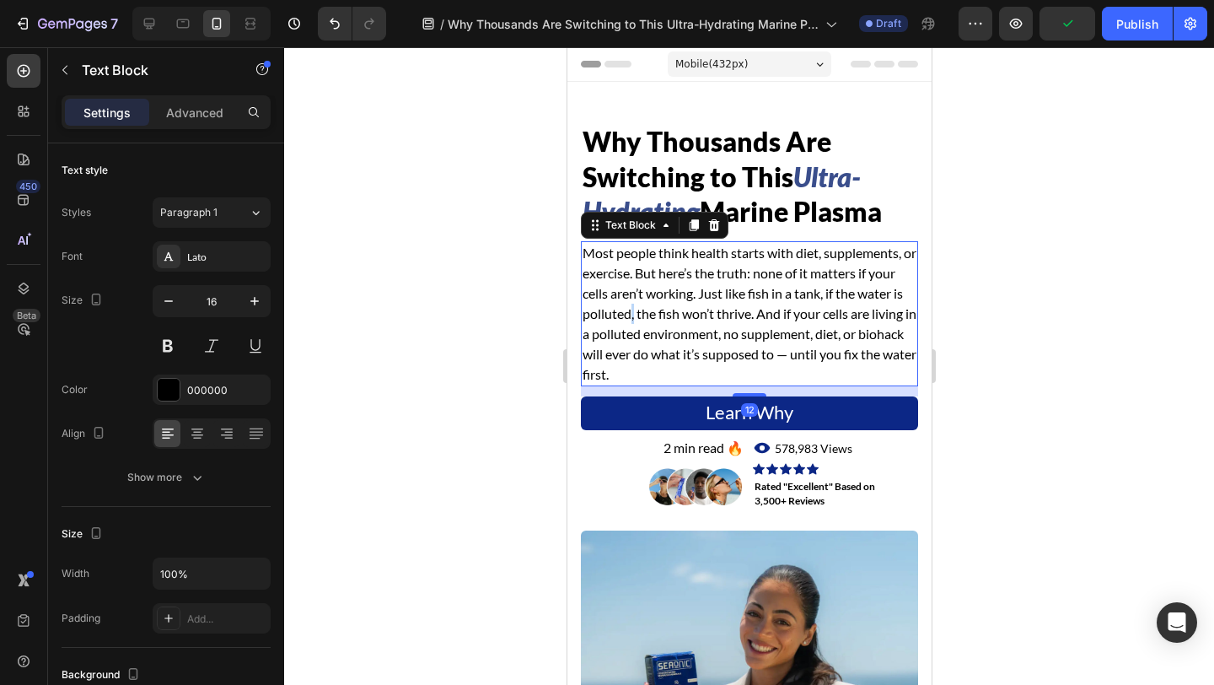
click at [678, 314] on p "Most people think health starts with diet, supplements, or exercise. But here’s…" at bounding box center [749, 314] width 334 height 142
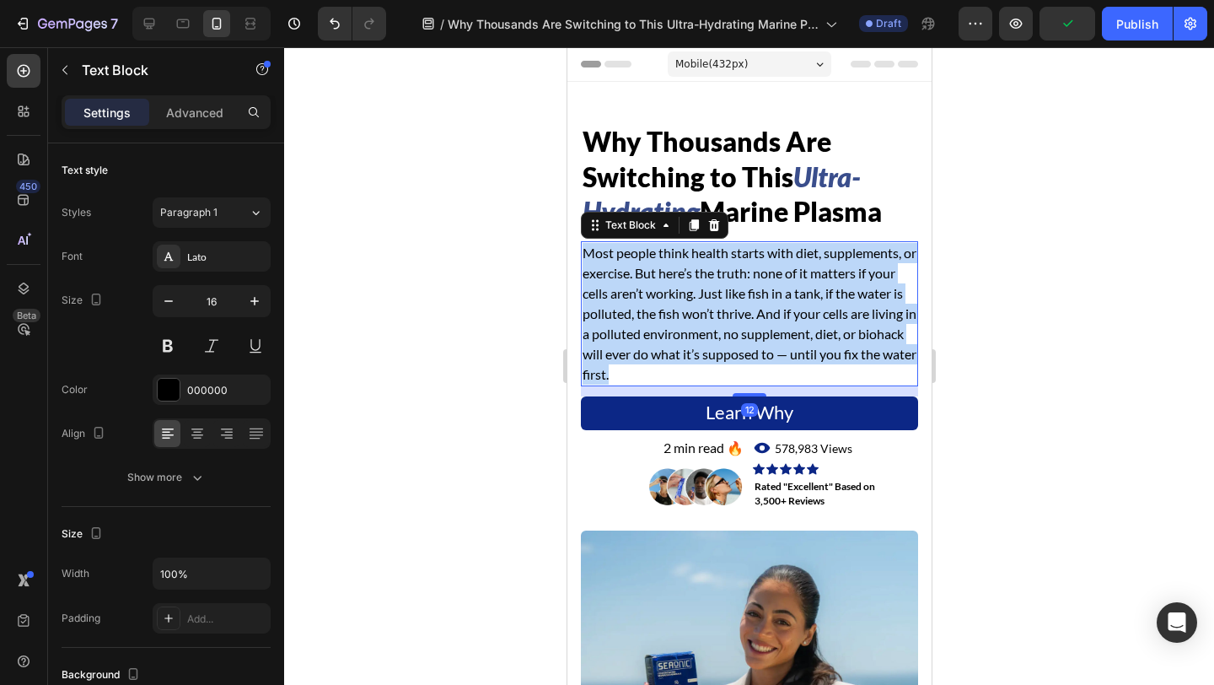
click at [678, 314] on p "Most people think health starts with diet, supplements, or exercise. But here’s…" at bounding box center [749, 314] width 334 height 142
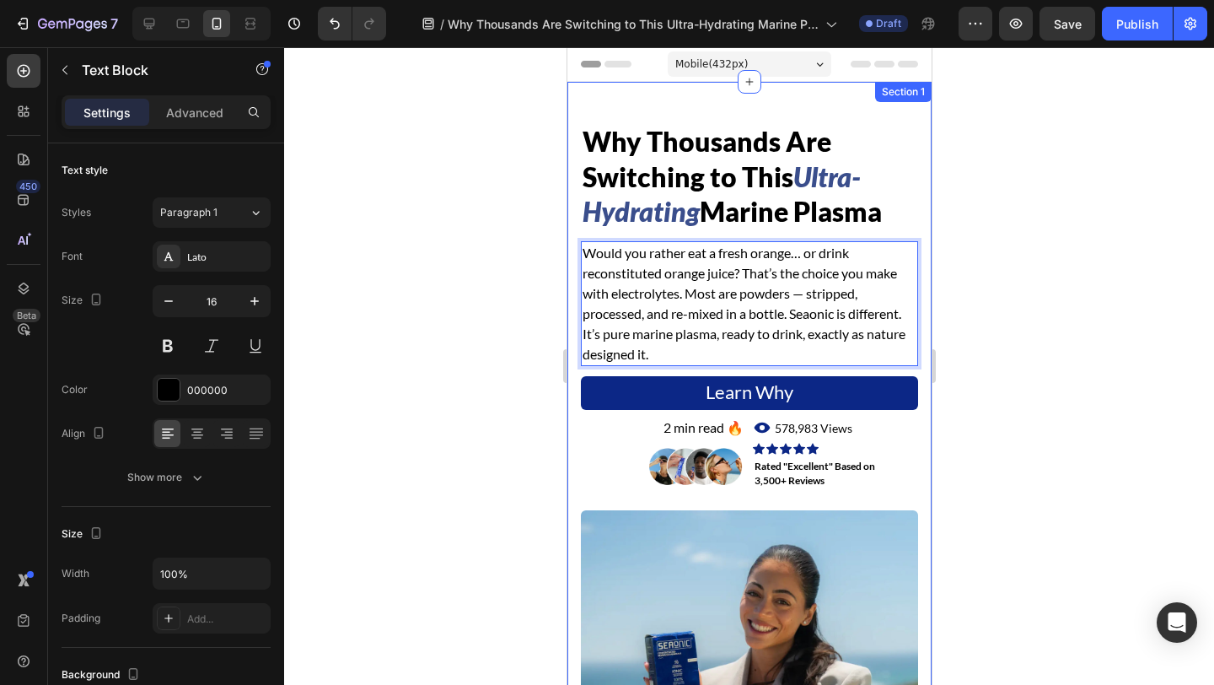
click at [569, 325] on div "⁠⁠⁠⁠⁠⁠⁠ Why Thousands Are Switching to This Ultra-Hydrating Marine Plasma Headi…" at bounding box center [749, 475] width 364 height 786
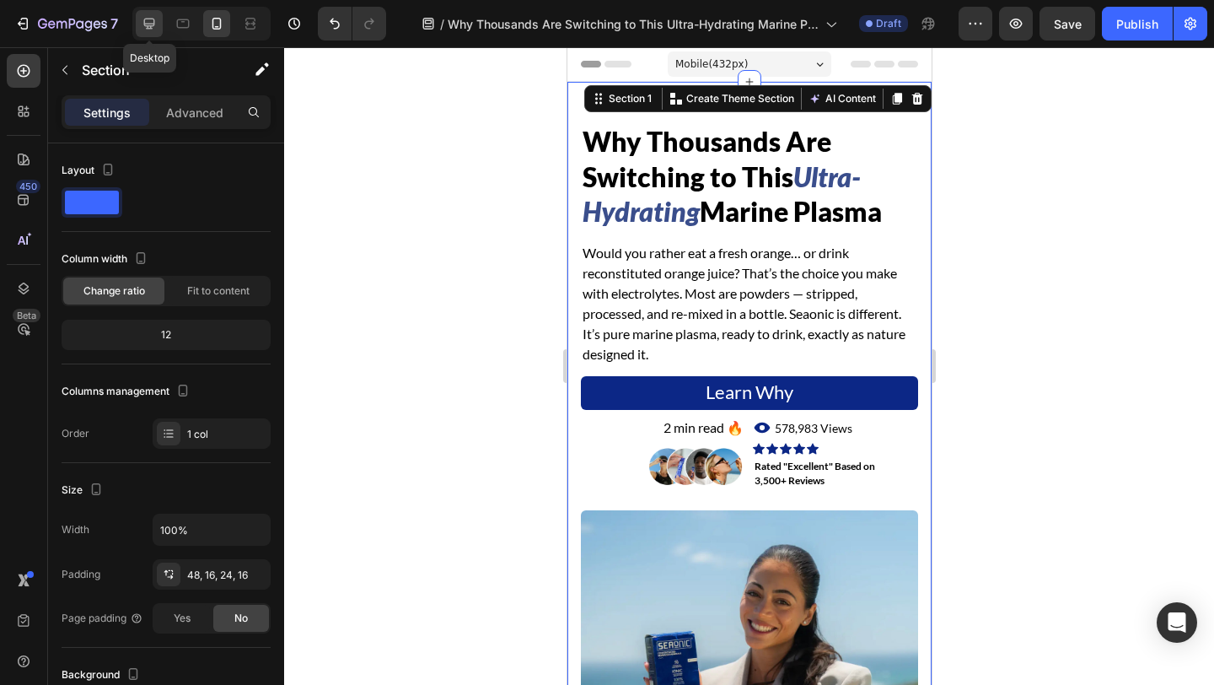
click at [150, 25] on icon at bounding box center [149, 24] width 11 height 11
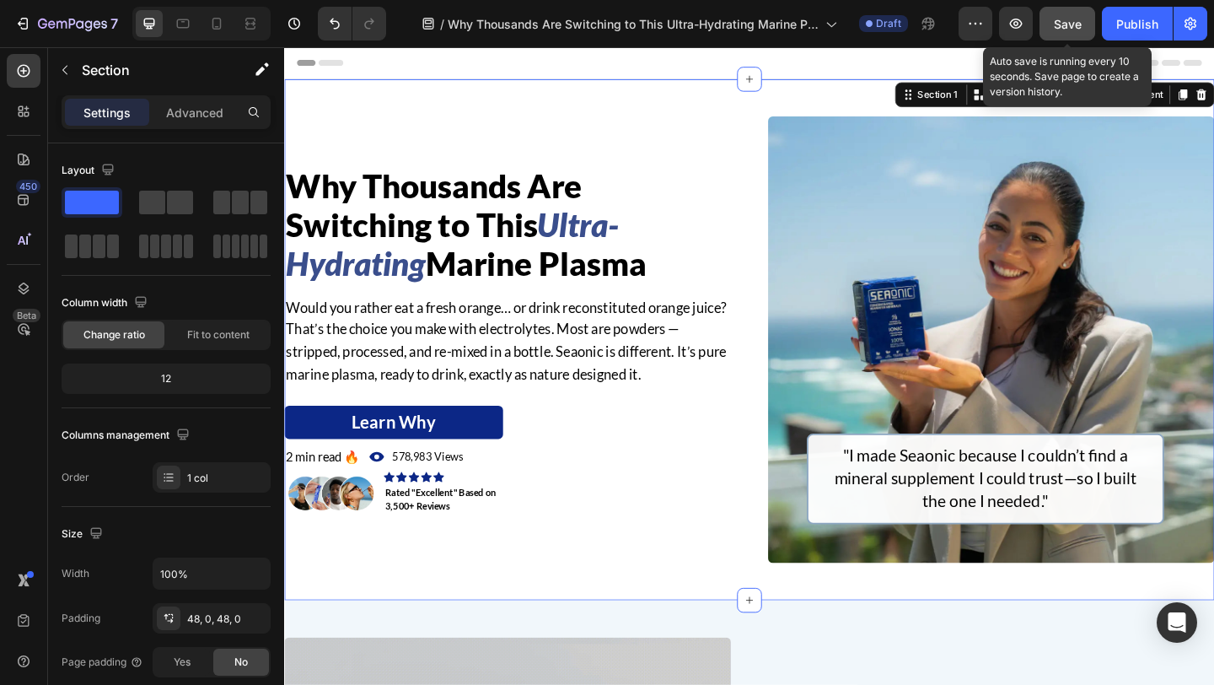
click at [1058, 25] on span "Save" at bounding box center [1068, 24] width 28 height 14
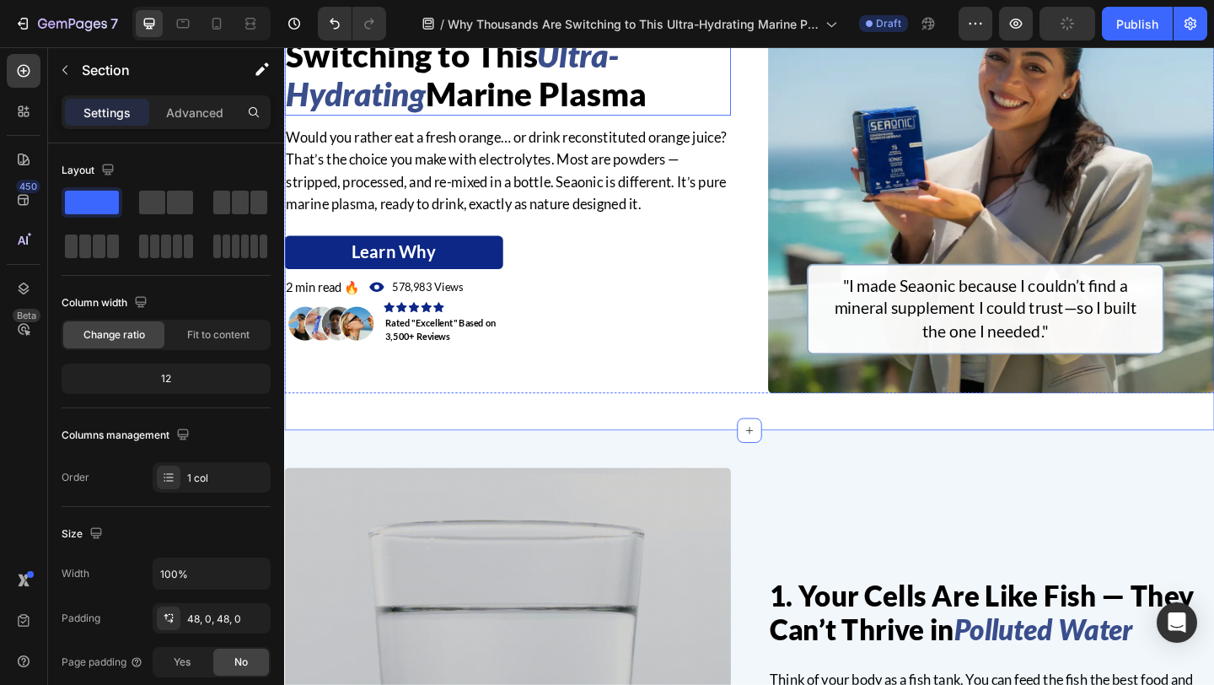
scroll to position [490, 0]
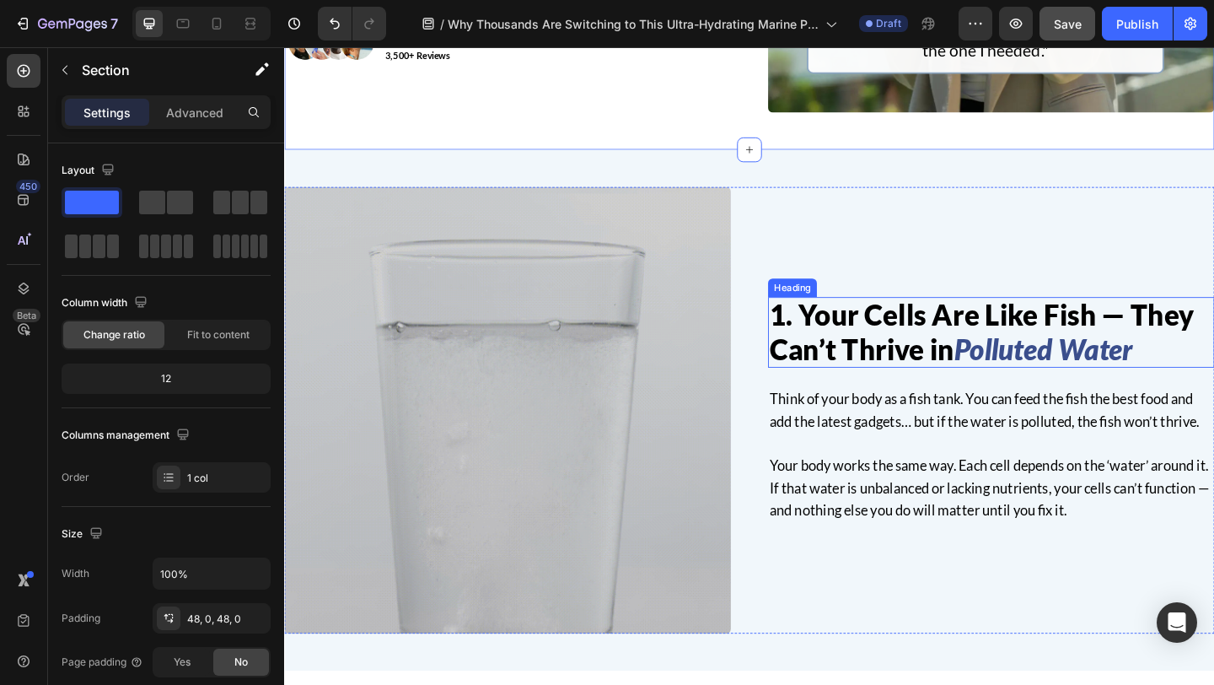
click at [1213, 377] on h2 "1. Your Cells Are Like Fish — They Can’t Thrive in Polluted Water" at bounding box center [1053, 357] width 486 height 76
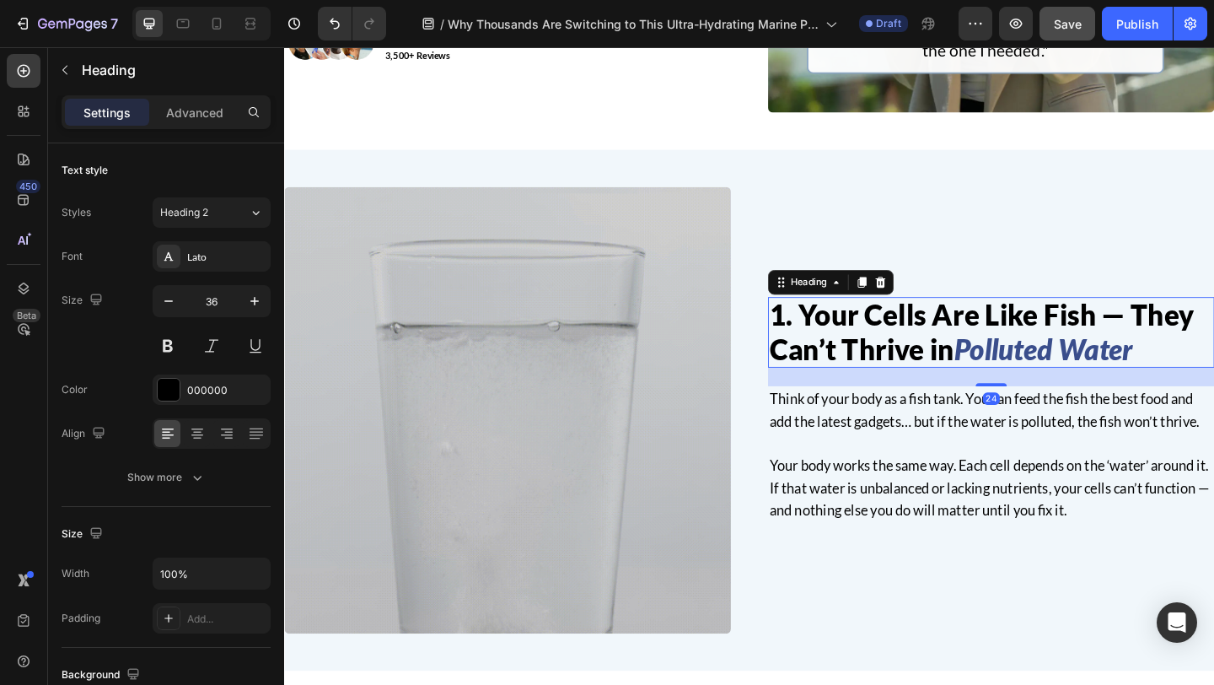
click at [1213, 377] on h2 "1. Your Cells Are Like Fish — They Can’t Thrive in Polluted Water" at bounding box center [1053, 357] width 486 height 76
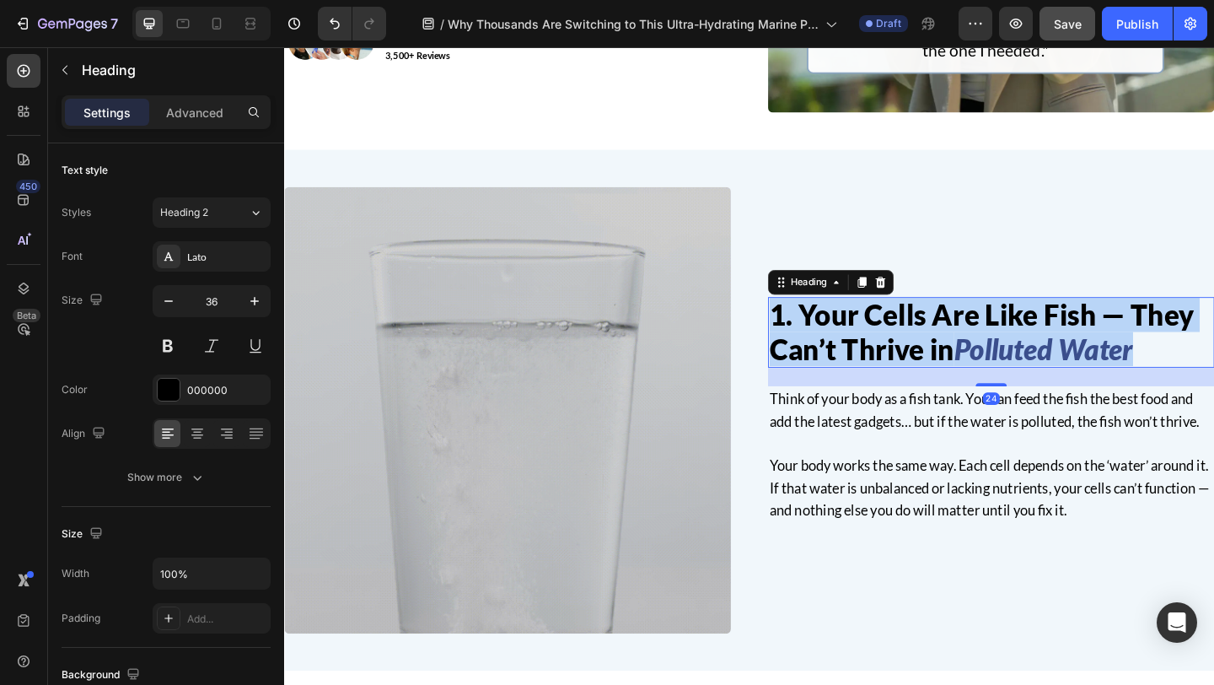
click at [1213, 377] on p "1. Your Cells Are Like Fish — They Can’t Thrive in Polluted Water" at bounding box center [1053, 356] width 482 height 73
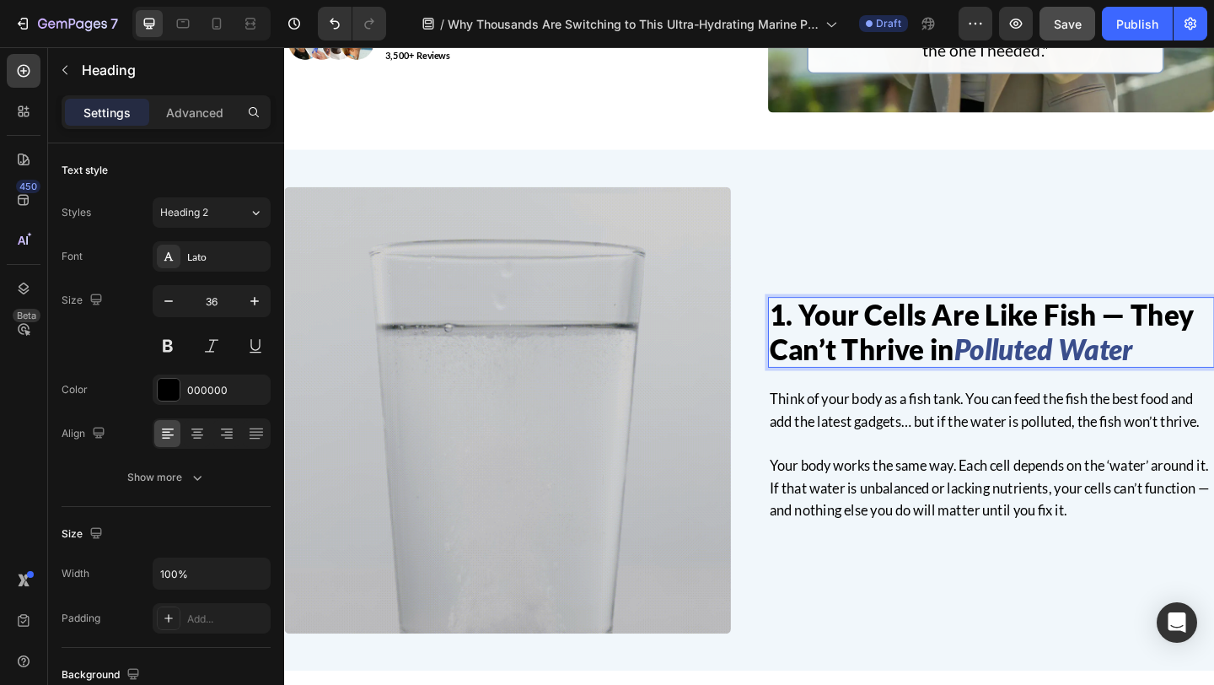
scroll to position [508, 0]
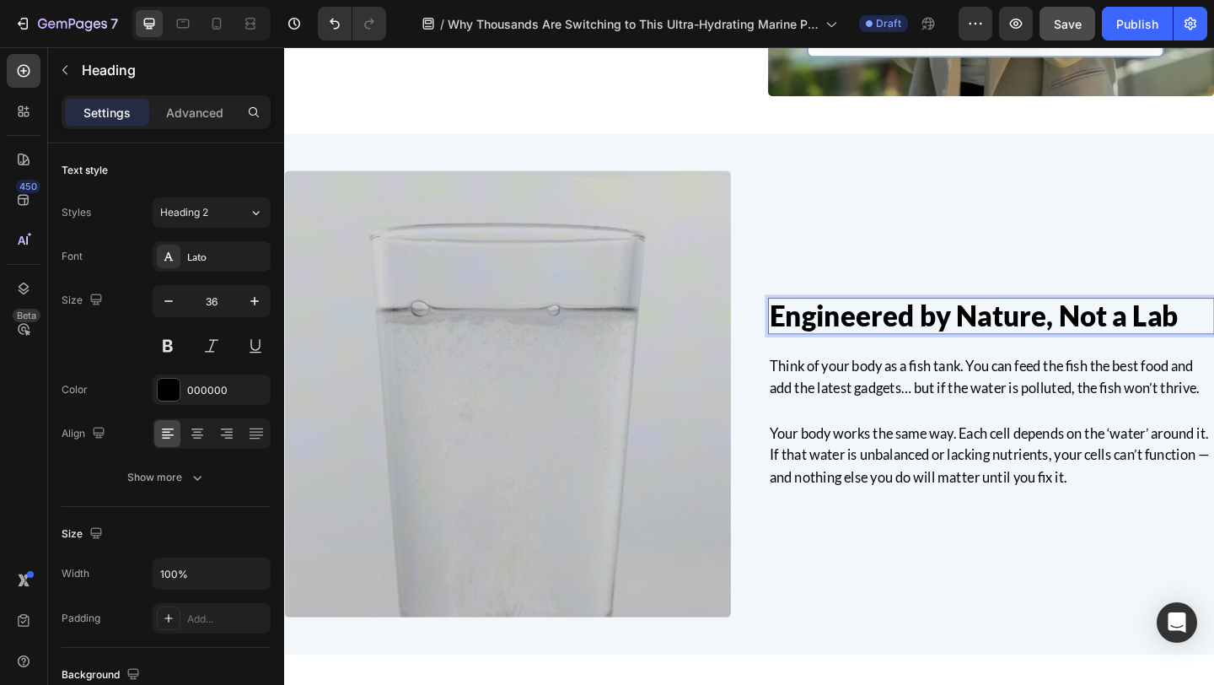
click at [813, 340] on p "Engineered by Nature, Not a Lab" at bounding box center [1053, 339] width 482 height 36
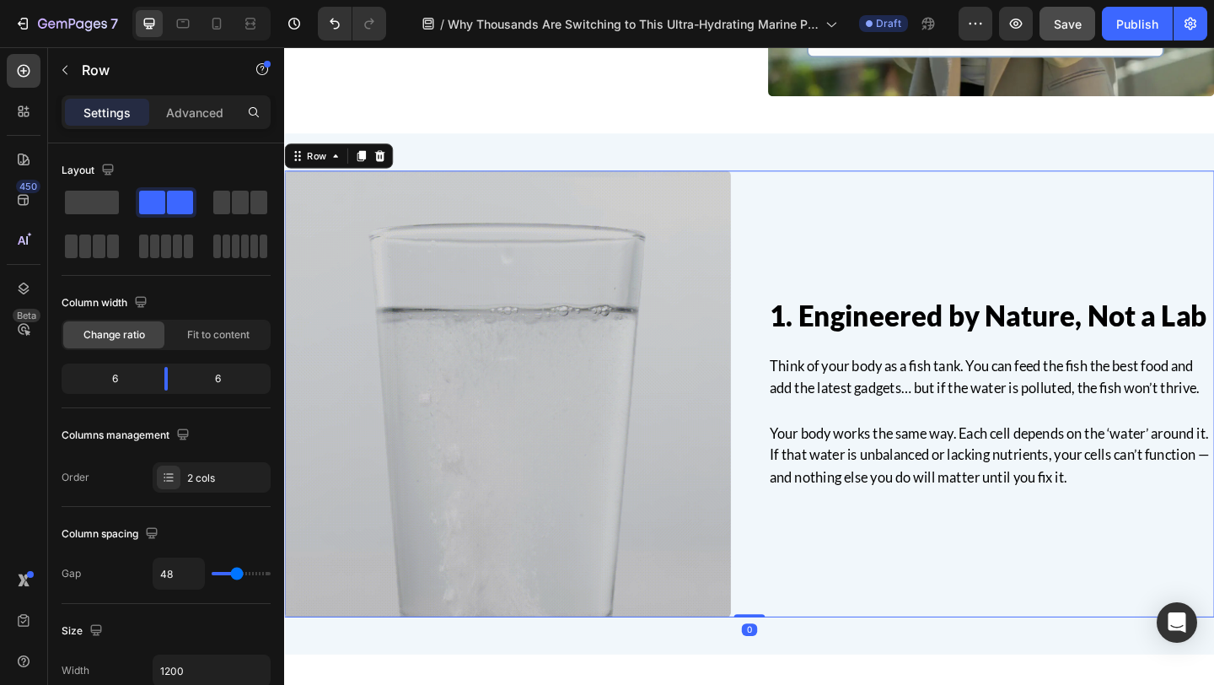
click at [783, 228] on div "1. Engineered by Nature, Not a Lab Heading Think of your body as a fish tank. Y…" at bounding box center [790, 424] width 1012 height 486
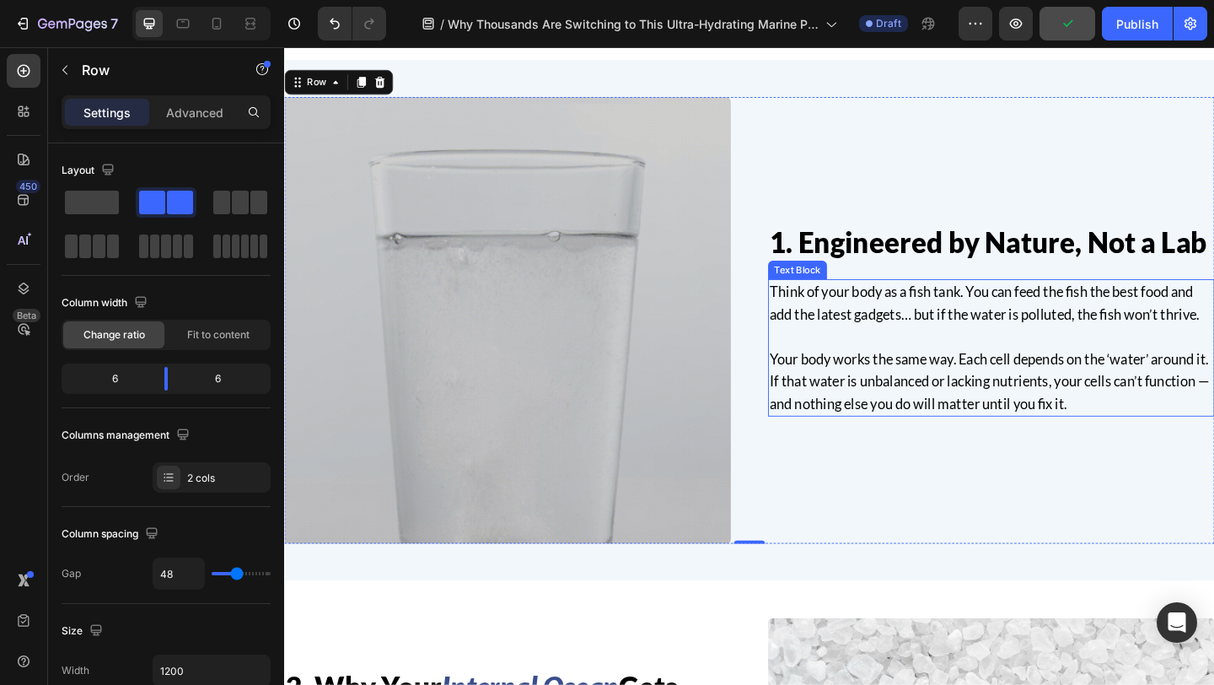
click at [1158, 427] on p "Your body works the same way. Each cell depends on the ‘water’ around it. If th…" at bounding box center [1053, 410] width 482 height 73
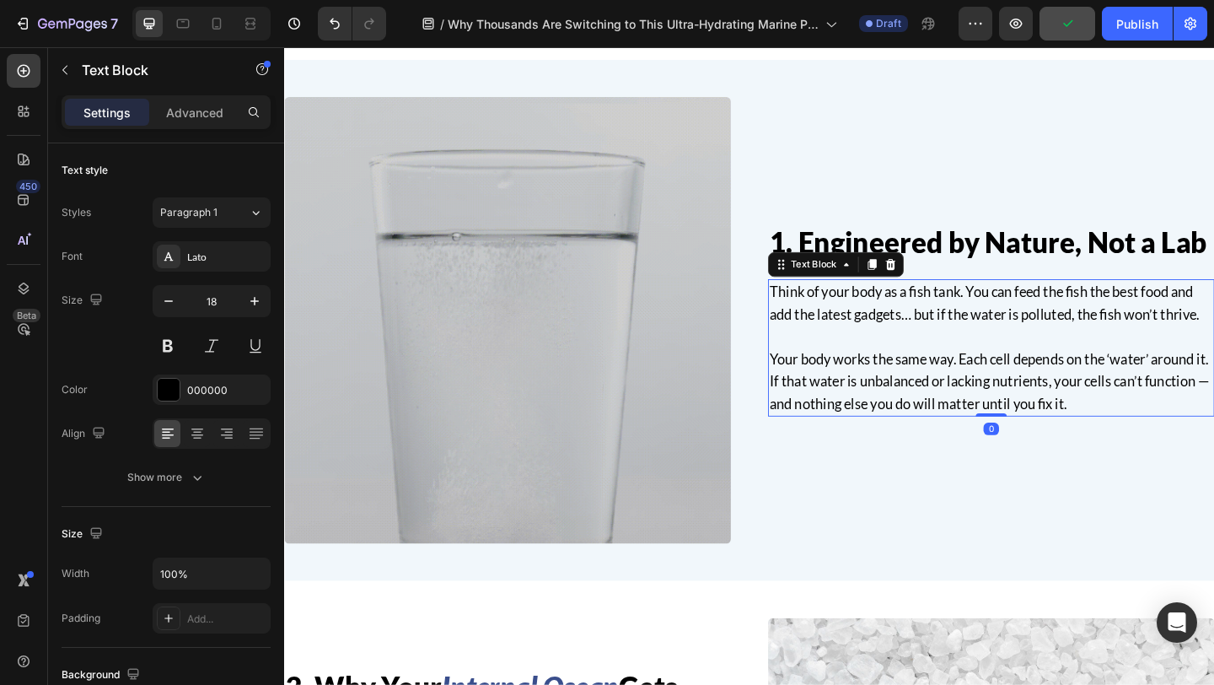
click at [1213, 429] on p "Your body works the same way. Each cell depends on the ‘water’ around it. If th…" at bounding box center [1053, 410] width 482 height 73
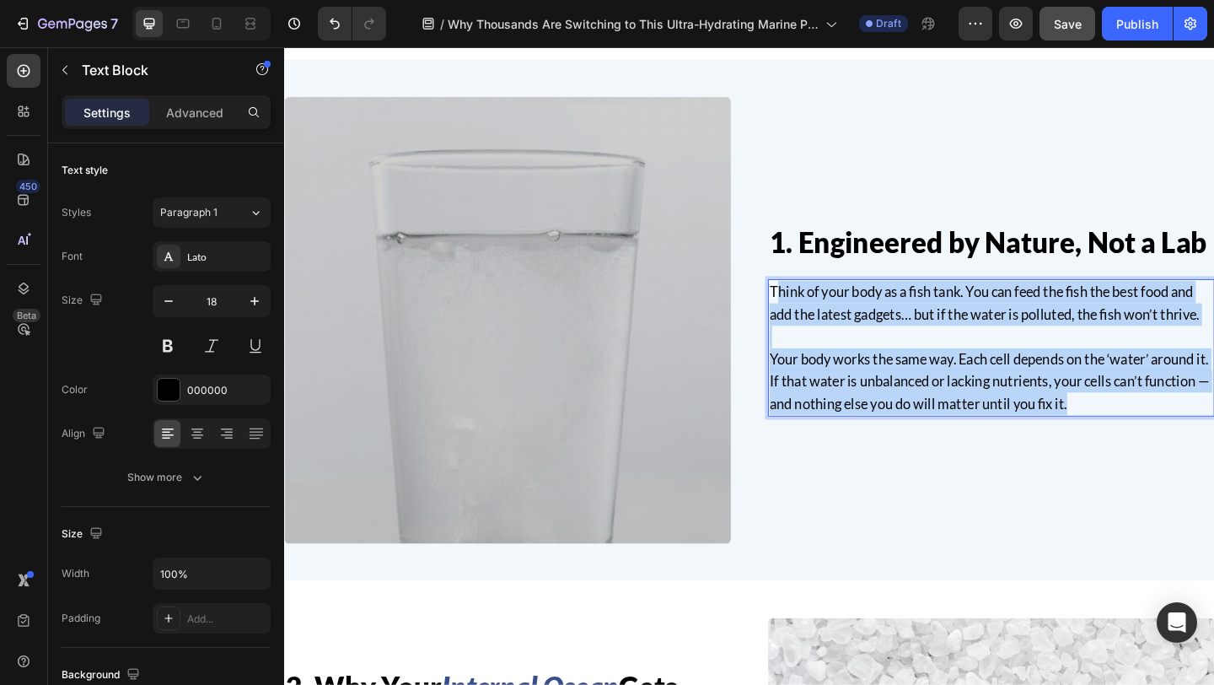
drag, startPoint x: 1217, startPoint y: 430, endPoint x: 821, endPoint y: 310, distance: 413.1
click at [821, 310] on div "Think of your body as a fish tank. You can feed the fish the best food and add …" at bounding box center [1053, 373] width 486 height 149
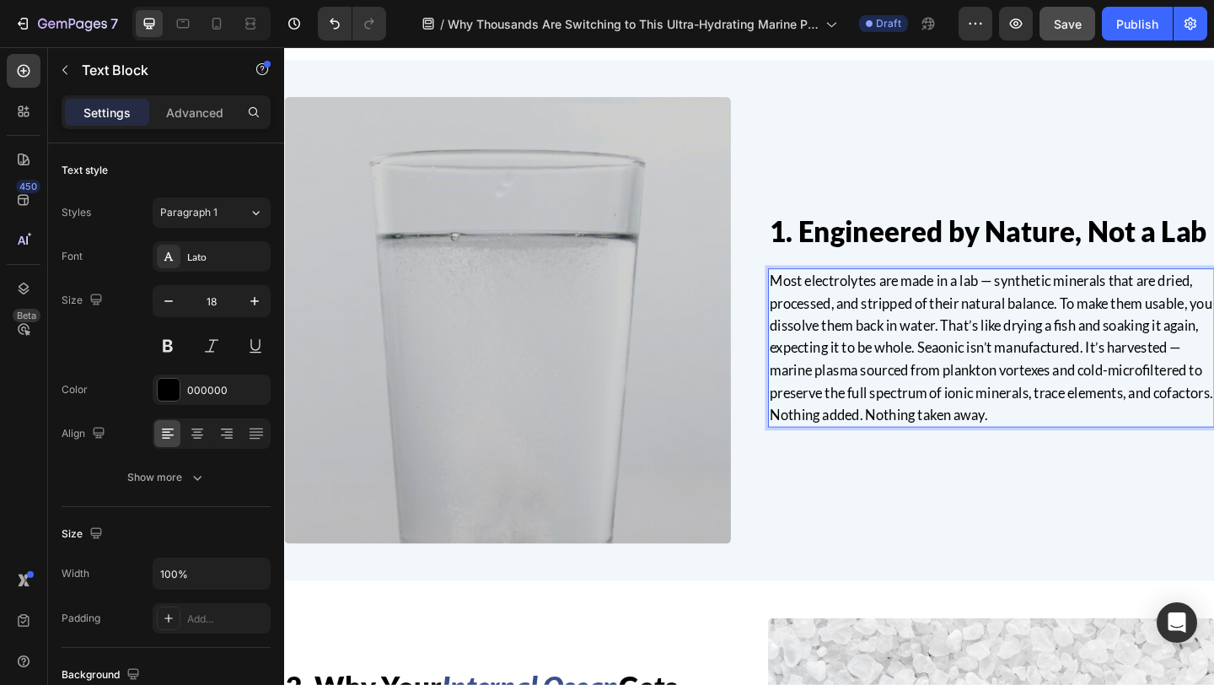
click at [1019, 373] on p "Most electrolytes are made in a lab — synthetic minerals that are dried, proces…" at bounding box center [1053, 374] width 482 height 170
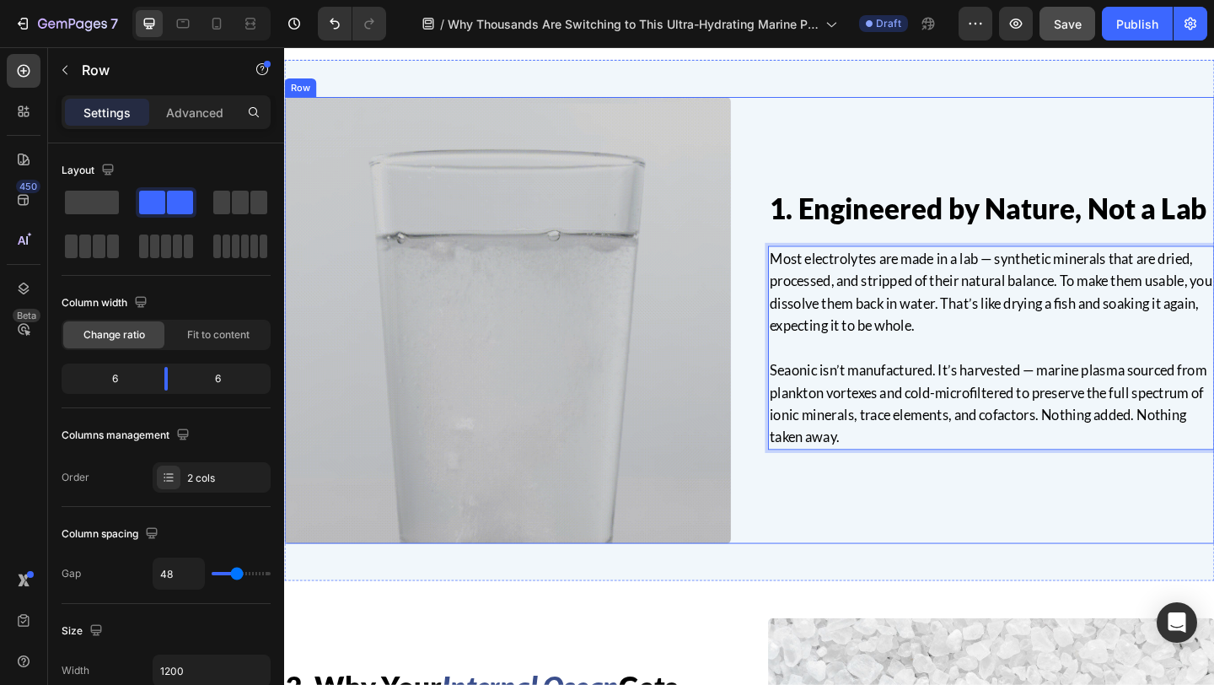
click at [987, 520] on div "1. Engineered by Nature, Not a Lab Heading Most electrolytes are made in a lab …" at bounding box center [1053, 344] width 486 height 486
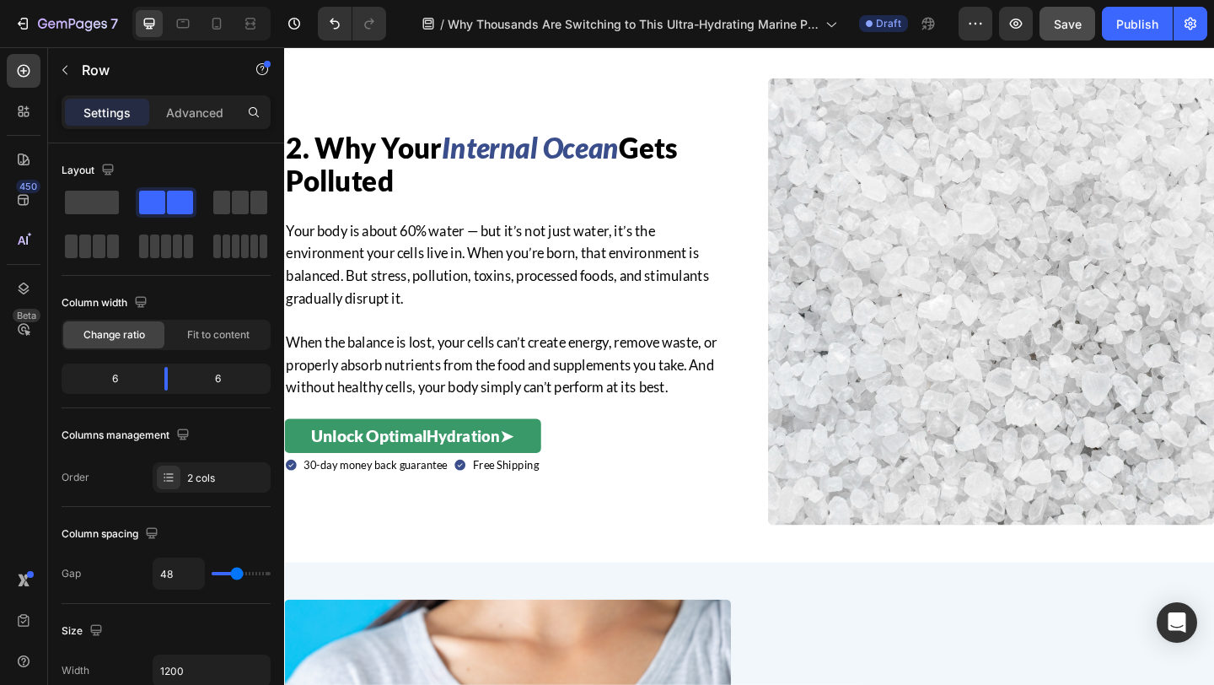
scroll to position [1175, 0]
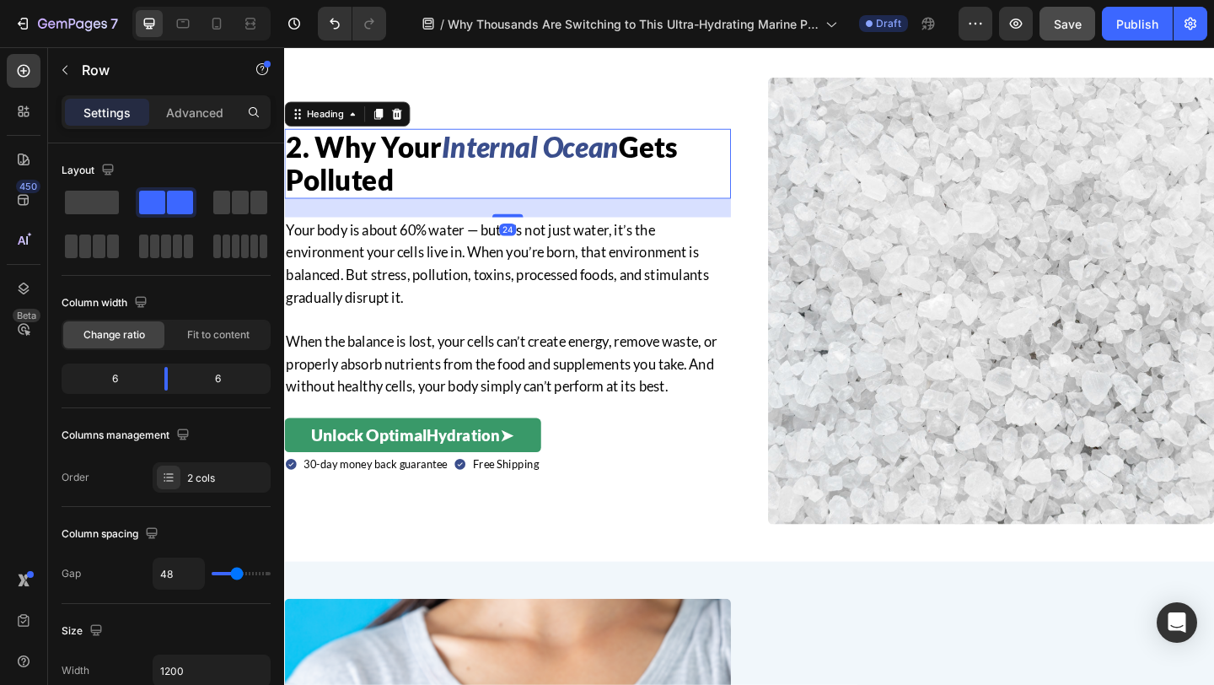
click at [453, 194] on h2 "2. Why Your Internal Ocean Gets Polluted" at bounding box center [527, 174] width 486 height 76
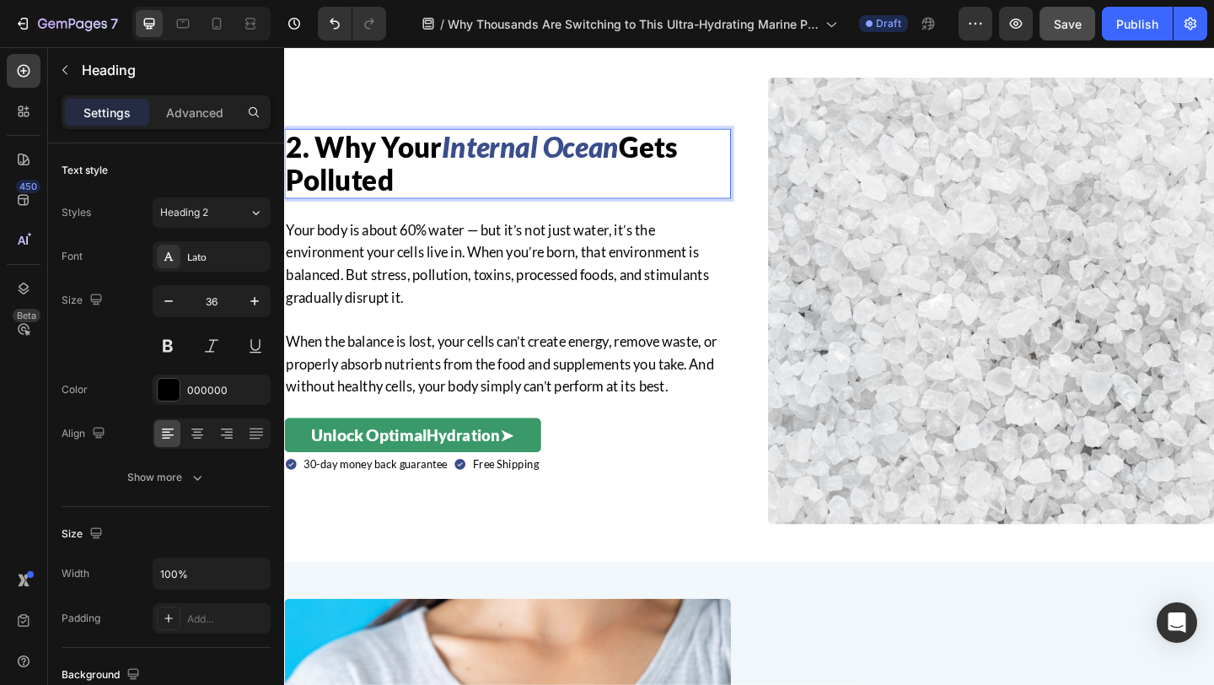
click at [453, 194] on h2 "2. Why Your Internal Ocean Gets Polluted" at bounding box center [527, 174] width 486 height 76
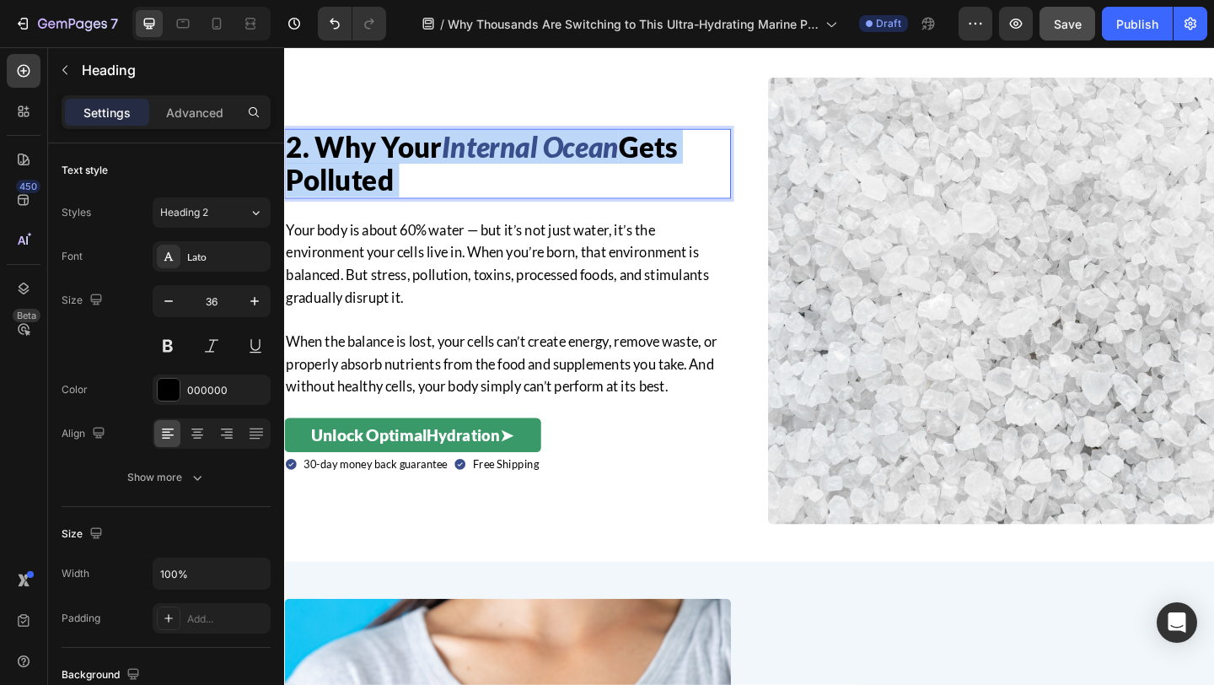
drag, startPoint x: 414, startPoint y: 194, endPoint x: 309, endPoint y: 137, distance: 118.8
click at [309, 137] on p "2. Why Your Internal Ocean Gets Polluted" at bounding box center [527, 173] width 482 height 73
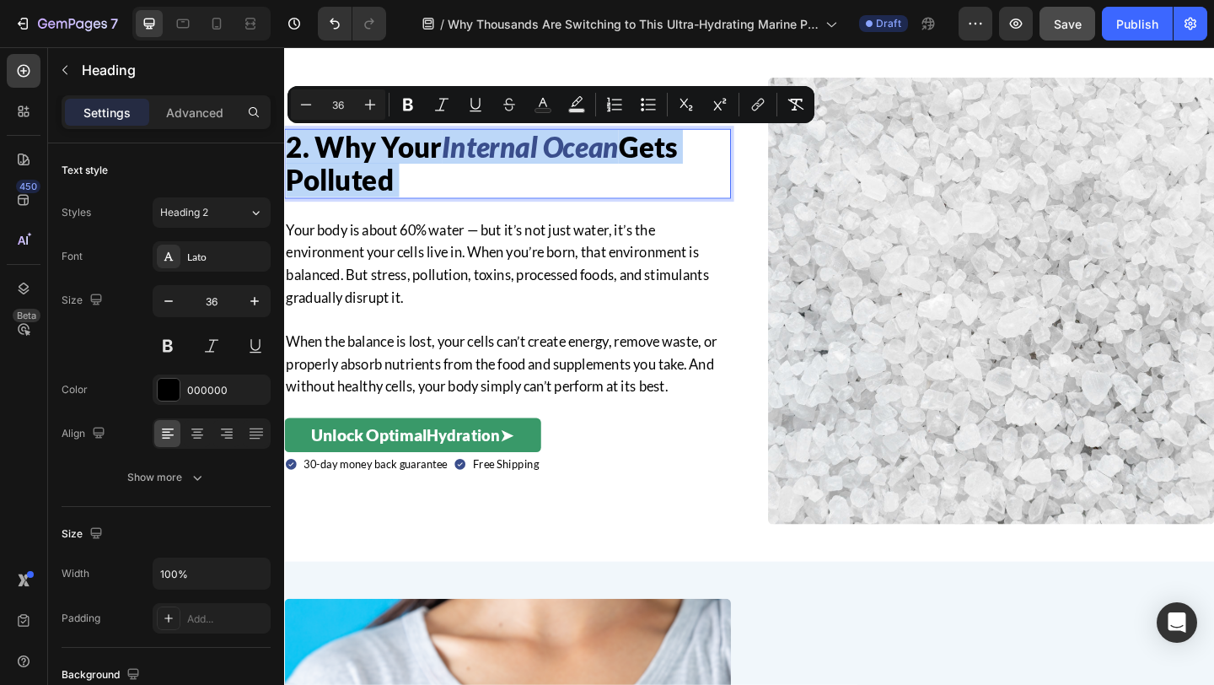
drag, startPoint x: 422, startPoint y: 176, endPoint x: 320, endPoint y: 160, distance: 103.3
click at [320, 160] on p "2. Why Your Internal Ocean Gets Polluted" at bounding box center [527, 173] width 482 height 73
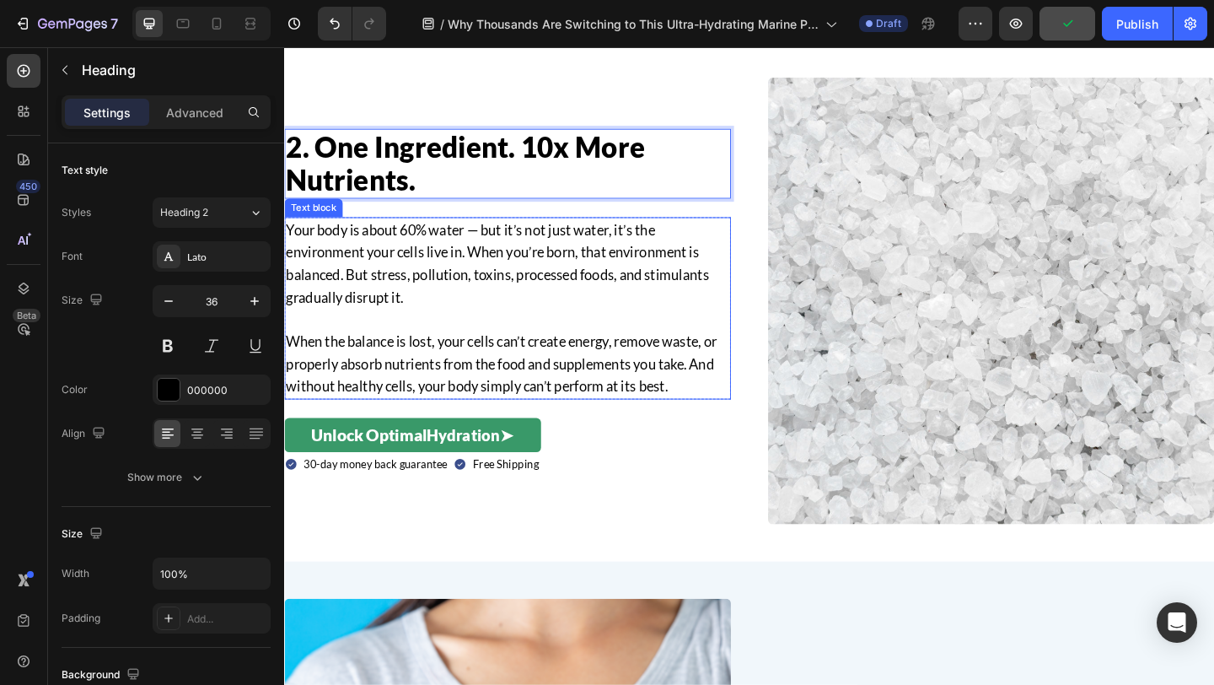
click at [675, 415] on p "When the balance is lost, your cells can’t create energy, remove waste, or prop…" at bounding box center [527, 391] width 482 height 73
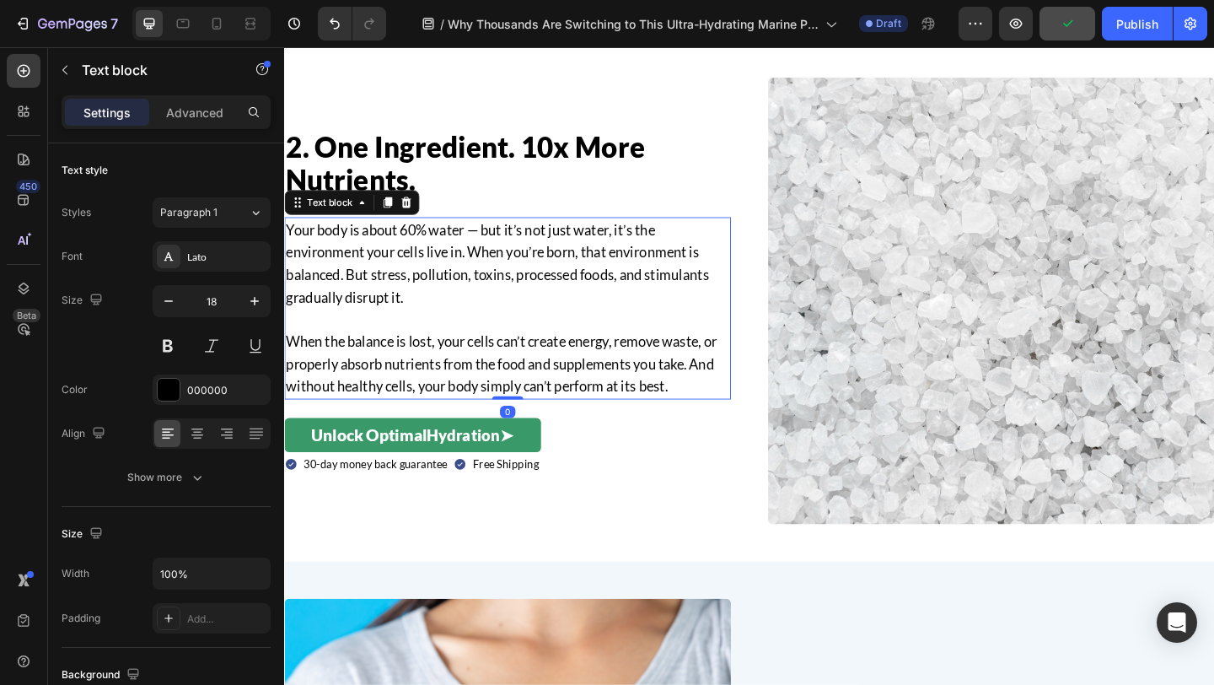
click at [702, 413] on p "When the balance is lost, your cells can’t create energy, remove waste, or prop…" at bounding box center [527, 391] width 482 height 73
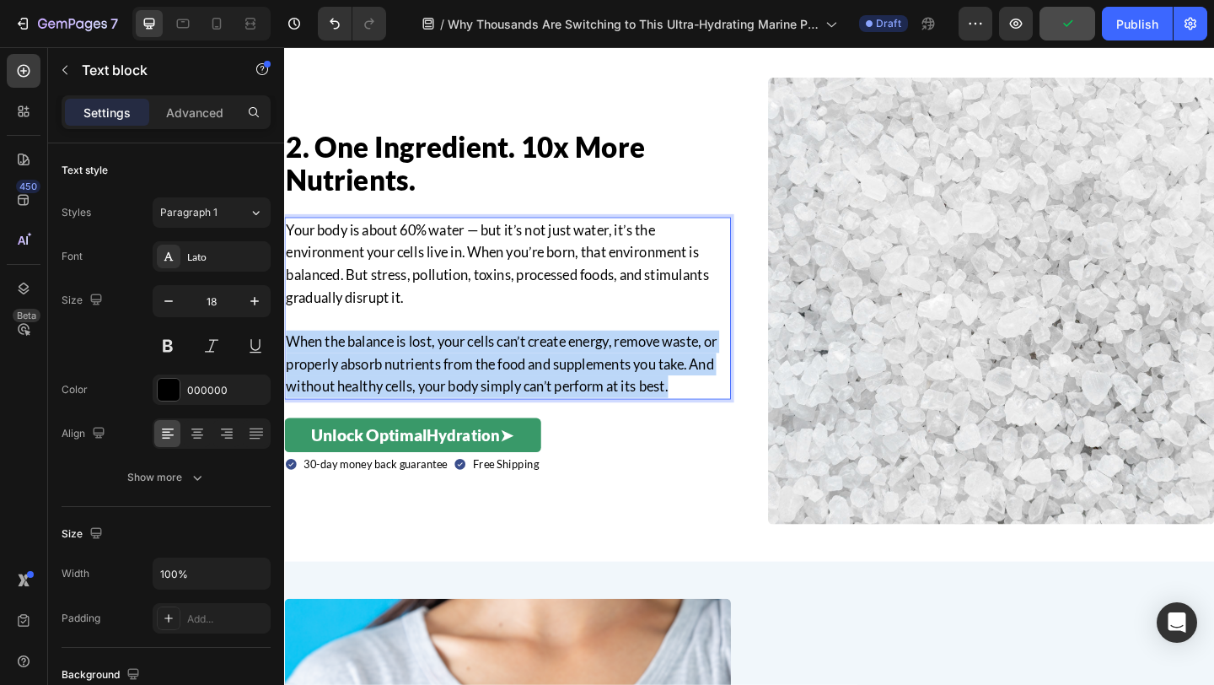
click at [702, 413] on p "When the balance is lost, your cells can’t create energy, remove waste, or prop…" at bounding box center [527, 391] width 482 height 73
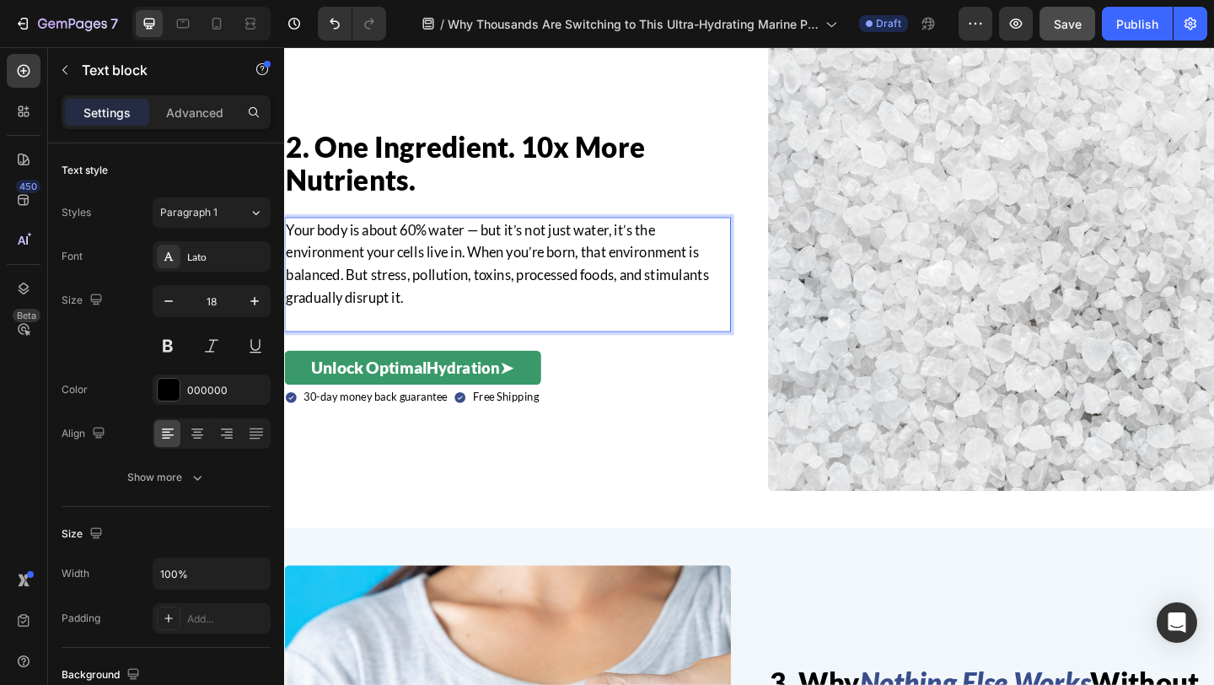
scroll to position [1224, 0]
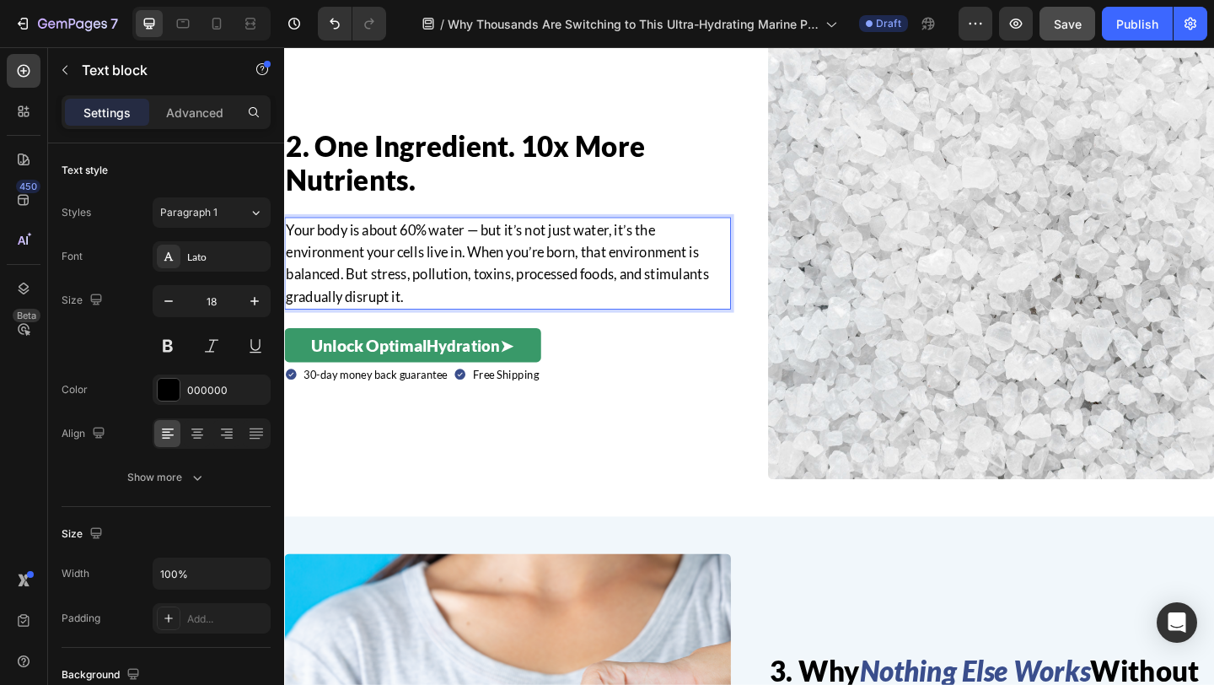
click at [504, 287] on p "Your body is about 60% water — but it’s not just water, it’s the environment yo…" at bounding box center [527, 282] width 482 height 97
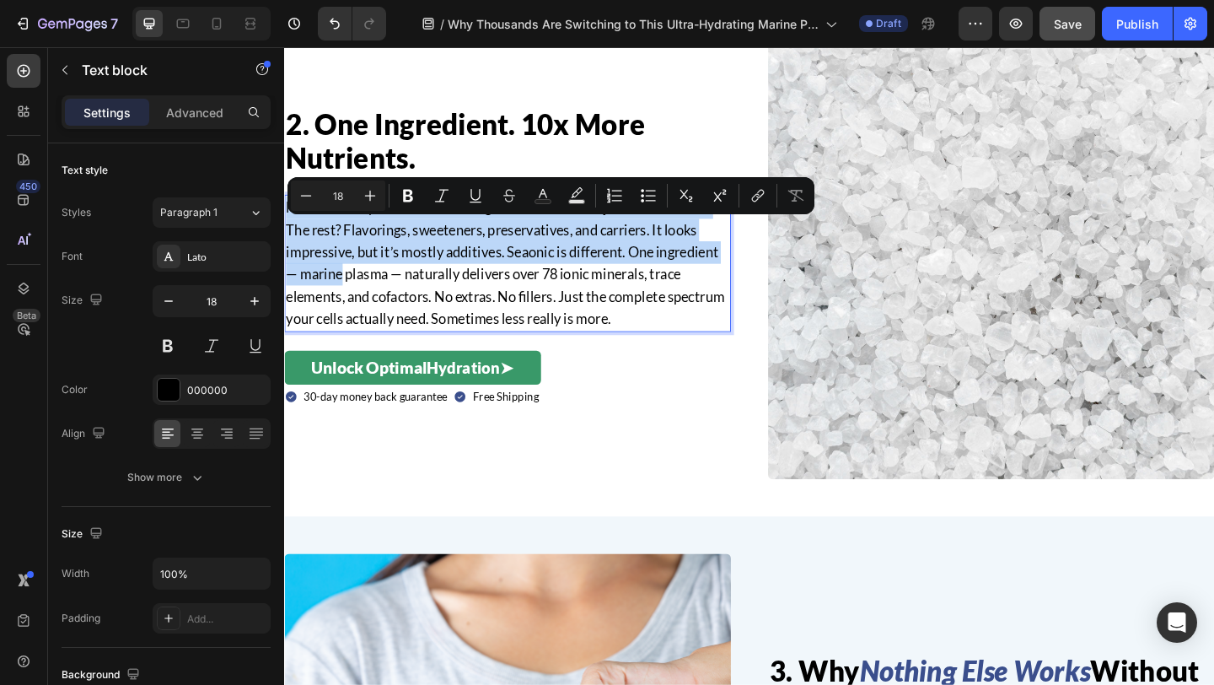
scroll to position [1200, 0]
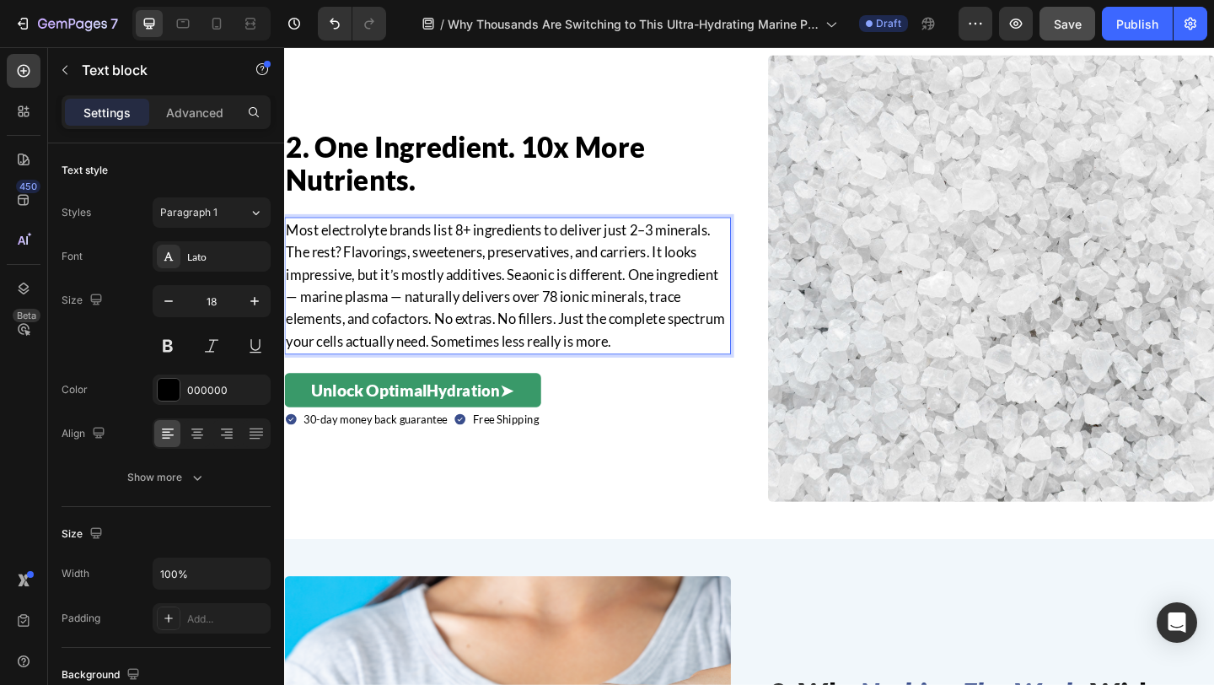
click at [446, 369] on p "Most electrolyte brands list 8+ ingredients to deliver just 2–3 minerals. The r…" at bounding box center [527, 307] width 482 height 146
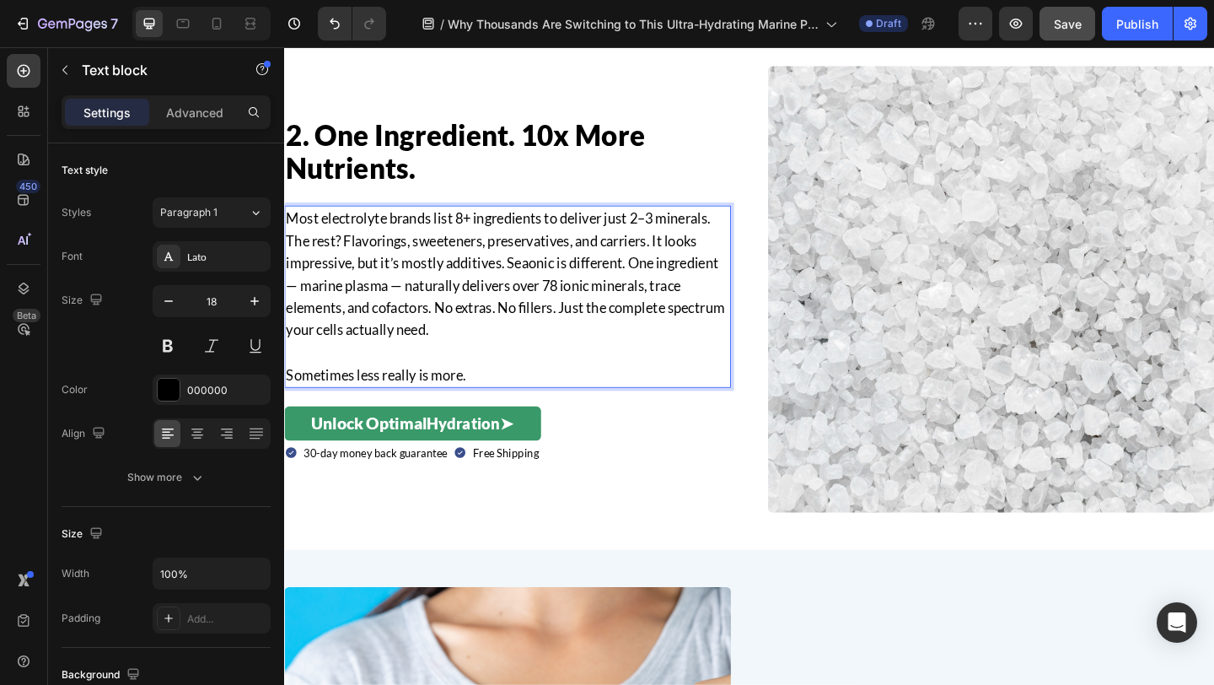
scroll to position [1175, 0]
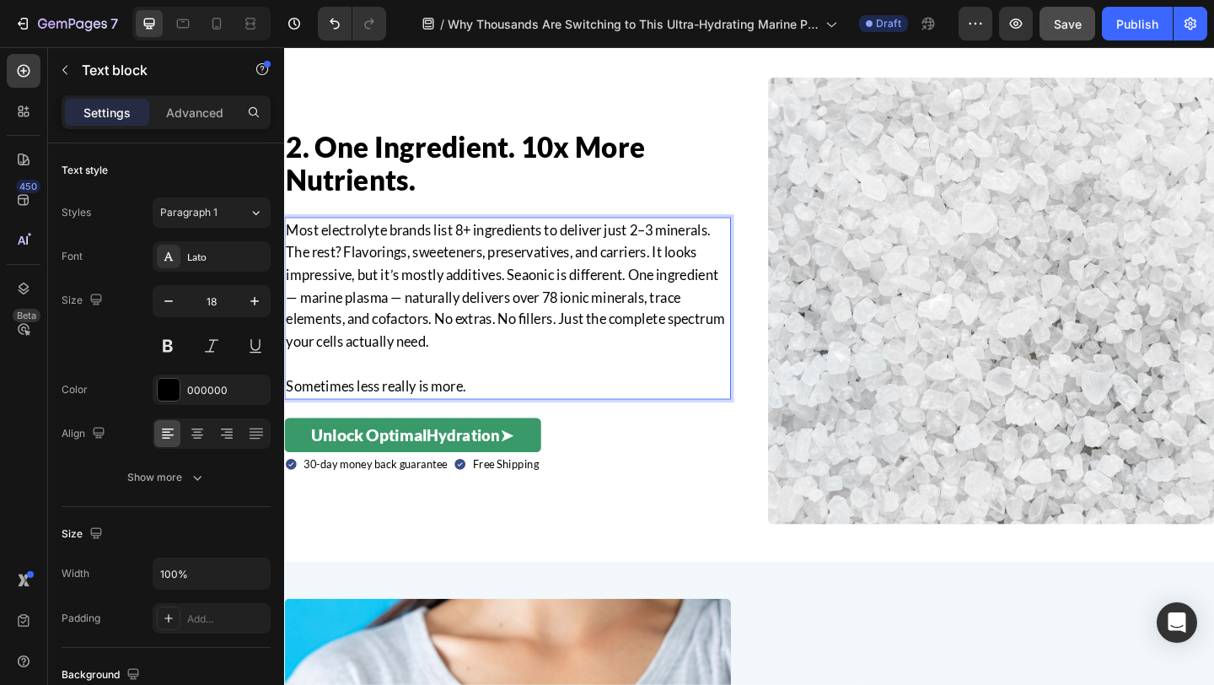
click at [527, 292] on p "Most electrolyte brands list 8+ ingredients to deliver just 2–3 minerals. The r…" at bounding box center [527, 307] width 482 height 146
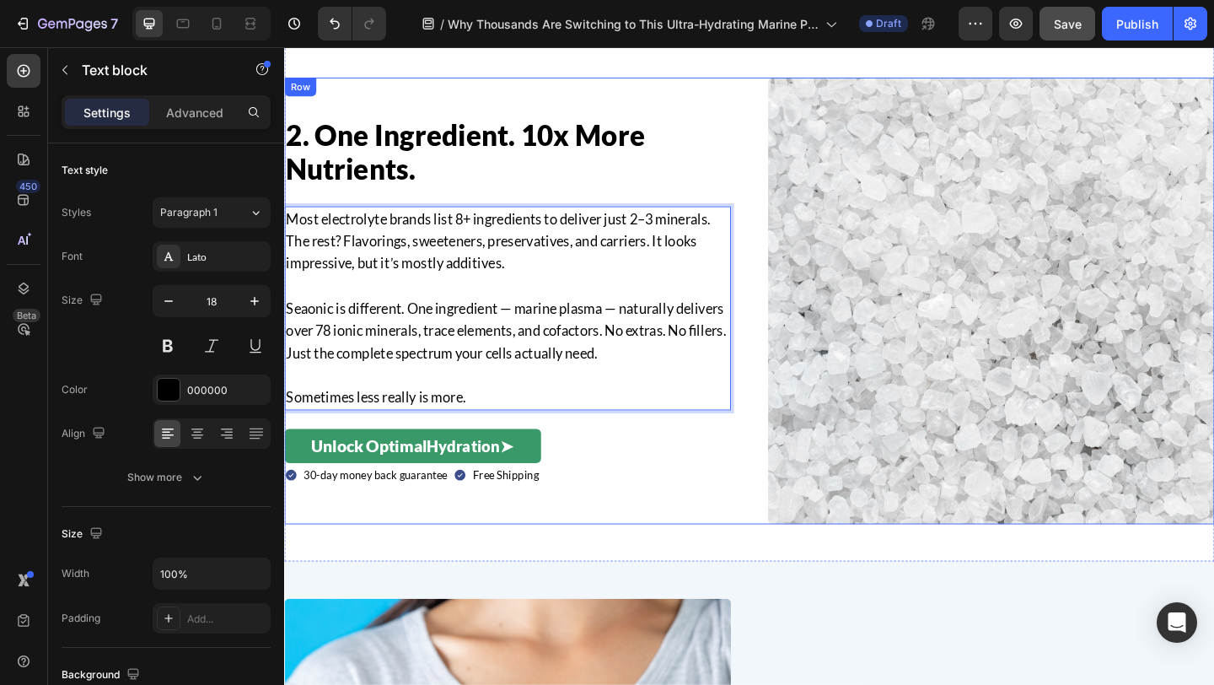
click at [784, 331] on div "Image Row 2. One Ingredient. 10x More Nutrients. Heading Most electrolyte brand…" at bounding box center [790, 323] width 1012 height 486
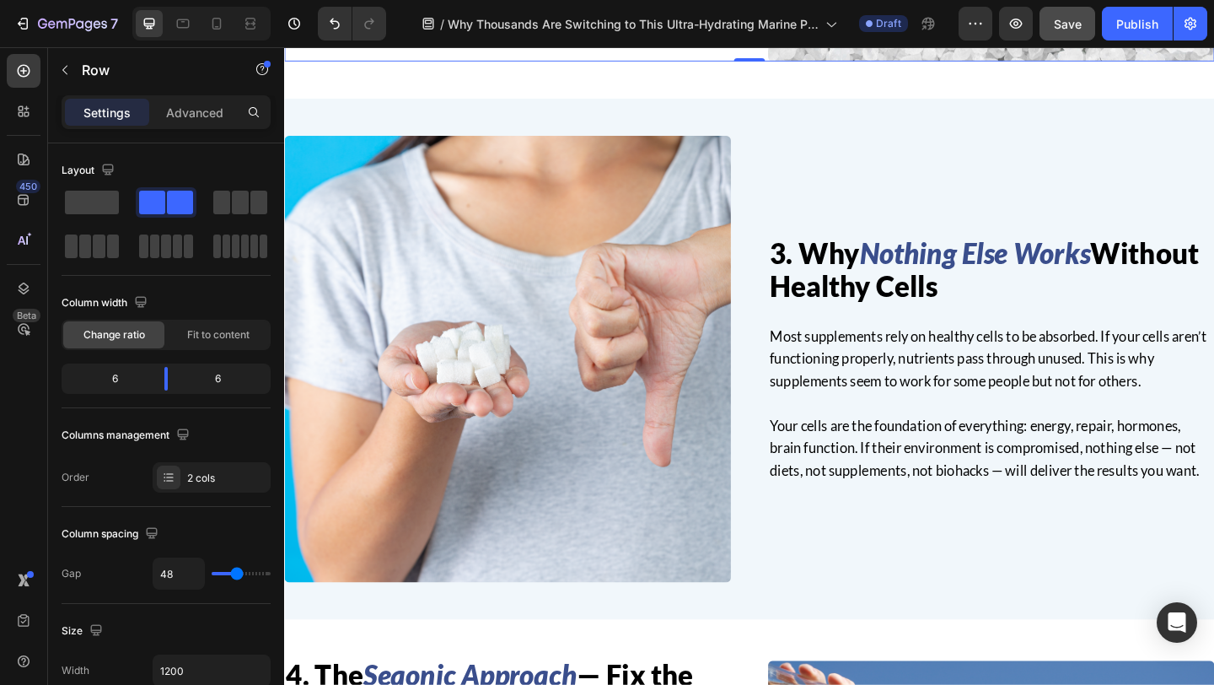
scroll to position [1682, 0]
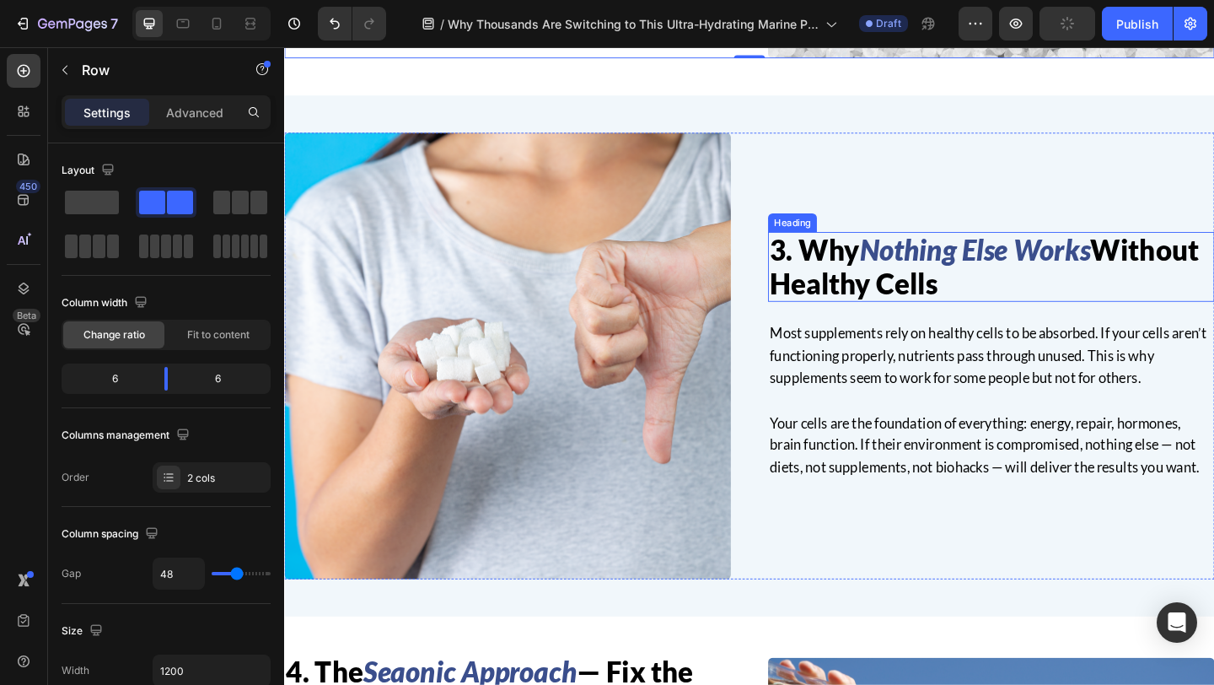
click at [1028, 316] on h2 "3. Why Nothing Else Works Without Healthy Cells" at bounding box center [1053, 286] width 486 height 76
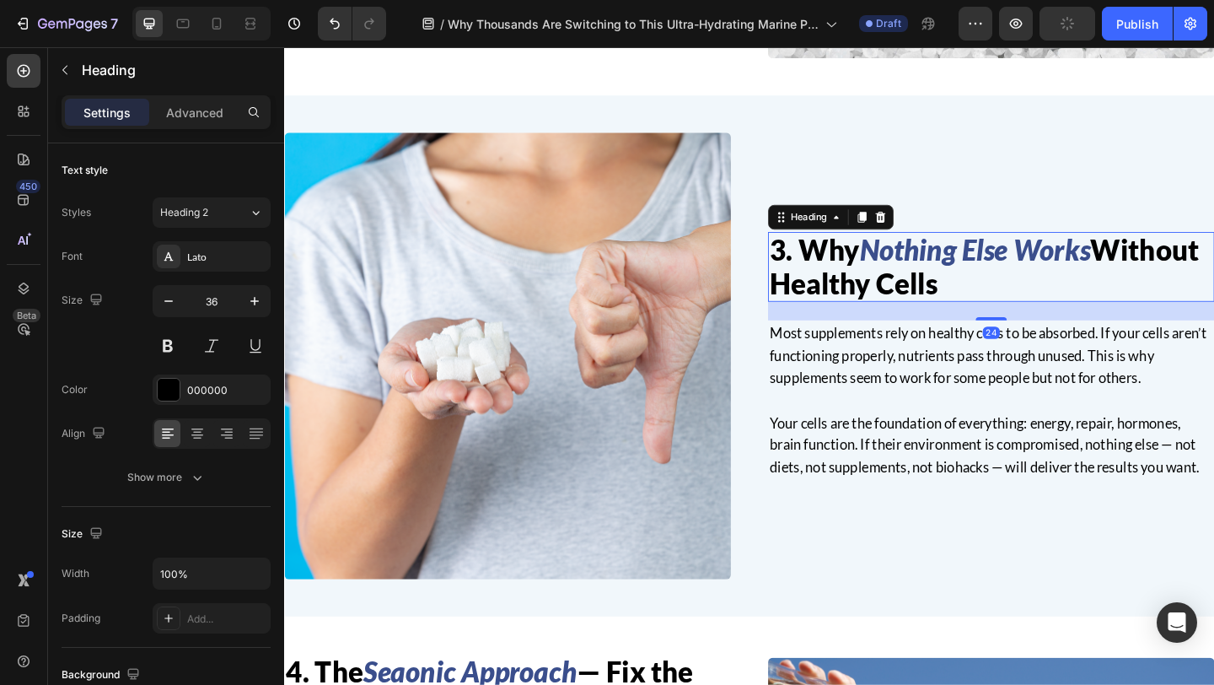
click at [1013, 309] on h2 "3. Why Nothing Else Works Without Healthy Cells" at bounding box center [1053, 286] width 486 height 76
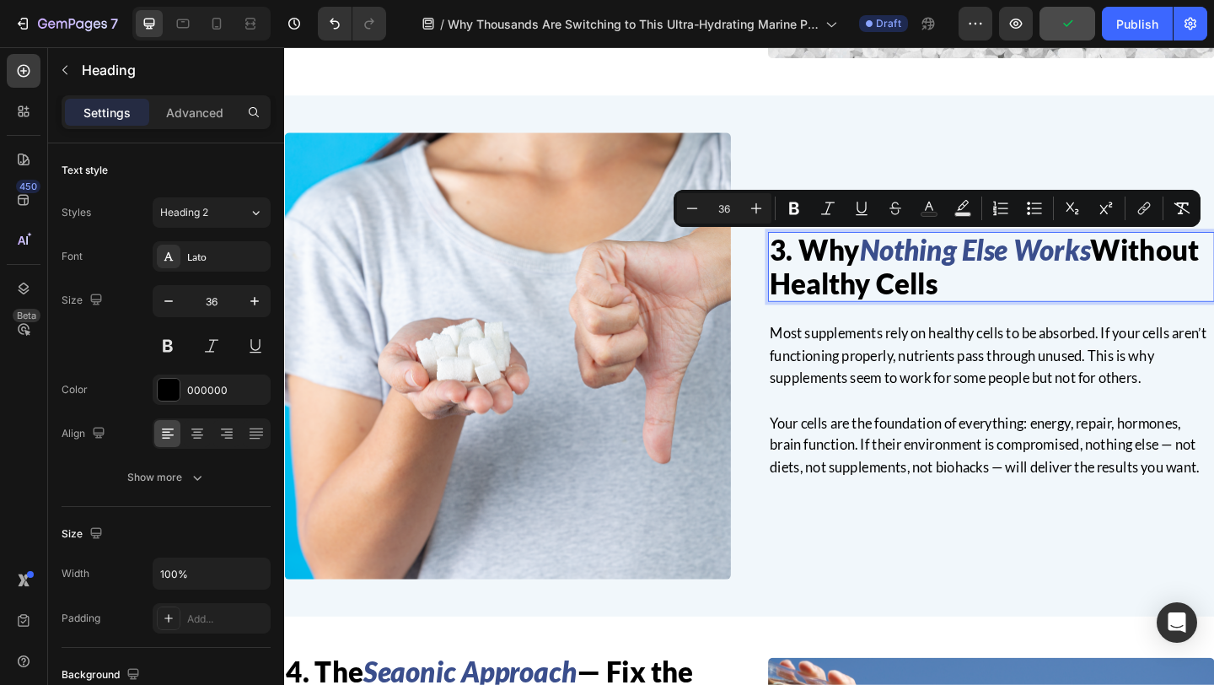
drag, startPoint x: 1000, startPoint y: 298, endPoint x: 850, endPoint y: 274, distance: 151.9
click at [850, 274] on p "3. Why Nothing Else Works Without Healthy Cells" at bounding box center [1053, 286] width 482 height 73
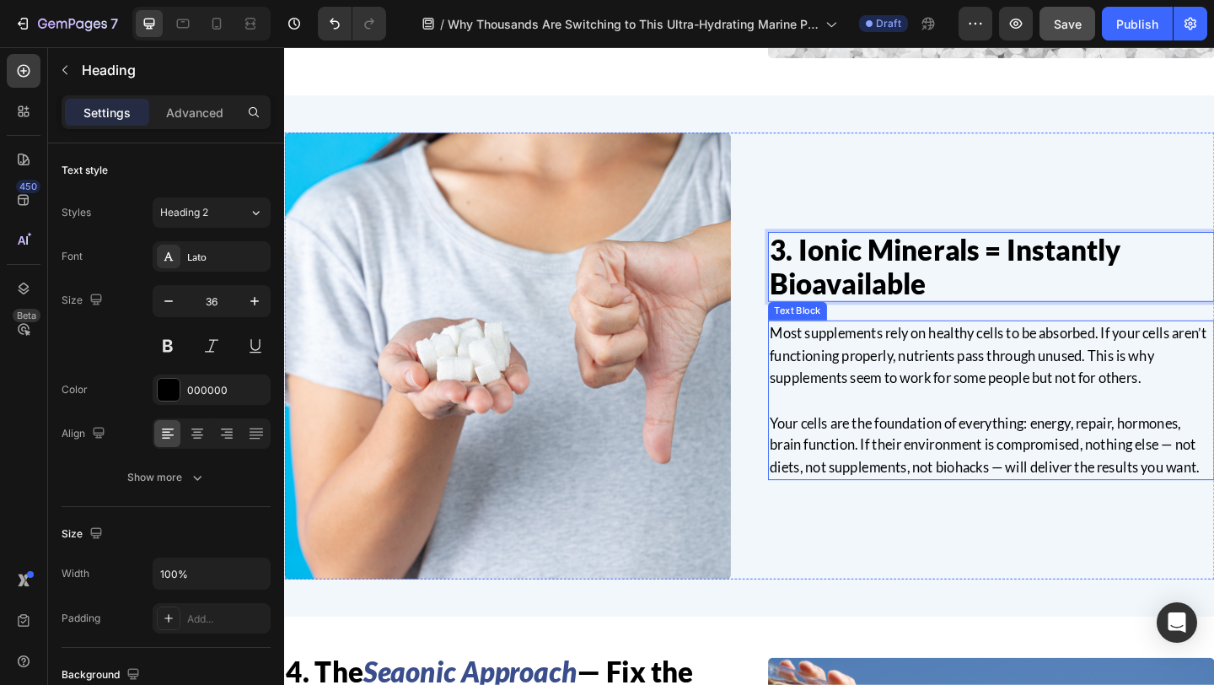
click at [909, 399] on p "Most supplements rely on healthy cells to be absorbed. If your cells aren’t fun…" at bounding box center [1053, 382] width 482 height 73
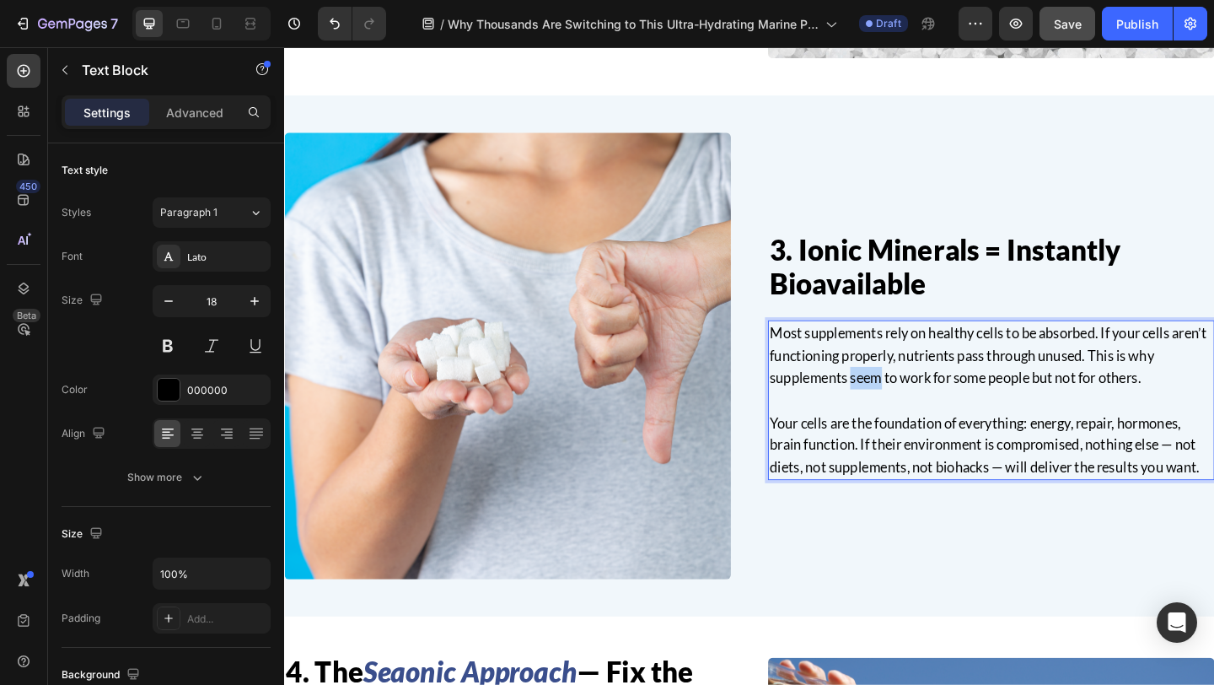
click at [909, 399] on p "Most supplements rely on healthy cells to be absorbed. If your cells aren’t fun…" at bounding box center [1053, 382] width 482 height 73
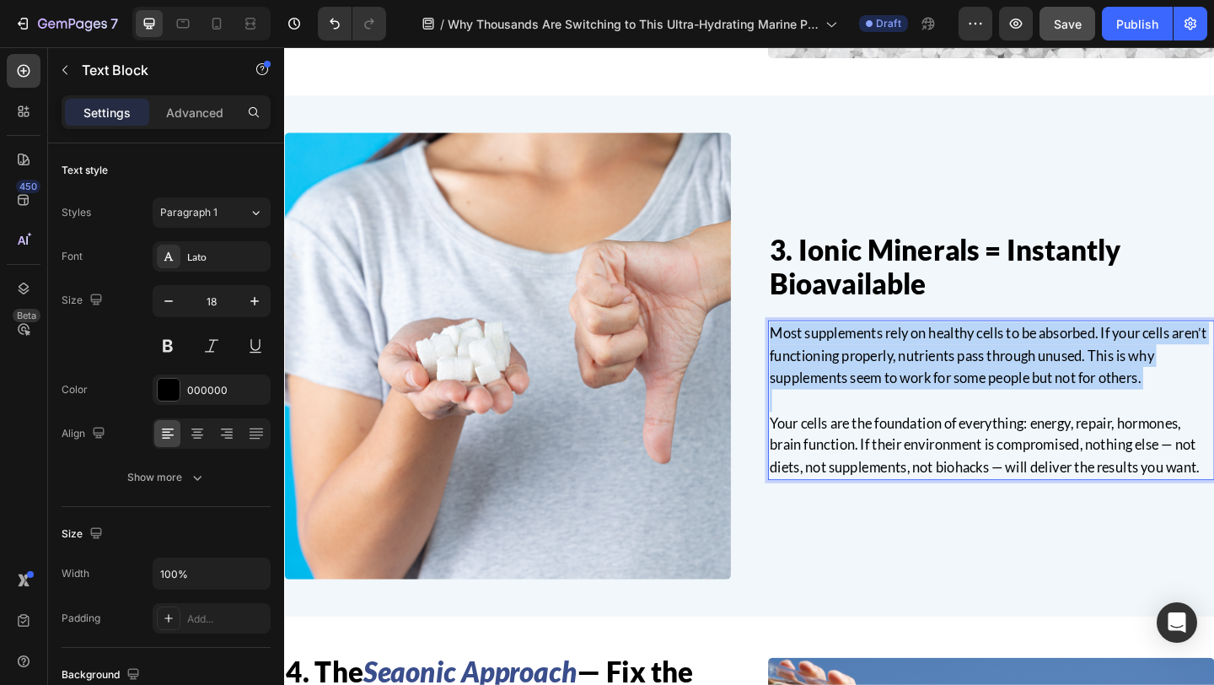
click at [909, 399] on p "Most supplements rely on healthy cells to be absorbed. If your cells aren’t fun…" at bounding box center [1053, 382] width 482 height 73
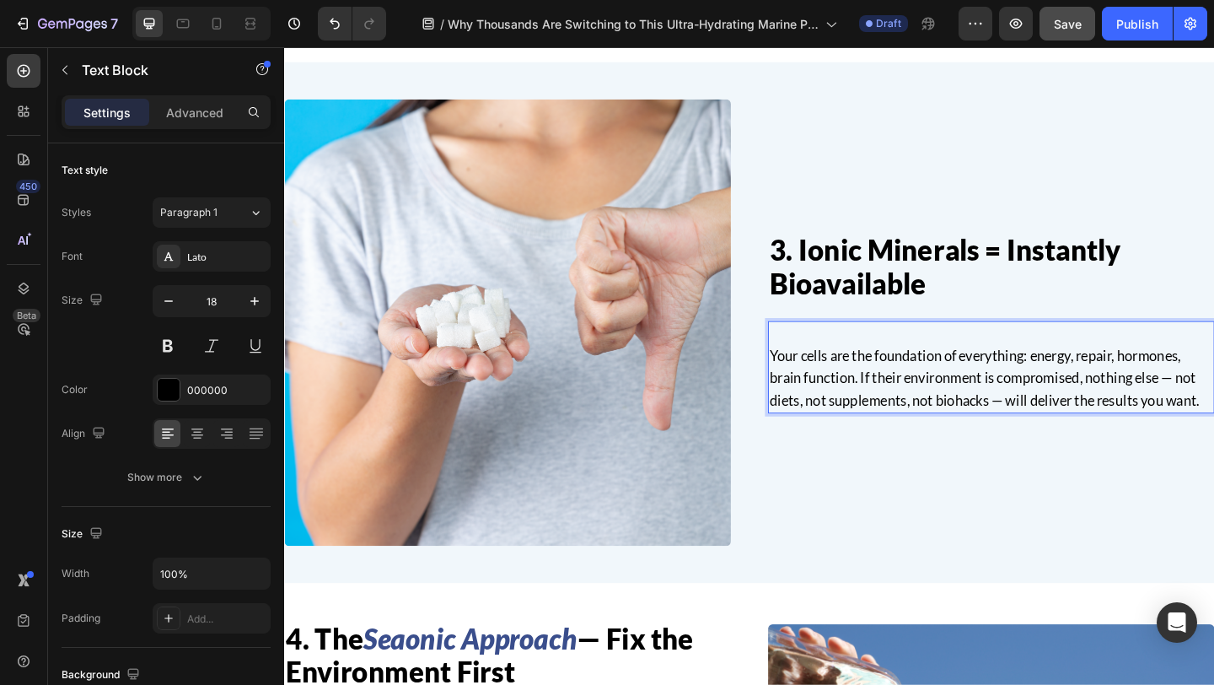
scroll to position [1731, 0]
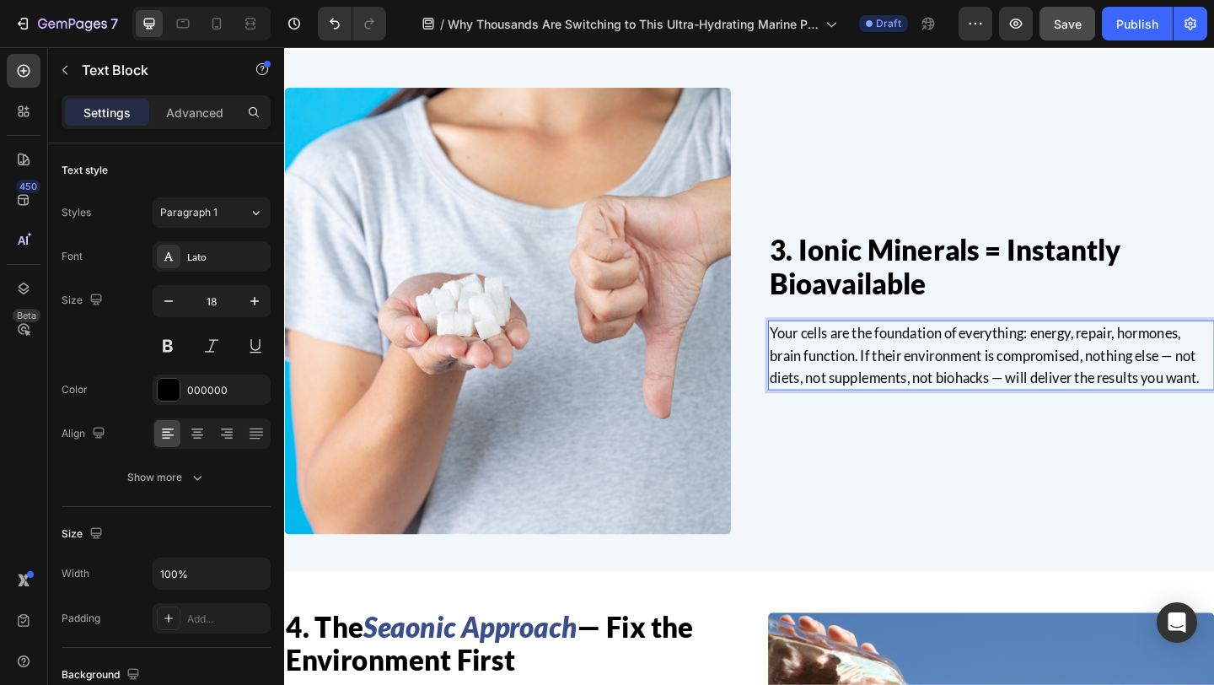
click at [923, 393] on p "Your cells are the foundation of everything: energy, repair, hormones, brain fu…" at bounding box center [1053, 382] width 482 height 73
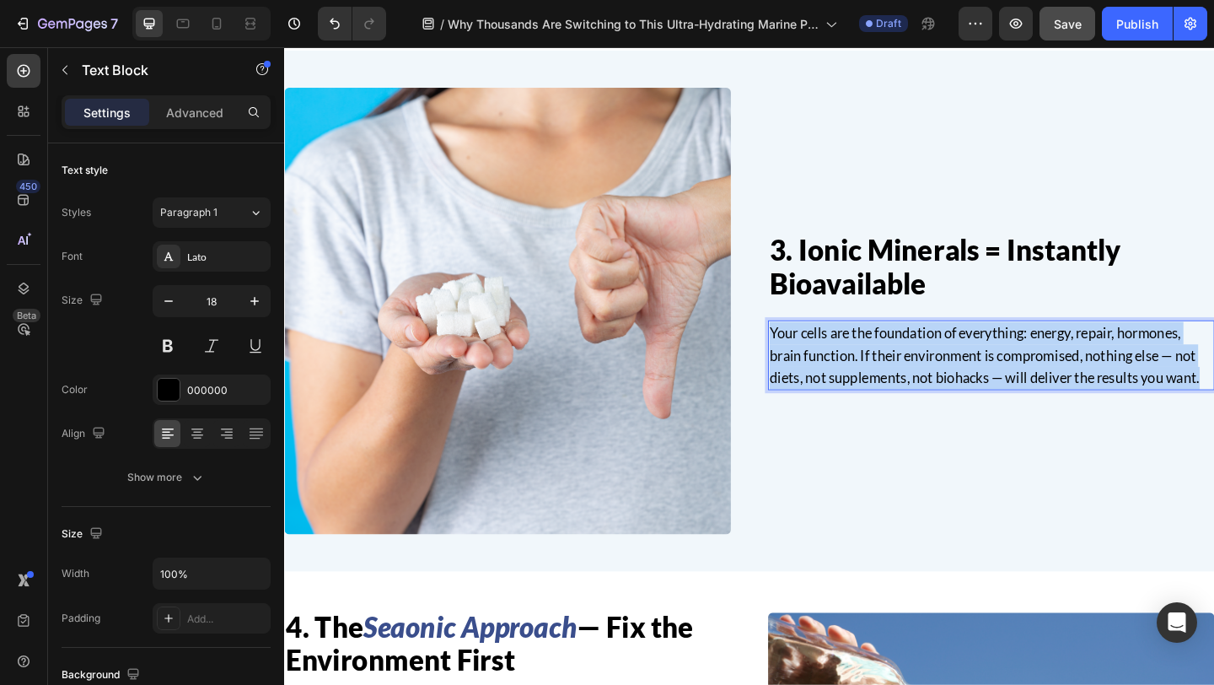
click at [923, 393] on p "Your cells are the foundation of everything: energy, repair, hormones, brain fu…" at bounding box center [1053, 382] width 482 height 73
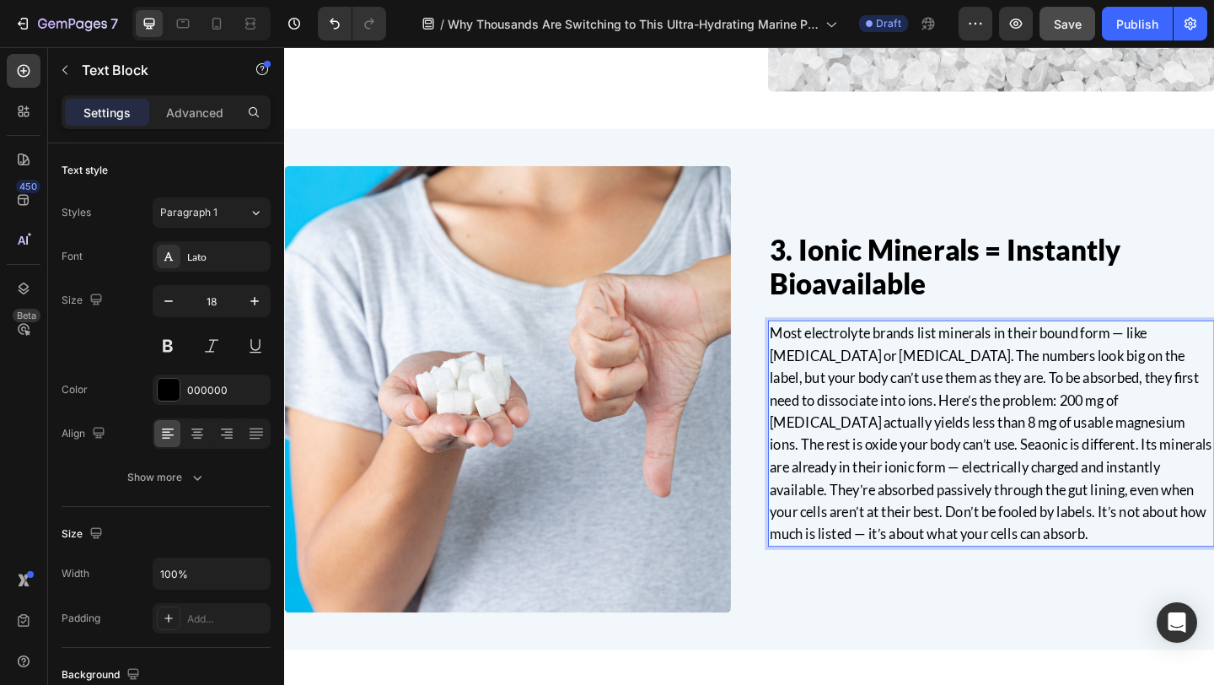
click at [995, 428] on p "Most electrolyte brands list minerals in their bound form — like magnesium oxid…" at bounding box center [1053, 467] width 482 height 243
click at [996, 429] on p "Most electrolyte brands list minerals in their bound form — like magnesium oxid…" at bounding box center [1053, 467] width 482 height 243
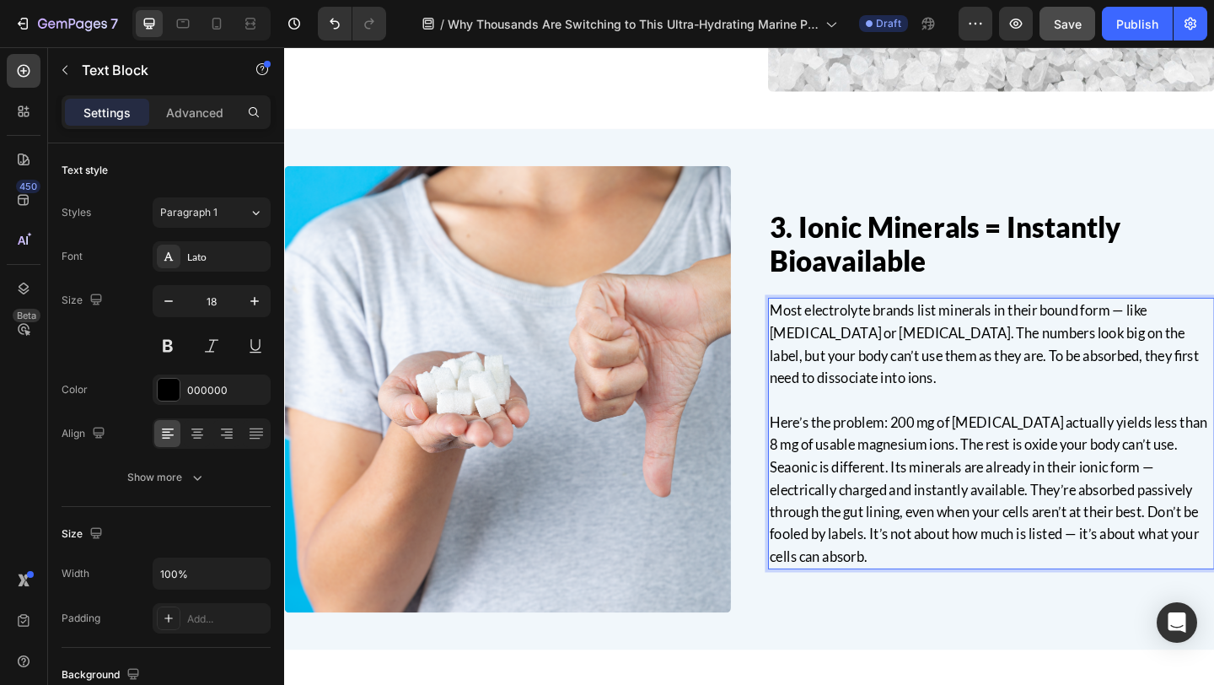
click at [812, 507] on p "Here’s the problem: 200 mg of magnesium oxide actually yields less than 8 mg of…" at bounding box center [1053, 528] width 482 height 170
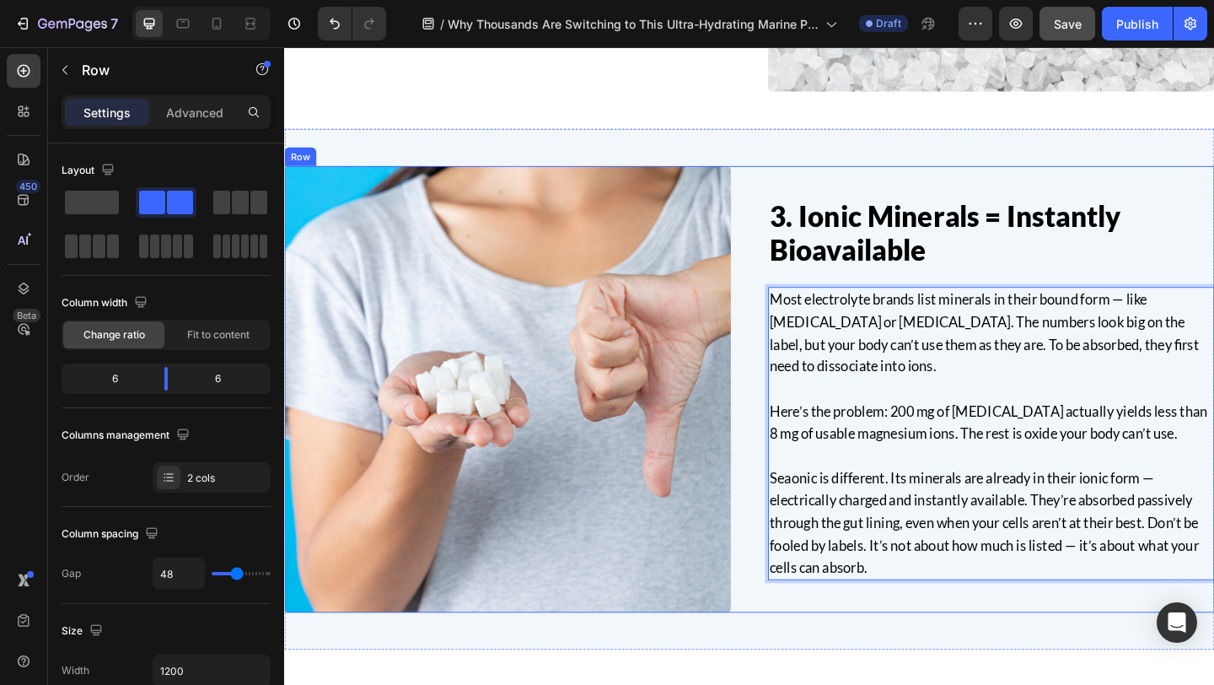
click at [788, 442] on div "3. Ionic Minerals = Instantly Bioavailable Heading Most electrolyte brands list…" at bounding box center [790, 419] width 1012 height 486
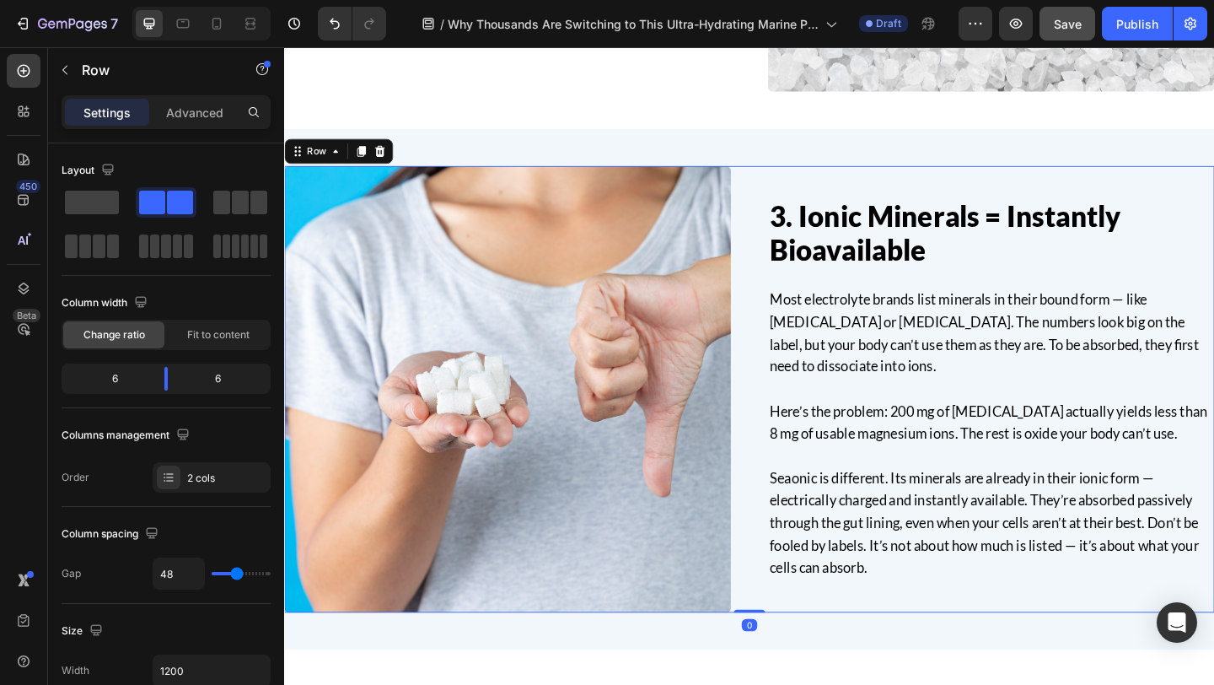
scroll to position [2041, 0]
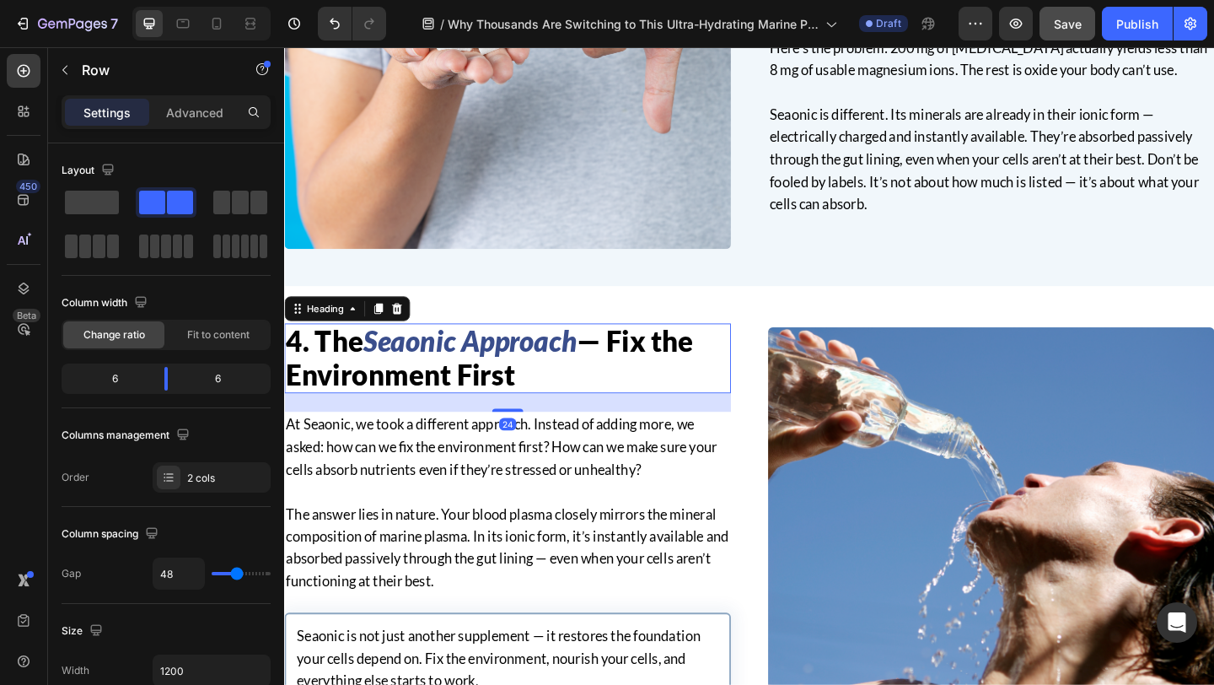
click at [556, 416] on h2 "4. The Seaonic Approach — Fix the Environment First" at bounding box center [527, 385] width 486 height 76
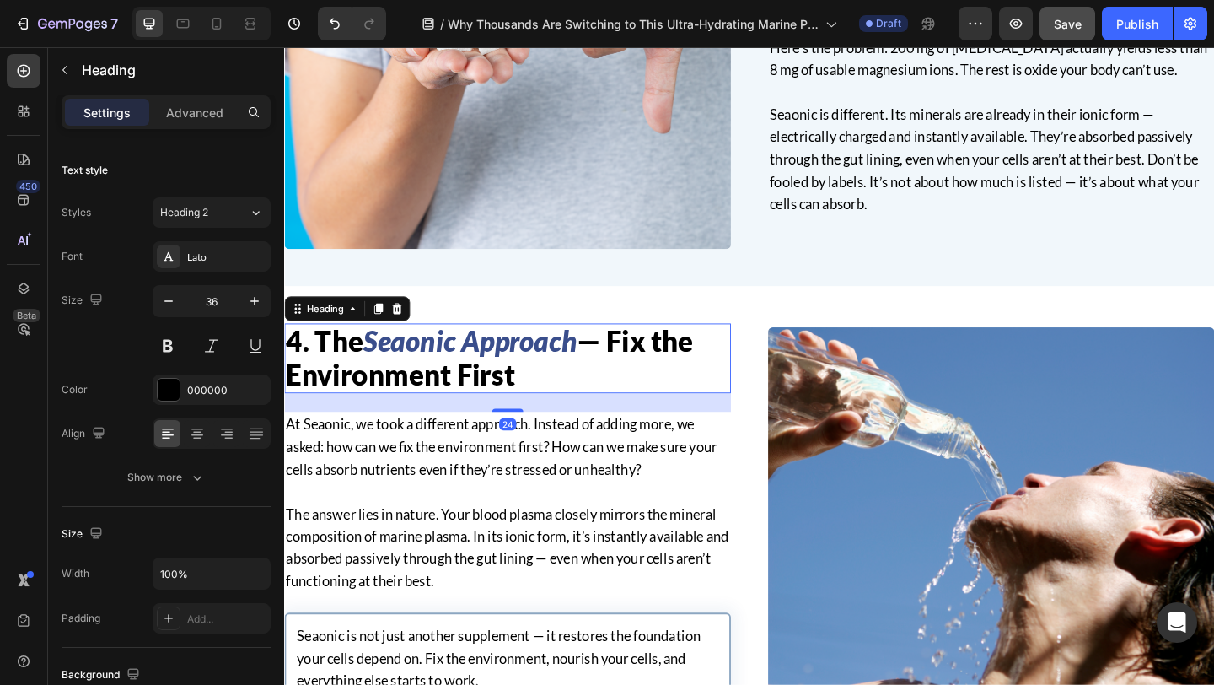
click at [551, 414] on h2 "4. The Seaonic Approach — Fix the Environment First" at bounding box center [527, 385] width 486 height 76
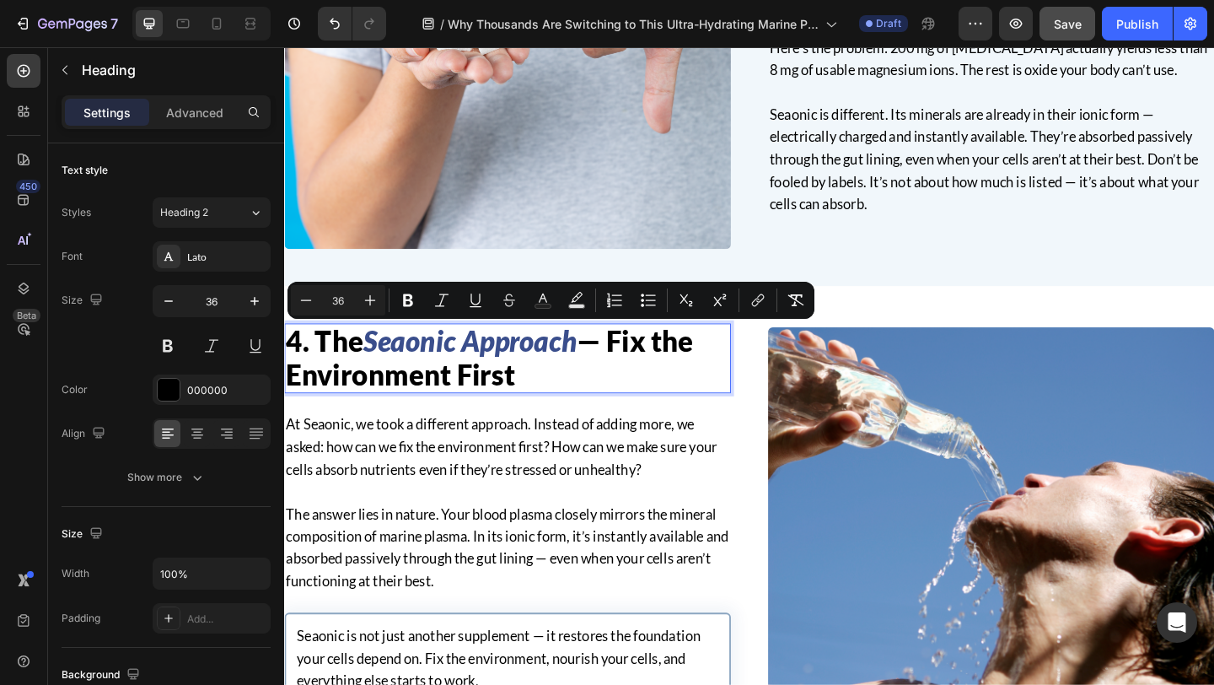
drag, startPoint x: 545, startPoint y: 403, endPoint x: 320, endPoint y: 363, distance: 228.7
click at [320, 363] on p "4. The Seaonic Approach — Fix the Environment First" at bounding box center [527, 385] width 482 height 73
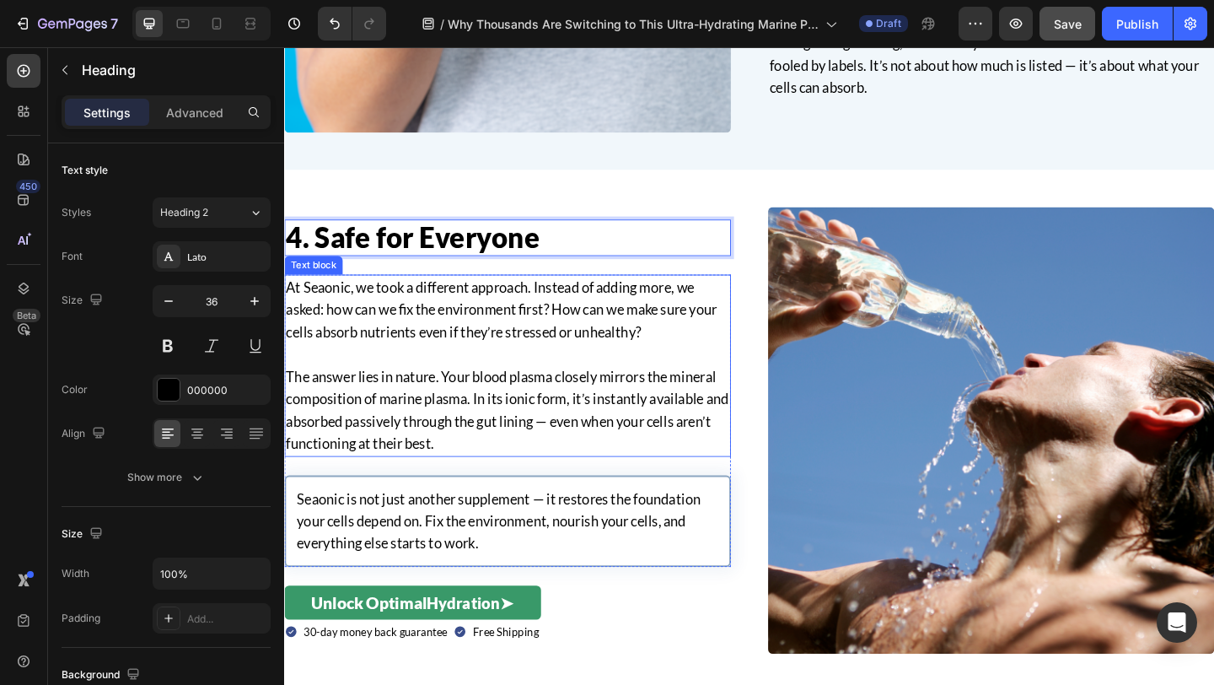
scroll to position [2170, 0]
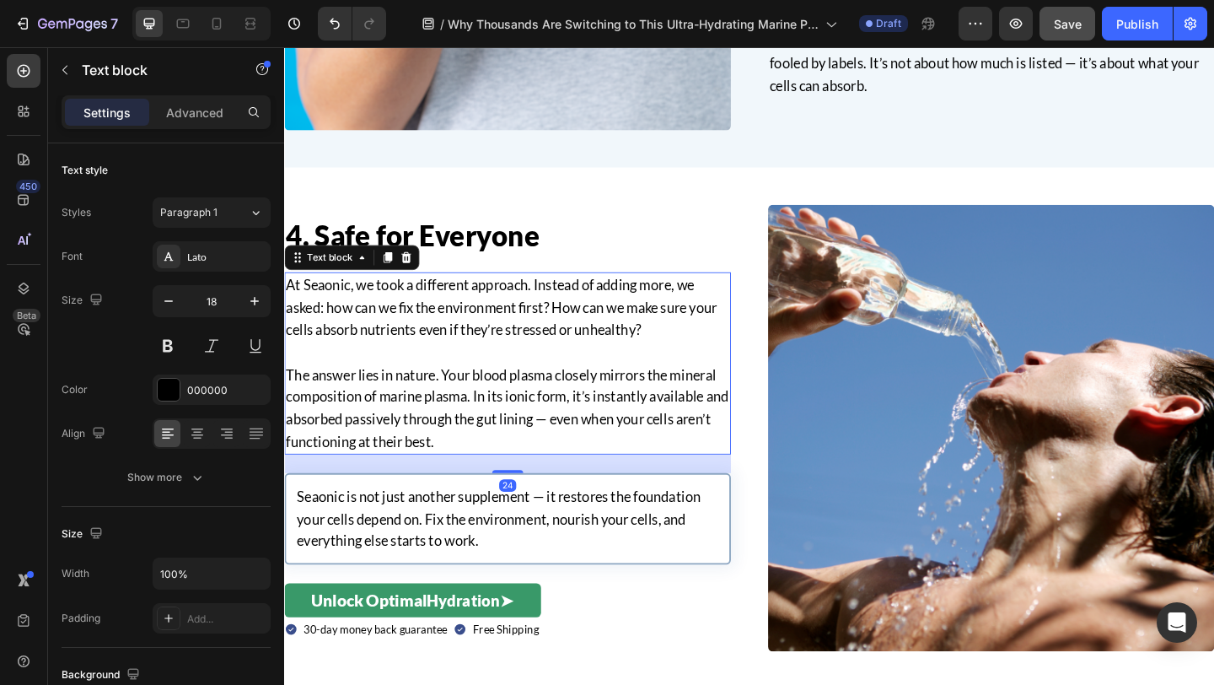
click at [415, 456] on p "The answer lies in nature. Your blood plasma closely mirrors the mineral compos…" at bounding box center [527, 439] width 482 height 97
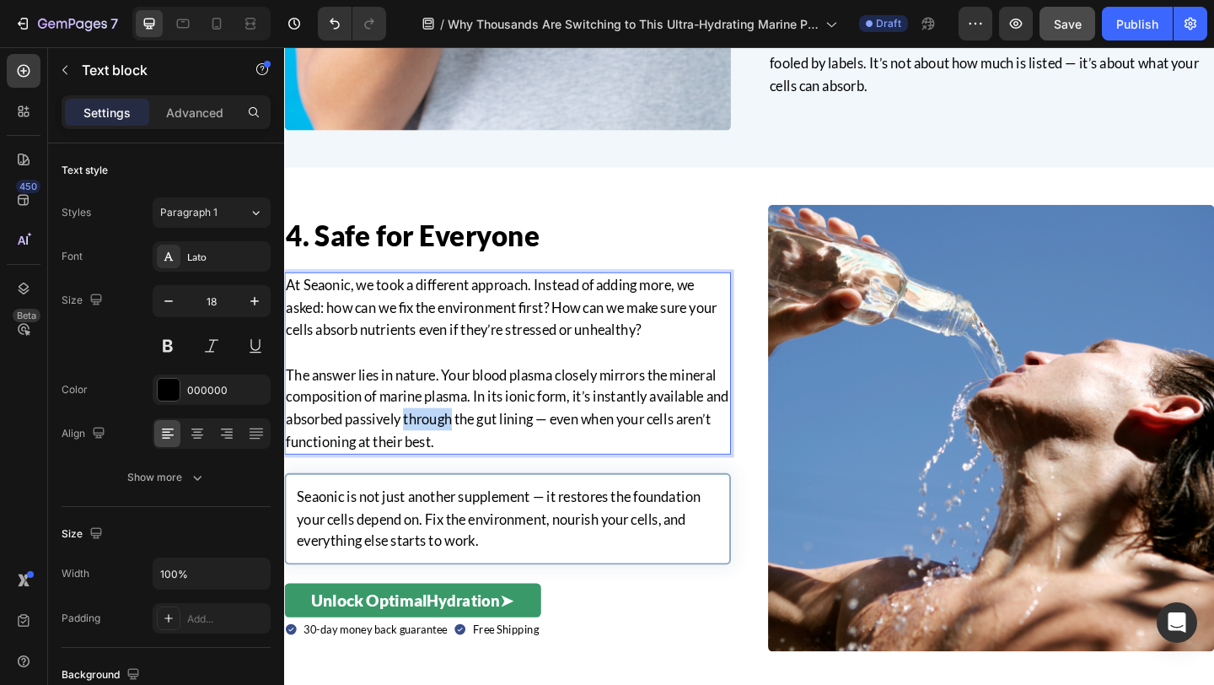
click at [415, 456] on p "The answer lies in nature. Your blood plasma closely mirrors the mineral compos…" at bounding box center [527, 439] width 482 height 97
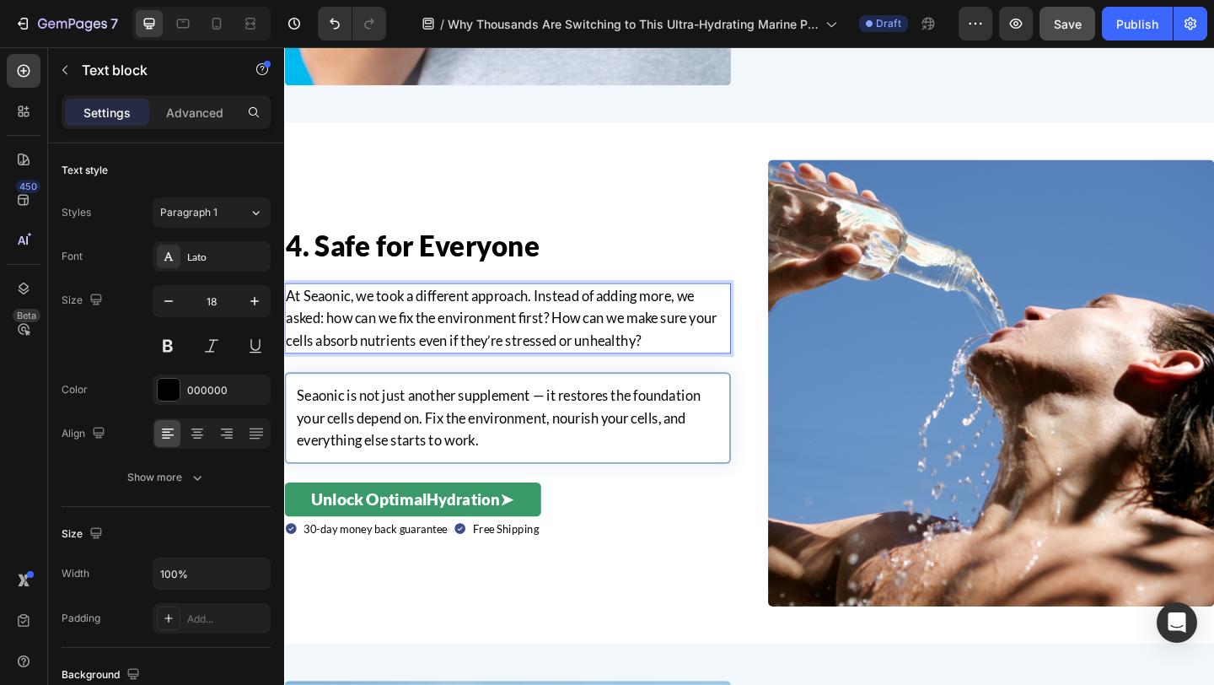
scroll to position [2231, 0]
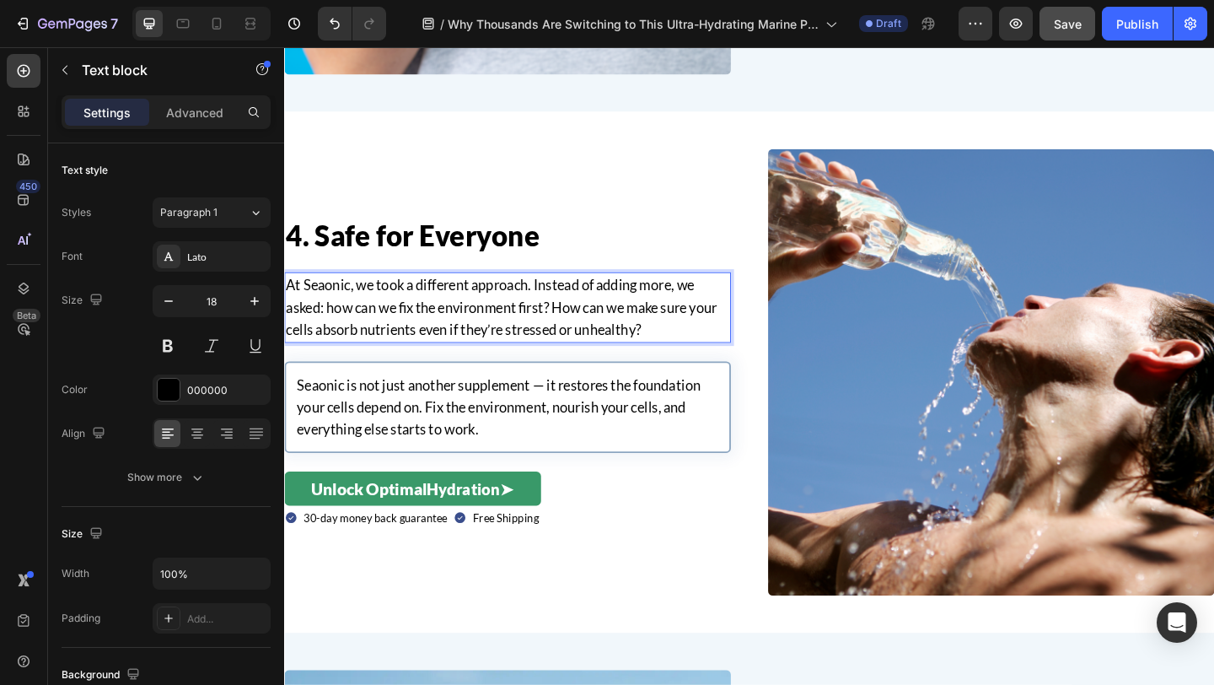
click at [491, 319] on p "At Seaonic, we took a different approach. Instead of adding more, we asked: how…" at bounding box center [527, 329] width 482 height 73
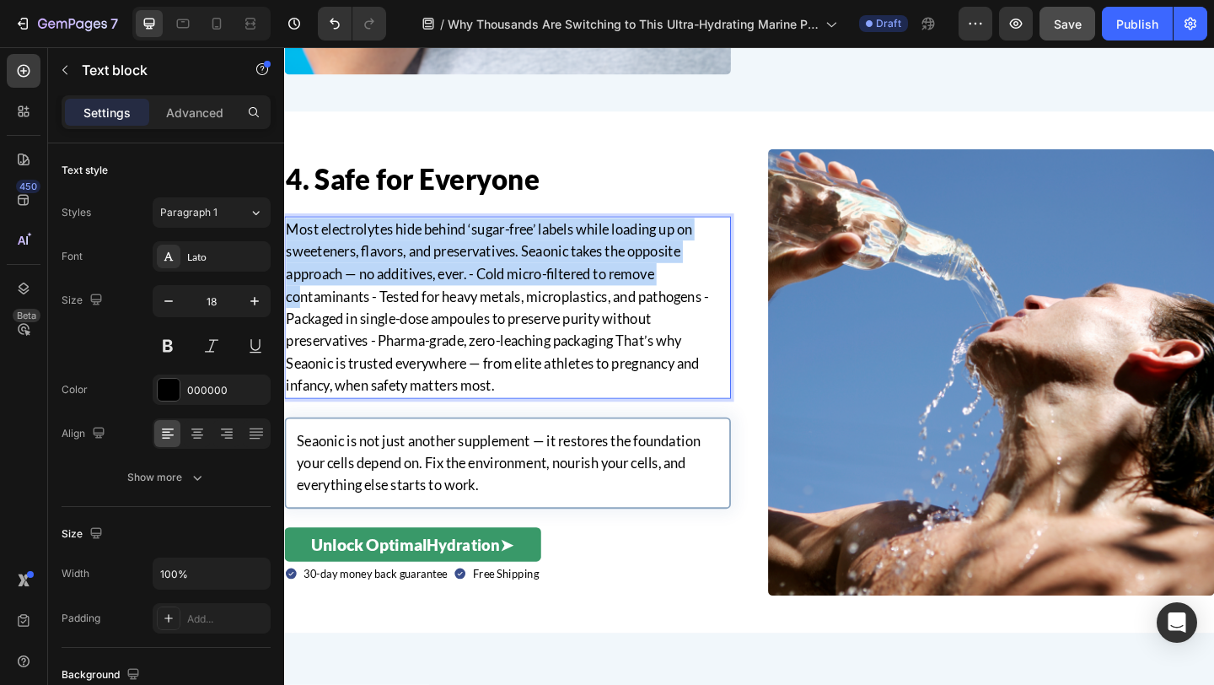
scroll to position [2170, 0]
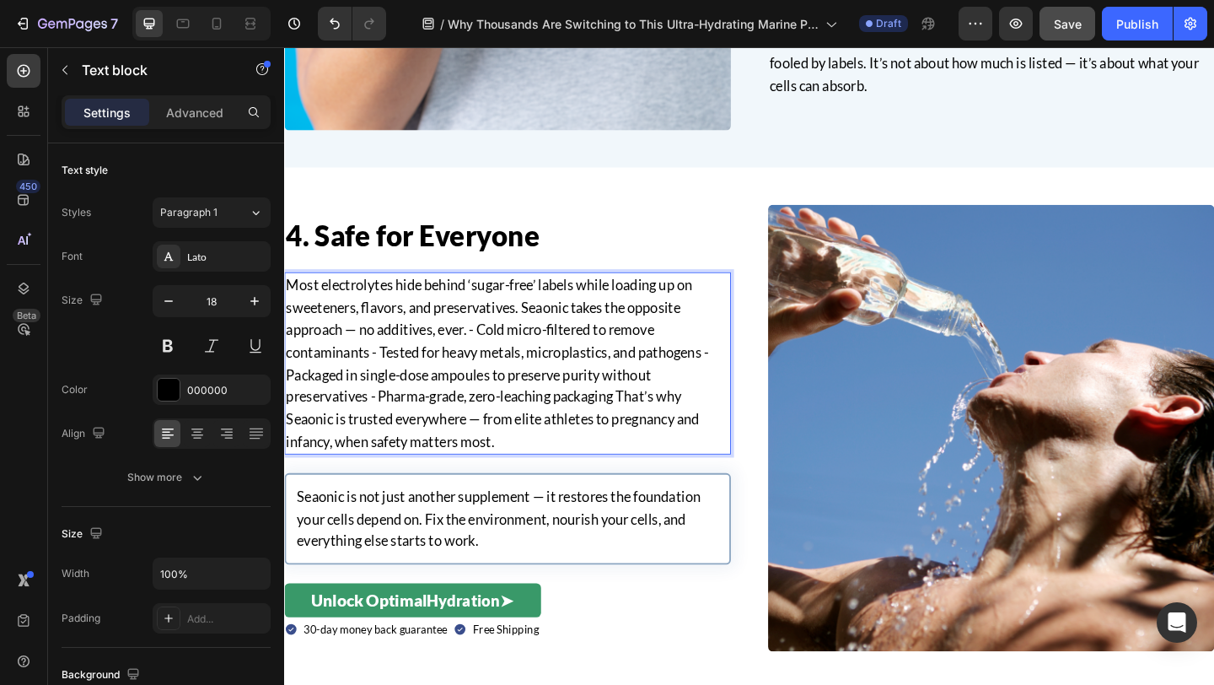
click at [487, 357] on p "Most electrolytes hide behind ‘sugar-free’ labels while loading up on sweetener…" at bounding box center [527, 390] width 482 height 194
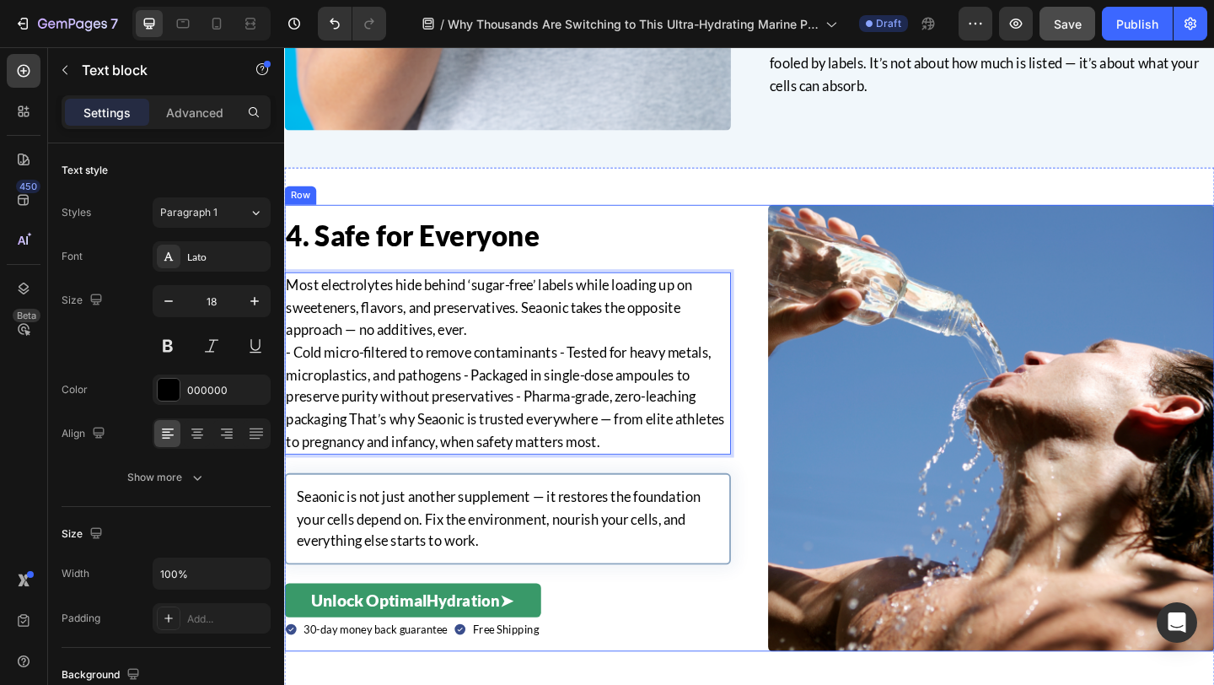
click at [788, 384] on div "Image Row 4. Safe for Everyone Heading Most electrolytes hide behind ‘sugar-fre…" at bounding box center [790, 461] width 1012 height 486
click at [420, 378] on p "- Cold micro-filtered to remove contaminants - Tested for heavy metals, micropl…" at bounding box center [527, 427] width 482 height 121
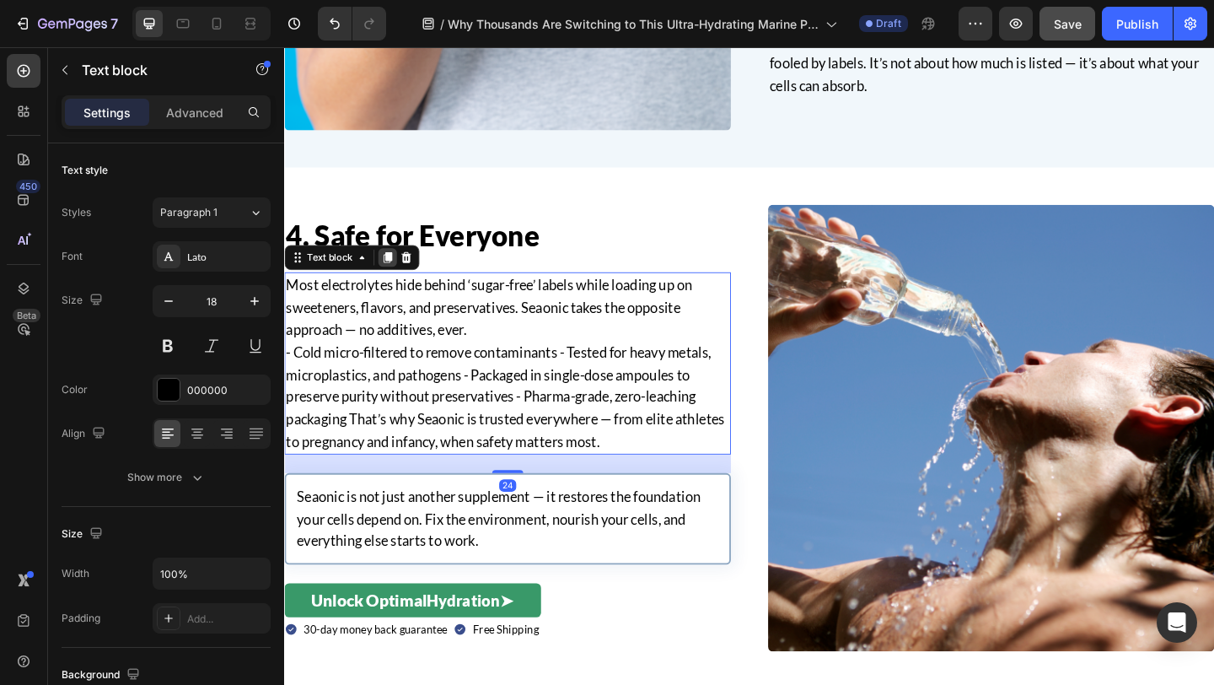
click at [400, 282] on icon at bounding box center [396, 275] width 13 height 13
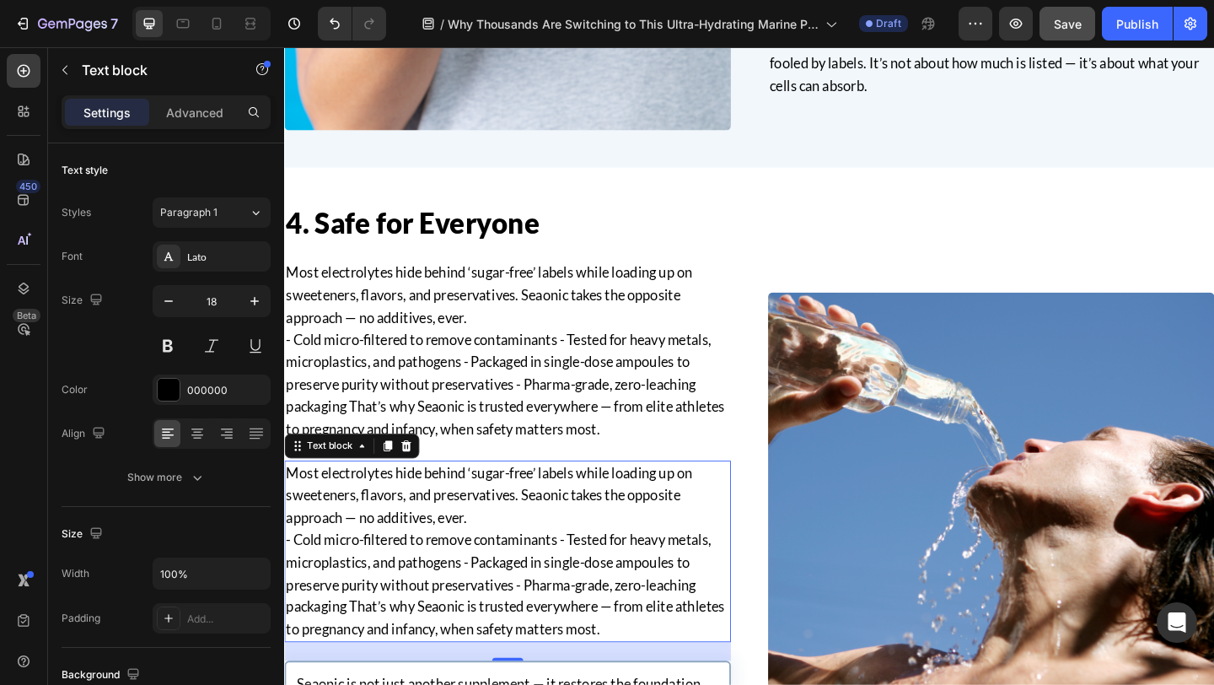
click at [513, 562] on p "Most electrolytes hide behind ‘sugar-free’ labels while loading up on sweetener…" at bounding box center [527, 534] width 482 height 73
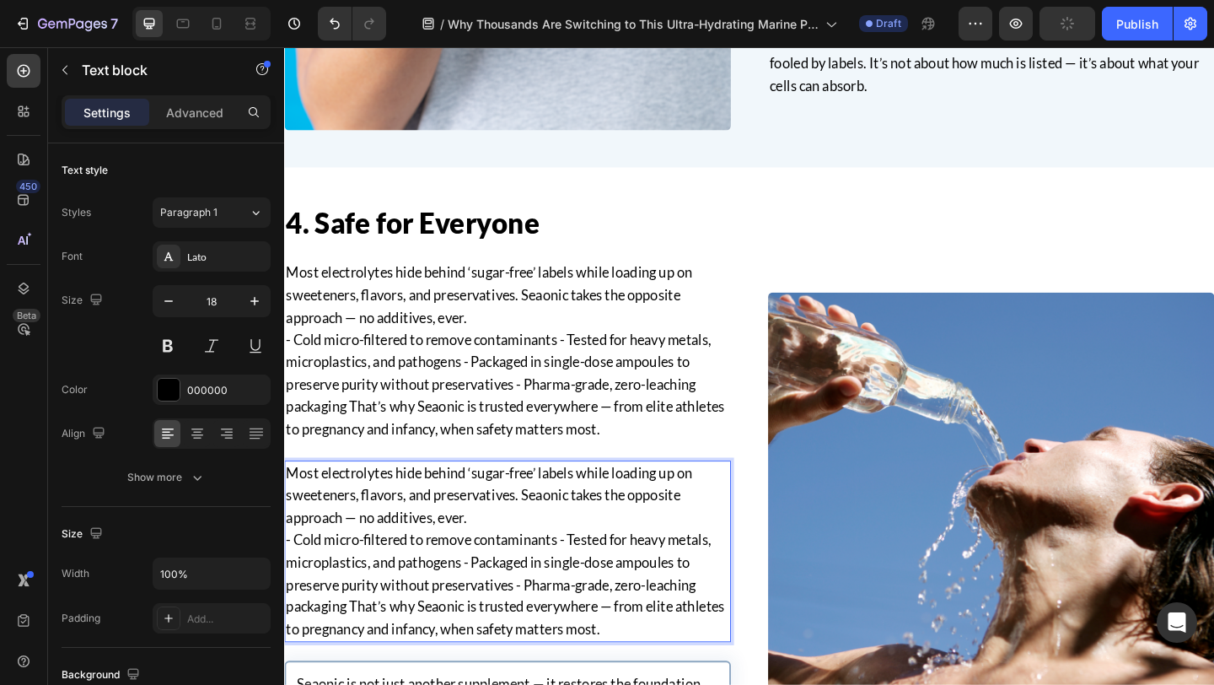
click at [463, 552] on p "Most electrolytes hide behind ‘sugar-free’ labels while loading up on sweetener…" at bounding box center [527, 534] width 482 height 73
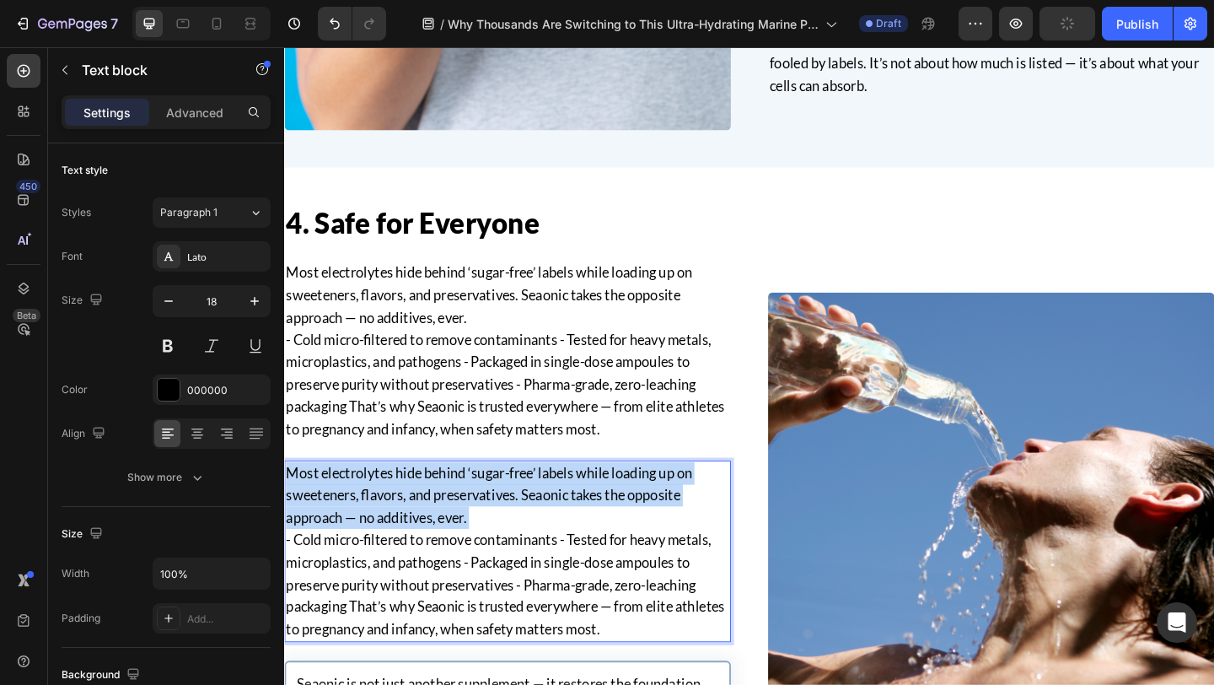
click at [463, 552] on p "Most electrolytes hide behind ‘sugar-free’ labels while loading up on sweetener…" at bounding box center [527, 534] width 482 height 73
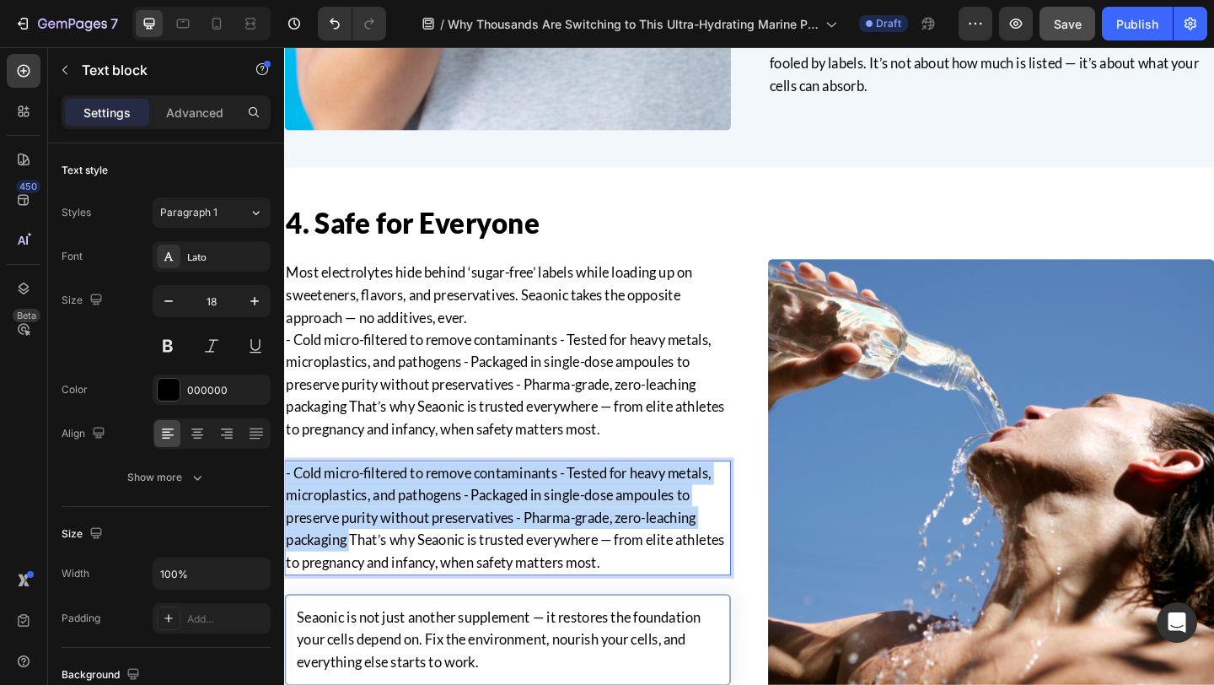
drag, startPoint x: 357, startPoint y: 587, endPoint x: 279, endPoint y: 512, distance: 108.5
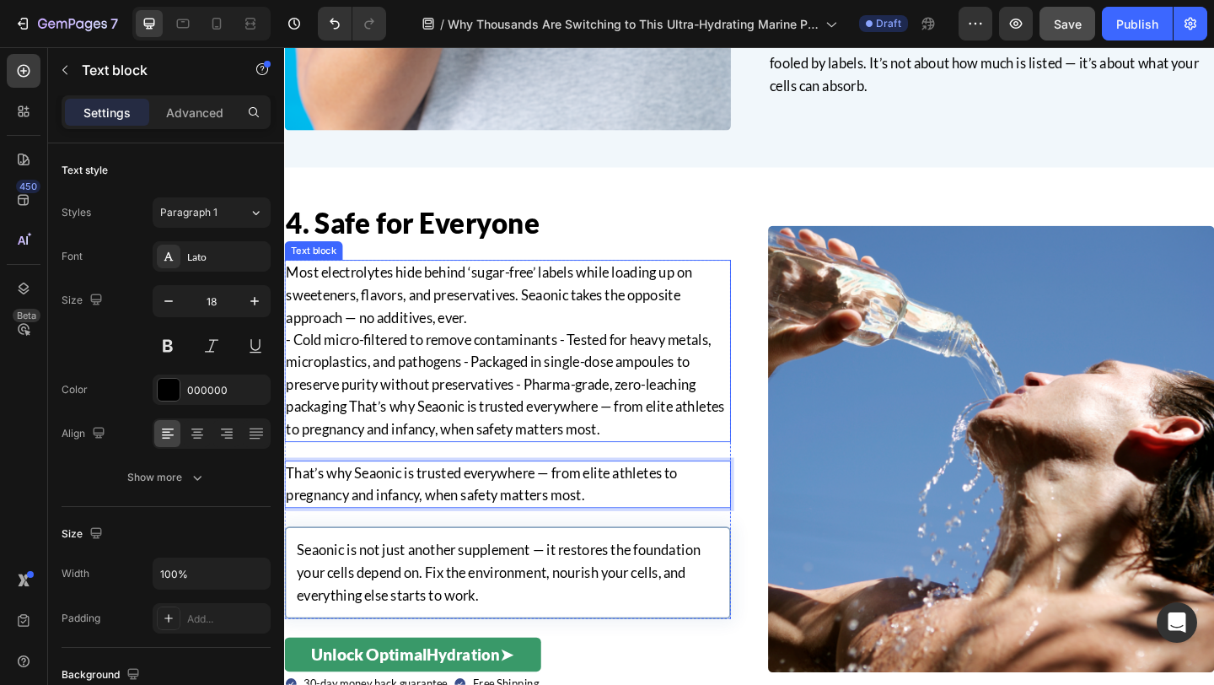
click at [576, 392] on p "- Cold micro-filtered to remove contaminants - Tested for heavy metals, micropl…" at bounding box center [527, 413] width 482 height 121
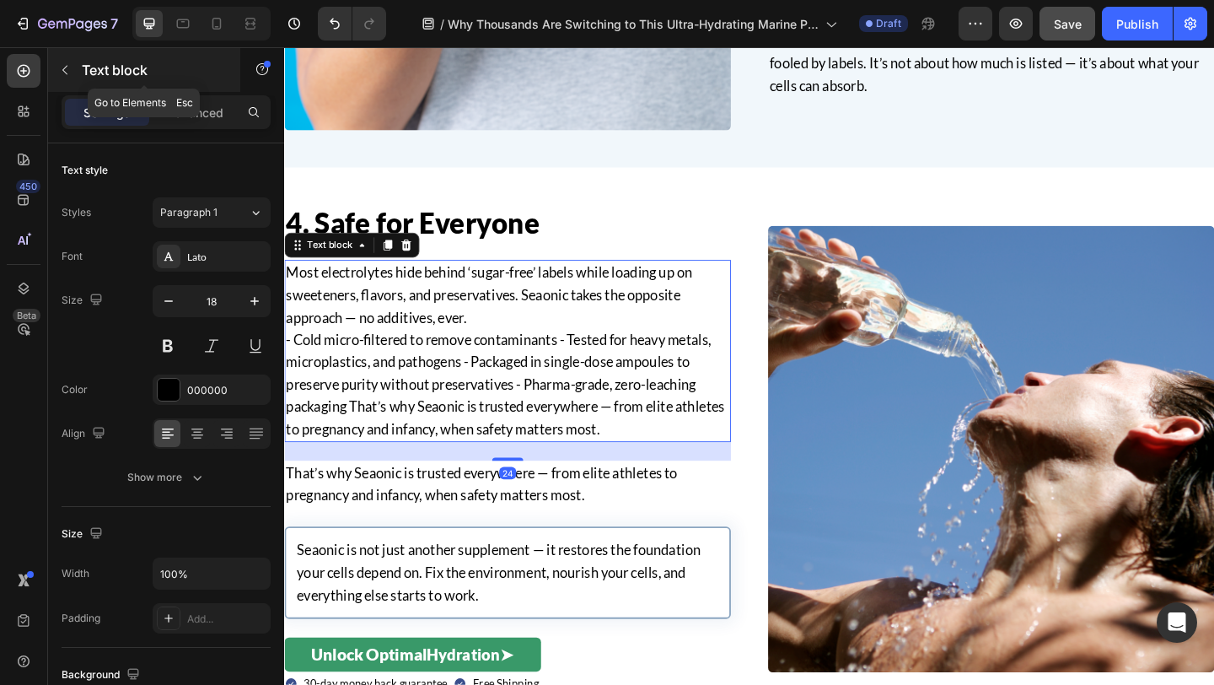
click at [77, 81] on div at bounding box center [64, 69] width 27 height 27
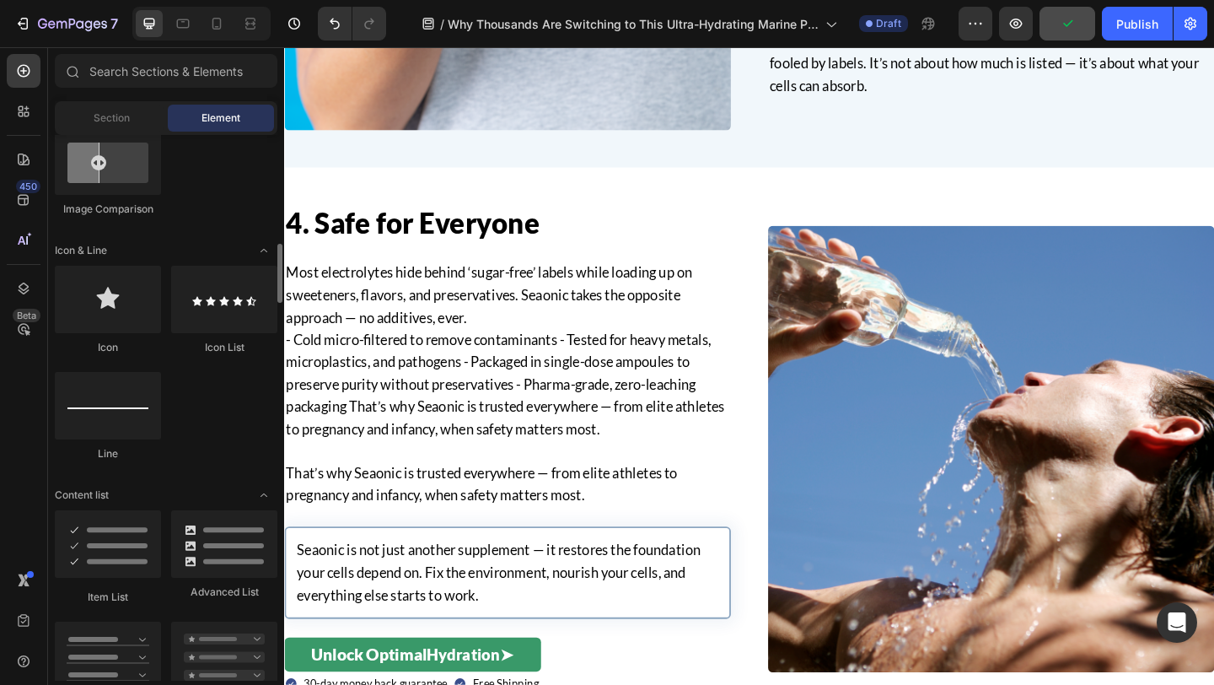
scroll to position [991, 0]
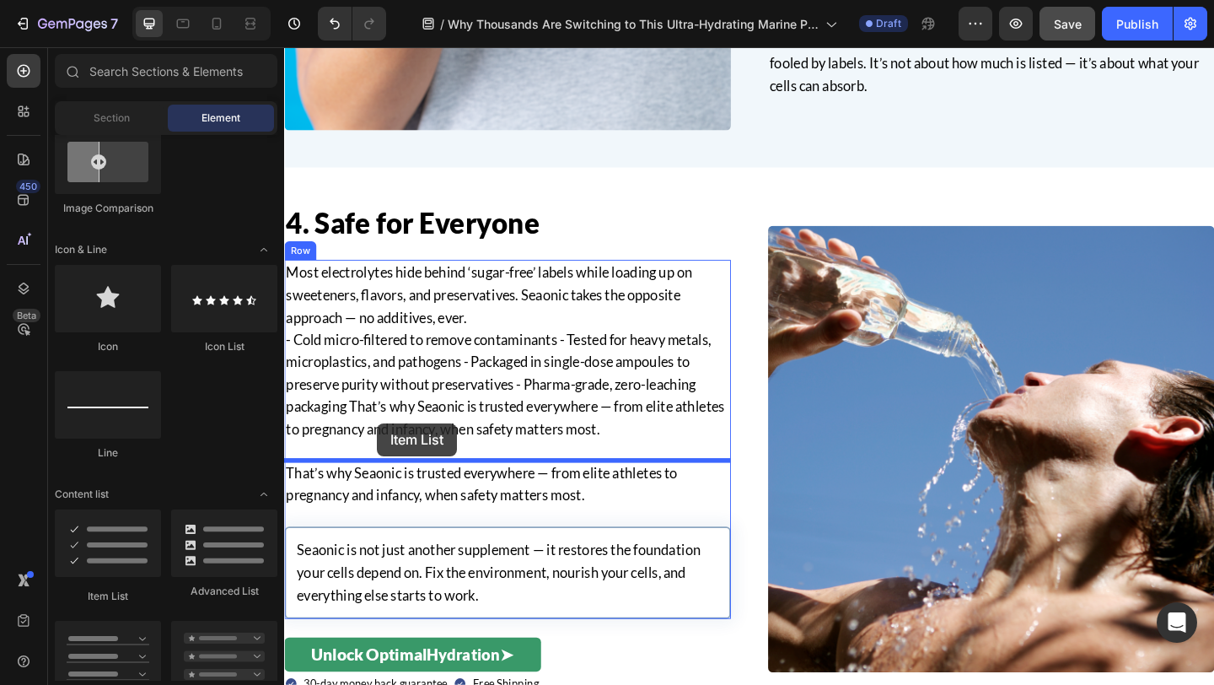
drag, startPoint x: 385, startPoint y: 600, endPoint x: 385, endPoint y: 456, distance: 144.2
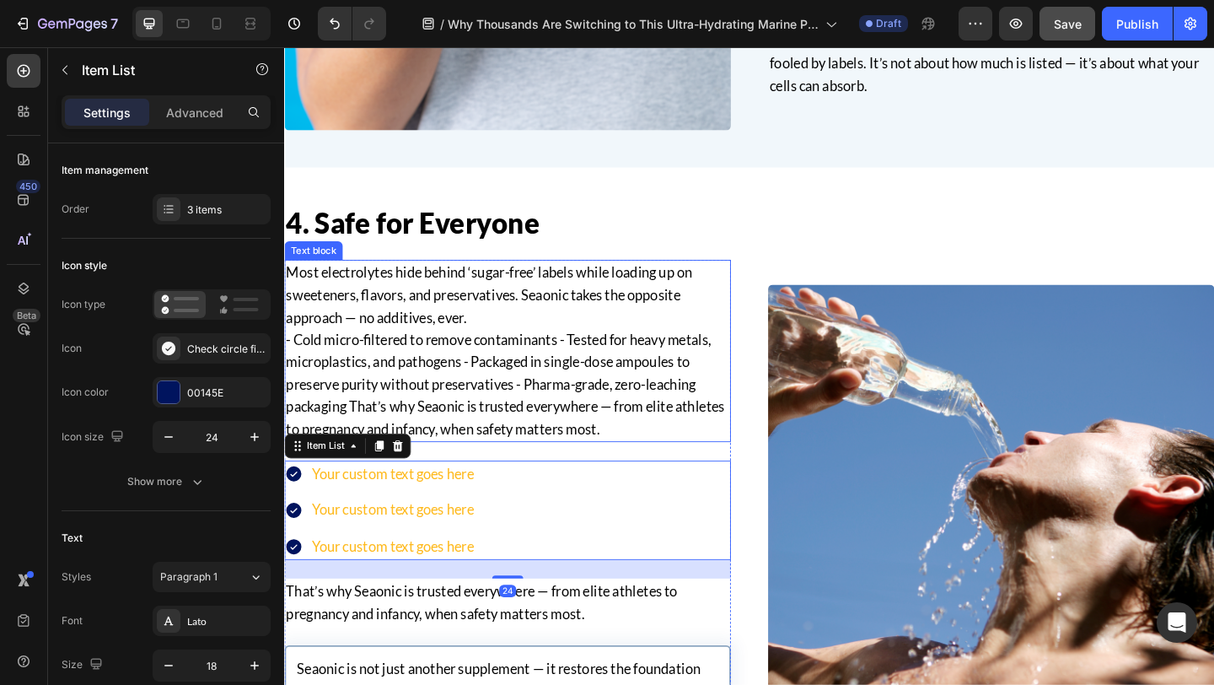
scroll to position [2318, 0]
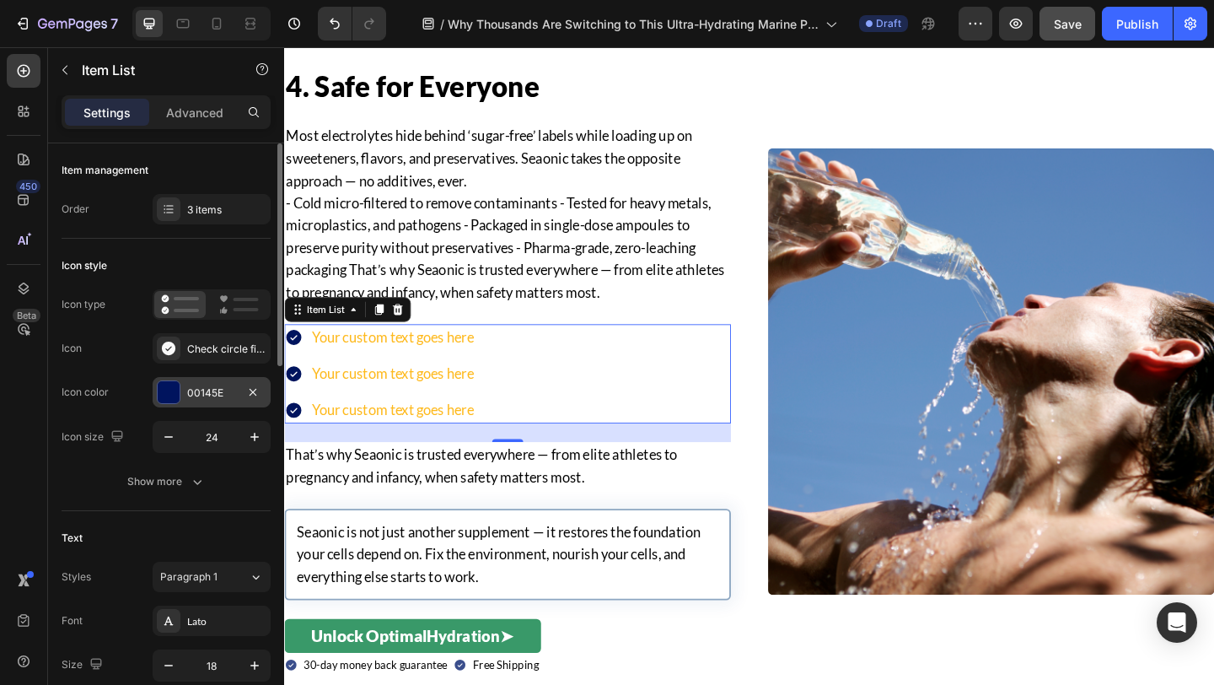
click at [170, 396] on div at bounding box center [169, 392] width 22 height 22
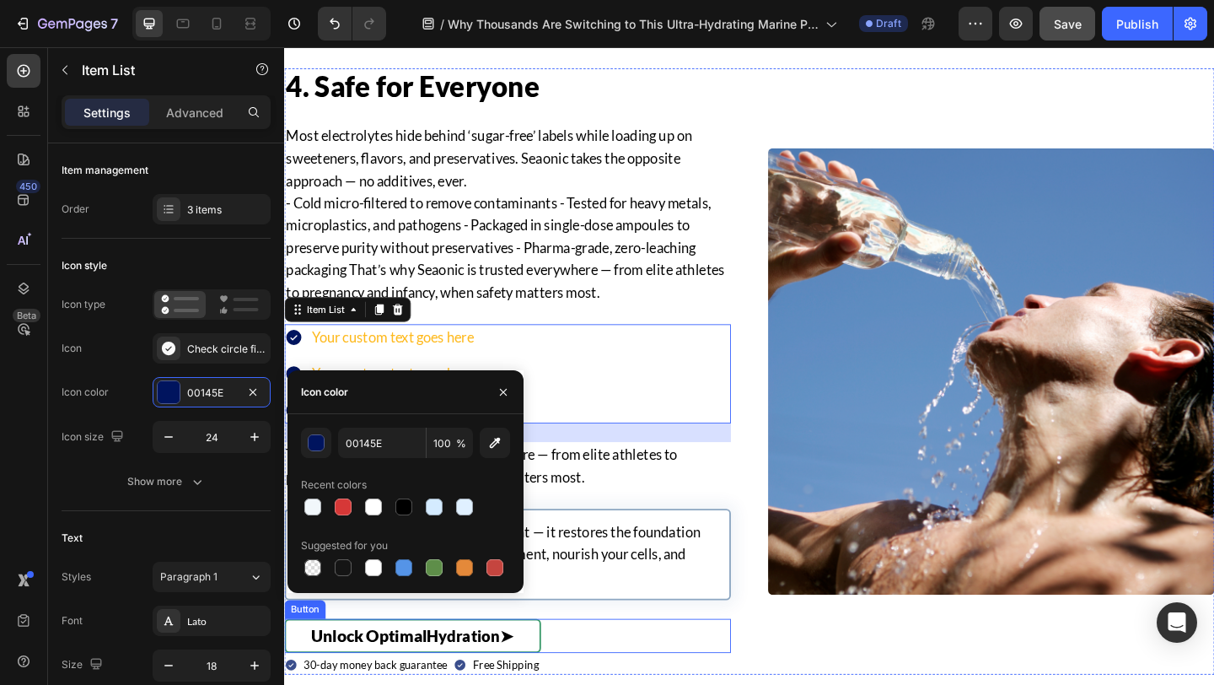
click at [560, 684] on link "Unlock Optimal Hydration ➤" at bounding box center [423, 687] width 279 height 37
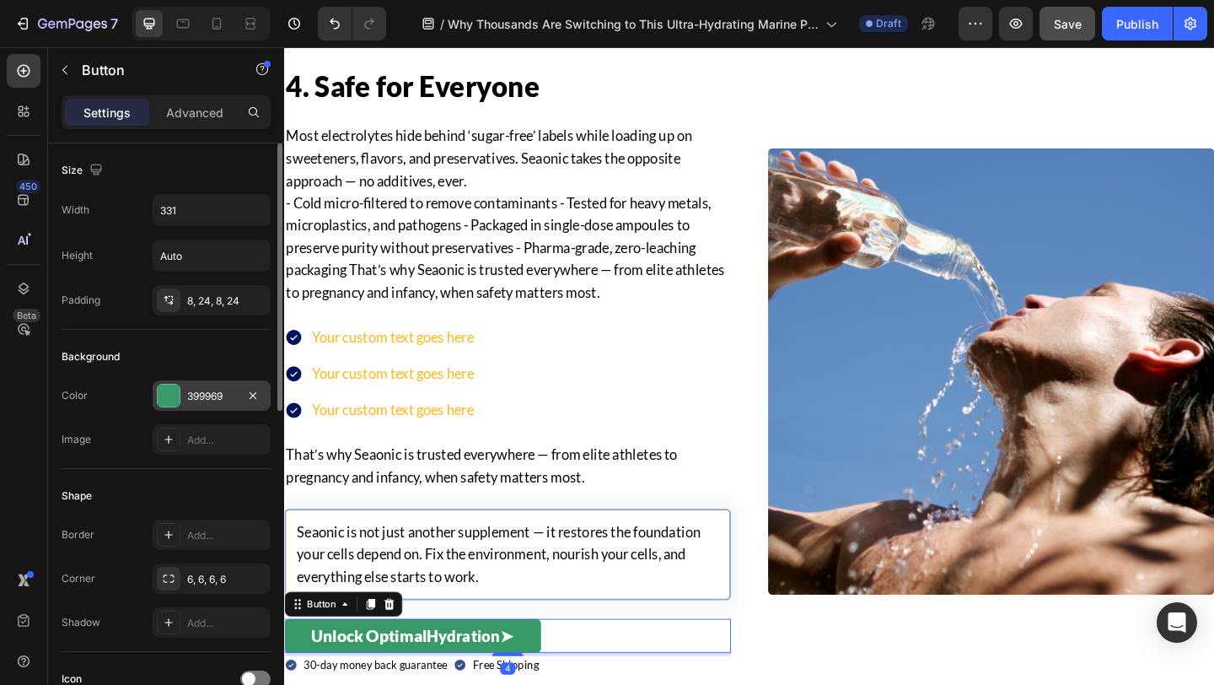
click at [208, 399] on div "399969" at bounding box center [211, 396] width 49 height 15
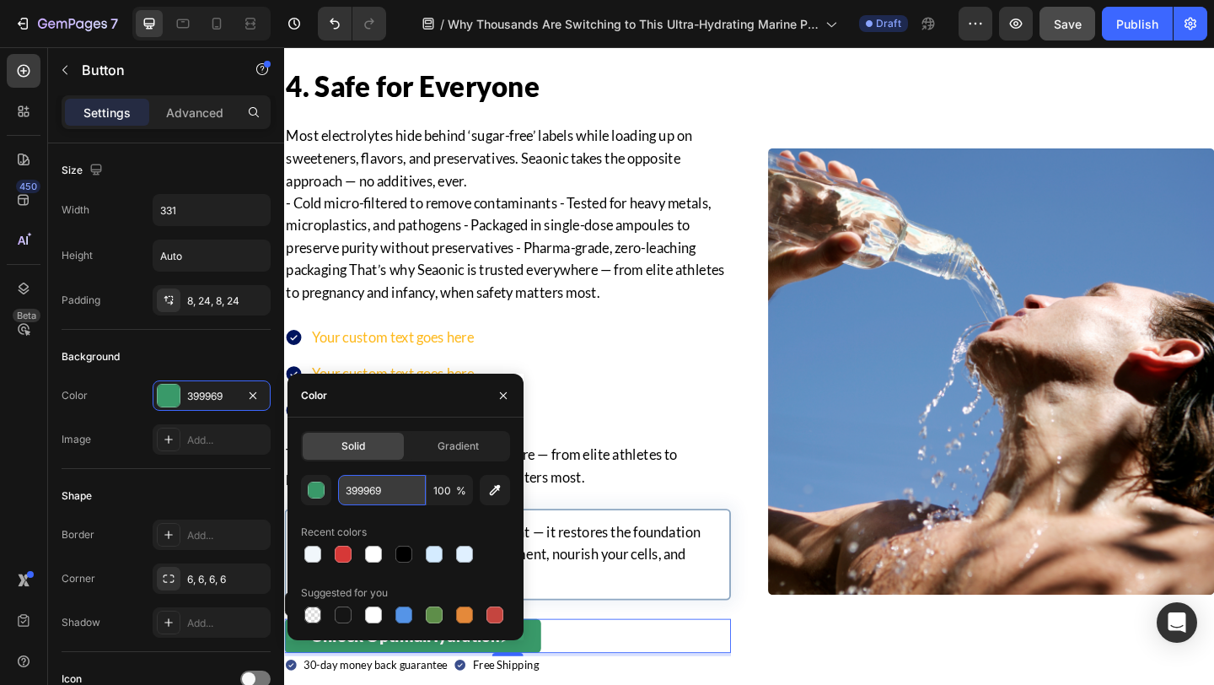
click at [376, 493] on input "399969" at bounding box center [382, 490] width 88 height 30
click at [750, 589] on p "Seaonic is not just another supplement — it restores the foundation your cells …" at bounding box center [527, 598] width 459 height 73
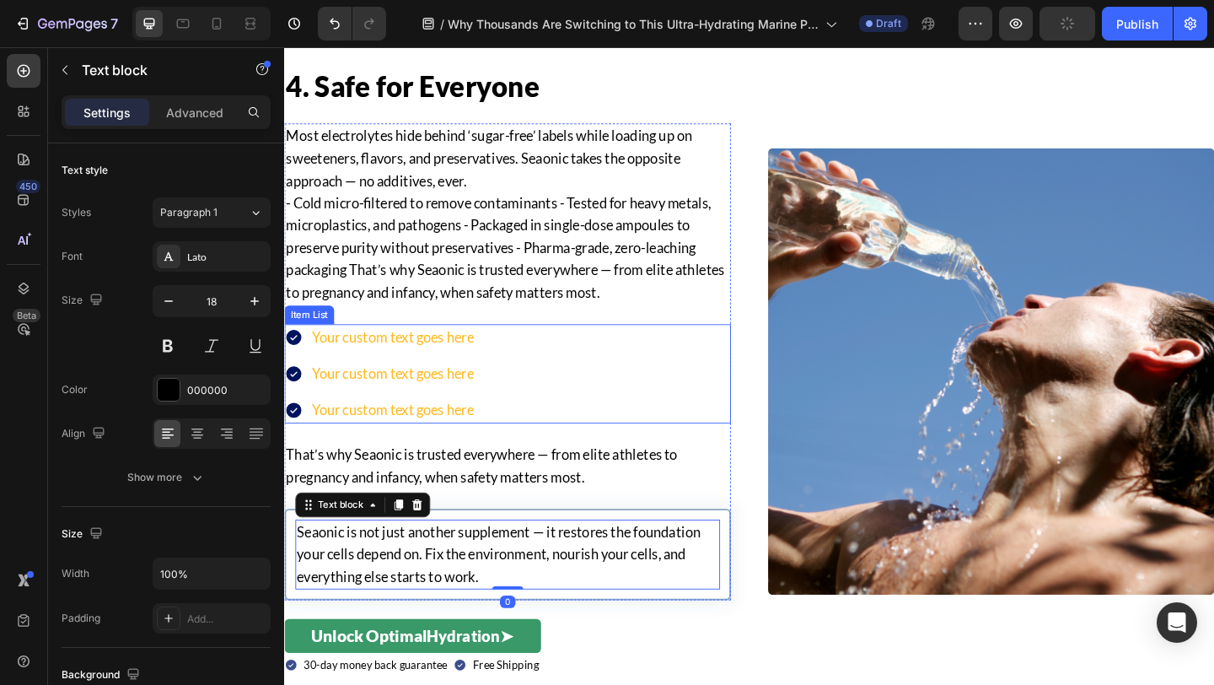
click at [304, 384] on div "Your custom text goes here Your custom text goes here Your custom text goes here" at bounding box center [388, 402] width 208 height 108
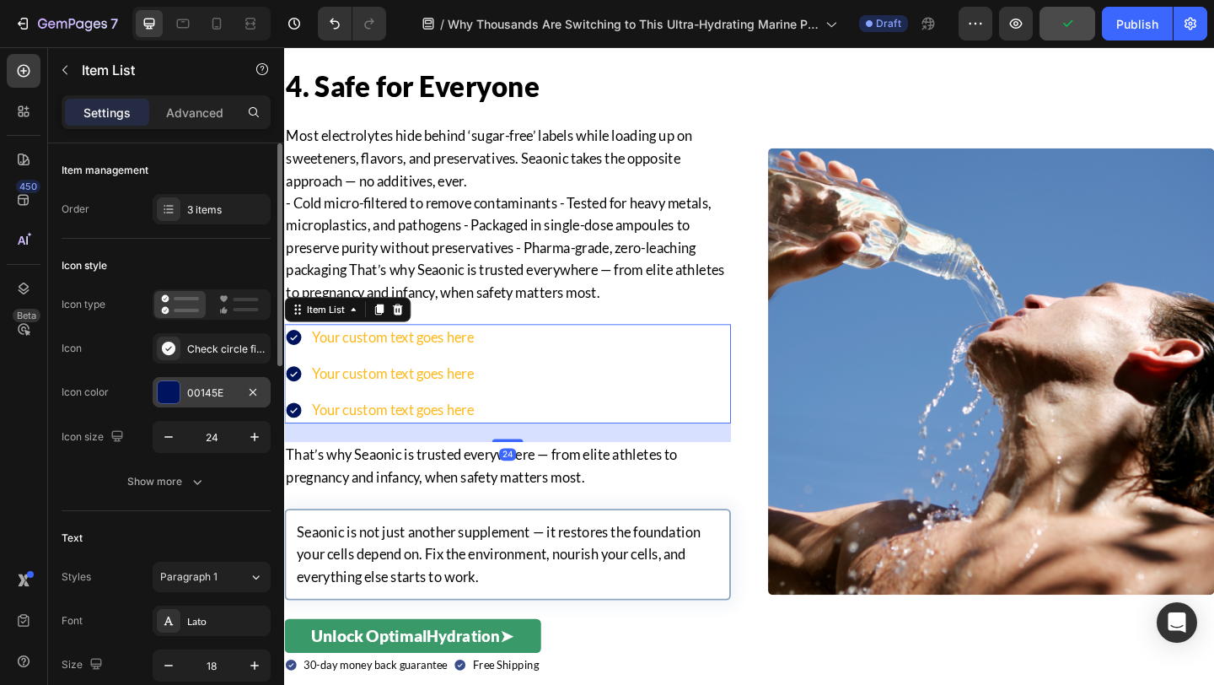
click at [169, 391] on div at bounding box center [169, 392] width 22 height 22
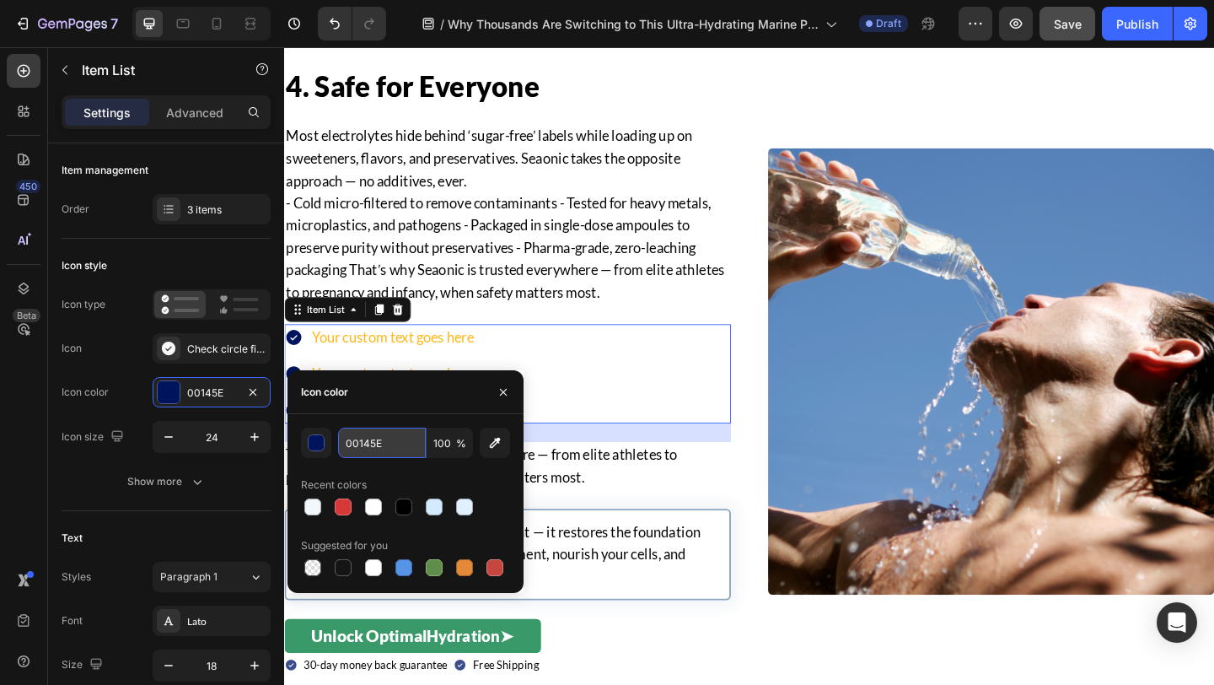
click at [386, 450] on input "00145E" at bounding box center [382, 442] width 88 height 30
paste input "399969"
type input "399969"
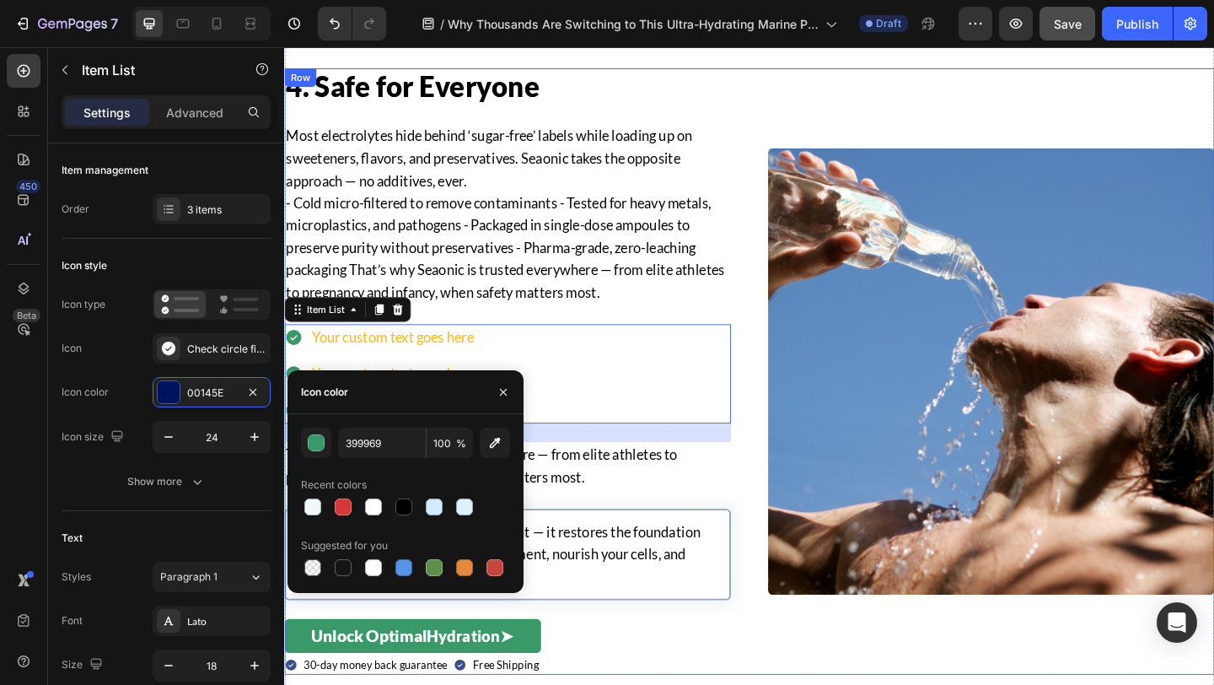
click at [782, 472] on div "Image Row 4. Safe for Everyone Heading Most electrolytes hide behind ‘sugar-fre…" at bounding box center [790, 399] width 1012 height 659
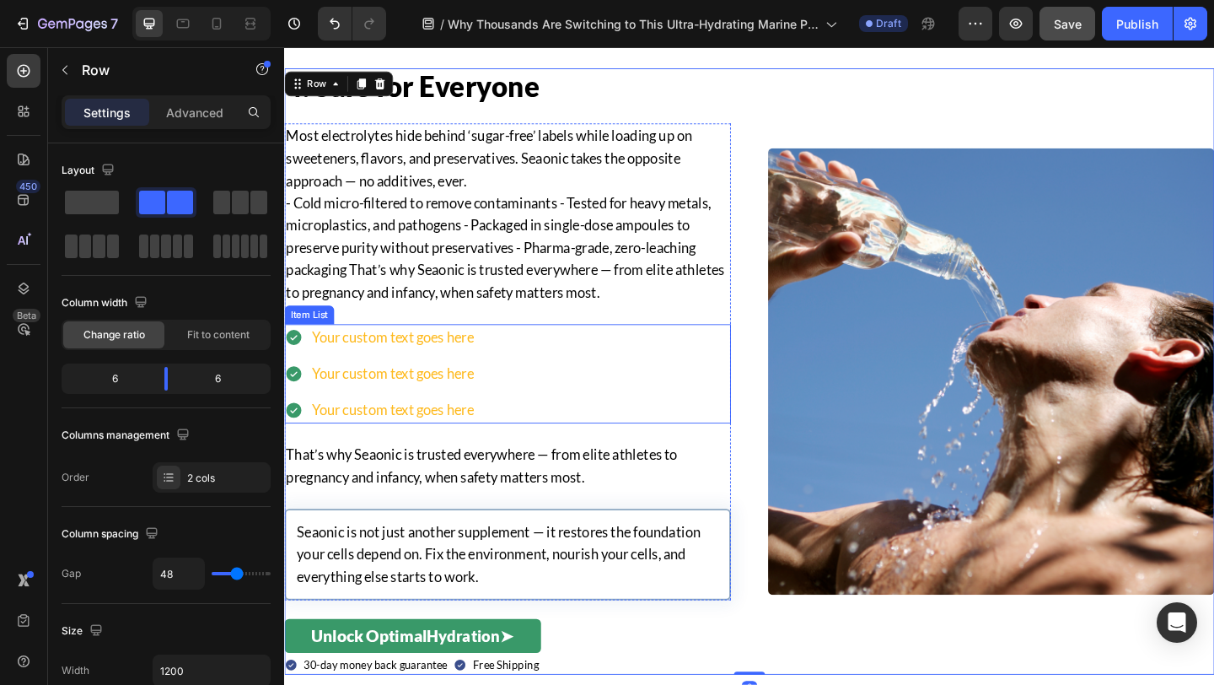
click at [324, 384] on div "Your custom text goes here Your custom text goes here Your custom text goes here" at bounding box center [388, 402] width 208 height 108
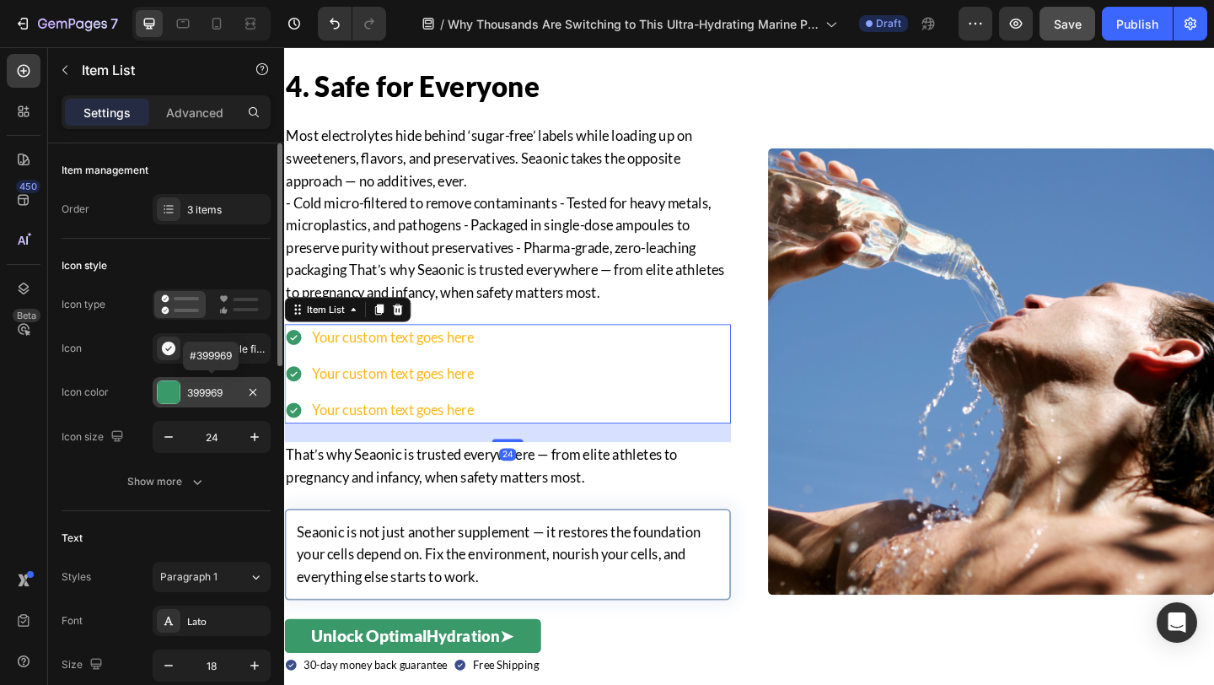
scroll to position [372, 0]
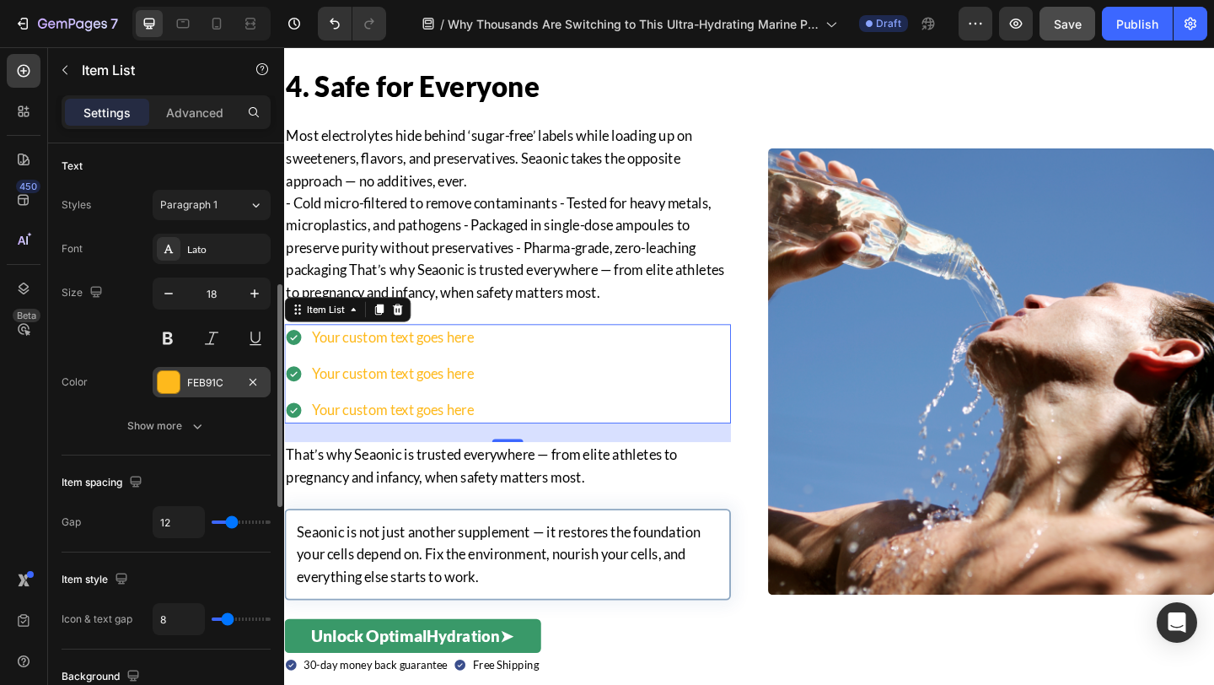
click at [164, 386] on div at bounding box center [169, 382] width 22 height 22
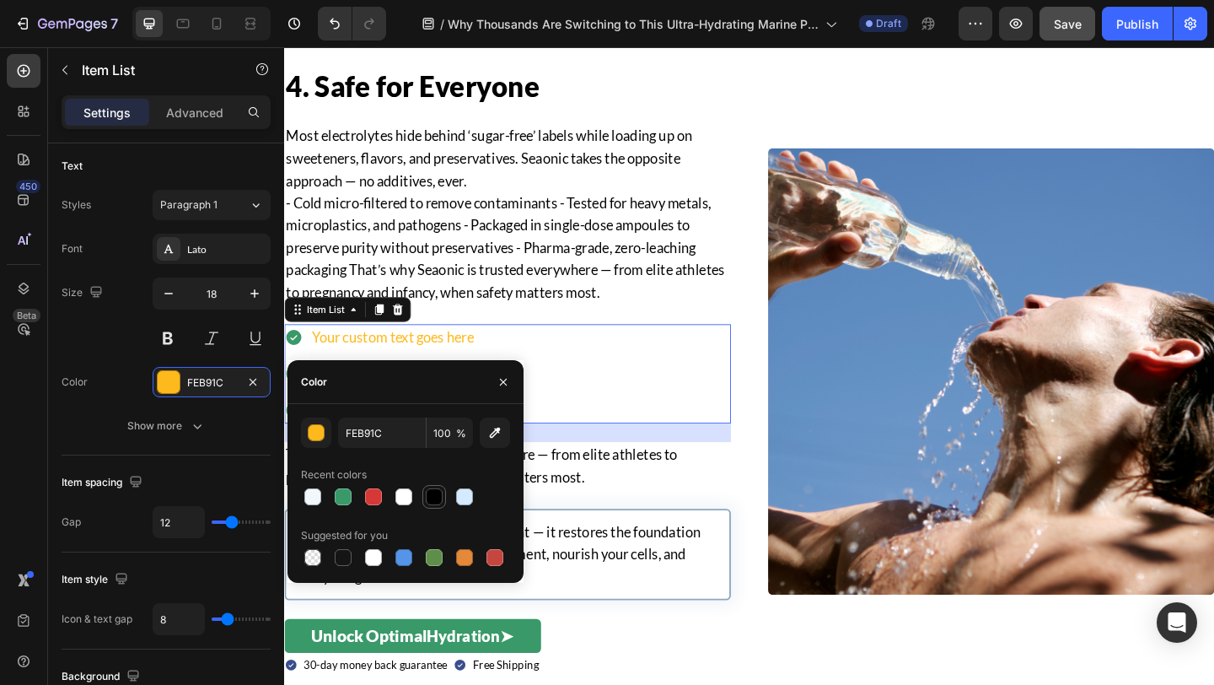
click at [437, 499] on div at bounding box center [434, 496] width 17 height 17
type input "000000"
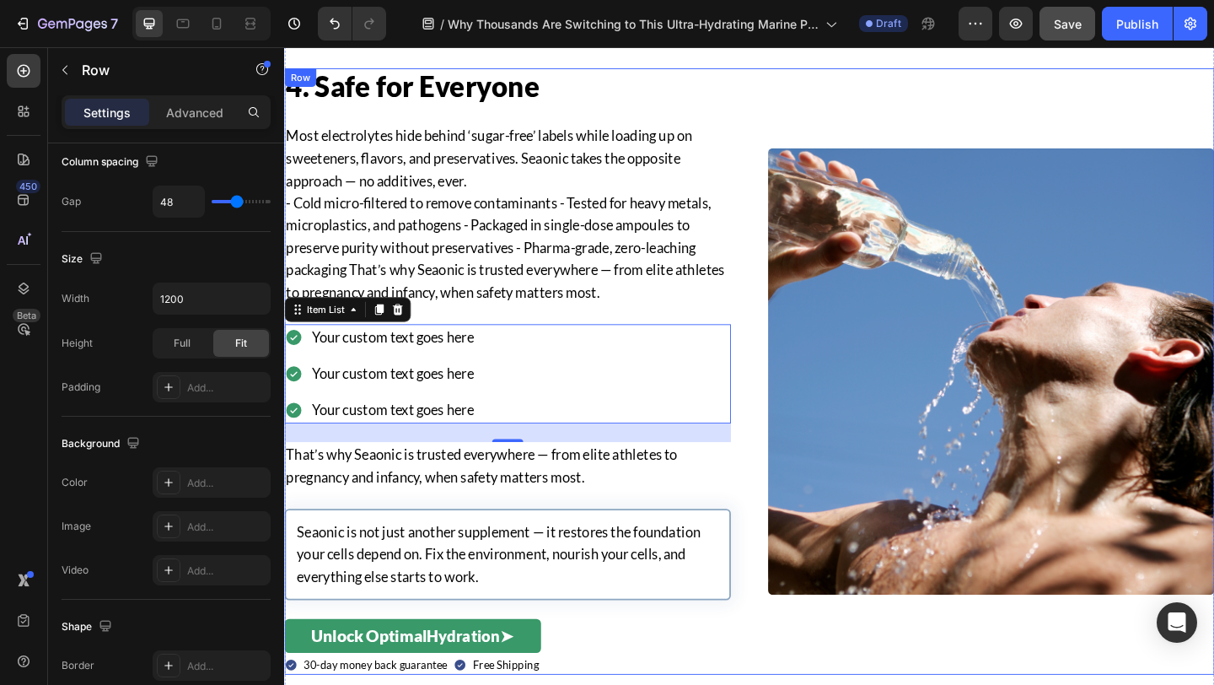
click at [792, 406] on div "Image Row 4. Safe for Everyone Heading Most electrolytes hide behind ‘sugar-fre…" at bounding box center [790, 399] width 1012 height 659
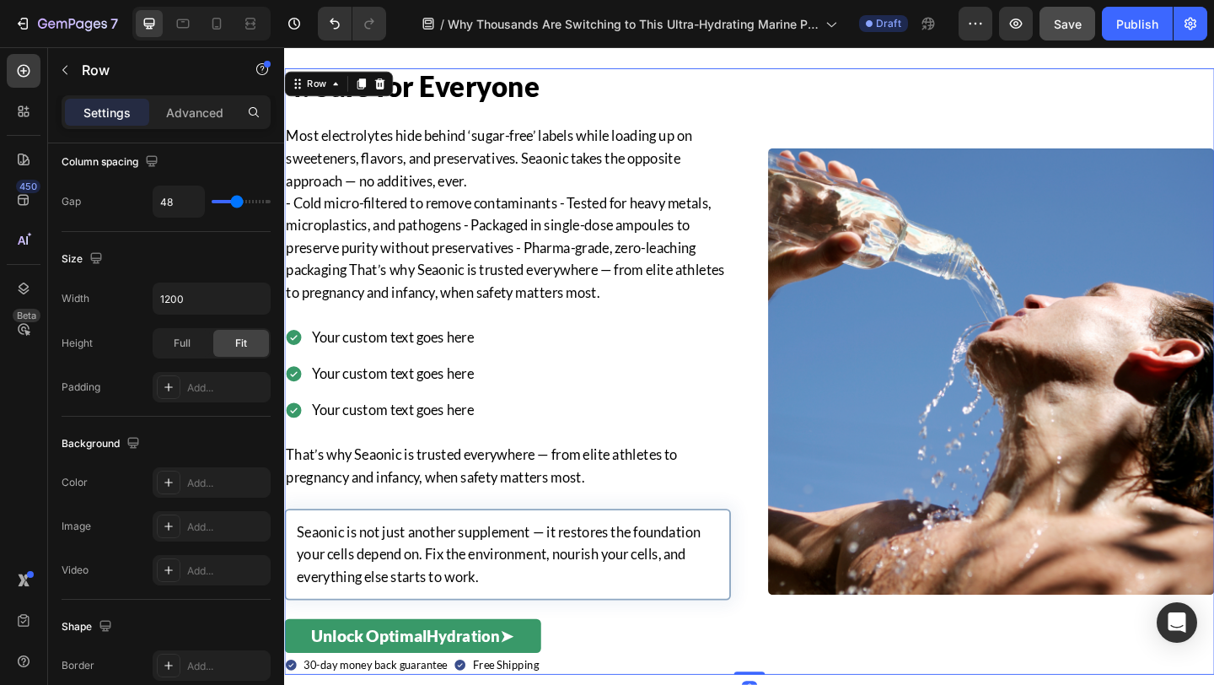
scroll to position [0, 0]
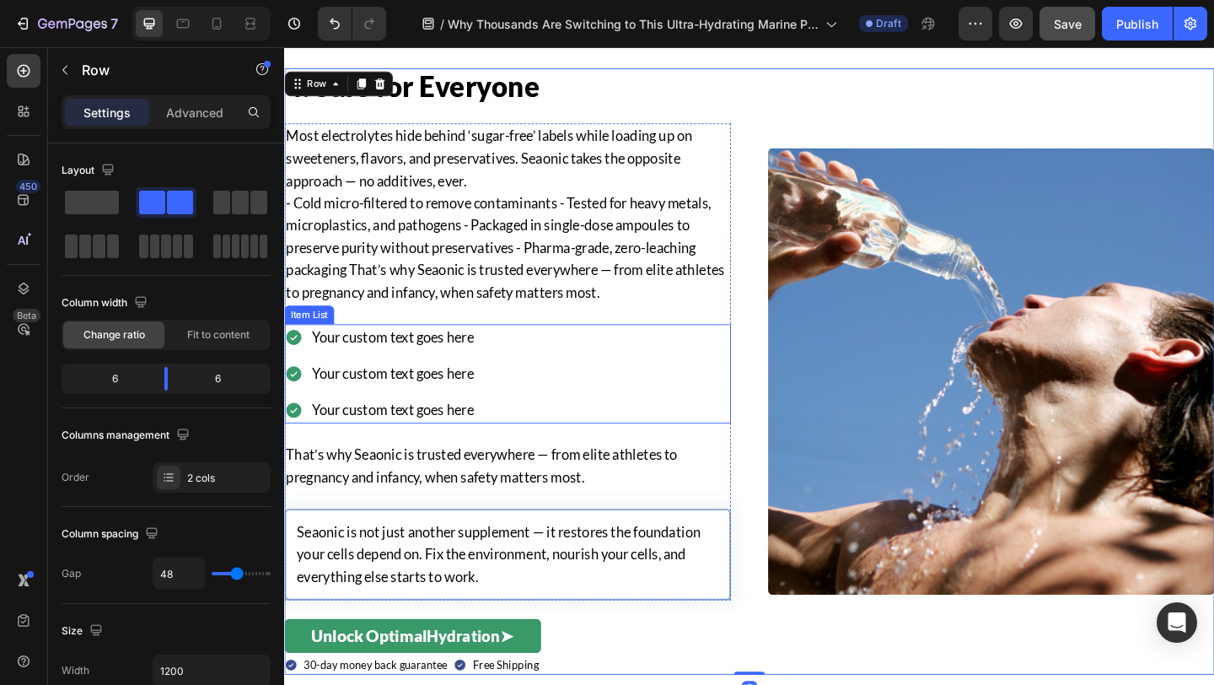
click at [302, 381] on div "Your custom text goes here Your custom text goes here Your custom text goes here" at bounding box center [388, 402] width 208 height 108
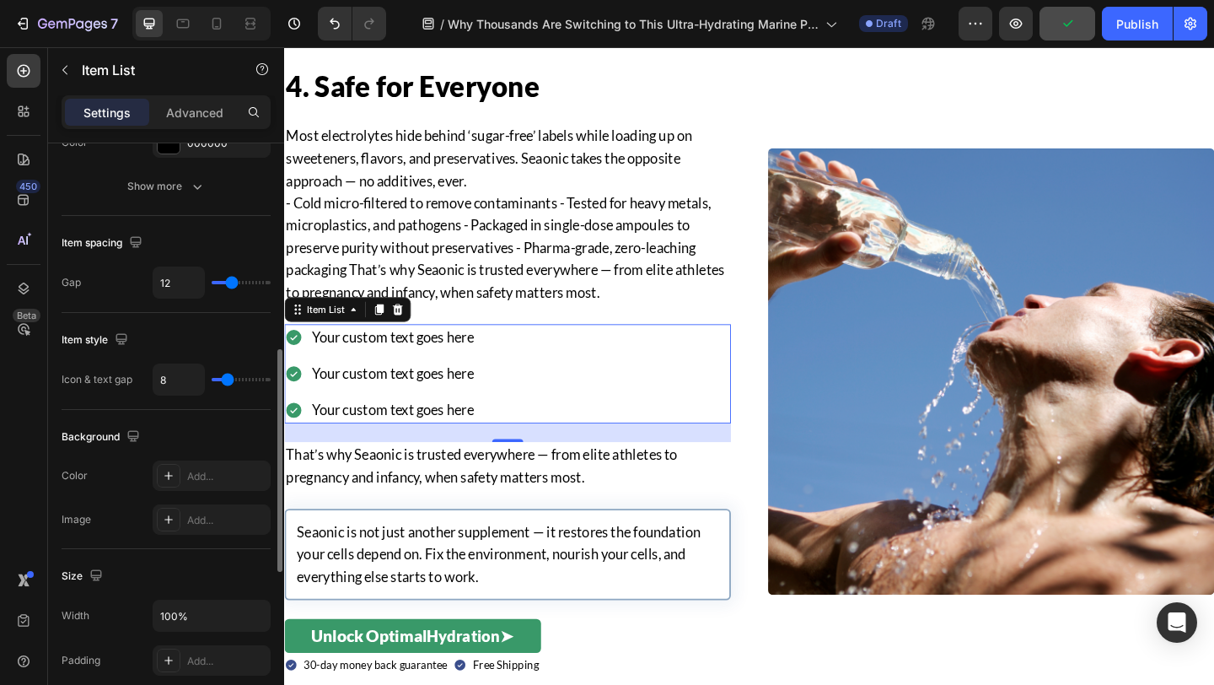
scroll to position [613, 0]
click at [180, 276] on input "12" at bounding box center [178, 281] width 51 height 30
type input "8"
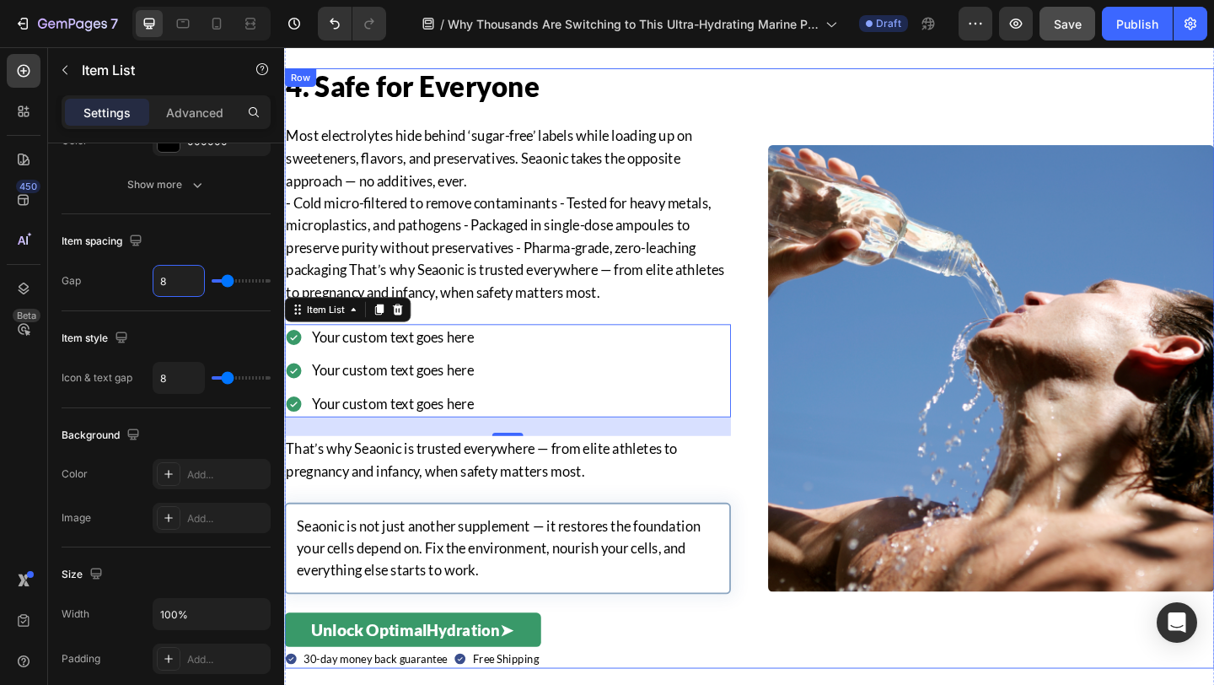
click at [796, 413] on div "Image Row 4. Safe for Everyone Heading Most electrolytes hide behind ‘sugar-fre…" at bounding box center [790, 396] width 1012 height 653
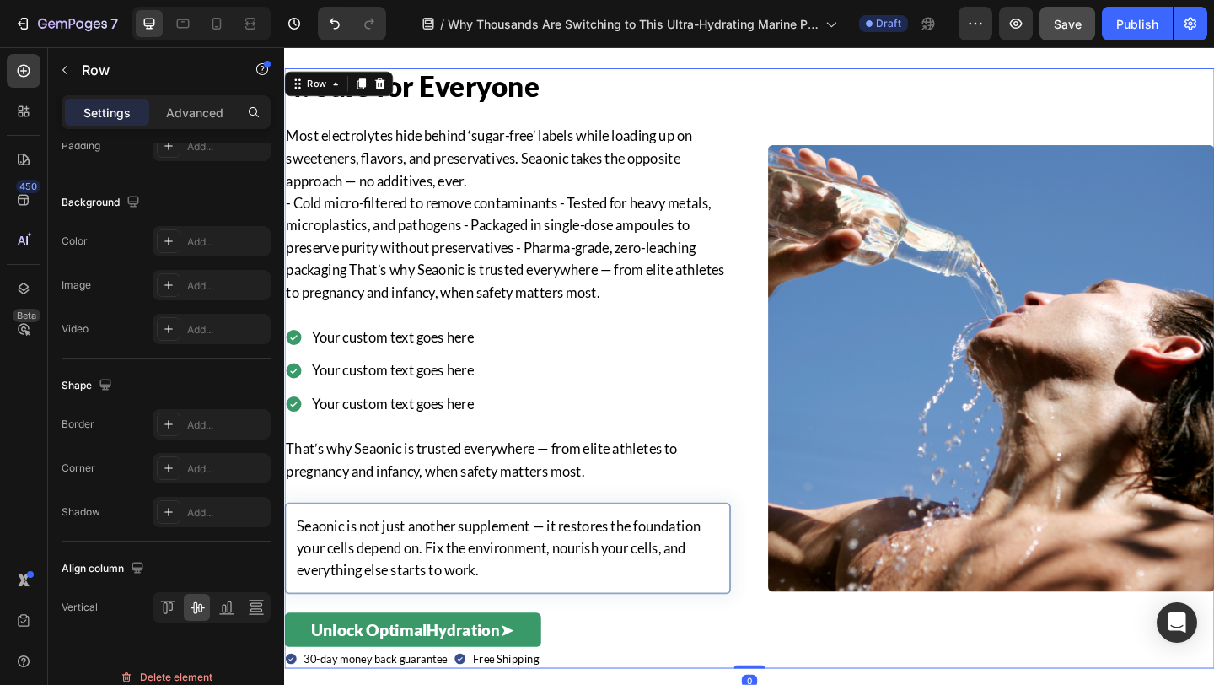
scroll to position [0, 0]
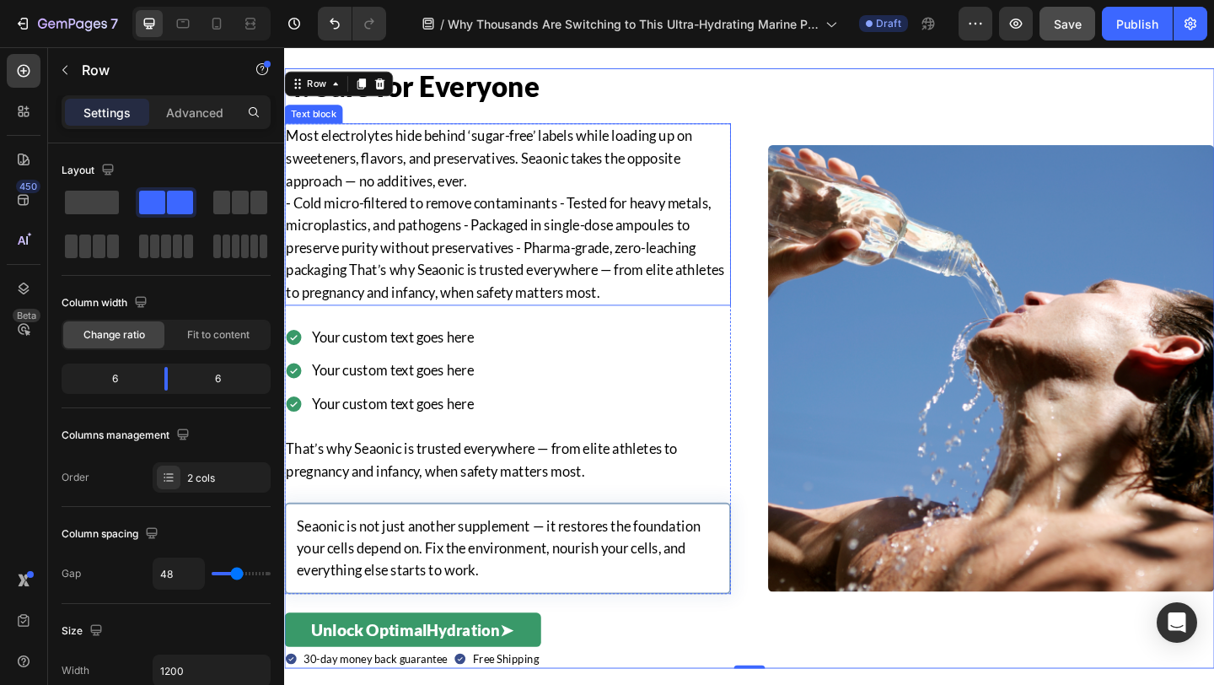
click at [330, 214] on p "- Cold micro-filtered to remove contaminants - Tested for heavy metals, micropl…" at bounding box center [527, 265] width 482 height 121
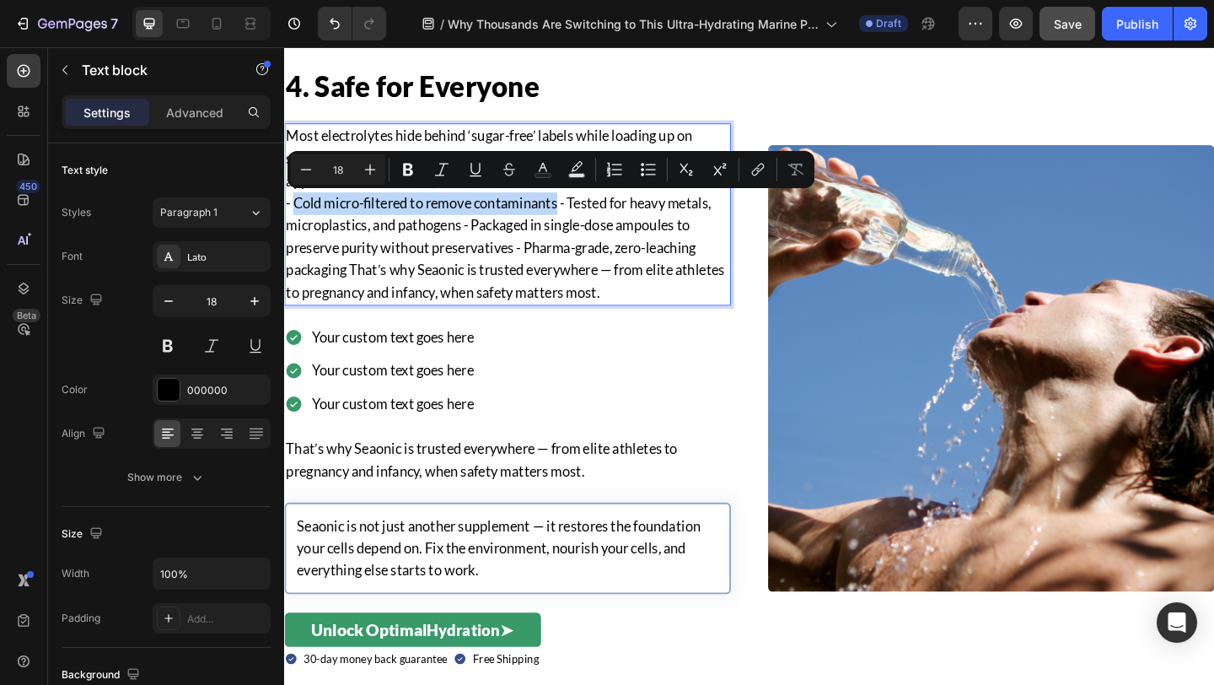
drag, startPoint x: 581, startPoint y: 218, endPoint x: 298, endPoint y: 210, distance: 283.4
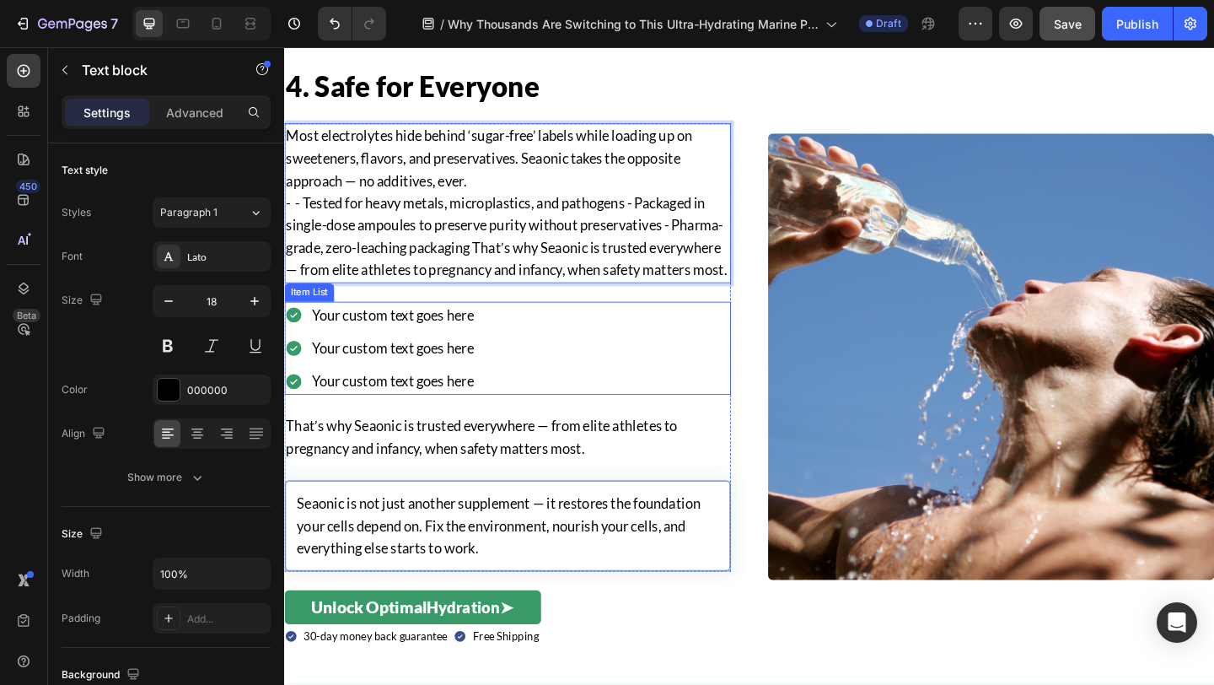
click at [428, 349] on div "Your custom text goes here" at bounding box center [401, 339] width 181 height 30
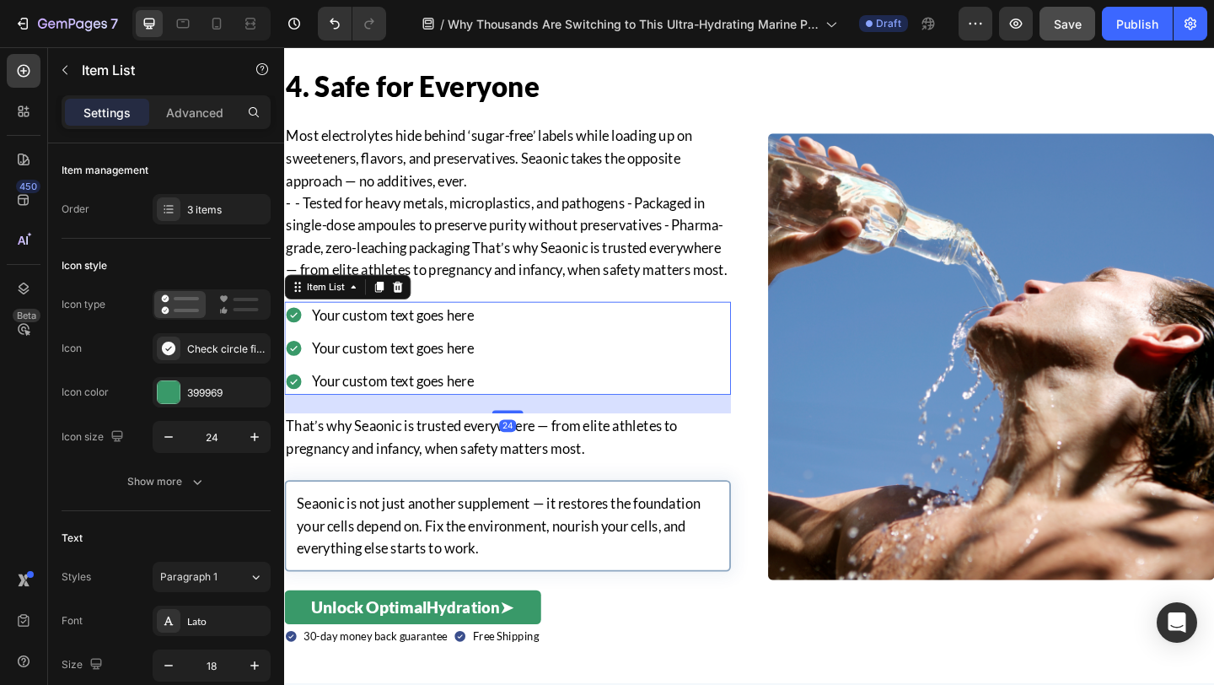
click at [428, 349] on div "Your custom text goes here" at bounding box center [401, 339] width 181 height 30
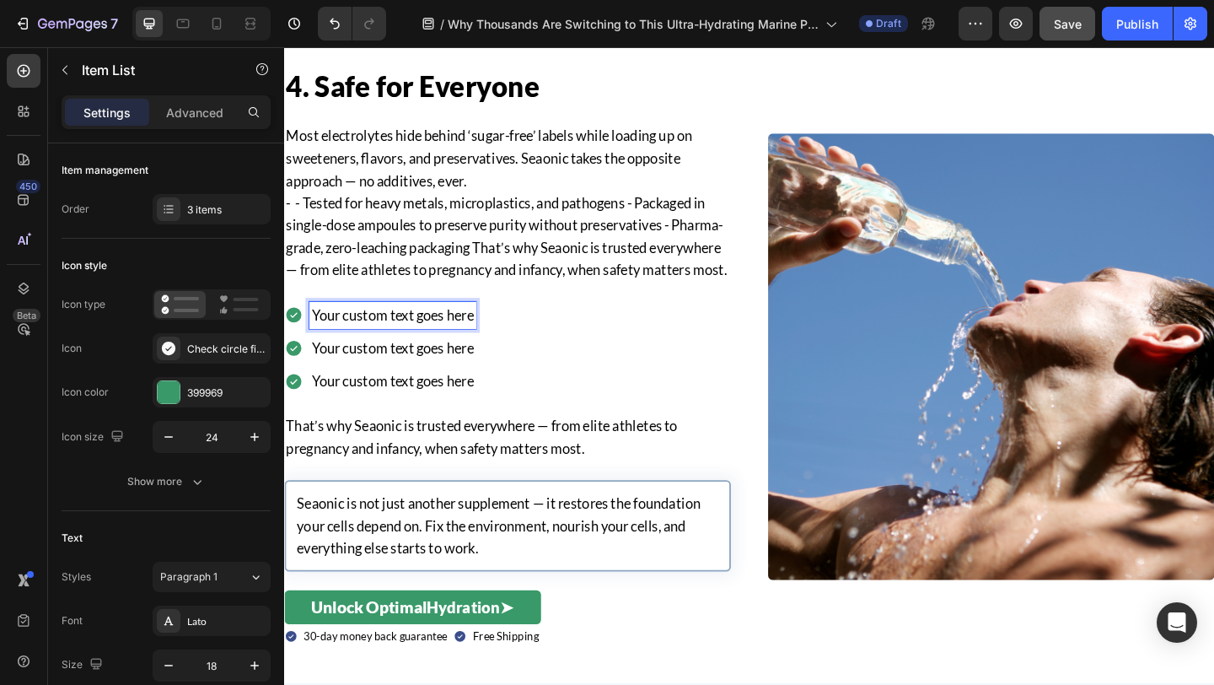
click at [428, 349] on div "Your custom text goes here" at bounding box center [401, 339] width 181 height 30
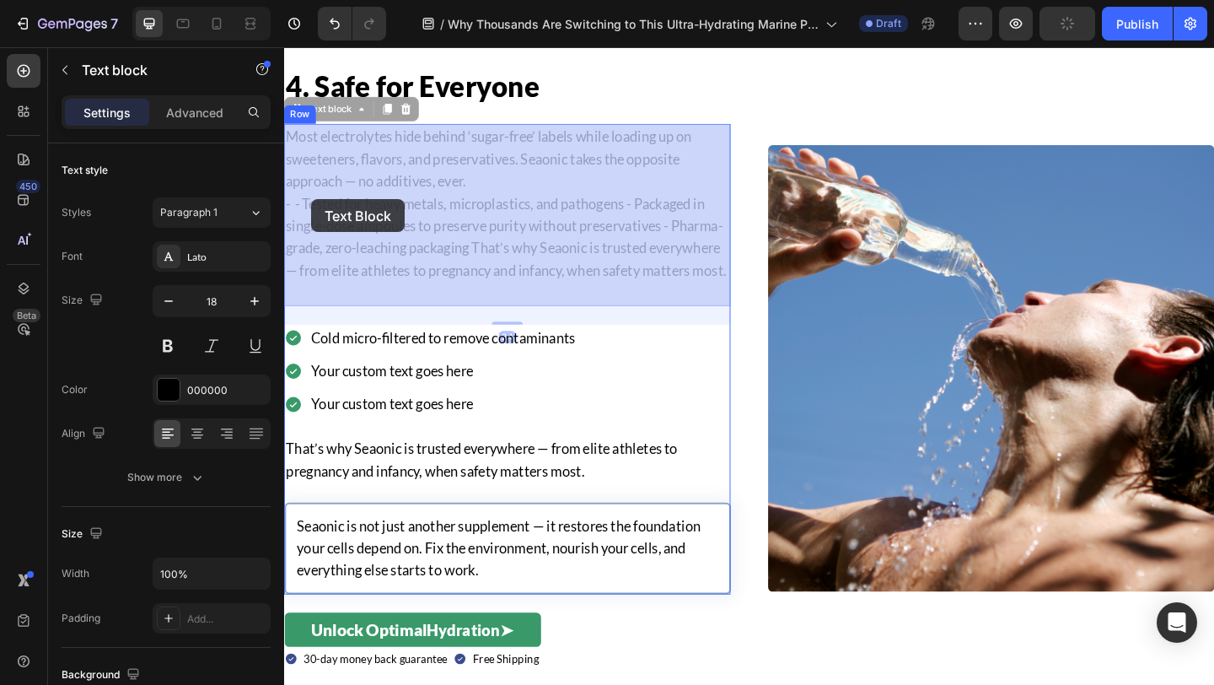
drag, startPoint x: 306, startPoint y: 212, endPoint x: 318, endPoint y: 213, distance: 11.8
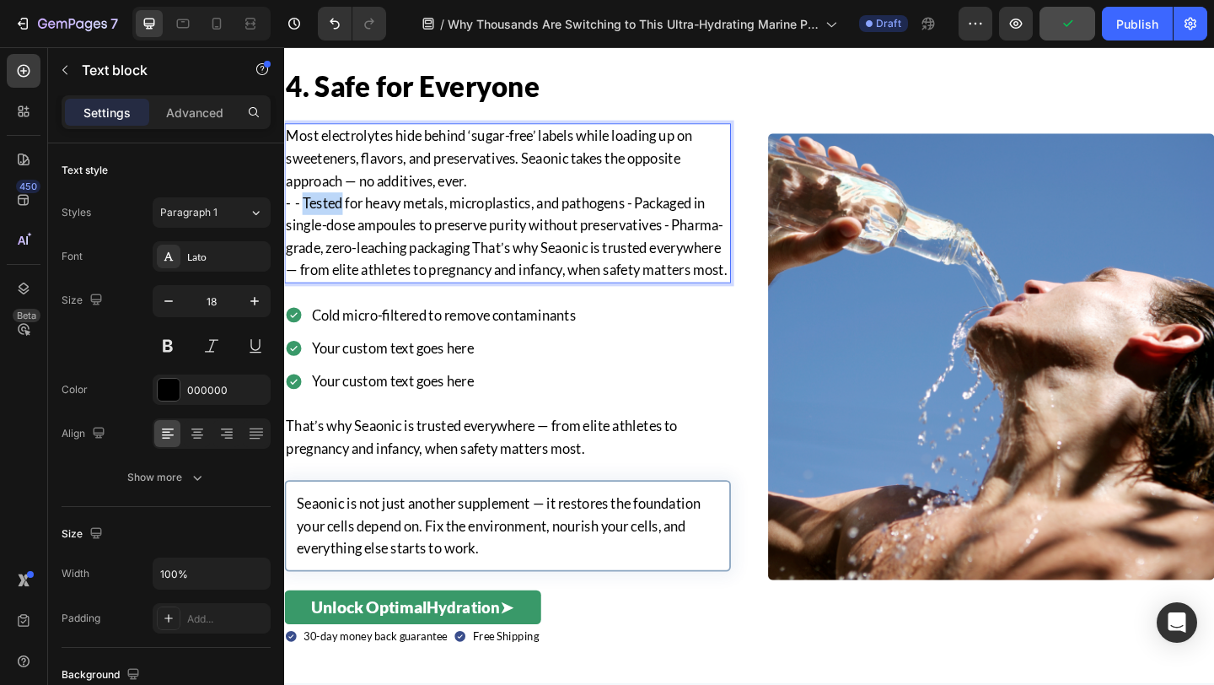
click at [308, 215] on p "- - Tested for heavy metals, microplastics, and pathogens - Packaged in single-…" at bounding box center [527, 253] width 482 height 97
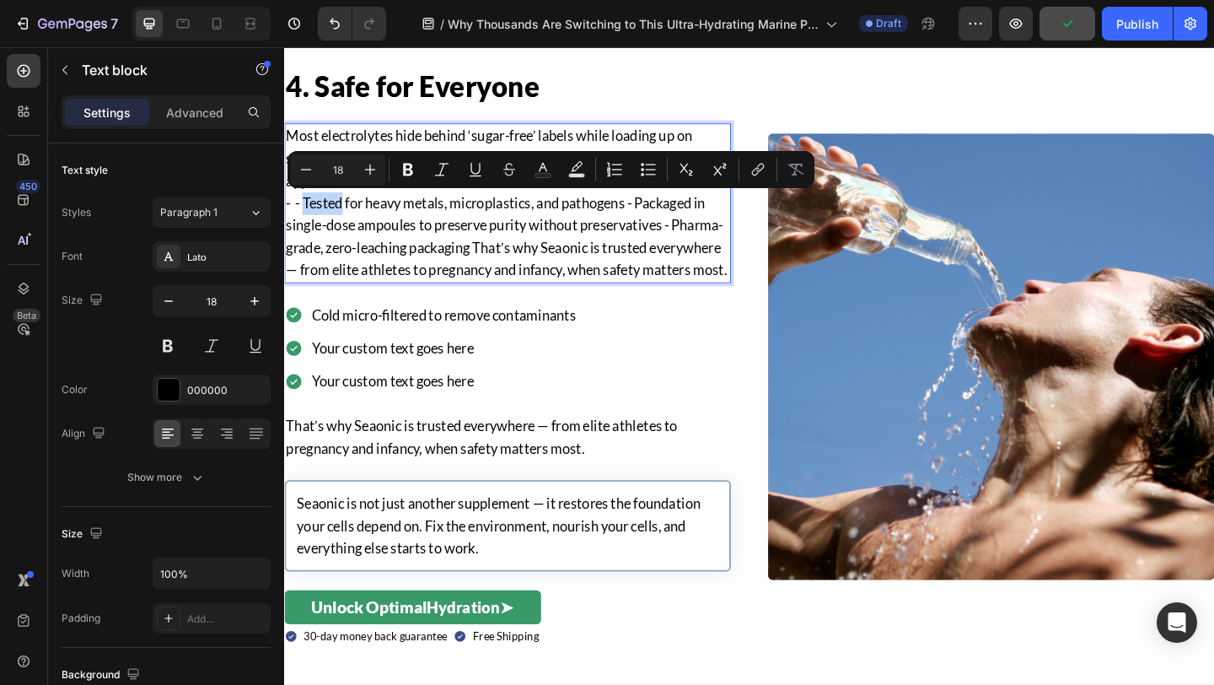
click at [308, 215] on p "- - Tested for heavy metals, microplastics, and pathogens - Packaged in single-…" at bounding box center [527, 253] width 482 height 97
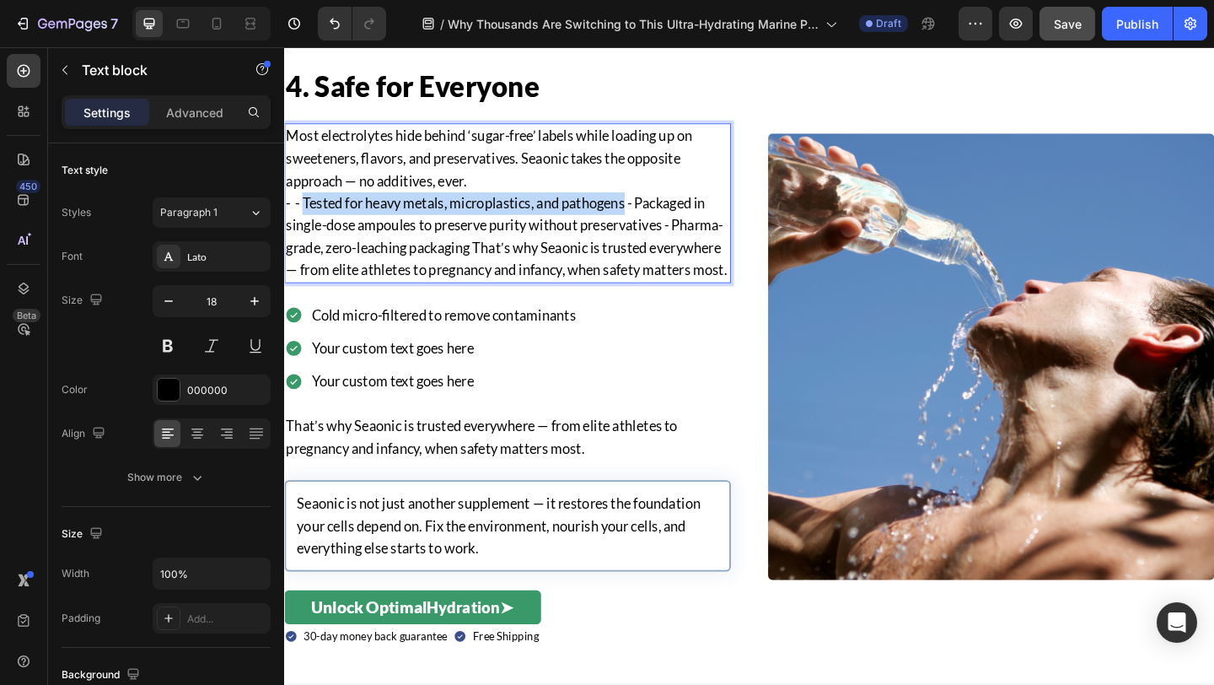
drag, startPoint x: 307, startPoint y: 215, endPoint x: 656, endPoint y: 217, distance: 349.0
click at [656, 217] on p "- - Tested for heavy metals, microplastics, and pathogens - Packaged in single-…" at bounding box center [527, 253] width 482 height 97
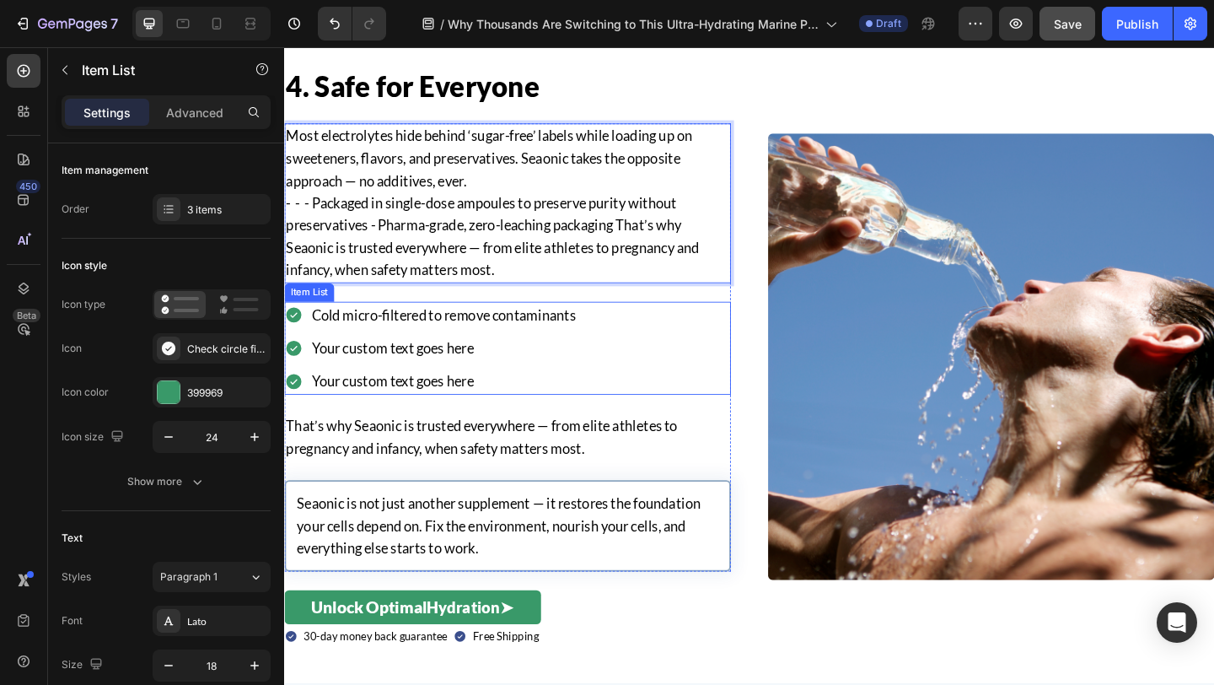
click at [371, 369] on p "Your custom text goes here" at bounding box center [457, 375] width 287 height 24
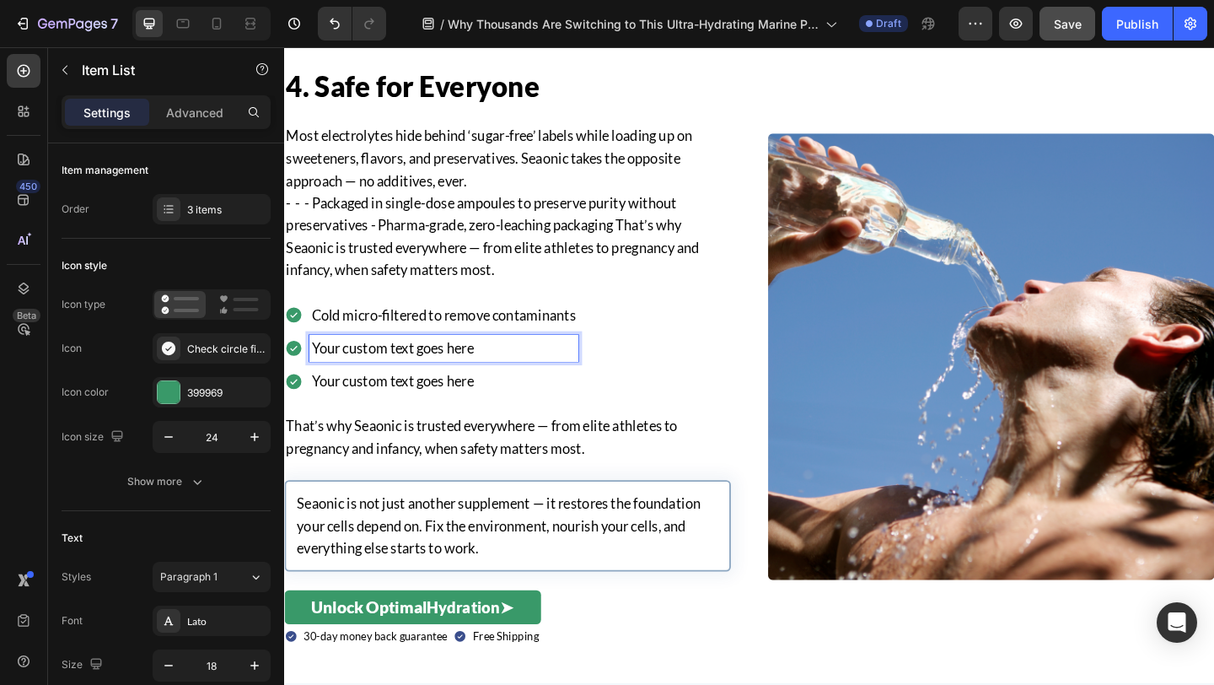
click at [371, 369] on p "Your custom text goes here" at bounding box center [457, 375] width 287 height 24
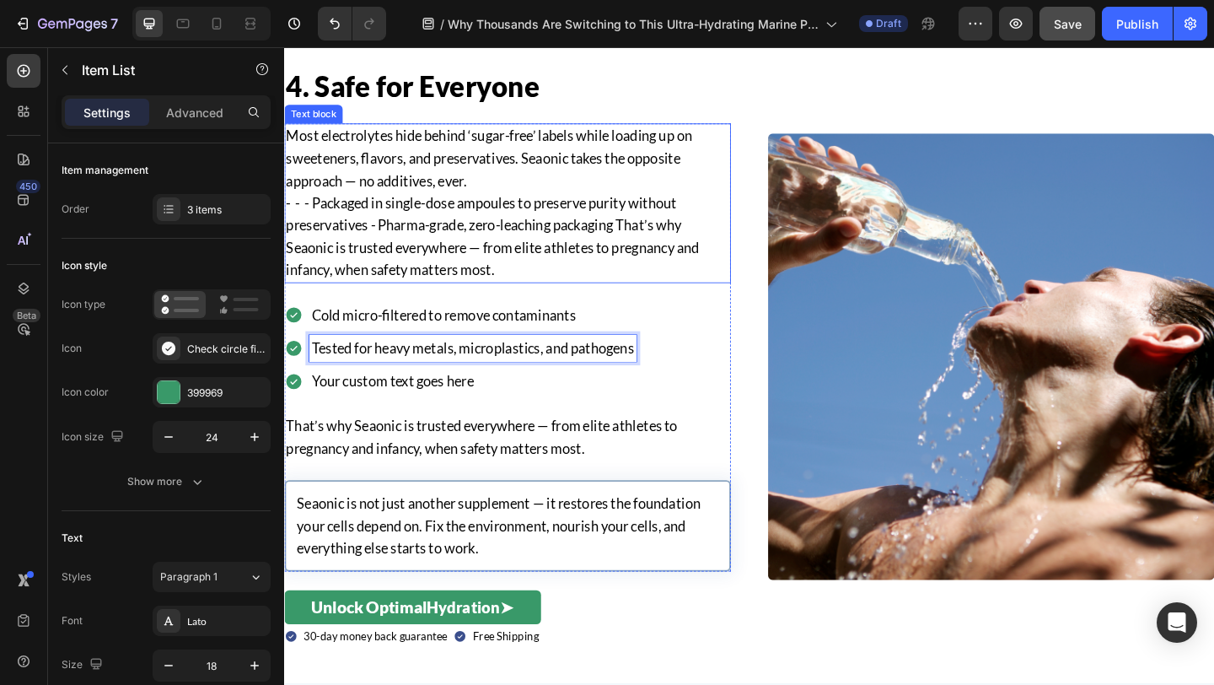
click at [314, 216] on p "- - - Packaged in single-dose ampoules to preserve purity without preservatives…" at bounding box center [527, 253] width 482 height 97
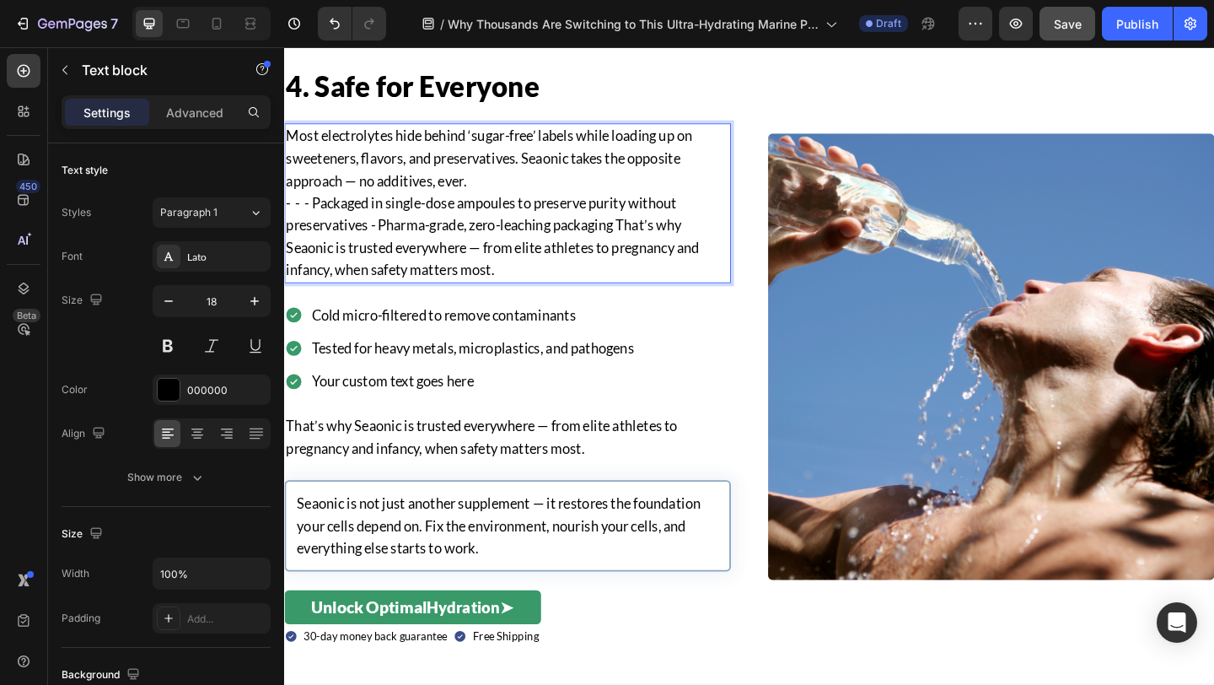
click at [319, 216] on p "- - - Packaged in single-dose ampoules to preserve purity without preservatives…" at bounding box center [527, 253] width 482 height 97
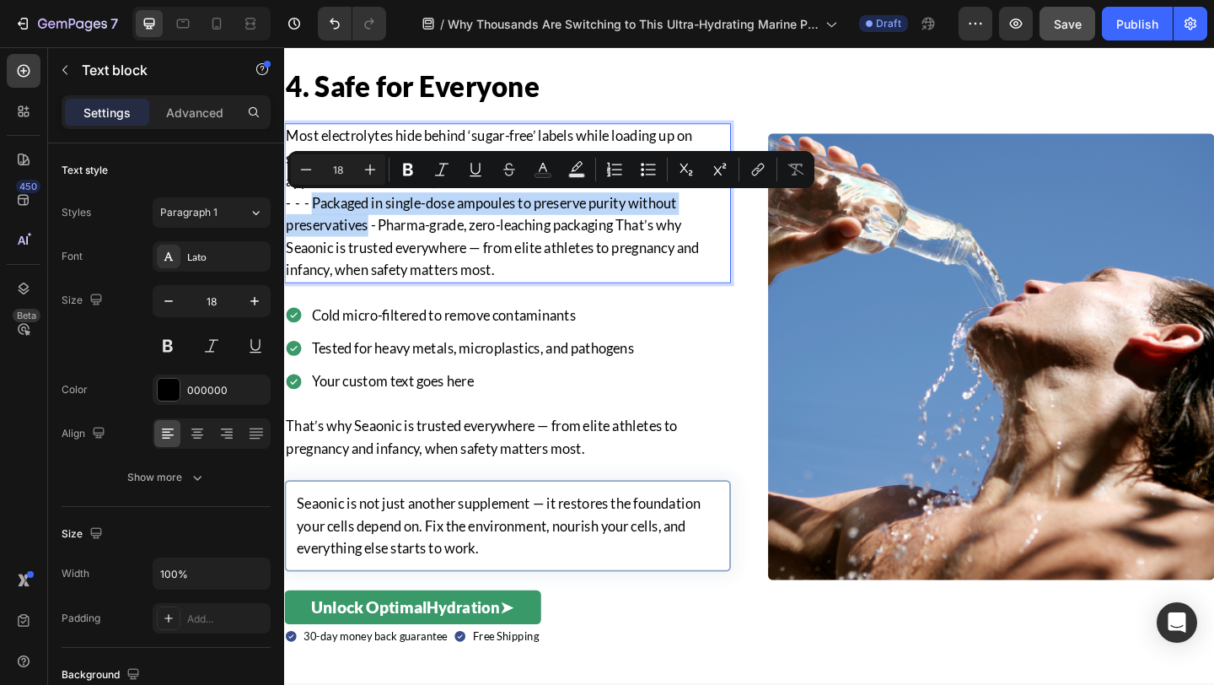
drag, startPoint x: 319, startPoint y: 216, endPoint x: 376, endPoint y: 246, distance: 64.9
click at [376, 246] on p "- - - Packaged in single-dose ampoules to preserve purity without preservatives…" at bounding box center [527, 253] width 482 height 97
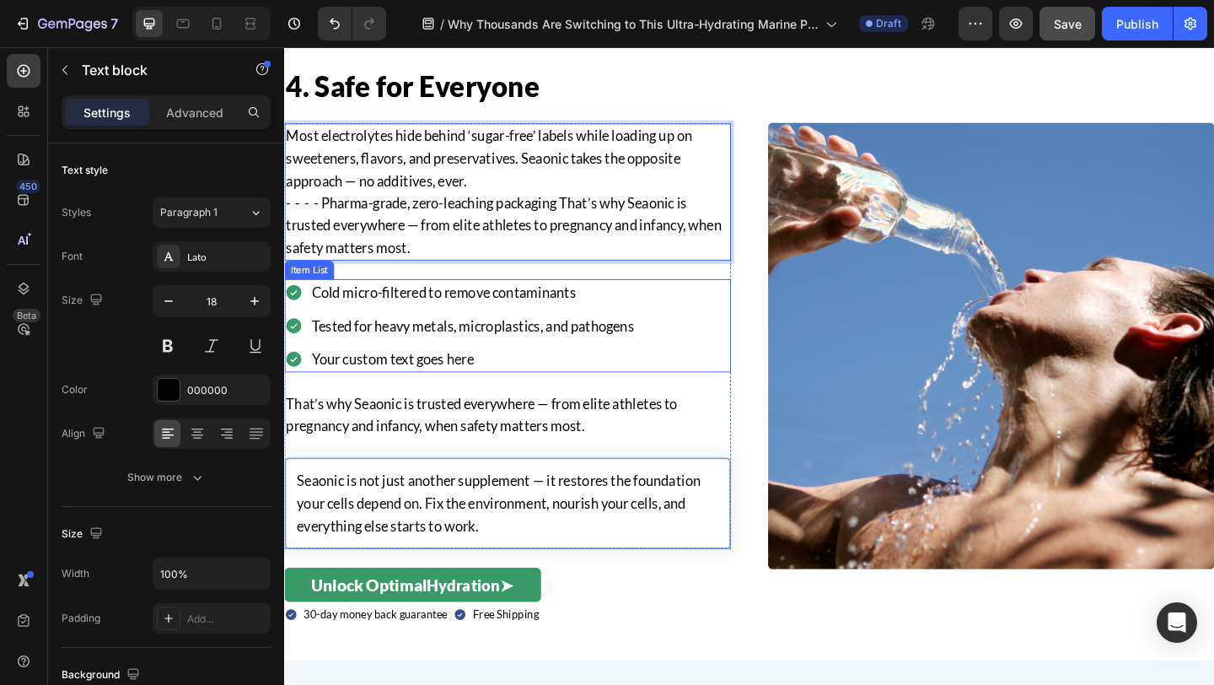
click at [384, 390] on p "Your custom text goes here" at bounding box center [489, 386] width 351 height 24
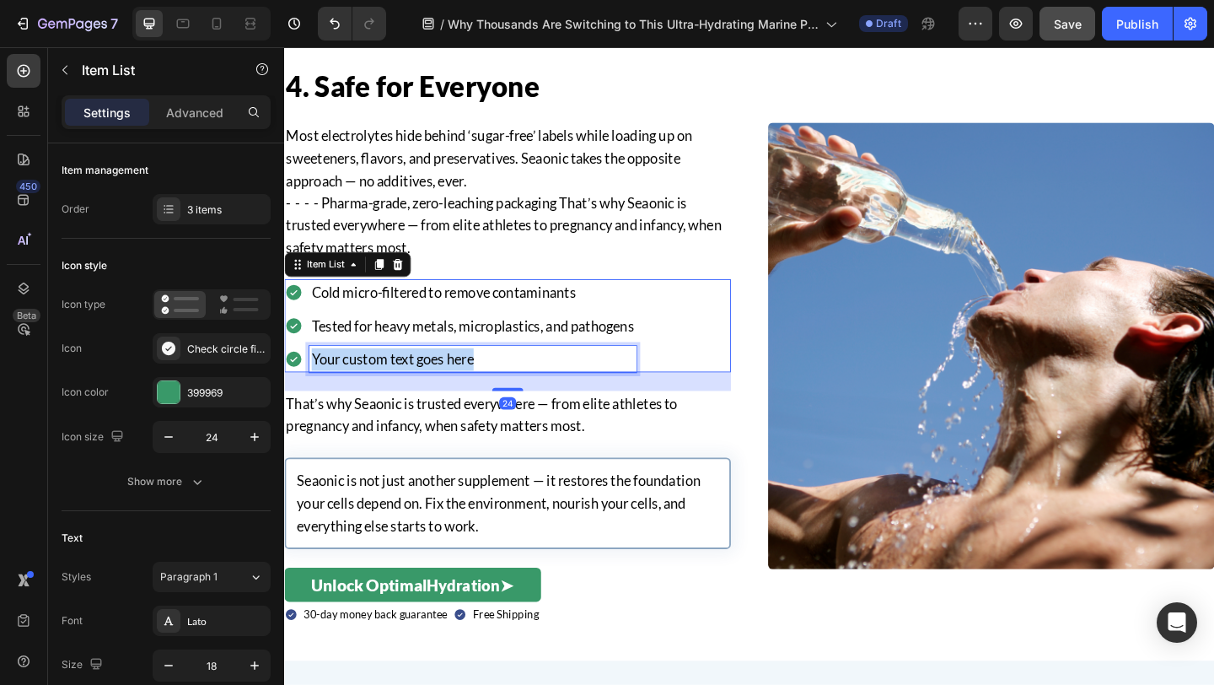
click at [384, 390] on p "Your custom text goes here" at bounding box center [489, 386] width 351 height 24
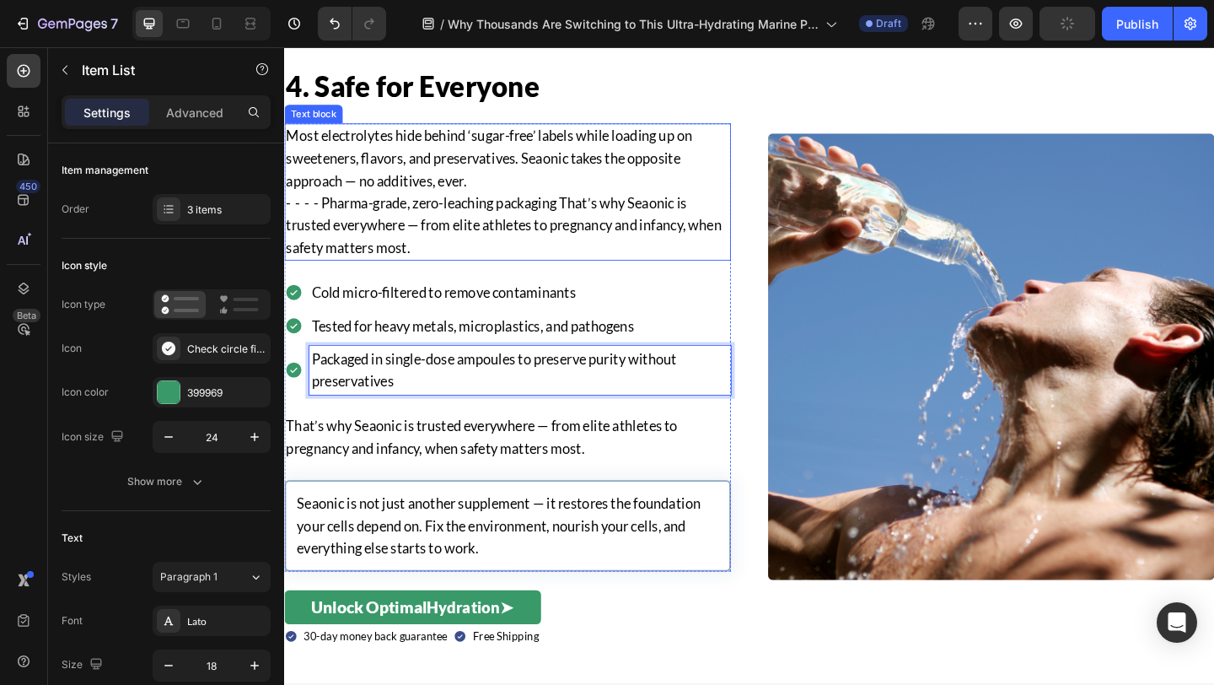
click at [336, 218] on p "- - - - Pharma-grade, zero-leaching packaging That’s why Seaonic is trusted eve…" at bounding box center [527, 241] width 482 height 73
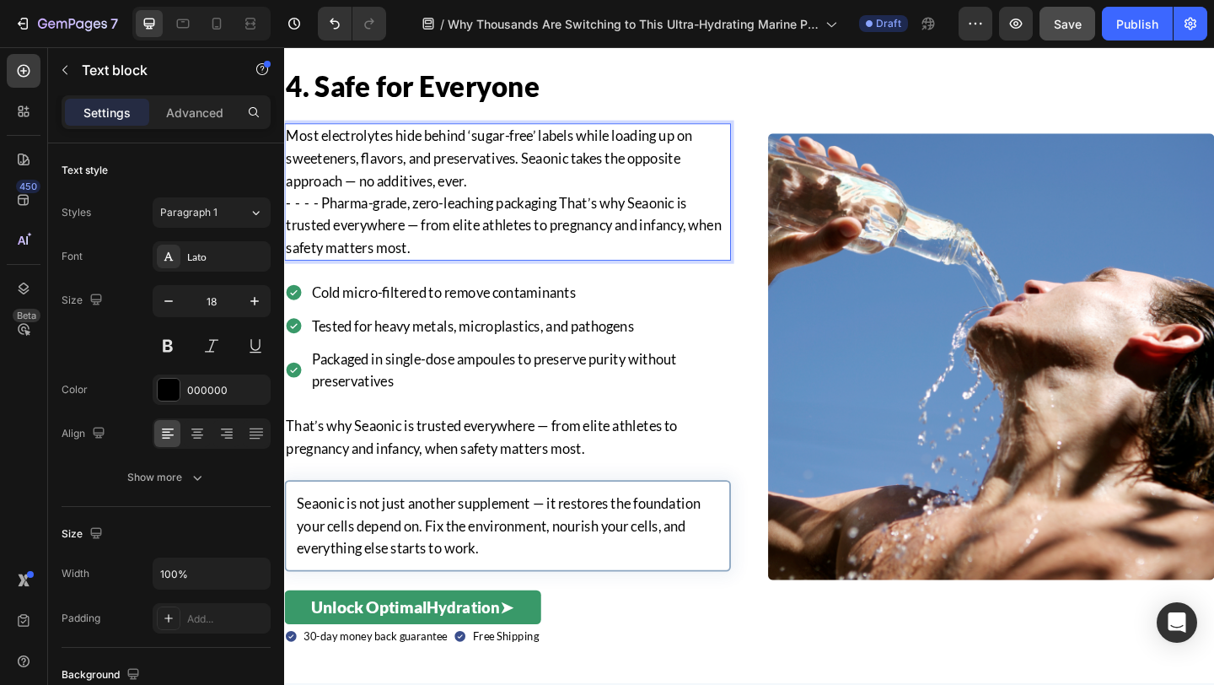
click at [329, 215] on p "- - - - Pharma-grade, zero-leaching packaging That’s why Seaonic is trusted eve…" at bounding box center [527, 241] width 482 height 73
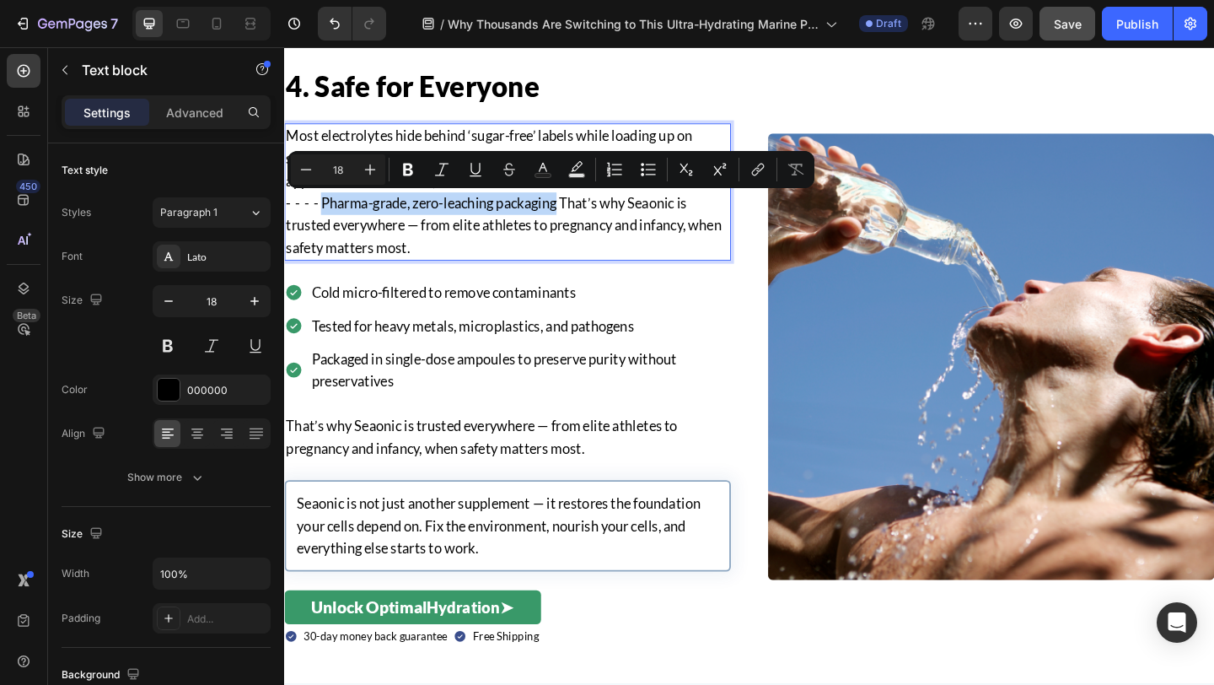
drag, startPoint x: 330, startPoint y: 214, endPoint x: 586, endPoint y: 222, distance: 256.4
click at [586, 222] on p "- - - - Pharma-grade, zero-leaching packaging That’s why Seaonic is trusted eve…" at bounding box center [527, 241] width 482 height 73
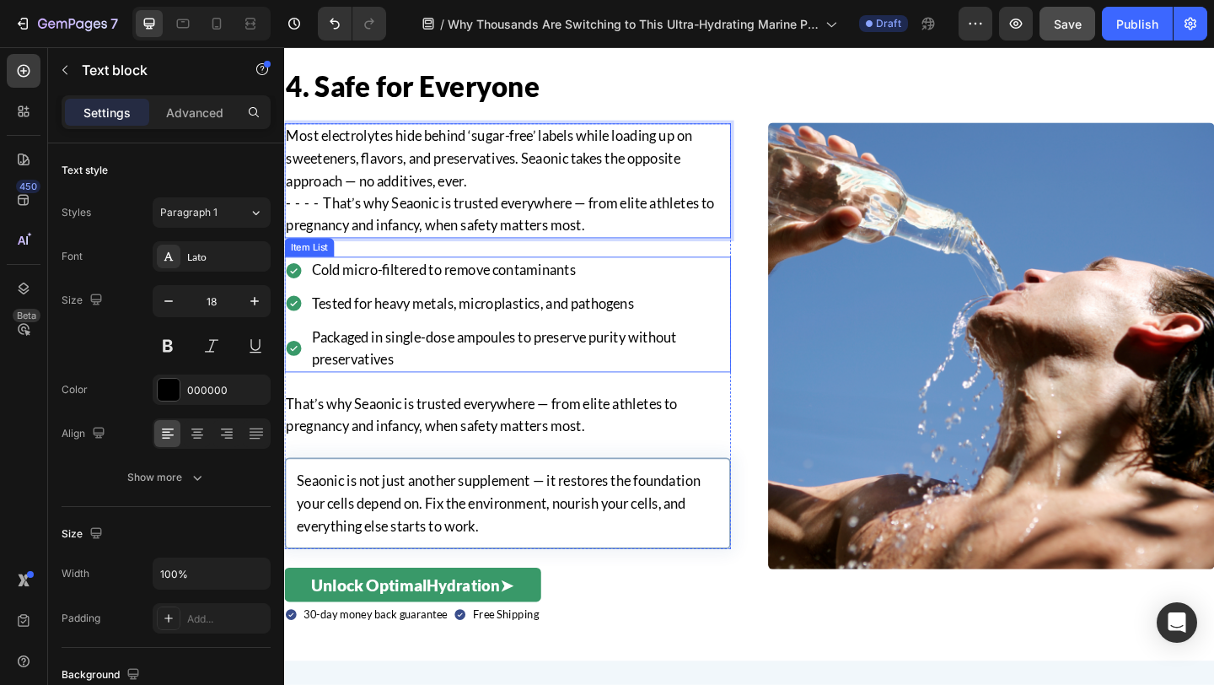
click at [303, 359] on div "Packaged in single-dose ampoules to preserve purity without preservatives" at bounding box center [527, 374] width 486 height 54
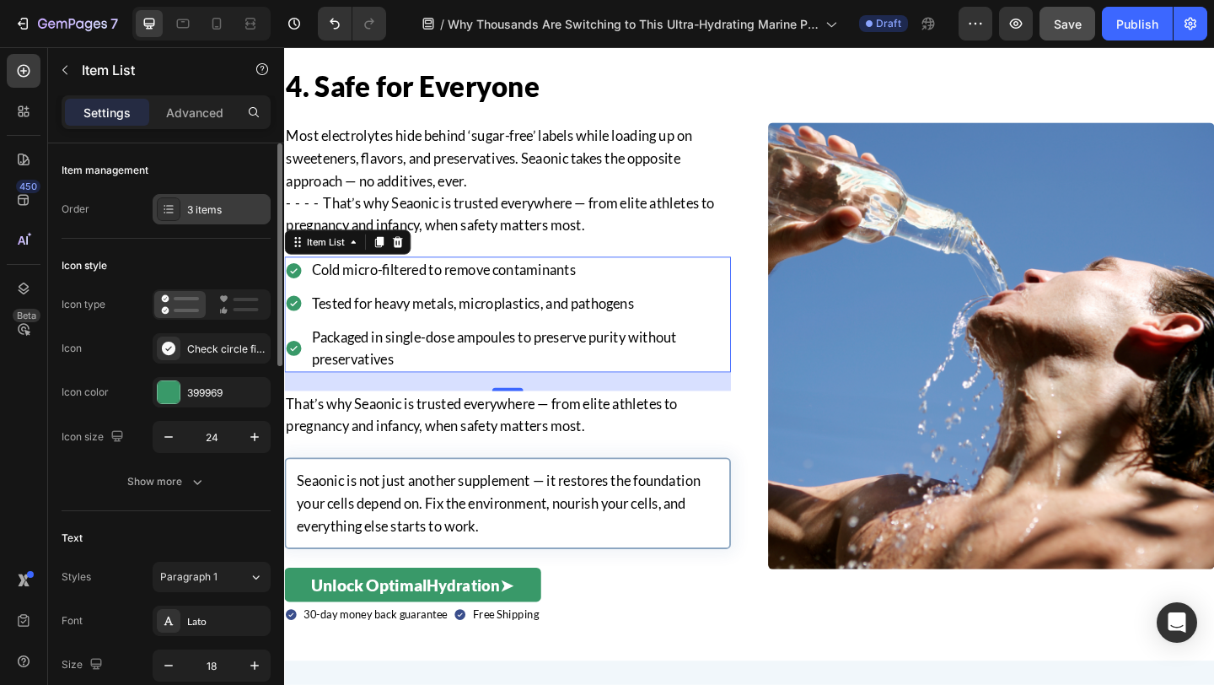
click at [193, 205] on div "3 items" at bounding box center [226, 209] width 79 height 15
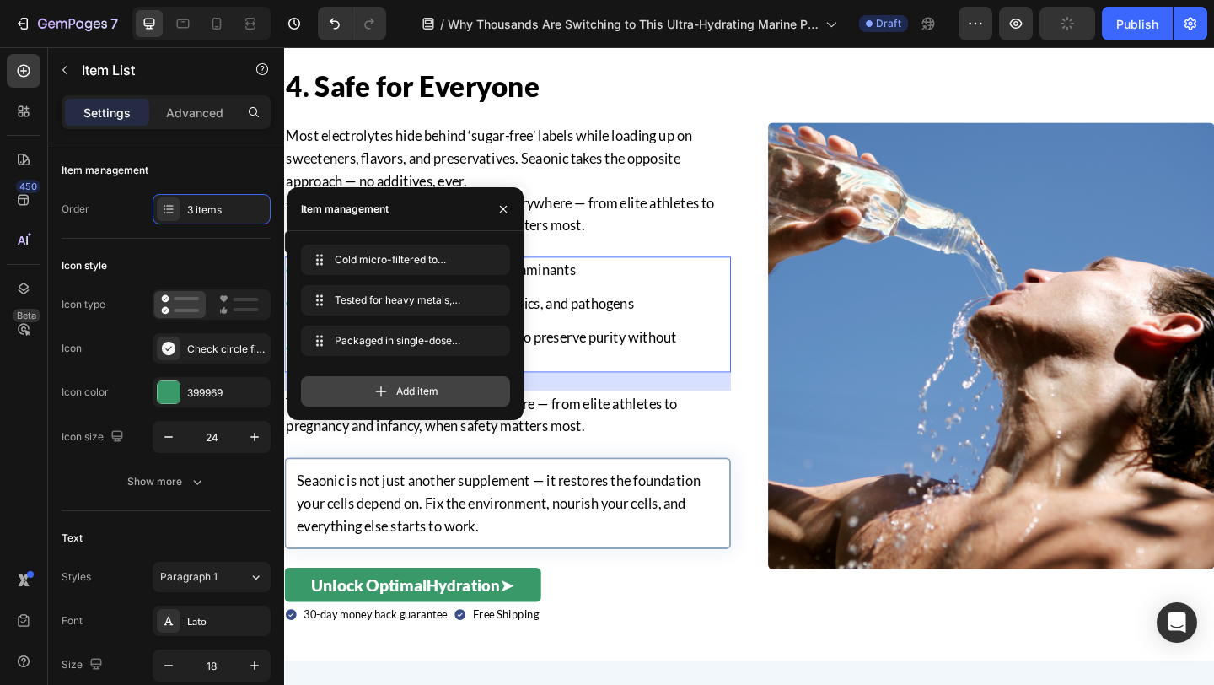
click at [403, 387] on span "Add item" at bounding box center [417, 391] width 42 height 15
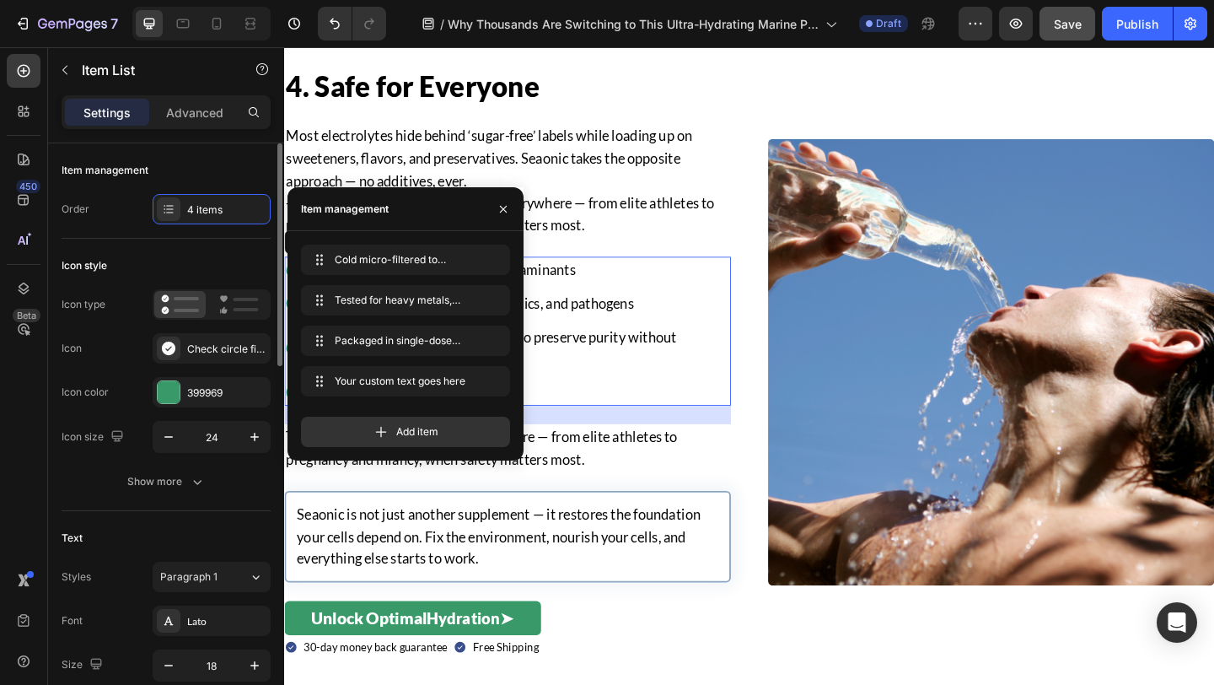
click at [128, 368] on div "Icon type Icon Check circle filled Icon color 399969 Icon size 24" at bounding box center [166, 371] width 209 height 164
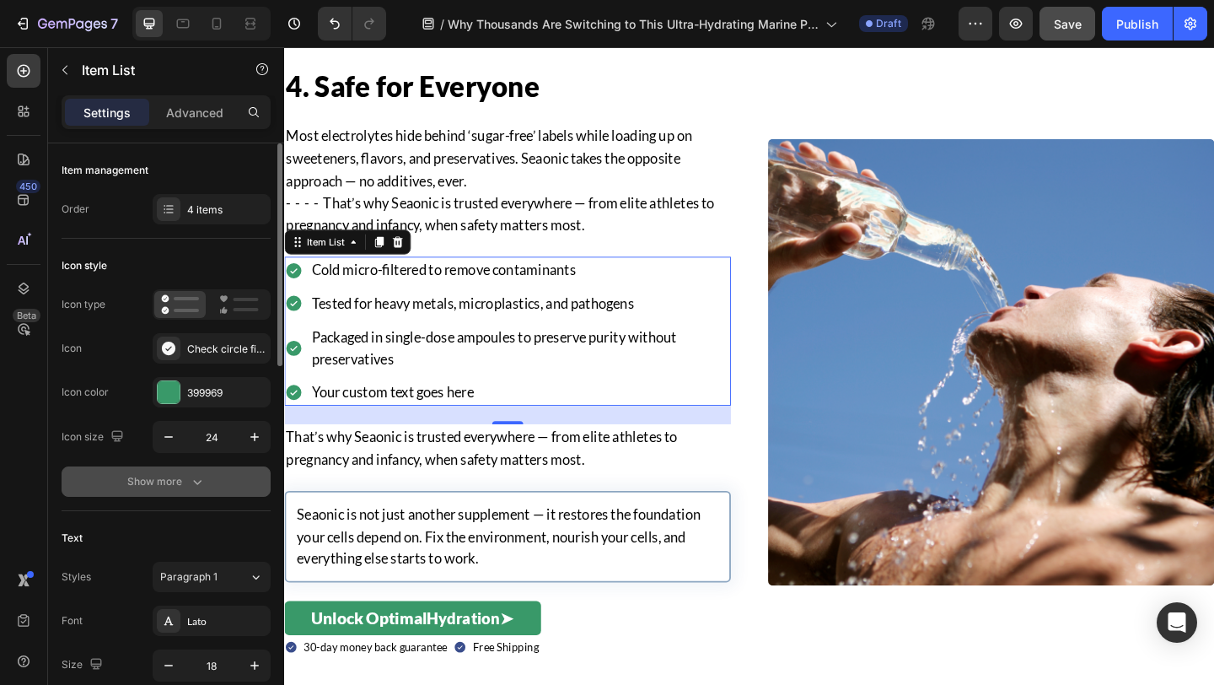
click at [180, 484] on div "Show more" at bounding box center [166, 481] width 78 height 17
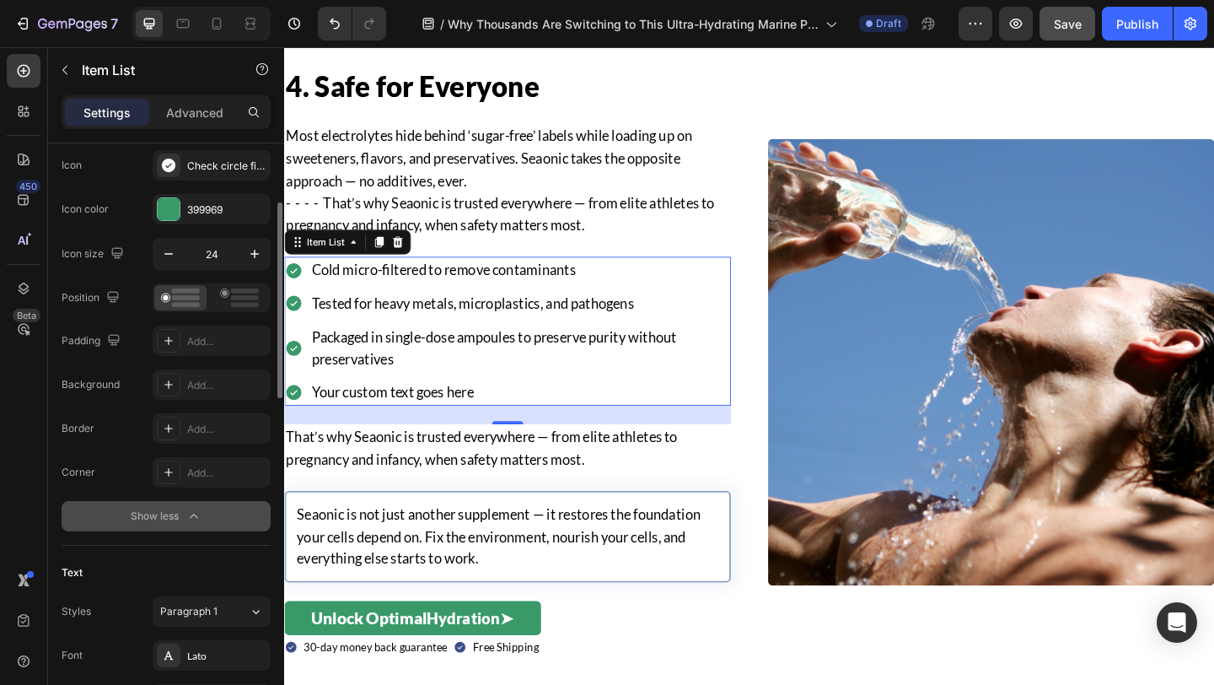
scroll to position [207, 0]
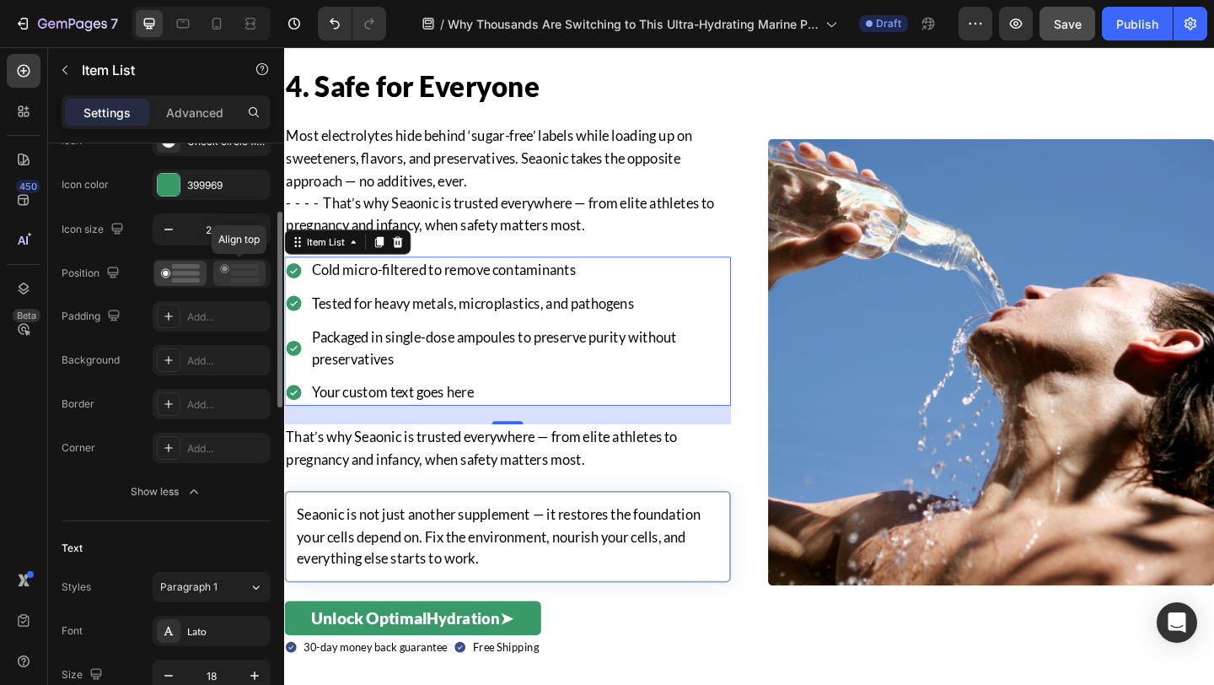
click at [225, 269] on circle at bounding box center [224, 268] width 5 height 5
click at [382, 412] on div "Your custom text goes here" at bounding box center [540, 422] width 459 height 30
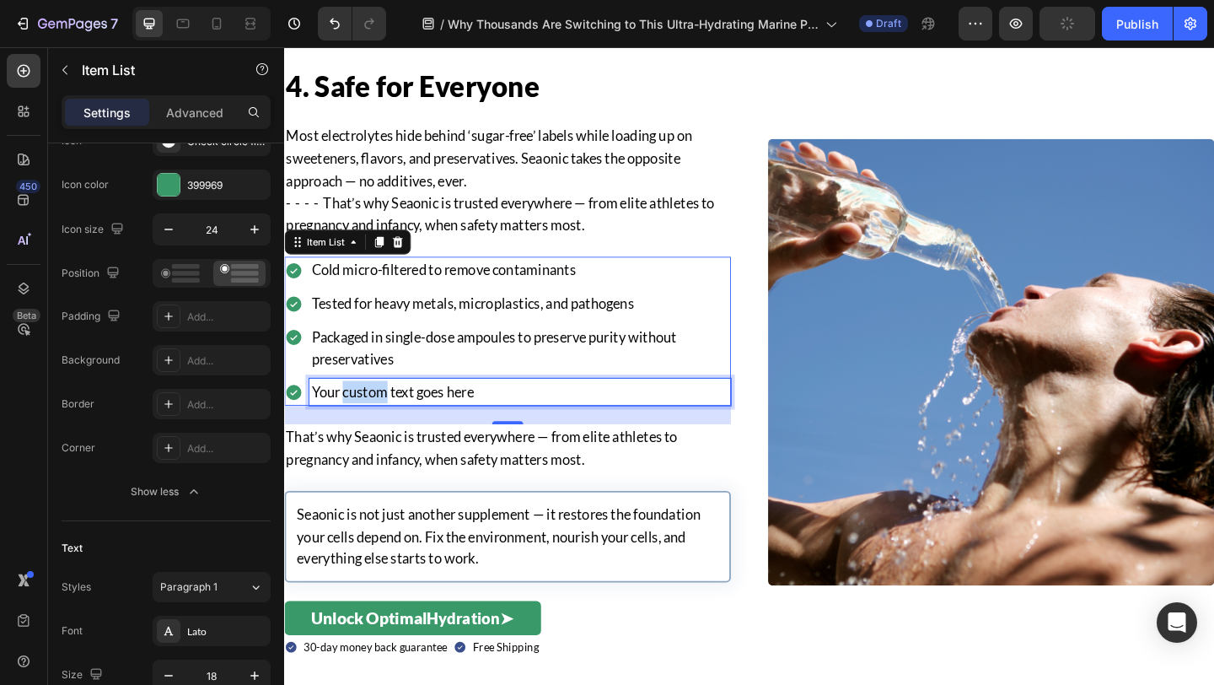
click at [382, 412] on p "Your custom text goes here" at bounding box center [541, 422] width 454 height 24
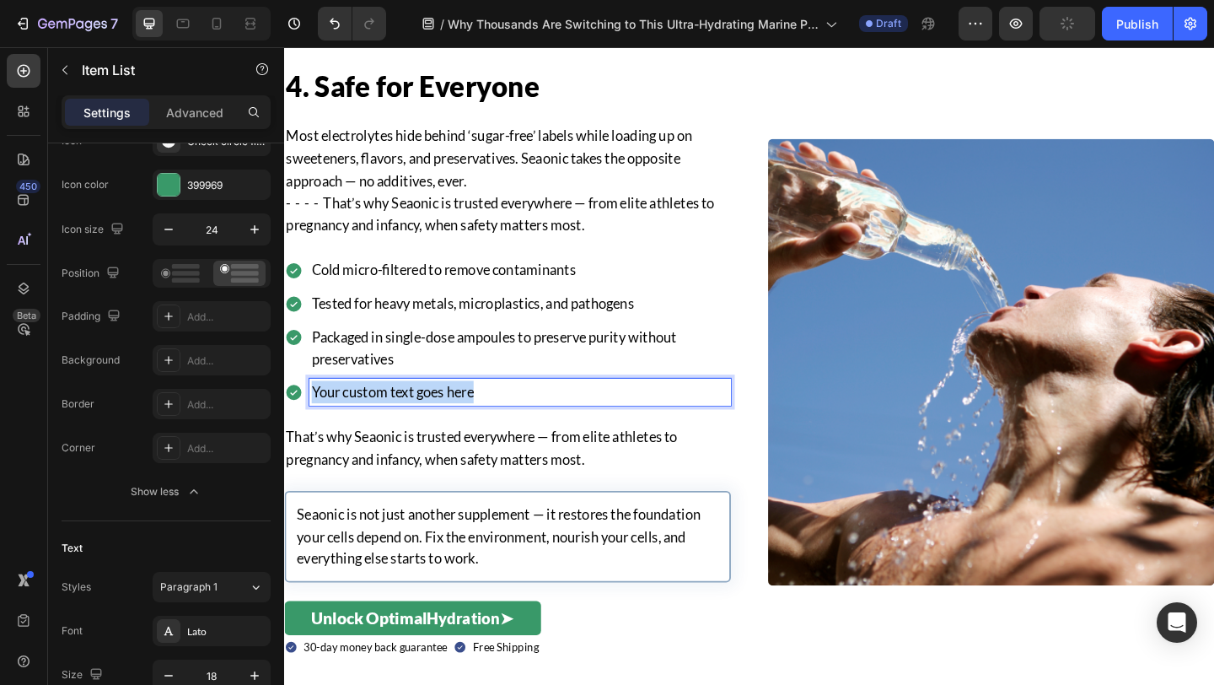
click at [382, 412] on p "Your custom text goes here" at bounding box center [541, 422] width 454 height 24
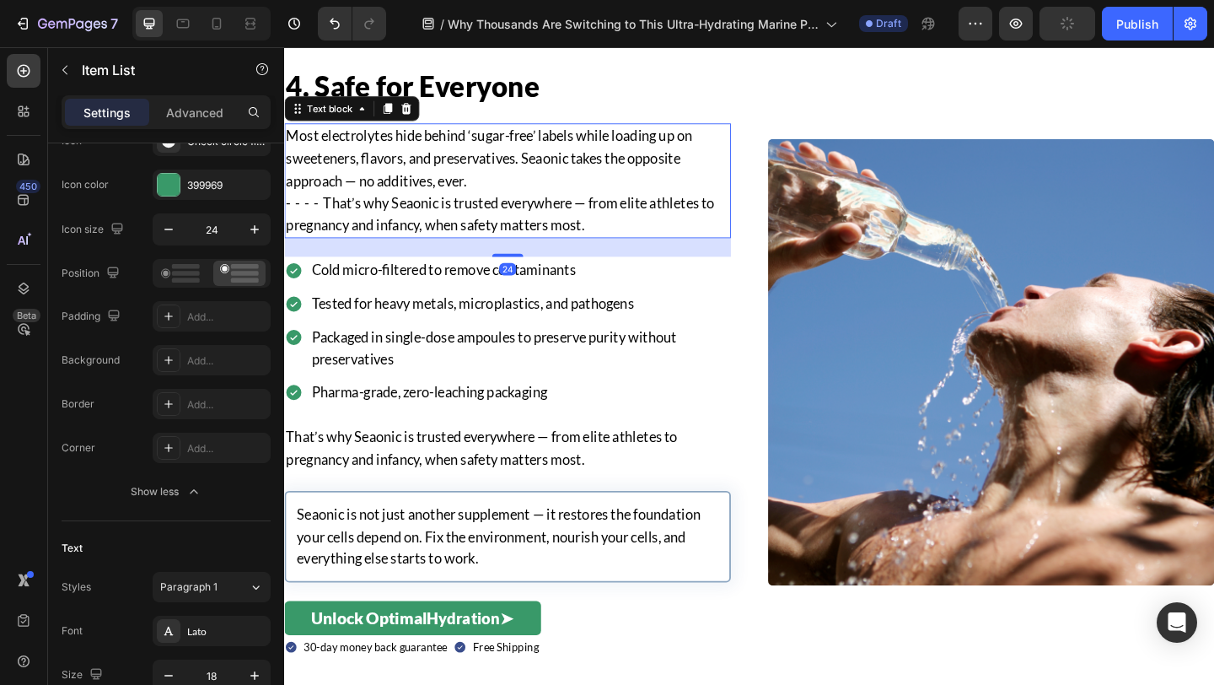
click at [355, 225] on p "- - - - That’s why Seaonic is trusted everywhere — from elite athletes to pregn…" at bounding box center [527, 229] width 482 height 49
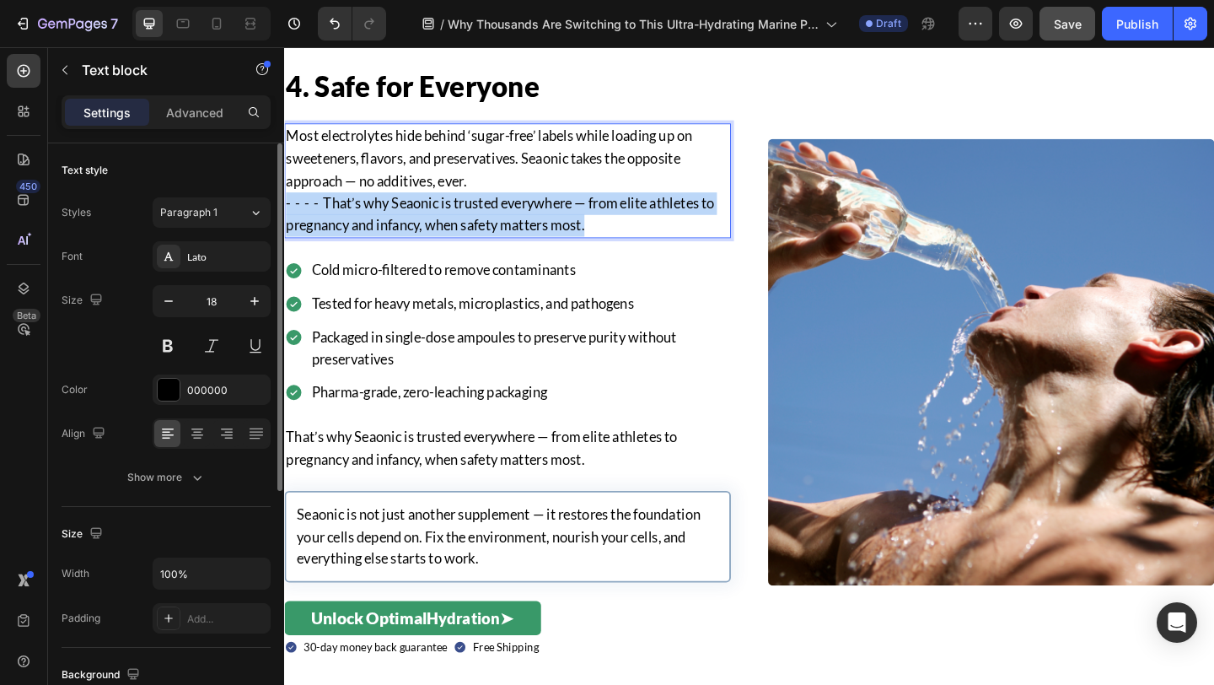
click at [355, 225] on p "- - - - That’s why Seaonic is trusted everywhere — from elite athletes to pregn…" at bounding box center [527, 229] width 482 height 49
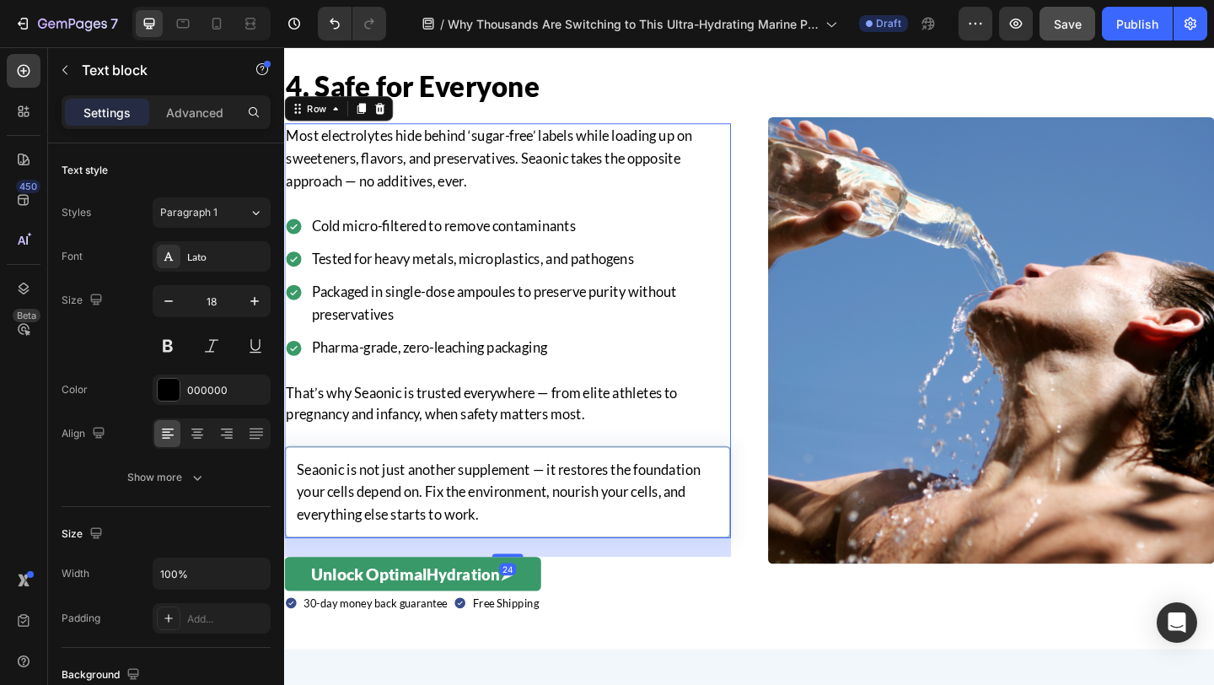
click at [363, 401] on div "Most electrolytes hide behind ‘sugar-free’ labels while loading up on sweetener…" at bounding box center [527, 355] width 486 height 450
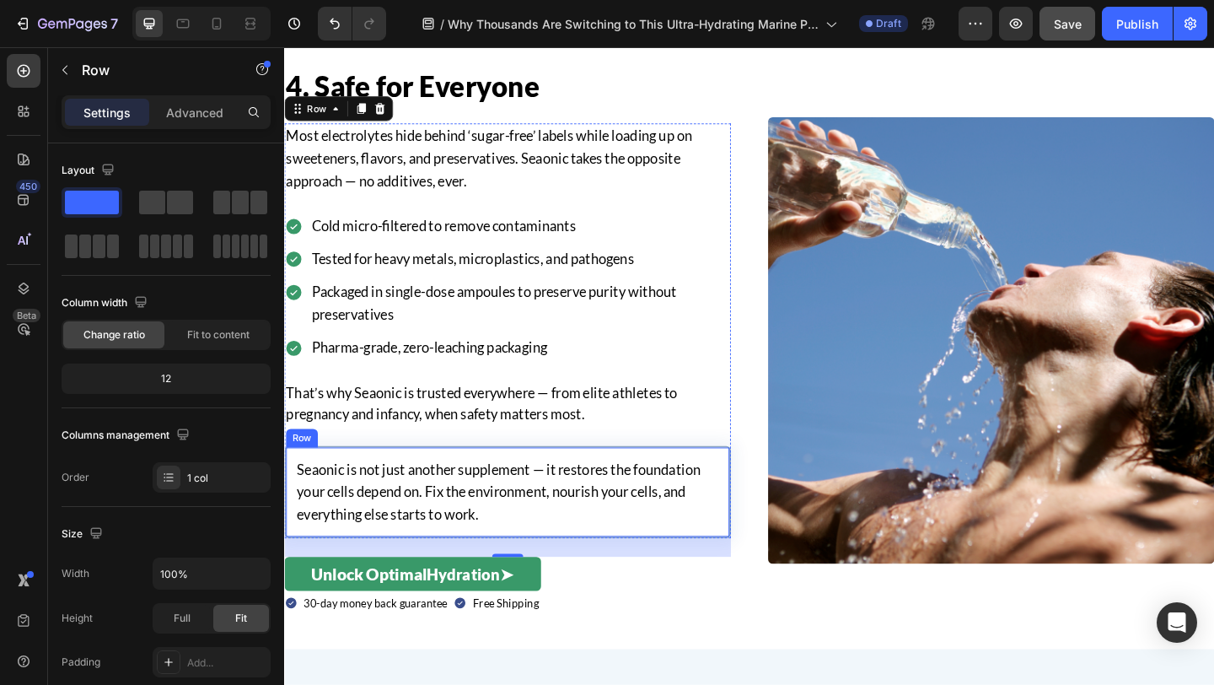
click at [400, 482] on div "Seaonic is not just another supplement — it restores the foundation your cells …" at bounding box center [527, 530] width 486 height 99
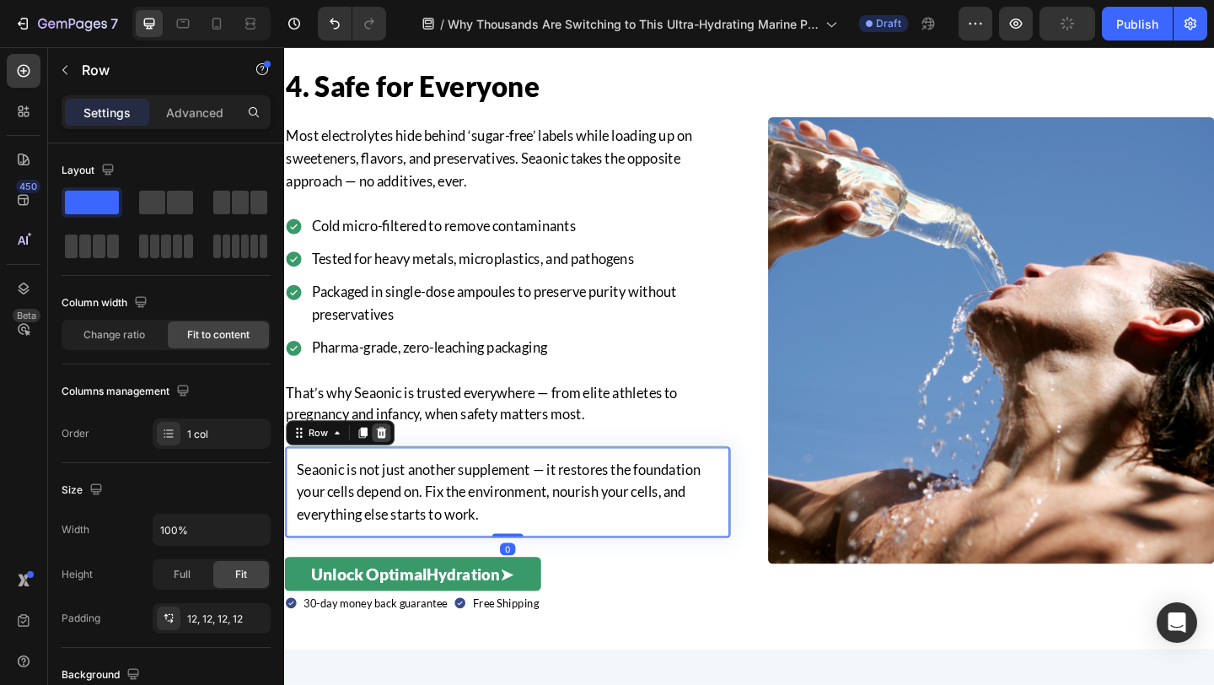
click at [394, 464] on icon at bounding box center [389, 465] width 13 height 13
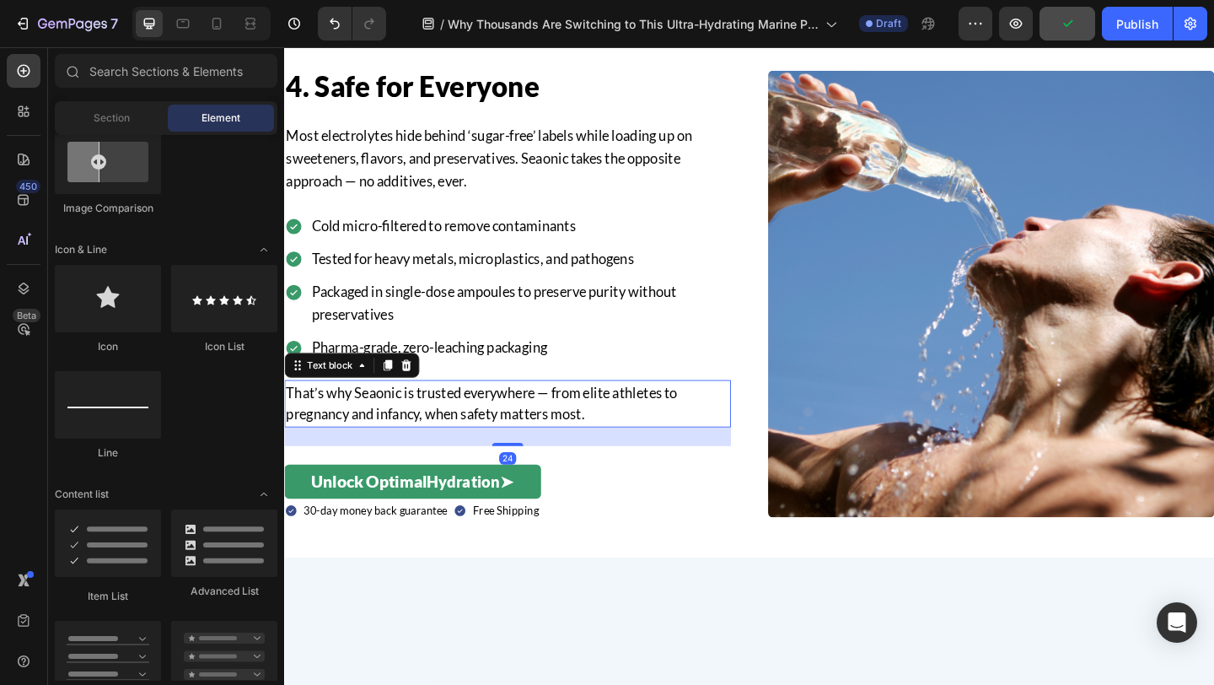
click at [433, 452] on p "That’s why Seaonic is trusted everywhere — from elite athletes to pregnancy and…" at bounding box center [527, 435] width 482 height 49
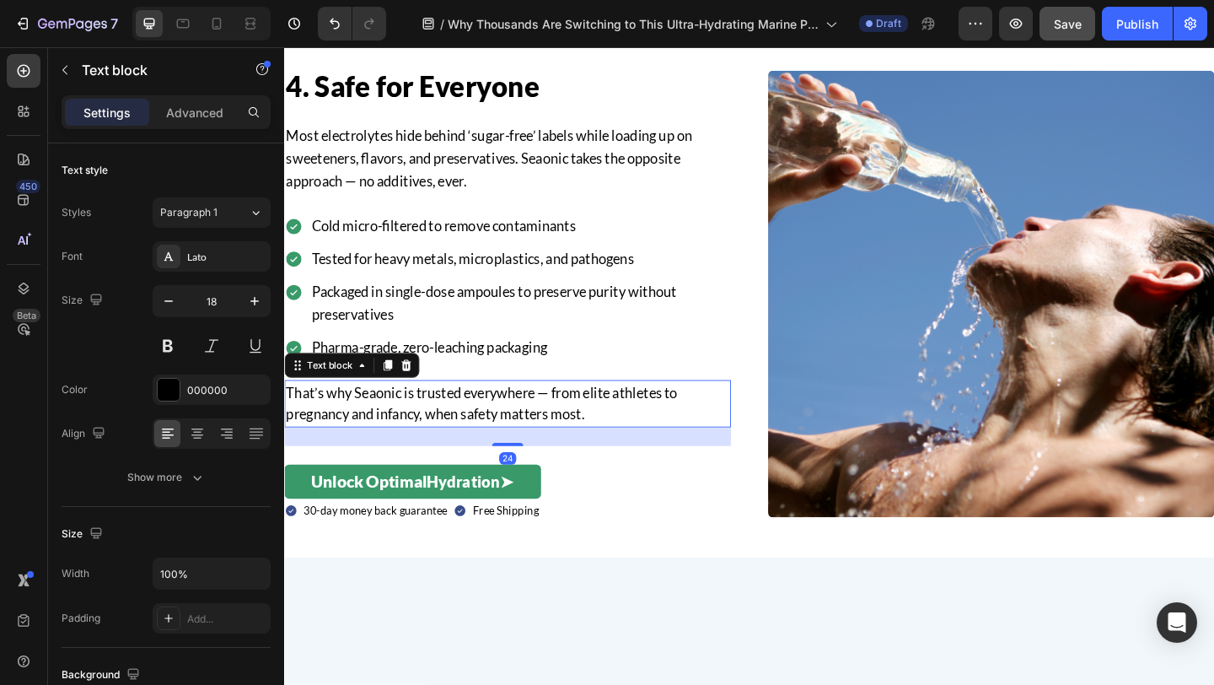
drag, startPoint x: 530, startPoint y: 475, endPoint x: 534, endPoint y: 413, distance: 61.6
click at [534, 413] on div "That’s why Seaonic is trusted everywhere — from elite athletes to pregnancy and…" at bounding box center [527, 435] width 486 height 52
drag, startPoint x: 536, startPoint y: 479, endPoint x: 536, endPoint y: 411, distance: 67.4
click at [536, 411] on div "Most electrolytes hide behind ‘sugar-free’ labels while loading up on sweetener…" at bounding box center [527, 305] width 486 height 350
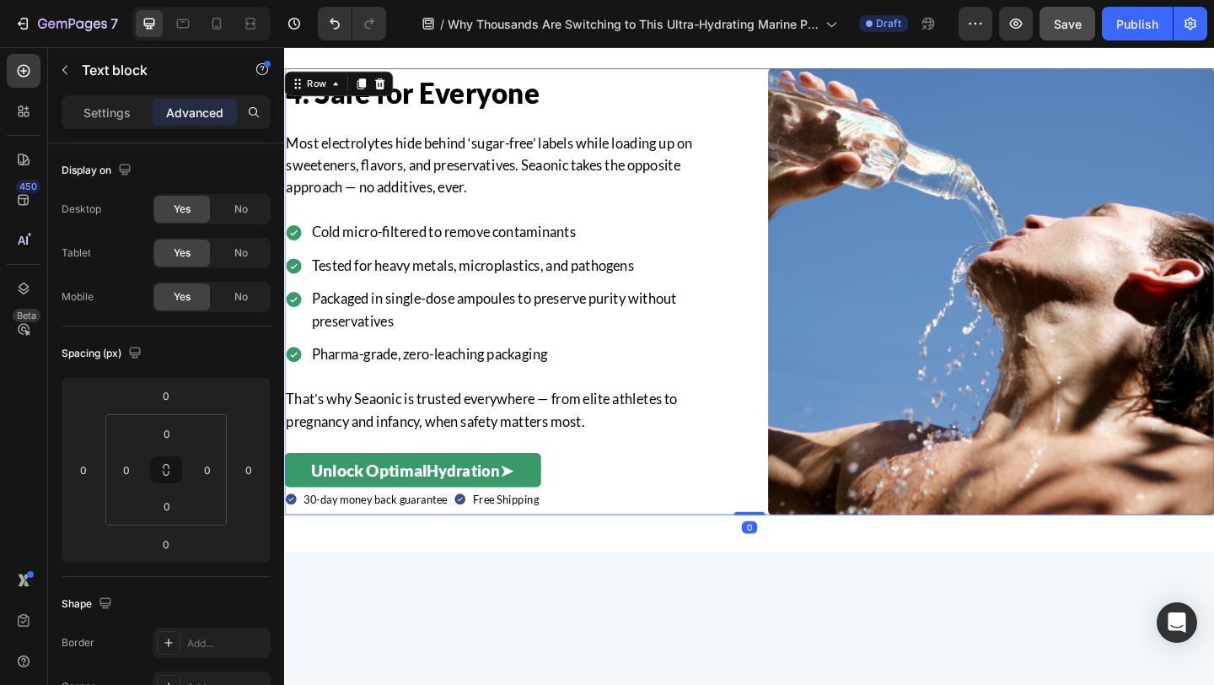
click at [801, 513] on div "Image Row 4. Safe for Everyone Heading Most electrolytes hide behind ‘sugar-fre…" at bounding box center [790, 313] width 1012 height 486
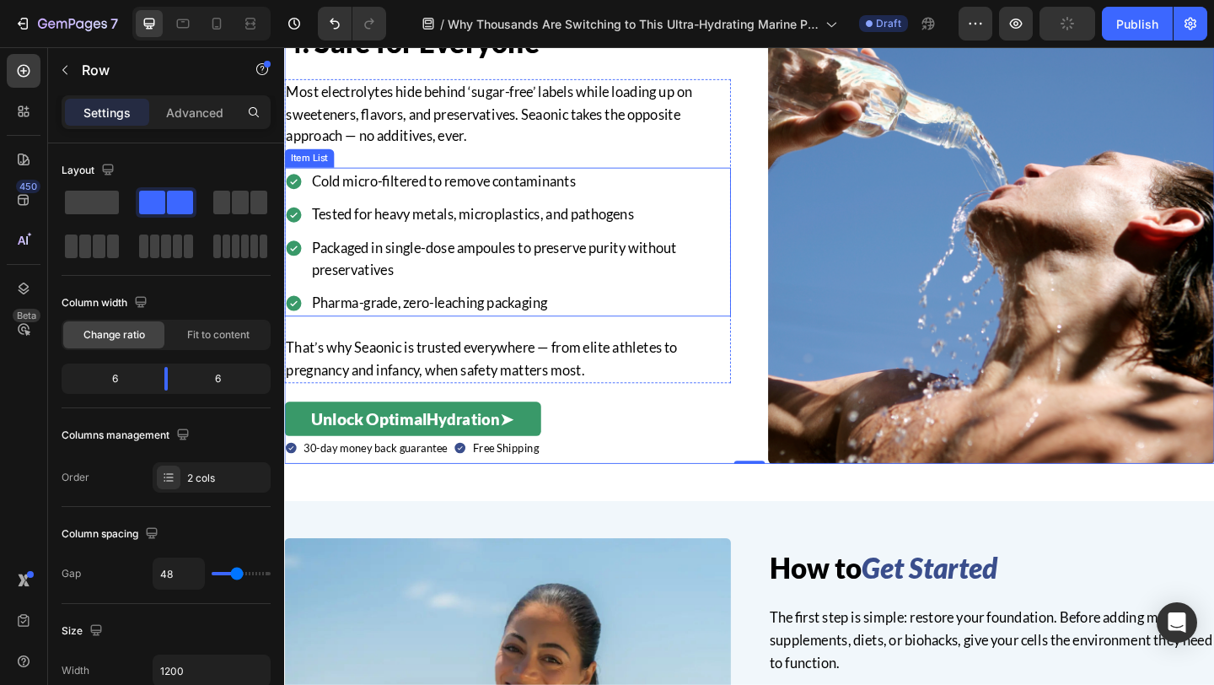
scroll to position [2621, 0]
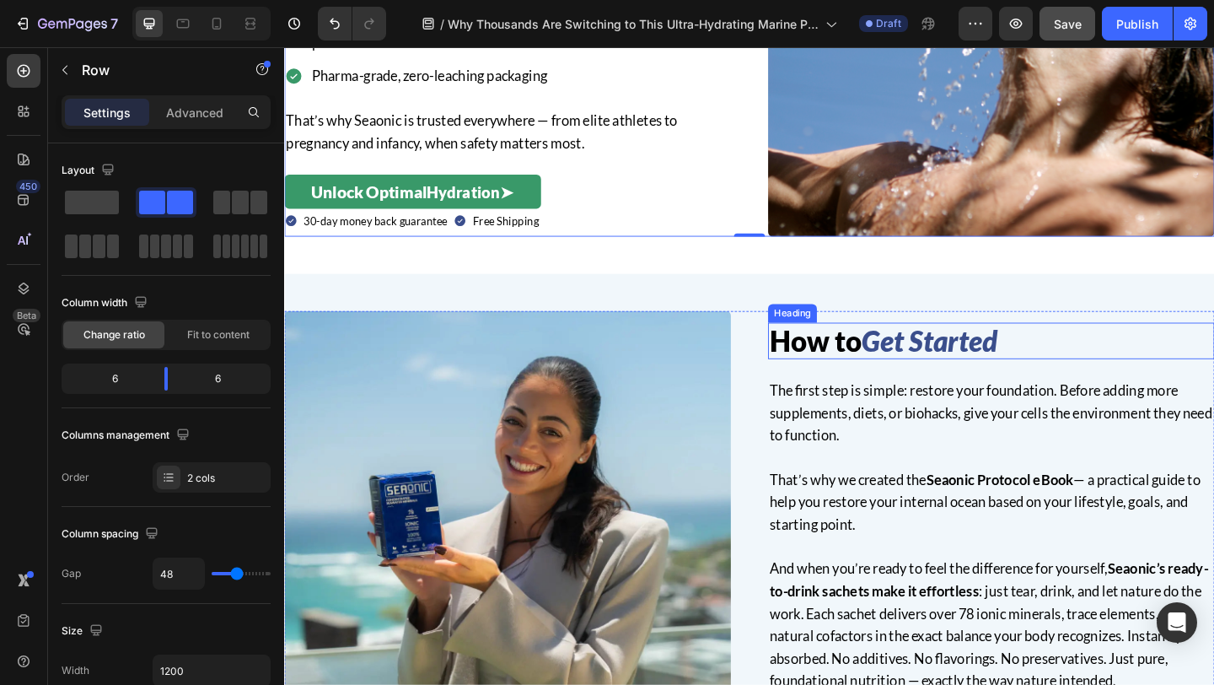
click at [866, 361] on h2 "How to Get Started" at bounding box center [1053, 367] width 486 height 40
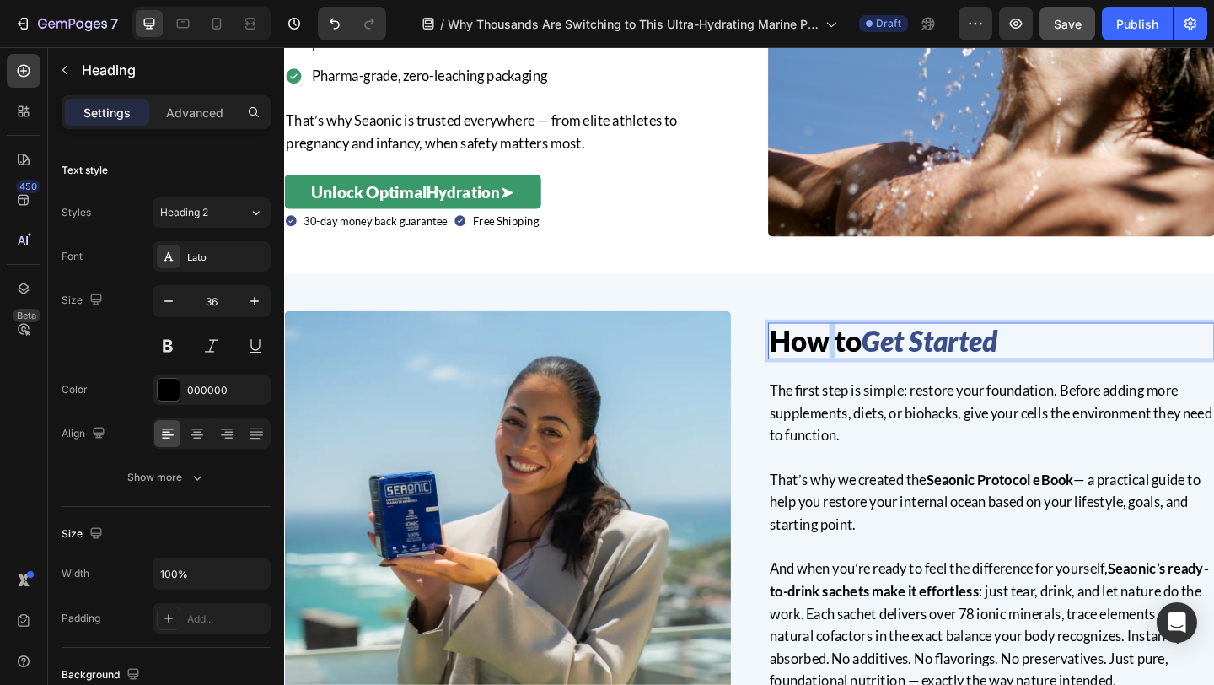
click at [866, 361] on h2 "How to Get Started" at bounding box center [1053, 367] width 486 height 40
click at [866, 361] on p "How to Get Started" at bounding box center [1053, 366] width 482 height 36
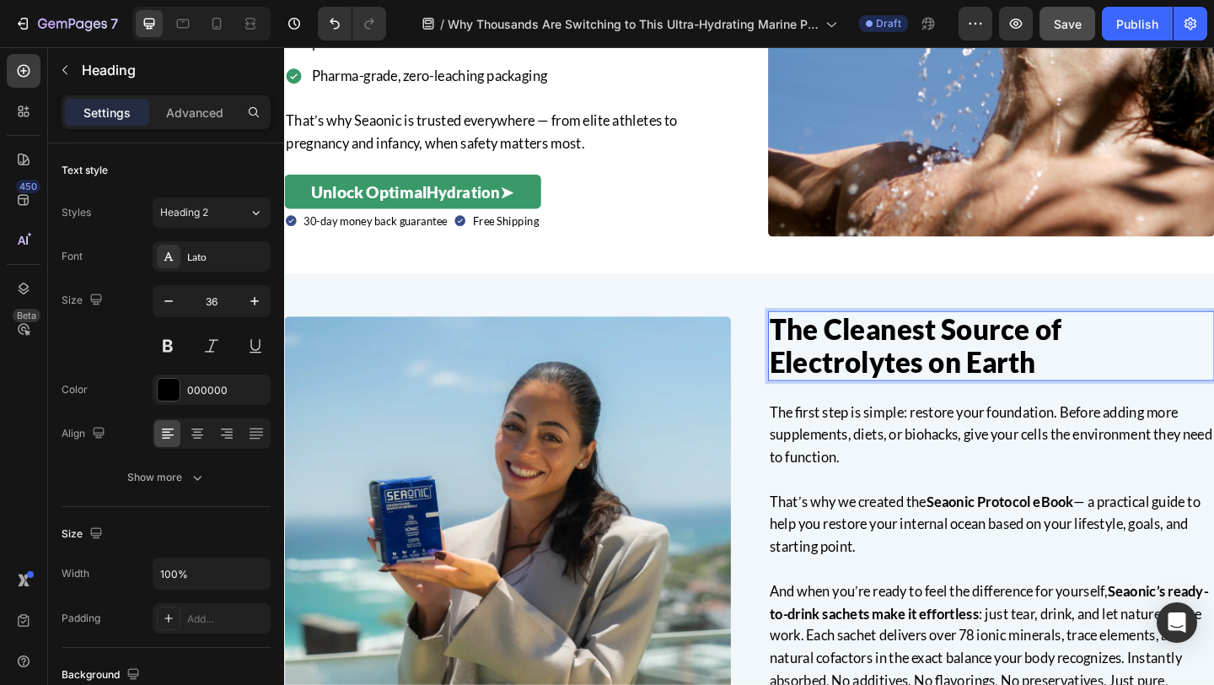
scroll to position [2609, 0]
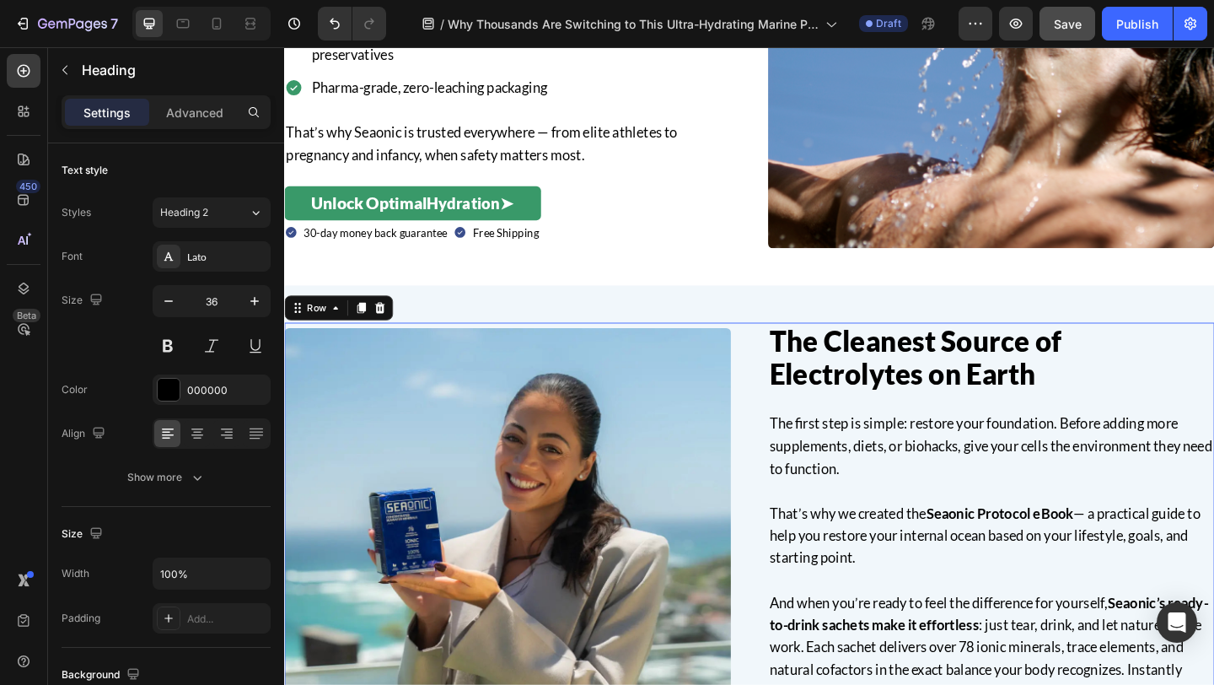
click at [770, 364] on div "The Cleanest Source of Electrolytes on Earth Heading The first step is simple: …" at bounding box center [790, 595] width 1012 height 497
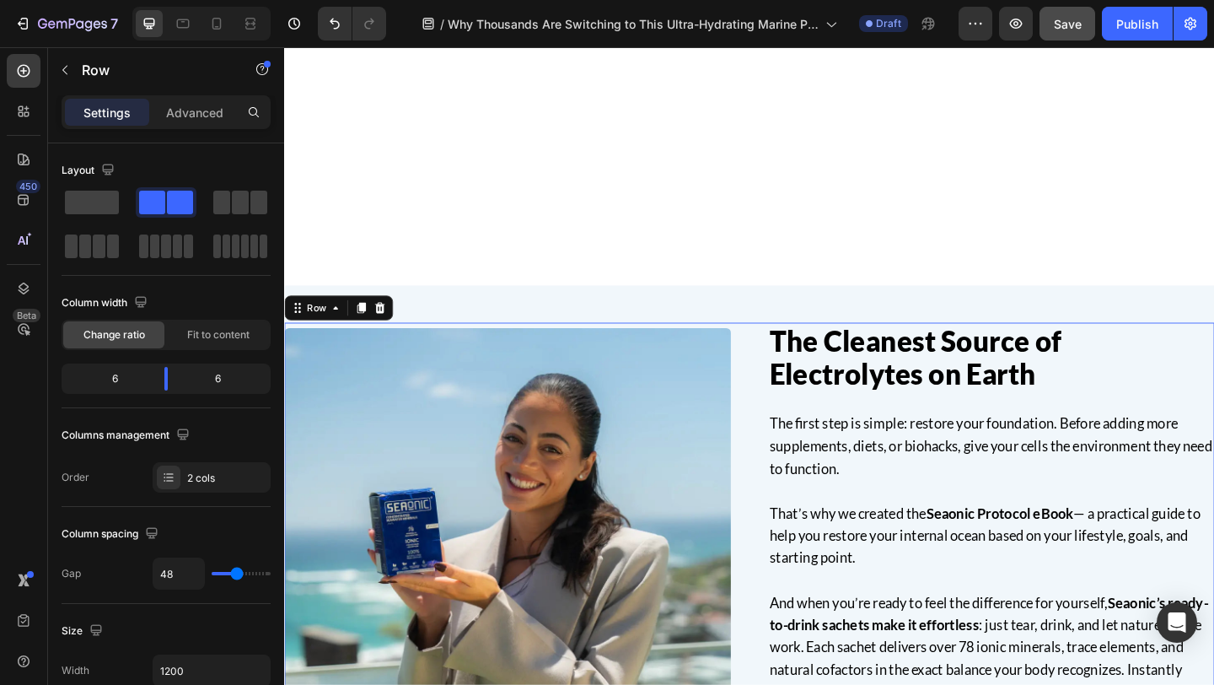
scroll to position [2893, 0]
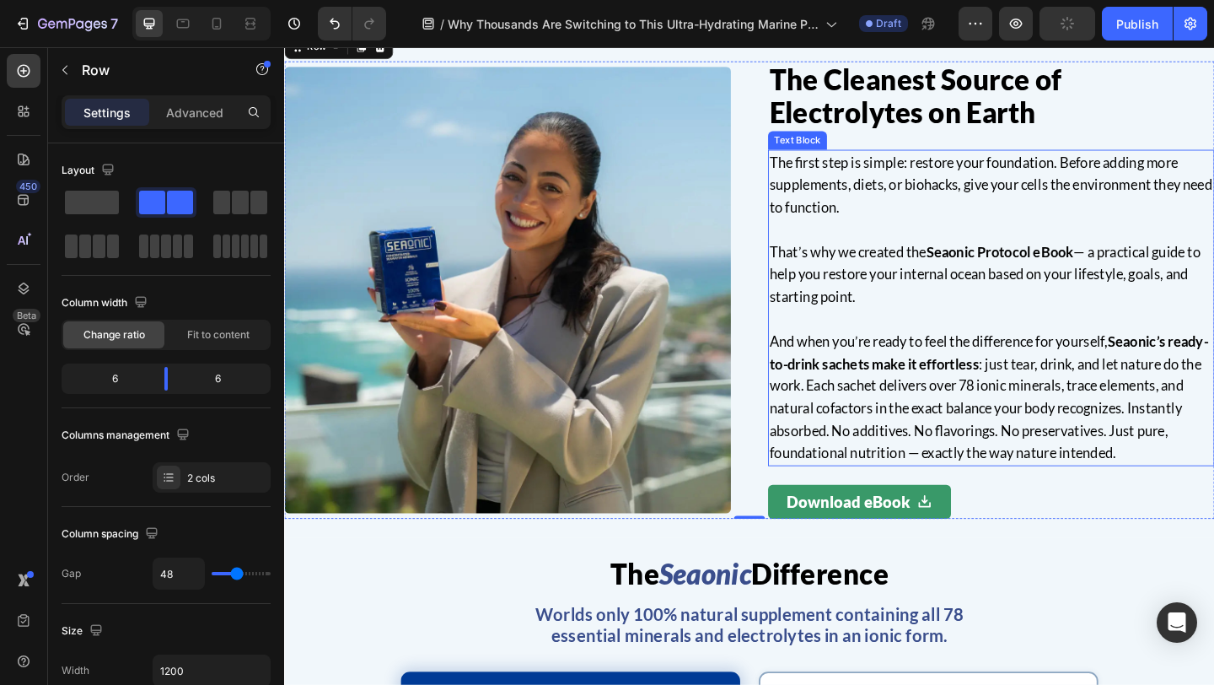
click at [953, 438] on p "And when you’re ready to feel the difference for yourself, Seaonic’s ready-to-d…" at bounding box center [1053, 428] width 482 height 146
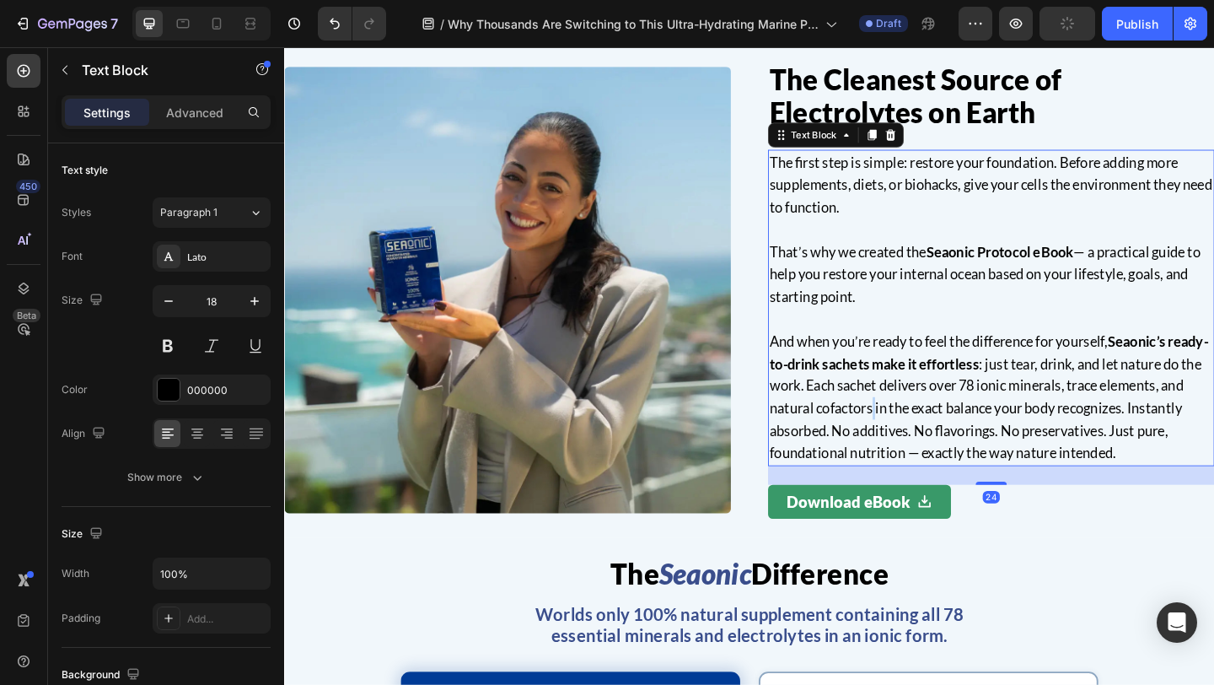
click at [953, 438] on p "And when you’re ready to feel the difference for yourself, Seaonic’s ready-to-d…" at bounding box center [1053, 428] width 482 height 146
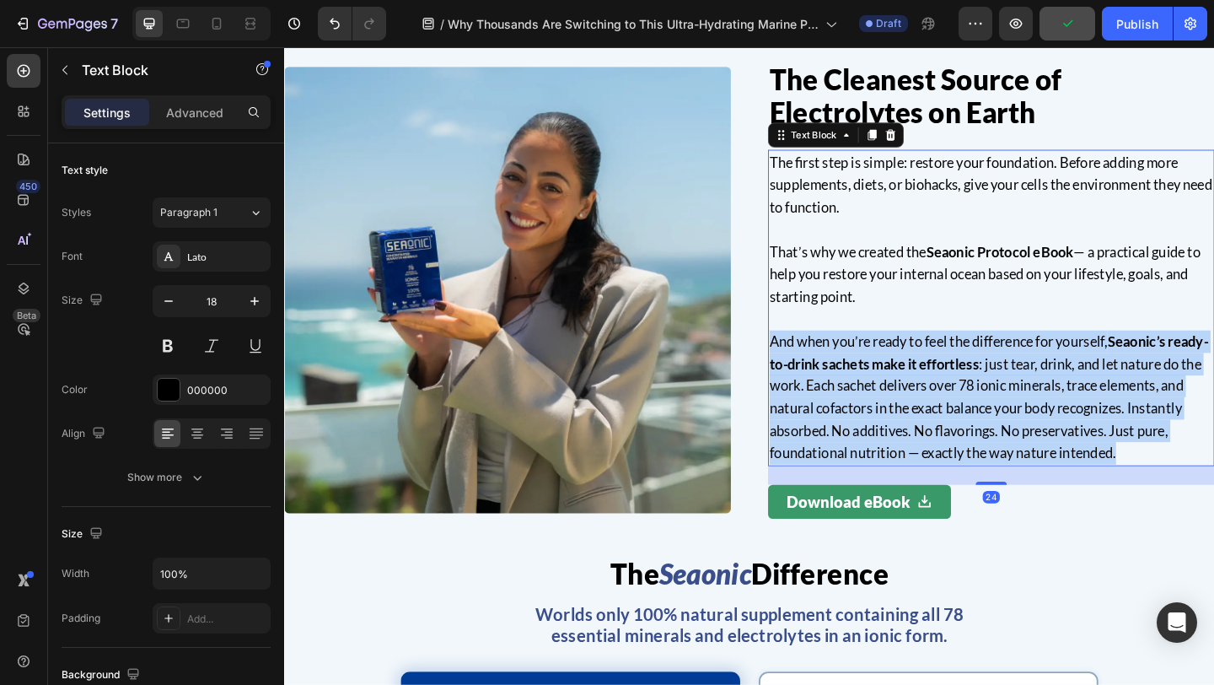
click at [953, 438] on p "And when you’re ready to feel the difference for yourself, Seaonic’s ready-to-d…" at bounding box center [1053, 428] width 482 height 146
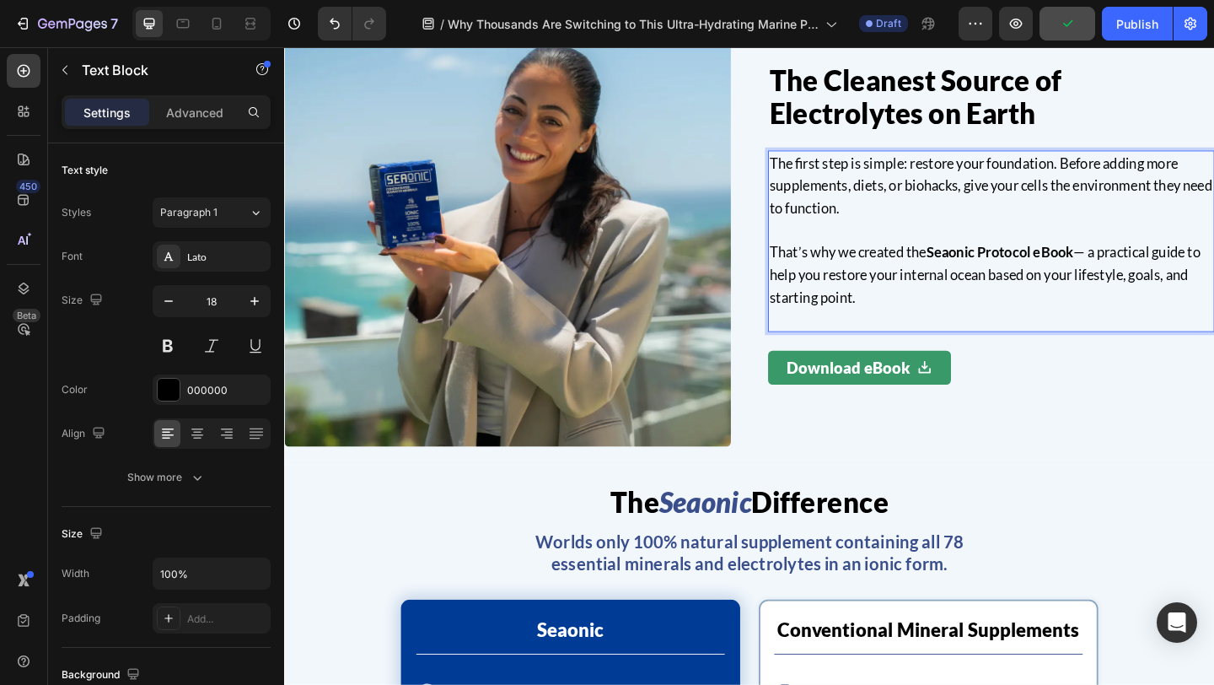
scroll to position [2972, 0]
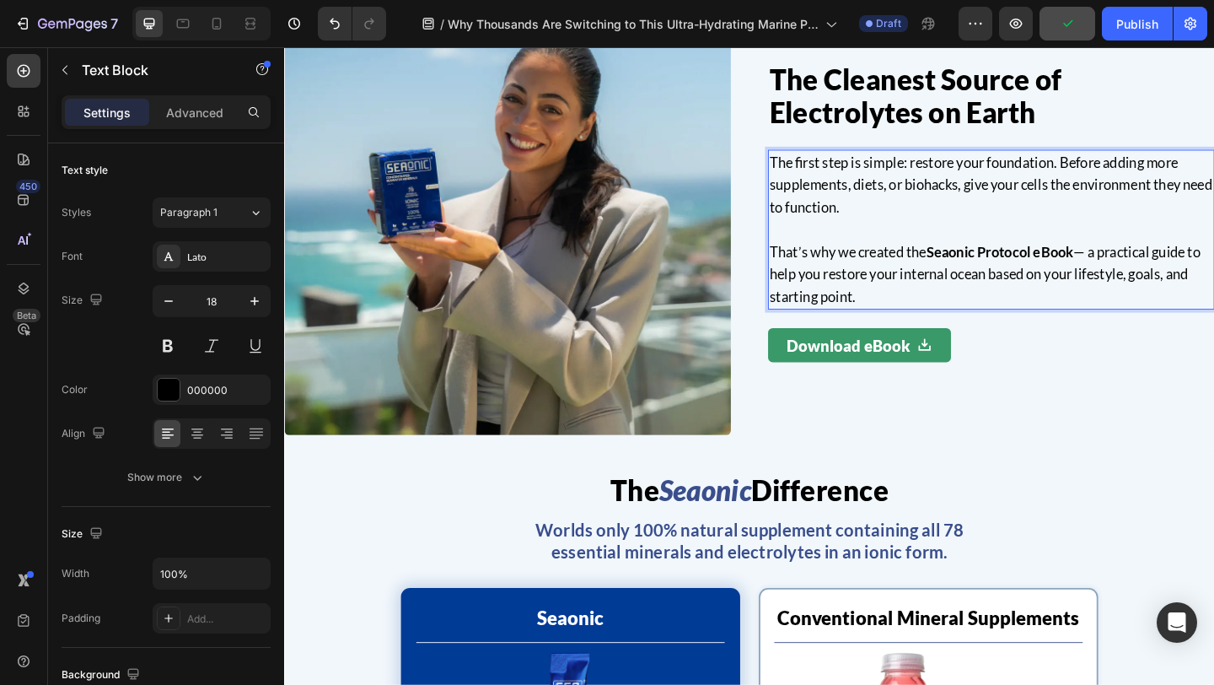
click at [887, 304] on p "That’s why we created the Seaonic Protocol eBook — a practical guide to help yo…" at bounding box center [1053, 294] width 482 height 73
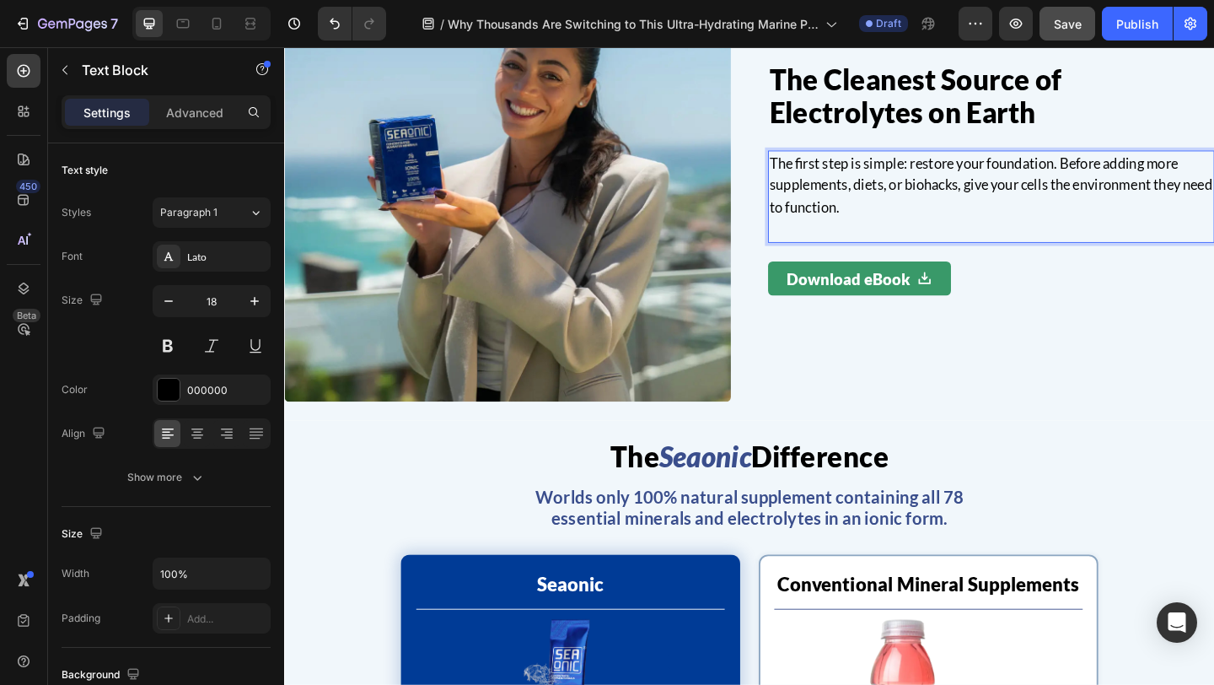
scroll to position [3020, 0]
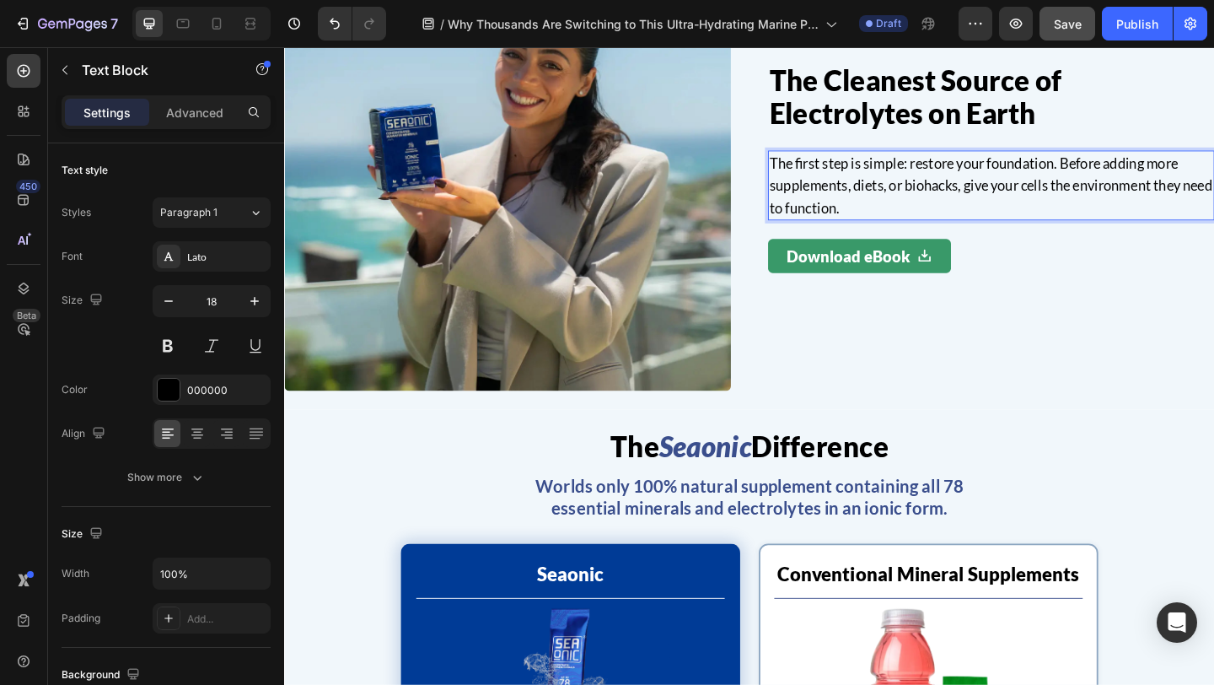
click at [857, 174] on p "The first step is simple: restore your foundation. Before adding more supplemen…" at bounding box center [1053, 197] width 482 height 73
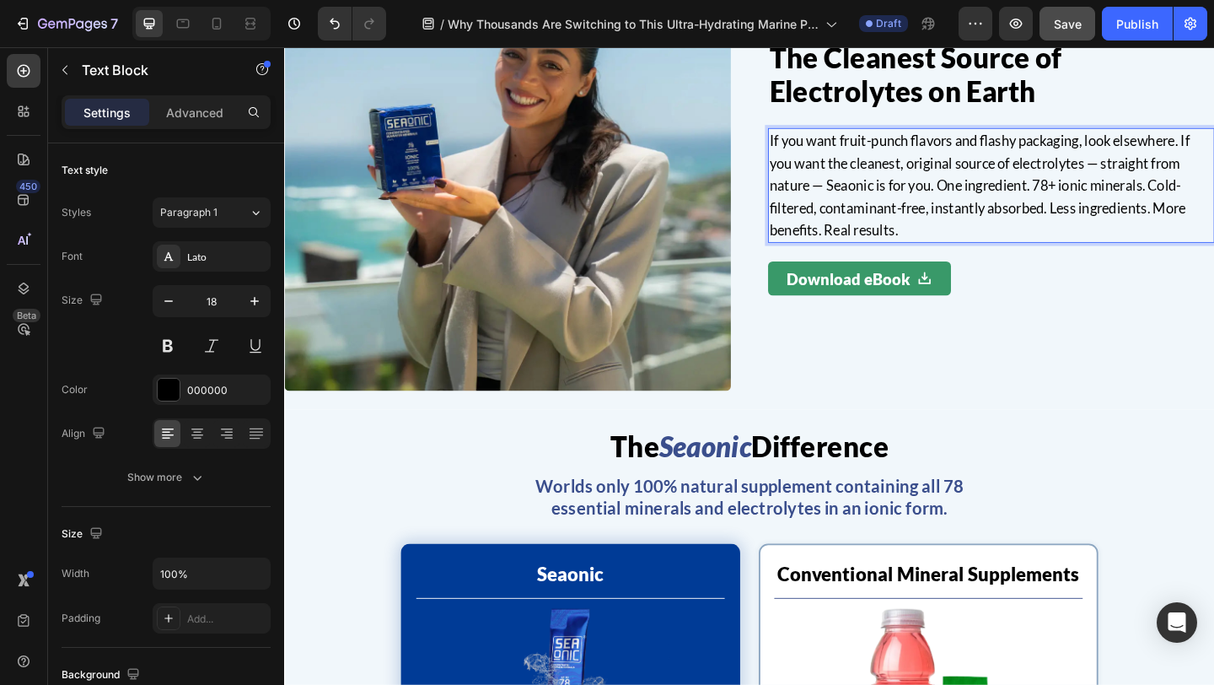
scroll to position [2995, 0]
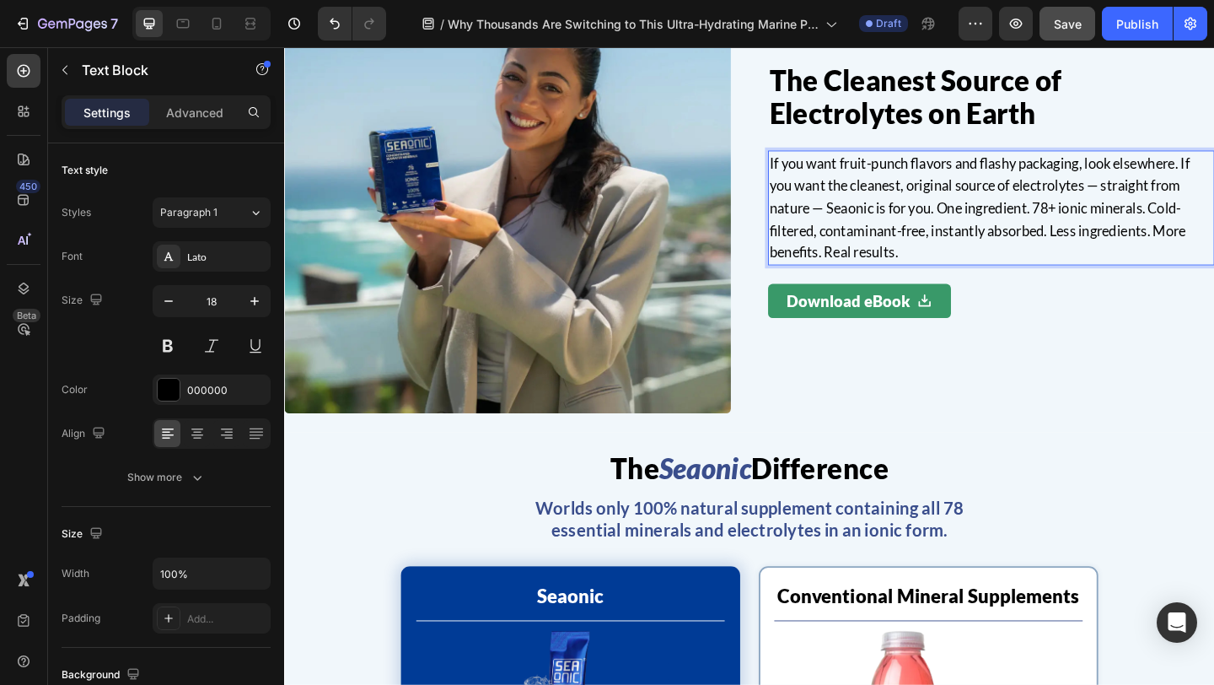
click at [997, 222] on p "If you want fruit-punch flavors and flashy packaging, look elsewhere. If you wa…" at bounding box center [1053, 221] width 482 height 121
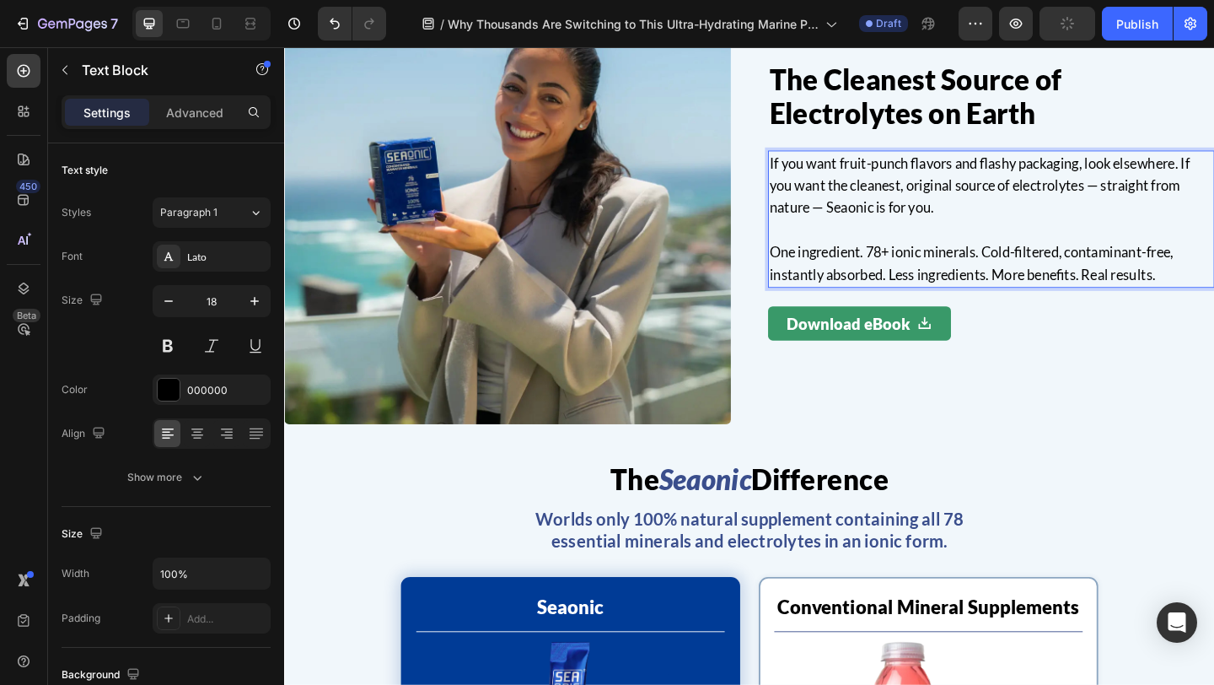
click at [943, 293] on p "One ingredient. 78+ ionic minerals. Cold-filtered, contaminant-free, instantly …" at bounding box center [1053, 282] width 482 height 49
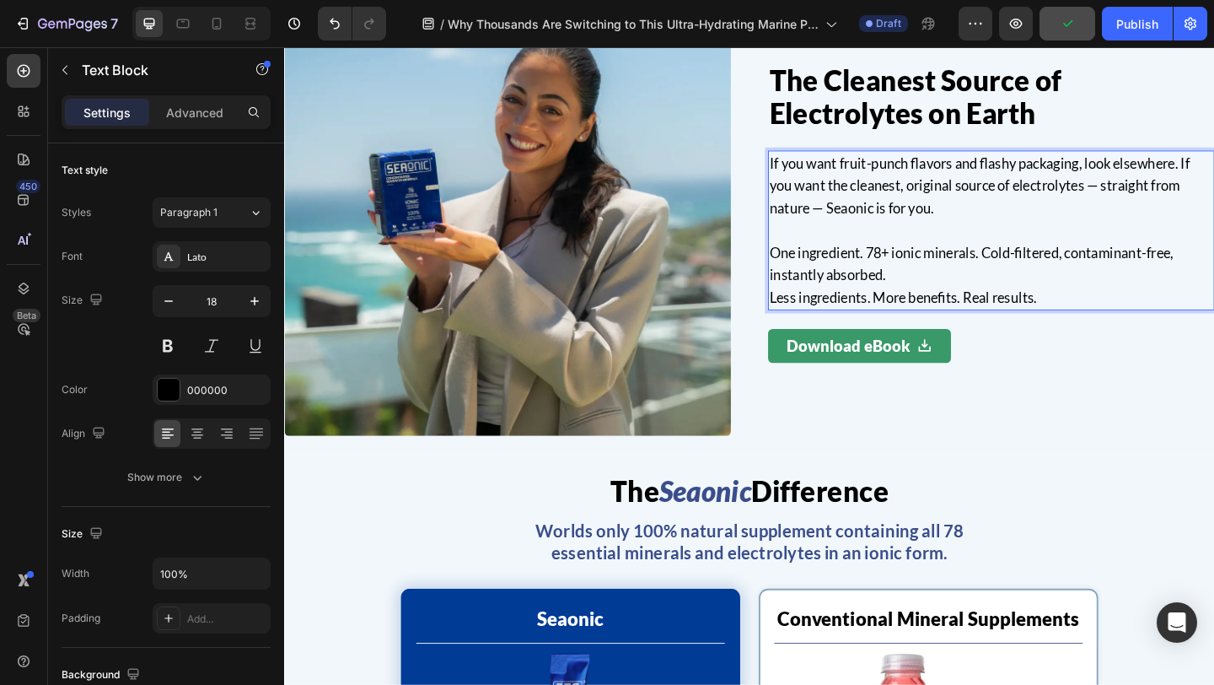
scroll to position [2959, 0]
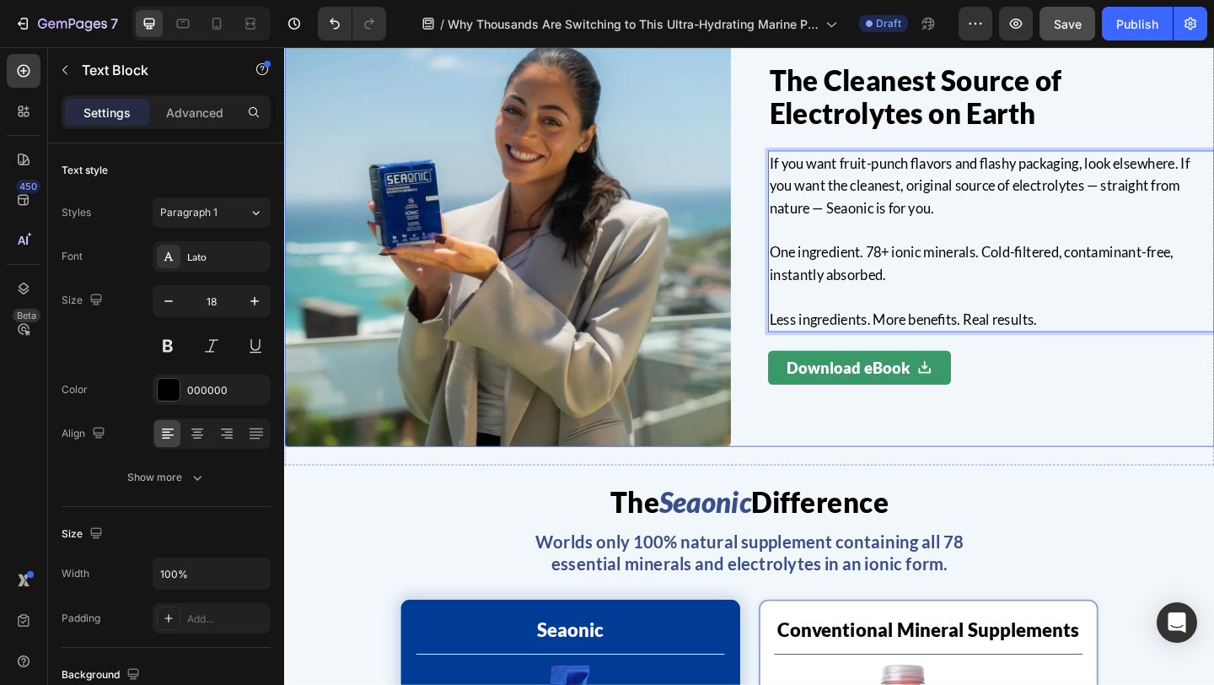
click at [791, 310] on div "The Cleanest Source of Electrolytes on Earth Heading If you want fruit-punch fl…" at bounding box center [790, 239] width 1012 height 486
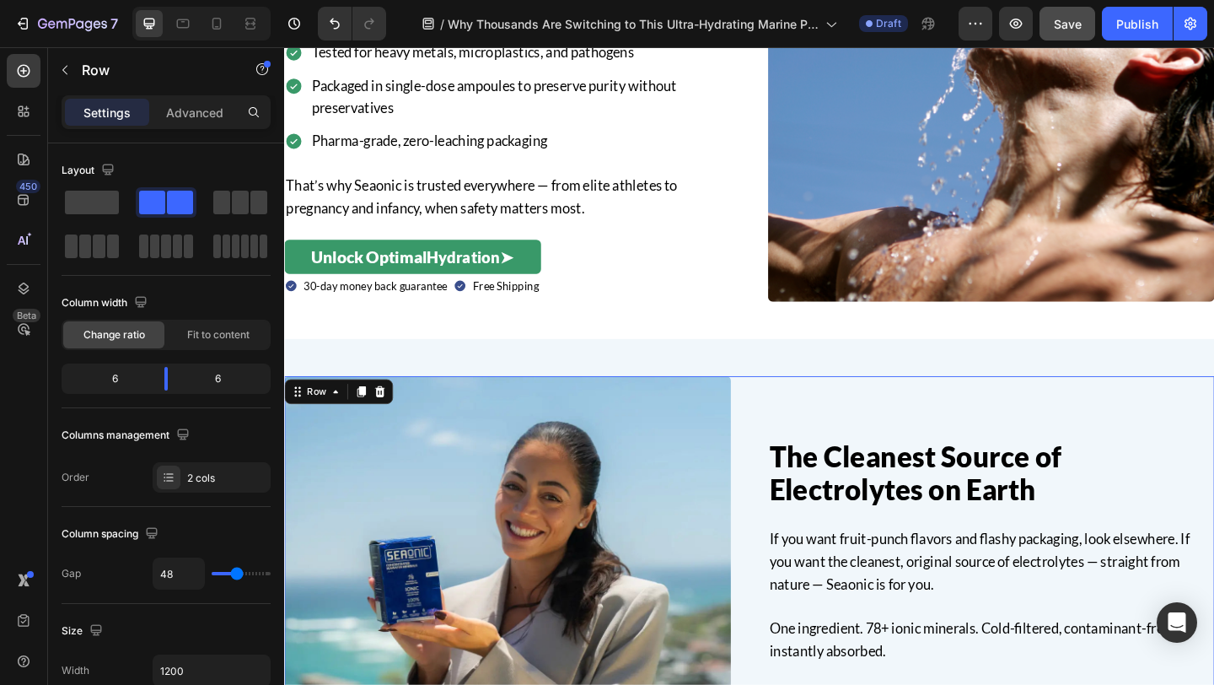
scroll to position [2964, 0]
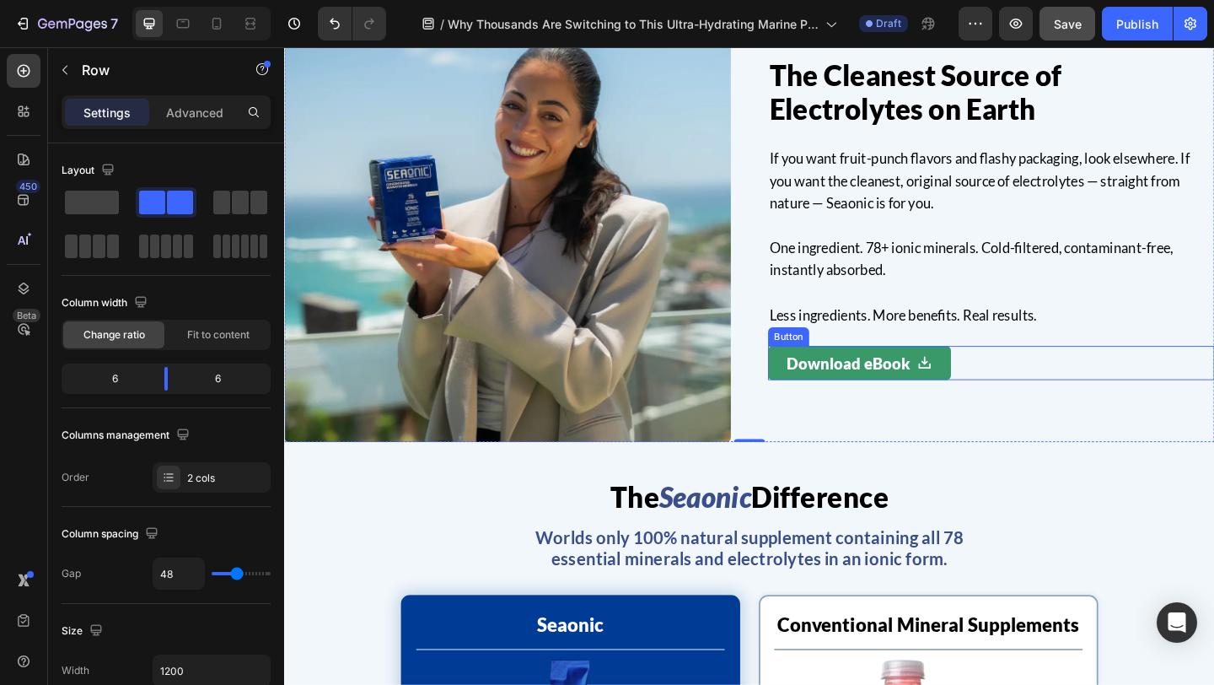
click at [1053, 387] on div "Download eBook Button" at bounding box center [1053, 390] width 486 height 37
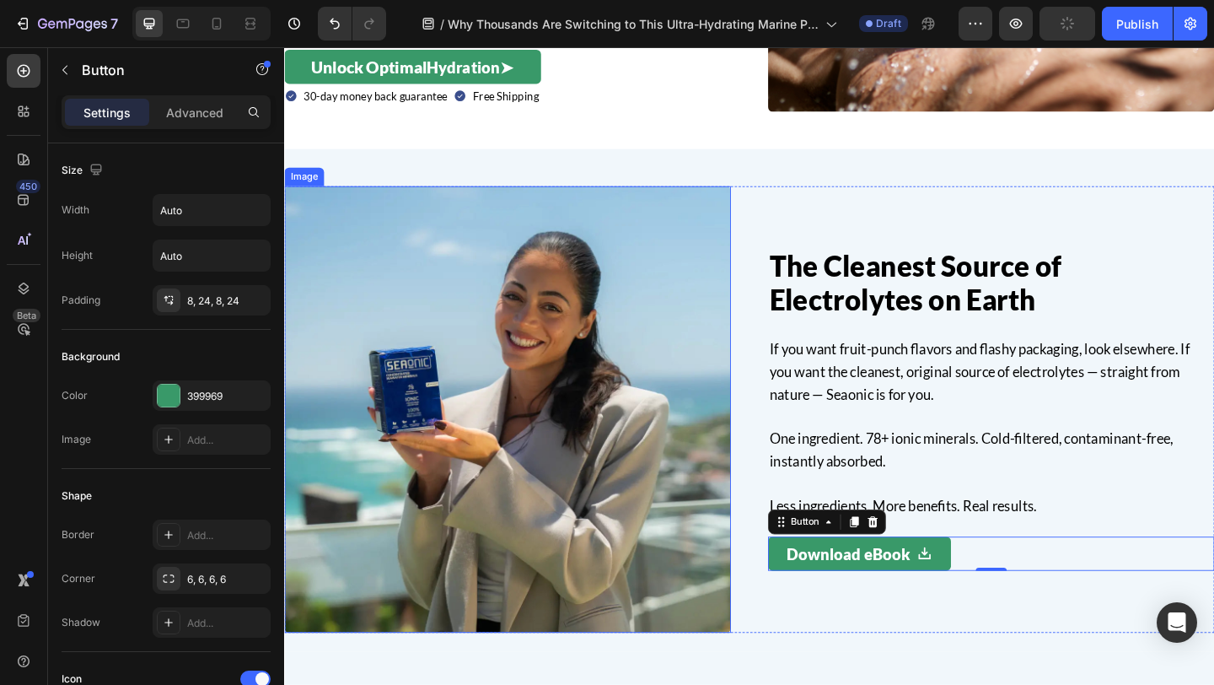
scroll to position [2615, 0]
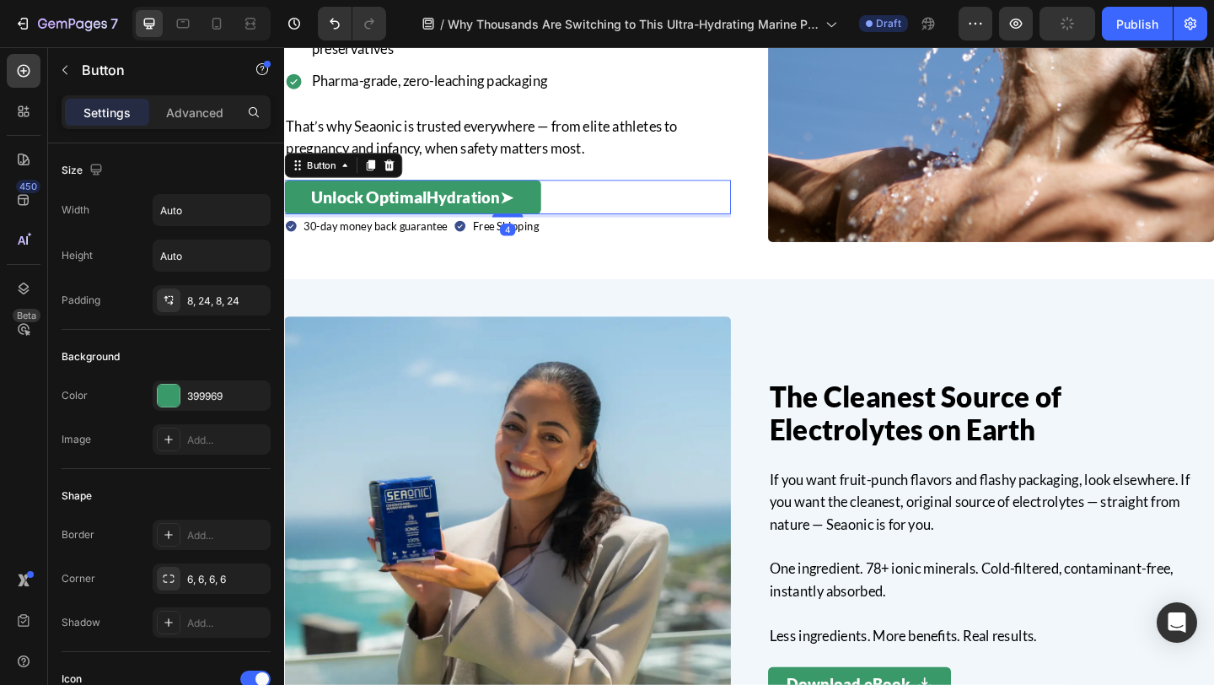
click at [594, 209] on div "Unlock Optimal Hydration ➤ Button 4" at bounding box center [527, 209] width 486 height 37
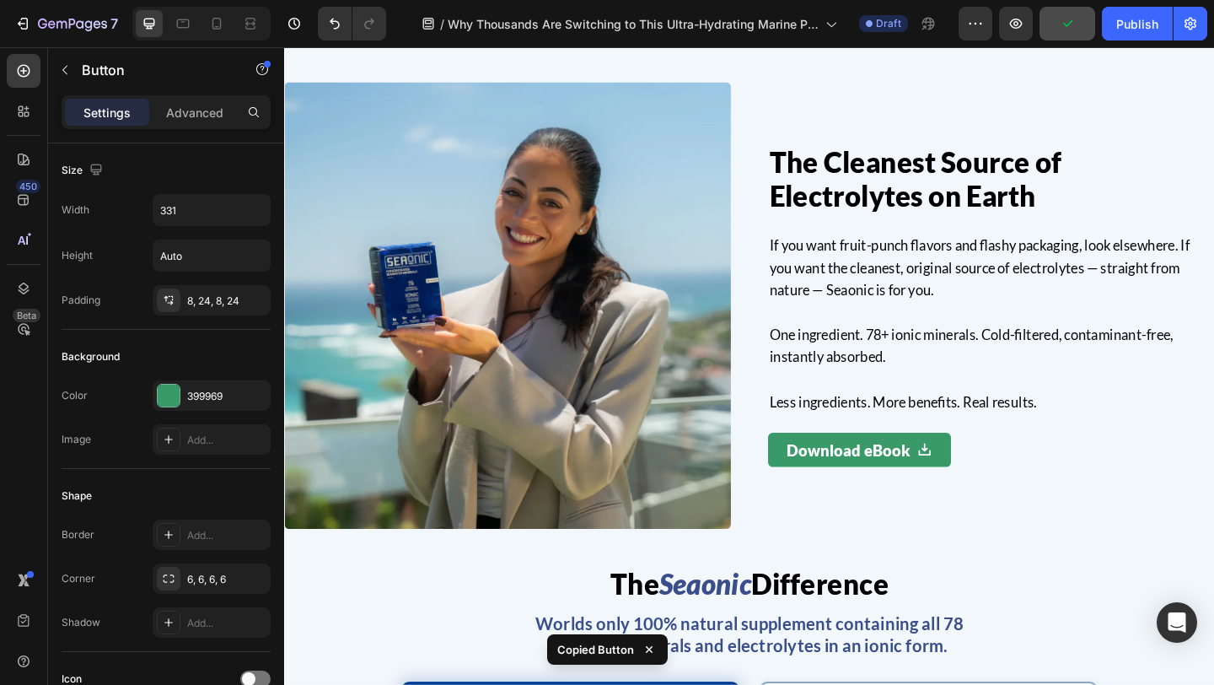
scroll to position [2956, 0]
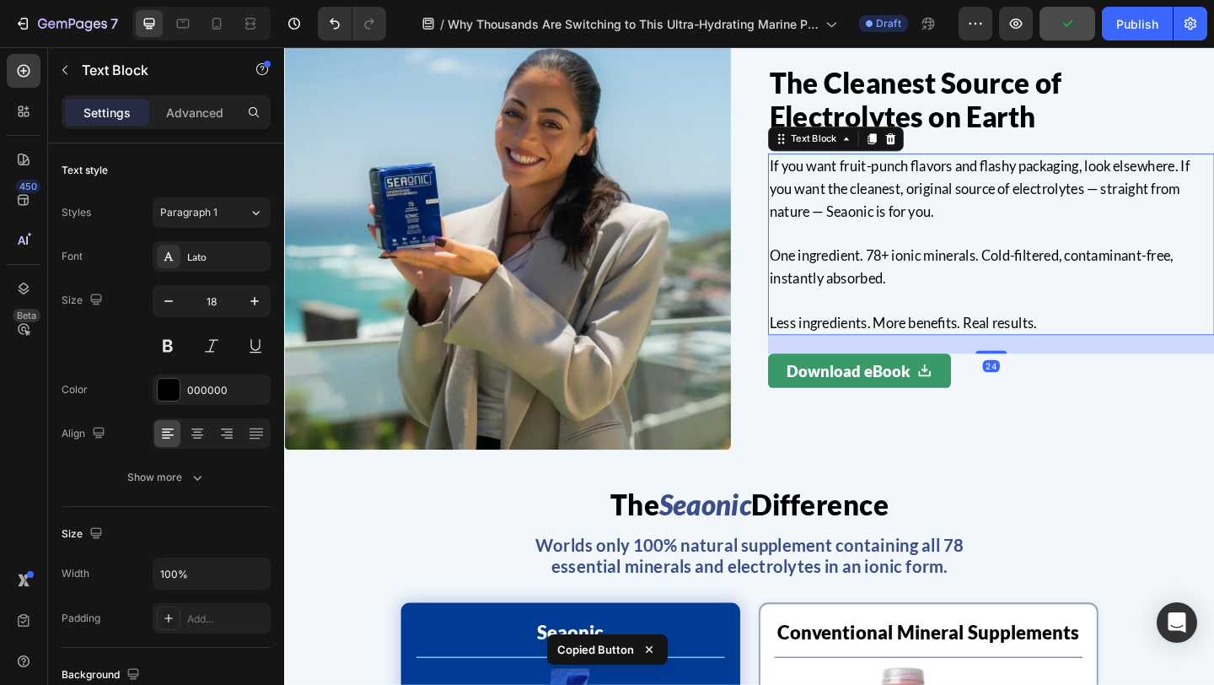
click at [980, 327] on p "Rich Text Editor. Editing area: main" at bounding box center [1053, 322] width 482 height 24
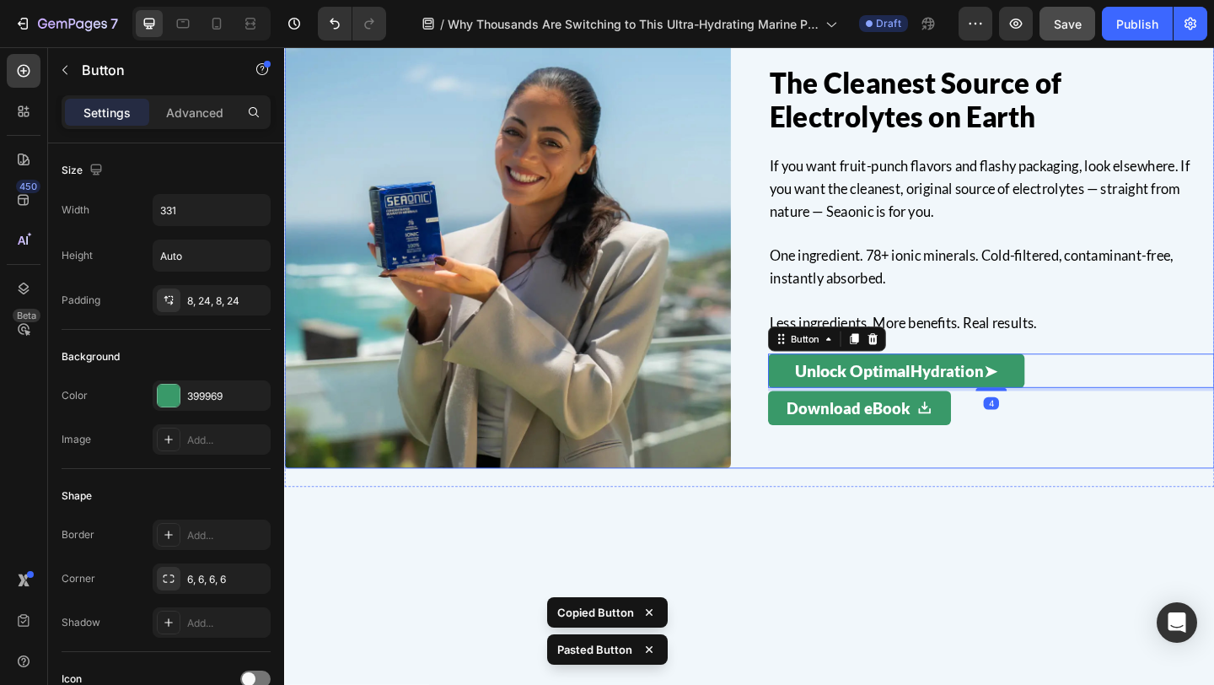
scroll to position [2596, 0]
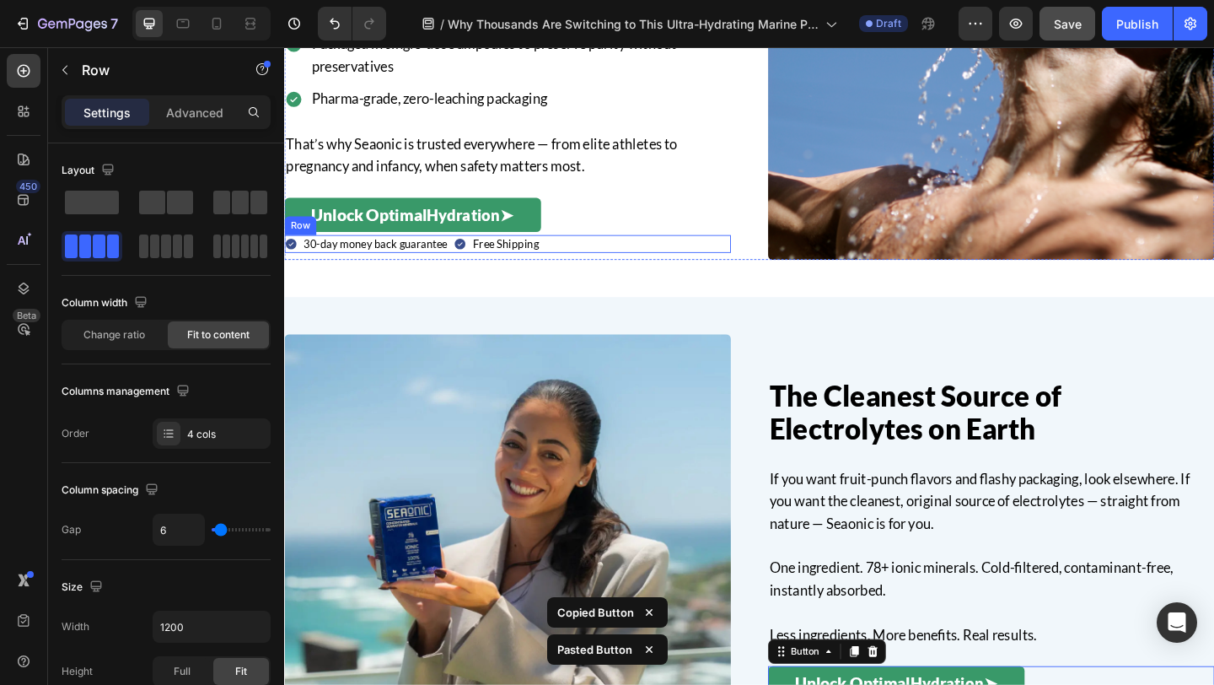
click at [588, 254] on div "Icon 30-day money back guarantee Text Block Icon Free Shipping Text Block Row" at bounding box center [527, 261] width 486 height 20
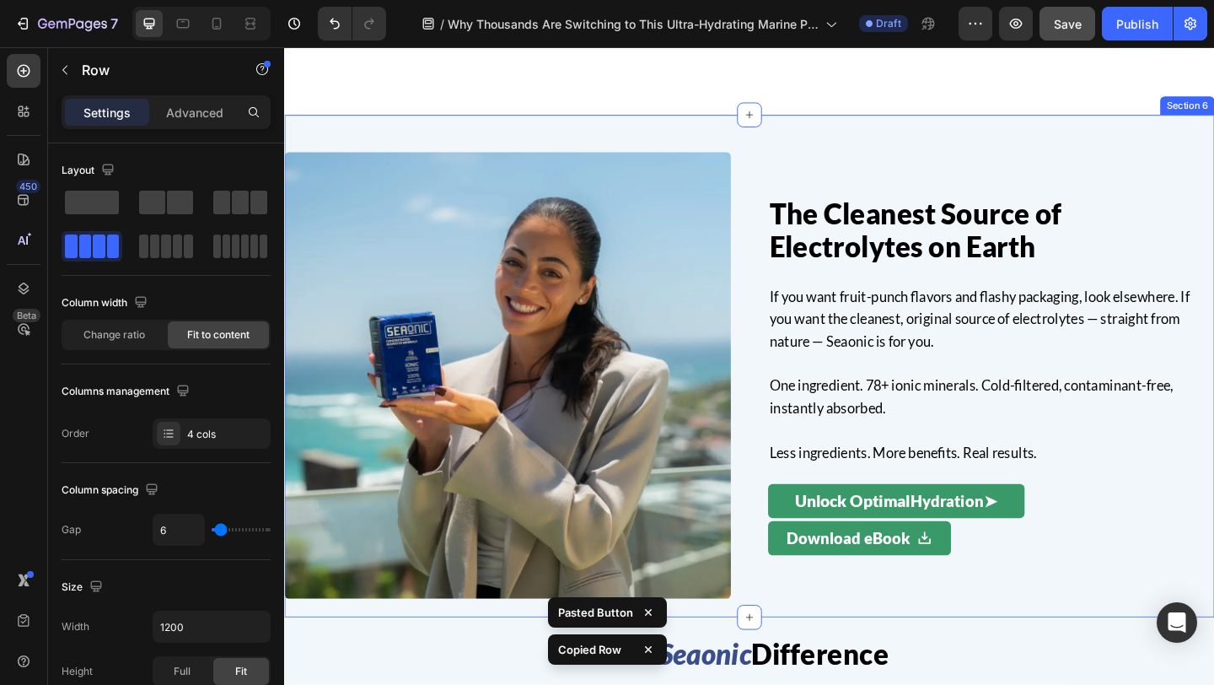
scroll to position [2958, 0]
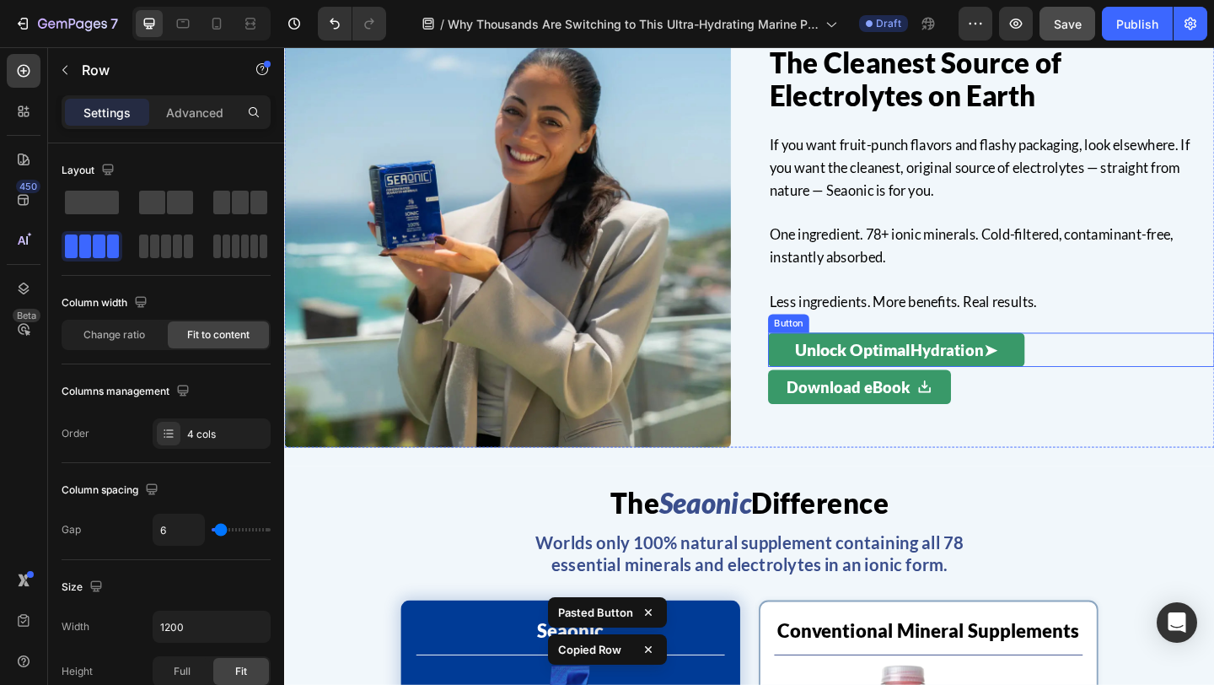
click at [1133, 375] on div "Unlock Optimal Hydration ➤ Button" at bounding box center [1053, 375] width 486 height 37
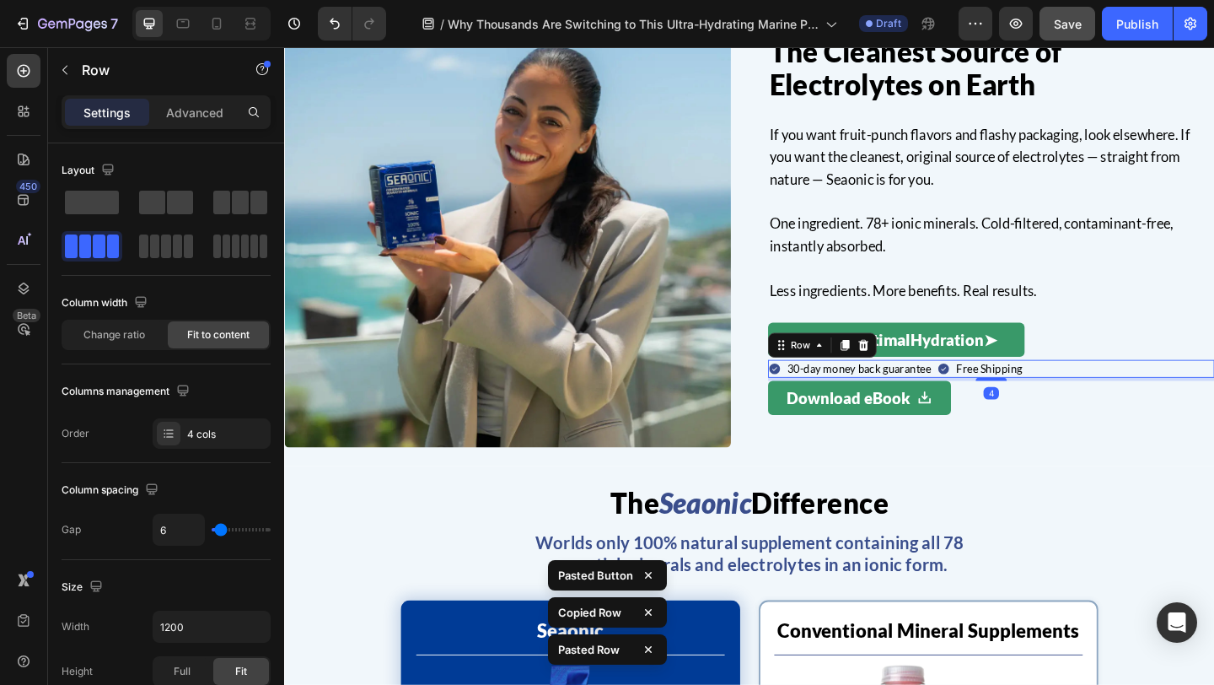
scroll to position [2947, 0]
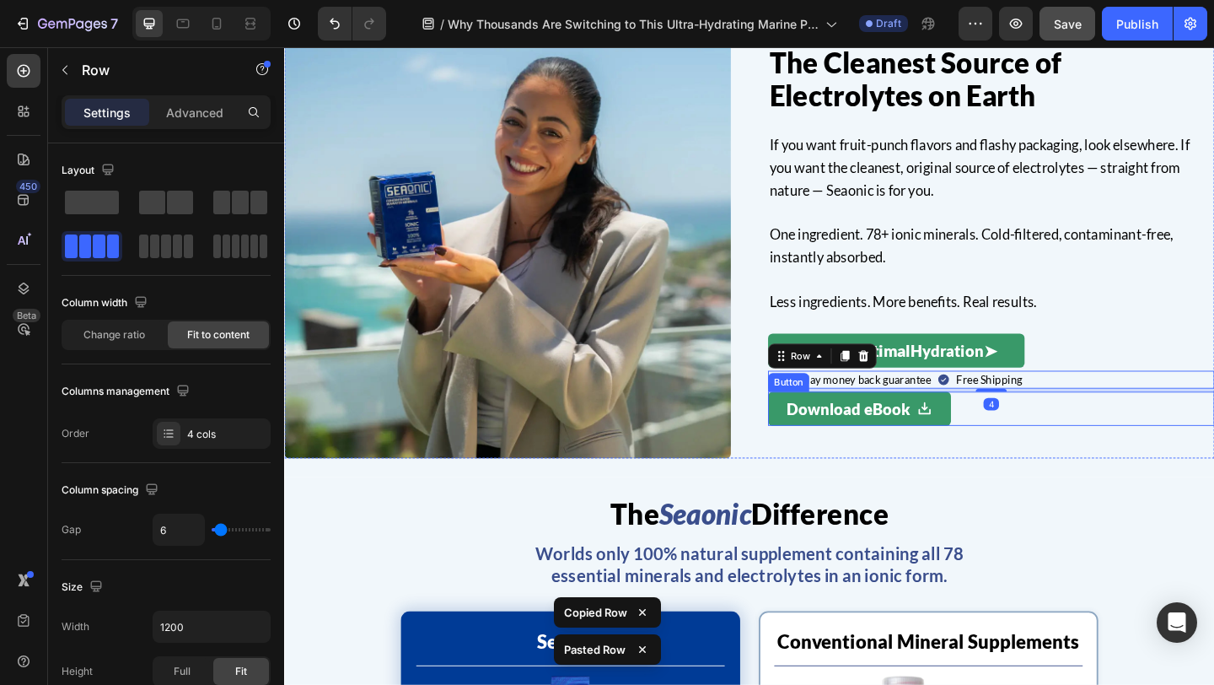
click at [1024, 448] on div "Download eBook Button" at bounding box center [1053, 440] width 486 height 37
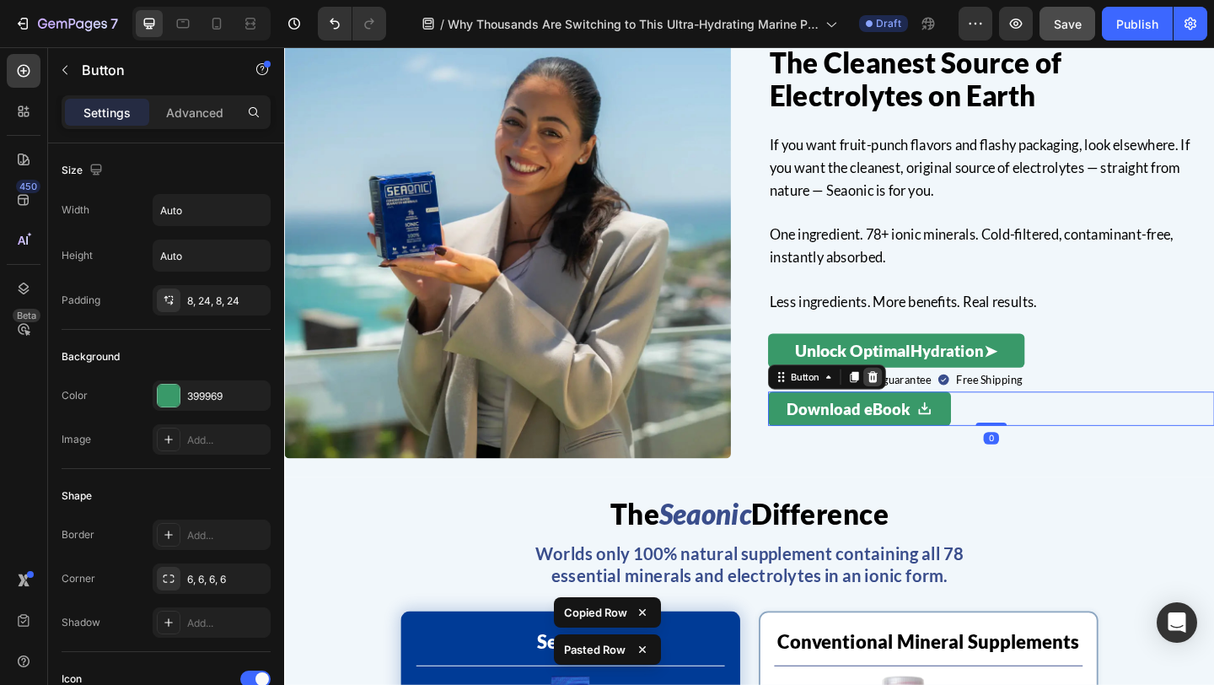
click at [927, 402] on icon at bounding box center [924, 406] width 11 height 12
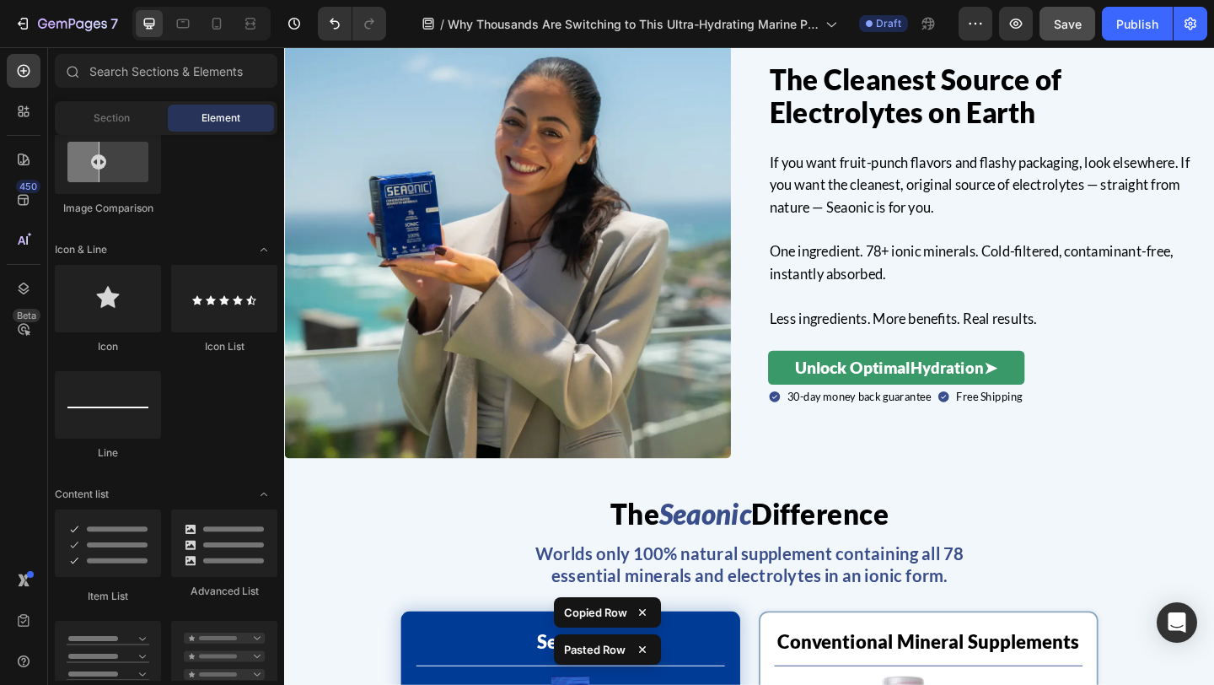
scroll to position [2965, 0]
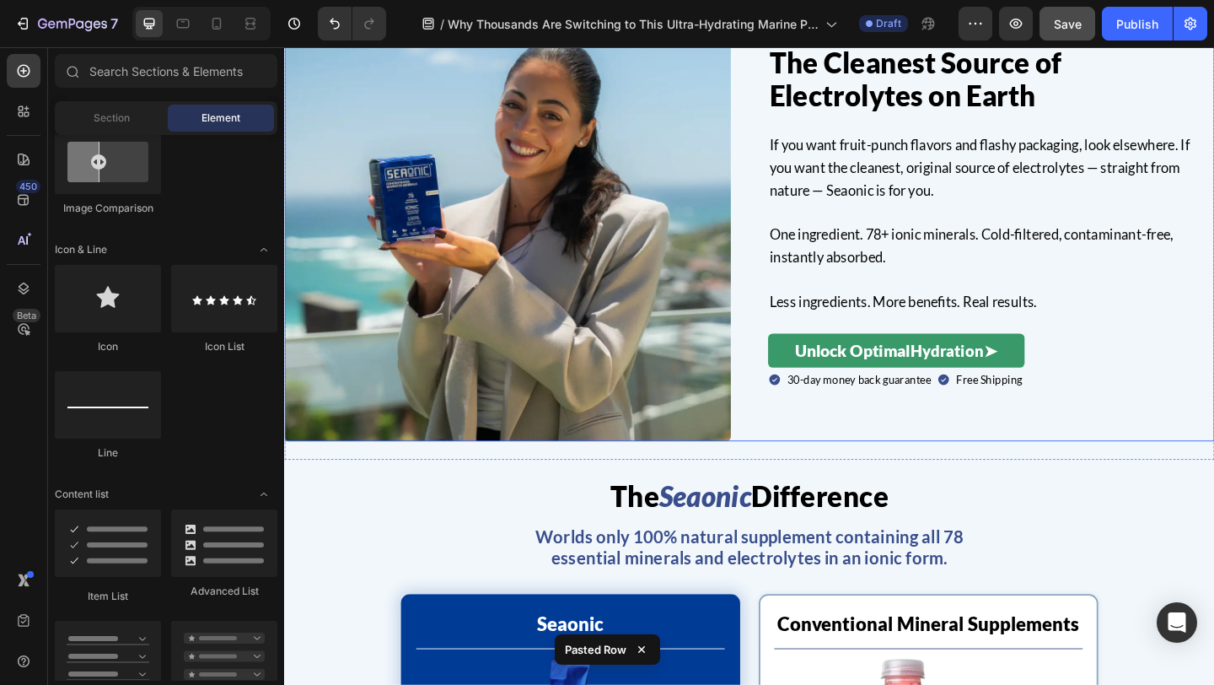
click at [802, 234] on div "The Cleanest Source of Electrolytes on Earth Heading If you want fruit-punch fl…" at bounding box center [790, 233] width 1012 height 486
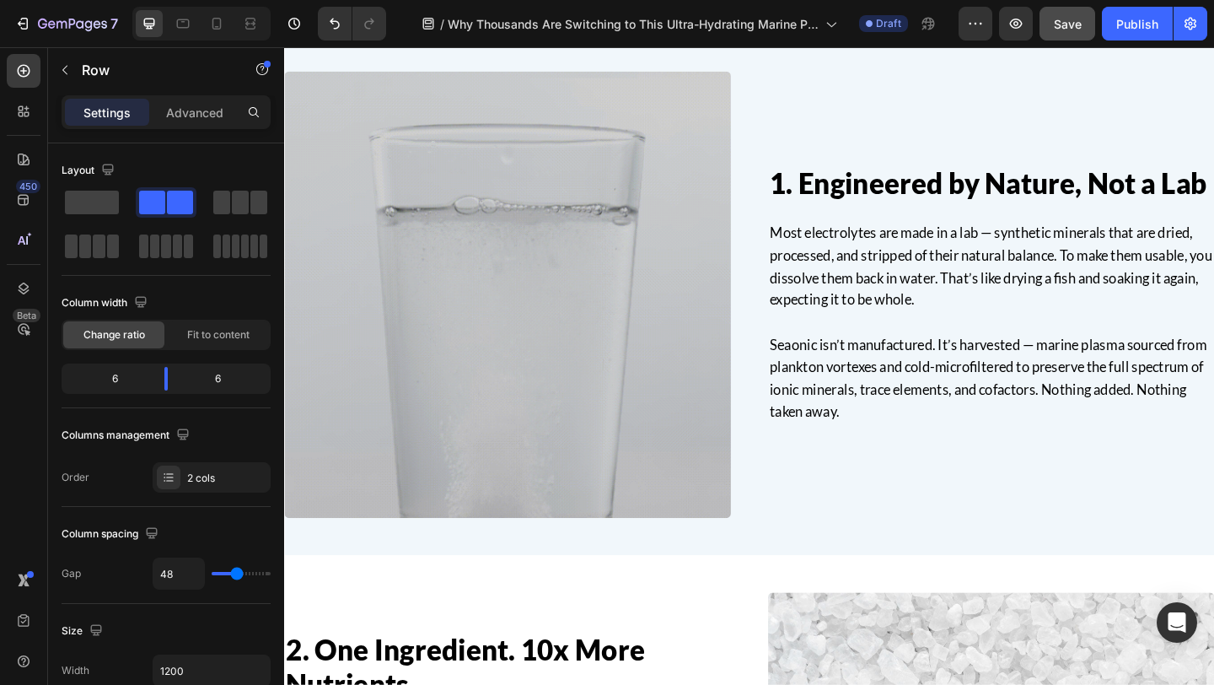
scroll to position [0, 0]
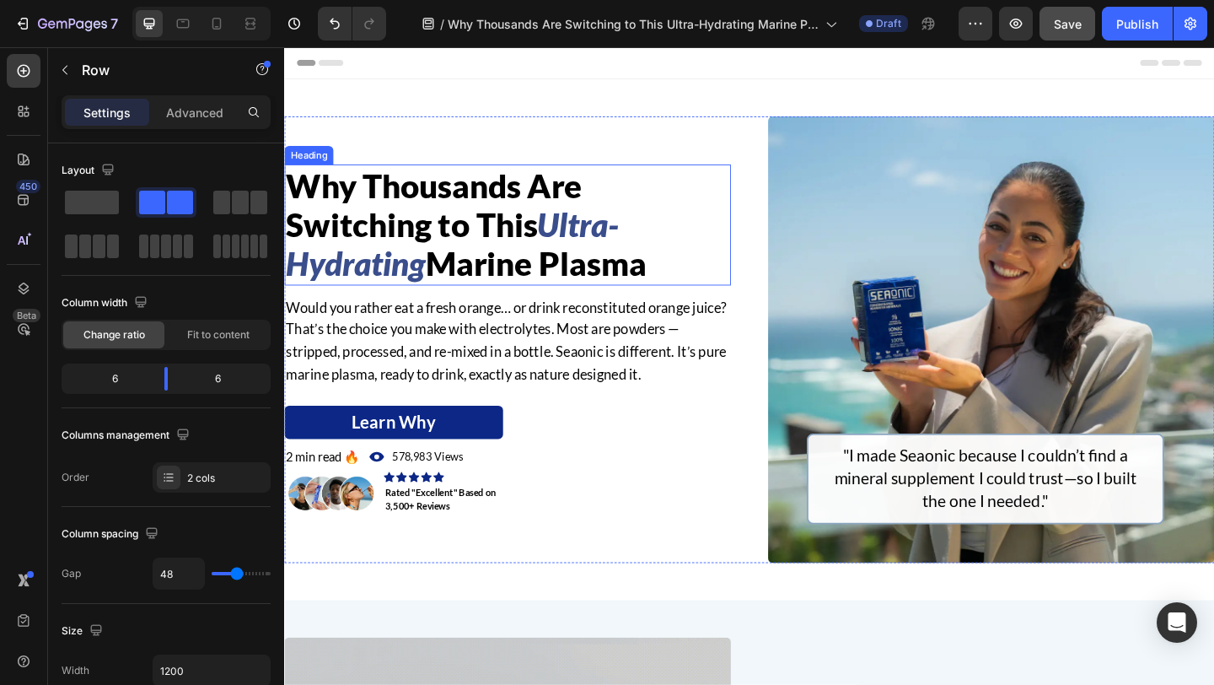
click at [609, 243] on icon "Ultra-Hydrating" at bounding box center [467, 261] width 362 height 84
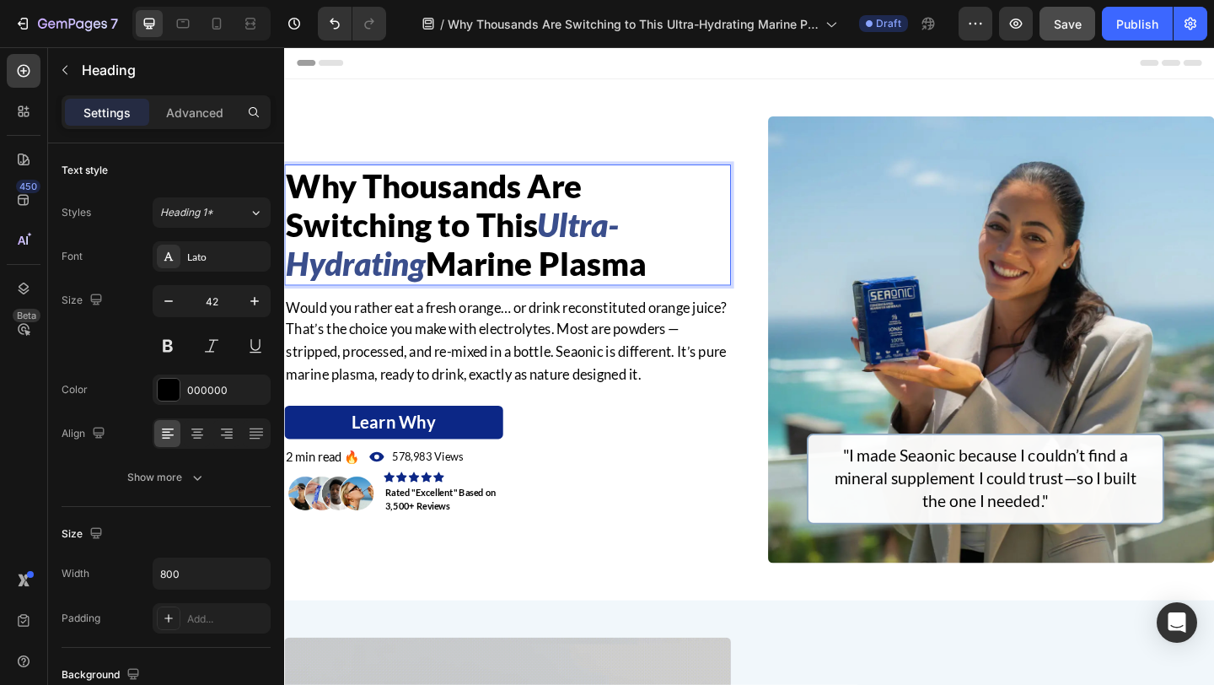
click at [609, 243] on icon "Ultra-Hydrating" at bounding box center [467, 261] width 362 height 84
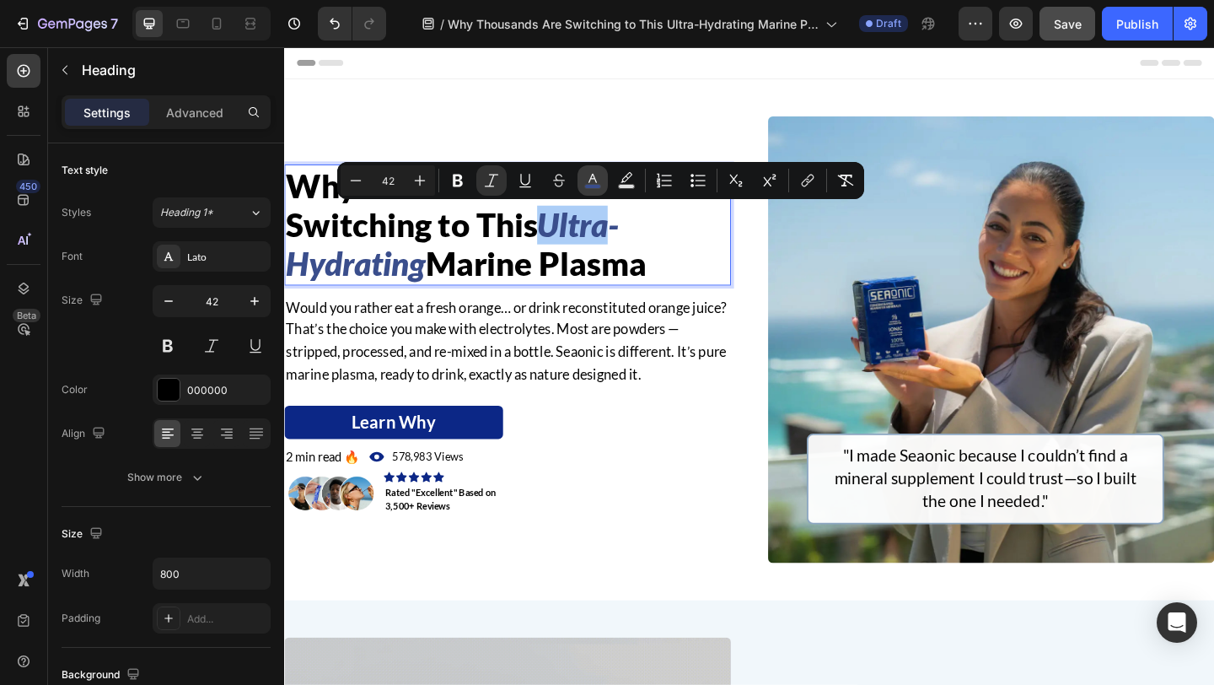
click at [589, 185] on rect "Editor contextual toolbar" at bounding box center [593, 187] width 16 height 4
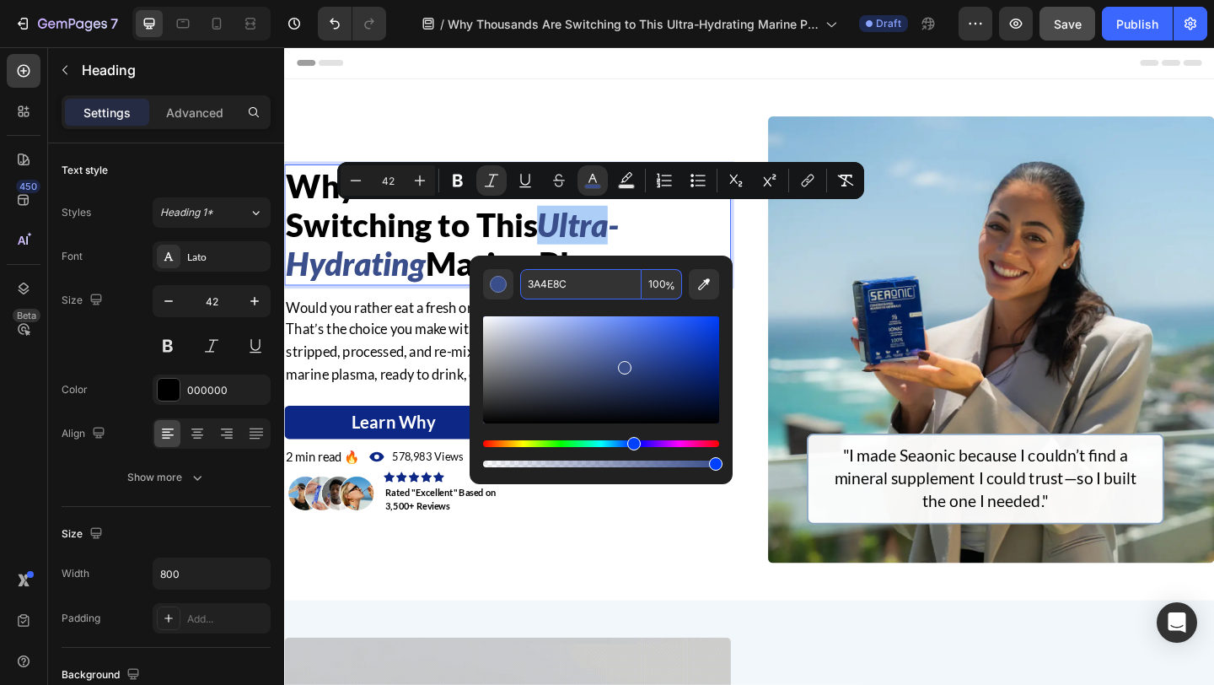
click at [566, 269] on input "3A4E8C" at bounding box center [580, 284] width 121 height 30
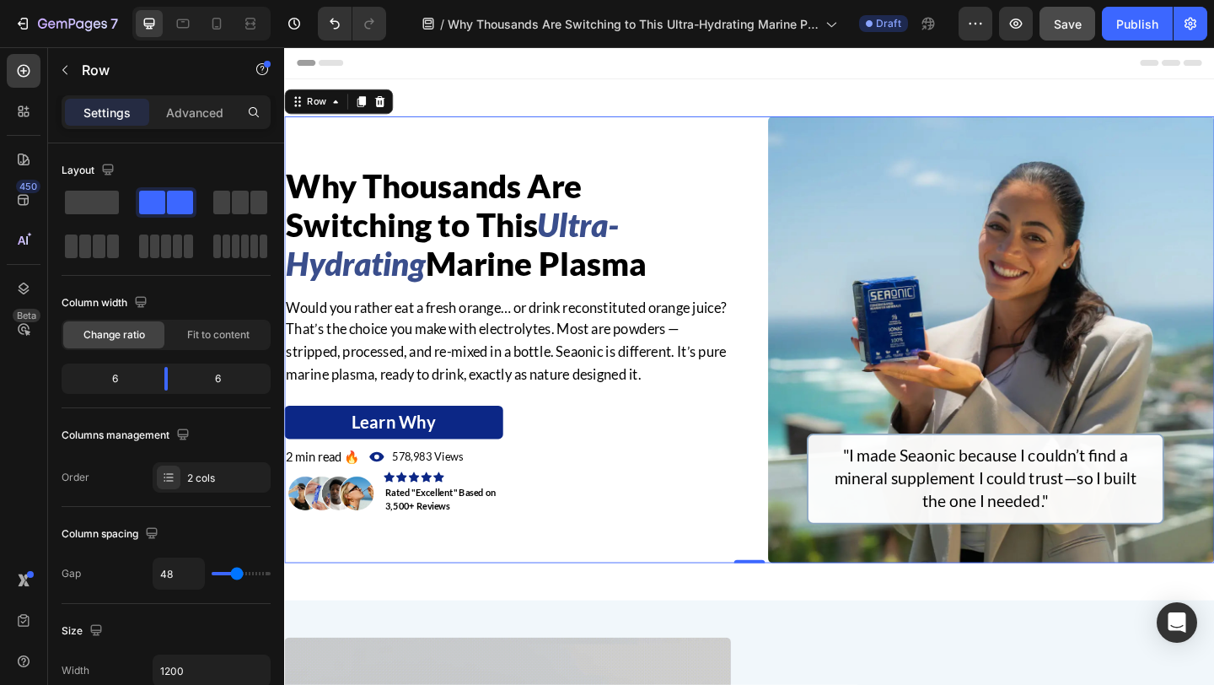
click at [792, 303] on div "⁠⁠⁠⁠⁠⁠⁠ Why Thousands Are Switching to This Ultra-Hydrating Marine Plasma Headi…" at bounding box center [790, 365] width 1012 height 486
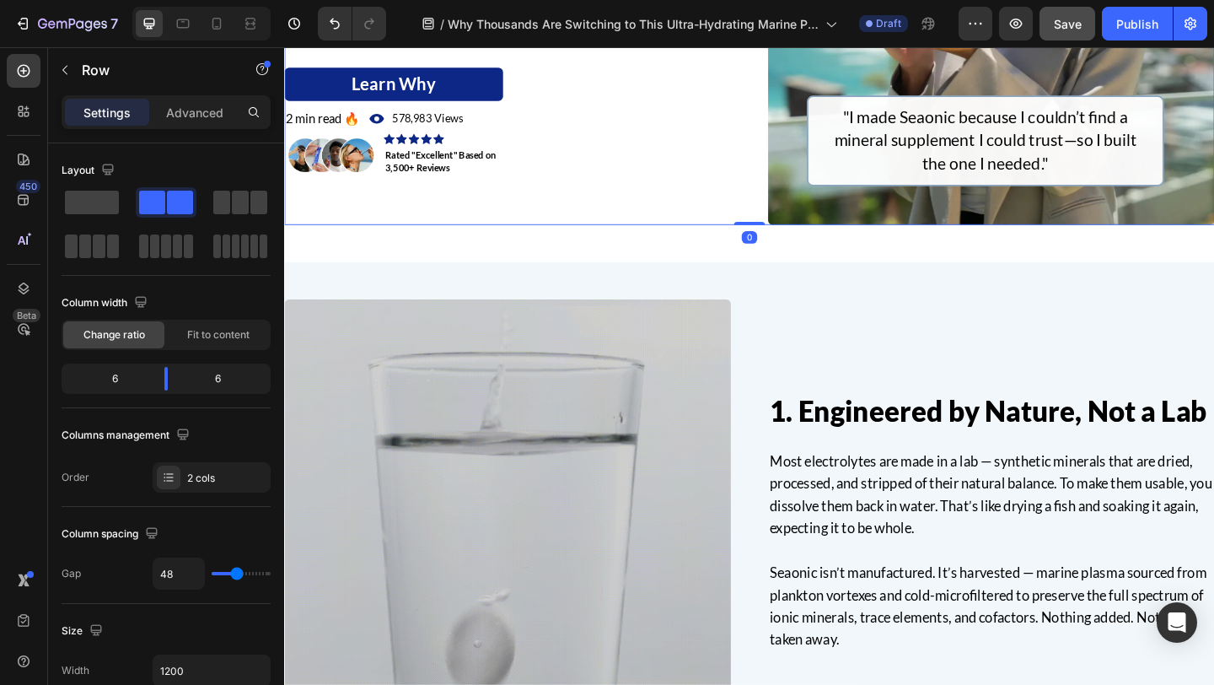
scroll to position [430, 0]
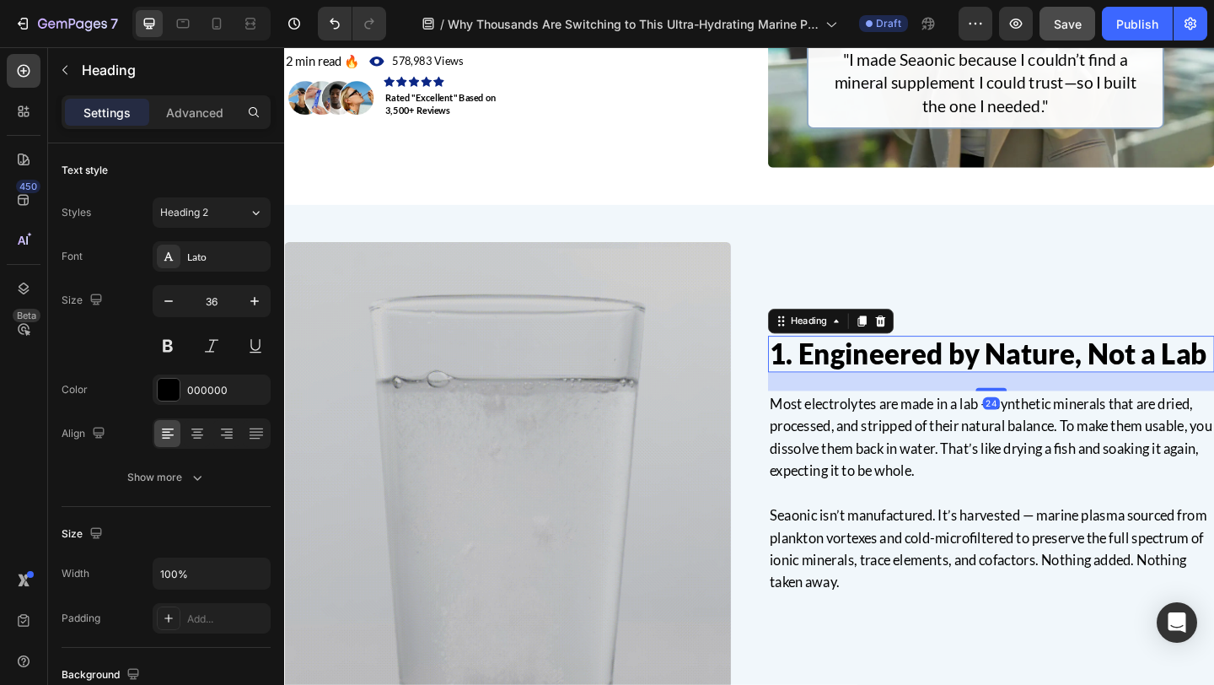
click at [1179, 383] on h2 "1. Engineered by Nature, Not a Lab" at bounding box center [1053, 381] width 486 height 40
click at [1163, 382] on h2 "1. Engineered by Nature, Not a Lab" at bounding box center [1053, 381] width 486 height 40
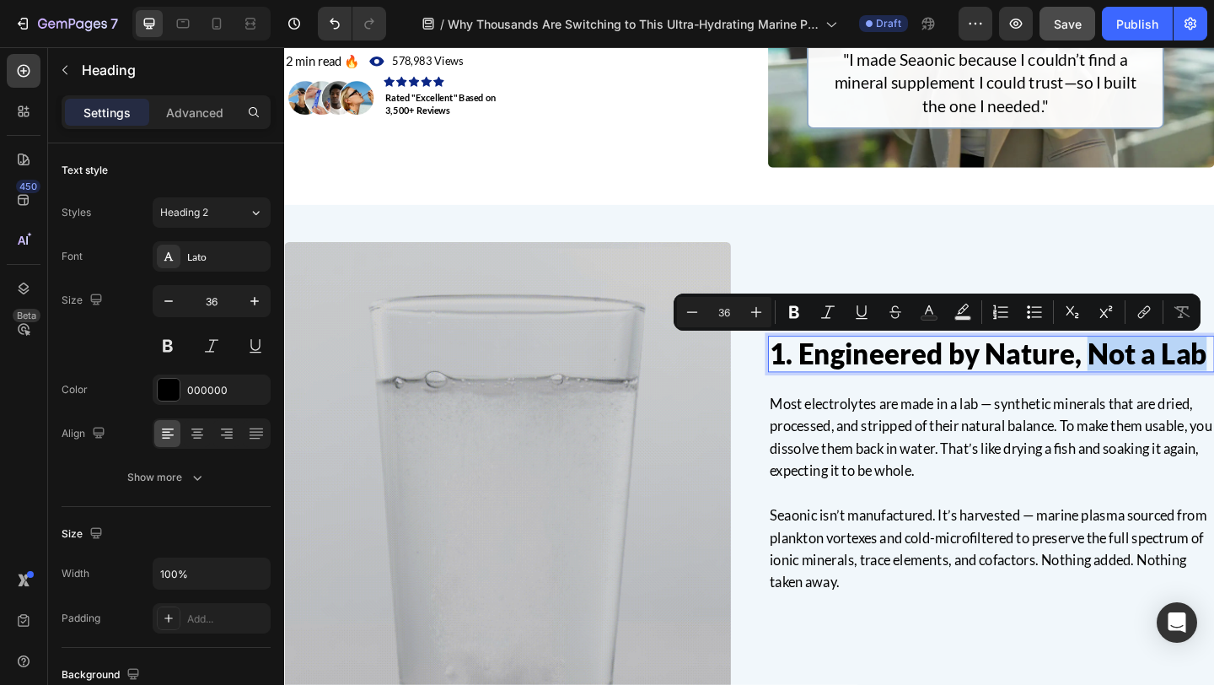
drag, startPoint x: 1163, startPoint y: 382, endPoint x: 1279, endPoint y: 380, distance: 116.4
click at [1213, 380] on p "1. Engineered by Nature, Not a Lab" at bounding box center [1053, 381] width 482 height 36
click at [834, 310] on icon "Editor contextual toolbar" at bounding box center [827, 312] width 17 height 17
click at [930, 309] on icon "Editor contextual toolbar" at bounding box center [929, 309] width 8 height 9
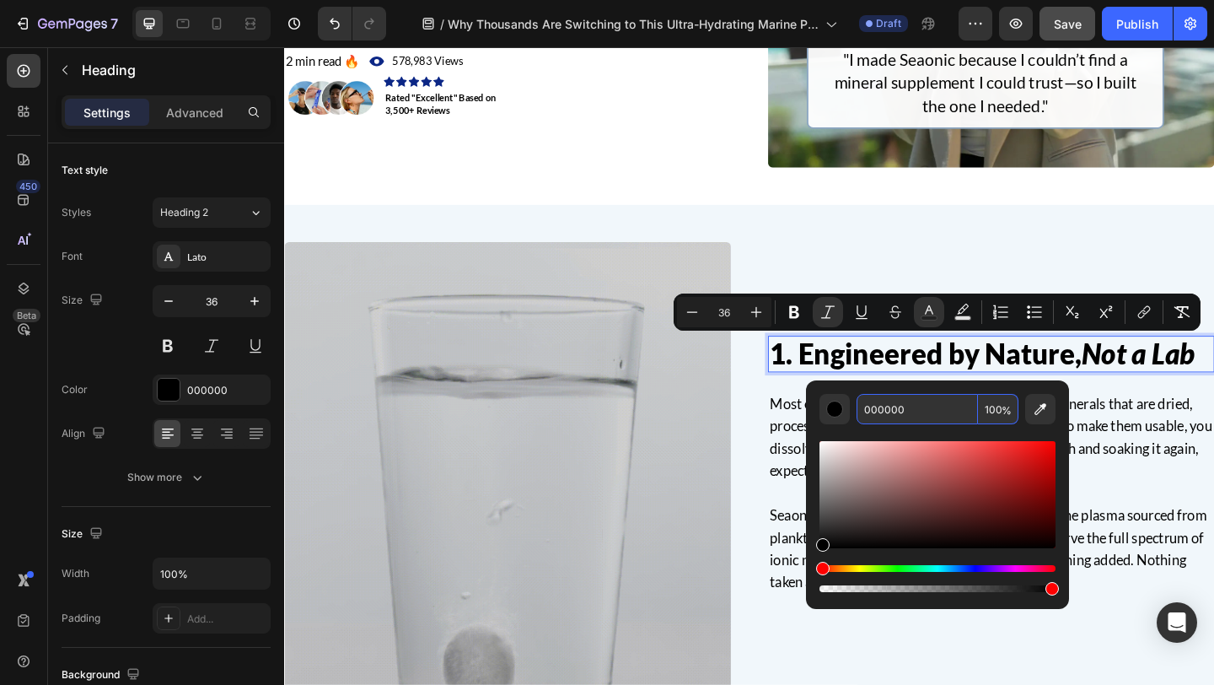
click at [908, 403] on input "000000" at bounding box center [917, 409] width 121 height 30
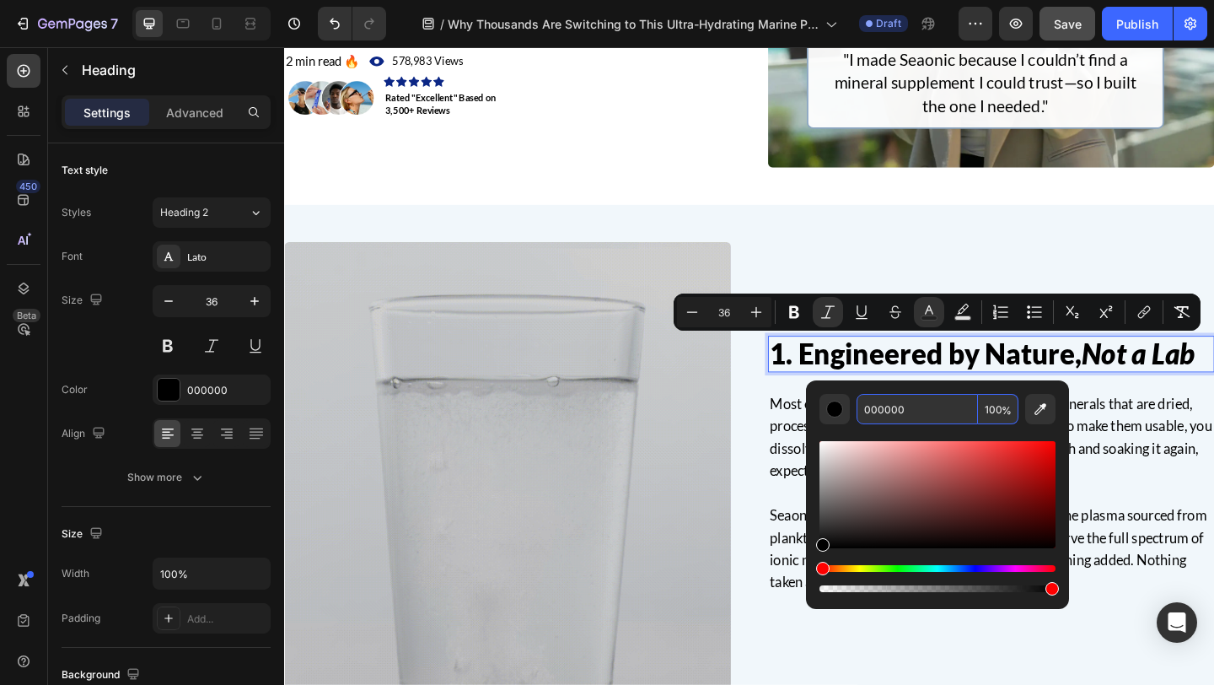
paste input "3A4E8C"
type input "3A4E8C"
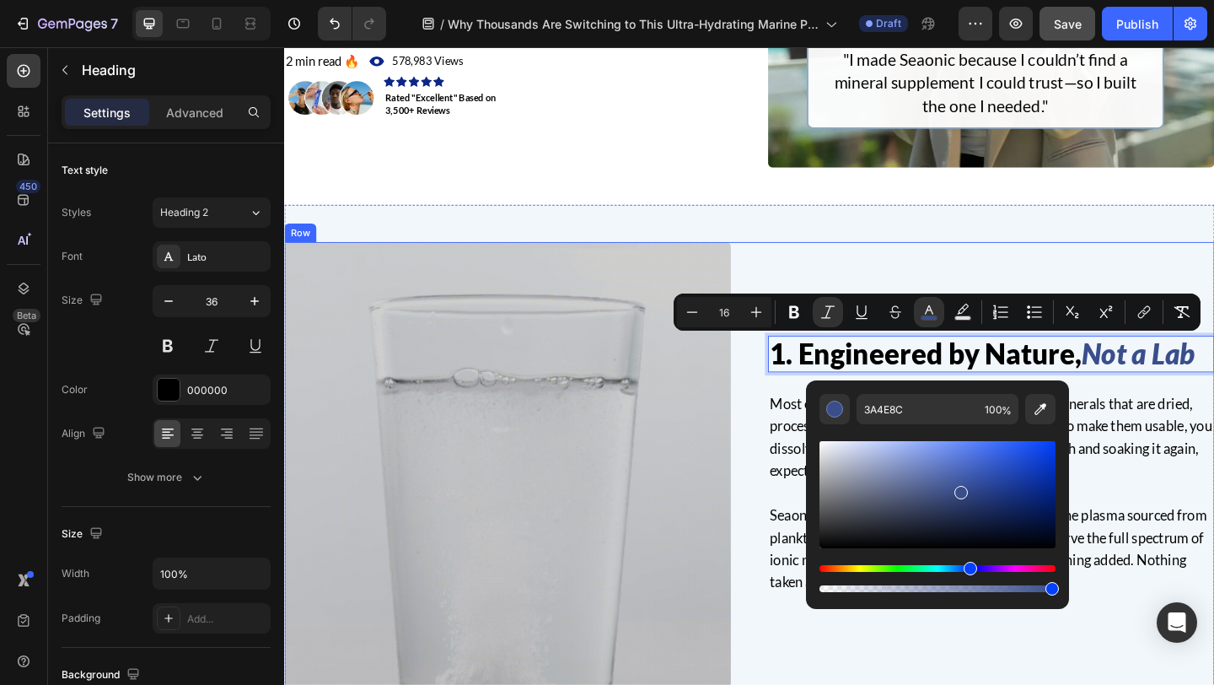
click at [780, 422] on div "1. Engineered by Nature, Not a Lab Heading 24 Most electrolytes are made in a l…" at bounding box center [790, 502] width 1012 height 486
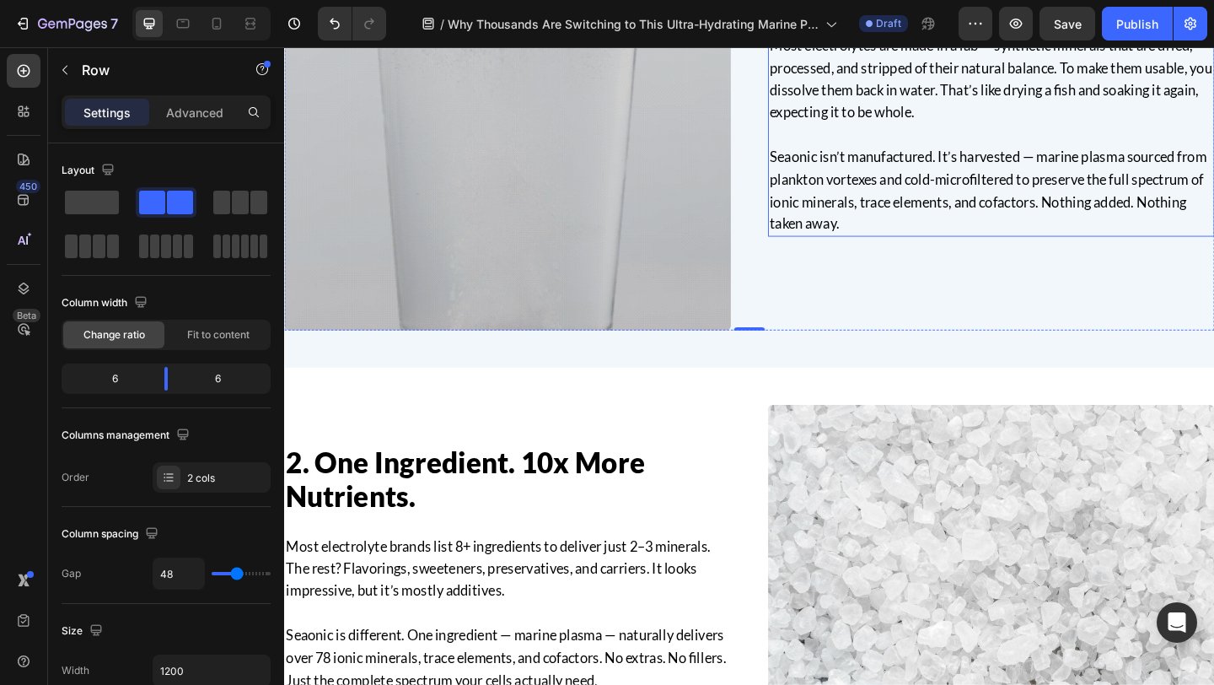
scroll to position [821, 0]
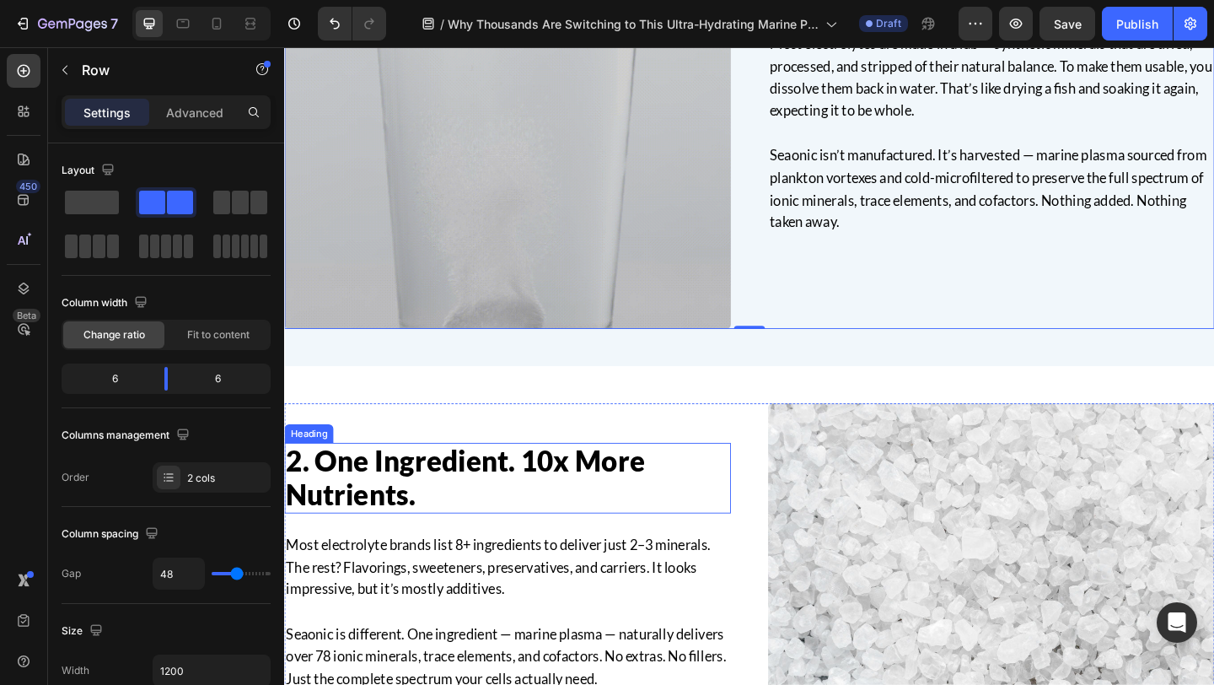
click at [544, 503] on h2 "2. One Ingredient. 10x More Nutrients." at bounding box center [527, 515] width 486 height 76
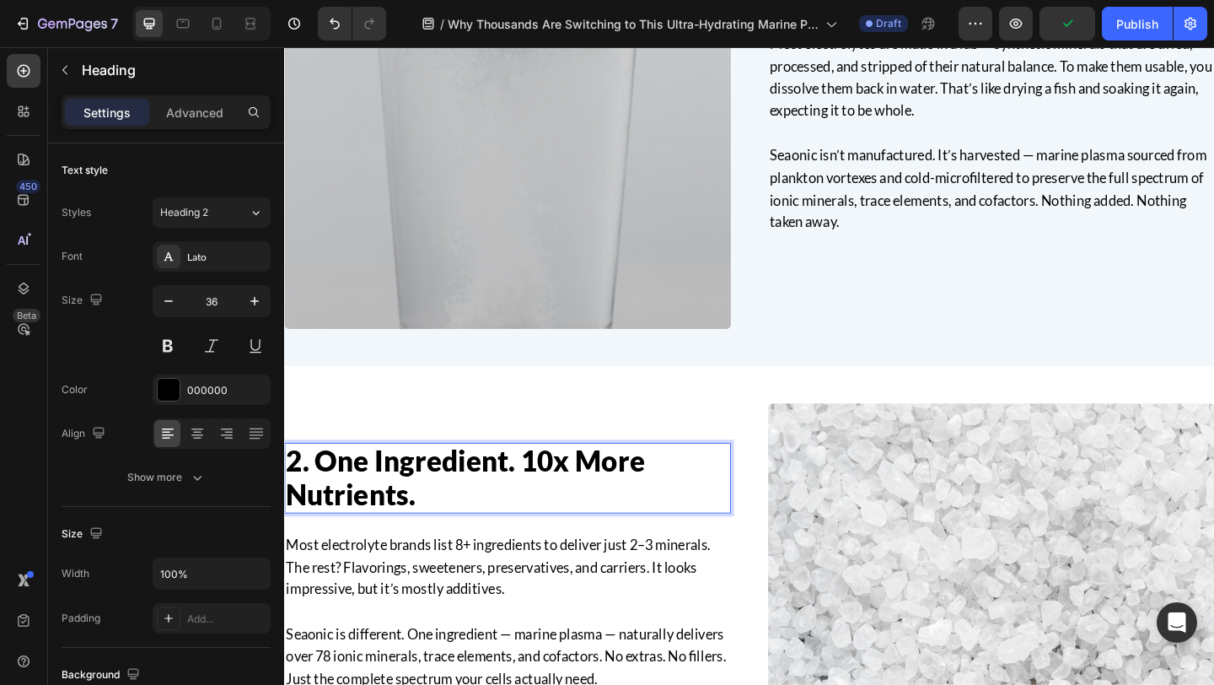
click at [544, 502] on h2 "2. One Ingredient. 10x More Nutrients." at bounding box center [527, 515] width 486 height 76
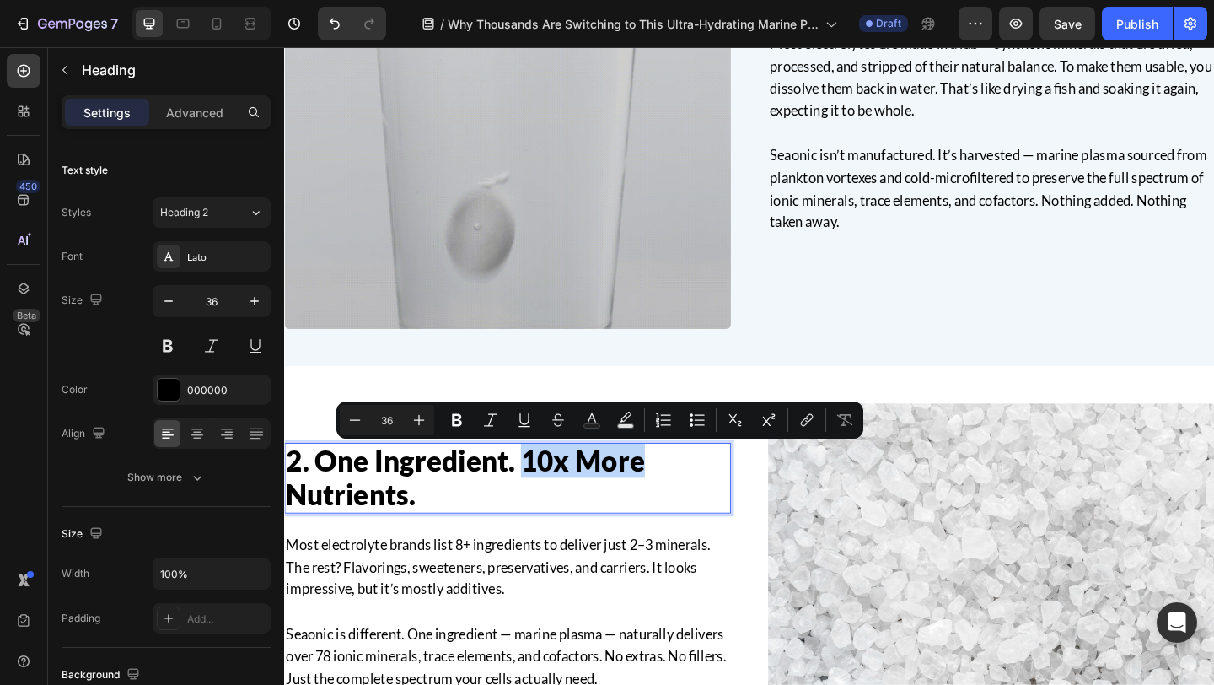
drag, startPoint x: 542, startPoint y: 494, endPoint x: 671, endPoint y: 502, distance: 129.3
click at [671, 502] on p "2. One Ingredient. 10x More Nutrients." at bounding box center [527, 515] width 482 height 73
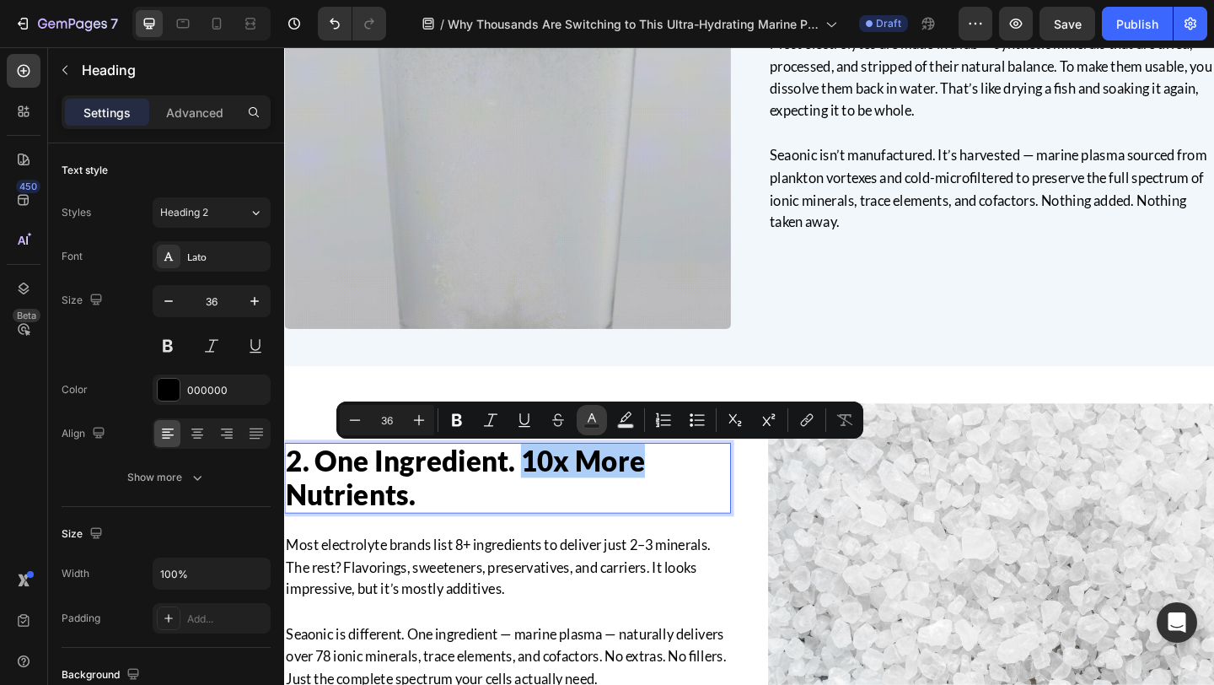
click at [588, 421] on icon "Editor contextual toolbar" at bounding box center [592, 417] width 8 height 9
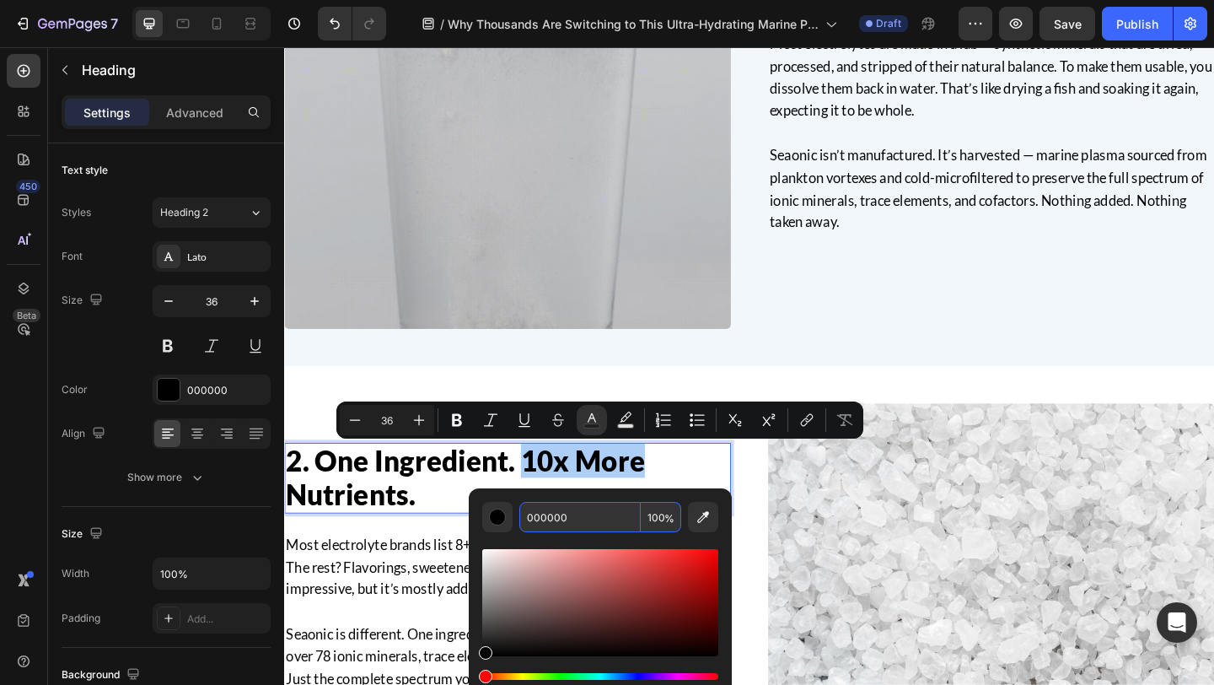
click at [556, 513] on input "000000" at bounding box center [579, 517] width 121 height 30
paste input "3A4E8C"
type input "3A4E8C"
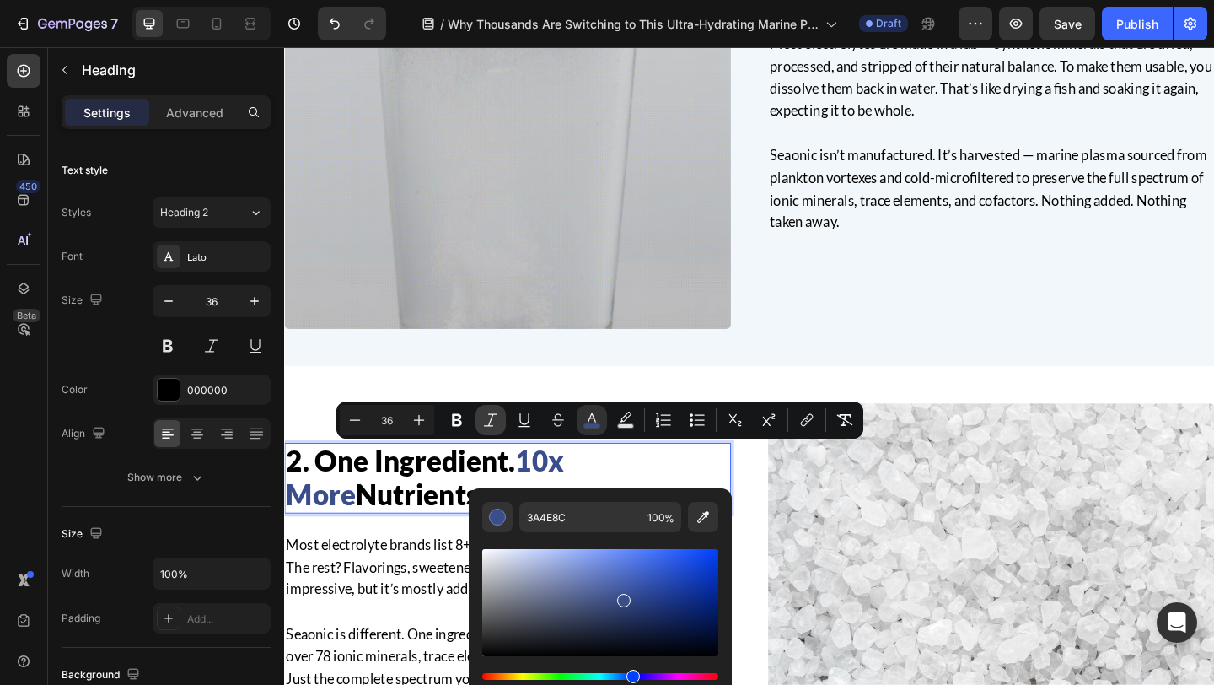
click at [489, 417] on icon "Editor contextual toolbar" at bounding box center [490, 419] width 17 height 17
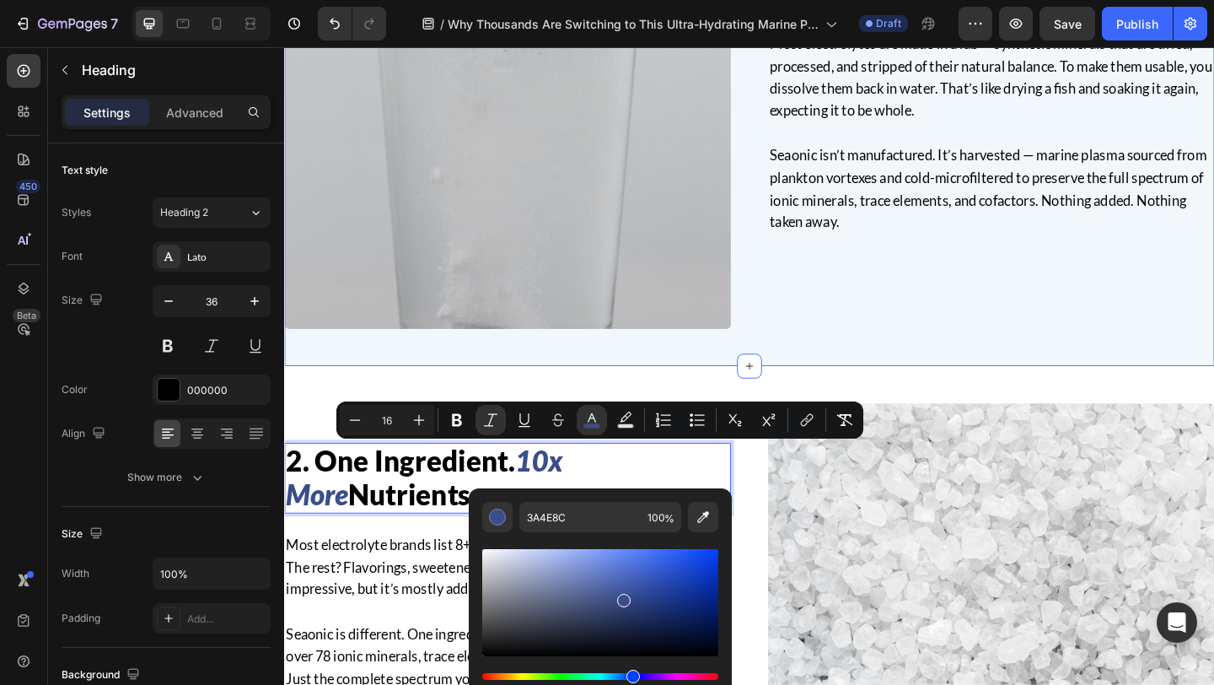
click at [521, 384] on div "1. Engineered by Nature, Not a Lab Heading Most electrolytes are made in a lab …" at bounding box center [790, 110] width 1012 height 567
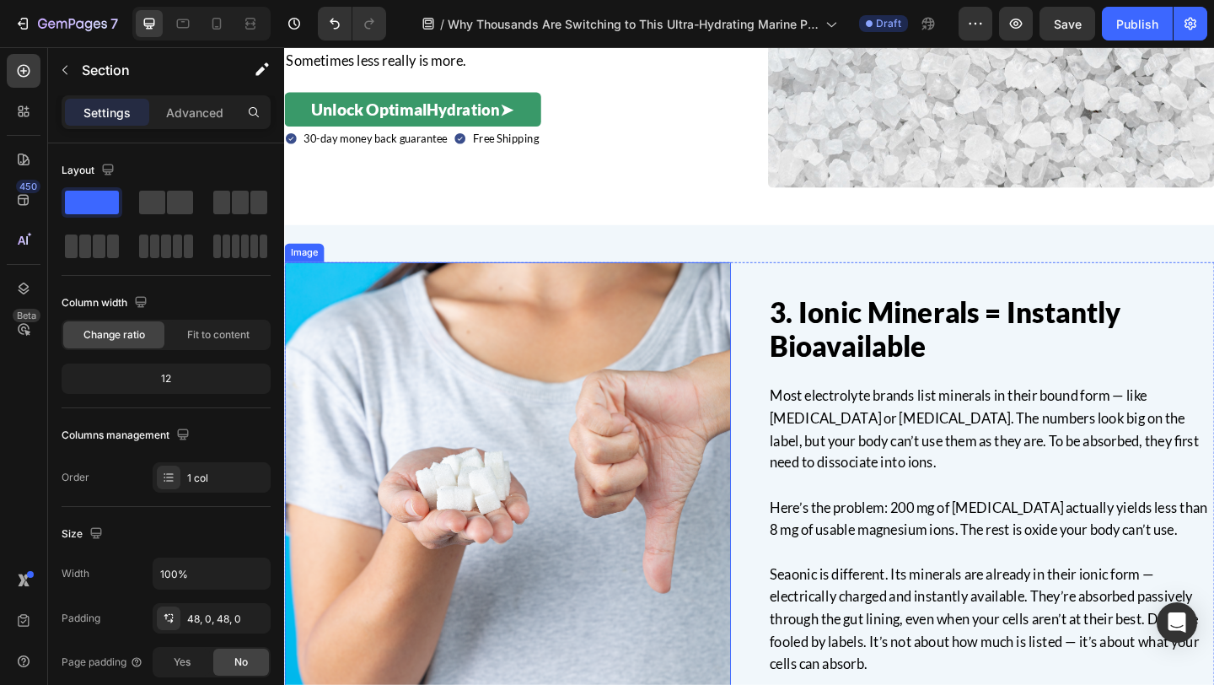
scroll to position [1674, 0]
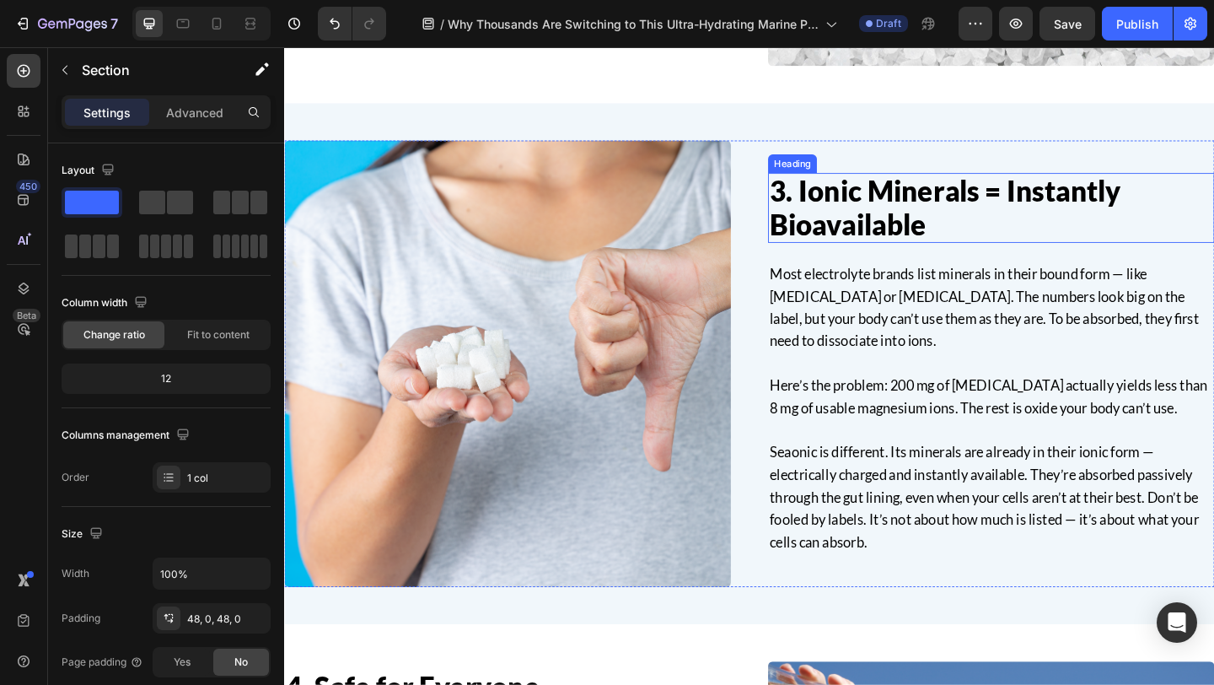
click at [1099, 206] on h2 "3. Ionic Minerals = Instantly Bioavailable" at bounding box center [1053, 222] width 486 height 76
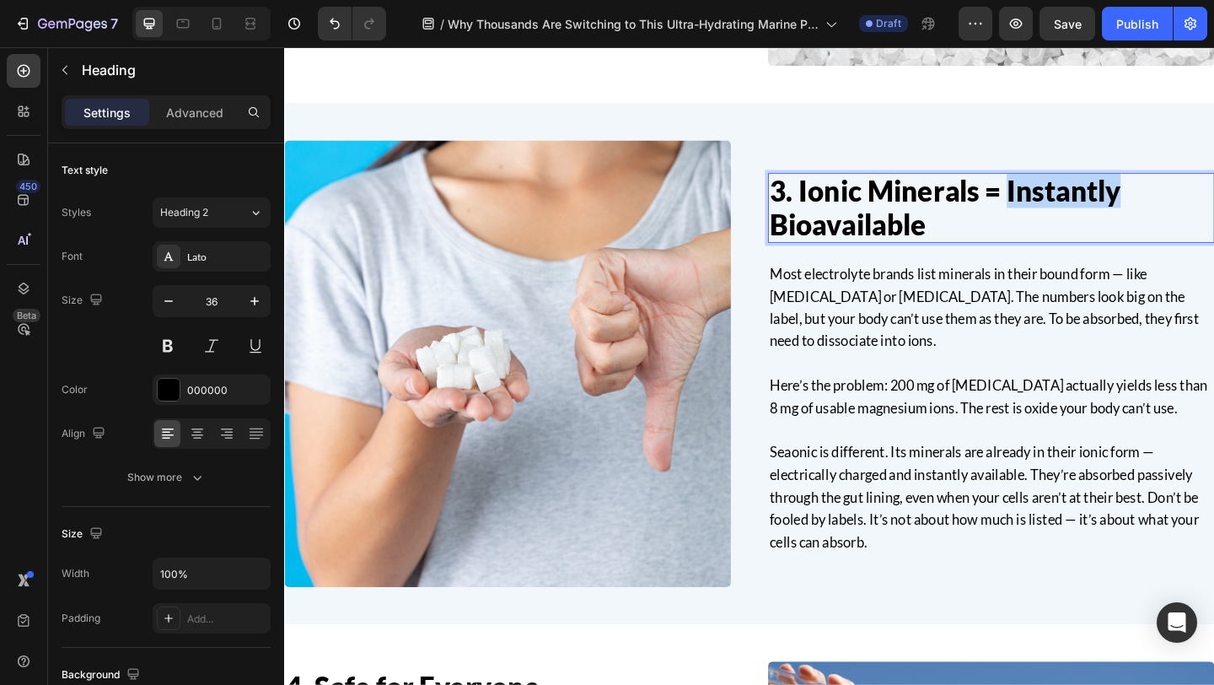
click at [1099, 206] on h2 "3. Ionic Minerals = Instantly Bioavailable" at bounding box center [1053, 222] width 486 height 76
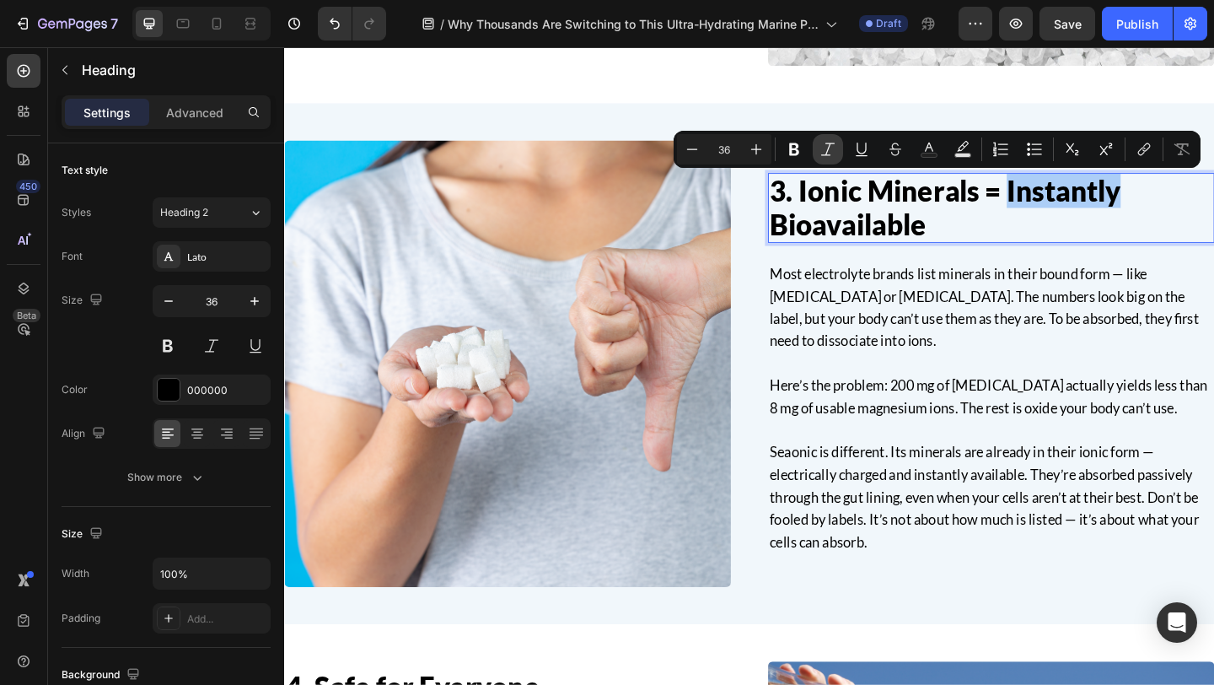
click at [832, 144] on icon "Editor contextual toolbar" at bounding box center [827, 149] width 17 height 17
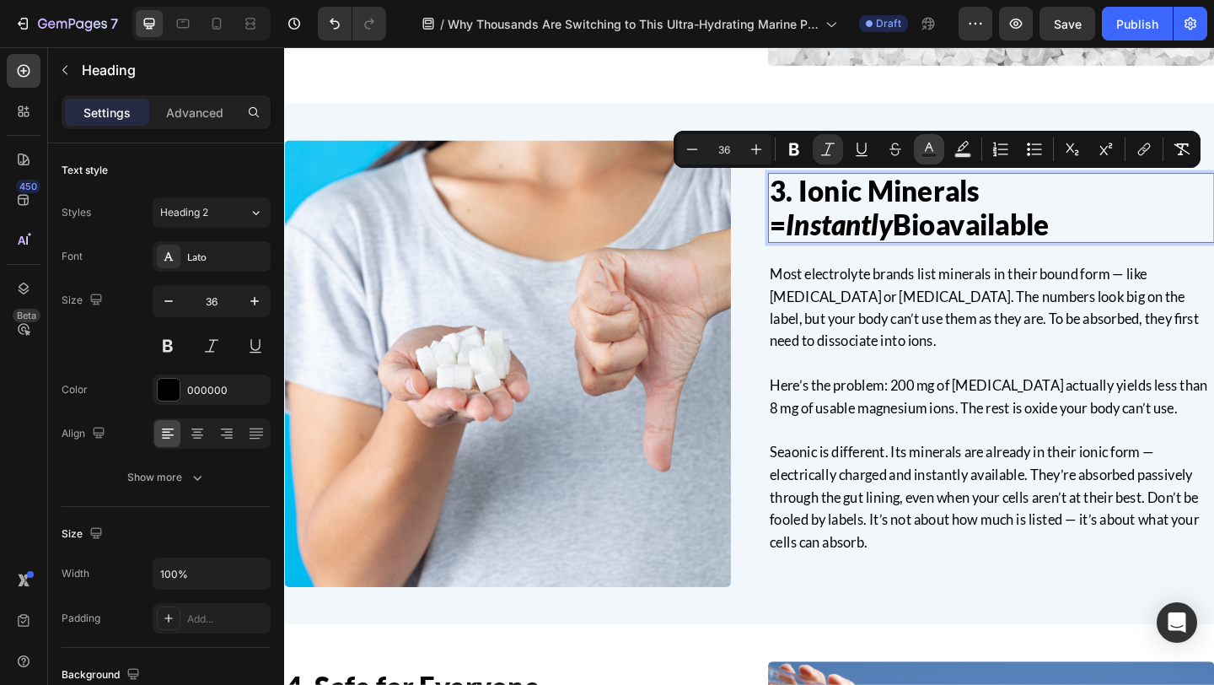
click at [923, 138] on button "Text Color" at bounding box center [929, 149] width 30 height 30
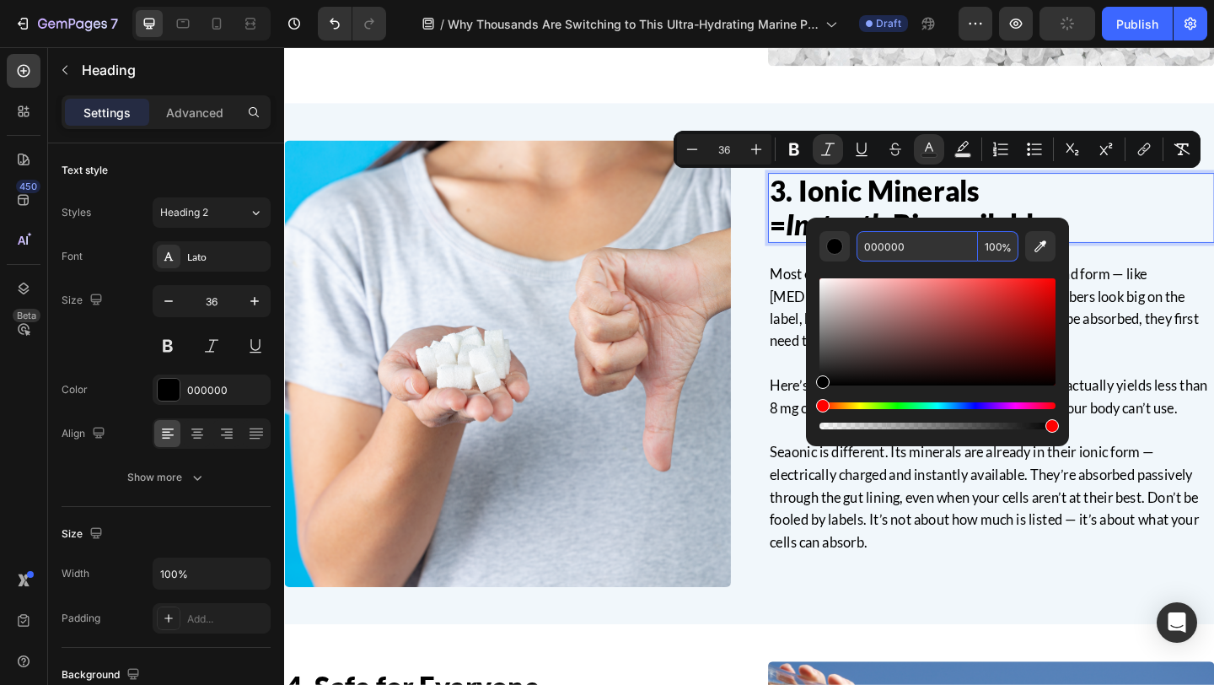
click at [894, 247] on input "000000" at bounding box center [917, 246] width 121 height 30
paste input "3A4E8C"
type input "3A4E8C"
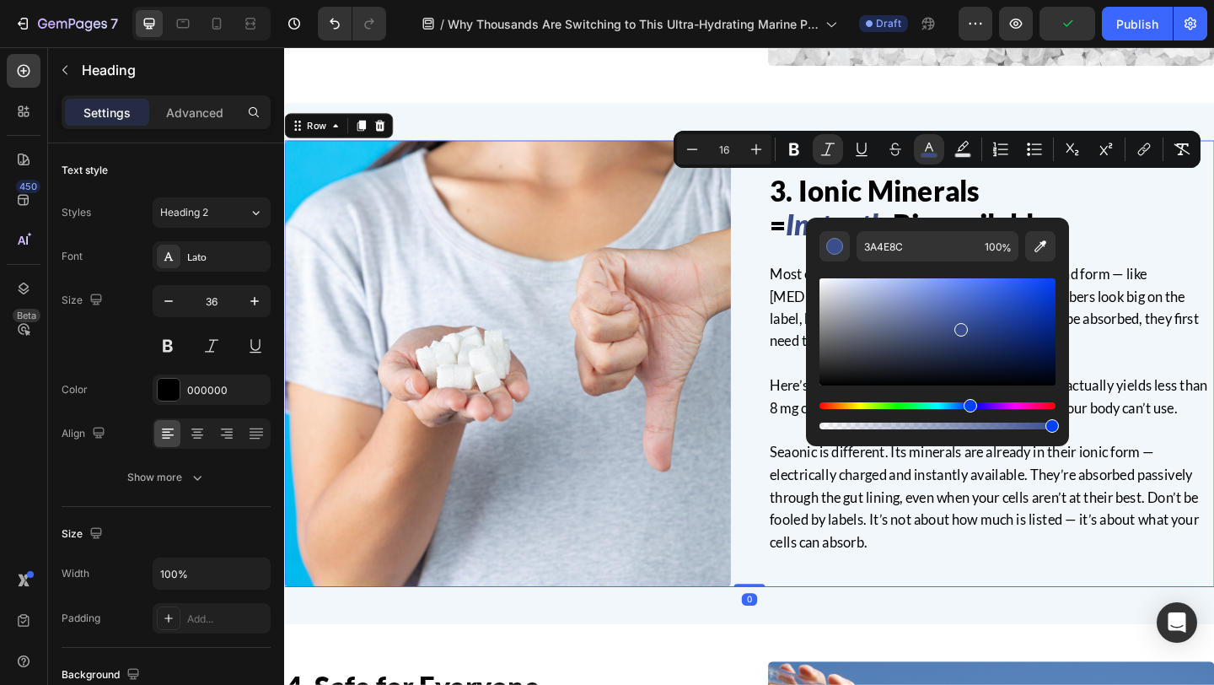
click at [789, 277] on div "3. Ionic Minerals = Instantly Bioavailable Heading Most electrolyte brands list…" at bounding box center [790, 391] width 1012 height 486
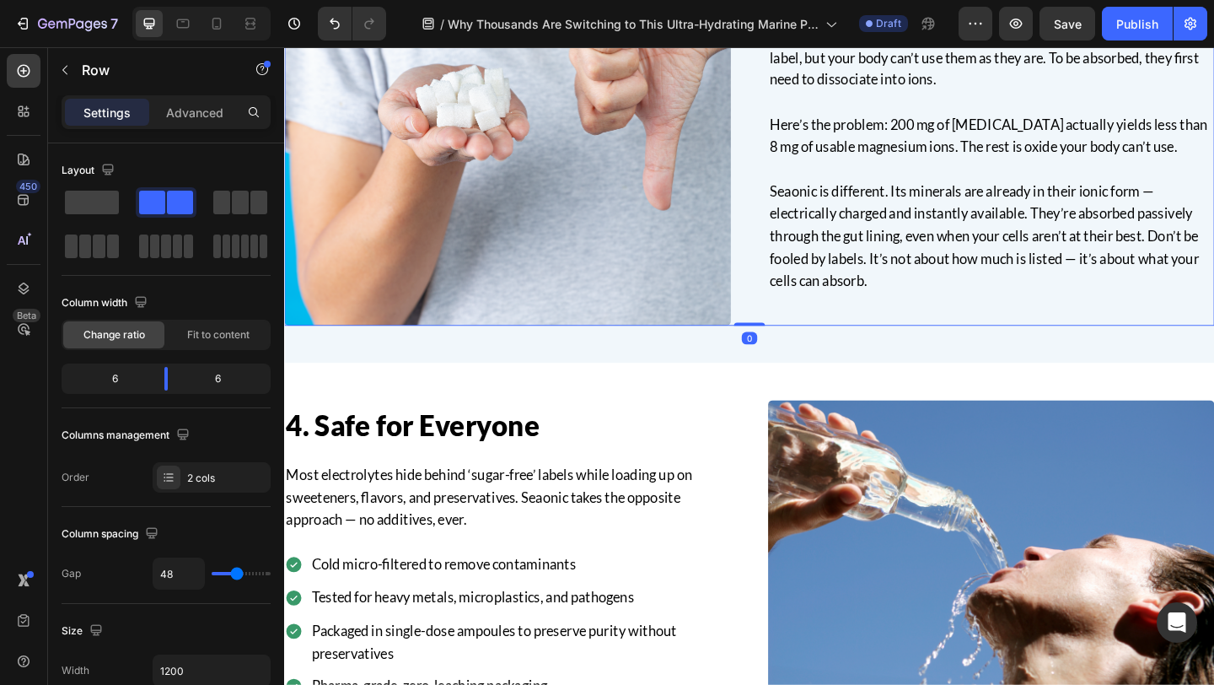
scroll to position [1958, 0]
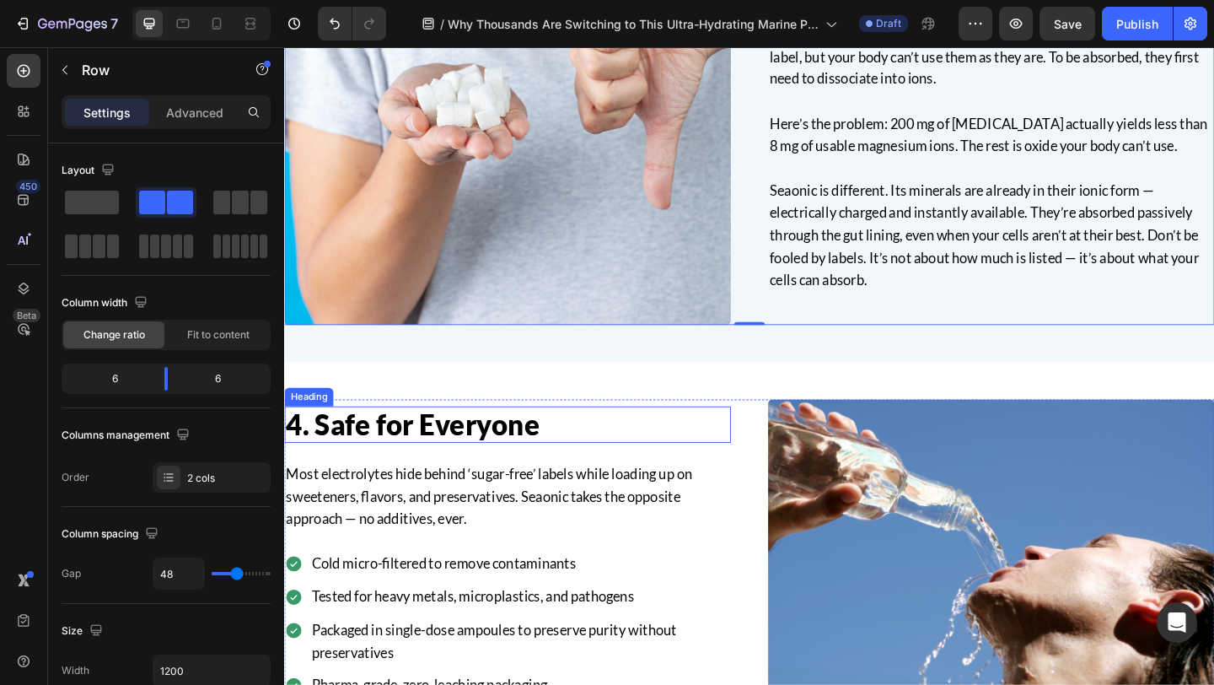
click at [350, 462] on h2 "4. Safe for Everyone" at bounding box center [527, 458] width 486 height 40
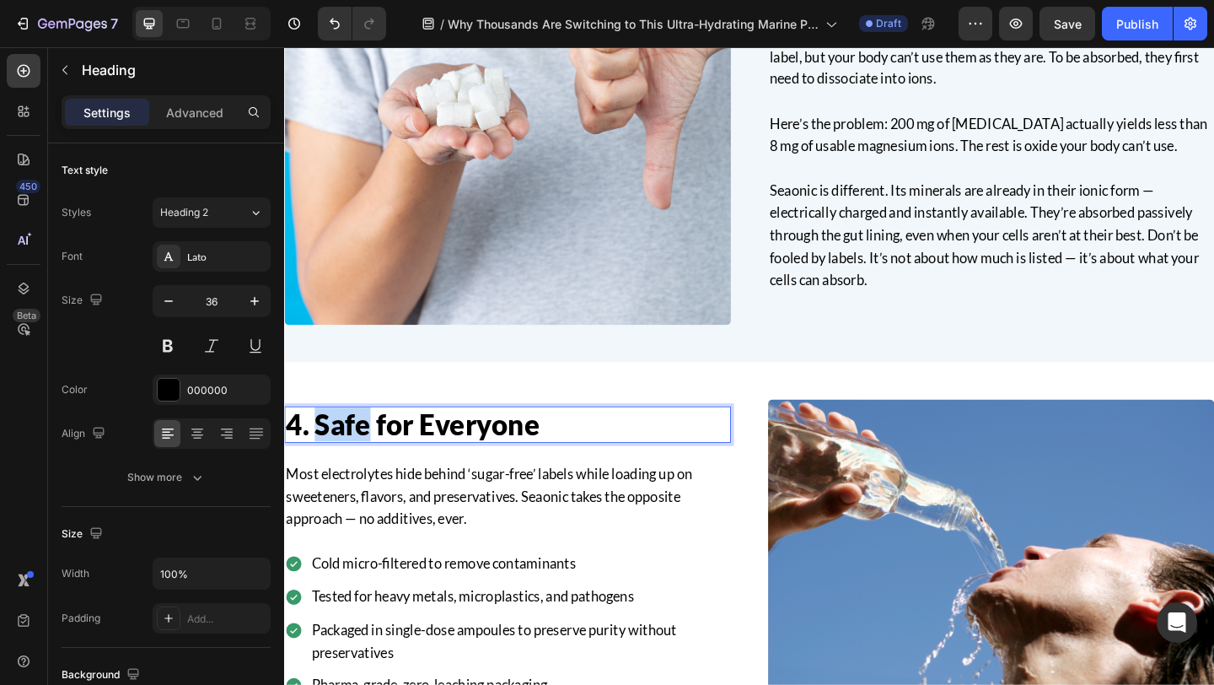
click at [350, 462] on h2 "4. Safe for Everyone" at bounding box center [527, 458] width 486 height 40
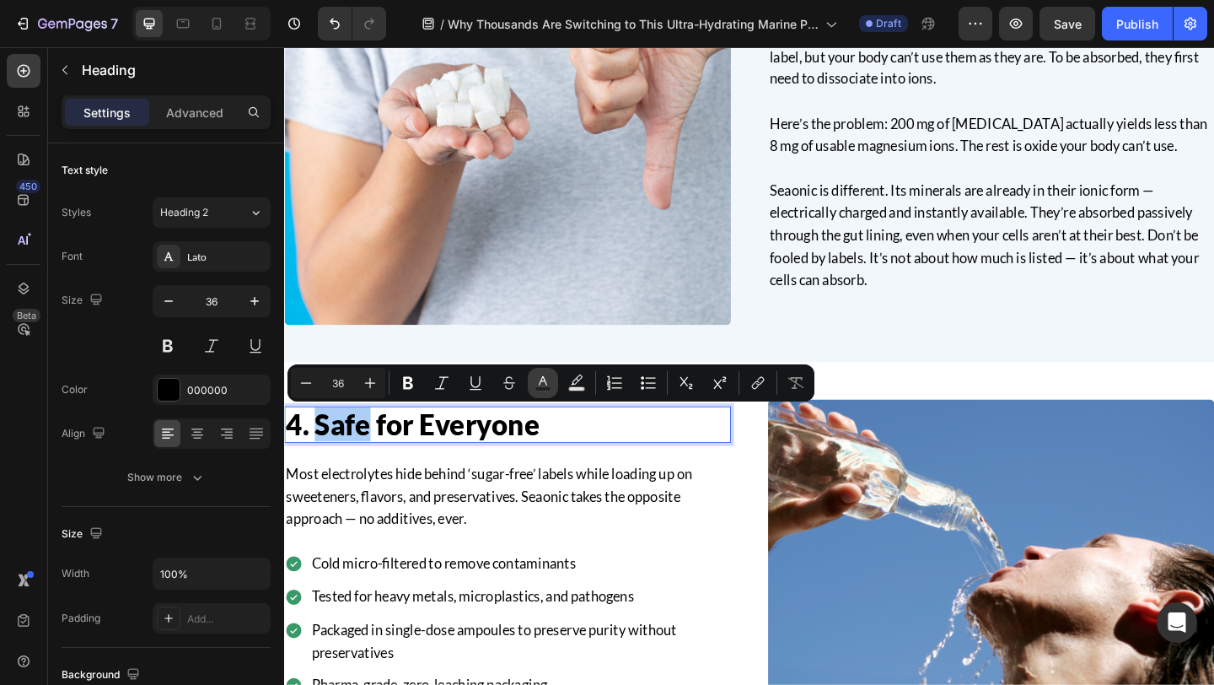
click at [541, 384] on icon "Editor contextual toolbar" at bounding box center [543, 382] width 17 height 17
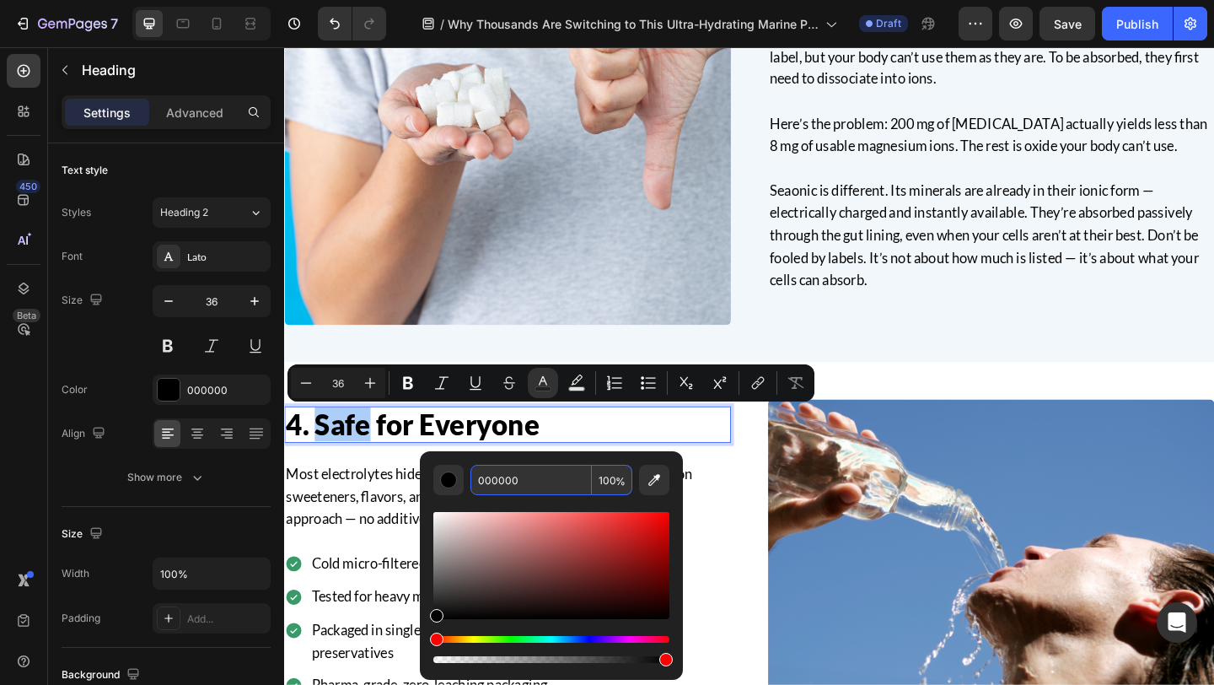
click at [524, 476] on input "000000" at bounding box center [530, 480] width 121 height 30
paste input "3A4E8C"
type input "3A4E8C"
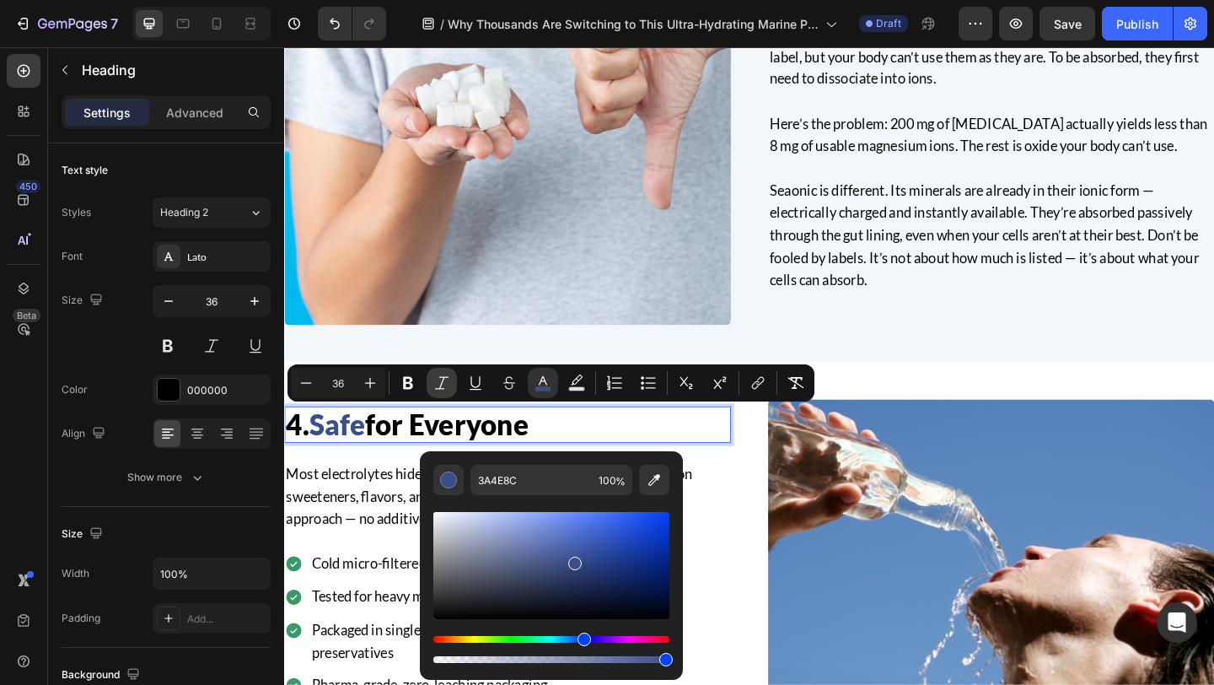
click at [443, 388] on icon "Editor contextual toolbar" at bounding box center [441, 382] width 17 height 17
click at [557, 366] on div "3. Ionic Minerals = Instantly Bioavailable Heading Most electrolyte brands list…" at bounding box center [790, 106] width 1012 height 567
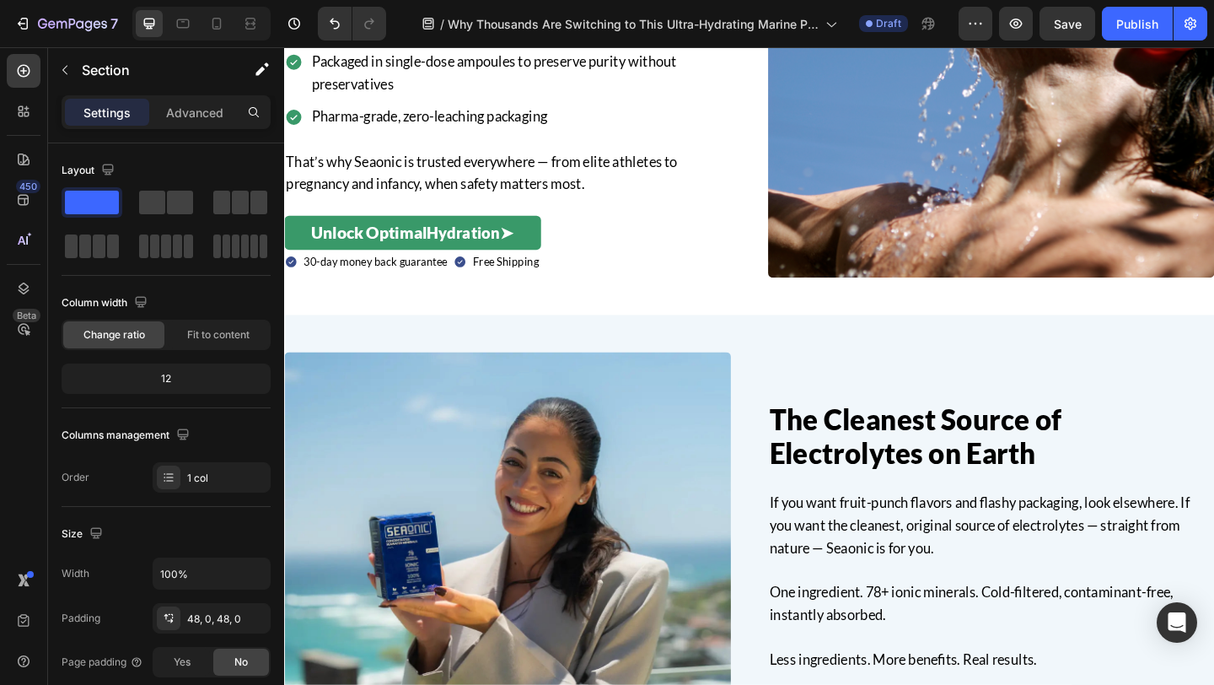
scroll to position [2683, 0]
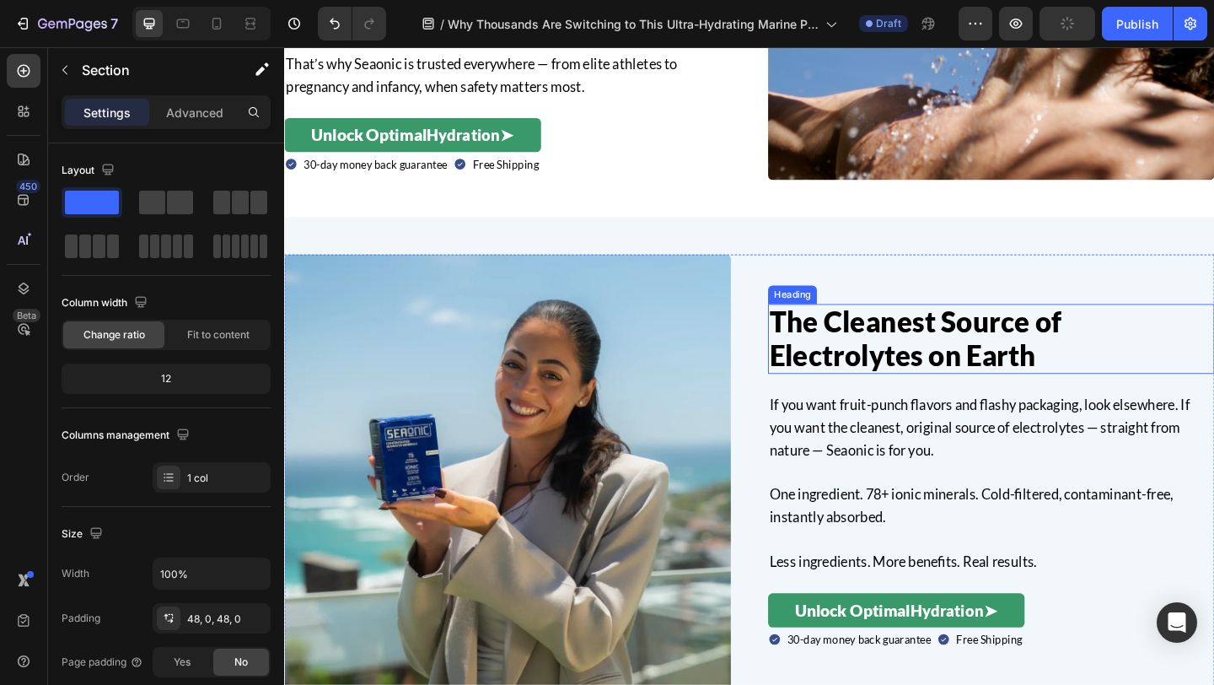
click at [982, 359] on h2 "The Cleanest Source of Electrolytes on Earth" at bounding box center [1053, 364] width 486 height 76
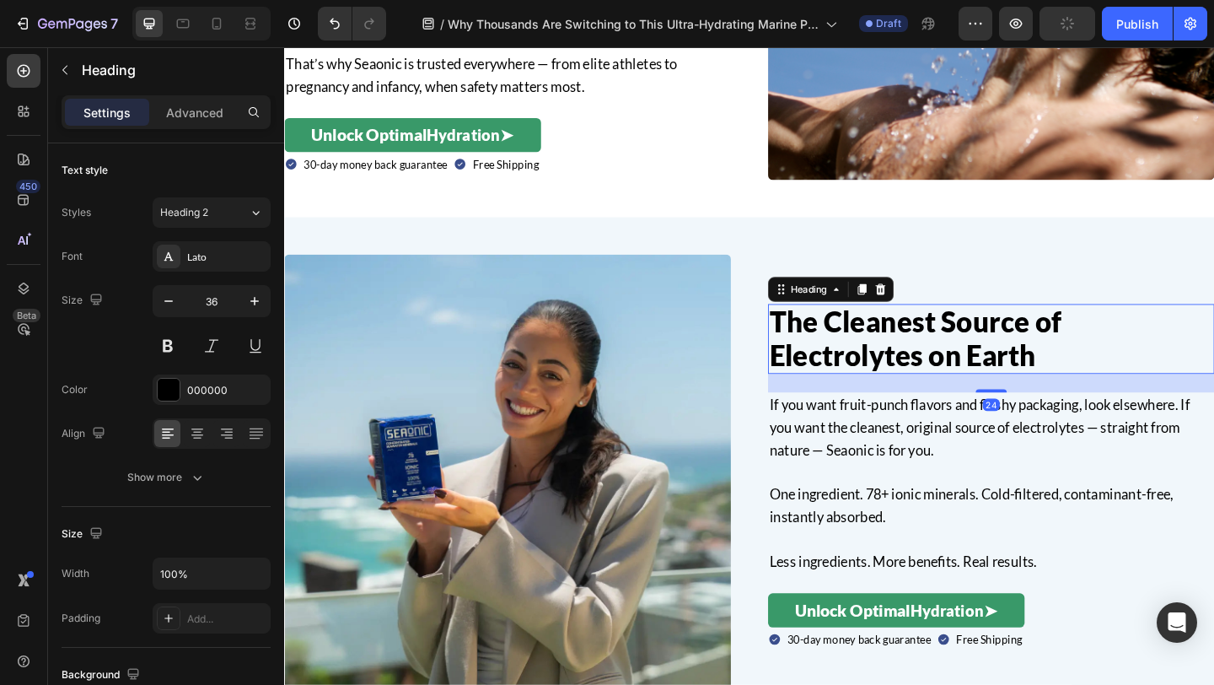
click at [884, 357] on h2 "The Cleanest Source of Electrolytes on Earth" at bounding box center [1053, 364] width 486 height 76
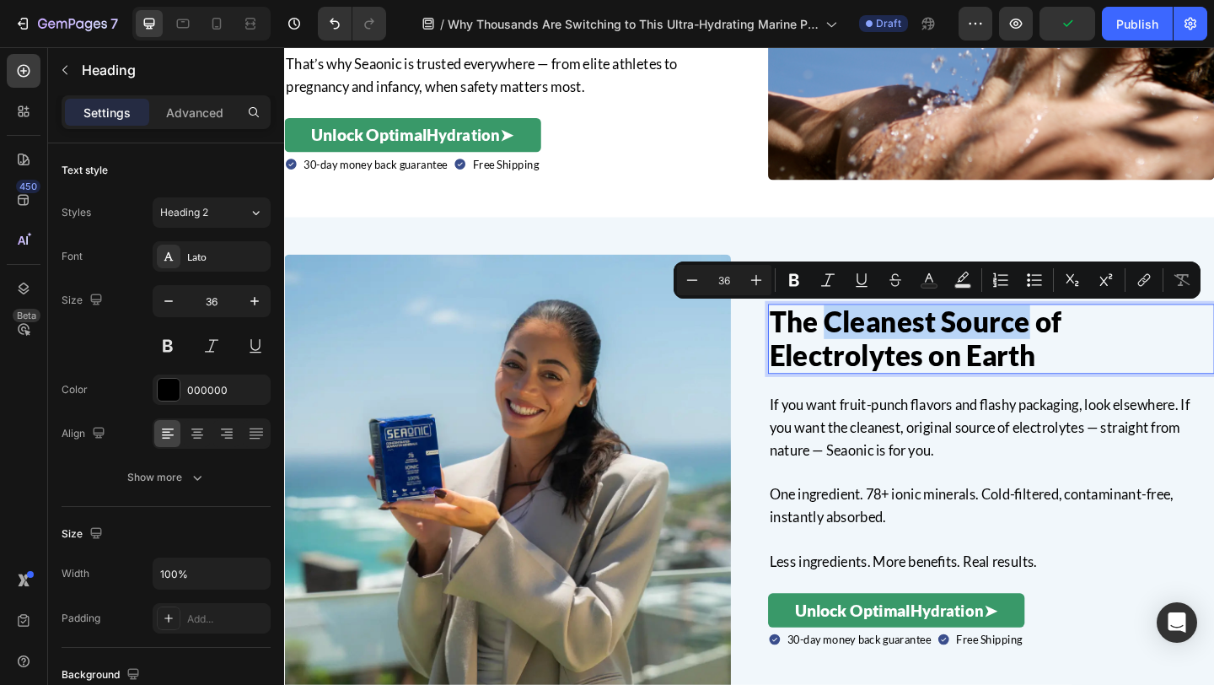
drag, startPoint x: 878, startPoint y: 350, endPoint x: 1090, endPoint y: 344, distance: 211.7
click at [1090, 344] on p "The Cleanest Source of Electrolytes on Earth" at bounding box center [1053, 364] width 482 height 73
click at [825, 277] on icon "Editor contextual toolbar" at bounding box center [827, 279] width 17 height 17
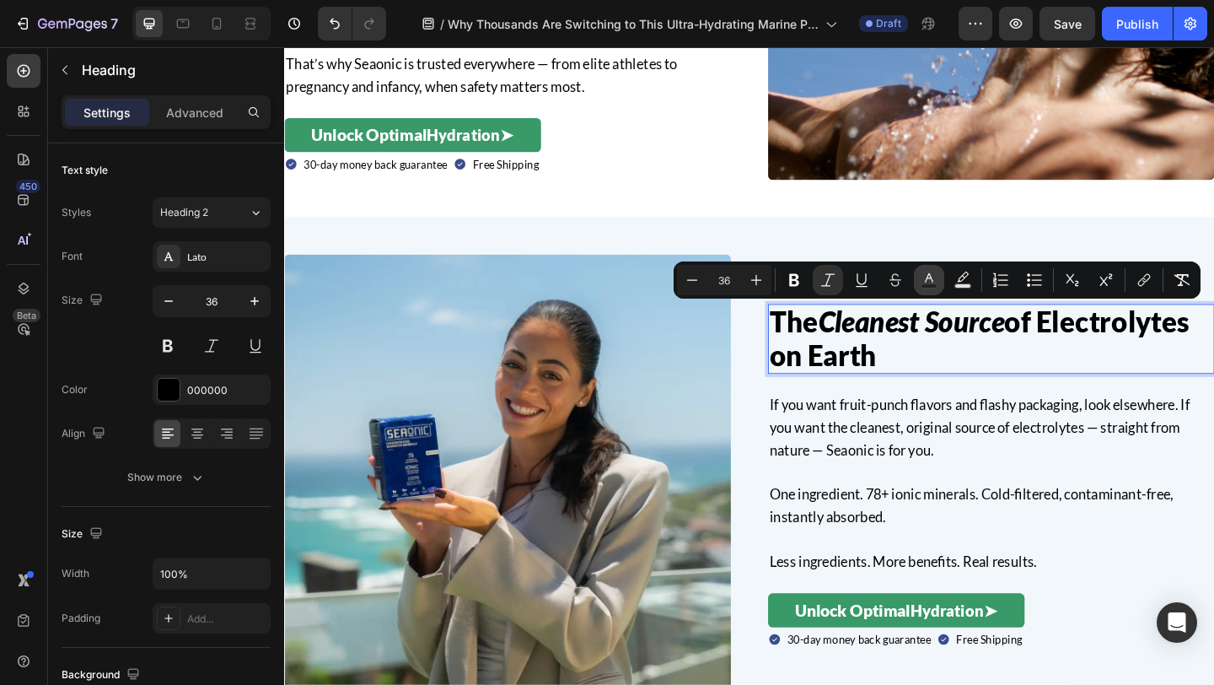
click at [926, 276] on icon "Editor contextual toolbar" at bounding box center [929, 279] width 17 height 17
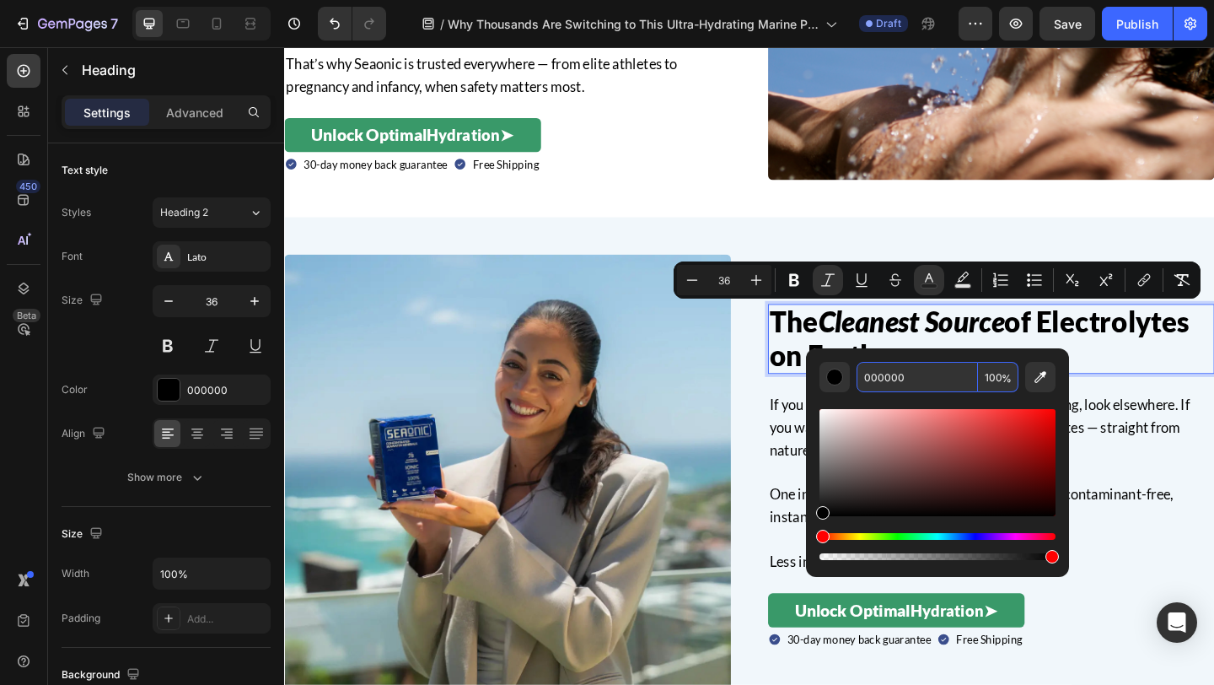
click at [916, 369] on input "000000" at bounding box center [917, 377] width 121 height 30
paste input "3A4E8C"
type input "3A4E8C"
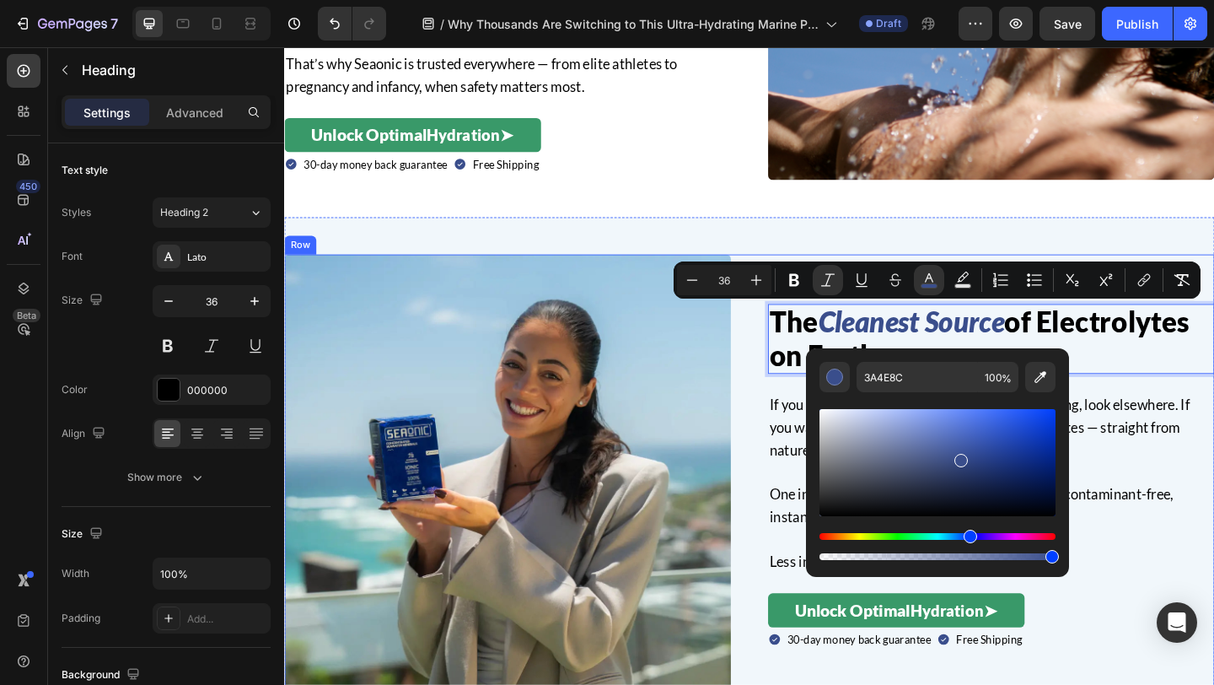
click at [794, 373] on div "The Cleanest Source of Electrolytes on Earth Heading 24 If you want fruit-punch…" at bounding box center [790, 515] width 1012 height 486
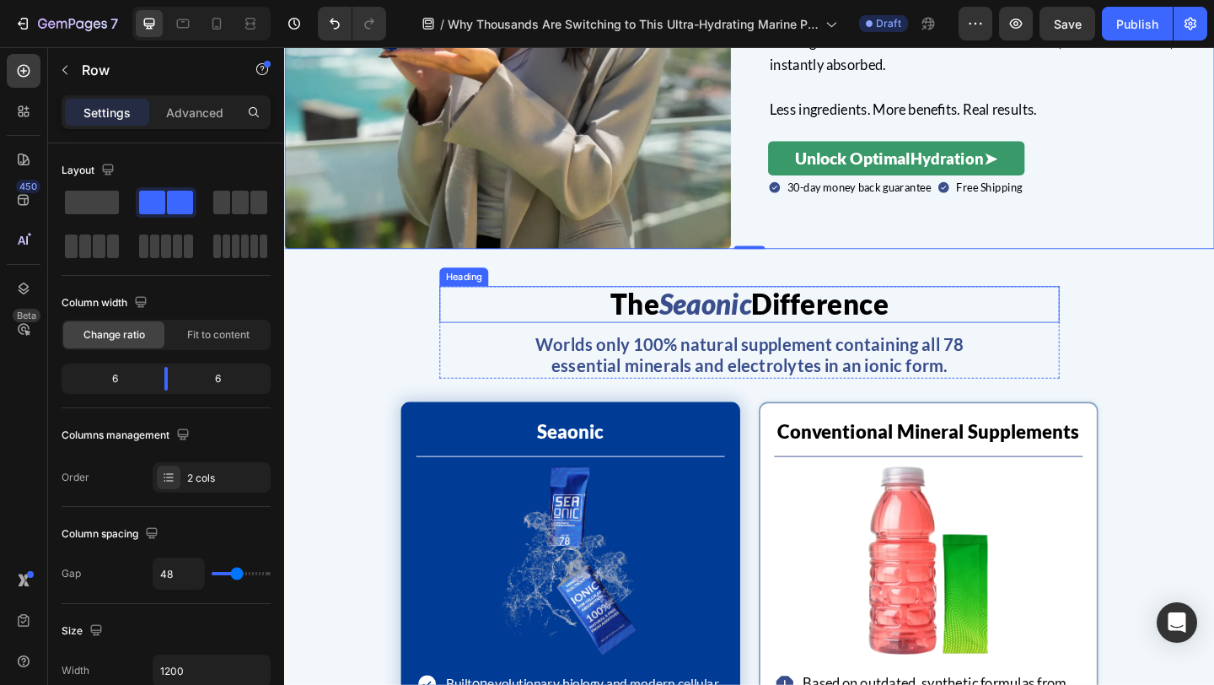
scroll to position [3134, 0]
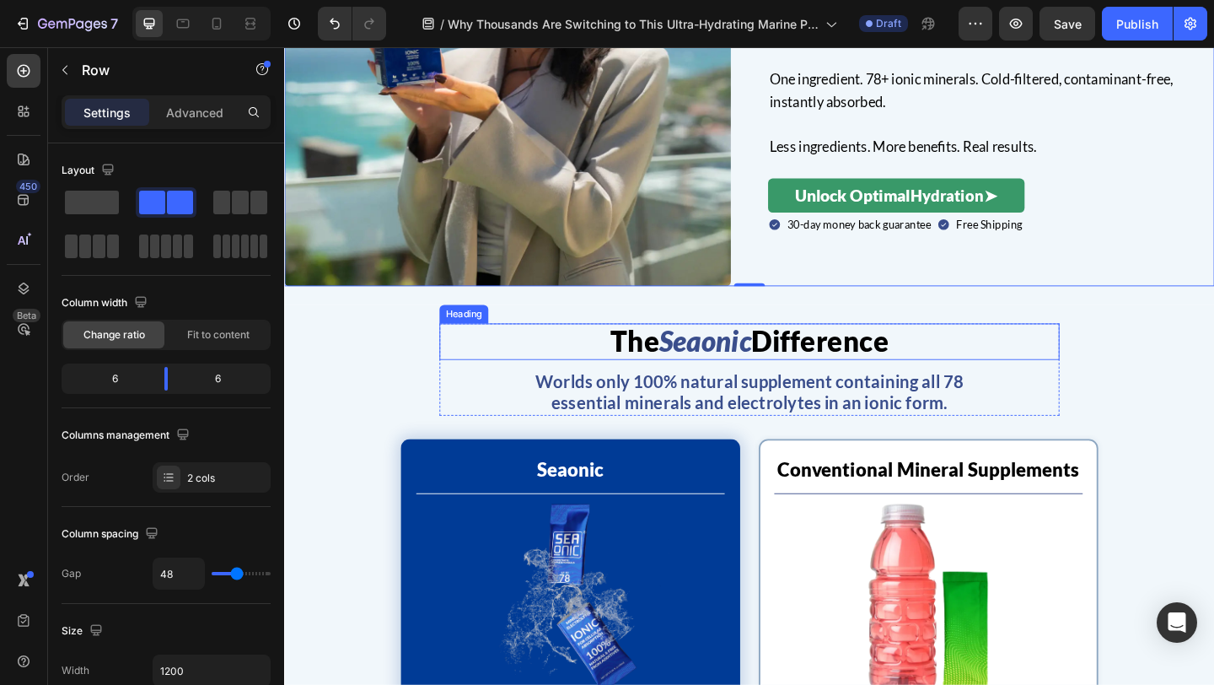
click at [922, 354] on span "Difference" at bounding box center [867, 366] width 149 height 37
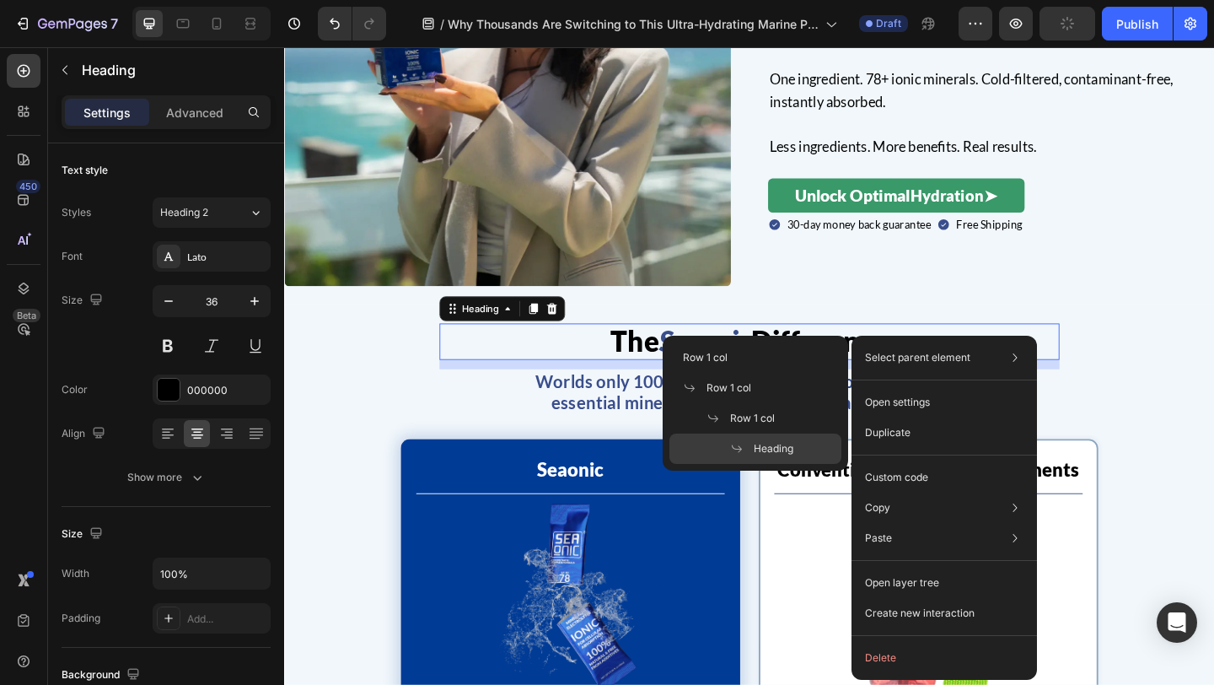
click at [902, 346] on div "Select parent element Row 1 col Row 1 col Row 1 col Heading" at bounding box center [944, 357] width 172 height 30
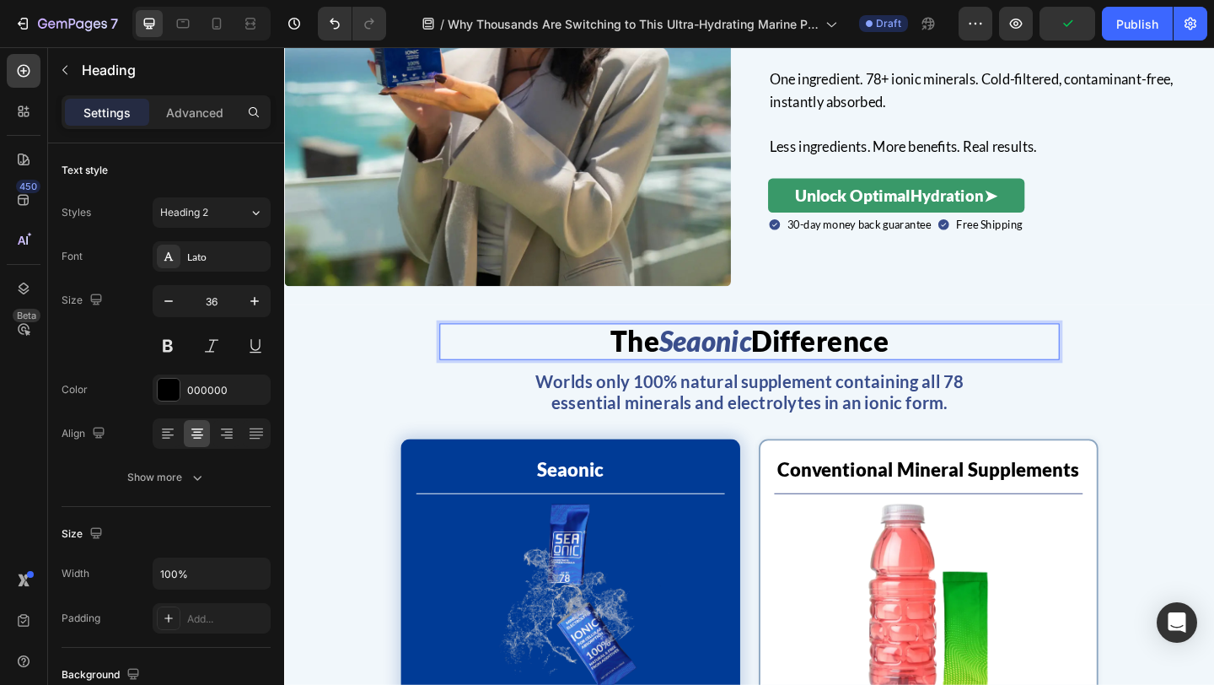
click at [852, 358] on span "Difference" at bounding box center [867, 366] width 149 height 37
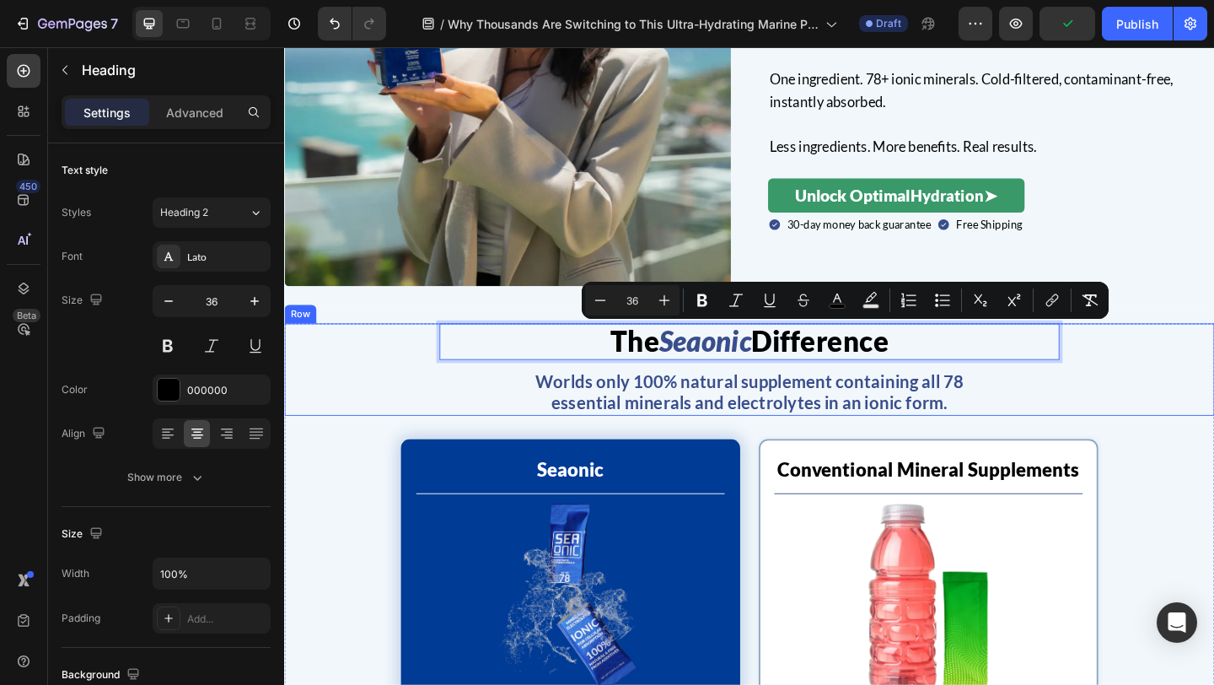
click at [1213, 396] on div "The Seaonic Difference Heading 12 Worlds only 100% natural supplement containin…" at bounding box center [790, 397] width 1012 height 100
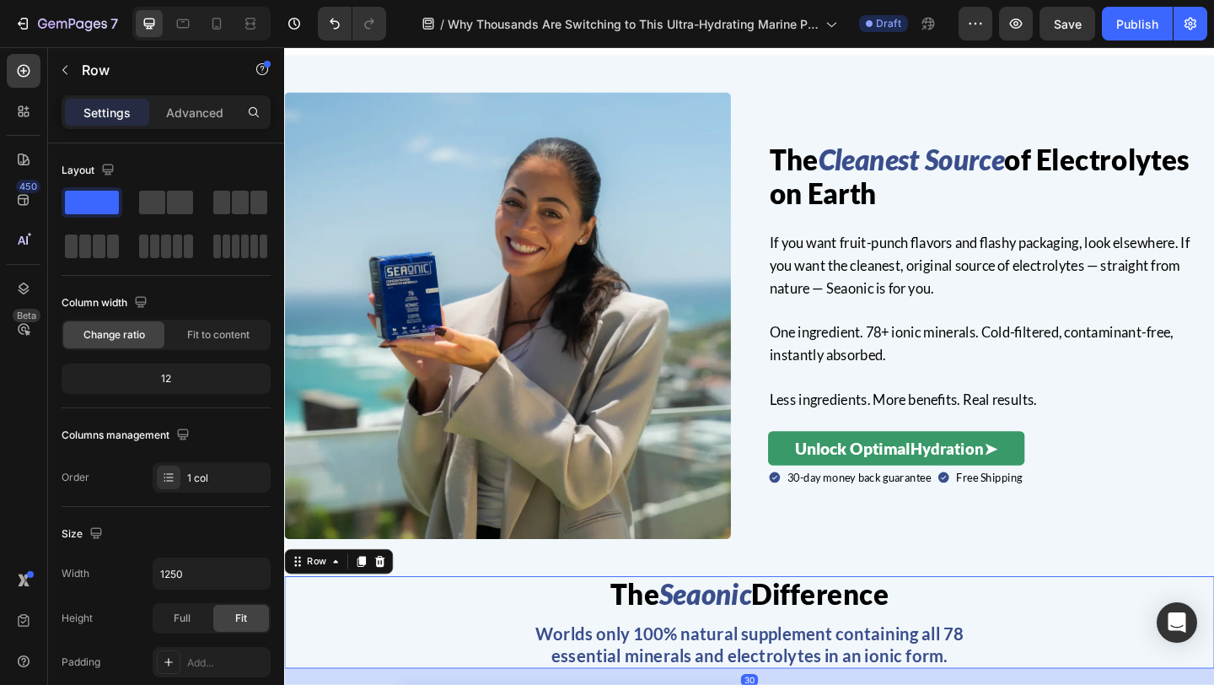
scroll to position [2772, 0]
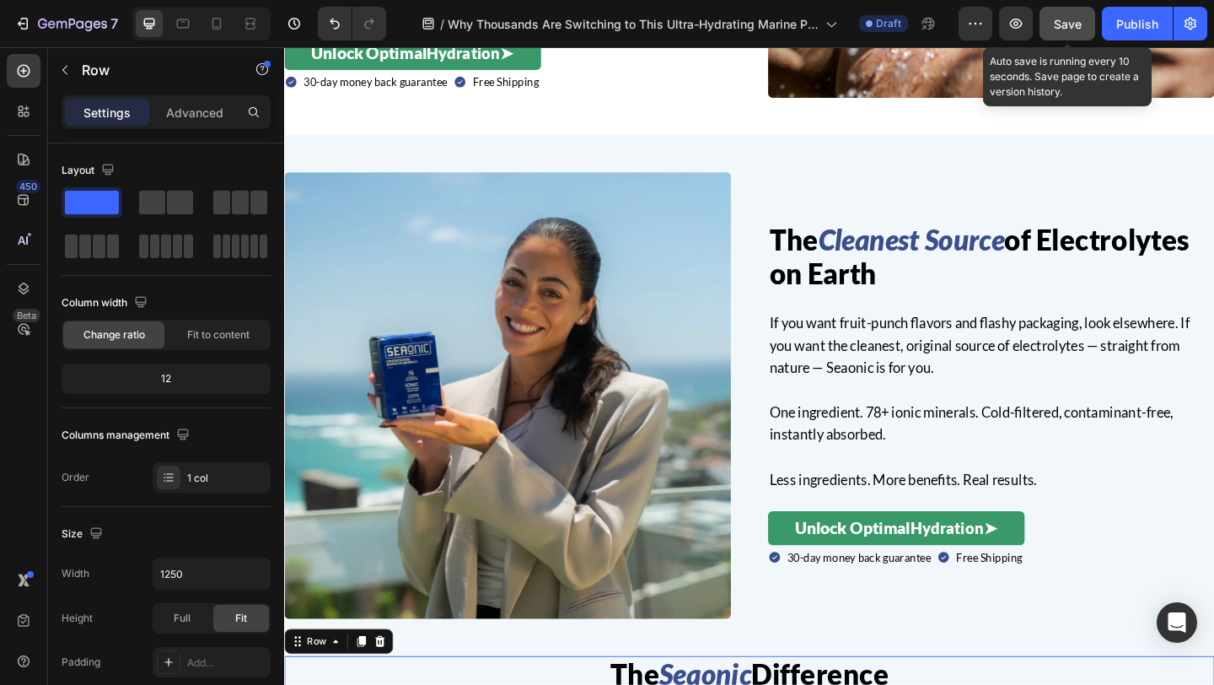
click at [1072, 26] on span "Save" at bounding box center [1068, 24] width 28 height 14
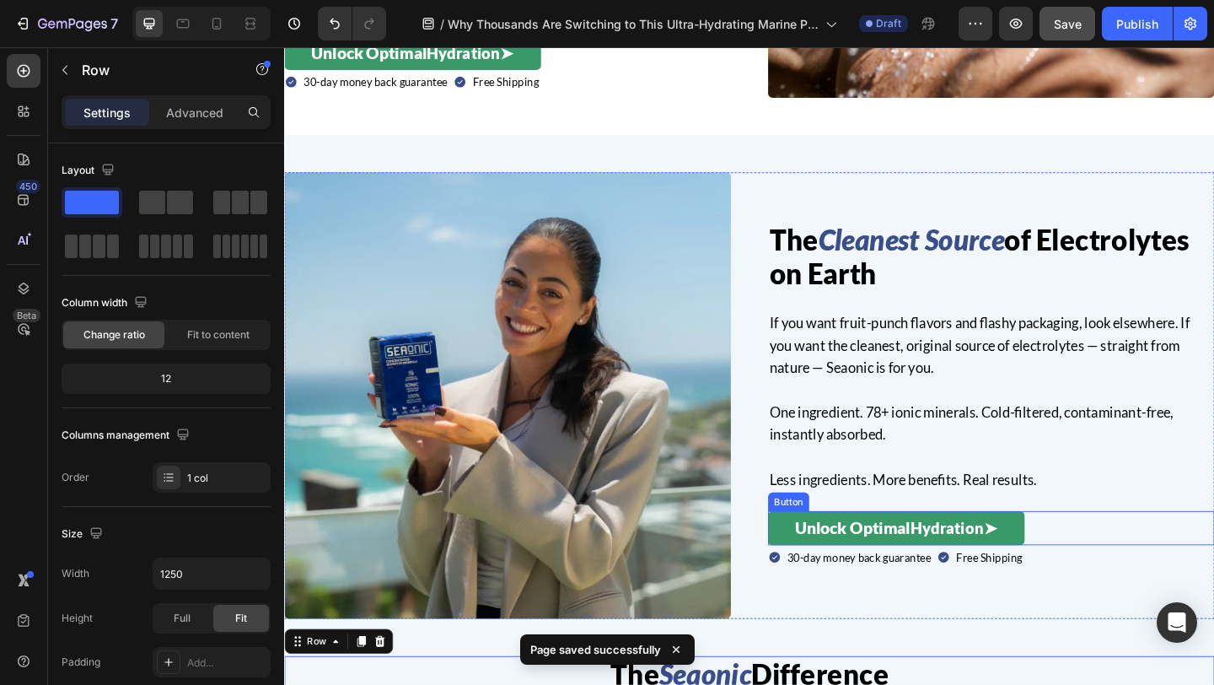
click at [1127, 571] on div "Unlock Optimal Hydration ➤ Button" at bounding box center [1053, 569] width 486 height 37
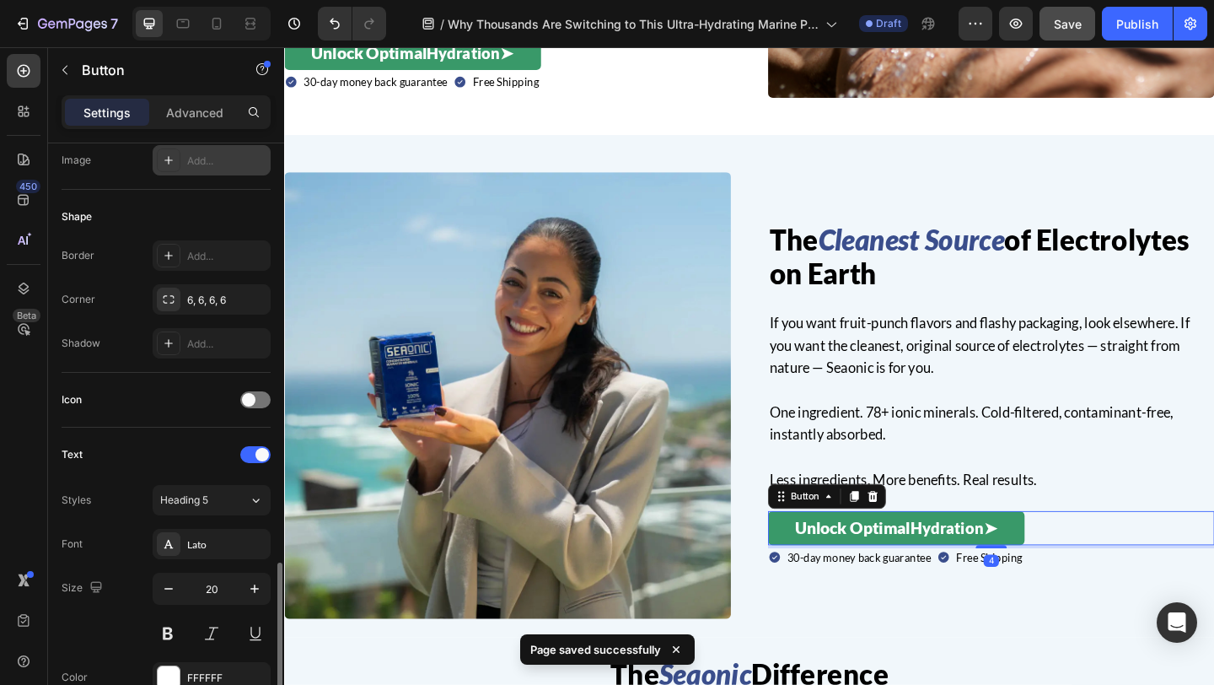
scroll to position [707, 0]
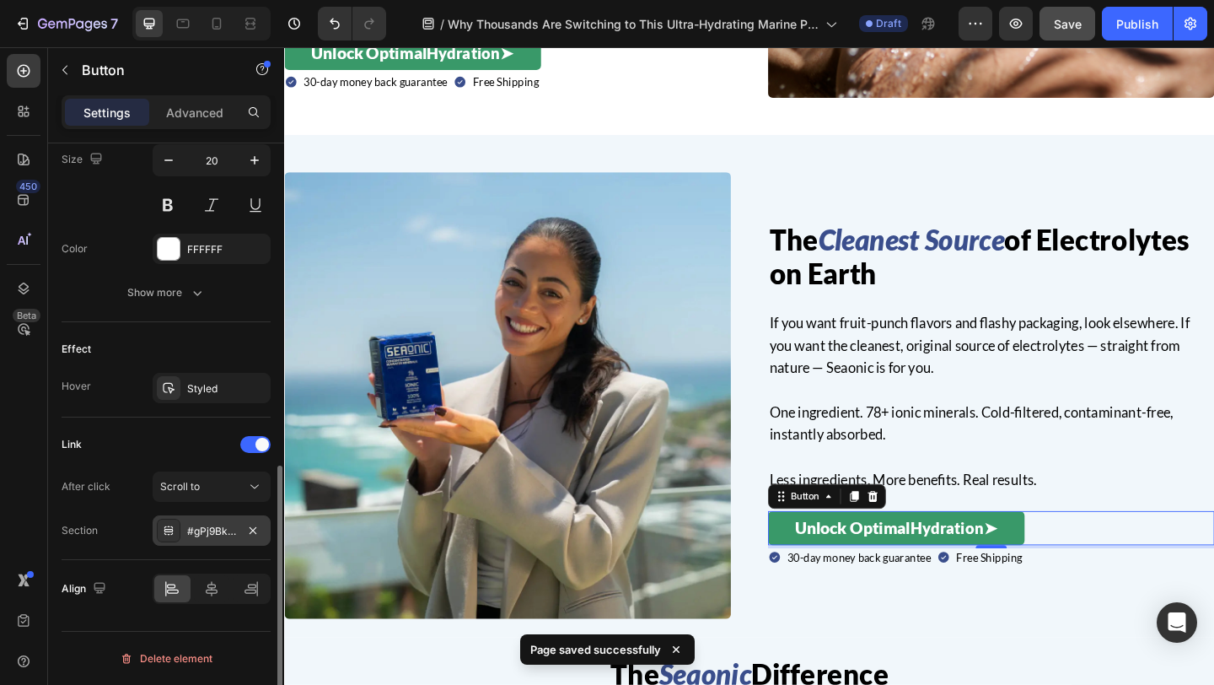
click at [198, 529] on div "#gPj9BkbY-v" at bounding box center [211, 531] width 49 height 15
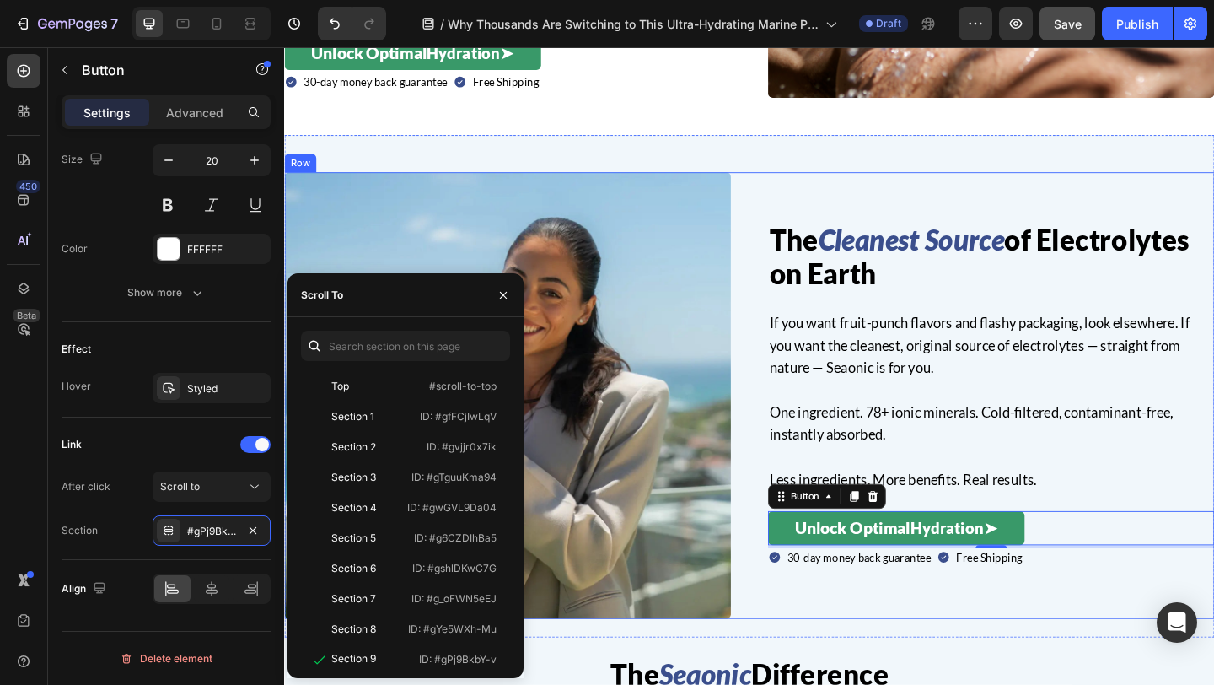
click at [798, 600] on div "The Cleanest Source of Electrolytes on Earth Heading If you want fruit-punch fl…" at bounding box center [790, 426] width 1012 height 486
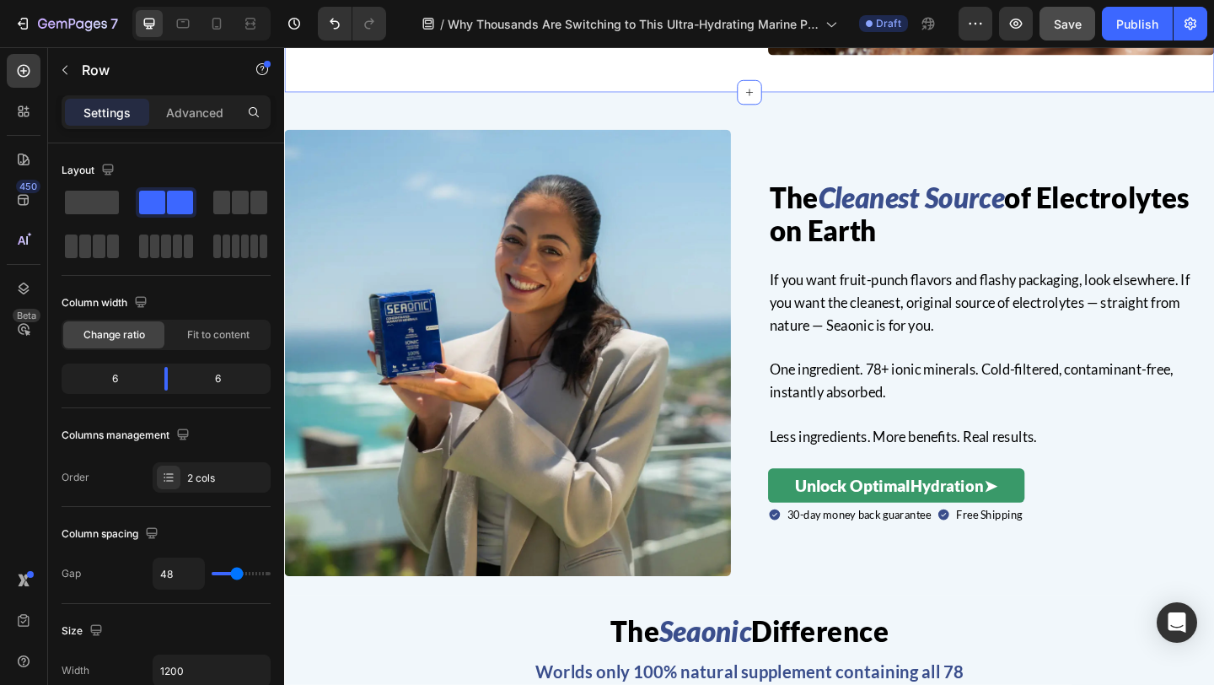
scroll to position [2752, 0]
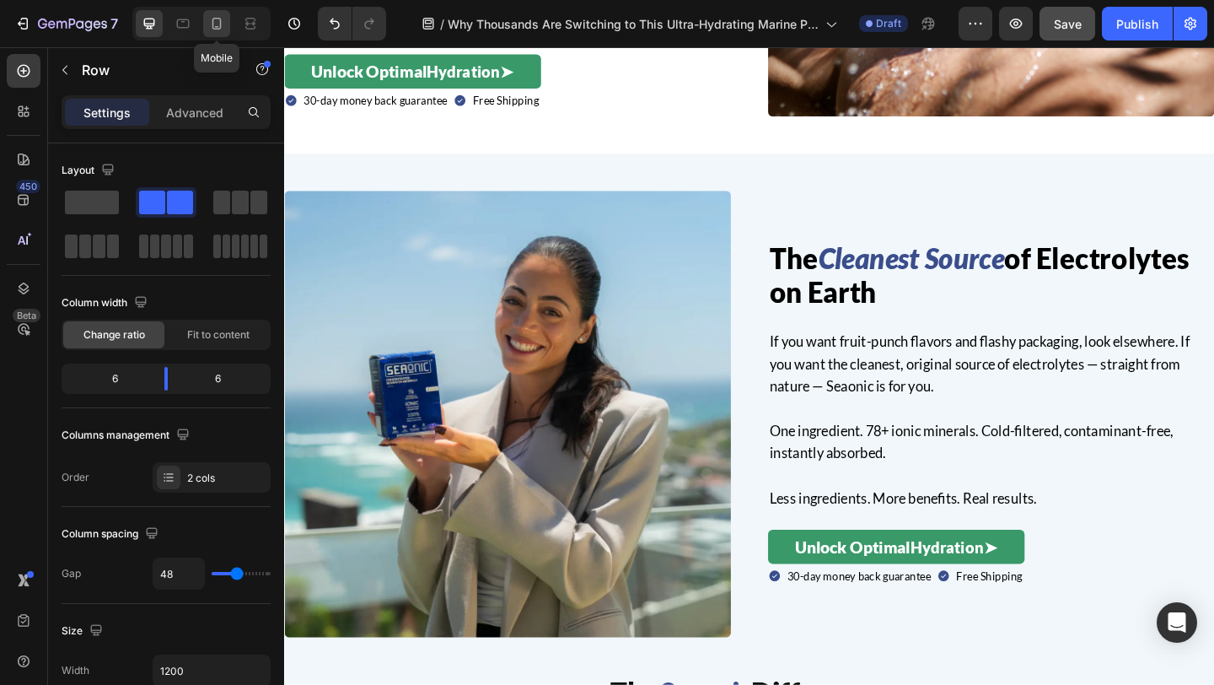
click at [220, 29] on icon at bounding box center [216, 23] width 17 height 17
type input "0"
type input "100%"
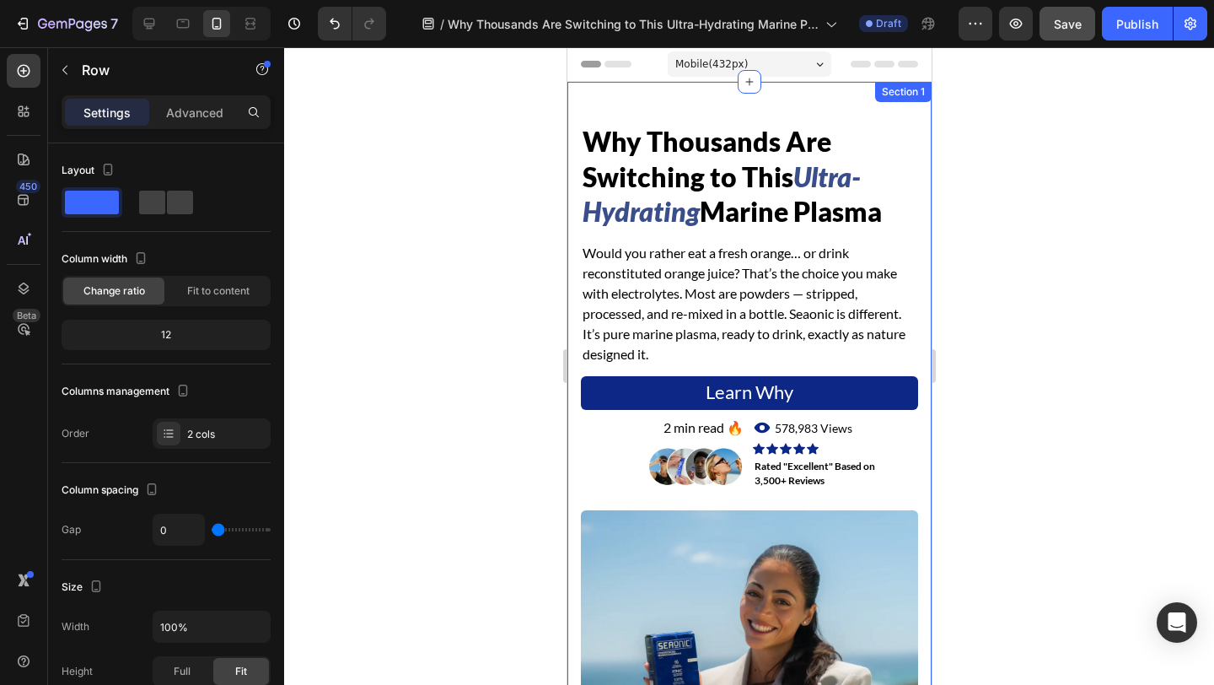
click at [574, 373] on div "Why Thousands Are Switching to This Ultra-Hydrating Marine Plasma Heading Would…" at bounding box center [749, 475] width 364 height 786
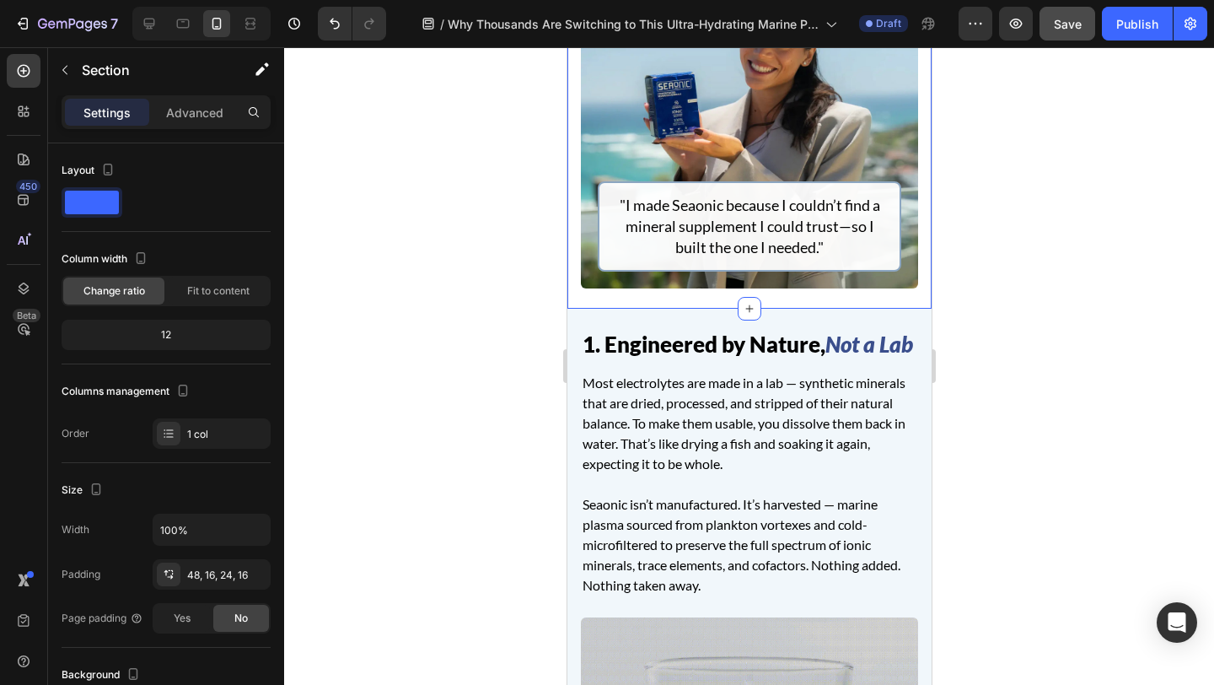
scroll to position [690, 0]
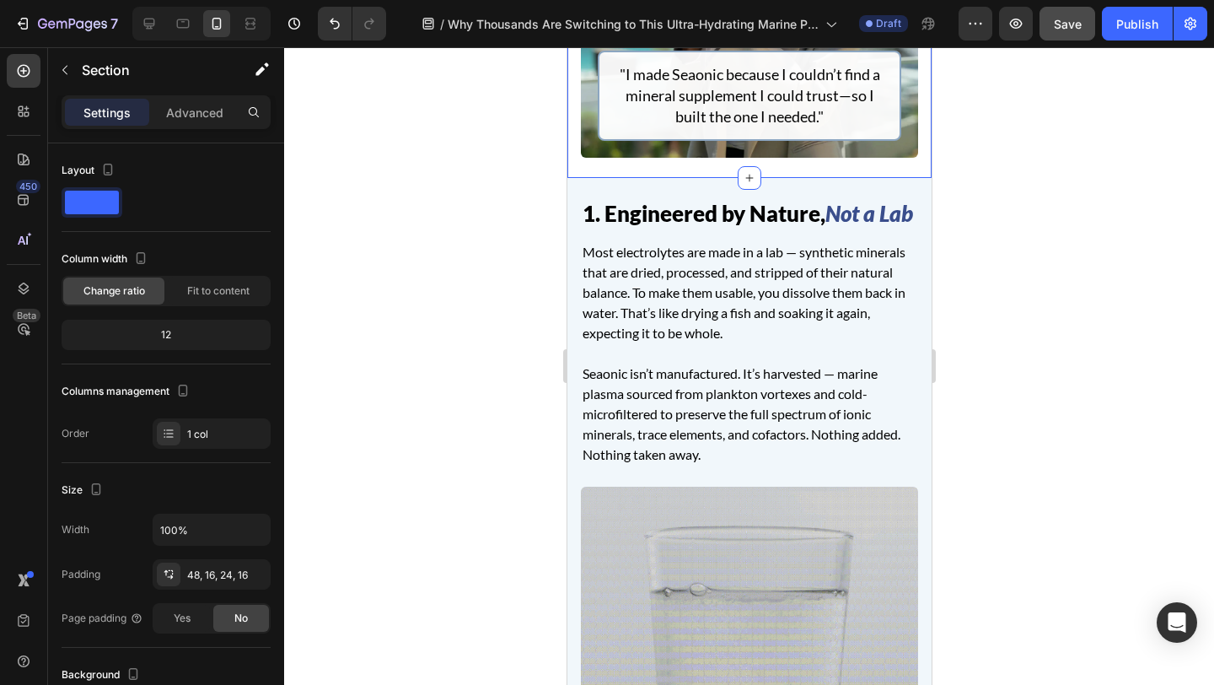
click at [574, 373] on div "1. Engineered by Nature, Not a Lab Heading Most electrolytes are made in a lab …" at bounding box center [749, 511] width 364 height 666
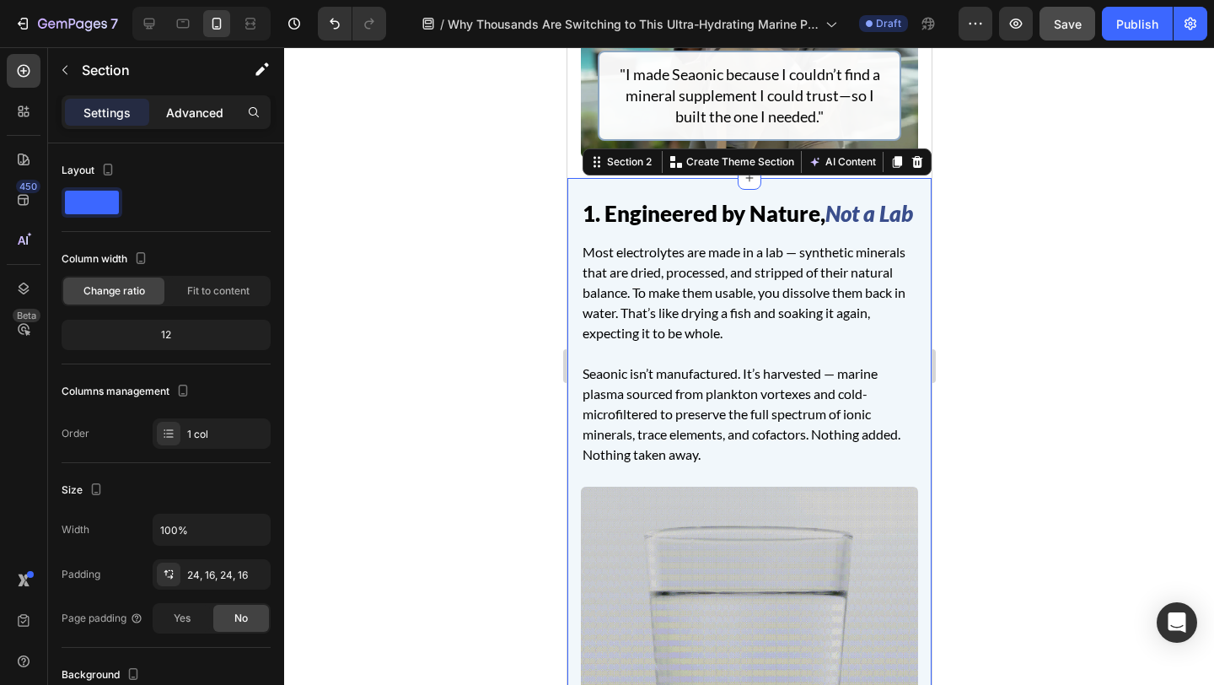
click at [191, 118] on p "Advanced" at bounding box center [194, 113] width 57 height 18
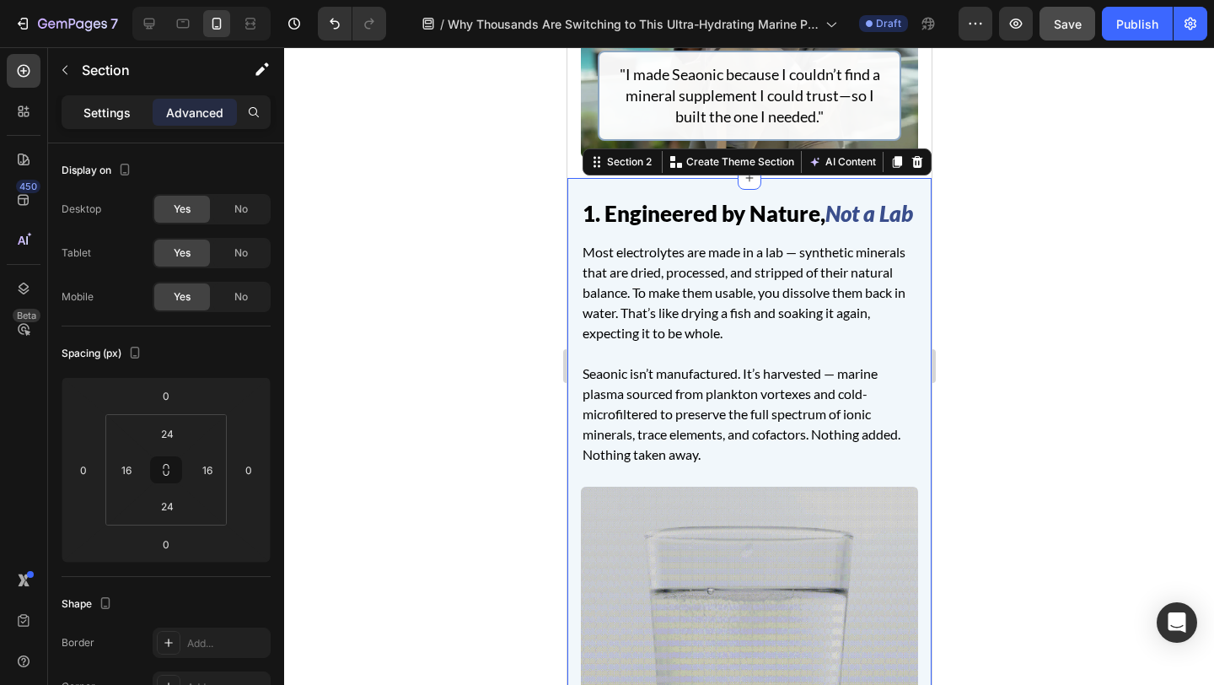
click at [107, 104] on p "Settings" at bounding box center [106, 113] width 47 height 18
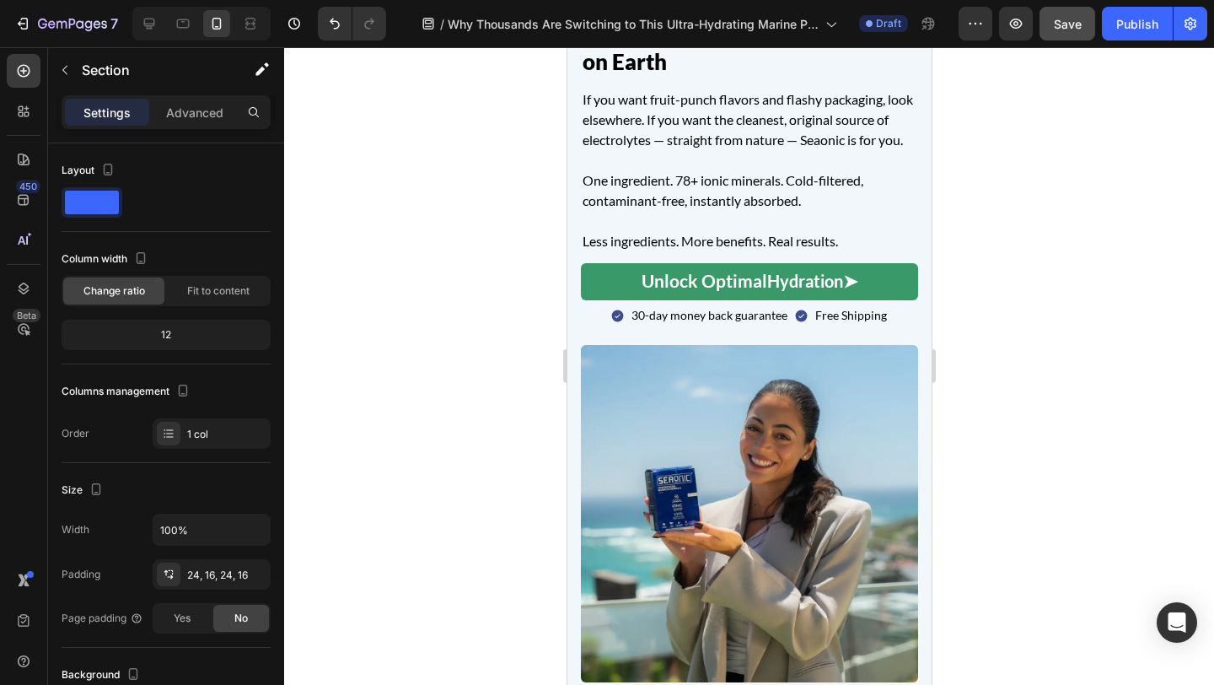
scroll to position [3719, 0]
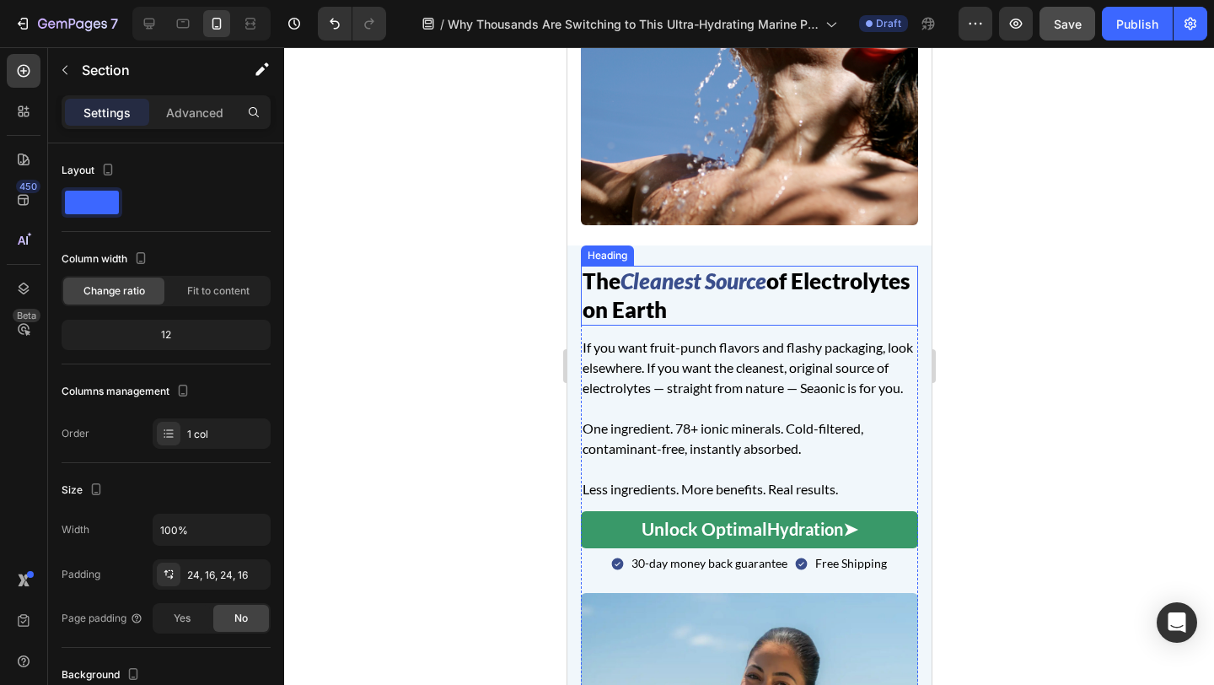
click at [606, 326] on h2 "The Cleanest Source of Electrolytes on Earth" at bounding box center [748, 296] width 337 height 61
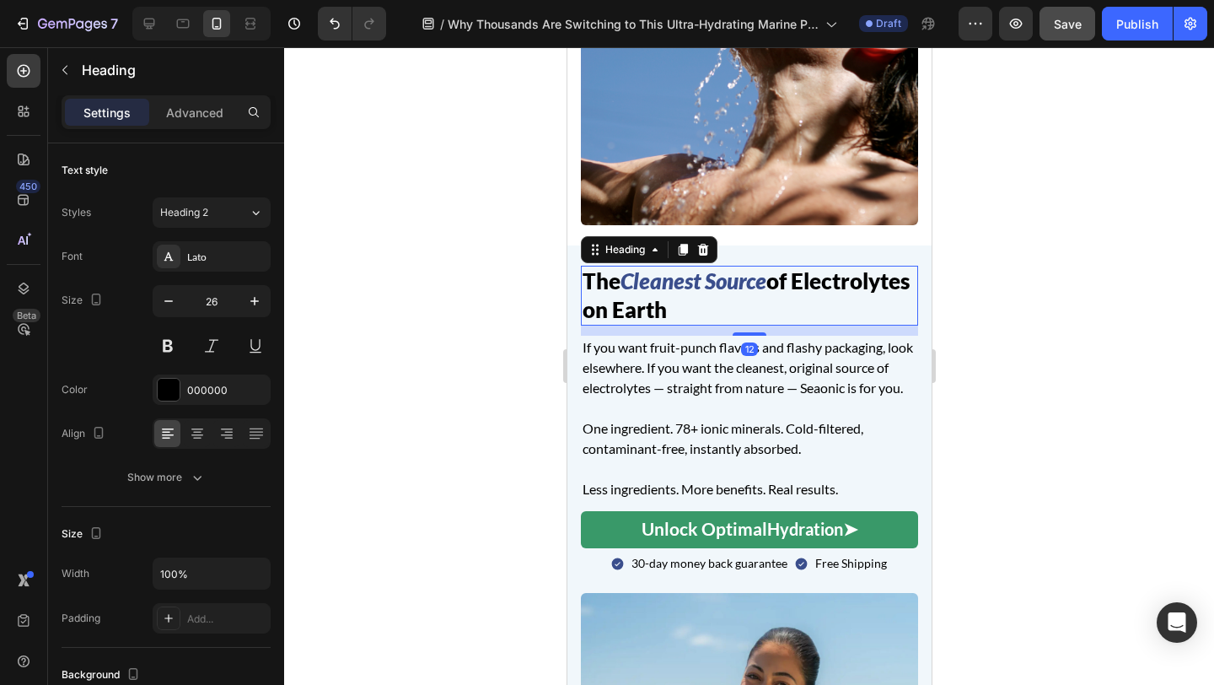
click at [586, 326] on h2 "The Cleanest Source of Electrolytes on Earth" at bounding box center [748, 296] width 337 height 61
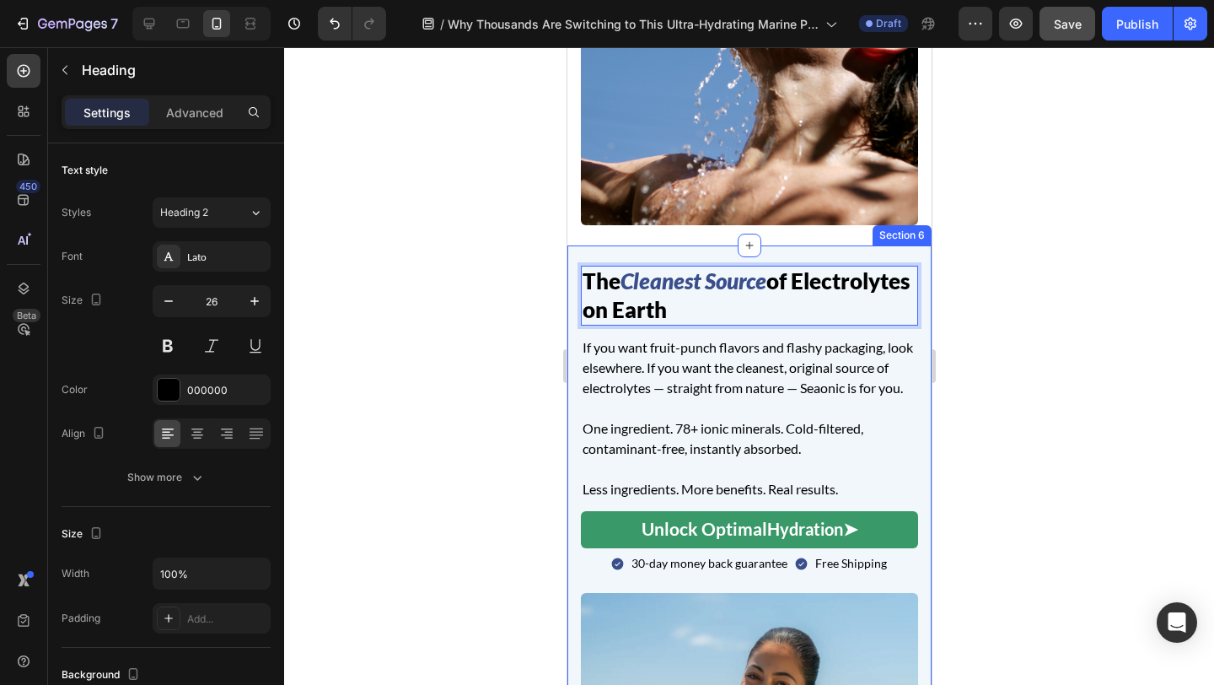
click at [571, 310] on div "The Cleanest Source of Electrolytes on Earth Heading 12 If you want fruit-punch…" at bounding box center [749, 598] width 364 height 706
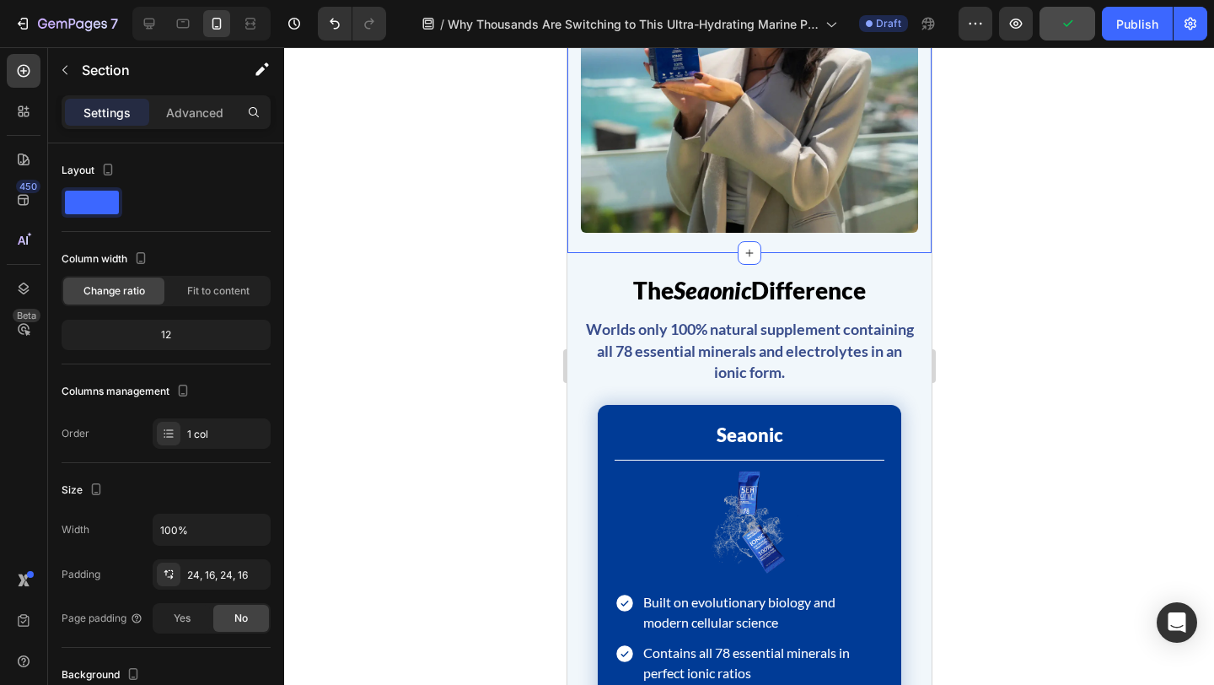
scroll to position [4478, 0]
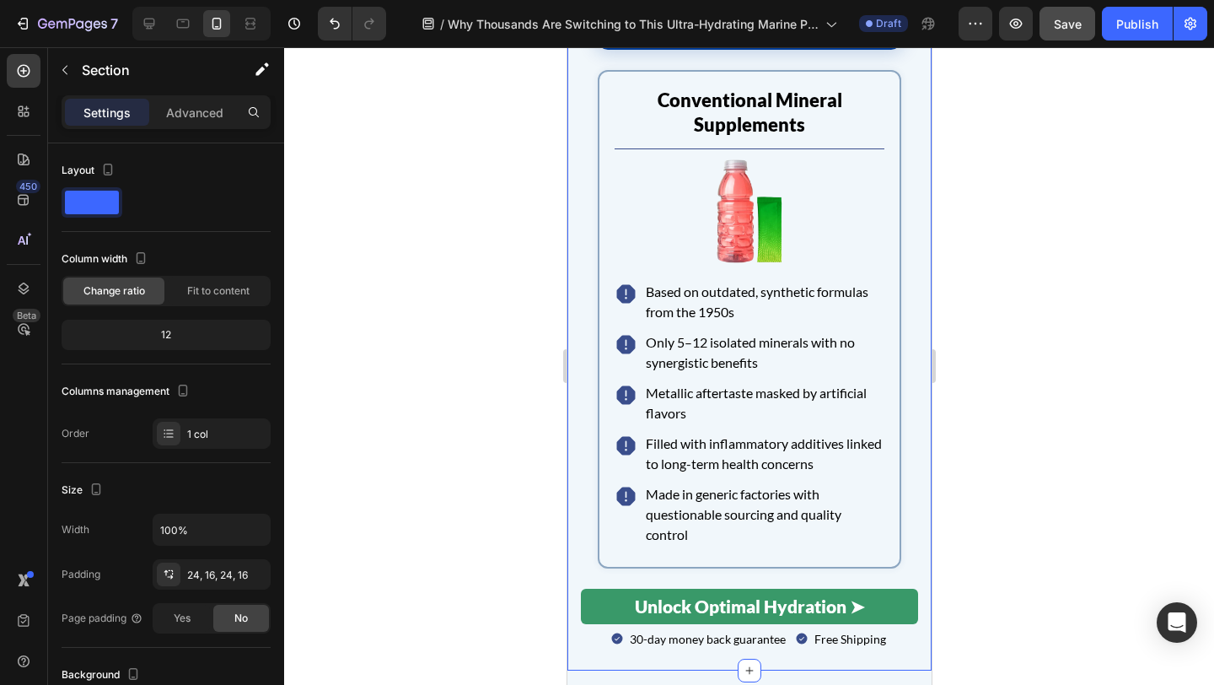
scroll to position [5338, 0]
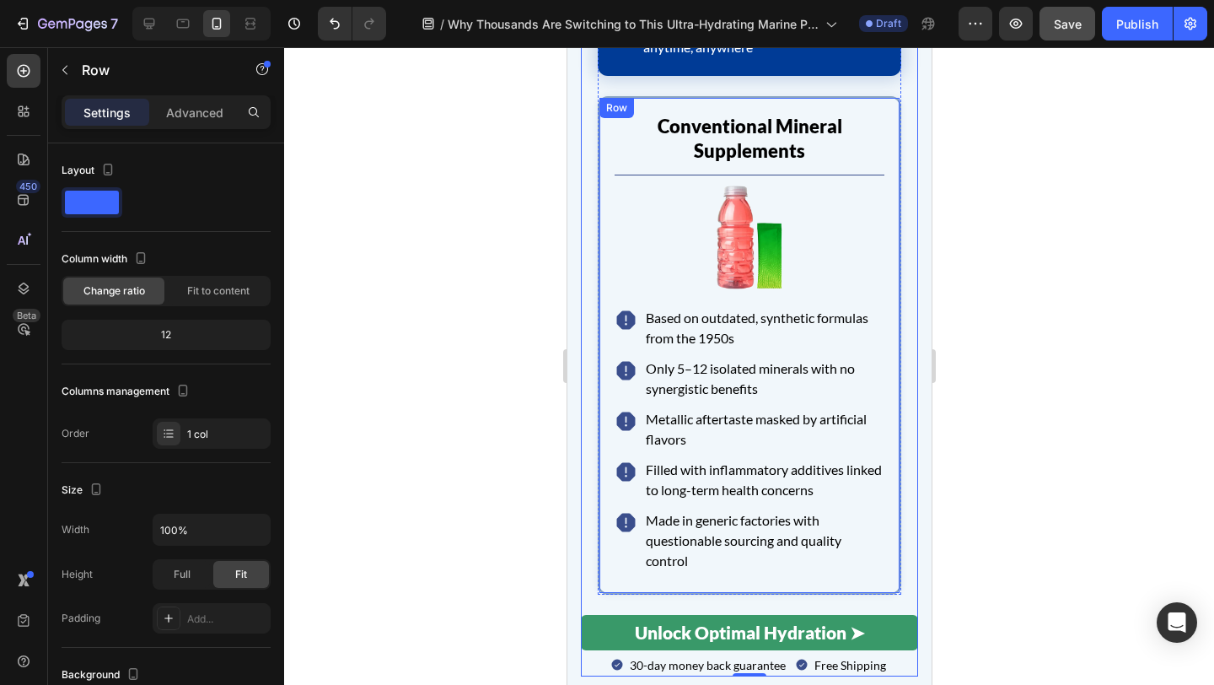
scroll to position [5018, 0]
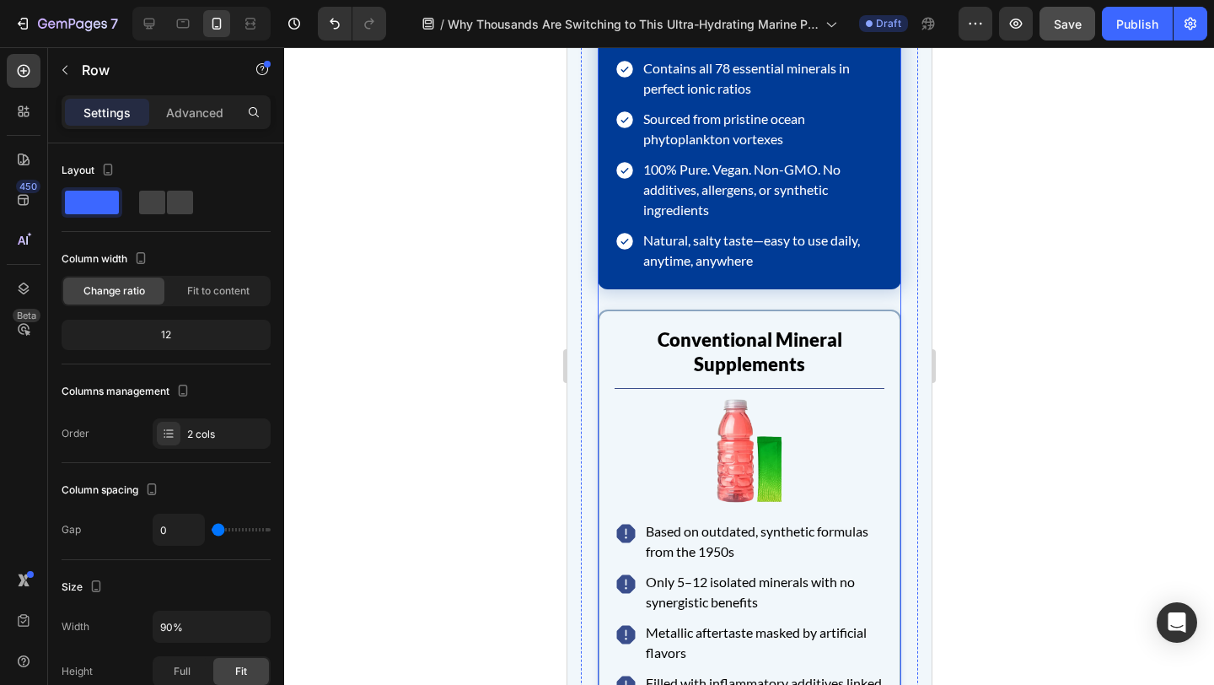
click at [654, 298] on div "Seaonic Text block Title Line Image Icon Built on evolutionary biology and mode…" at bounding box center [749, 64] width 304 height 489
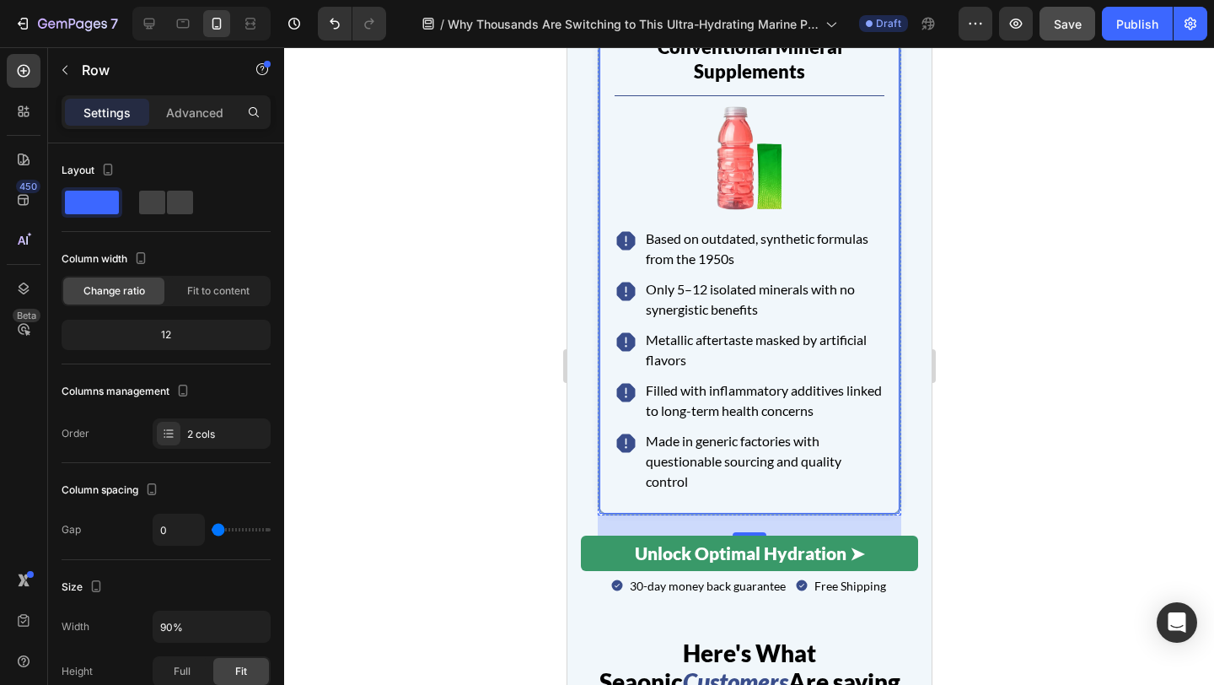
scroll to position [5470, 0]
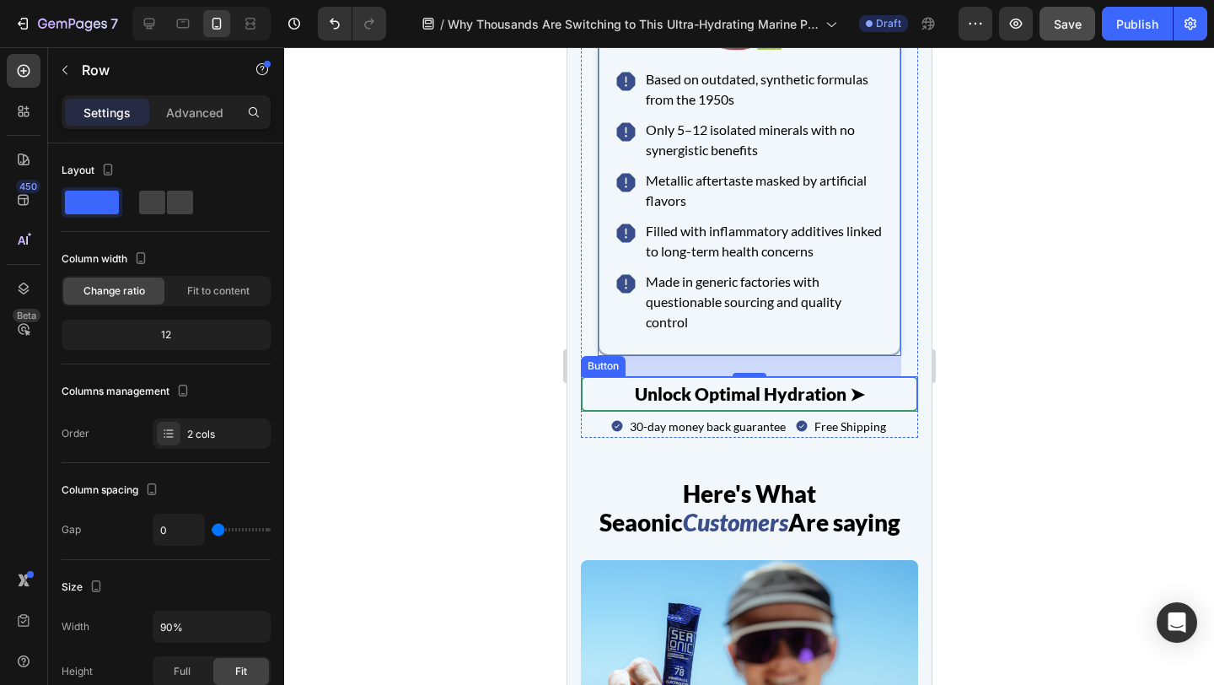
click at [610, 388] on link "Unlock Optimal Hydration ➤" at bounding box center [748, 393] width 337 height 35
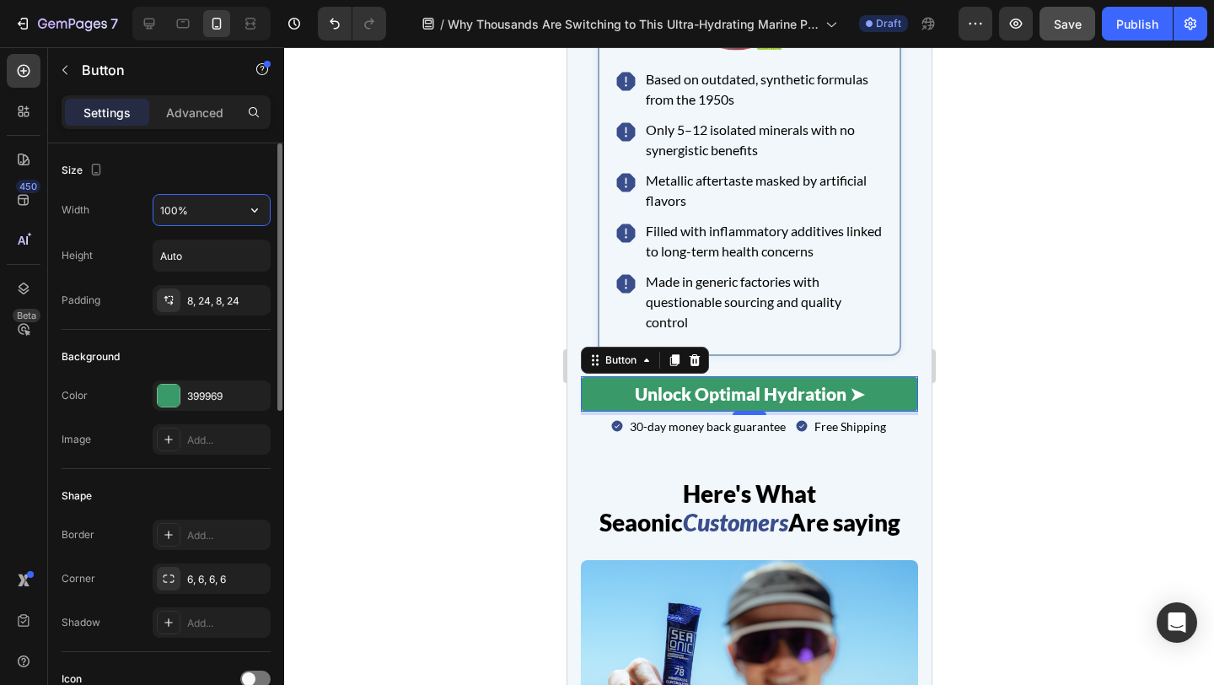
click at [191, 199] on input "100%" at bounding box center [211, 210] width 116 height 30
type input "90%"
click at [187, 164] on div "Size" at bounding box center [166, 170] width 209 height 27
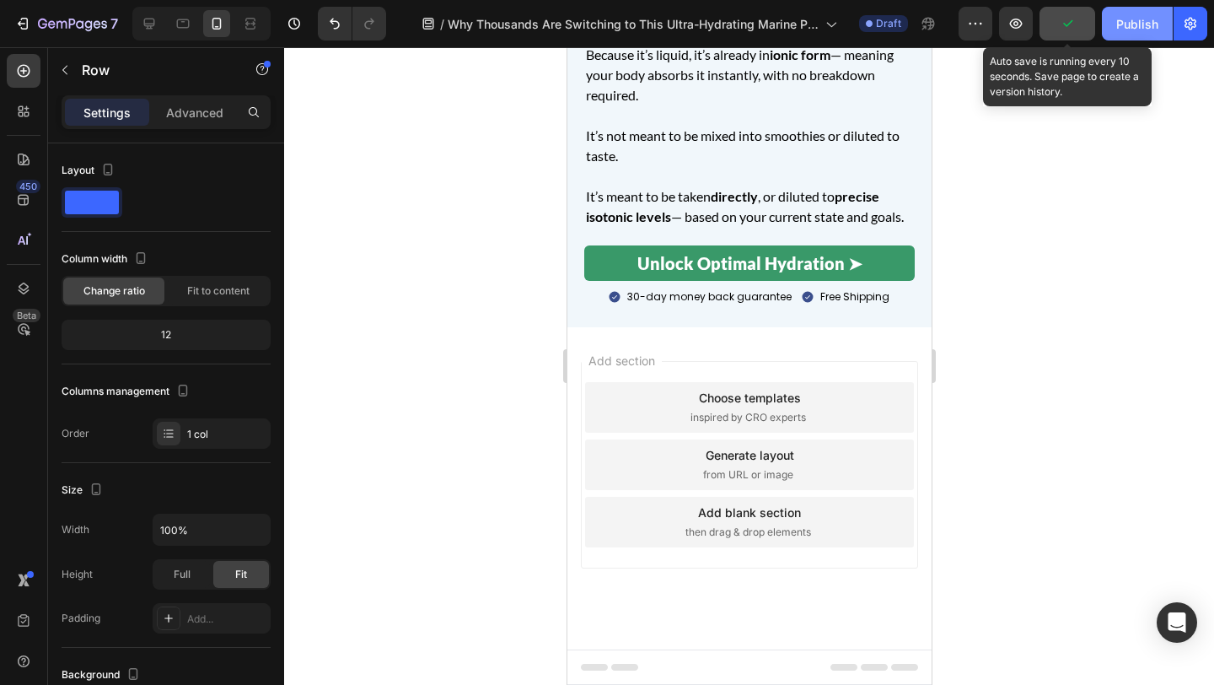
scroll to position [12520, 0]
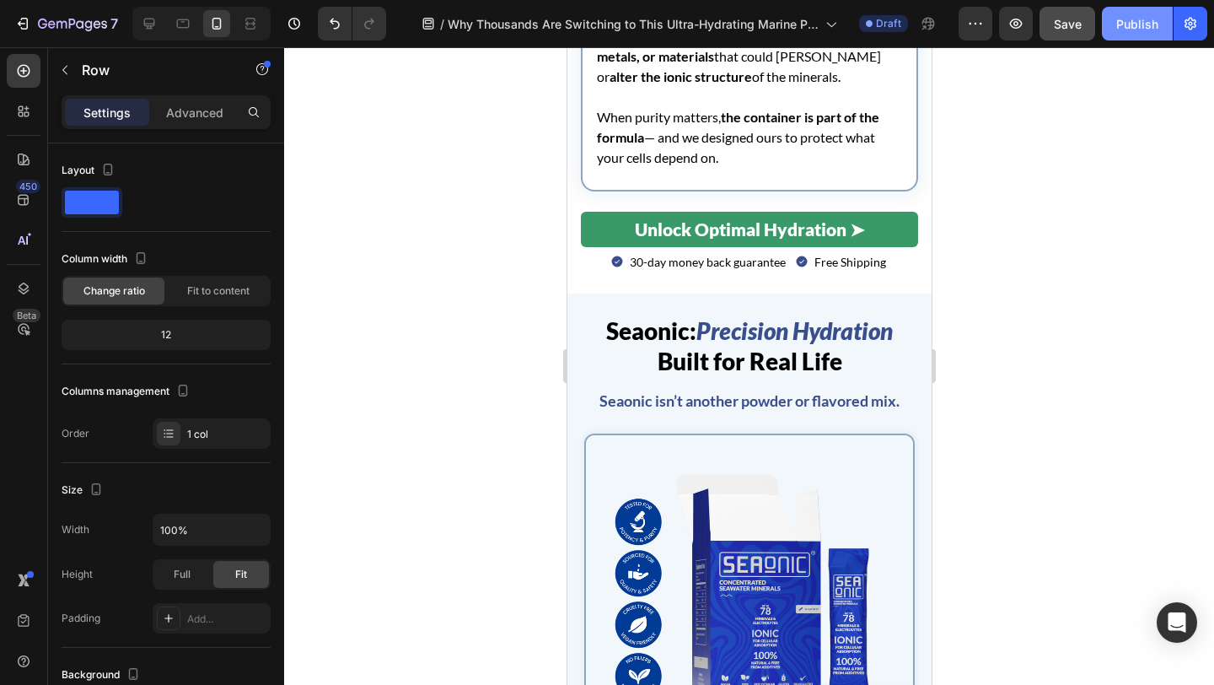
click at [1138, 27] on div "Publish" at bounding box center [1137, 24] width 42 height 18
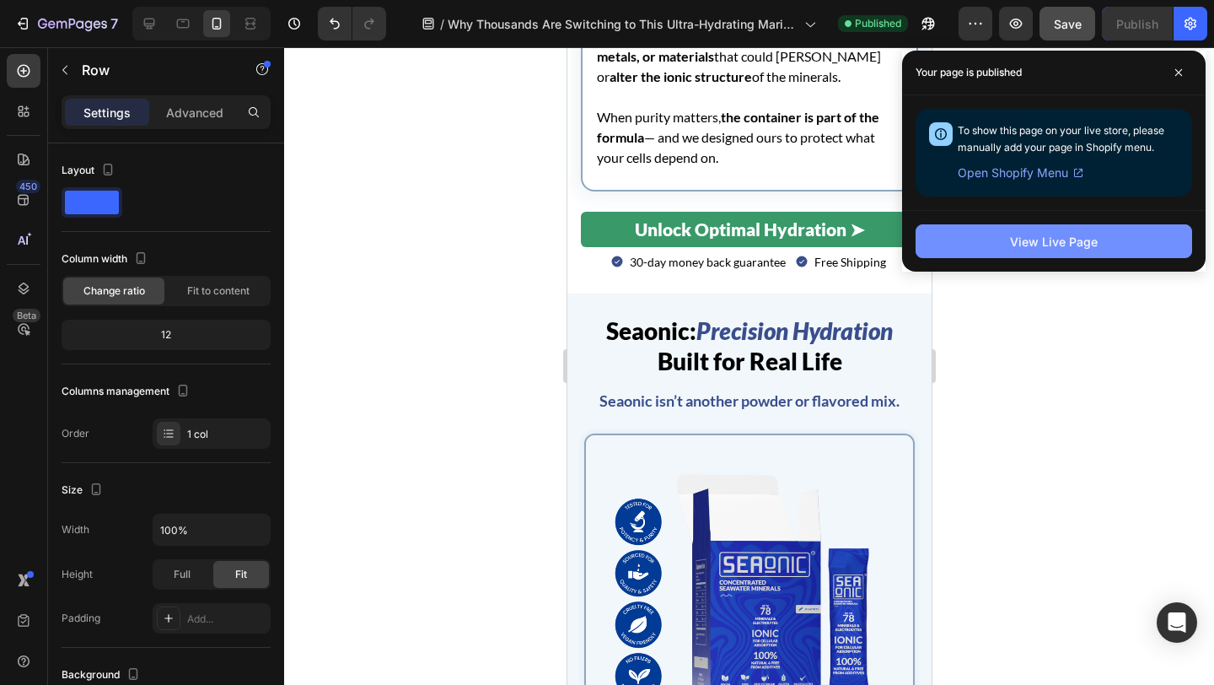
click at [1012, 248] on div "View Live Page" at bounding box center [1054, 242] width 88 height 18
